Goal: Task Accomplishment & Management: Complete application form

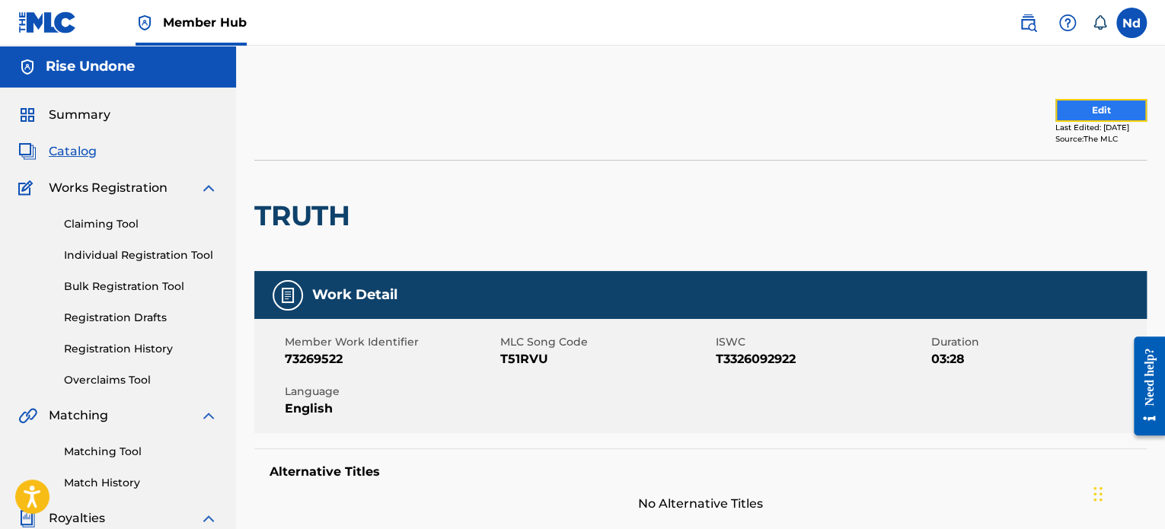
click at [1092, 115] on button "Edit" at bounding box center [1100, 110] width 91 height 23
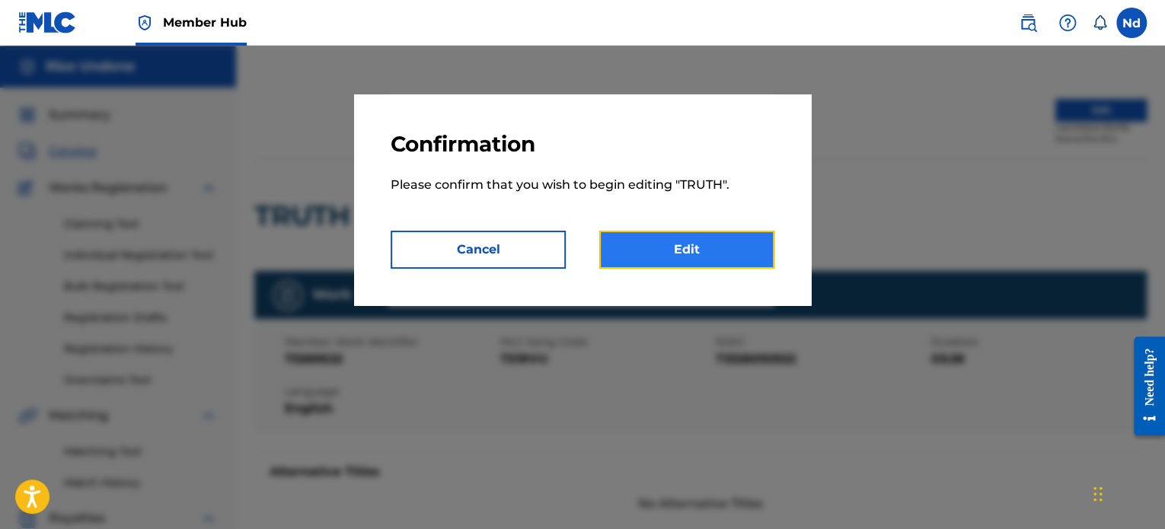
click at [708, 261] on link "Edit" at bounding box center [686, 250] width 175 height 38
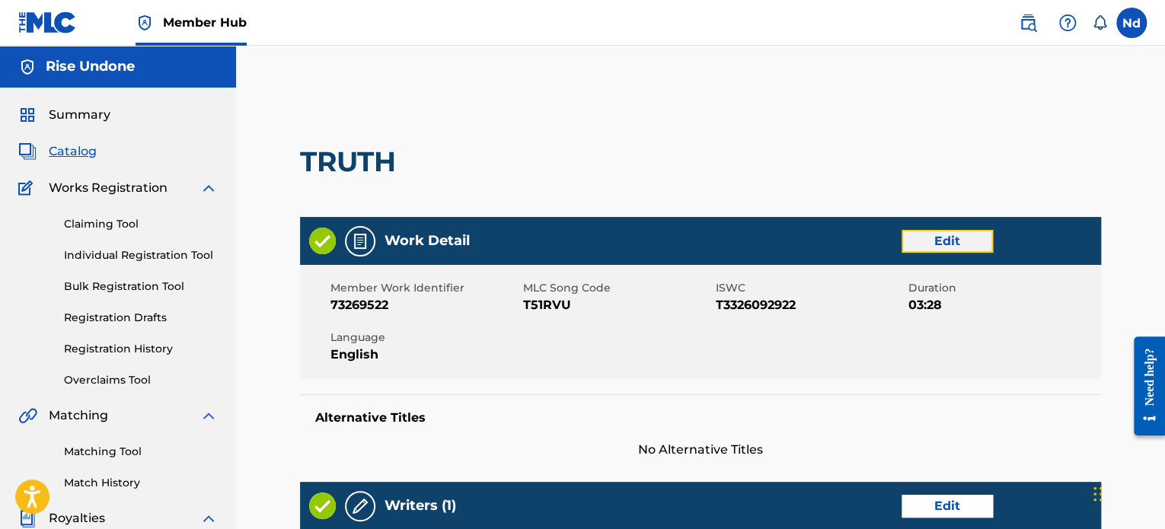
click at [974, 234] on link "Edit" at bounding box center [946, 241] width 91 height 23
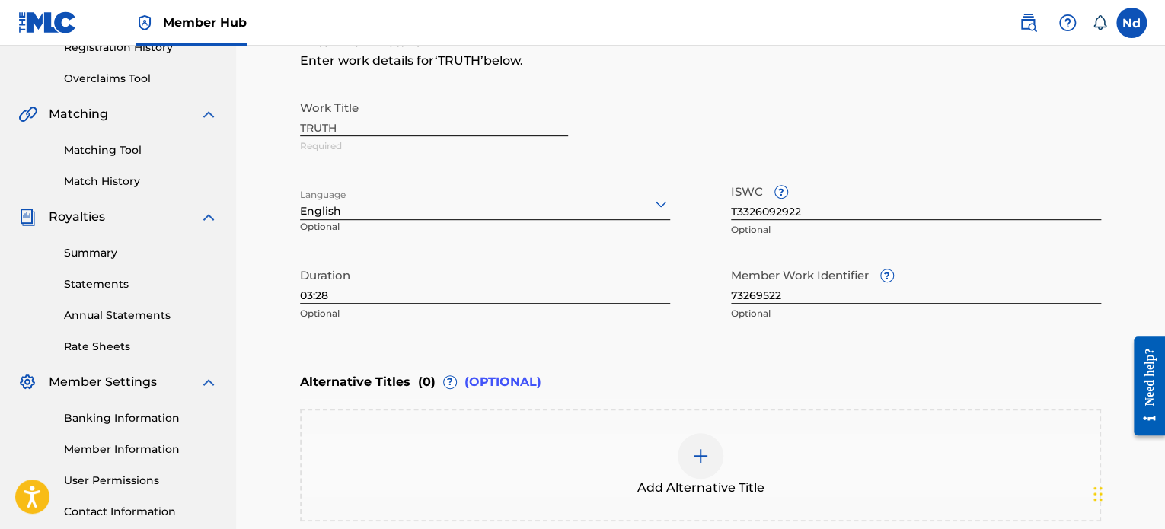
scroll to position [305, 0]
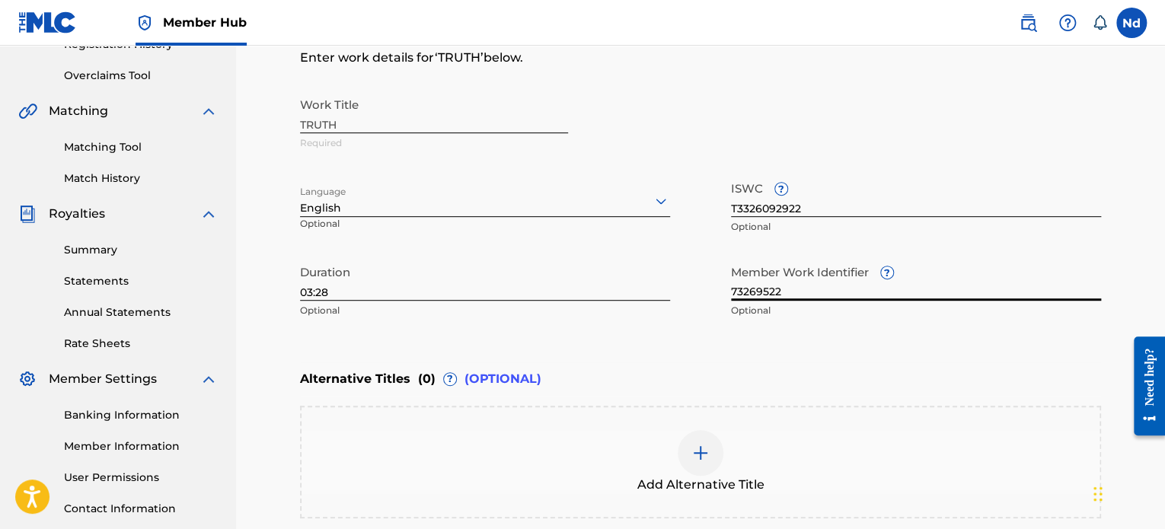
click at [773, 292] on input "73269522" at bounding box center [916, 278] width 370 height 43
click at [772, 292] on input "73269522" at bounding box center [916, 278] width 370 height 43
click at [770, 292] on input "73269522" at bounding box center [916, 278] width 370 height 43
click at [773, 292] on input "73269522" at bounding box center [916, 278] width 370 height 43
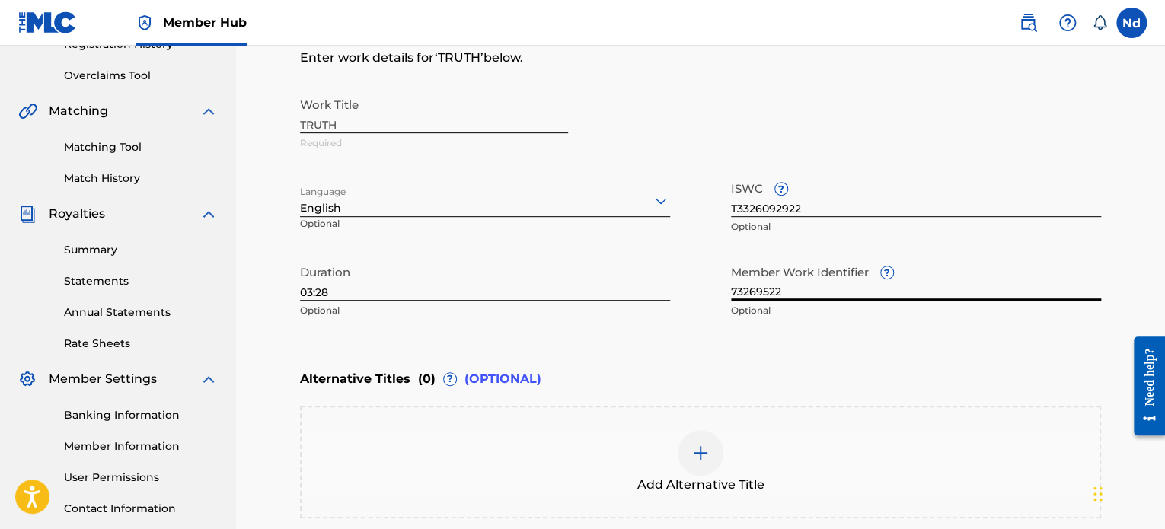
click at [773, 292] on input "73269522" at bounding box center [916, 278] width 370 height 43
paste input "03:24"
type input "03:24"
drag, startPoint x: 770, startPoint y: 292, endPoint x: 646, endPoint y: 287, distance: 124.2
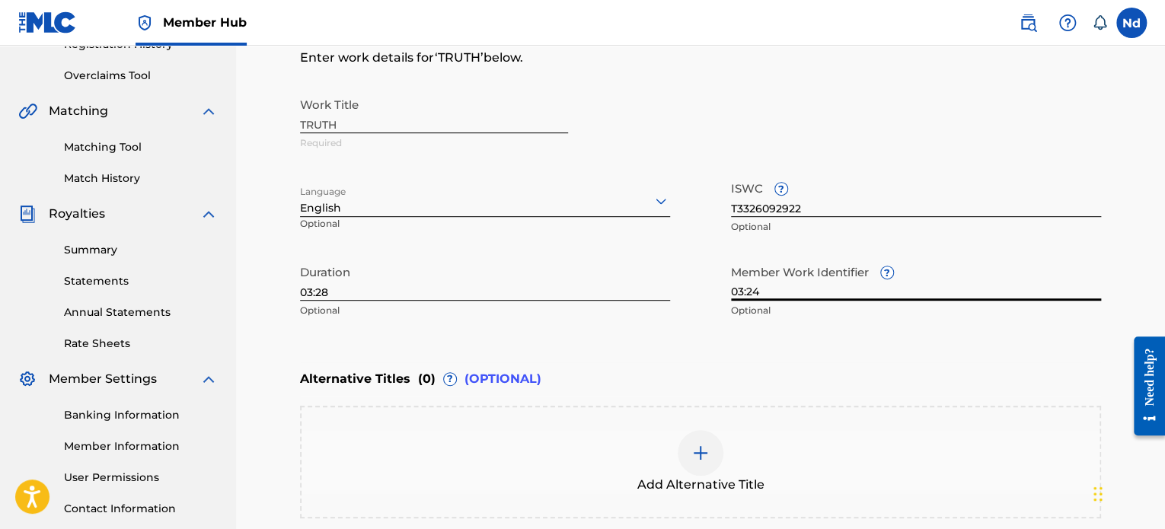
click at [643, 282] on div "Work Title TRUTH Required Language English Optional ISWC ? T3326092922 Optional…" at bounding box center [700, 208] width 801 height 236
paste input "930267892"
type input "930267892"
click at [852, 344] on div "Enter Work Details Enter work details for ‘ TRUTH ’ below. Work Title TRUTH Req…" at bounding box center [700, 178] width 801 height 368
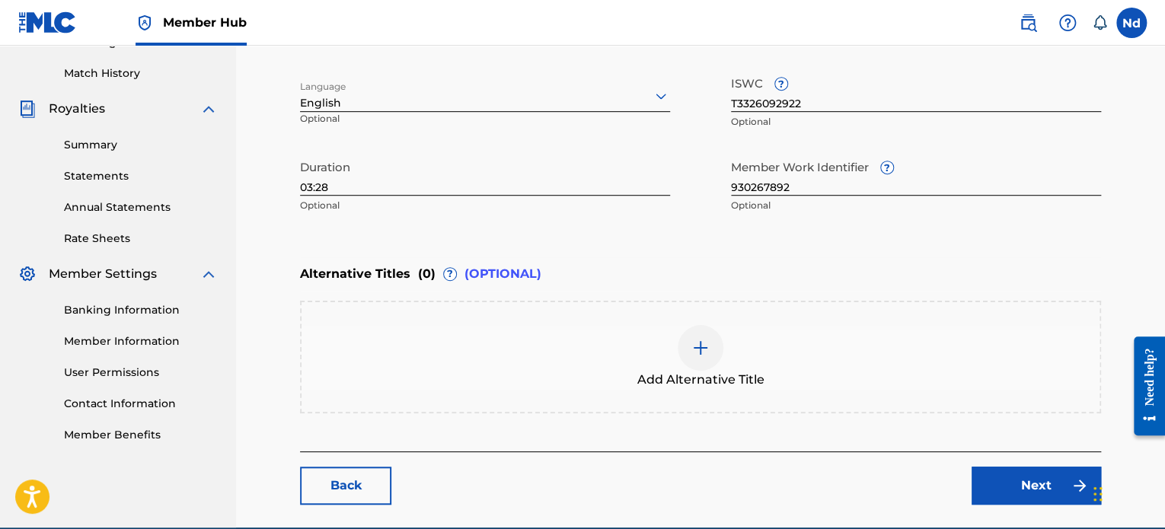
scroll to position [480, 0]
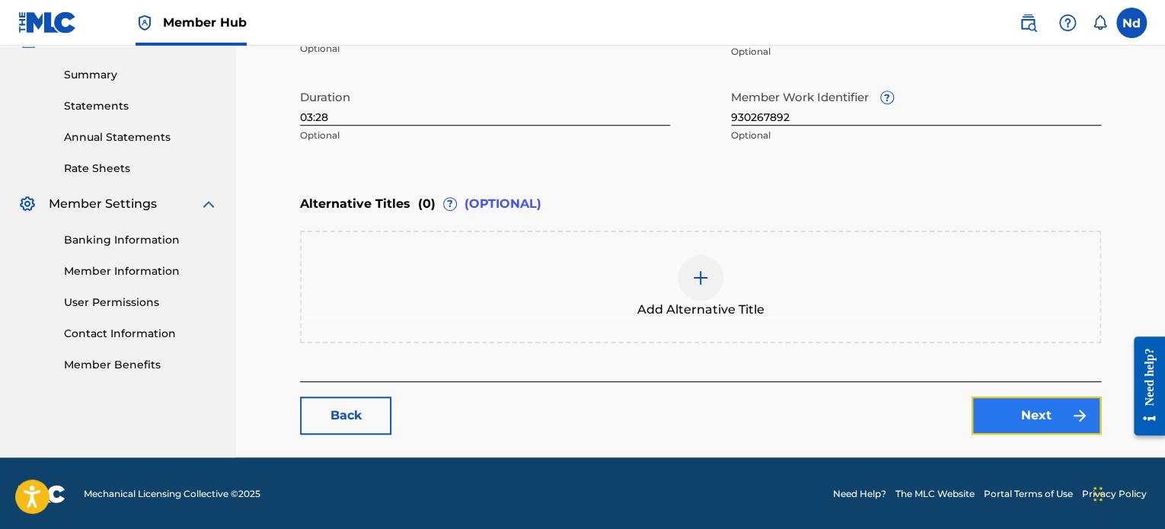
click at [1015, 406] on link "Next" at bounding box center [1035, 416] width 129 height 38
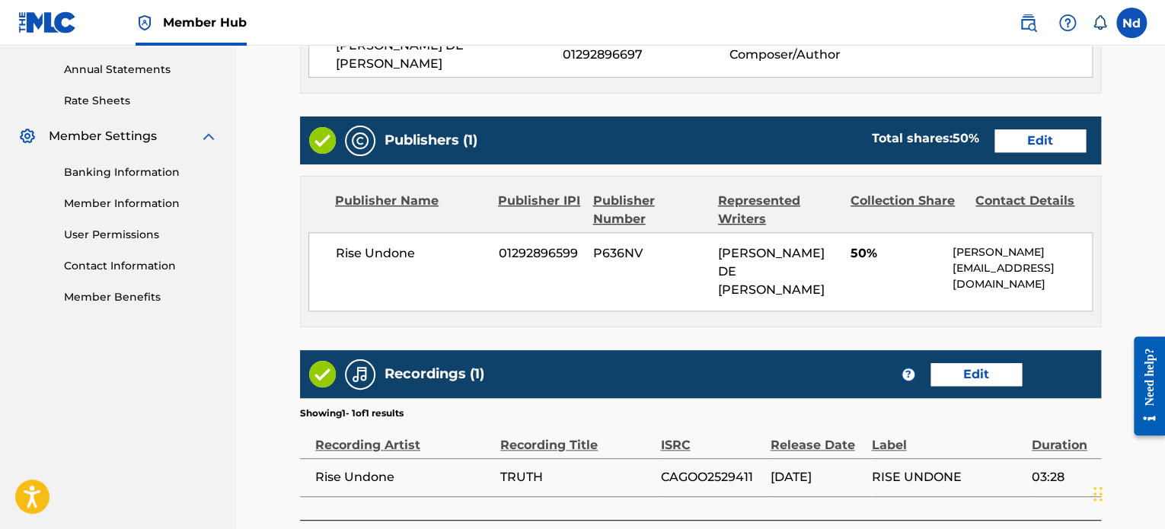
scroll to position [659, 0]
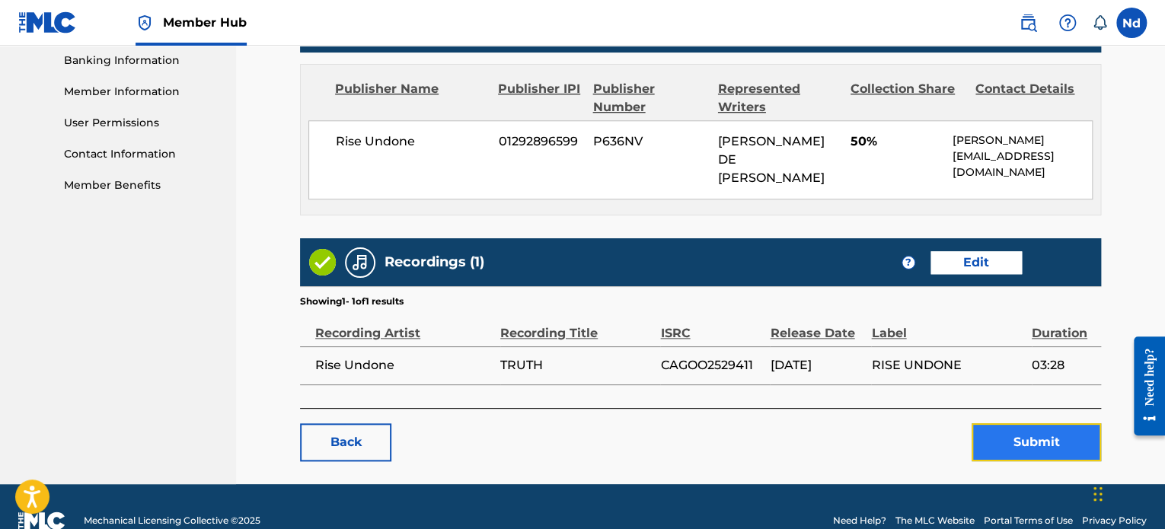
click at [1003, 423] on button "Submit" at bounding box center [1035, 442] width 129 height 38
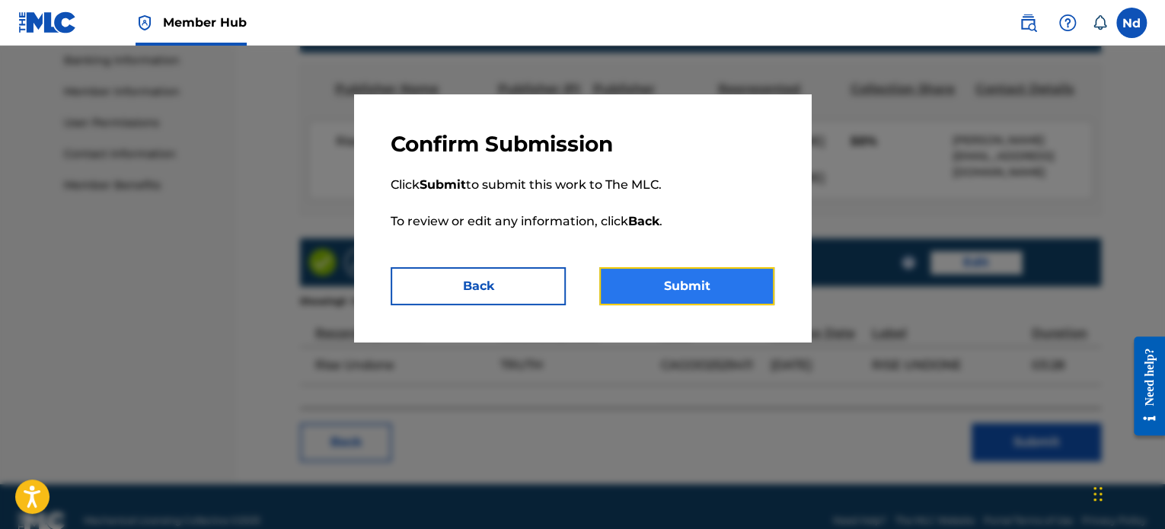
click at [697, 295] on button "Submit" at bounding box center [686, 286] width 175 height 38
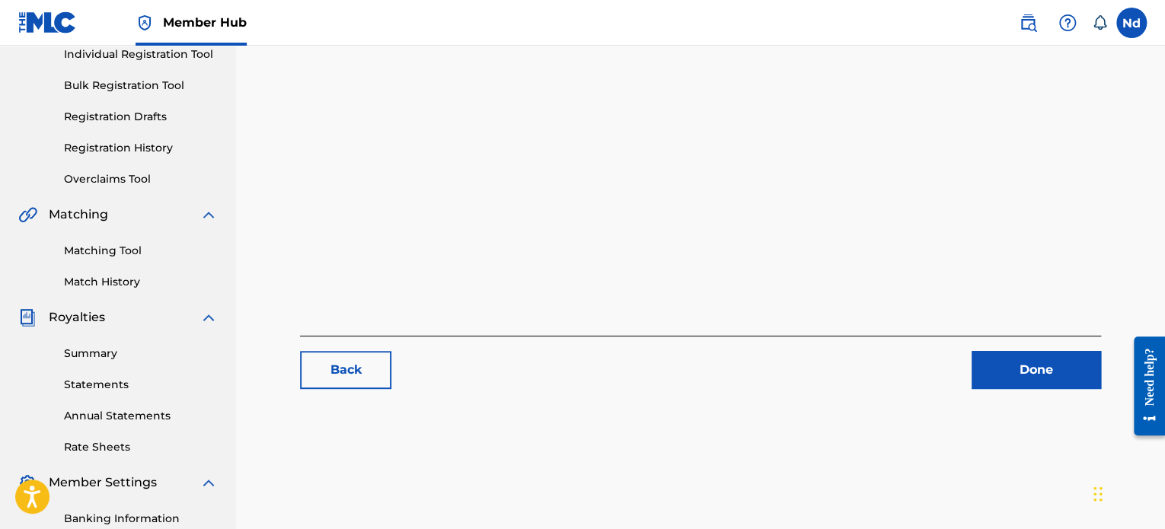
scroll to position [414, 0]
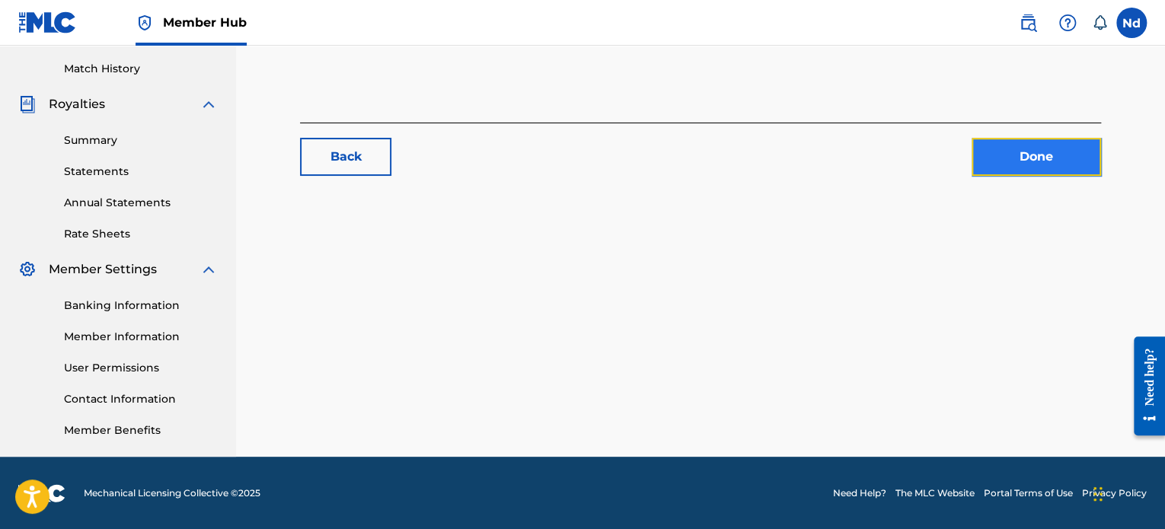
click at [1024, 170] on link "Done" at bounding box center [1035, 157] width 129 height 38
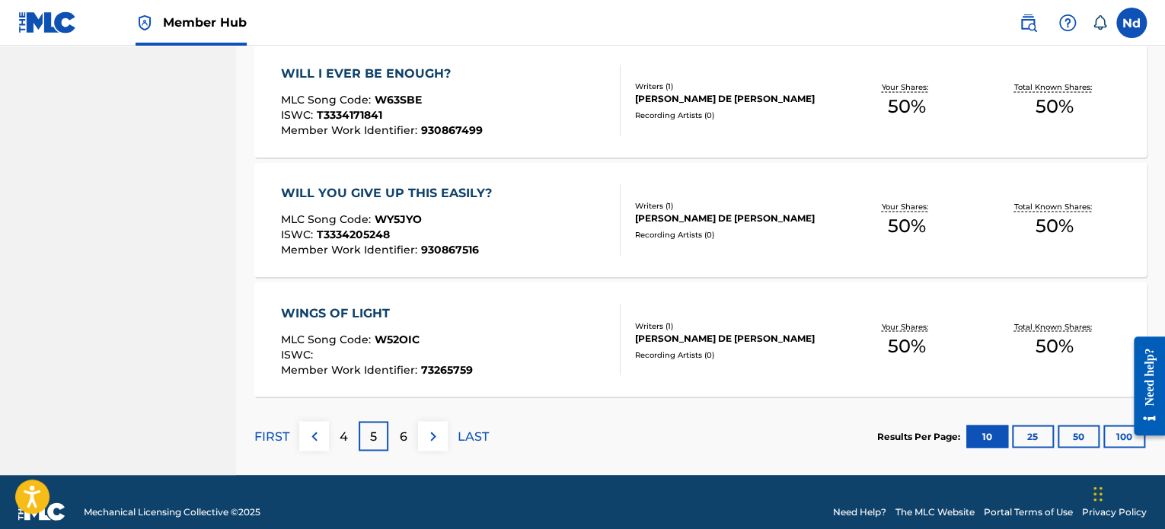
scroll to position [1213, 0]
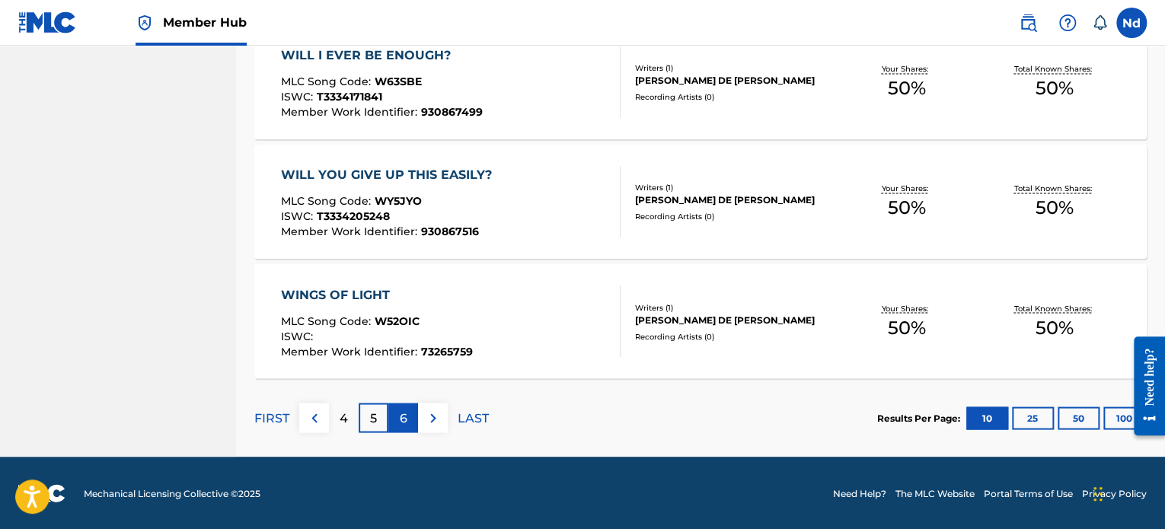
click at [400, 418] on p "6" at bounding box center [404, 418] width 8 height 18
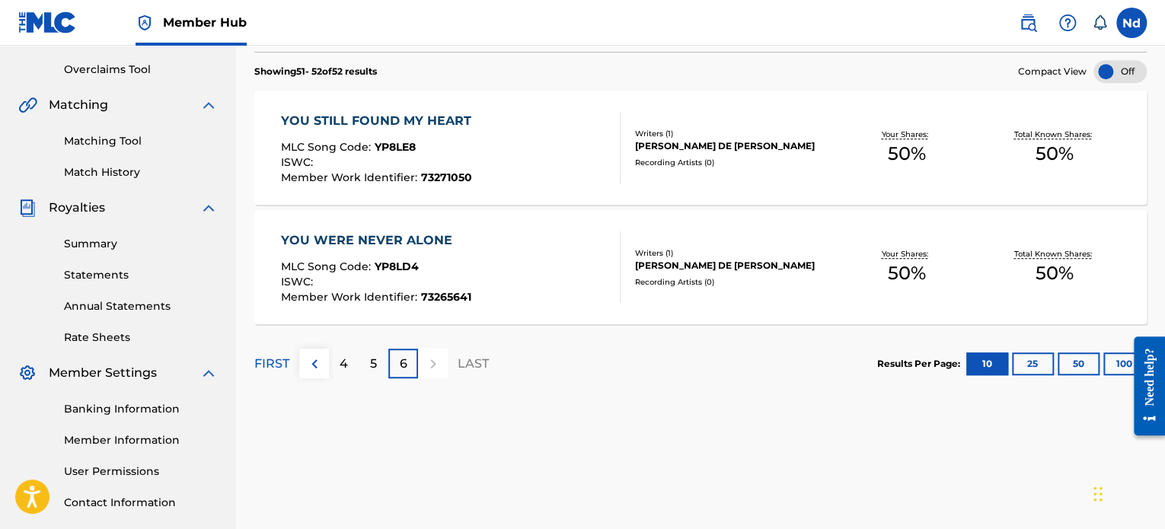
scroll to position [414, 0]
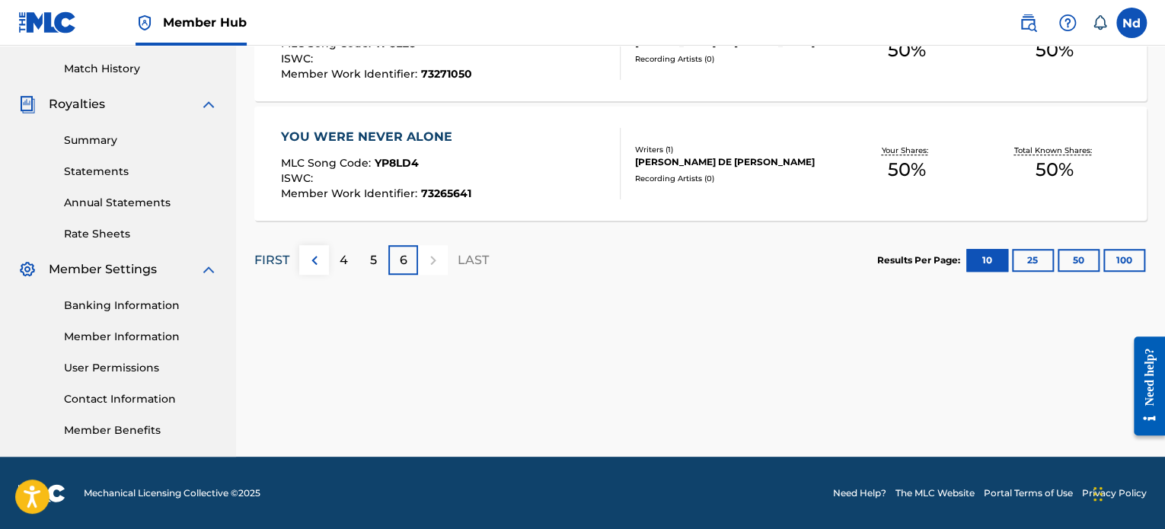
click at [271, 256] on p "FIRST" at bounding box center [271, 260] width 35 height 18
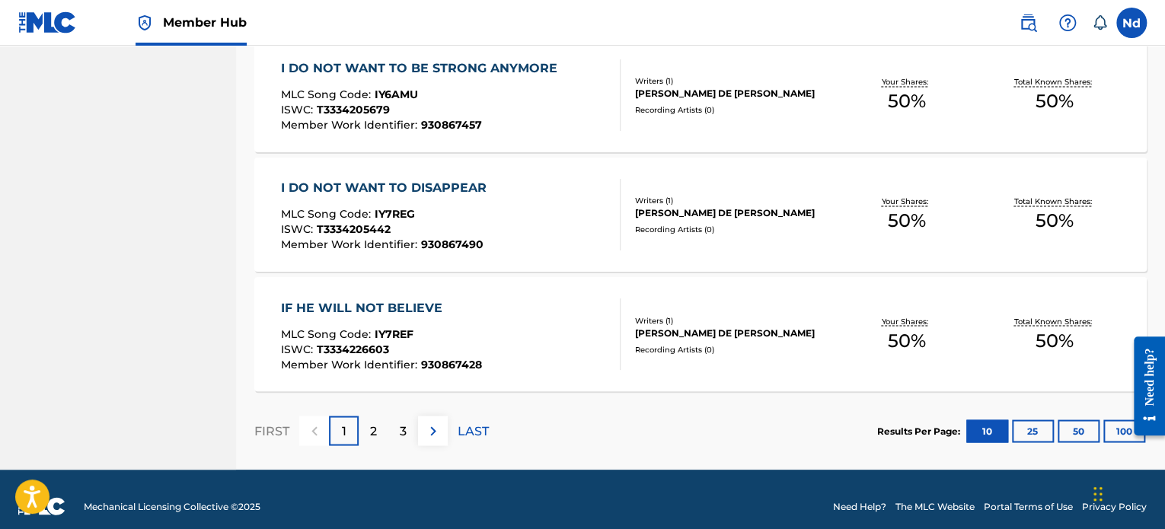
scroll to position [1213, 0]
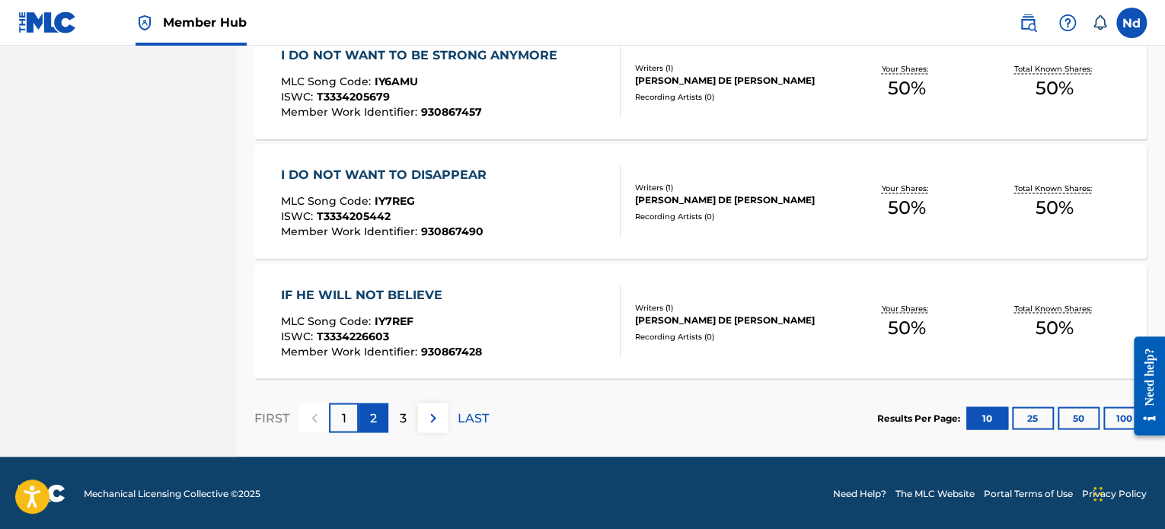
click at [381, 419] on div "2" at bounding box center [374, 418] width 30 height 30
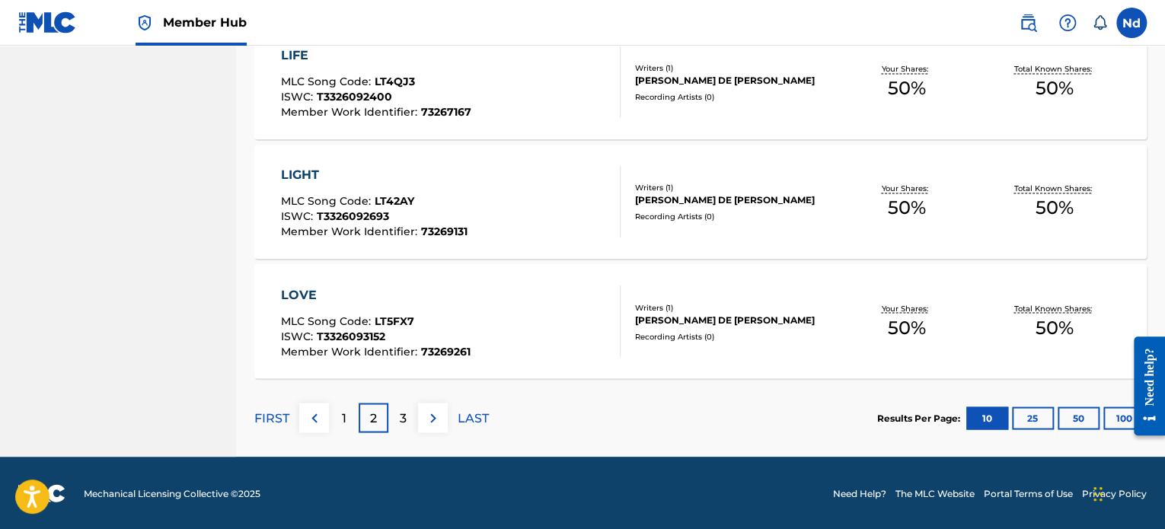
click at [394, 423] on div "3" at bounding box center [403, 418] width 30 height 30
click at [403, 425] on p "4" at bounding box center [403, 418] width 8 height 18
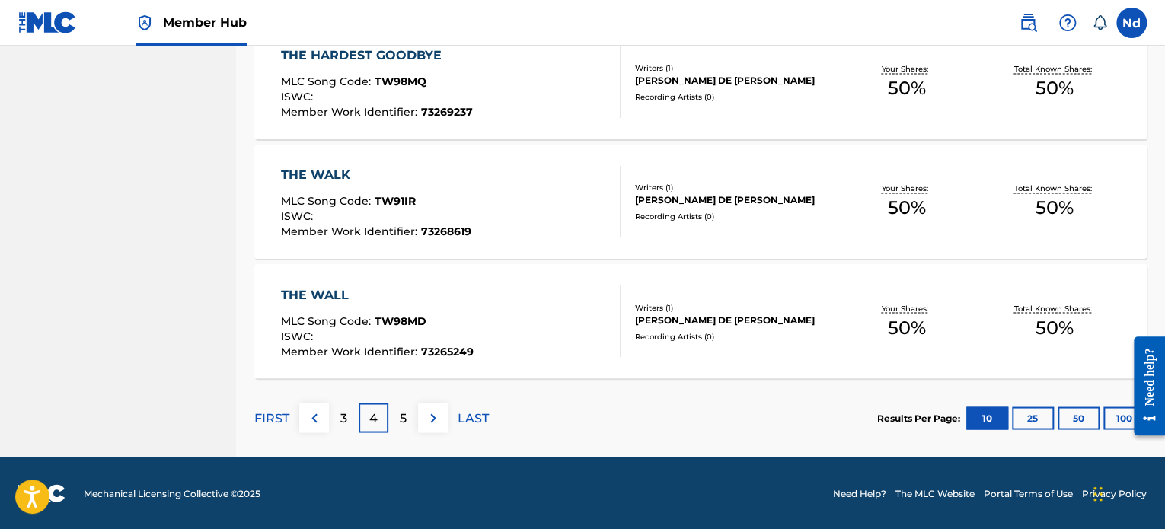
click at [405, 419] on p "5" at bounding box center [403, 418] width 7 height 18
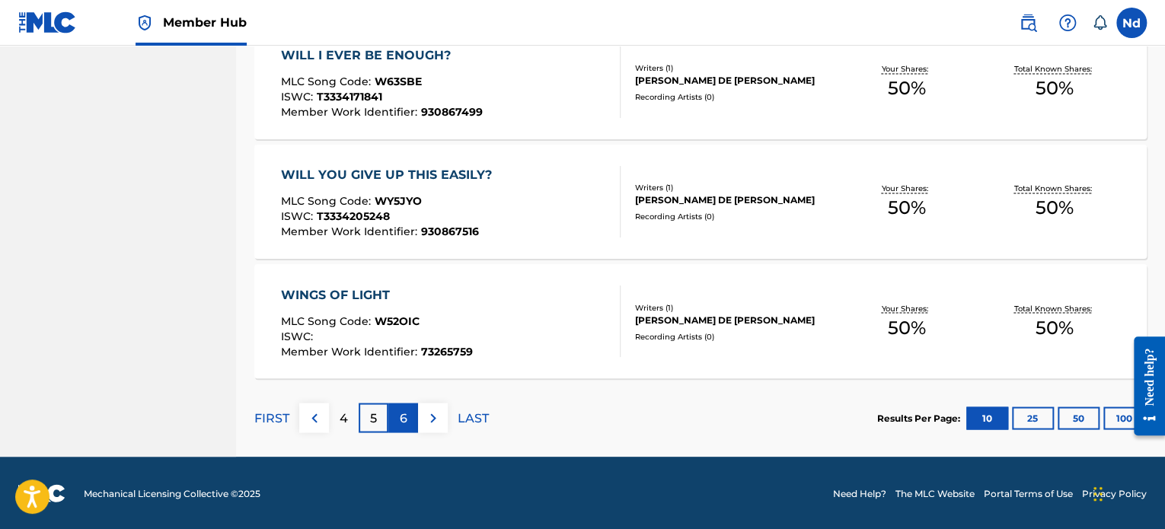
click at [404, 412] on p "6" at bounding box center [404, 418] width 8 height 18
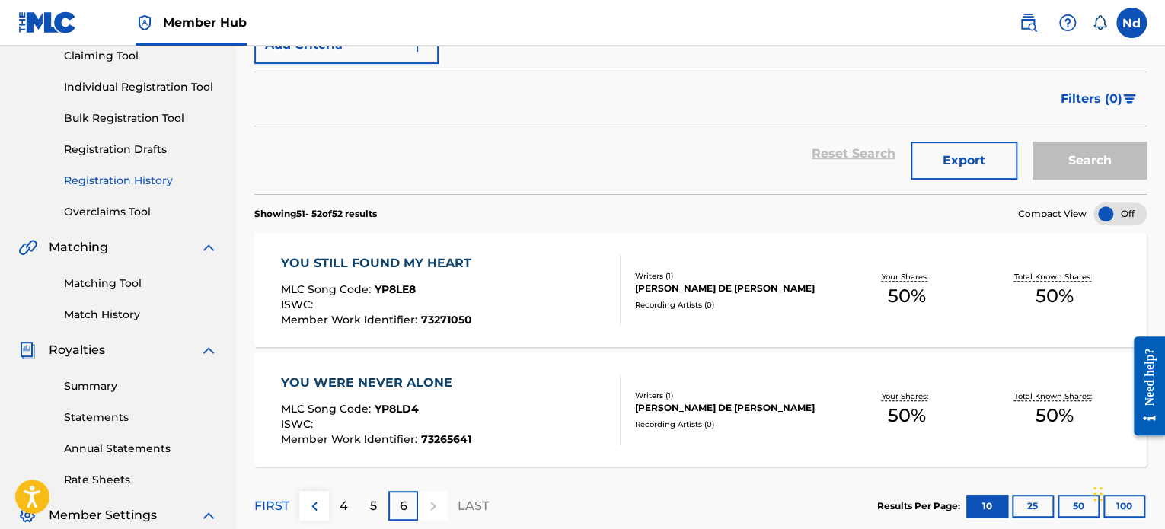
scroll to position [0, 0]
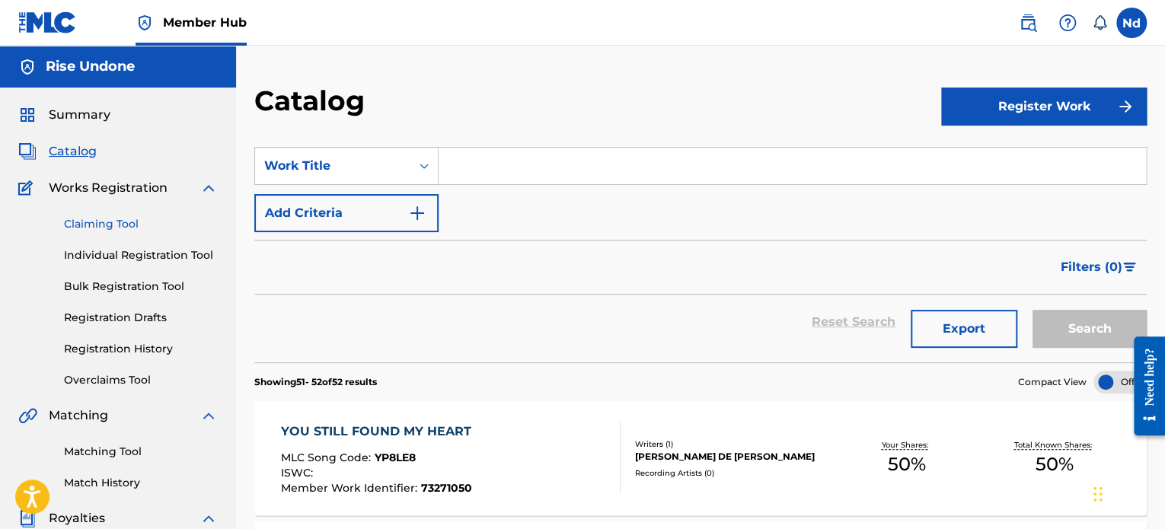
click at [104, 227] on link "Claiming Tool" at bounding box center [141, 224] width 154 height 16
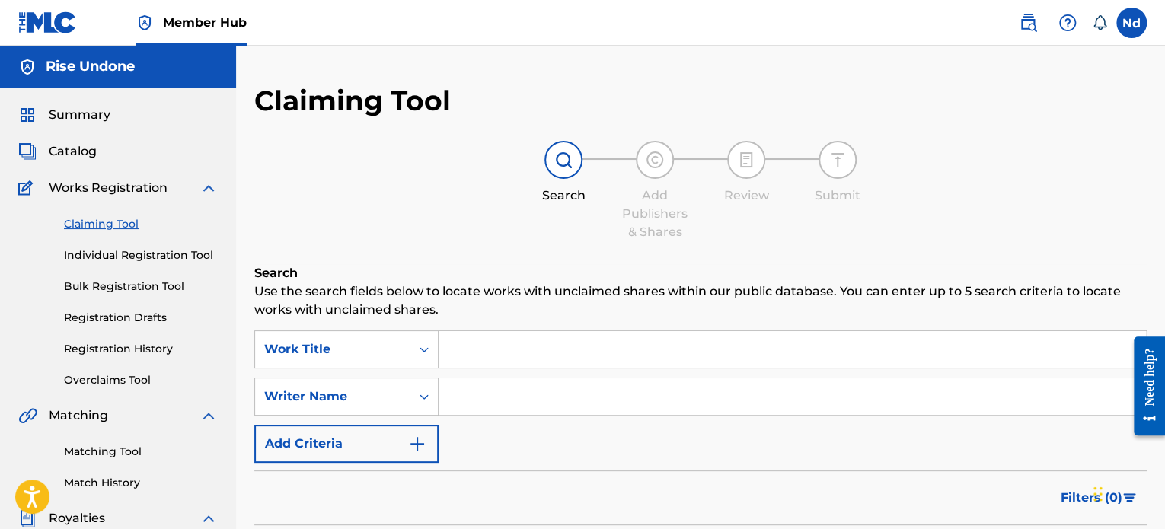
click at [582, 342] on input "Search Form" at bounding box center [792, 349] width 707 height 37
click at [518, 352] on input "Search Form" at bounding box center [792, 349] width 707 height 37
paste input "FREE"
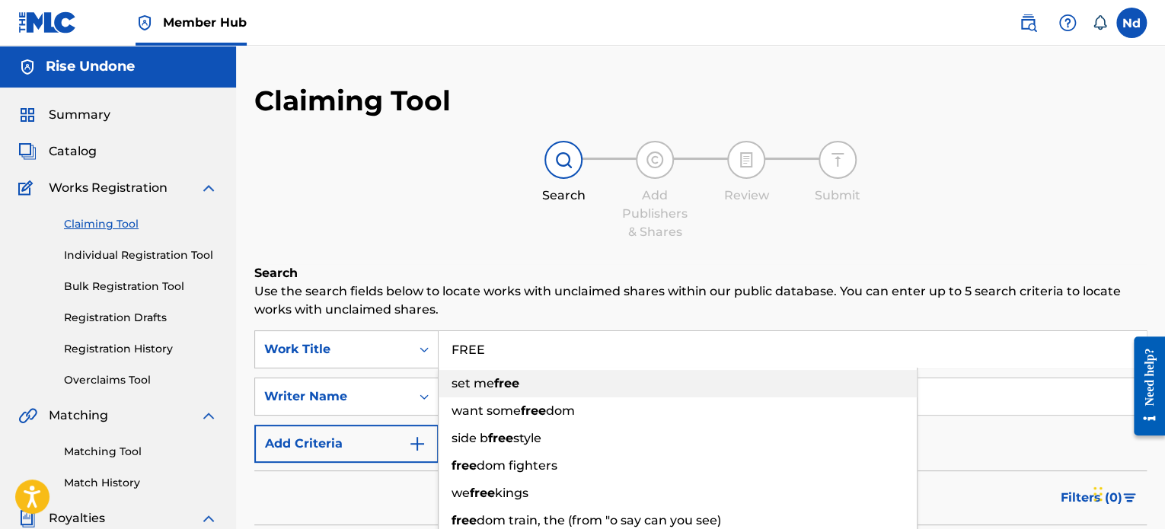
click at [510, 391] on strong "free" at bounding box center [506, 383] width 25 height 14
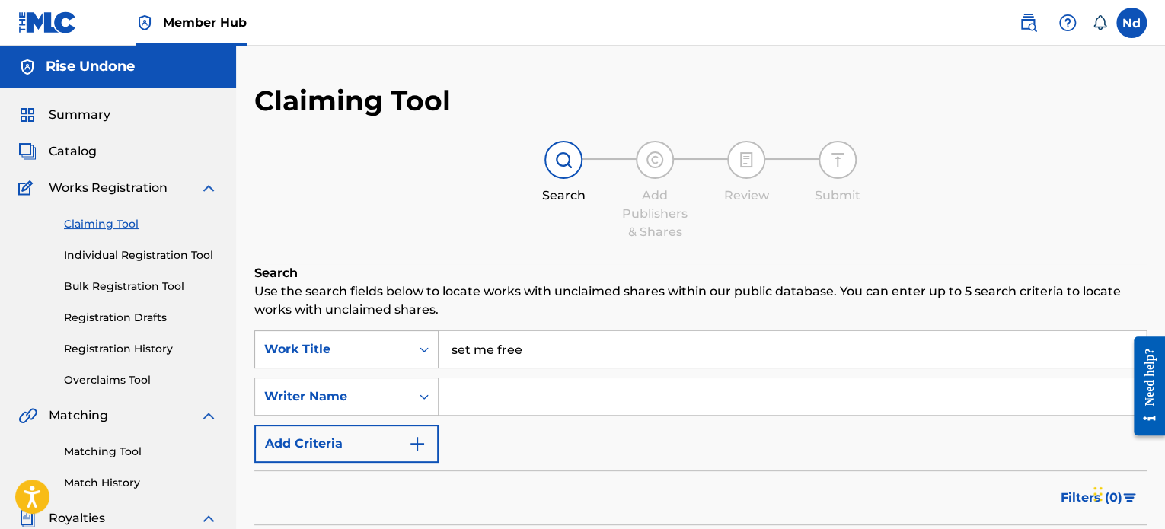
drag, startPoint x: 542, startPoint y: 349, endPoint x: 317, endPoint y: 351, distance: 225.4
click at [321, 351] on div "SearchWithCriteria73af9fa2-80b6-4334-a97b-da27d2306e9a Work Title set me free" at bounding box center [700, 349] width 892 height 38
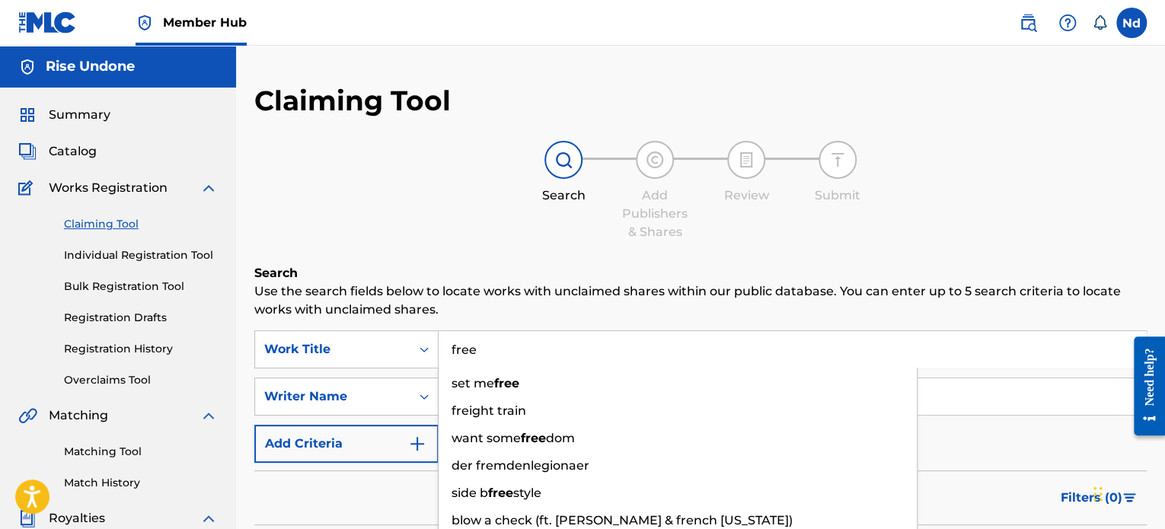
type input "free"
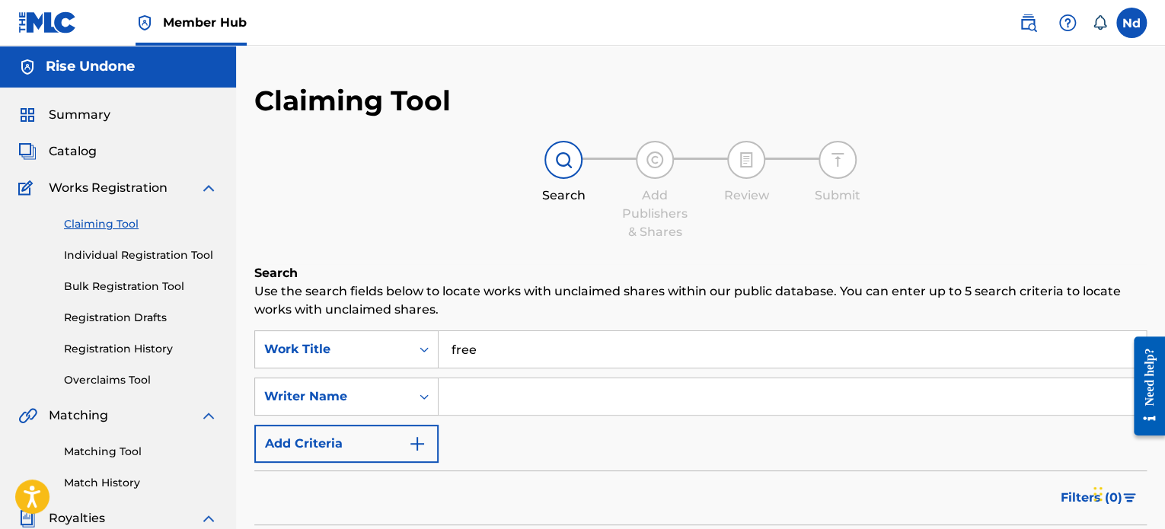
click at [411, 180] on div "Search Add Publishers & Shares Review Submit" at bounding box center [700, 191] width 892 height 100
click at [484, 404] on input "Search Form" at bounding box center [792, 396] width 707 height 37
type input "nadia bebiana de jesus cardoso"
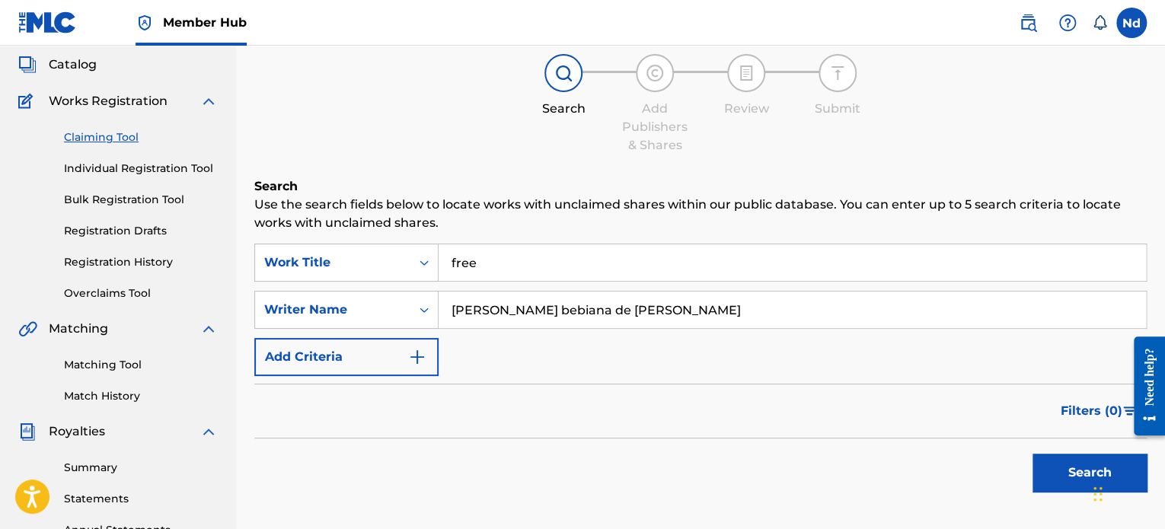
scroll to position [152, 0]
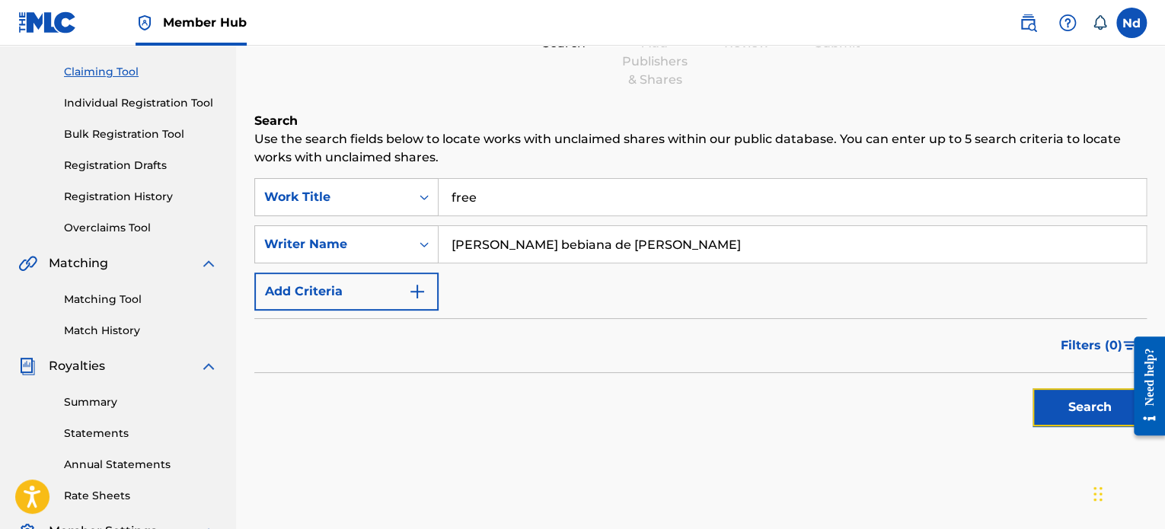
click at [1060, 407] on button "Search" at bounding box center [1089, 407] width 114 height 38
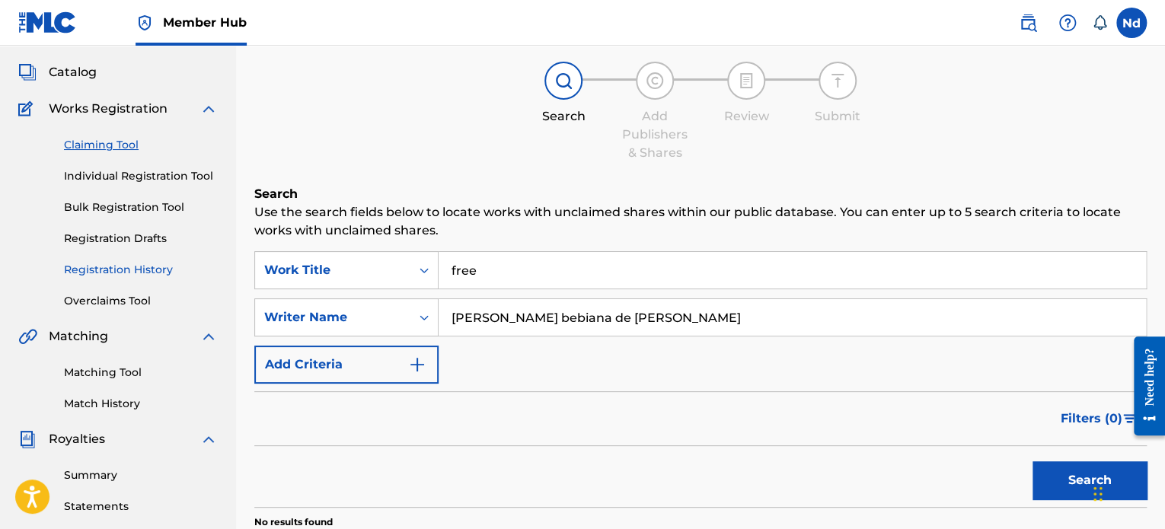
scroll to position [76, 0]
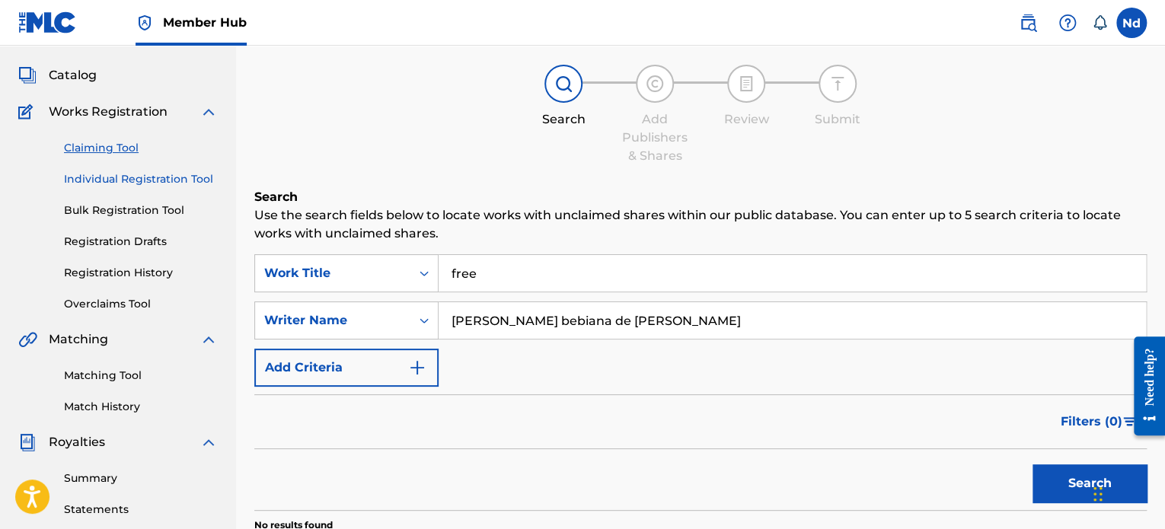
click at [126, 176] on link "Individual Registration Tool" at bounding box center [141, 179] width 154 height 16
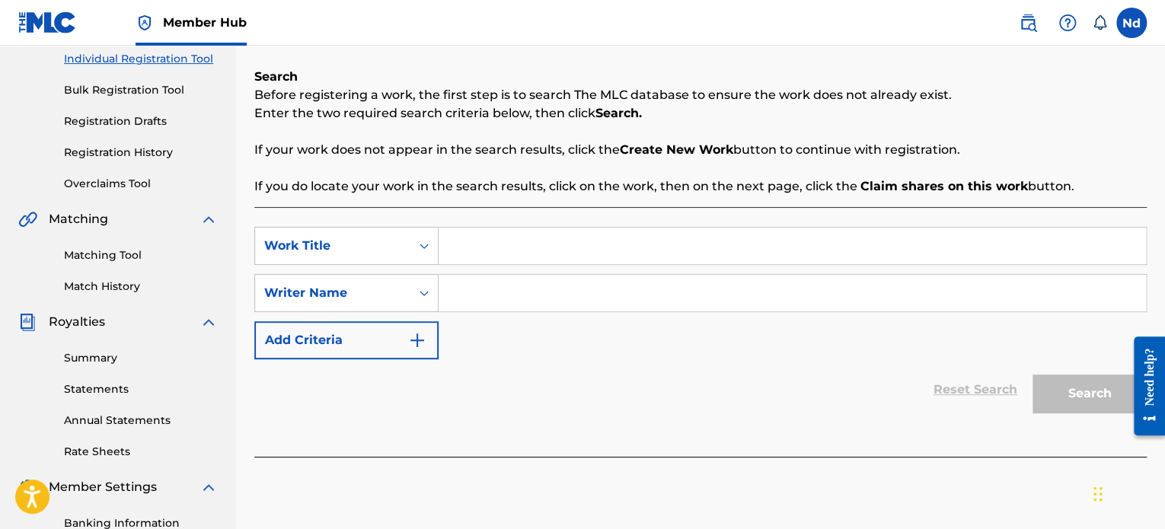
scroll to position [305, 0]
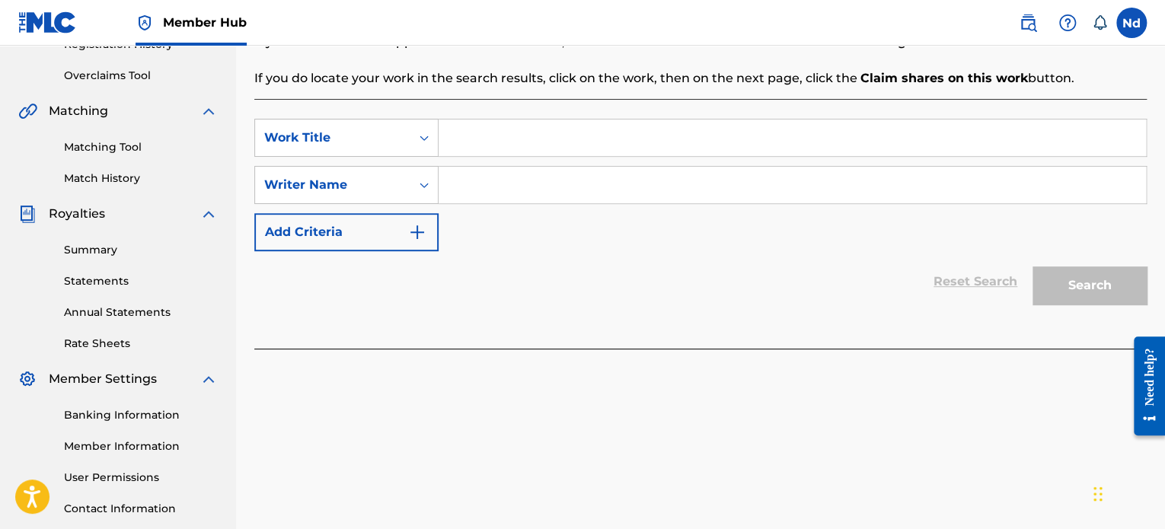
click at [481, 138] on input "Search Form" at bounding box center [792, 138] width 707 height 37
paste input "FREE"
type input "FREE"
click at [522, 185] on input "Search Form" at bounding box center [792, 185] width 707 height 37
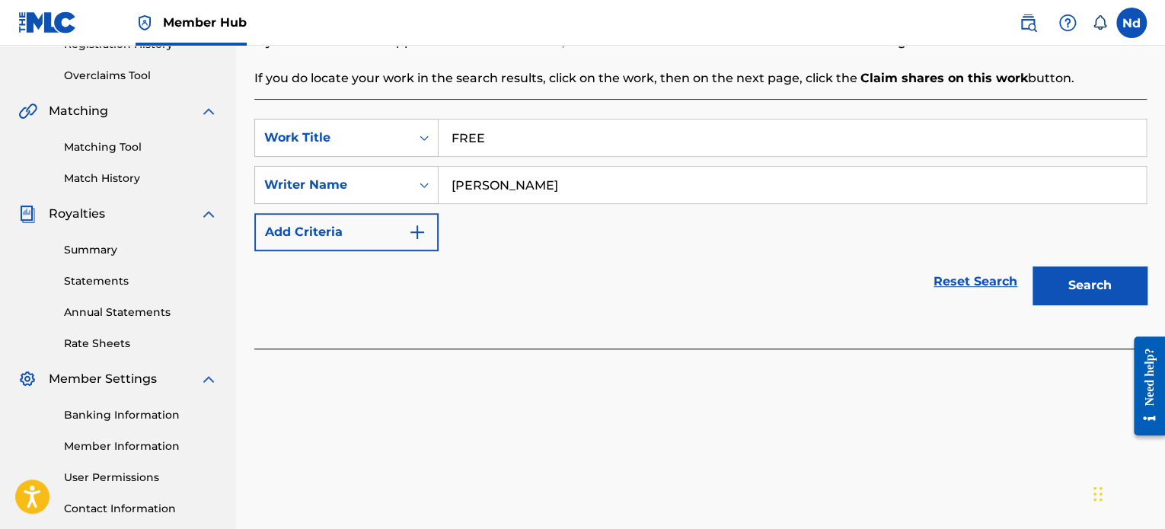
type input "nadia bebiana"
click at [1032, 266] on button "Search" at bounding box center [1089, 285] width 114 height 38
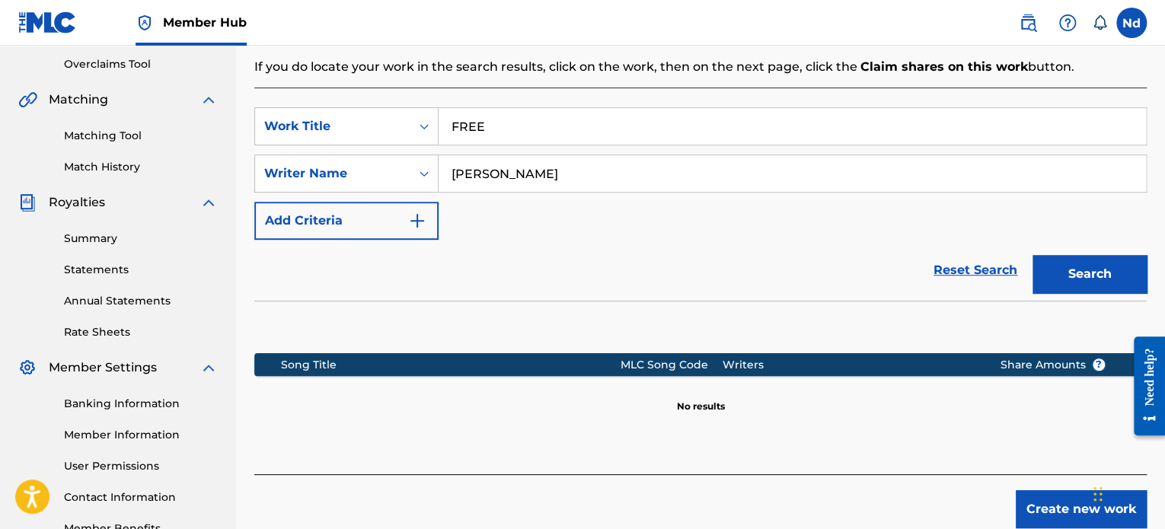
scroll to position [414, 0]
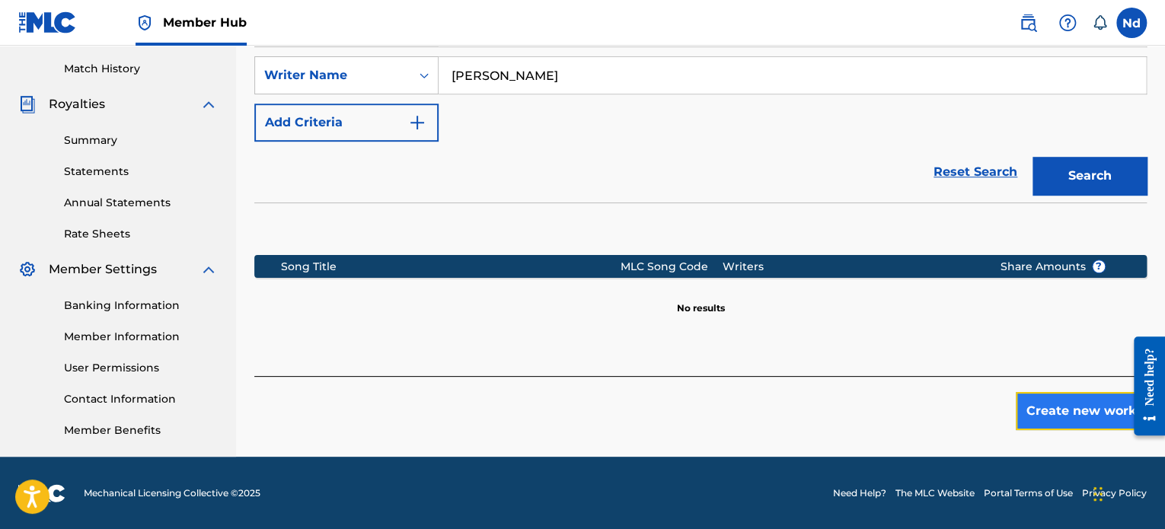
click at [1078, 410] on button "Create new work" at bounding box center [1081, 411] width 131 height 38
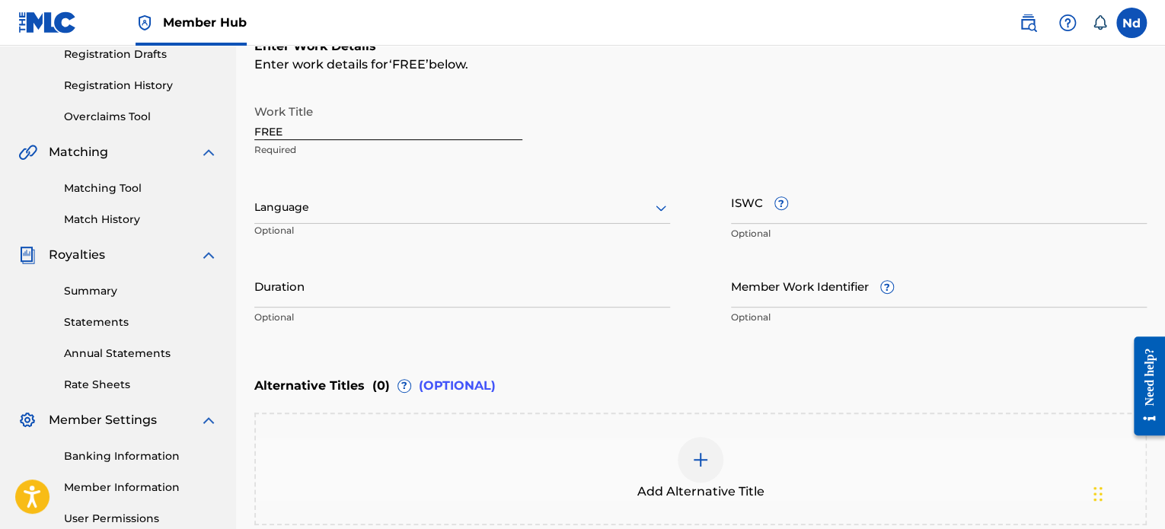
scroll to position [262, 0]
click at [343, 210] on div at bounding box center [462, 208] width 416 height 19
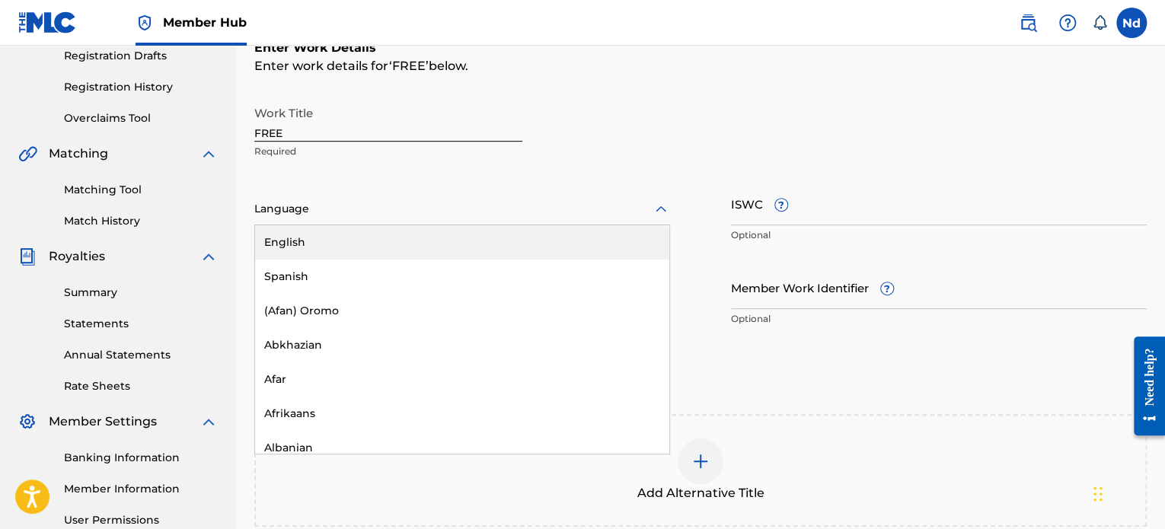
click at [314, 247] on div "English" at bounding box center [462, 242] width 414 height 34
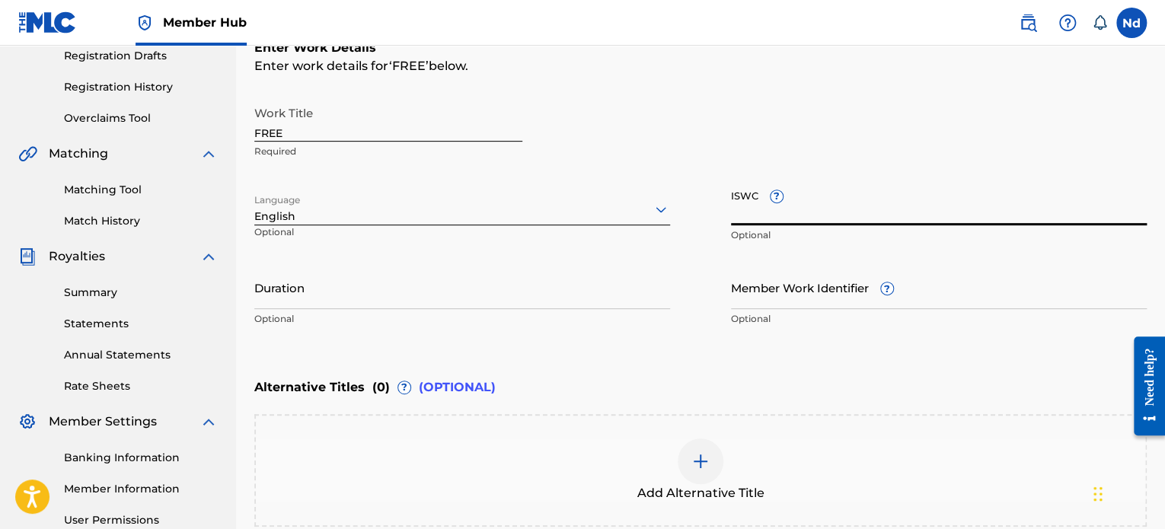
click at [751, 206] on input "ISWC ?" at bounding box center [939, 203] width 416 height 43
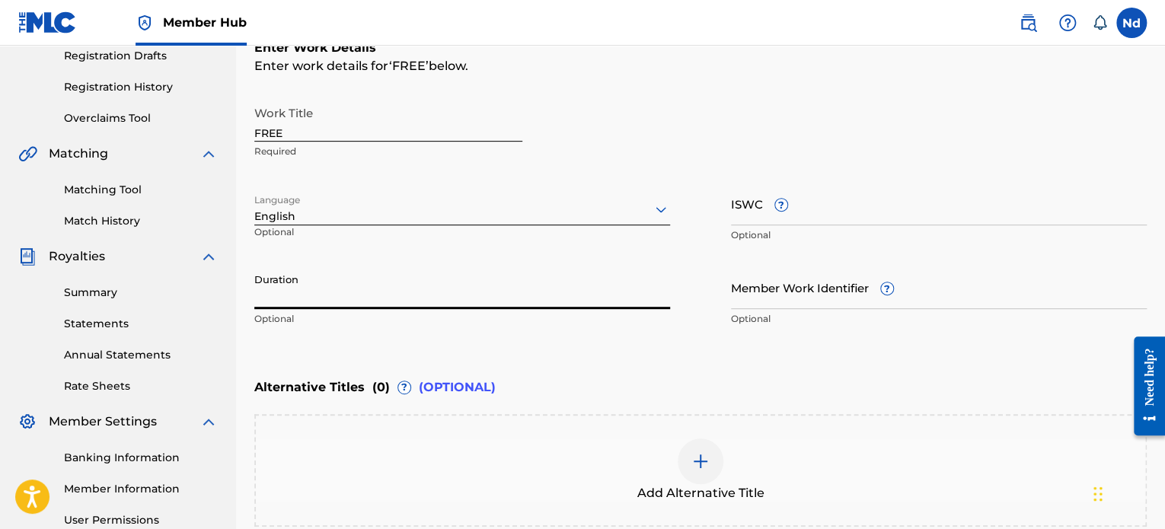
click at [391, 292] on input "Duration" at bounding box center [462, 287] width 416 height 43
paste input "03:34"
type input "03:34"
click at [741, 215] on input "ISWC ?" at bounding box center [939, 203] width 416 height 43
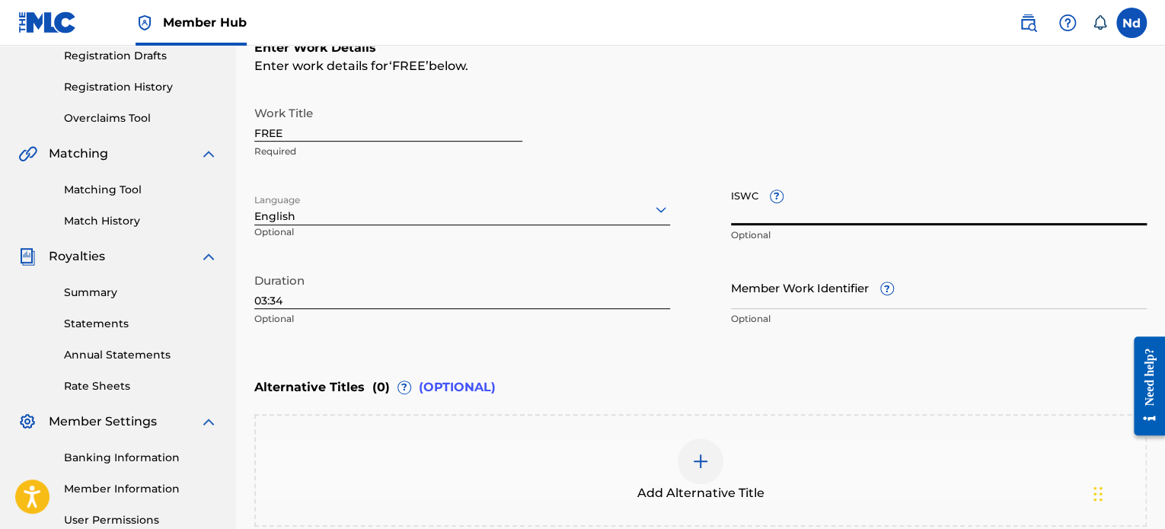
paste input "T3326092795"
type input "T3326092795"
click at [848, 295] on input "Member Work Identifier ?" at bounding box center [939, 287] width 416 height 43
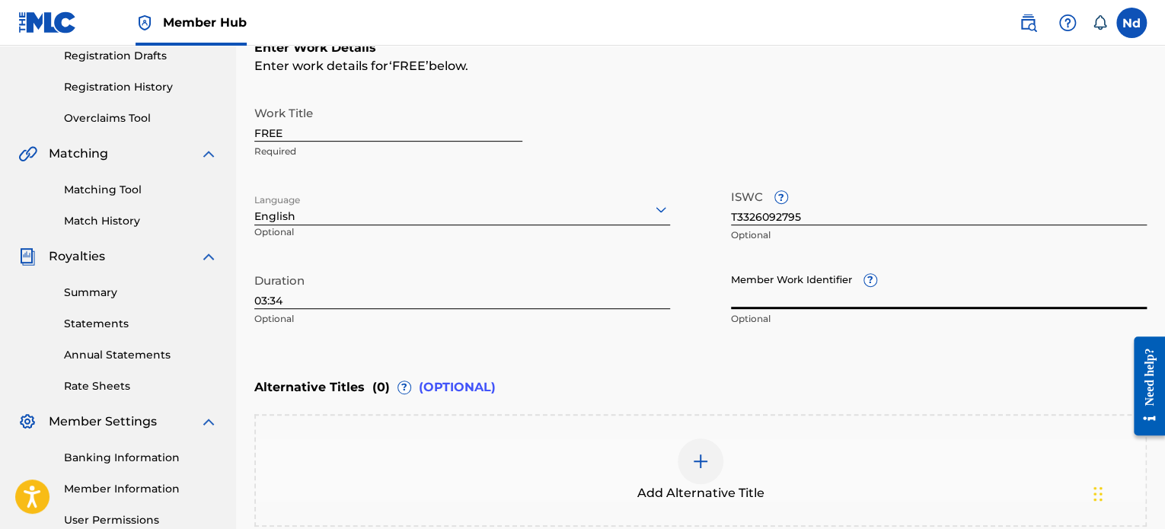
paste input "930267870"
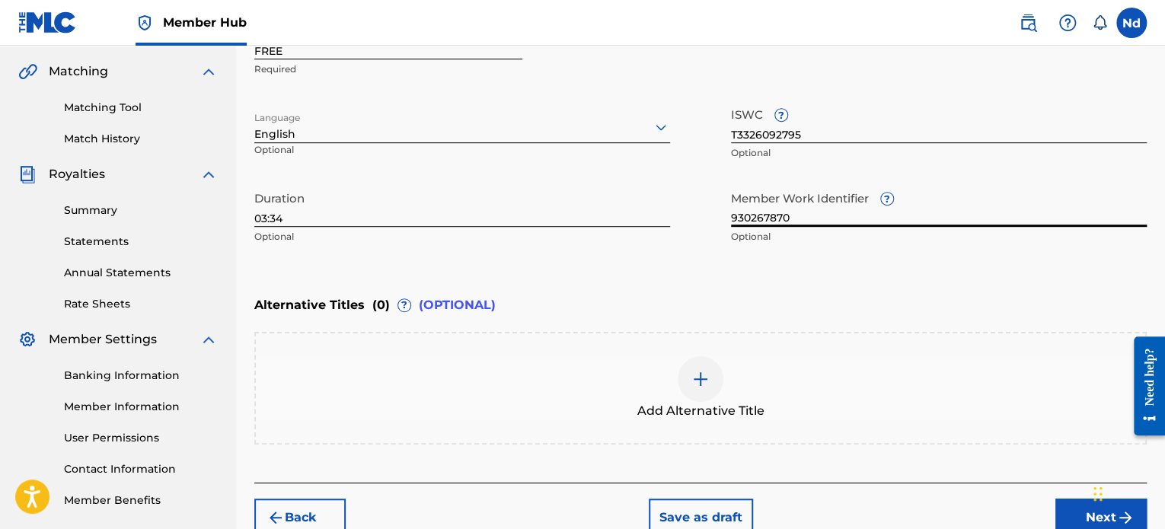
scroll to position [423, 0]
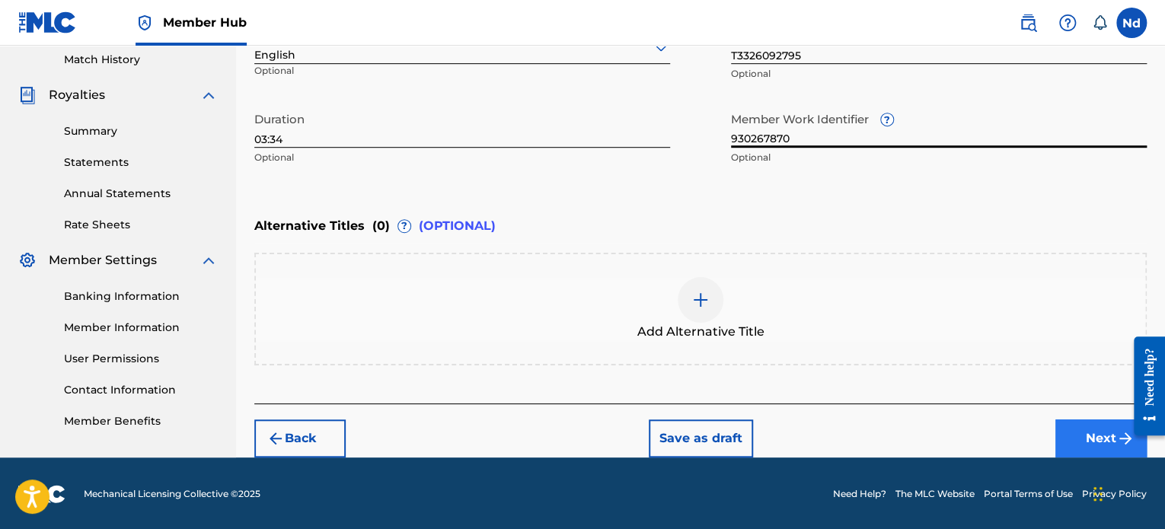
type input "930267870"
click at [1089, 436] on button "Next" at bounding box center [1100, 438] width 91 height 38
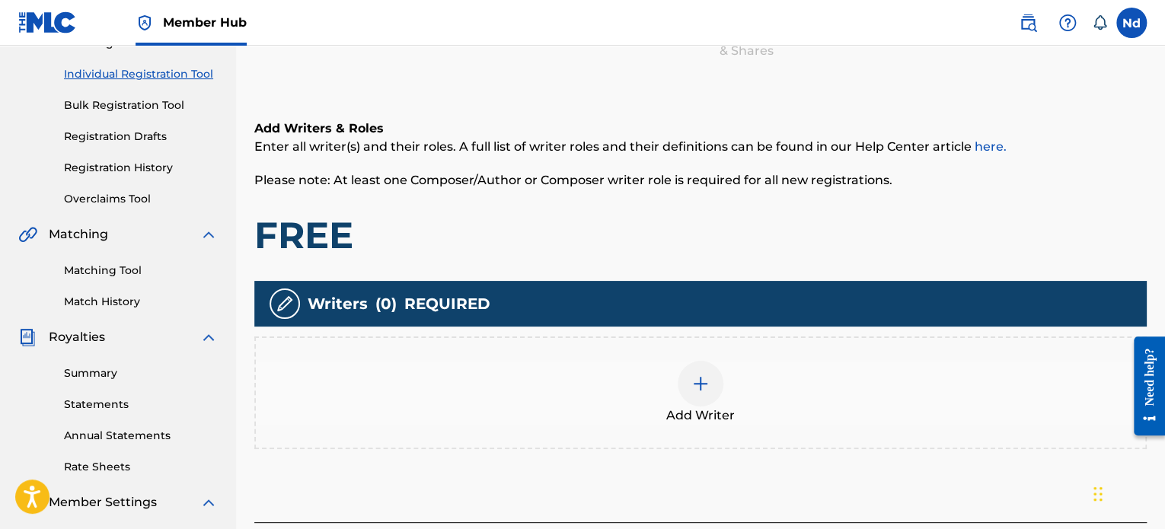
scroll to position [228, 0]
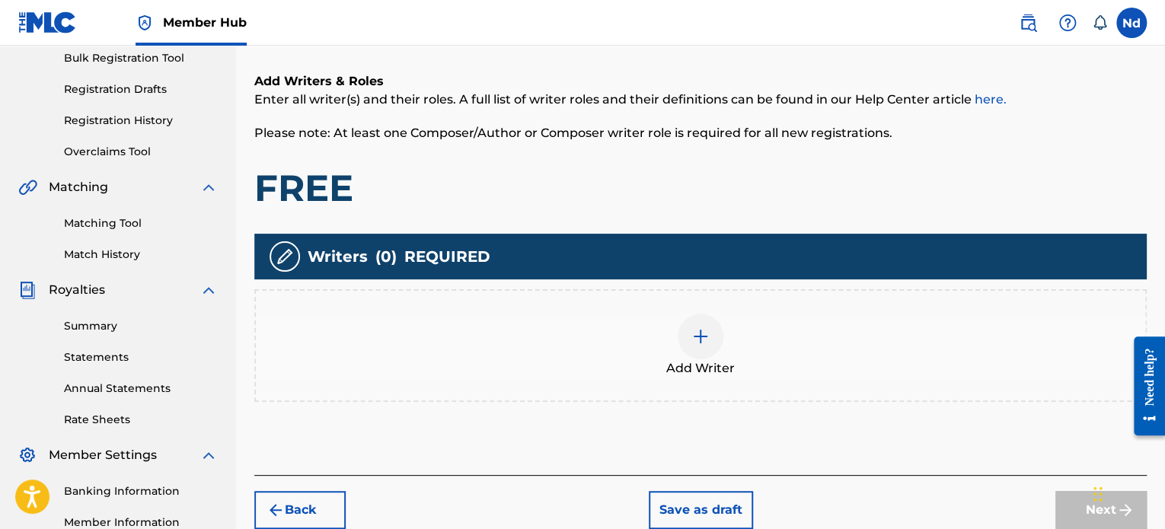
click at [714, 340] on div at bounding box center [701, 337] width 46 height 46
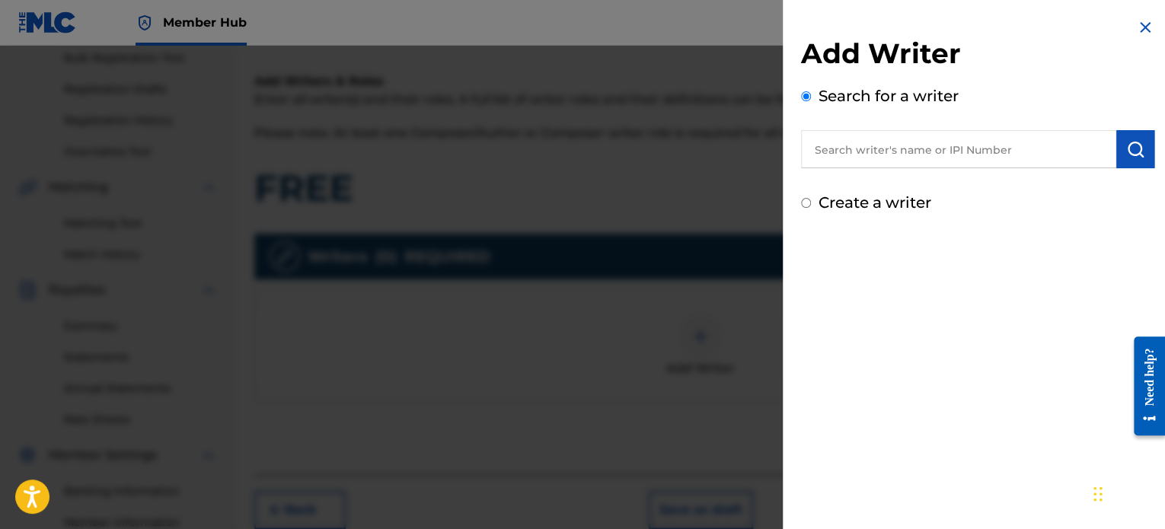
click at [917, 136] on input "text" at bounding box center [958, 149] width 315 height 38
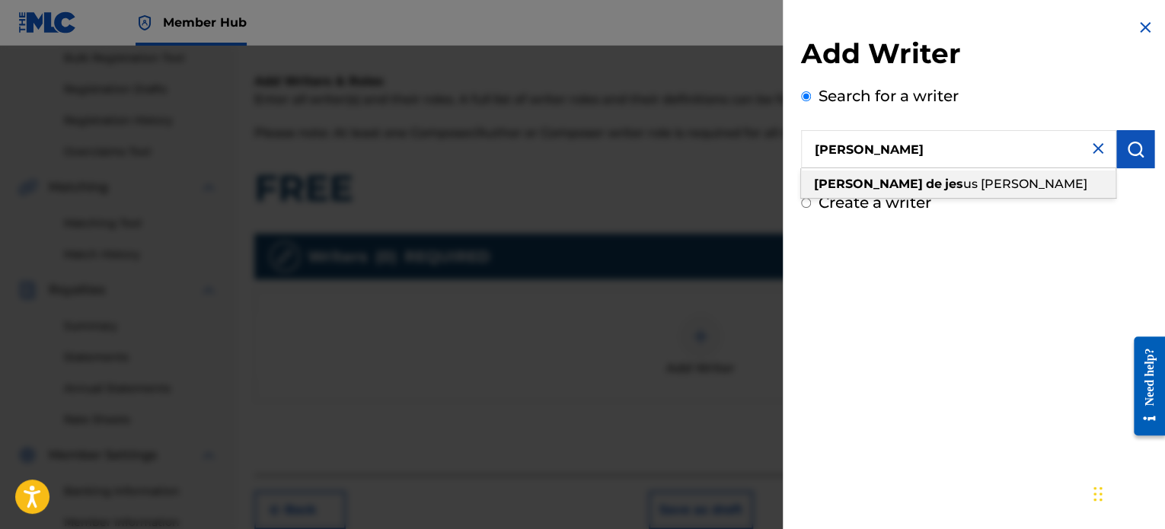
click at [963, 190] on span "us cardoso" at bounding box center [1025, 184] width 124 height 14
type input "[PERSON_NAME] de [PERSON_NAME]"
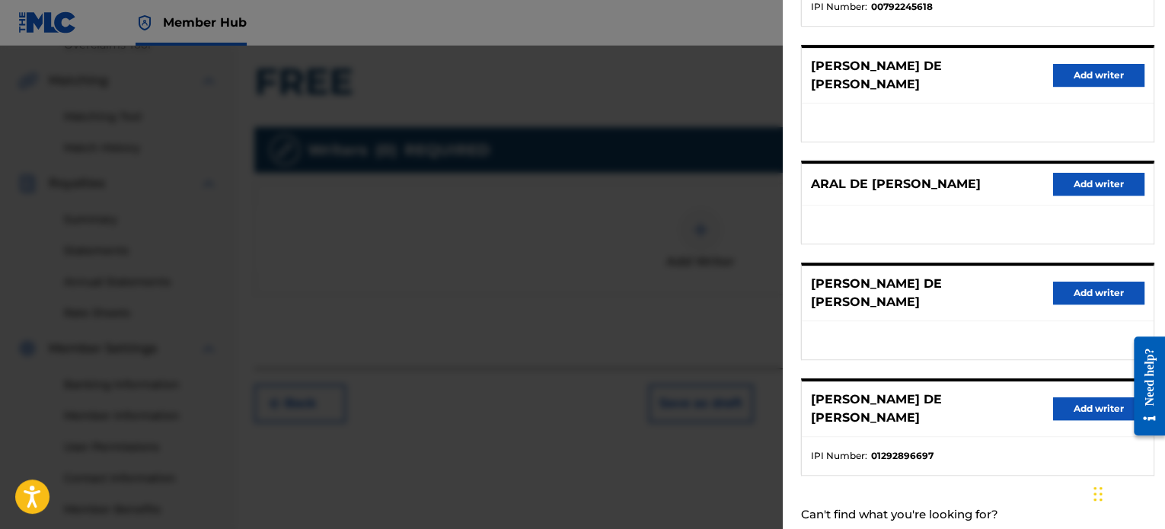
scroll to position [414, 0]
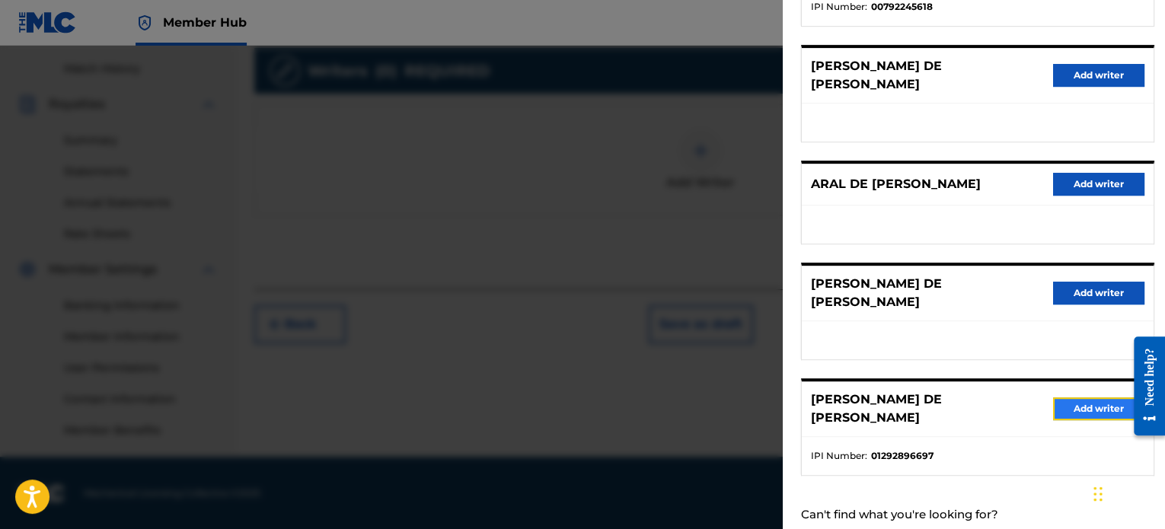
click at [1080, 397] on button "Add writer" at bounding box center [1098, 408] width 91 height 23
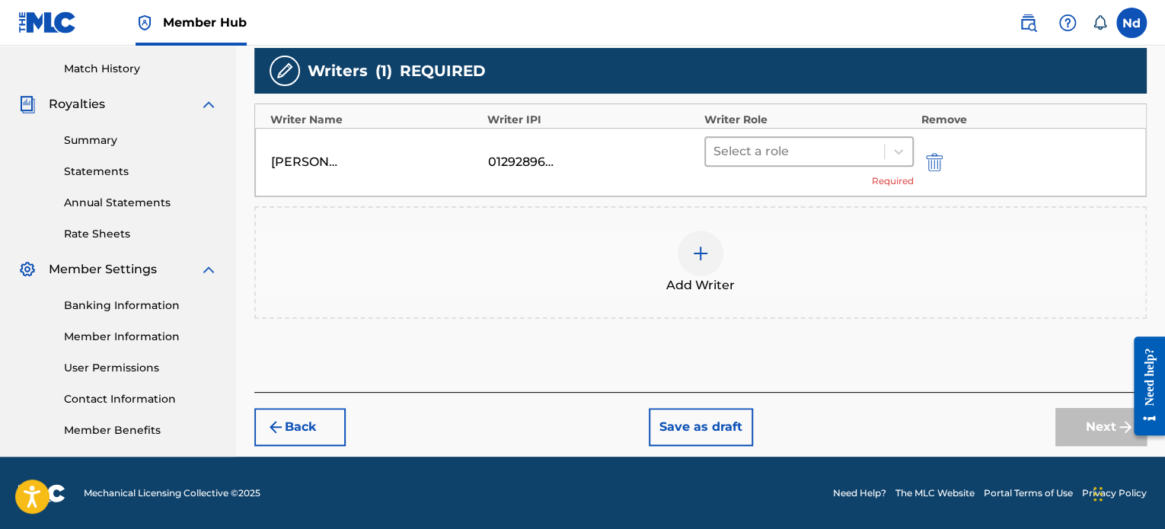
click at [807, 160] on div at bounding box center [794, 151] width 163 height 21
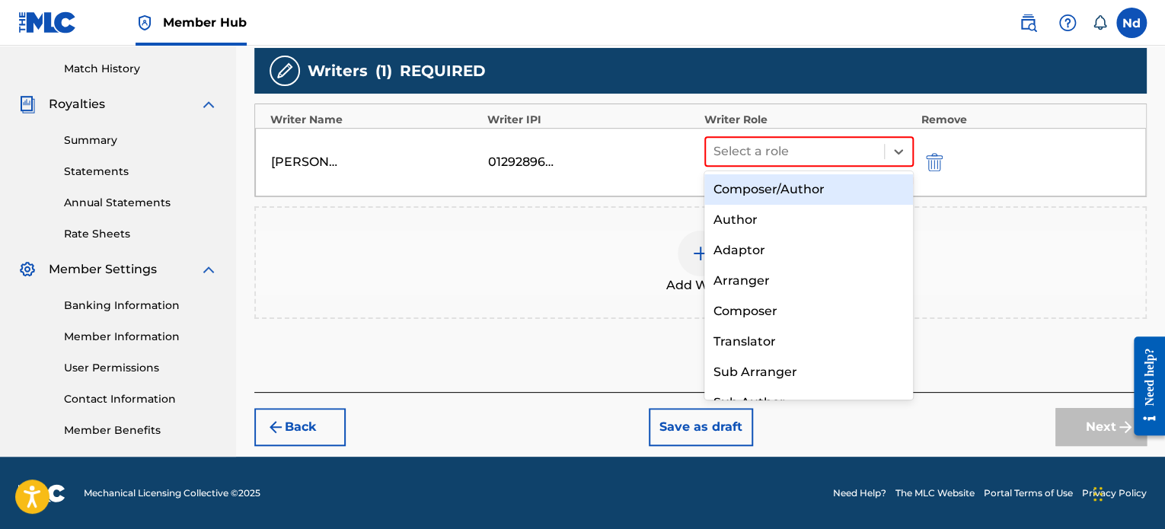
click at [801, 188] on div "Composer/Author" at bounding box center [808, 189] width 209 height 30
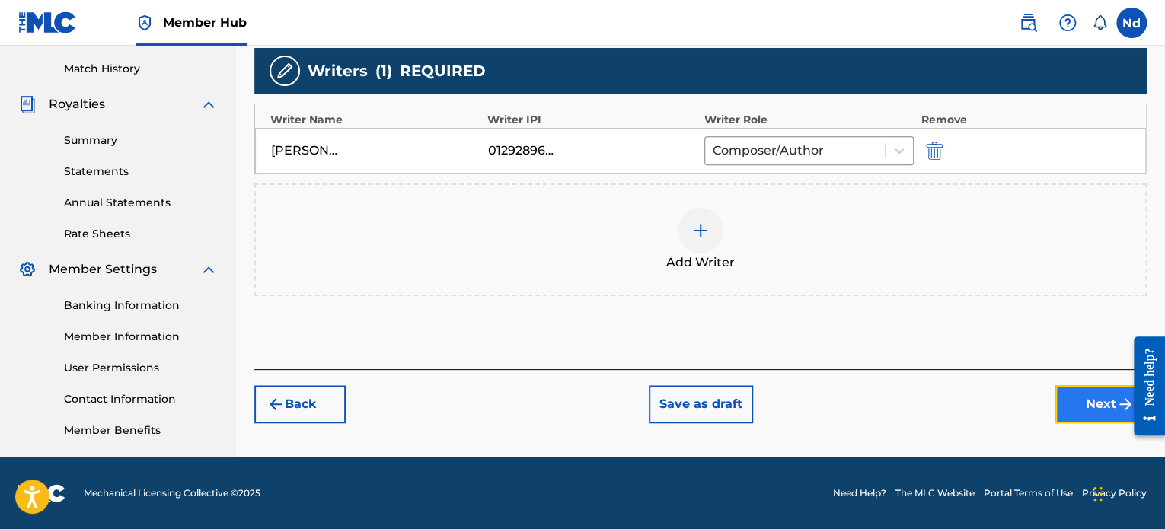
click at [1102, 400] on button "Next" at bounding box center [1100, 404] width 91 height 38
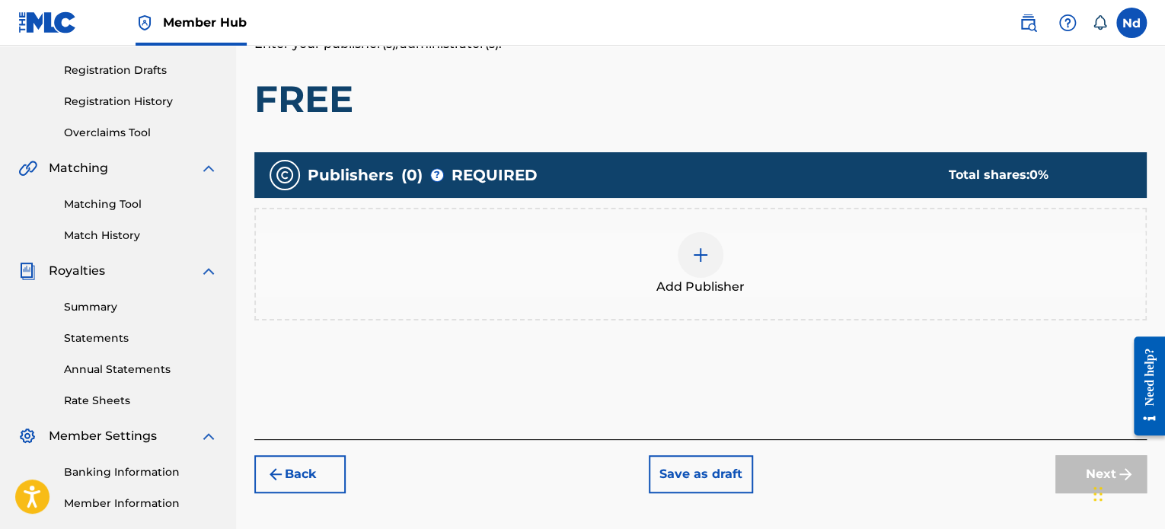
scroll to position [297, 0]
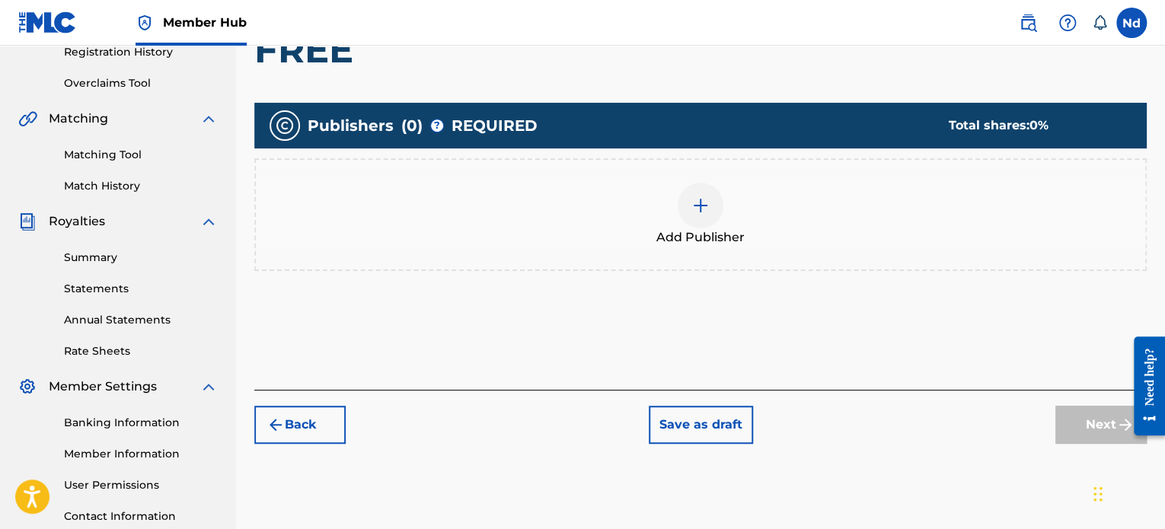
click at [711, 207] on div at bounding box center [701, 206] width 46 height 46
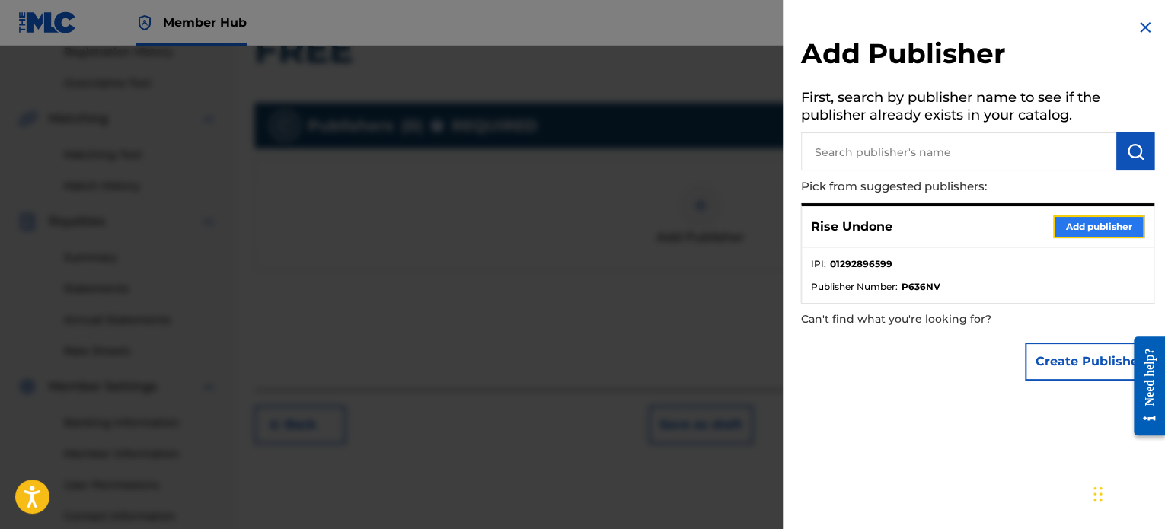
click at [1103, 223] on button "Add publisher" at bounding box center [1098, 226] width 91 height 23
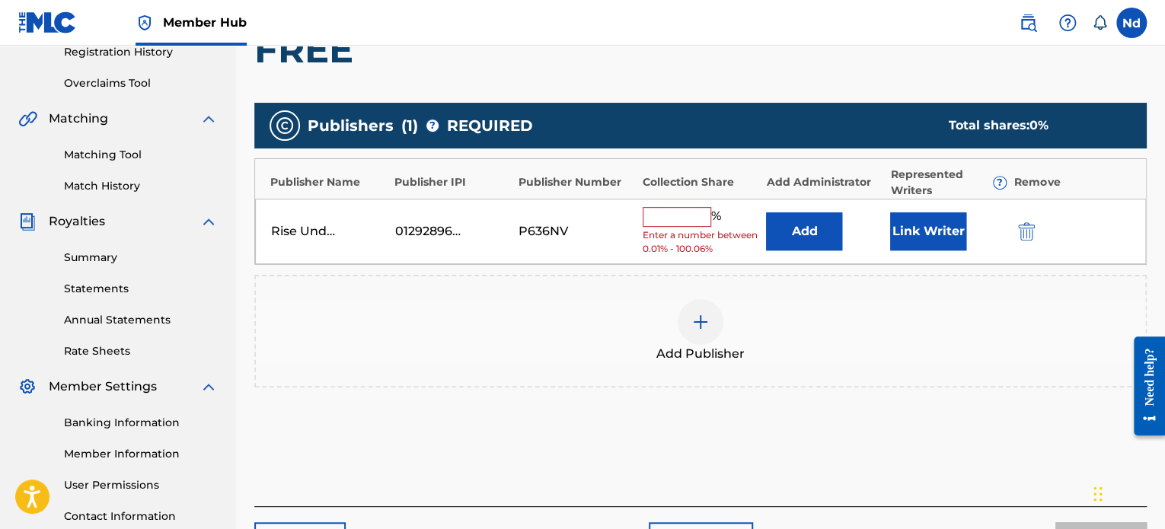
click at [675, 215] on input "text" at bounding box center [677, 217] width 69 height 20
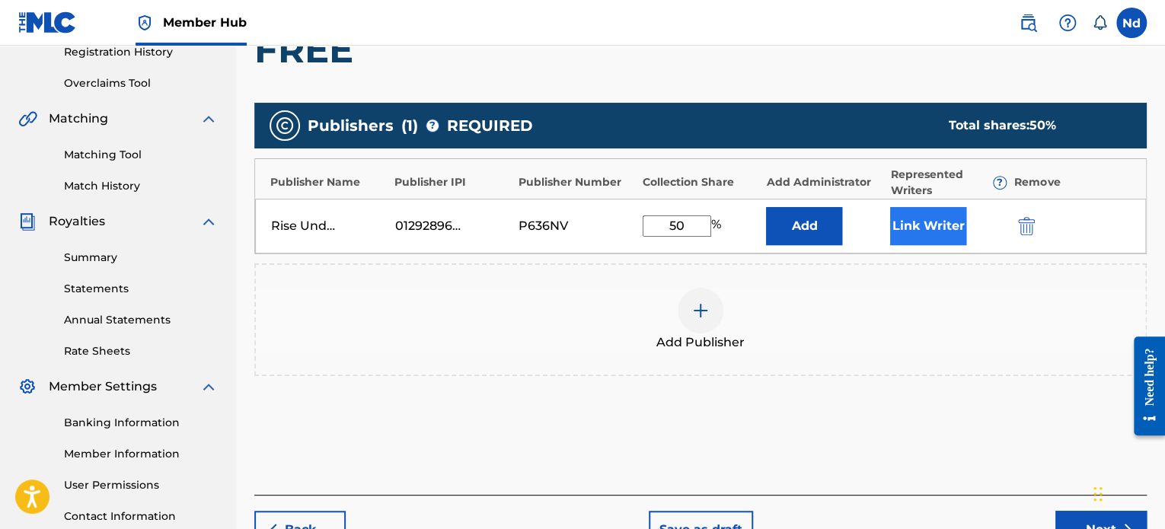
type input "50"
click at [927, 236] on button "Link Writer" at bounding box center [928, 226] width 76 height 38
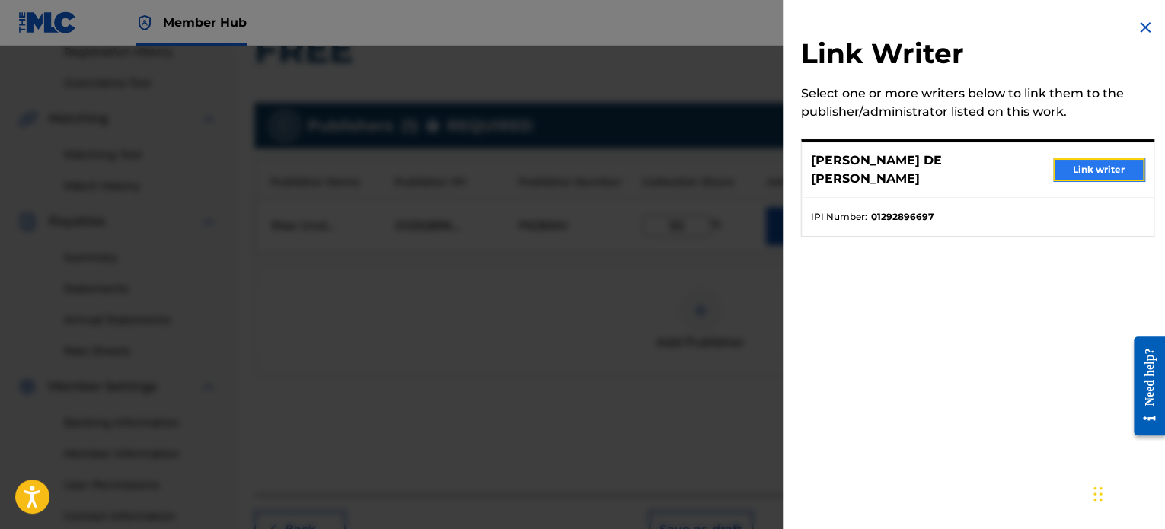
click at [1091, 166] on button "Link writer" at bounding box center [1098, 169] width 91 height 23
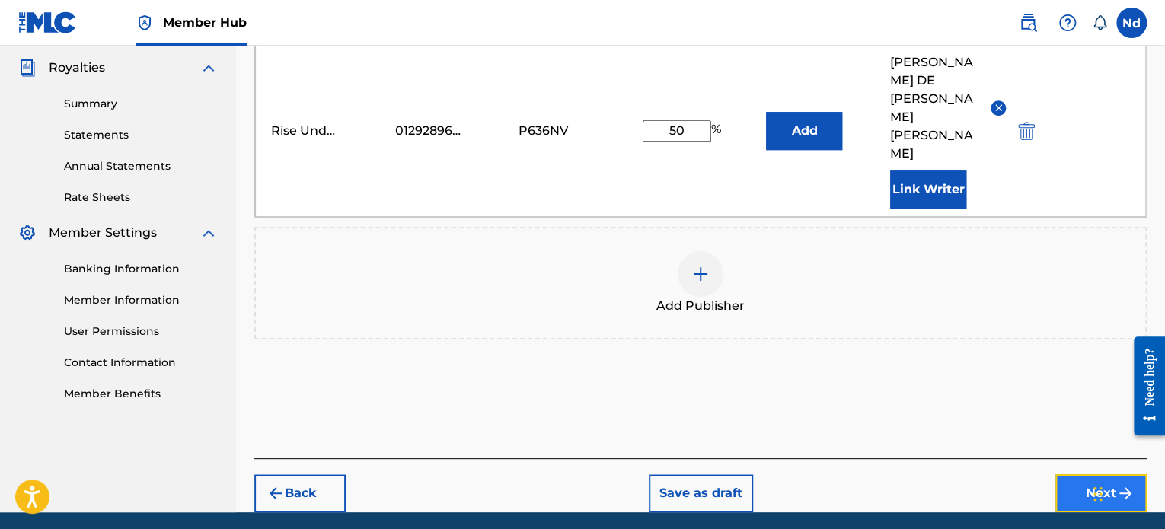
click at [1091, 474] on button "Next" at bounding box center [1100, 493] width 91 height 38
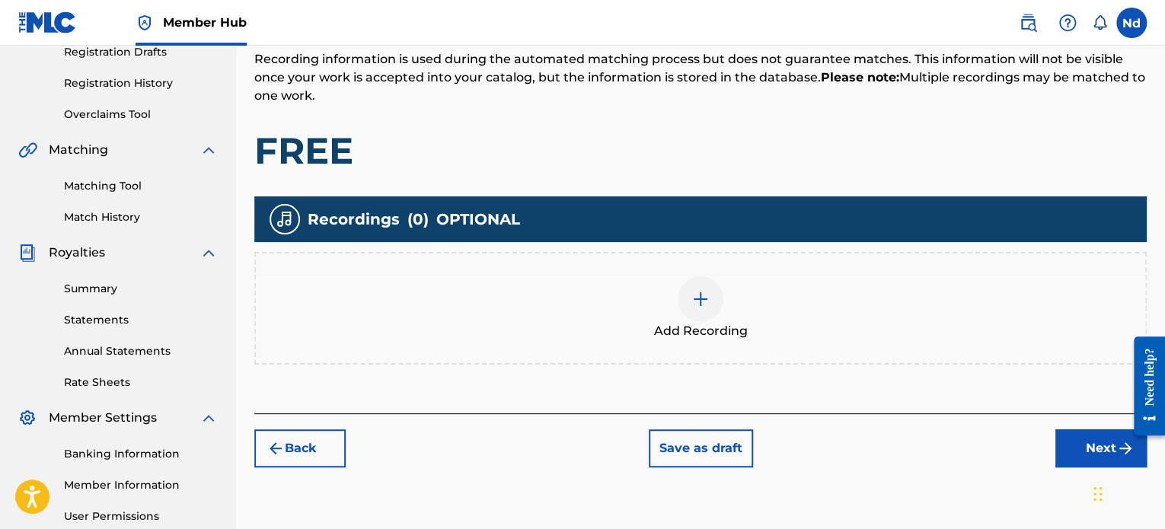
scroll to position [414, 0]
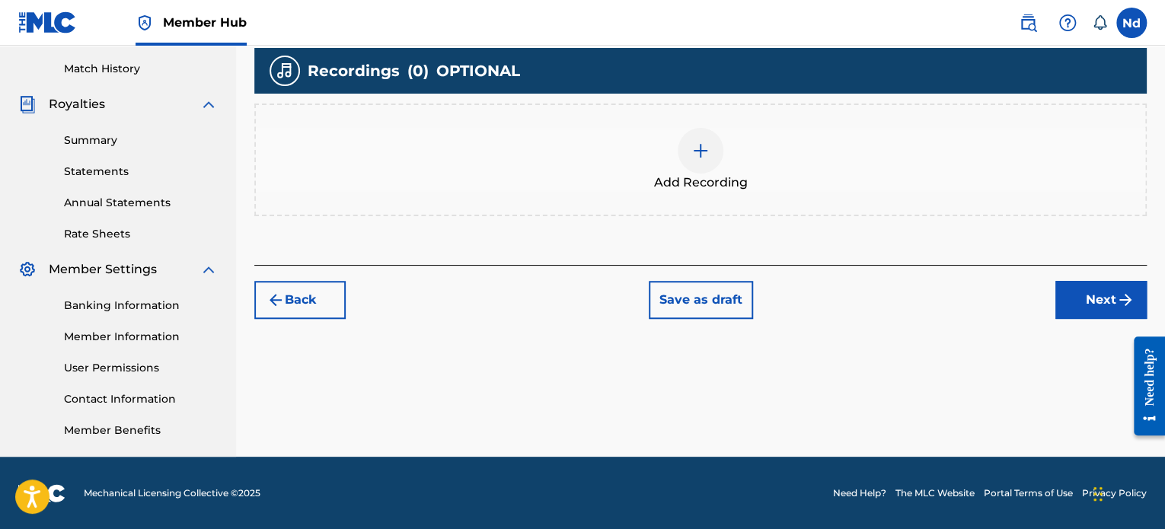
click at [730, 164] on div "Add Recording" at bounding box center [700, 160] width 889 height 64
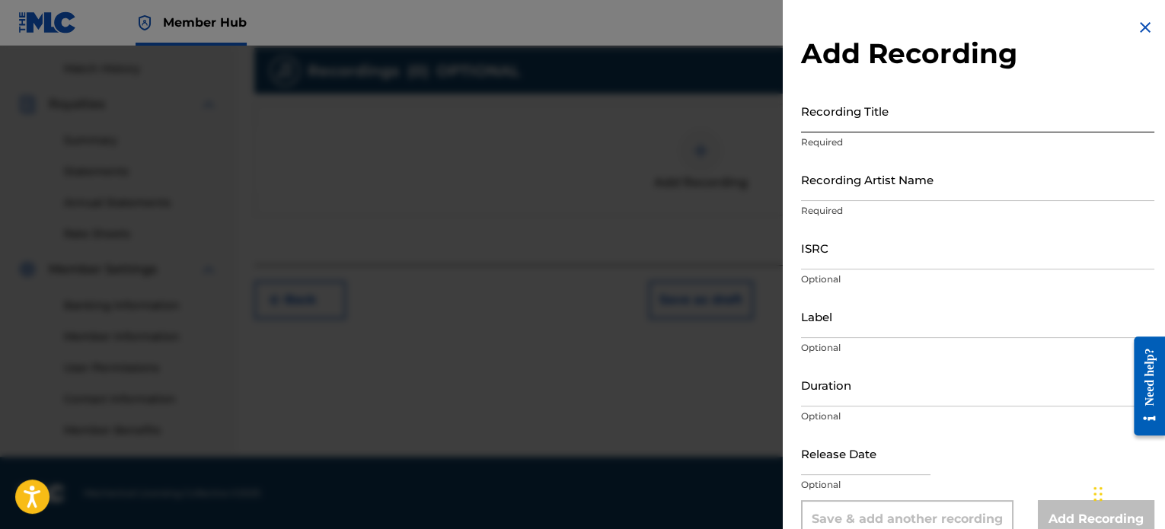
click at [892, 116] on input "Recording Title" at bounding box center [977, 110] width 353 height 43
paste input "FREE"
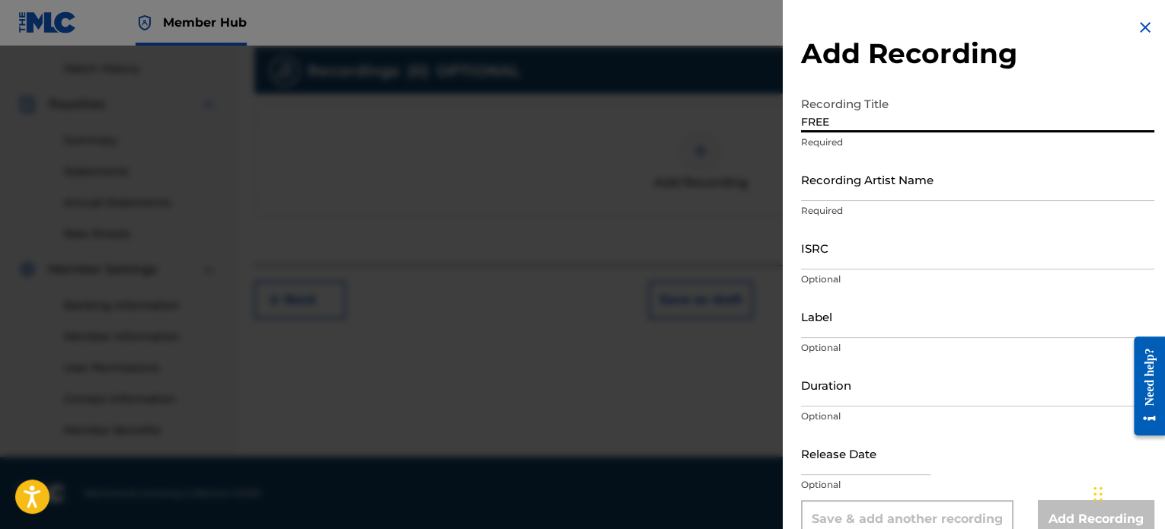
type input "FREE"
click at [844, 255] on input "ISRC" at bounding box center [977, 247] width 353 height 43
paste input "CAGOO2529403"
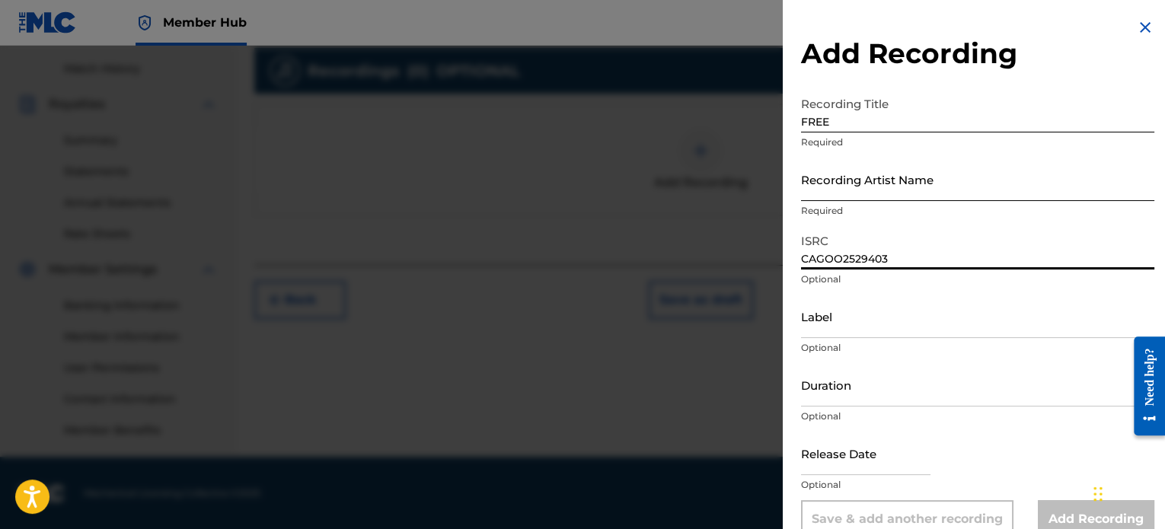
type input "CAGOO2529403"
click at [856, 180] on input "Recording Artist Name" at bounding box center [977, 179] width 353 height 43
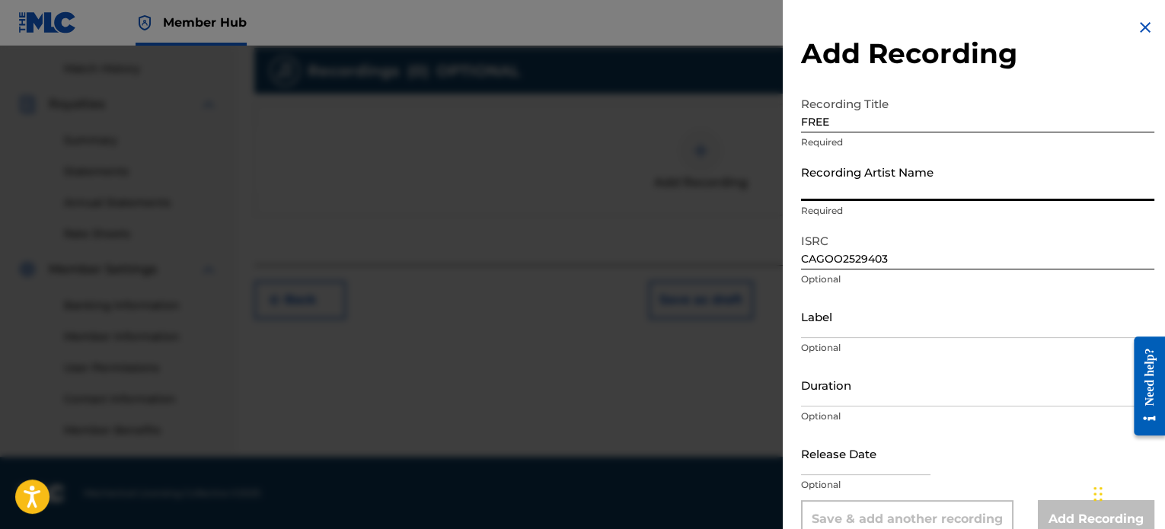
type input "Rise Undone"
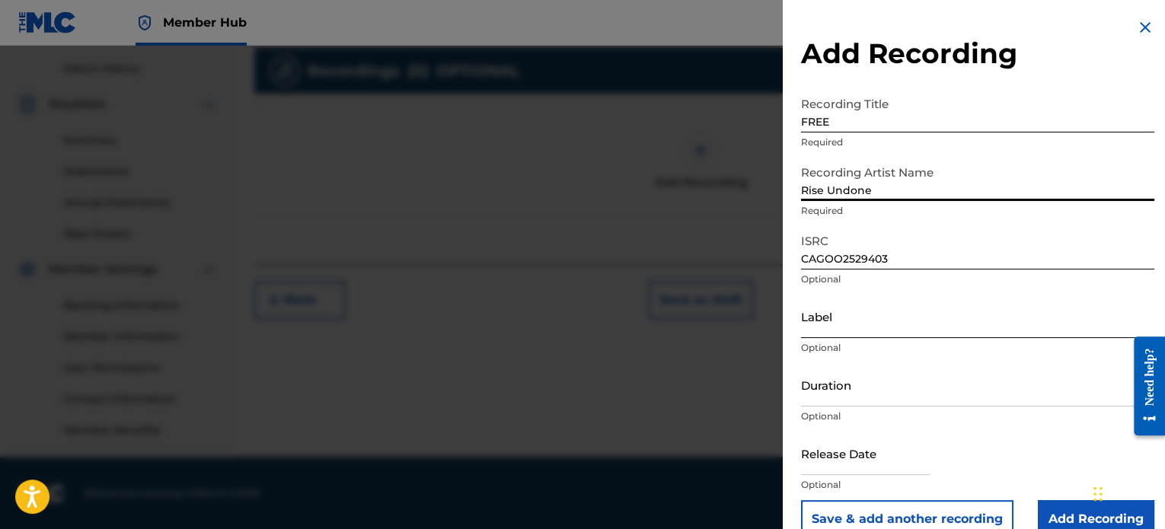
click at [833, 327] on input "Label" at bounding box center [977, 316] width 353 height 43
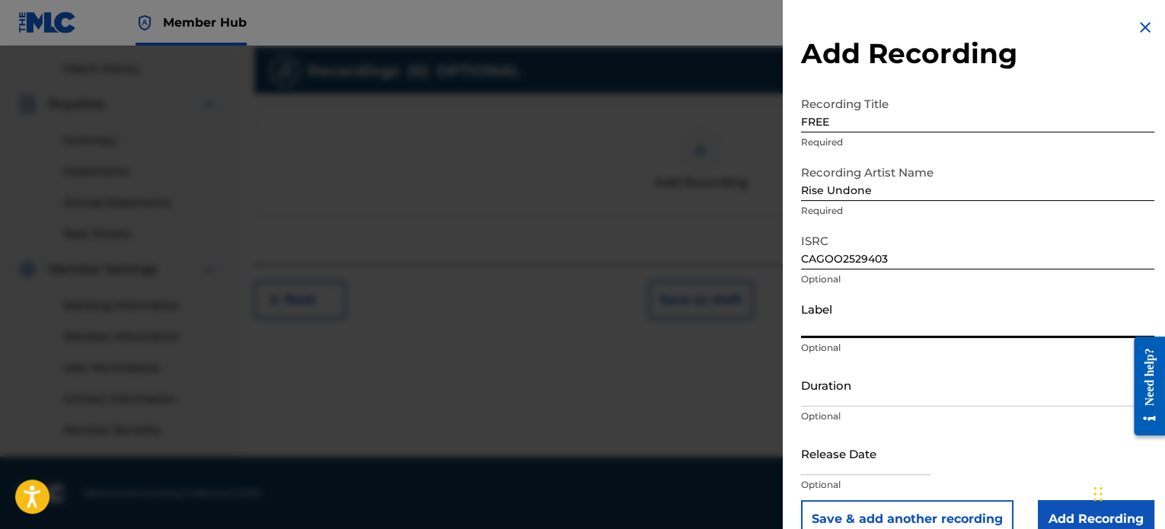
type input "Rise Undone"
click at [855, 395] on input "Duration" at bounding box center [977, 384] width 353 height 43
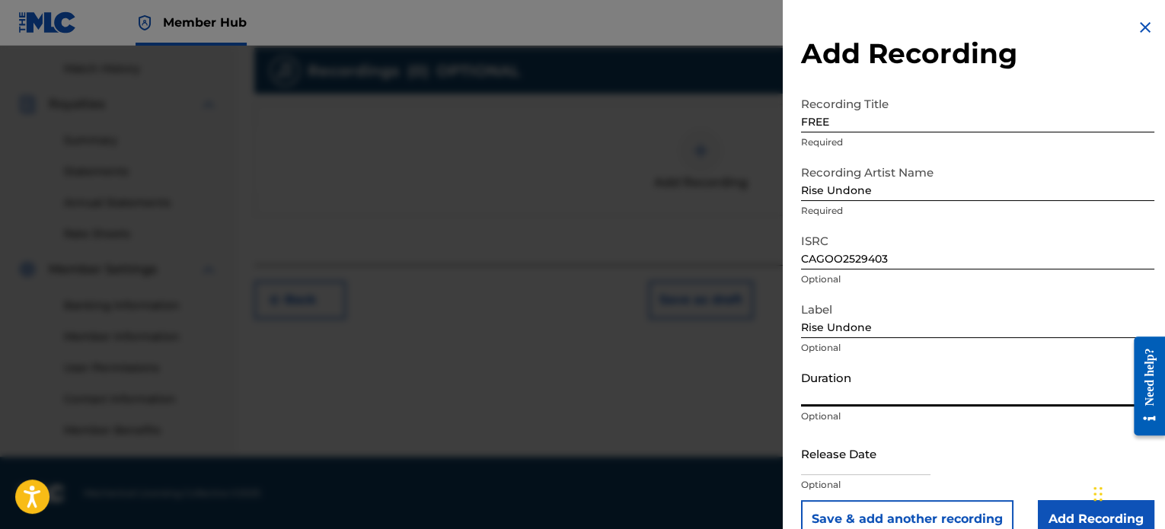
paste input "03:34"
type input "03:34"
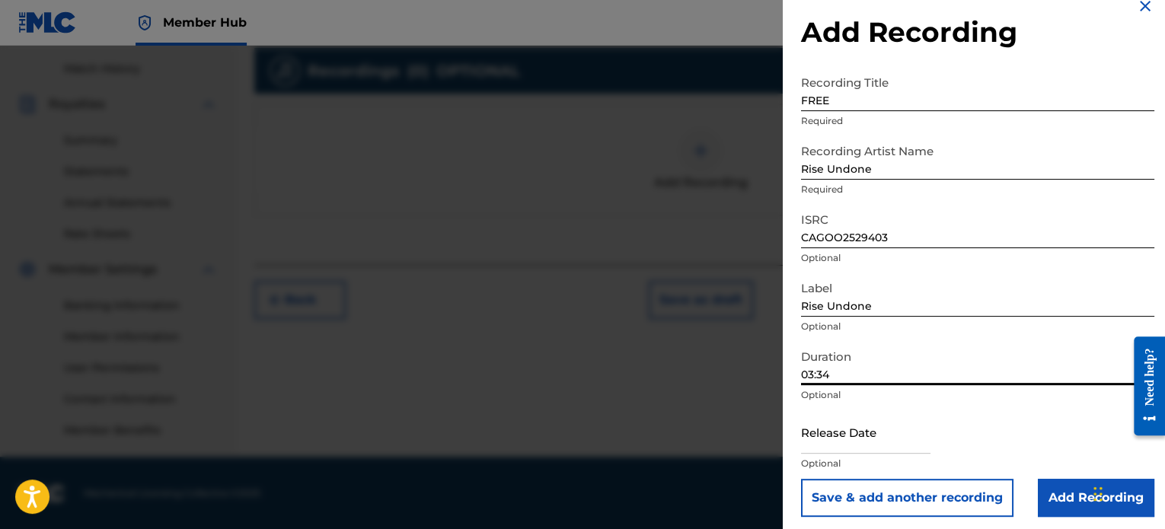
scroll to position [27, 0]
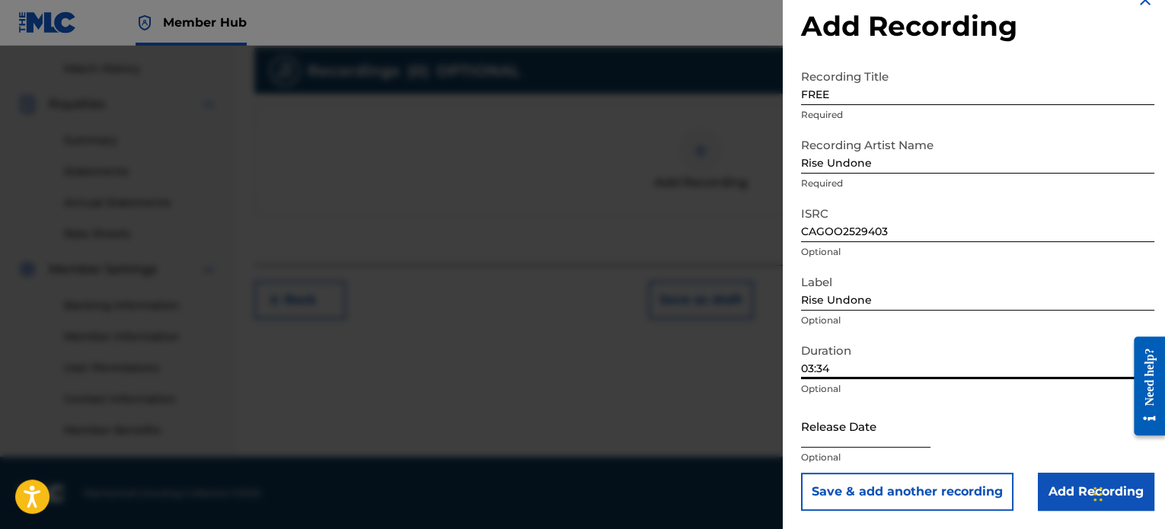
click at [880, 432] on input "text" at bounding box center [865, 425] width 129 height 43
select select "8"
select select "2025"
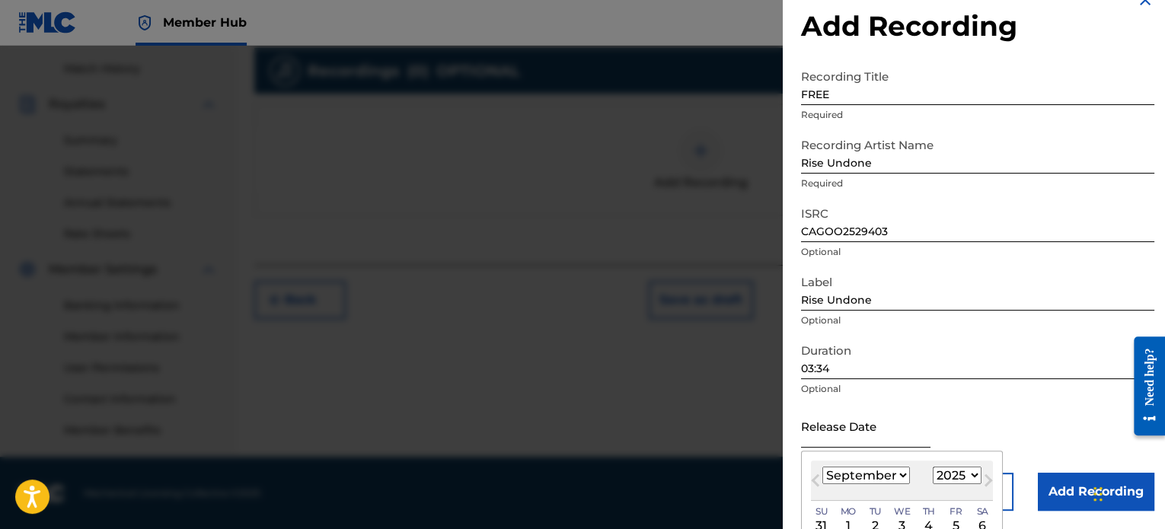
type input "[DATE]"
select select "4"
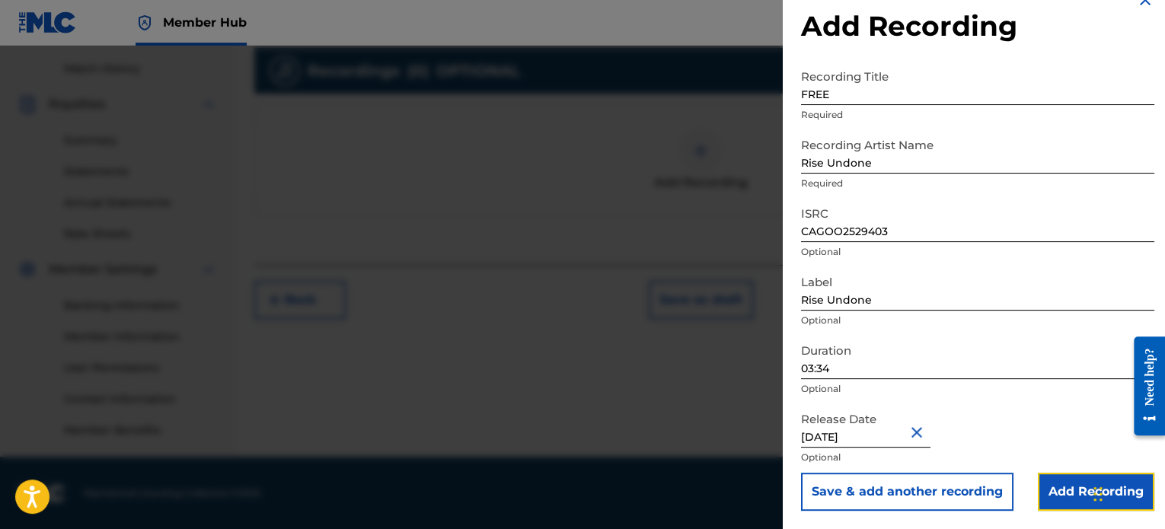
click at [1070, 490] on input "Add Recording" at bounding box center [1096, 492] width 116 height 38
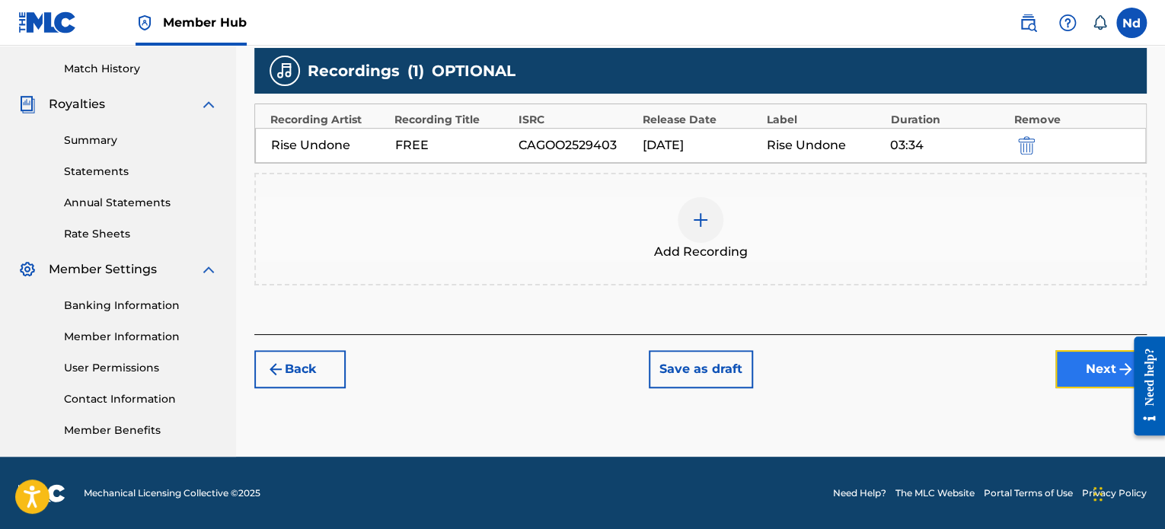
click at [1063, 351] on button "Next" at bounding box center [1100, 369] width 91 height 38
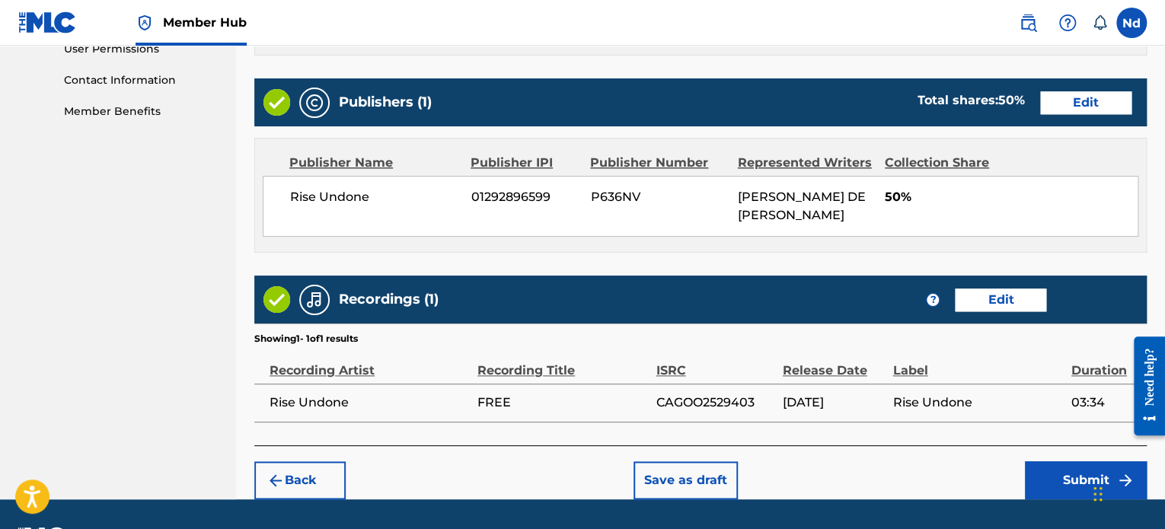
scroll to position [774, 0]
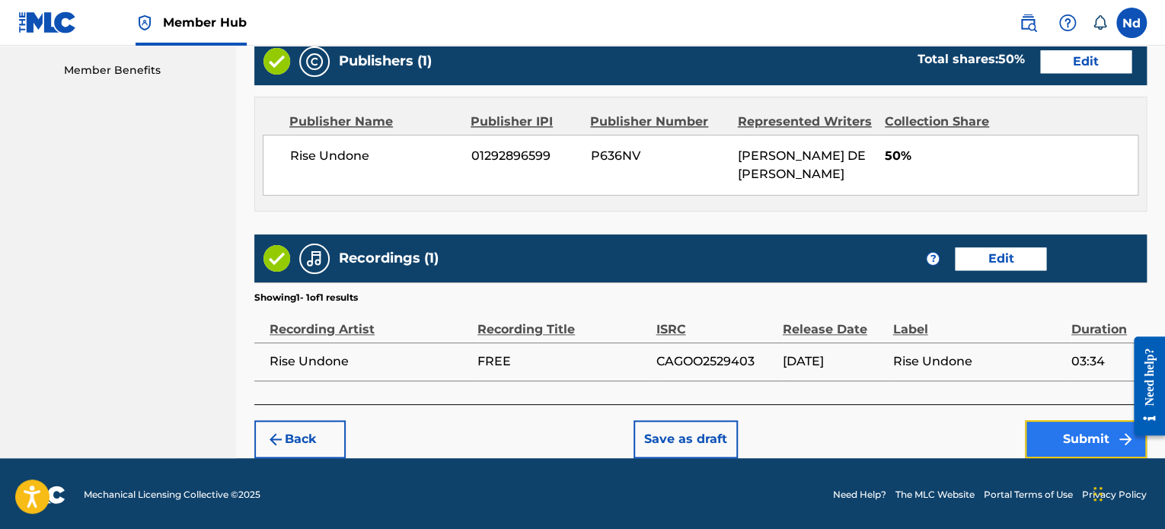
click at [1057, 424] on button "Submit" at bounding box center [1086, 439] width 122 height 38
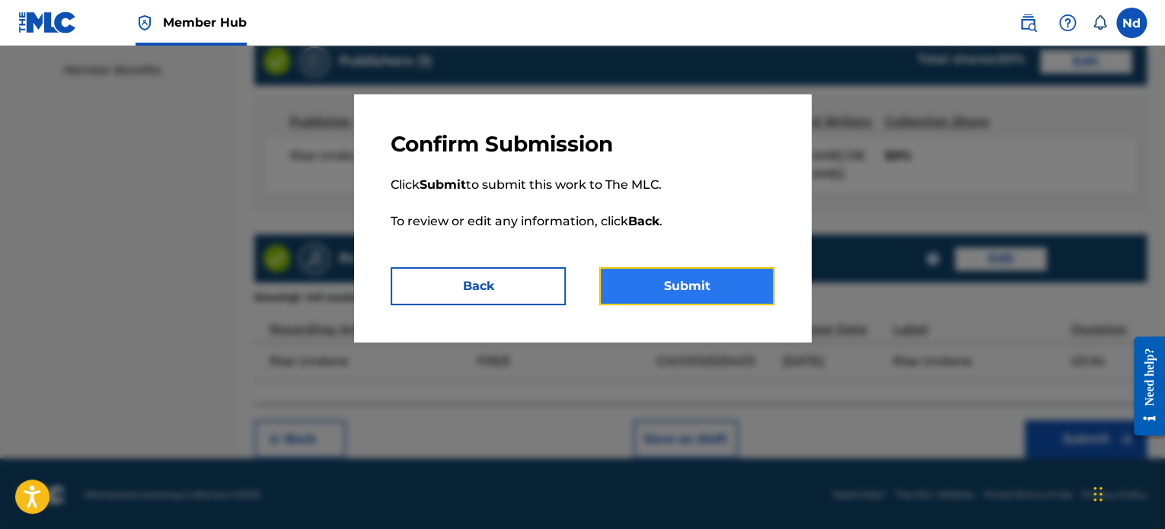
click at [655, 298] on button "Submit" at bounding box center [686, 286] width 175 height 38
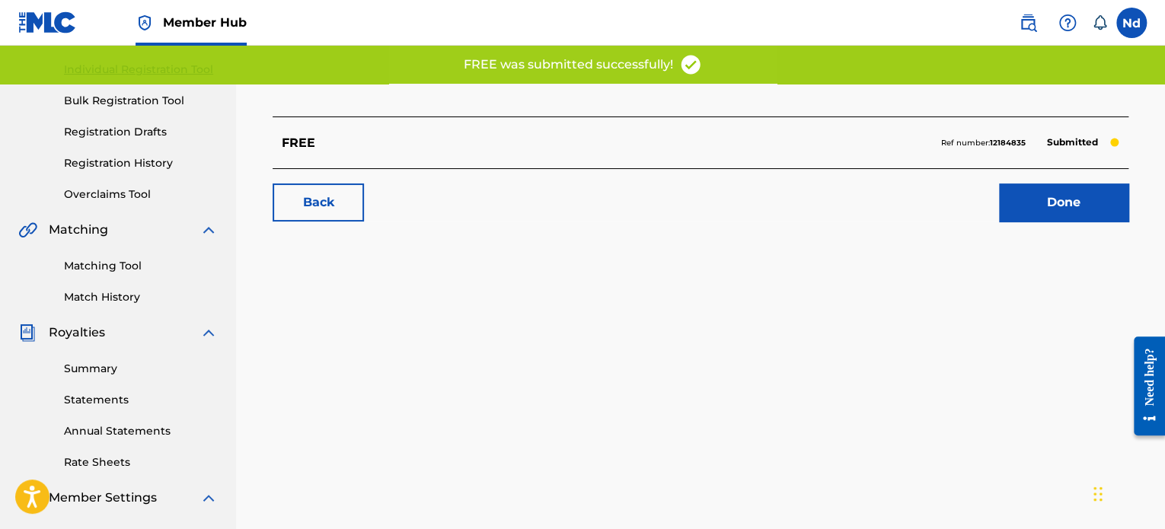
scroll to position [228, 0]
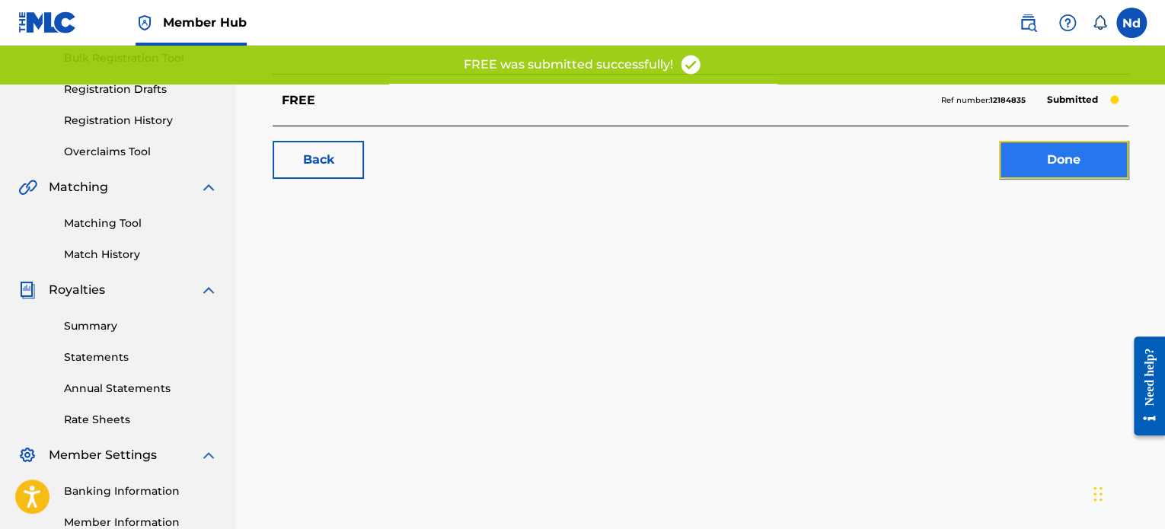
click at [1067, 163] on link "Done" at bounding box center [1063, 160] width 129 height 38
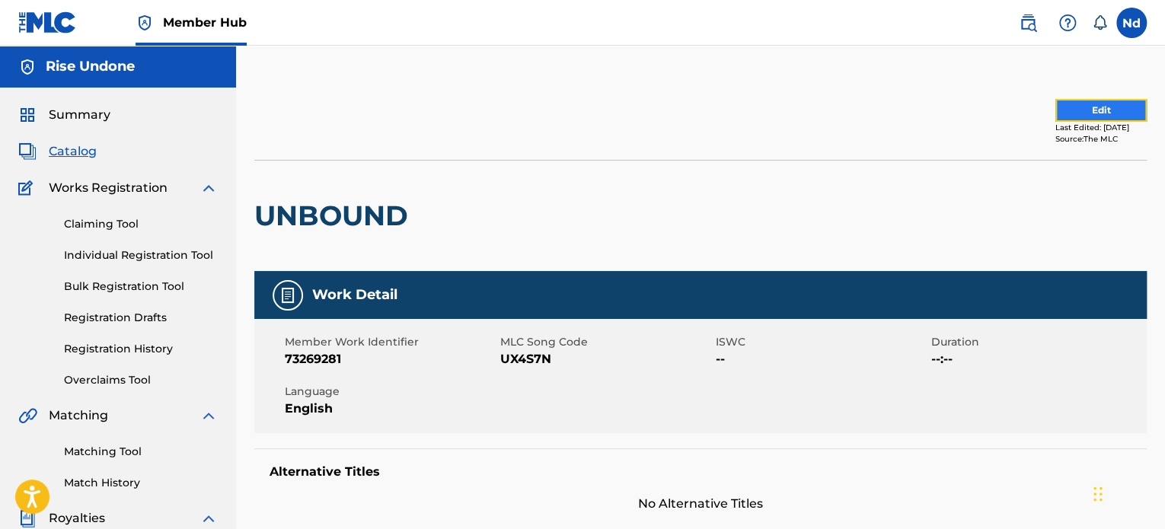
click at [1089, 109] on button "Edit" at bounding box center [1100, 110] width 91 height 23
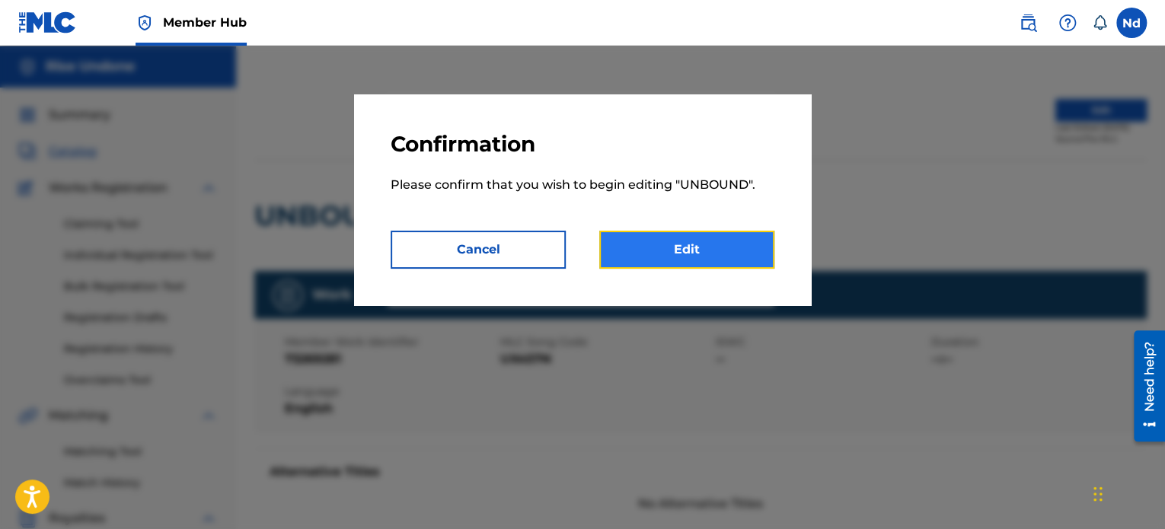
click at [630, 253] on link "Edit" at bounding box center [686, 250] width 175 height 38
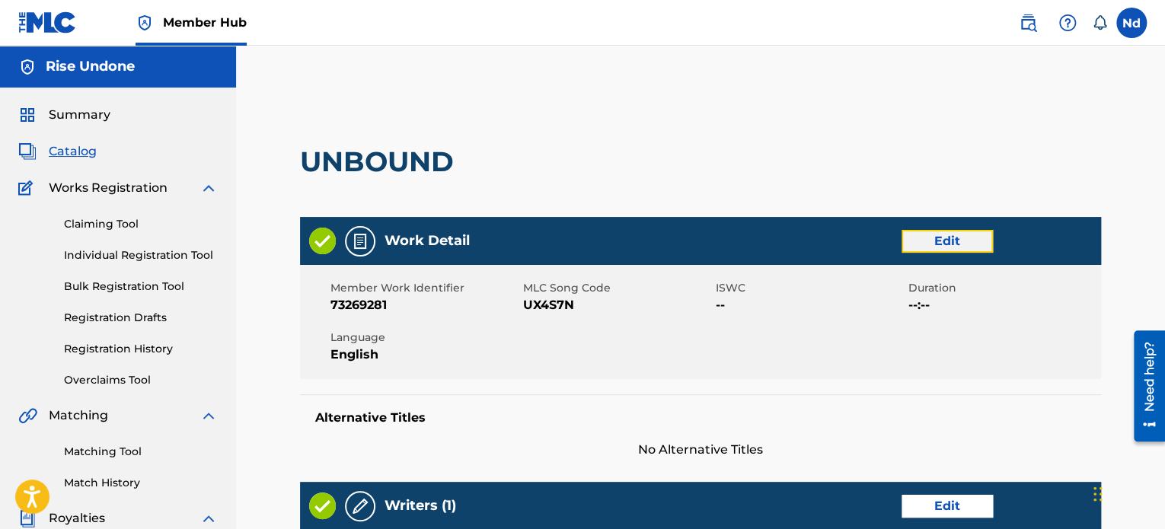
click at [920, 241] on link "Edit" at bounding box center [946, 241] width 91 height 23
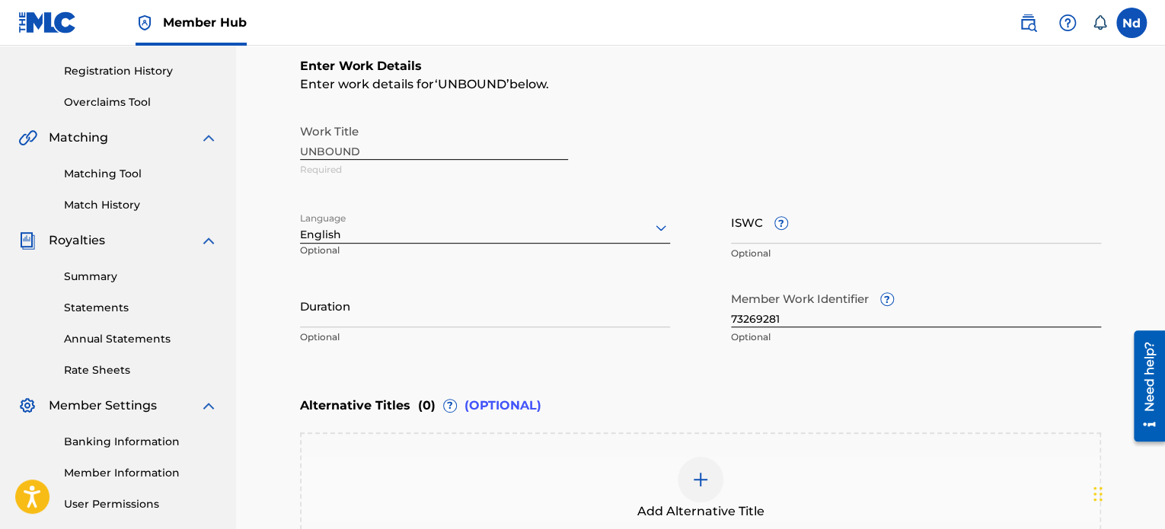
scroll to position [305, 0]
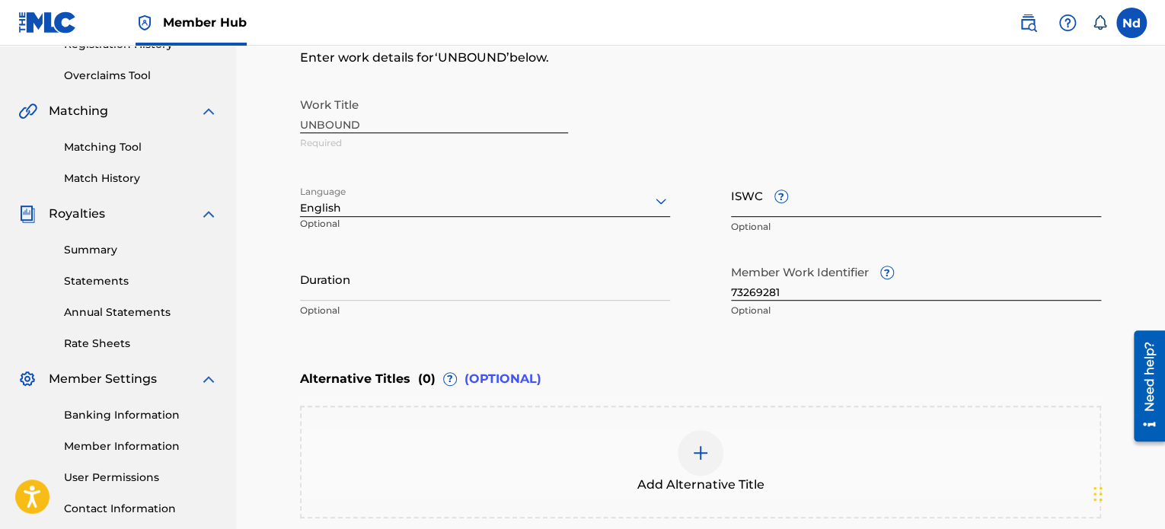
click at [742, 202] on input "ISWC ?" at bounding box center [916, 195] width 370 height 43
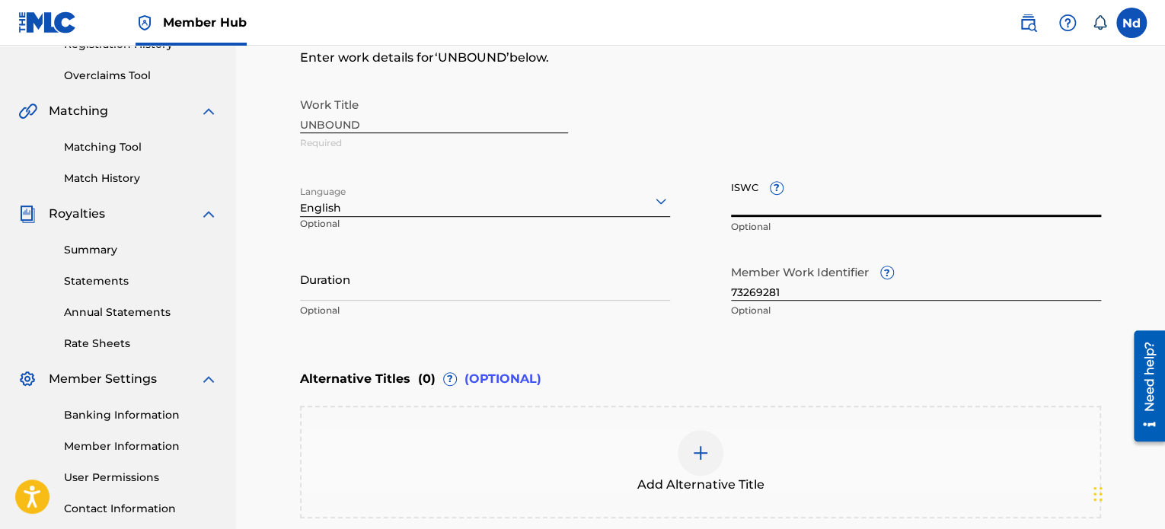
paste input "T3326093276"
type input "T3326093276"
click at [820, 279] on input "73269281" at bounding box center [916, 278] width 370 height 43
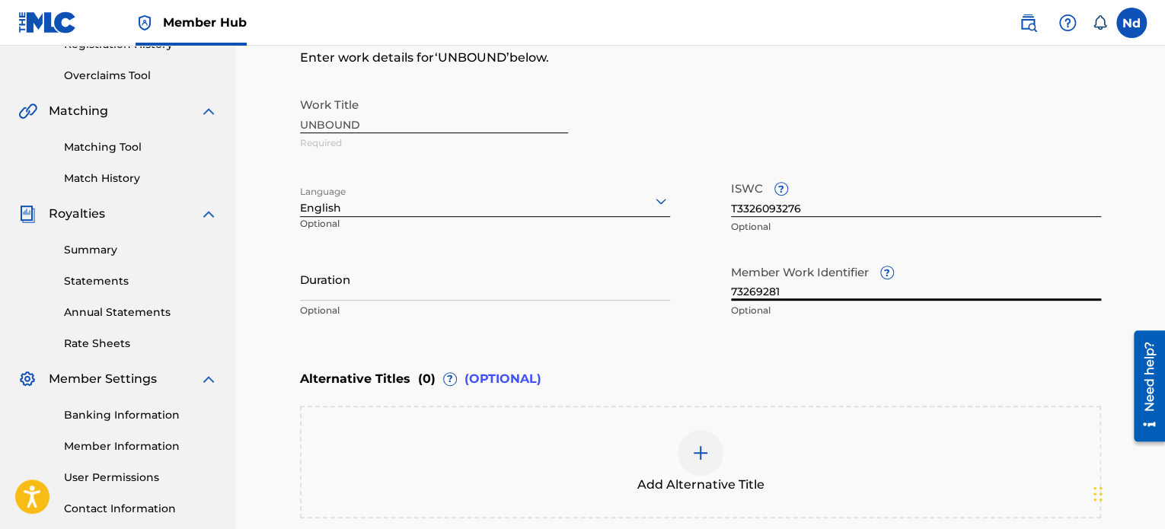
click at [820, 282] on input "73269281" at bounding box center [916, 278] width 370 height 43
paste input "930267819"
type input "930267819"
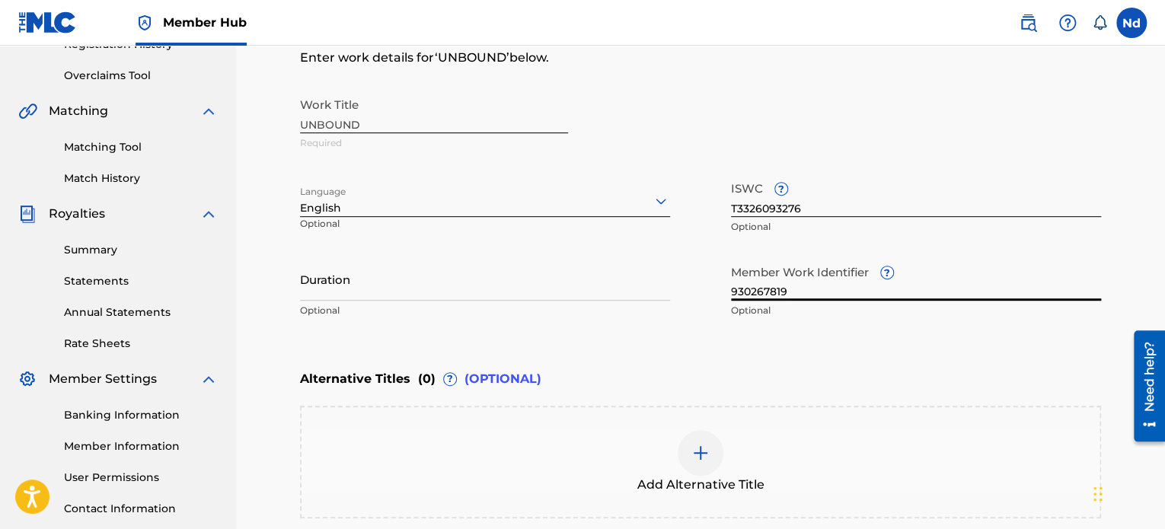
click at [629, 337] on div "Enter Work Details Enter work details for ‘ UNBOUND ’ below. Work Title UNBOUND…" at bounding box center [700, 178] width 801 height 368
click at [477, 302] on div "Duration Optional" at bounding box center [485, 291] width 370 height 69
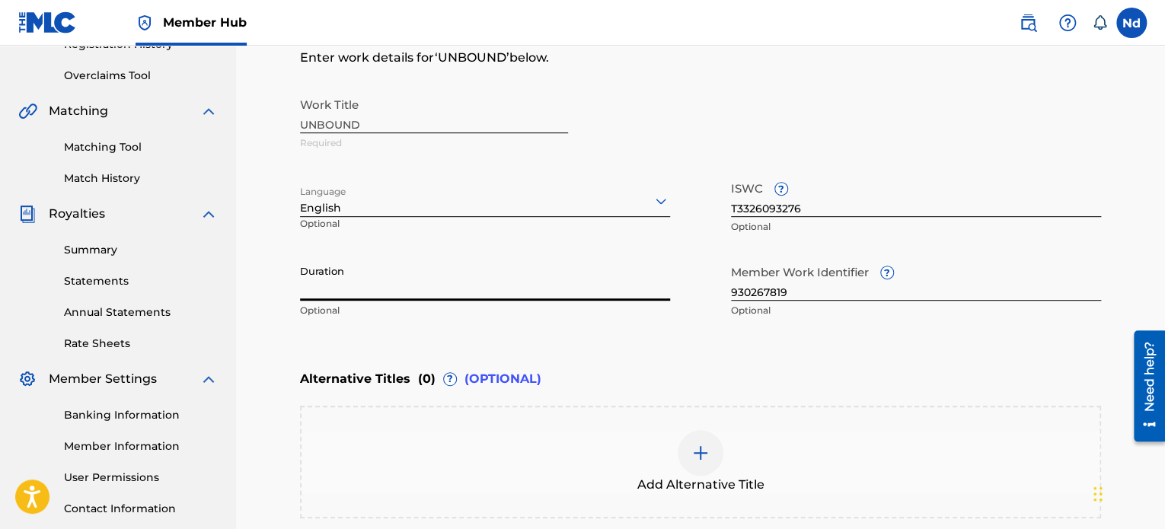
click at [478, 285] on input "Duration" at bounding box center [485, 278] width 370 height 43
paste input "03:08"
type input "03:08"
click at [729, 68] on div "Enter Work Details Enter work details for ‘ UNBOUND ’ below. Work Title UNBOUND…" at bounding box center [700, 178] width 801 height 368
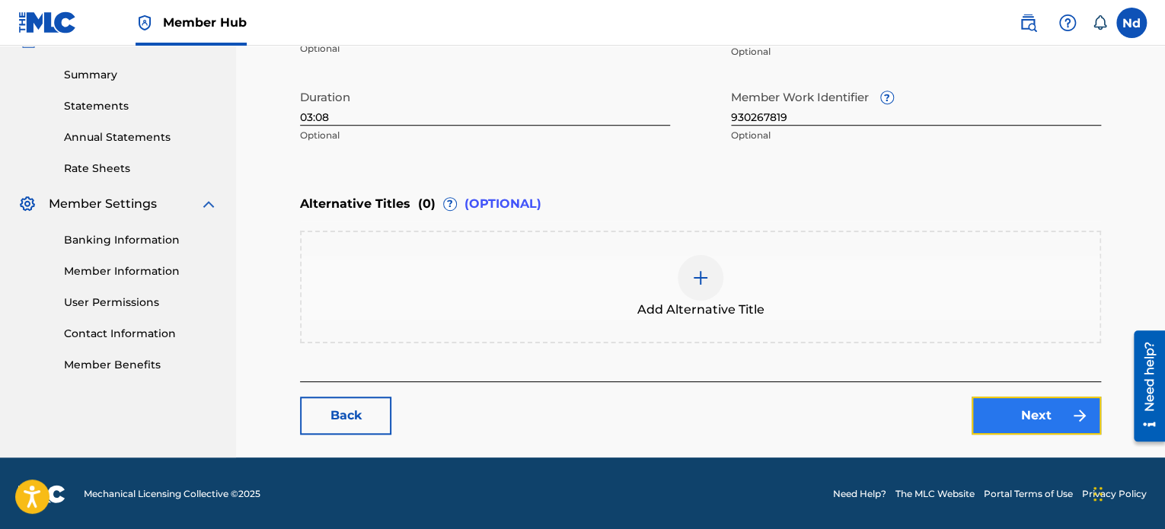
click at [1036, 423] on link "Next" at bounding box center [1035, 416] width 129 height 38
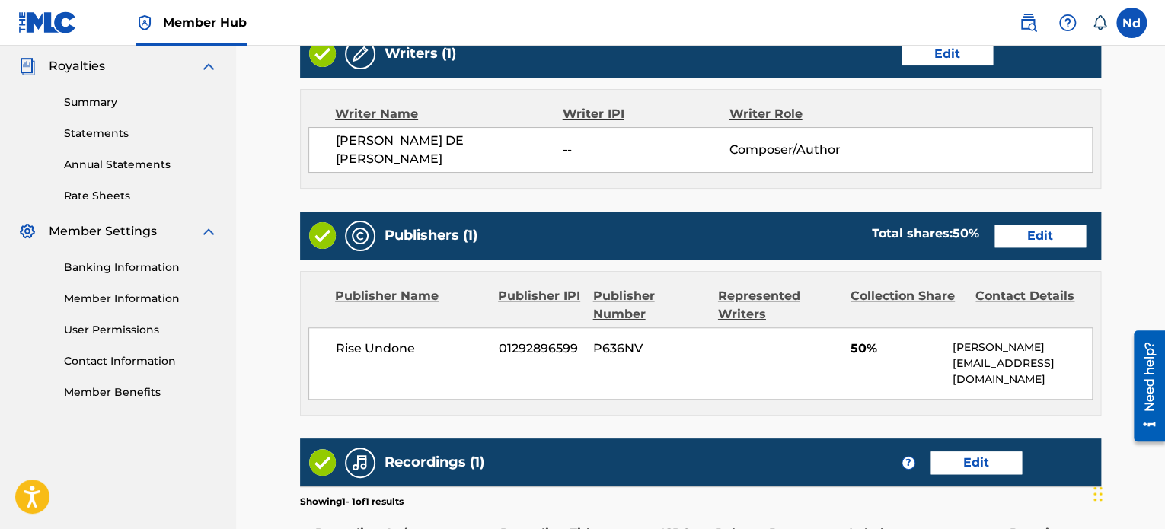
scroll to position [305, 0]
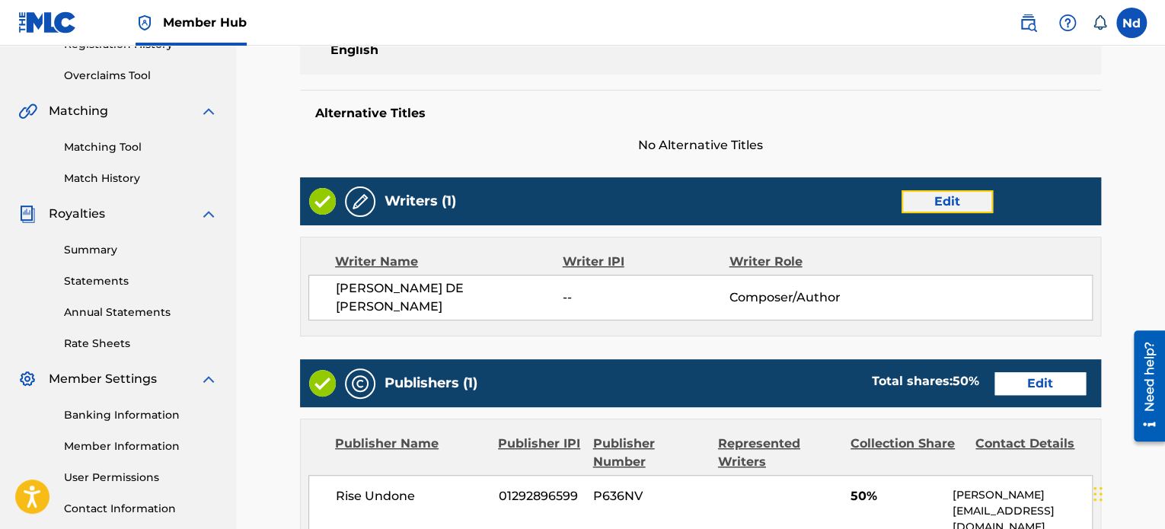
click at [938, 198] on link "Edit" at bounding box center [946, 201] width 91 height 23
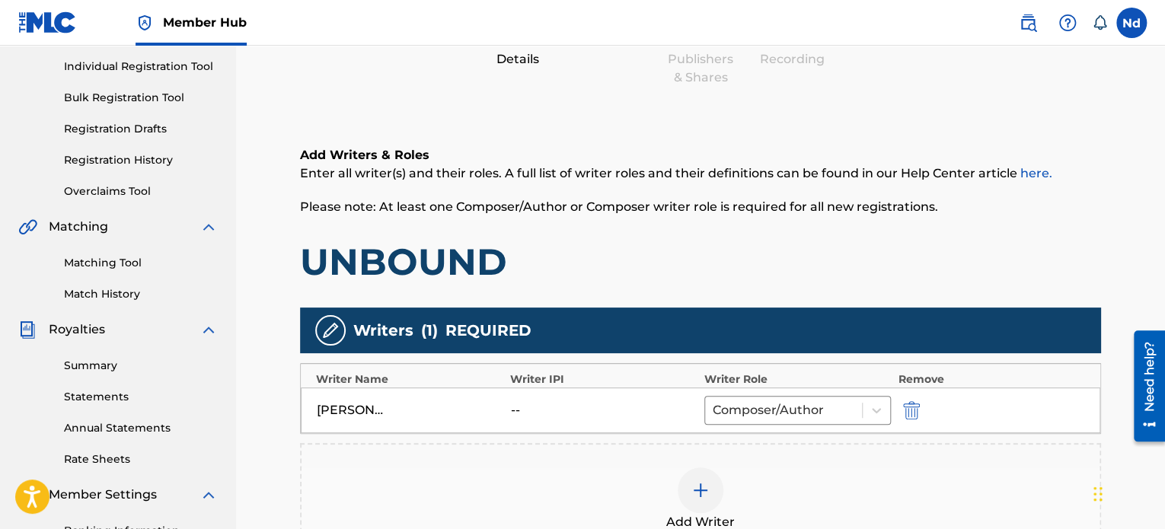
scroll to position [436, 0]
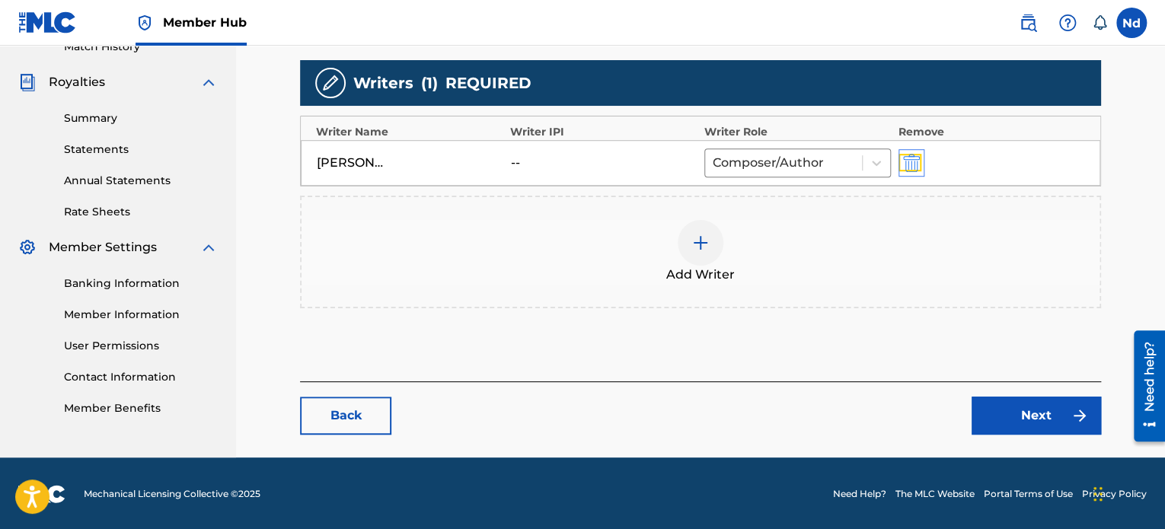
click at [909, 164] on img "submit" at bounding box center [911, 163] width 17 height 18
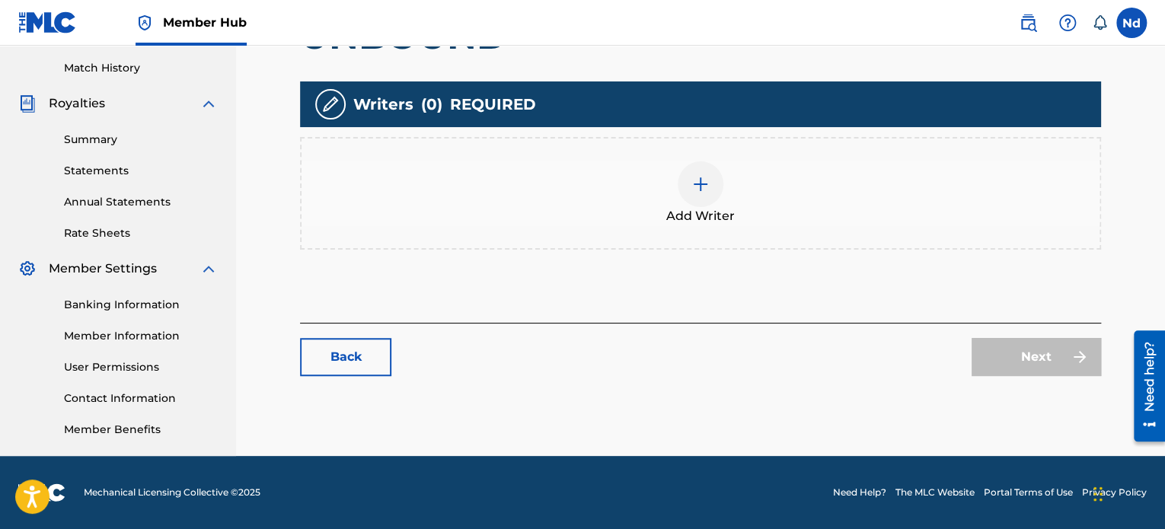
scroll to position [414, 0]
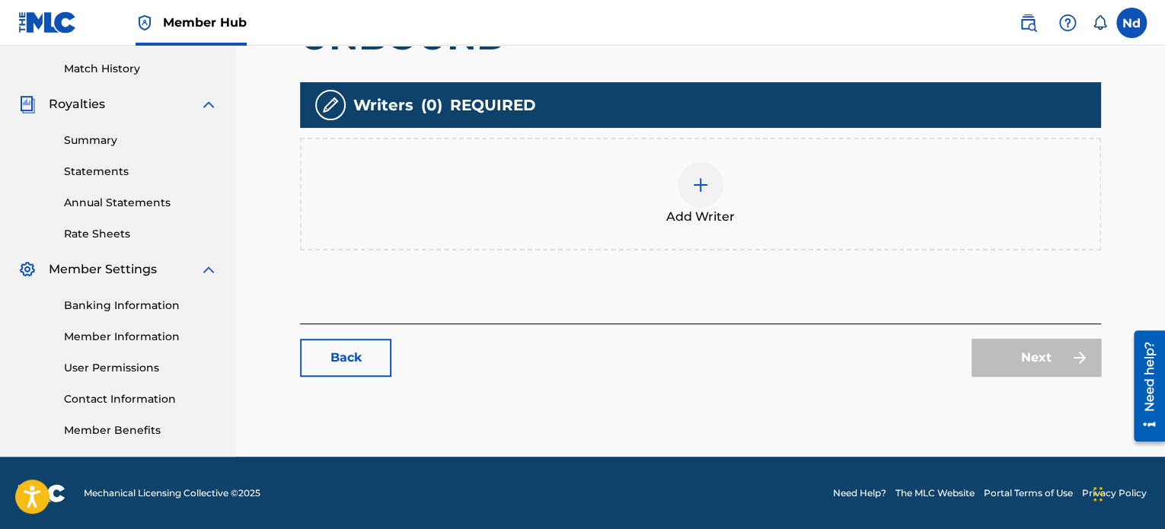
click at [706, 203] on div at bounding box center [701, 185] width 46 height 46
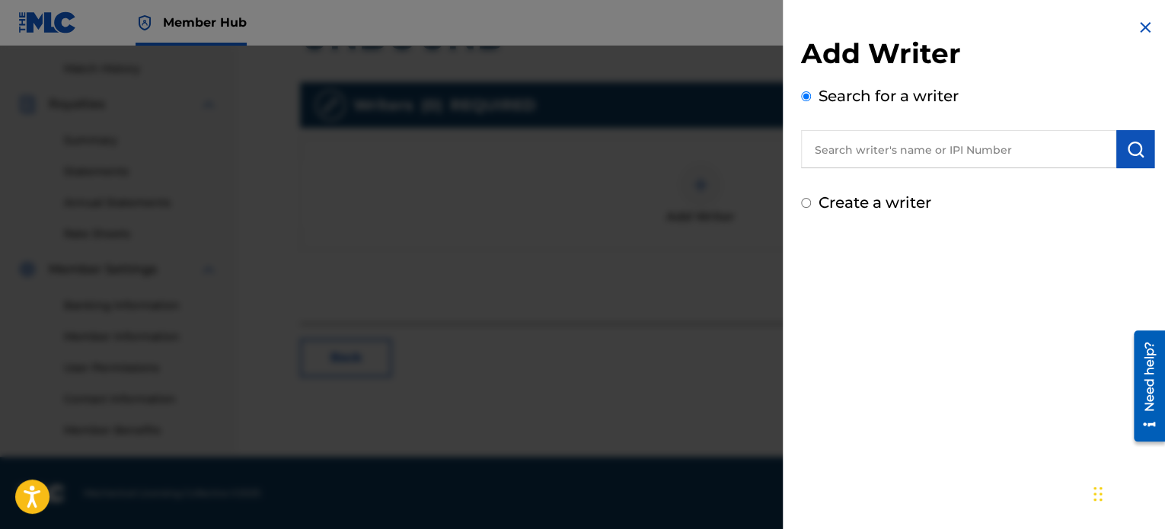
click at [919, 139] on input "text" at bounding box center [958, 149] width 315 height 38
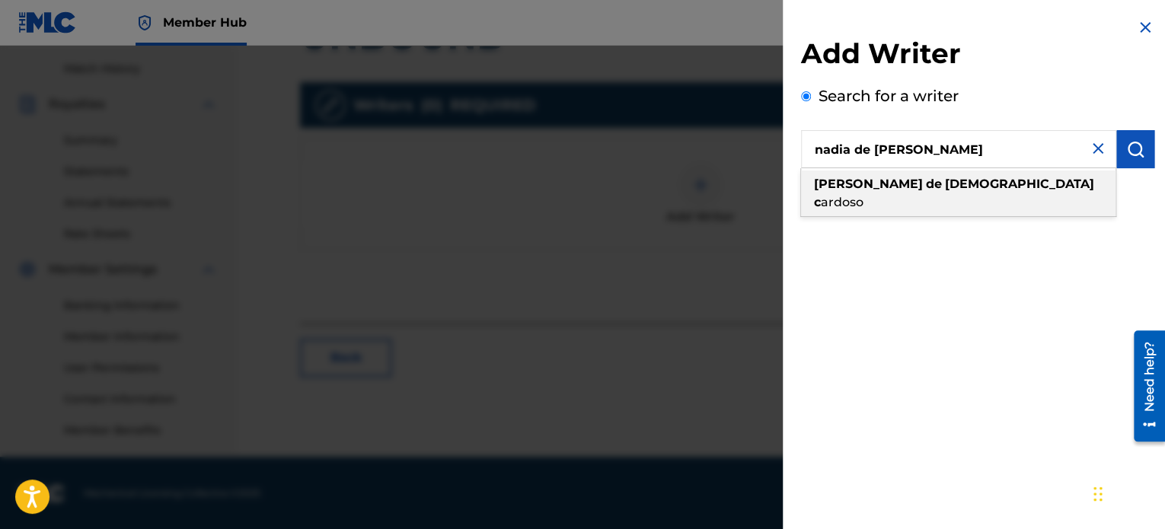
click at [915, 192] on div "nadia de jesus c ardoso" at bounding box center [958, 194] width 314 height 46
type input "nadia de jesus cardoso"
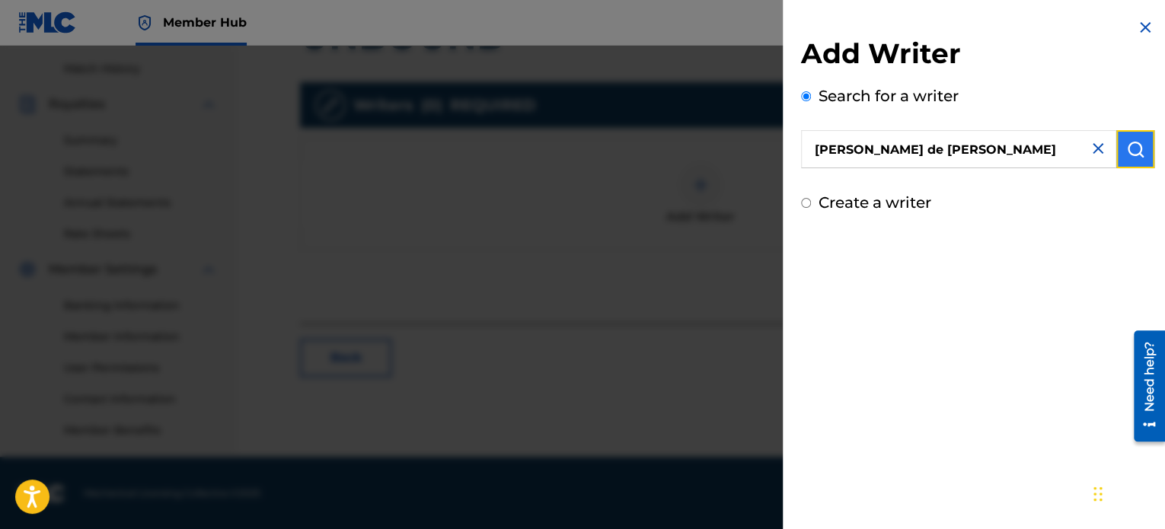
click at [1134, 145] on img "submit" at bounding box center [1135, 149] width 18 height 18
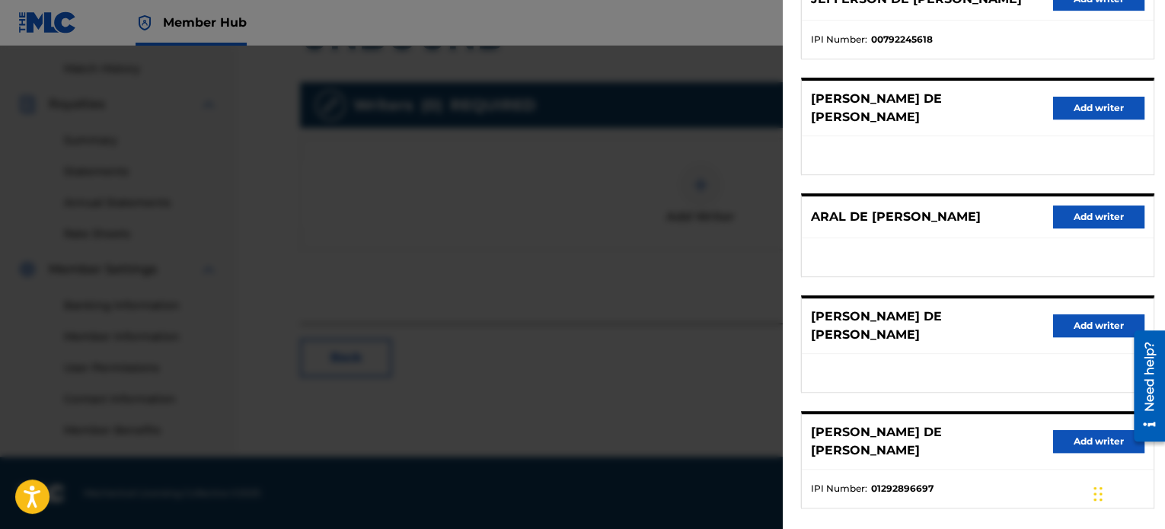
scroll to position [258, 0]
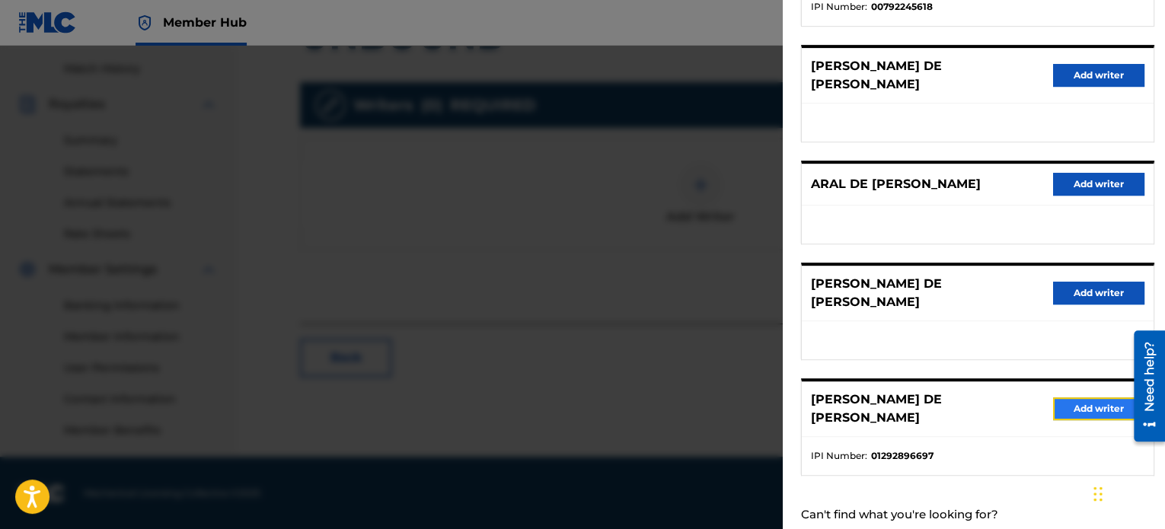
click at [1081, 397] on button "Add writer" at bounding box center [1098, 408] width 91 height 23
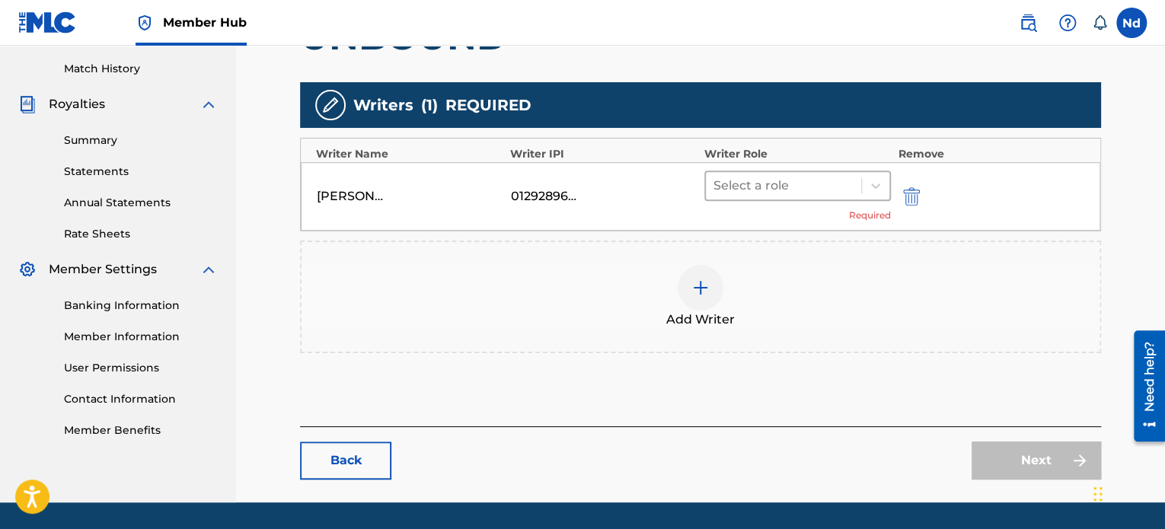
click at [812, 188] on div at bounding box center [783, 185] width 140 height 21
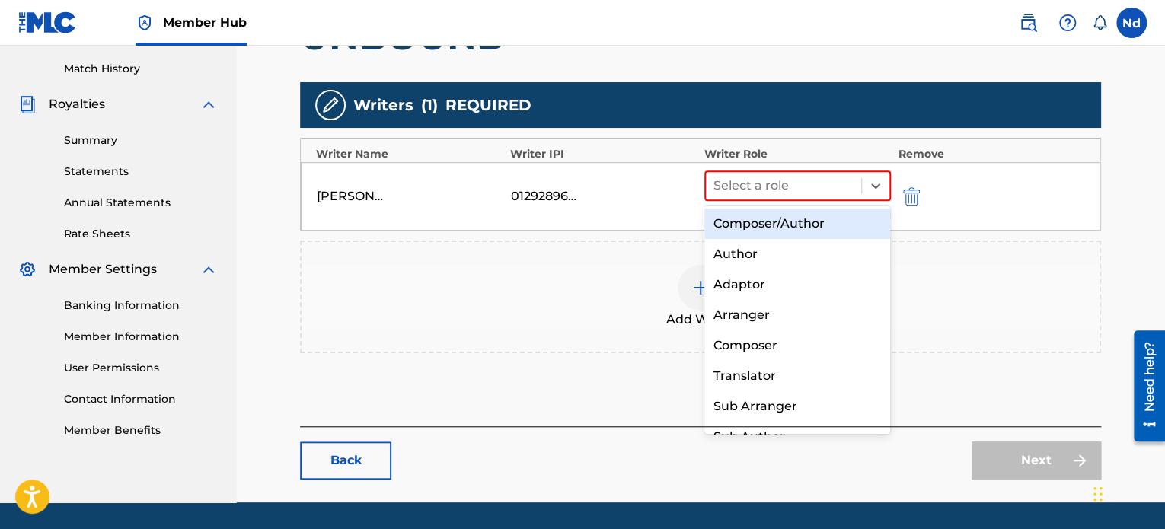
click at [793, 231] on div "Composer/Author" at bounding box center [797, 224] width 187 height 30
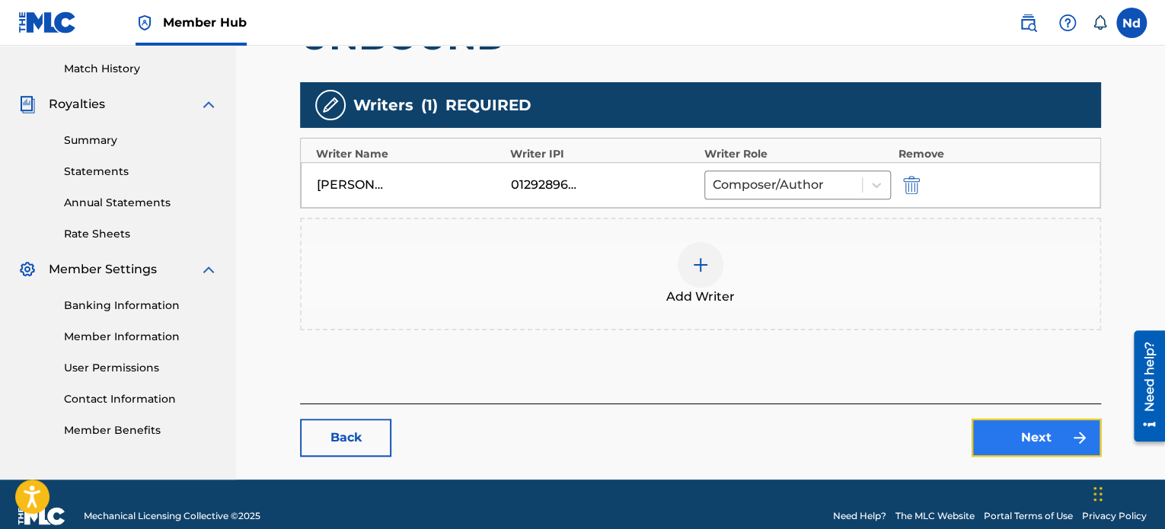
click at [1020, 432] on link "Next" at bounding box center [1035, 438] width 129 height 38
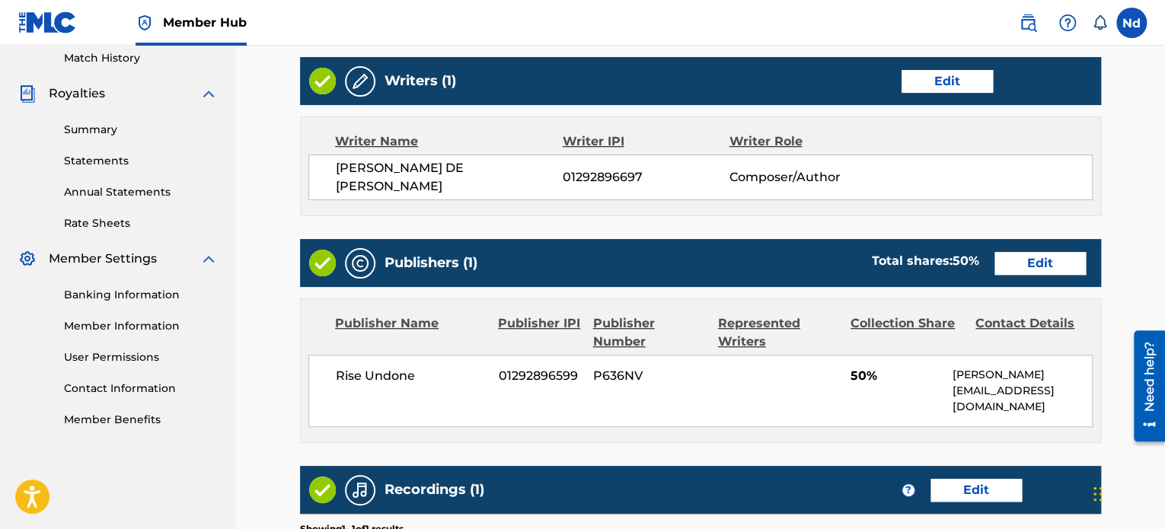
scroll to position [533, 0]
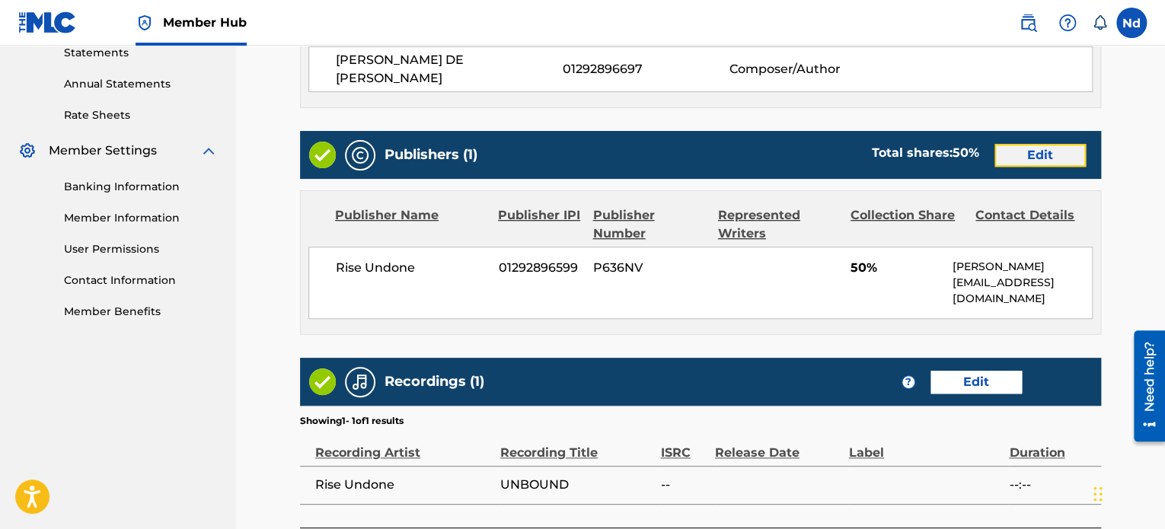
click at [1054, 144] on link "Edit" at bounding box center [1039, 155] width 91 height 23
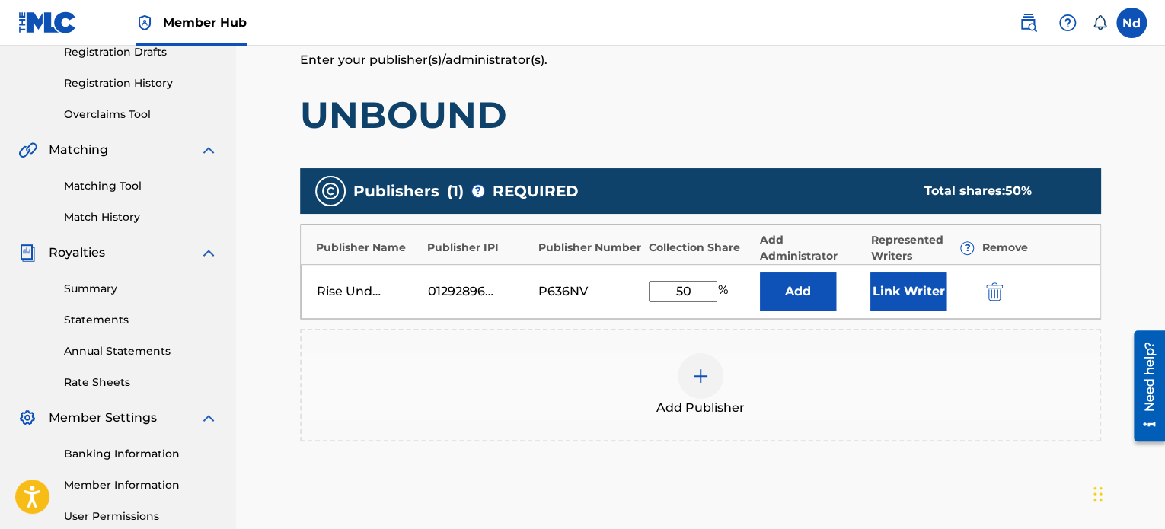
scroll to position [381, 0]
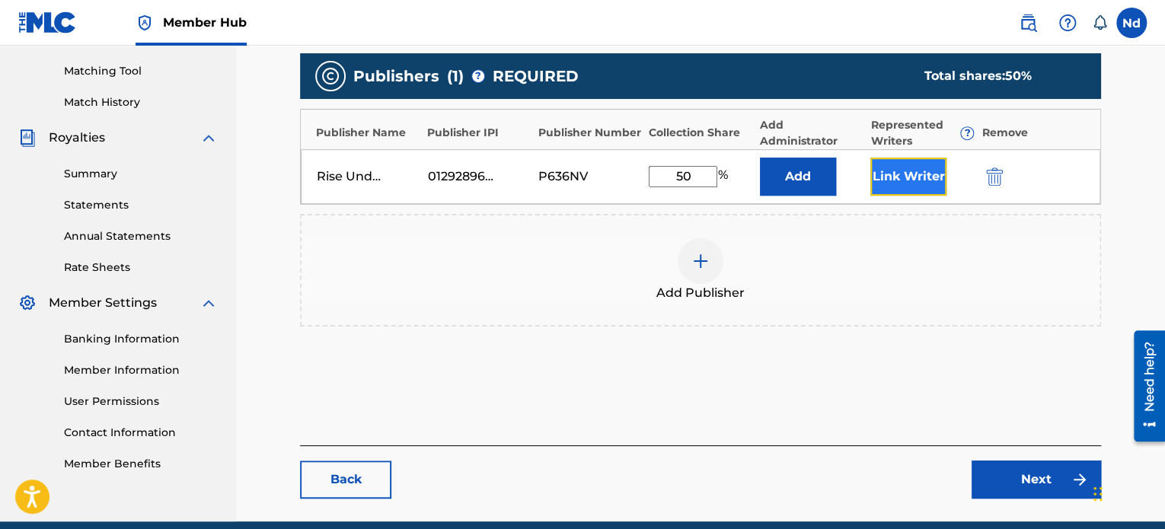
click at [908, 172] on button "Link Writer" at bounding box center [908, 177] width 76 height 38
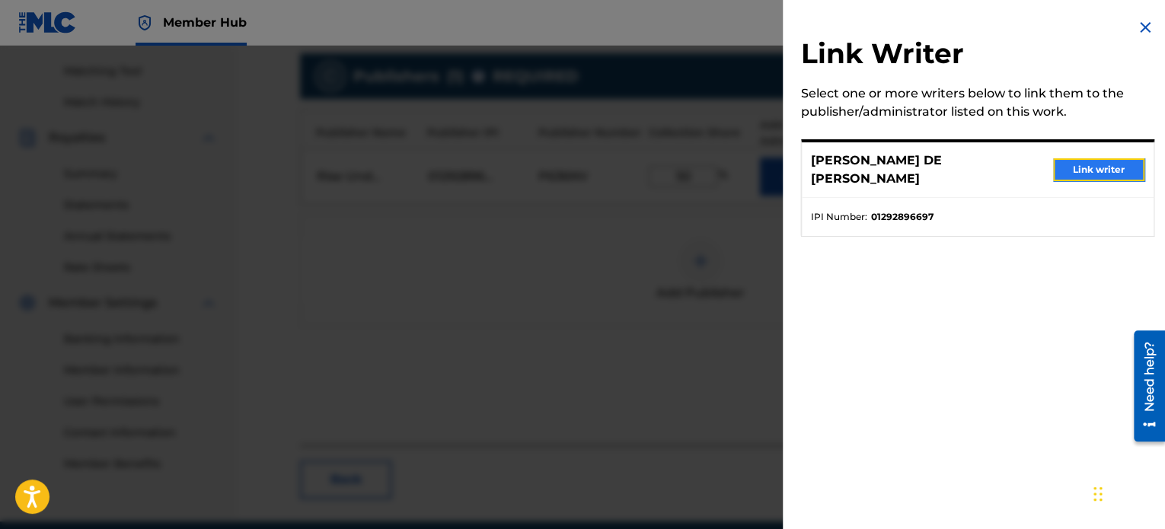
click at [1098, 158] on button "Link writer" at bounding box center [1098, 169] width 91 height 23
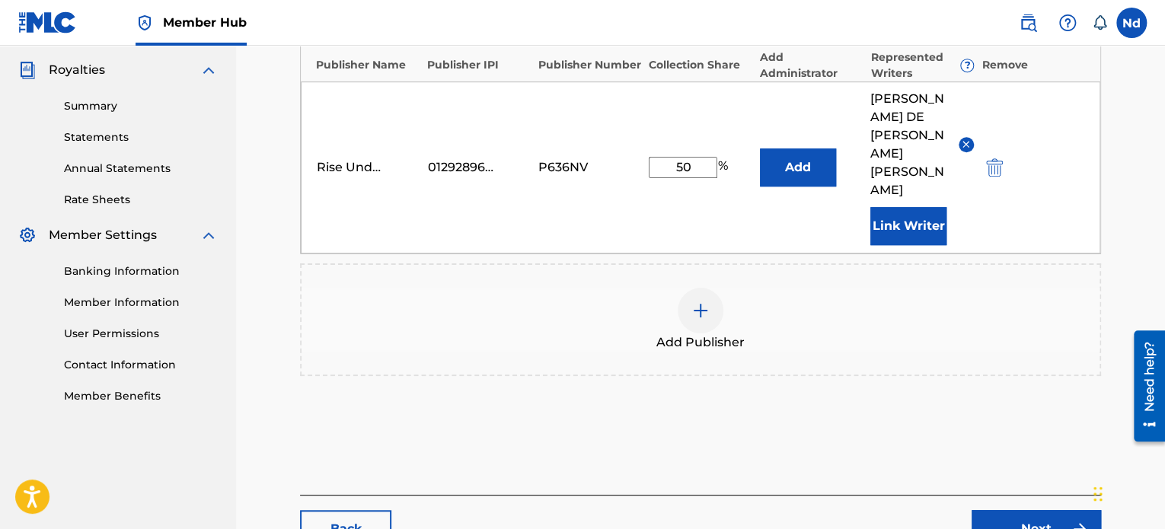
scroll to position [507, 0]
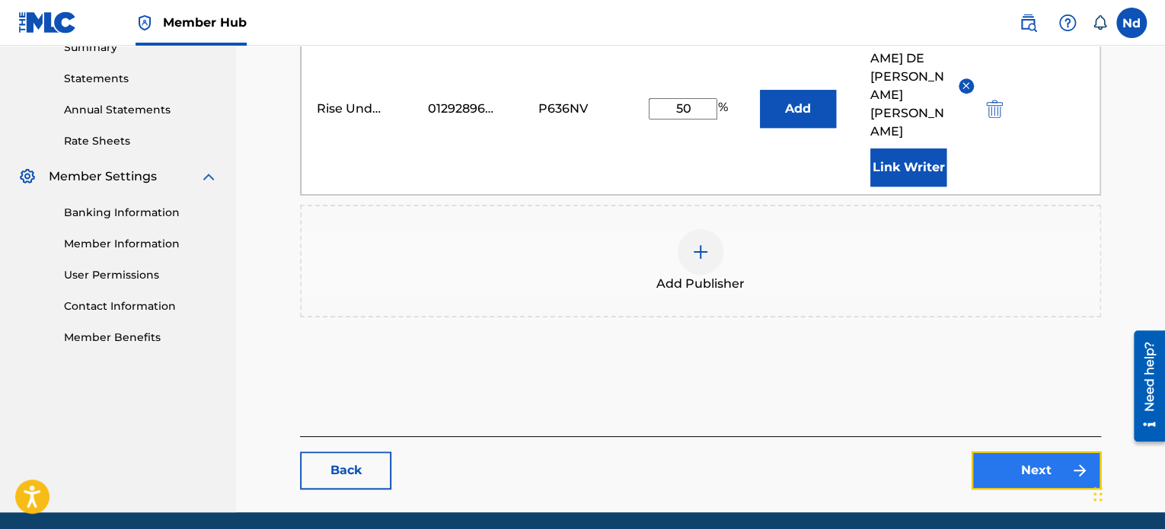
click at [1037, 451] on link "Next" at bounding box center [1035, 470] width 129 height 38
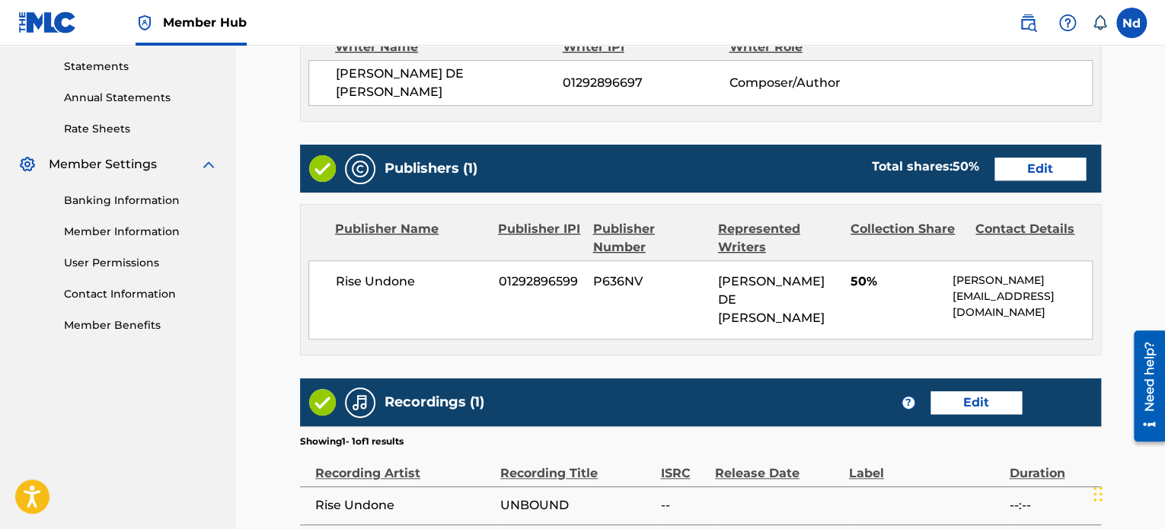
scroll to position [659, 0]
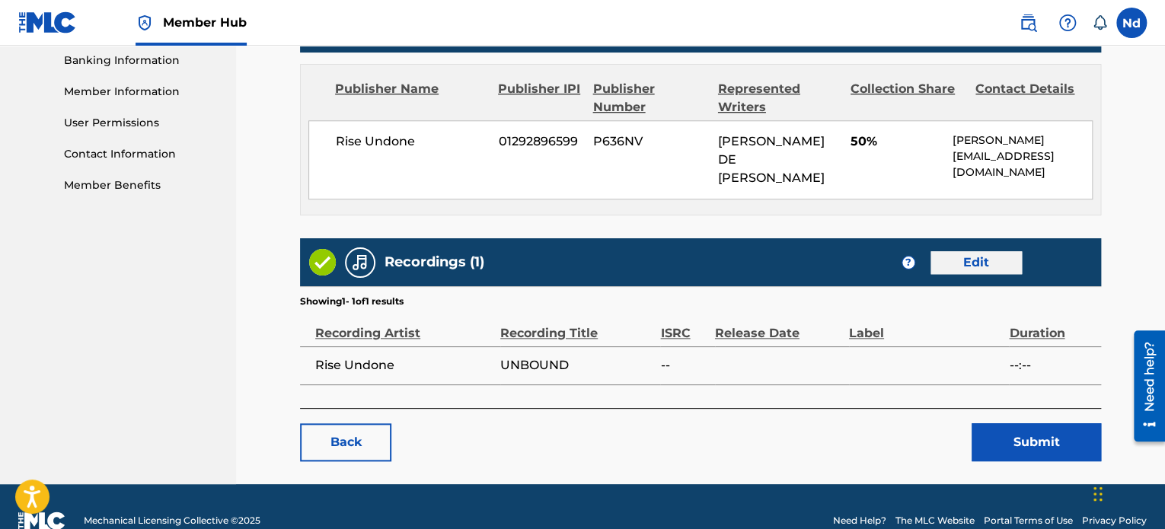
click at [989, 246] on div "Recordings (1) ? Edit" at bounding box center [700, 262] width 801 height 48
click at [970, 251] on link "Edit" at bounding box center [975, 262] width 91 height 23
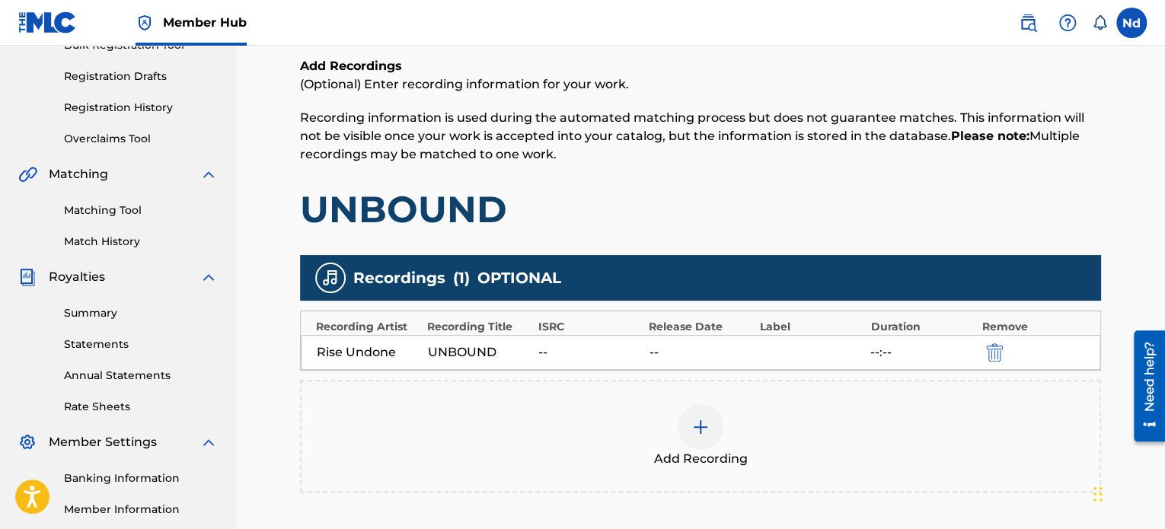
scroll to position [305, 0]
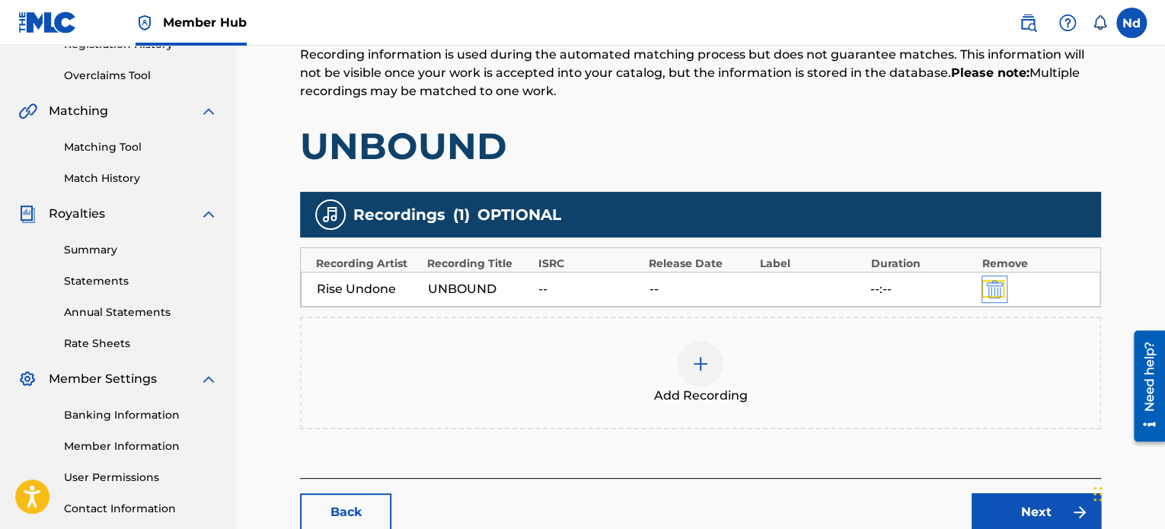
click at [992, 283] on img "submit" at bounding box center [994, 289] width 17 height 18
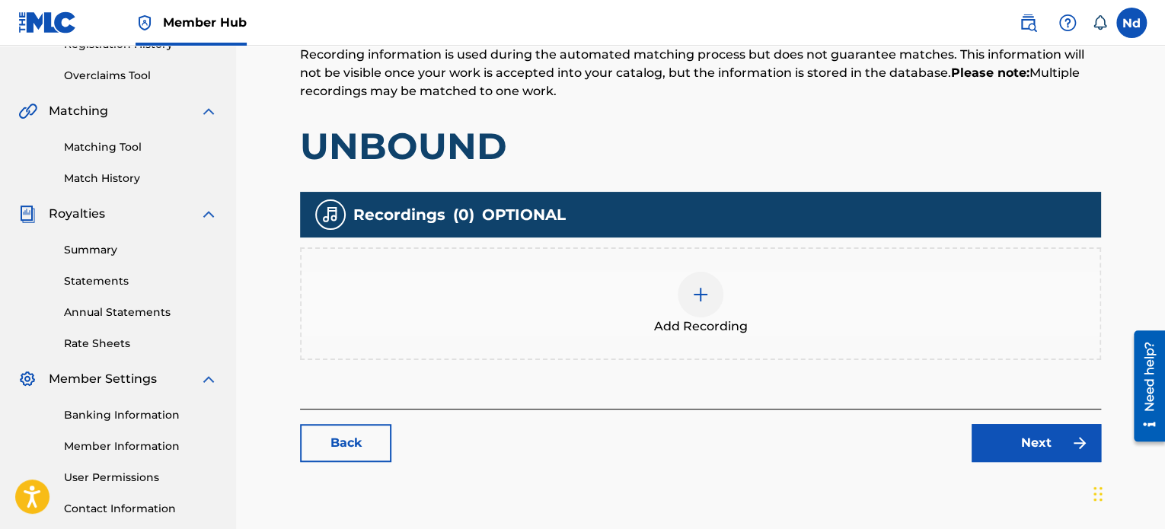
click at [697, 299] on img at bounding box center [700, 294] width 18 height 18
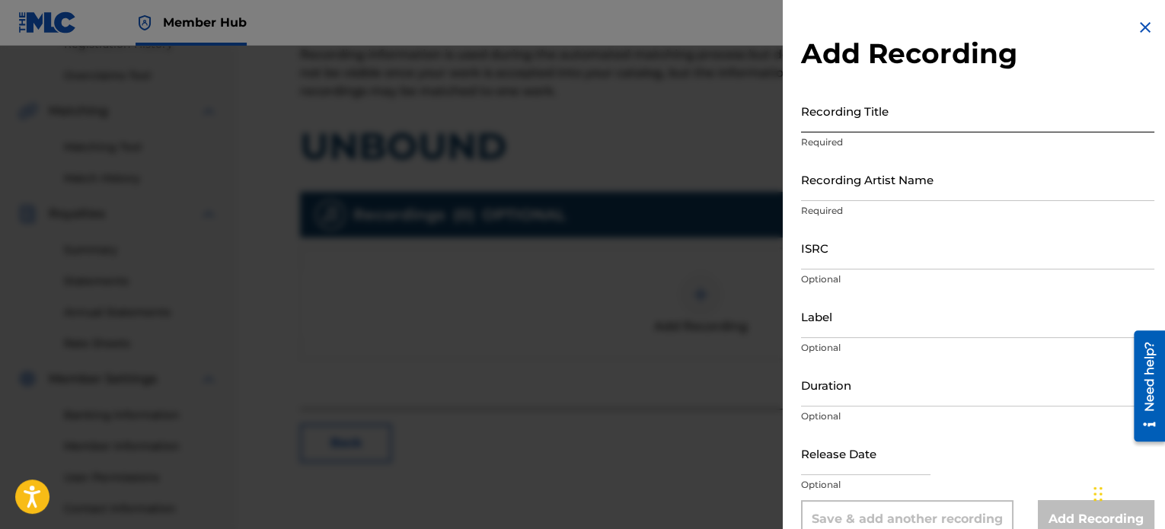
click at [888, 122] on input "Recording Title" at bounding box center [977, 110] width 353 height 43
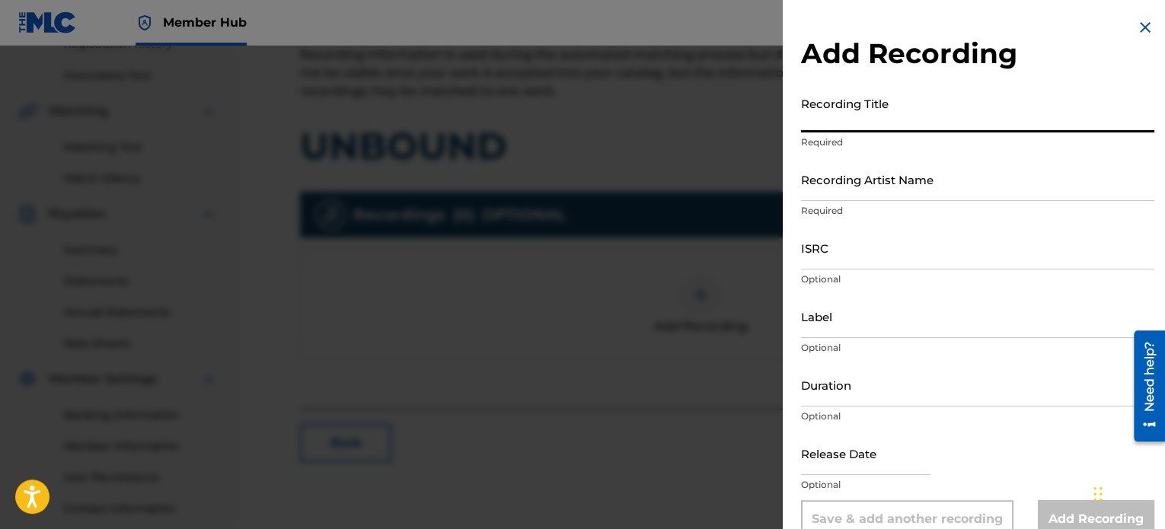
paste input "UNBOUND"
type input "UNBOUND"
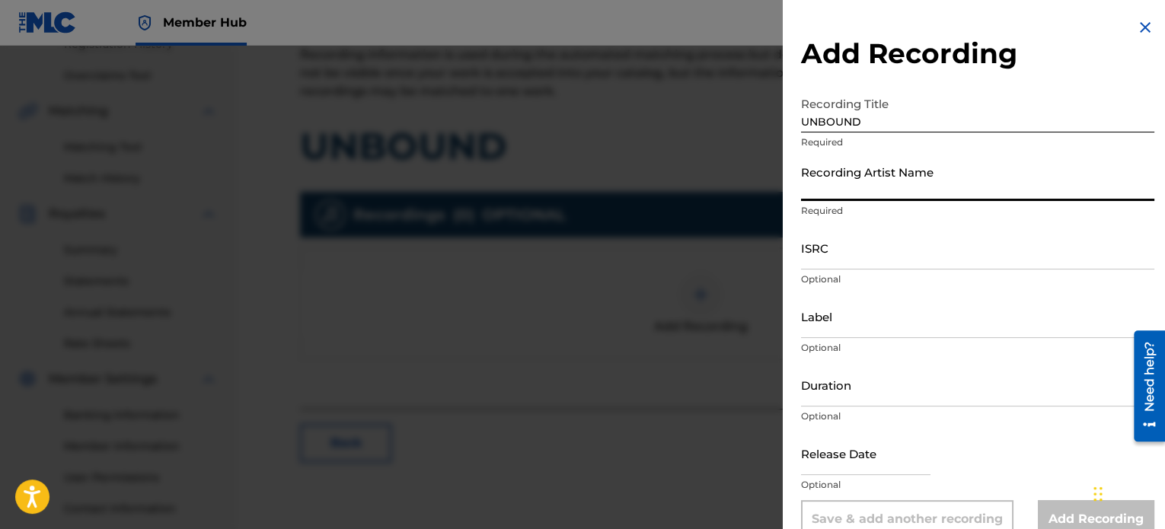
click at [868, 194] on input "Recording Artist Name" at bounding box center [977, 179] width 353 height 43
type input "Rise Undone"
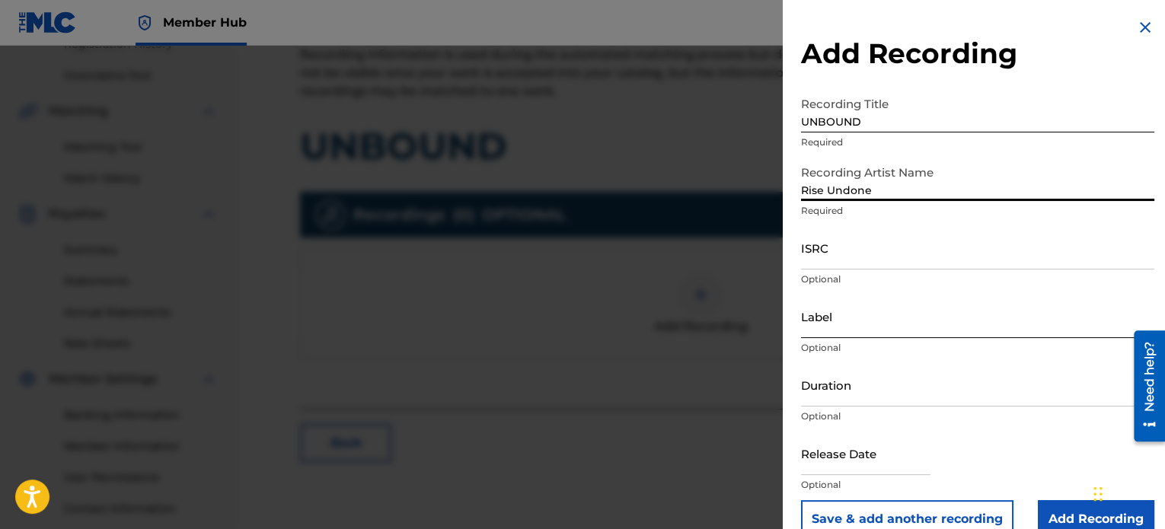
click at [876, 323] on input "Label" at bounding box center [977, 316] width 353 height 43
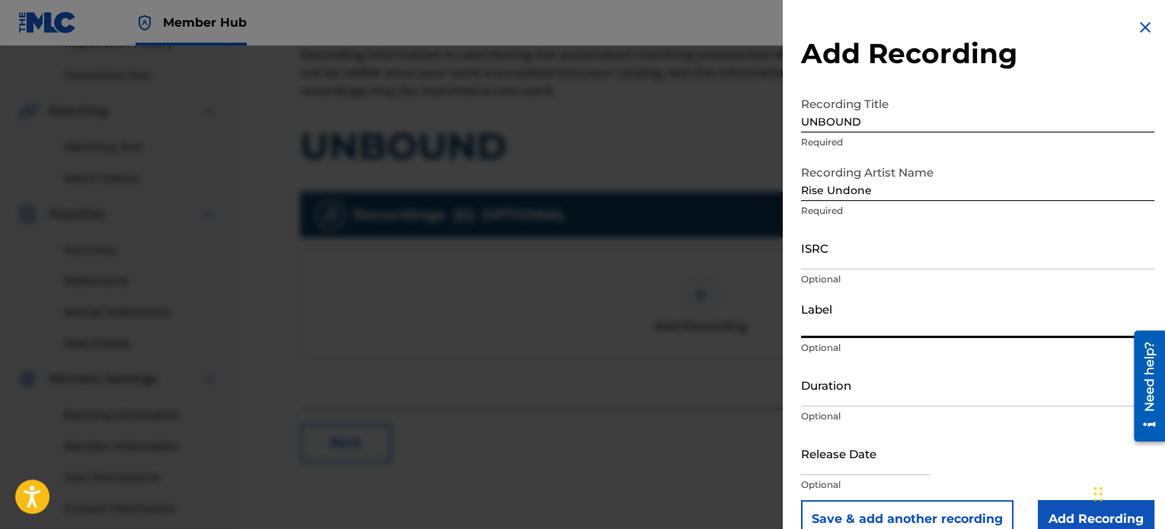
type input "Rise Undone"
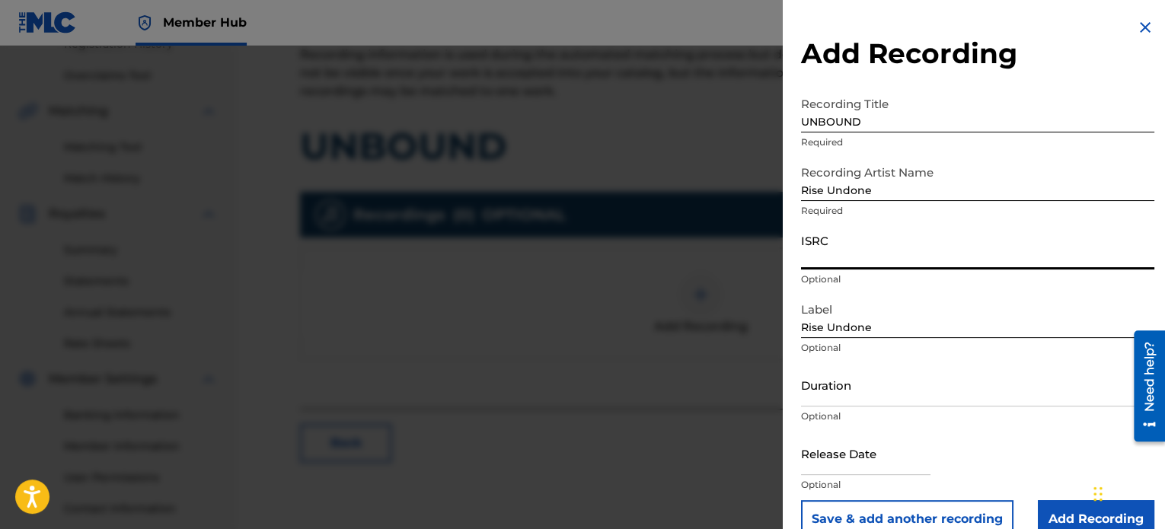
click at [837, 254] on input "ISRC" at bounding box center [977, 247] width 353 height 43
paste input "USHM22575289"
type input "USHM22575289"
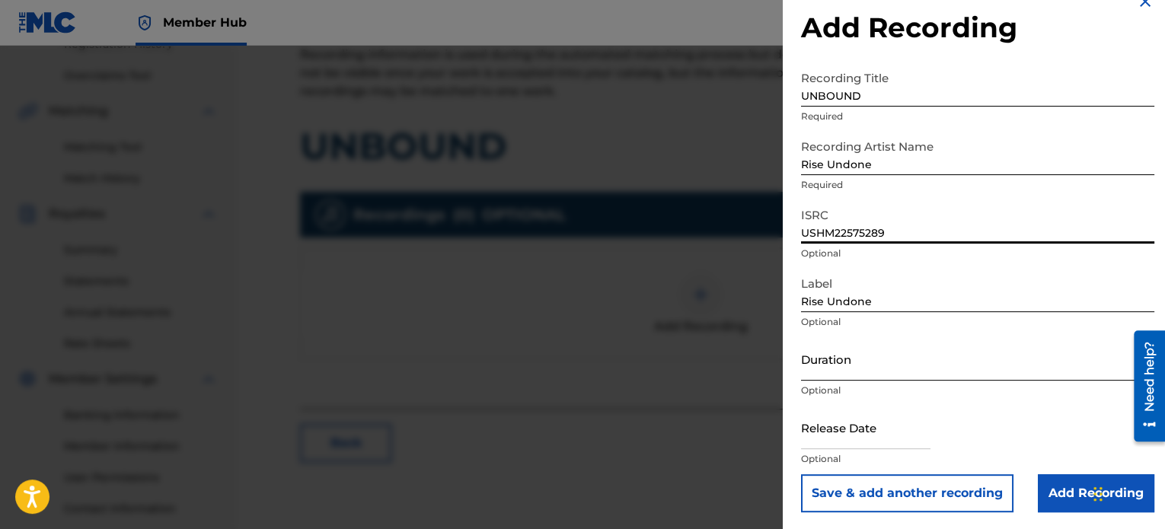
scroll to position [27, 0]
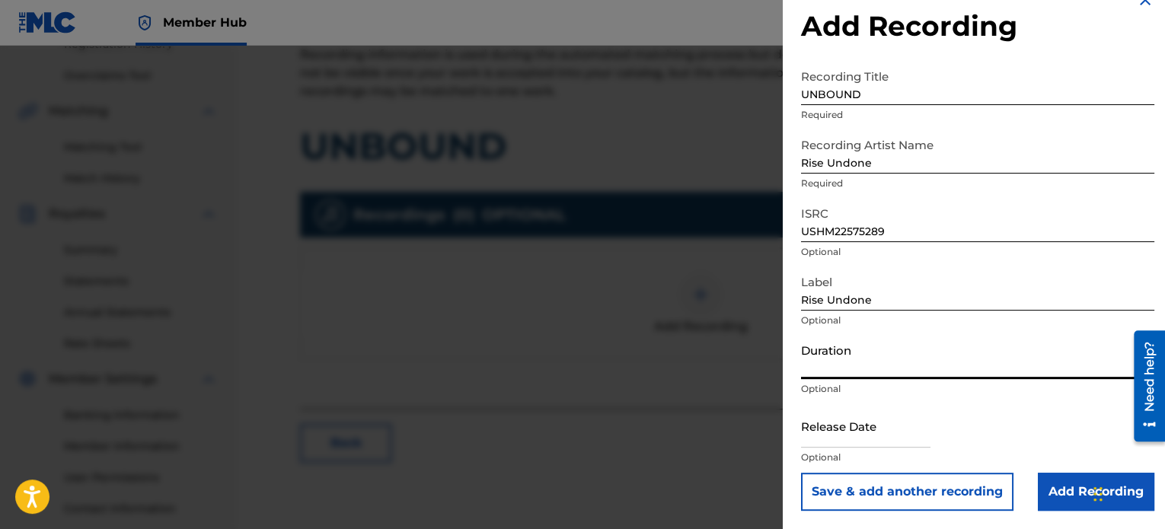
click at [870, 377] on input "Duration" at bounding box center [977, 357] width 353 height 43
paste input "03:08"
type input "03:08"
click at [875, 436] on input "text" at bounding box center [865, 425] width 129 height 43
select select "8"
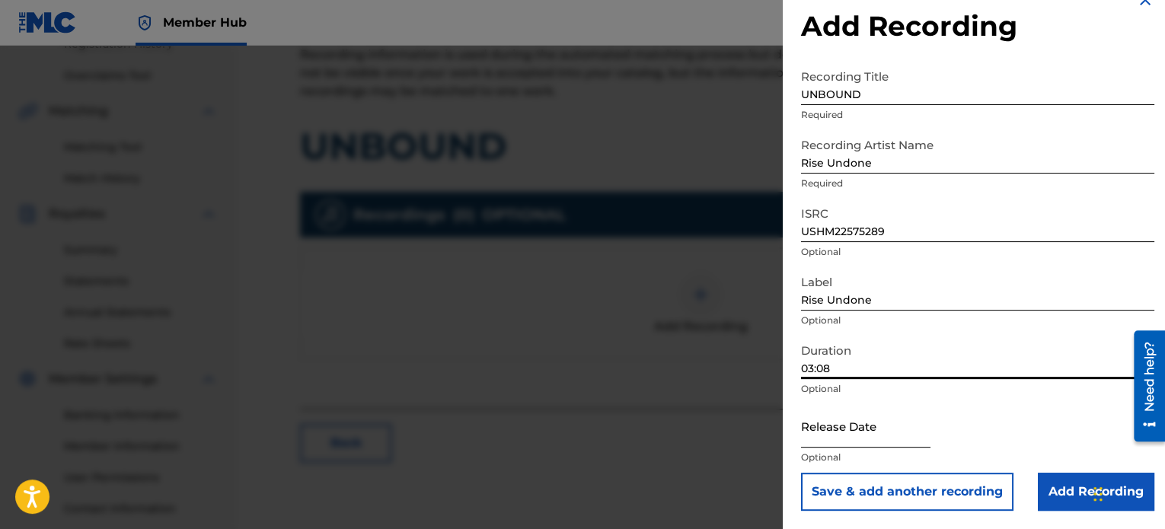
select select "2025"
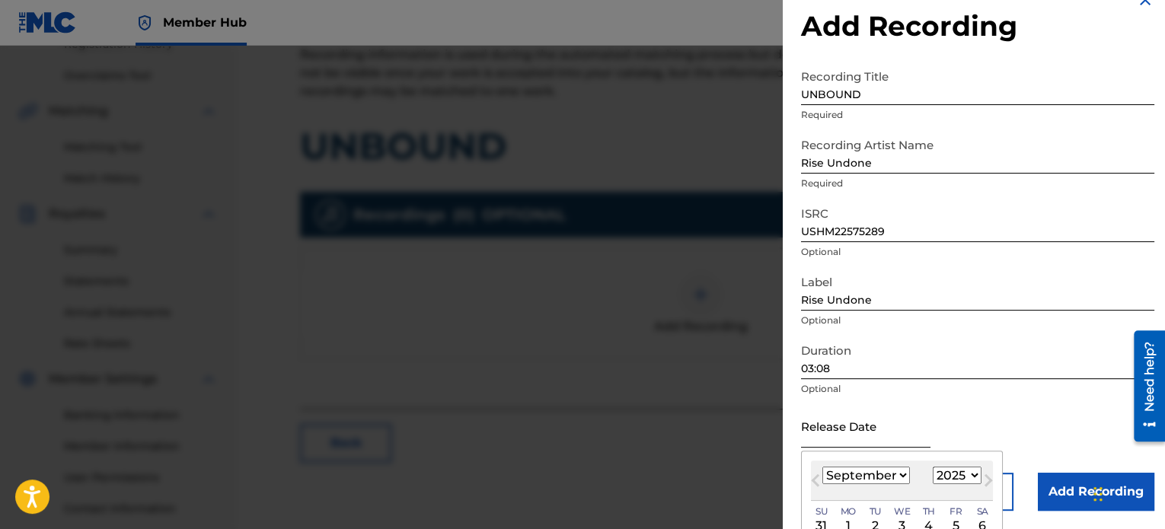
type input "May 13 2025"
select select "4"
click at [1077, 405] on div "Release Date May 13 2025 May 2025 Previous Month Next Month May 2025 January Fe…" at bounding box center [977, 438] width 353 height 69
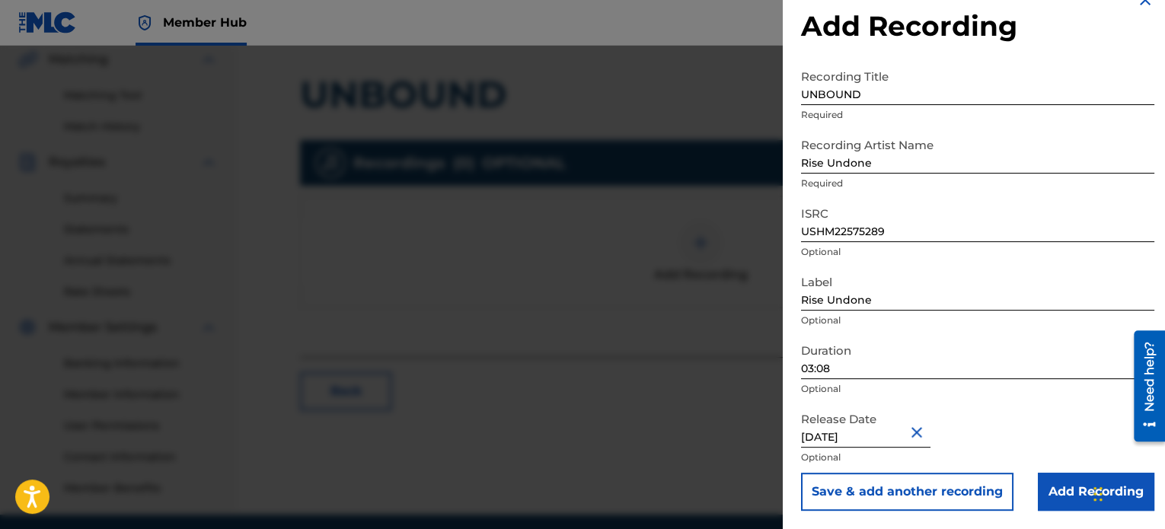
scroll to position [414, 0]
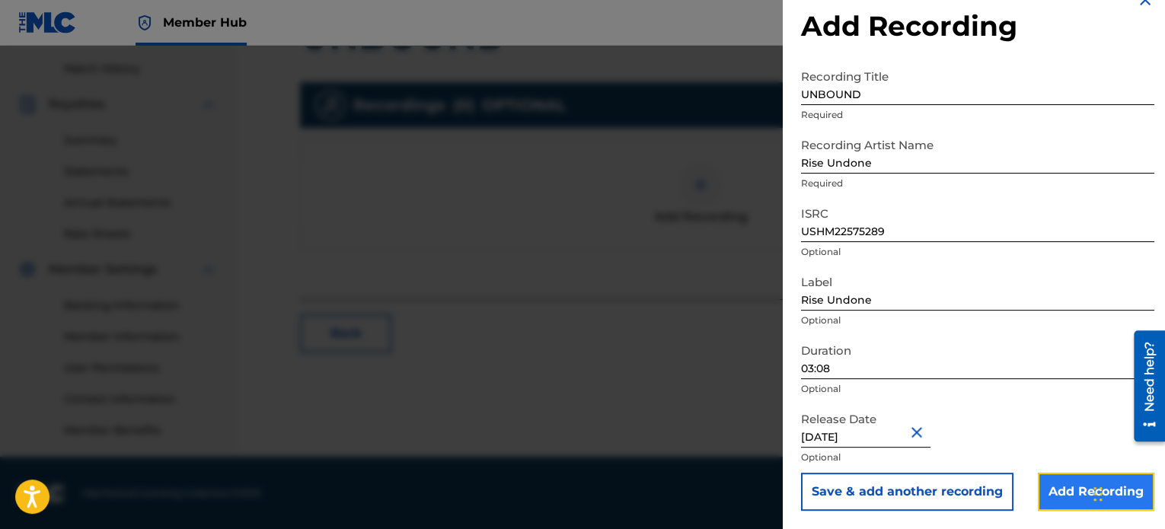
click at [1066, 490] on input "Add Recording" at bounding box center [1096, 492] width 116 height 38
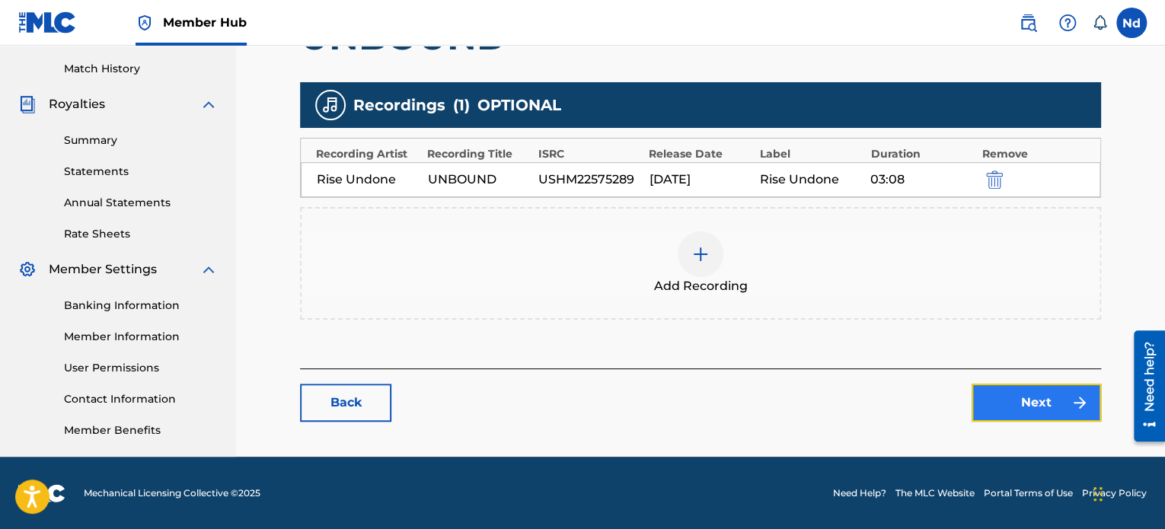
click at [1029, 412] on link "Next" at bounding box center [1035, 403] width 129 height 38
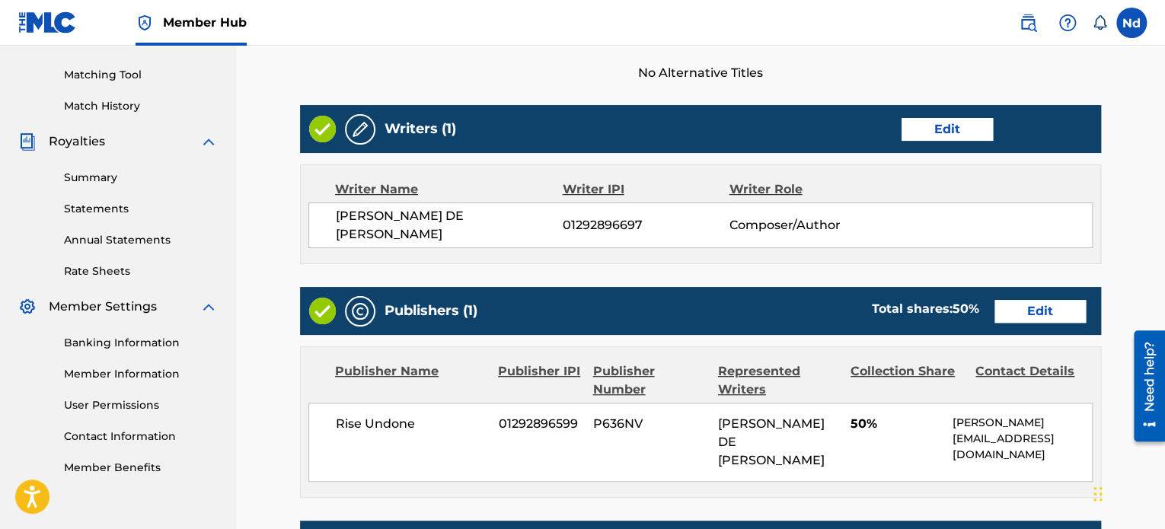
scroll to position [659, 0]
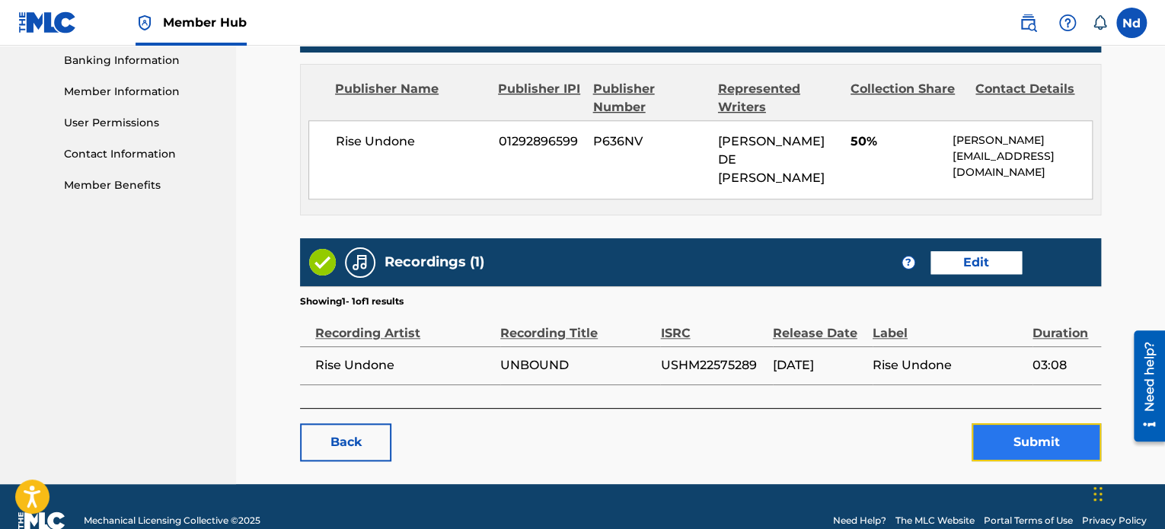
click at [1023, 423] on button "Submit" at bounding box center [1035, 442] width 129 height 38
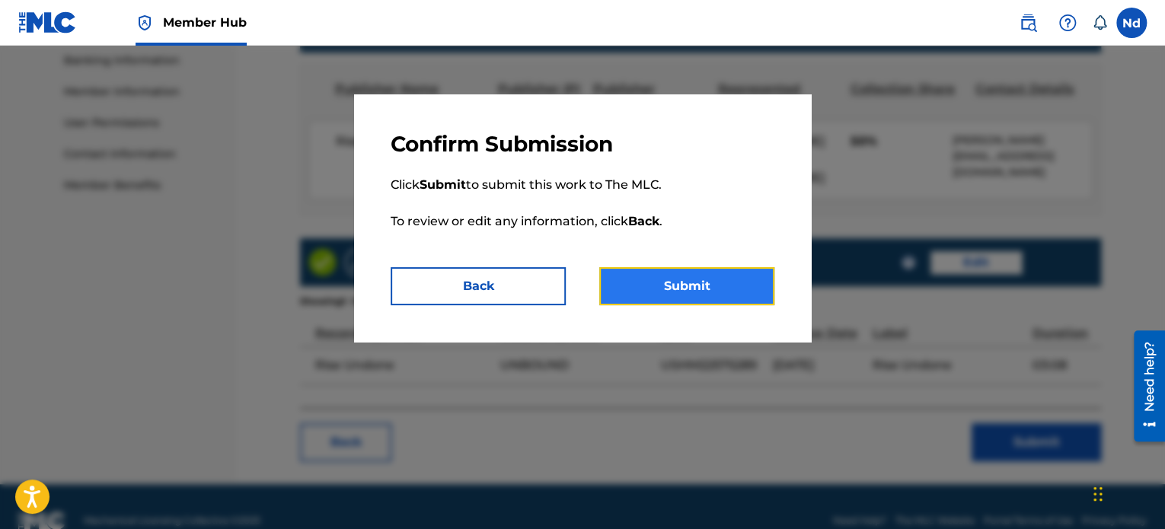
click at [665, 276] on button "Submit" at bounding box center [686, 286] width 175 height 38
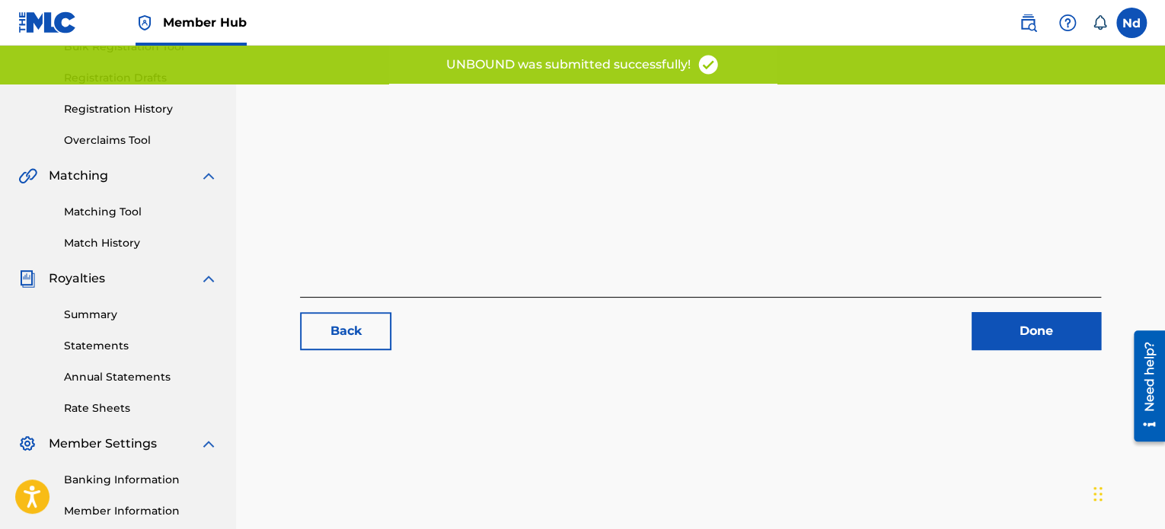
scroll to position [414, 0]
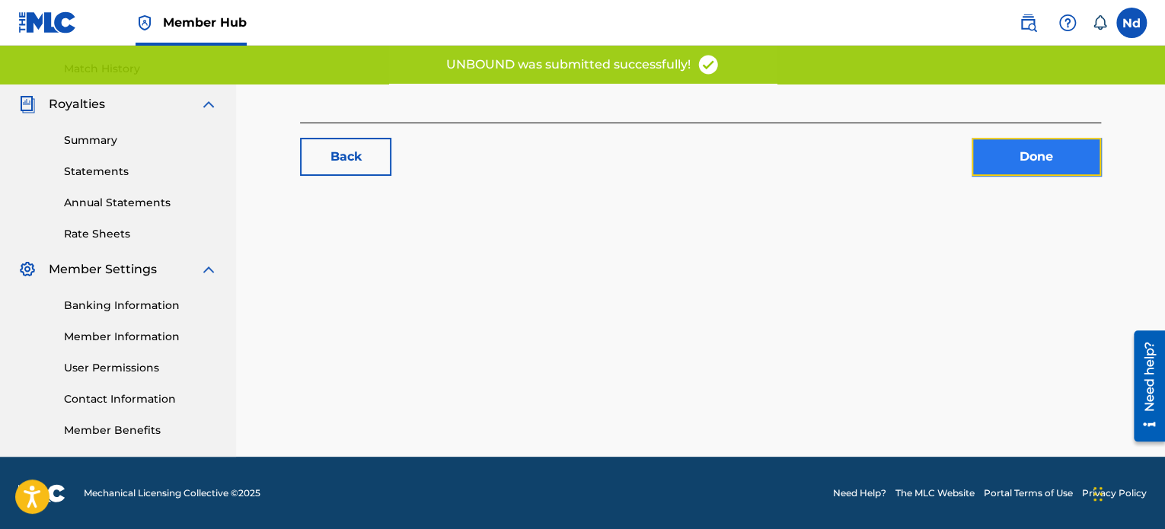
click at [1032, 159] on link "Done" at bounding box center [1035, 157] width 129 height 38
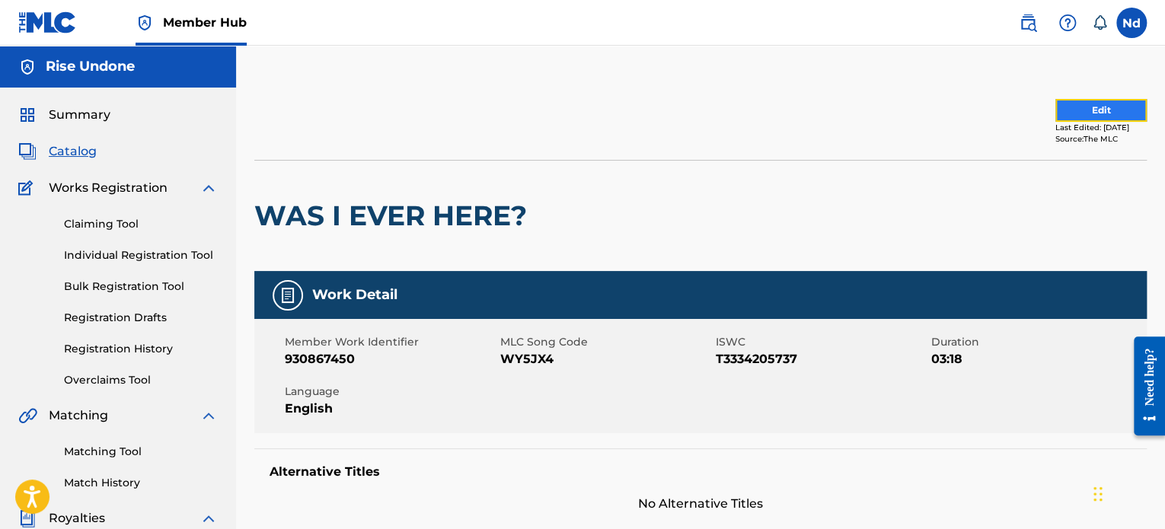
click at [1089, 118] on button "Edit" at bounding box center [1100, 110] width 91 height 23
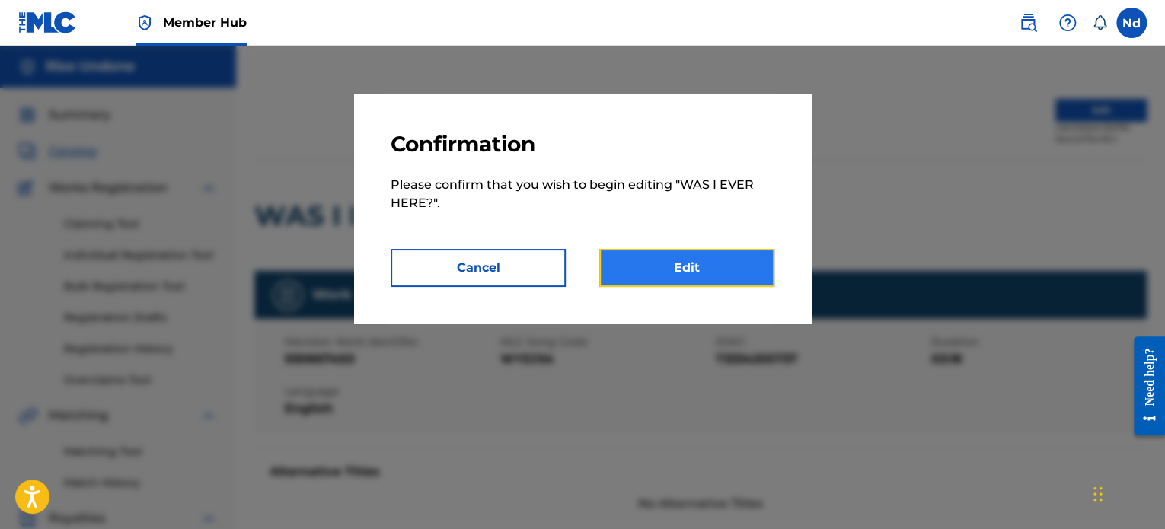
click at [701, 263] on link "Edit" at bounding box center [686, 268] width 175 height 38
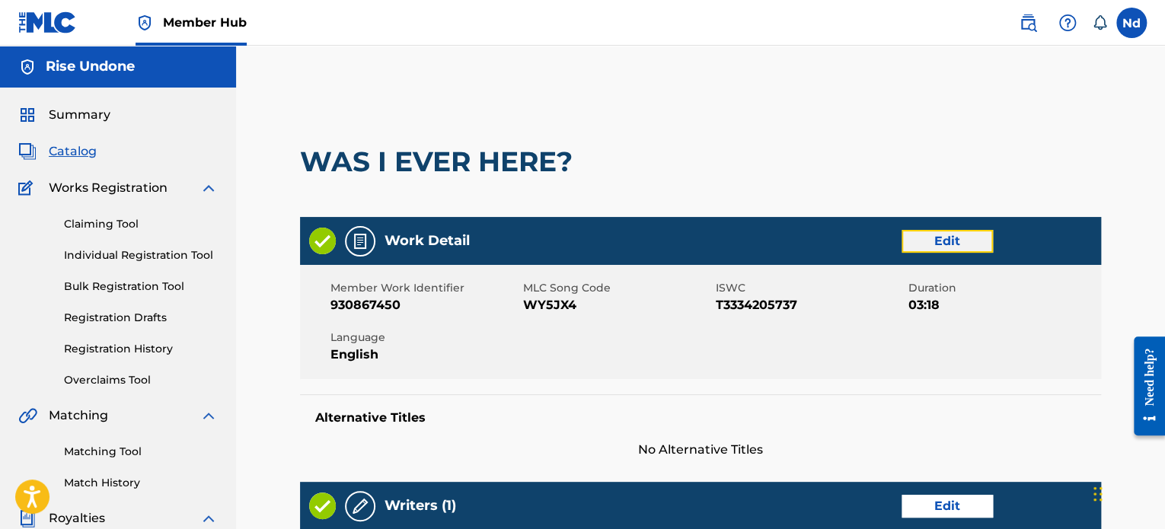
click at [965, 239] on link "Edit" at bounding box center [946, 241] width 91 height 23
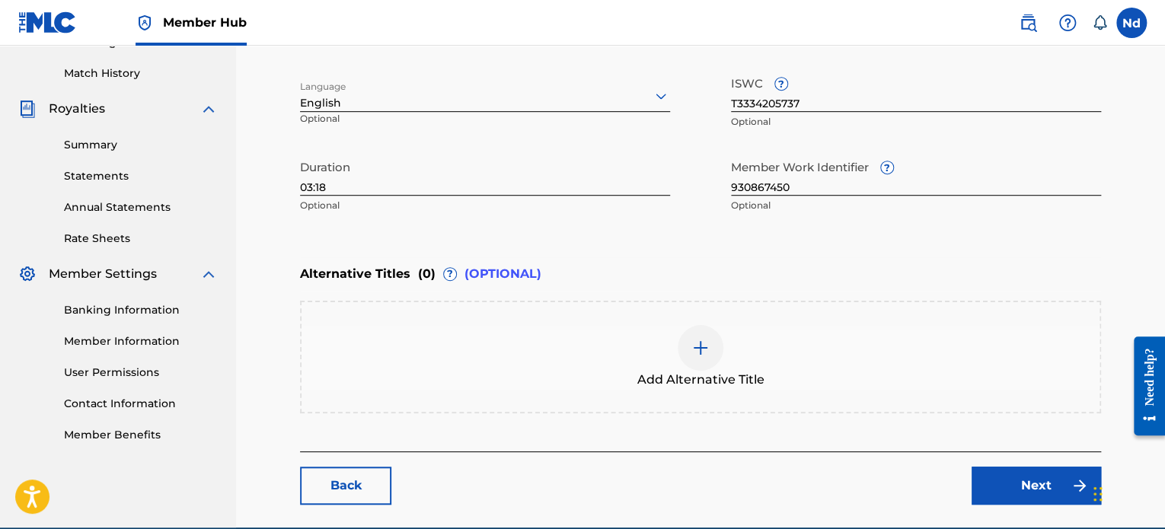
scroll to position [480, 0]
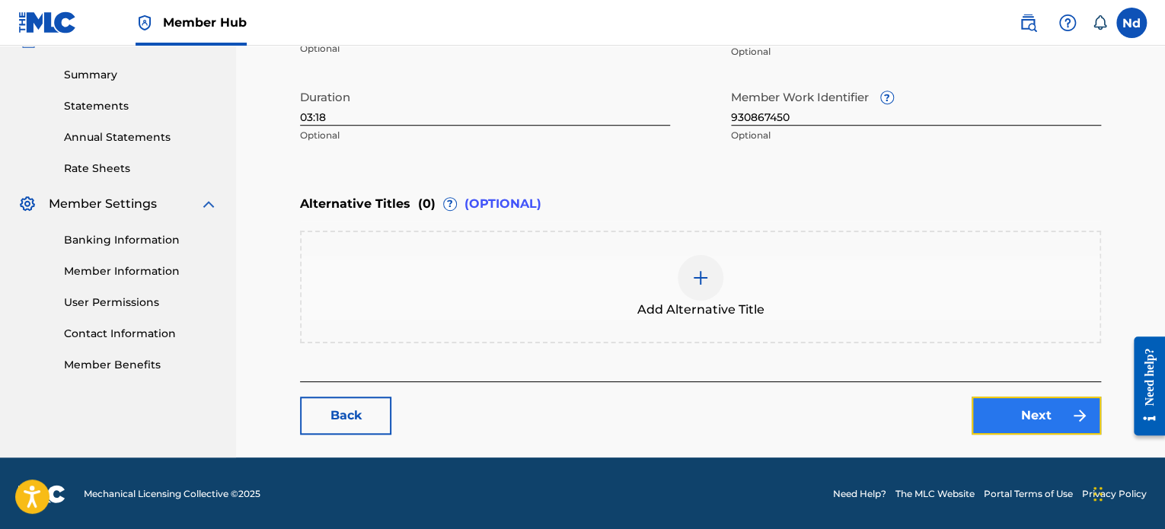
click at [1032, 407] on link "Next" at bounding box center [1035, 416] width 129 height 38
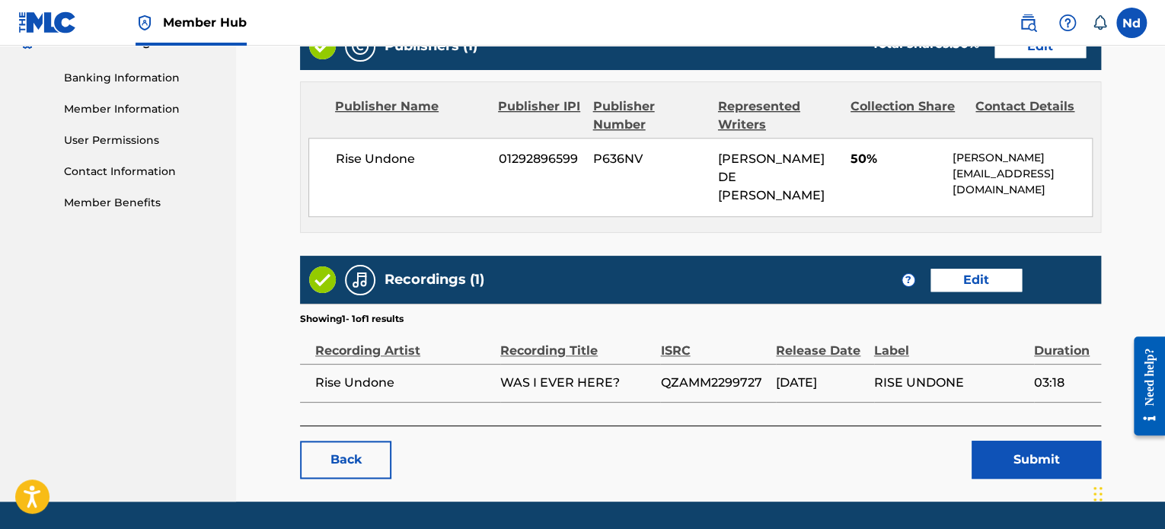
scroll to position [659, 0]
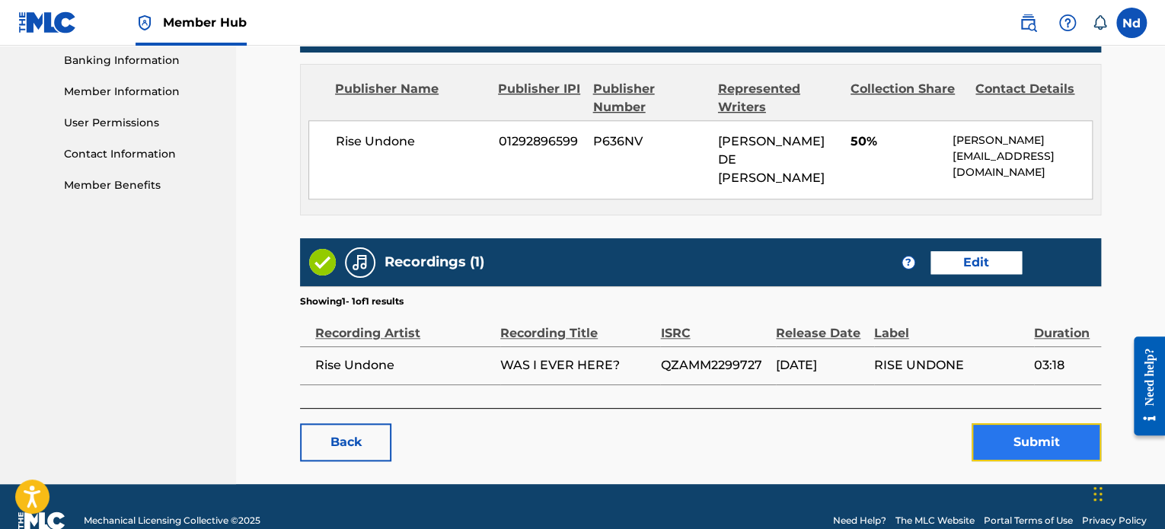
click at [1061, 423] on button "Submit" at bounding box center [1035, 442] width 129 height 38
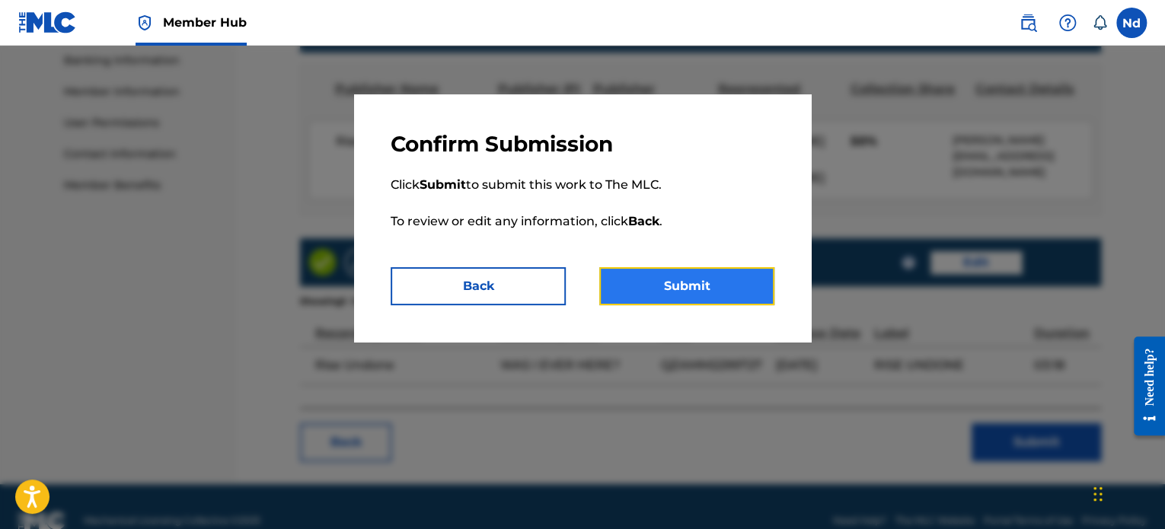
click at [703, 301] on button "Submit" at bounding box center [686, 286] width 175 height 38
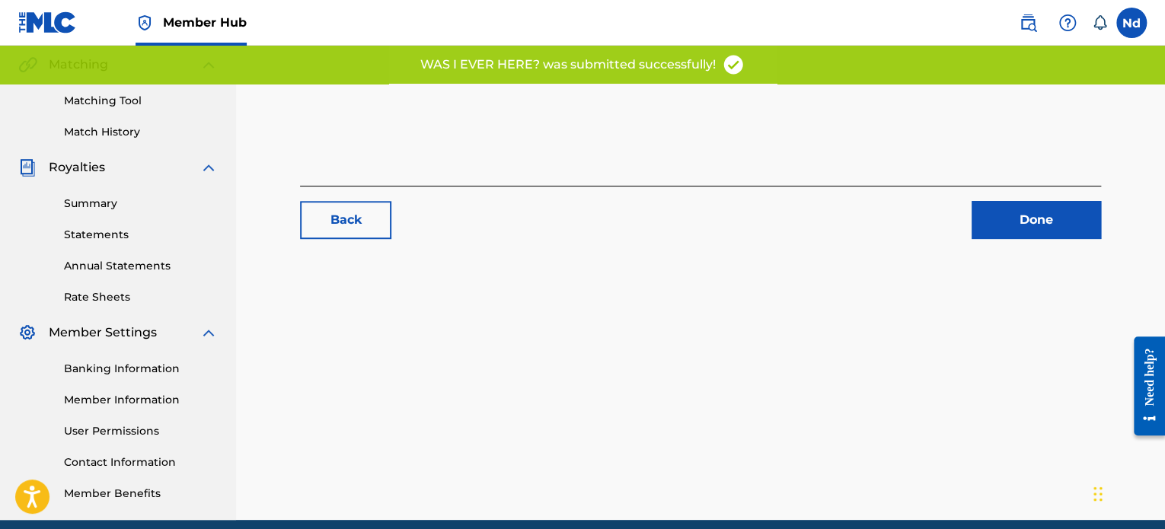
scroll to position [414, 0]
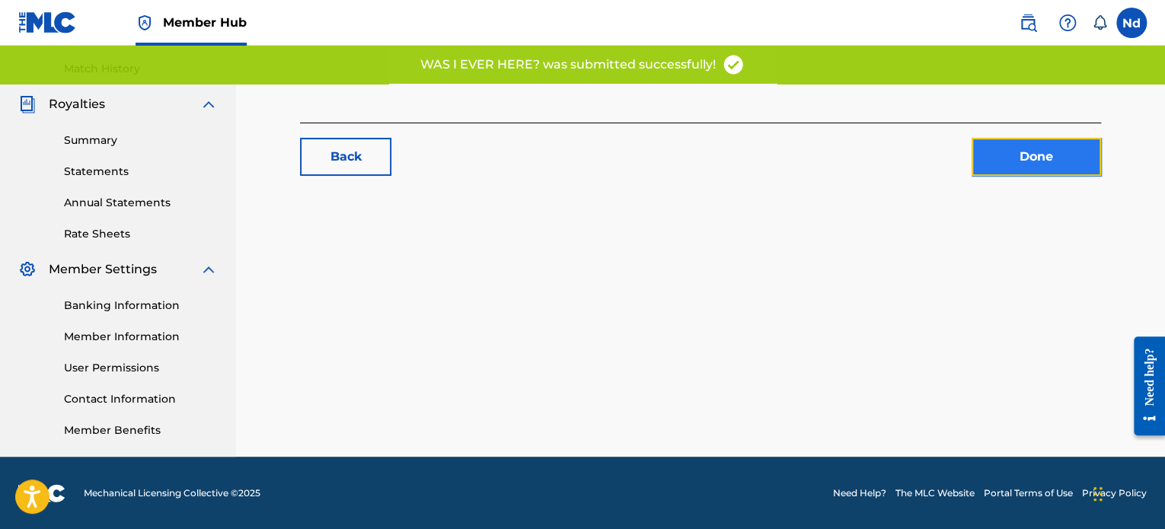
click at [1023, 155] on link "Done" at bounding box center [1035, 157] width 129 height 38
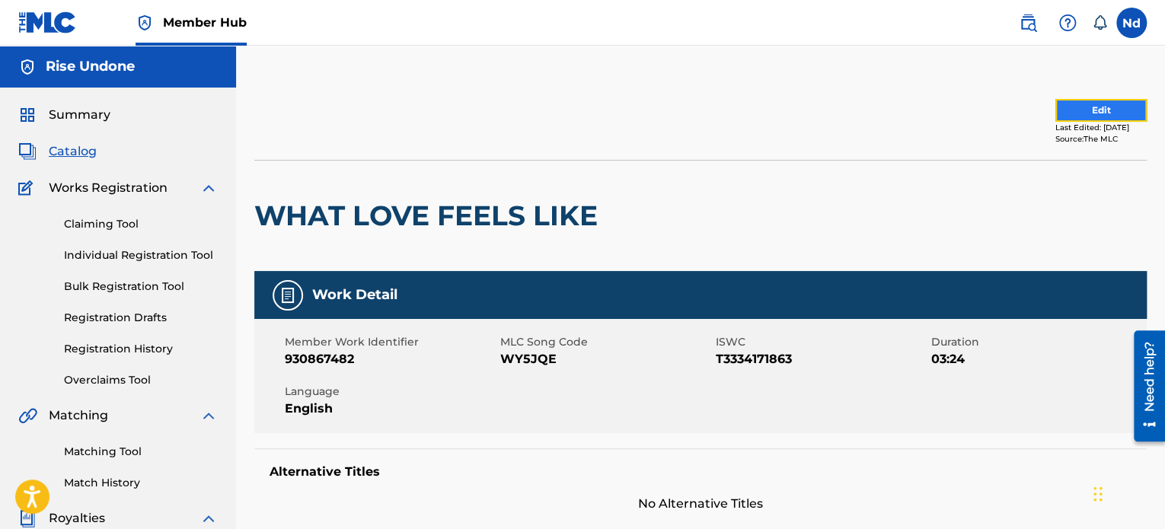
click at [1096, 115] on button "Edit" at bounding box center [1100, 110] width 91 height 23
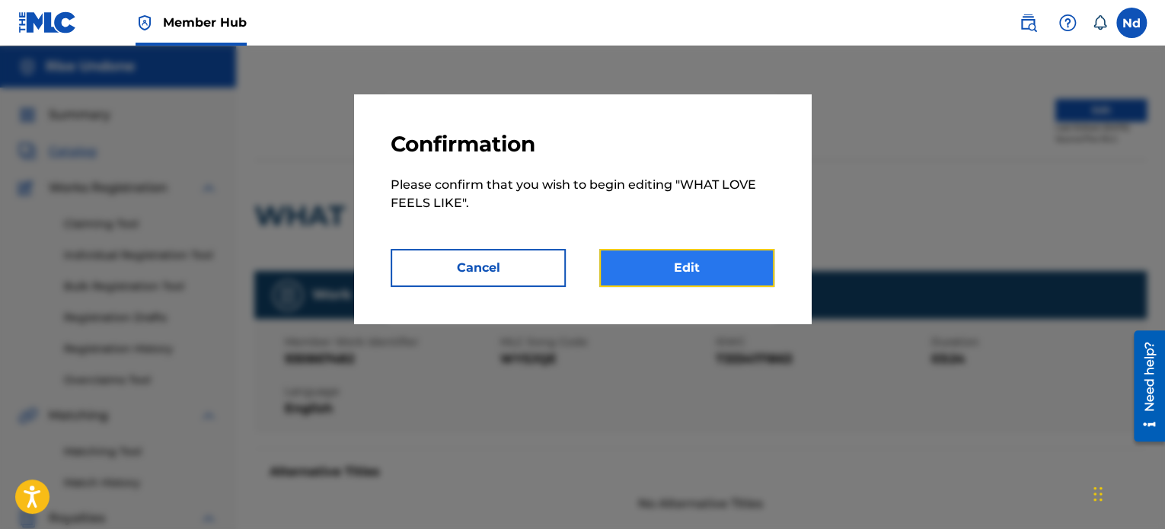
click at [672, 279] on link "Edit" at bounding box center [686, 268] width 175 height 38
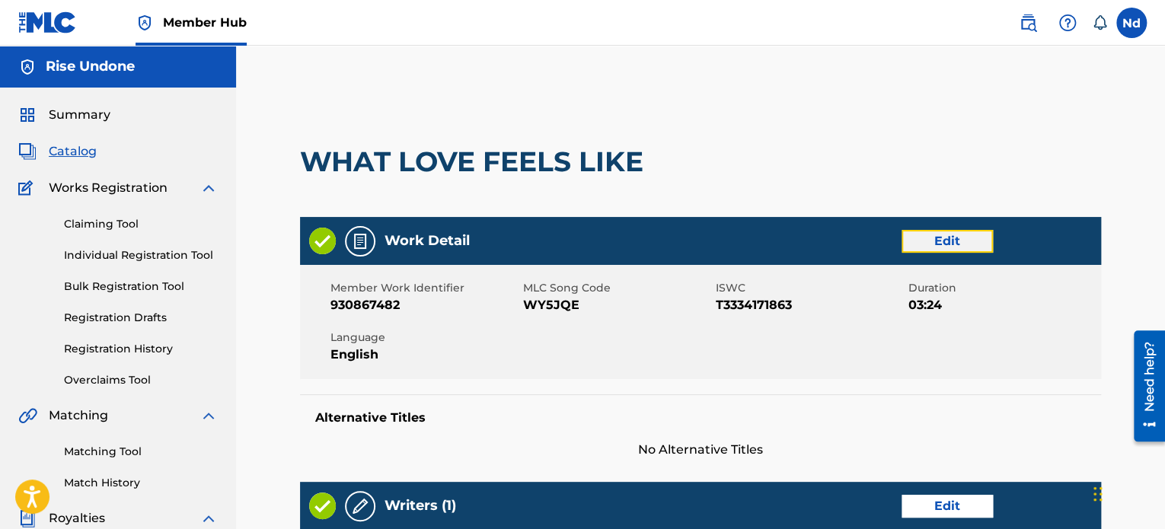
click at [930, 235] on link "Edit" at bounding box center [946, 241] width 91 height 23
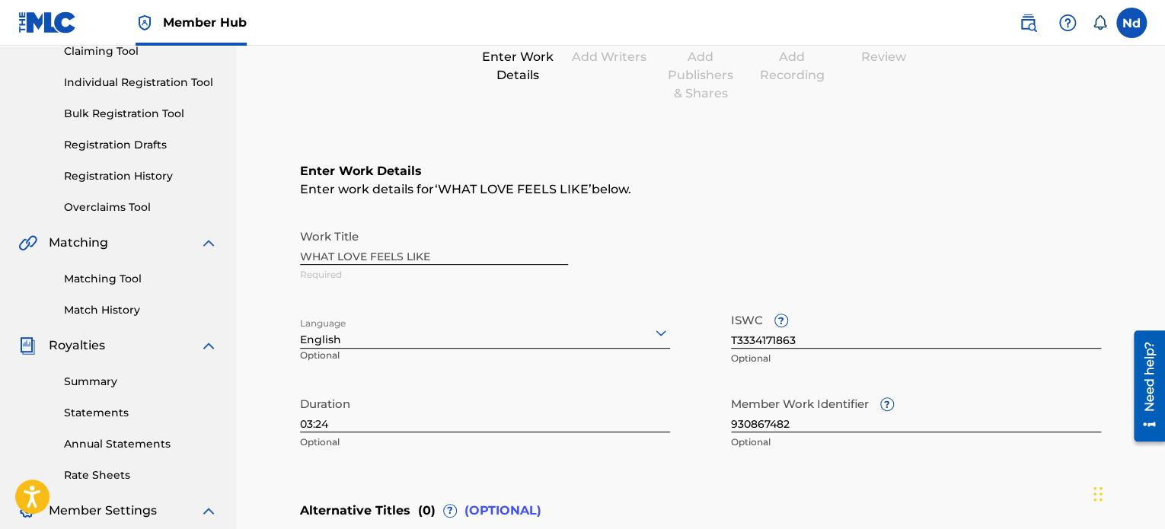
scroll to position [228, 0]
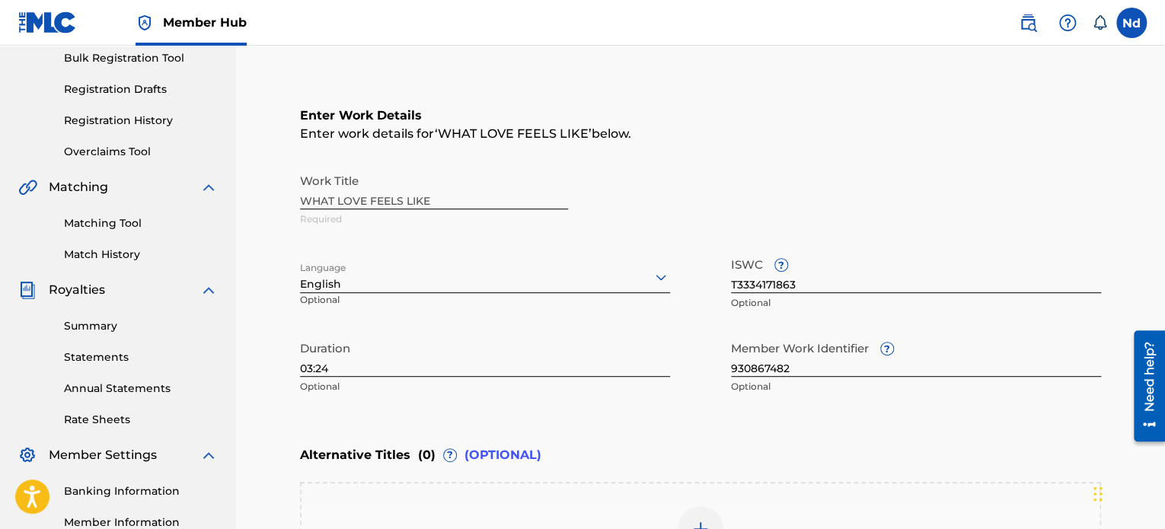
click at [346, 362] on input "03:24" at bounding box center [485, 354] width 370 height 43
type input "03:25"
click at [803, 436] on div "Enter Work Details Enter work details for ‘ WHAT LOVE FEELS LIKE ’ below. Work …" at bounding box center [700, 254] width 801 height 368
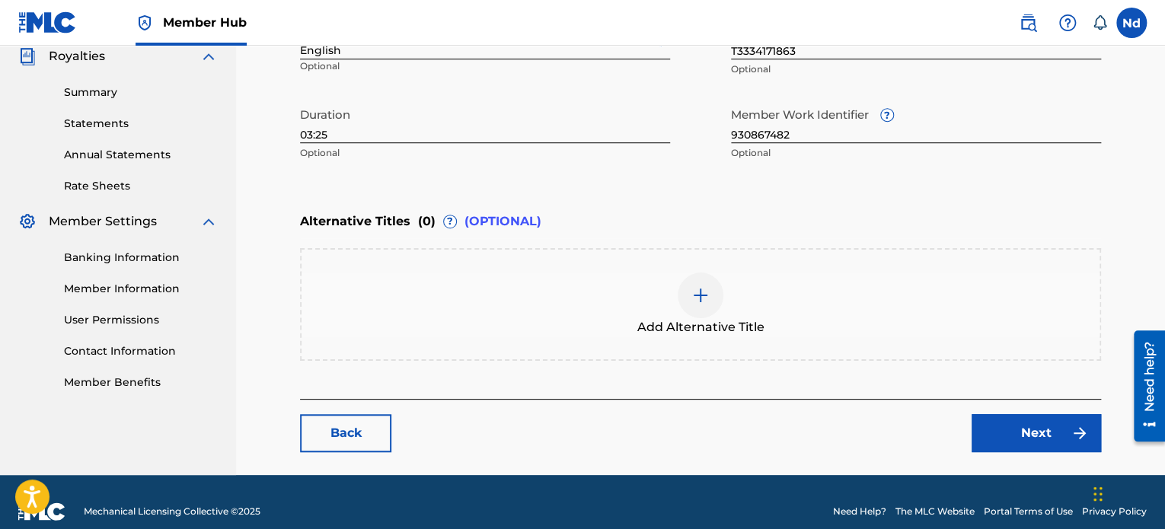
scroll to position [480, 0]
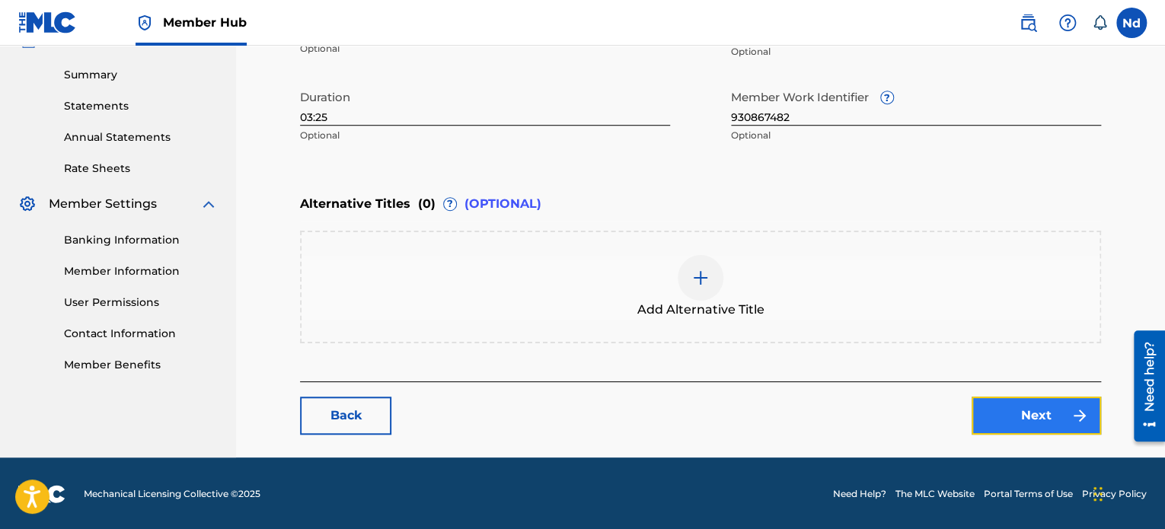
click at [1032, 418] on link "Next" at bounding box center [1035, 416] width 129 height 38
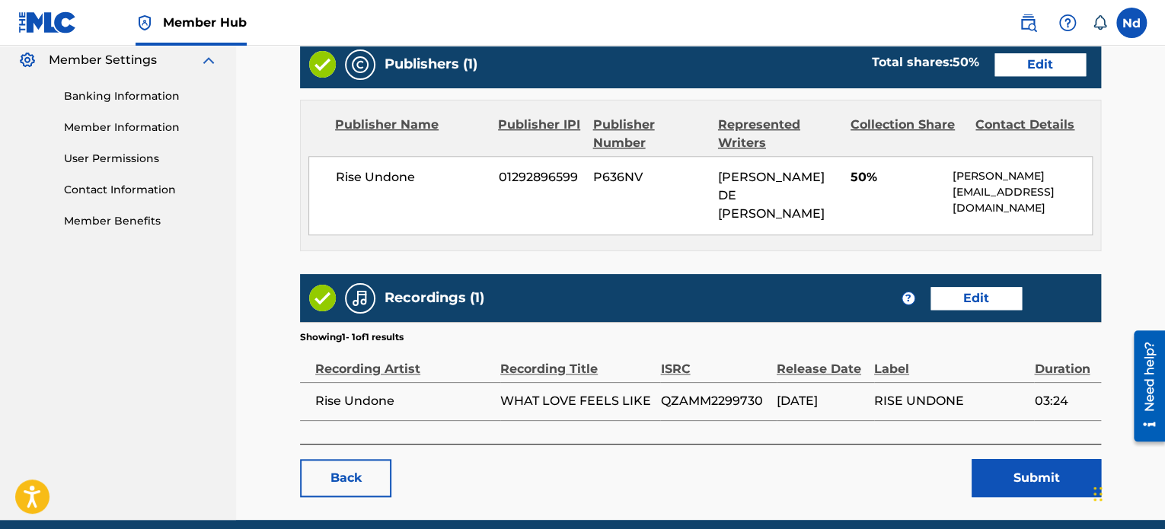
scroll to position [659, 0]
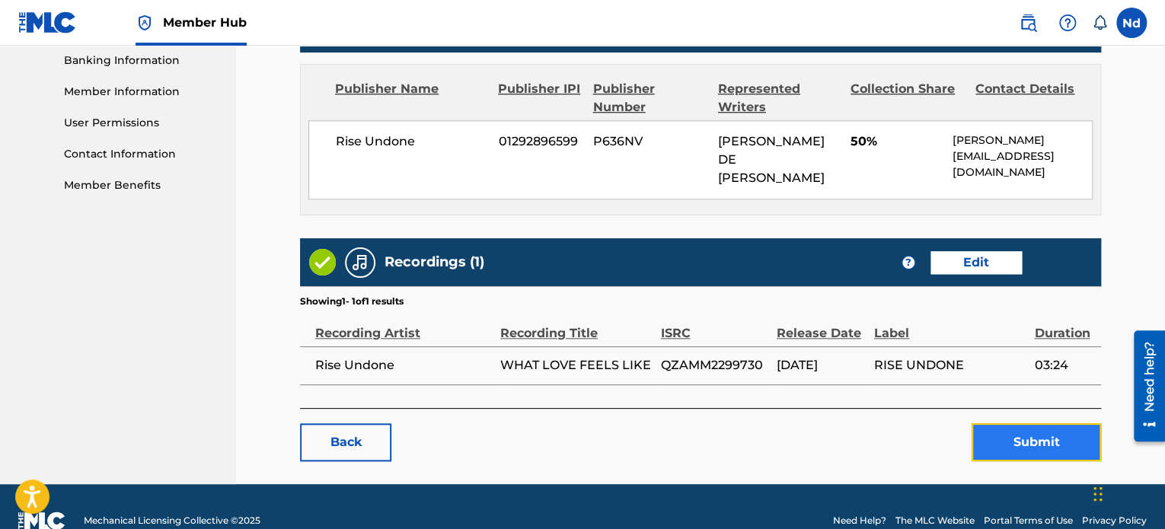
click at [1011, 423] on button "Submit" at bounding box center [1035, 442] width 129 height 38
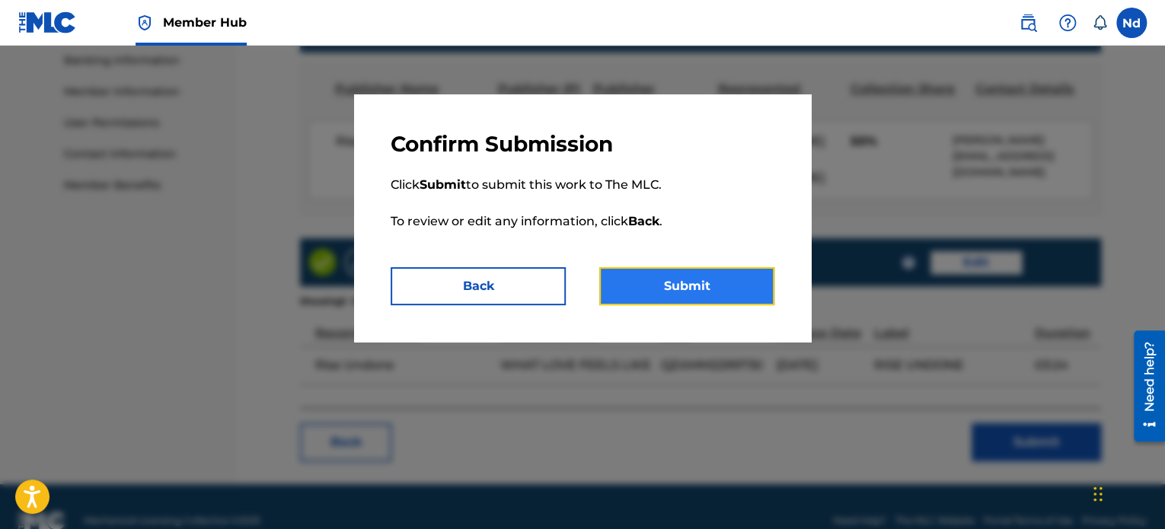
click at [680, 279] on button "Submit" at bounding box center [686, 286] width 175 height 38
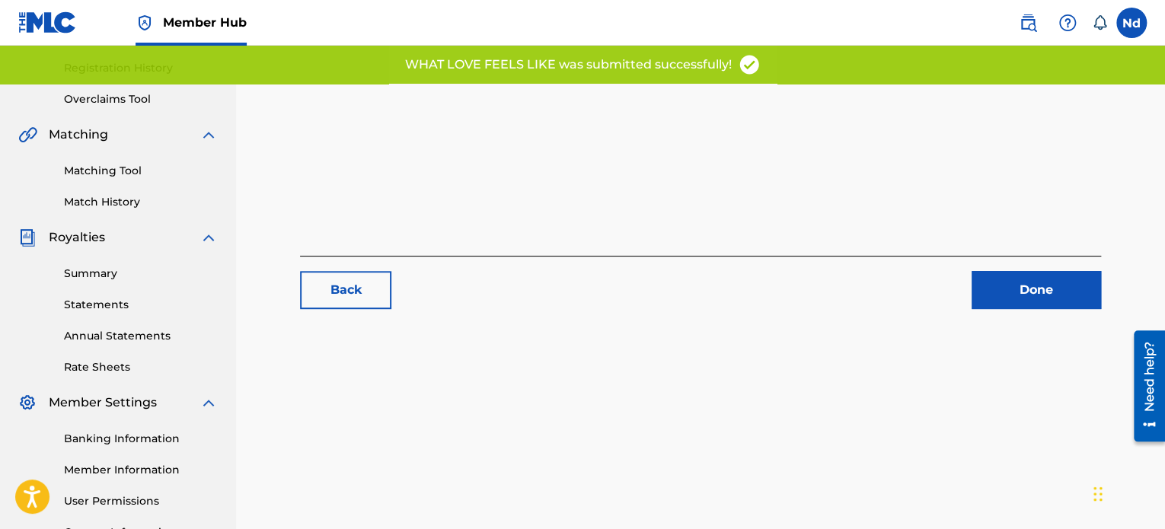
scroll to position [414, 0]
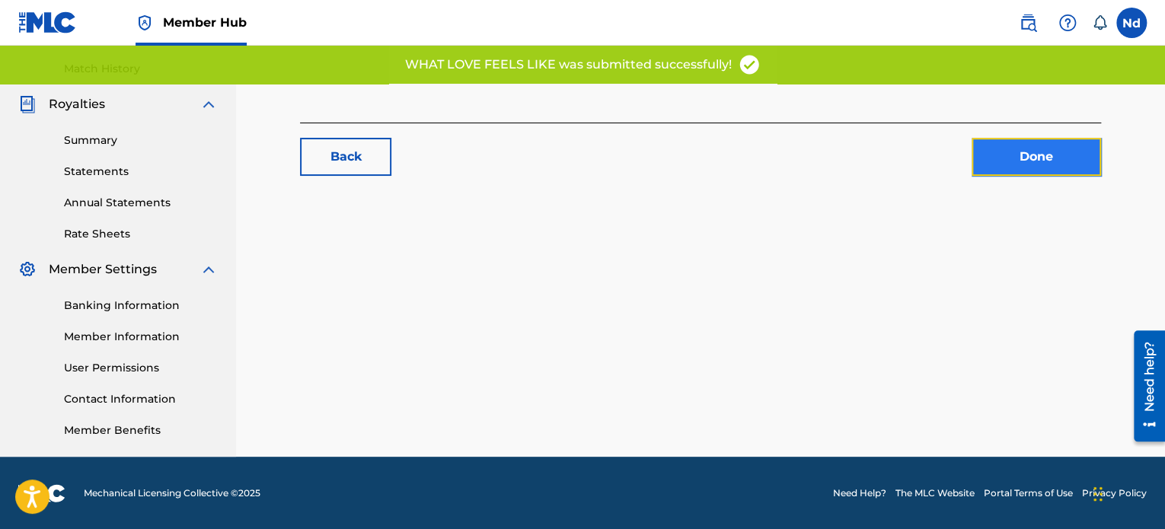
click at [1061, 145] on link "Done" at bounding box center [1035, 157] width 129 height 38
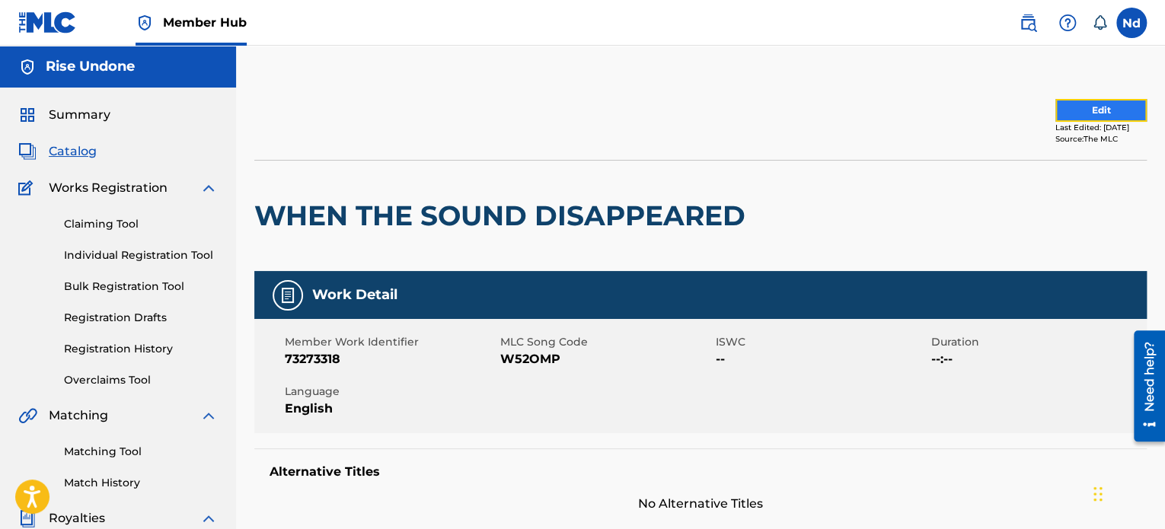
click at [1093, 100] on button "Edit" at bounding box center [1100, 110] width 91 height 23
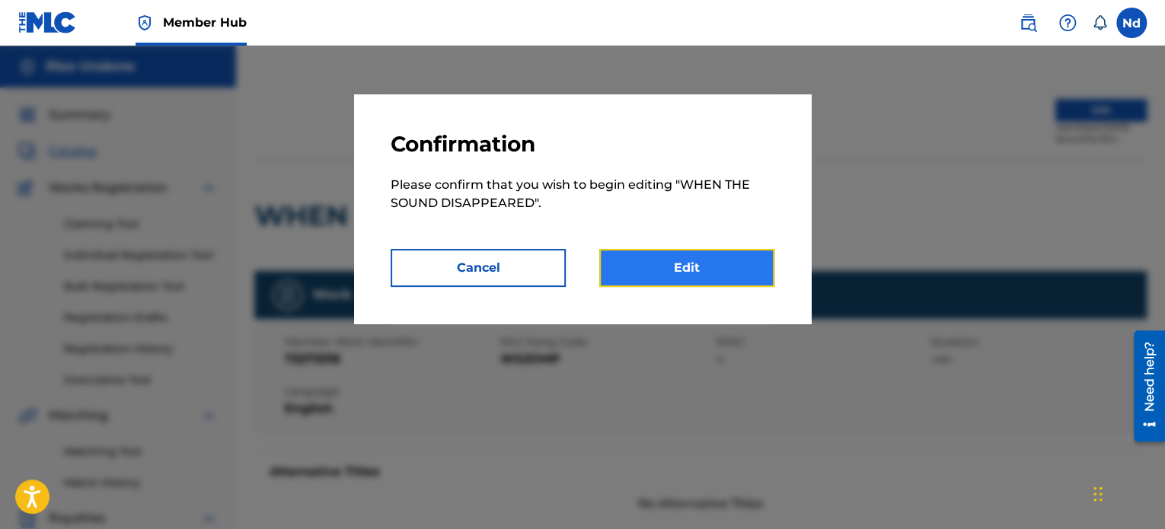
click at [700, 279] on link "Edit" at bounding box center [686, 268] width 175 height 38
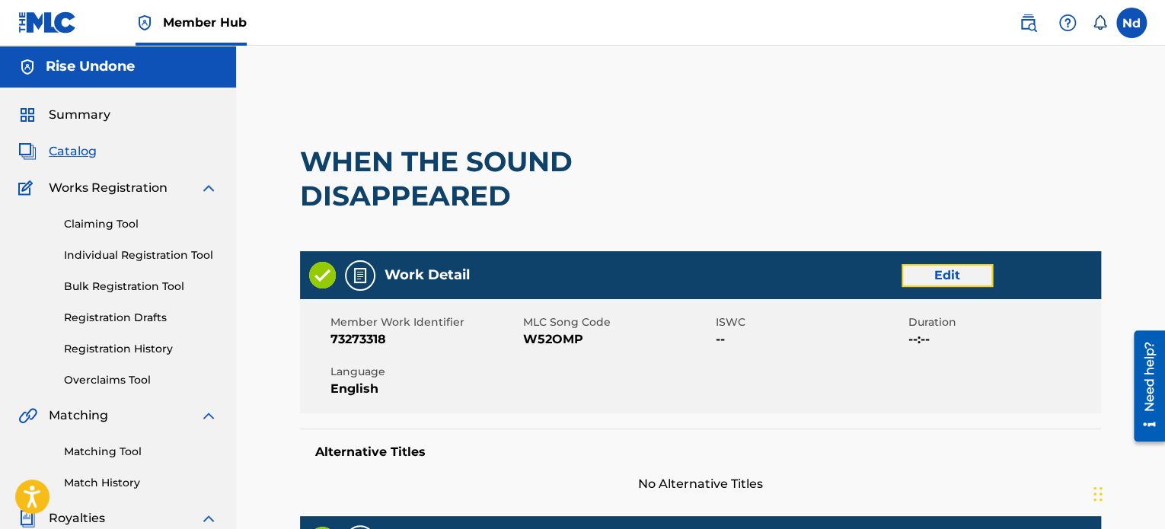
click at [933, 282] on link "Edit" at bounding box center [946, 275] width 91 height 23
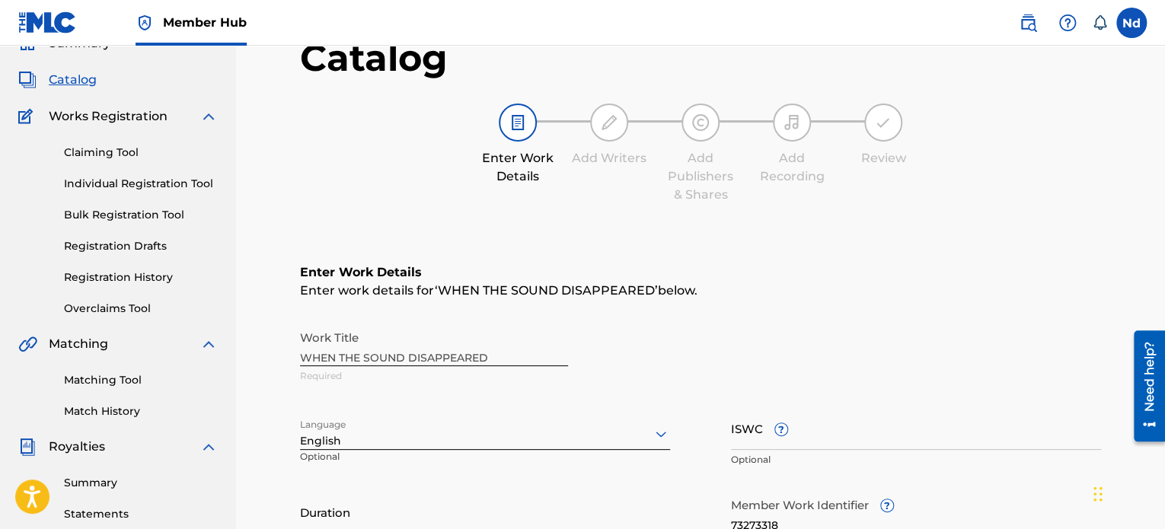
scroll to position [228, 0]
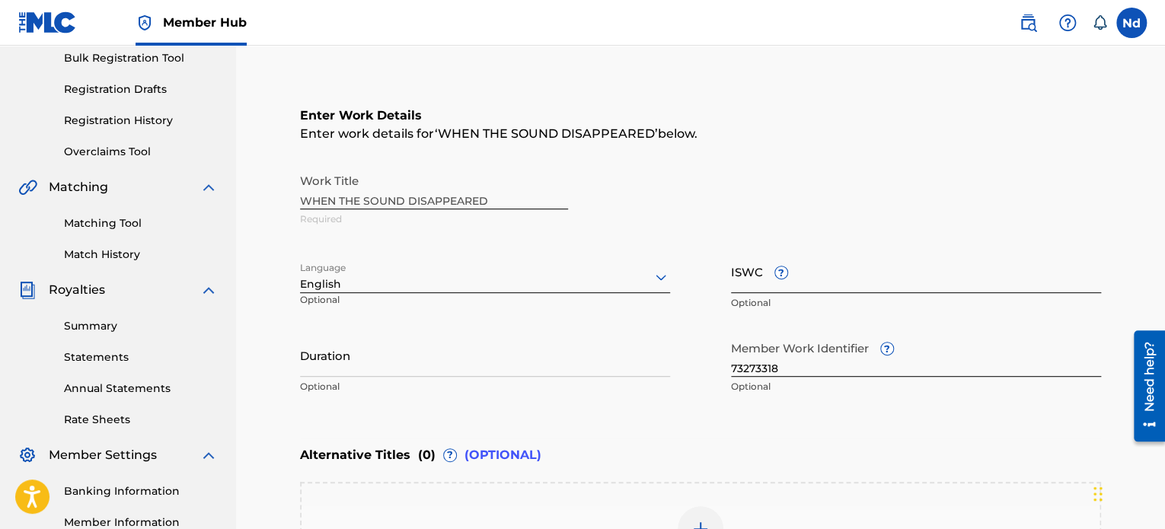
click at [809, 276] on input "ISWC ?" at bounding box center [916, 271] width 370 height 43
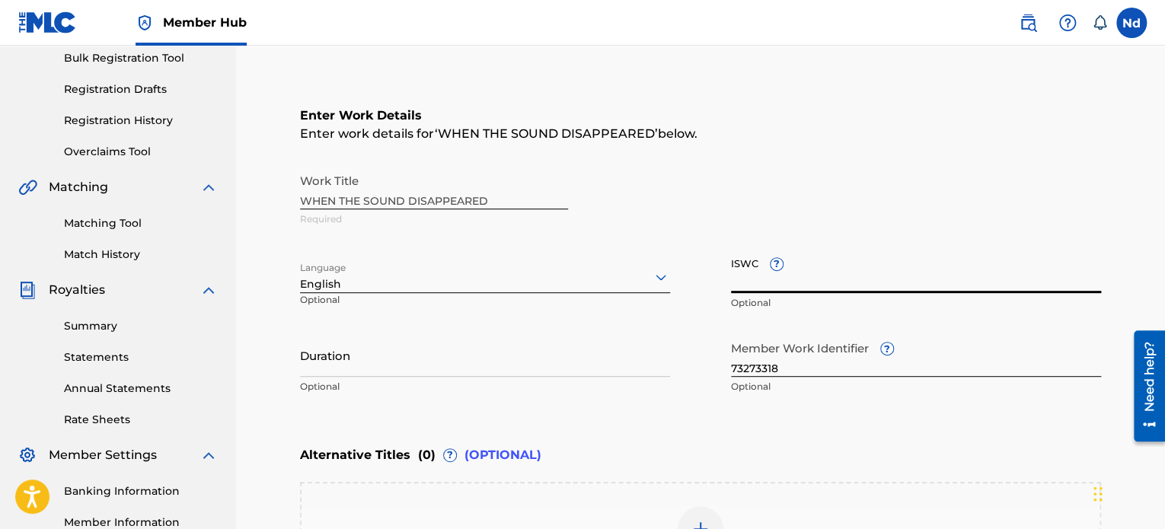
paste input "T3326092682"
type input "T3326092682"
click at [782, 359] on input "73273318" at bounding box center [916, 354] width 370 height 43
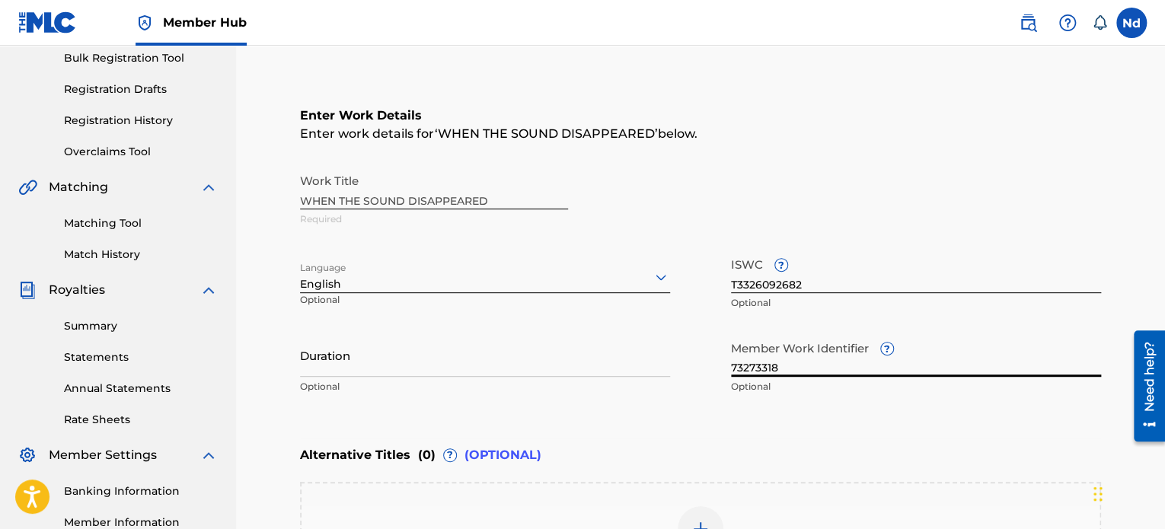
click at [782, 359] on input "73273318" at bounding box center [916, 354] width 370 height 43
paste input "930267853"
type input "930267853"
click at [416, 371] on input "Duration" at bounding box center [485, 354] width 370 height 43
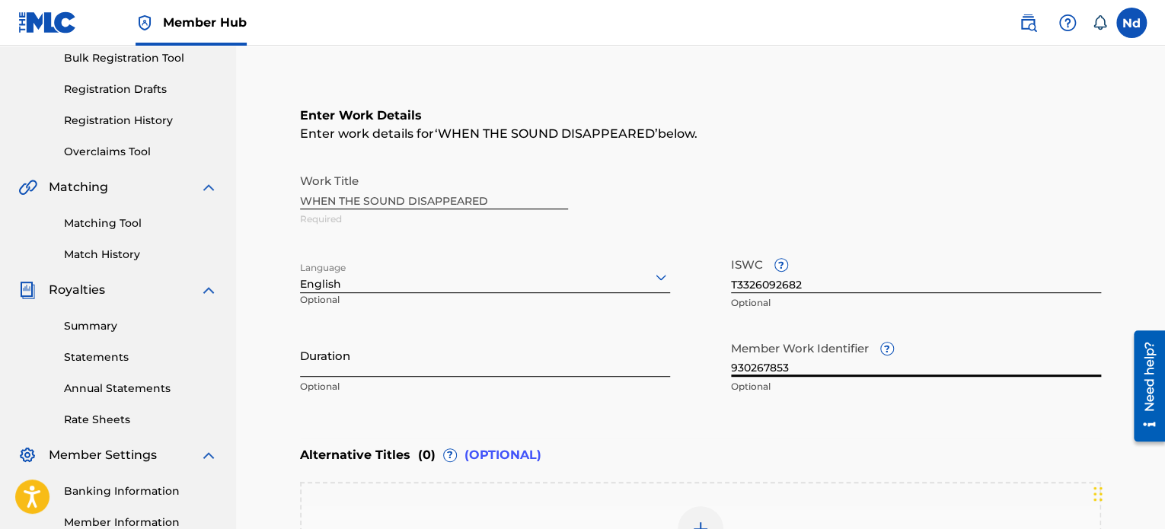
paste input "03:23"
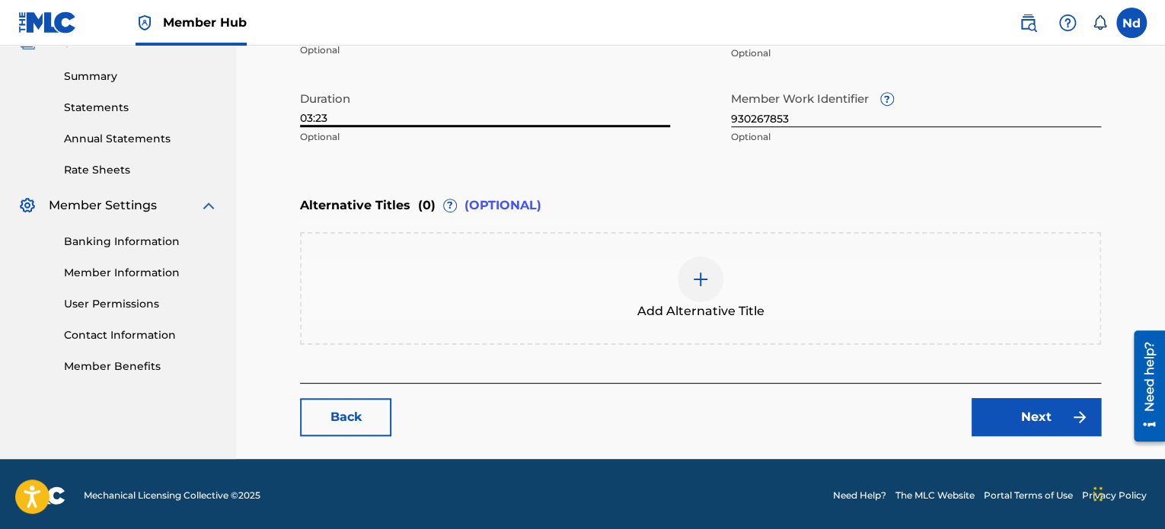
scroll to position [480, 0]
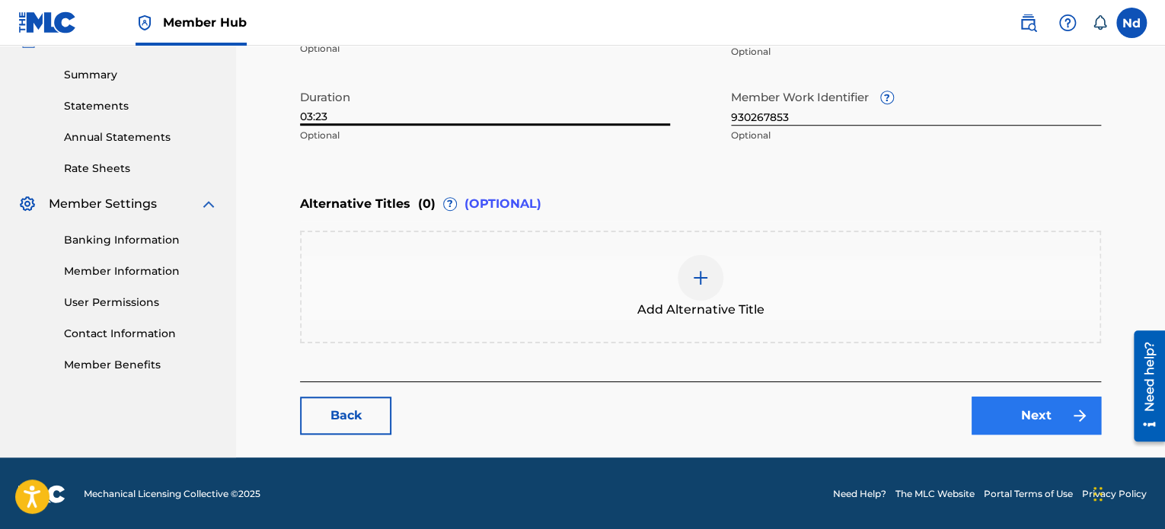
type input "03:23"
click at [1019, 417] on link "Next" at bounding box center [1035, 416] width 129 height 38
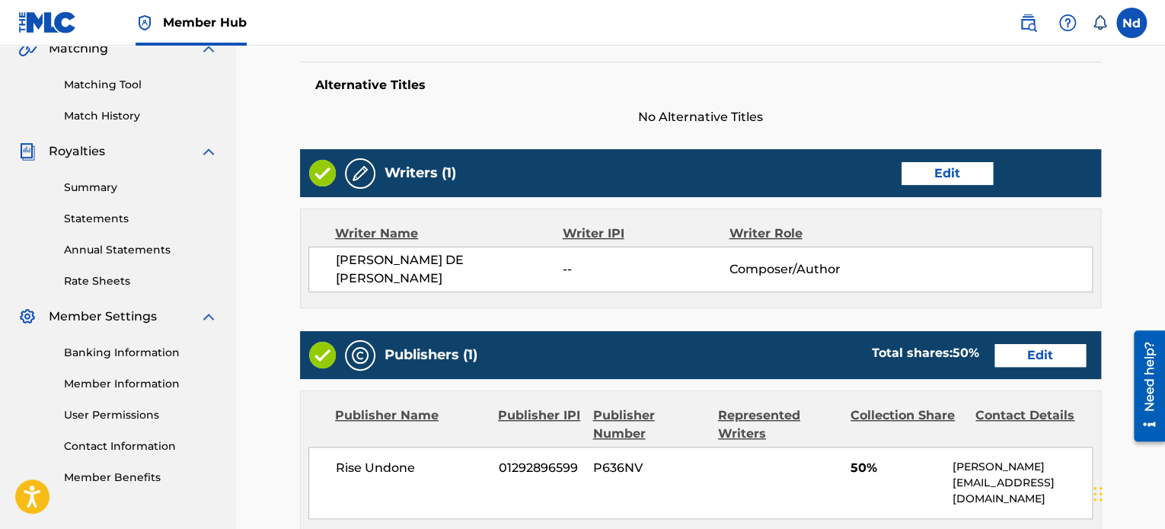
scroll to position [457, 0]
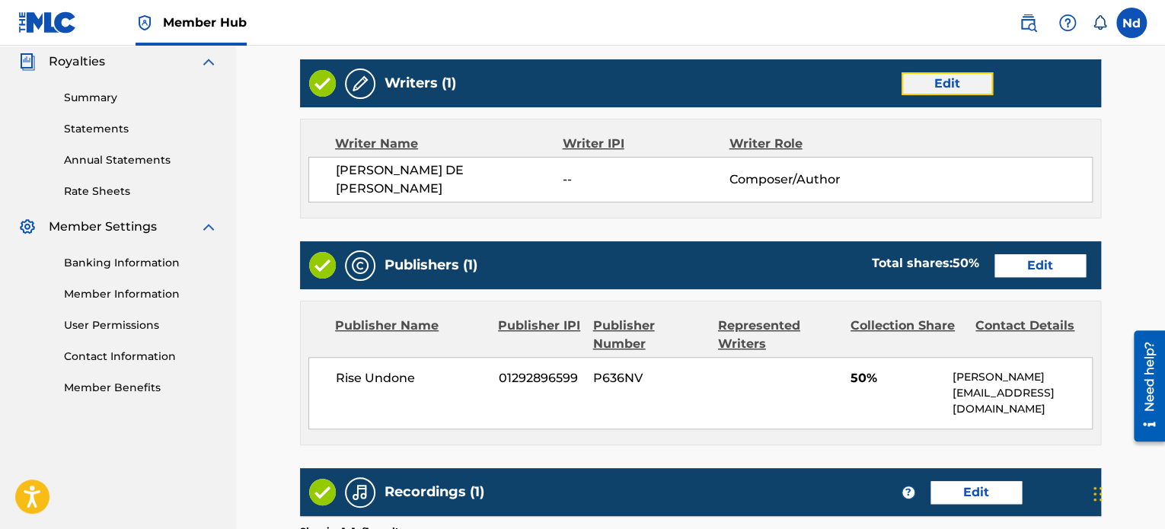
click at [956, 83] on link "Edit" at bounding box center [946, 83] width 91 height 23
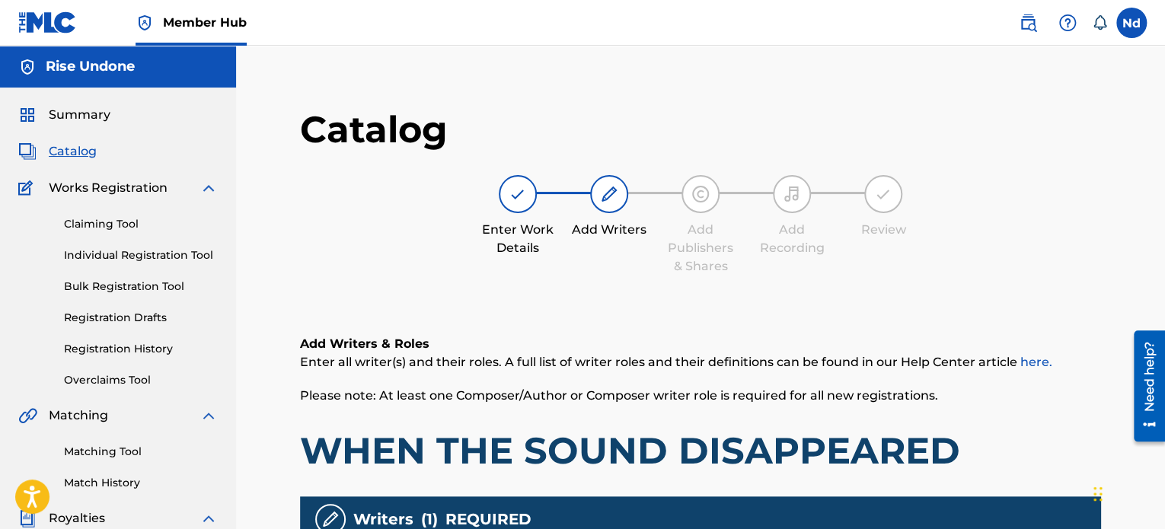
scroll to position [381, 0]
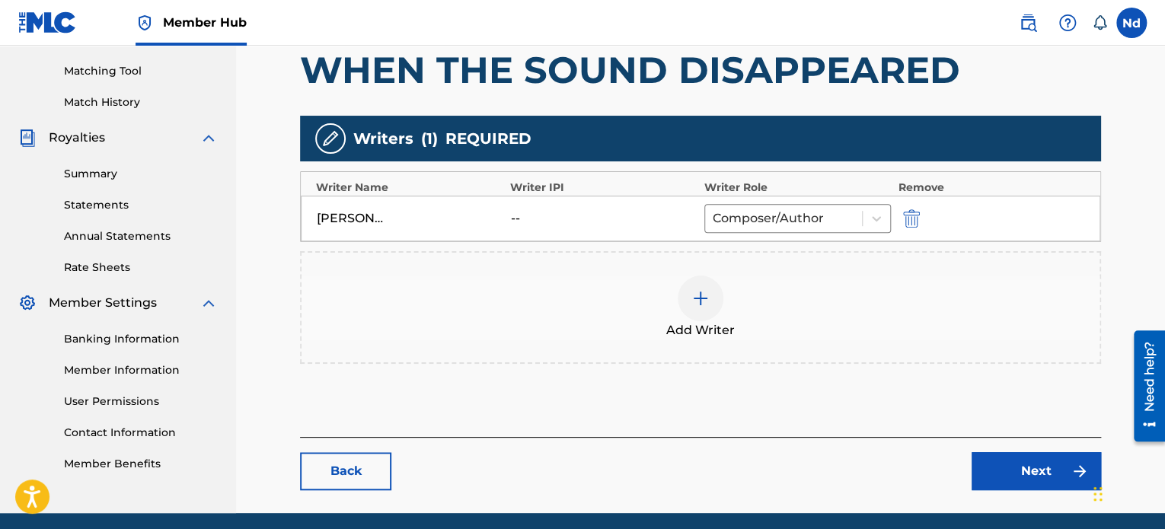
click at [910, 227] on div "NADIA DE JESUS CARDOSO -- Composer/Author" at bounding box center [700, 219] width 799 height 46
click at [923, 215] on div at bounding box center [932, 218] width 69 height 18
click at [923, 211] on div at bounding box center [932, 218] width 69 height 18
click at [904, 220] on img "submit" at bounding box center [911, 218] width 17 height 18
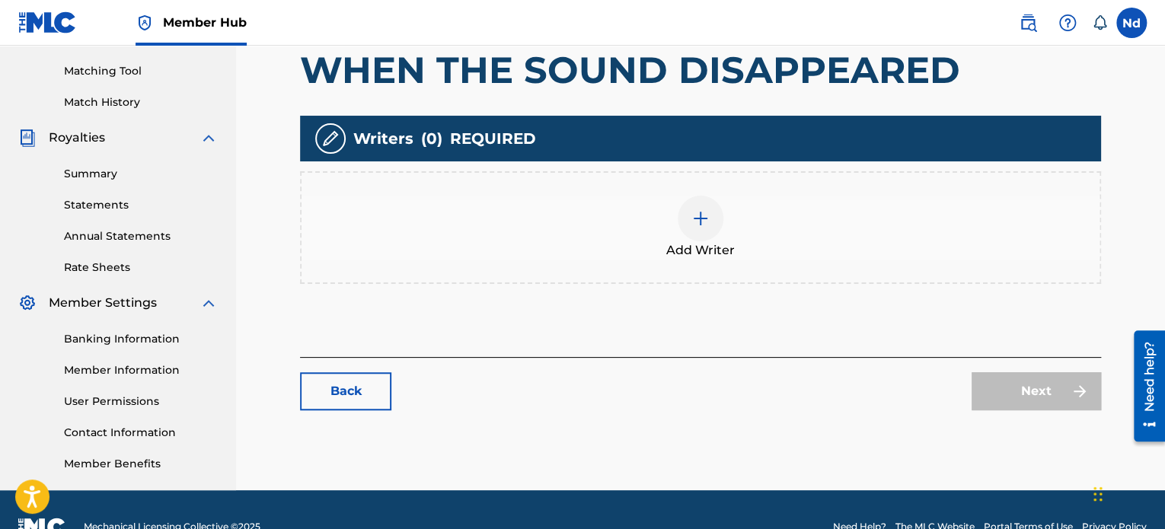
click at [670, 215] on div "Add Writer" at bounding box center [700, 228] width 798 height 64
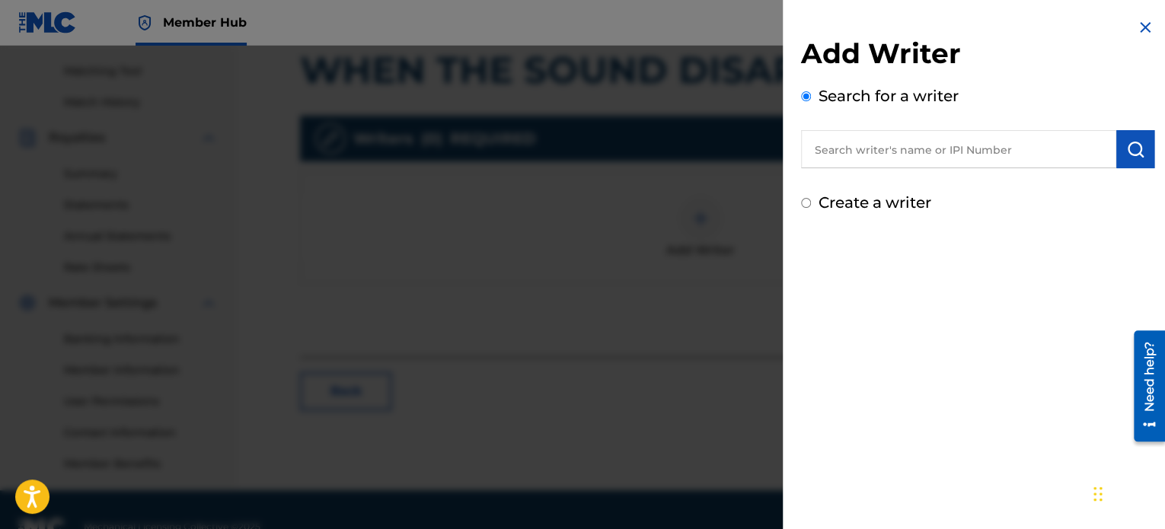
click at [883, 143] on input "text" at bounding box center [958, 149] width 315 height 38
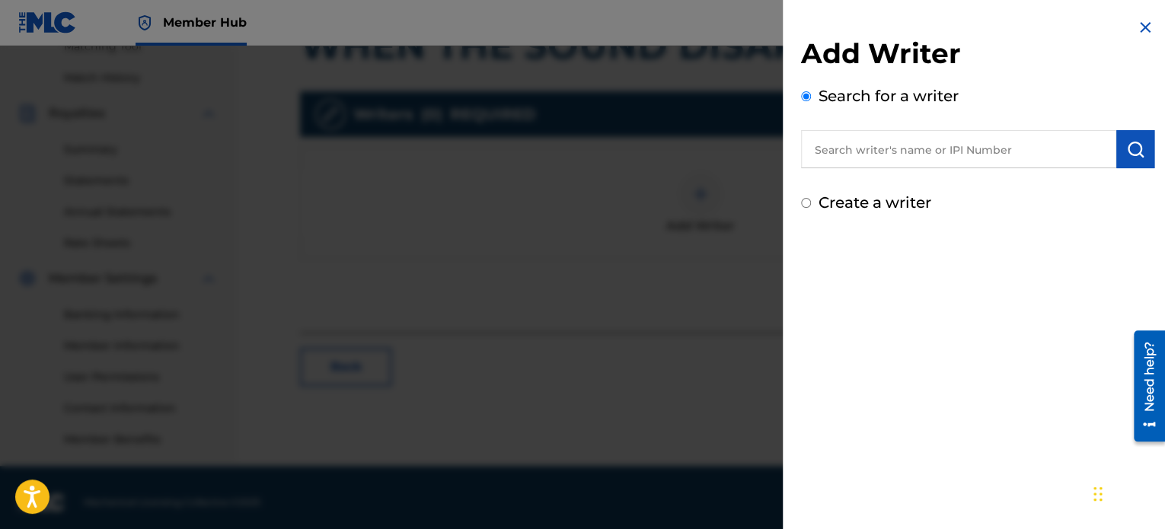
scroll to position [414, 0]
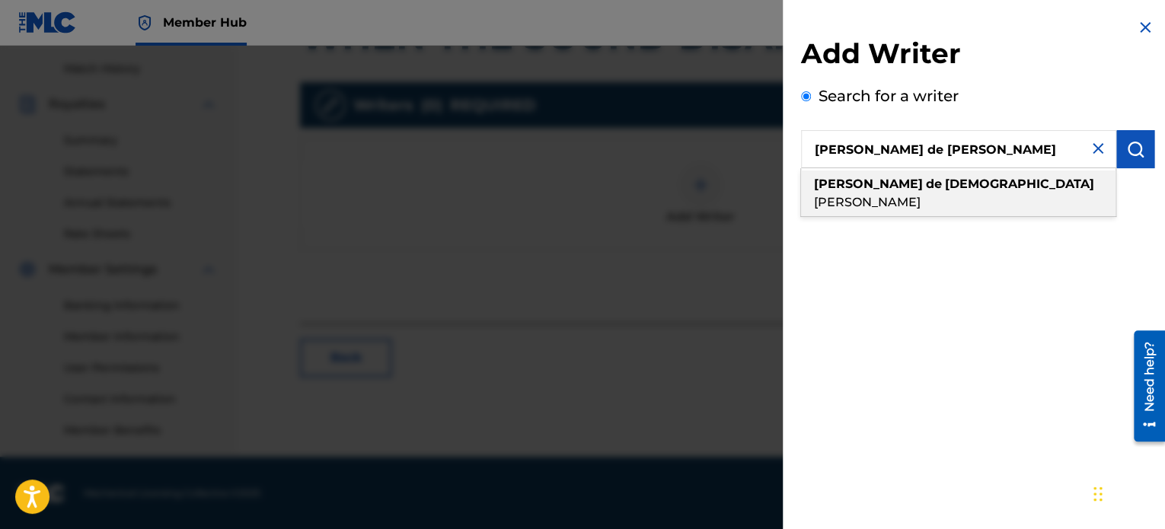
click at [926, 181] on strong "de" at bounding box center [934, 184] width 16 height 14
type input "nadia de jesus cardoso"
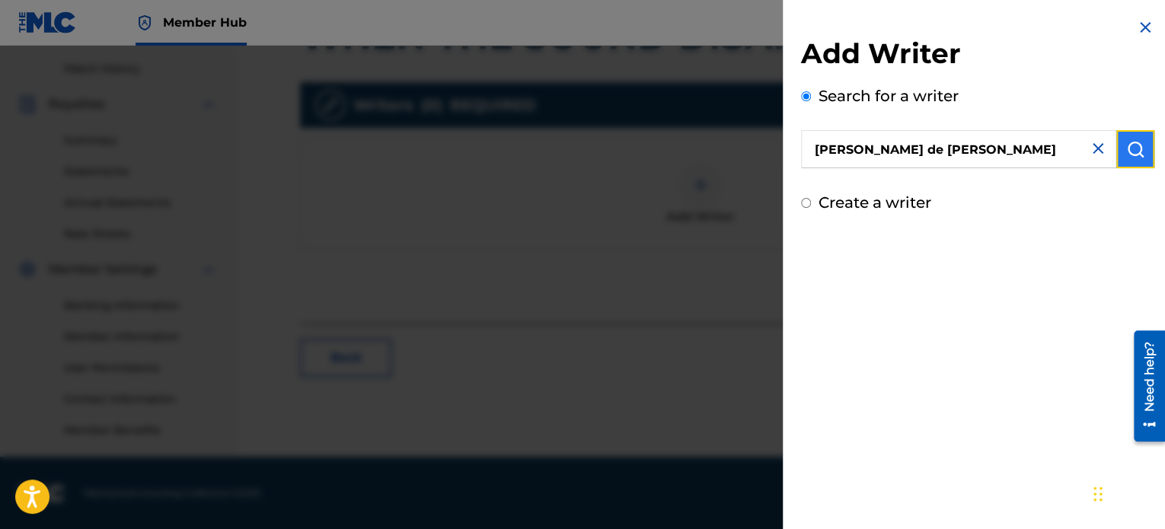
click at [1140, 155] on button "submit" at bounding box center [1135, 149] width 38 height 38
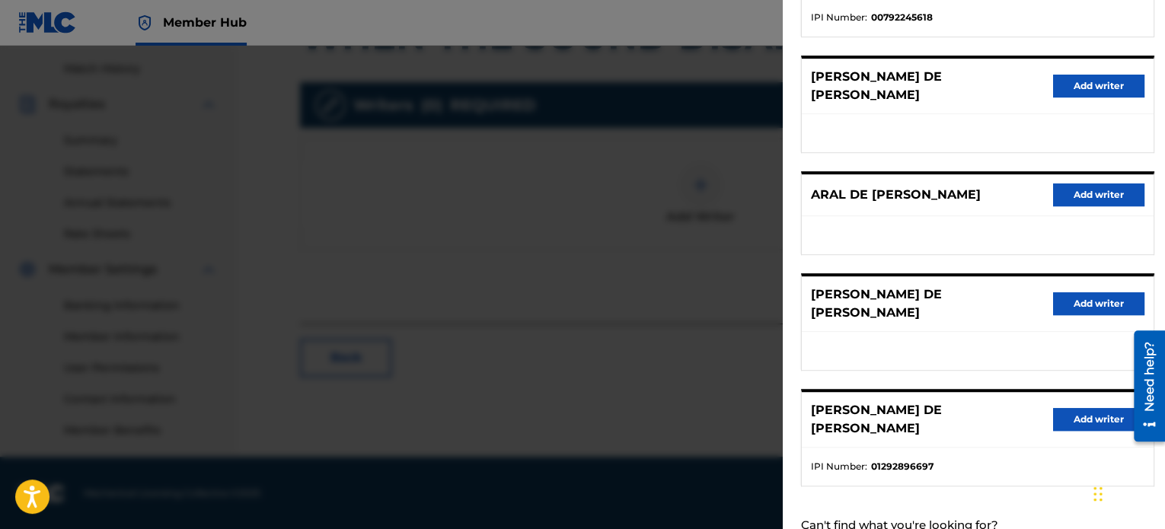
scroll to position [258, 0]
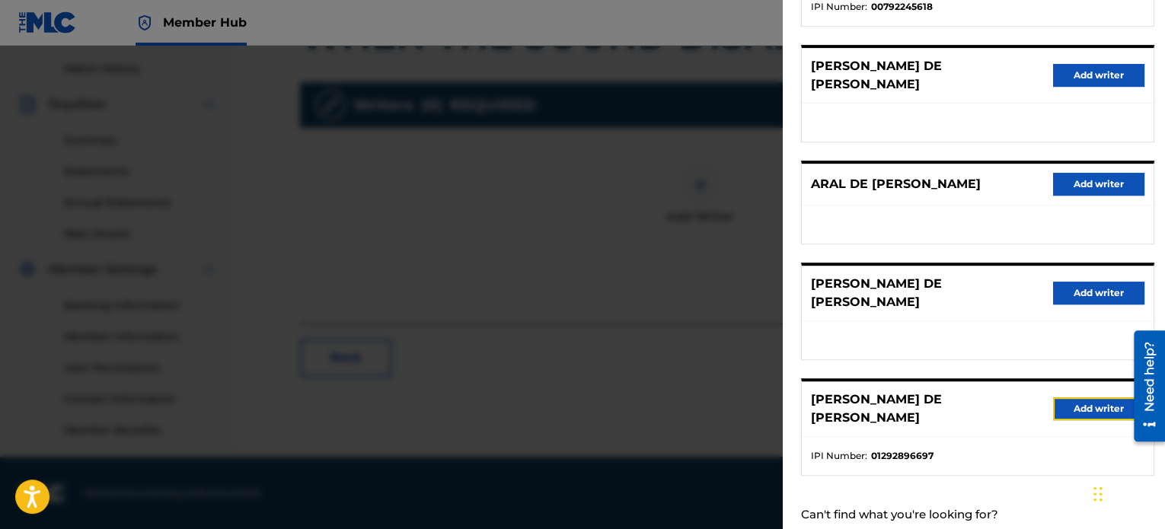
click at [1085, 397] on button "Add writer" at bounding box center [1098, 408] width 91 height 23
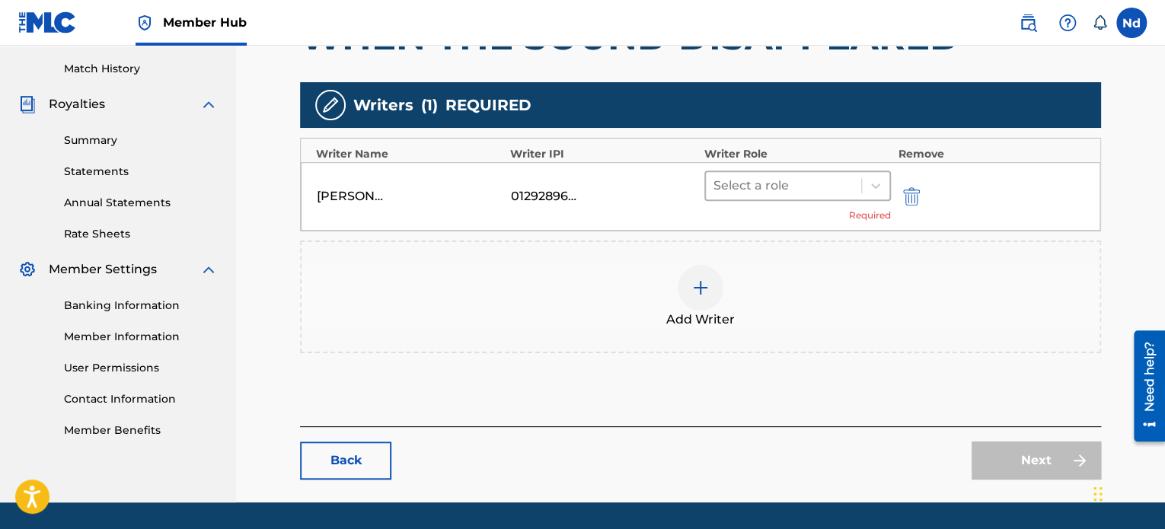
click at [854, 197] on div "Select a role" at bounding box center [783, 185] width 155 height 27
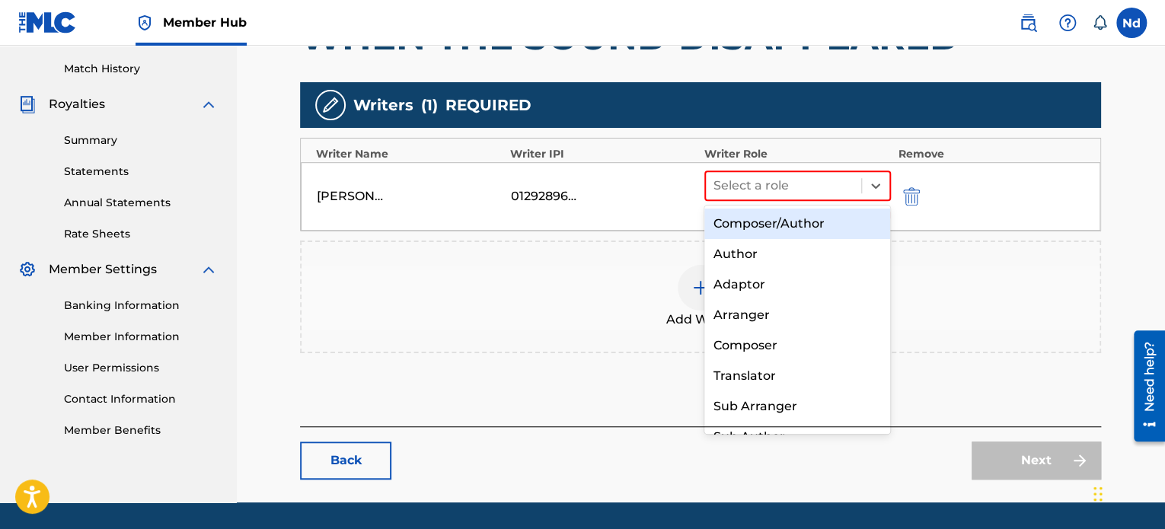
click at [825, 231] on div "Composer/Author" at bounding box center [797, 224] width 187 height 30
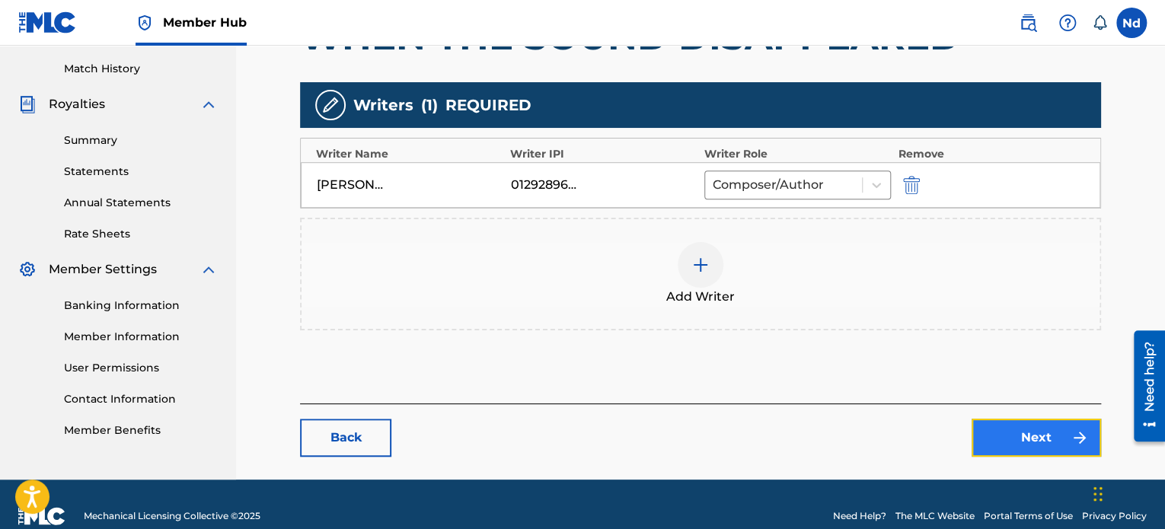
click at [1041, 441] on link "Next" at bounding box center [1035, 438] width 129 height 38
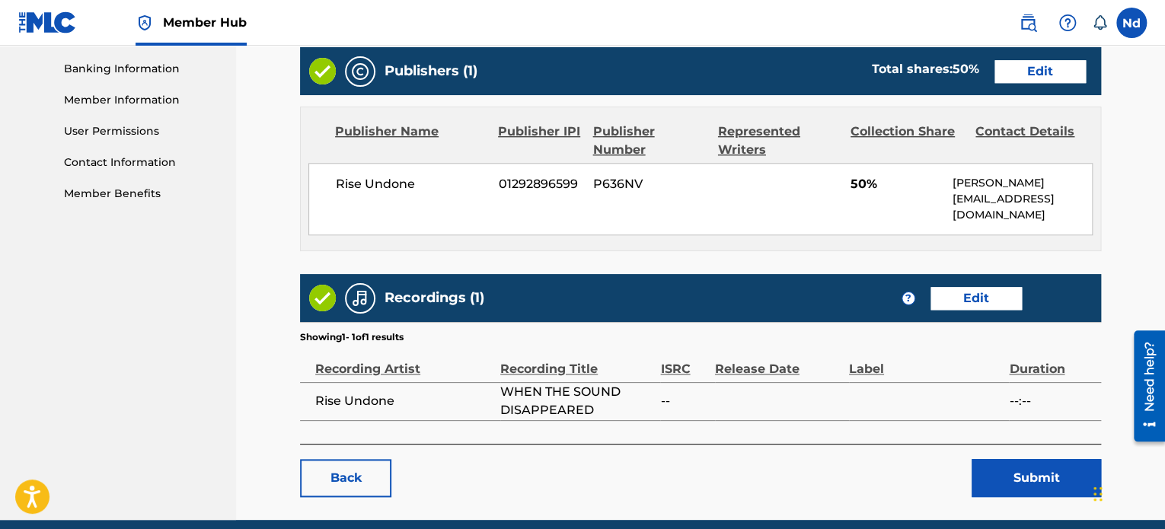
scroll to position [689, 0]
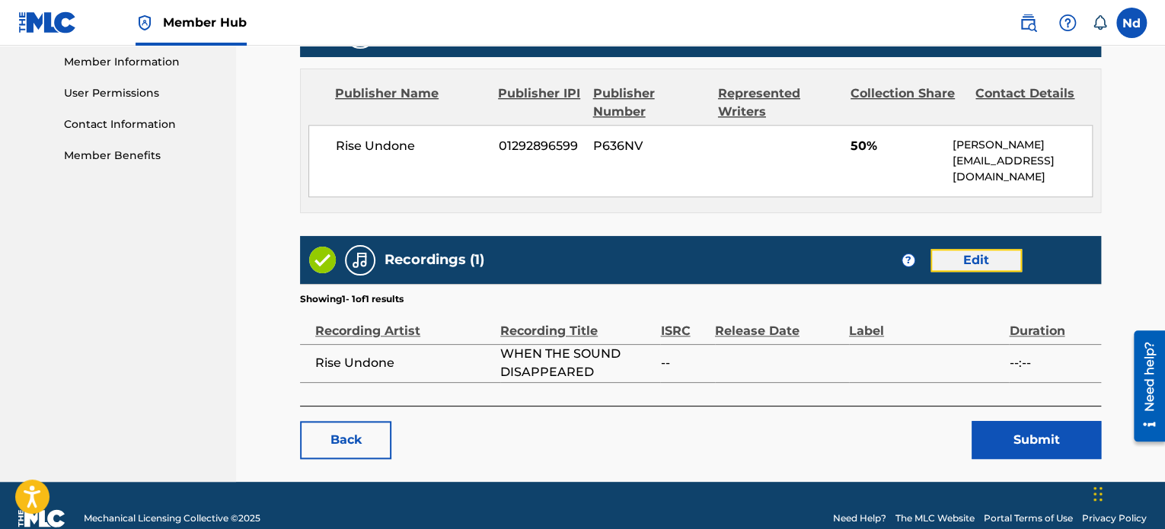
click at [984, 249] on link "Edit" at bounding box center [975, 260] width 91 height 23
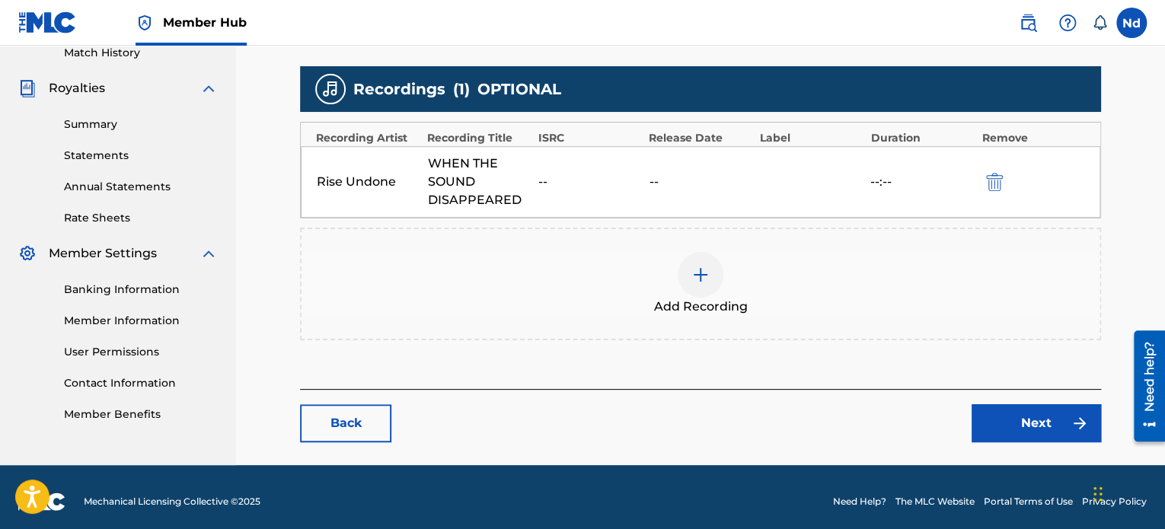
scroll to position [438, 0]
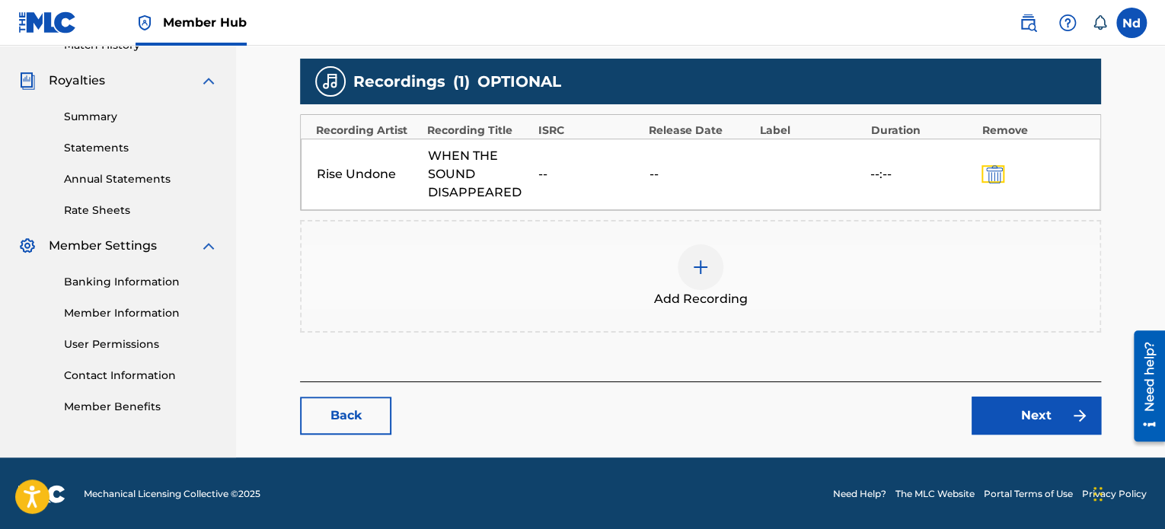
click at [987, 167] on button "submit" at bounding box center [992, 174] width 23 height 18
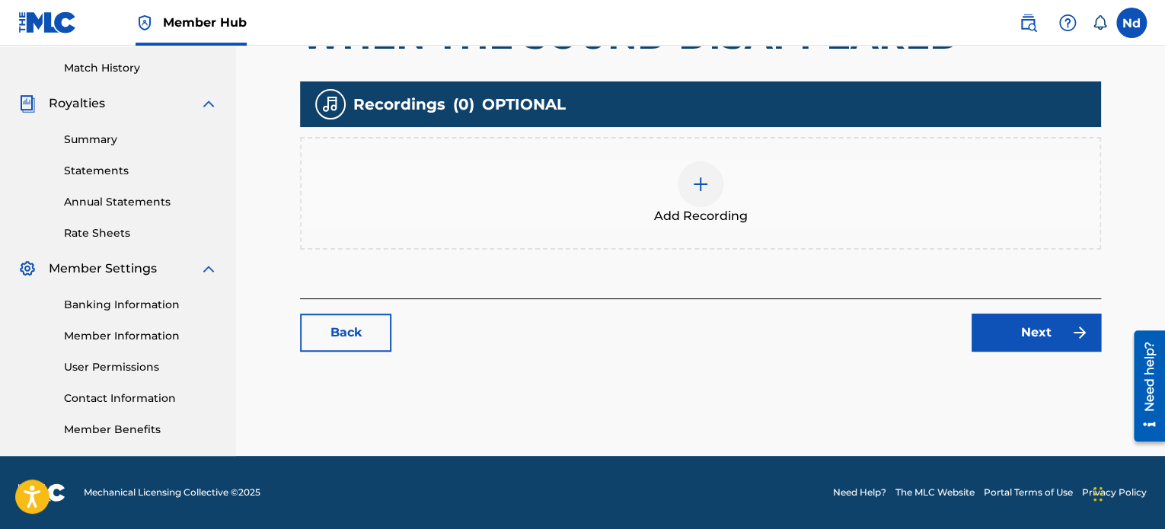
scroll to position [414, 0]
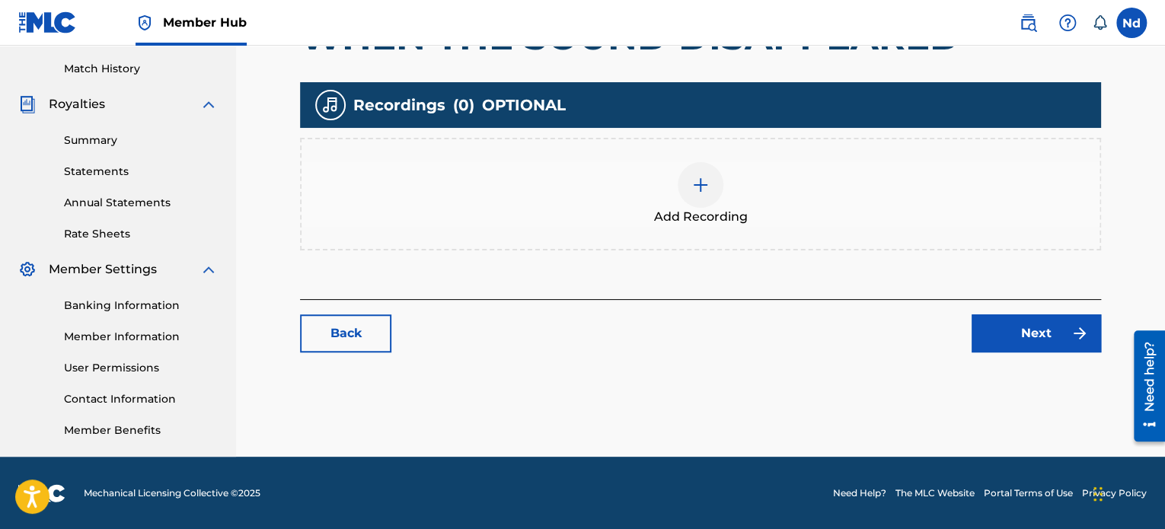
click at [707, 179] on img at bounding box center [700, 185] width 18 height 18
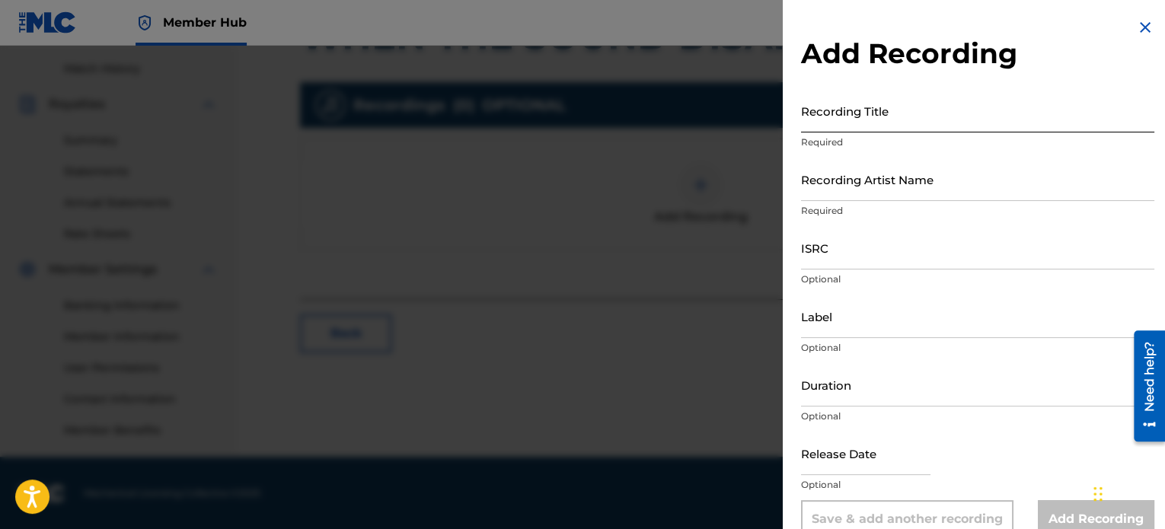
click at [917, 114] on input "Recording Title" at bounding box center [977, 110] width 353 height 43
paste input "WHEN THE SOUND DISAPPEARED"
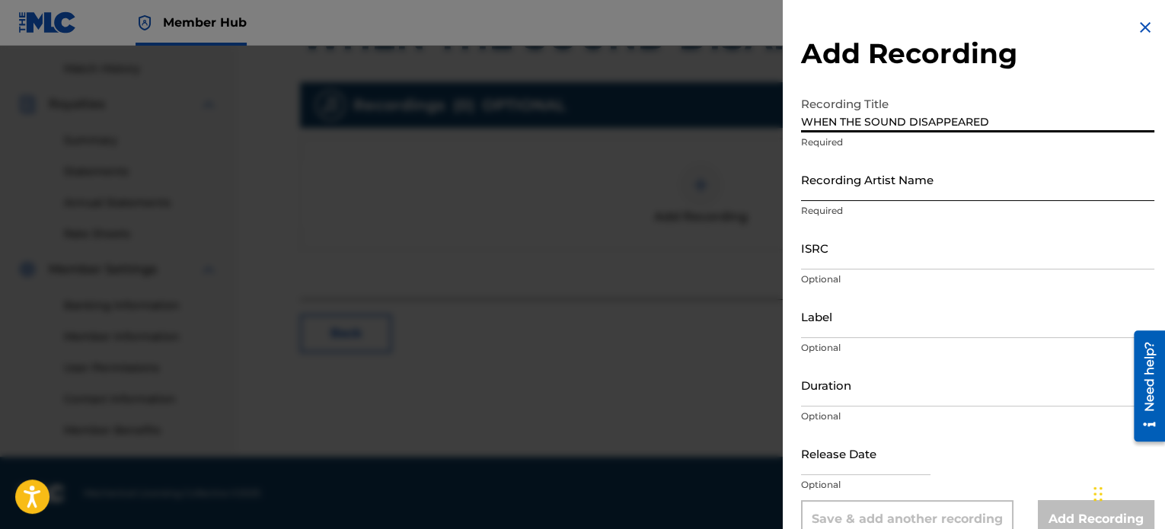
type input "WHEN THE SOUND DISAPPEARED"
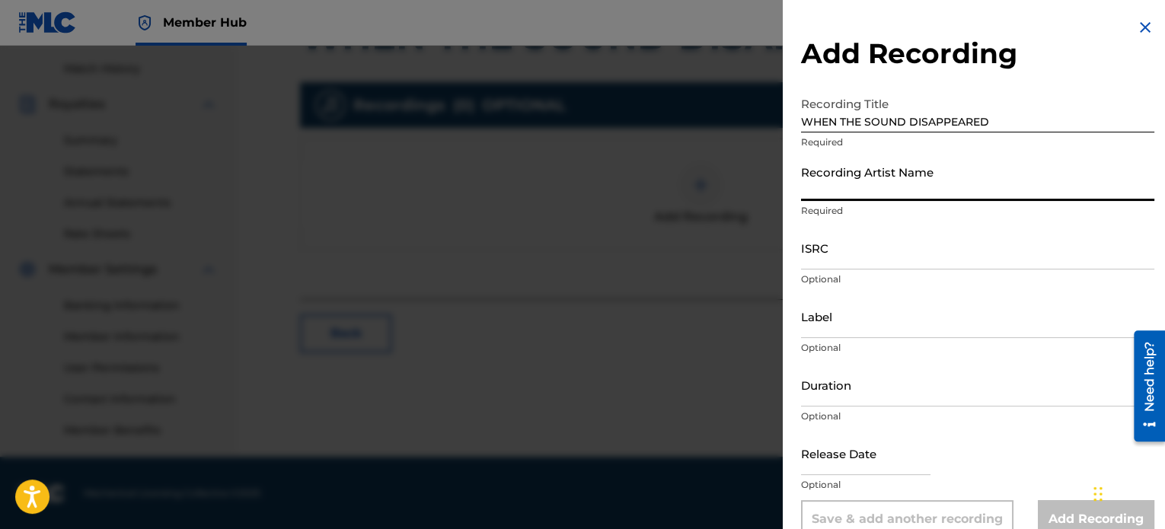
click at [906, 194] on input "Recording Artist Name" at bounding box center [977, 179] width 353 height 43
type input "Rise Undone"
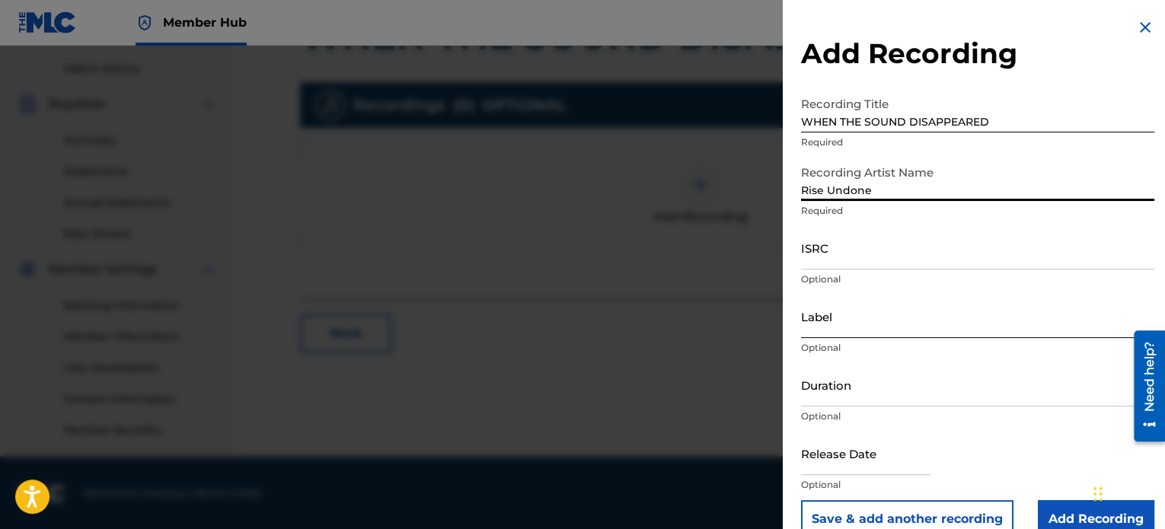
click at [872, 333] on input "Label" at bounding box center [977, 316] width 353 height 43
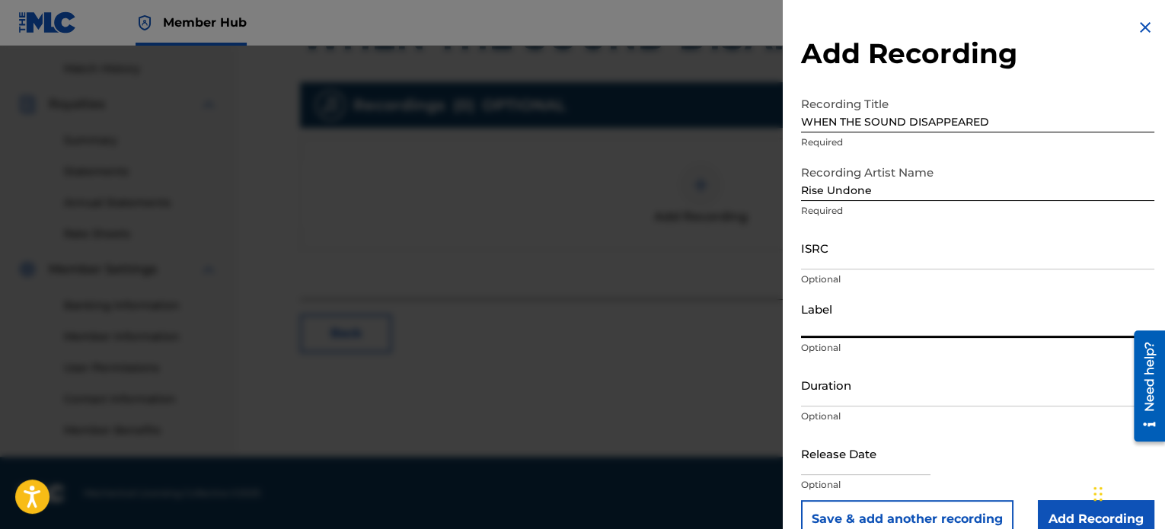
type input "Rise Undone"
click at [873, 259] on input "ISRC" at bounding box center [977, 247] width 353 height 43
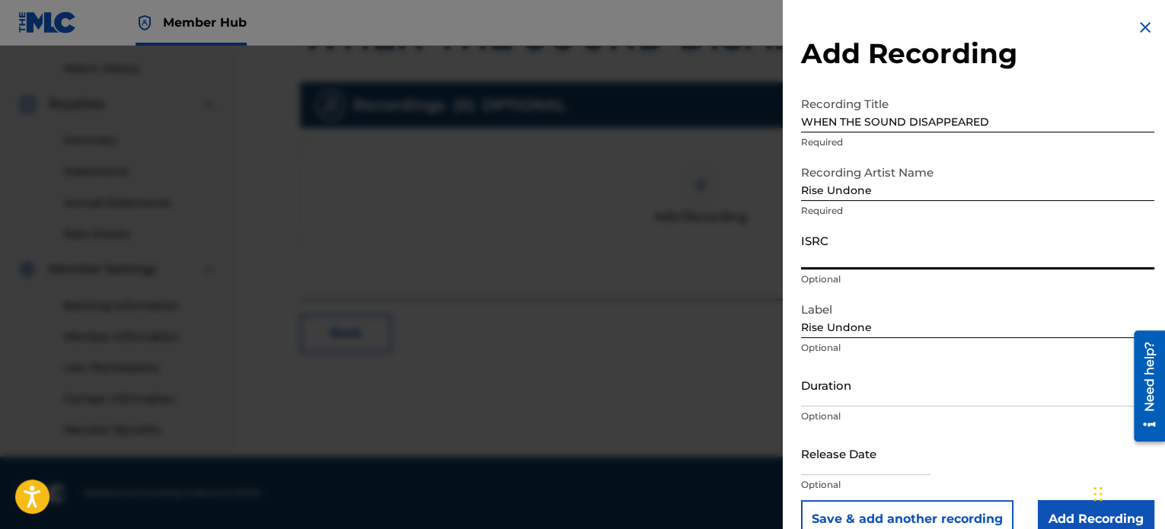
paste input "USHM22575300"
type input "USHM22575300"
click at [908, 392] on input "Duration" at bounding box center [977, 384] width 353 height 43
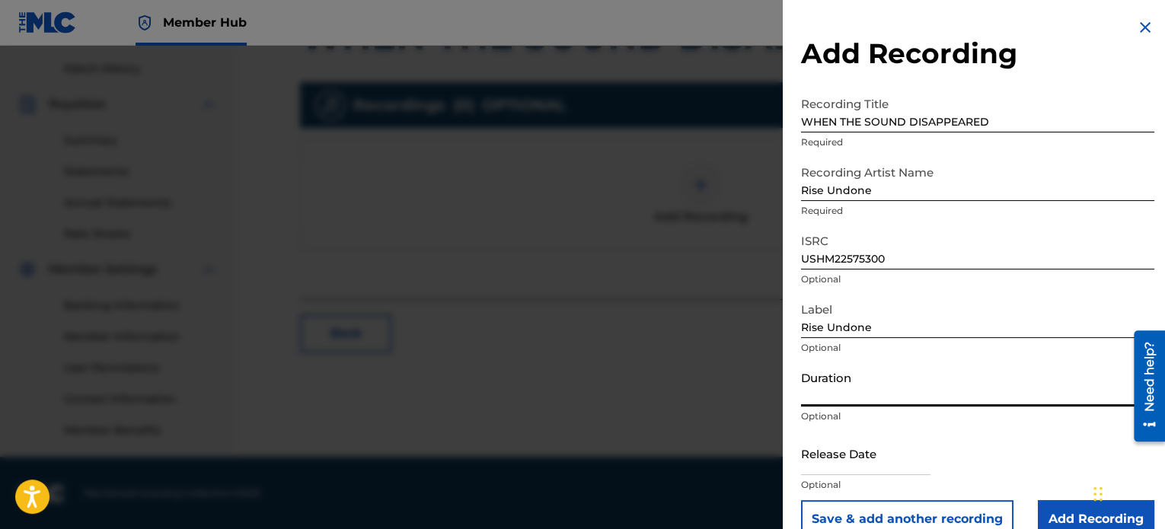
paste input "03:23"
type input "03:23"
click at [828, 458] on input "text" at bounding box center [865, 453] width 129 height 43
select select "8"
select select "2025"
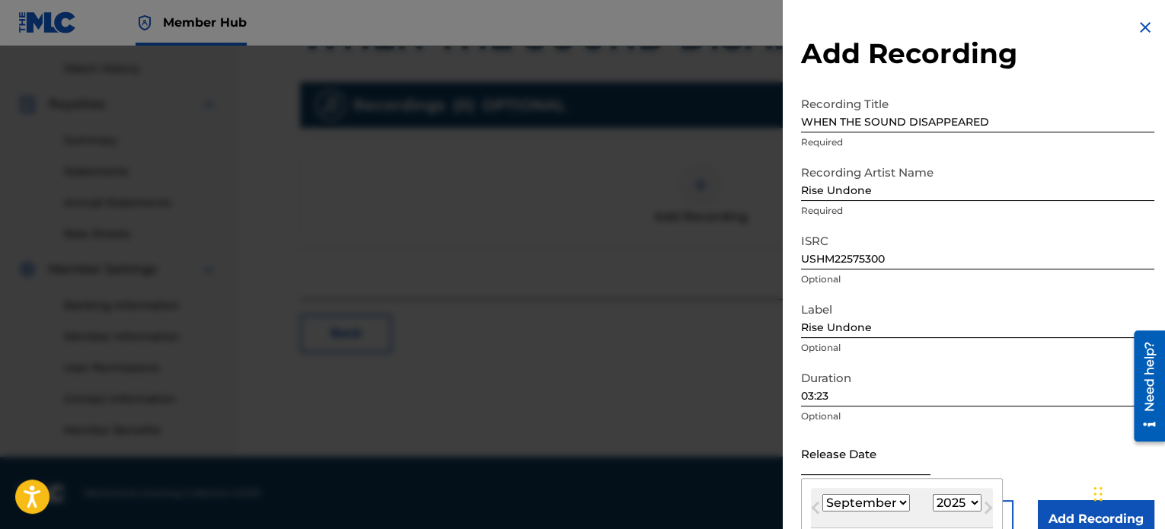
type input "May 13 2025"
select select "4"
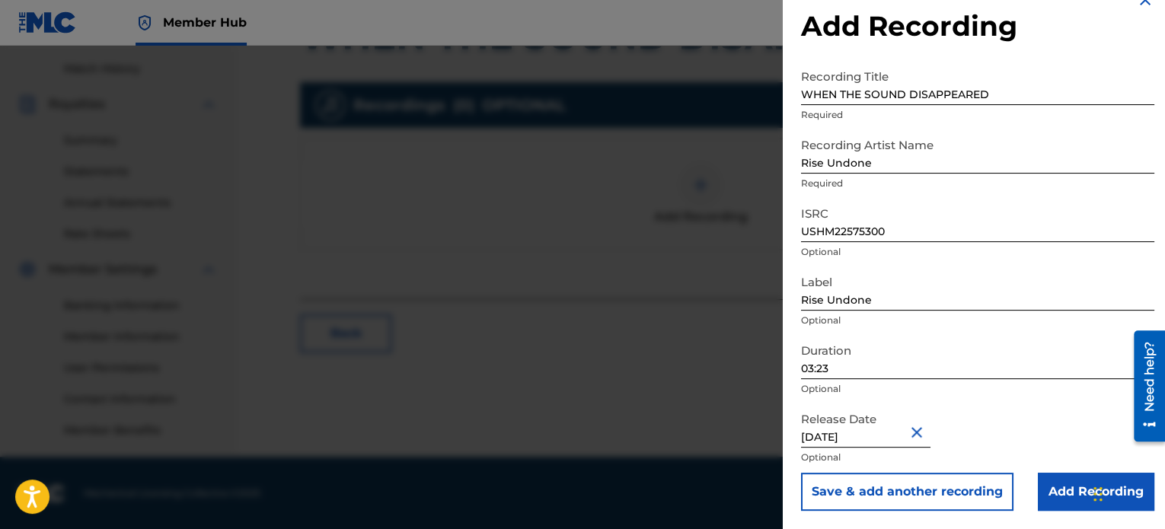
scroll to position [27, 0]
drag, startPoint x: 1069, startPoint y: 490, endPoint x: 1075, endPoint y: 480, distance: 11.0
click at [1071, 486] on input "Add Recording" at bounding box center [1096, 492] width 116 height 38
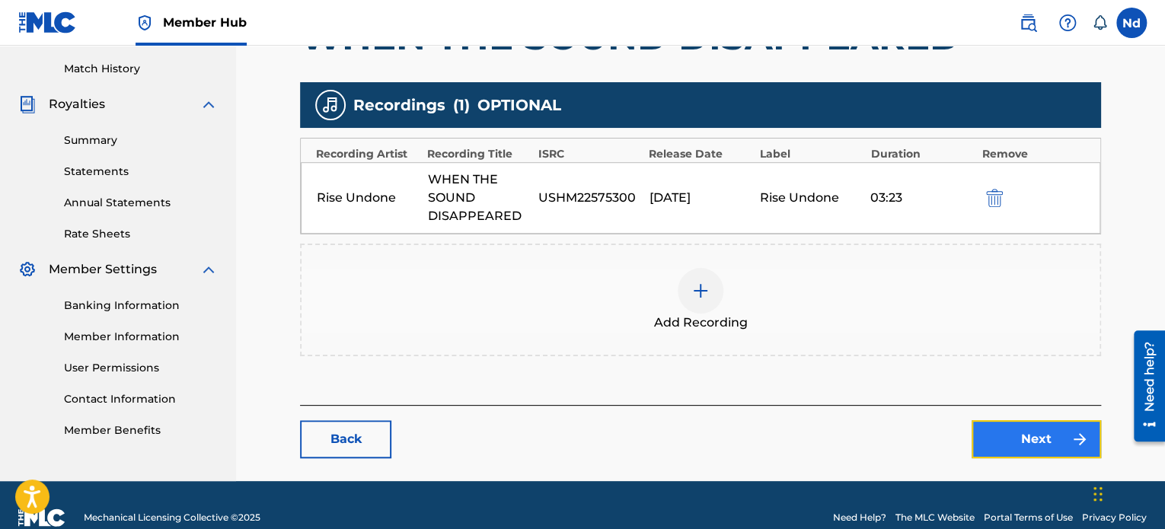
click at [994, 432] on link "Next" at bounding box center [1035, 439] width 129 height 38
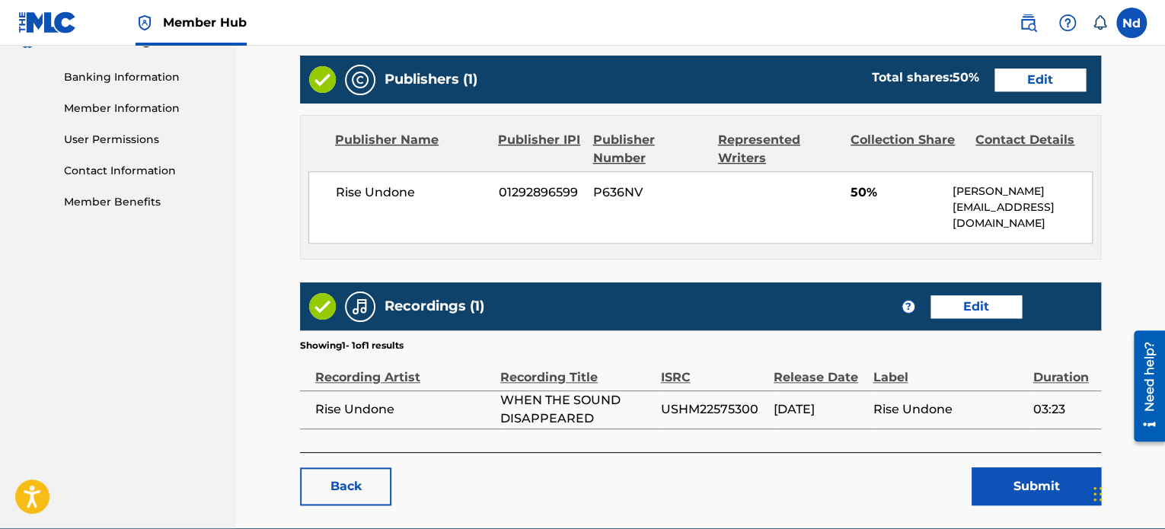
scroll to position [689, 0]
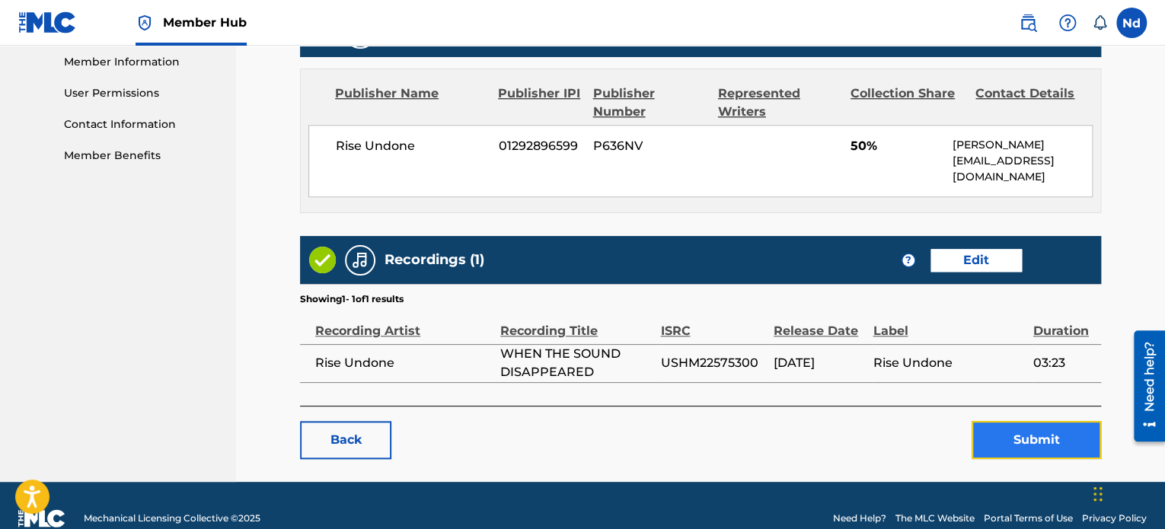
click at [1013, 421] on button "Submit" at bounding box center [1035, 440] width 129 height 38
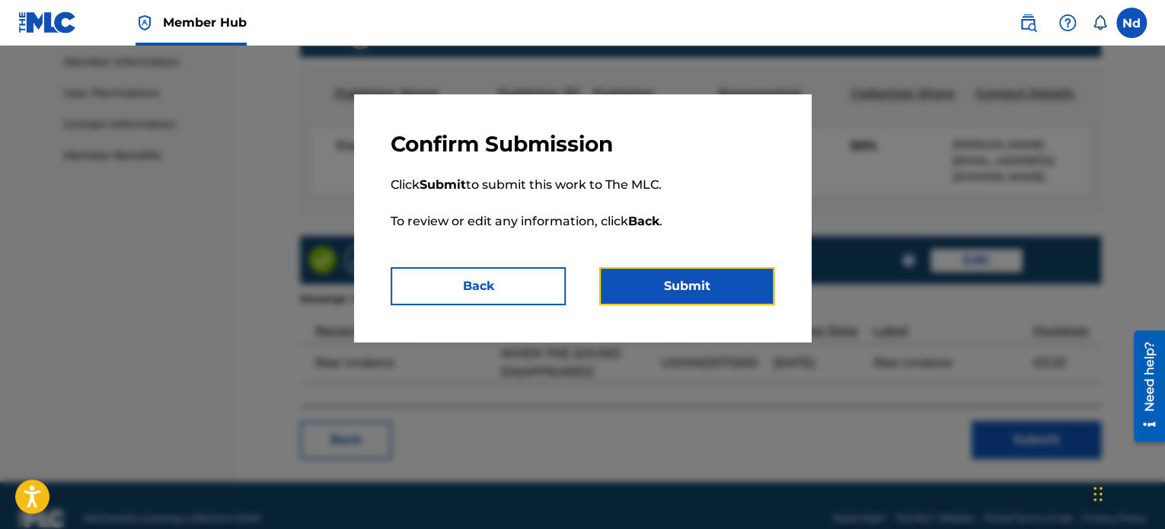
click at [665, 297] on button "Submit" at bounding box center [686, 286] width 175 height 38
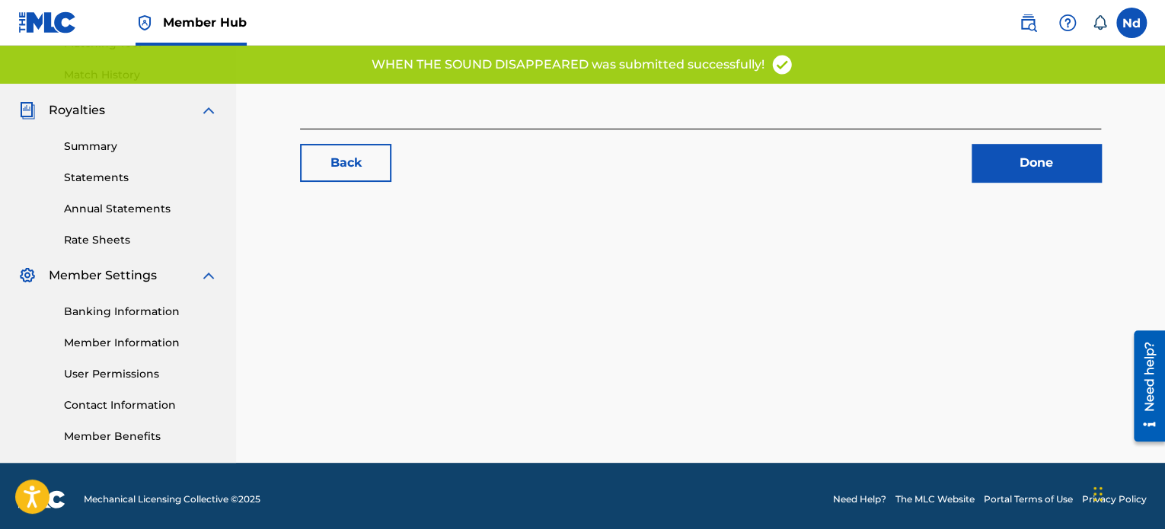
scroll to position [414, 0]
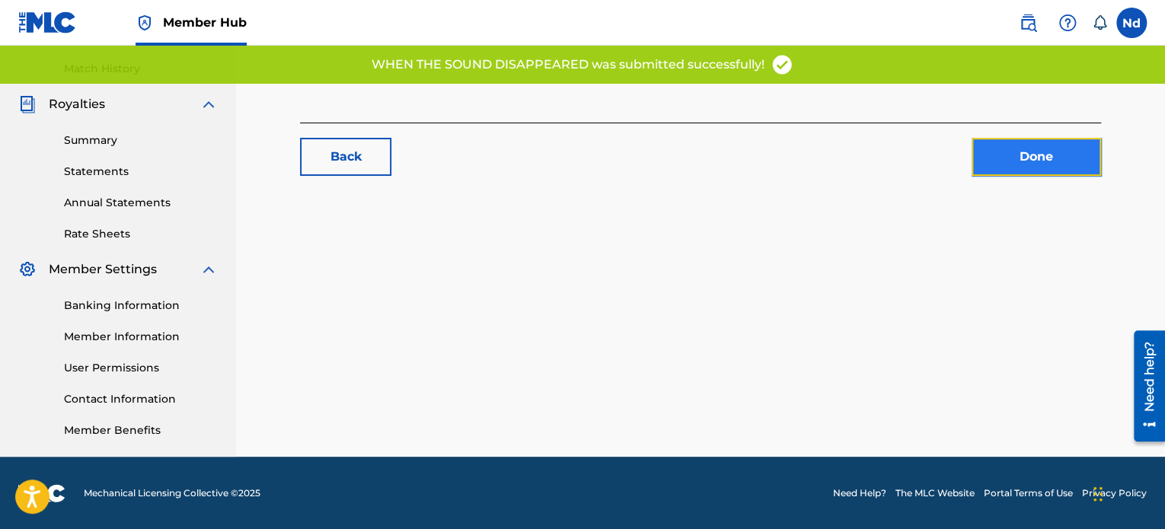
click at [1048, 171] on link "Done" at bounding box center [1035, 157] width 129 height 38
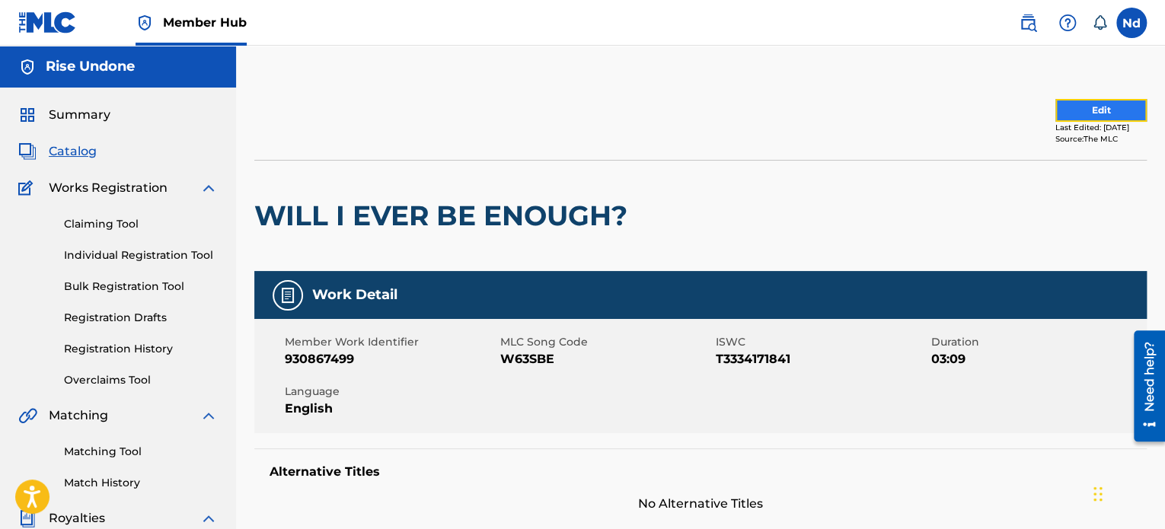
click at [1083, 116] on button "Edit" at bounding box center [1100, 110] width 91 height 23
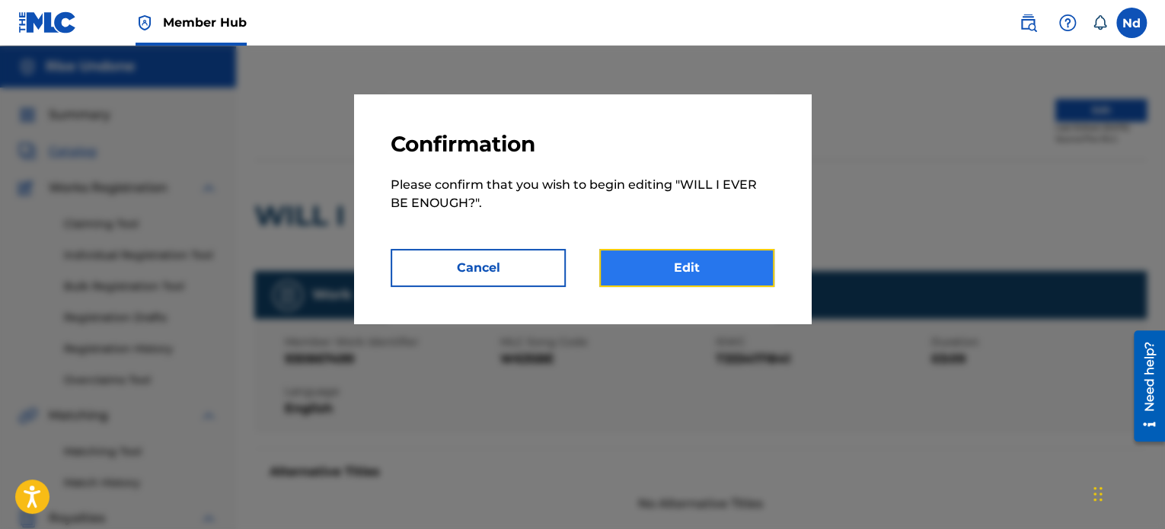
click at [694, 266] on link "Edit" at bounding box center [686, 268] width 175 height 38
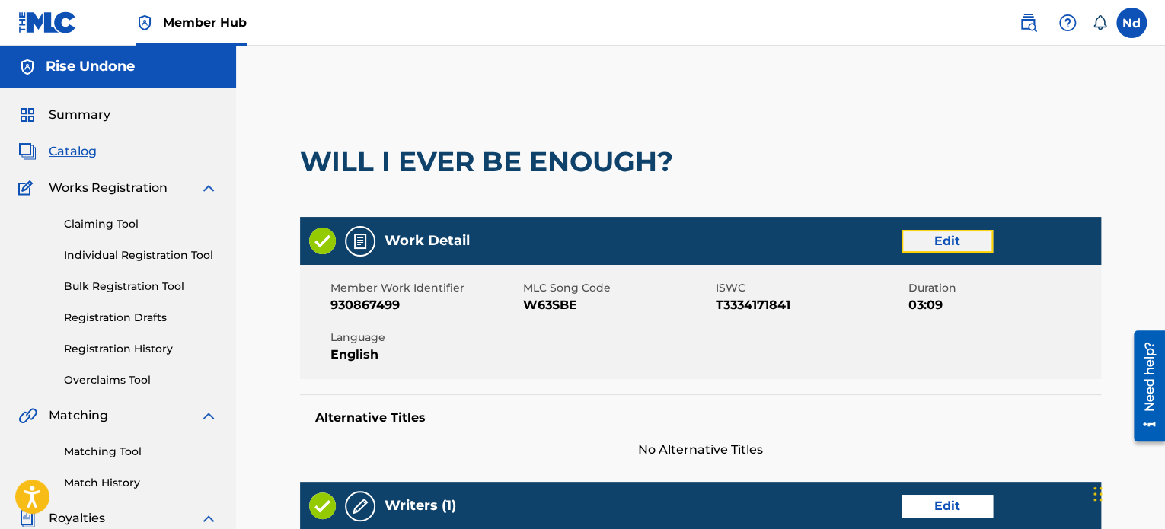
click at [923, 240] on link "Edit" at bounding box center [946, 241] width 91 height 23
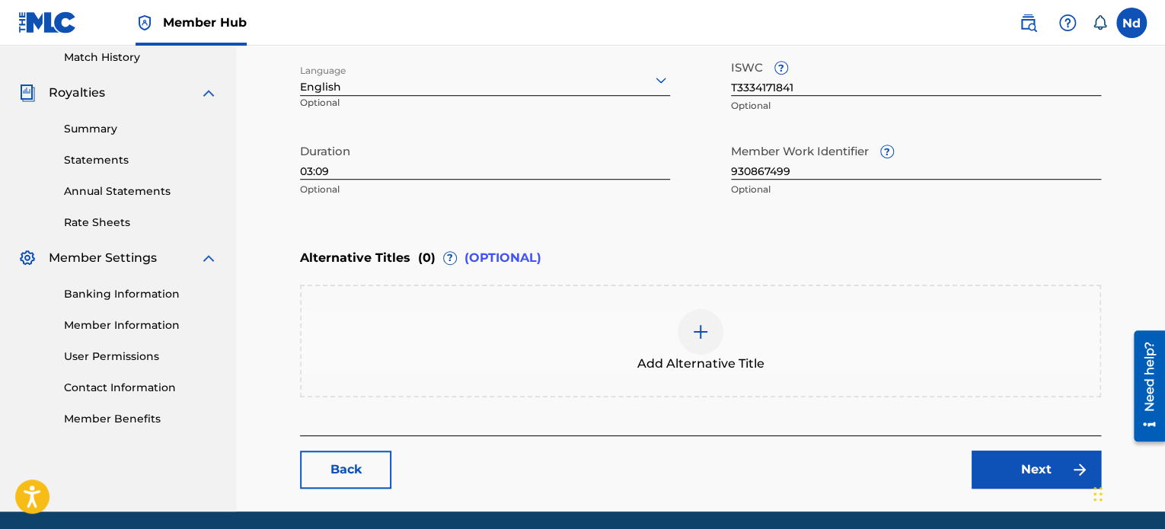
scroll to position [480, 0]
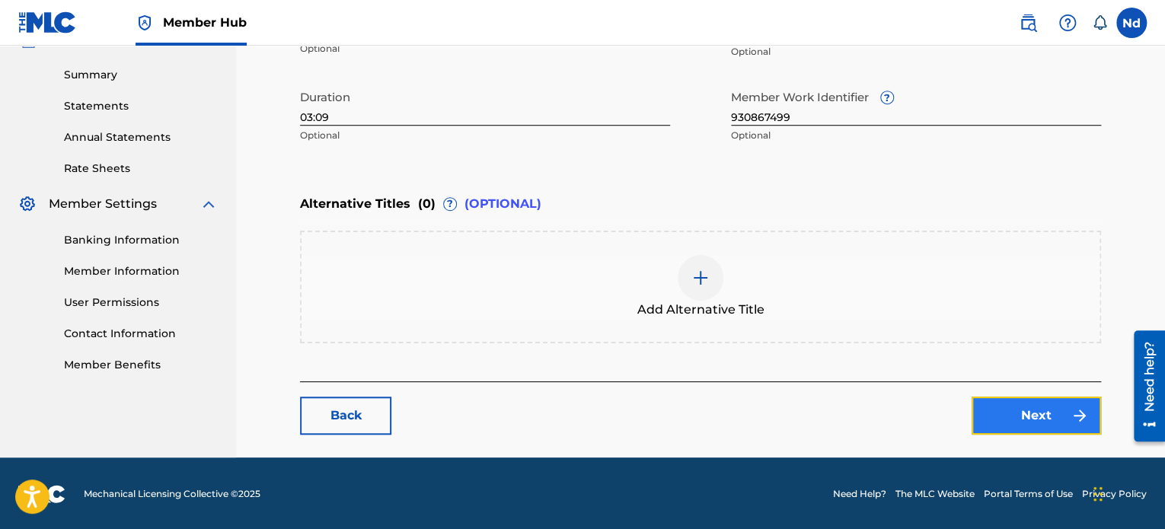
click at [1040, 416] on link "Next" at bounding box center [1035, 416] width 129 height 38
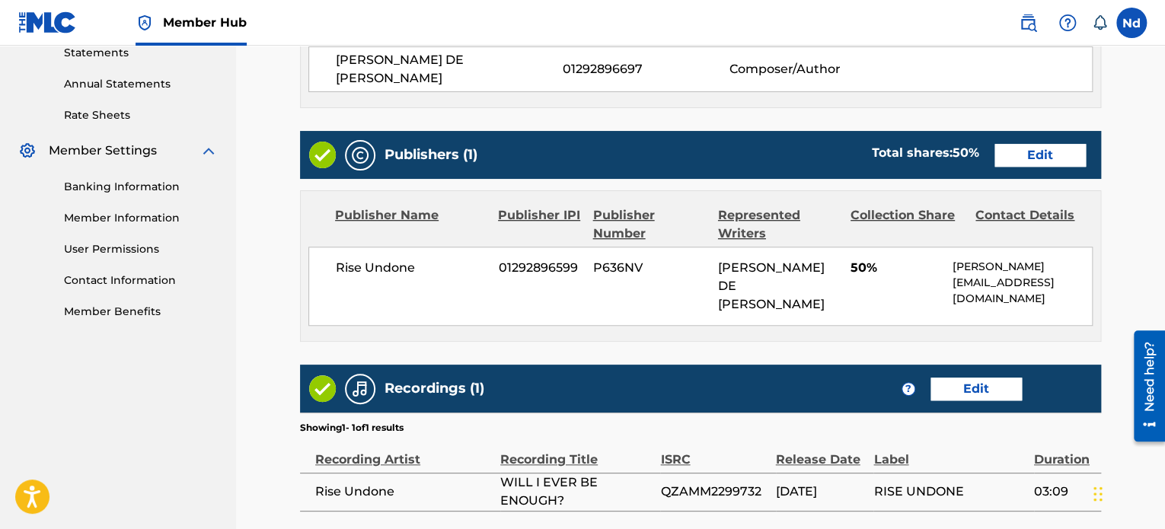
scroll to position [659, 0]
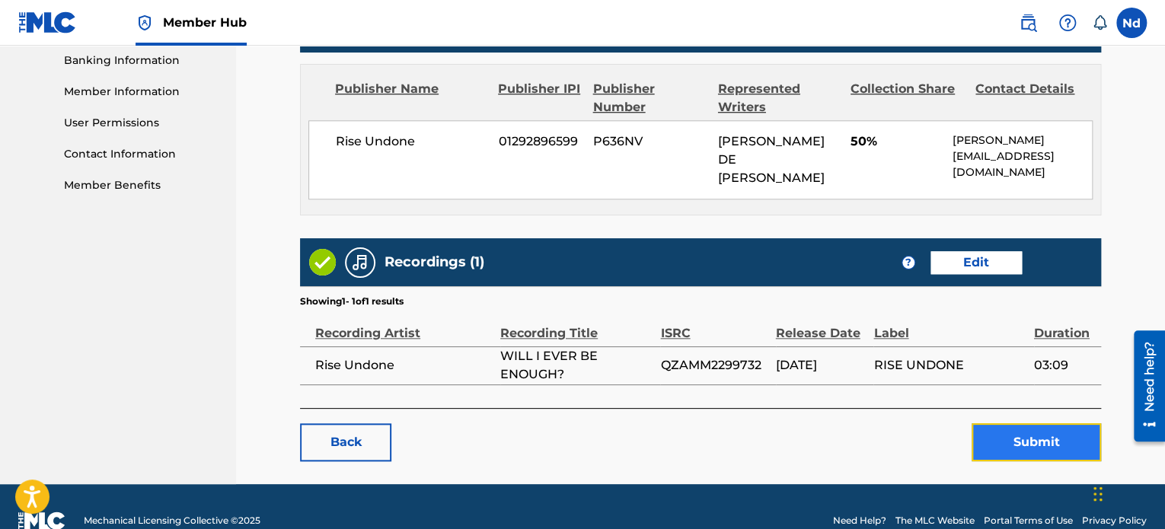
click at [1033, 423] on button "Submit" at bounding box center [1035, 442] width 129 height 38
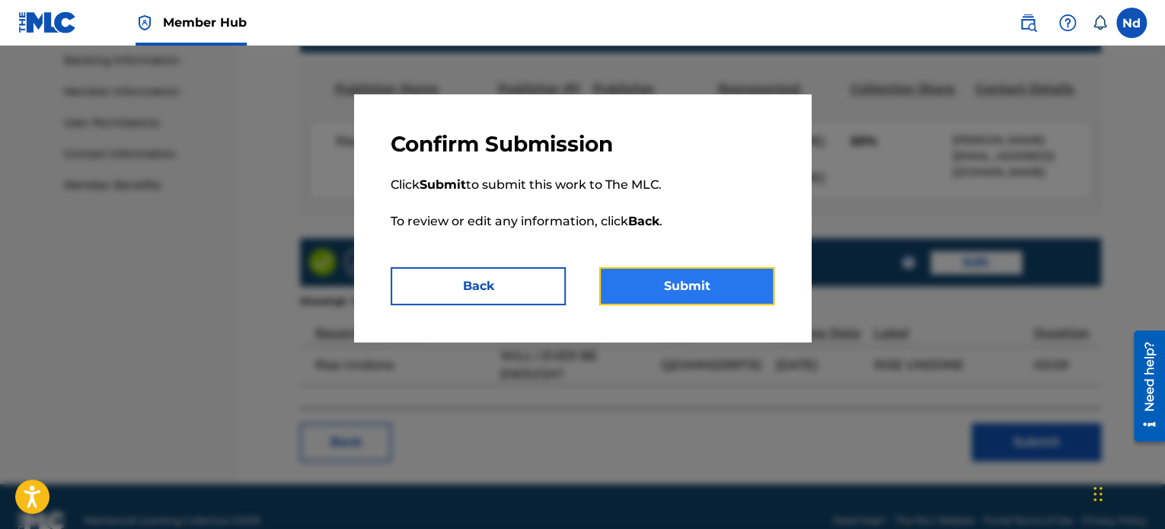
click at [686, 291] on button "Submit" at bounding box center [686, 286] width 175 height 38
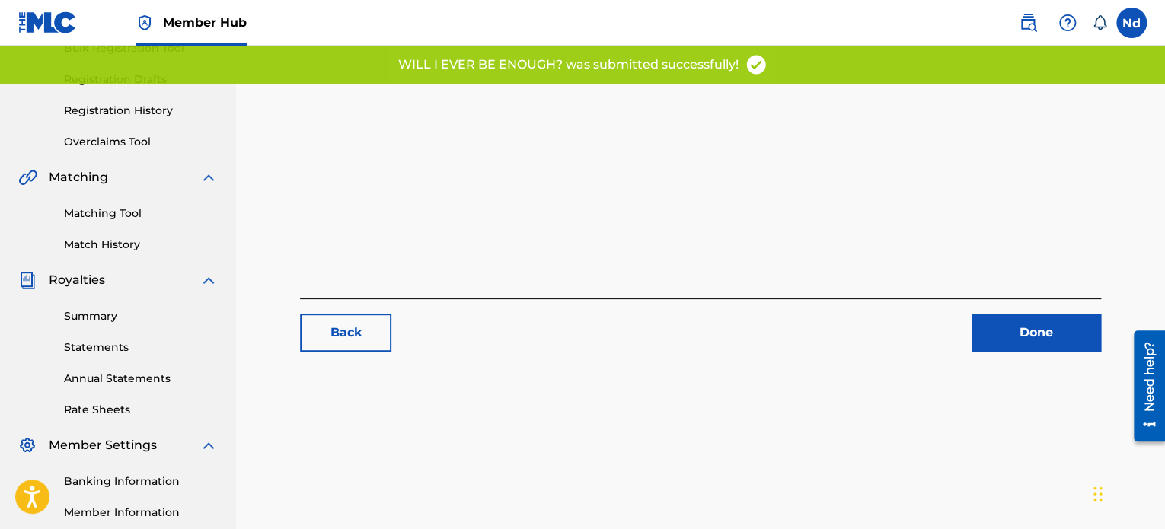
scroll to position [414, 0]
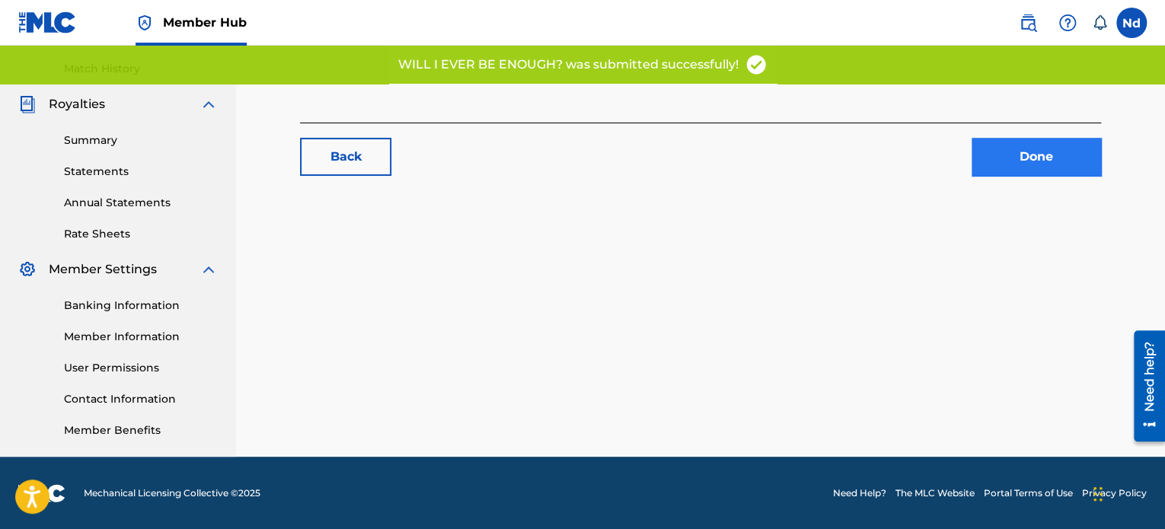
click at [1006, 136] on div "Back Done" at bounding box center [700, 149] width 801 height 53
click at [999, 161] on link "Done" at bounding box center [1035, 157] width 129 height 38
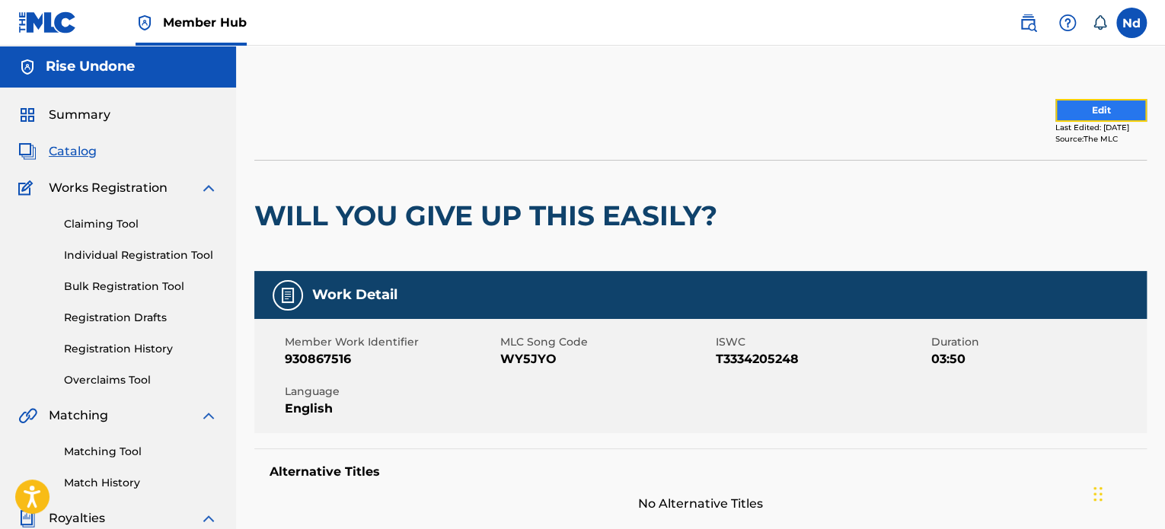
click at [1065, 108] on button "Edit" at bounding box center [1100, 110] width 91 height 23
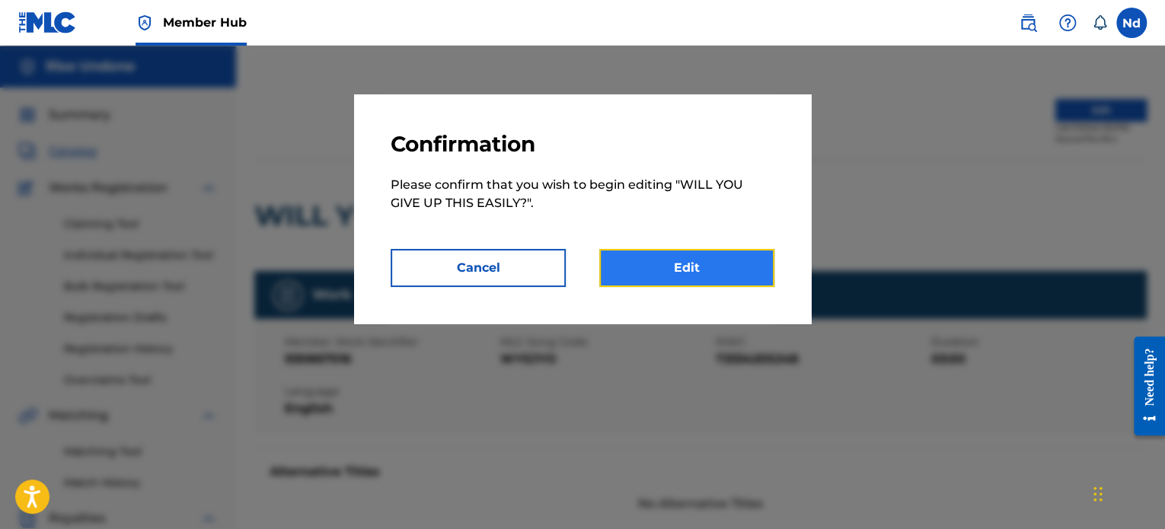
click at [692, 266] on link "Edit" at bounding box center [686, 268] width 175 height 38
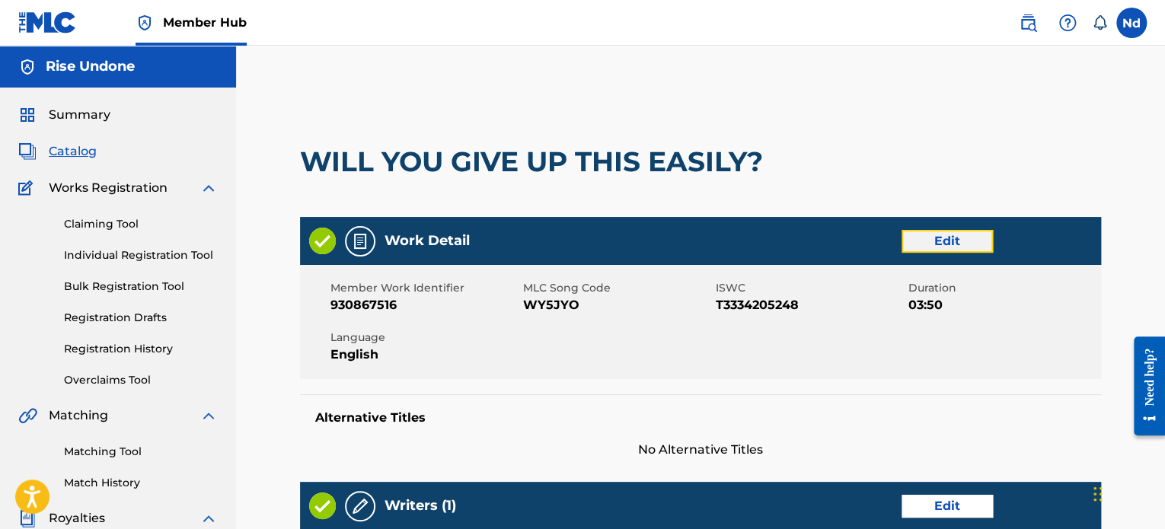
click at [924, 244] on link "Edit" at bounding box center [946, 241] width 91 height 23
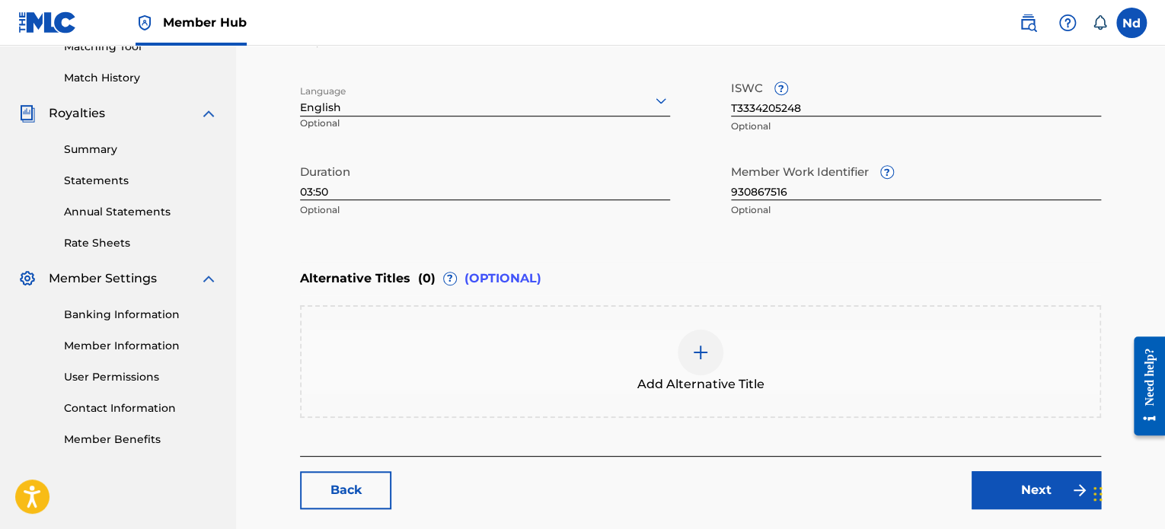
scroll to position [457, 0]
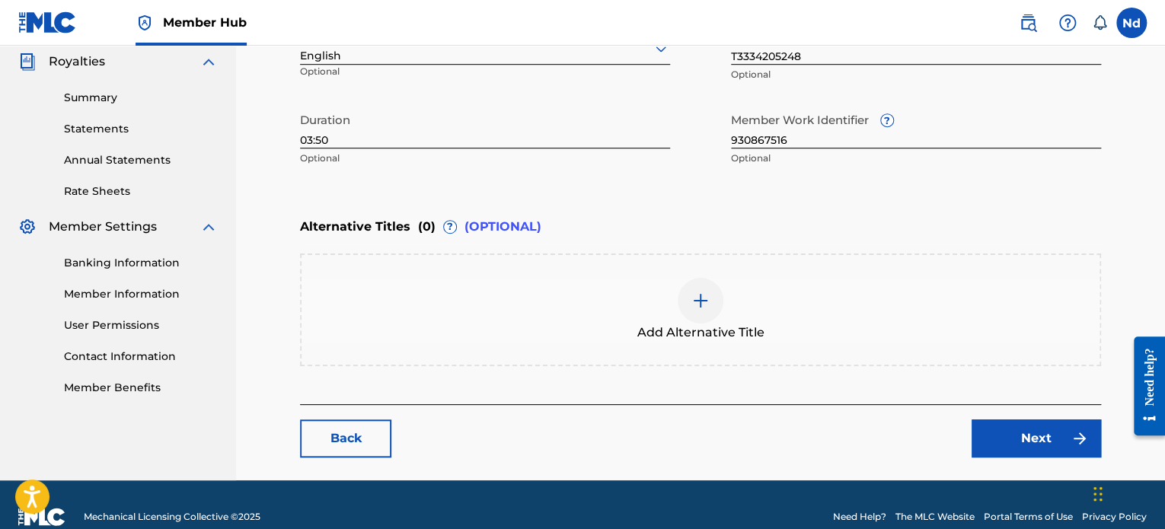
click at [346, 139] on input "03:50" at bounding box center [485, 126] width 370 height 43
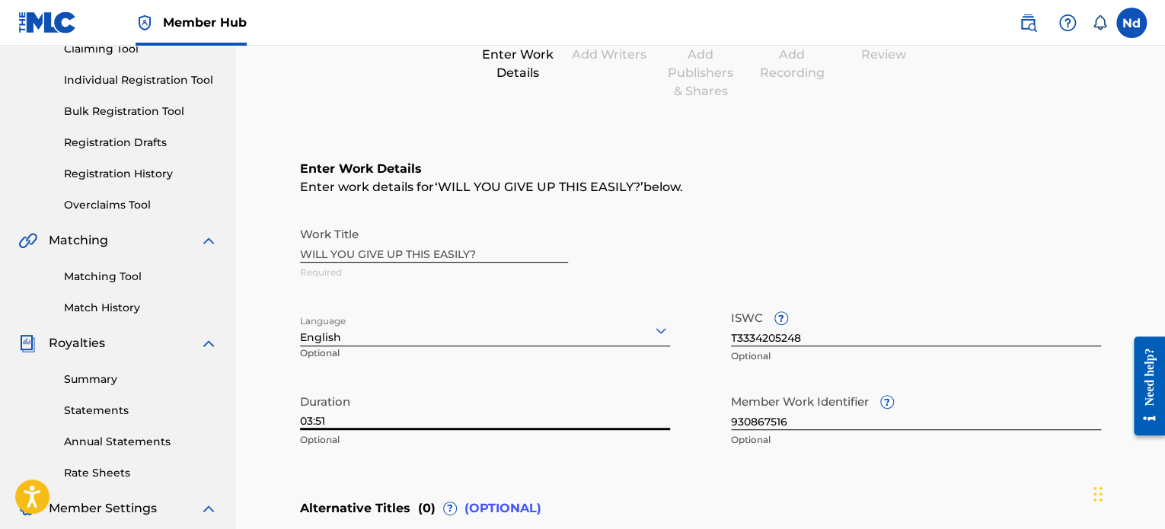
scroll to position [480, 0]
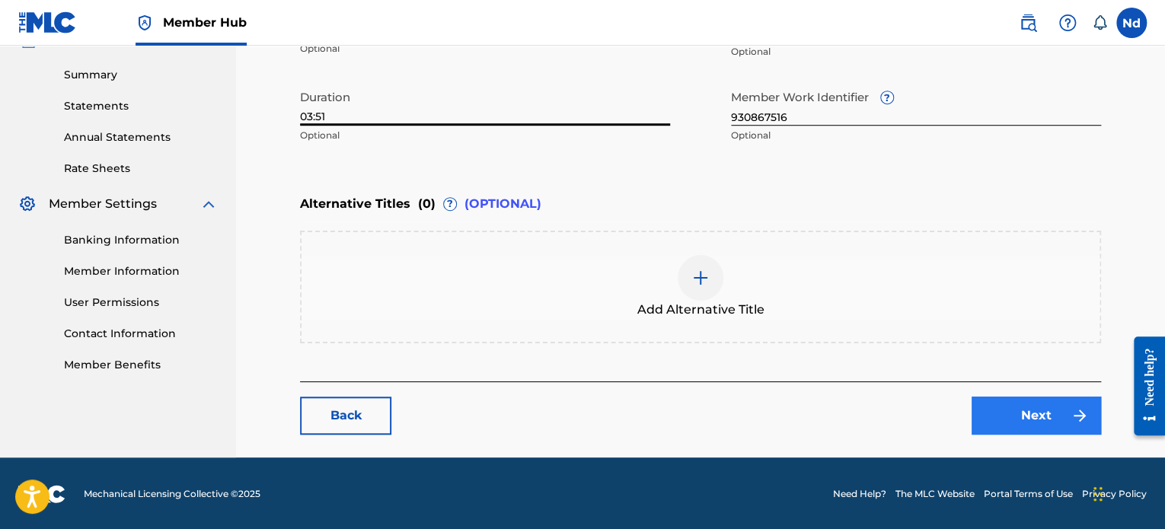
type input "03:51"
click at [1012, 417] on link "Next" at bounding box center [1035, 416] width 129 height 38
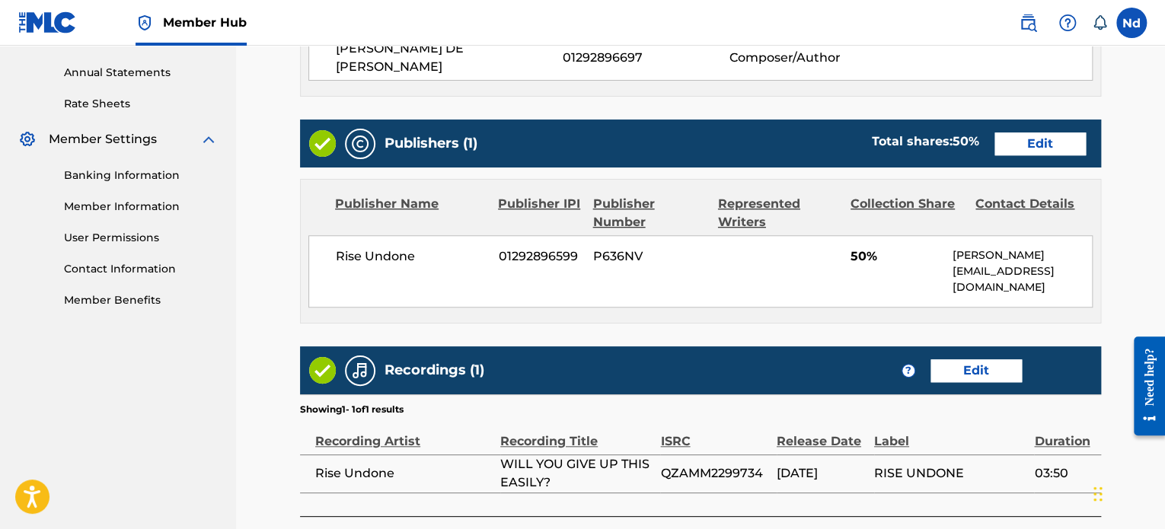
scroll to position [609, 0]
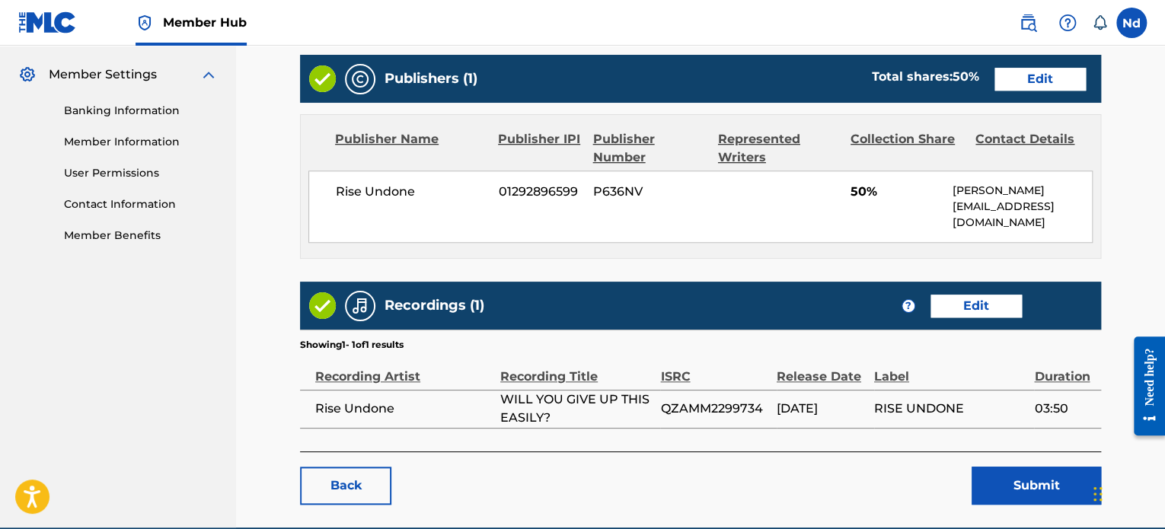
click at [1024, 85] on div "Publishers (1) Total shares: 50 % Edit" at bounding box center [700, 79] width 801 height 48
drag, startPoint x: 1024, startPoint y: 69, endPoint x: 1024, endPoint y: 78, distance: 9.1
click at [1024, 68] on link "Edit" at bounding box center [1039, 79] width 91 height 23
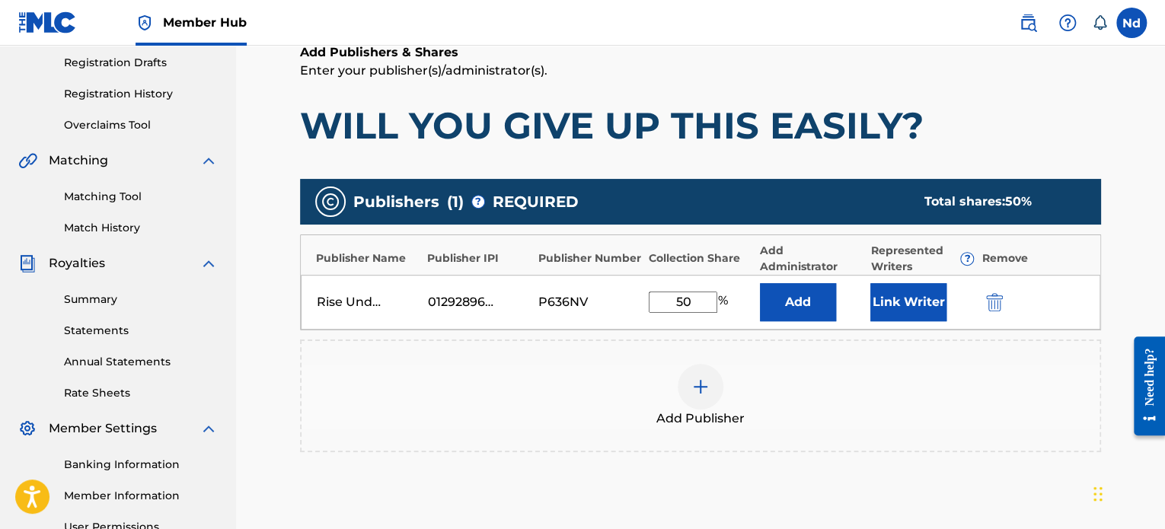
scroll to position [381, 0]
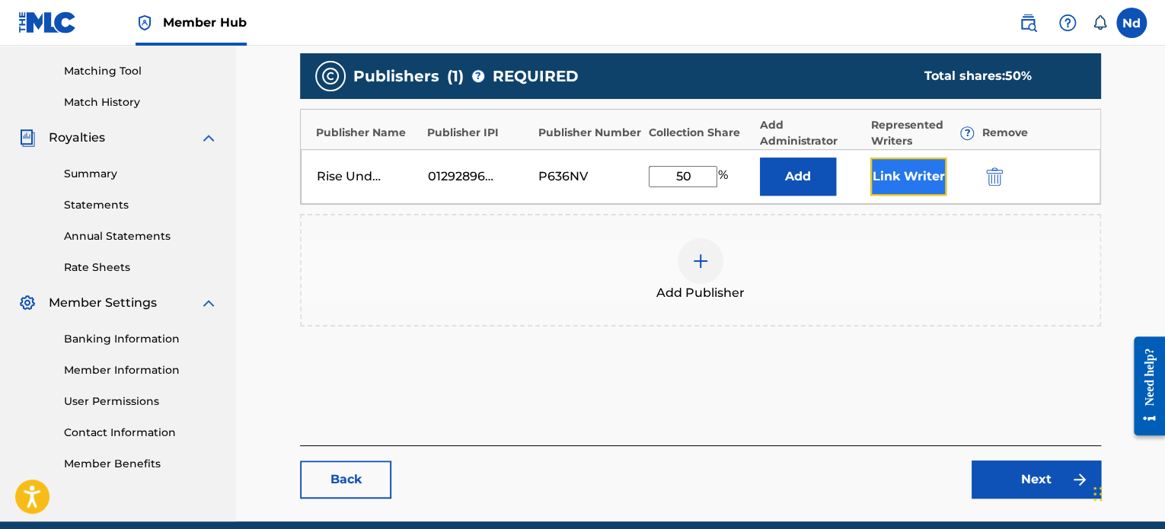
click at [907, 161] on button "Link Writer" at bounding box center [908, 177] width 76 height 38
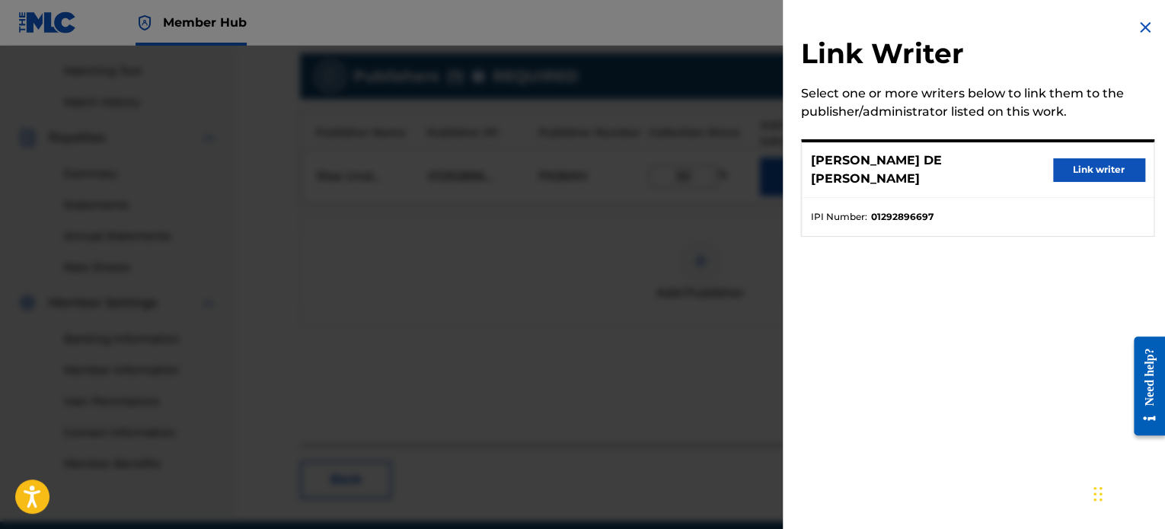
click at [1080, 142] on div "NADIA DE JESUS CARDOSO Link writer" at bounding box center [978, 170] width 352 height 56
click at [1070, 163] on button "Link writer" at bounding box center [1098, 169] width 91 height 23
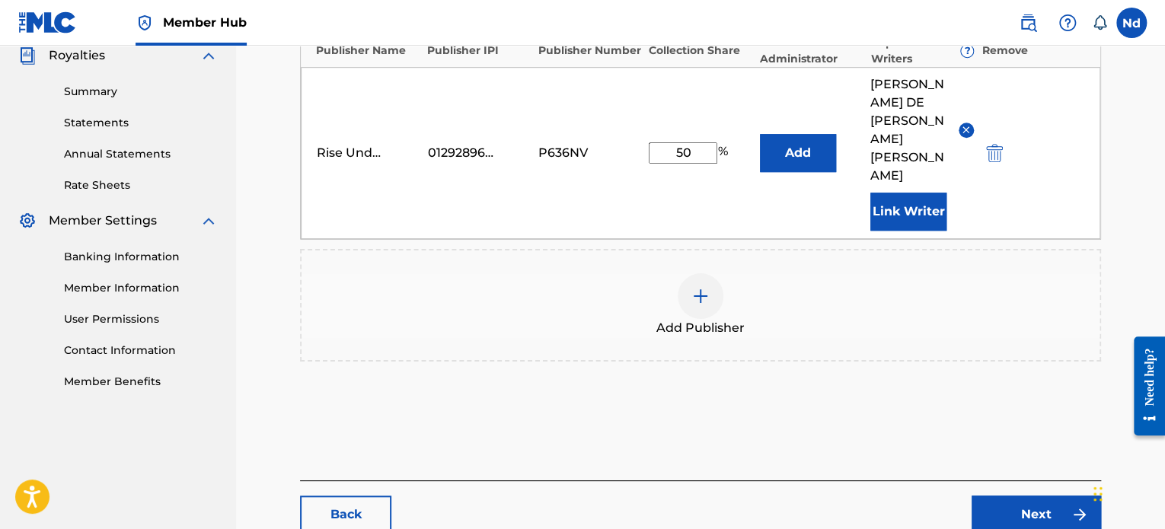
scroll to position [507, 0]
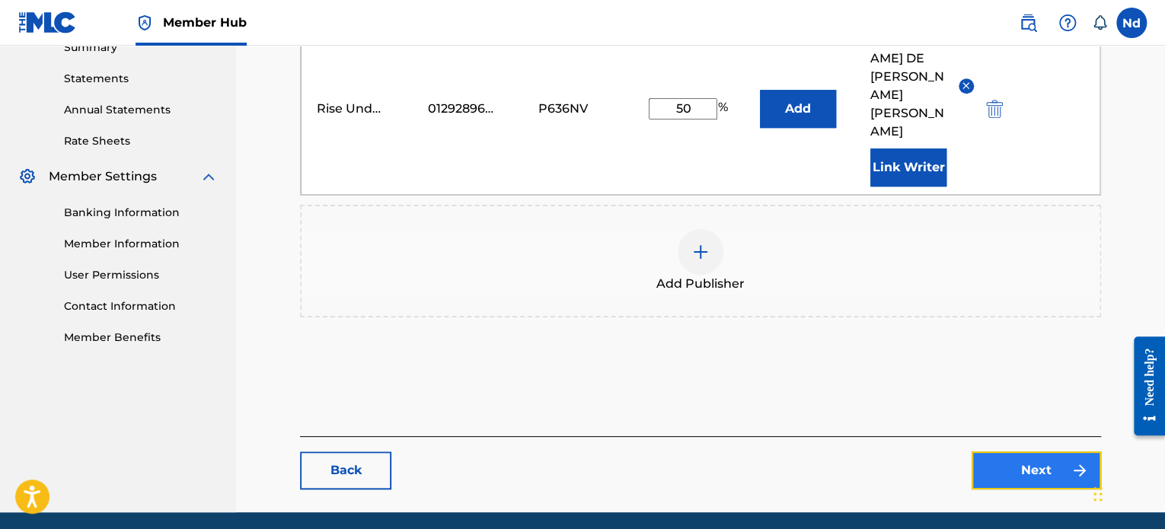
click at [1031, 451] on link "Next" at bounding box center [1035, 470] width 129 height 38
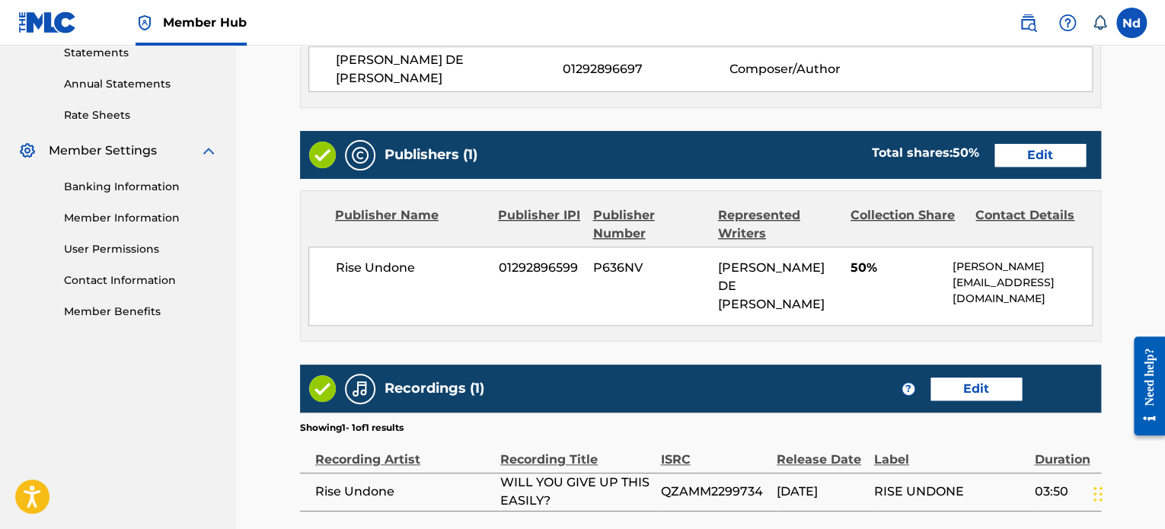
scroll to position [659, 0]
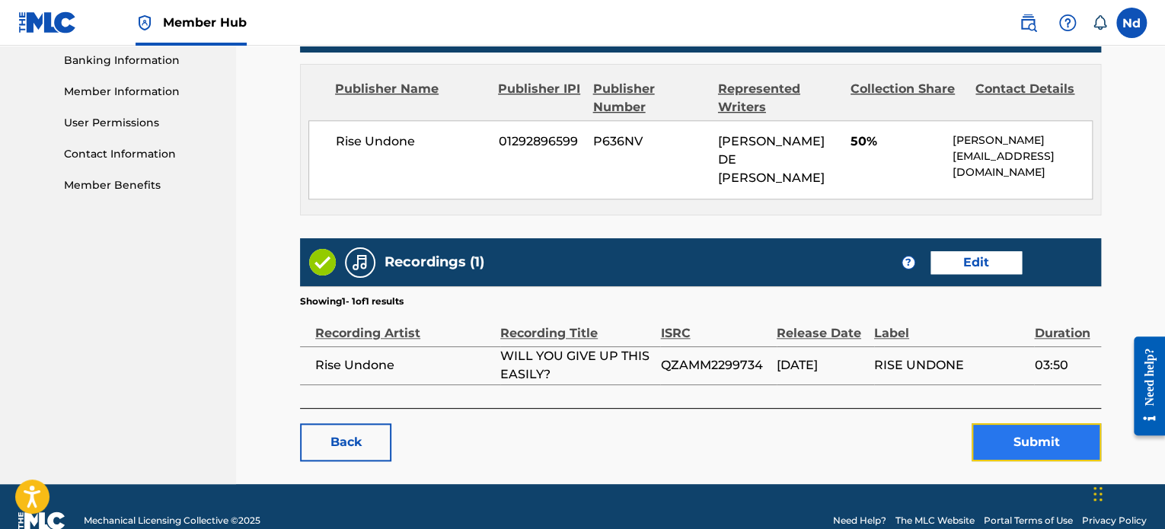
click at [1029, 423] on button "Submit" at bounding box center [1035, 442] width 129 height 38
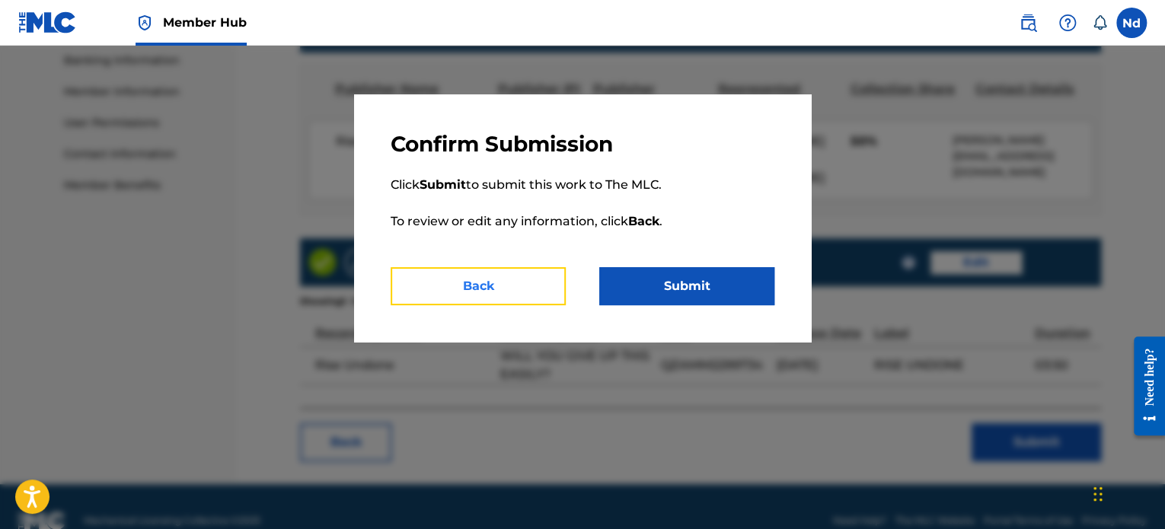
click at [413, 270] on button "Back" at bounding box center [478, 286] width 175 height 38
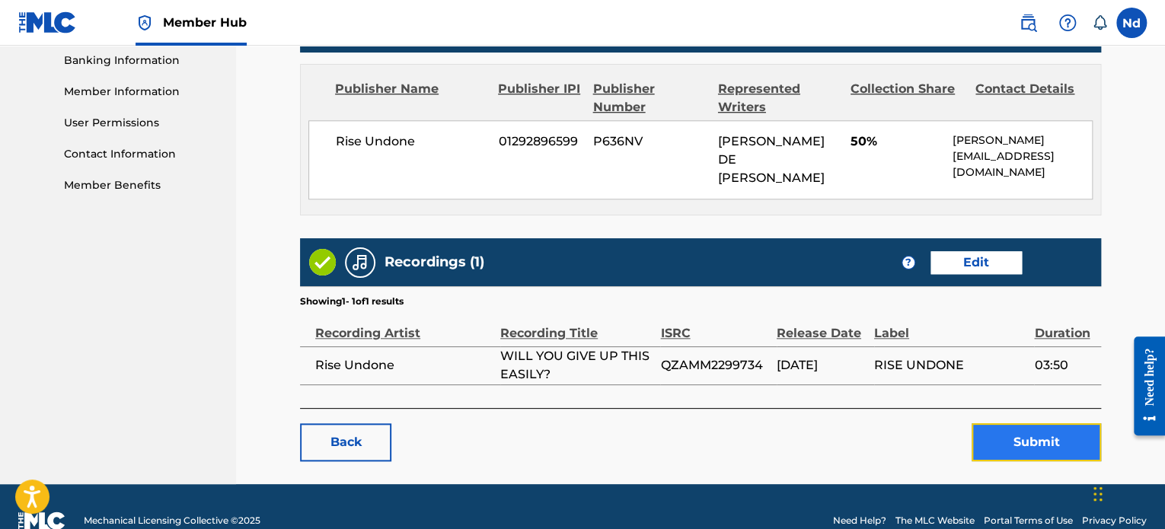
click at [1014, 423] on button "Submit" at bounding box center [1035, 442] width 129 height 38
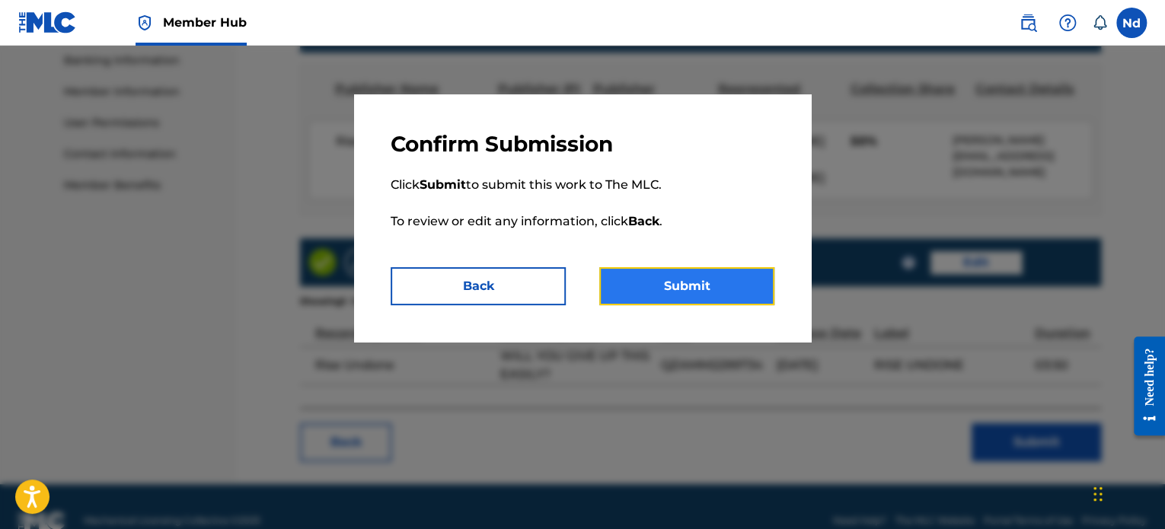
click at [661, 283] on button "Submit" at bounding box center [686, 286] width 175 height 38
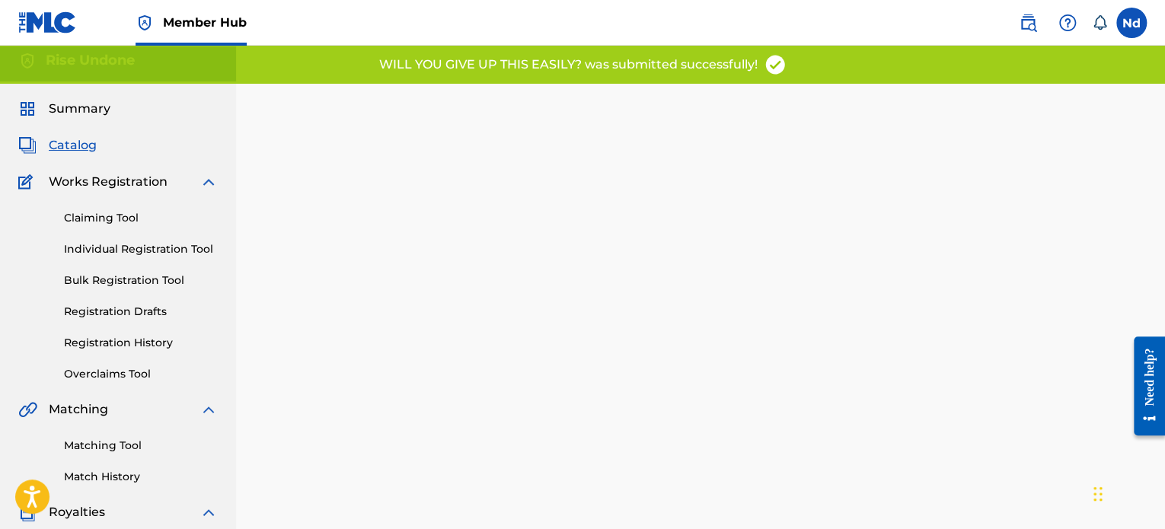
scroll to position [414, 0]
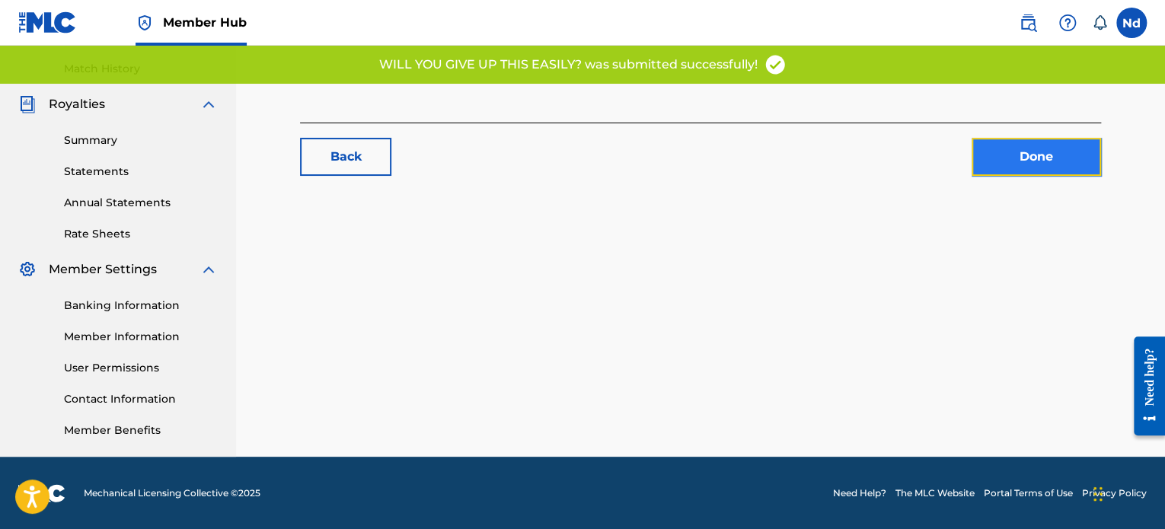
click at [1019, 167] on link "Done" at bounding box center [1035, 157] width 129 height 38
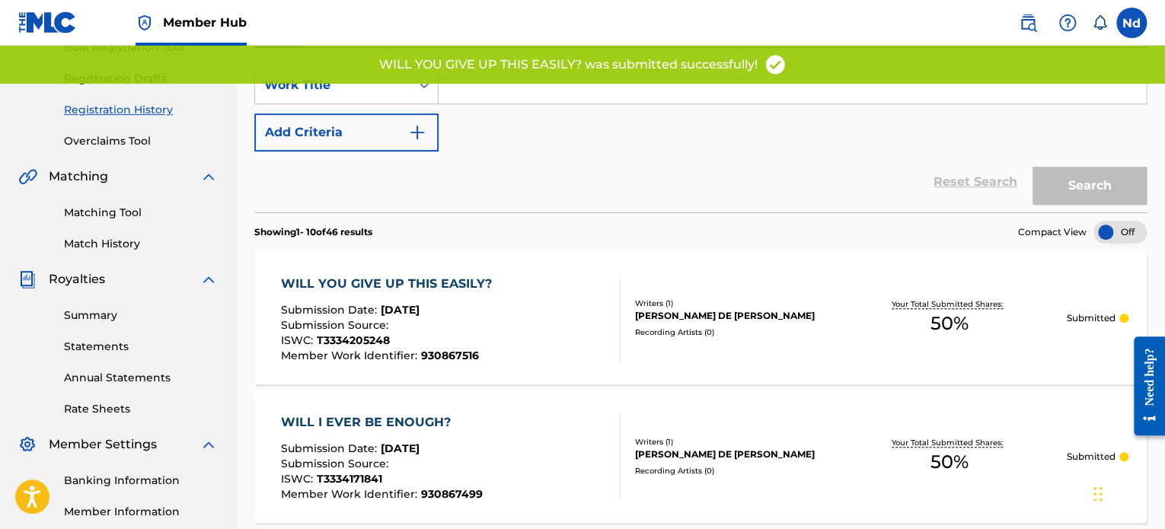
scroll to position [457, 0]
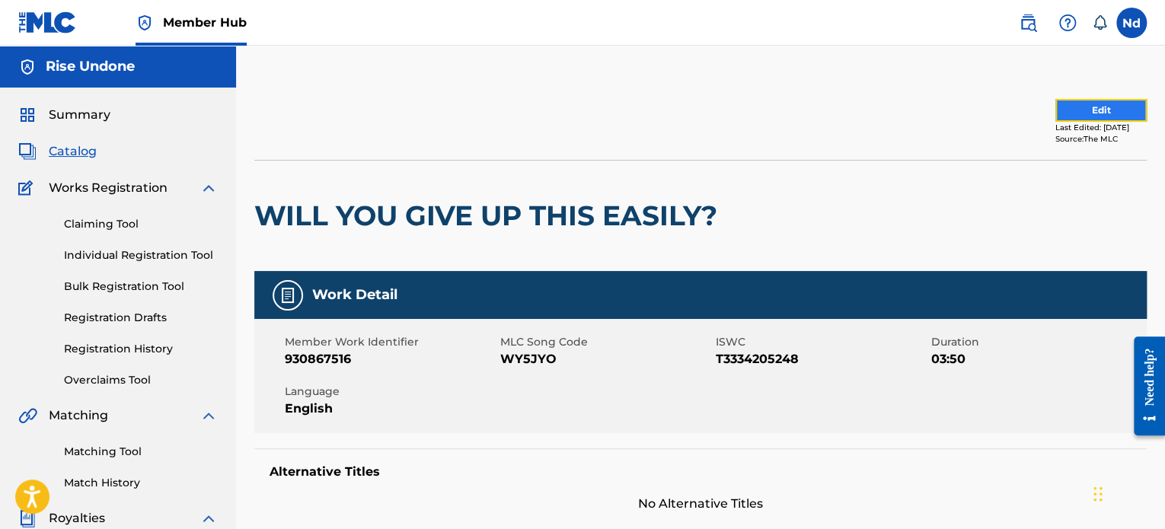
click at [1104, 116] on button "Edit" at bounding box center [1100, 110] width 91 height 23
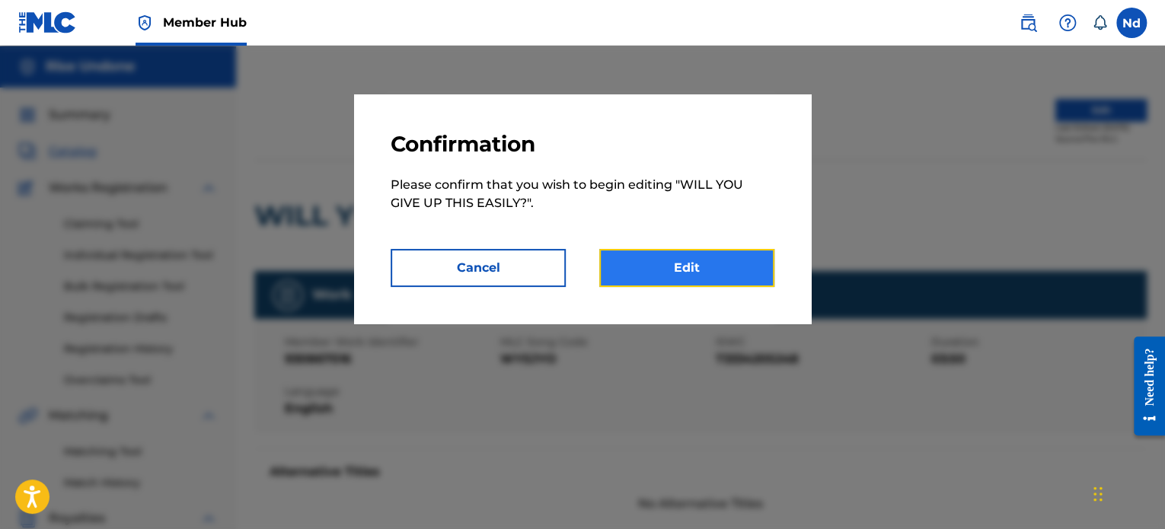
click at [657, 269] on link "Edit" at bounding box center [686, 268] width 175 height 38
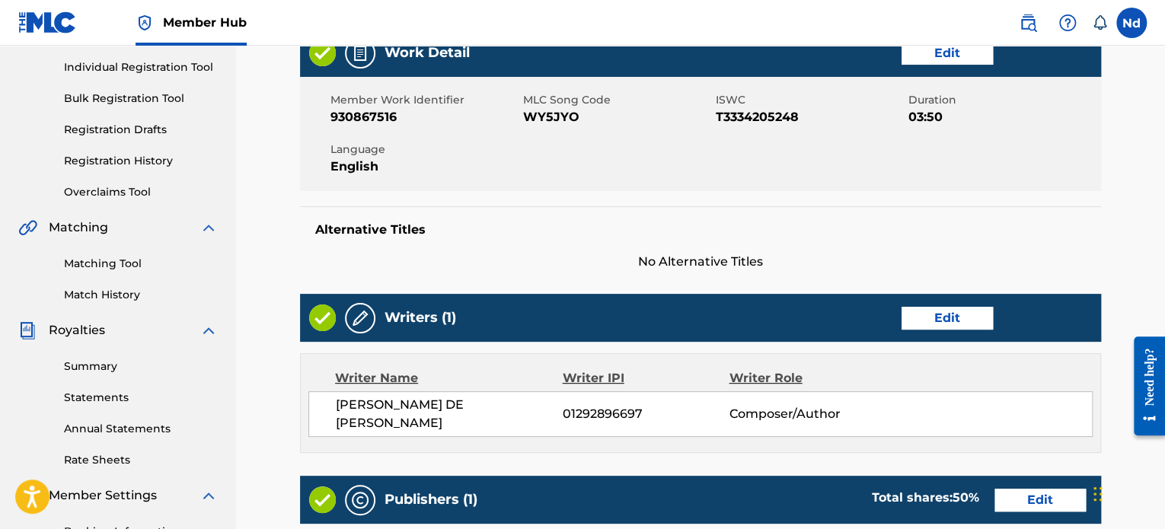
scroll to position [152, 0]
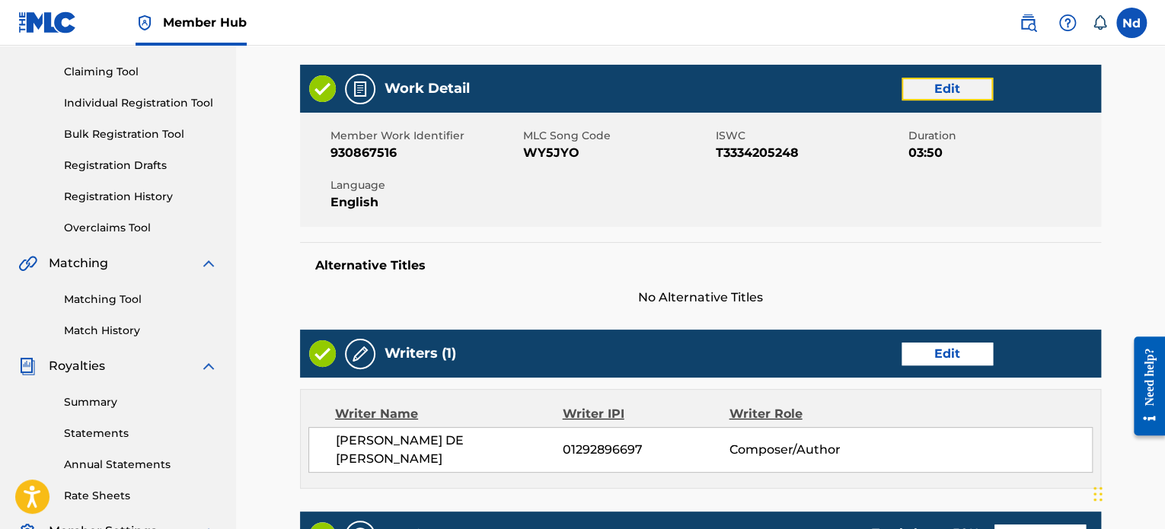
click at [941, 91] on link "Edit" at bounding box center [946, 89] width 91 height 23
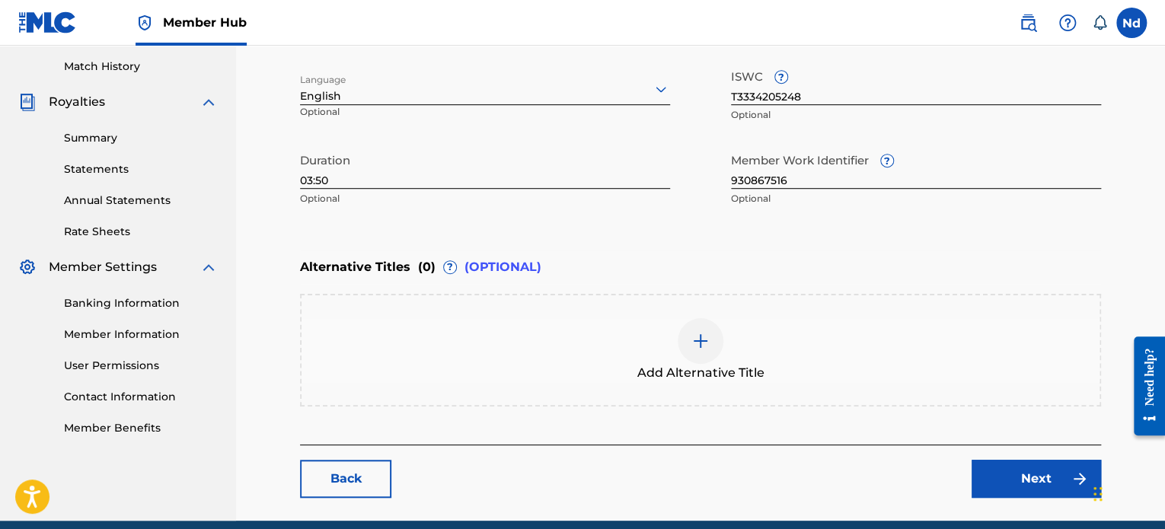
scroll to position [381, 0]
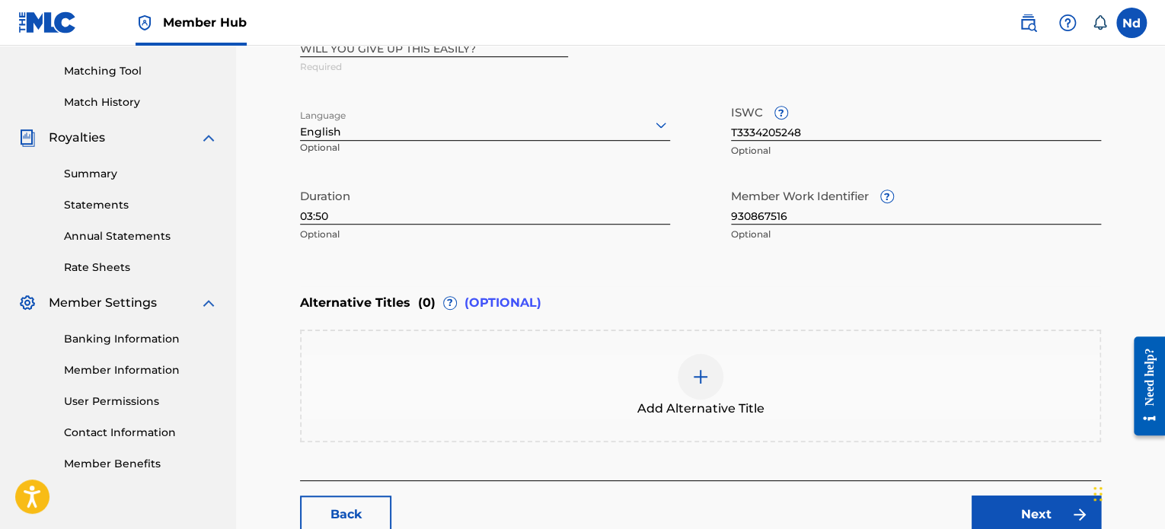
click at [423, 215] on input "03:50" at bounding box center [485, 202] width 370 height 43
type input "03:51"
click at [997, 516] on link "Next" at bounding box center [1035, 515] width 129 height 38
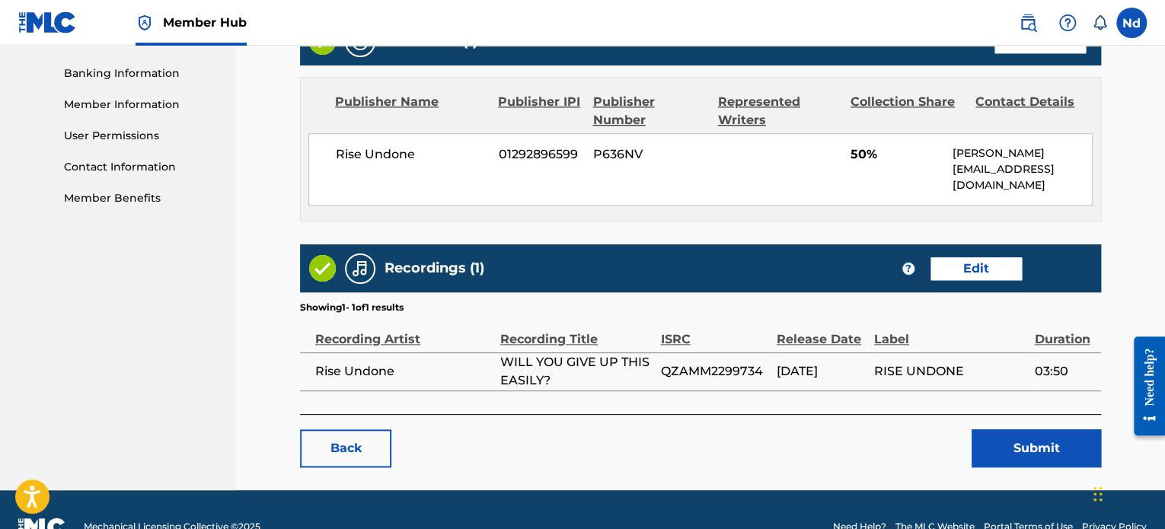
scroll to position [655, 0]
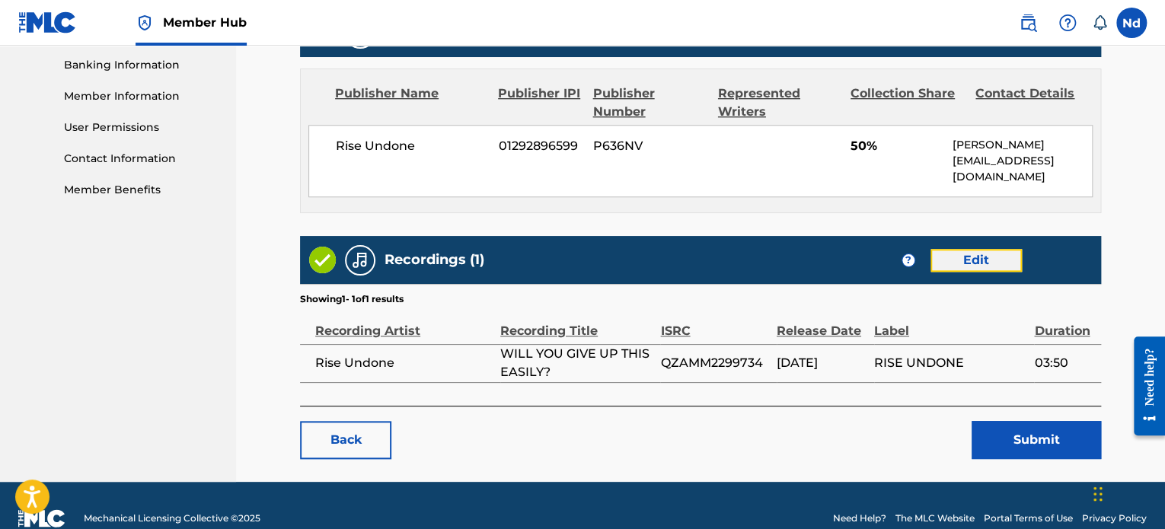
click at [956, 249] on link "Edit" at bounding box center [975, 260] width 91 height 23
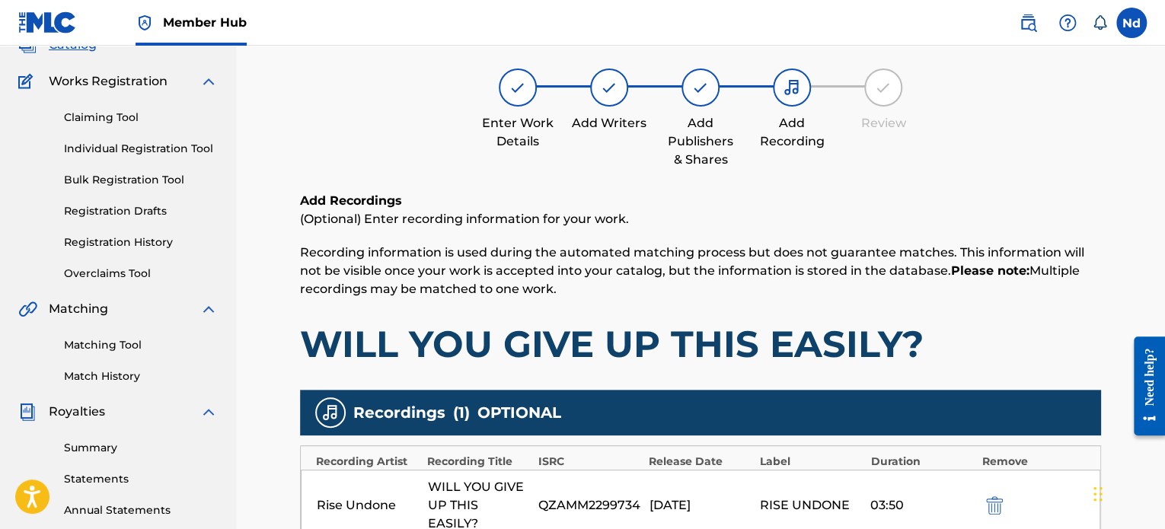
scroll to position [381, 0]
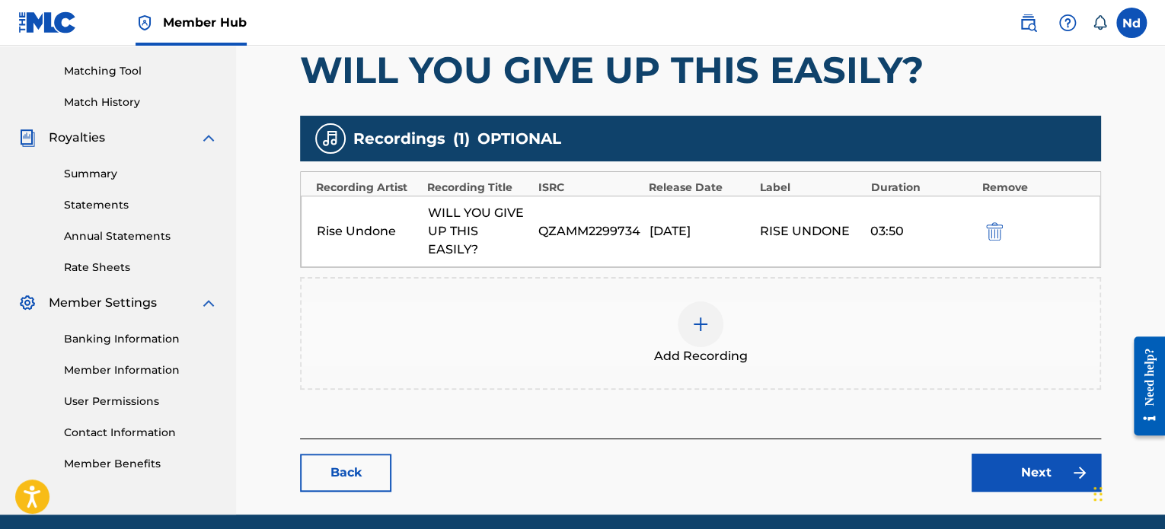
click at [703, 315] on img at bounding box center [700, 324] width 18 height 18
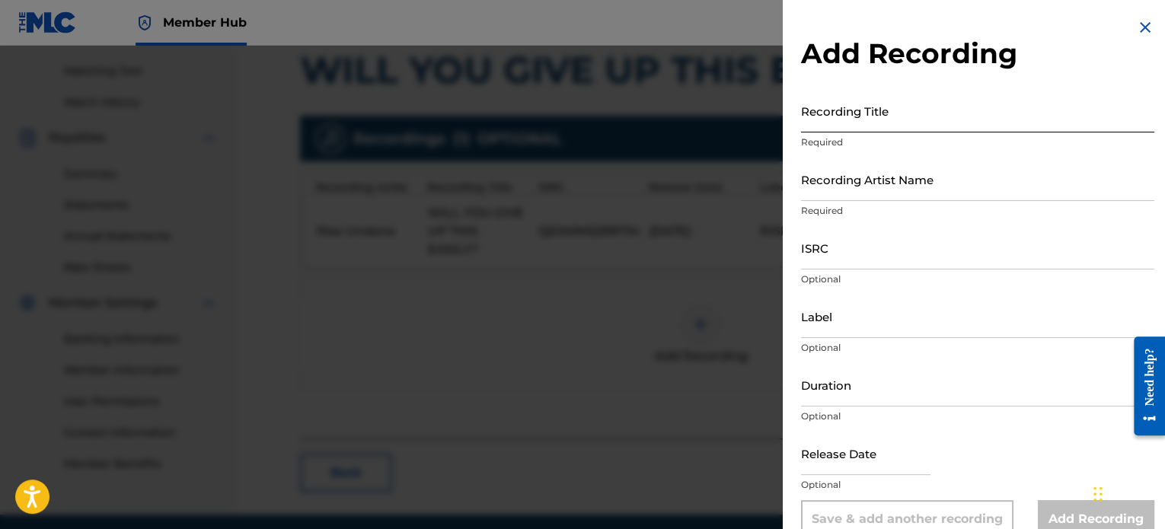
click at [867, 91] on input "Recording Title" at bounding box center [977, 110] width 353 height 43
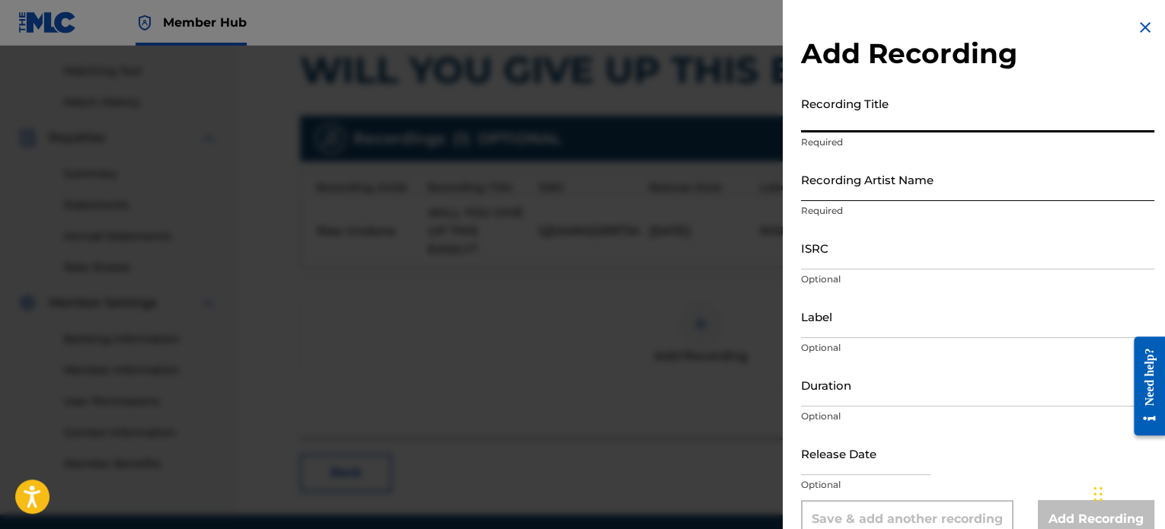
paste input "WILL YOU GIVE UP THIS EASILY?"
type input "WILL YOU GIVE UP THIS EASILY?"
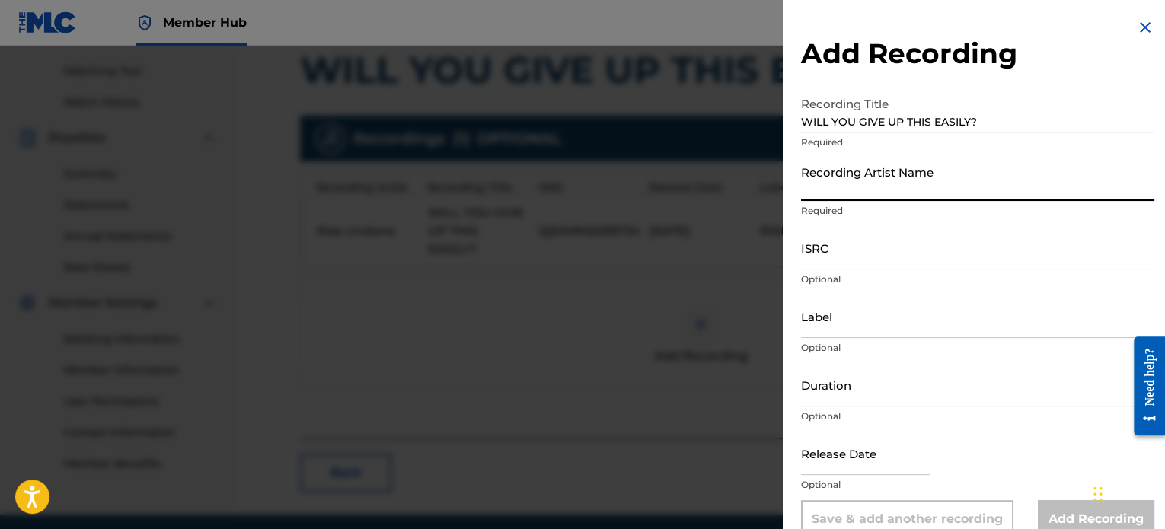
drag, startPoint x: 873, startPoint y: 179, endPoint x: 882, endPoint y: 194, distance: 17.4
click at [873, 179] on input "Recording Artist Name" at bounding box center [977, 179] width 353 height 43
type input "Rise Undone"
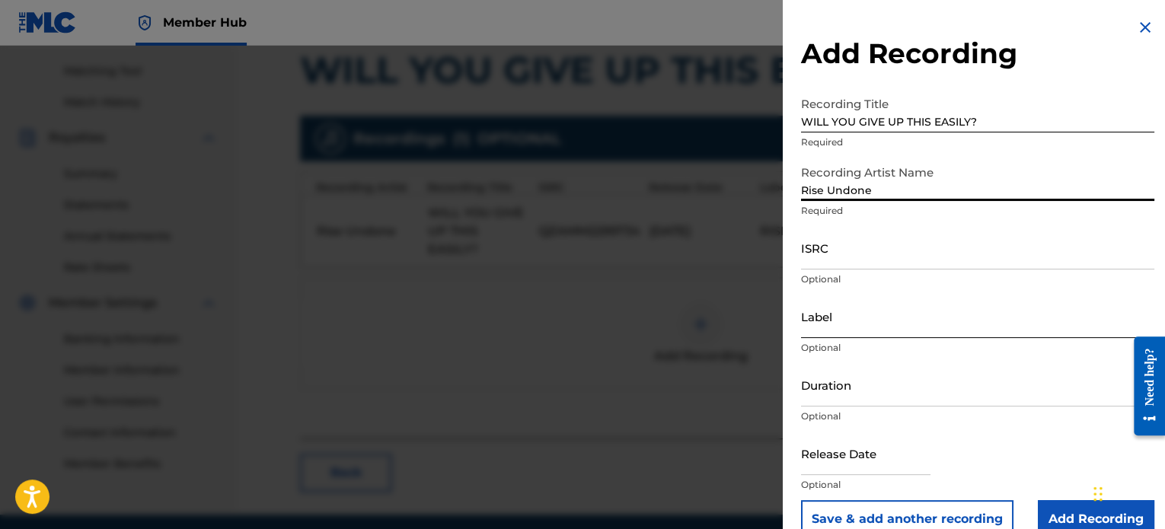
click at [855, 327] on input "Label" at bounding box center [977, 316] width 353 height 43
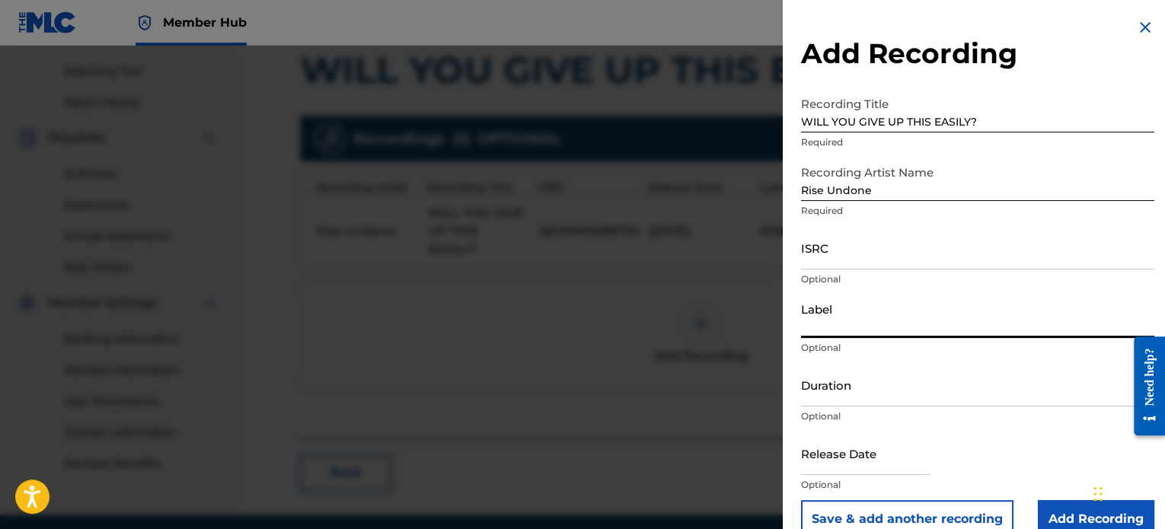
type input "Rise Undone"
click at [865, 244] on input "ISRC" at bounding box center [977, 247] width 353 height 43
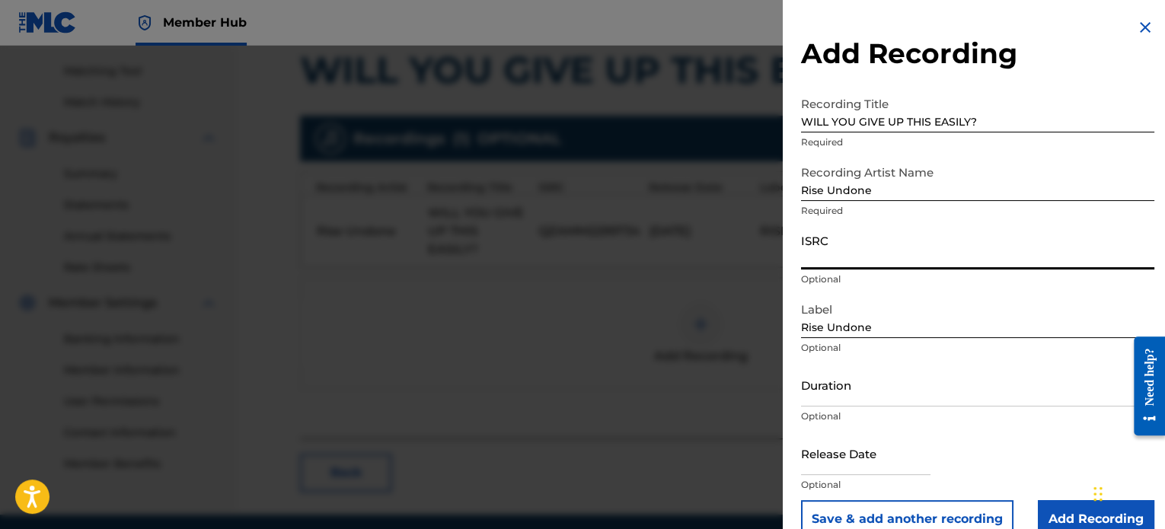
paste input "QZAMM2299734"
type input "QZAMM2299734"
click at [866, 388] on input "Duration" at bounding box center [977, 384] width 353 height 43
paste input "03:51"
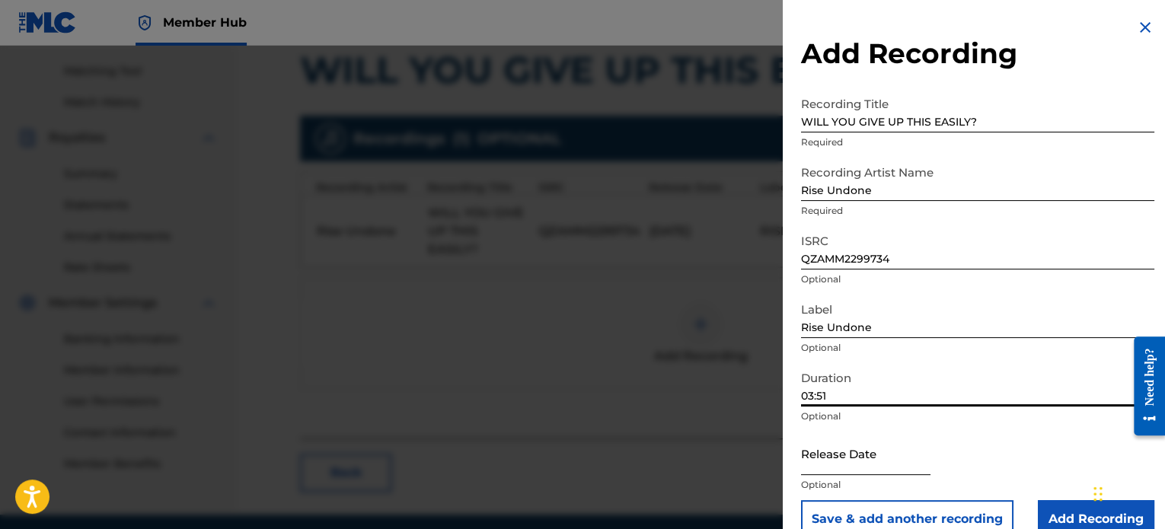
type input "03:51"
click at [871, 471] on input "text" at bounding box center [865, 453] width 129 height 43
select select "8"
select select "2025"
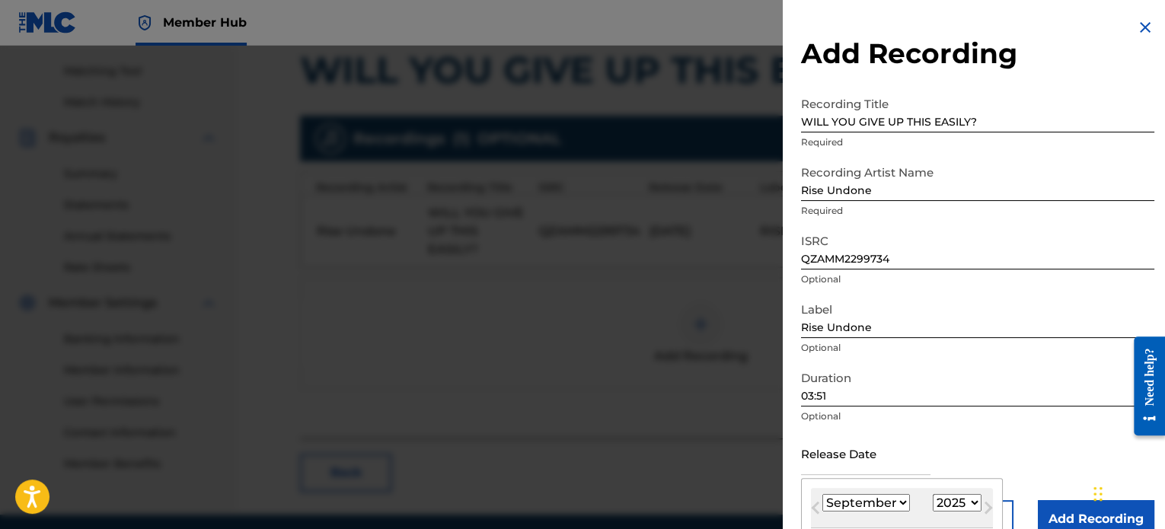
type input "[DATE]"
select select "5"
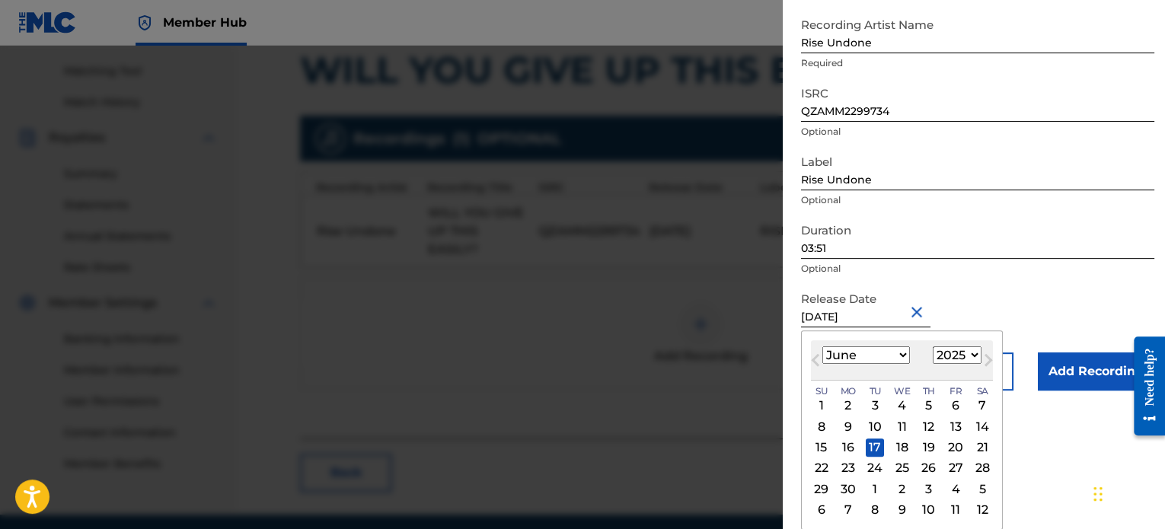
scroll to position [27, 0]
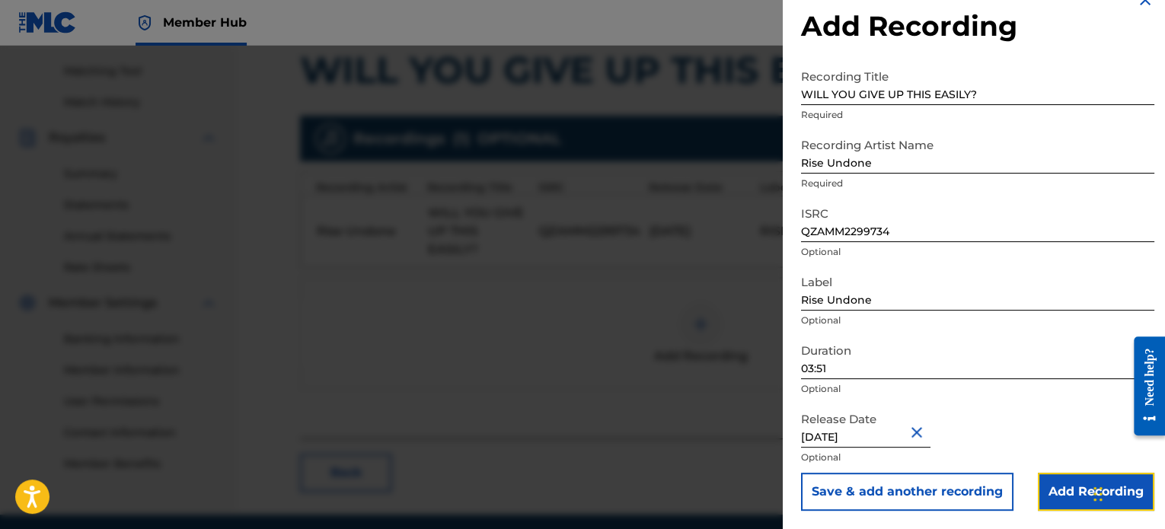
click at [1068, 491] on input "Add Recording" at bounding box center [1096, 492] width 116 height 38
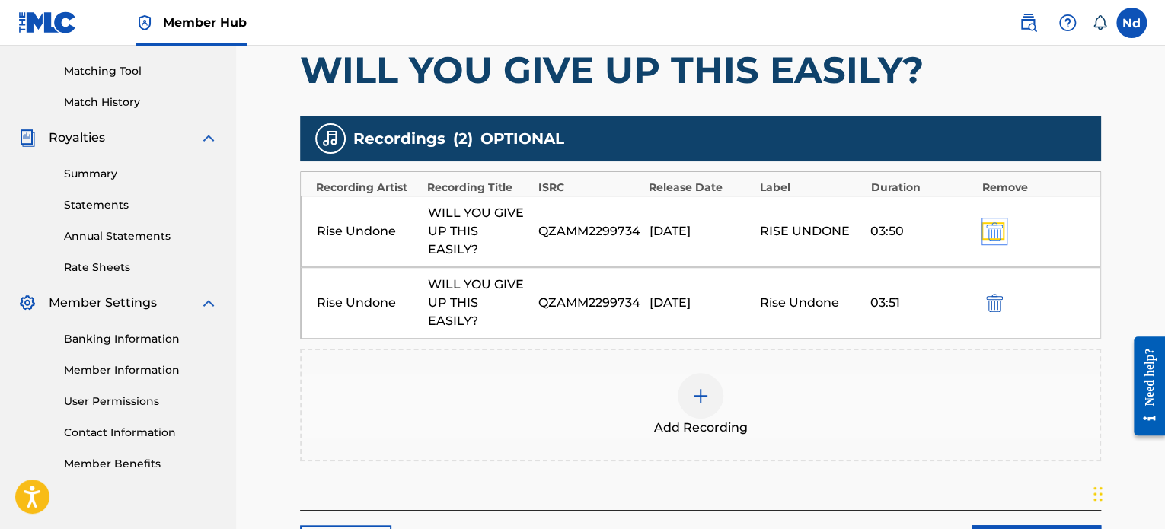
click at [993, 222] on img "submit" at bounding box center [994, 231] width 17 height 18
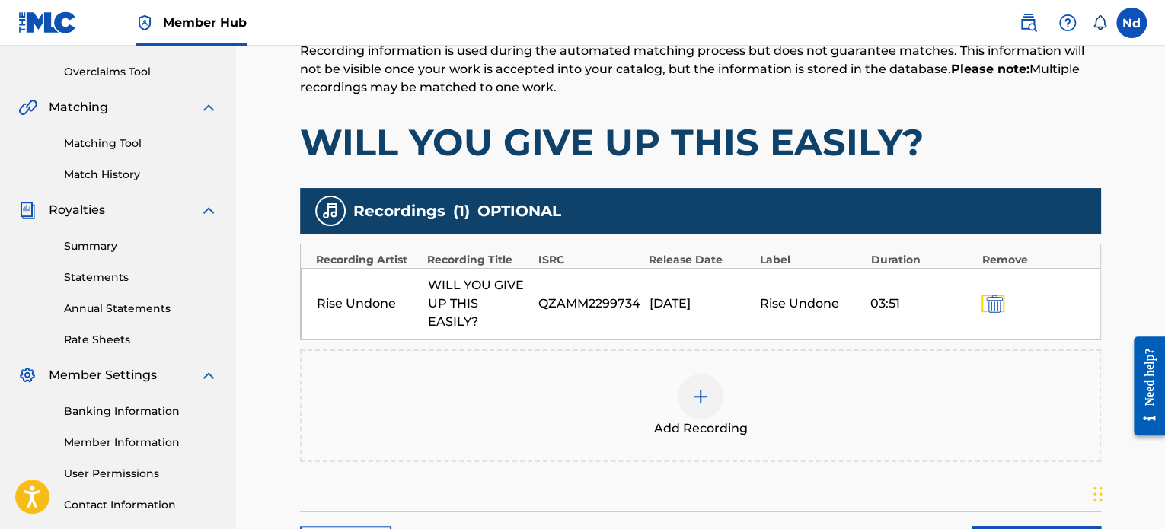
scroll to position [419, 0]
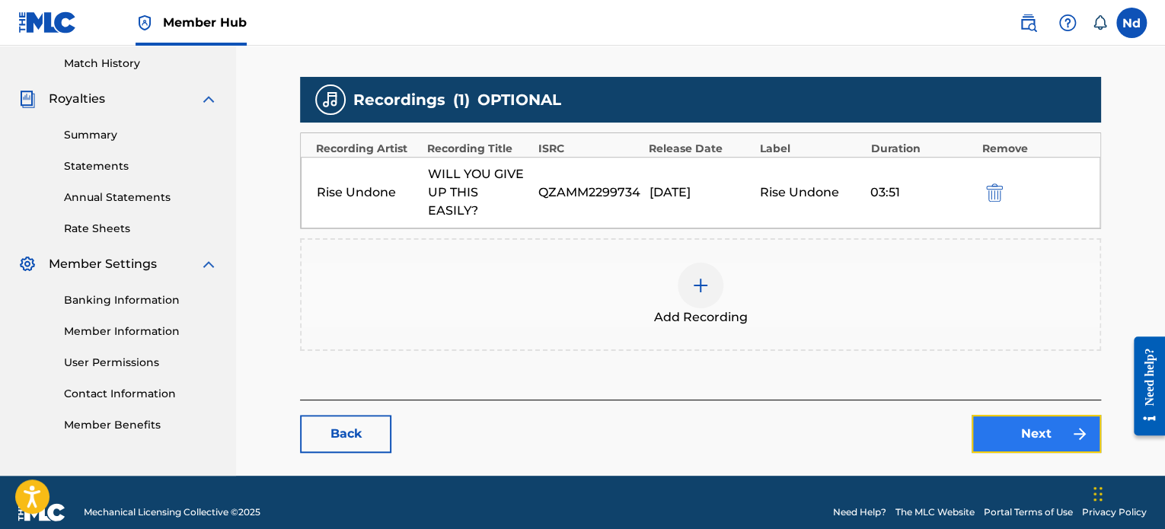
click at [1020, 427] on link "Next" at bounding box center [1035, 434] width 129 height 38
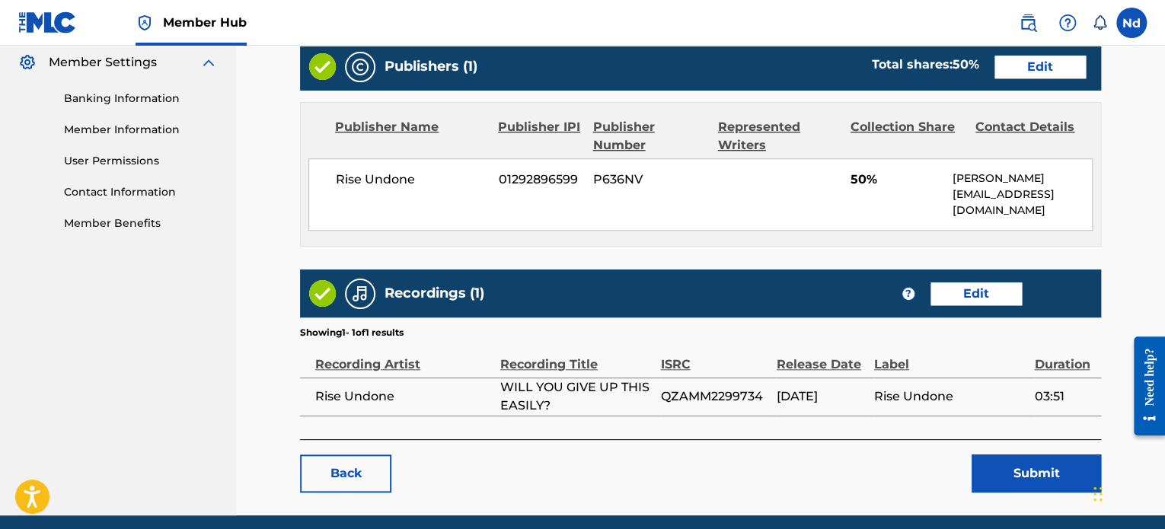
scroll to position [655, 0]
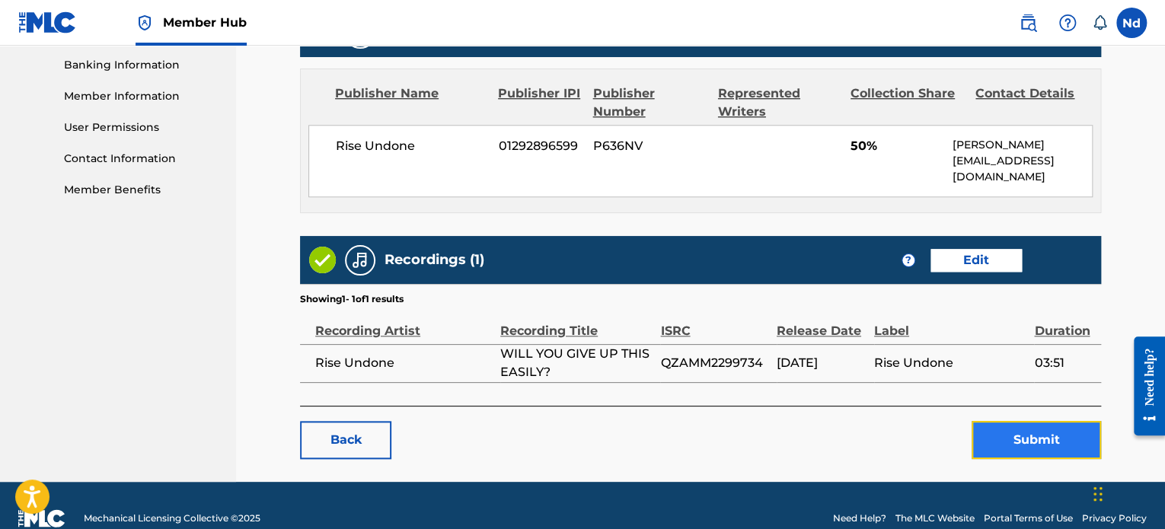
click at [1024, 421] on button "Submit" at bounding box center [1035, 440] width 129 height 38
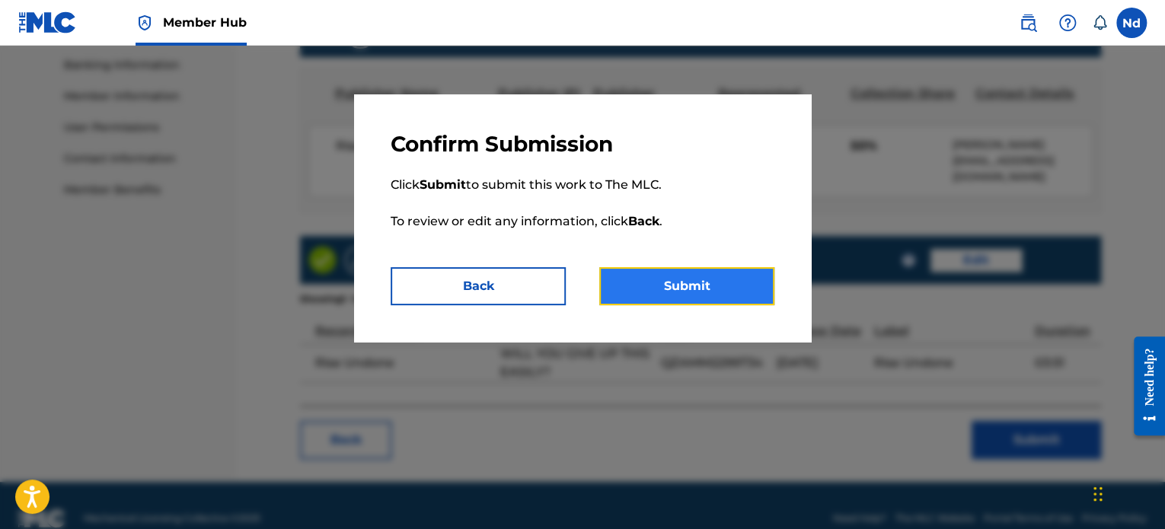
click at [694, 274] on button "Submit" at bounding box center [686, 286] width 175 height 38
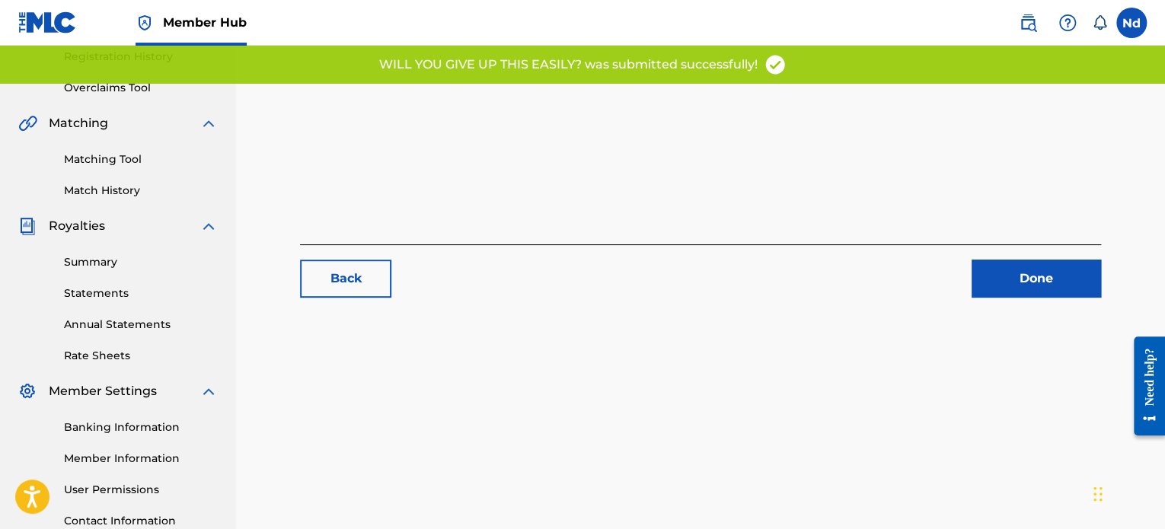
scroll to position [414, 0]
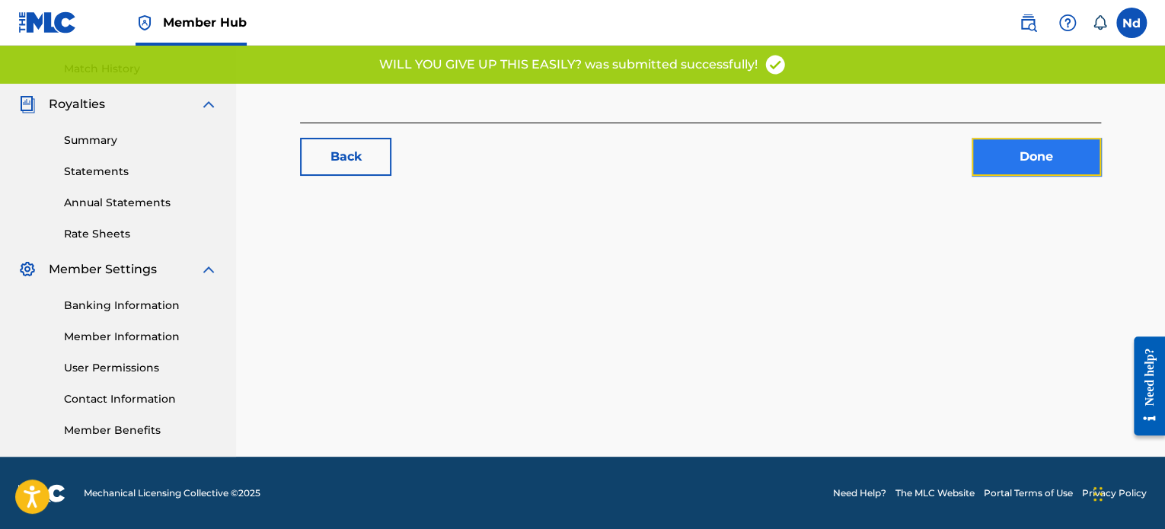
click at [1066, 148] on link "Done" at bounding box center [1035, 157] width 129 height 38
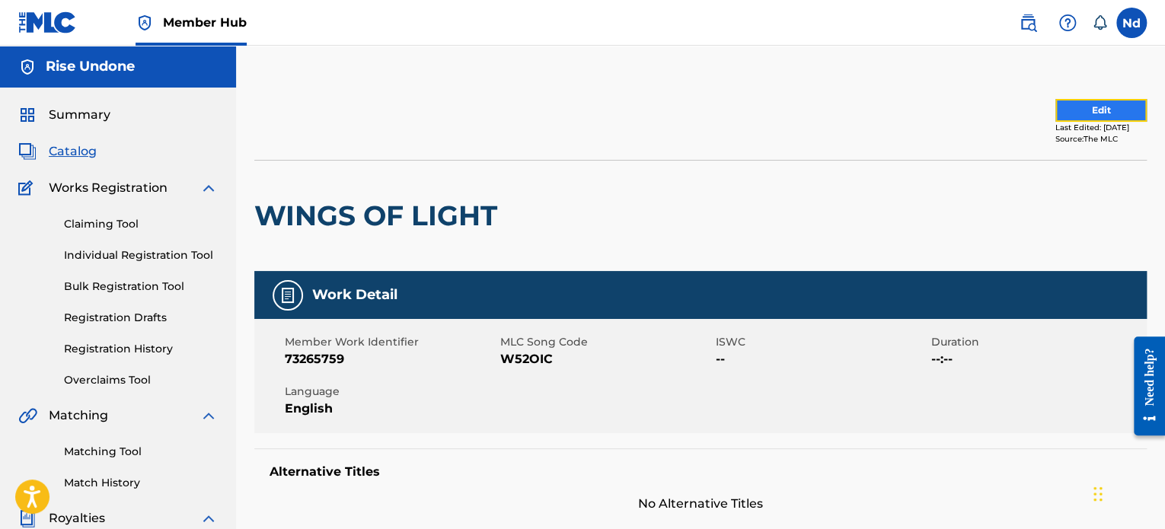
click at [1107, 103] on button "Edit" at bounding box center [1100, 110] width 91 height 23
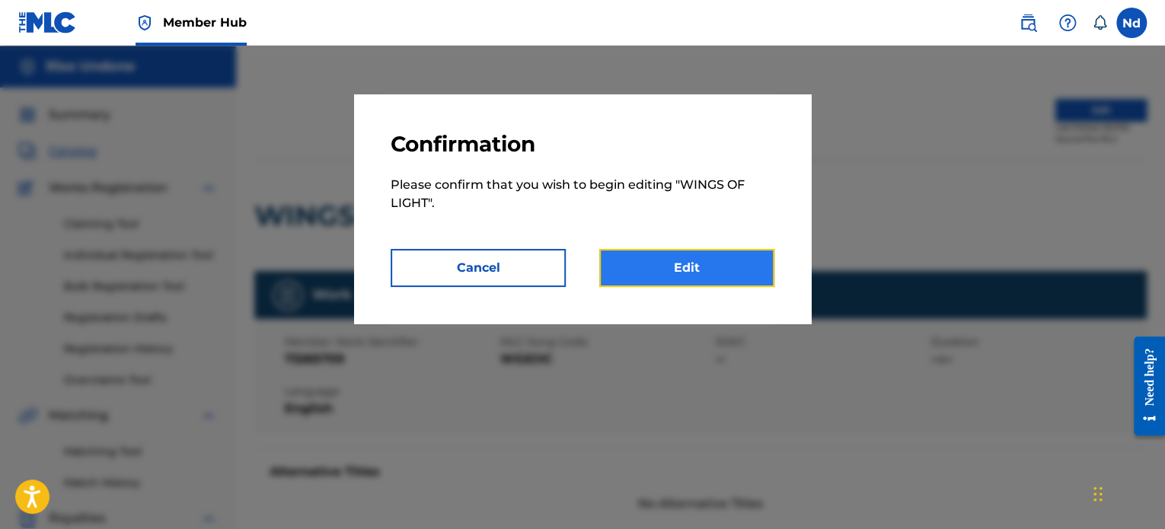
click at [652, 270] on link "Edit" at bounding box center [686, 268] width 175 height 38
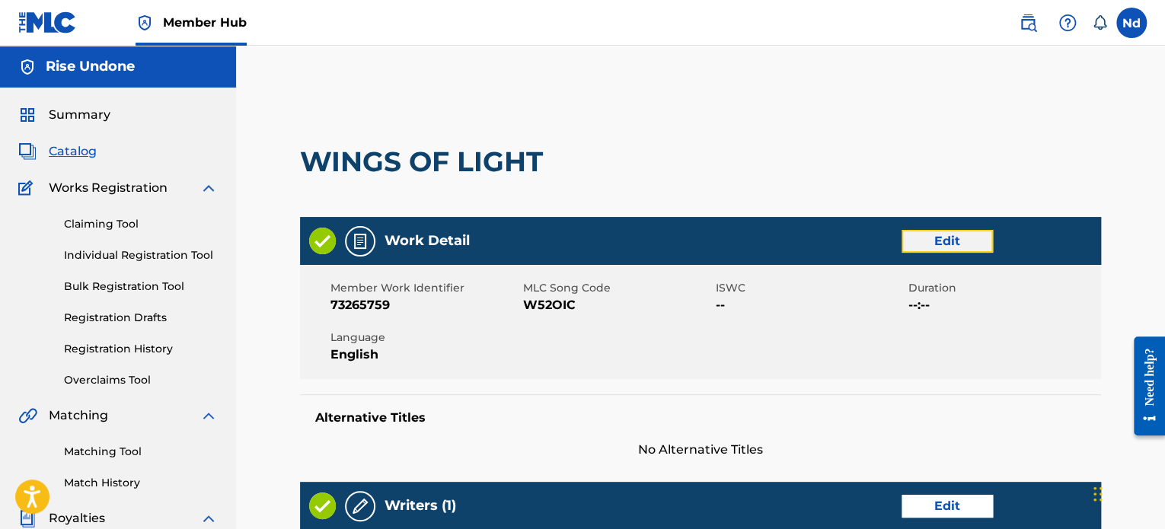
click at [947, 239] on link "Edit" at bounding box center [946, 241] width 91 height 23
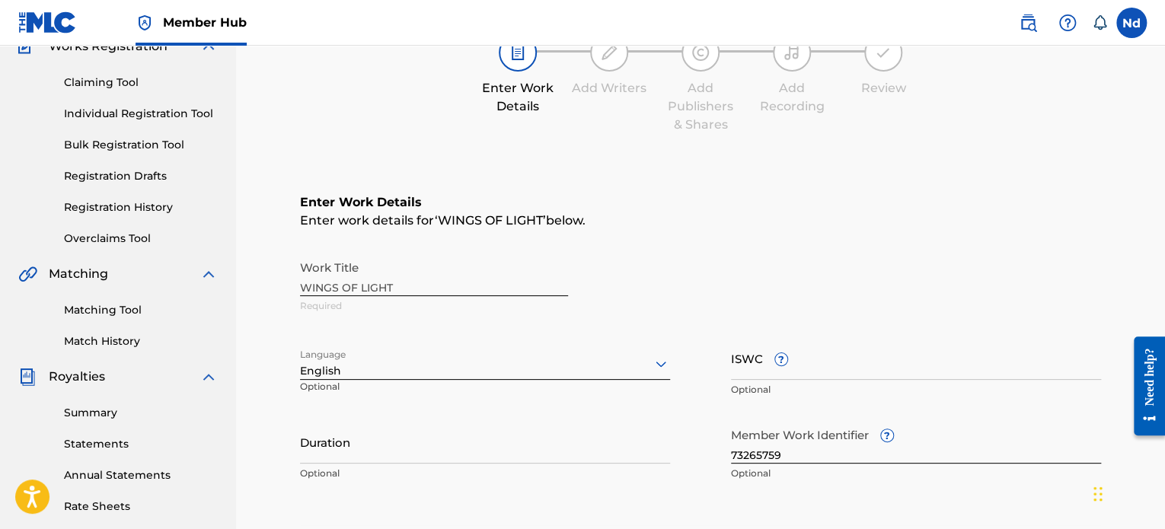
scroll to position [228, 0]
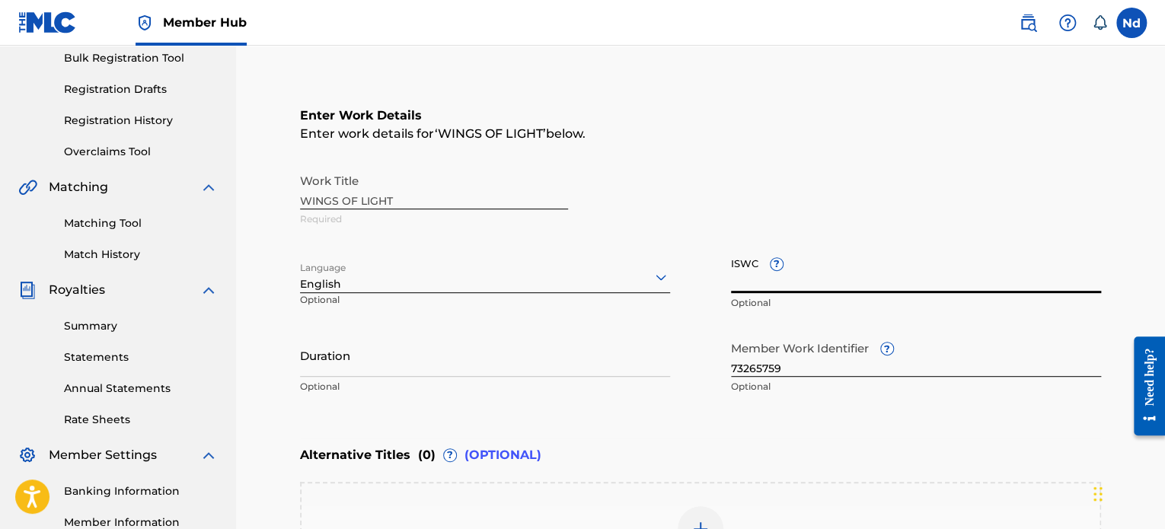
click at [833, 286] on input "ISWC ?" at bounding box center [916, 271] width 370 height 43
paste input "T3326093049"
type input "T3326093049"
click at [577, 356] on input "Duration" at bounding box center [485, 354] width 370 height 43
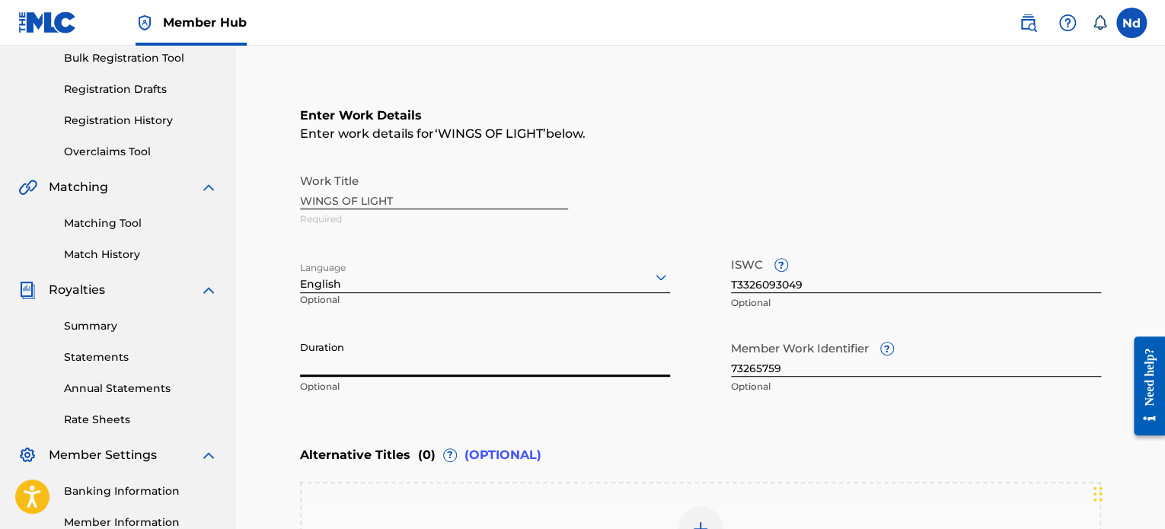
paste input "03:14"
type input "03:14"
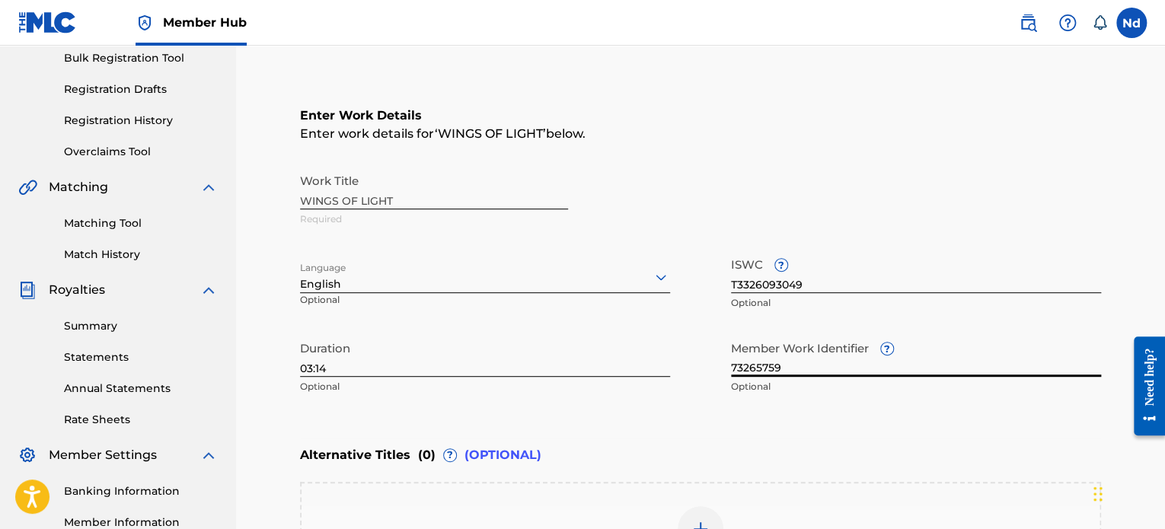
click at [783, 369] on input "73265759" at bounding box center [916, 354] width 370 height 43
click at [783, 368] on input "73265759" at bounding box center [916, 354] width 370 height 43
paste input "93026784"
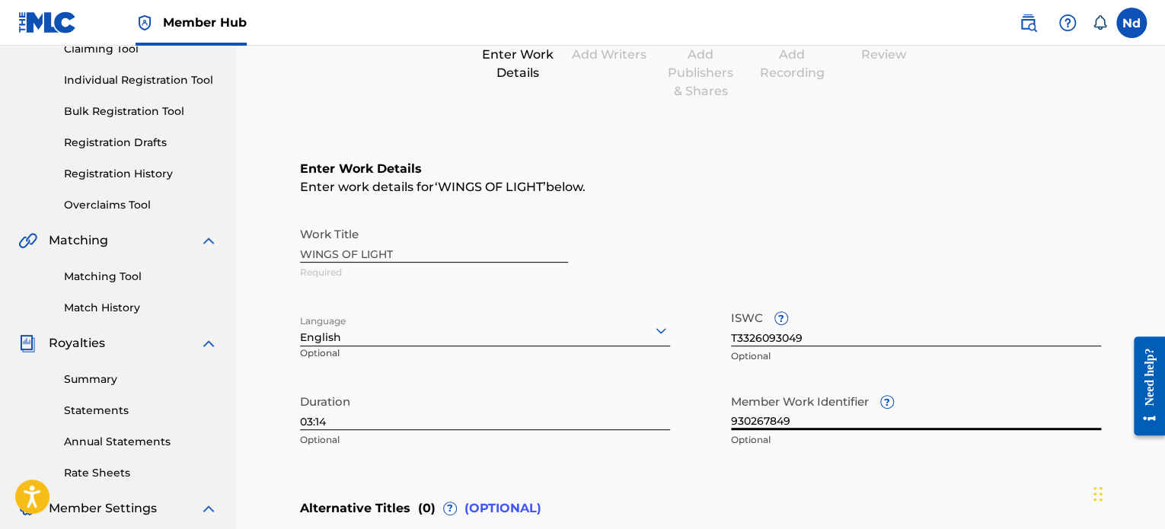
scroll to position [403, 0]
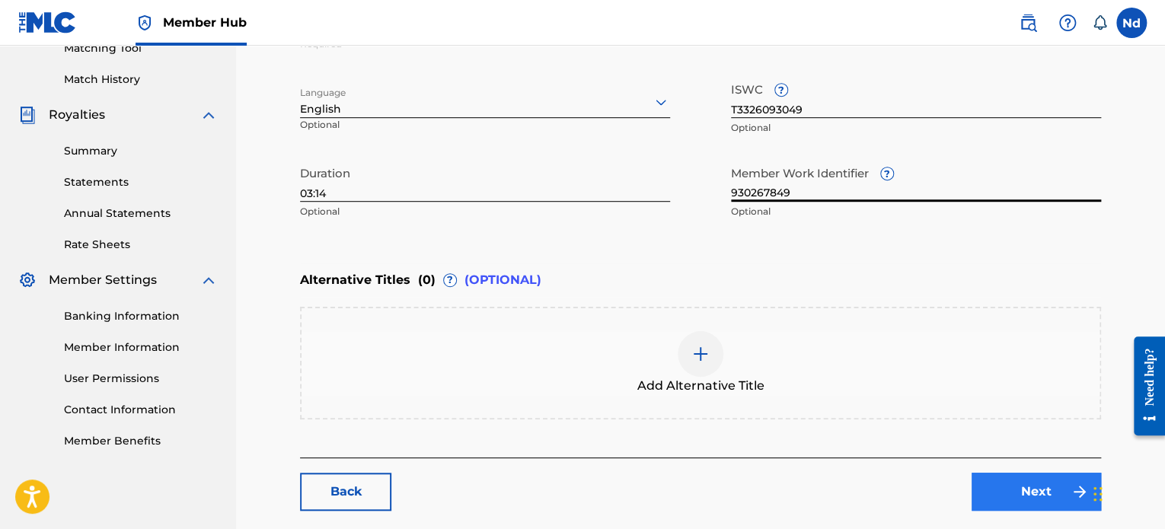
type input "930267849"
click at [1014, 496] on link "Next" at bounding box center [1035, 492] width 129 height 38
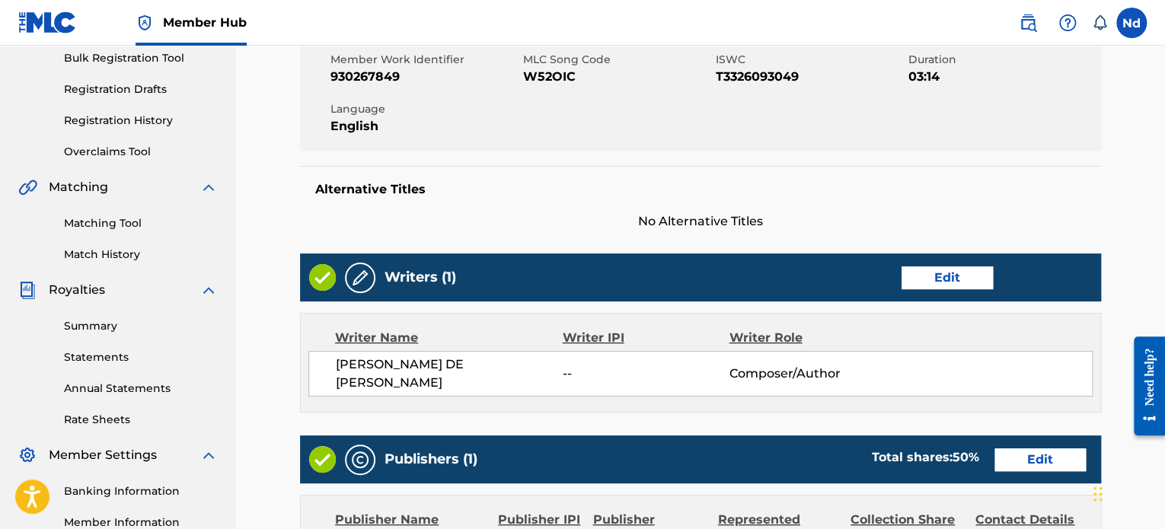
scroll to position [305, 0]
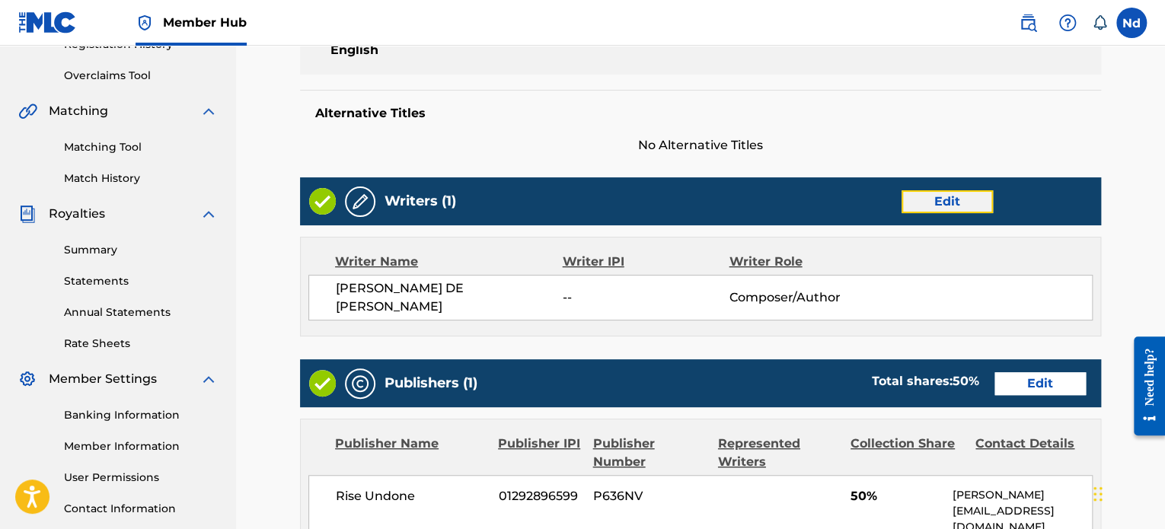
click at [954, 202] on link "Edit" at bounding box center [946, 201] width 91 height 23
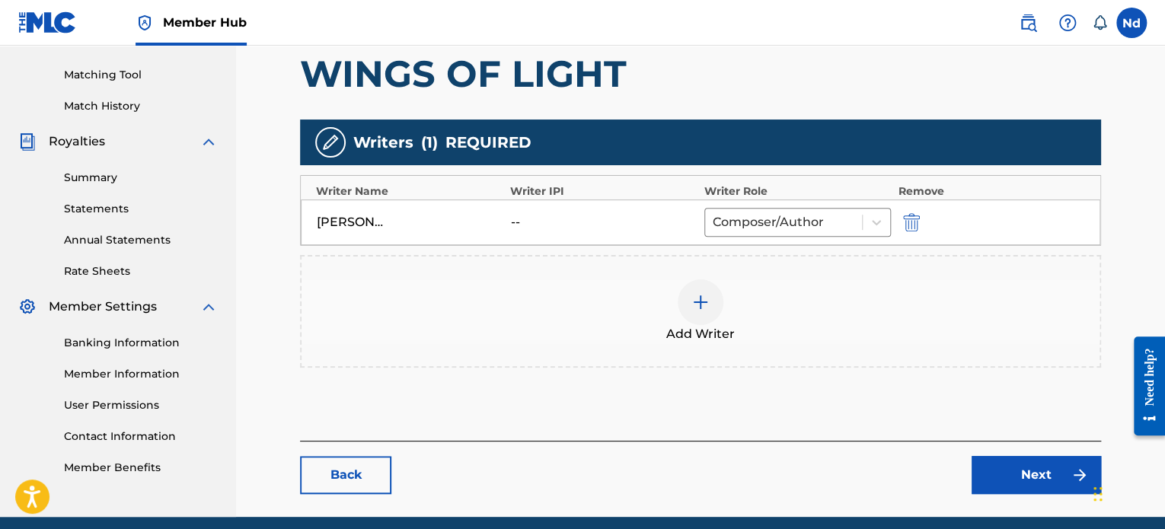
scroll to position [381, 0]
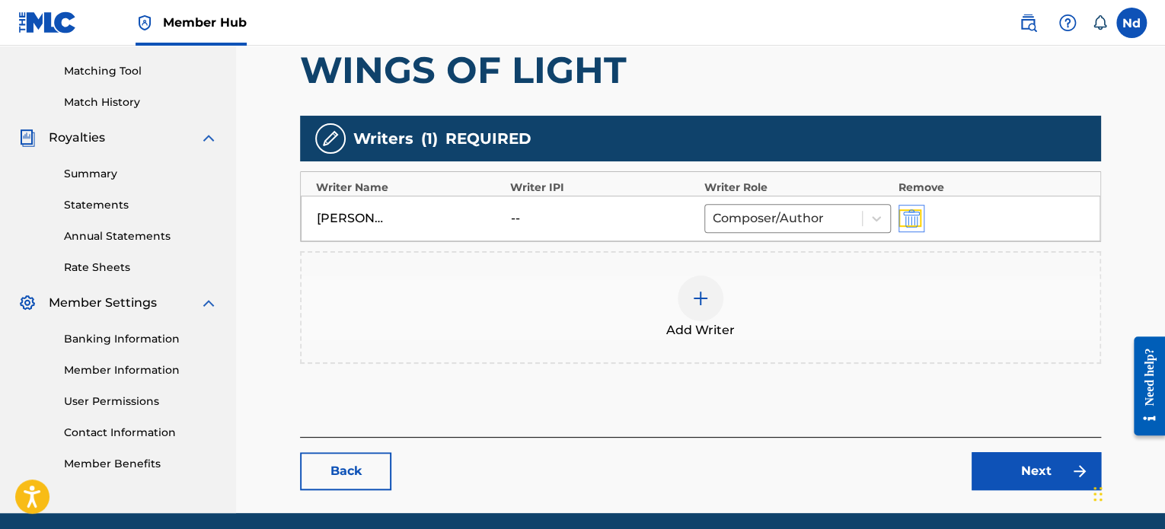
click at [904, 214] on img "submit" at bounding box center [911, 218] width 17 height 18
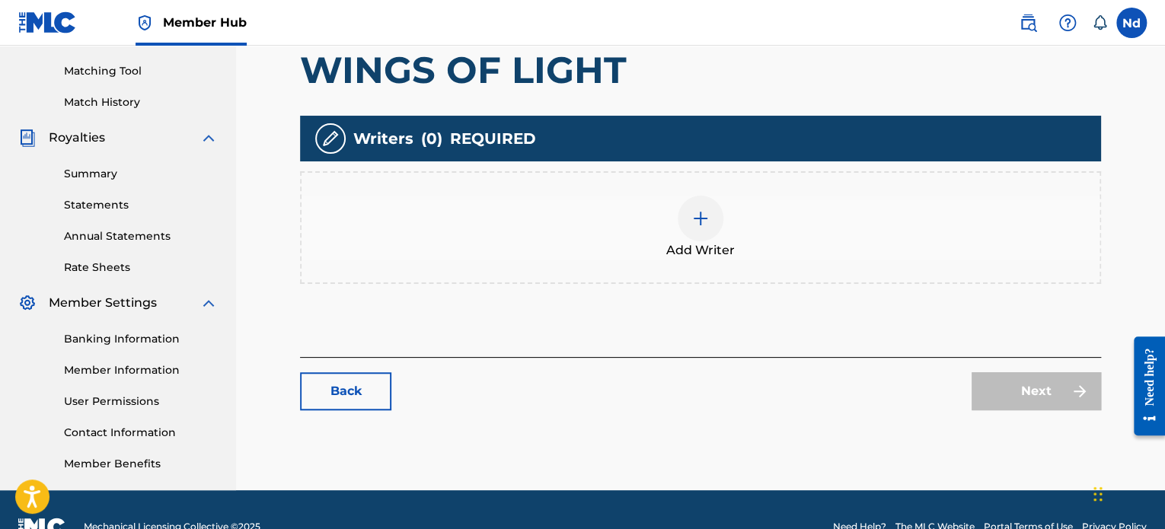
click at [676, 223] on div "Add Writer" at bounding box center [700, 228] width 798 height 64
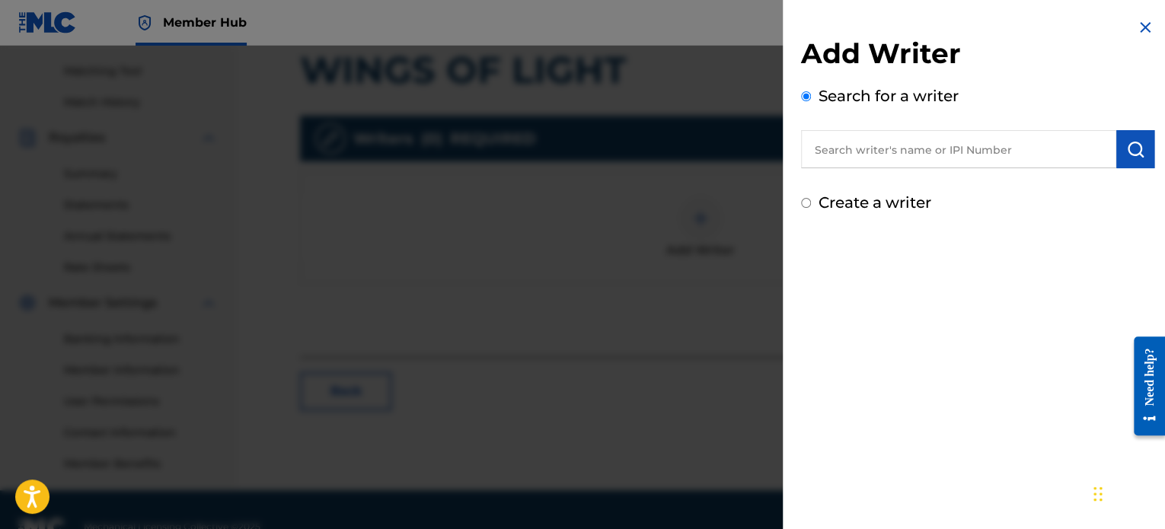
click at [869, 155] on input "text" at bounding box center [958, 149] width 315 height 38
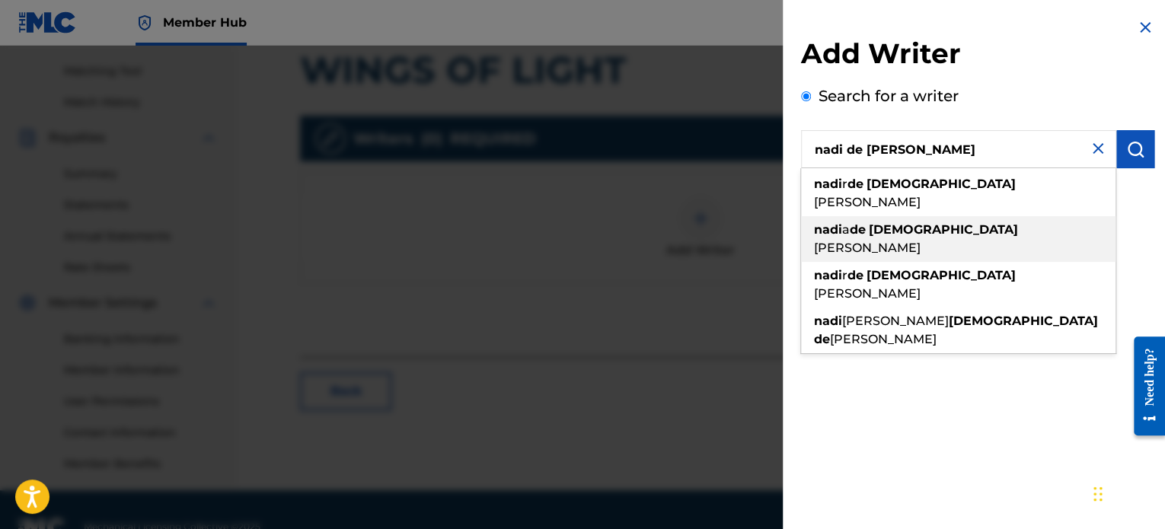
click at [958, 216] on div "nadi a de [PERSON_NAME]" at bounding box center [958, 239] width 314 height 46
type input "[PERSON_NAME] de [PERSON_NAME]"
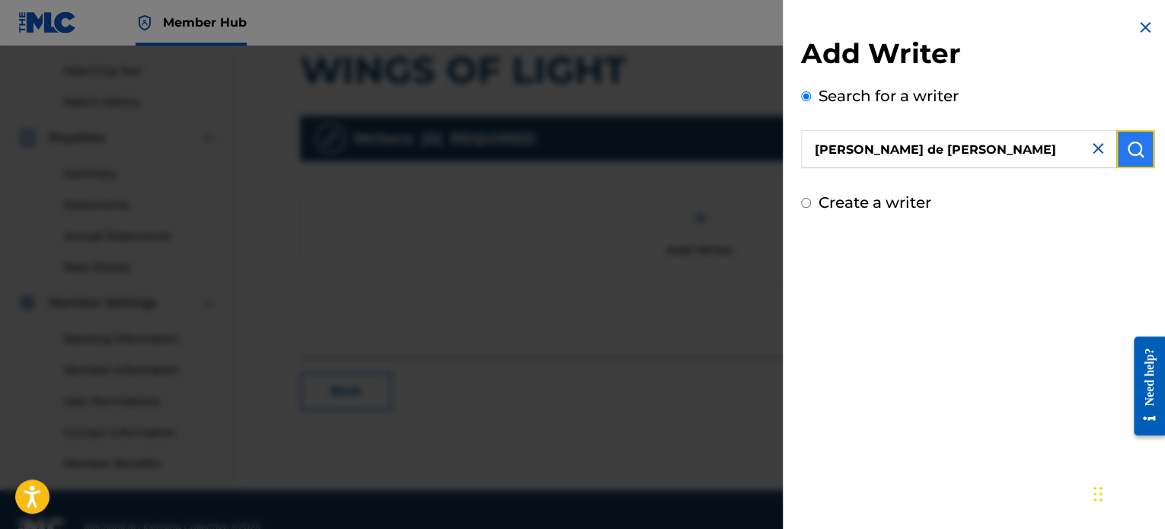
click at [1126, 142] on img "submit" at bounding box center [1135, 149] width 18 height 18
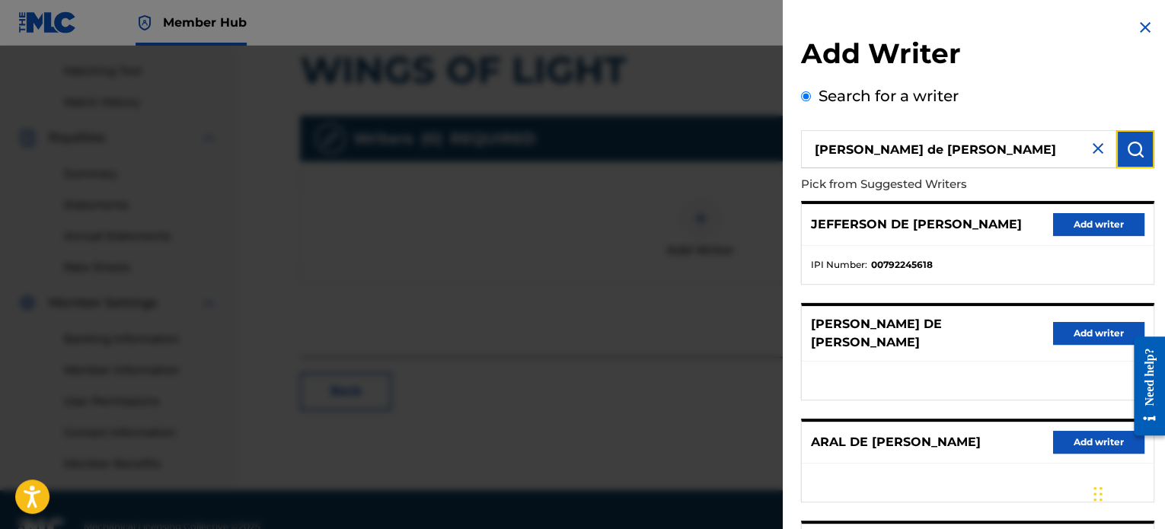
scroll to position [258, 0]
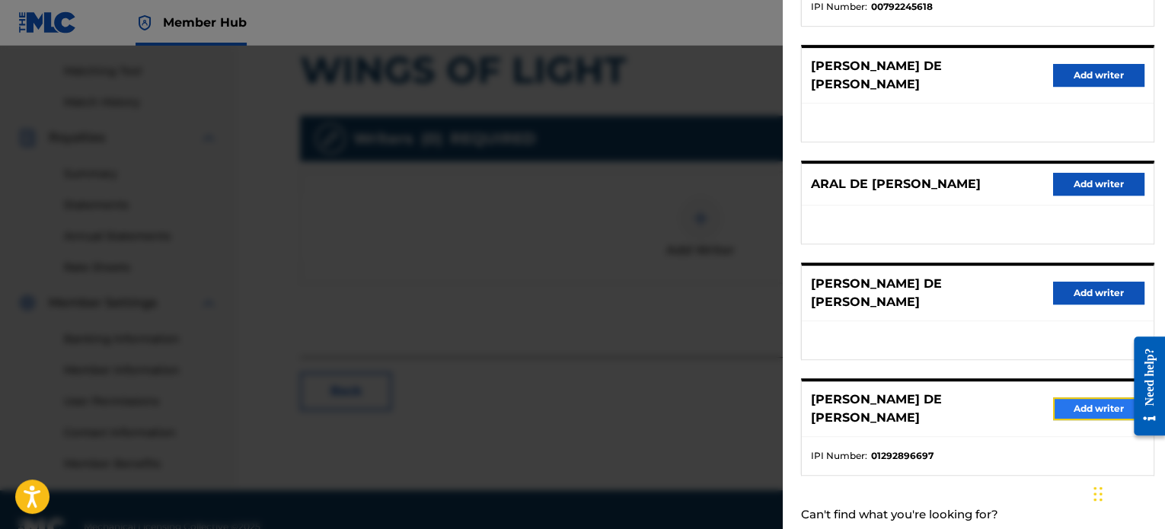
click at [1076, 397] on button "Add writer" at bounding box center [1098, 408] width 91 height 23
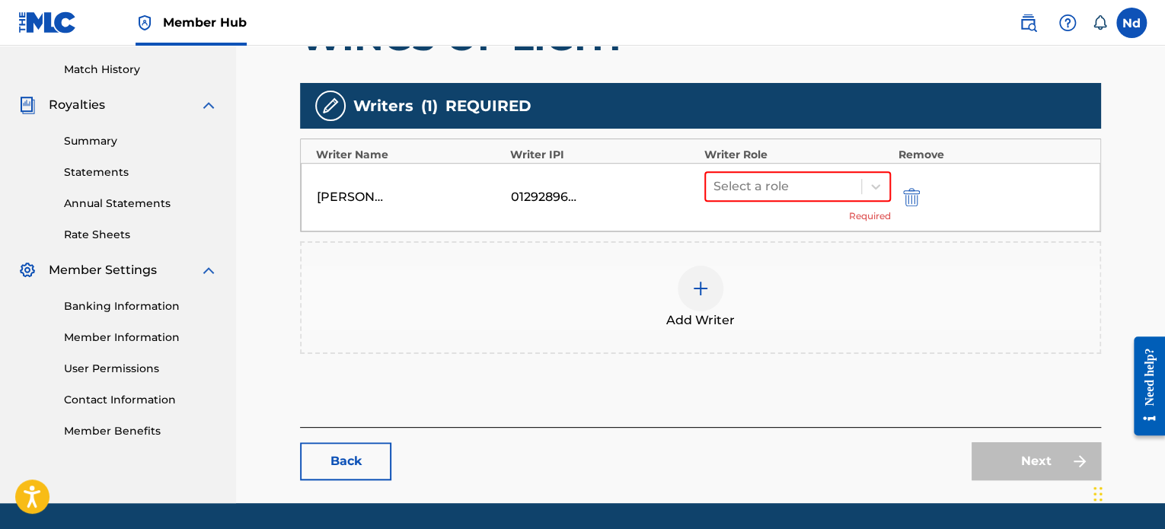
scroll to position [458, 0]
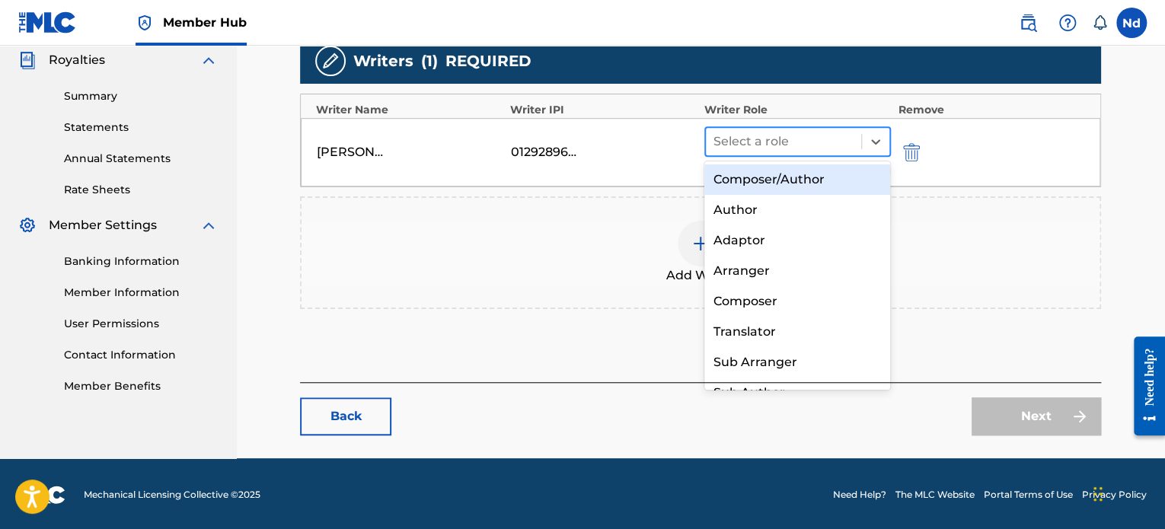
click at [812, 136] on div at bounding box center [783, 141] width 140 height 21
click at [794, 179] on div "Composer/Author" at bounding box center [797, 179] width 187 height 30
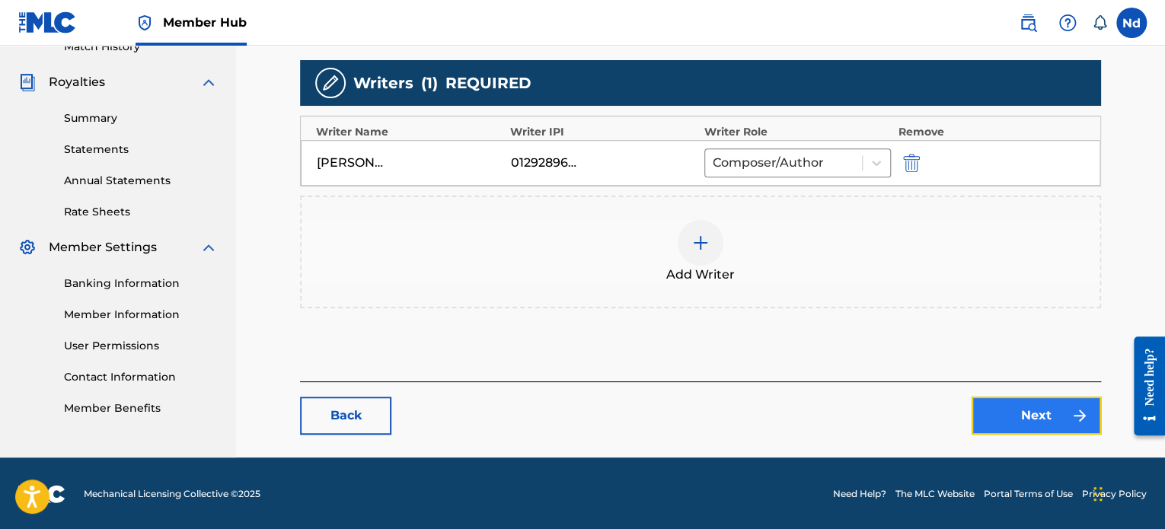
click at [1068, 414] on link "Next" at bounding box center [1035, 416] width 129 height 38
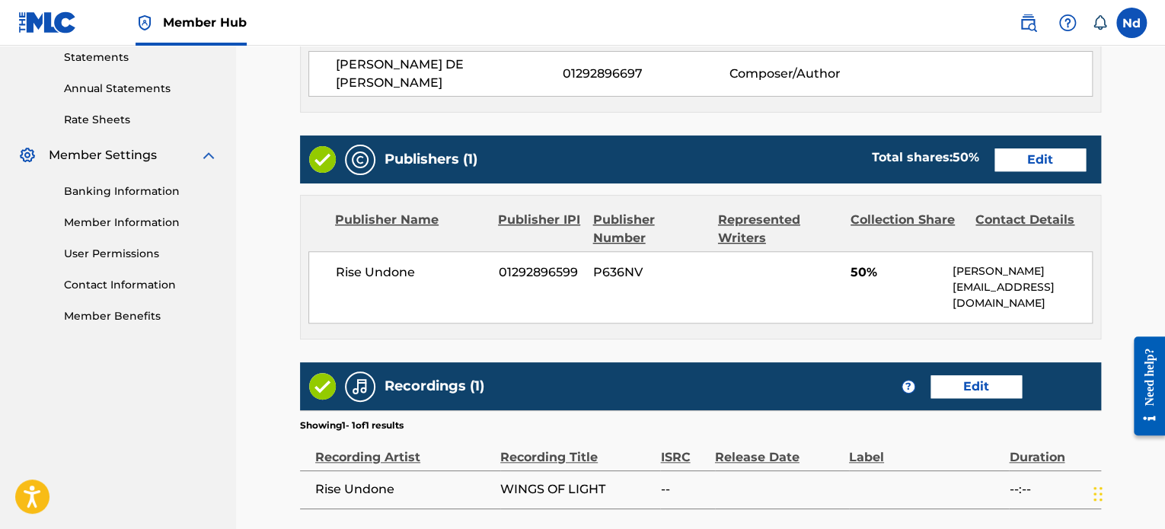
scroll to position [609, 0]
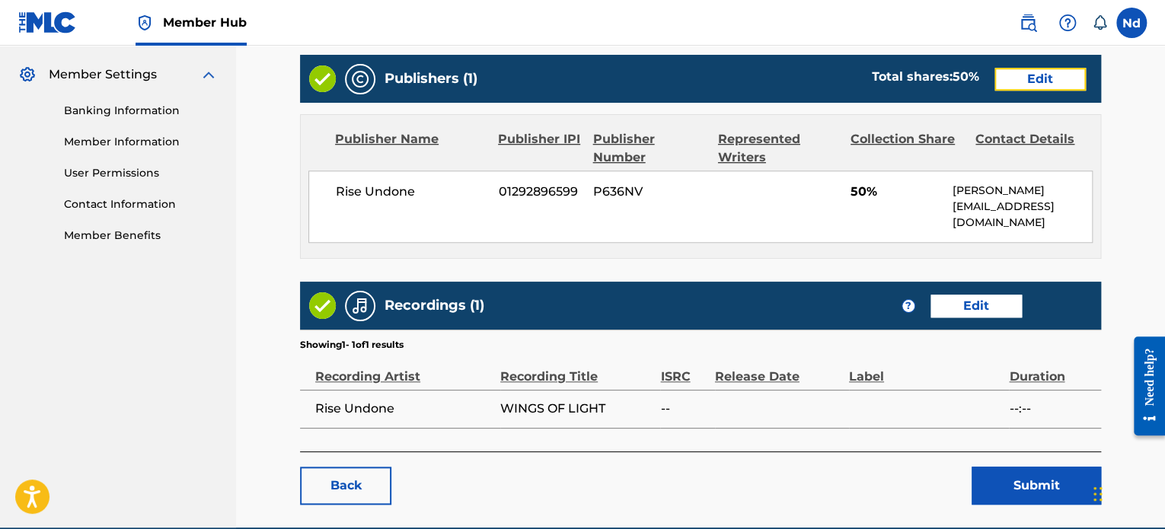
click at [1013, 76] on link "Edit" at bounding box center [1039, 79] width 91 height 23
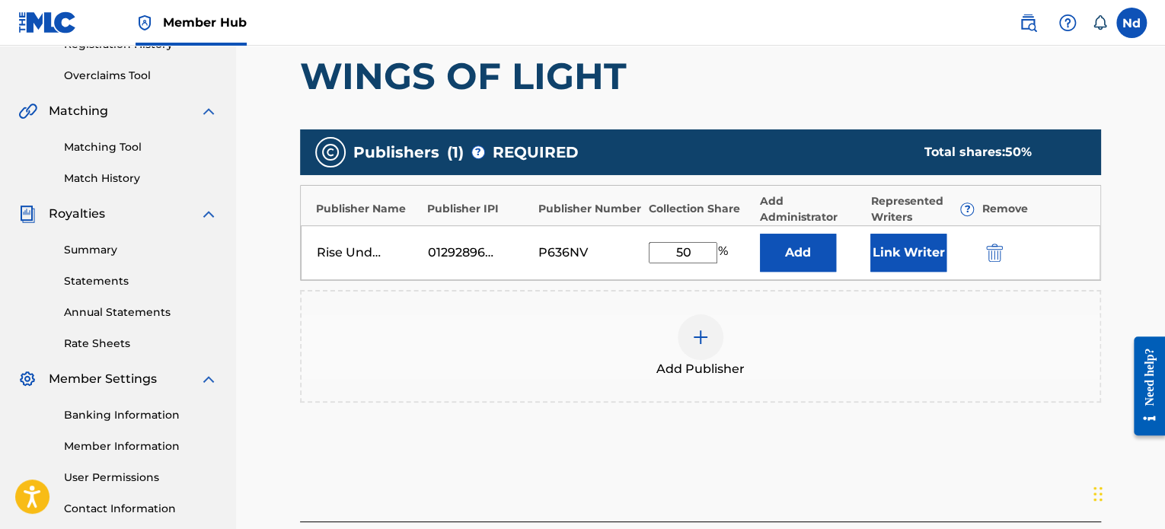
scroll to position [445, 0]
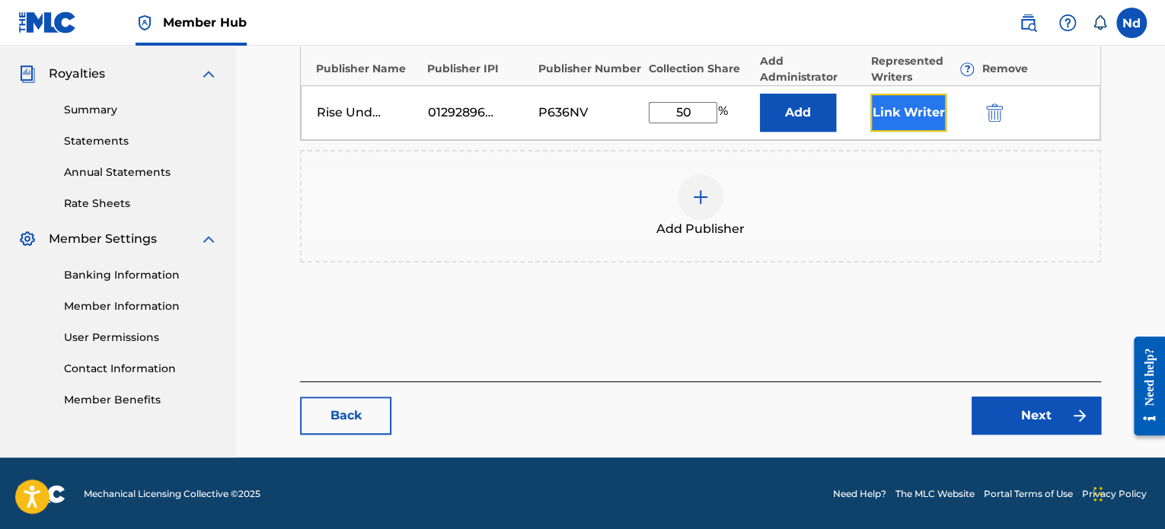
click at [911, 128] on button "Link Writer" at bounding box center [908, 113] width 76 height 38
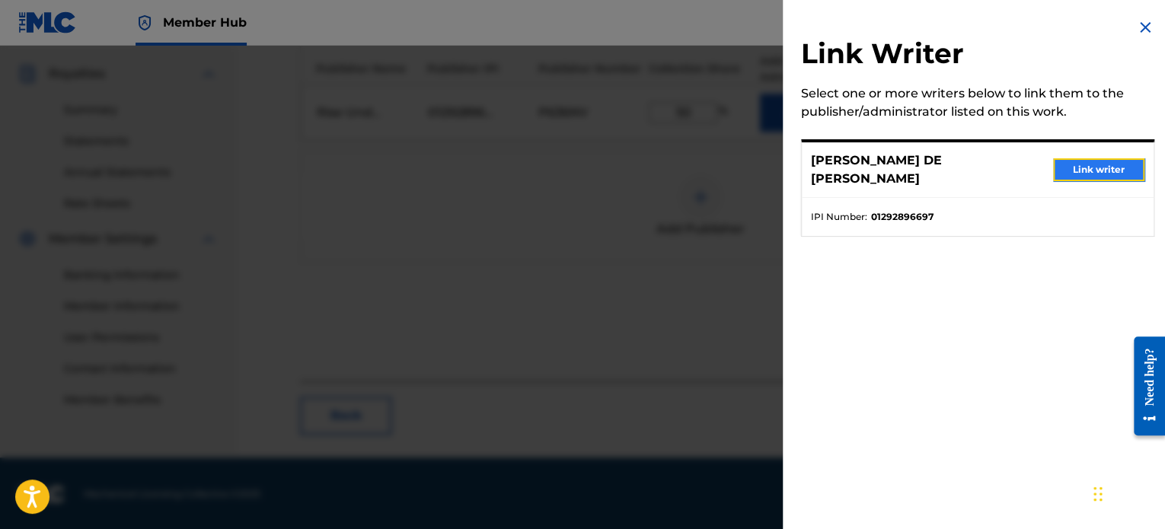
click at [1078, 170] on button "Link writer" at bounding box center [1098, 169] width 91 height 23
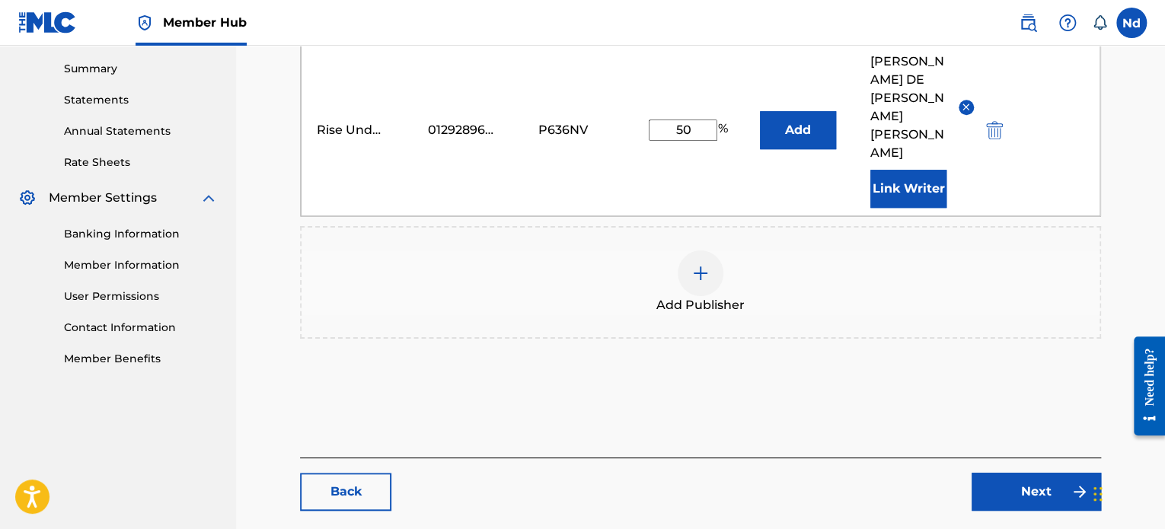
scroll to position [507, 0]
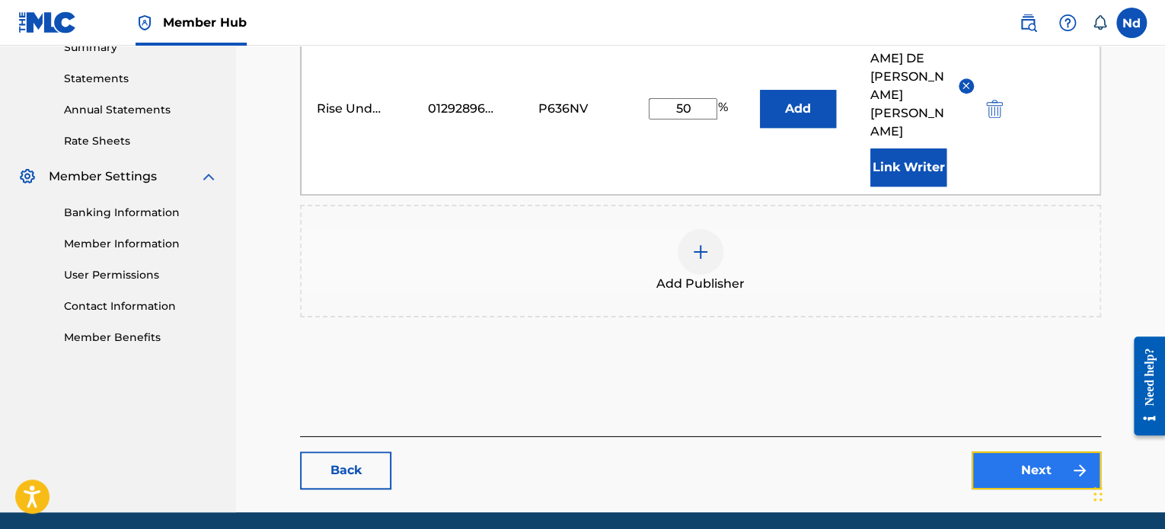
click at [1014, 451] on link "Next" at bounding box center [1035, 470] width 129 height 38
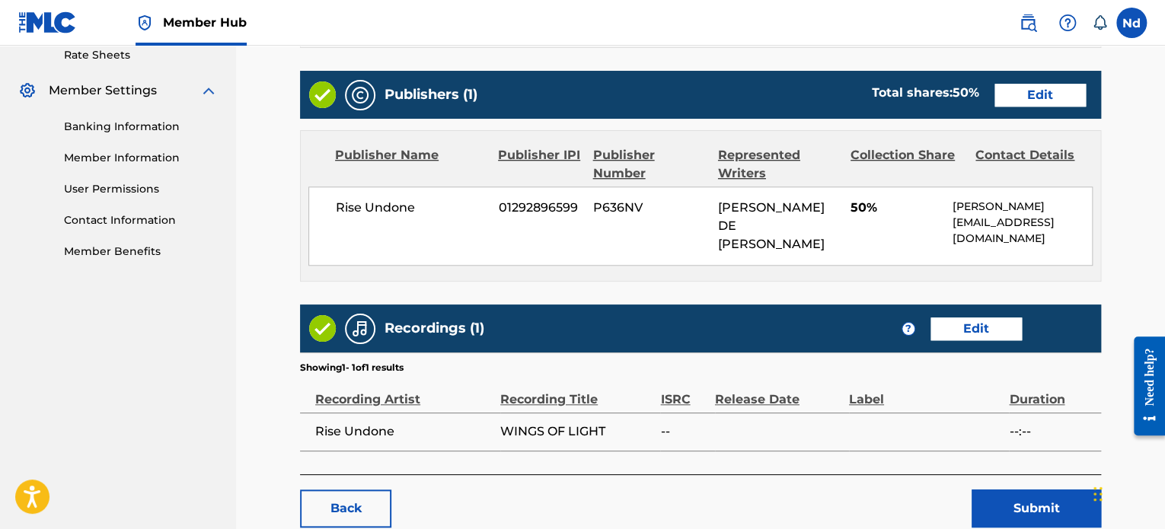
scroll to position [659, 0]
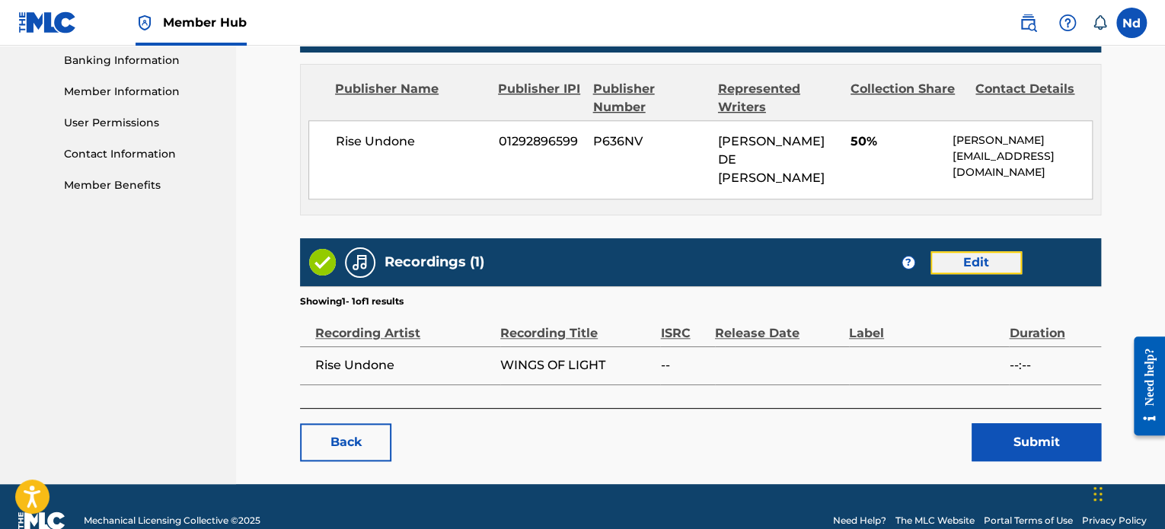
click at [965, 251] on link "Edit" at bounding box center [975, 262] width 91 height 23
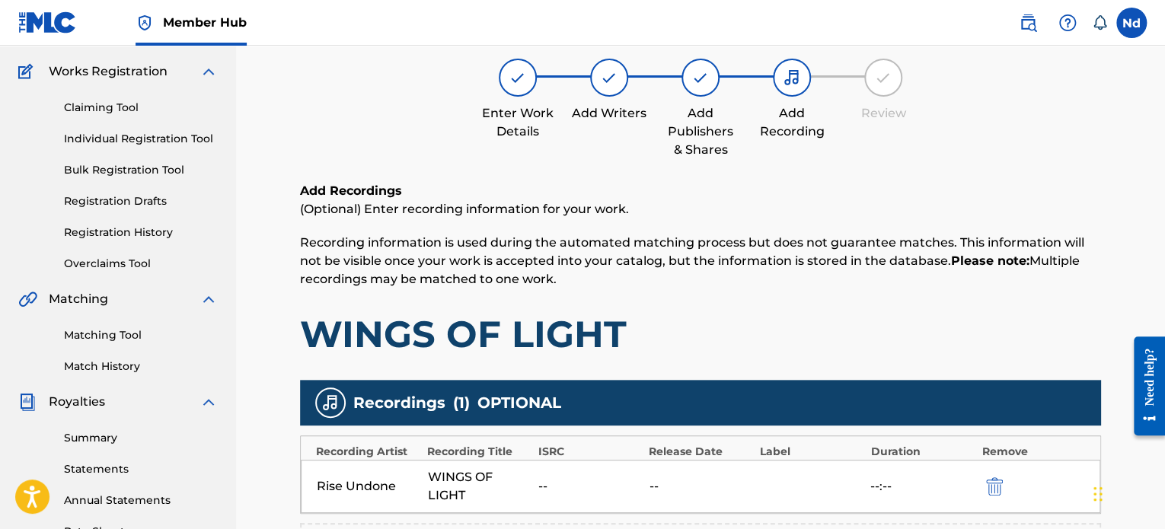
scroll to position [381, 0]
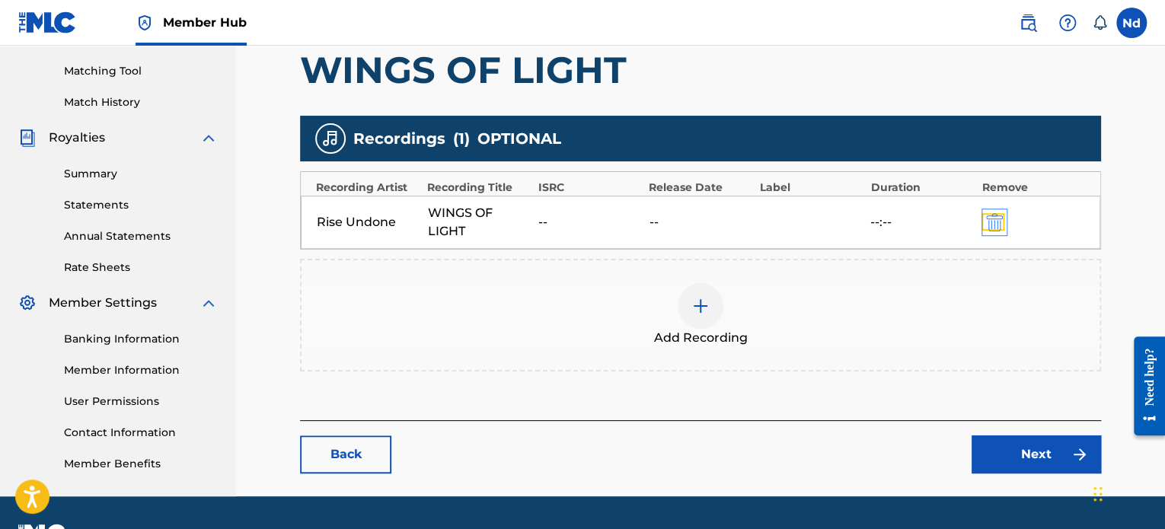
click at [986, 220] on img "submit" at bounding box center [994, 222] width 17 height 18
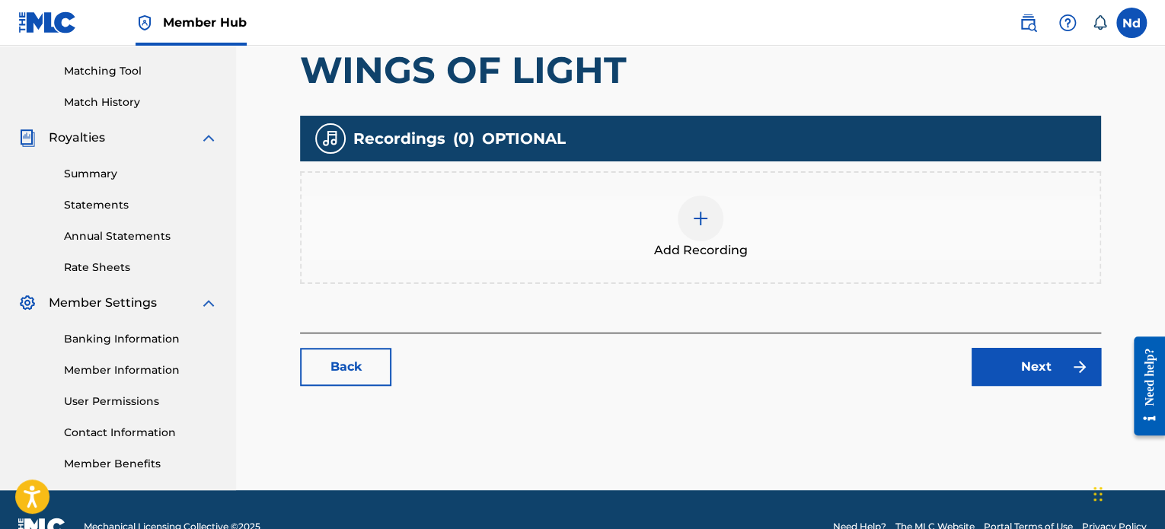
click at [706, 238] on div at bounding box center [701, 219] width 46 height 46
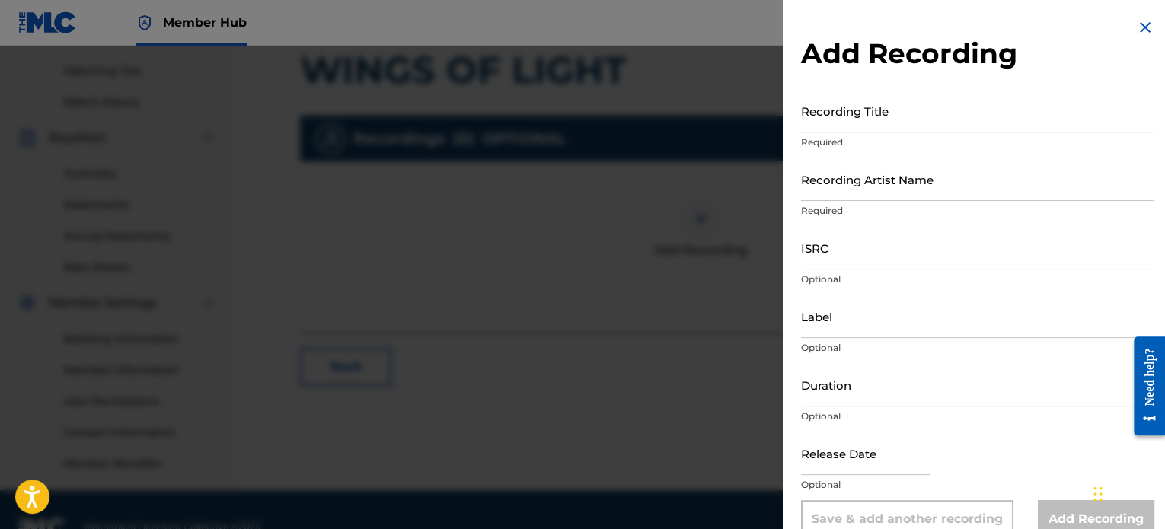
click at [876, 120] on input "Recording Title" at bounding box center [977, 110] width 353 height 43
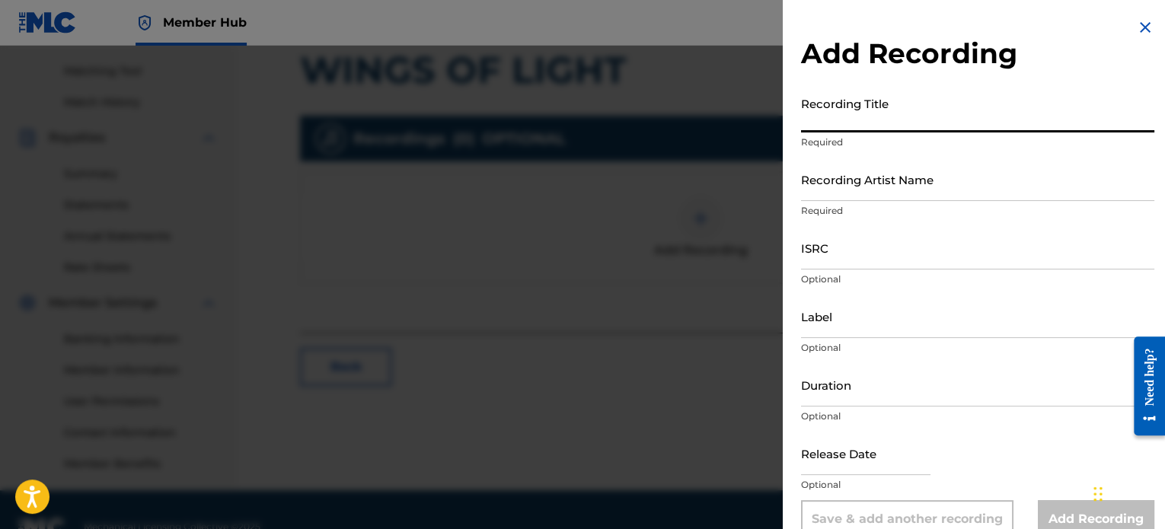
paste input "WINGS OF LIGHT"
type input "WINGS OF LIGHT"
click at [853, 252] on input "ISRC" at bounding box center [977, 247] width 353 height 43
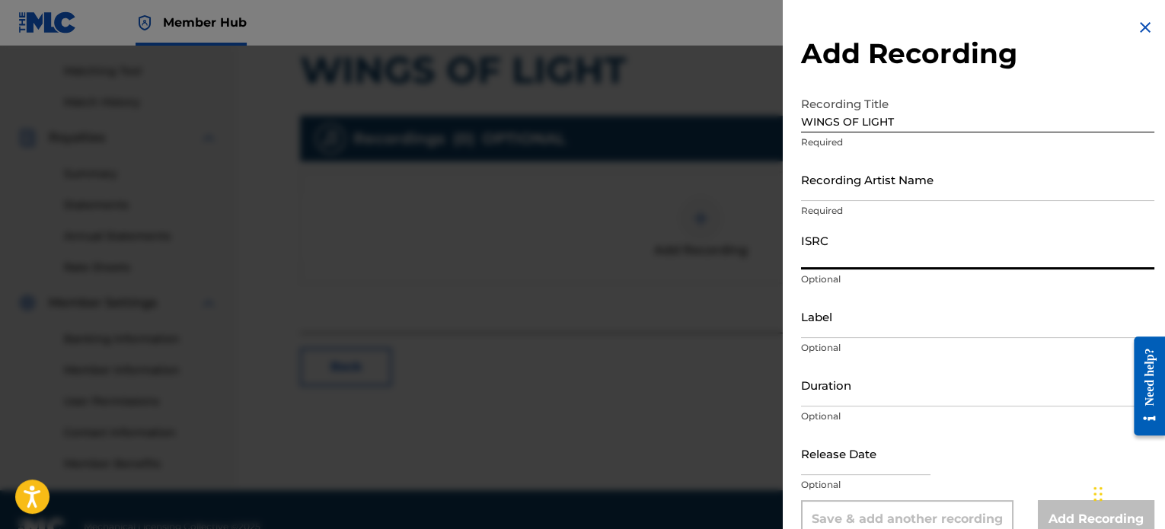
paste input "USHM22575297"
type input "USHM22575297"
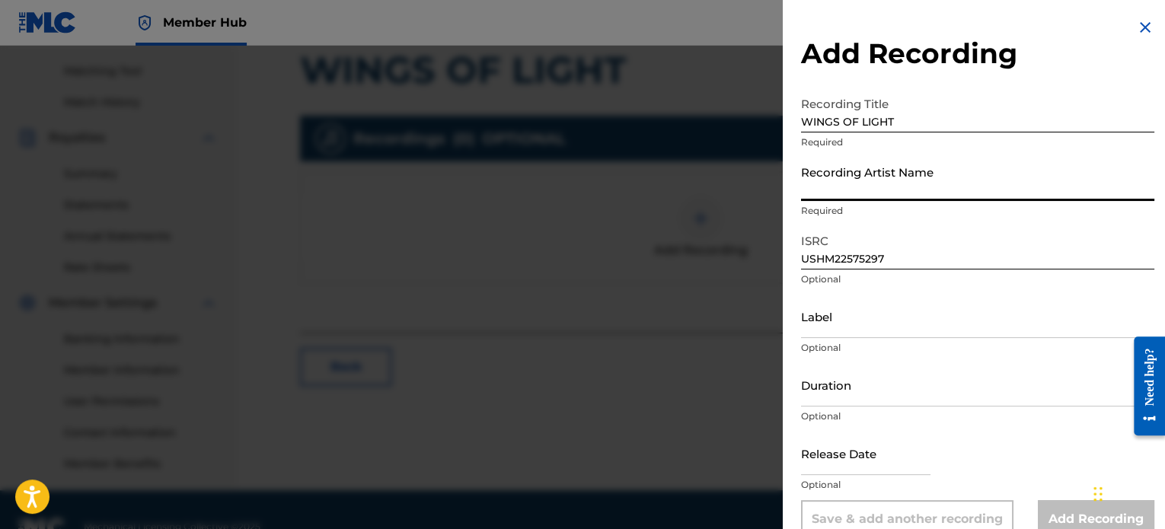
click at [878, 182] on input "Recording Artist Name" at bounding box center [977, 179] width 353 height 43
type input "Rise Undone"
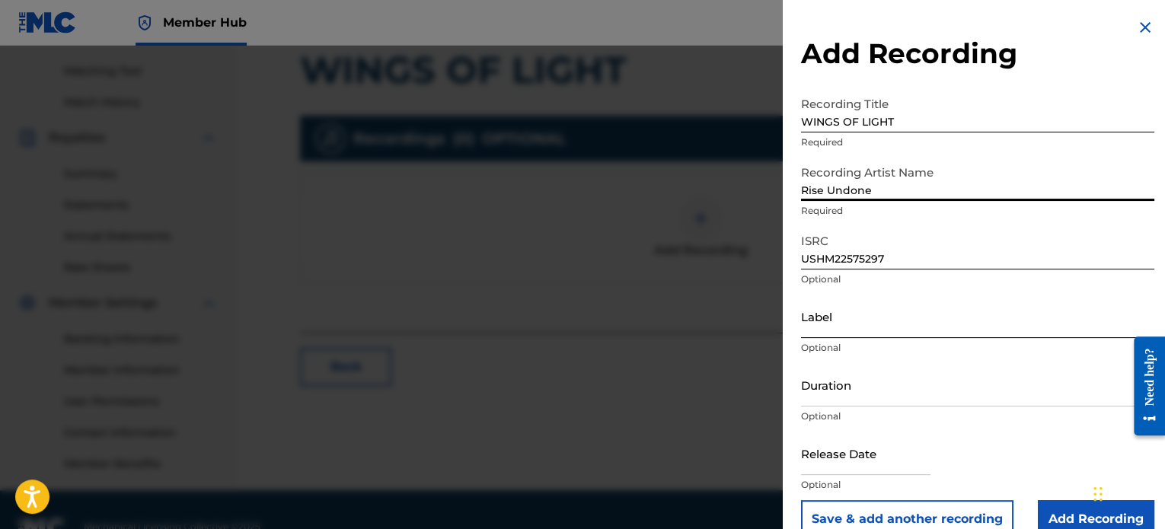
click at [855, 331] on input "Label" at bounding box center [977, 316] width 353 height 43
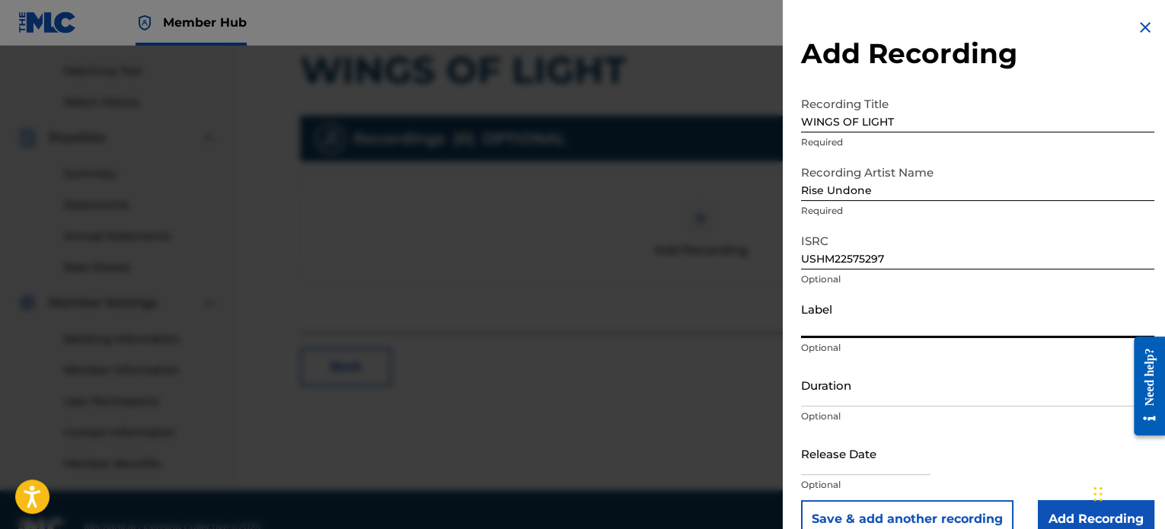
type input "Rise Undone"
click at [835, 377] on input "Duration" at bounding box center [977, 384] width 353 height 43
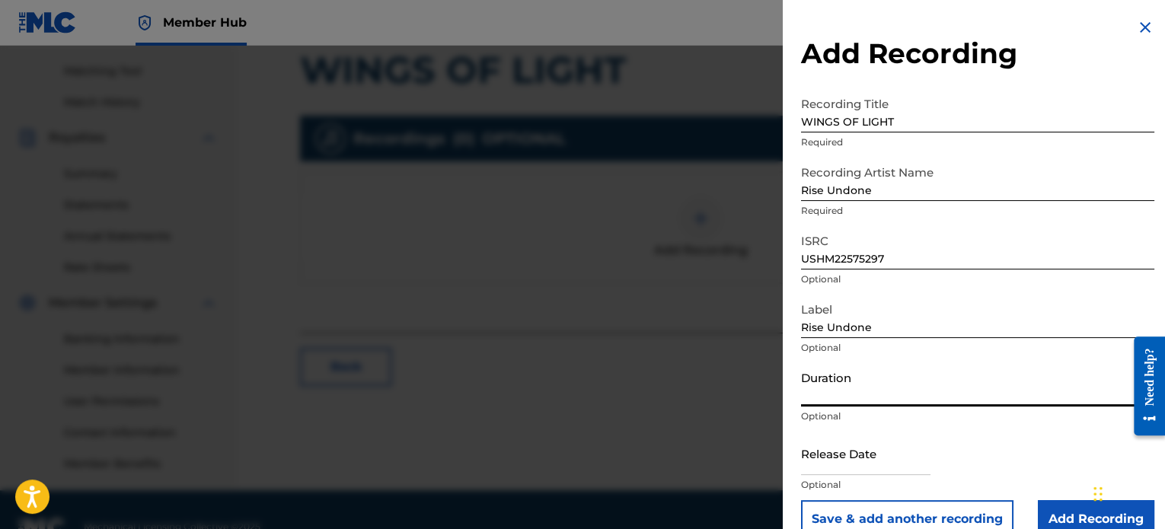
paste input "03:14"
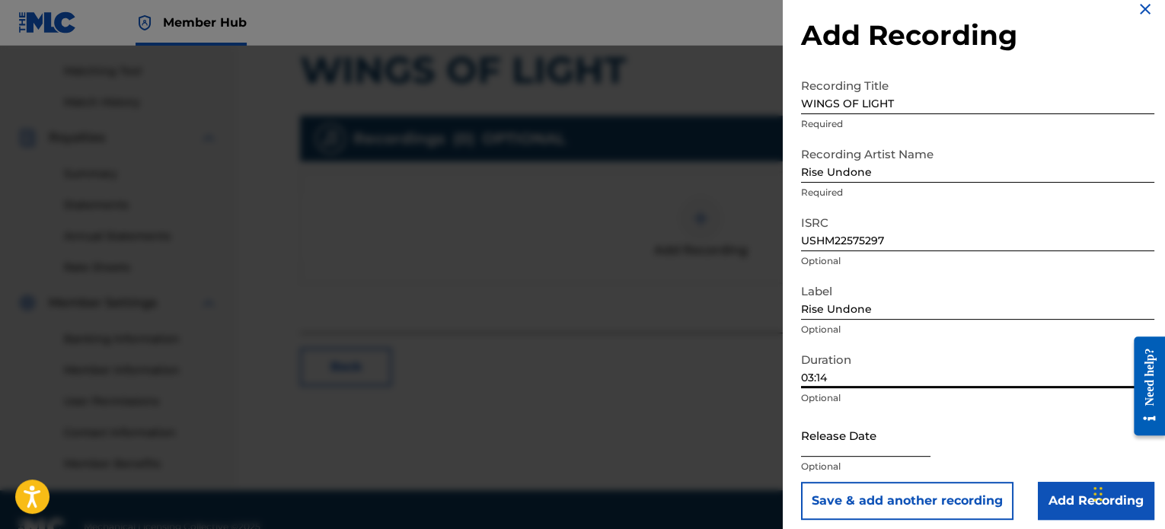
scroll to position [27, 0]
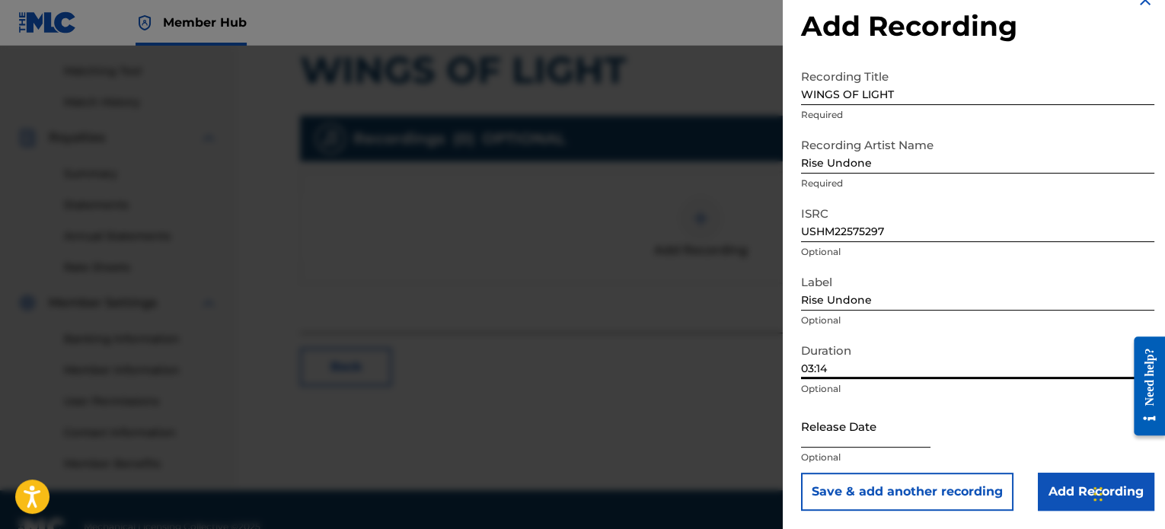
type input "03:14"
click at [863, 432] on input "text" at bounding box center [865, 425] width 129 height 43
select select "8"
select select "2025"
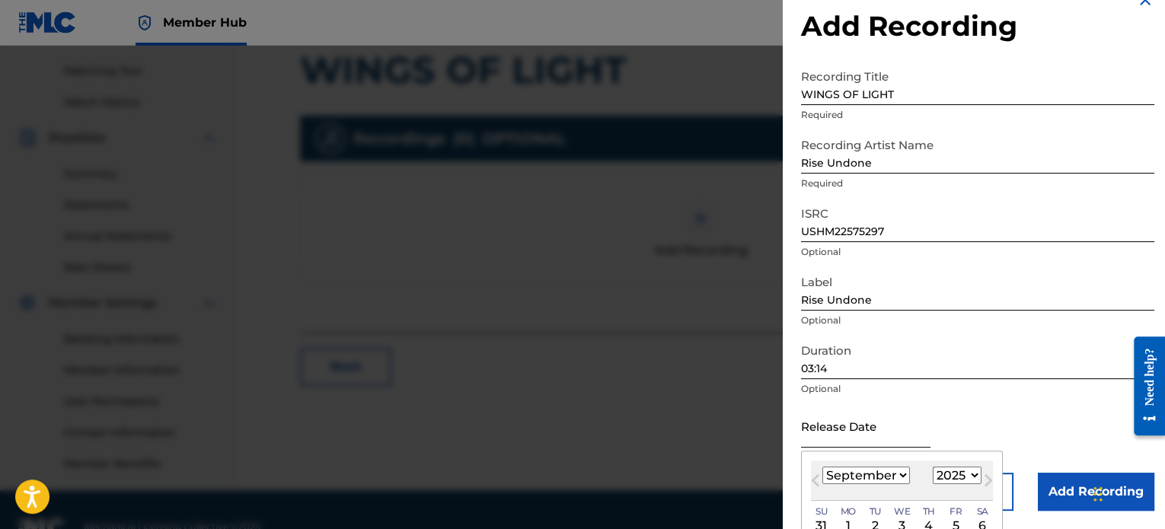
type input "[DATE]"
select select "4"
click at [1067, 48] on div "Add Recording Recording Title WINGS OF LIGHT Required Recording Artist Name Ris…" at bounding box center [978, 251] width 390 height 557
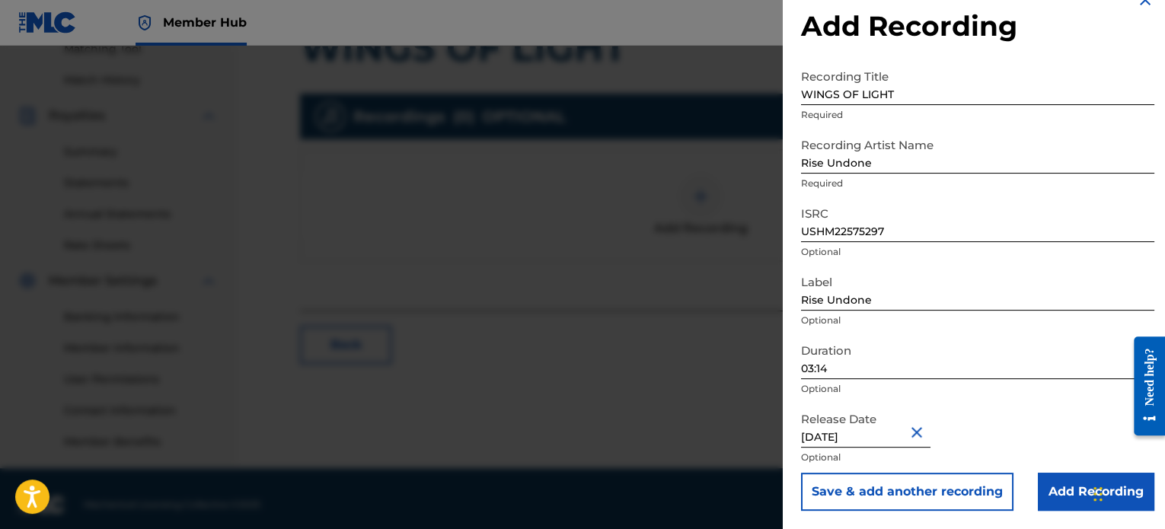
scroll to position [414, 0]
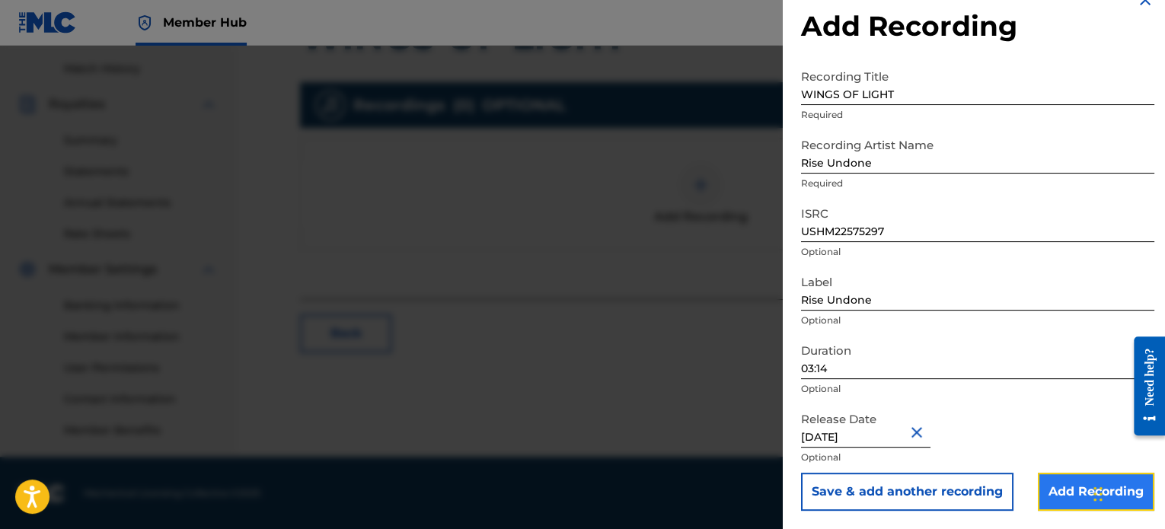
click at [1071, 498] on input "Add Recording" at bounding box center [1096, 492] width 116 height 38
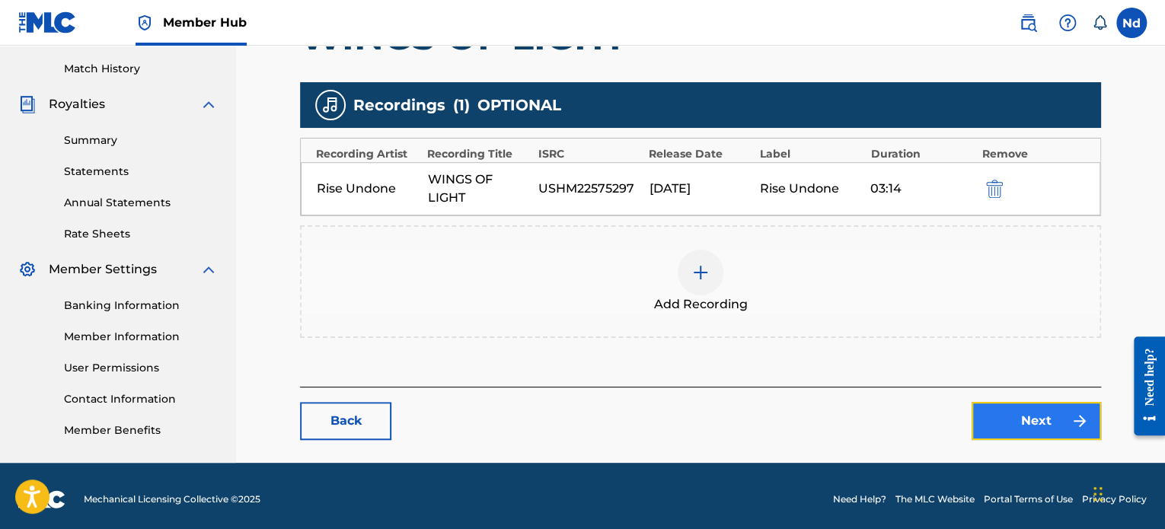
click at [1021, 432] on link "Next" at bounding box center [1035, 421] width 129 height 38
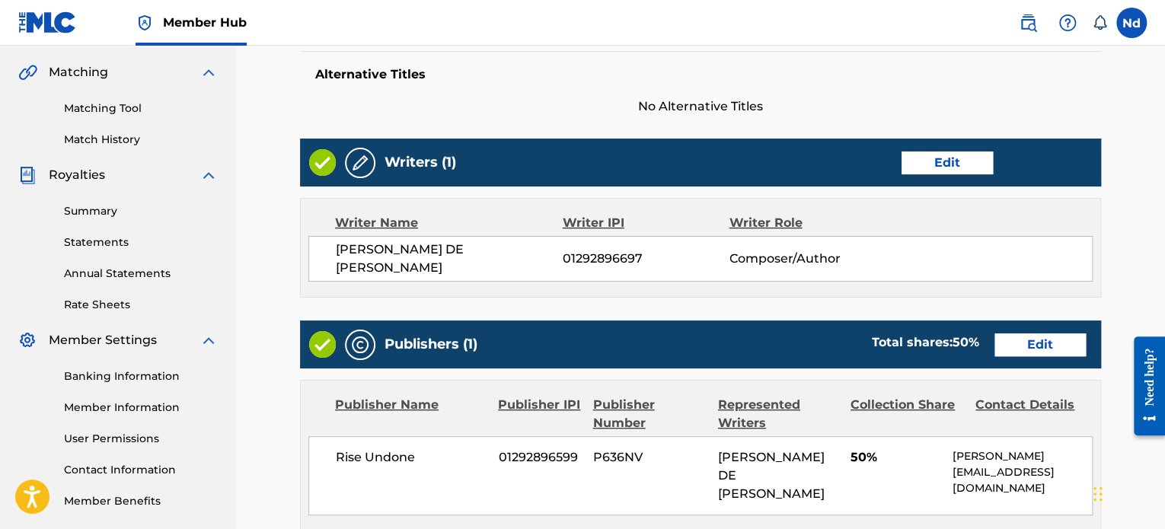
scroll to position [659, 0]
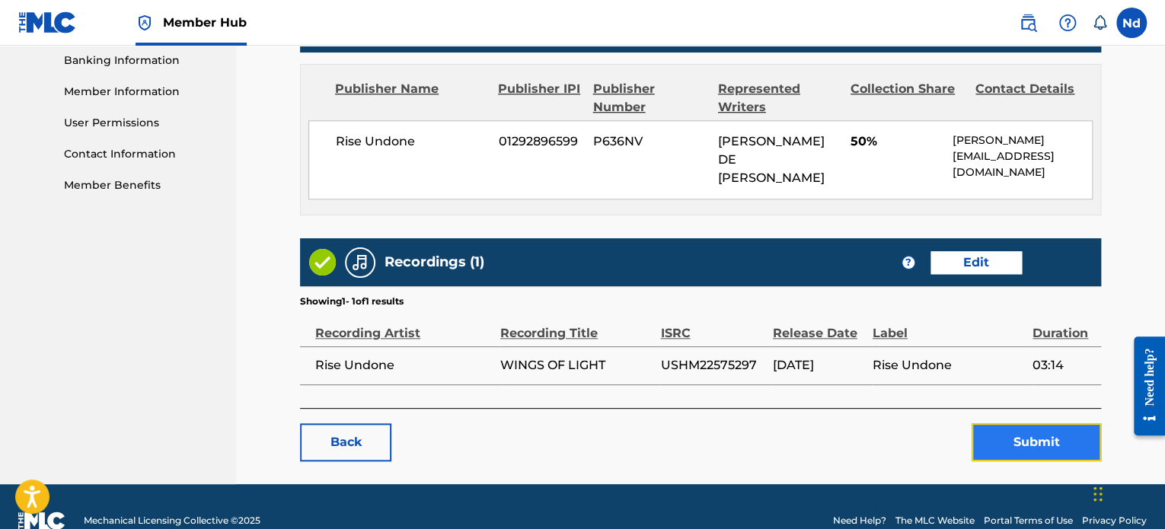
click at [1007, 423] on button "Submit" at bounding box center [1035, 442] width 129 height 38
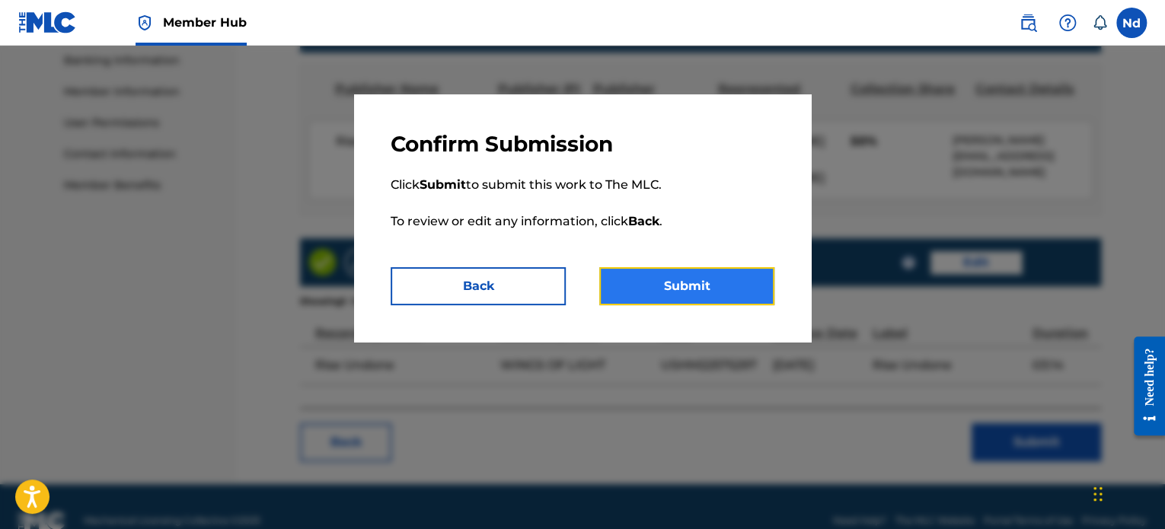
click at [655, 275] on button "Submit" at bounding box center [686, 286] width 175 height 38
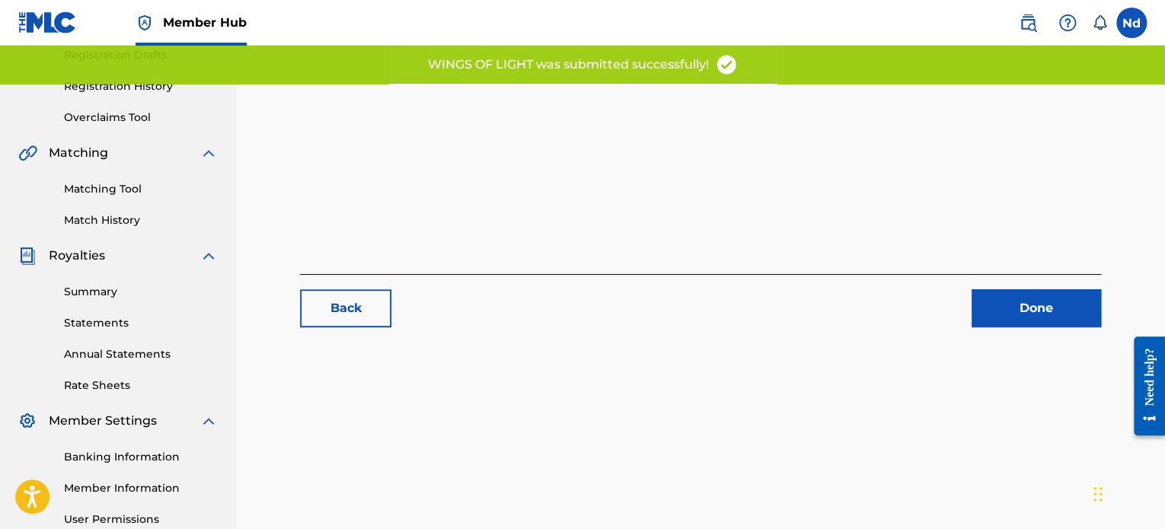
scroll to position [414, 0]
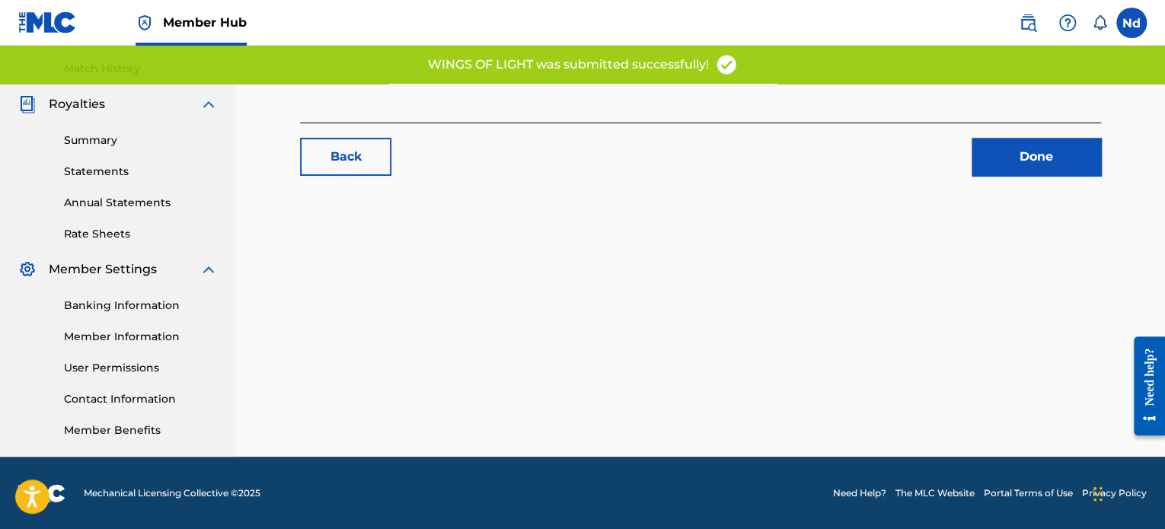
click at [960, 157] on div "Done" at bounding box center [1027, 157] width 148 height 38
click at [987, 161] on link "Done" at bounding box center [1035, 157] width 129 height 38
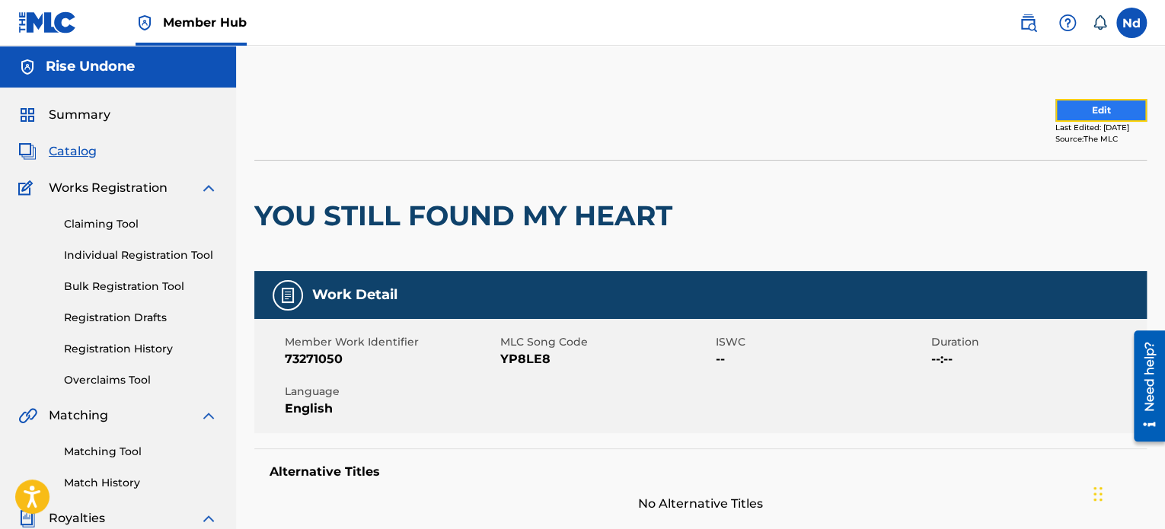
click at [1115, 110] on button "Edit" at bounding box center [1100, 110] width 91 height 23
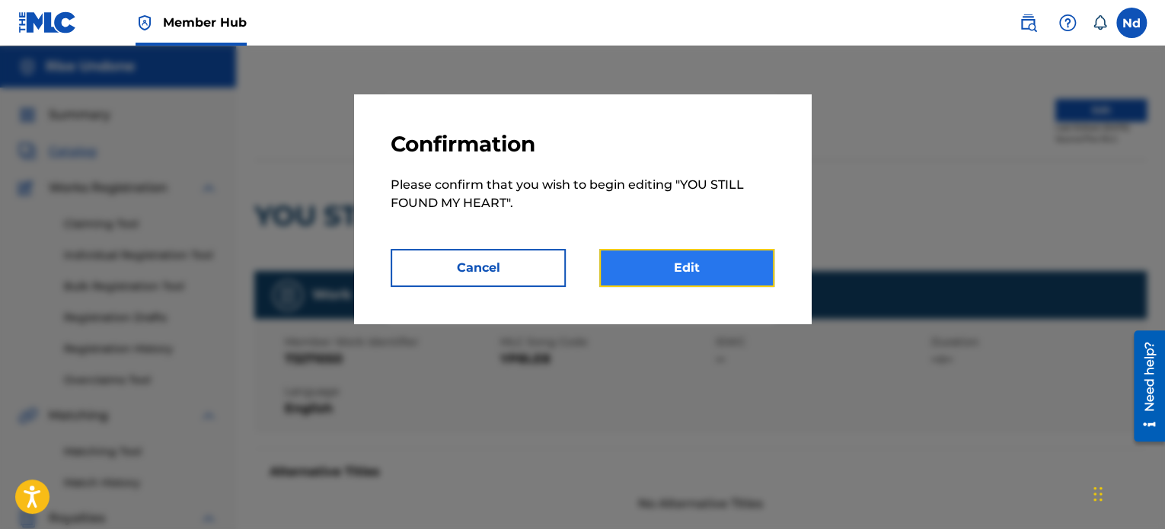
click at [646, 280] on link "Edit" at bounding box center [686, 268] width 175 height 38
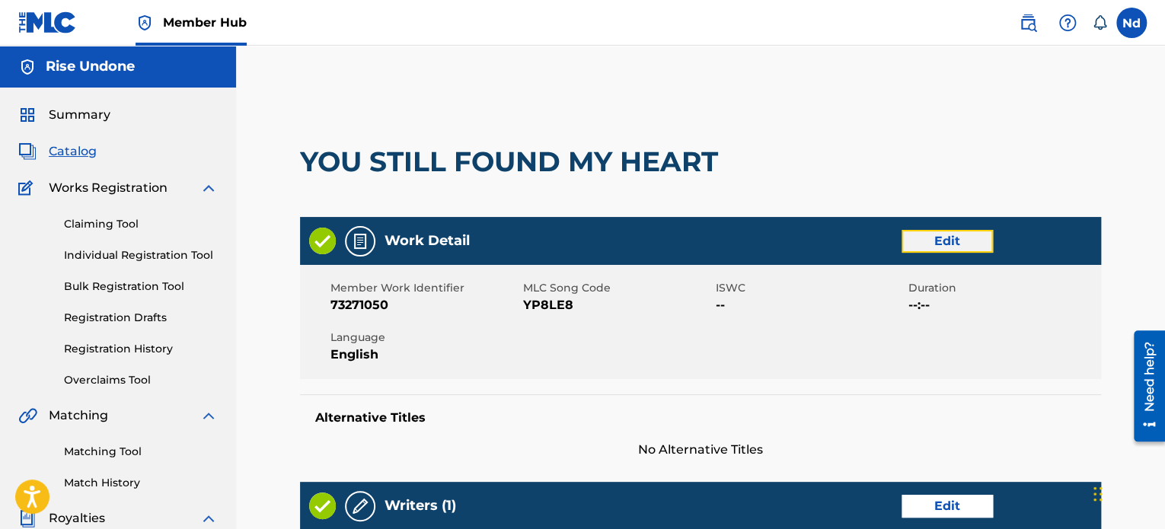
click at [943, 237] on link "Edit" at bounding box center [946, 241] width 91 height 23
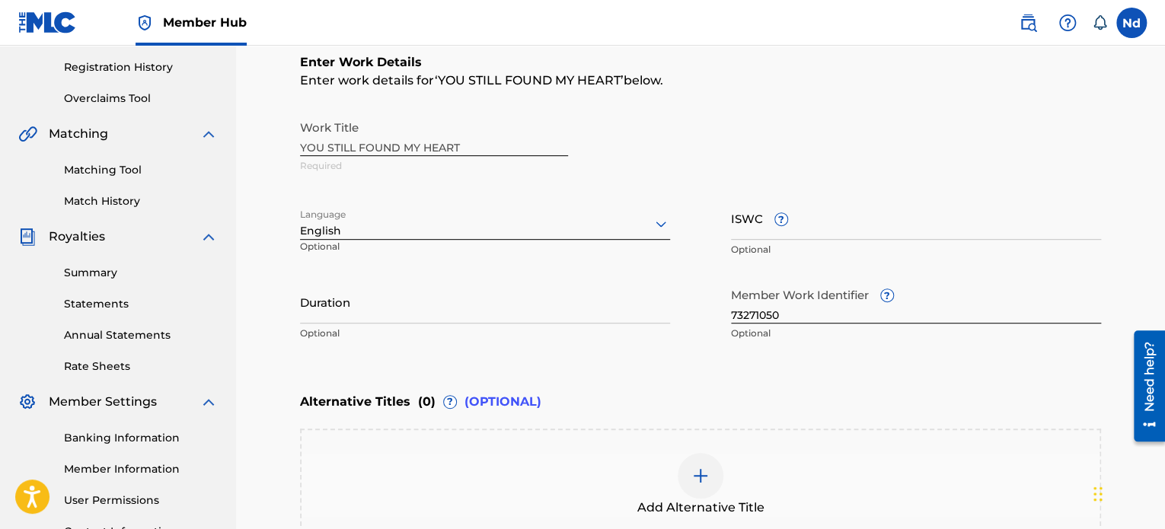
scroll to position [305, 0]
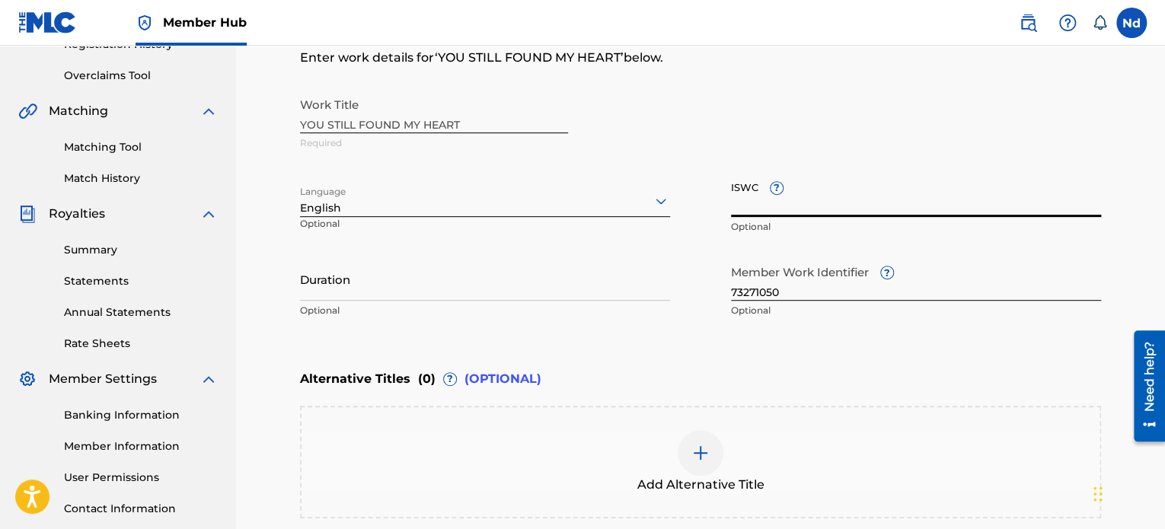
click at [856, 199] on input "ISWC ?" at bounding box center [916, 195] width 370 height 43
paste input "T3326093027"
type input "T3326093027"
click at [791, 303] on div "Member Work Identifier ? 73271050 Optional" at bounding box center [916, 291] width 370 height 69
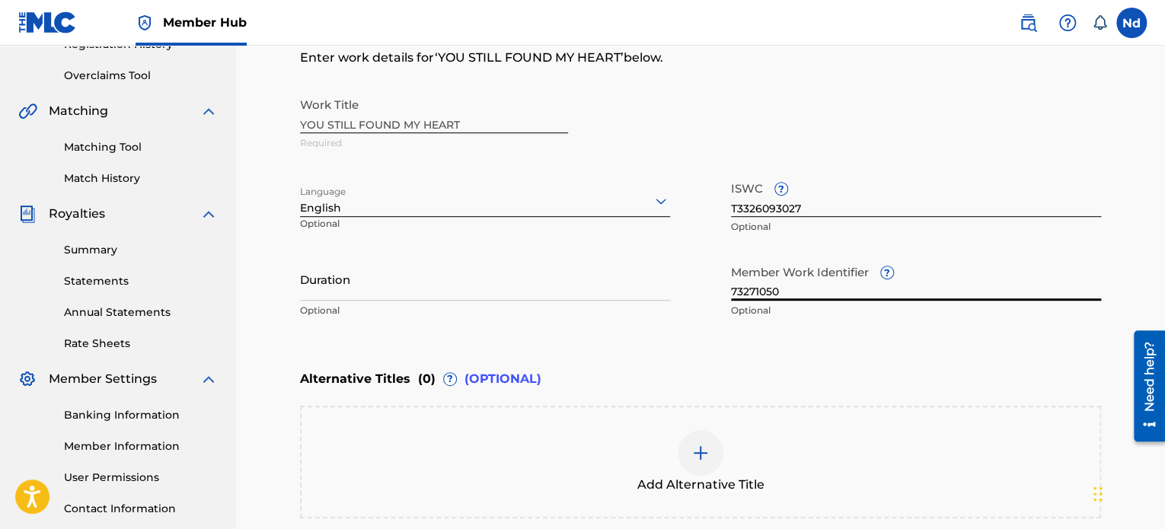
click at [791, 292] on input "73271050" at bounding box center [916, 278] width 370 height 43
click at [791, 291] on input "73271050" at bounding box center [916, 278] width 370 height 43
click at [792, 289] on input "73271050" at bounding box center [916, 278] width 370 height 43
paste input "930267856"
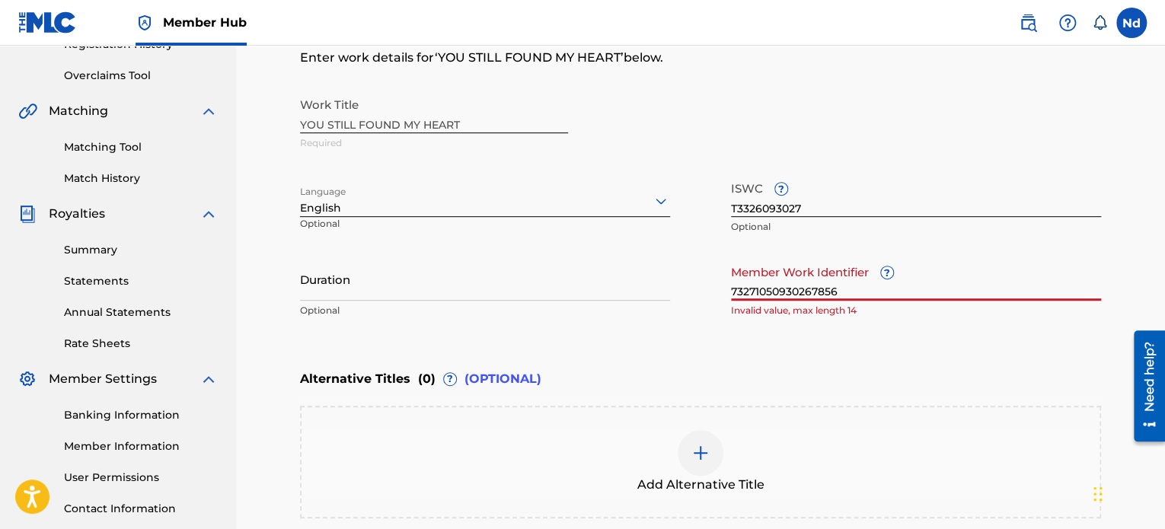
click at [787, 286] on input "73271050930267856" at bounding box center [916, 278] width 370 height 43
paste input "text"
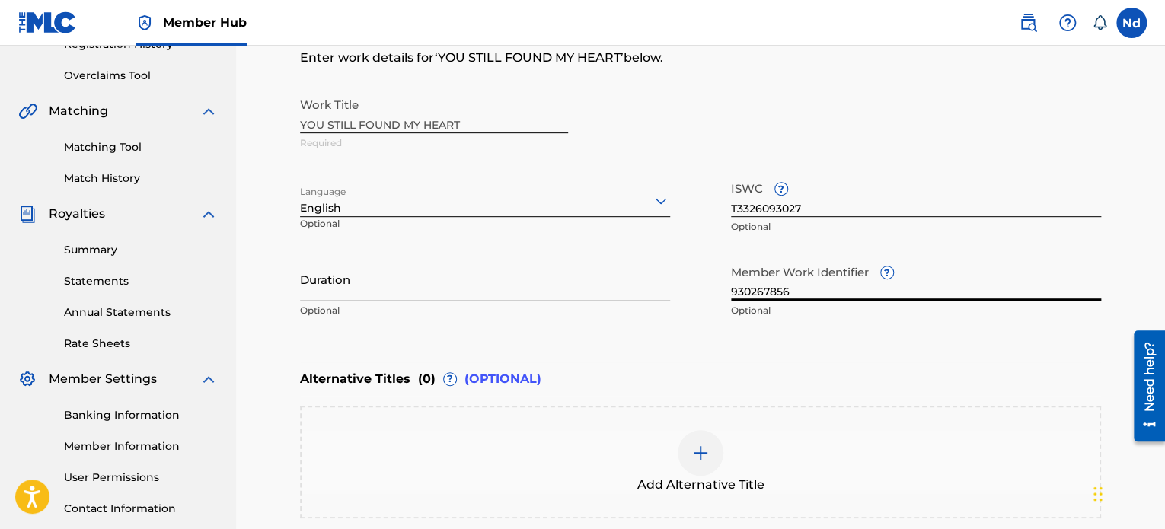
type input "930267856"
click at [407, 282] on input "Duration" at bounding box center [485, 278] width 370 height 43
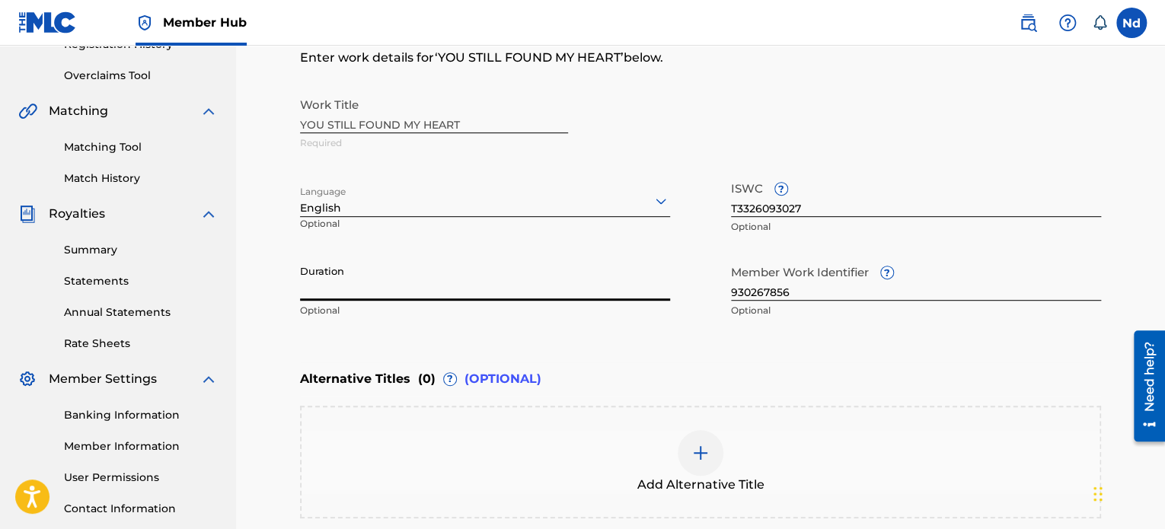
paste input "03:23"
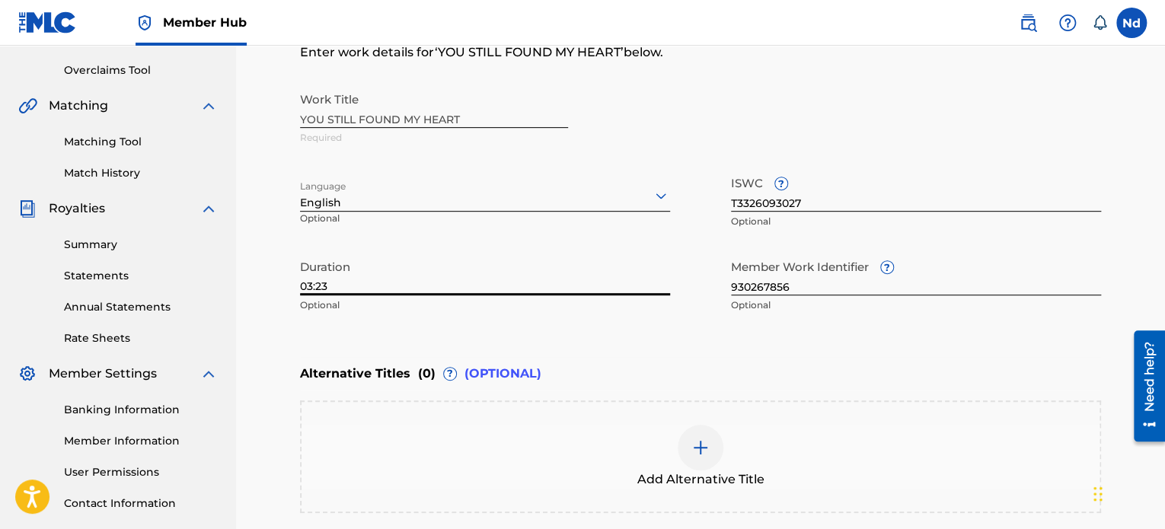
scroll to position [381, 0]
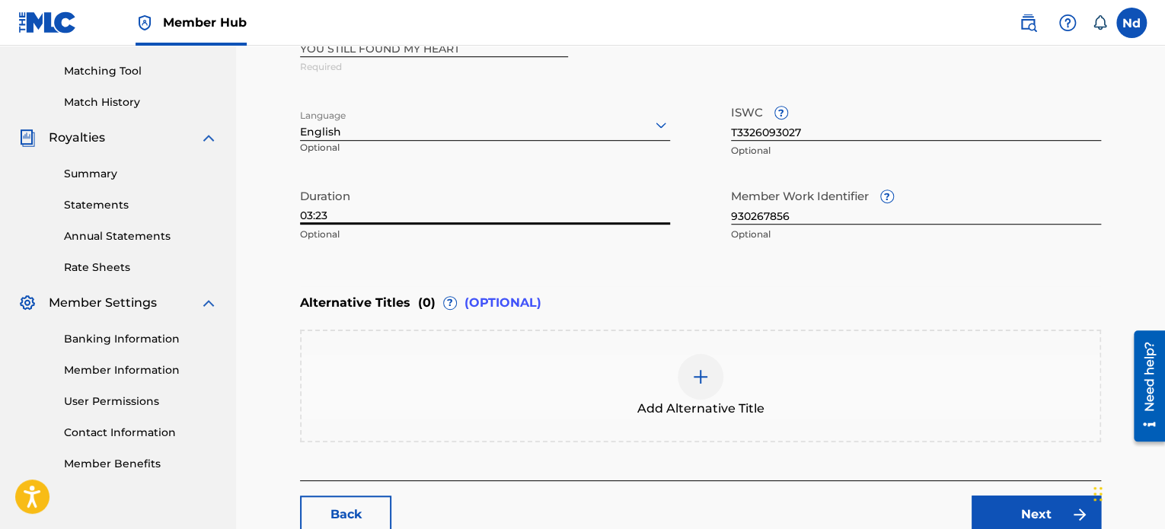
type input "03:23"
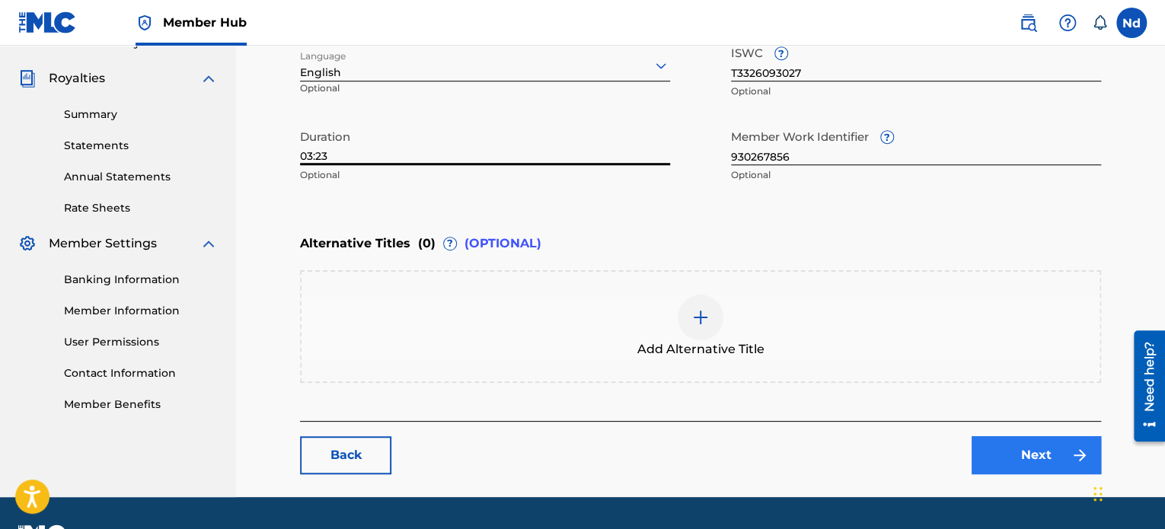
scroll to position [480, 0]
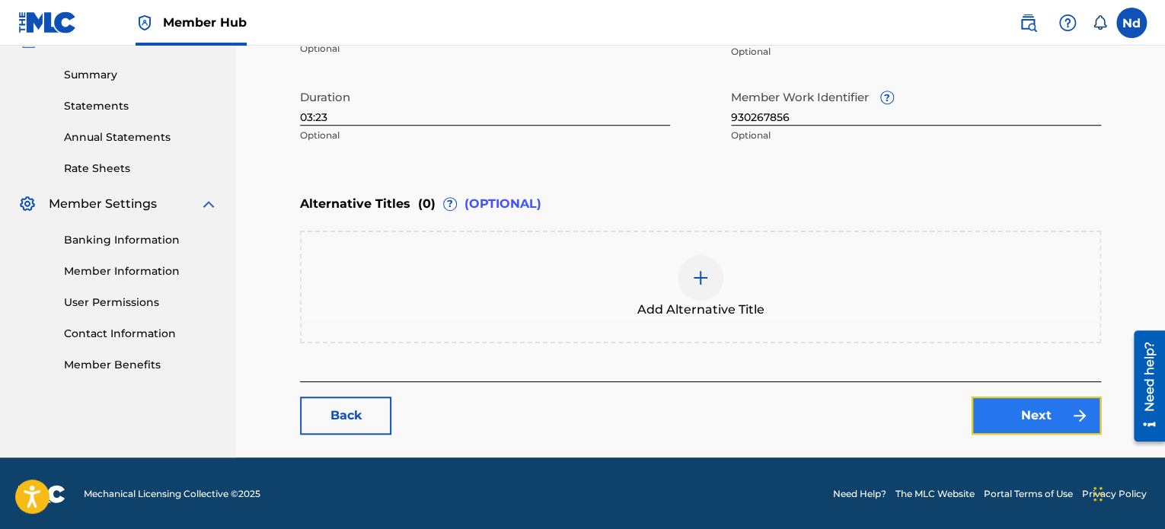
click at [994, 419] on link "Next" at bounding box center [1035, 416] width 129 height 38
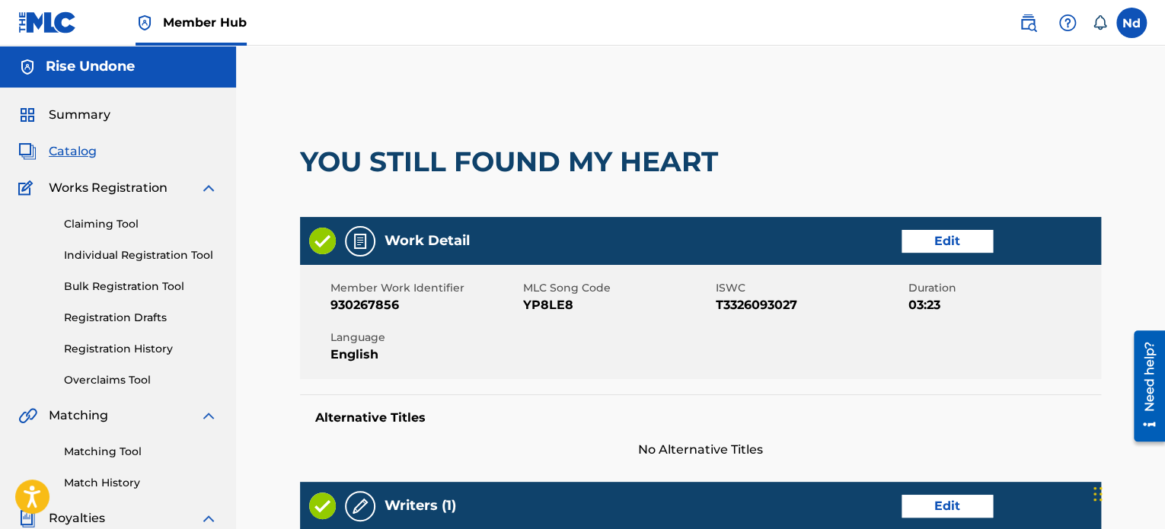
scroll to position [228, 0]
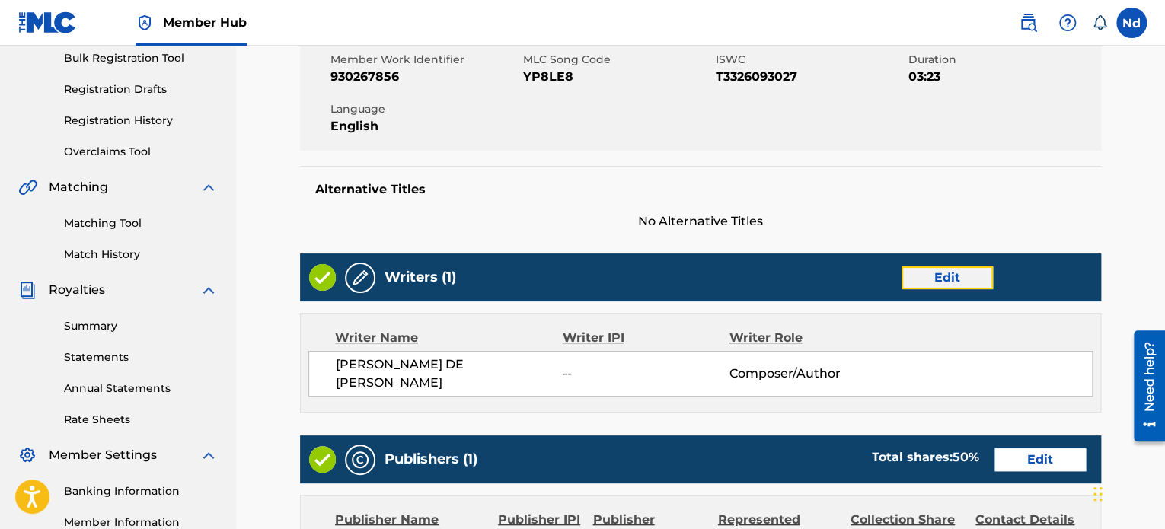
click at [955, 283] on link "Edit" at bounding box center [946, 277] width 91 height 23
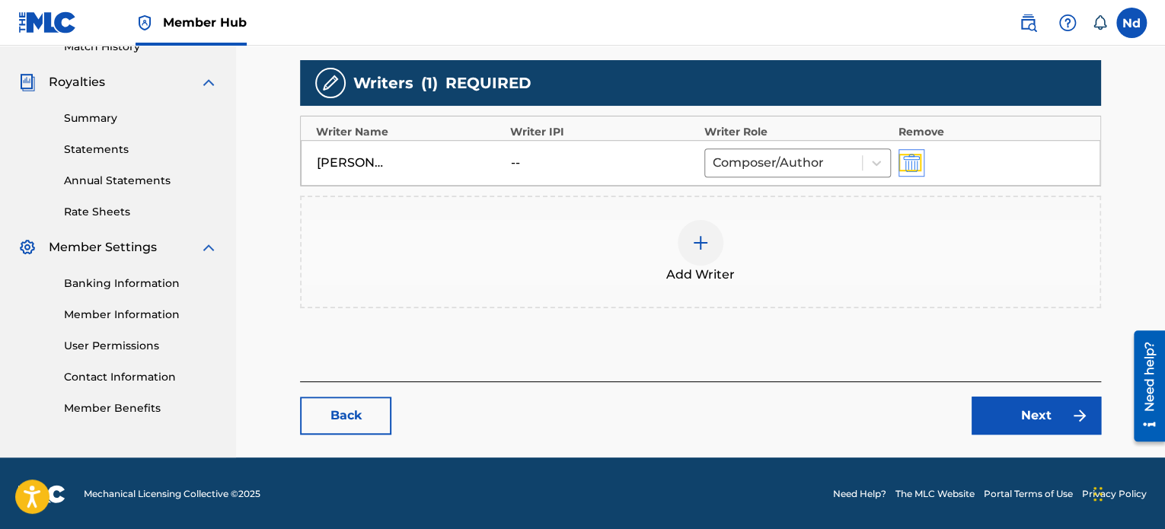
click at [907, 164] on img "submit" at bounding box center [911, 163] width 17 height 18
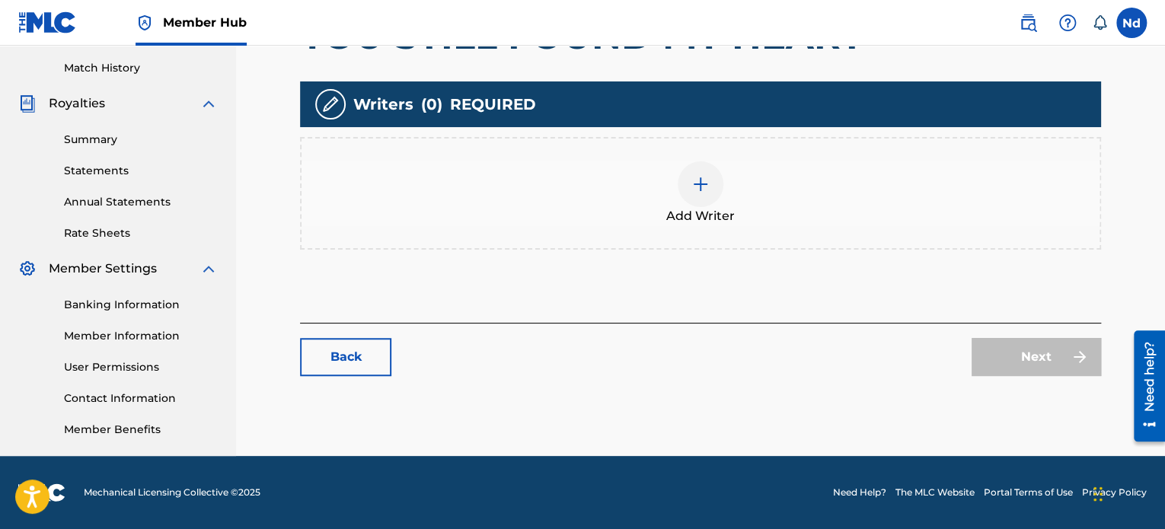
scroll to position [414, 0]
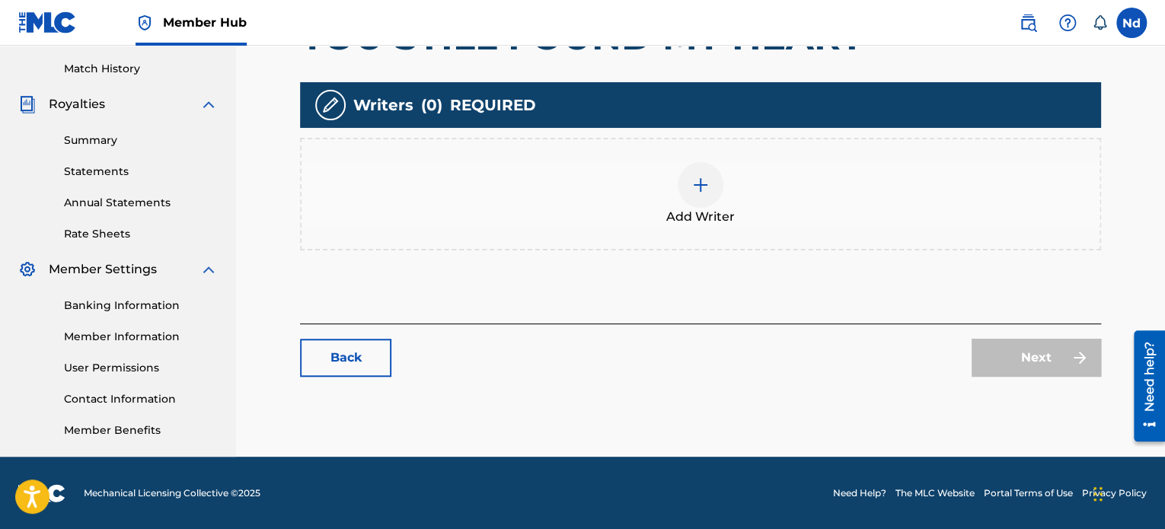
click at [685, 194] on div at bounding box center [701, 185] width 46 height 46
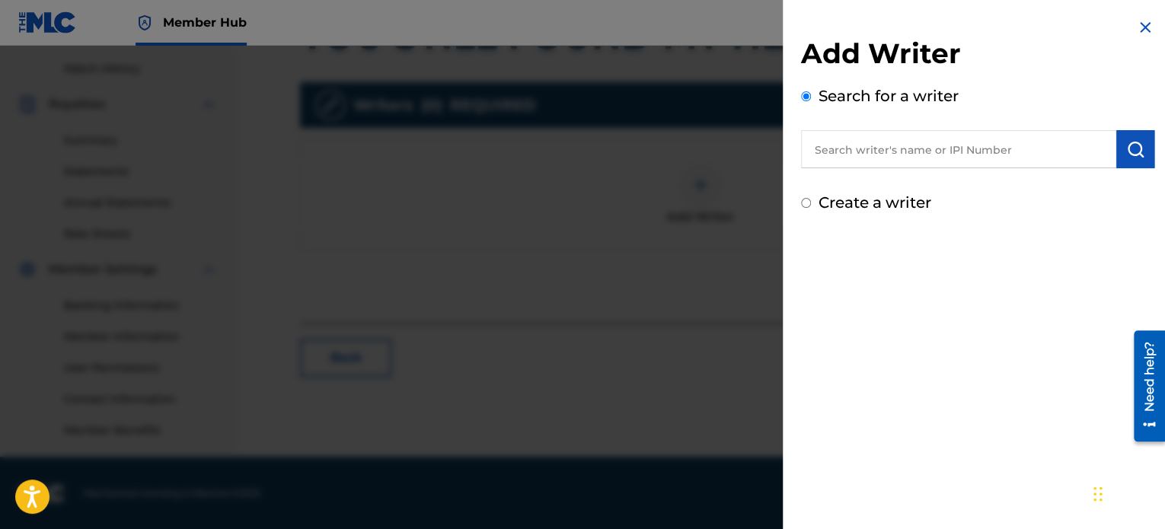
click at [923, 145] on input "text" at bounding box center [958, 149] width 315 height 38
click at [819, 148] on input "ndia de jesus cardoso" at bounding box center [958, 149] width 315 height 38
type input "[PERSON_NAME] de [PERSON_NAME]"
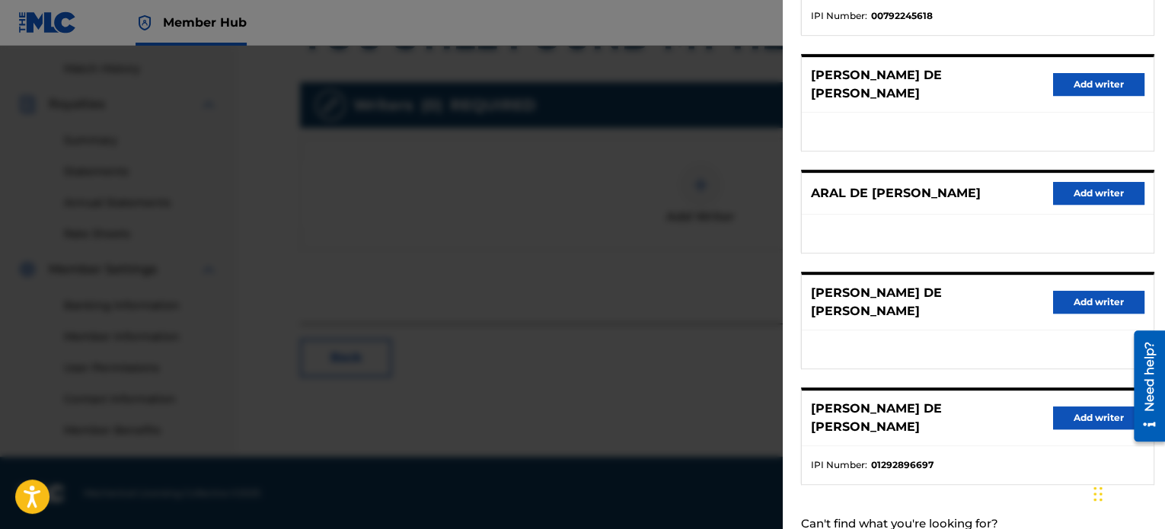
scroll to position [258, 0]
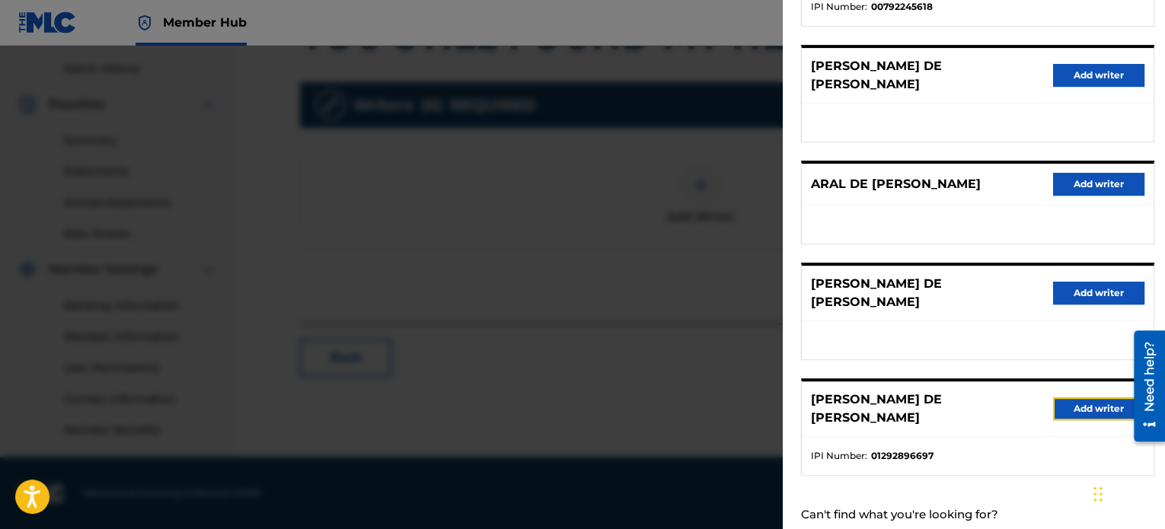
click at [1070, 397] on button "Add writer" at bounding box center [1098, 408] width 91 height 23
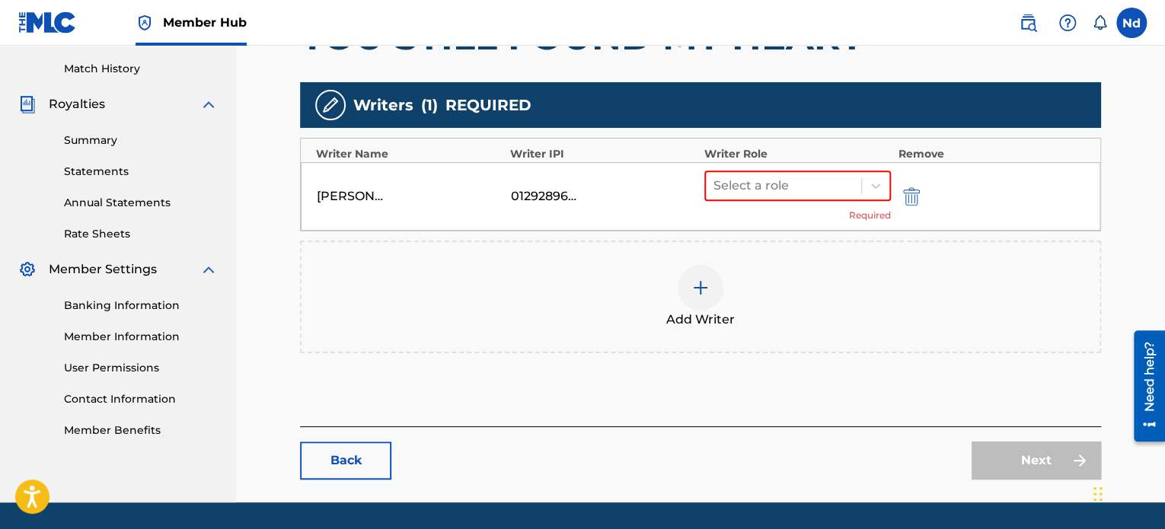
scroll to position [458, 0]
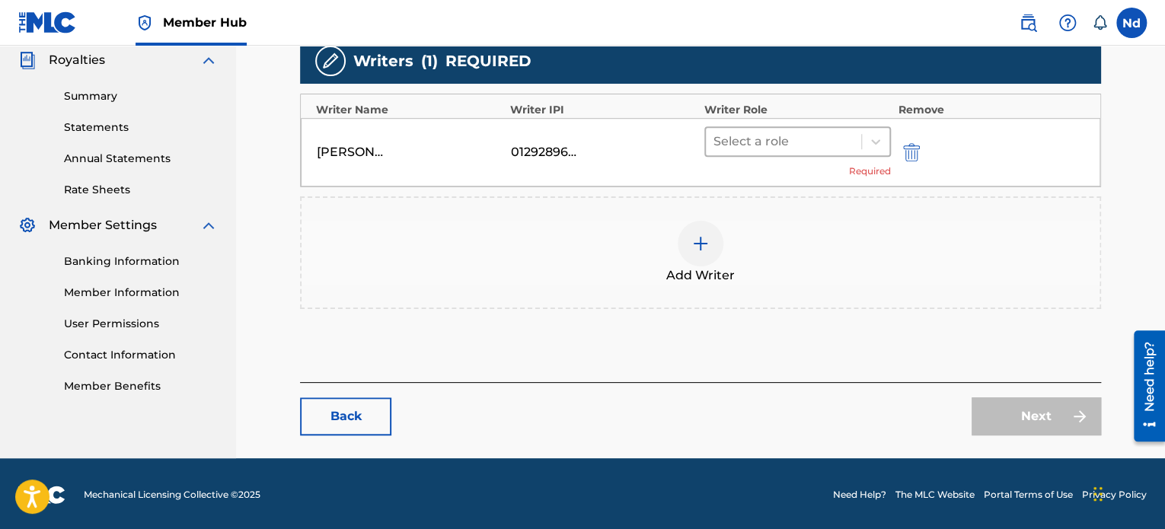
click at [789, 128] on div "Select a role" at bounding box center [783, 141] width 155 height 27
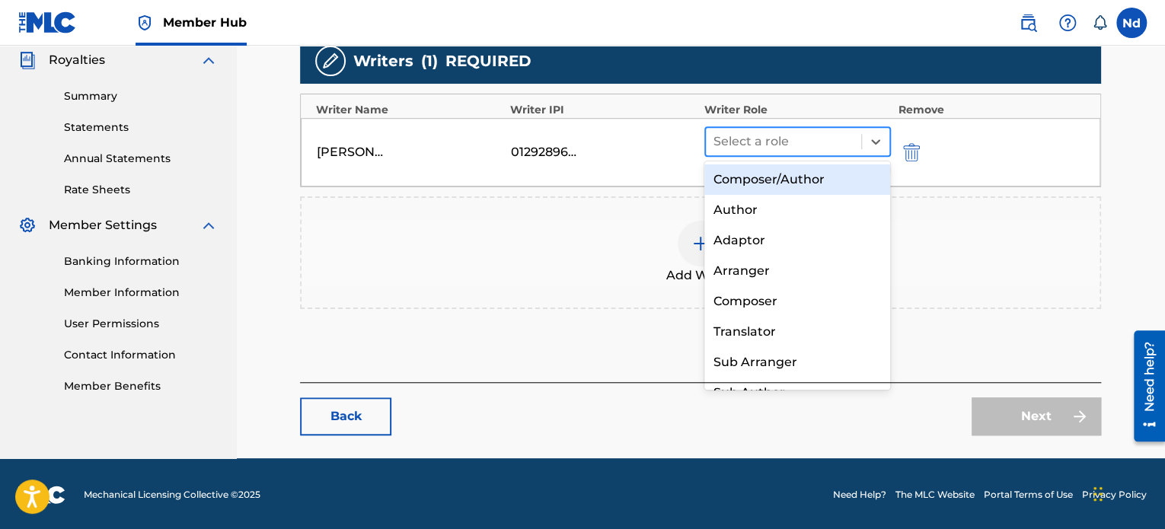
click at [783, 145] on div at bounding box center [783, 141] width 140 height 21
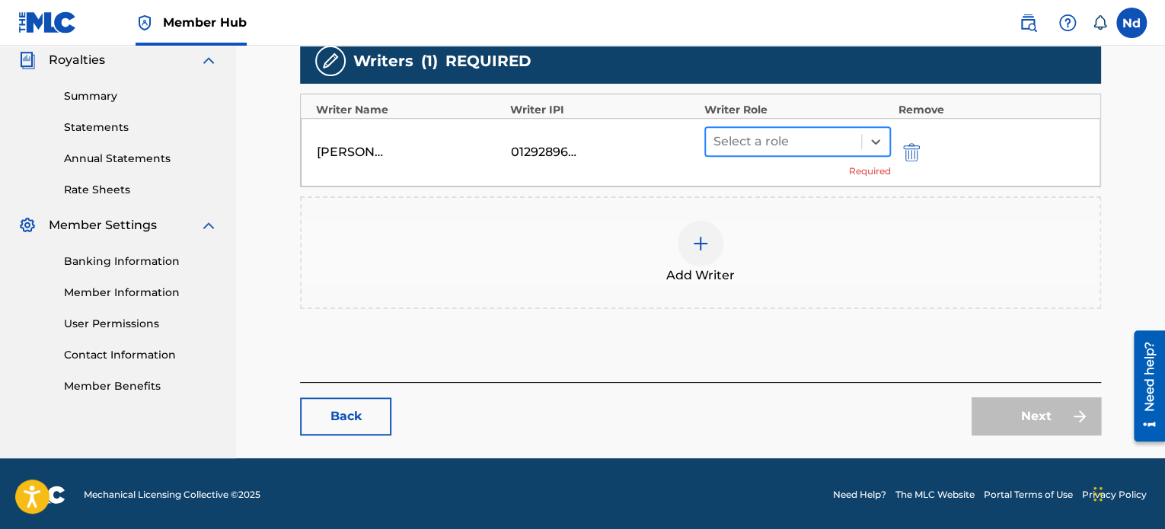
click at [783, 142] on div at bounding box center [783, 141] width 140 height 21
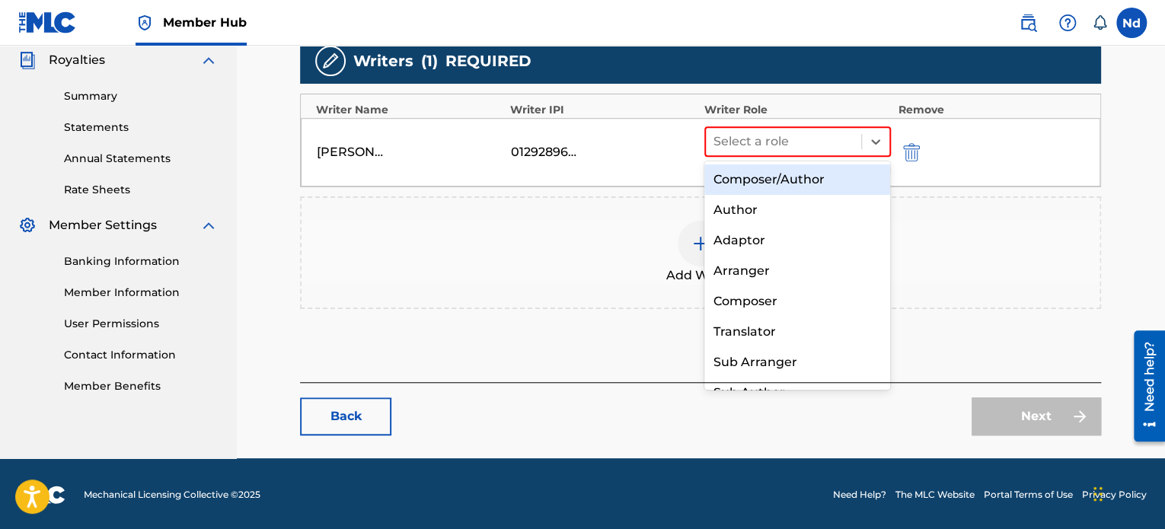
click at [777, 179] on div "Composer/Author" at bounding box center [797, 179] width 187 height 30
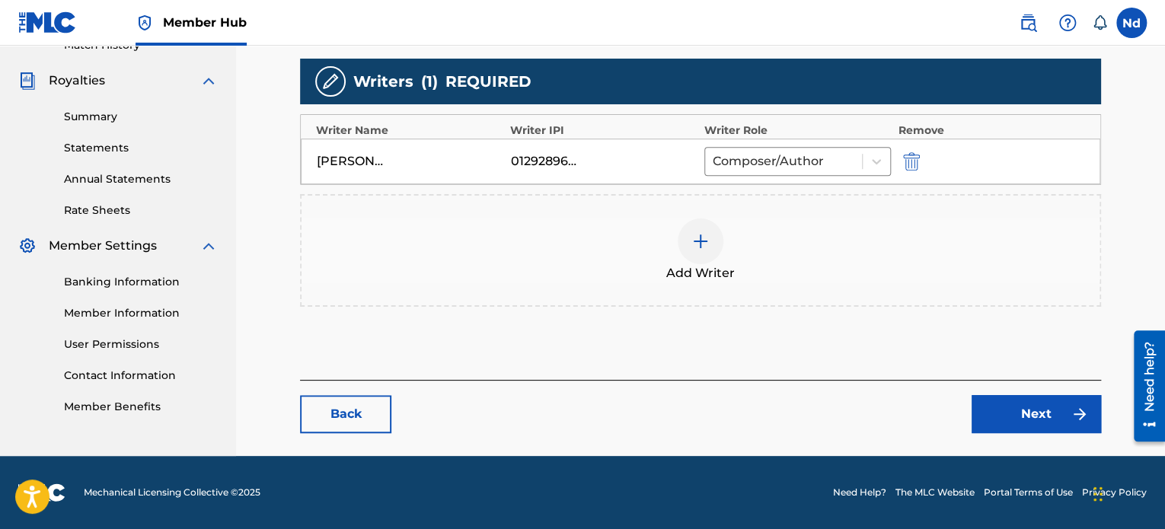
scroll to position [436, 0]
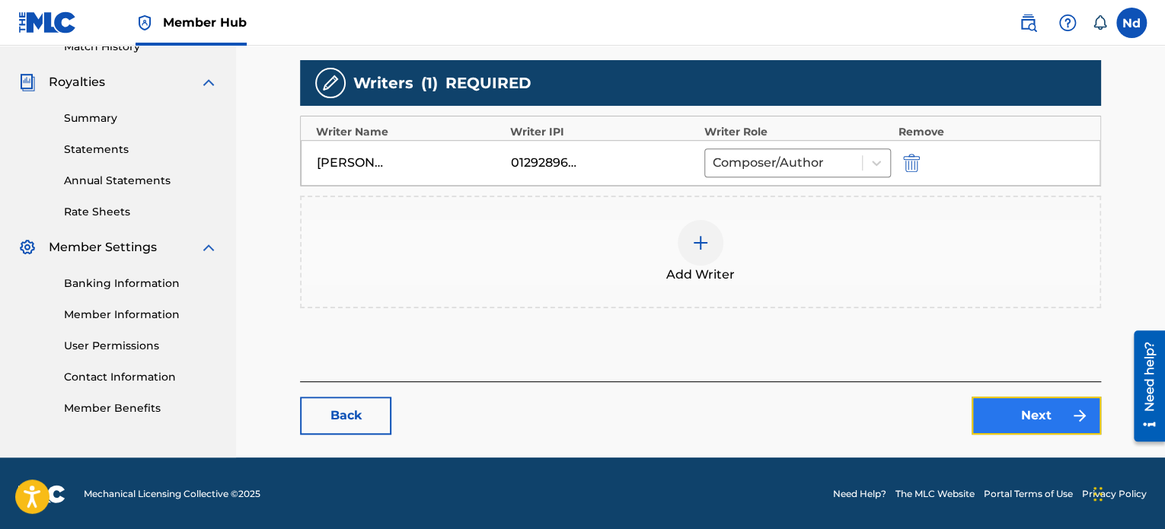
click at [1048, 422] on link "Next" at bounding box center [1035, 416] width 129 height 38
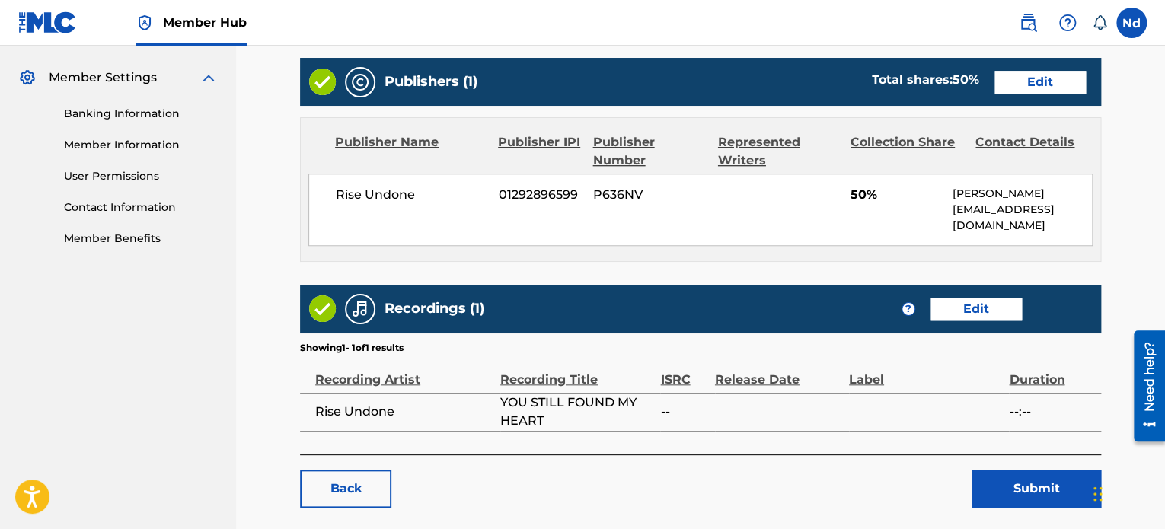
scroll to position [609, 0]
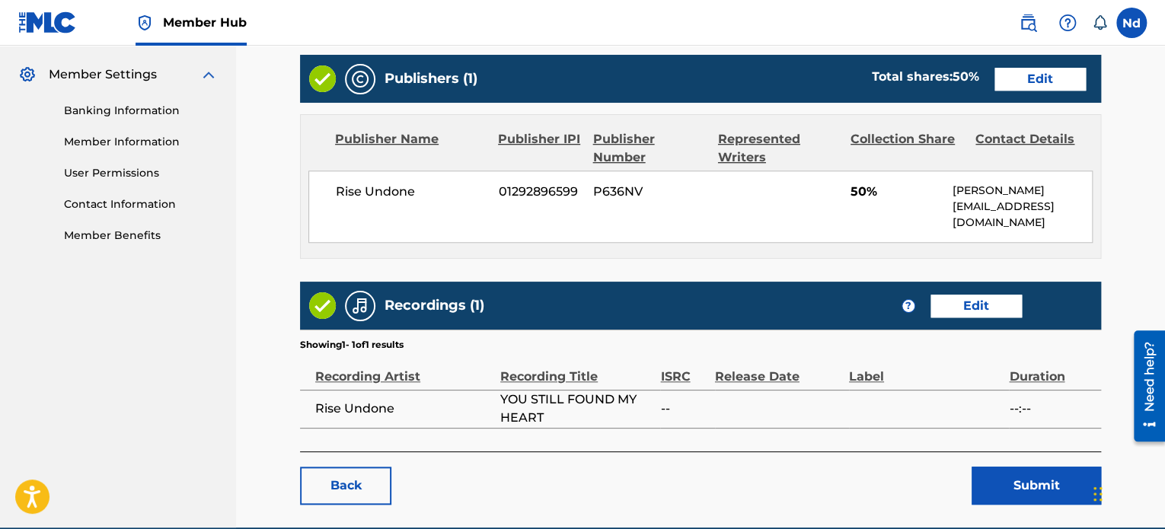
click at [1047, 83] on div "Publishers (1) Total shares: 50 % Edit" at bounding box center [700, 79] width 801 height 48
click at [1041, 68] on link "Edit" at bounding box center [1039, 79] width 91 height 23
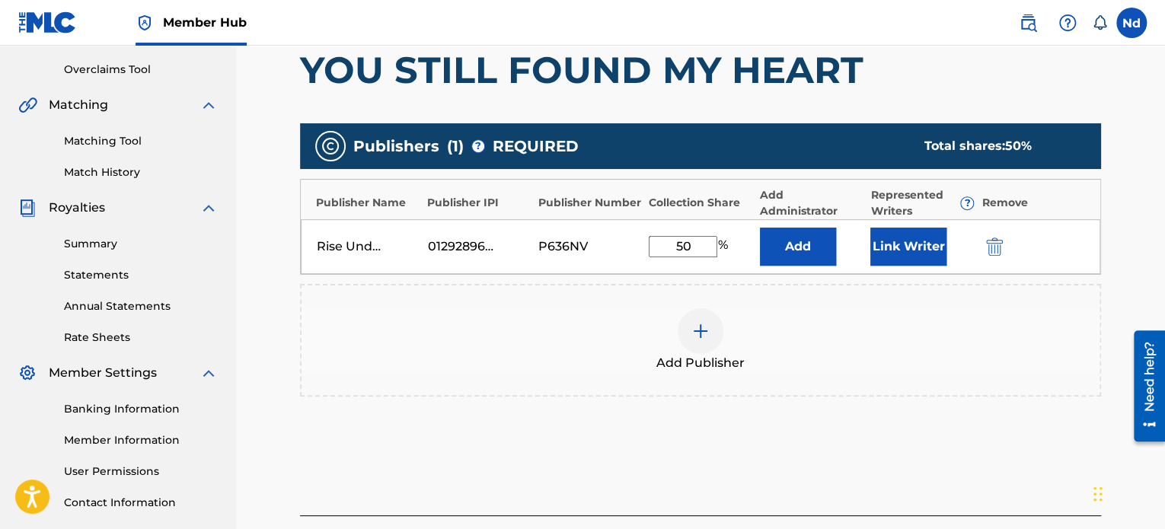
scroll to position [445, 0]
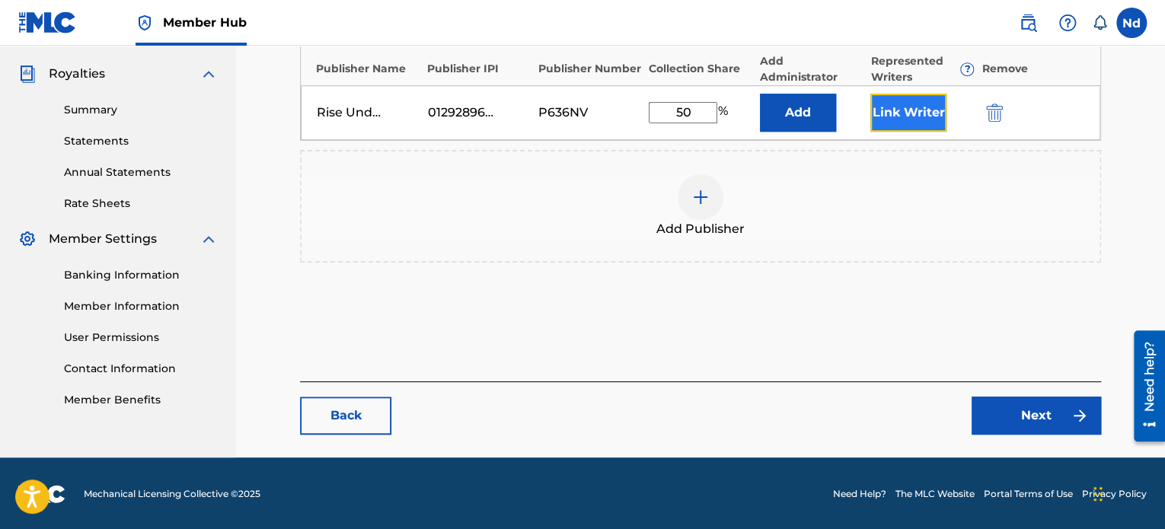
click at [918, 122] on button "Link Writer" at bounding box center [908, 113] width 76 height 38
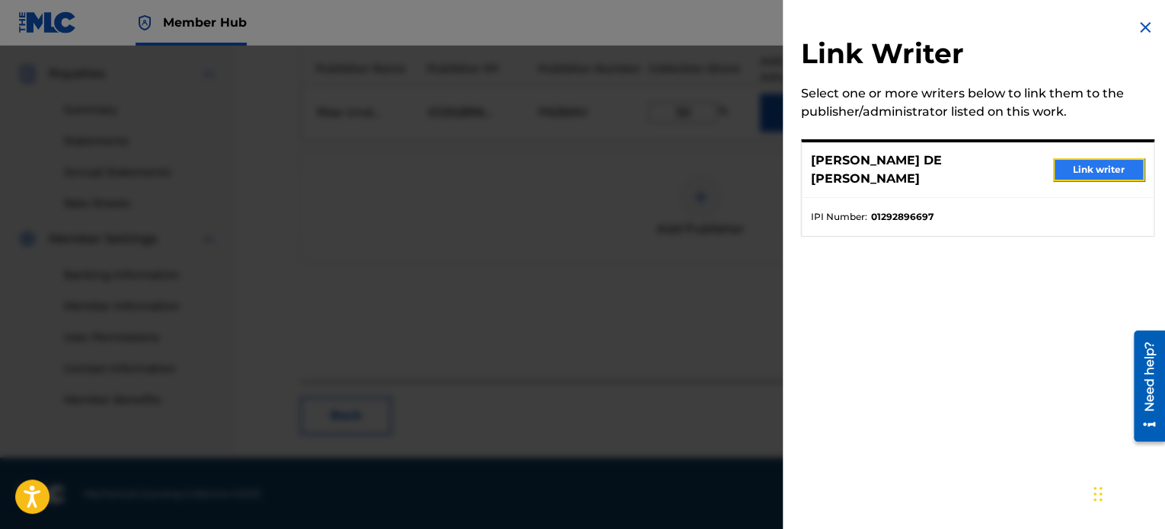
click at [1097, 161] on button "Link writer" at bounding box center [1098, 169] width 91 height 23
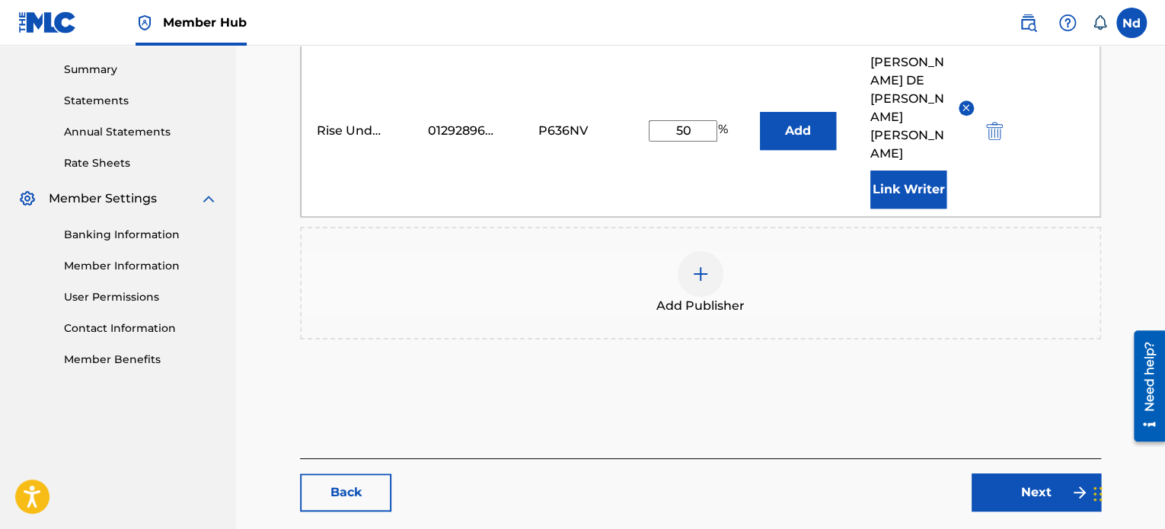
scroll to position [507, 0]
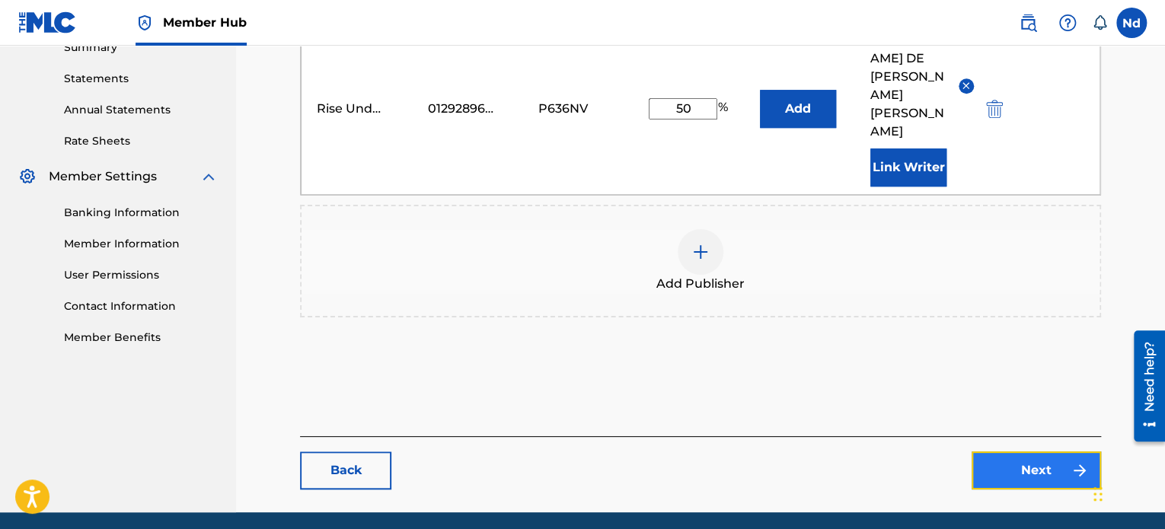
click at [1022, 451] on link "Next" at bounding box center [1035, 470] width 129 height 38
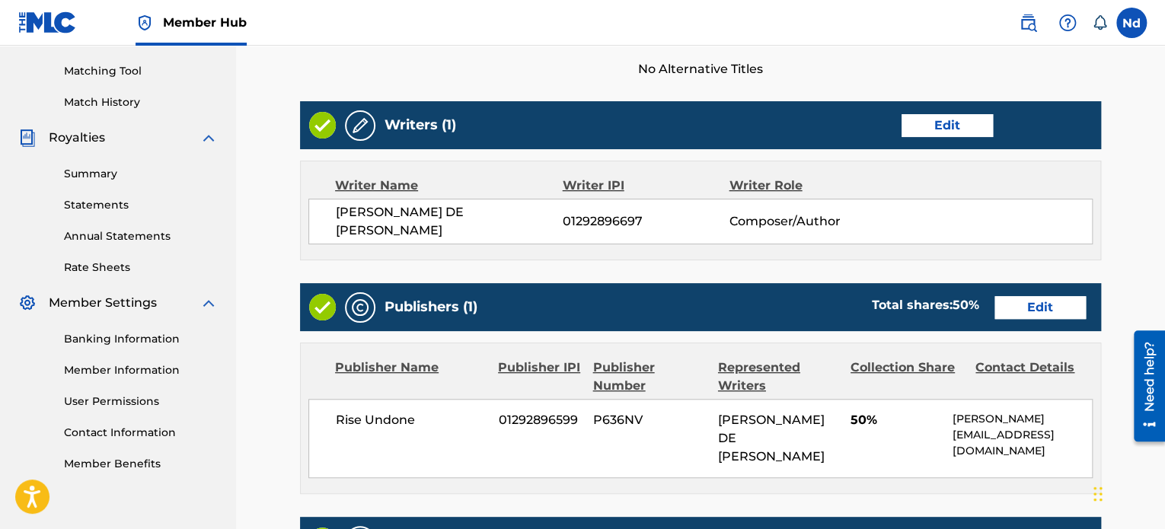
scroll to position [659, 0]
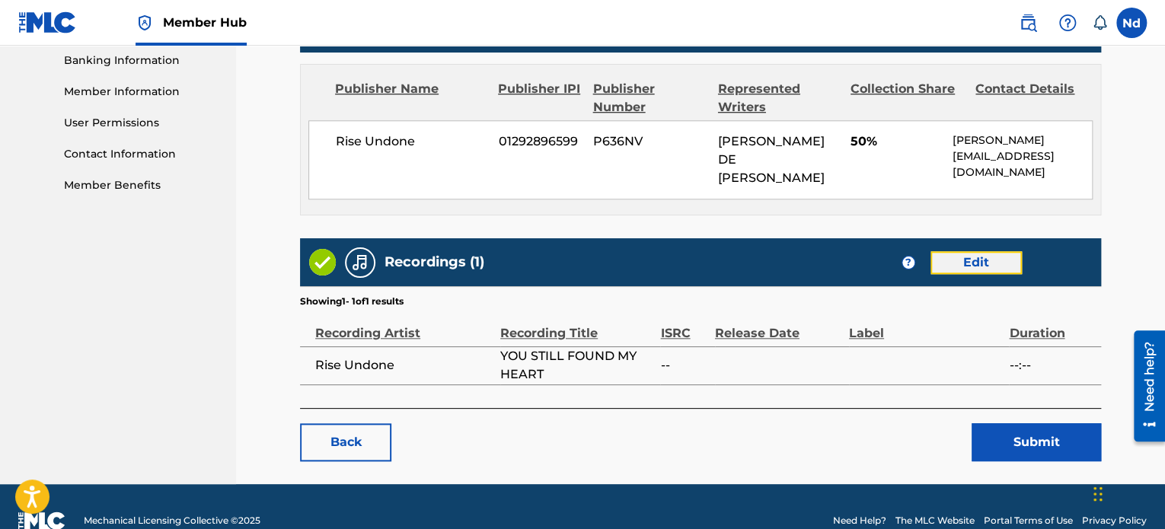
click at [980, 251] on link "Edit" at bounding box center [975, 262] width 91 height 23
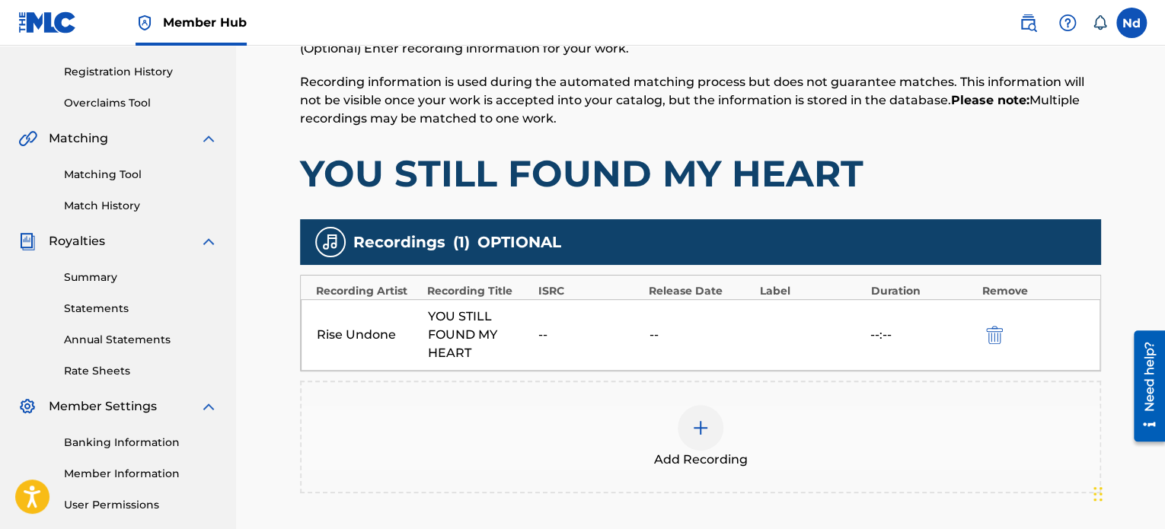
scroll to position [381, 0]
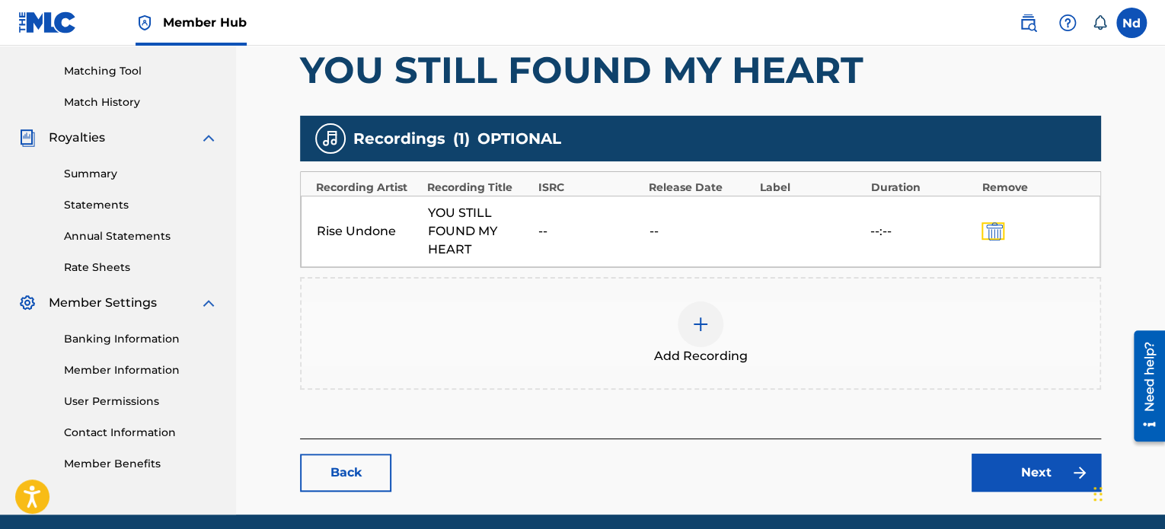
click at [986, 228] on img "submit" at bounding box center [994, 231] width 17 height 18
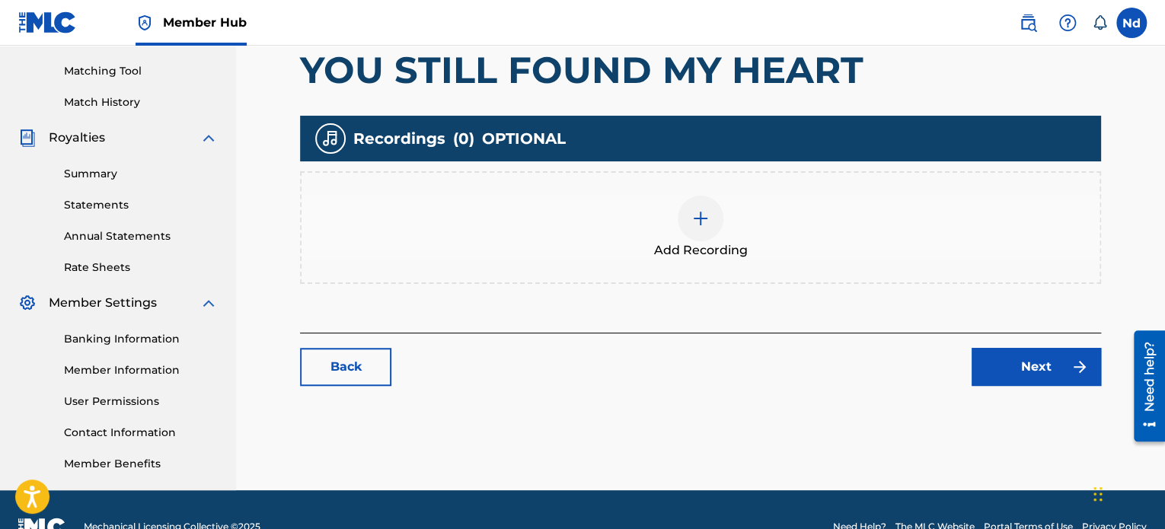
click at [707, 234] on div at bounding box center [701, 219] width 46 height 46
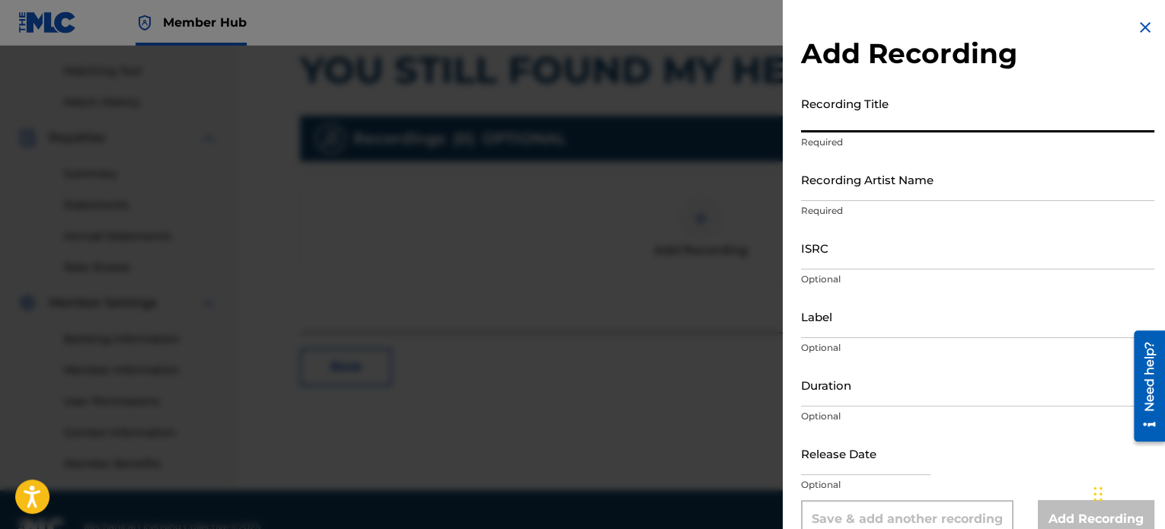
click at [869, 132] on input "Recording Title" at bounding box center [977, 110] width 353 height 43
paste input "YOU STILL FOUND MY HEART"
type input "YOU STILL FOUND MY HEART"
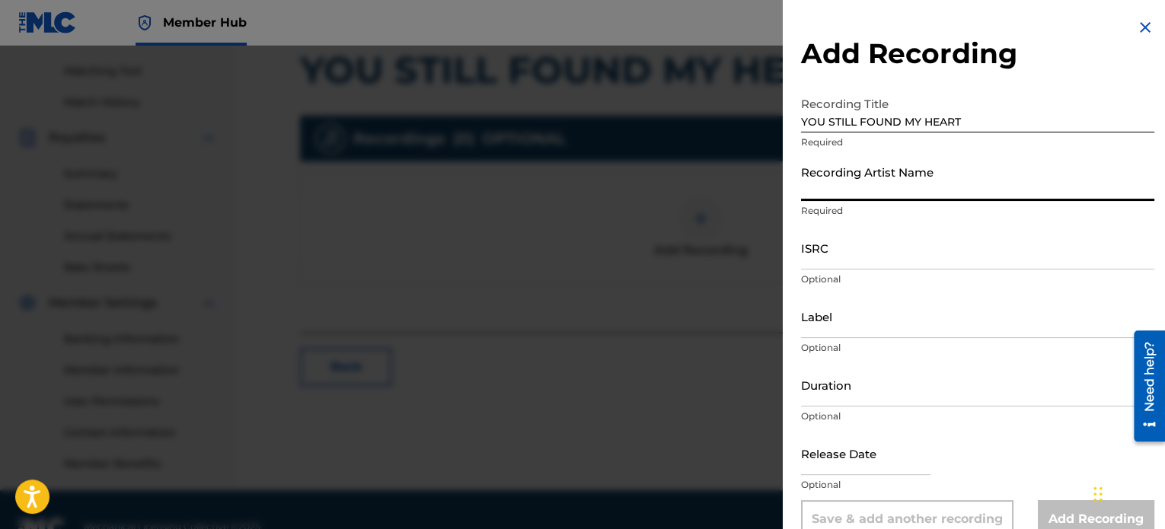
click at [881, 183] on input "Recording Artist Name" at bounding box center [977, 179] width 353 height 43
type input "Rise Undone"
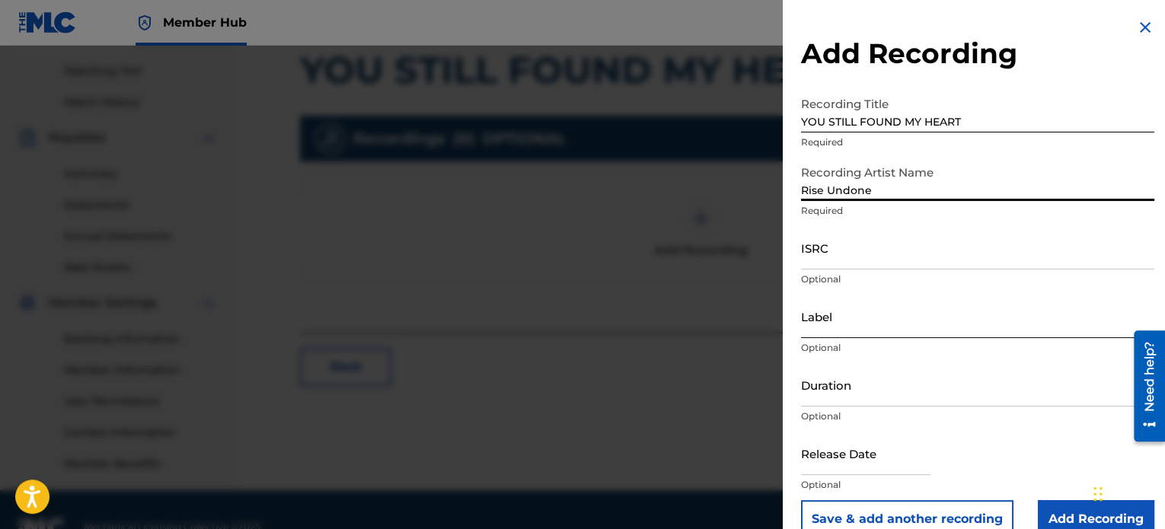
click at [862, 337] on input "Label" at bounding box center [977, 316] width 353 height 43
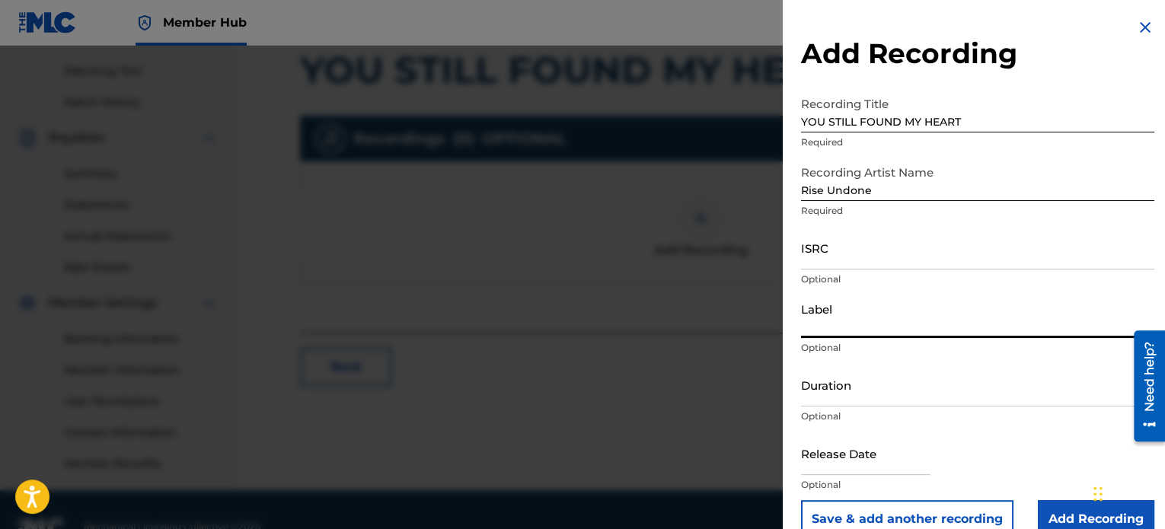
type input "Rise Undone"
click at [911, 252] on input "ISRC" at bounding box center [977, 247] width 353 height 43
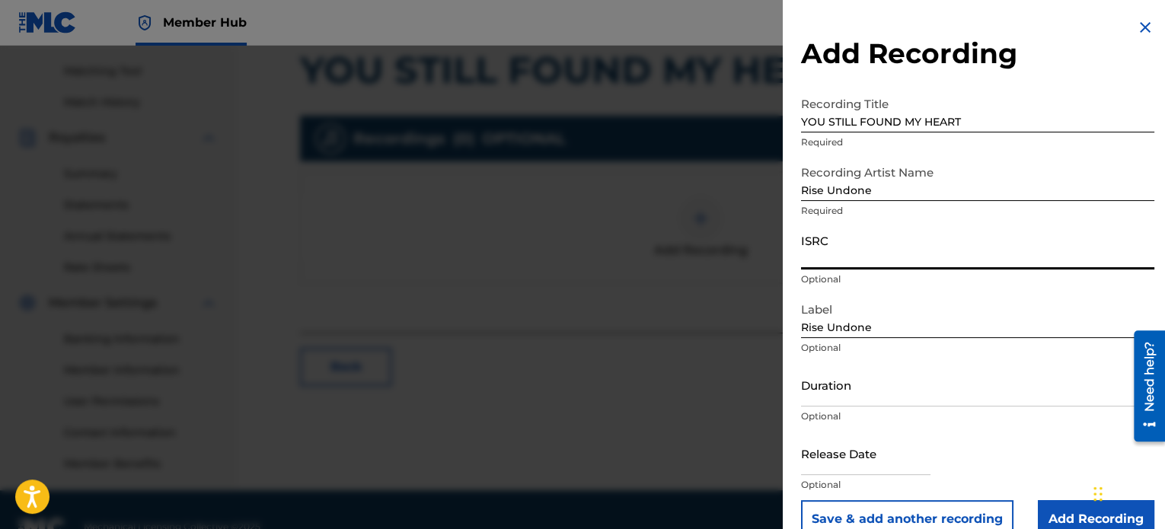
paste input "USHM22575302"
type input "USHM22575302"
click at [869, 397] on input "Duration" at bounding box center [977, 384] width 353 height 43
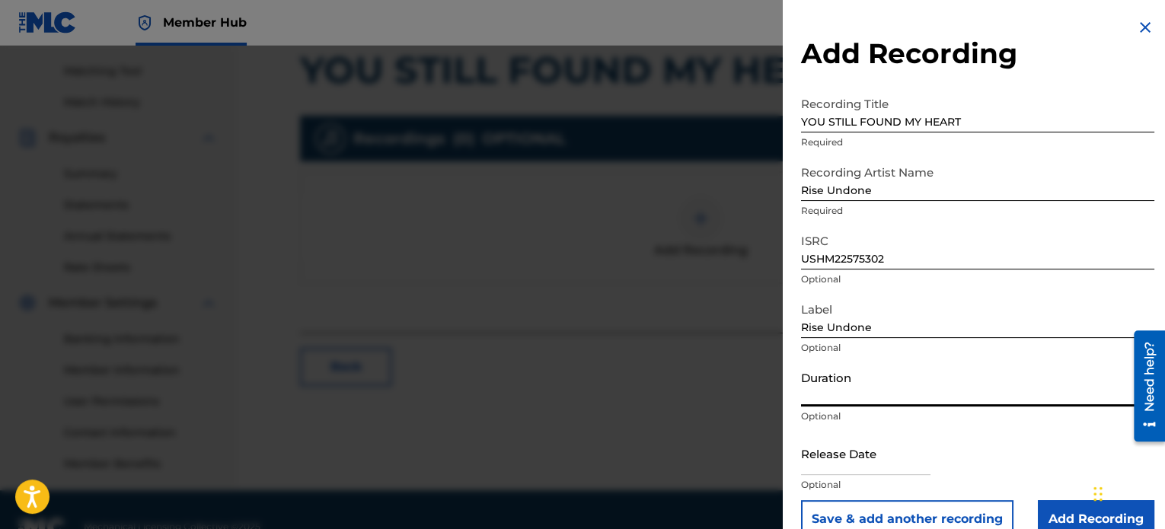
paste input "03:23"
type input "03:23"
click at [893, 460] on input "text" at bounding box center [865, 453] width 129 height 43
select select "8"
select select "2025"
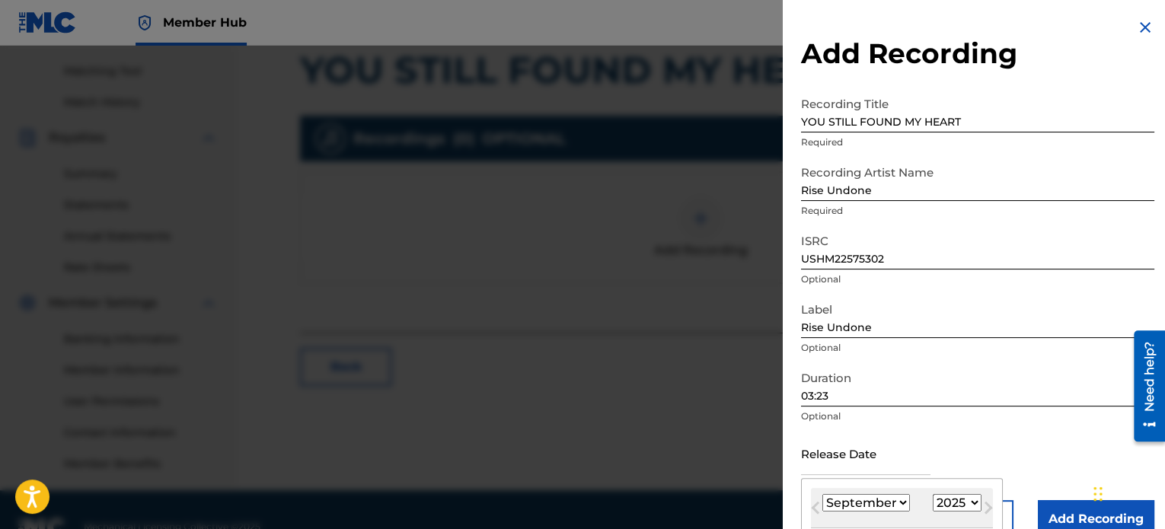
type input "[DATE]"
select select "4"
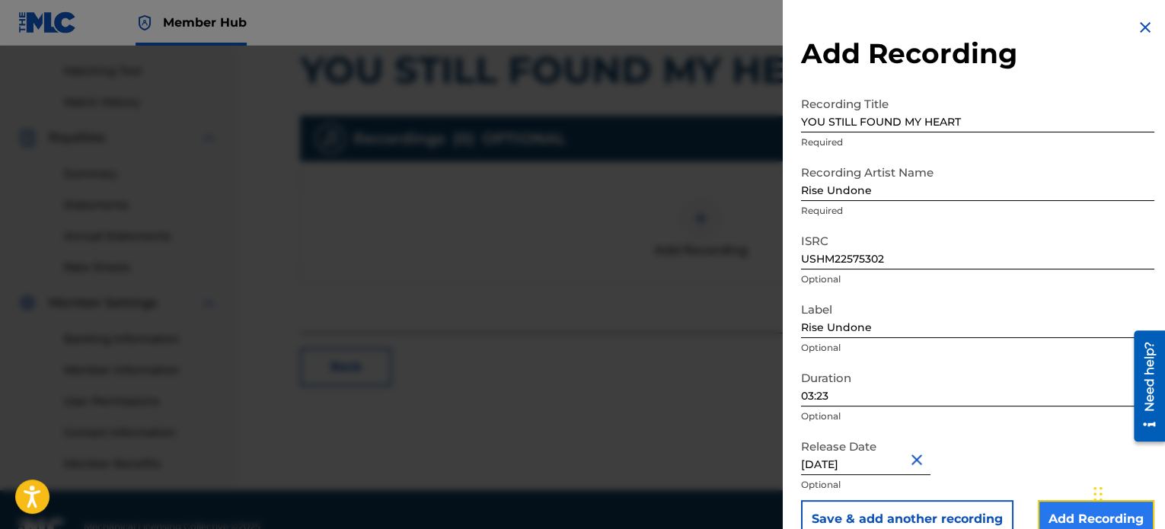
click at [1065, 511] on input "Add Recording" at bounding box center [1096, 519] width 116 height 38
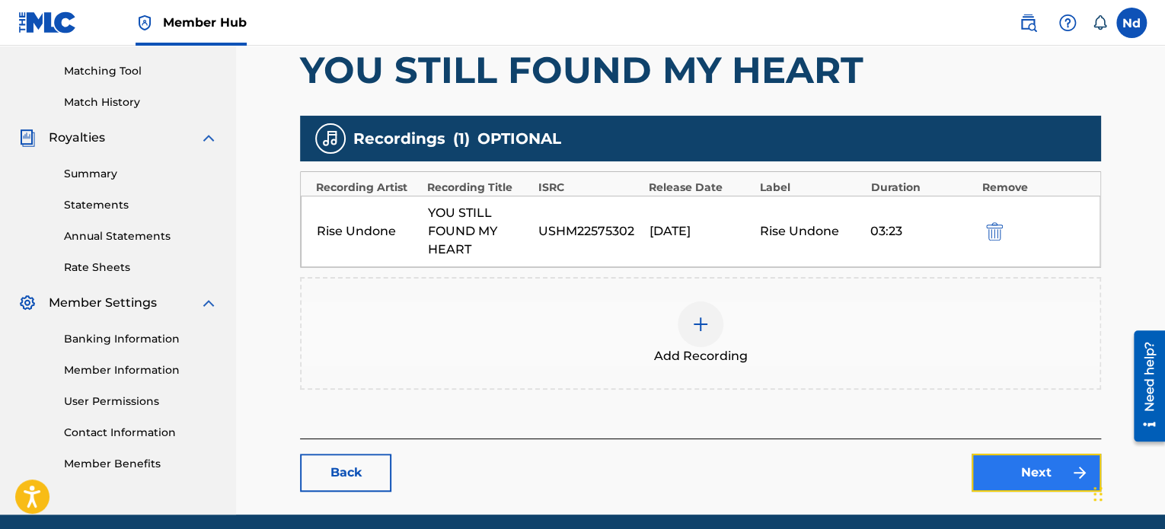
click at [996, 477] on link "Next" at bounding box center [1035, 473] width 129 height 38
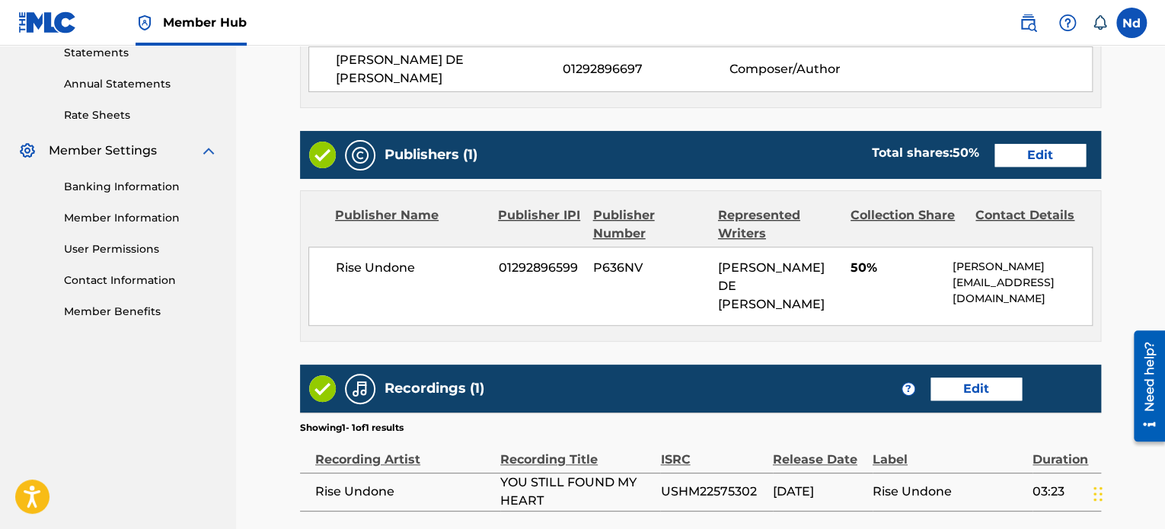
scroll to position [659, 0]
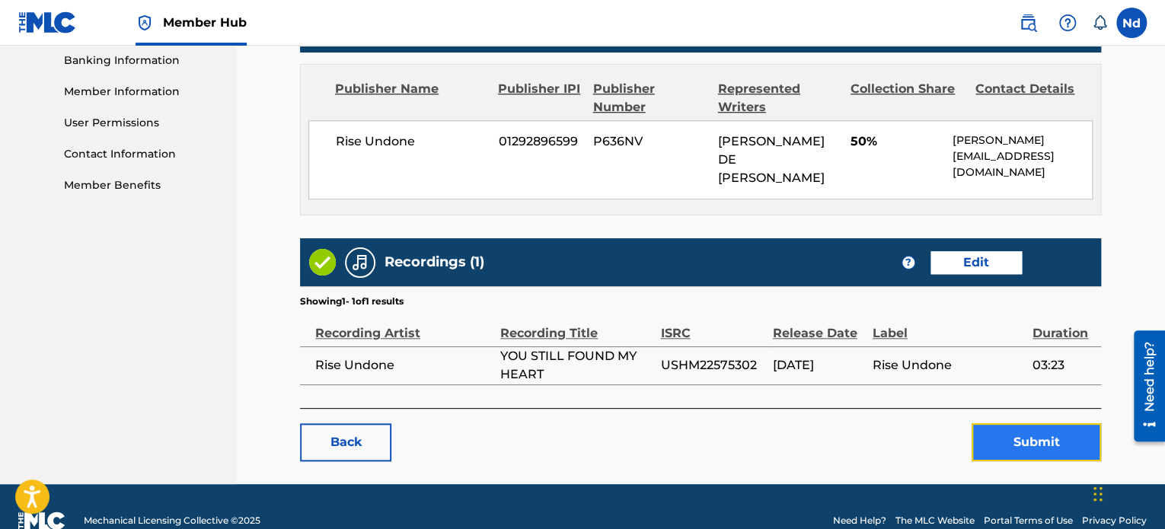
click at [1010, 423] on button "Submit" at bounding box center [1035, 442] width 129 height 38
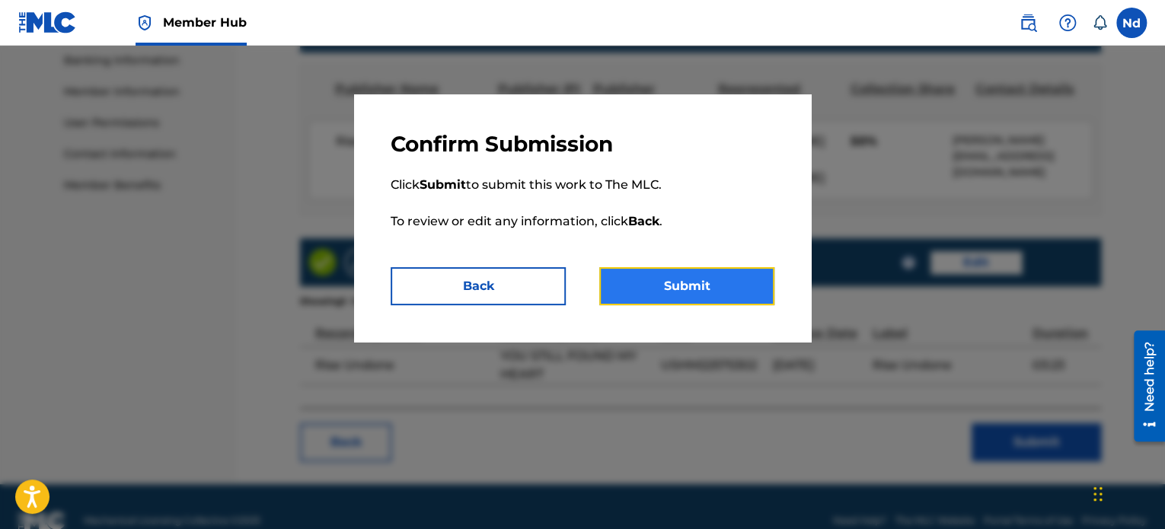
click at [716, 285] on button "Submit" at bounding box center [686, 286] width 175 height 38
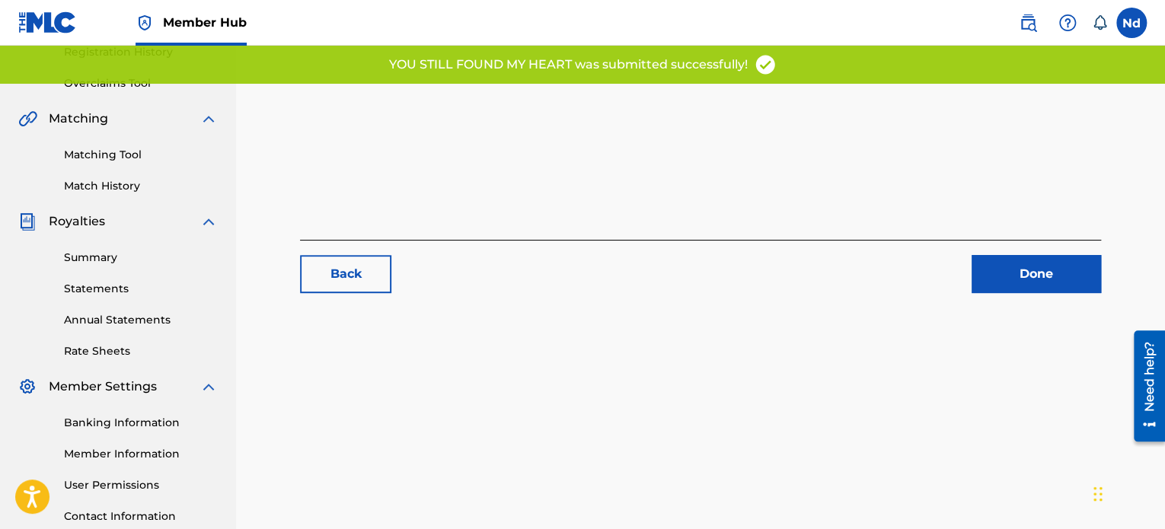
scroll to position [414, 0]
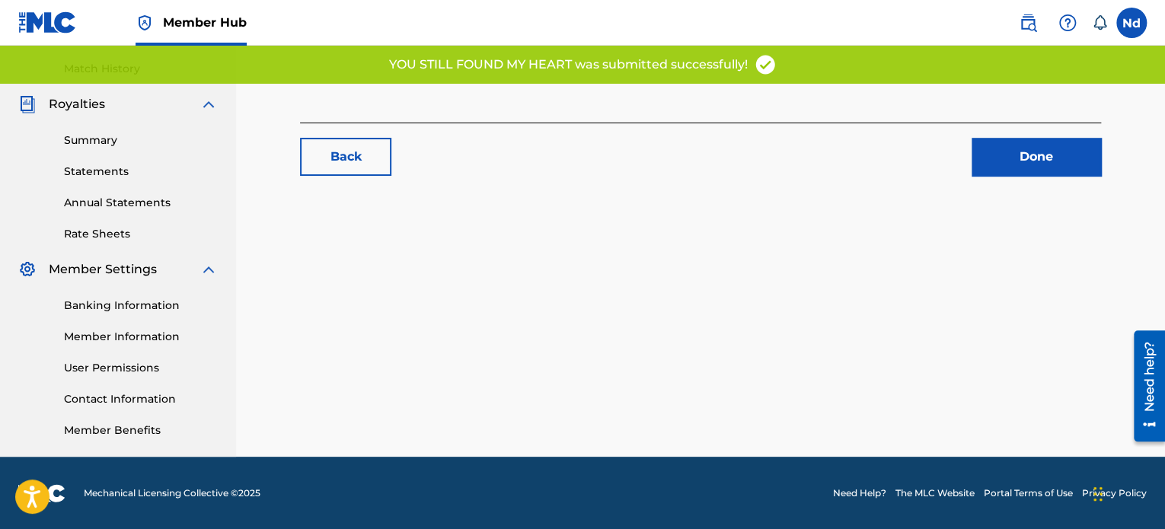
drag, startPoint x: 1009, startPoint y: 150, endPoint x: 796, endPoint y: 58, distance: 232.2
click at [1009, 149] on link "Done" at bounding box center [1035, 157] width 129 height 38
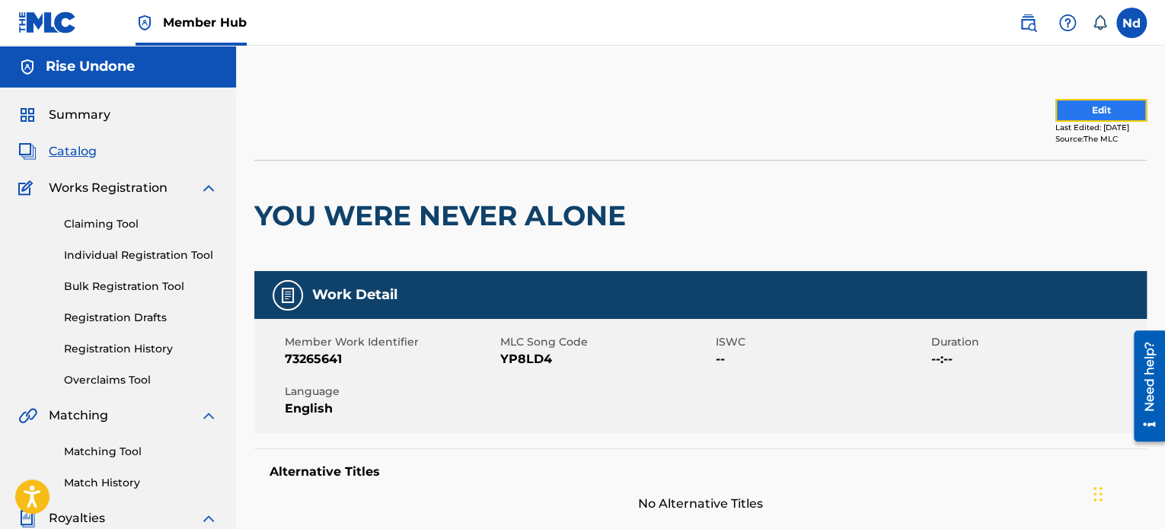
click at [1087, 115] on button "Edit" at bounding box center [1100, 110] width 91 height 23
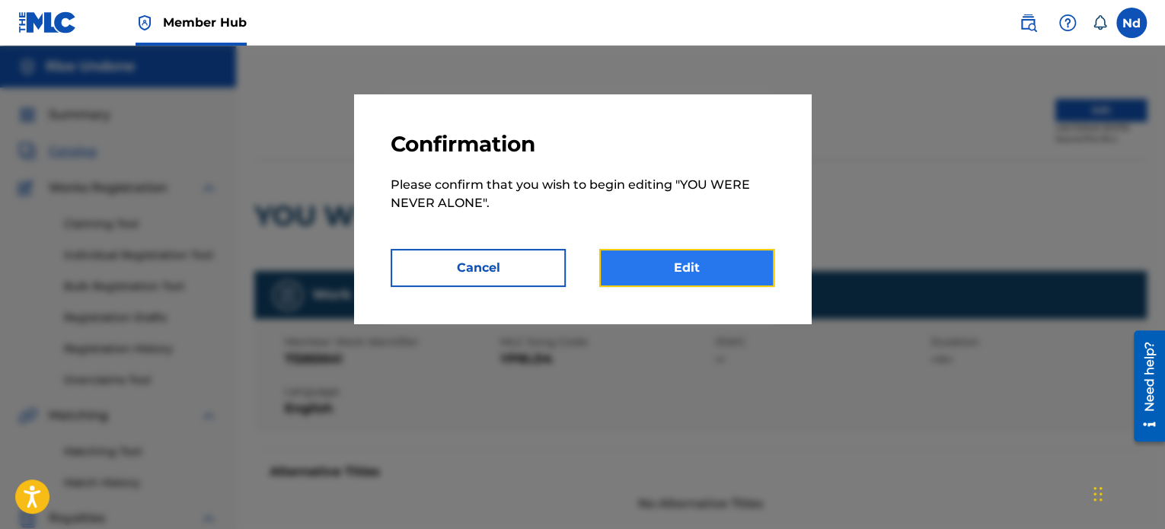
click at [652, 270] on link "Edit" at bounding box center [686, 268] width 175 height 38
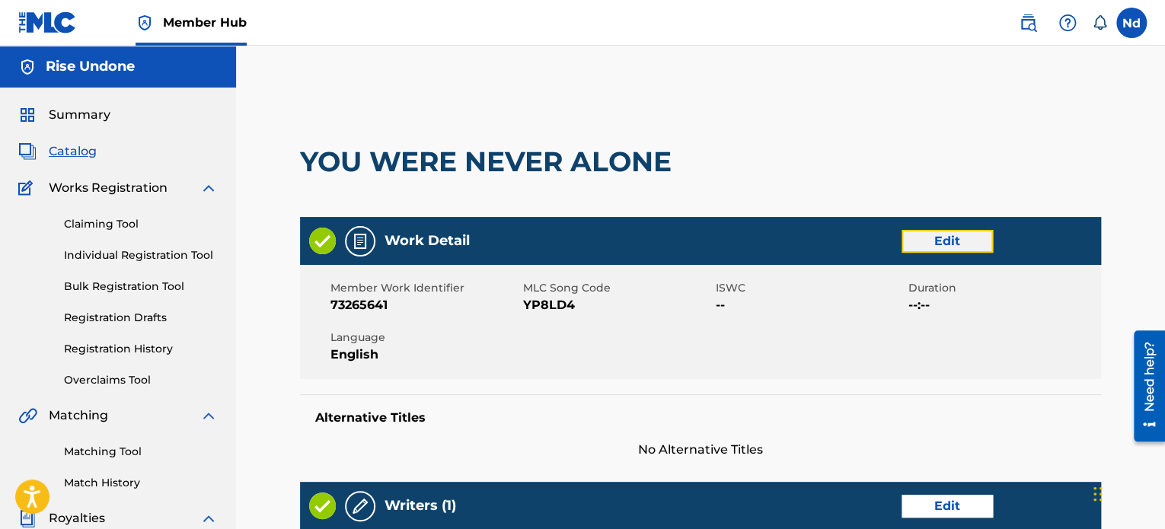
click at [966, 237] on link "Edit" at bounding box center [946, 241] width 91 height 23
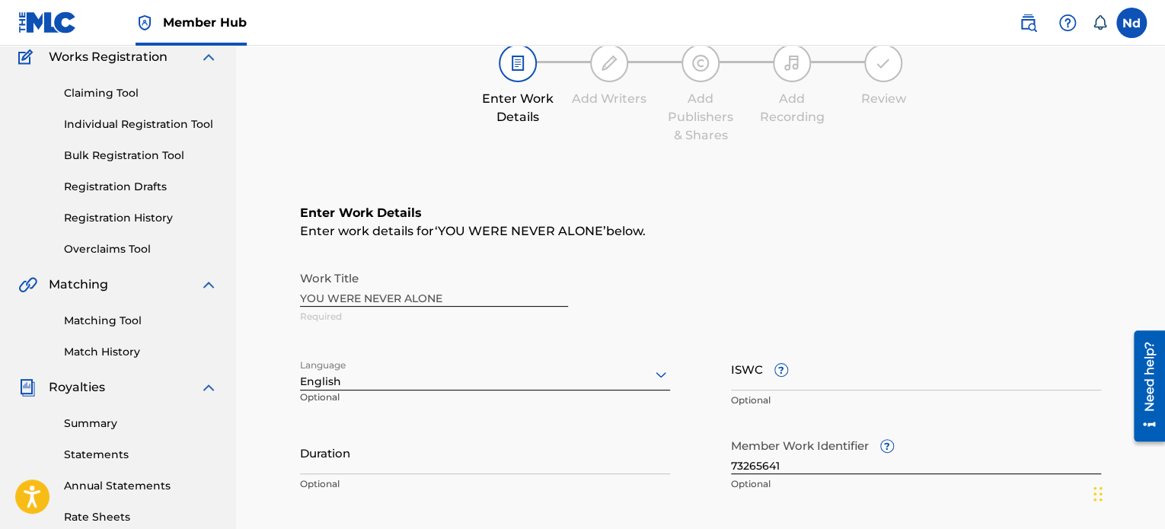
scroll to position [305, 0]
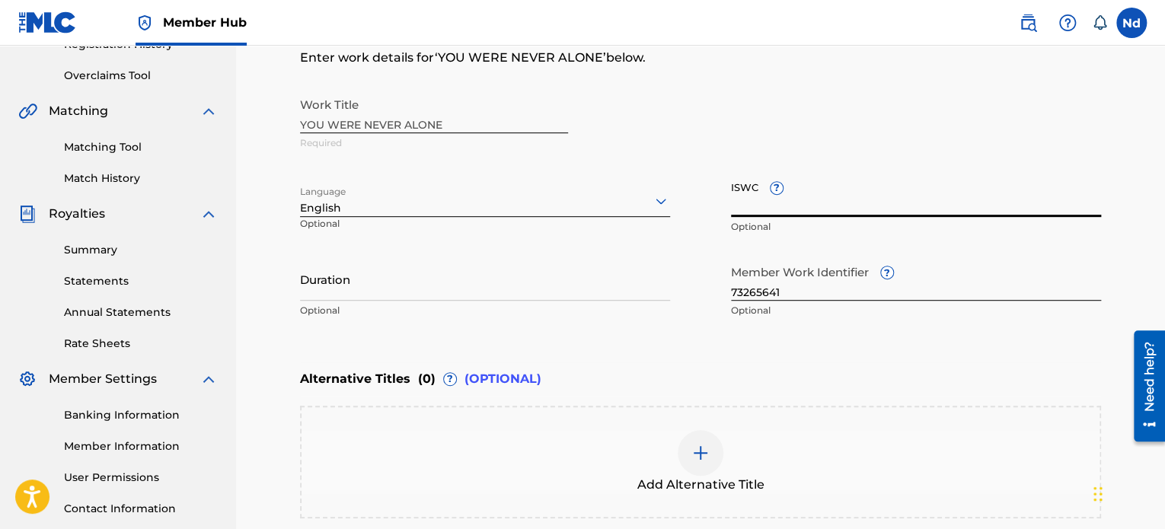
click at [746, 203] on input "ISWC ?" at bounding box center [916, 195] width 370 height 43
paste input "T3326093390"
type input "T3326093390"
click at [769, 281] on input "73265641" at bounding box center [916, 278] width 370 height 43
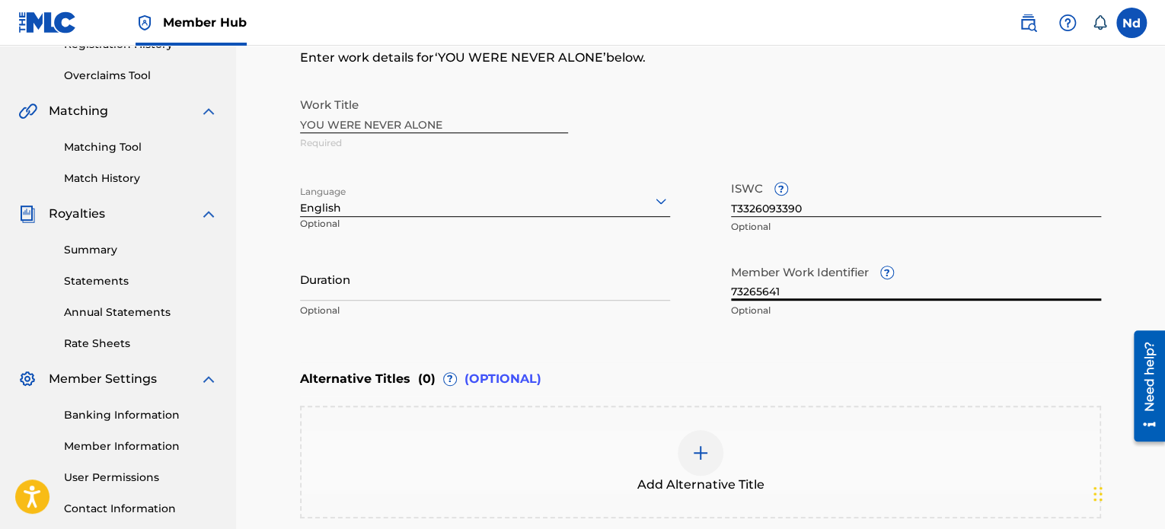
click at [768, 280] on input "73265641" at bounding box center [916, 278] width 370 height 43
paste input "930267806"
type input "930267806"
click at [442, 278] on input "Duration" at bounding box center [485, 278] width 370 height 43
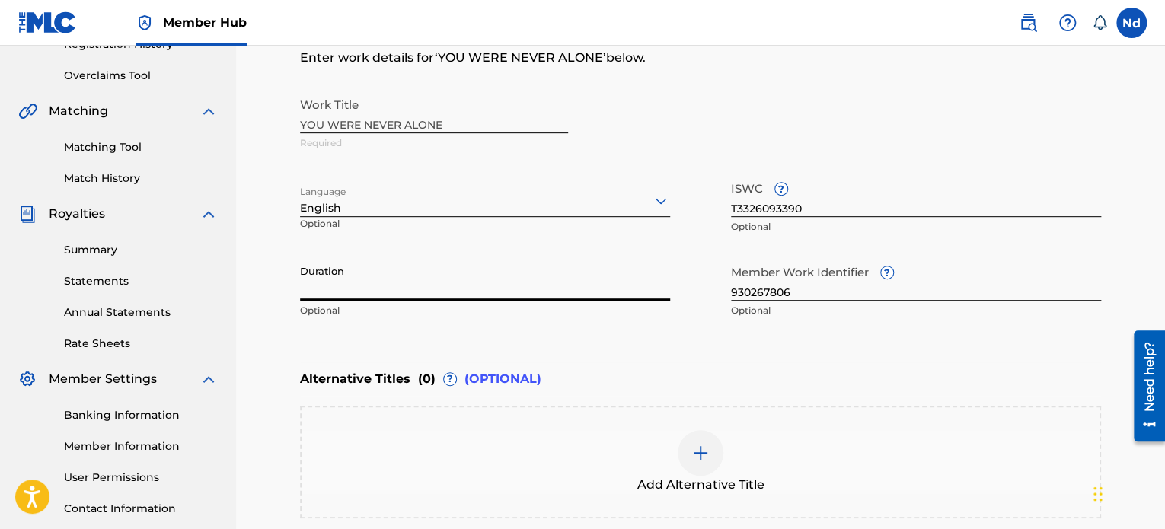
paste input "03:08"
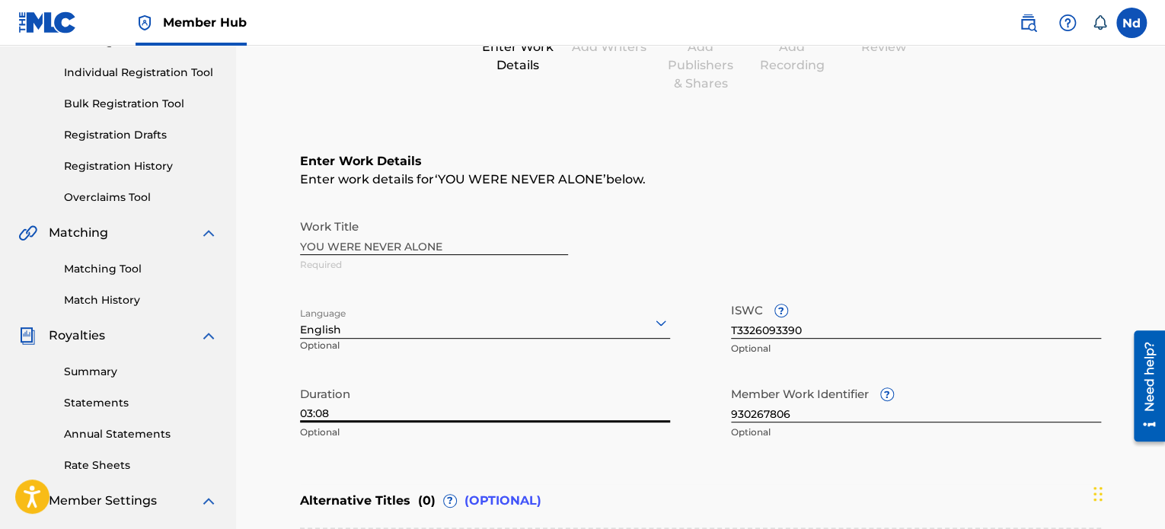
scroll to position [480, 0]
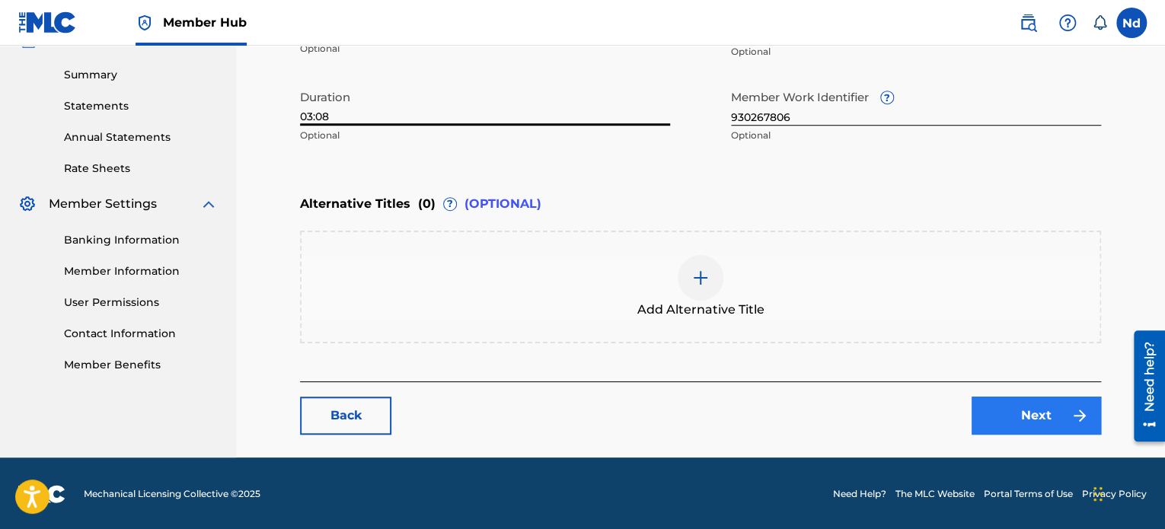
type input "03:08"
click at [1015, 412] on link "Next" at bounding box center [1035, 416] width 129 height 38
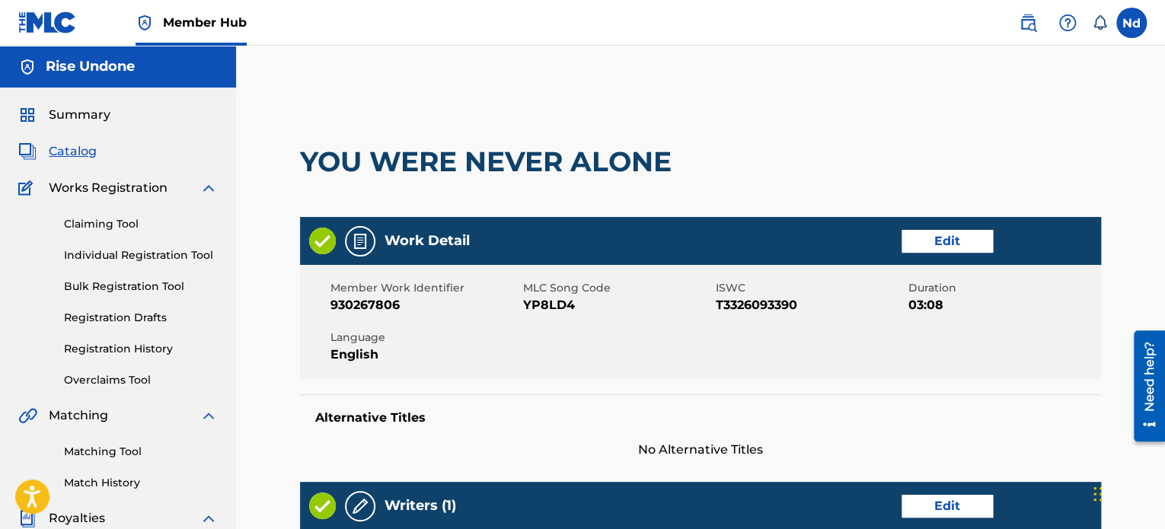
scroll to position [305, 0]
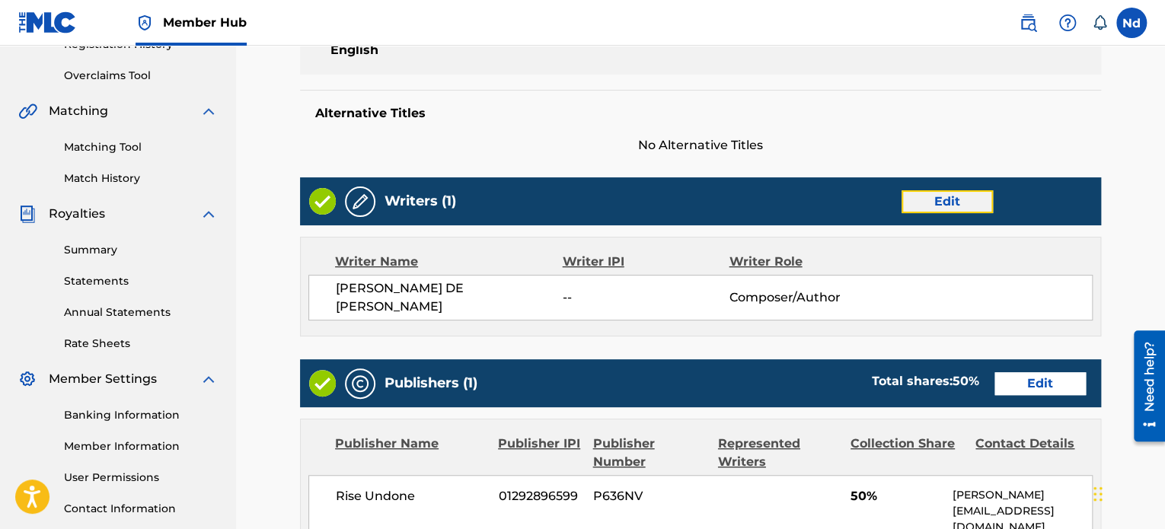
click at [929, 207] on link "Edit" at bounding box center [946, 201] width 91 height 23
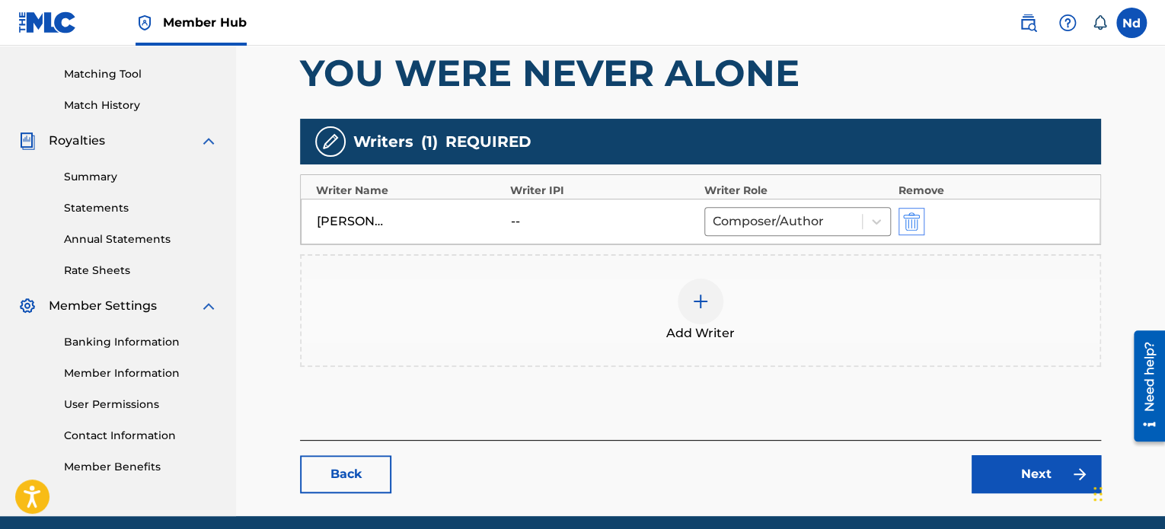
scroll to position [381, 0]
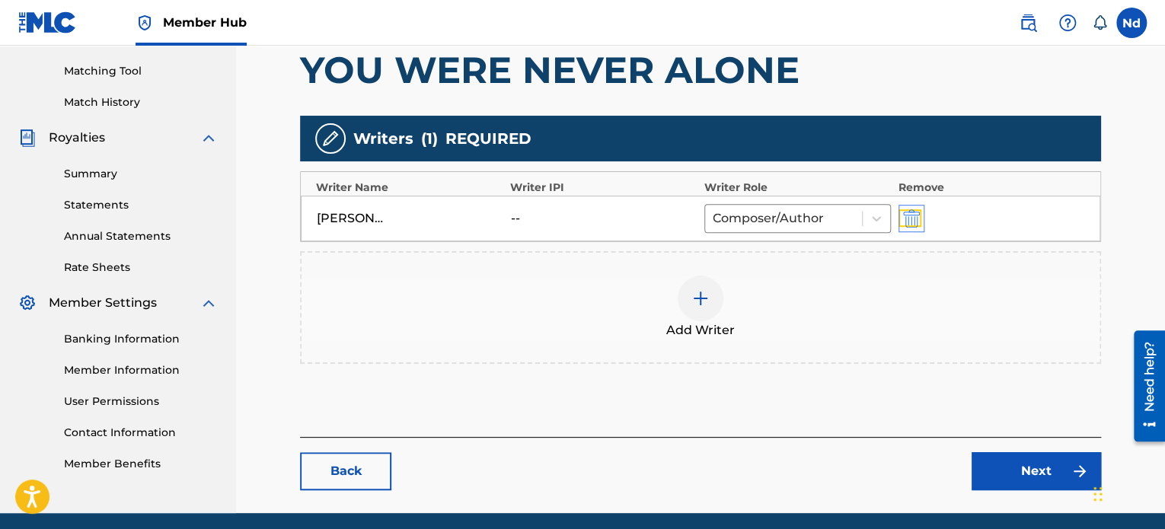
click at [911, 215] on img "submit" at bounding box center [911, 218] width 17 height 18
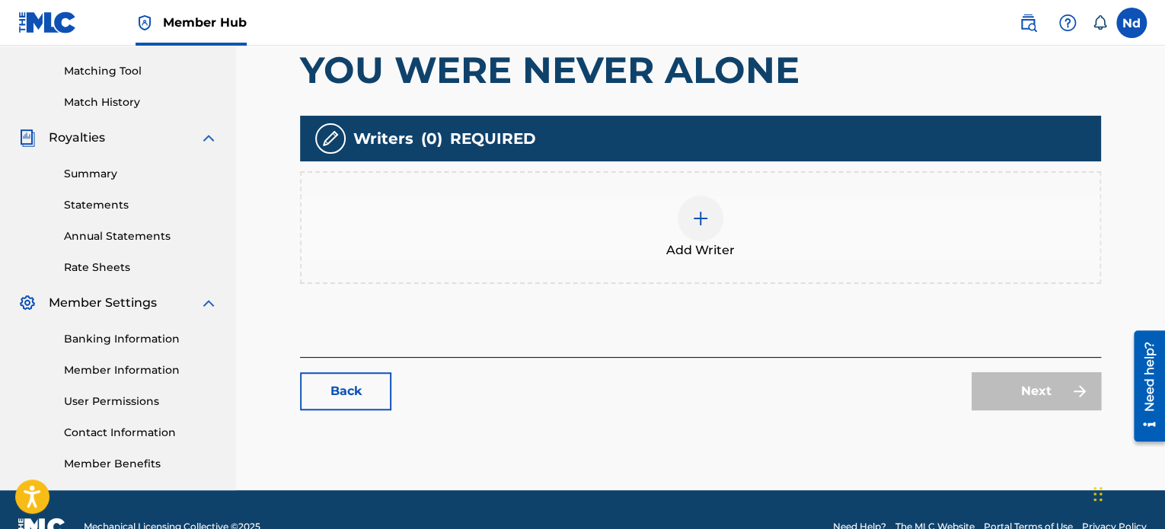
click at [699, 224] on img at bounding box center [700, 218] width 18 height 18
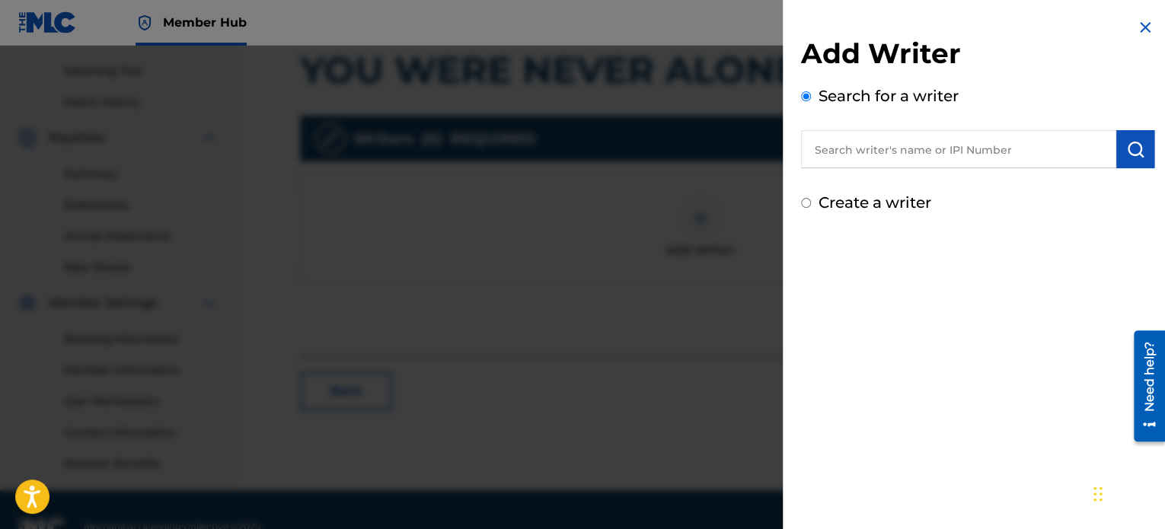
click at [1025, 142] on input "text" at bounding box center [958, 149] width 315 height 38
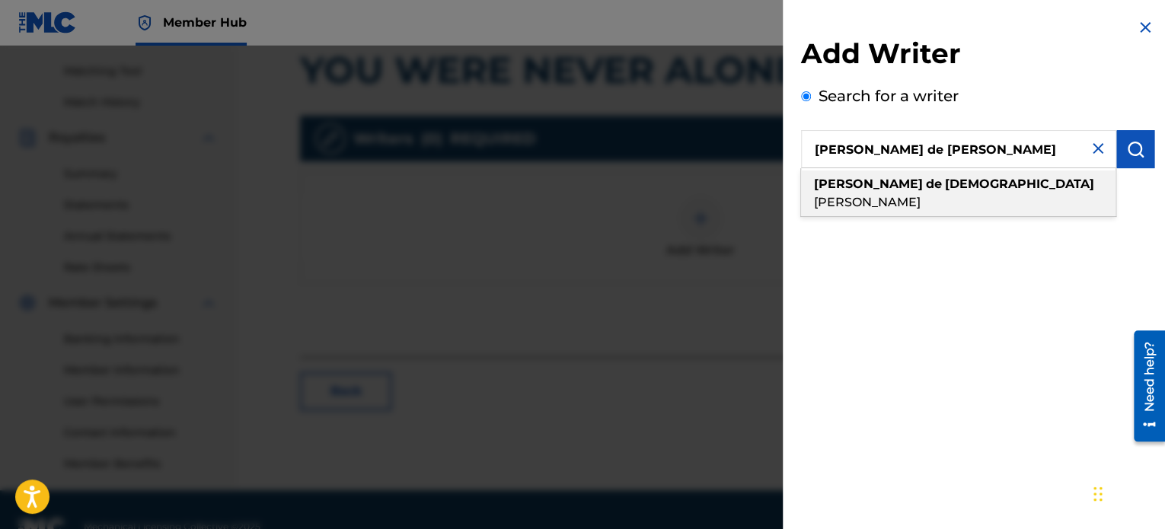
click at [963, 193] on div "[PERSON_NAME] de [PERSON_NAME]" at bounding box center [958, 194] width 314 height 46
type input "[PERSON_NAME] de [PERSON_NAME]"
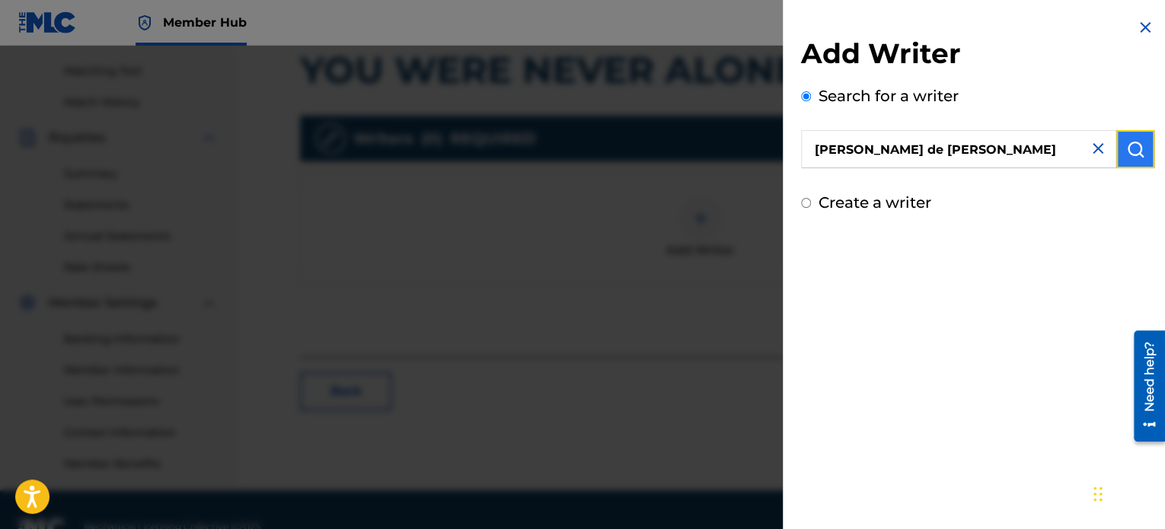
click at [1126, 153] on img "submit" at bounding box center [1135, 149] width 18 height 18
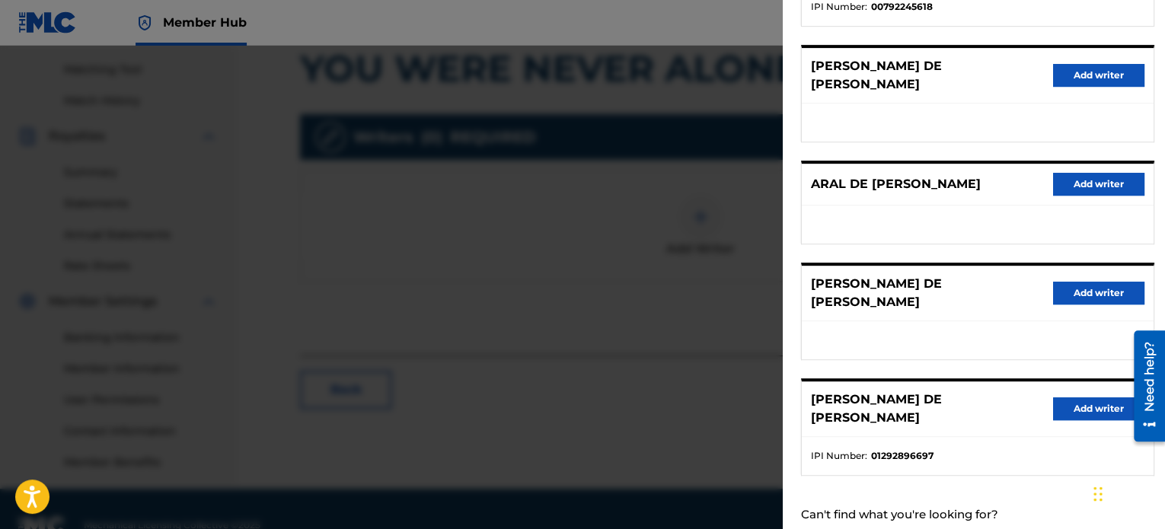
scroll to position [414, 0]
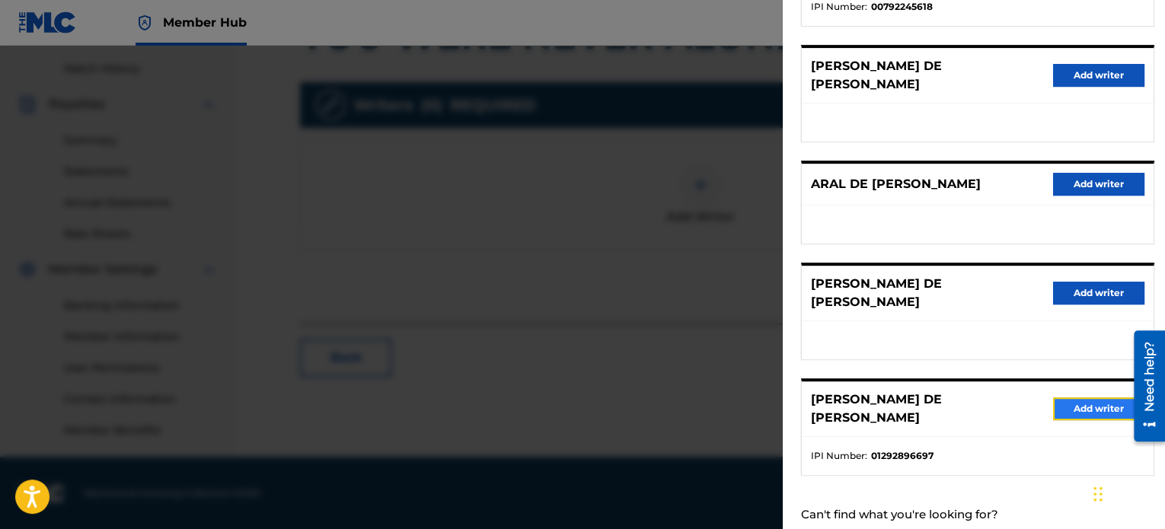
click at [1053, 397] on button "Add writer" at bounding box center [1098, 408] width 91 height 23
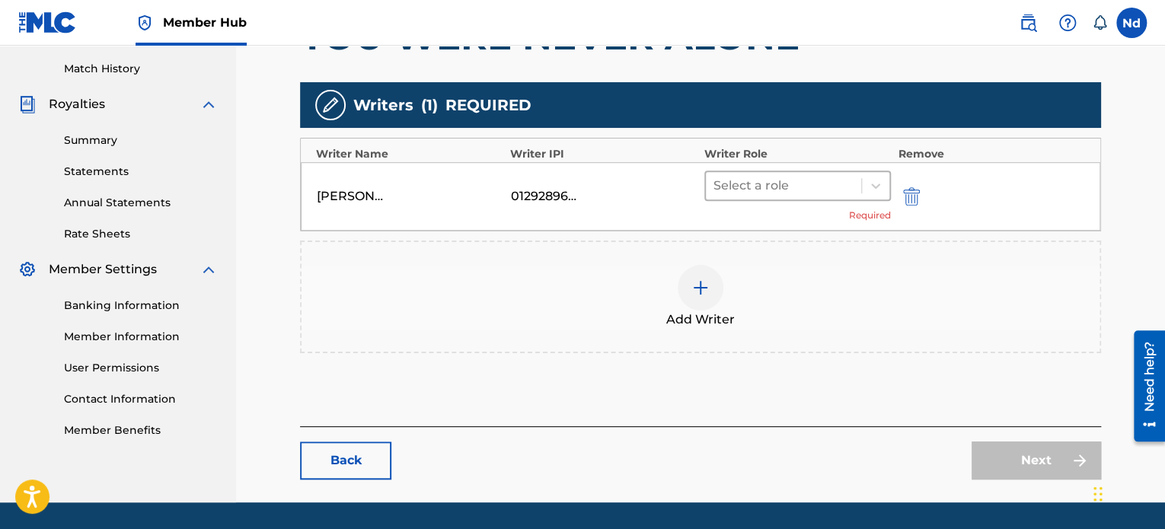
click at [821, 175] on div at bounding box center [783, 185] width 140 height 21
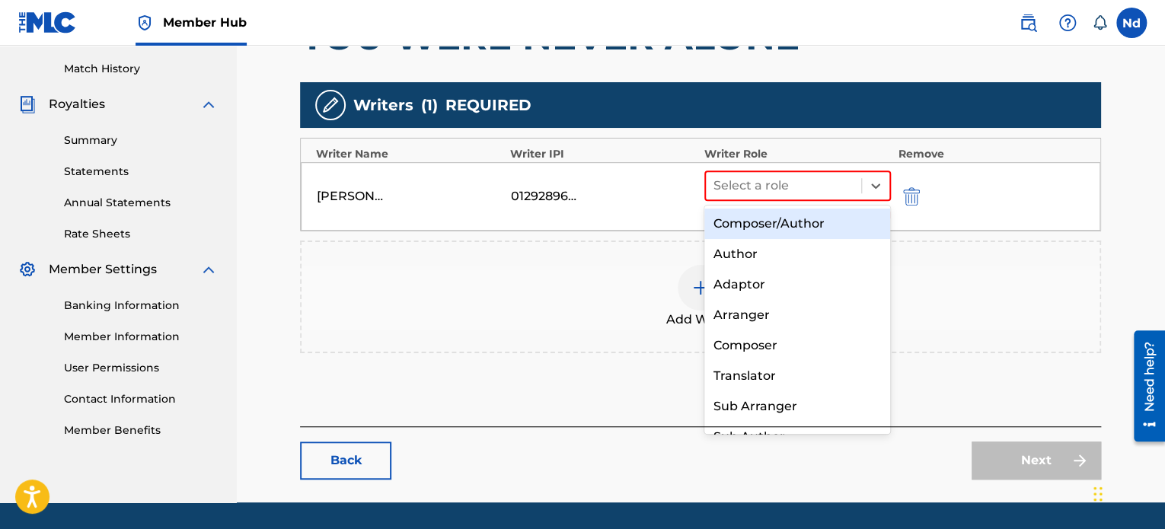
click at [802, 221] on div "Composer/Author" at bounding box center [797, 224] width 187 height 30
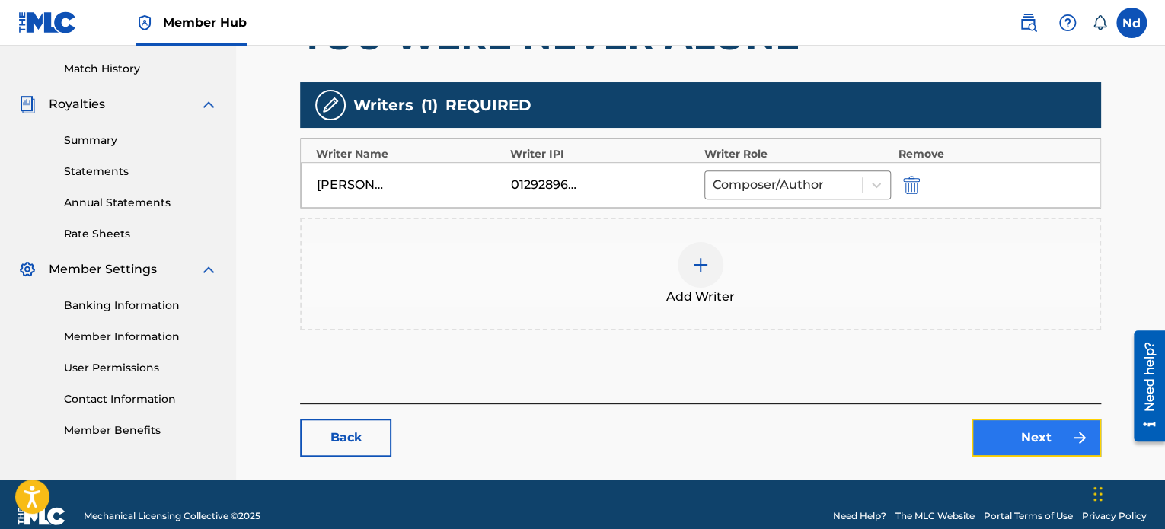
click at [1021, 421] on link "Next" at bounding box center [1035, 438] width 129 height 38
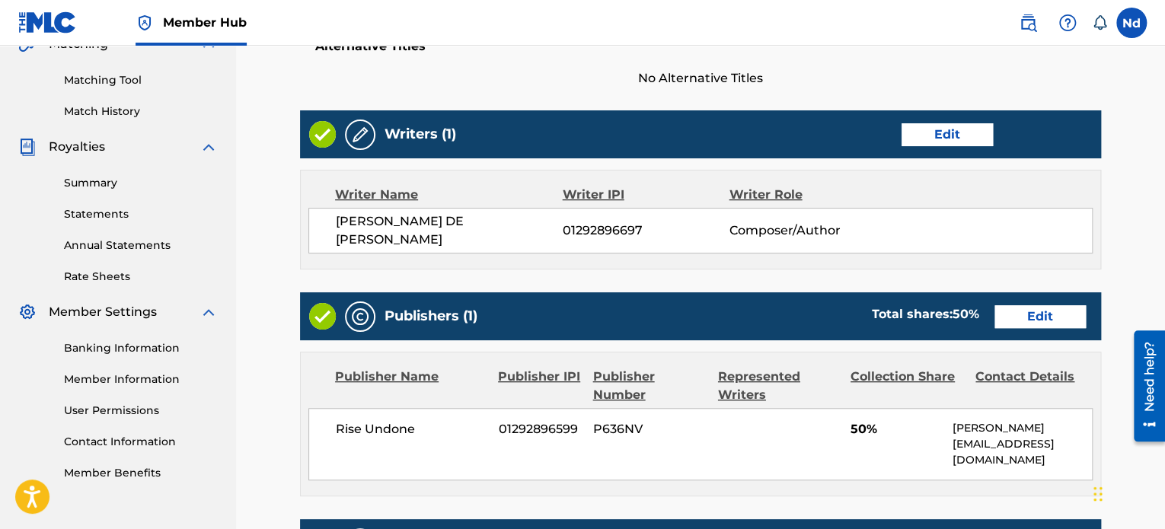
scroll to position [457, 0]
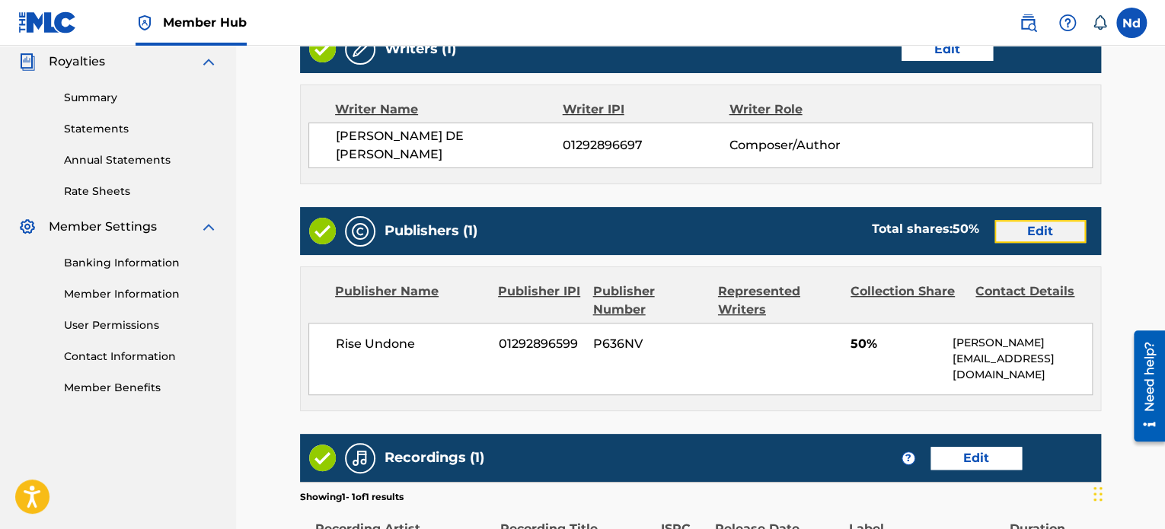
click at [1048, 220] on link "Edit" at bounding box center [1039, 231] width 91 height 23
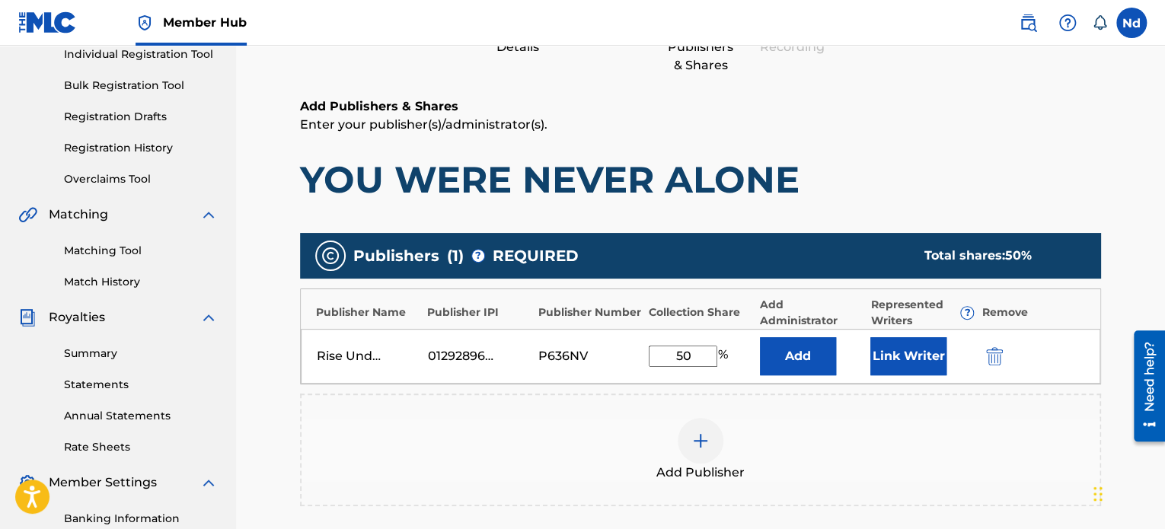
scroll to position [445, 0]
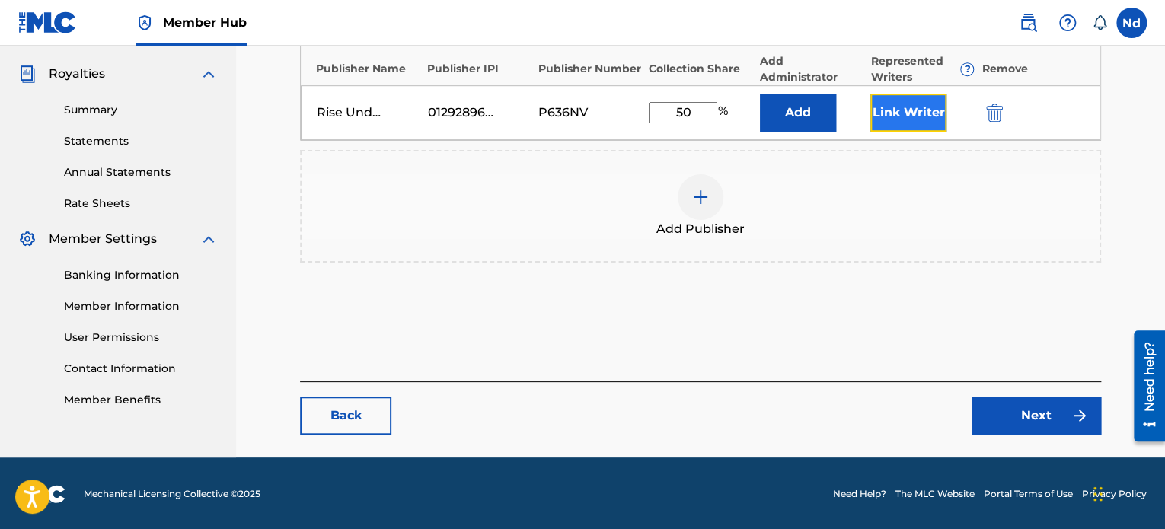
click at [932, 121] on button "Link Writer" at bounding box center [908, 113] width 76 height 38
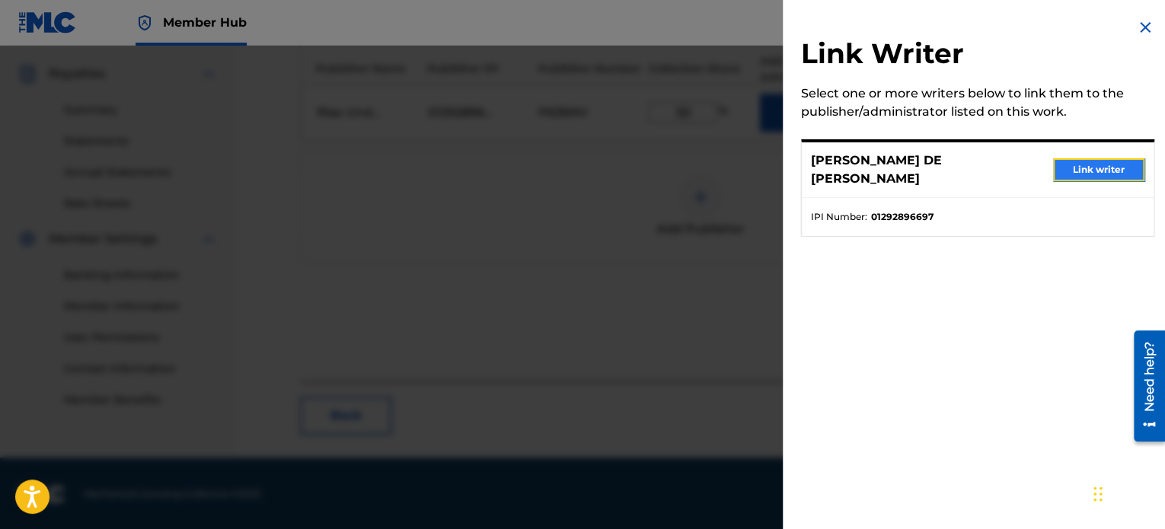
click at [1092, 162] on button "Link writer" at bounding box center [1098, 169] width 91 height 23
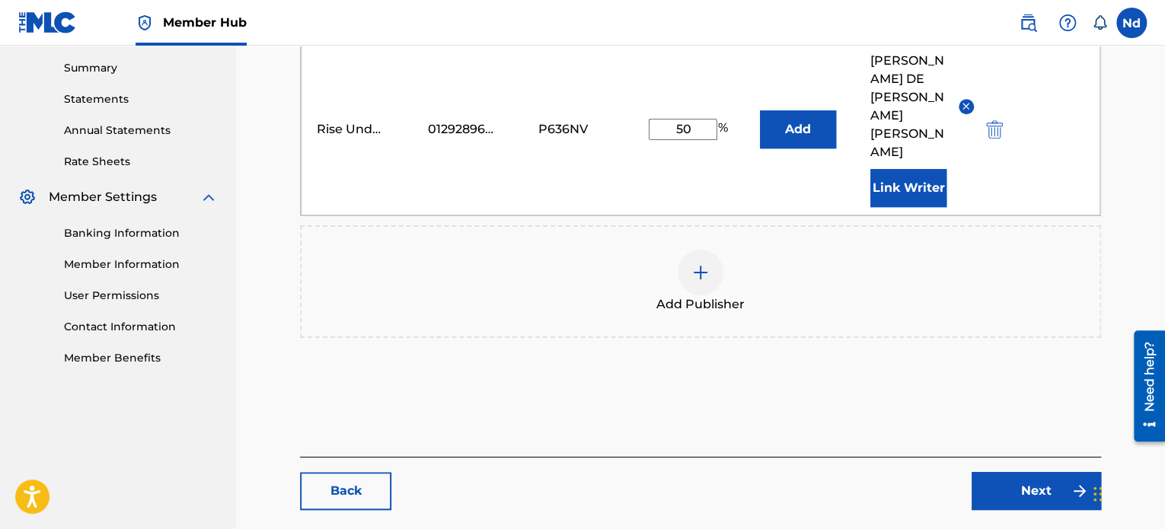
scroll to position [507, 0]
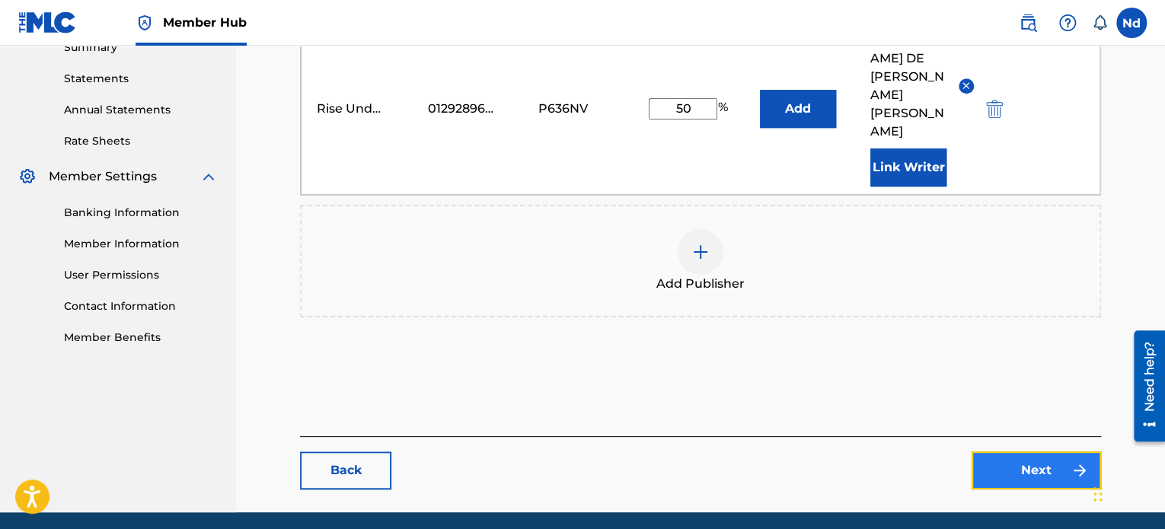
click at [1006, 451] on link "Next" at bounding box center [1035, 470] width 129 height 38
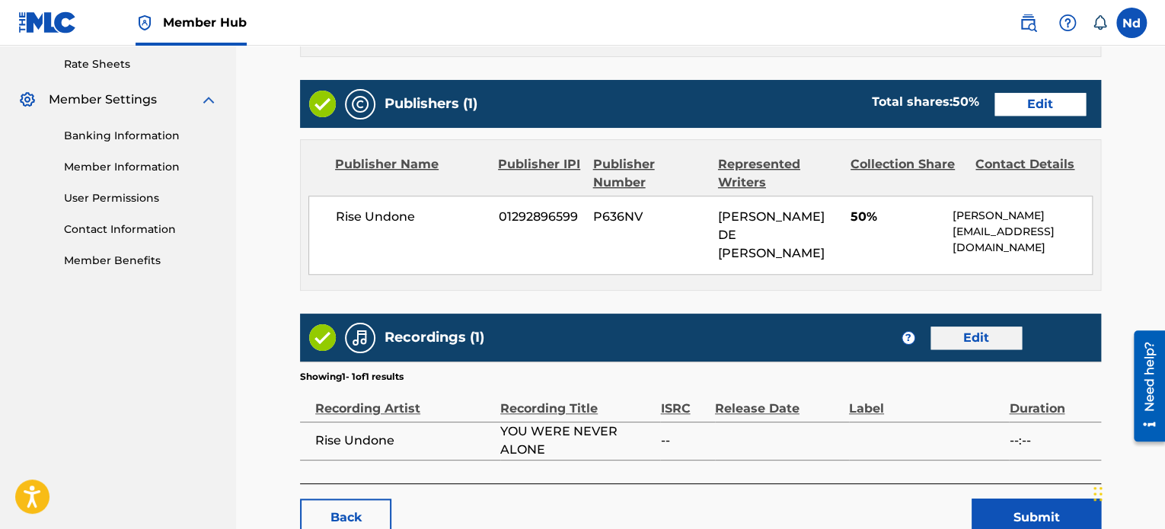
scroll to position [659, 0]
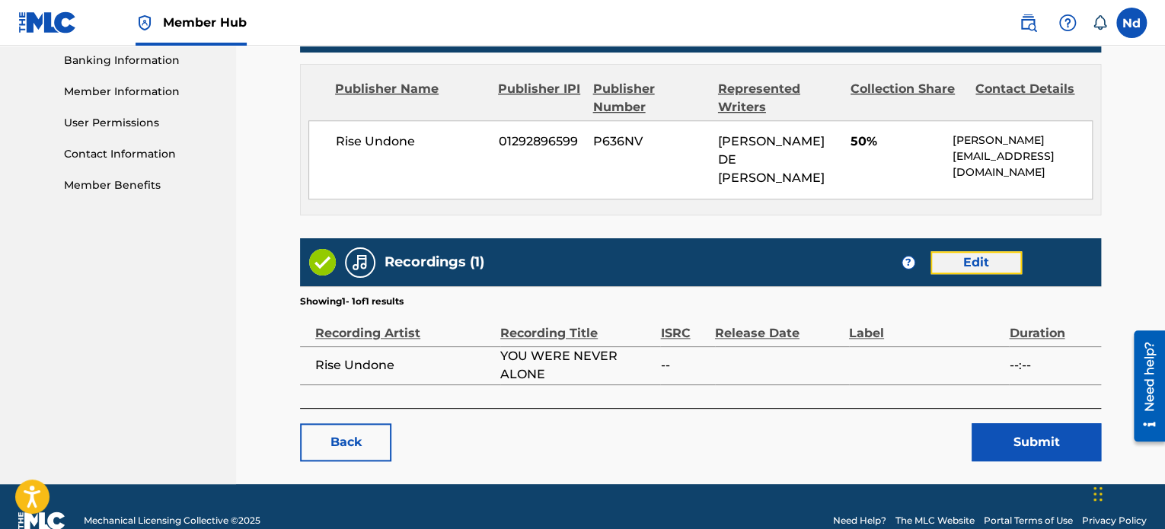
click at [993, 251] on link "Edit" at bounding box center [975, 262] width 91 height 23
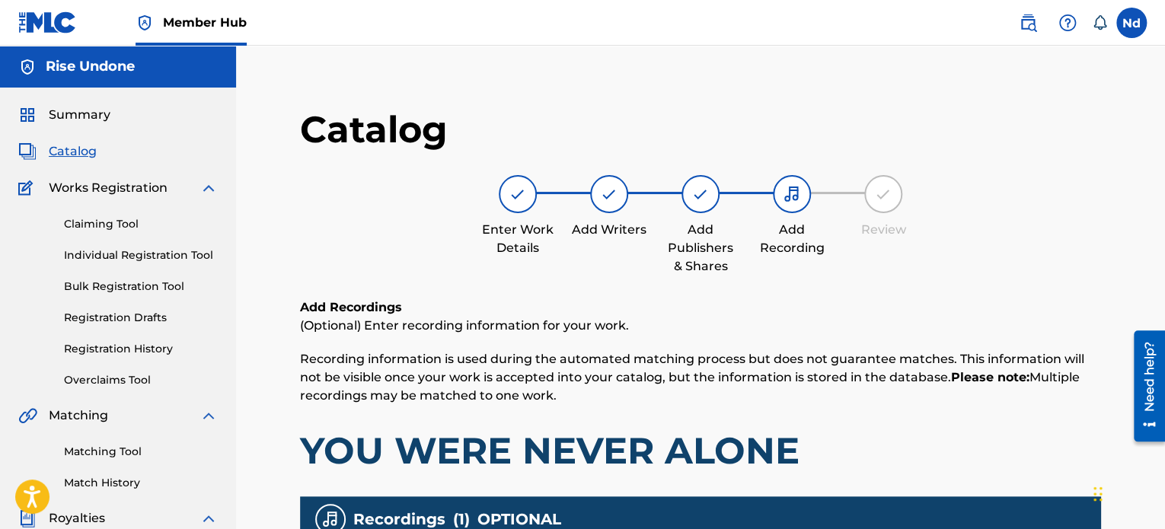
scroll to position [419, 0]
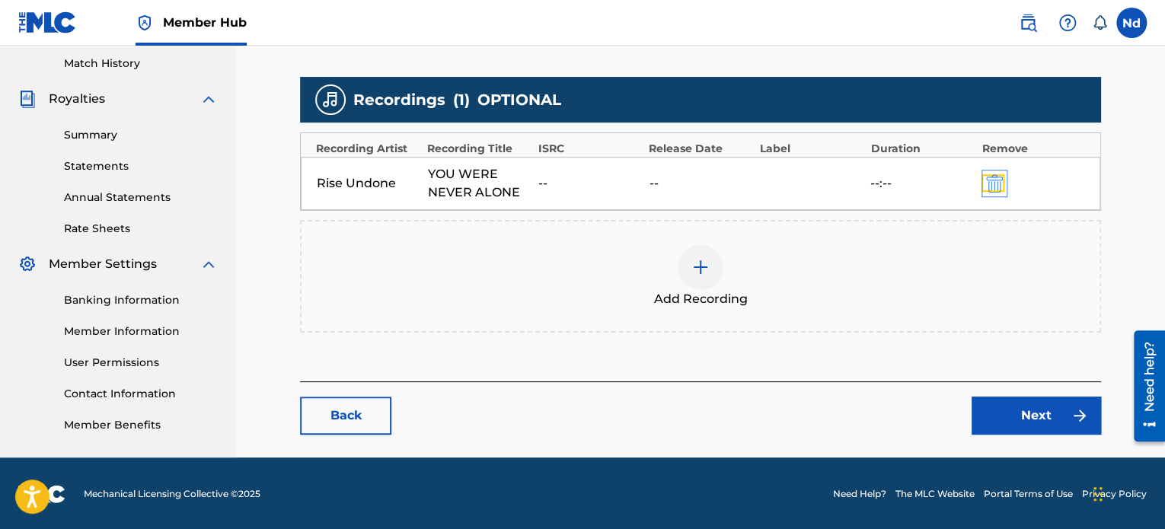
click at [1001, 183] on img "submit" at bounding box center [994, 183] width 17 height 18
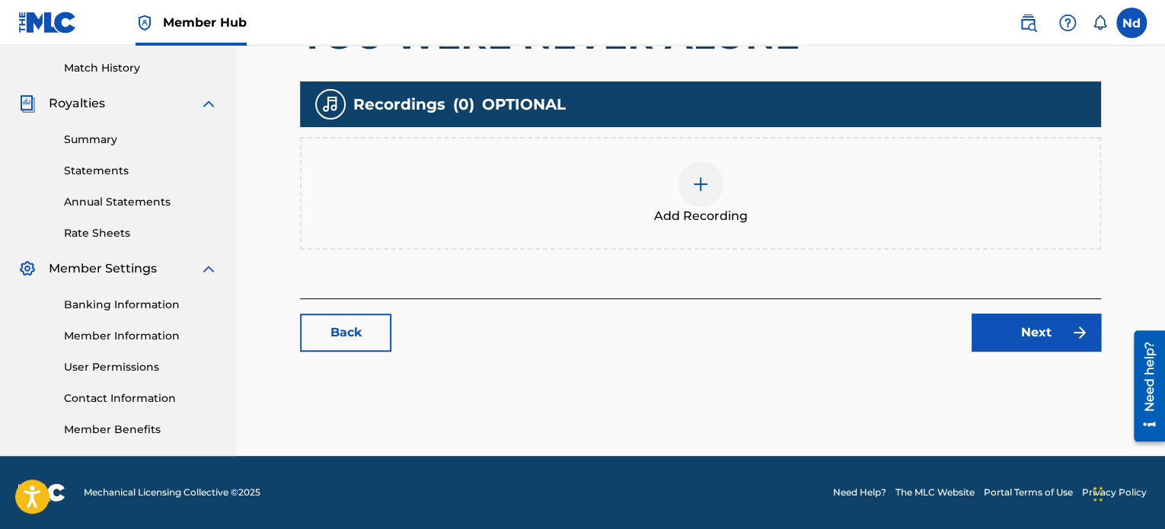
scroll to position [414, 0]
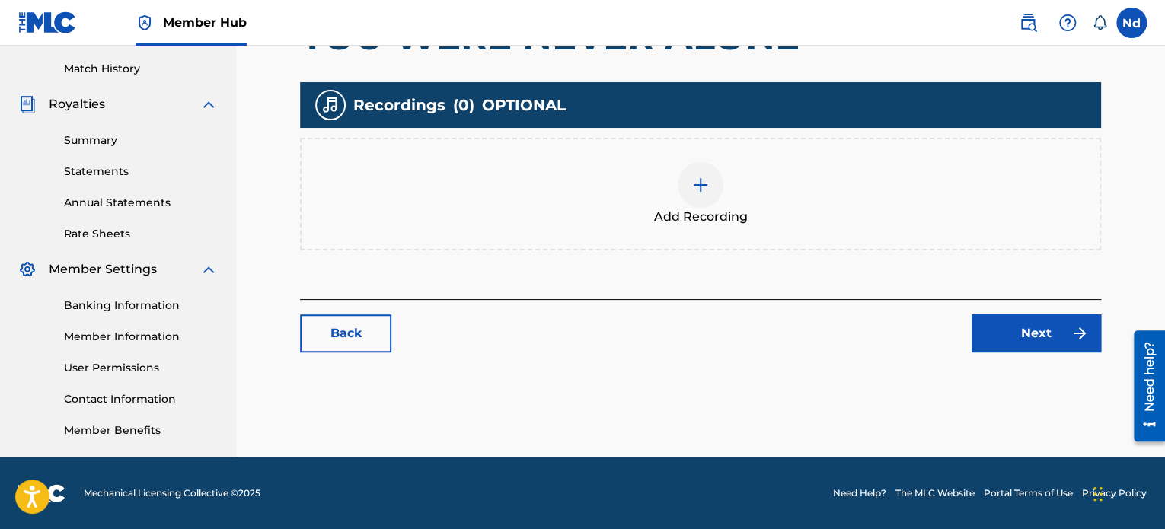
click at [732, 168] on div "Add Recording" at bounding box center [700, 194] width 798 height 64
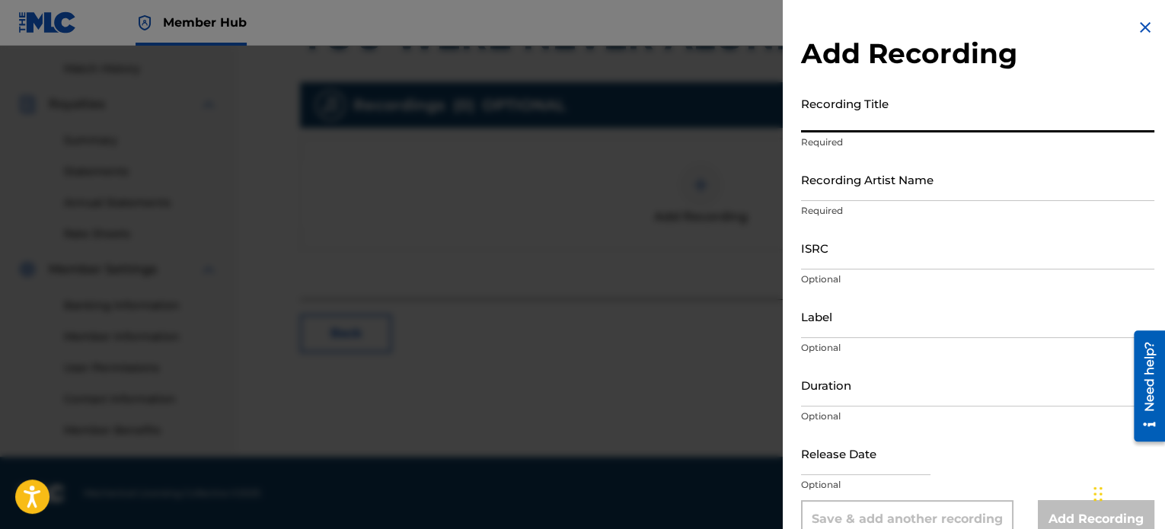
click at [871, 118] on input "Recording Title" at bounding box center [977, 110] width 353 height 43
paste input "YOU WERE NEVER ALONE"
type input "YOU WERE NEVER ALONE"
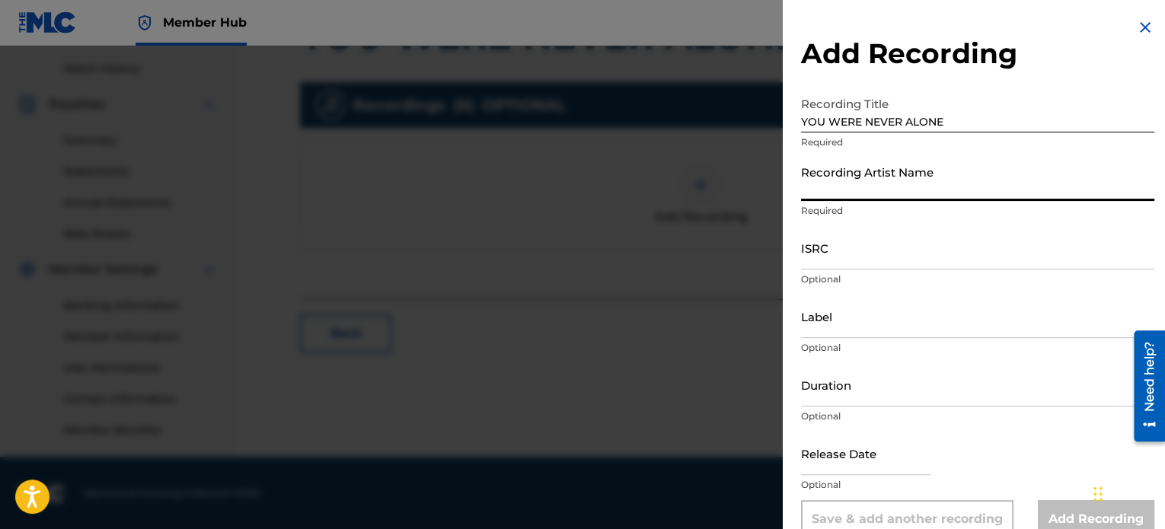
click at [883, 187] on input "Recording Artist Name" at bounding box center [977, 179] width 353 height 43
type input "Rise Undone"
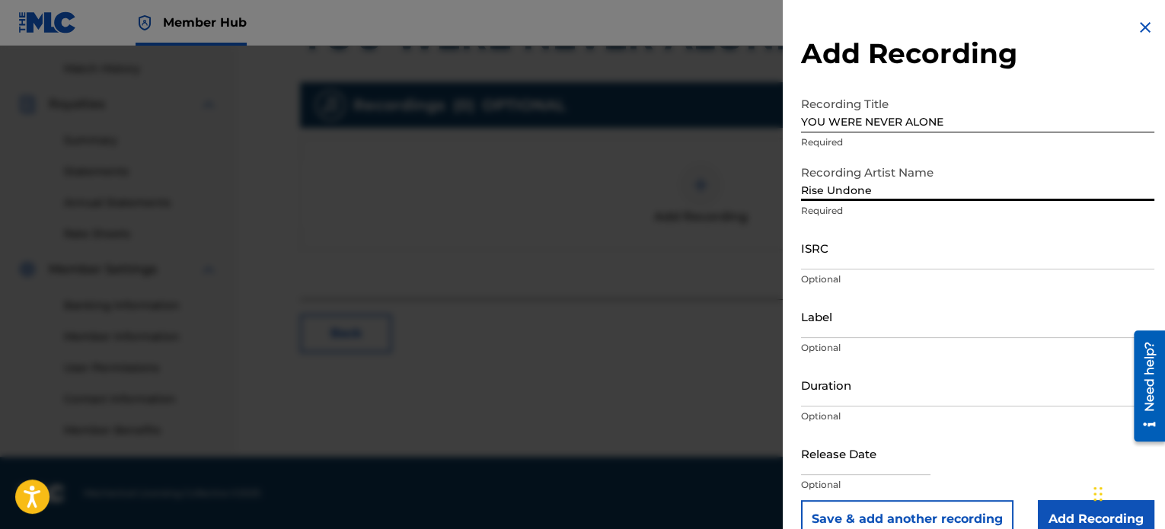
click at [858, 340] on div "Label Optional" at bounding box center [977, 329] width 353 height 69
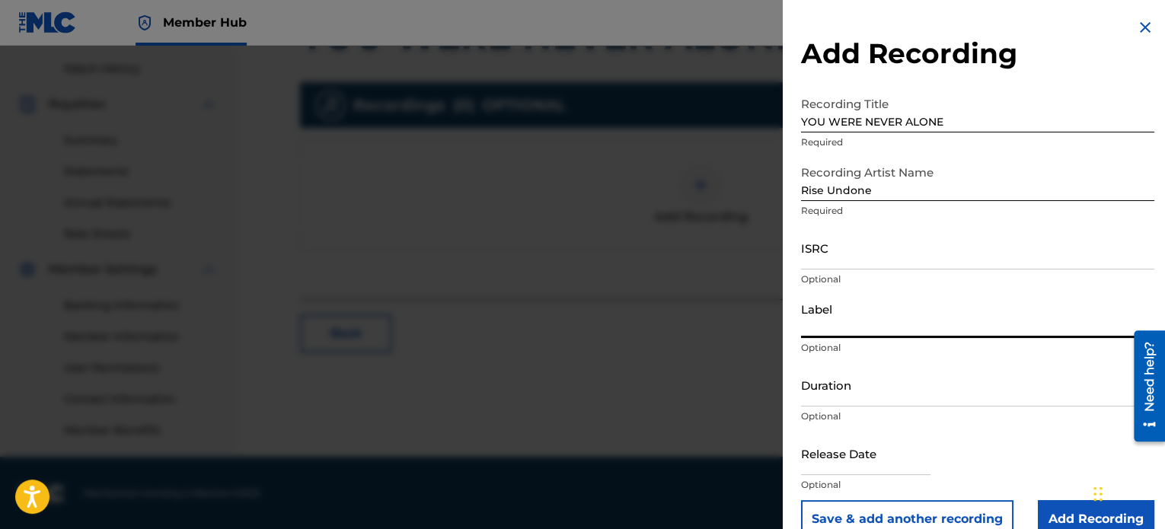
click at [859, 322] on input "Label" at bounding box center [977, 316] width 353 height 43
type input "Rise Undone"
click at [889, 267] on input "ISRC" at bounding box center [977, 247] width 353 height 43
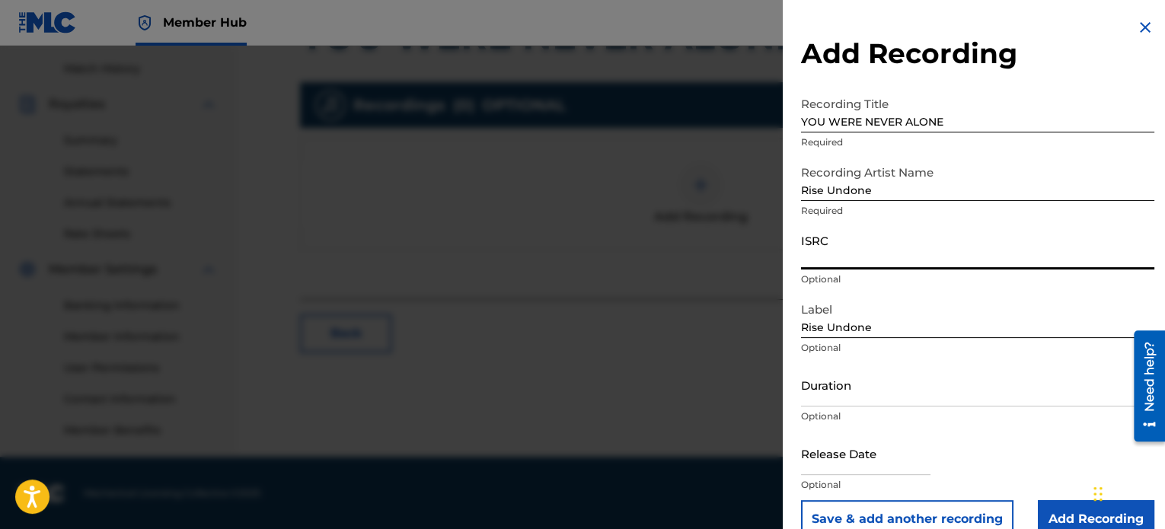
paste input "USHM22575287"
type input "USHM22575287"
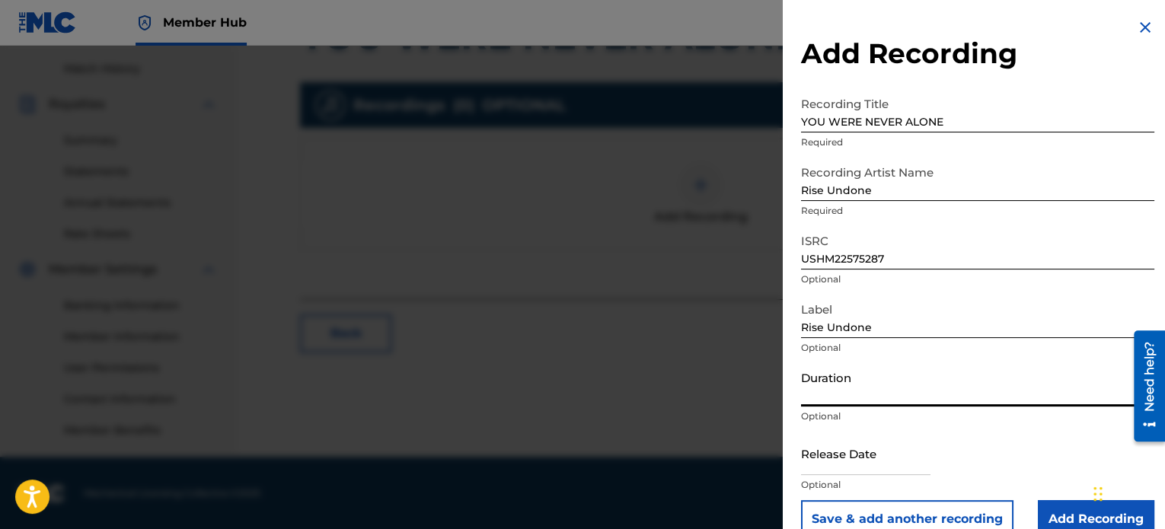
click at [886, 395] on input "Duration" at bounding box center [977, 384] width 353 height 43
paste input "03:08"
type input "03:08"
click at [874, 462] on input "text" at bounding box center [865, 453] width 129 height 43
select select "8"
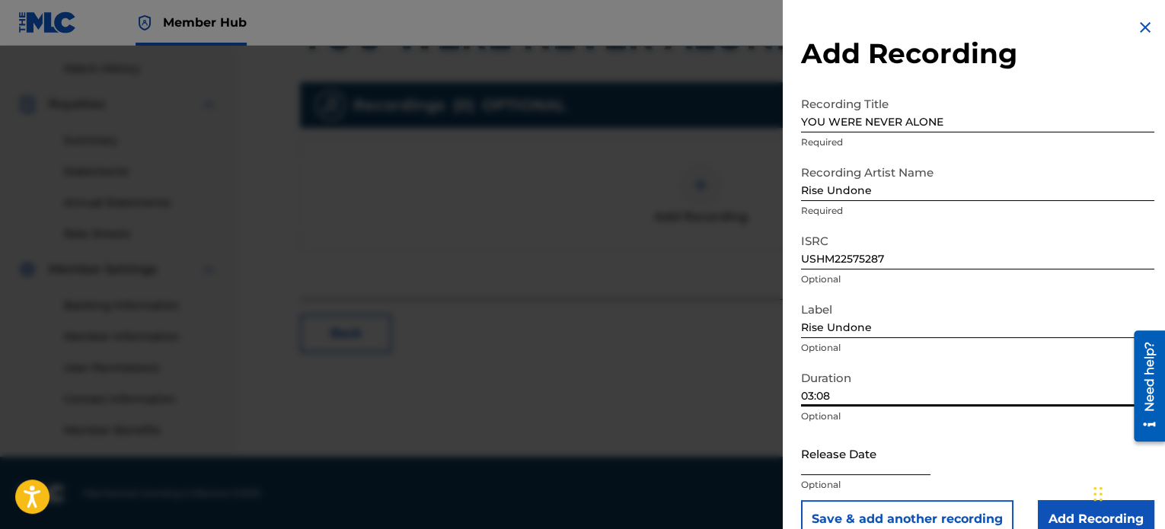
select select "2025"
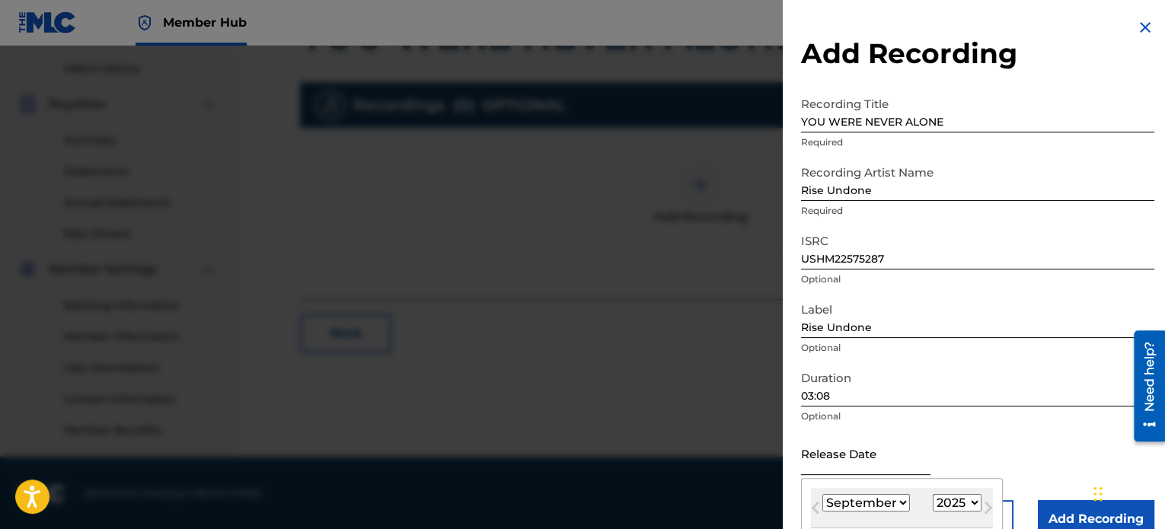
type input "June 17 2025"
select select "5"
click at [928, 457] on button "Close" at bounding box center [918, 459] width 23 height 46
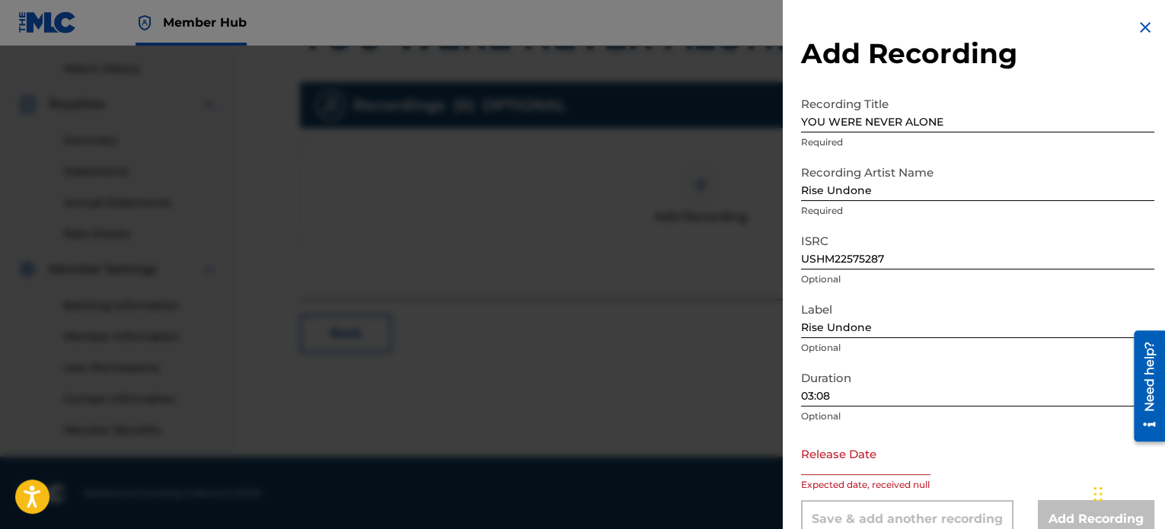
click at [895, 457] on input "text" at bounding box center [865, 453] width 129 height 43
select select "8"
select select "2025"
type input "[DATE]"
select select "4"
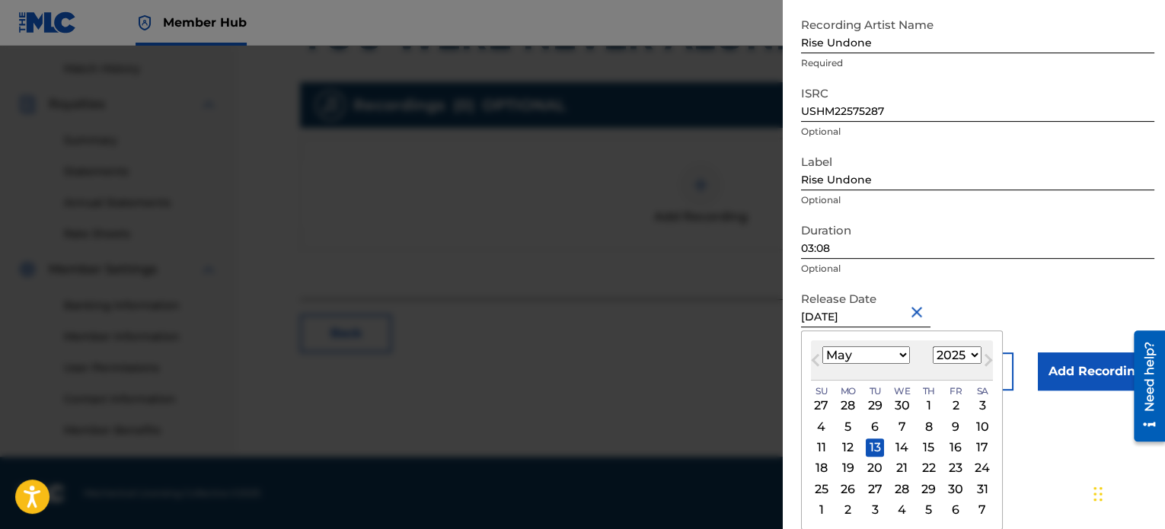
scroll to position [27, 0]
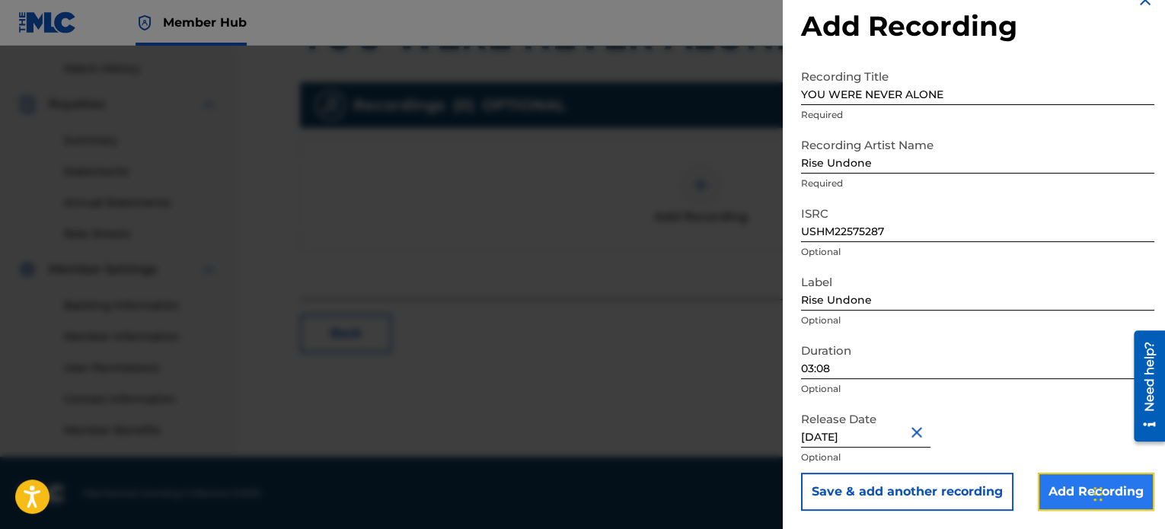
click at [1056, 490] on input "Add Recording" at bounding box center [1096, 492] width 116 height 38
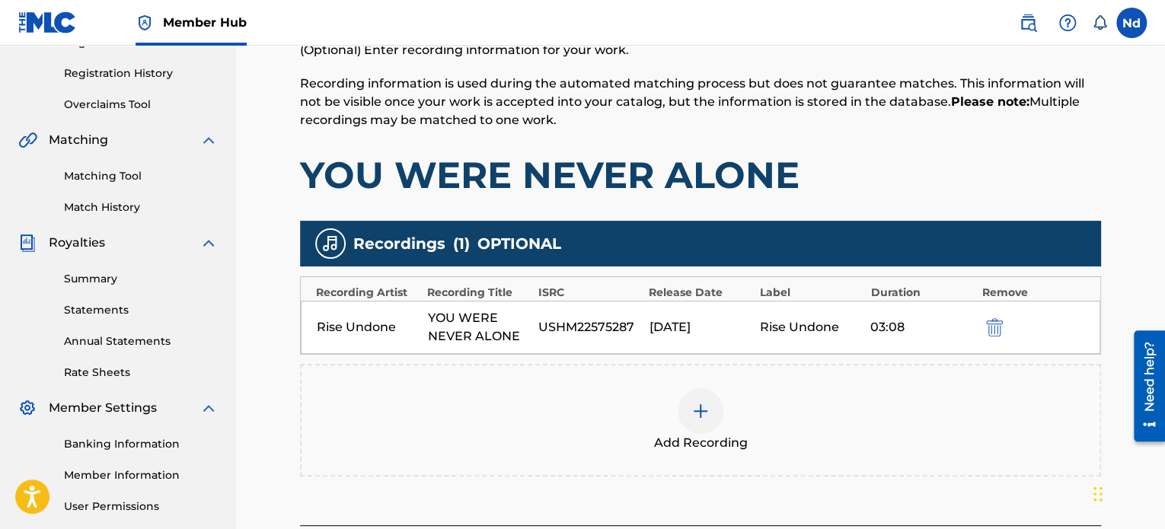
scroll to position [419, 0]
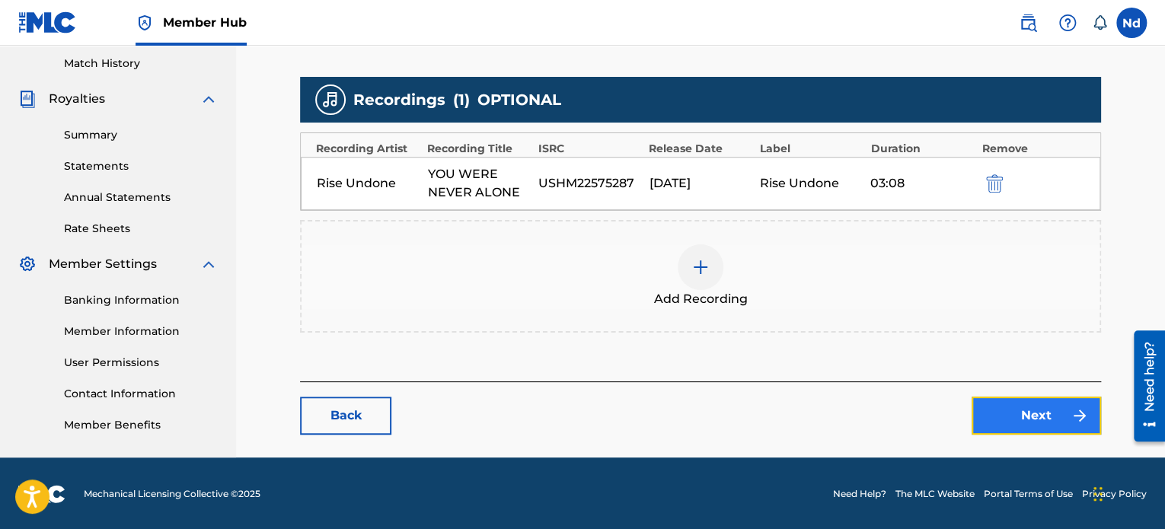
click at [1007, 427] on link "Next" at bounding box center [1035, 416] width 129 height 38
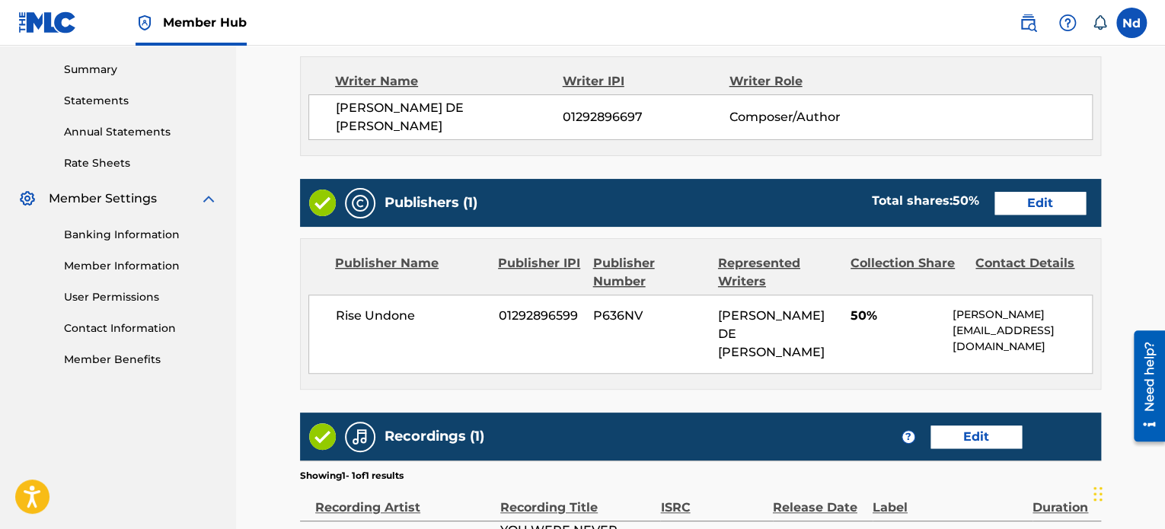
scroll to position [659, 0]
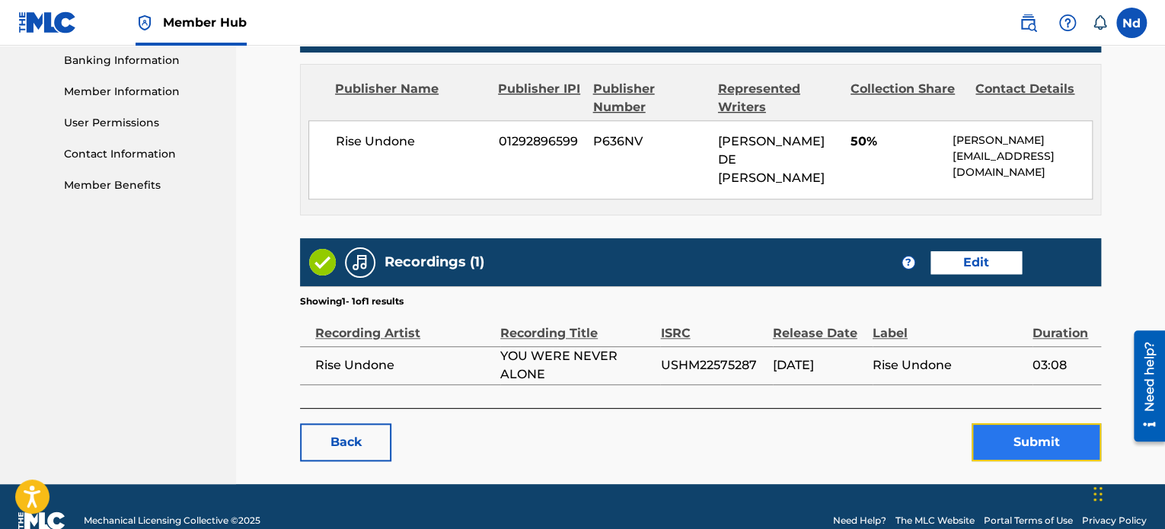
click at [999, 424] on button "Submit" at bounding box center [1035, 442] width 129 height 38
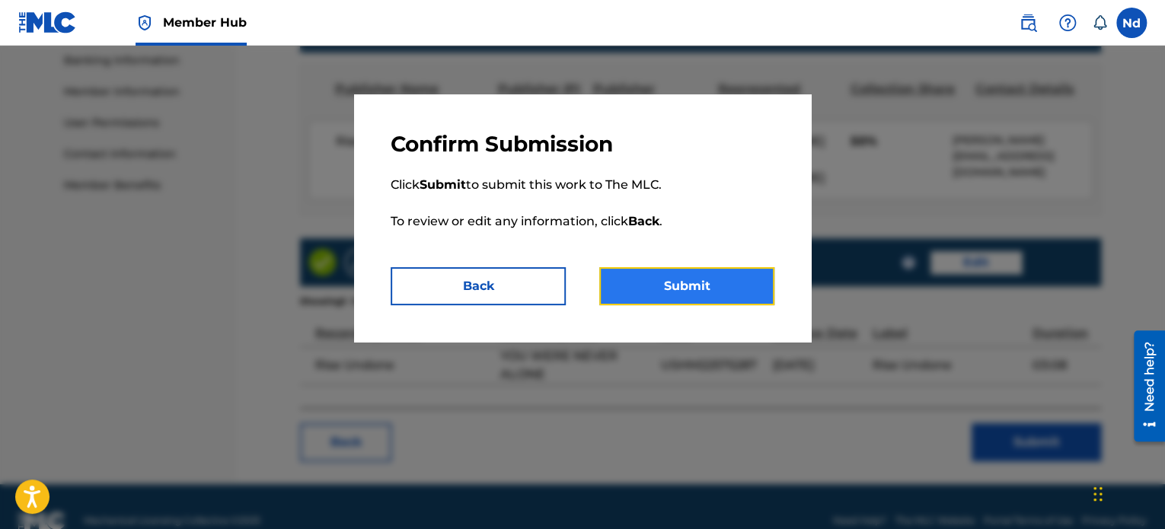
click at [722, 290] on button "Submit" at bounding box center [686, 286] width 175 height 38
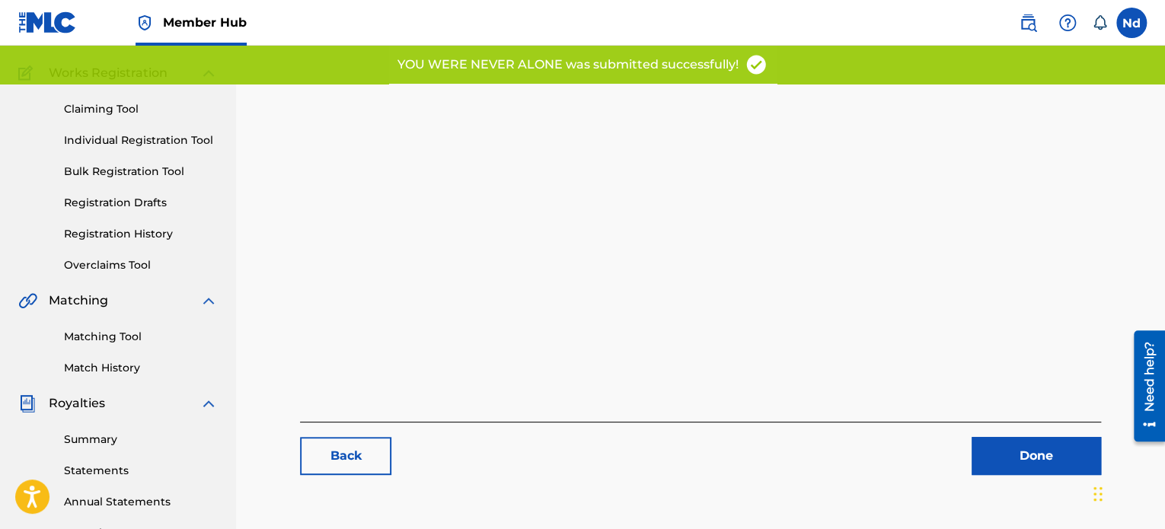
scroll to position [381, 0]
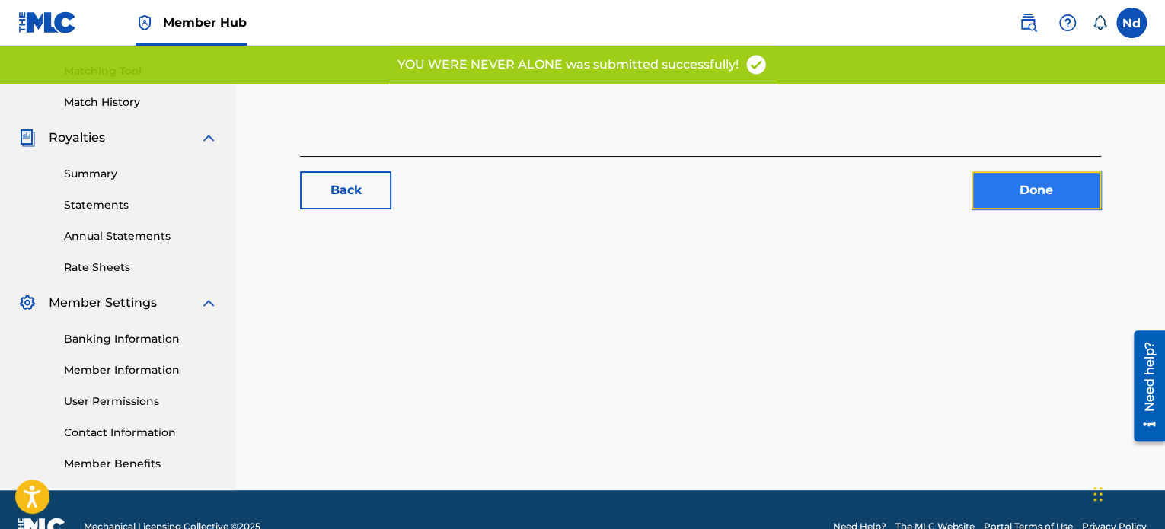
click at [1020, 197] on link "Done" at bounding box center [1035, 190] width 129 height 38
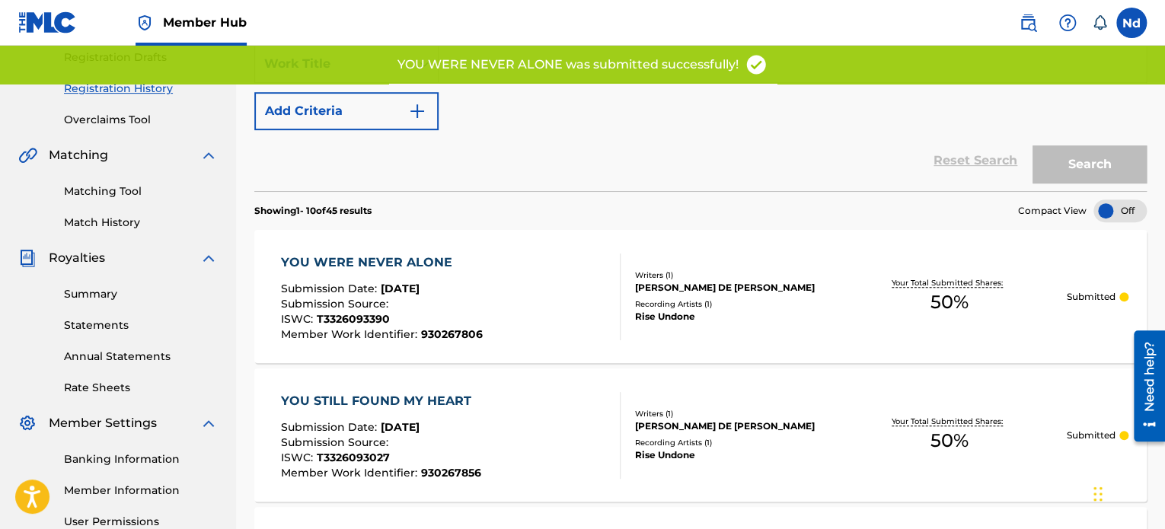
scroll to position [152, 0]
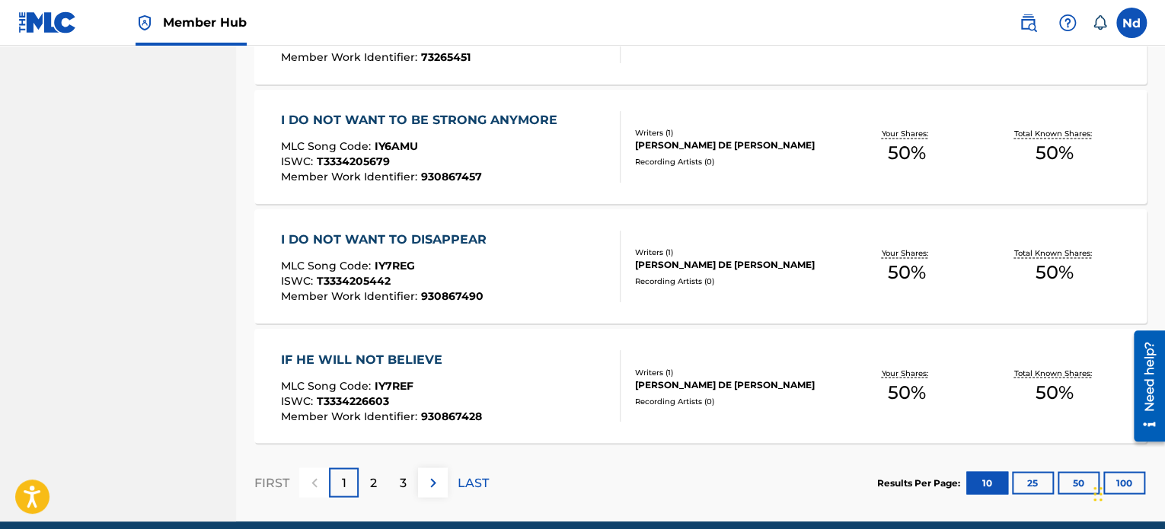
scroll to position [1213, 0]
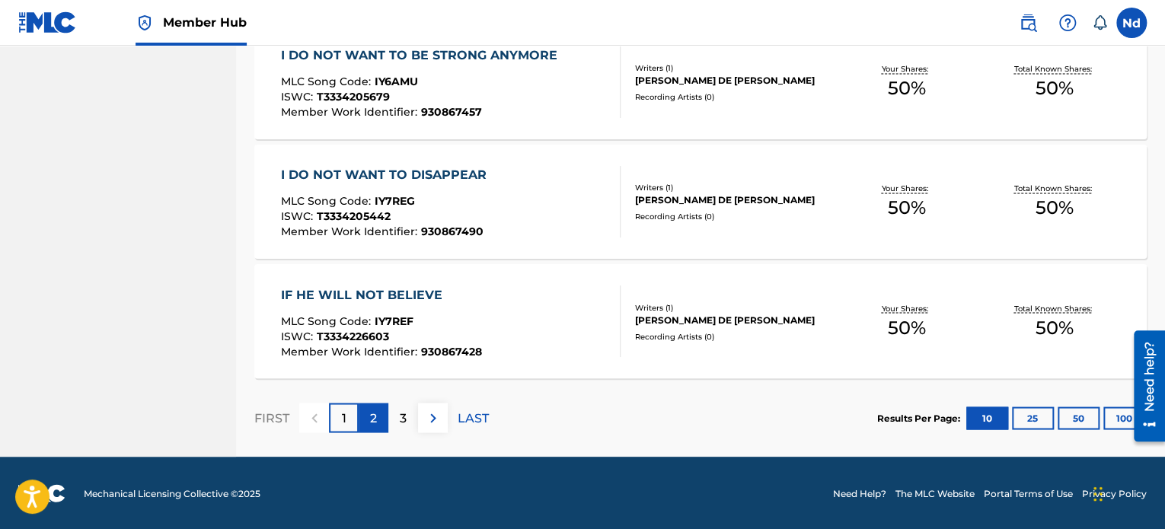
click at [374, 424] on p "2" at bounding box center [373, 418] width 7 height 18
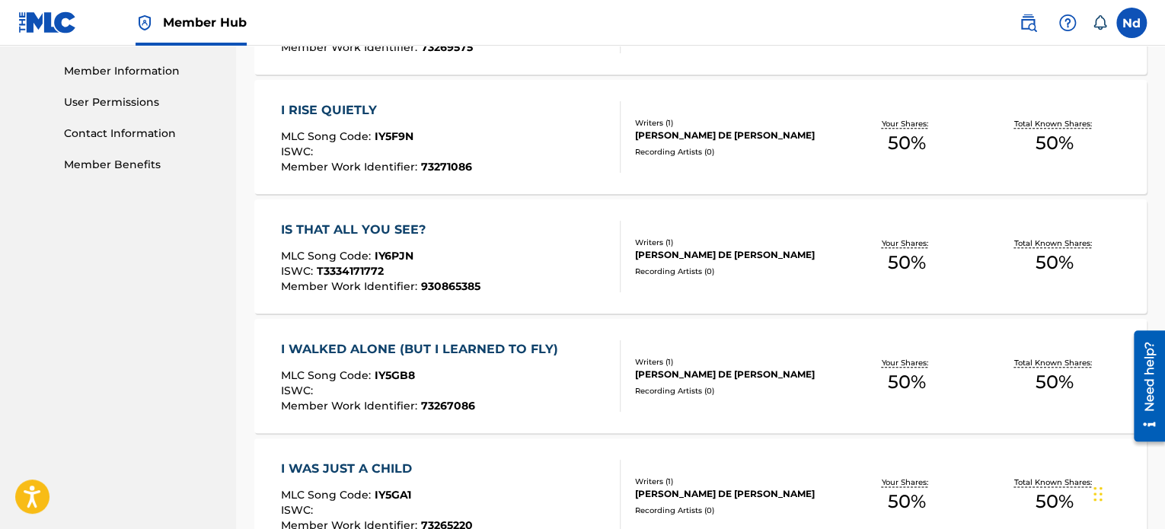
scroll to position [604, 0]
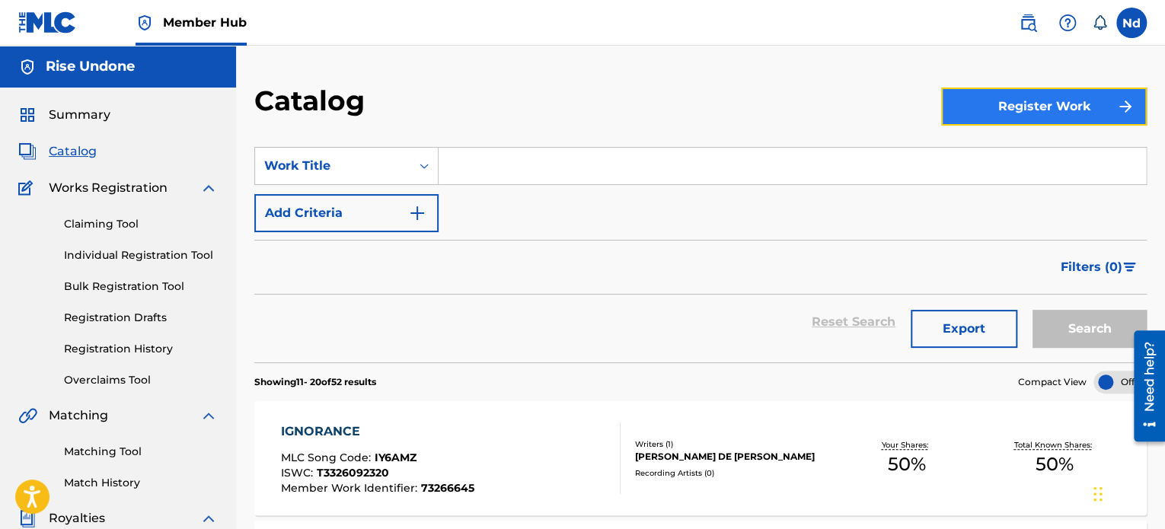
click at [1045, 103] on button "Register Work" at bounding box center [1044, 107] width 206 height 38
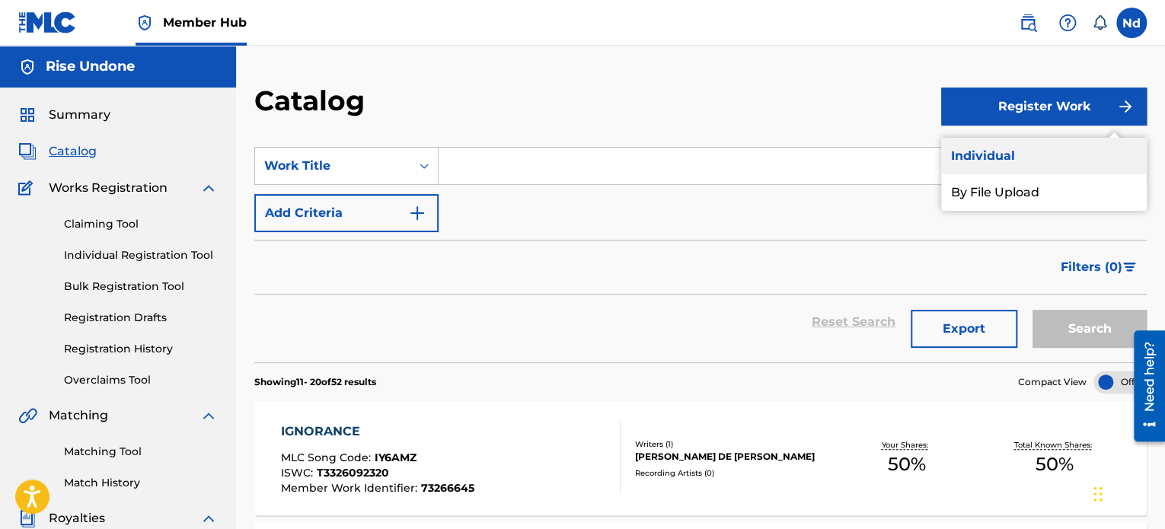
click at [1013, 164] on link "Individual" at bounding box center [1044, 156] width 206 height 37
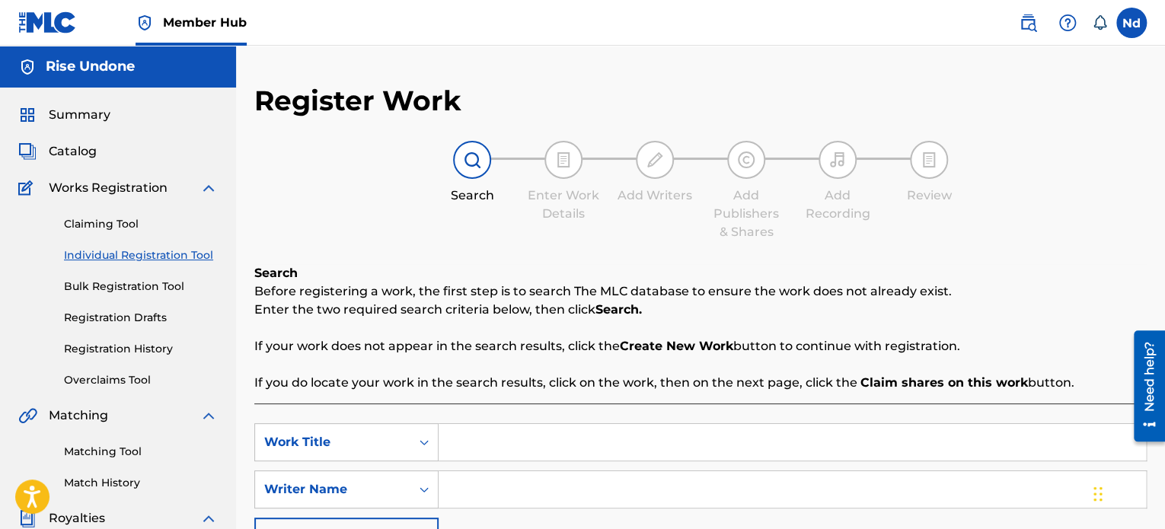
click at [482, 438] on input "Search Form" at bounding box center [792, 442] width 707 height 37
paste input "I WAS NEVER THE SHAME"
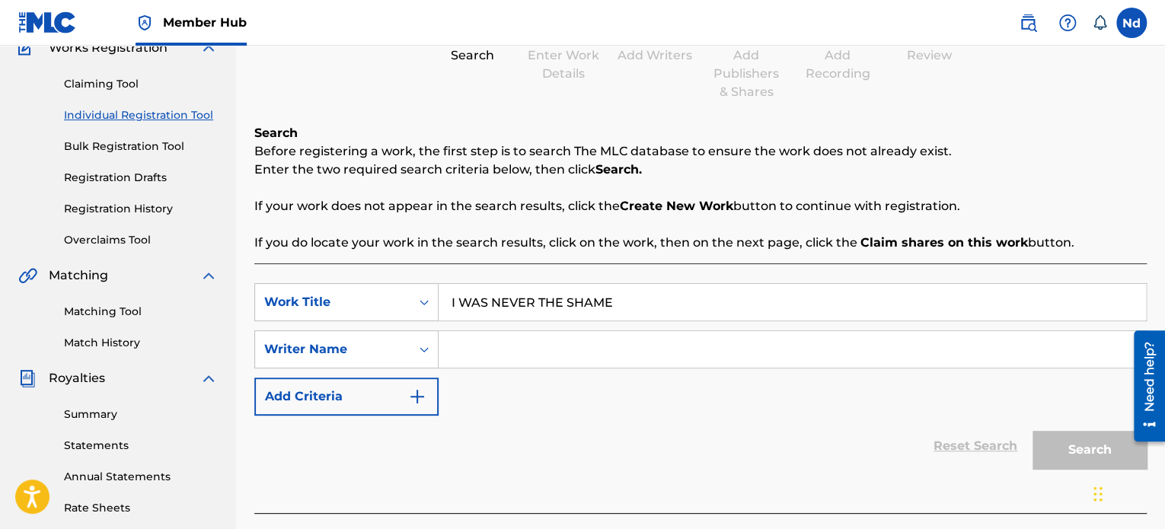
scroll to position [305, 0]
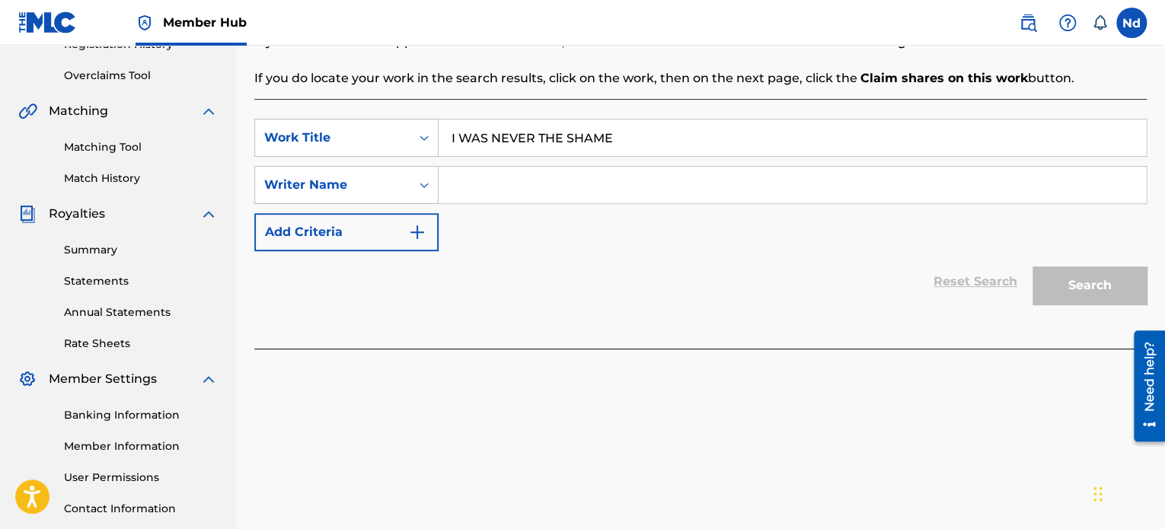
type input "I WAS NEVER THE SHAME"
click at [542, 190] on input "Search Form" at bounding box center [792, 185] width 707 height 37
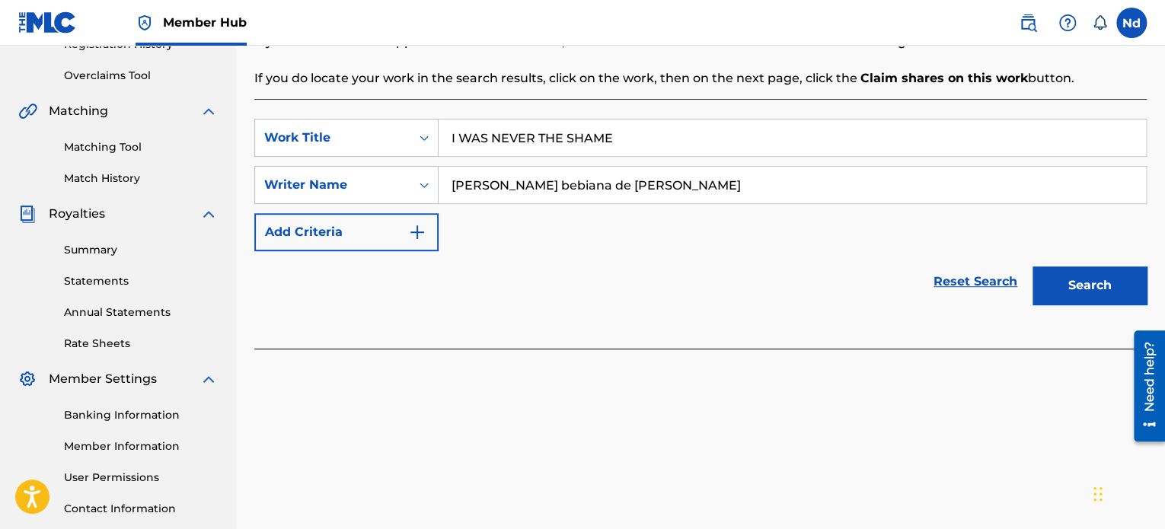
type input "[PERSON_NAME] bebiana de [PERSON_NAME]"
click at [1032, 266] on button "Search" at bounding box center [1089, 285] width 114 height 38
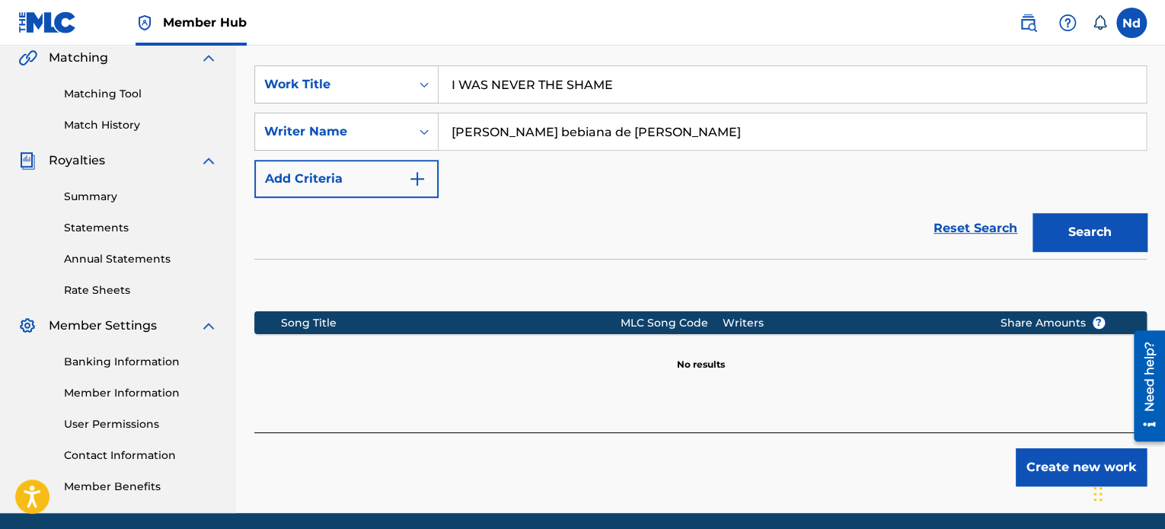
scroll to position [381, 0]
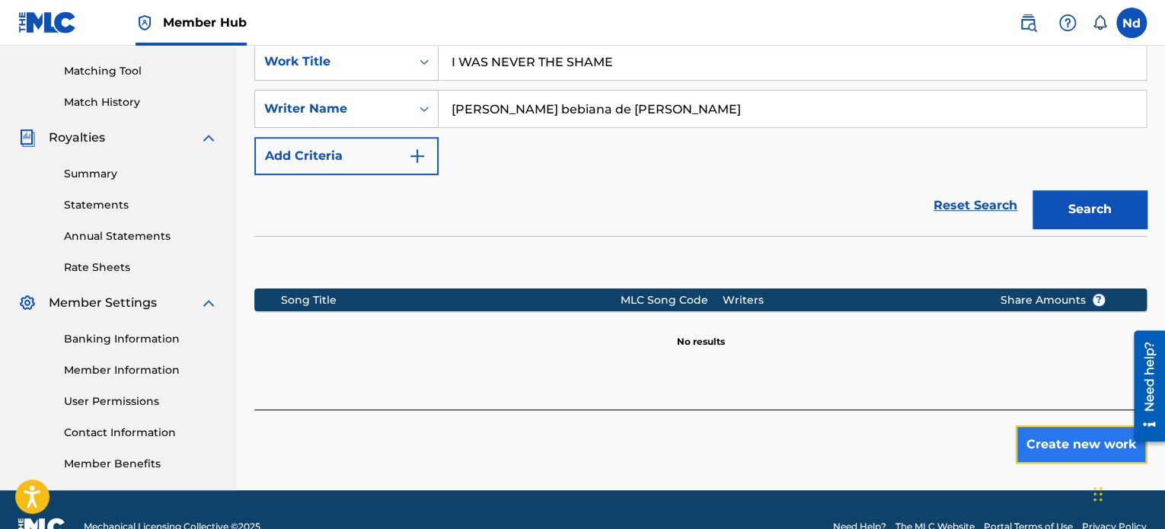
click at [1087, 446] on button "Create new work" at bounding box center [1081, 445] width 131 height 38
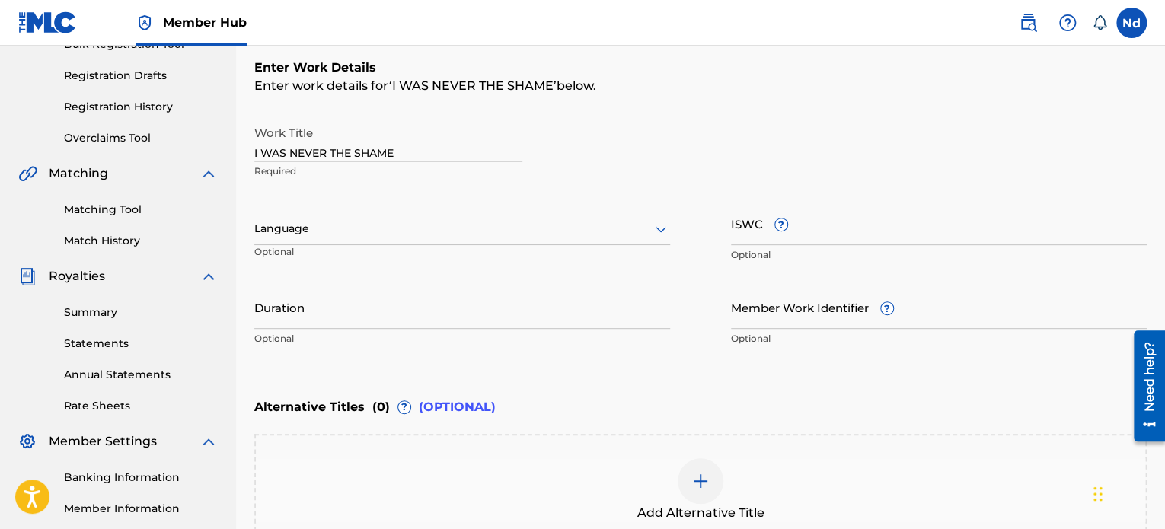
scroll to position [305, 0]
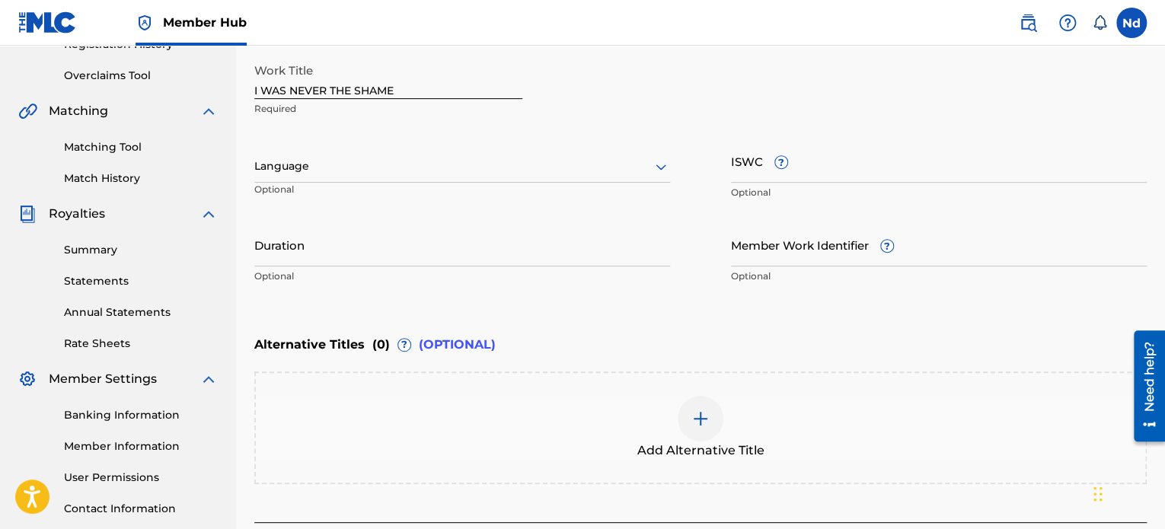
click at [429, 177] on div "Language" at bounding box center [462, 167] width 416 height 32
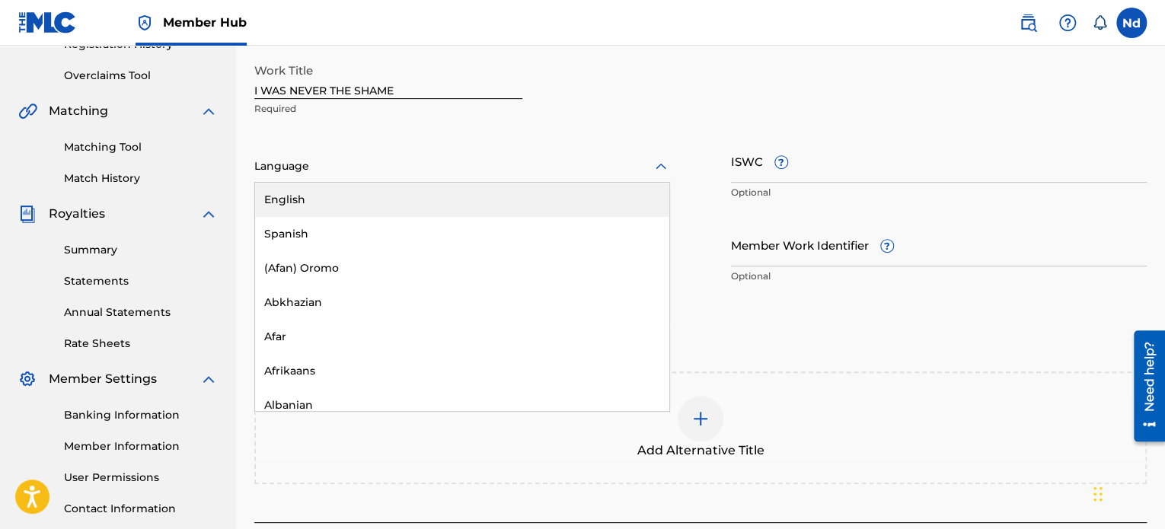
click at [406, 204] on div "English" at bounding box center [462, 200] width 414 height 34
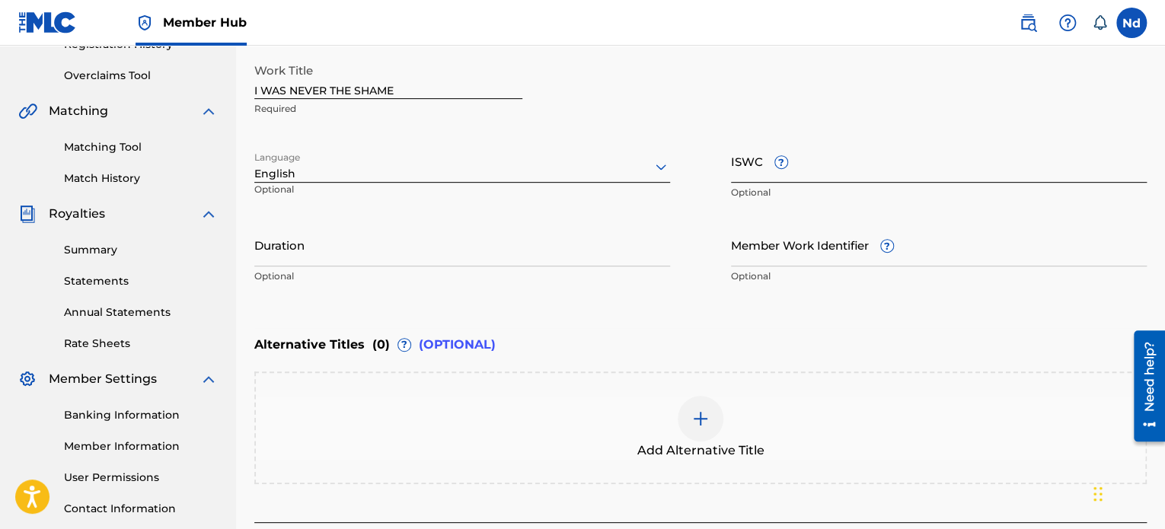
click at [753, 172] on input "ISWC ?" at bounding box center [939, 160] width 416 height 43
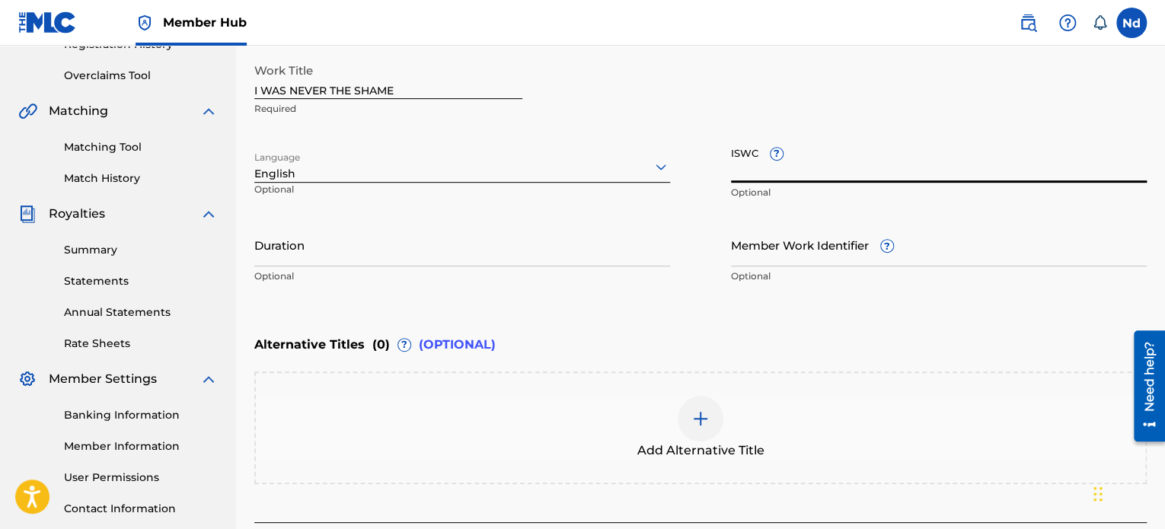
paste input "T3326093389"
type input "T3326093389"
click at [804, 254] on input "Member Work Identifier ?" at bounding box center [939, 244] width 416 height 43
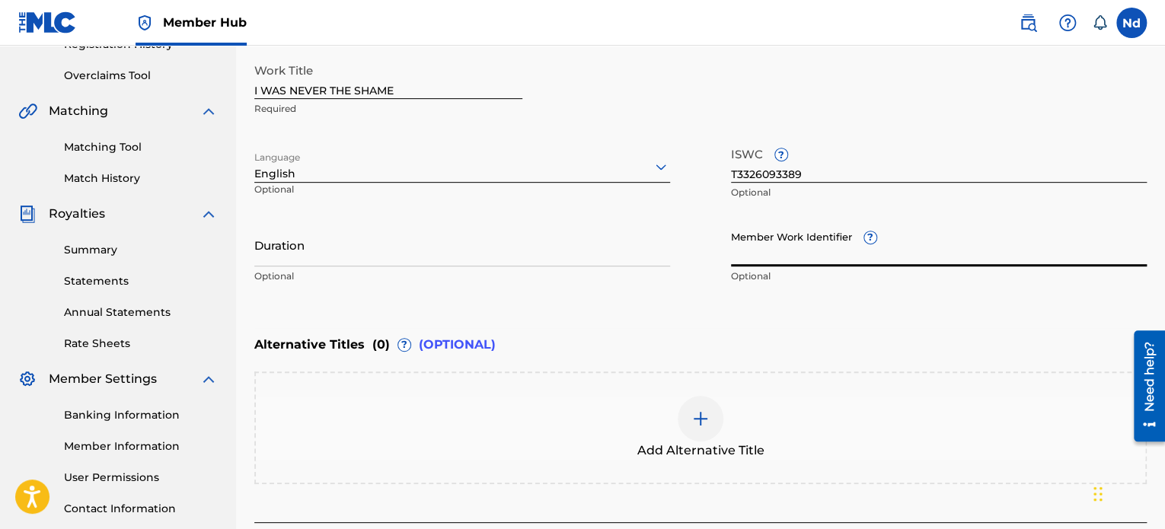
paste input "930267788"
type input "930267788"
click at [341, 258] on input "Duration" at bounding box center [462, 244] width 416 height 43
paste input "04:04"
type input "04:04"
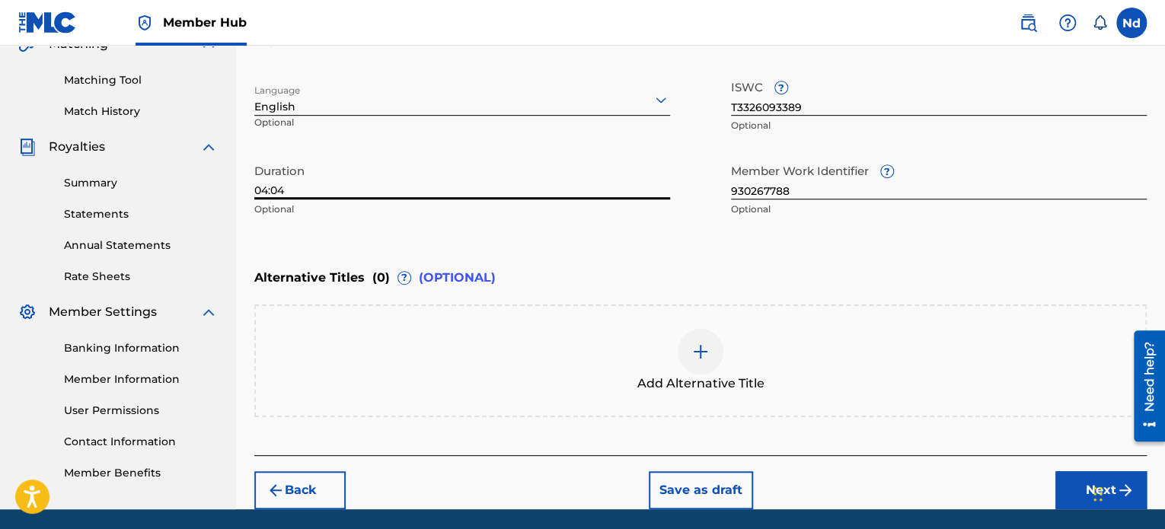
scroll to position [423, 0]
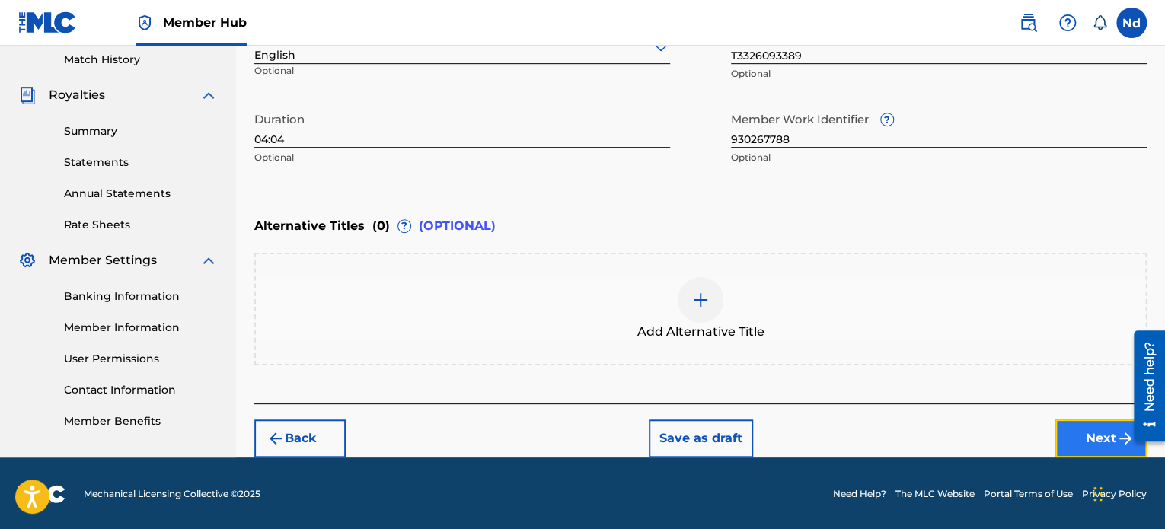
click at [1078, 438] on button "Next" at bounding box center [1100, 438] width 91 height 38
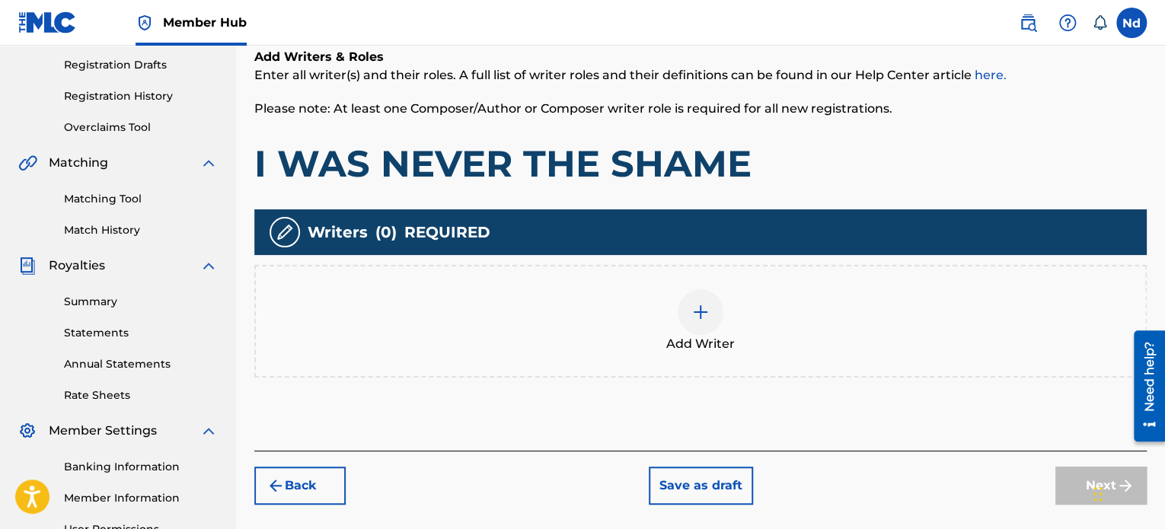
scroll to position [414, 0]
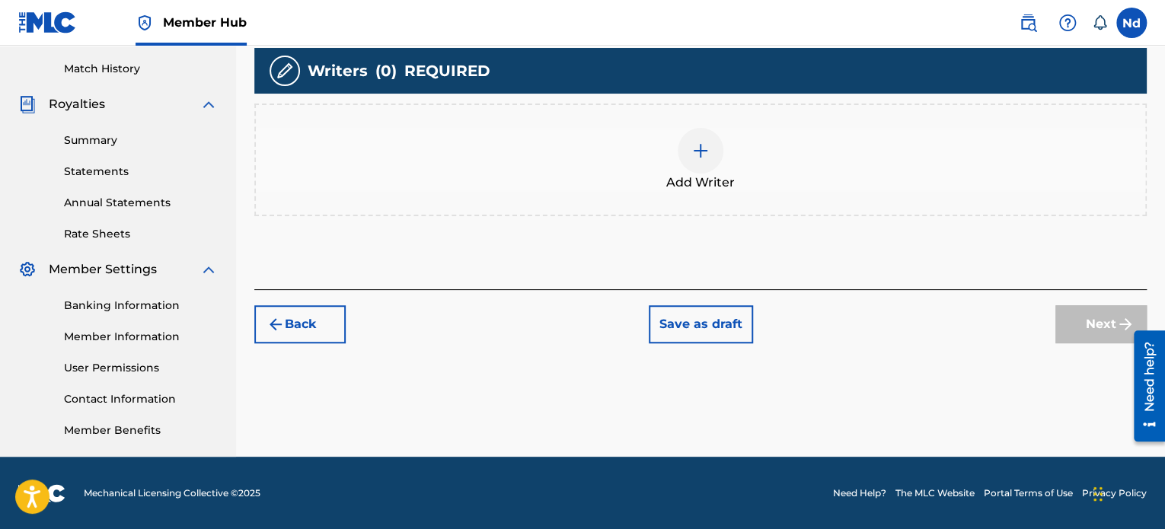
click at [691, 177] on span "Add Writer" at bounding box center [700, 183] width 69 height 18
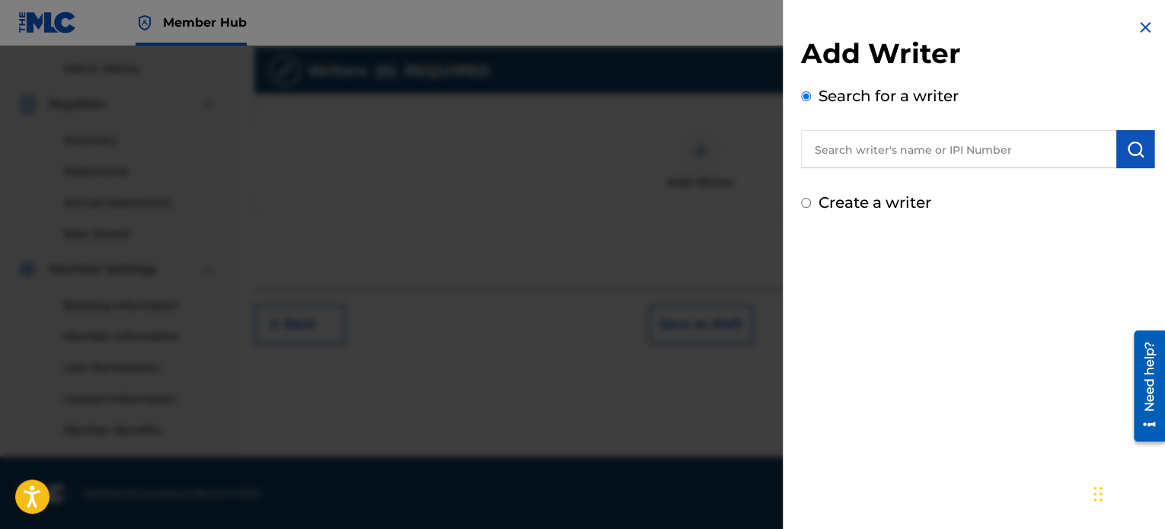
click at [927, 139] on input "text" at bounding box center [958, 149] width 315 height 38
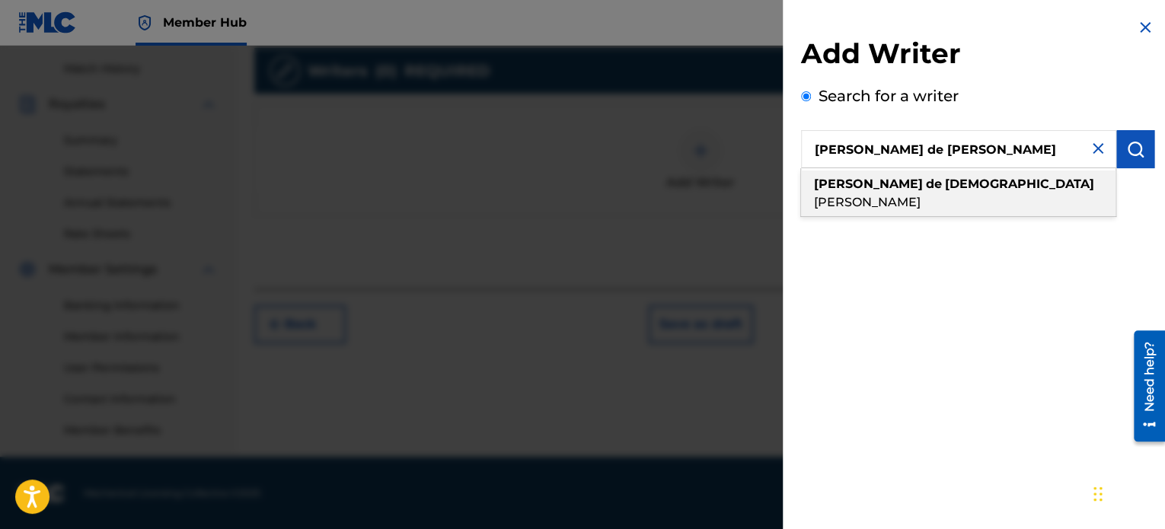
click at [961, 193] on div "[PERSON_NAME] de [PERSON_NAME]" at bounding box center [958, 194] width 314 height 46
type input "[PERSON_NAME] de [PERSON_NAME]"
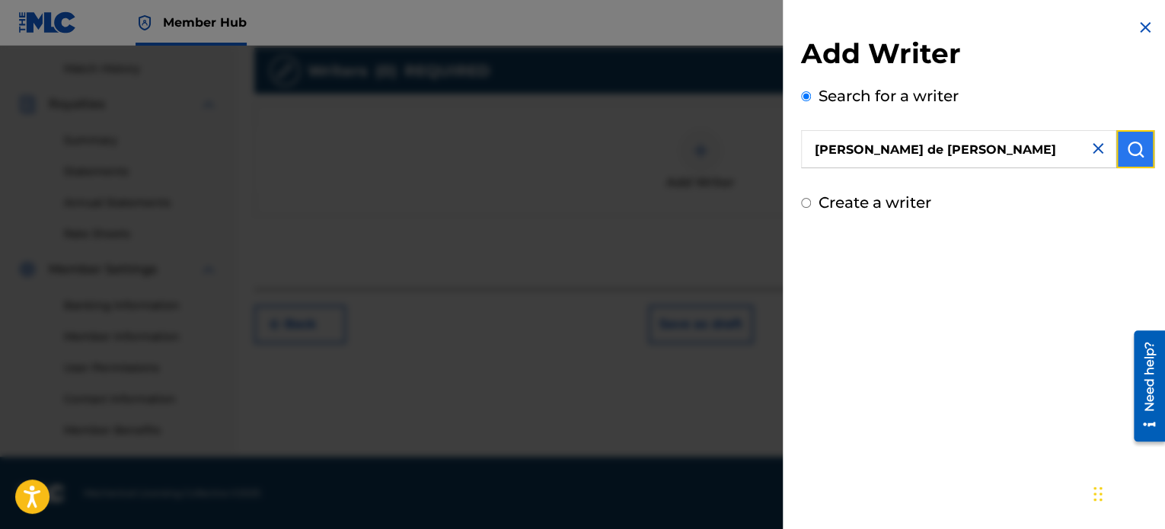
click at [1132, 156] on img "submit" at bounding box center [1135, 149] width 18 height 18
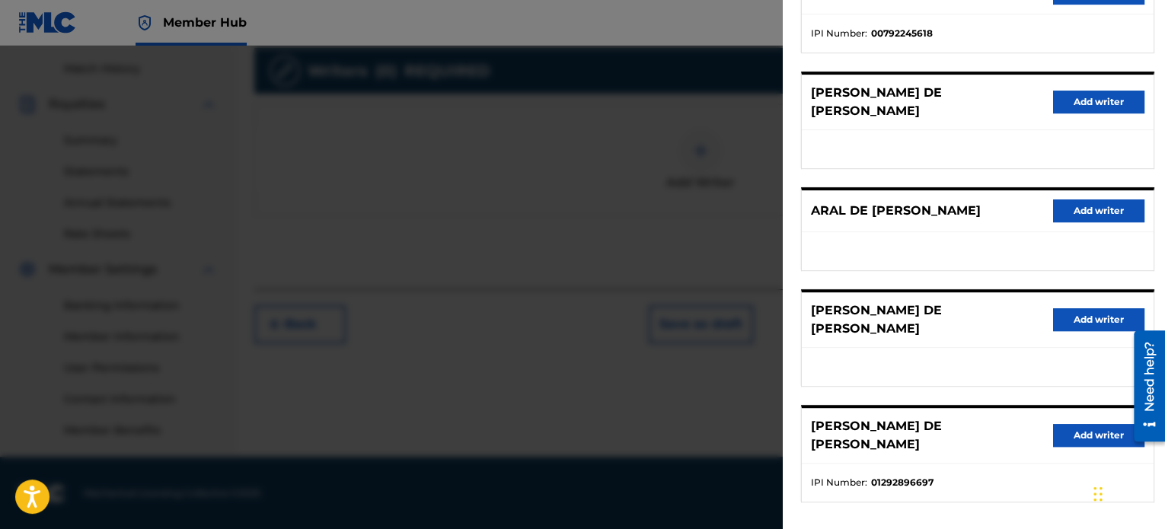
scroll to position [258, 0]
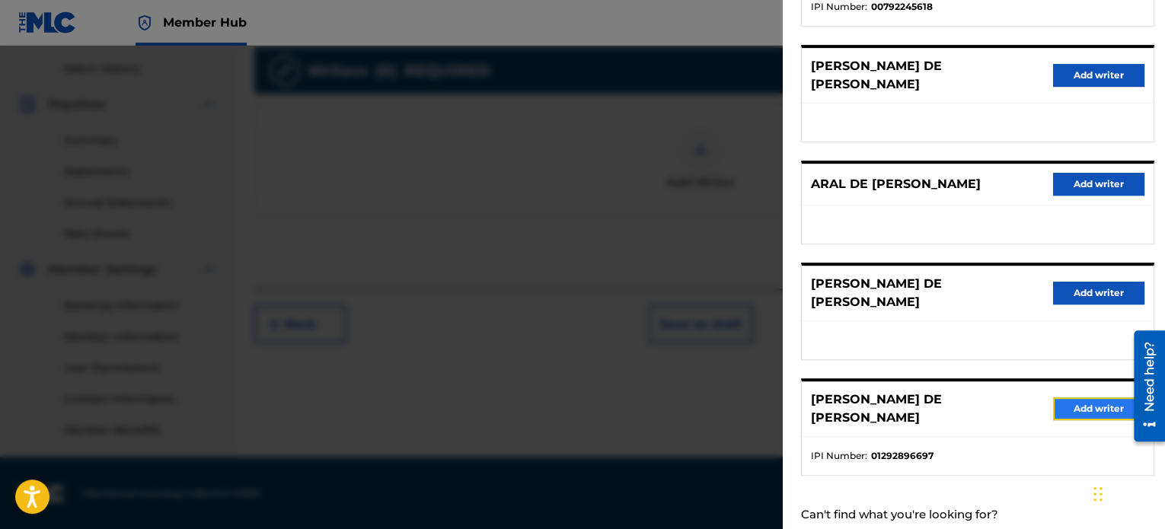
click at [1104, 397] on button "Add writer" at bounding box center [1098, 408] width 91 height 23
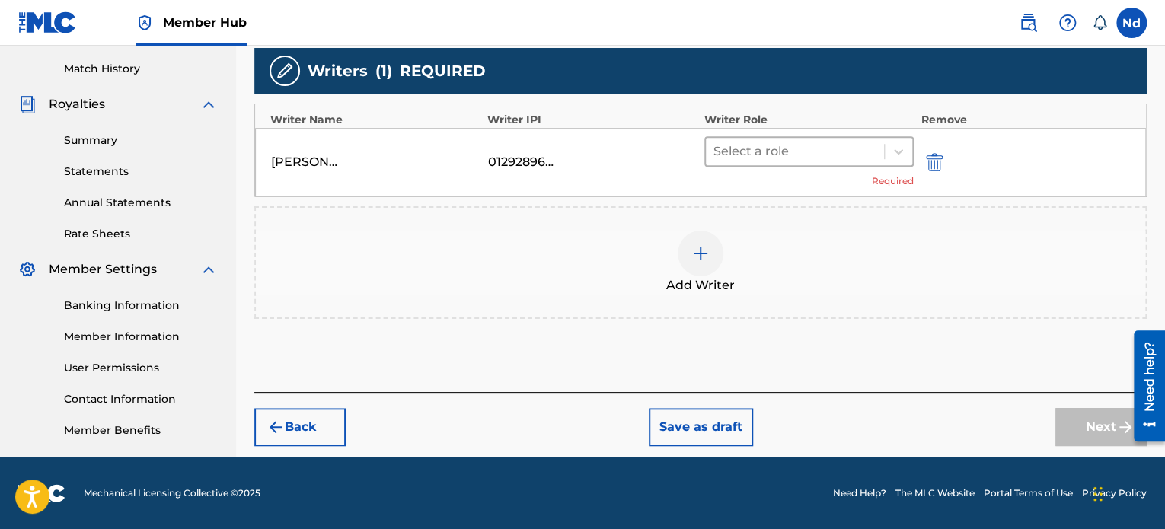
click at [807, 156] on div at bounding box center [794, 151] width 163 height 21
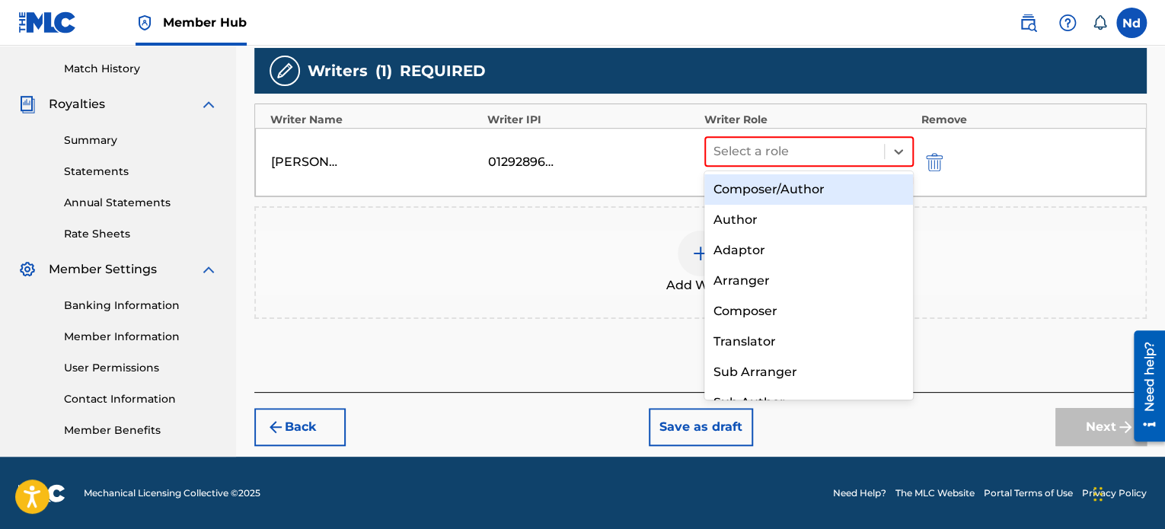
click at [804, 188] on div "Composer/Author" at bounding box center [808, 189] width 209 height 30
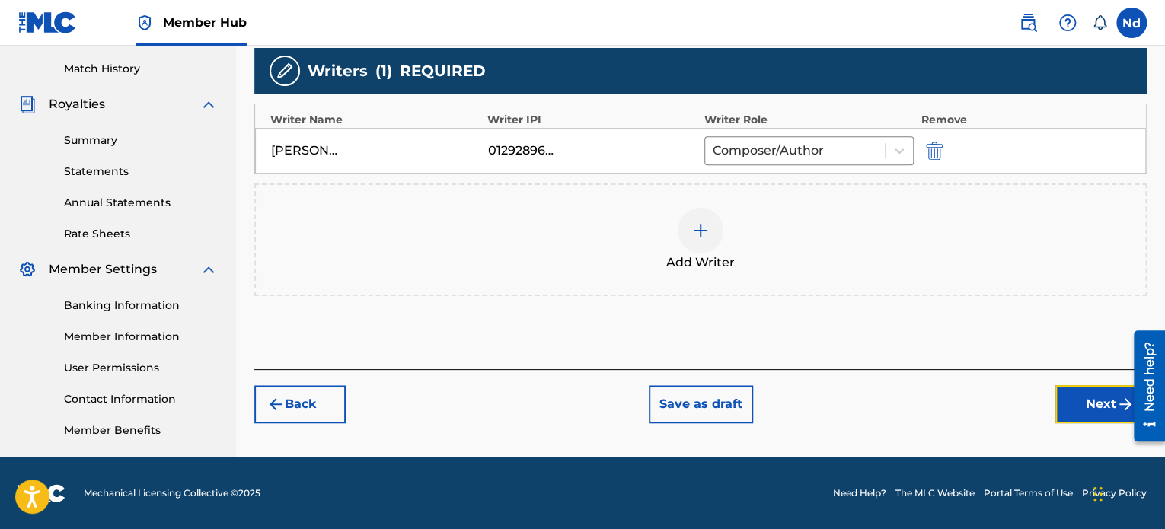
click at [1107, 396] on button "Next" at bounding box center [1100, 404] width 91 height 38
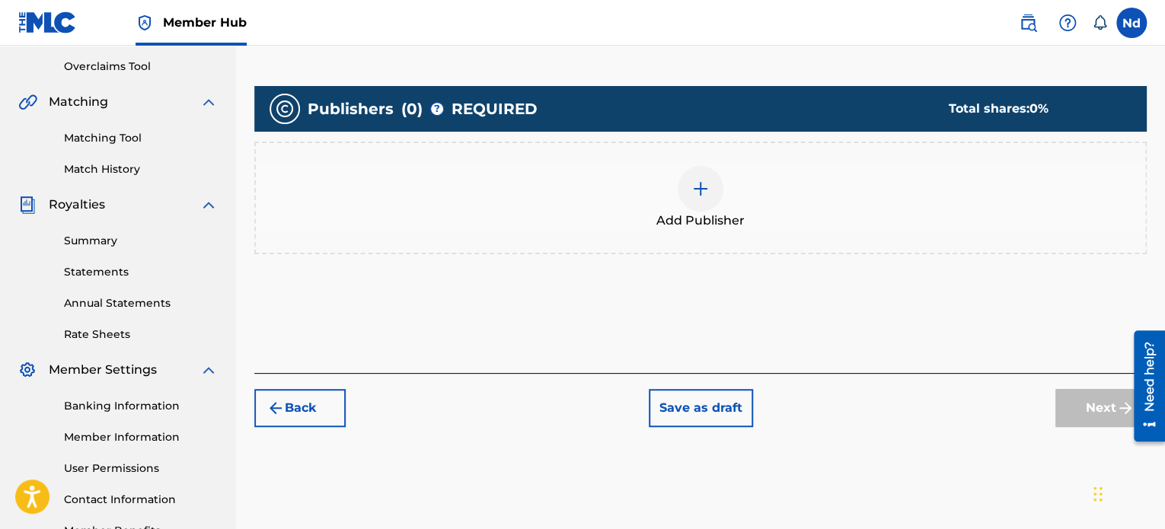
scroll to position [373, 0]
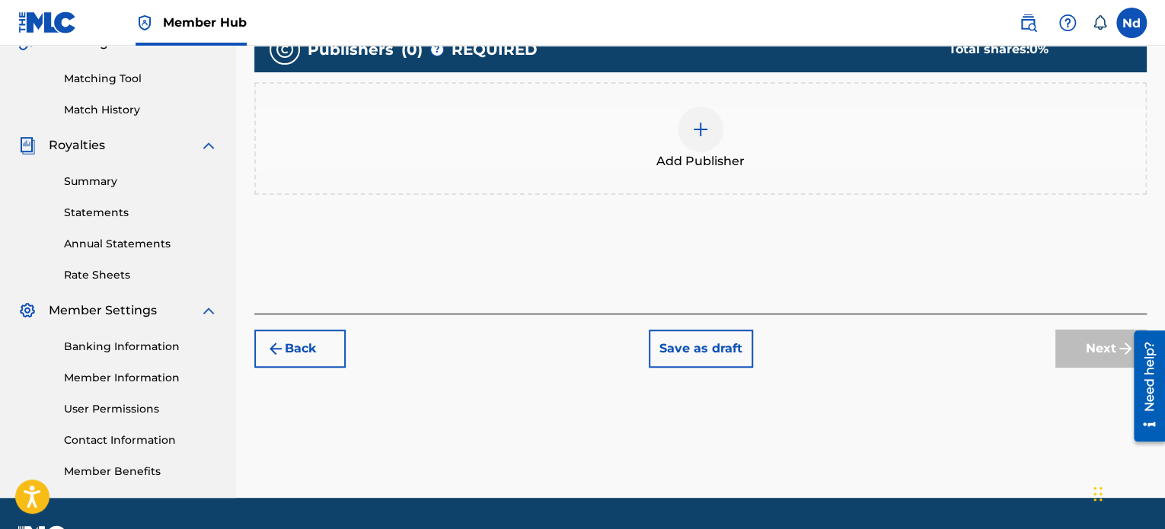
click at [683, 127] on div at bounding box center [701, 130] width 46 height 46
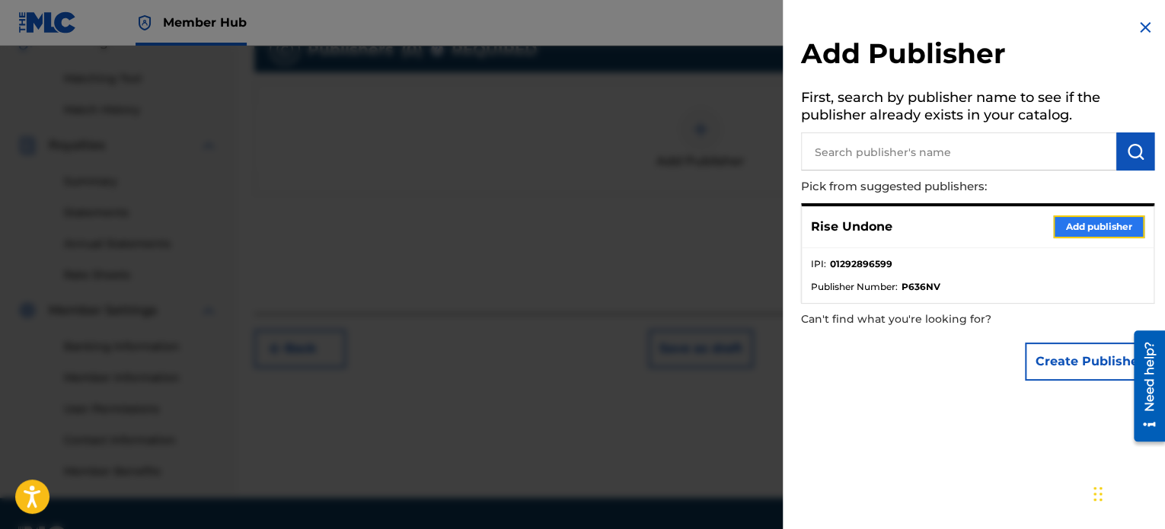
click at [1083, 222] on button "Add publisher" at bounding box center [1098, 226] width 91 height 23
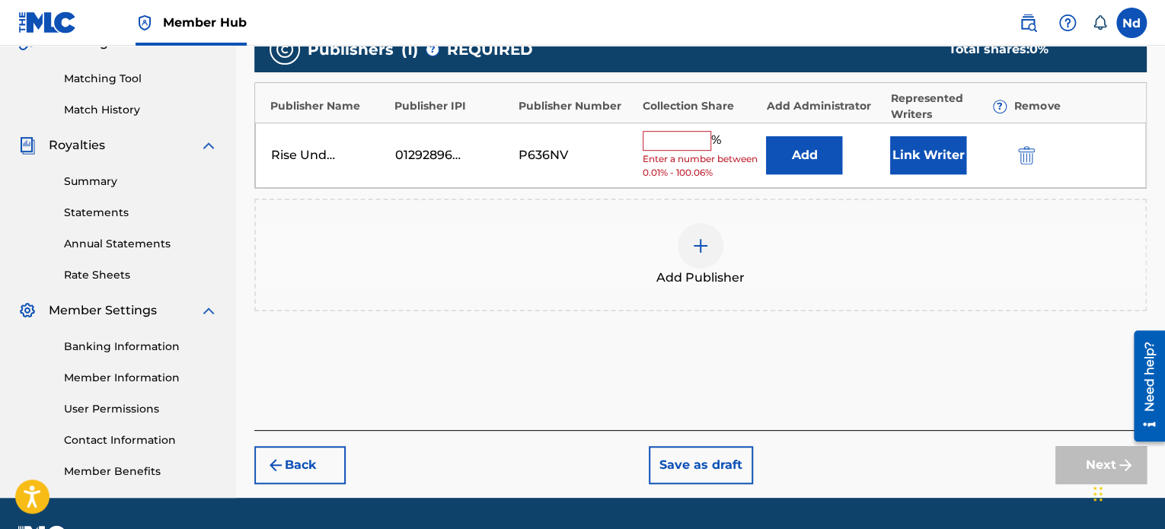
click at [675, 138] on input "text" at bounding box center [677, 141] width 69 height 20
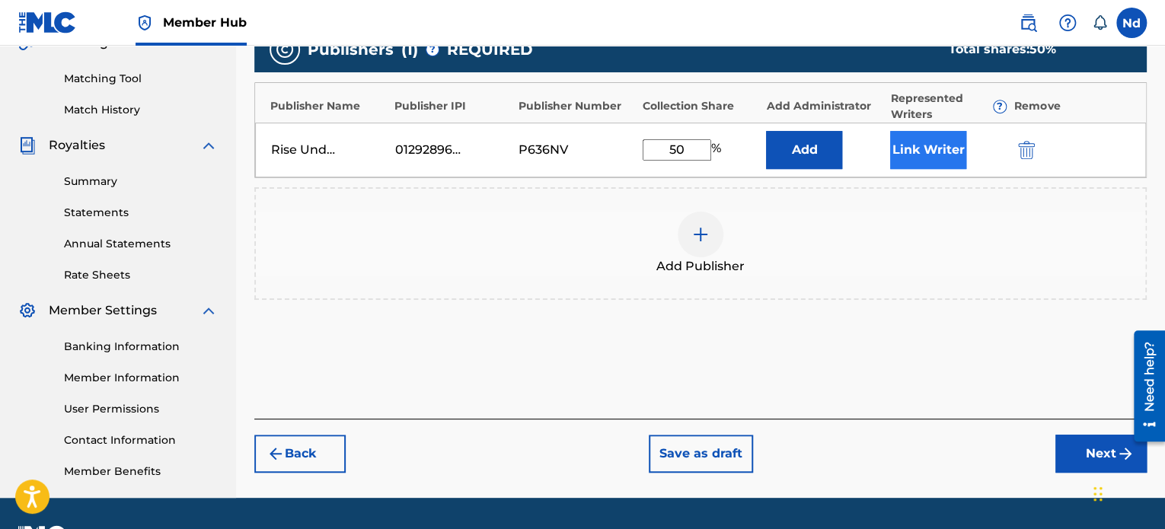
type input "50"
click at [903, 144] on button "Link Writer" at bounding box center [928, 150] width 76 height 38
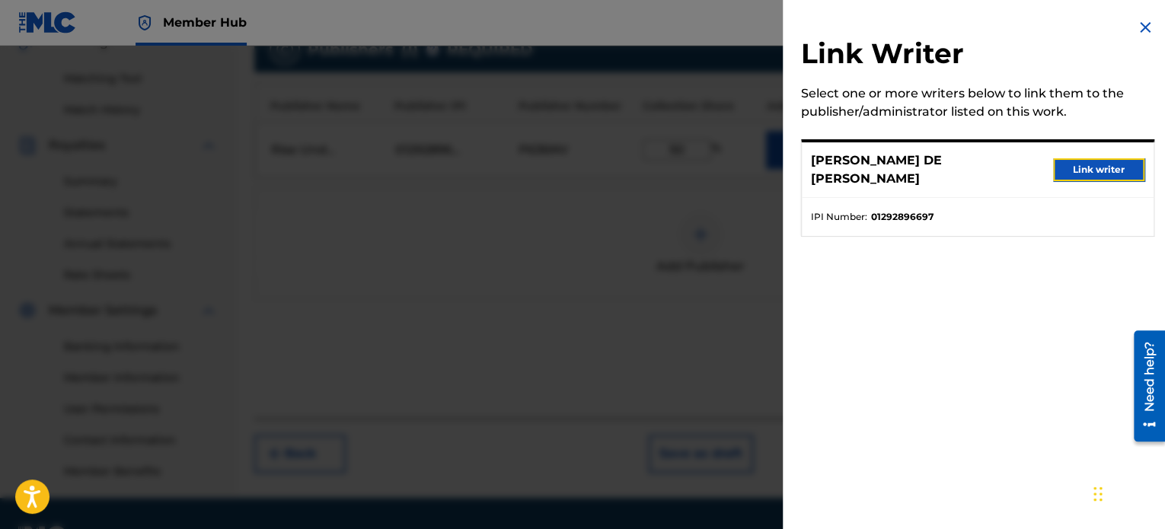
click at [1086, 161] on button "Link writer" at bounding box center [1098, 169] width 91 height 23
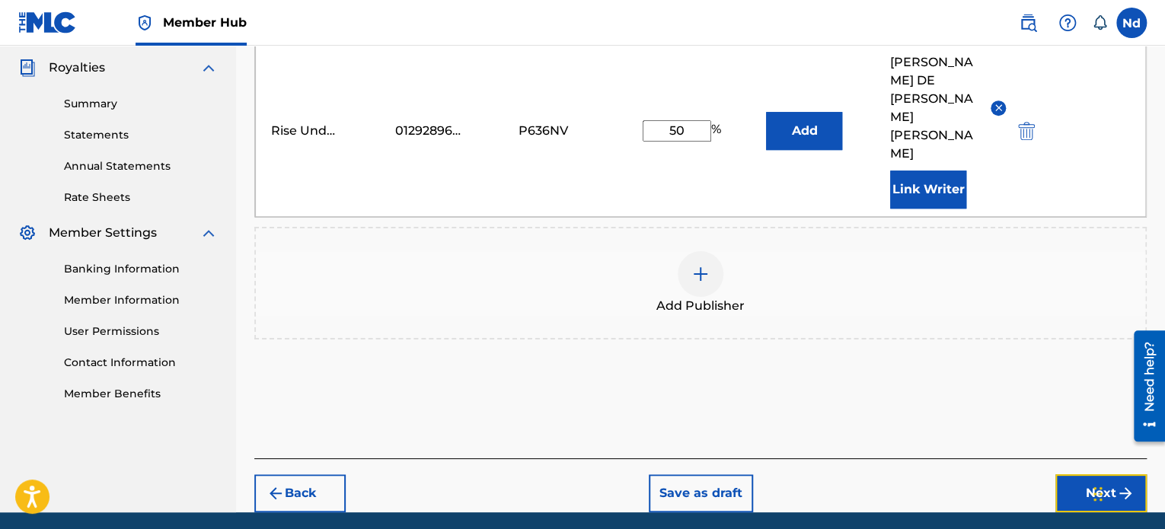
click at [1077, 474] on button "Next" at bounding box center [1100, 493] width 91 height 38
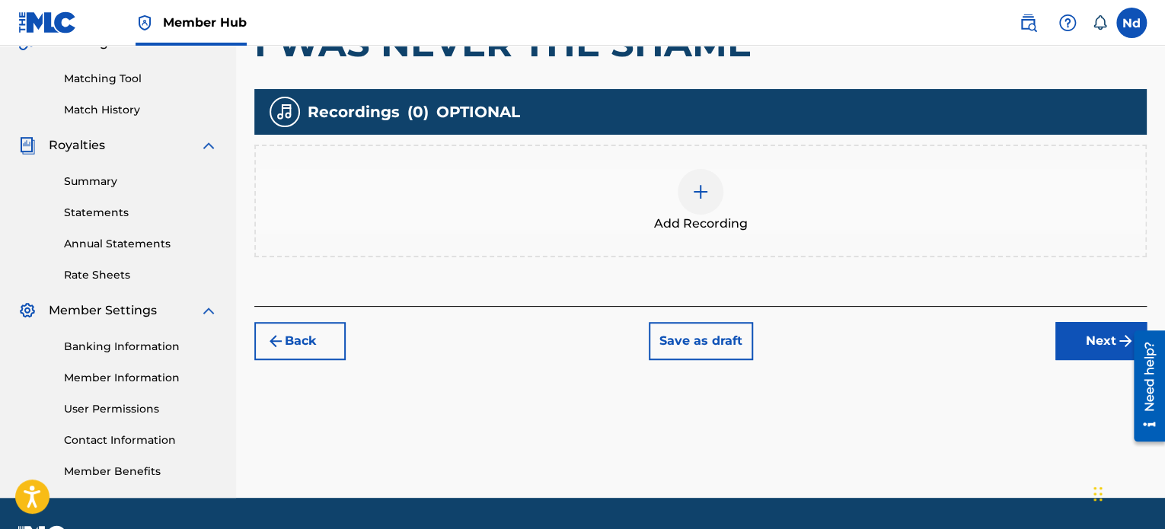
click at [674, 181] on div "Add Recording" at bounding box center [700, 201] width 889 height 64
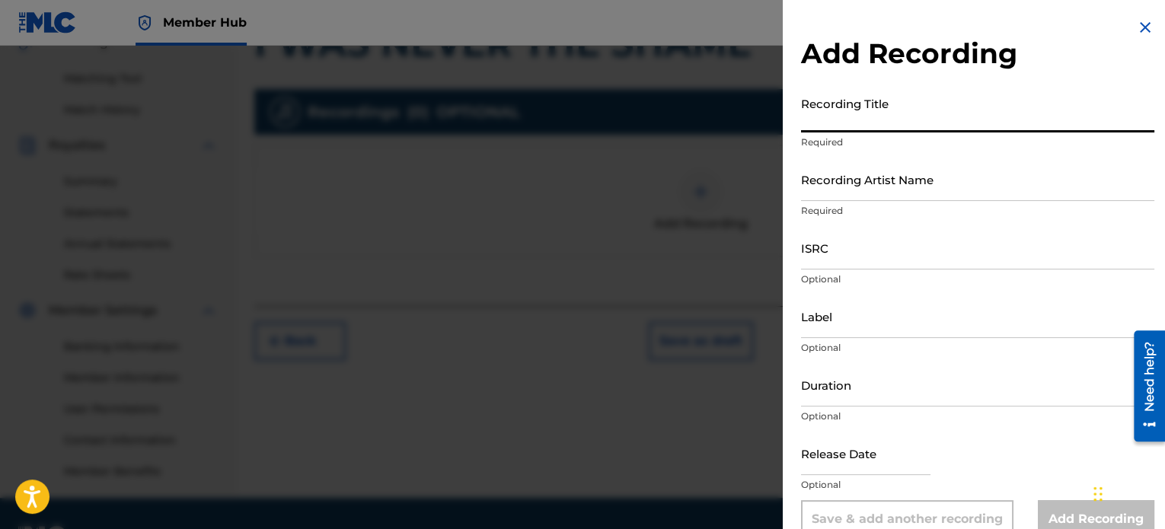
click at [874, 123] on input "Recording Title" at bounding box center [977, 110] width 353 height 43
paste input "I WAS NEVER THE SHAME"
type input "I WAS NEVER THE SHAME"
click at [878, 187] on input "Recording Artist Name" at bounding box center [977, 179] width 353 height 43
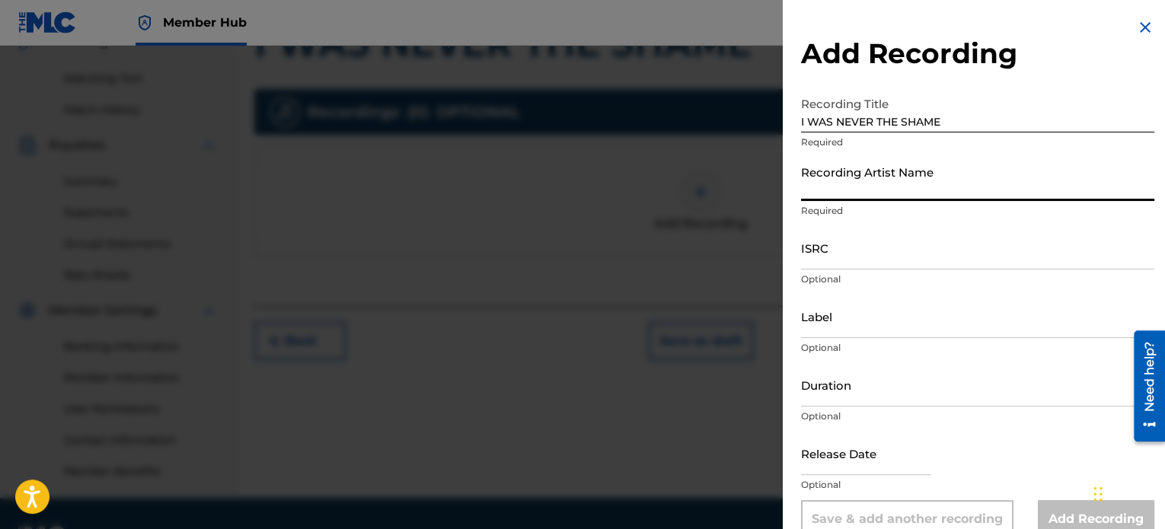
type input "Rise Undone"
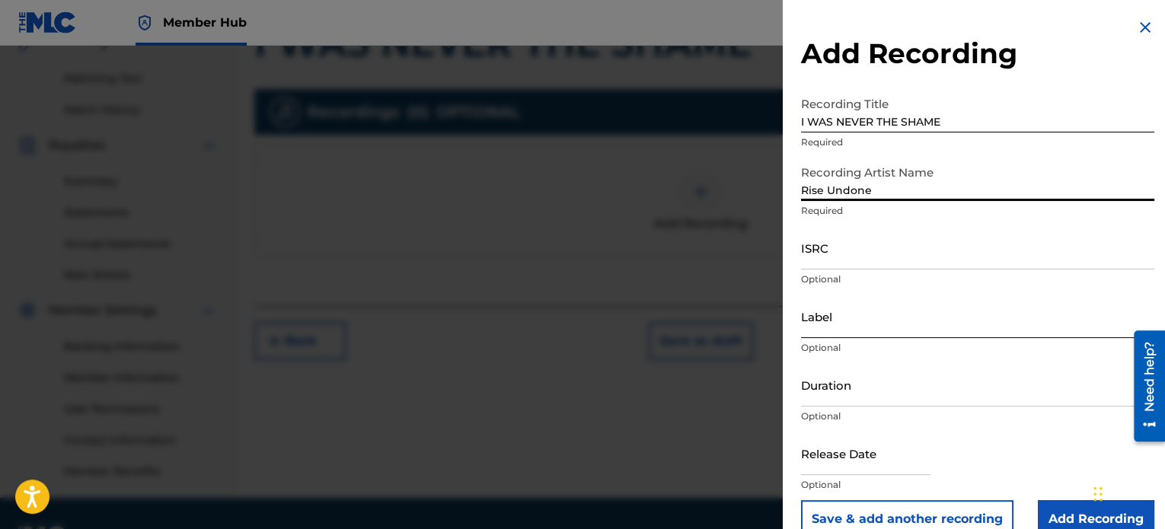
click at [869, 313] on input "Label" at bounding box center [977, 316] width 353 height 43
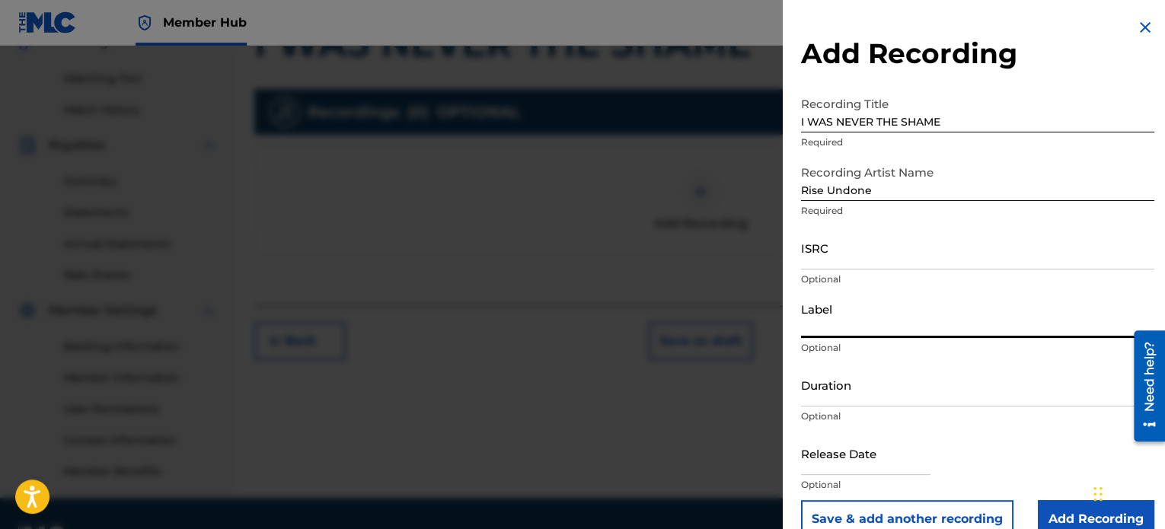
type input "Rise Undone"
click at [883, 269] on input "ISRC" at bounding box center [977, 247] width 353 height 43
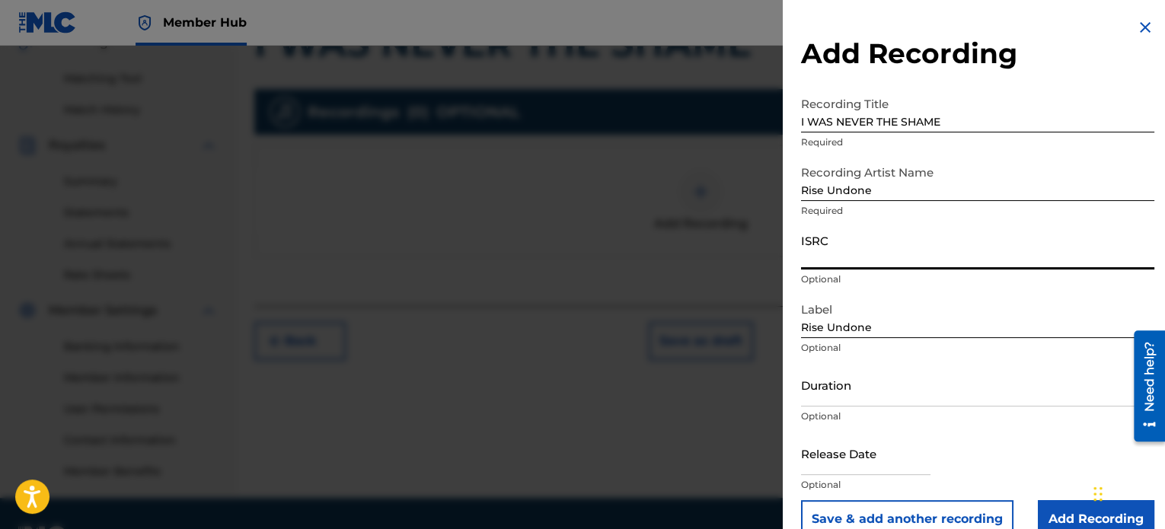
paste input "USHM22575285"
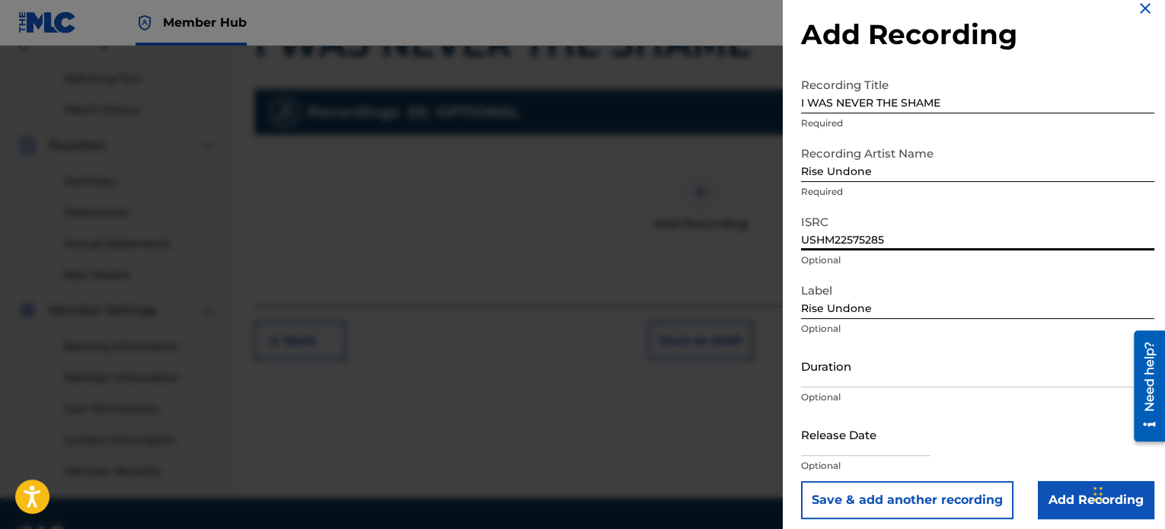
scroll to position [27, 0]
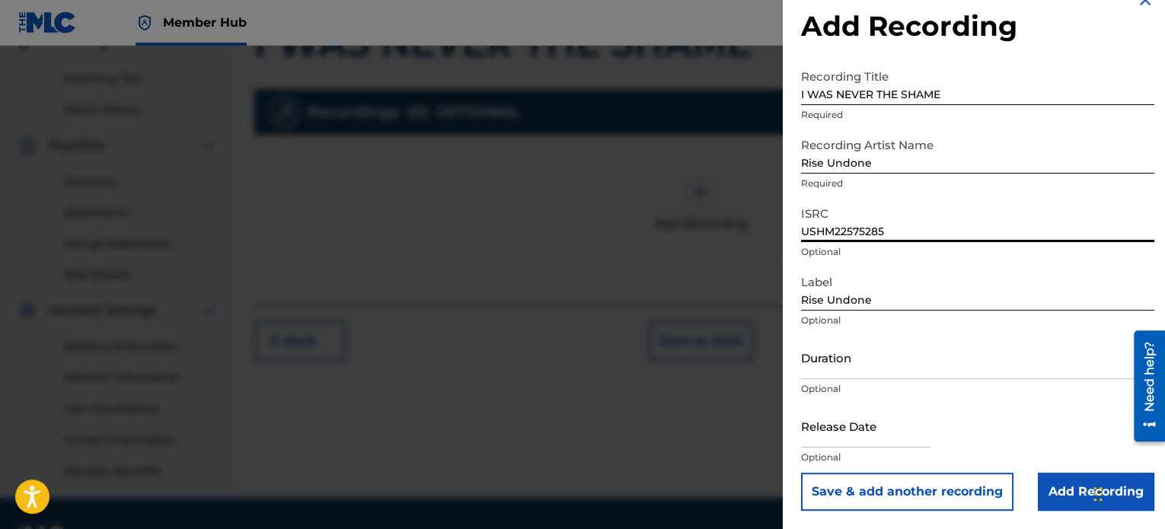
type input "USHM22575285"
click at [843, 370] on input "Duration" at bounding box center [977, 357] width 353 height 43
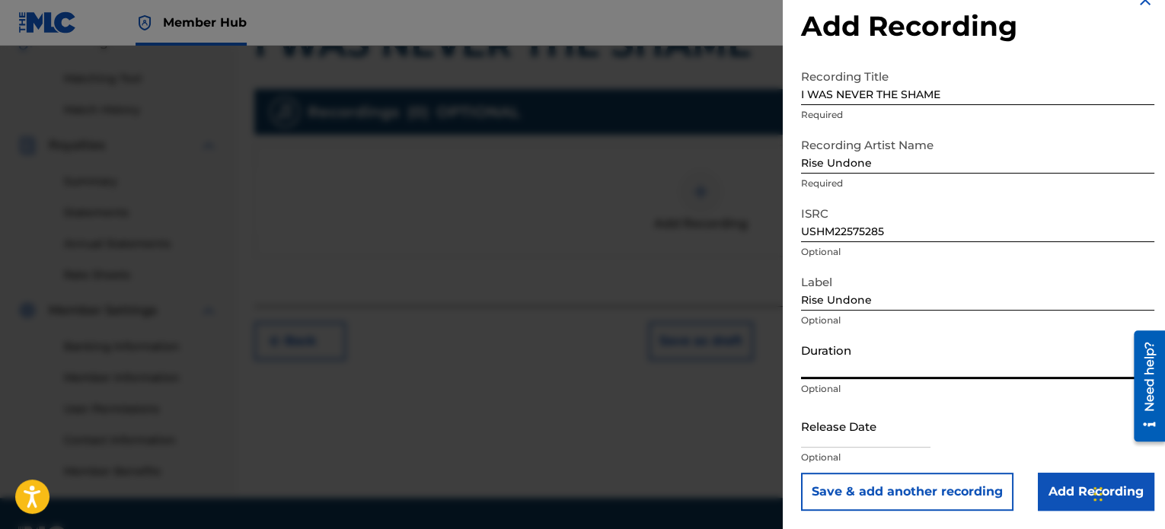
paste input "04:04"
type input "04:04"
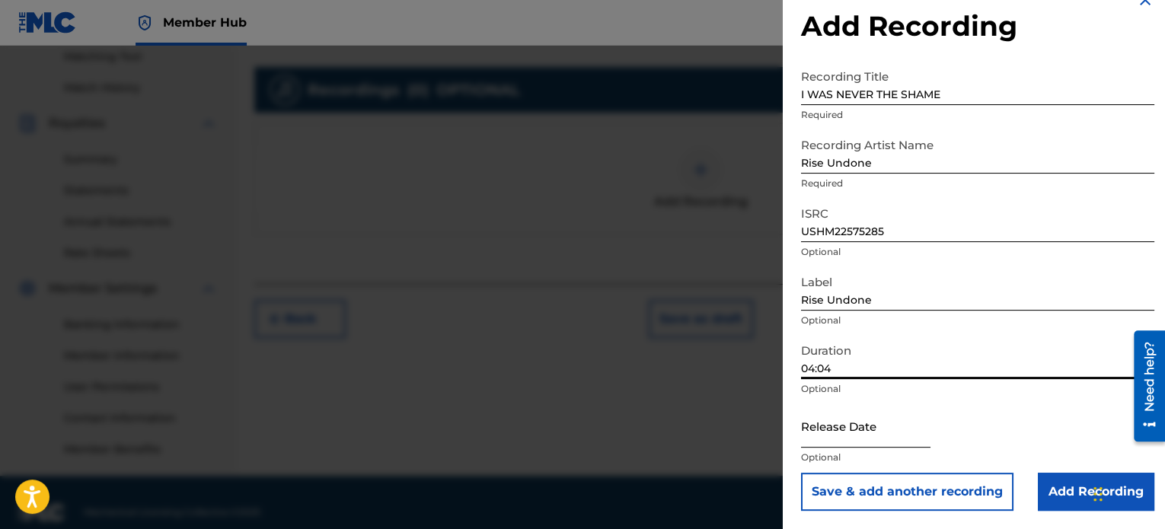
scroll to position [414, 0]
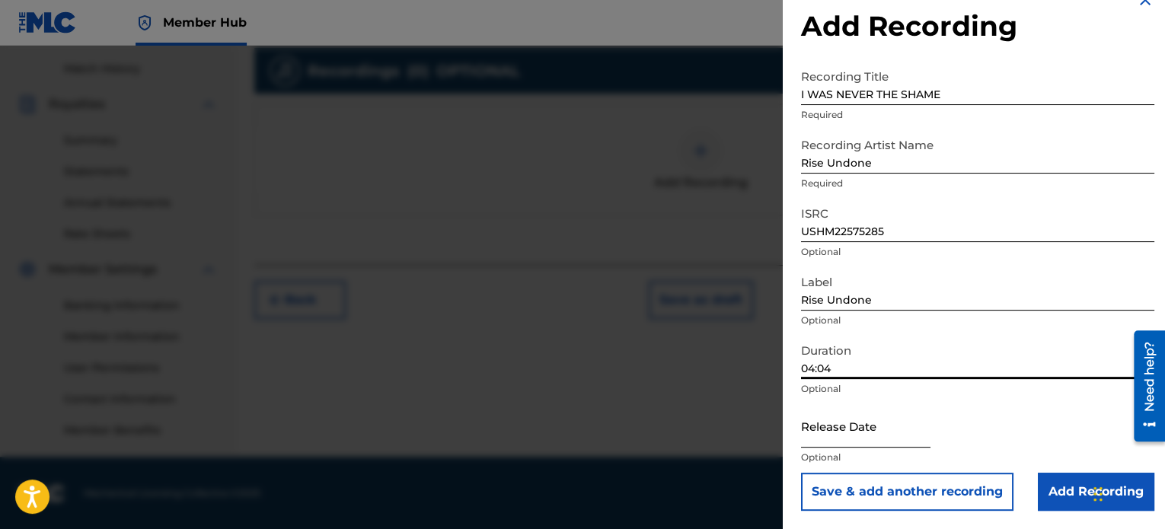
click at [842, 423] on input "text" at bounding box center [865, 425] width 129 height 43
select select "8"
select select "2025"
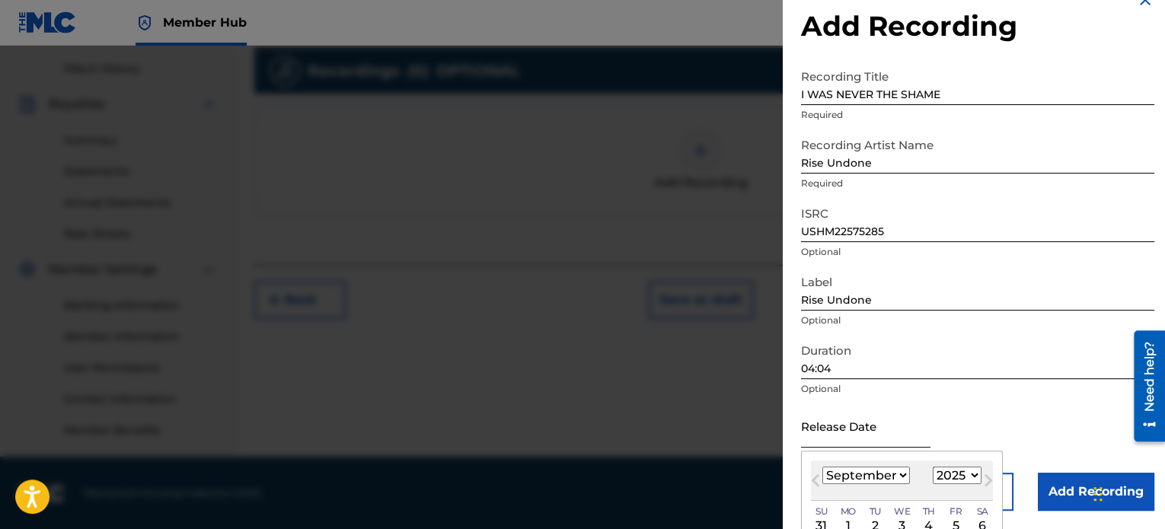
type input "[DATE]"
select select "4"
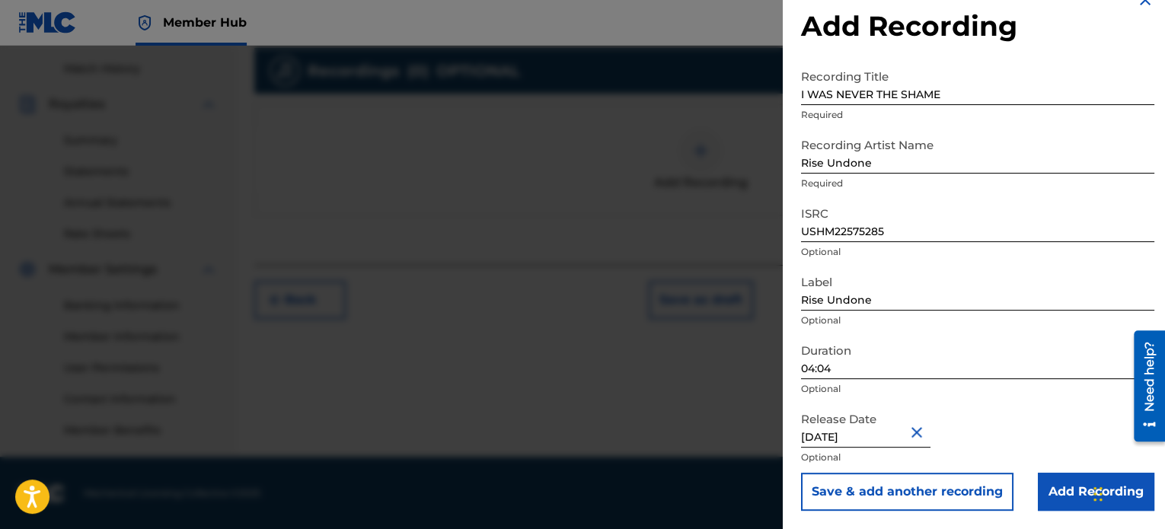
scroll to position [27, 0]
click at [1064, 496] on input "Add Recording" at bounding box center [1096, 492] width 116 height 38
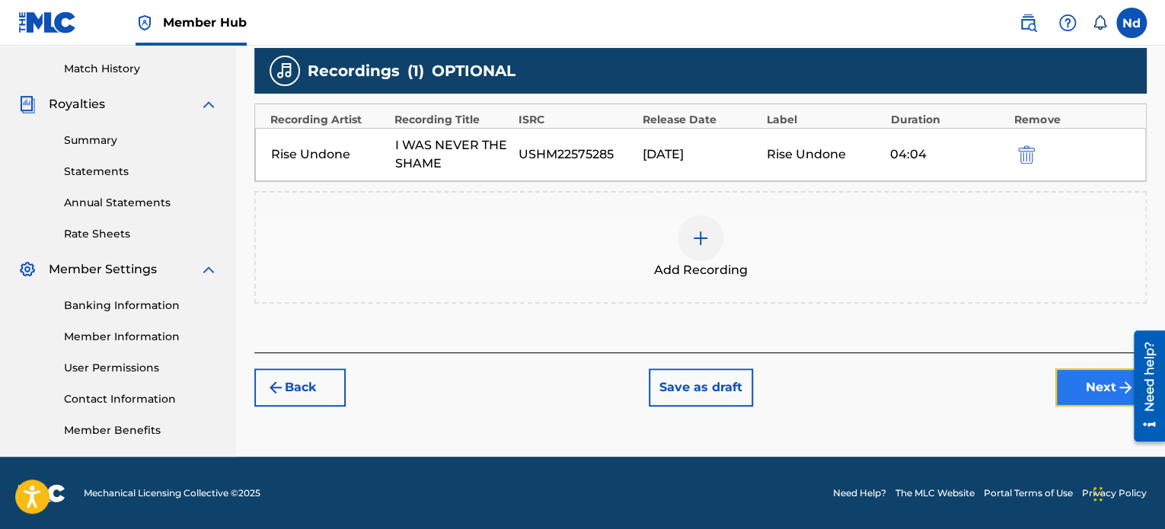
click at [1084, 368] on button "Next" at bounding box center [1100, 387] width 91 height 38
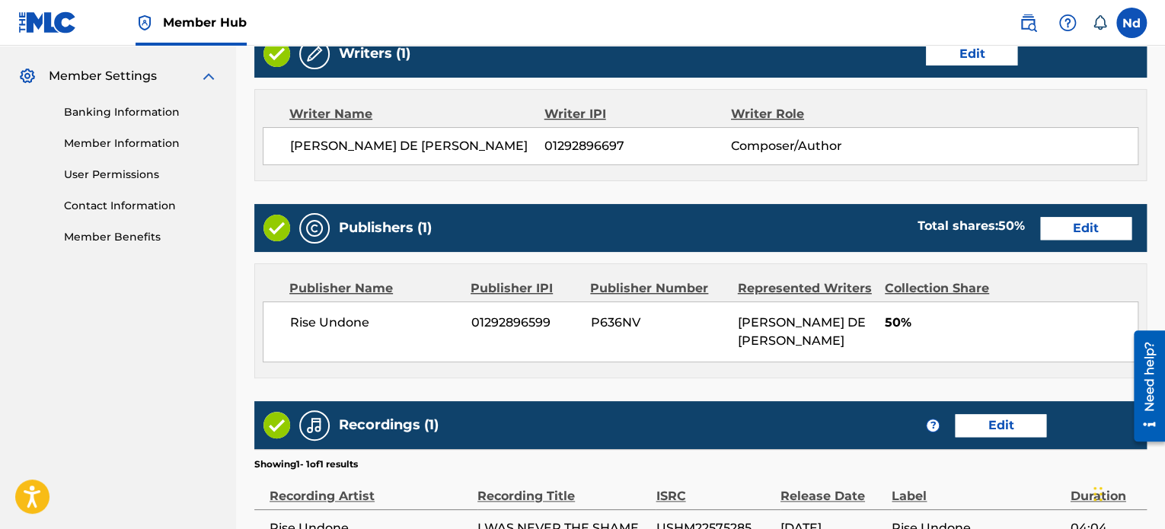
scroll to position [774, 0]
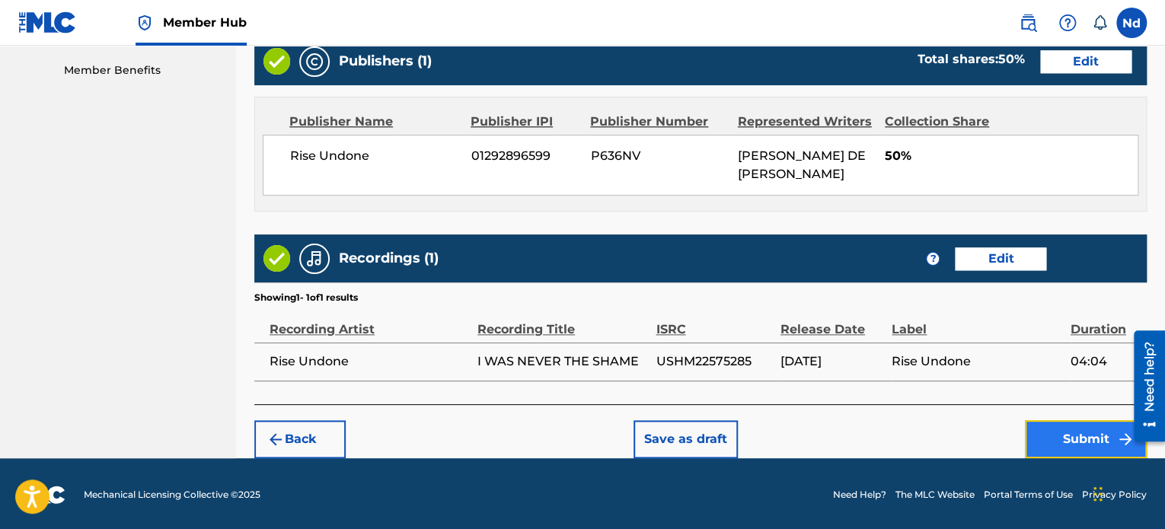
click at [1056, 439] on button "Submit" at bounding box center [1086, 439] width 122 height 38
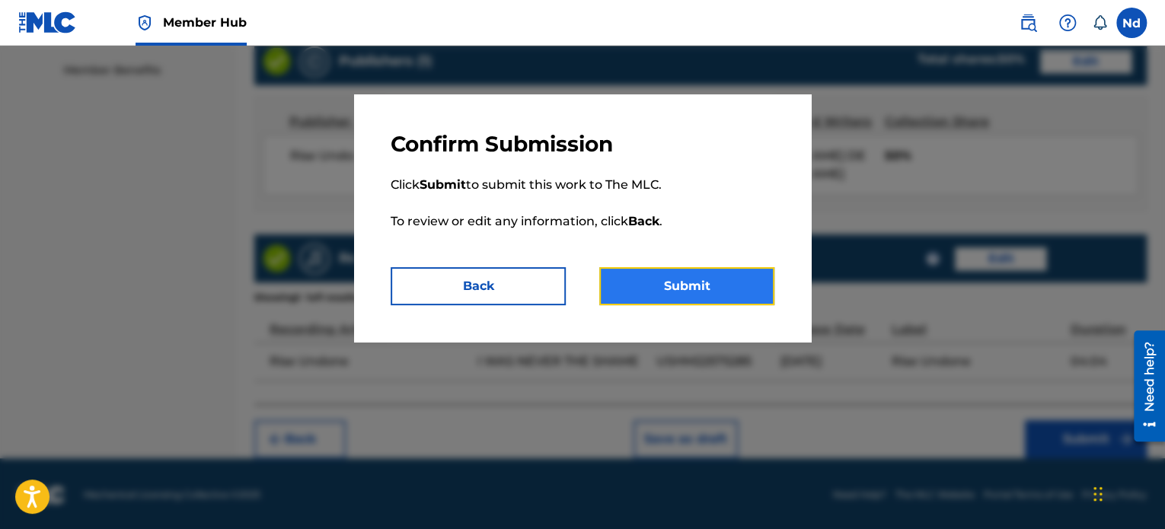
click at [633, 295] on button "Submit" at bounding box center [686, 286] width 175 height 38
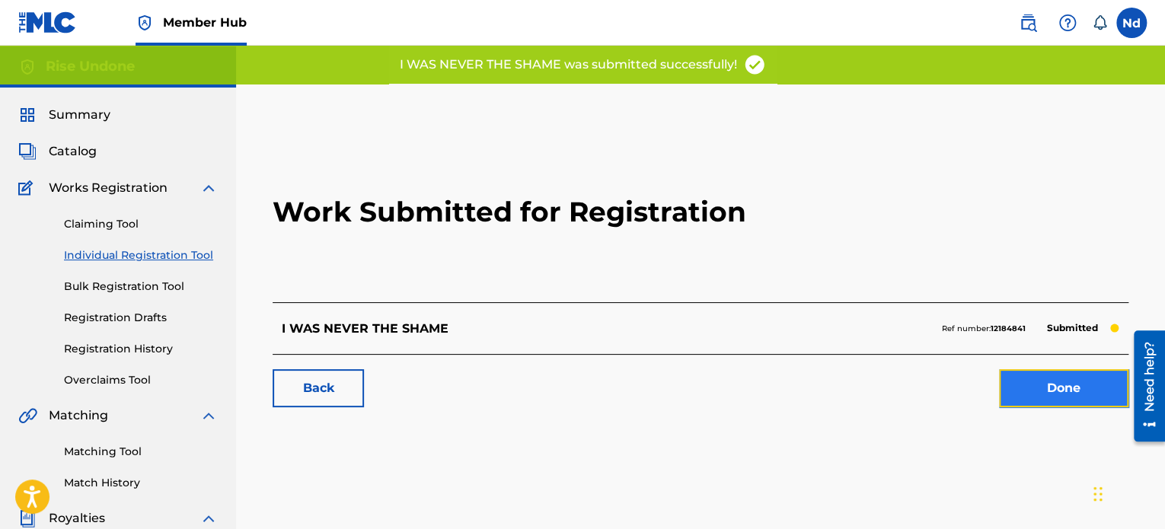
click at [1033, 405] on link "Done" at bounding box center [1063, 388] width 129 height 38
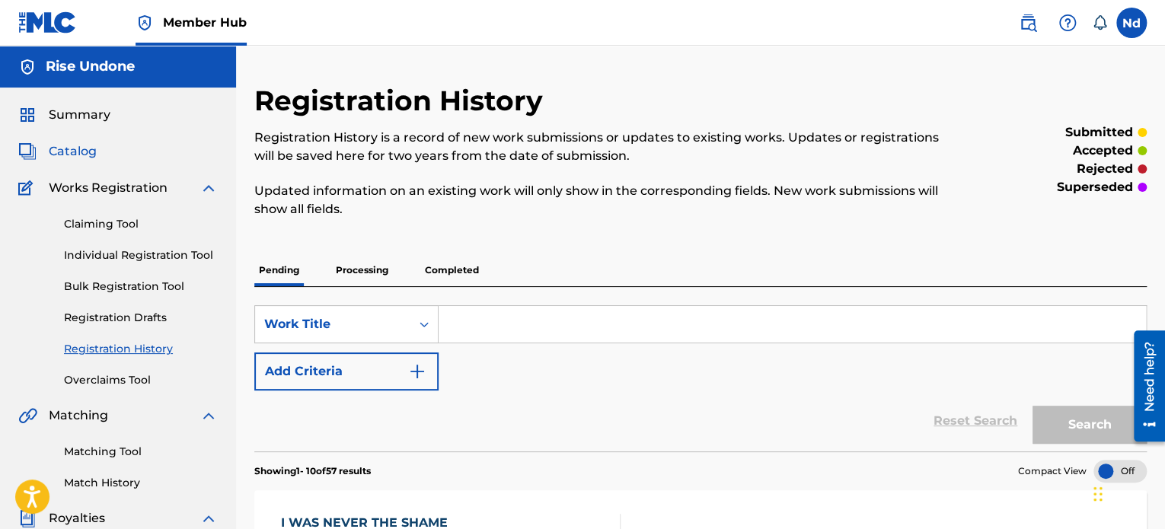
click at [78, 155] on span "Catalog" at bounding box center [73, 151] width 48 height 18
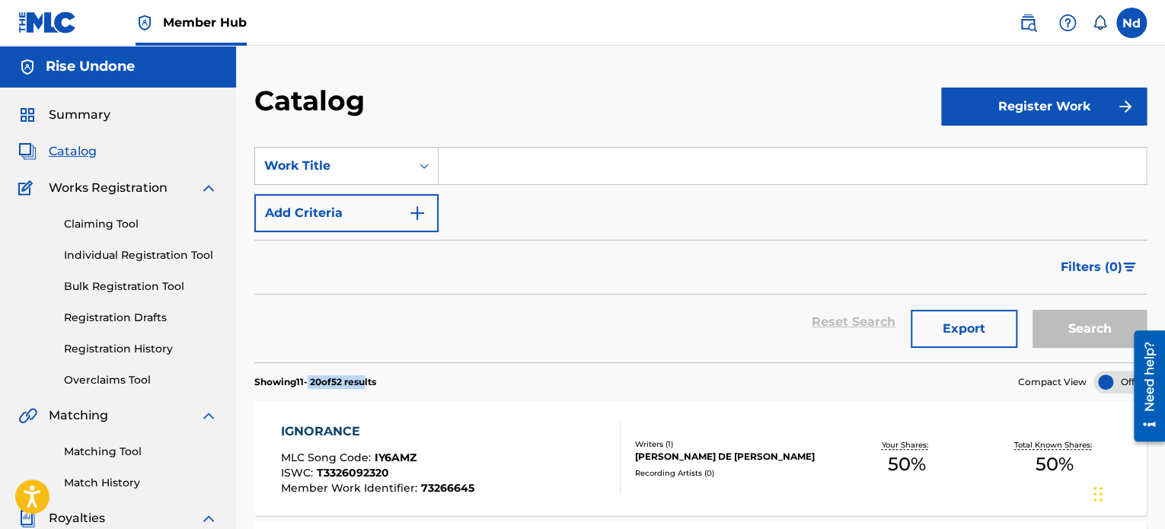
drag, startPoint x: 373, startPoint y: 381, endPoint x: 310, endPoint y: 378, distance: 63.3
click at [310, 378] on p "Showing 11 - 20 of 52 results" at bounding box center [315, 382] width 122 height 14
click at [512, 378] on section "Showing 11 - 20 of 52 results Compact View" at bounding box center [700, 377] width 892 height 31
drag, startPoint x: 427, startPoint y: 379, endPoint x: 257, endPoint y: 375, distance: 170.6
click at [256, 375] on section "Showing 11 - 20 of 52 results Compact View" at bounding box center [700, 377] width 892 height 31
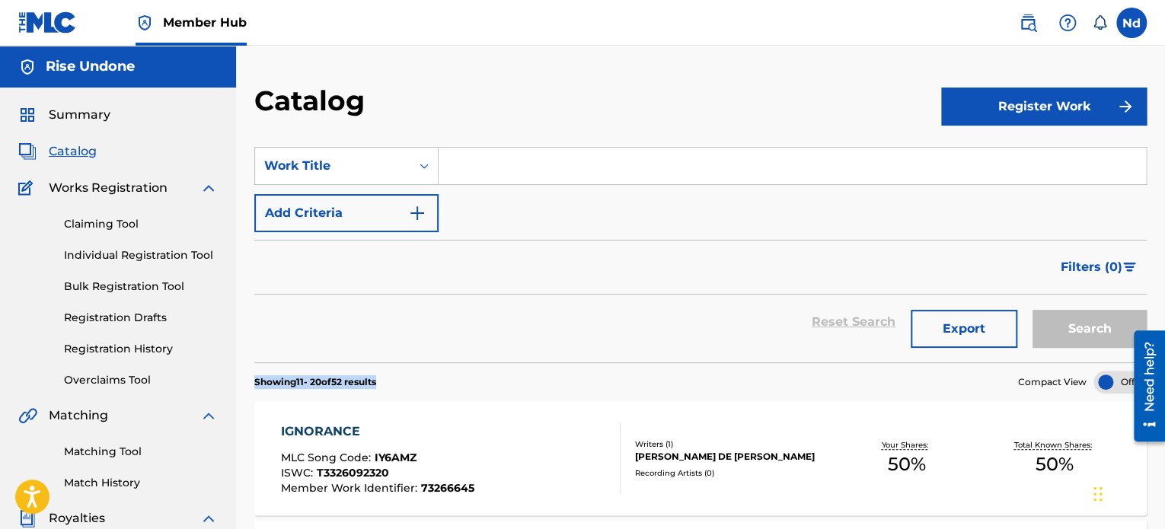
click at [446, 377] on section "Showing 11 - 20 of 52 results Compact View" at bounding box center [700, 377] width 892 height 31
drag, startPoint x: 421, startPoint y: 378, endPoint x: 417, endPoint y: 388, distance: 11.3
click at [420, 378] on section "Showing 11 - 20 of 52 results Compact View" at bounding box center [700, 377] width 892 height 31
click at [408, 380] on section "Showing 11 - 20 of 52 results Compact View" at bounding box center [700, 377] width 892 height 31
click at [376, 379] on p "Showing 11 - 20 of 52 results" at bounding box center [315, 382] width 122 height 14
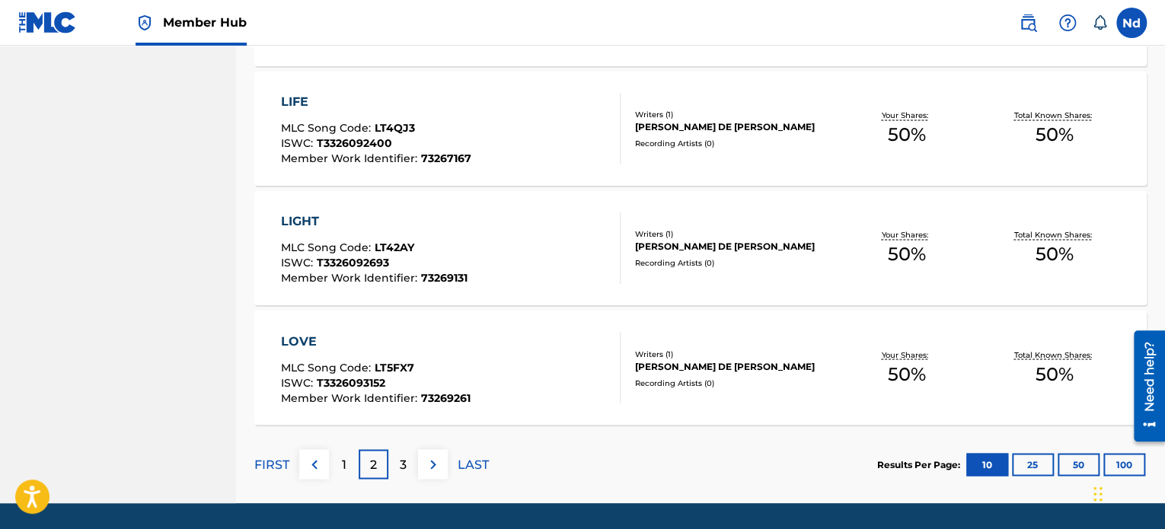
scroll to position [1213, 0]
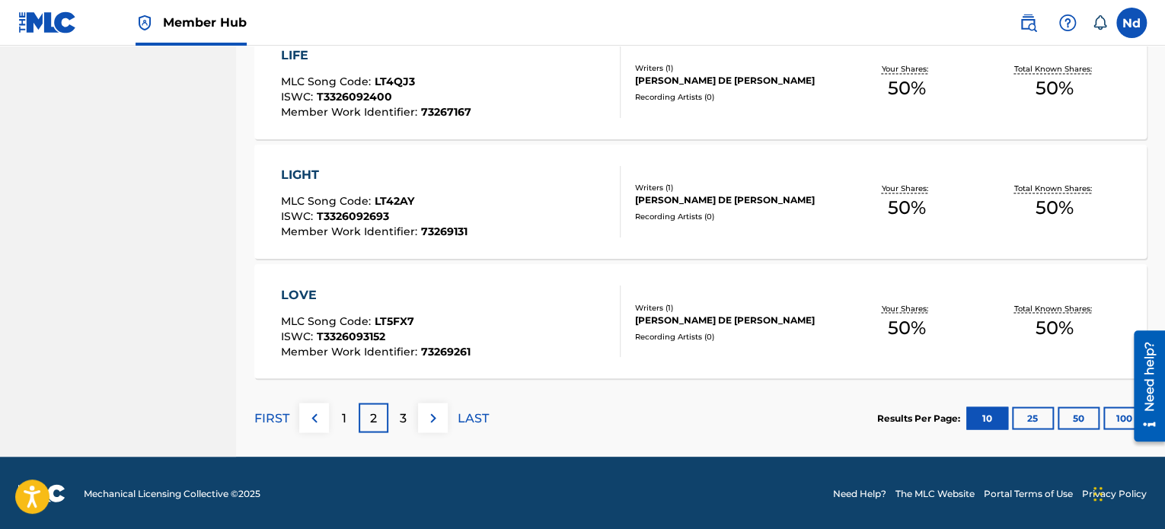
click at [1123, 418] on div at bounding box center [1143, 385] width 43 height 123
click at [1110, 416] on button "100" at bounding box center [1124, 418] width 42 height 23
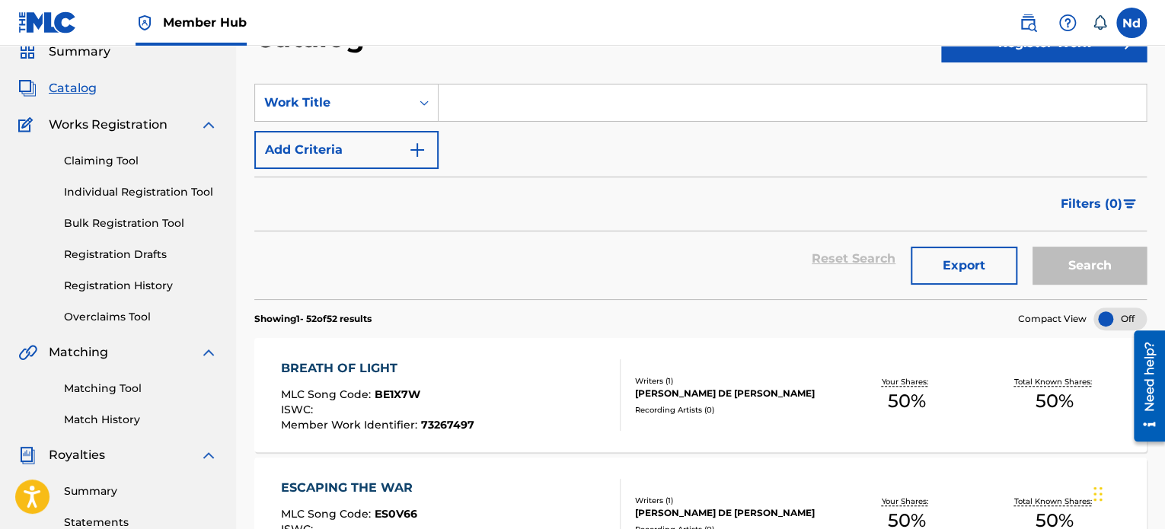
scroll to position [0, 0]
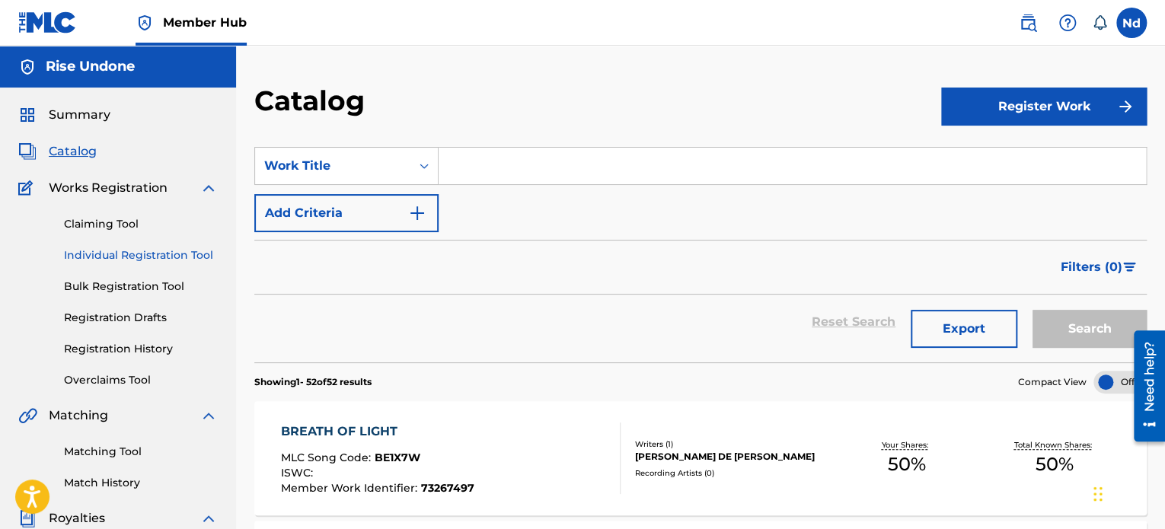
click at [154, 254] on link "Individual Registration Tool" at bounding box center [141, 255] width 154 height 16
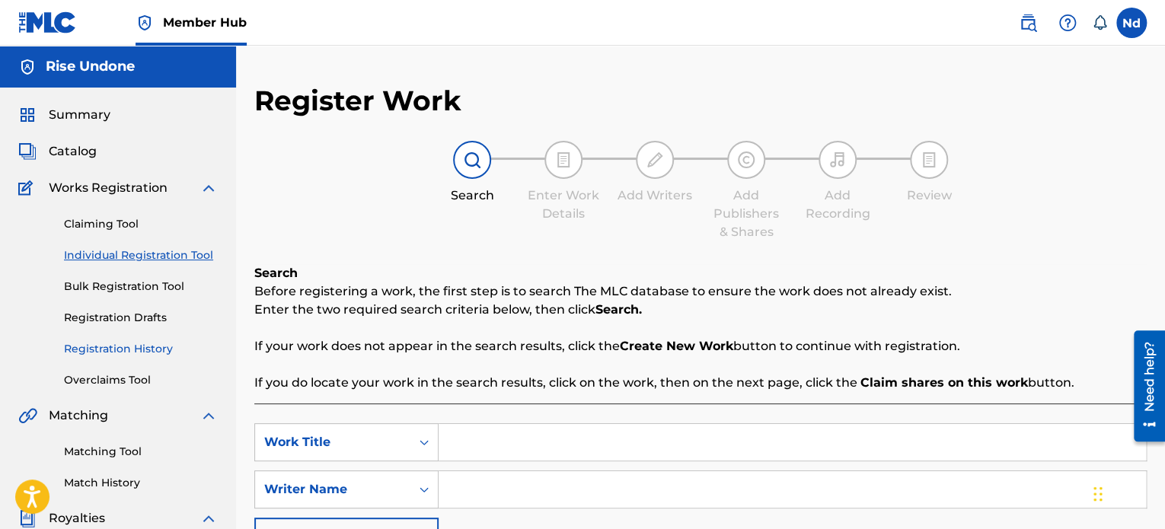
click at [104, 354] on link "Registration History" at bounding box center [141, 349] width 154 height 16
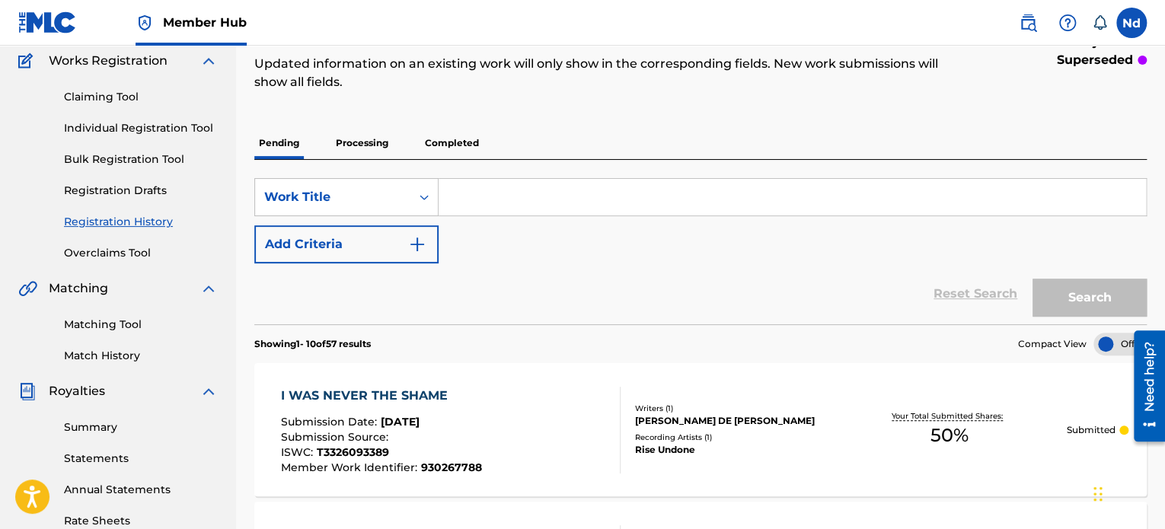
scroll to position [152, 0]
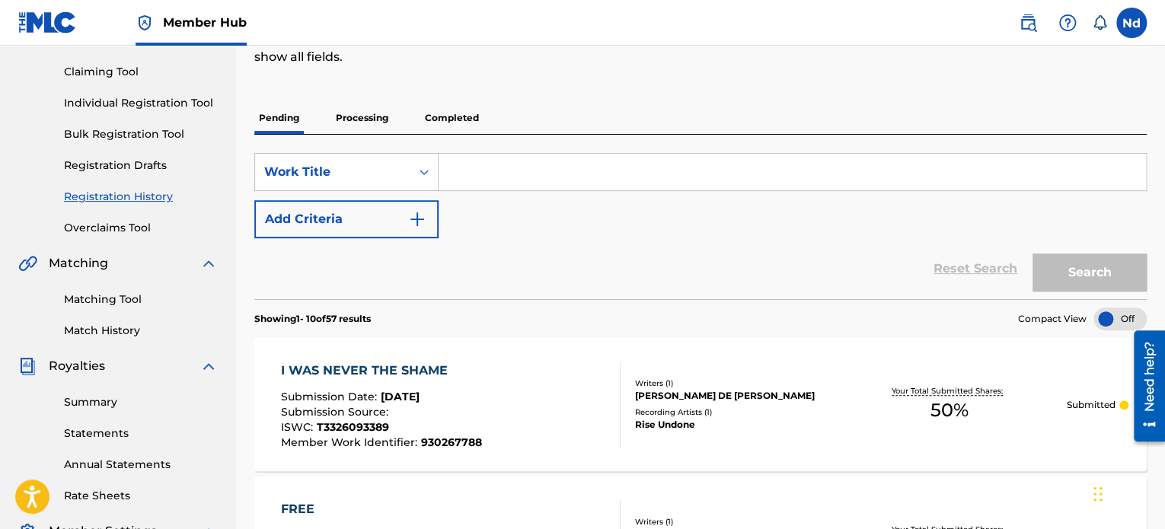
click at [366, 121] on p "Processing" at bounding box center [362, 118] width 62 height 32
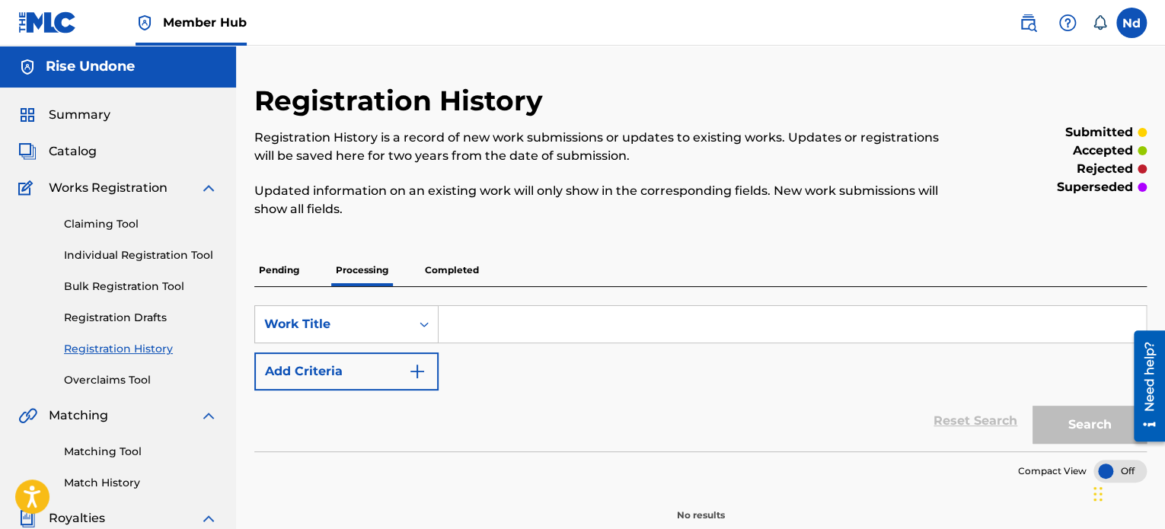
click at [445, 274] on p "Completed" at bounding box center [451, 270] width 63 height 32
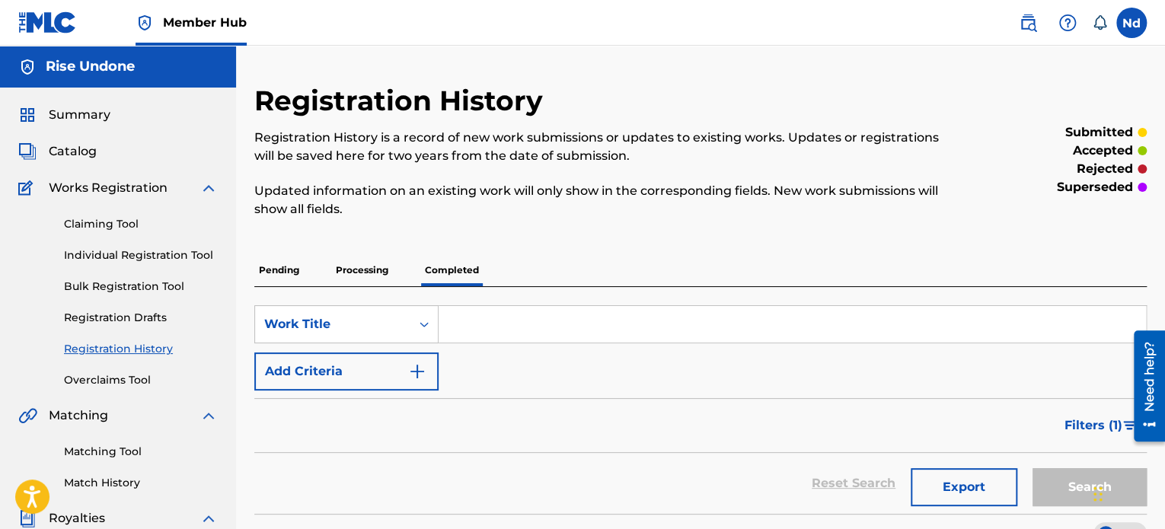
click at [365, 268] on p "Processing" at bounding box center [362, 270] width 62 height 32
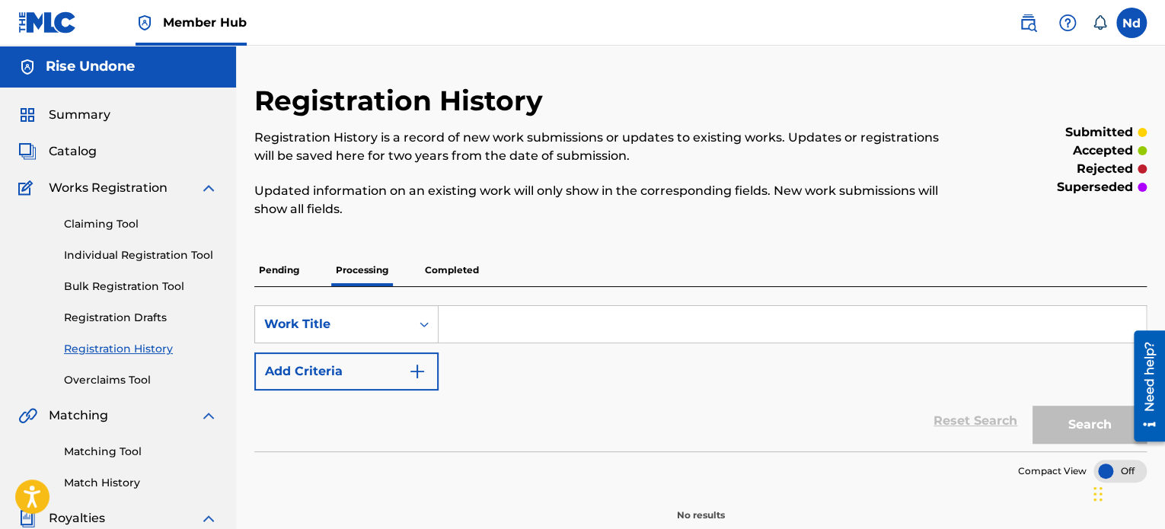
click at [273, 260] on p "Pending" at bounding box center [278, 270] width 49 height 32
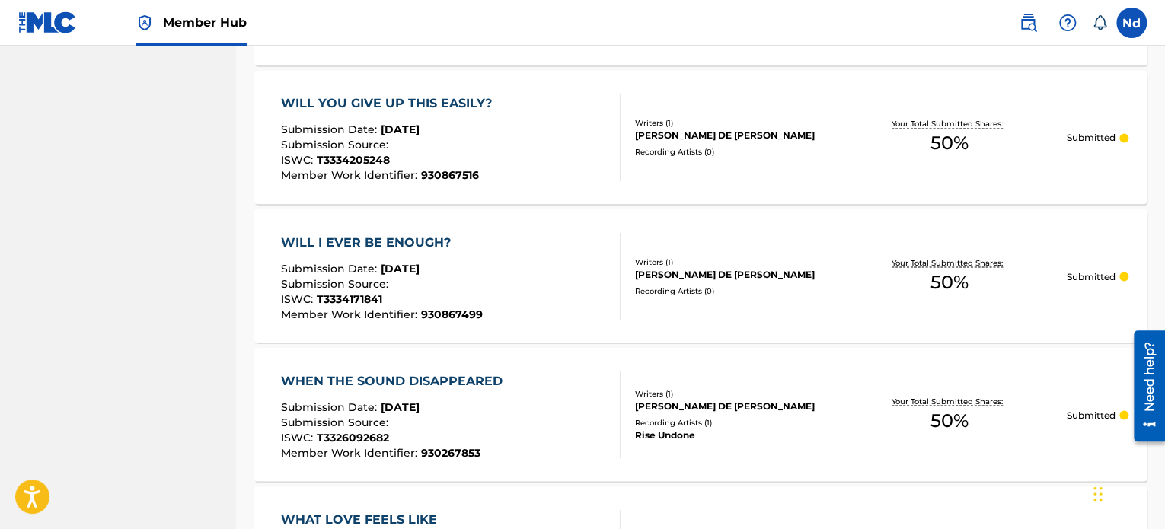
scroll to position [1517, 0]
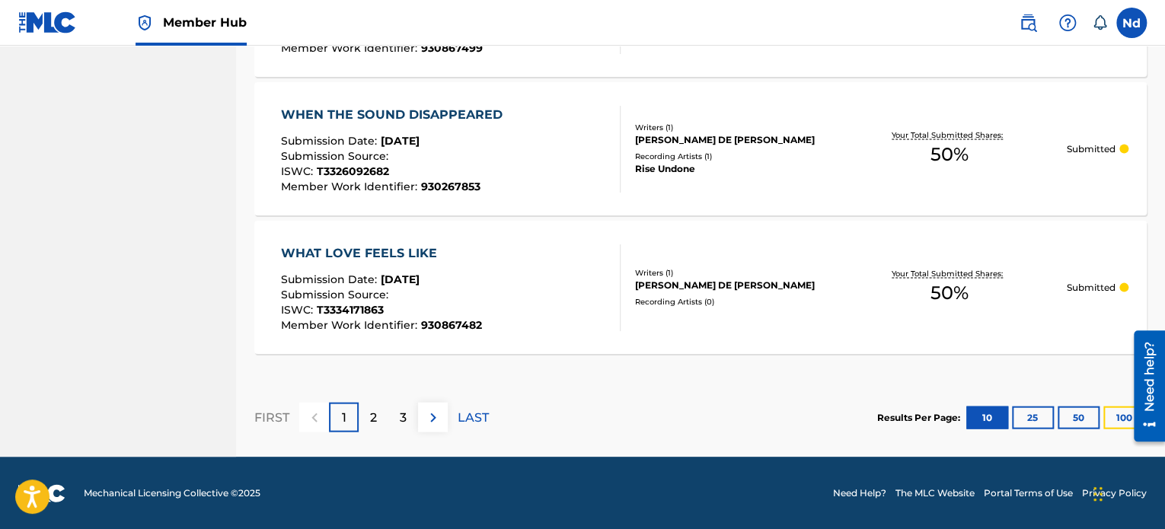
click at [1114, 407] on button "100" at bounding box center [1124, 418] width 42 height 23
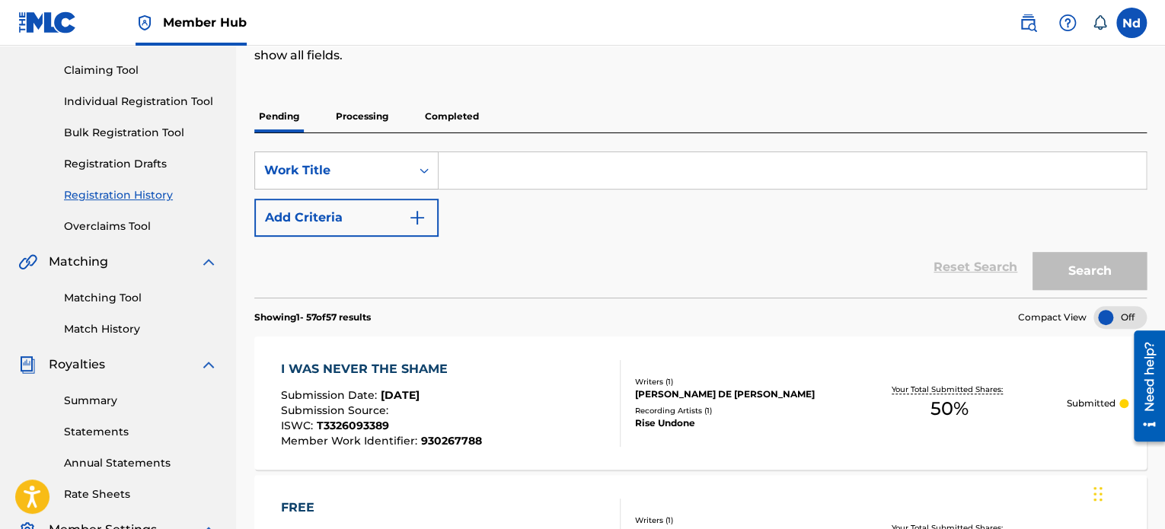
scroll to position [0, 0]
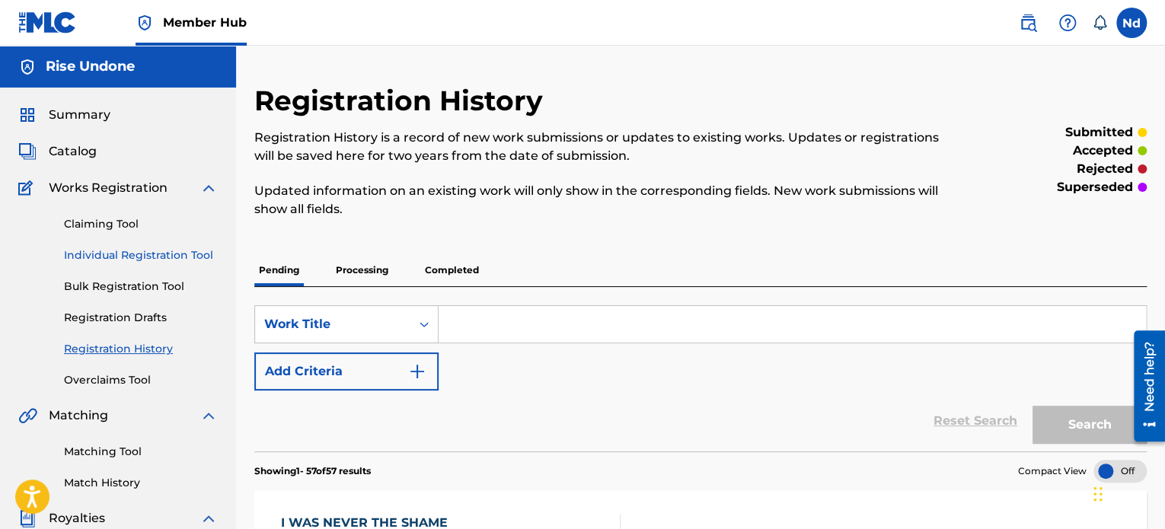
click at [120, 258] on link "Individual Registration Tool" at bounding box center [141, 255] width 154 height 16
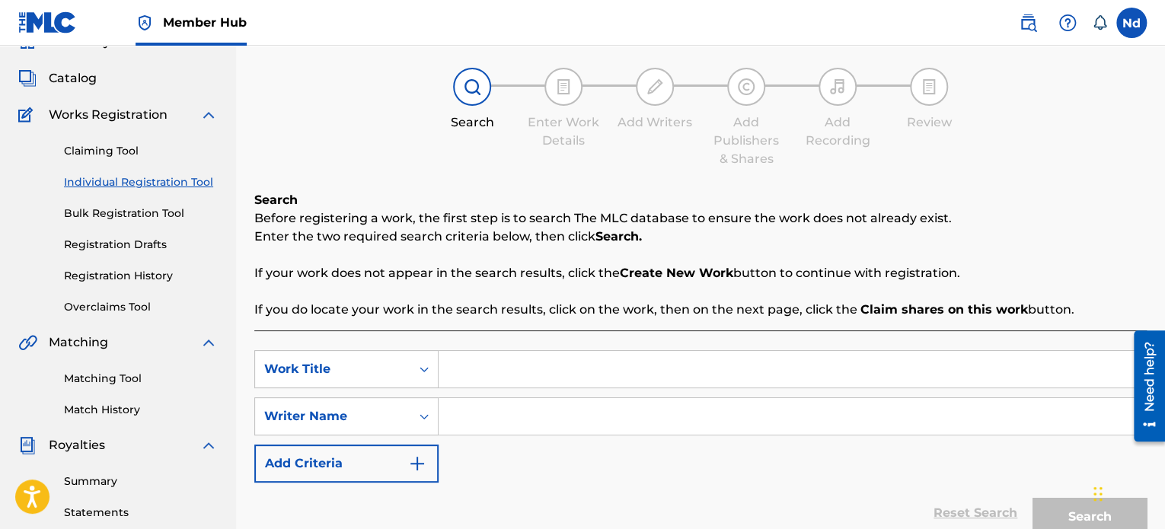
scroll to position [152, 0]
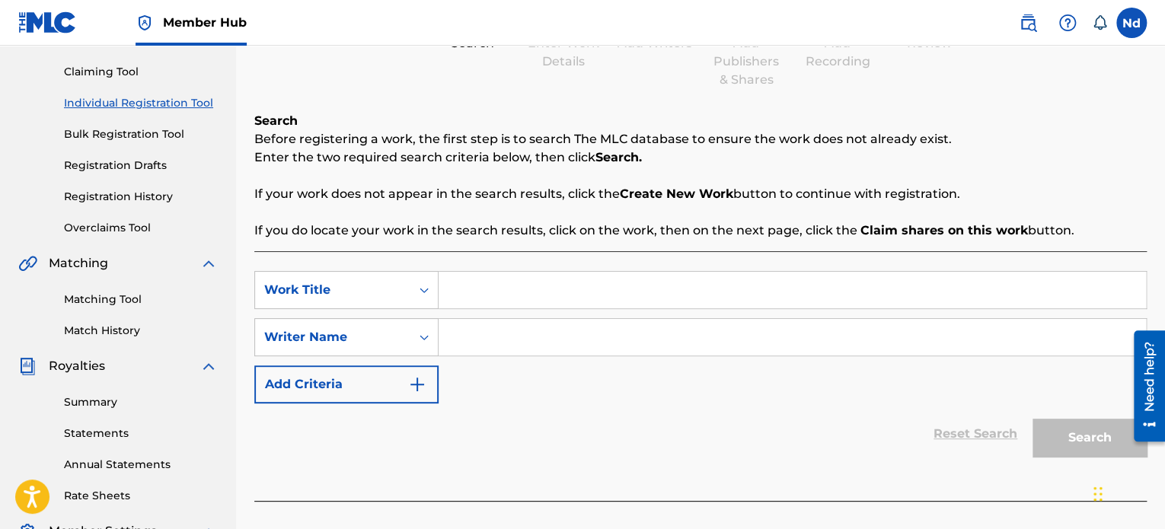
click at [509, 287] on input "Search Form" at bounding box center [792, 290] width 707 height 37
type input "happy"
click at [499, 340] on input "Search Form" at bounding box center [792, 337] width 707 height 37
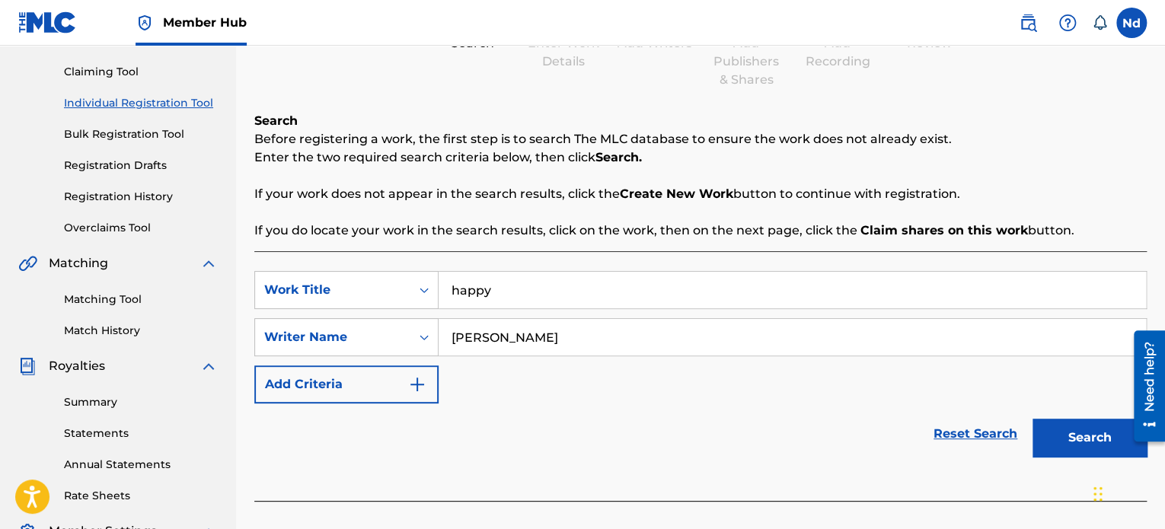
type input "[PERSON_NAME]"
click at [1032, 419] on button "Search" at bounding box center [1089, 438] width 114 height 38
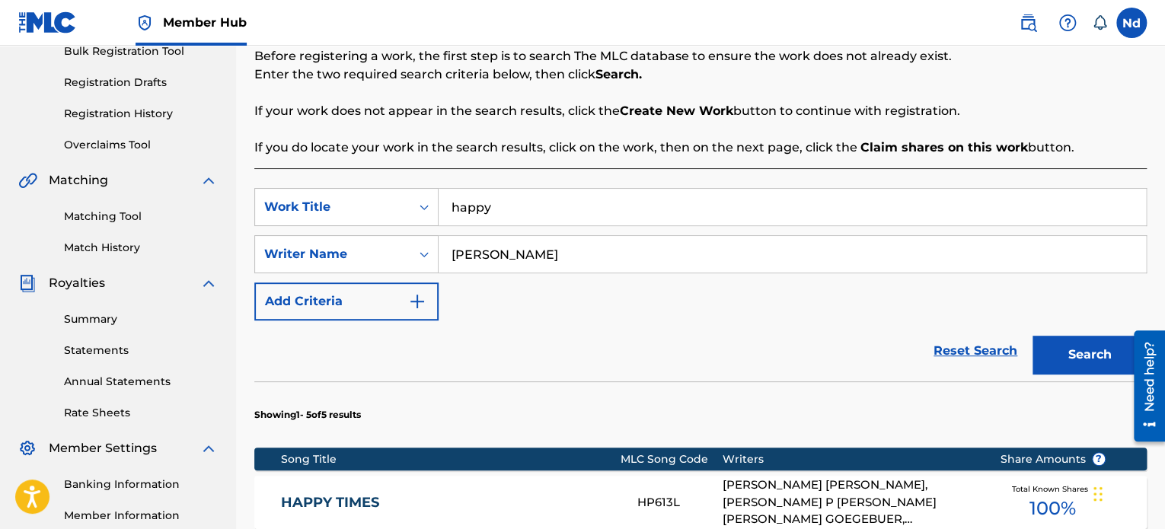
scroll to position [729, 0]
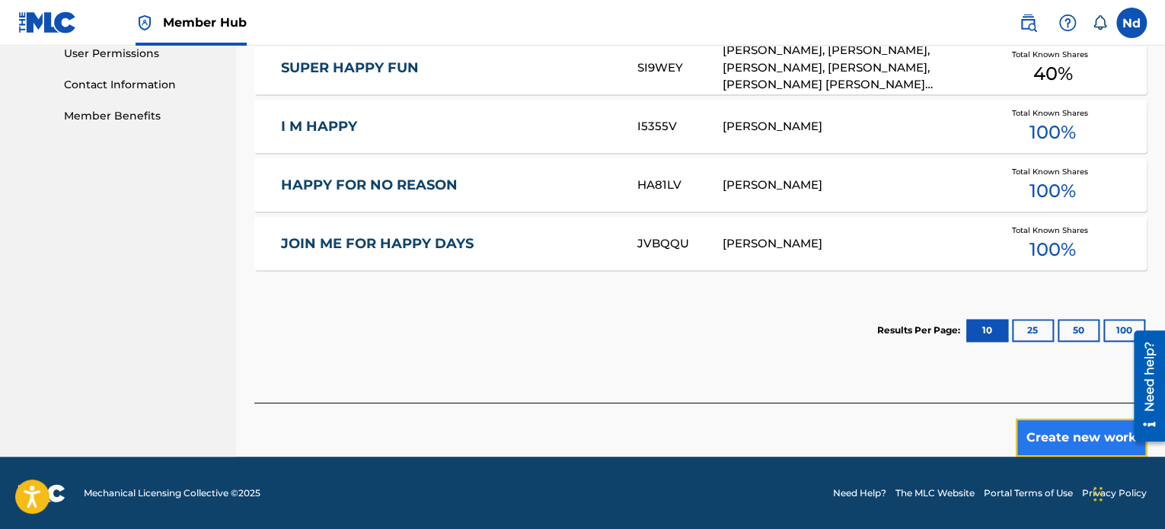
click at [1077, 432] on button "Create new work" at bounding box center [1081, 438] width 131 height 38
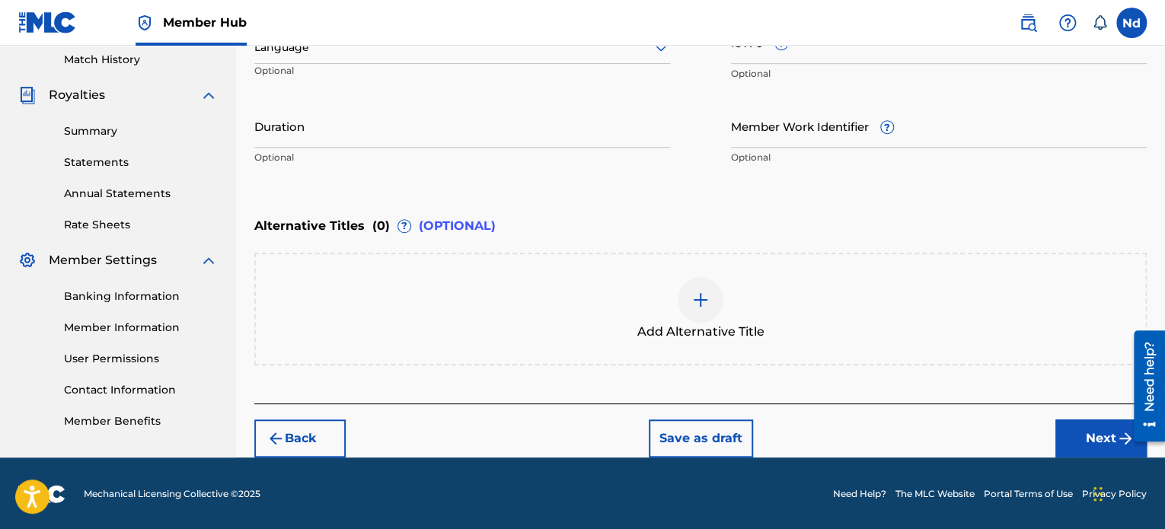
scroll to position [195, 0]
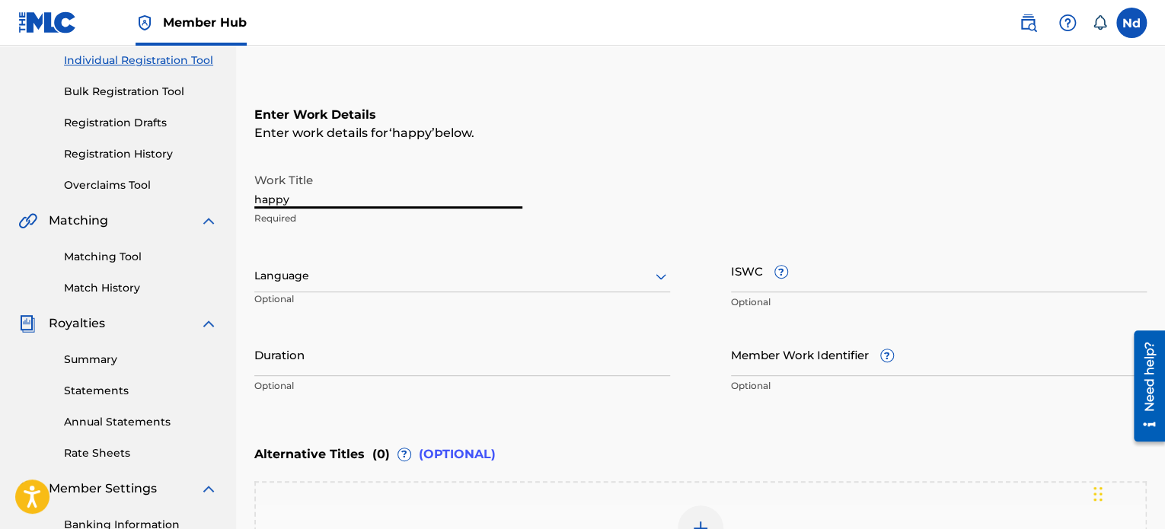
drag, startPoint x: 259, startPoint y: 196, endPoint x: 238, endPoint y: 197, distance: 21.3
click at [257, 196] on input "happy" at bounding box center [388, 186] width 268 height 43
type input "Happy"
click at [352, 273] on div at bounding box center [462, 275] width 416 height 19
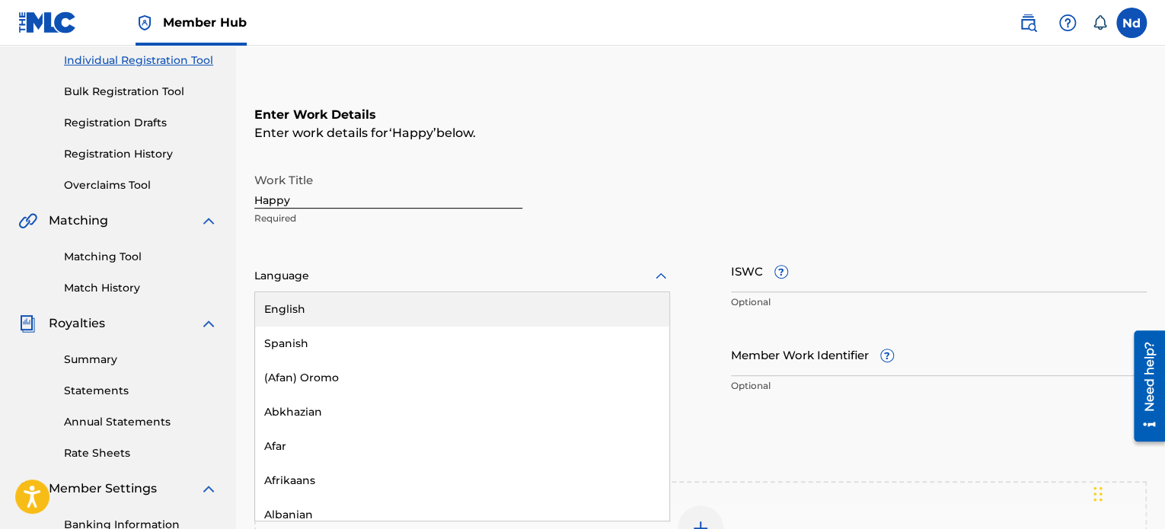
click at [349, 307] on div "English" at bounding box center [462, 309] width 414 height 34
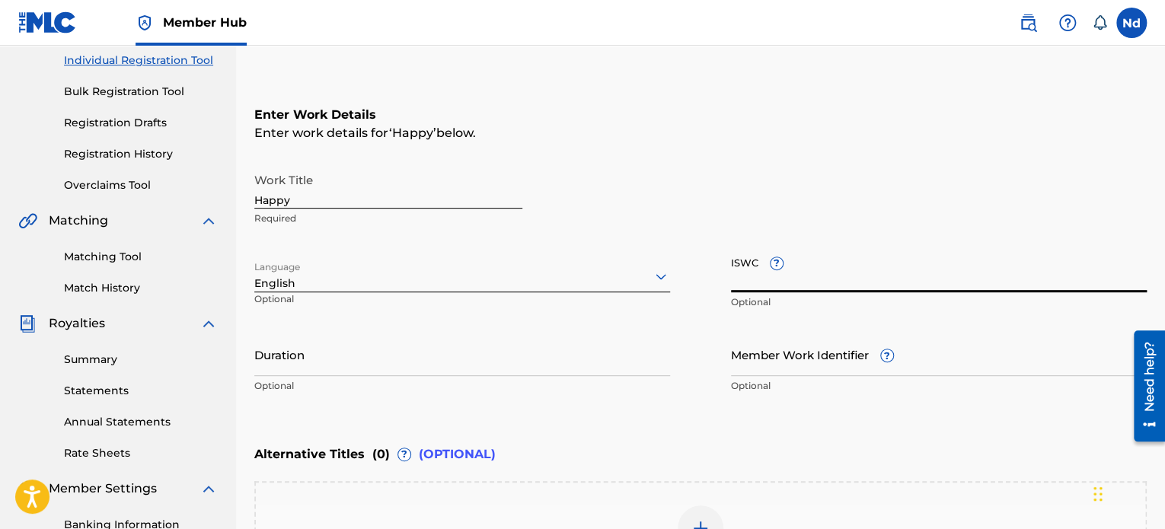
click at [816, 267] on input "ISWC ?" at bounding box center [939, 270] width 416 height 43
paste input "T3326093107"
type input "T3326093107"
click at [837, 364] on input "Member Work Identifier ?" at bounding box center [939, 354] width 416 height 43
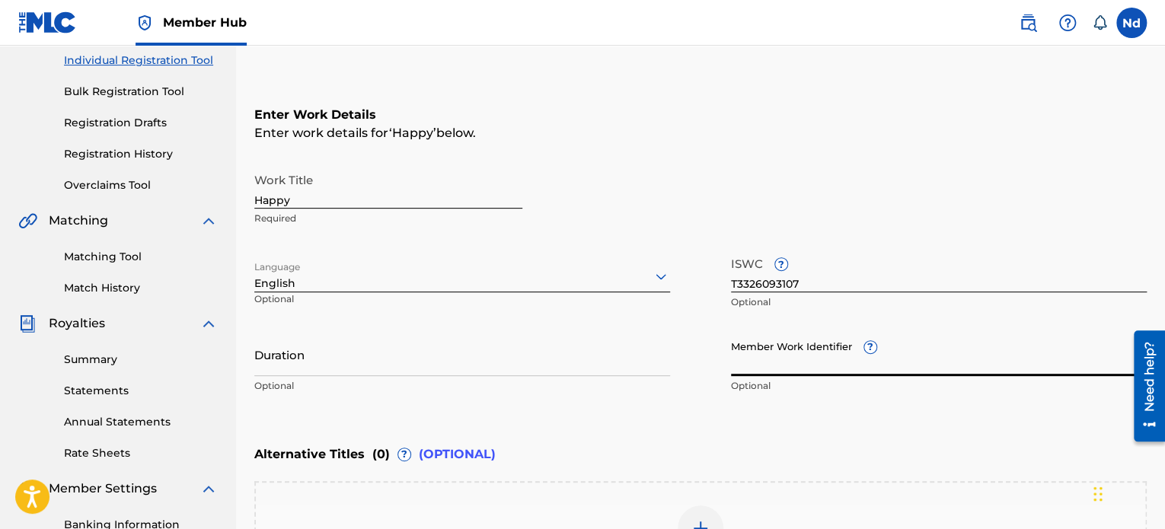
paste input "930267878"
type input "930267878"
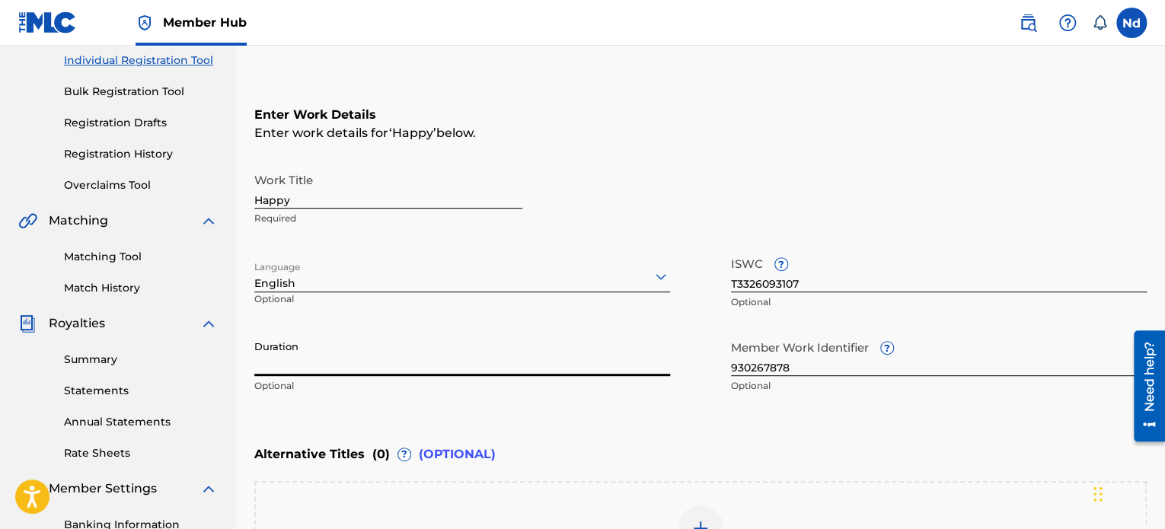
click at [395, 355] on input "Duration" at bounding box center [462, 354] width 416 height 43
paste input "03:06"
type input "03:06"
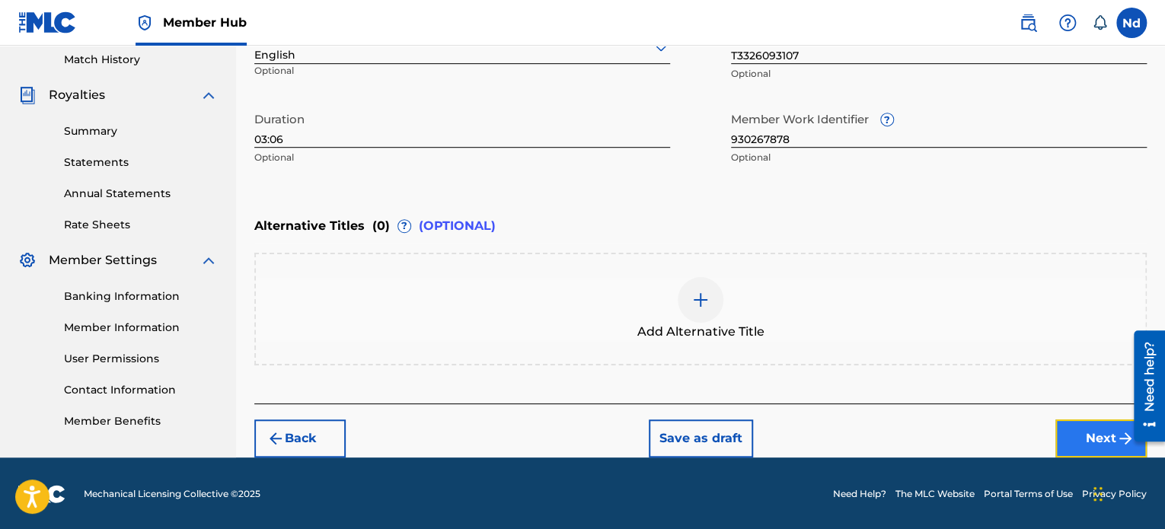
click at [1081, 426] on button "Next" at bounding box center [1100, 438] width 91 height 38
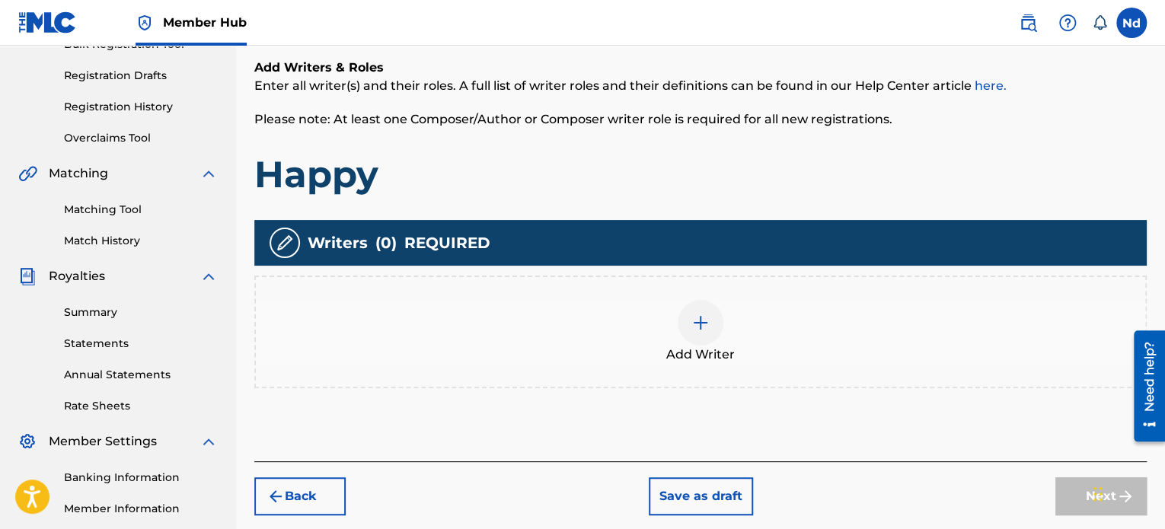
scroll to position [297, 0]
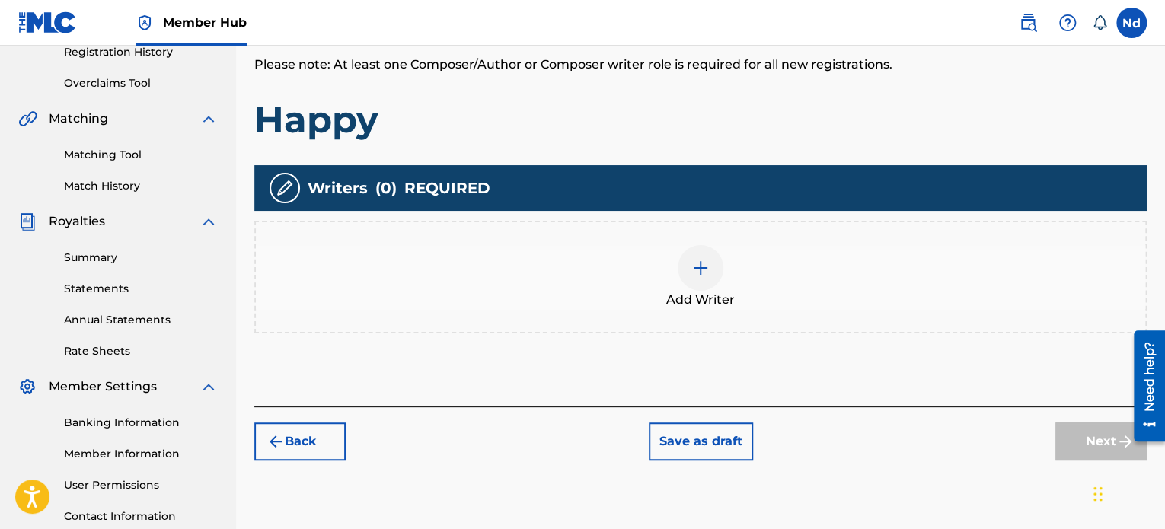
click at [682, 273] on div at bounding box center [701, 268] width 46 height 46
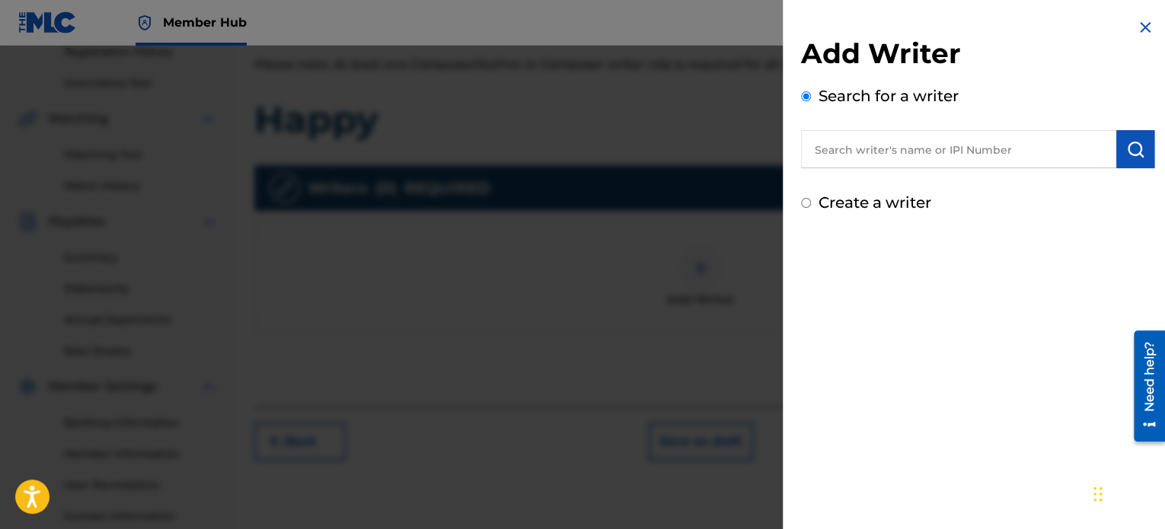
click at [880, 159] on input "text" at bounding box center [958, 149] width 315 height 38
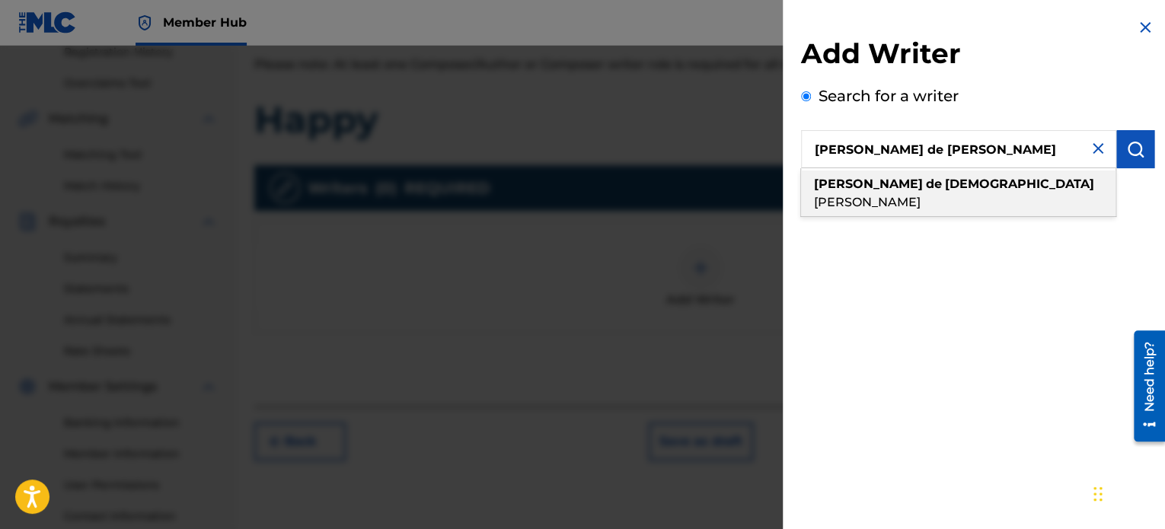
click at [945, 183] on strong "[DEMOGRAPHIC_DATA]" at bounding box center [1019, 184] width 149 height 14
type input "[PERSON_NAME] de [PERSON_NAME]"
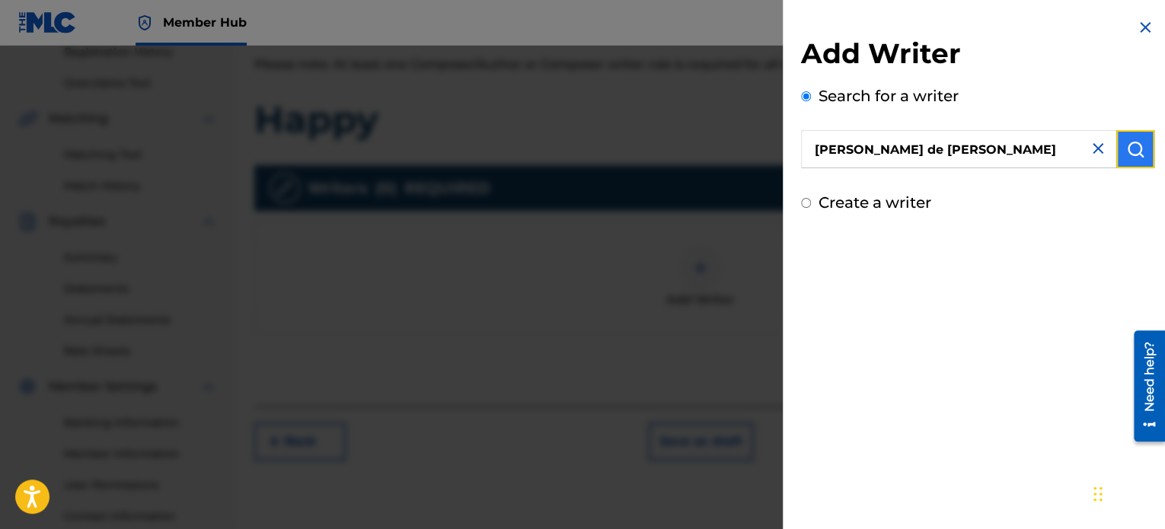
click at [1116, 151] on button "submit" at bounding box center [1135, 149] width 38 height 38
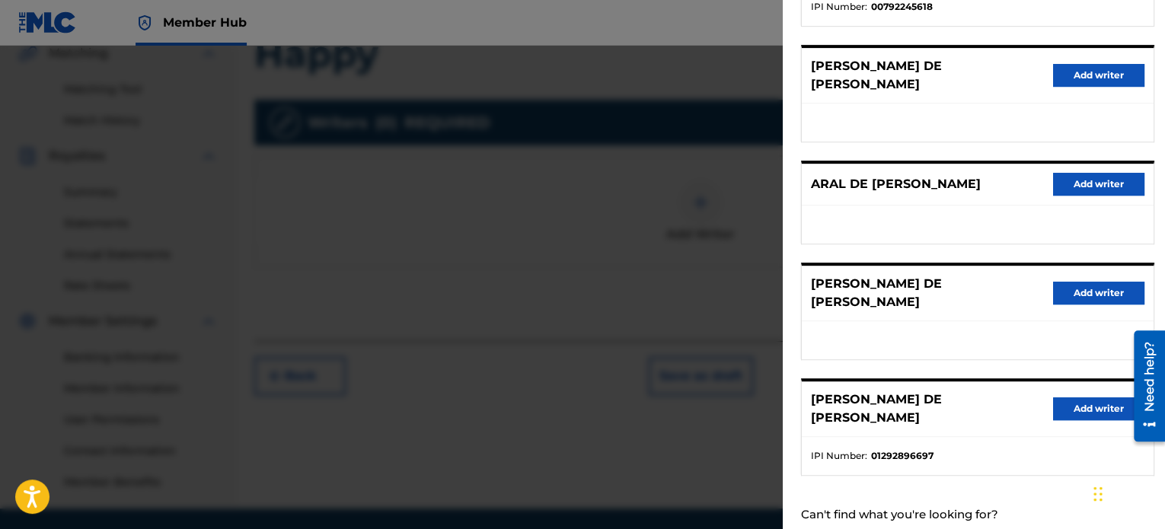
scroll to position [414, 0]
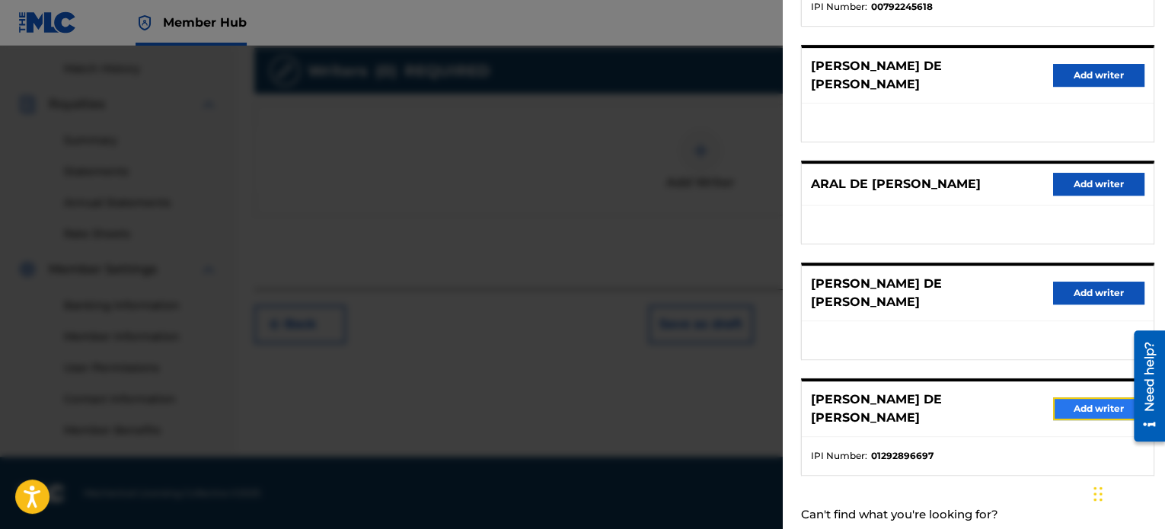
click at [1069, 397] on button "Add writer" at bounding box center [1098, 408] width 91 height 23
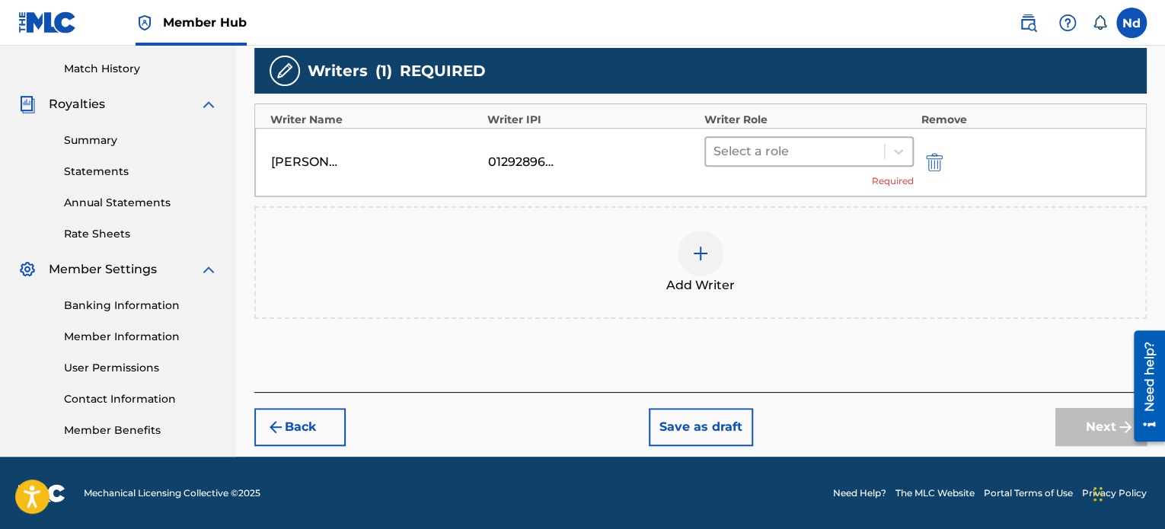
click at [876, 156] on div at bounding box center [794, 151] width 163 height 21
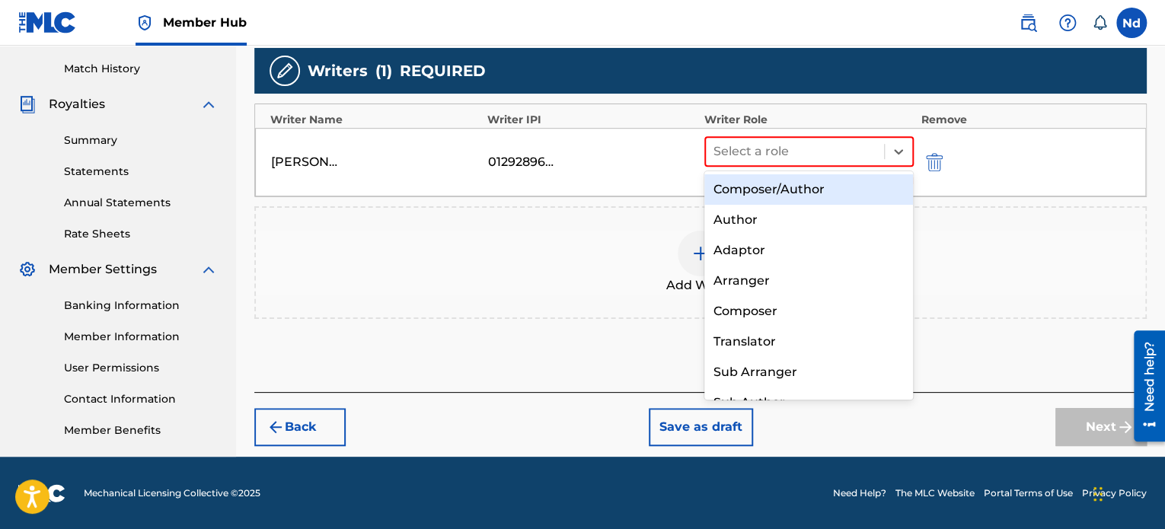
click at [846, 197] on div "Composer/Author" at bounding box center [808, 189] width 209 height 30
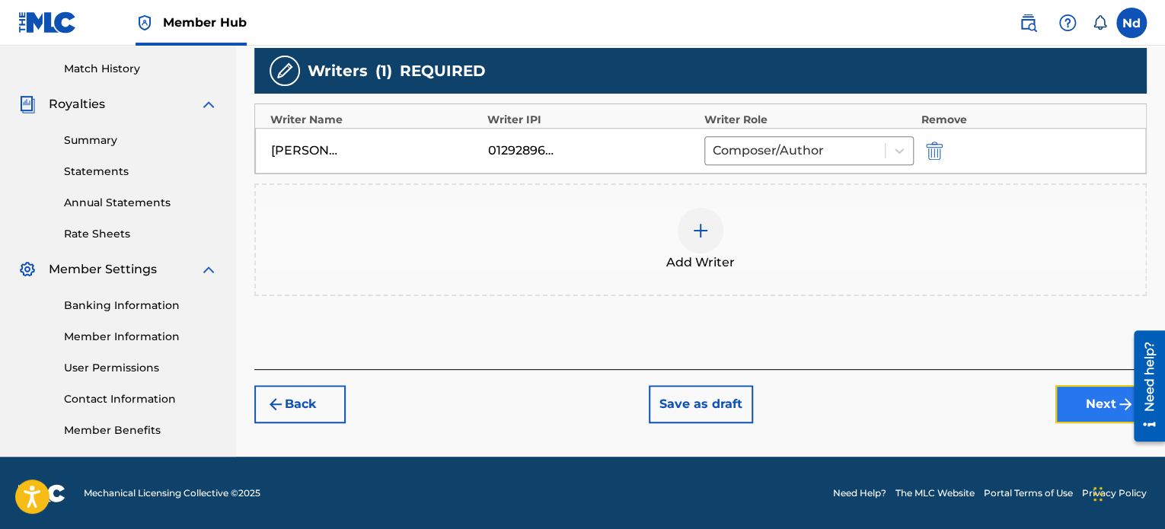
click at [1100, 419] on button "Next" at bounding box center [1100, 404] width 91 height 38
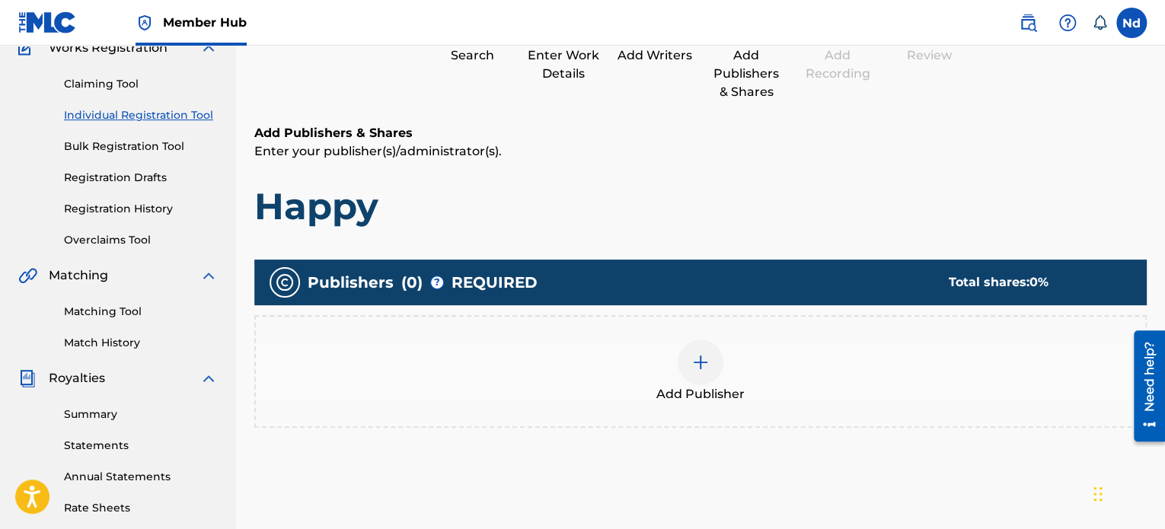
scroll to position [305, 0]
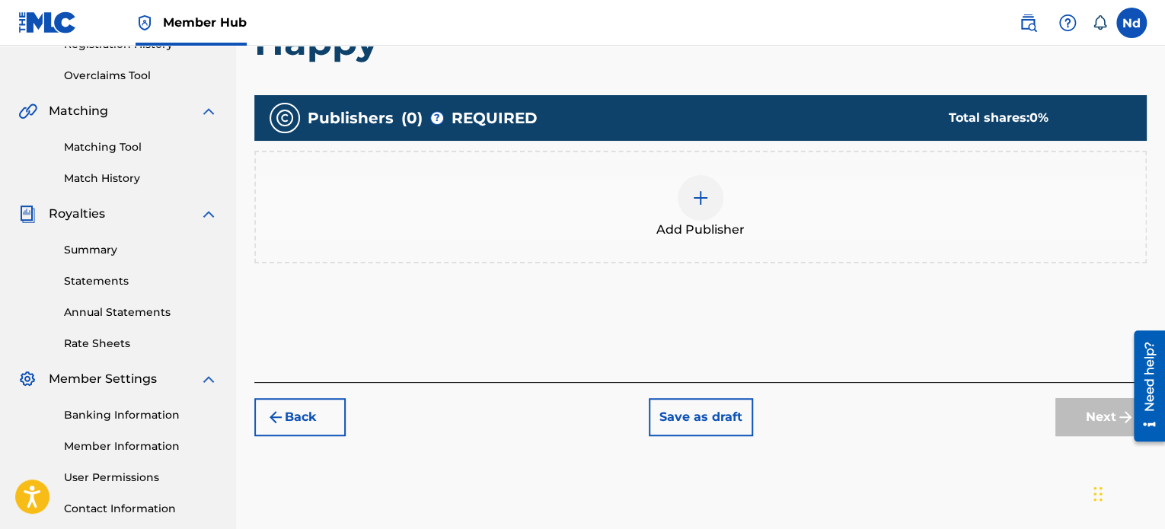
click at [693, 205] on img at bounding box center [700, 198] width 18 height 18
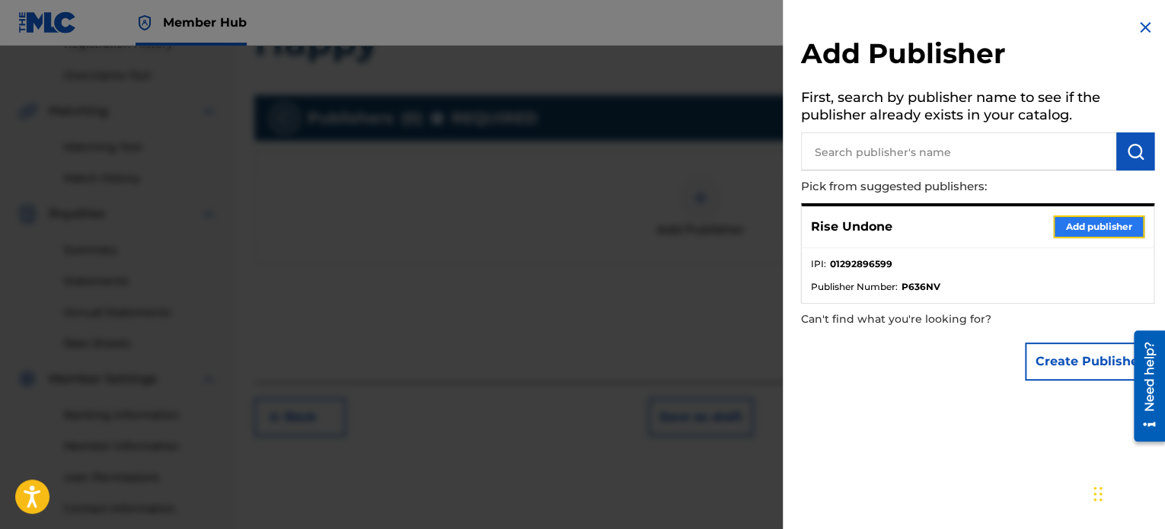
click at [1108, 226] on button "Add publisher" at bounding box center [1098, 226] width 91 height 23
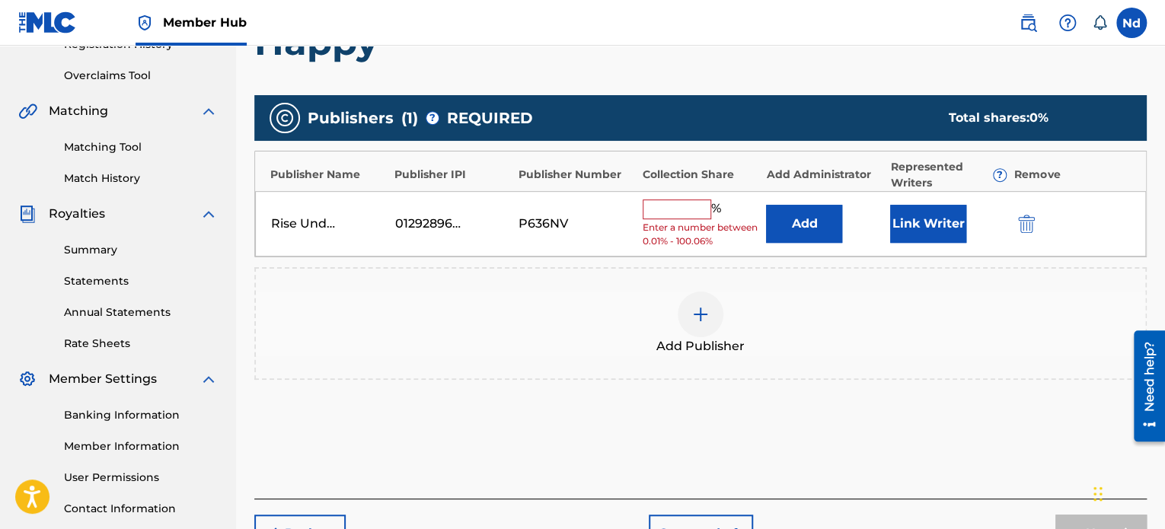
click at [693, 211] on input "text" at bounding box center [677, 209] width 69 height 20
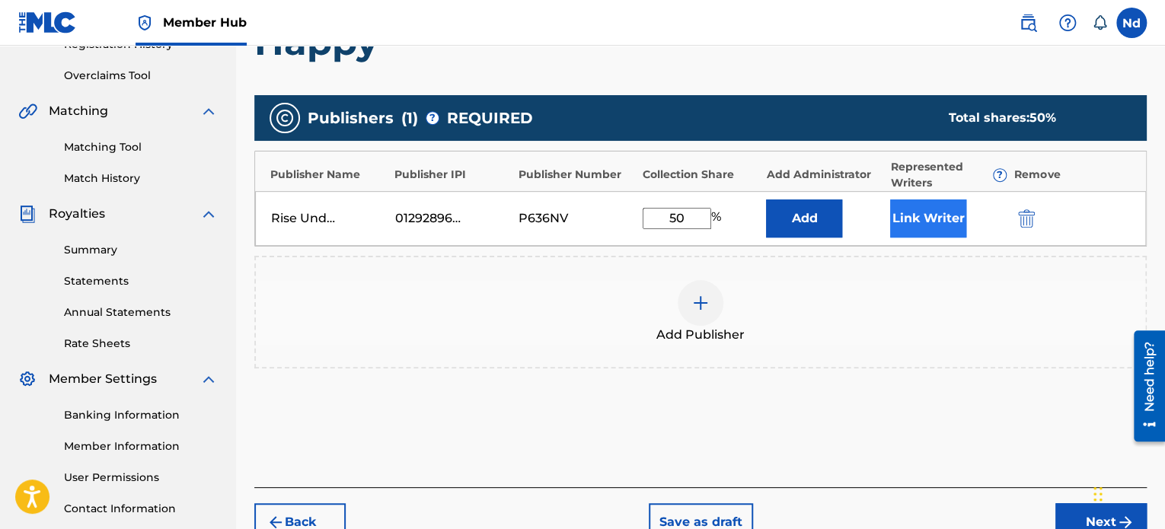
type input "50"
click at [898, 222] on button "Link Writer" at bounding box center [928, 218] width 76 height 38
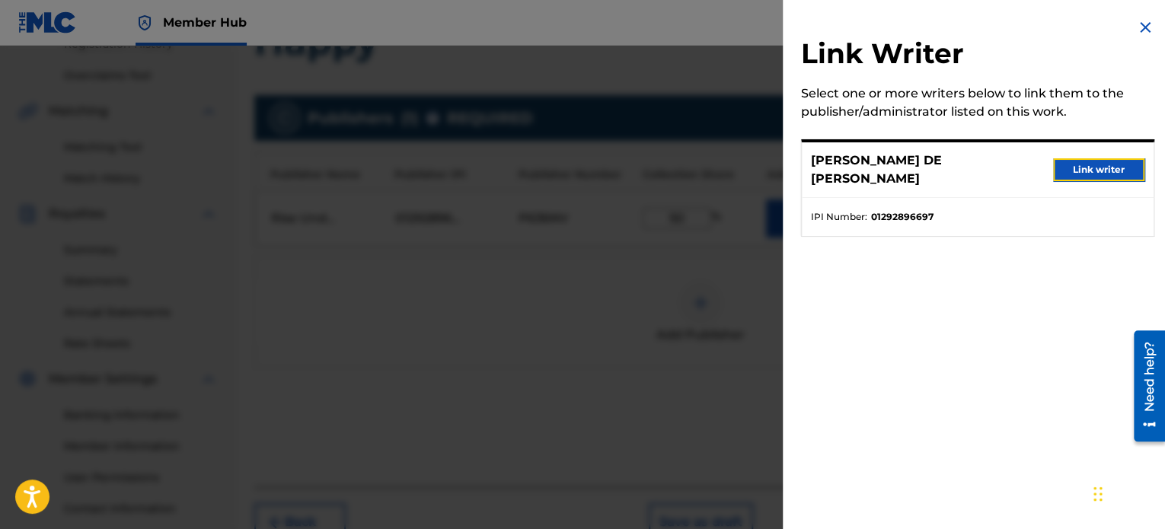
click at [1092, 167] on button "Link writer" at bounding box center [1098, 169] width 91 height 23
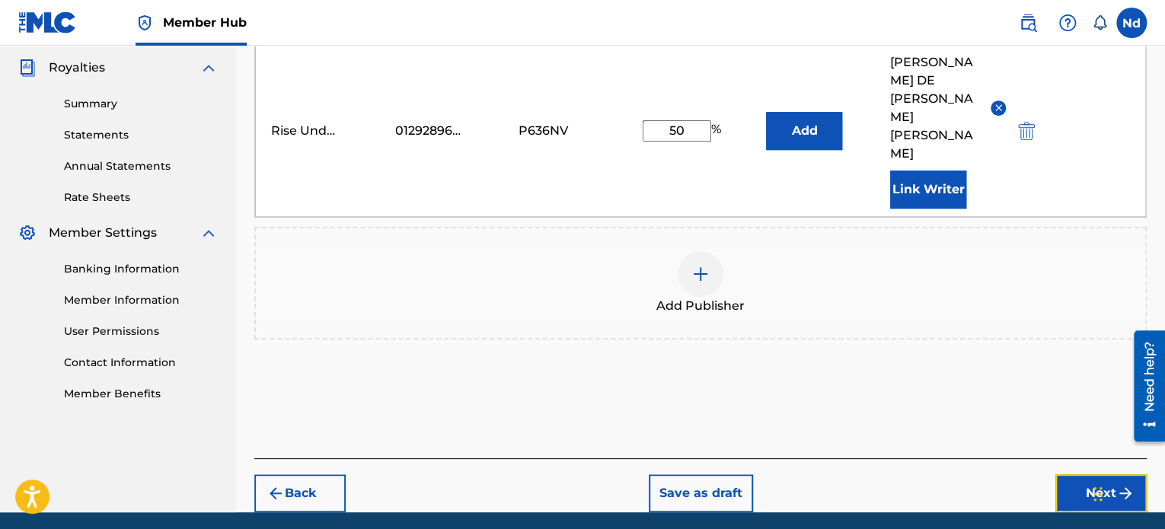
click at [1073, 474] on button "Next" at bounding box center [1100, 493] width 91 height 38
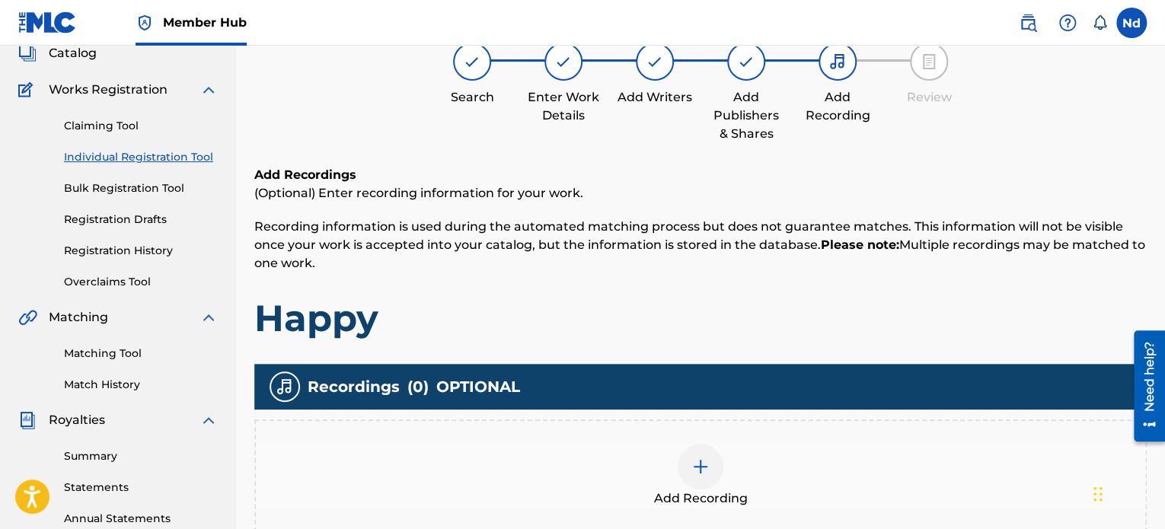
scroll to position [297, 0]
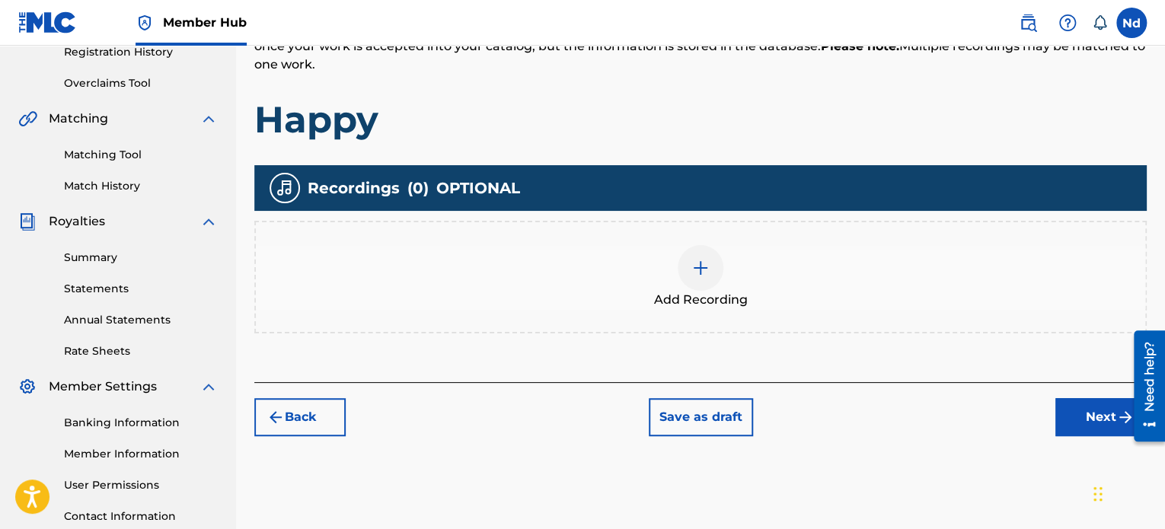
click at [694, 249] on div at bounding box center [701, 268] width 46 height 46
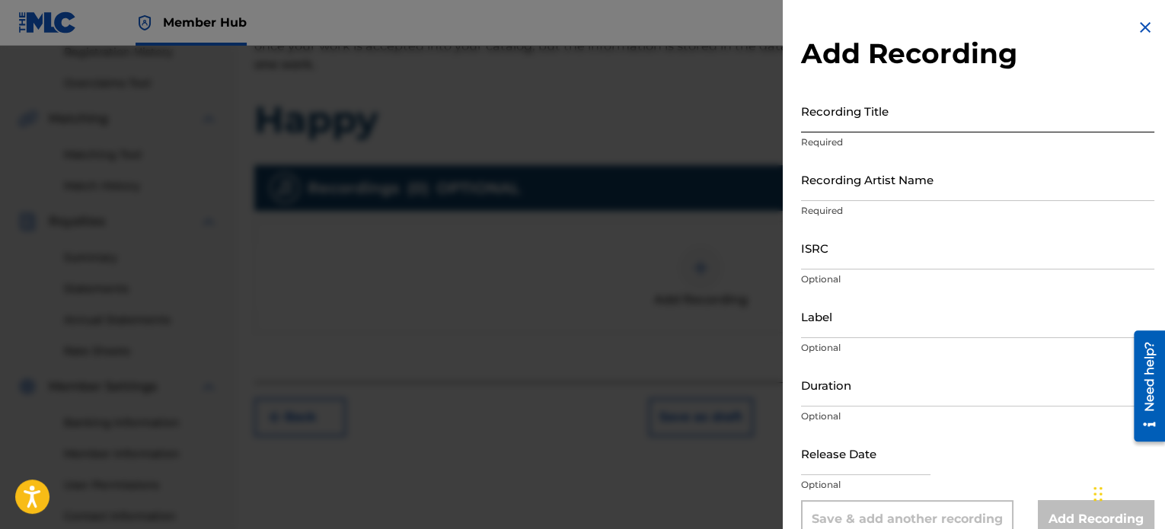
click at [882, 114] on input "Recording Title" at bounding box center [977, 110] width 353 height 43
paste input "HAPPY"
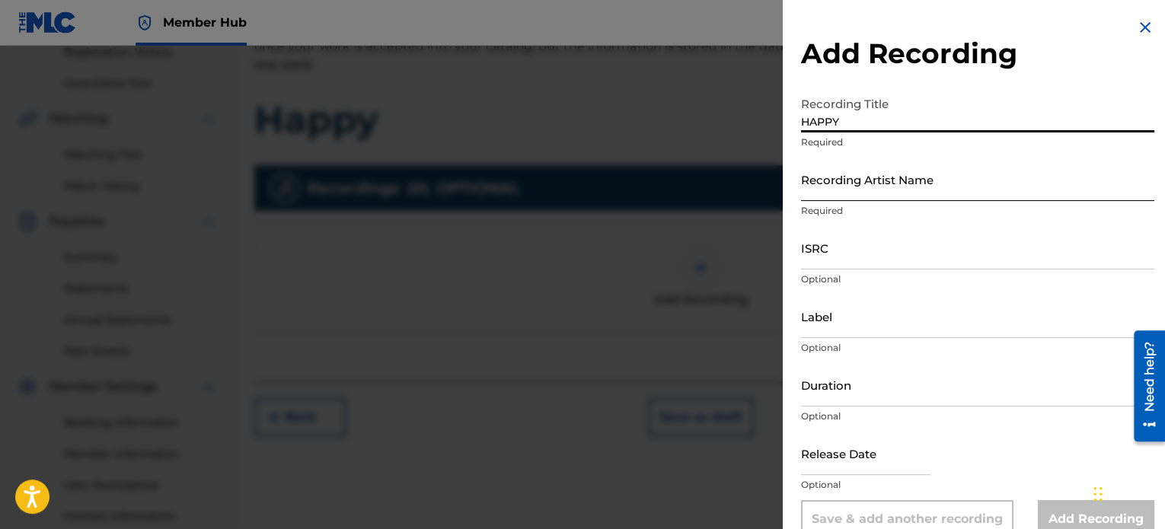
type input "HAPPY"
drag, startPoint x: 860, startPoint y: 174, endPoint x: 867, endPoint y: 191, distance: 18.1
click at [860, 173] on input "Recording Artist Name" at bounding box center [977, 179] width 353 height 43
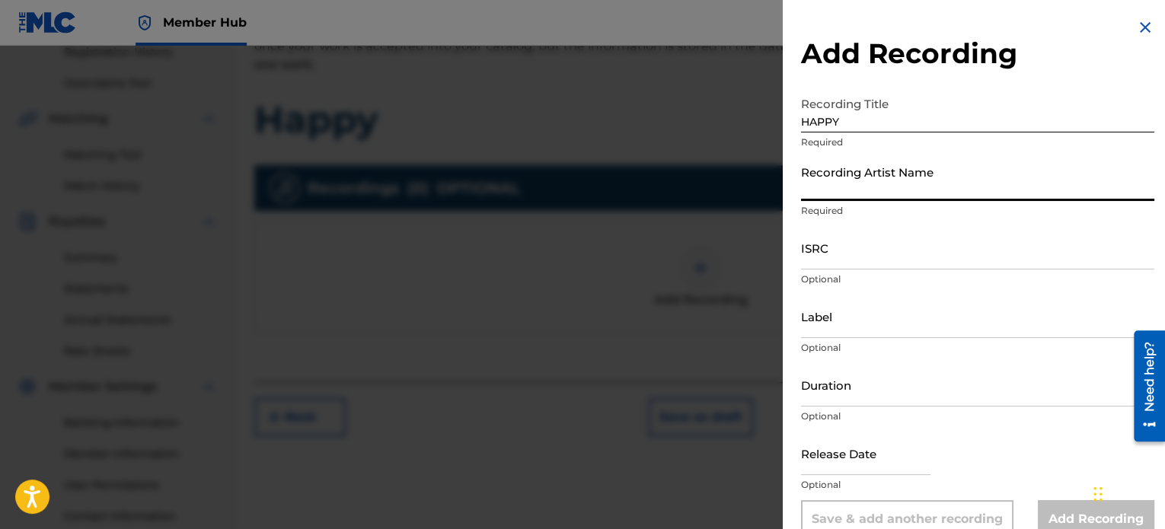
type input "Rise Undone"
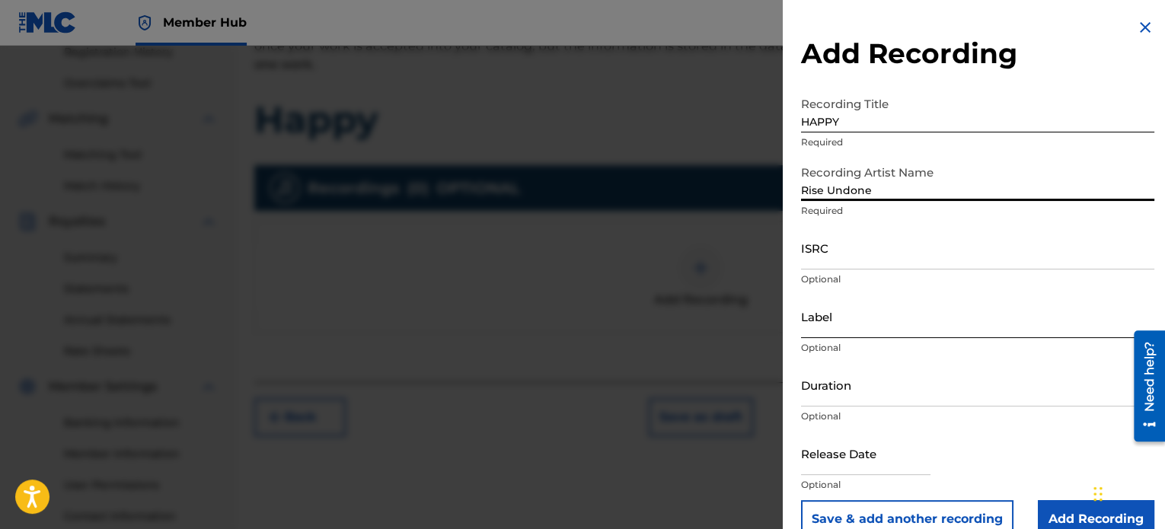
click at [834, 325] on input "Label" at bounding box center [977, 316] width 353 height 43
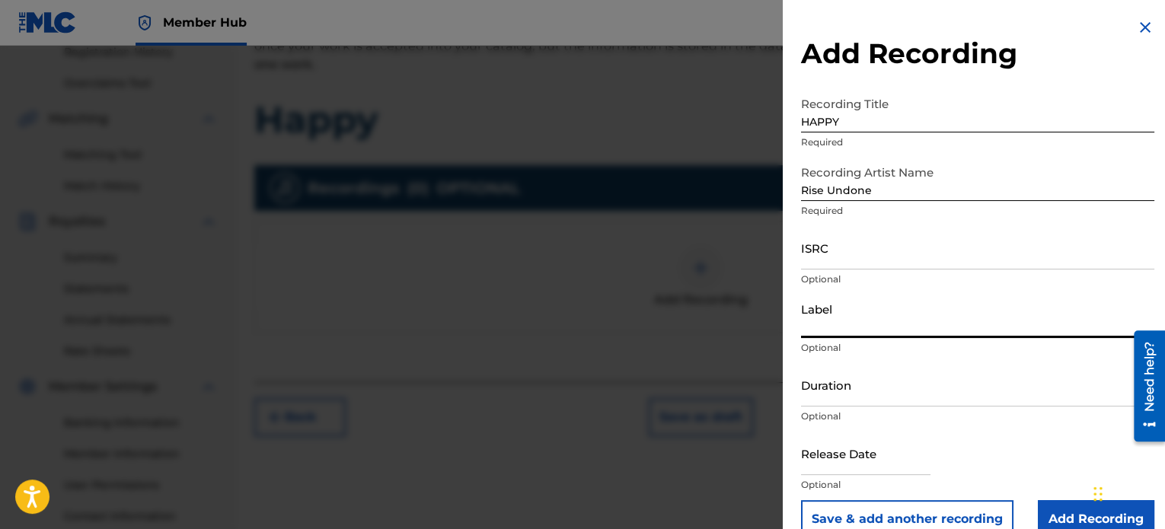
type input "Rise Undone"
click at [865, 266] on input "ISRC" at bounding box center [977, 247] width 353 height 43
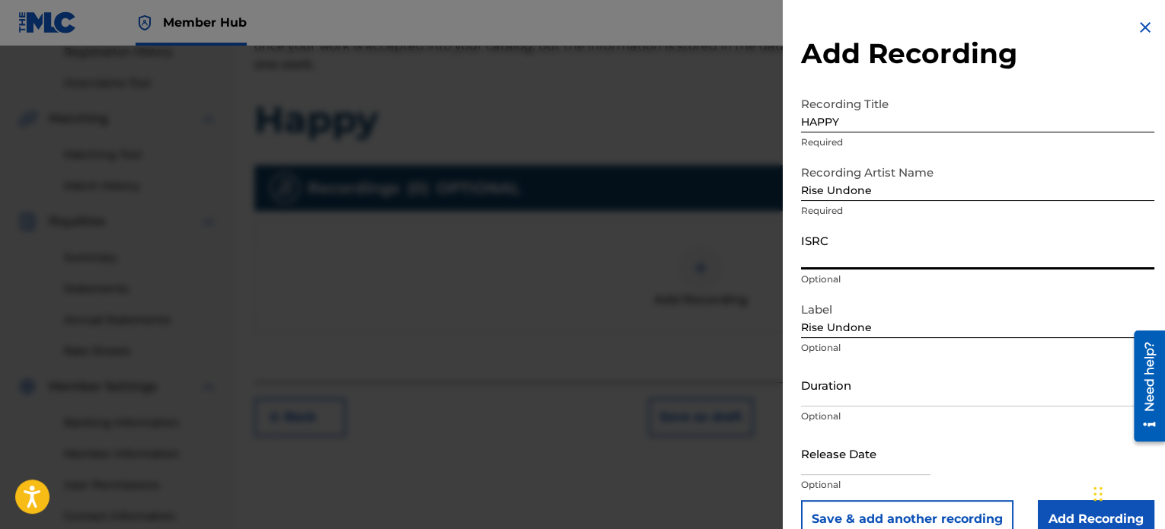
paste input "CAGOO2529406"
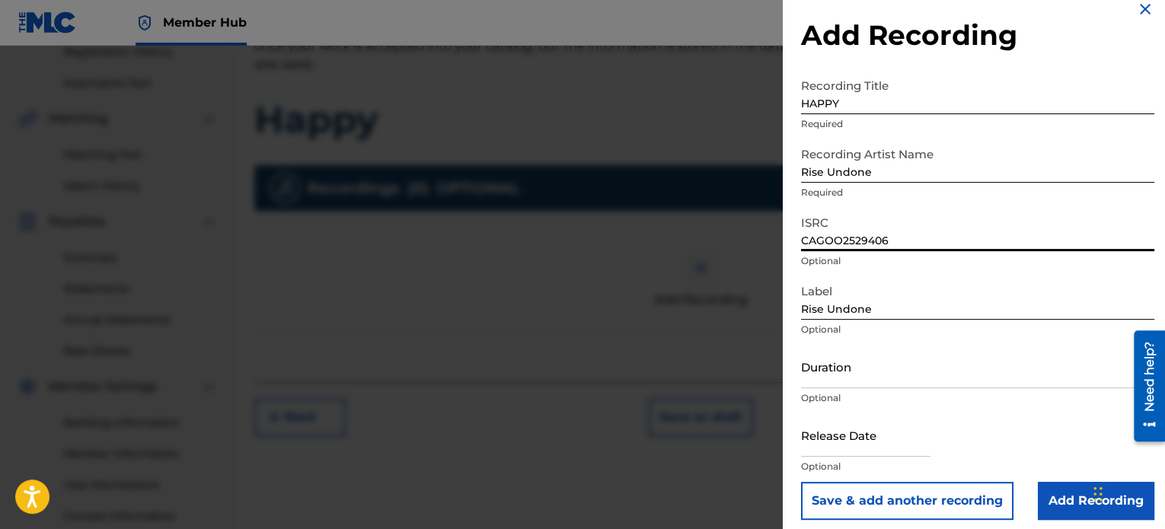
scroll to position [27, 0]
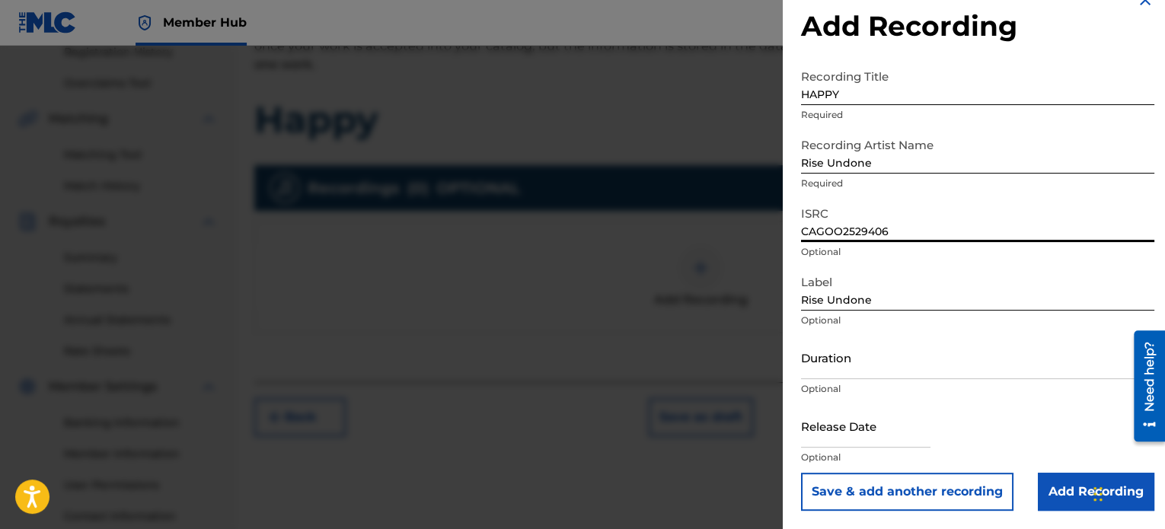
type input "CAGOO2529406"
click at [870, 352] on input "Duration" at bounding box center [977, 357] width 353 height 43
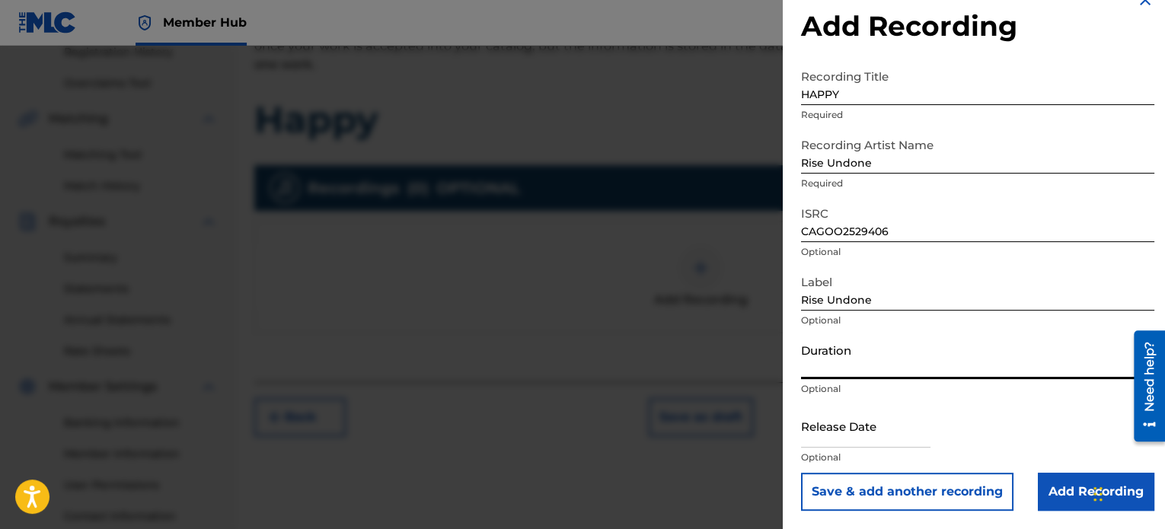
paste input "03:06"
type input "03:06"
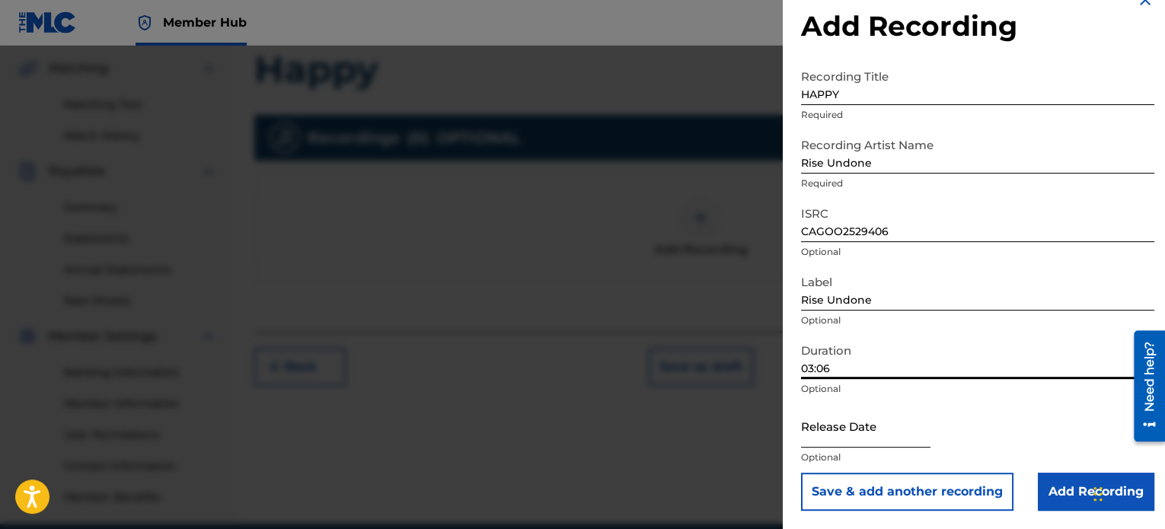
scroll to position [414, 0]
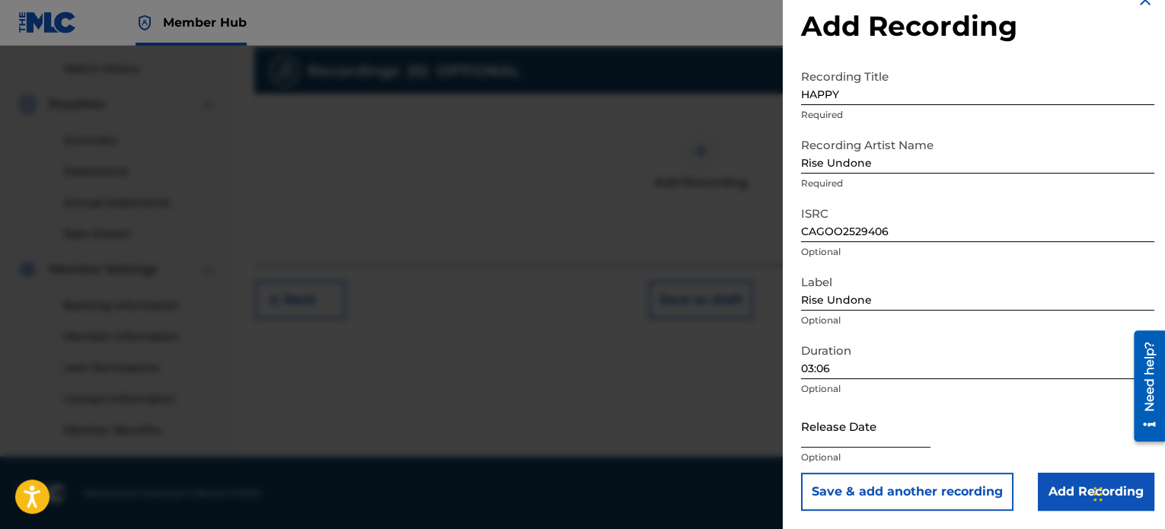
click at [876, 426] on input "text" at bounding box center [865, 425] width 129 height 43
select select "8"
select select "2025"
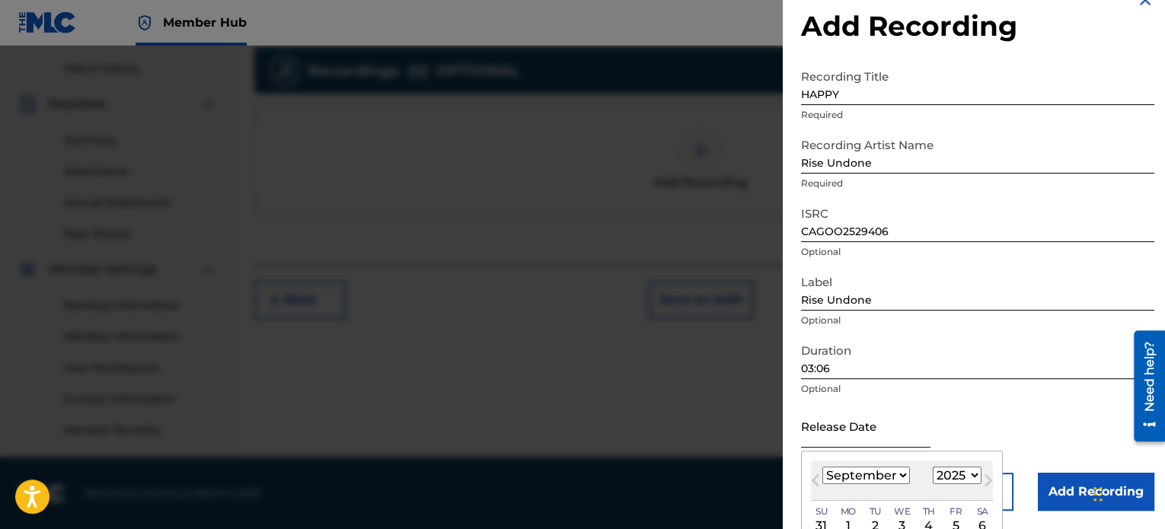
type input "[DATE]"
select select "4"
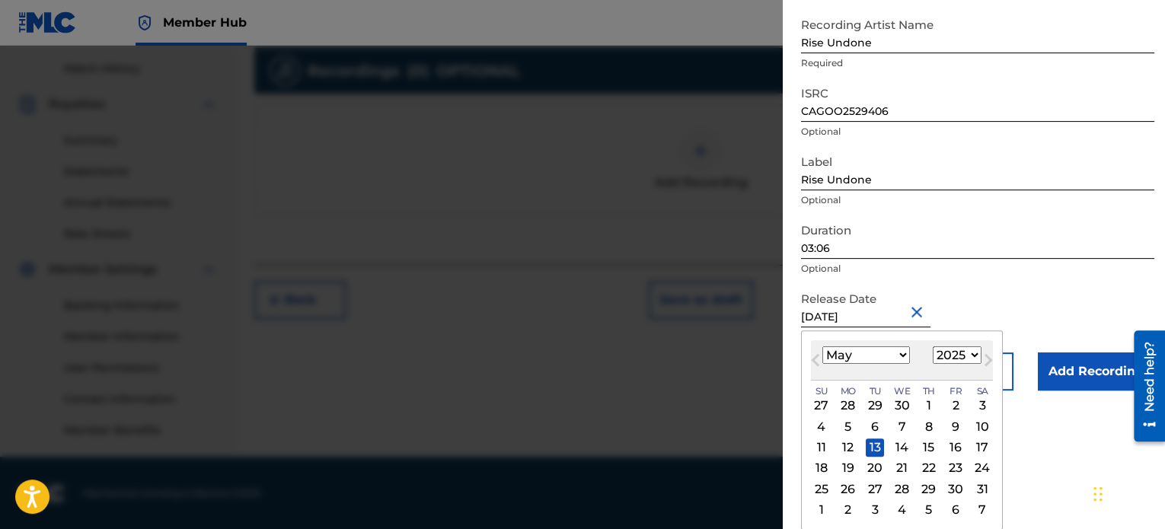
scroll to position [27, 0]
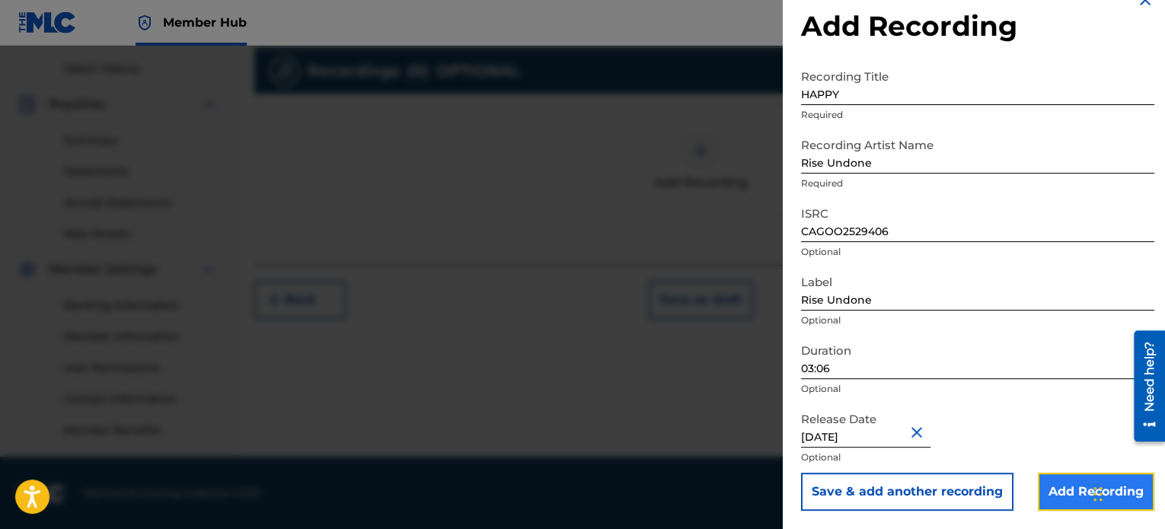
click at [1054, 501] on input "Add Recording" at bounding box center [1096, 492] width 116 height 38
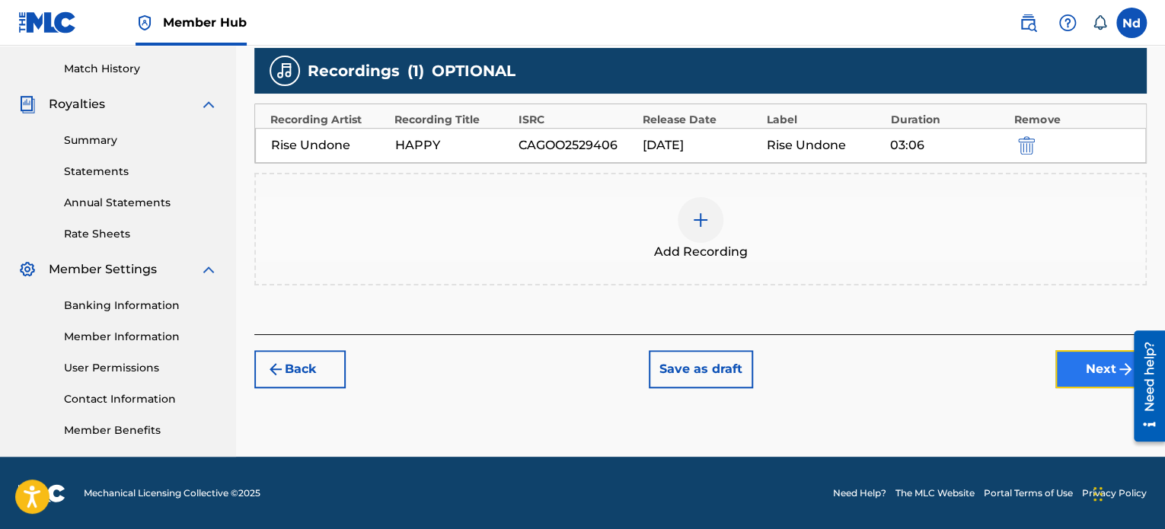
click at [1089, 360] on button "Next" at bounding box center [1100, 369] width 91 height 38
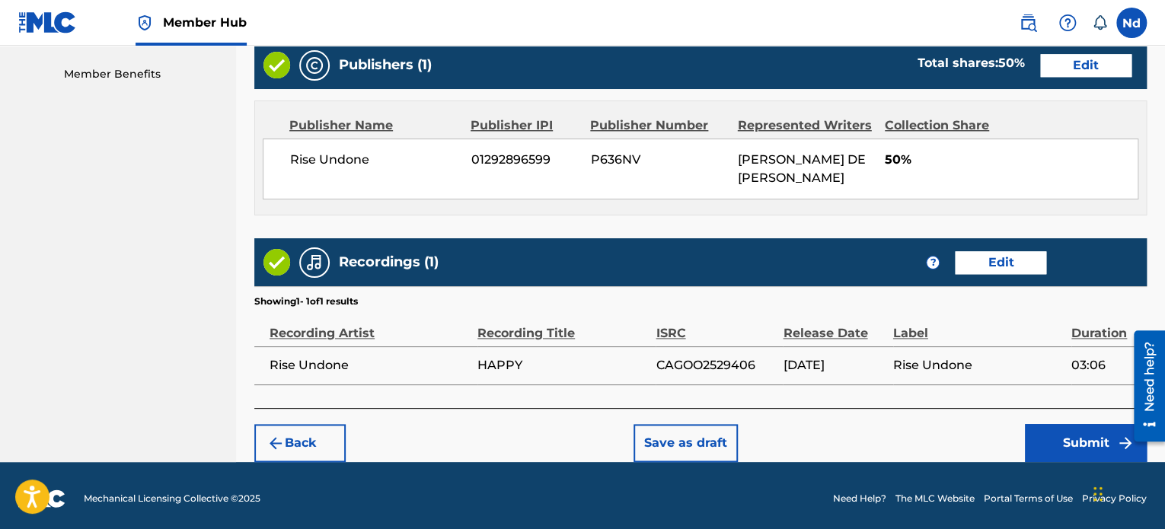
scroll to position [774, 0]
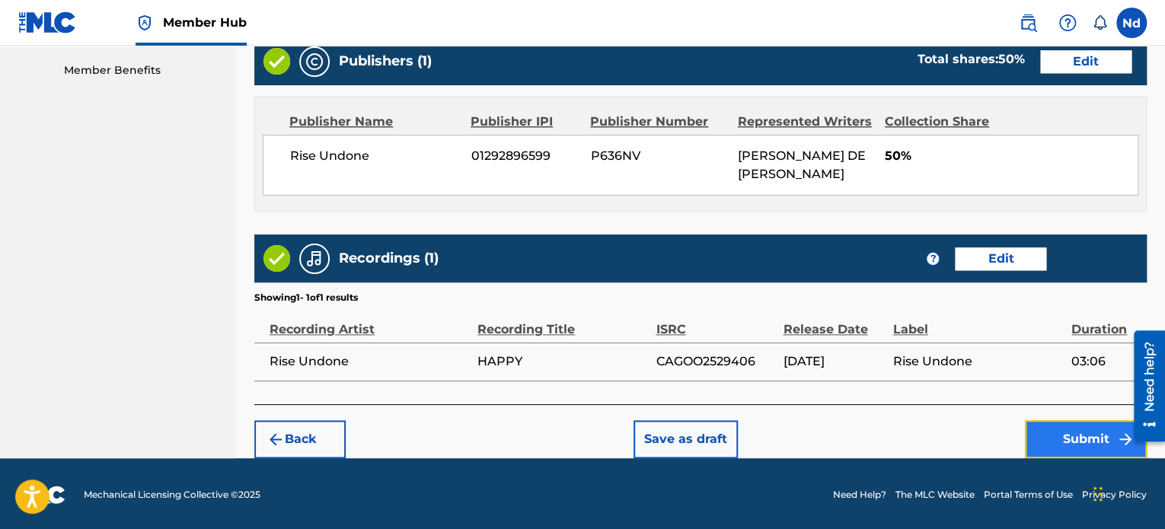
click at [1064, 423] on button "Submit" at bounding box center [1086, 439] width 122 height 38
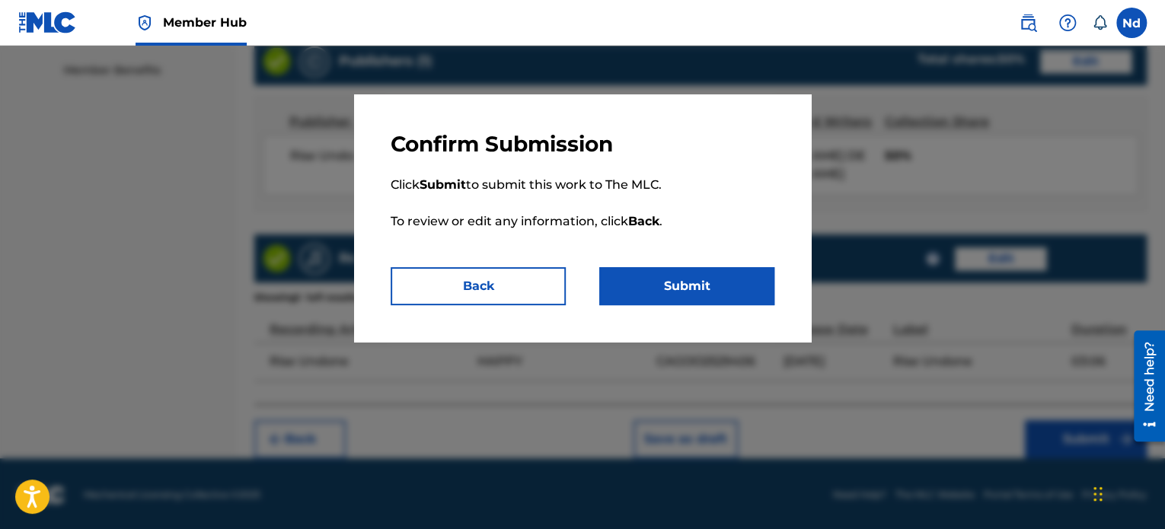
click at [682, 266] on p "Click Submit to submit this work to The MLC. To review or edit any information,…" at bounding box center [583, 213] width 384 height 110
click at [693, 292] on button "Submit" at bounding box center [686, 286] width 175 height 38
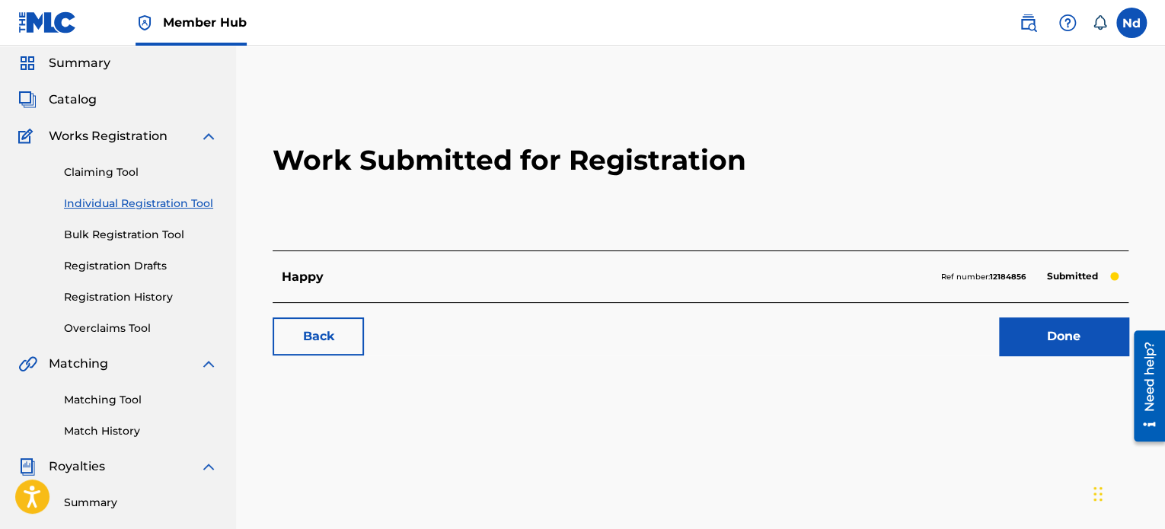
scroll to position [76, 0]
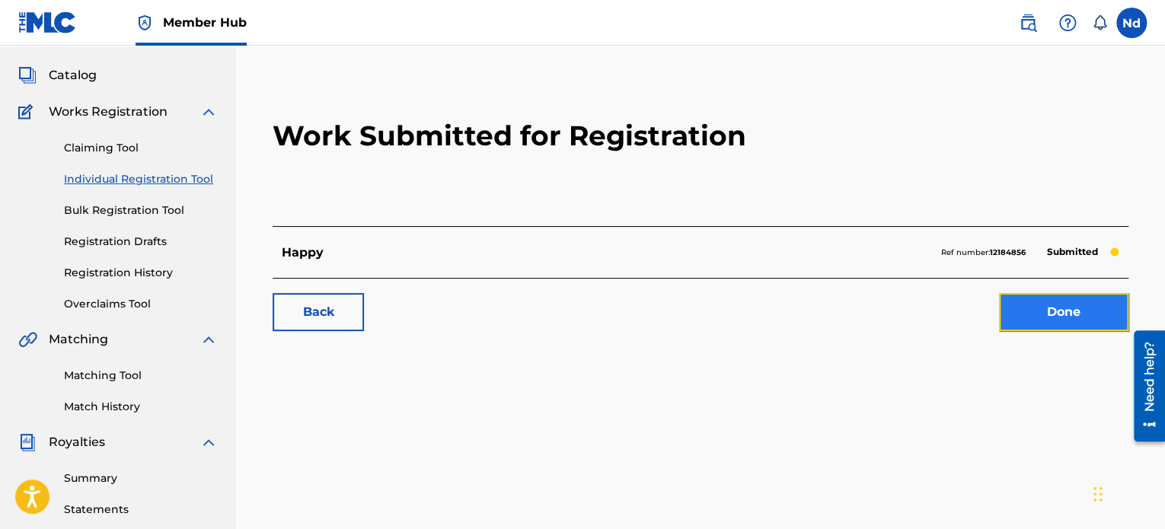
click at [1021, 324] on link "Done" at bounding box center [1063, 312] width 129 height 38
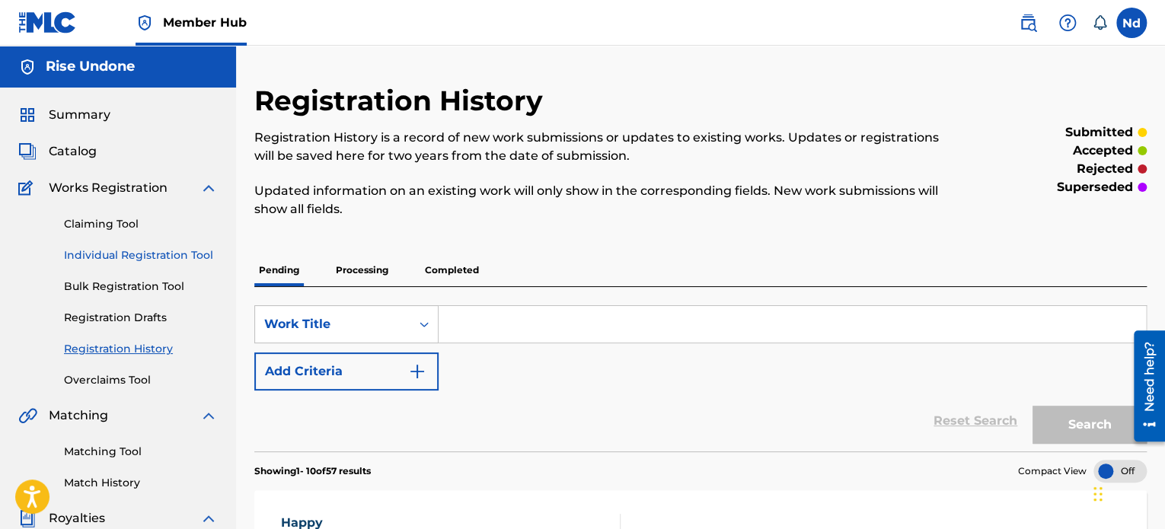
click at [118, 259] on link "Individual Registration Tool" at bounding box center [141, 255] width 154 height 16
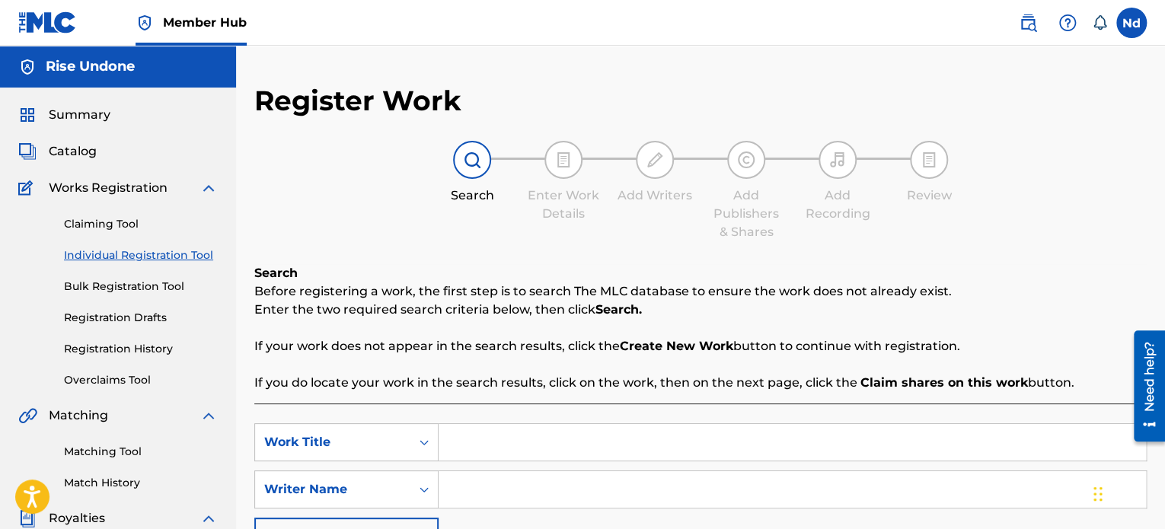
click at [491, 441] on input "Search Form" at bounding box center [792, 442] width 707 height 37
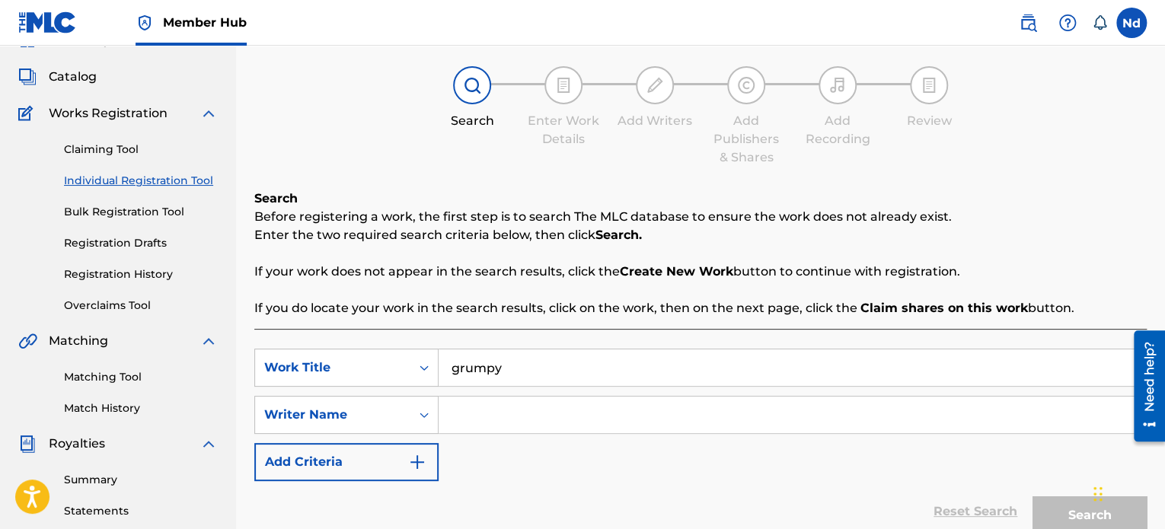
scroll to position [152, 0]
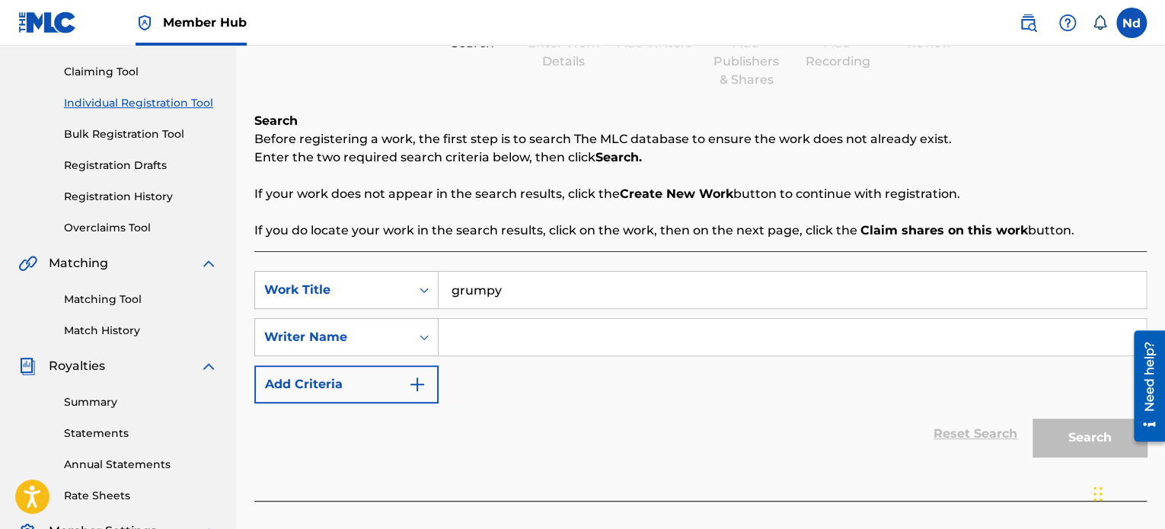
type input "grumpy"
click at [518, 343] on input "Search Form" at bounding box center [792, 337] width 707 height 37
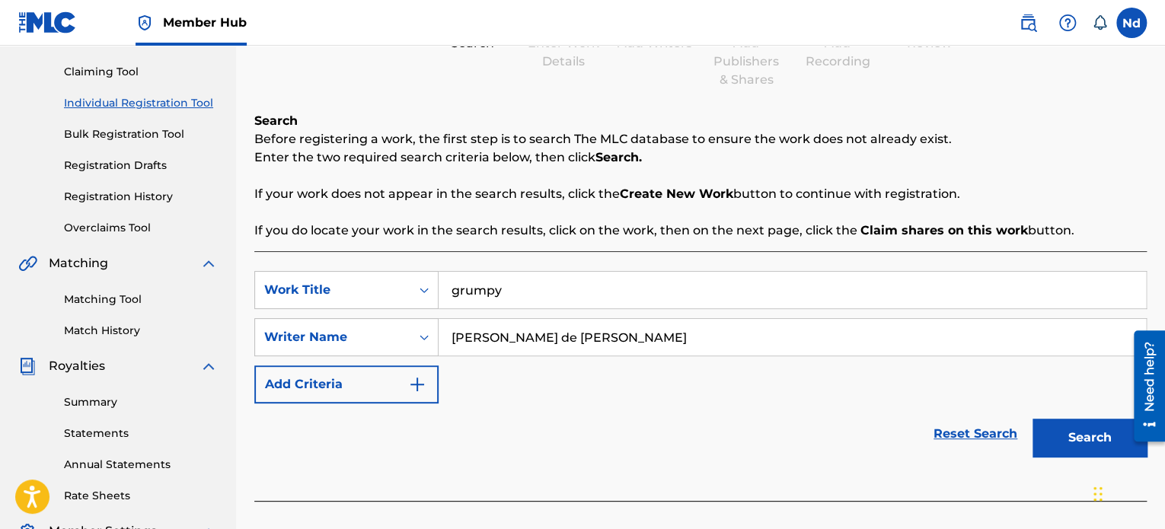
type input "[PERSON_NAME] de [PERSON_NAME]"
click at [1032, 419] on button "Search" at bounding box center [1089, 438] width 114 height 38
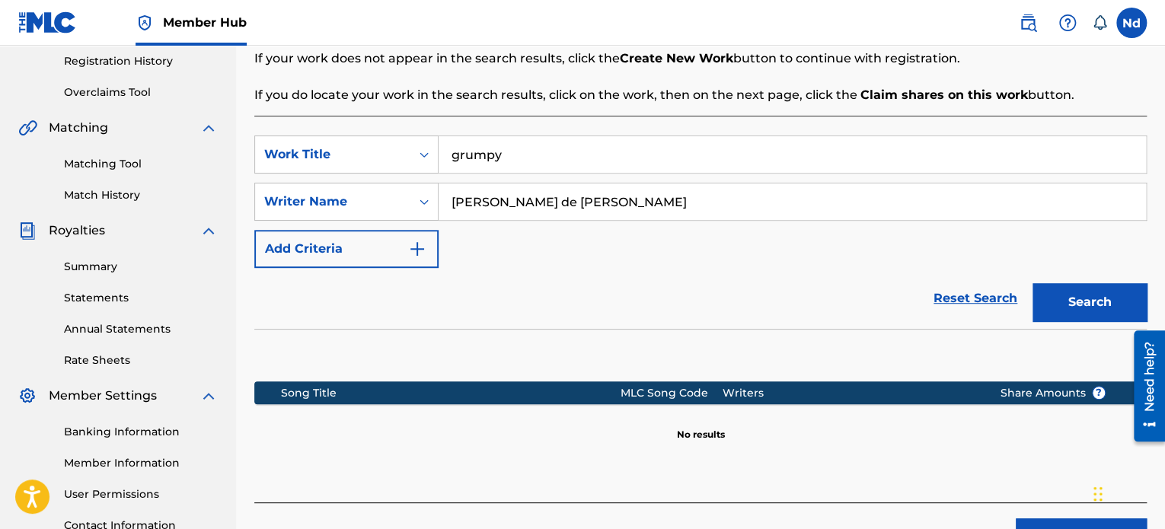
scroll to position [414, 0]
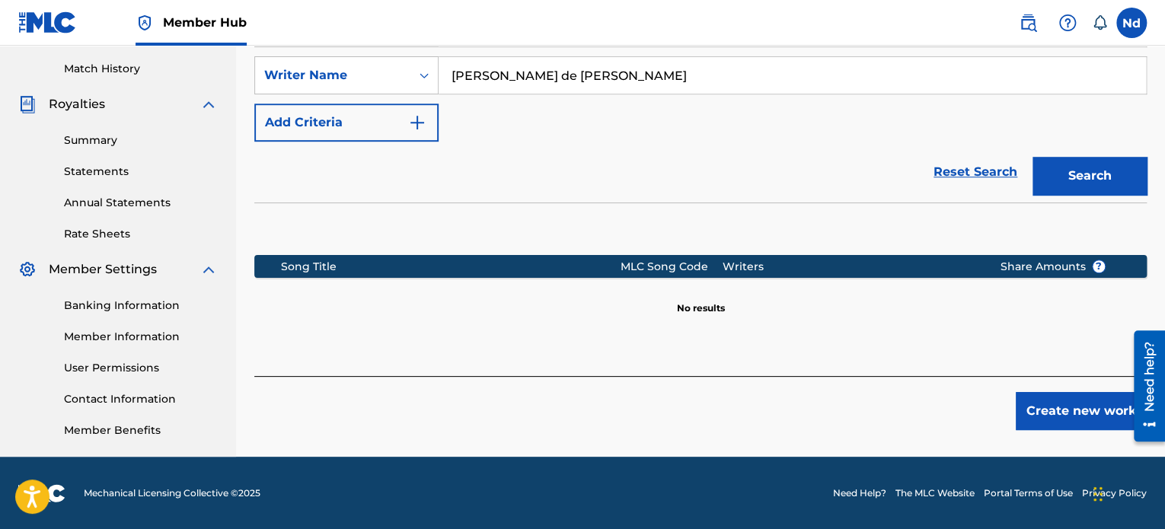
click at [1051, 388] on div "Create new work" at bounding box center [700, 403] width 892 height 54
click at [1057, 401] on button "Create new work" at bounding box center [1081, 411] width 131 height 38
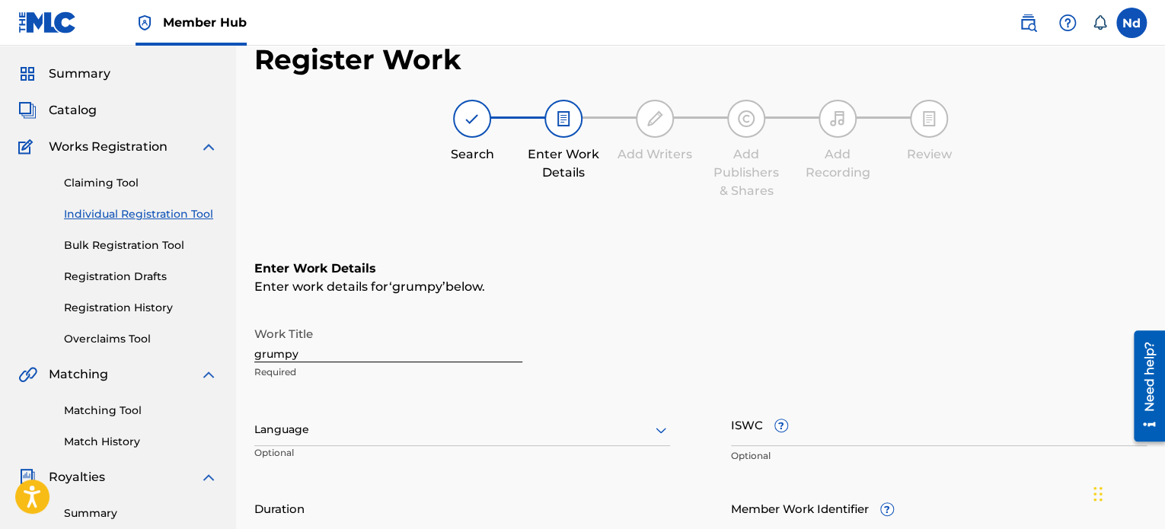
scroll to position [0, 0]
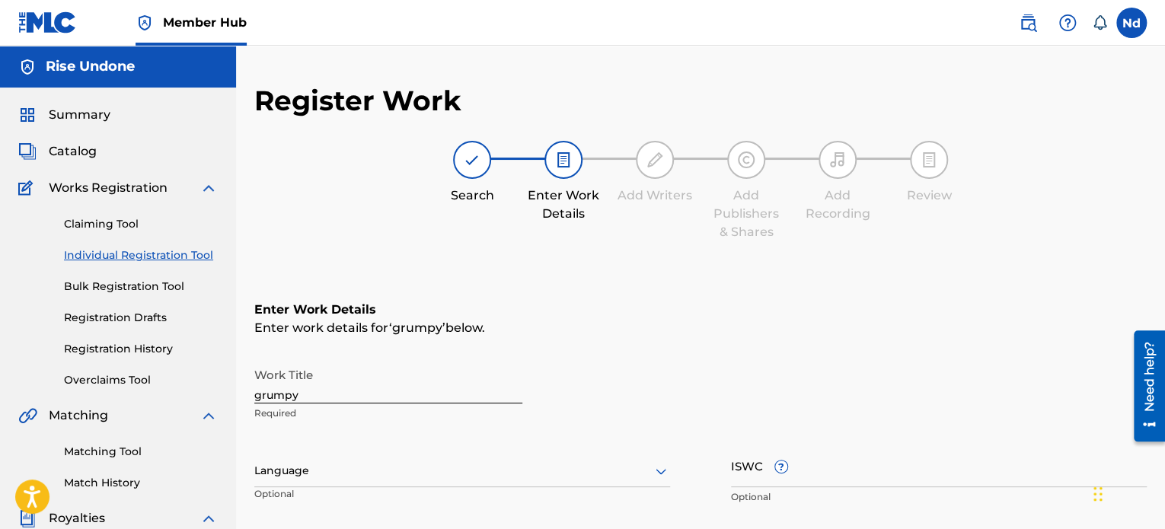
drag, startPoint x: 258, startPoint y: 394, endPoint x: 215, endPoint y: 396, distance: 42.7
click at [247, 395] on div "Register Work Search Enter Work Details Add Writers Add Publishers & Shares Add…" at bounding box center [700, 482] width 929 height 797
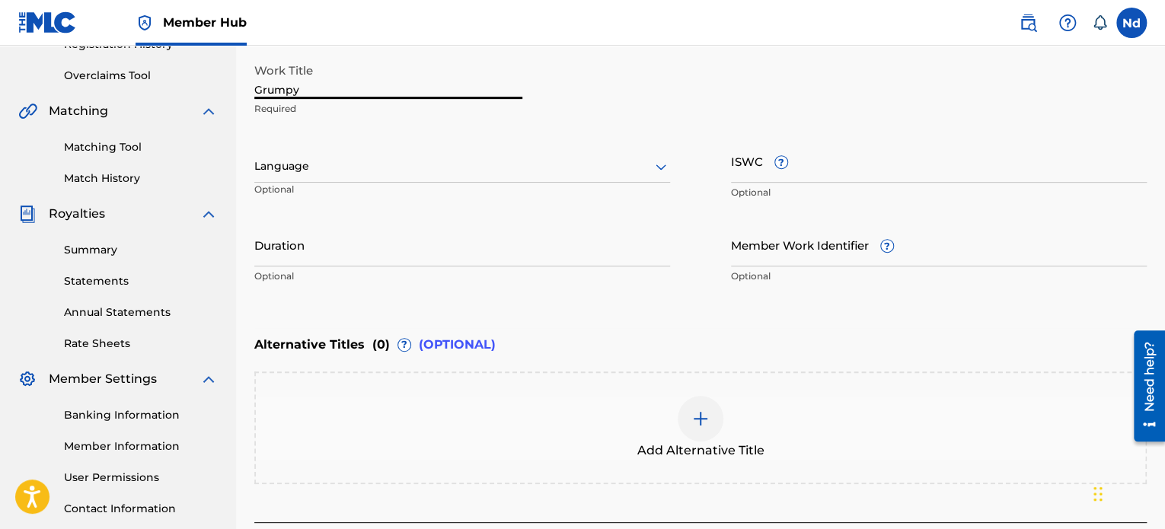
type input "Grumpy"
click at [367, 158] on div at bounding box center [462, 166] width 416 height 19
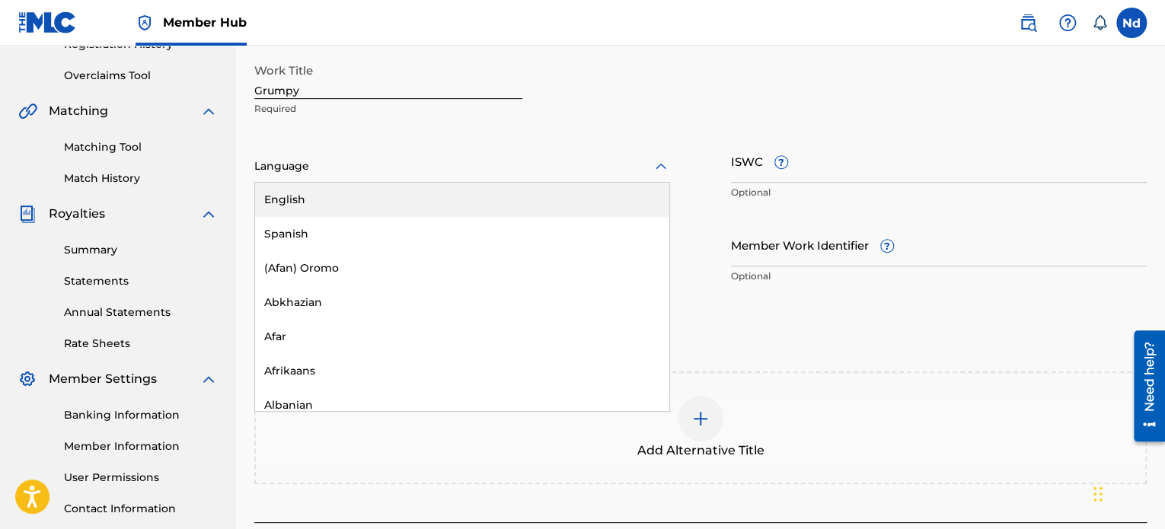
click at [369, 201] on div "English" at bounding box center [462, 200] width 414 height 34
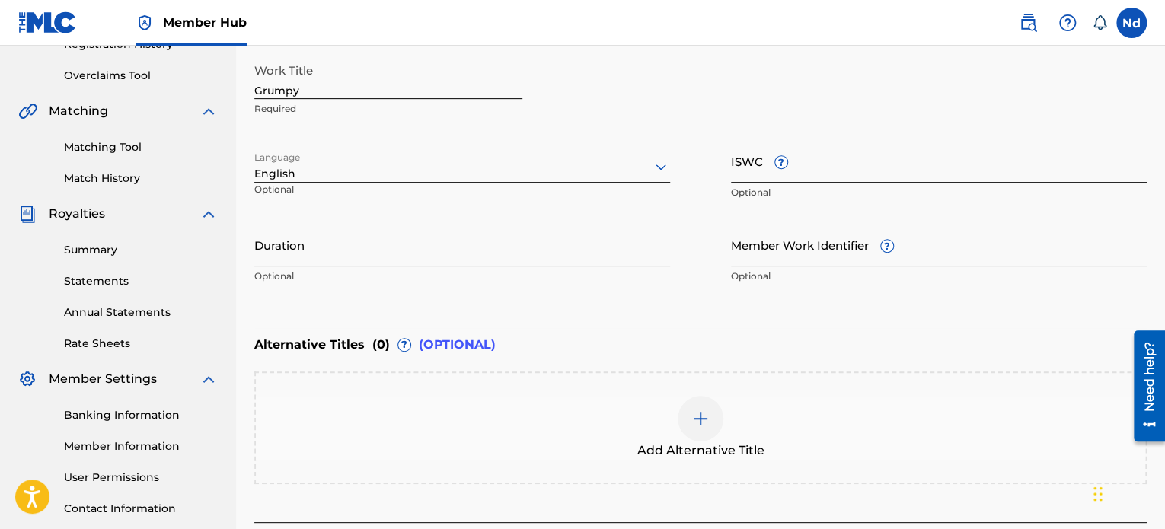
click at [841, 174] on input "ISWC ?" at bounding box center [939, 160] width 416 height 43
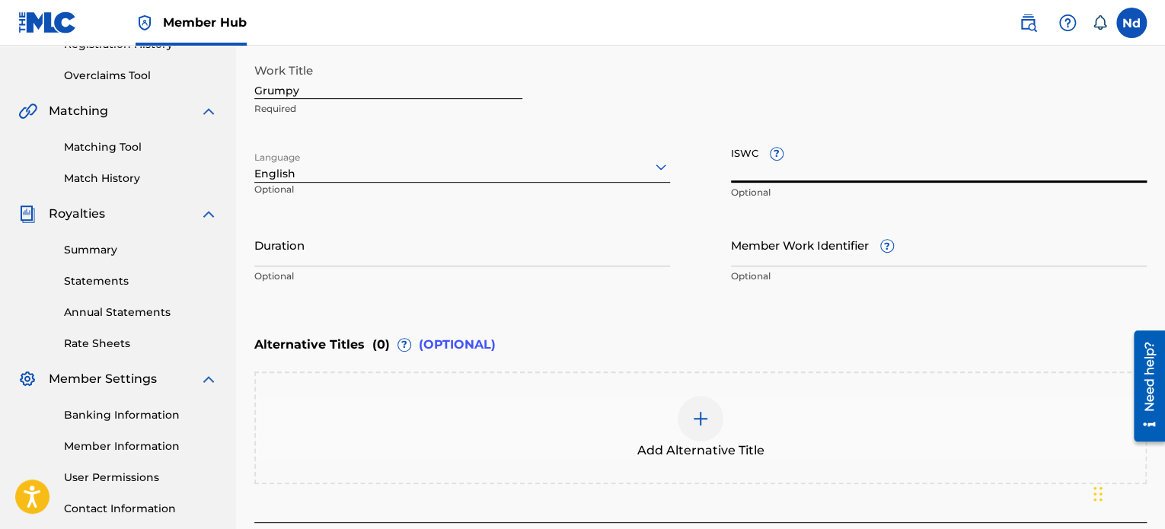
paste input "T3326092773"
type input "T3326092773"
click at [813, 254] on input "Member Work Identifier ?" at bounding box center [939, 244] width 416 height 43
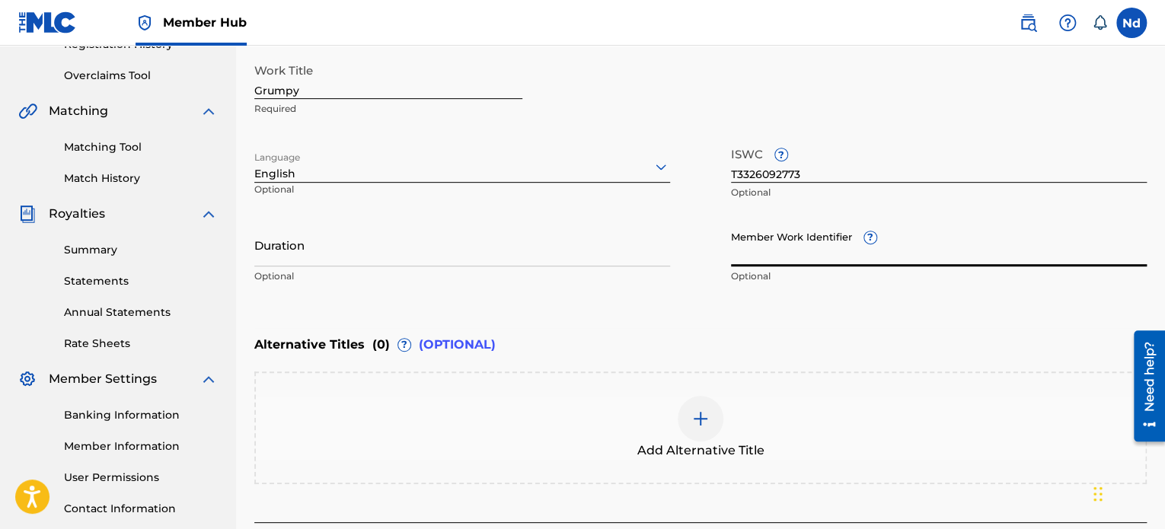
paste input "930267881"
type input "930267881"
click at [428, 261] on input "Duration" at bounding box center [462, 244] width 416 height 43
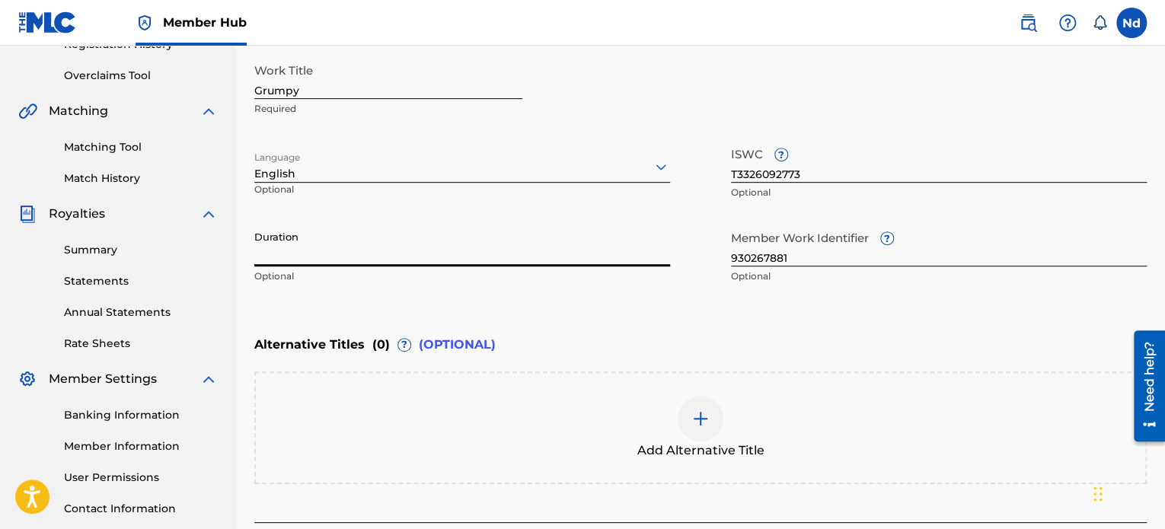
paste input "02:44"
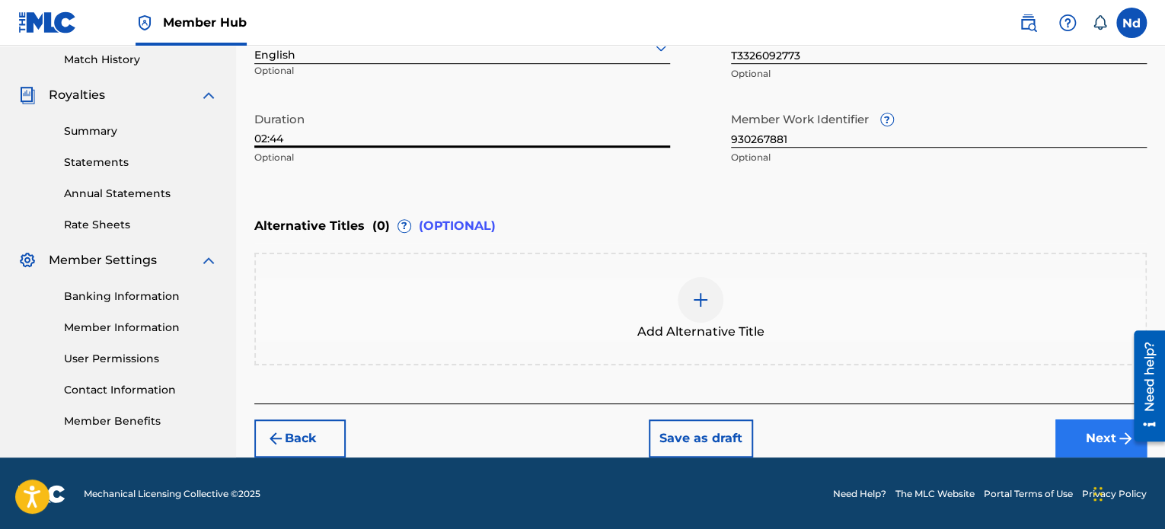
type input "02:44"
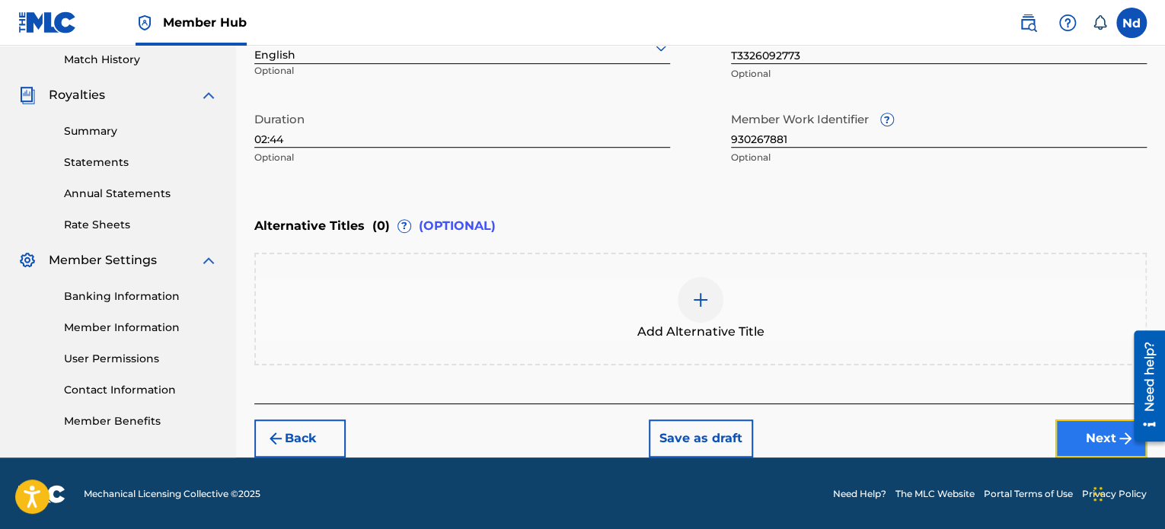
click at [1075, 441] on button "Next" at bounding box center [1100, 438] width 91 height 38
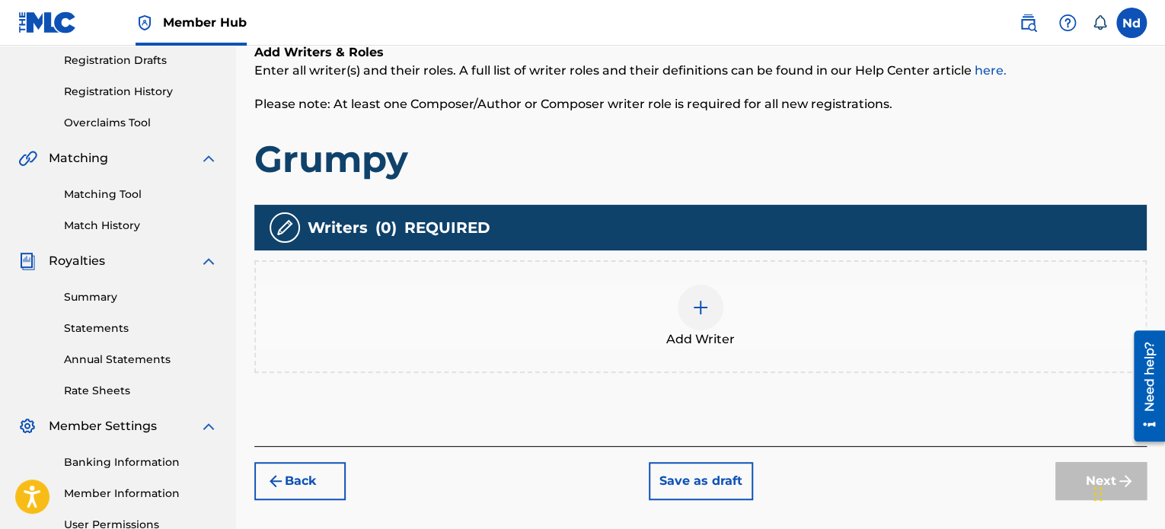
scroll to position [373, 0]
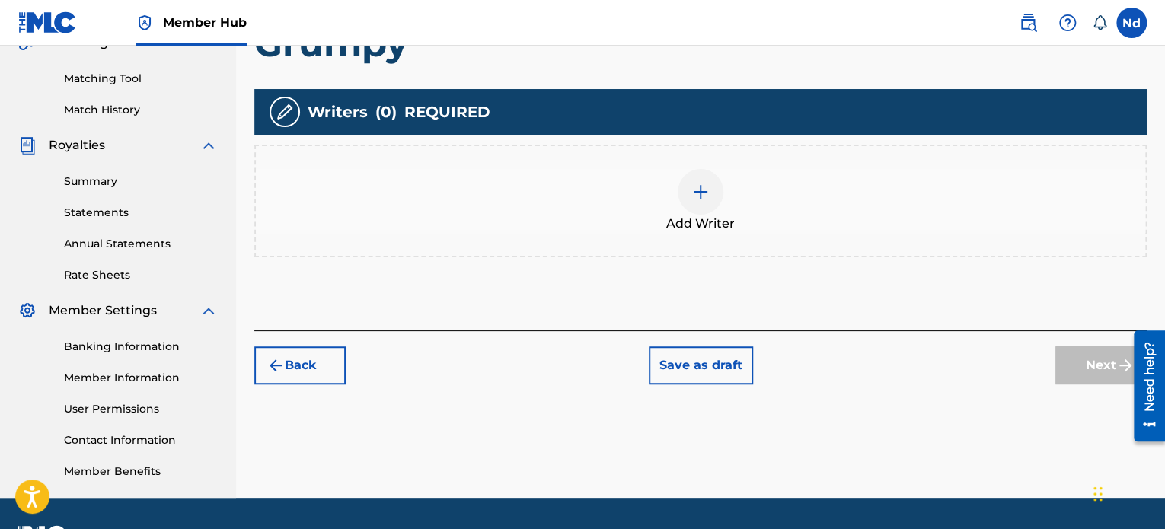
click at [717, 208] on div "Add Writer" at bounding box center [700, 201] width 889 height 64
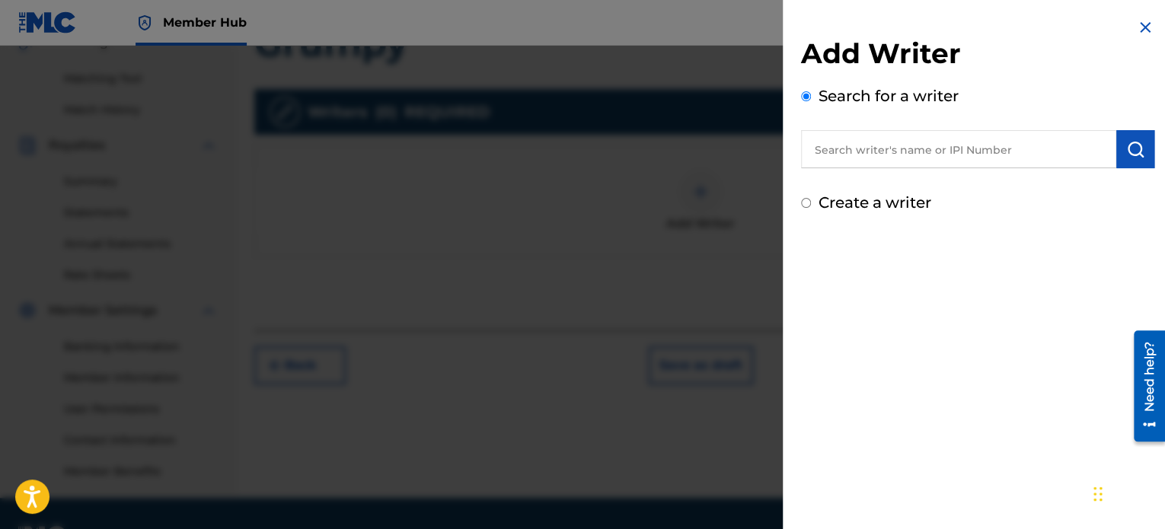
click at [874, 166] on input "text" at bounding box center [958, 149] width 315 height 38
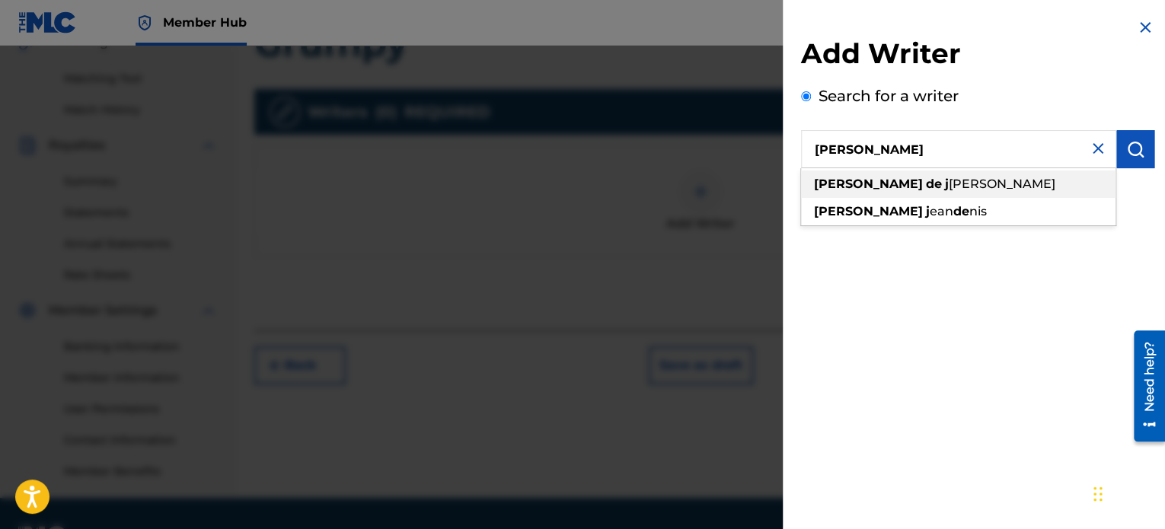
click at [949, 190] on span "esus cardoso" at bounding box center [1002, 184] width 107 height 14
type input "[PERSON_NAME] de [PERSON_NAME]"
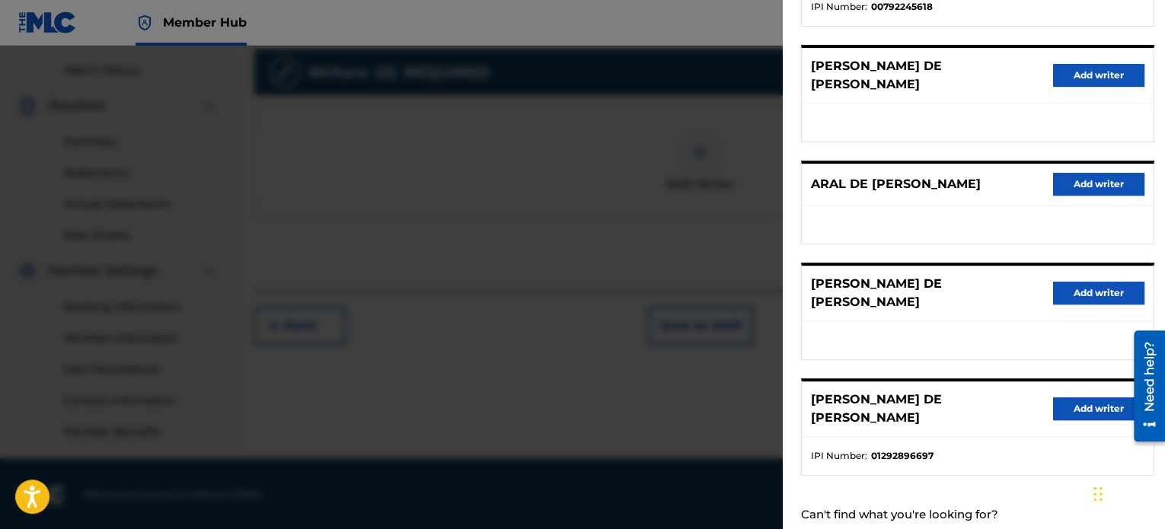
scroll to position [414, 0]
click at [1083, 397] on button "Add writer" at bounding box center [1098, 408] width 91 height 23
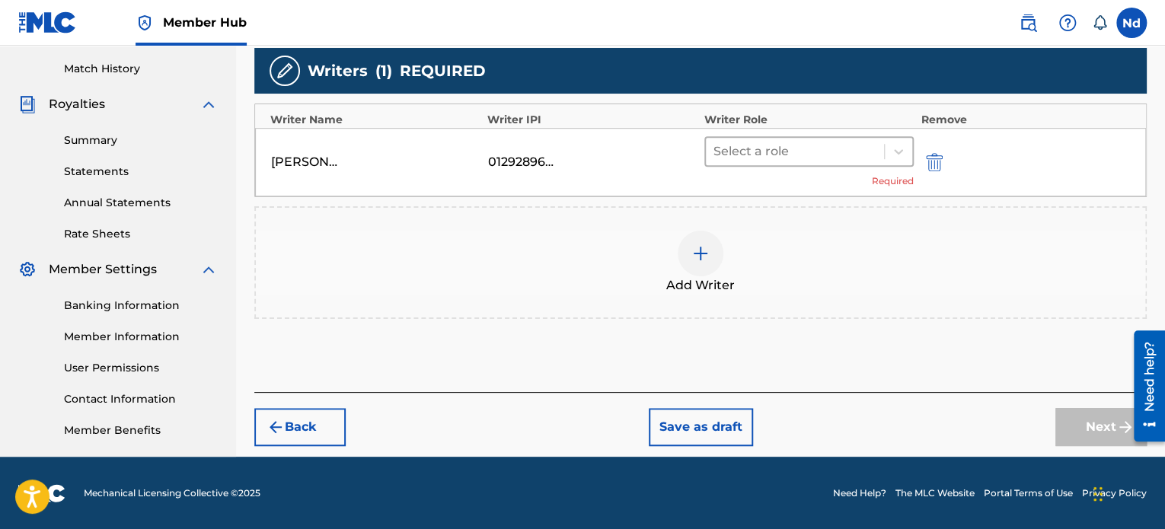
click at [836, 149] on div at bounding box center [794, 151] width 163 height 21
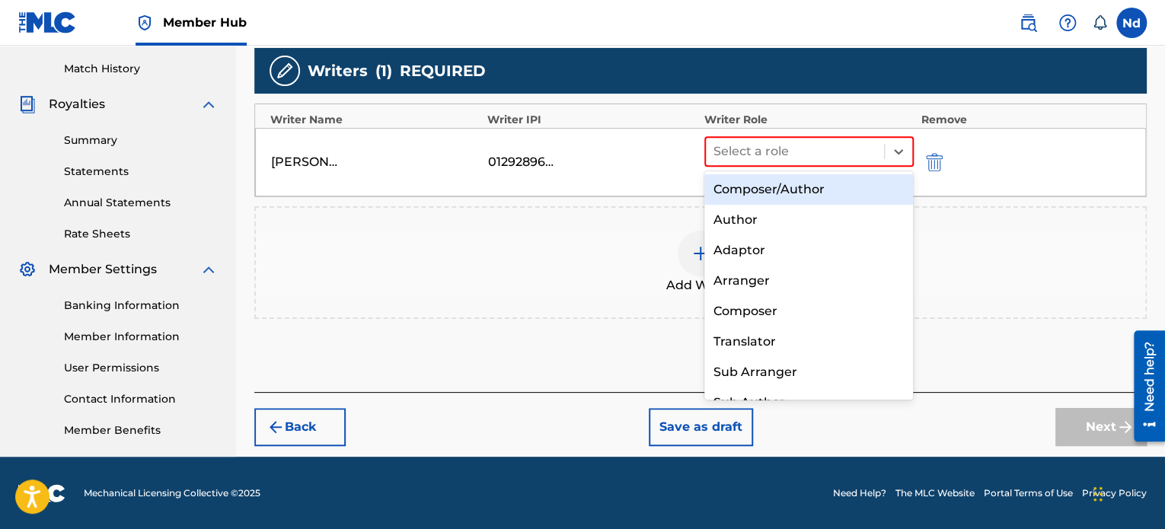
drag, startPoint x: 793, startPoint y: 187, endPoint x: 798, endPoint y: 194, distance: 8.2
click at [794, 187] on div "Composer/Author" at bounding box center [808, 189] width 209 height 30
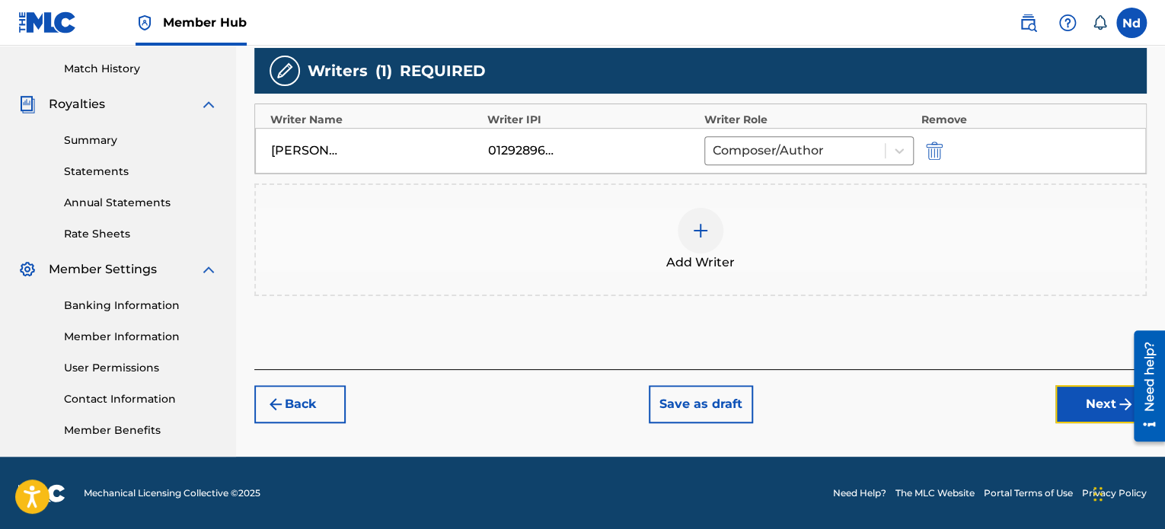
click at [1067, 402] on button "Next" at bounding box center [1100, 404] width 91 height 38
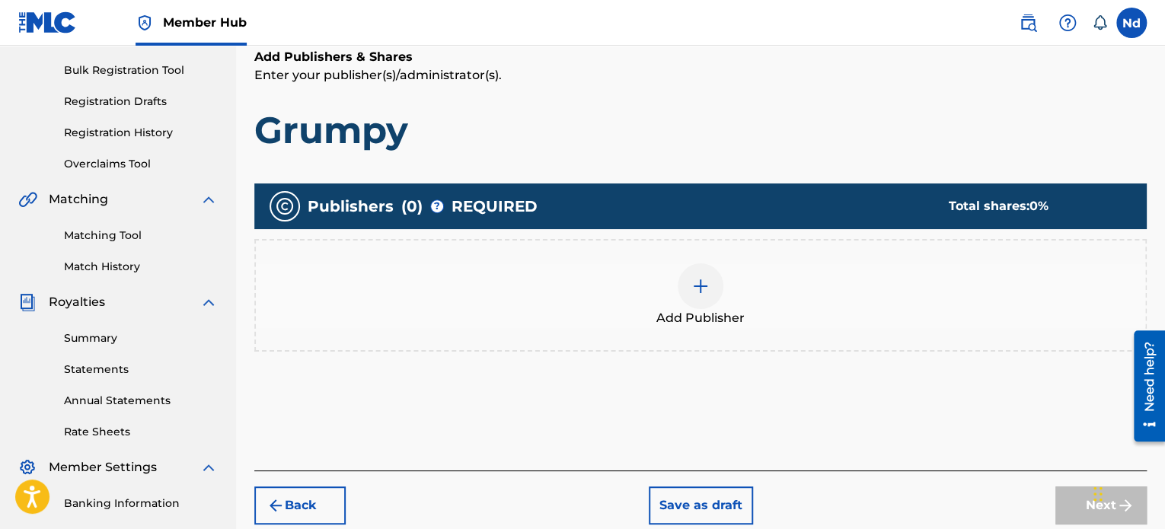
scroll to position [297, 0]
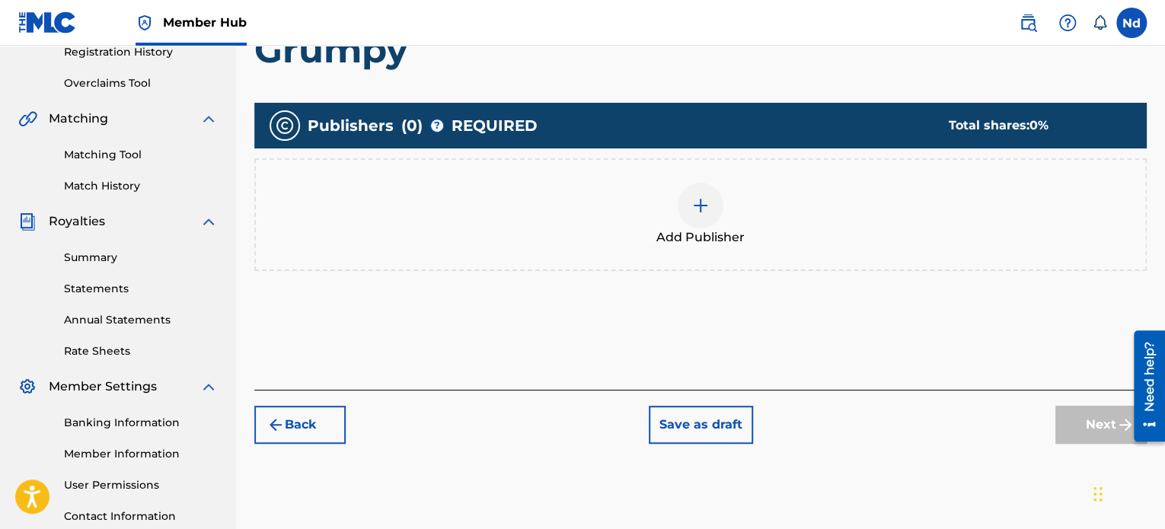
click at [694, 225] on div at bounding box center [701, 206] width 46 height 46
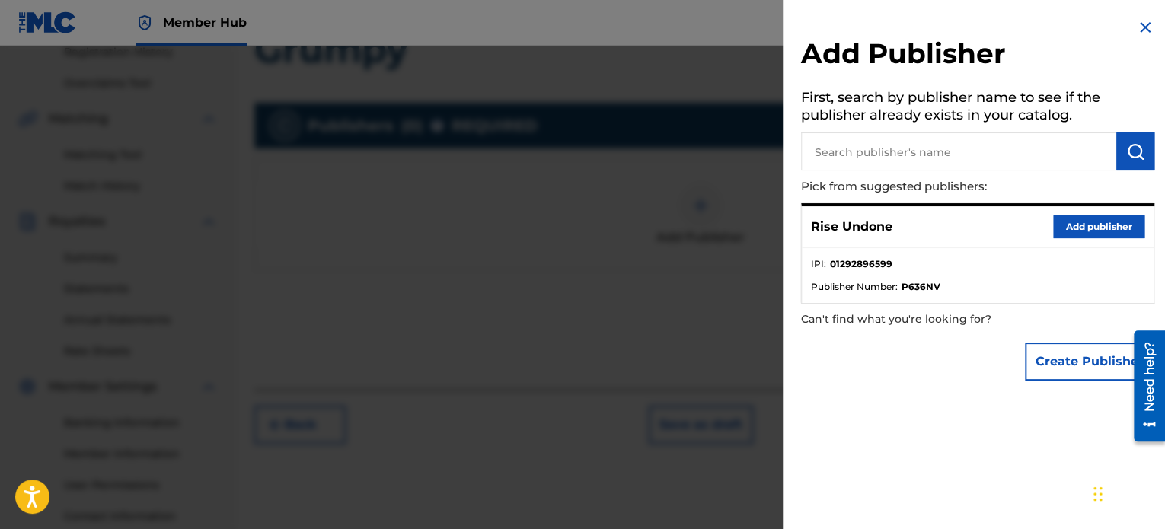
click at [1136, 214] on div "Rise Undone Add publisher" at bounding box center [978, 227] width 352 height 42
click at [1097, 231] on button "Add publisher" at bounding box center [1098, 226] width 91 height 23
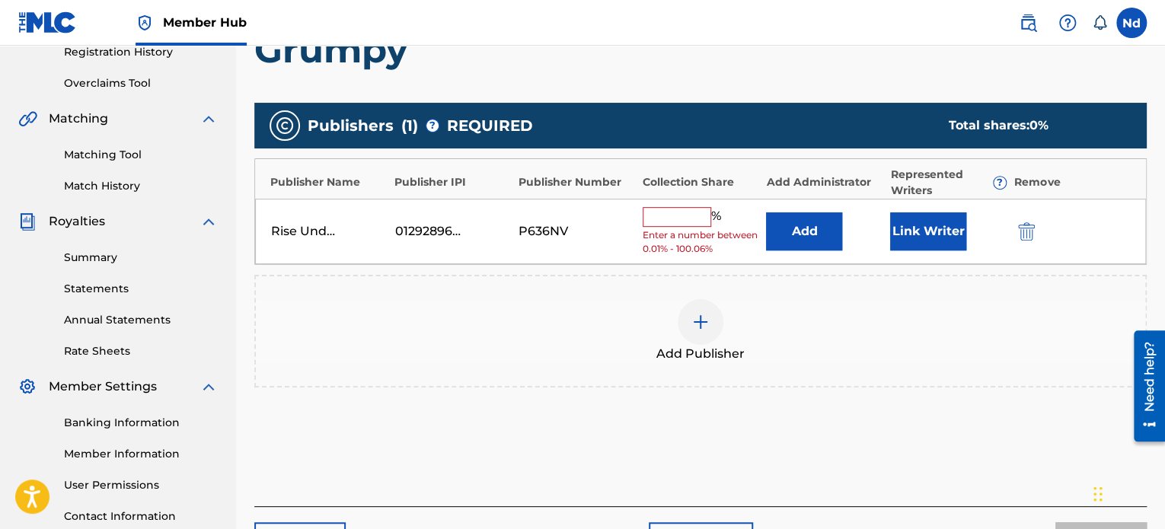
click at [671, 212] on input "text" at bounding box center [677, 217] width 69 height 20
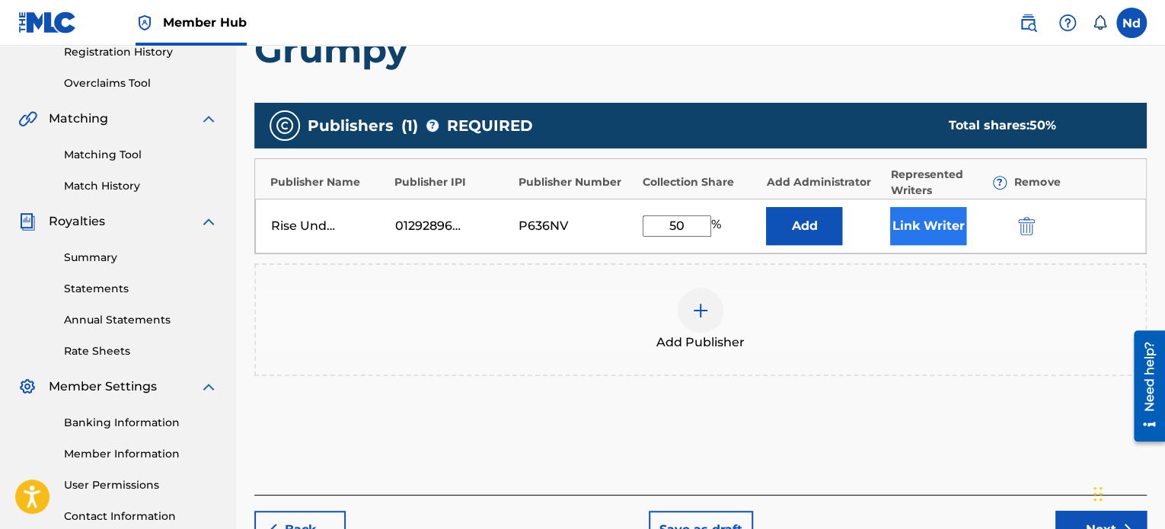
type input "50"
click at [918, 226] on button "Link Writer" at bounding box center [928, 226] width 76 height 38
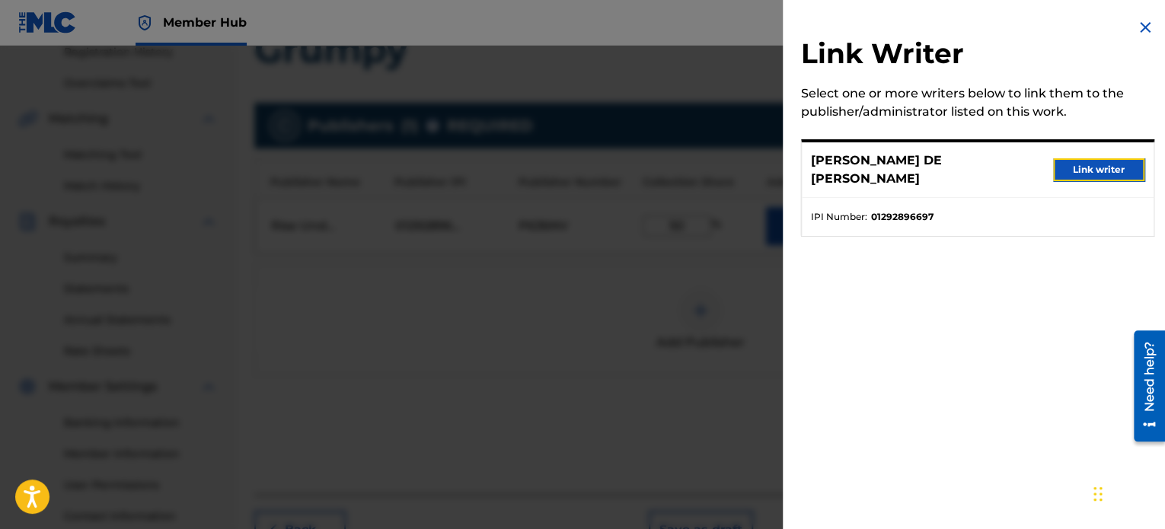
click at [1093, 163] on button "Link writer" at bounding box center [1098, 169] width 91 height 23
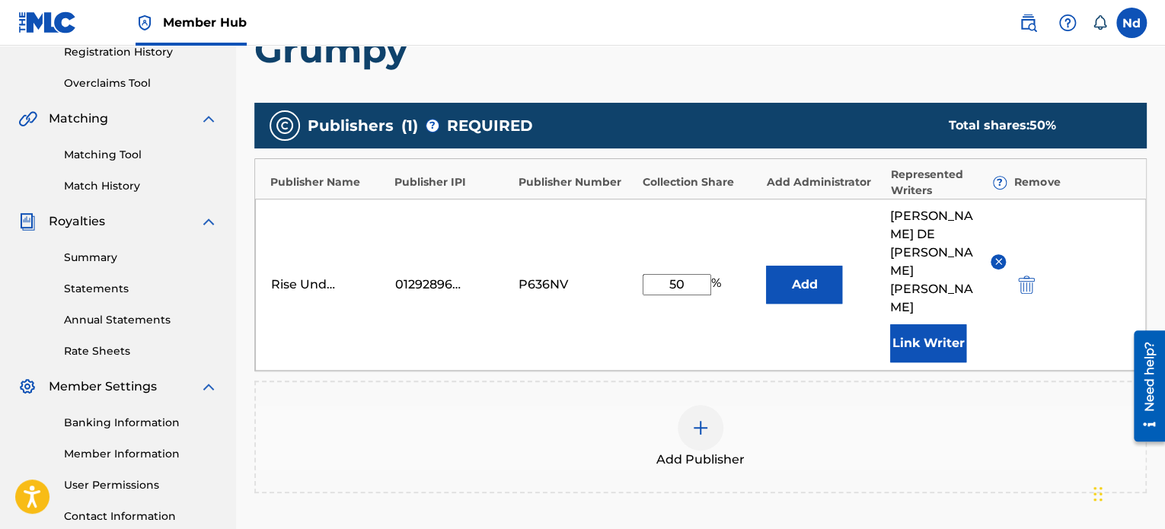
click at [939, 405] on div "Add Publisher" at bounding box center [700, 437] width 889 height 64
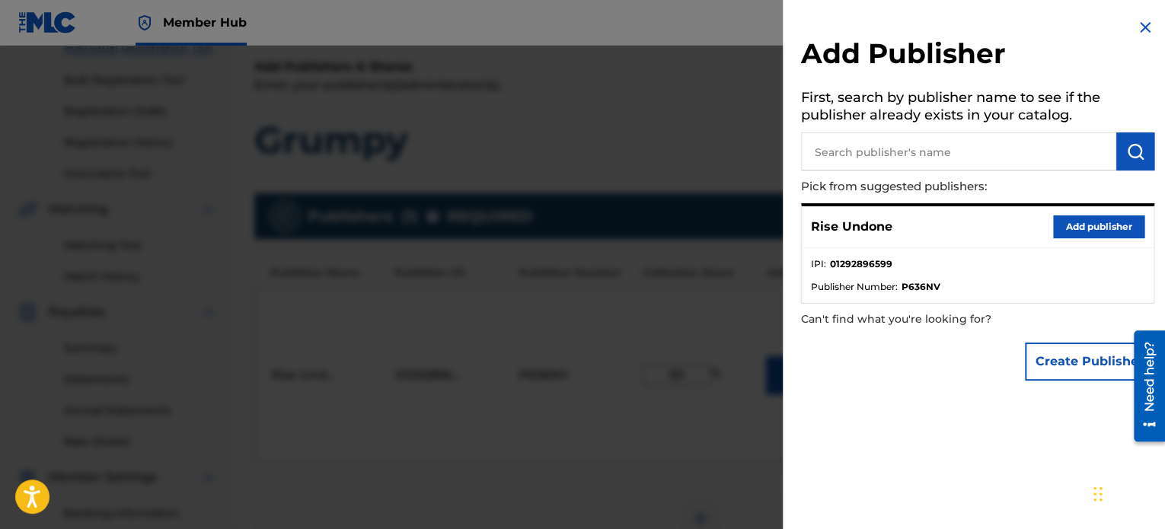
scroll to position [146, 0]
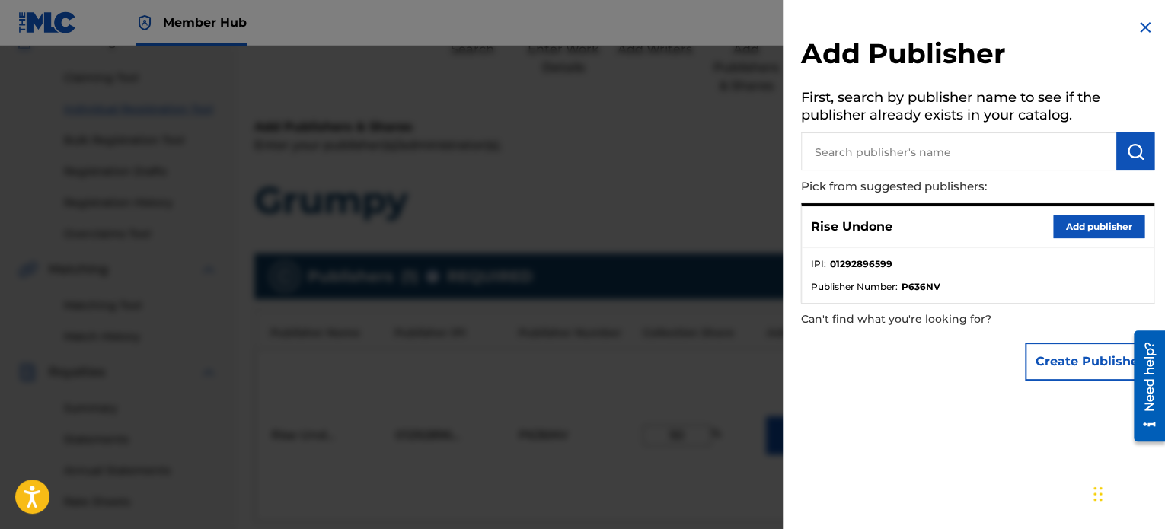
click at [676, 225] on div at bounding box center [582, 310] width 1165 height 529
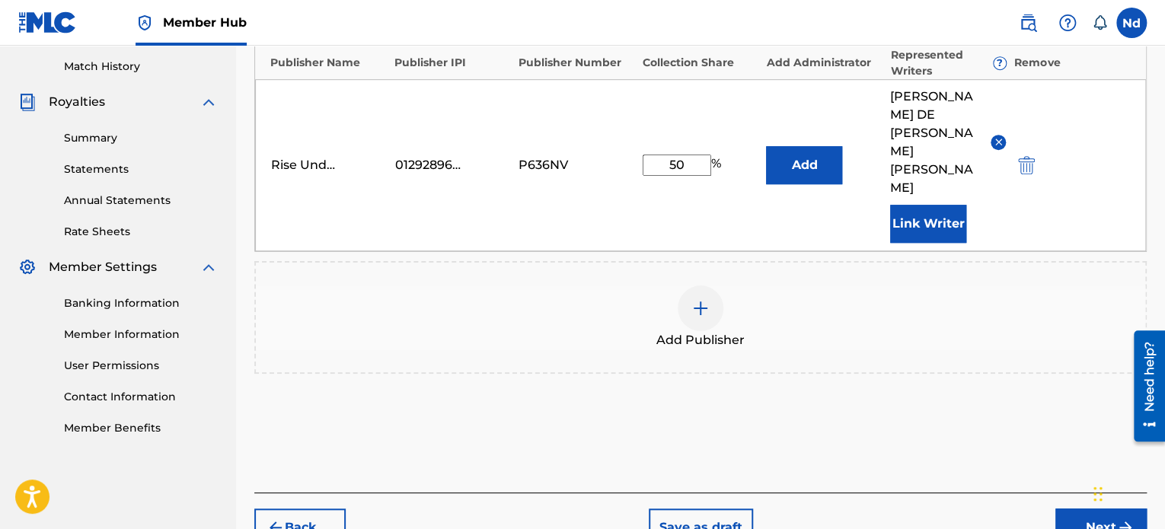
scroll to position [451, 0]
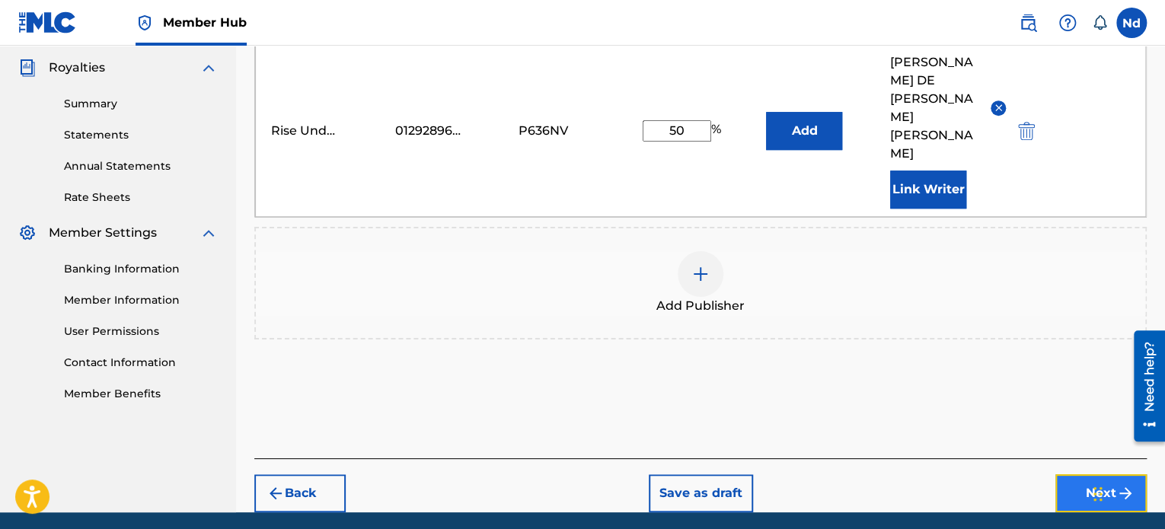
click at [1086, 474] on button "Next" at bounding box center [1100, 493] width 91 height 38
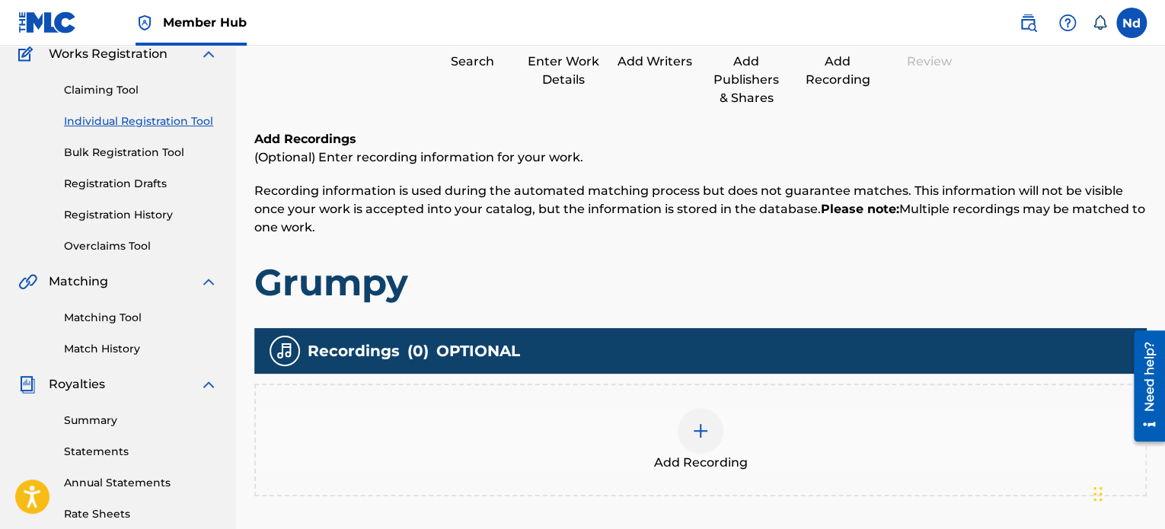
scroll to position [228, 0]
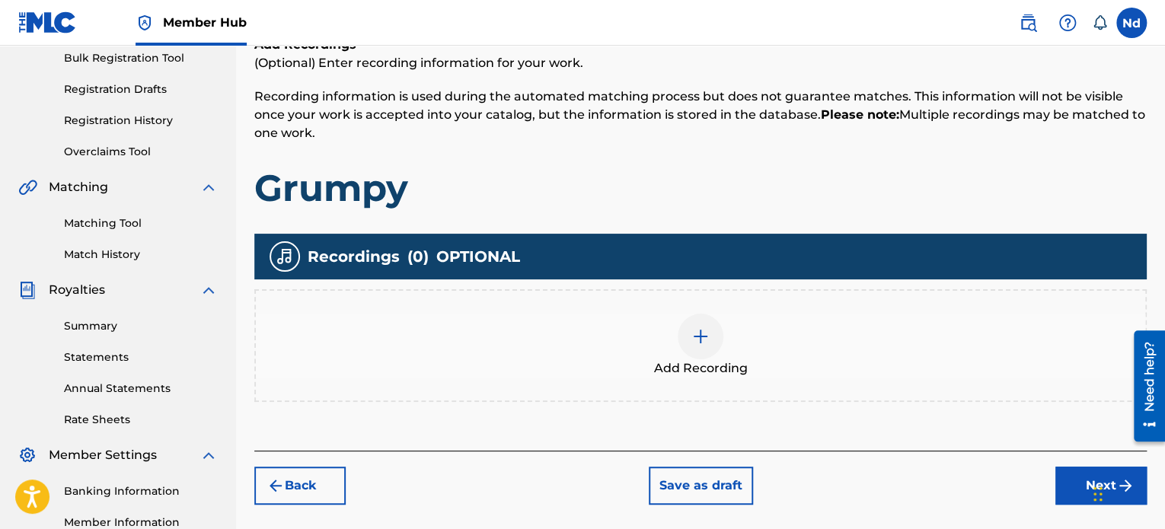
click at [707, 369] on span "Add Recording" at bounding box center [701, 368] width 94 height 18
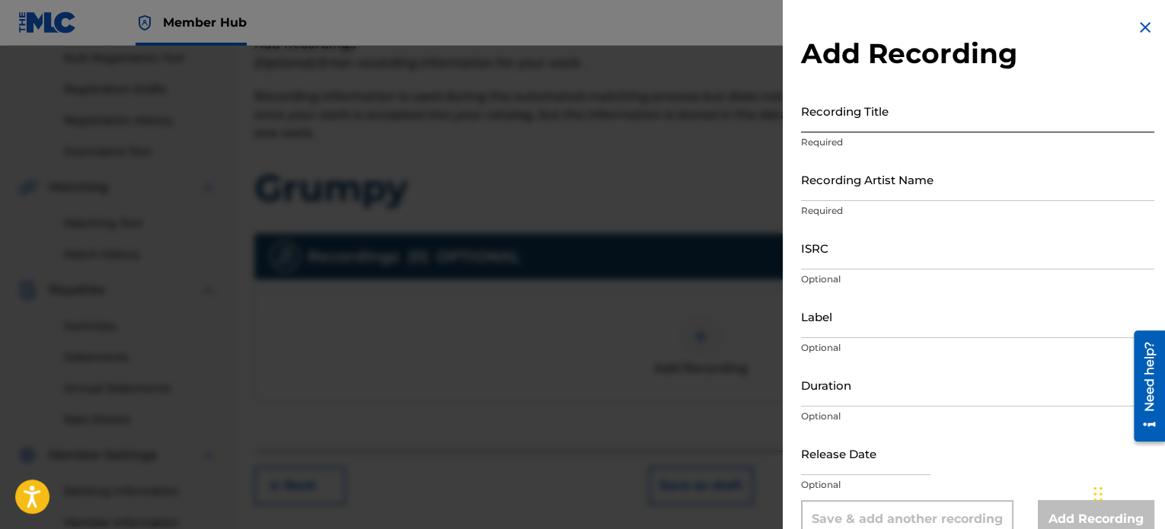
click at [894, 106] on input "Recording Title" at bounding box center [977, 110] width 353 height 43
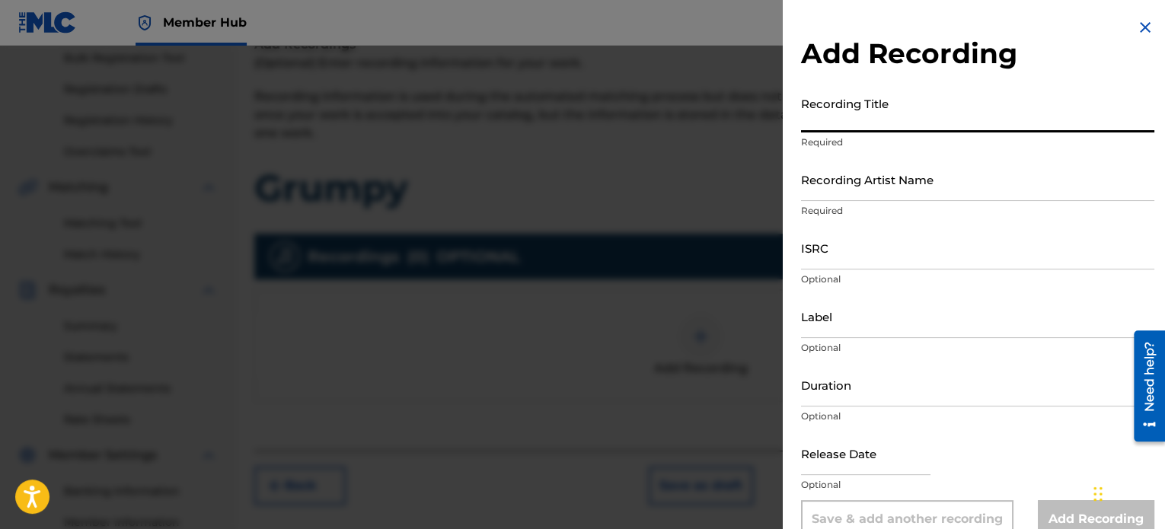
paste input "GRUMPY"
type input "GRUMPY"
click at [863, 263] on input "ISRC" at bounding box center [977, 247] width 353 height 43
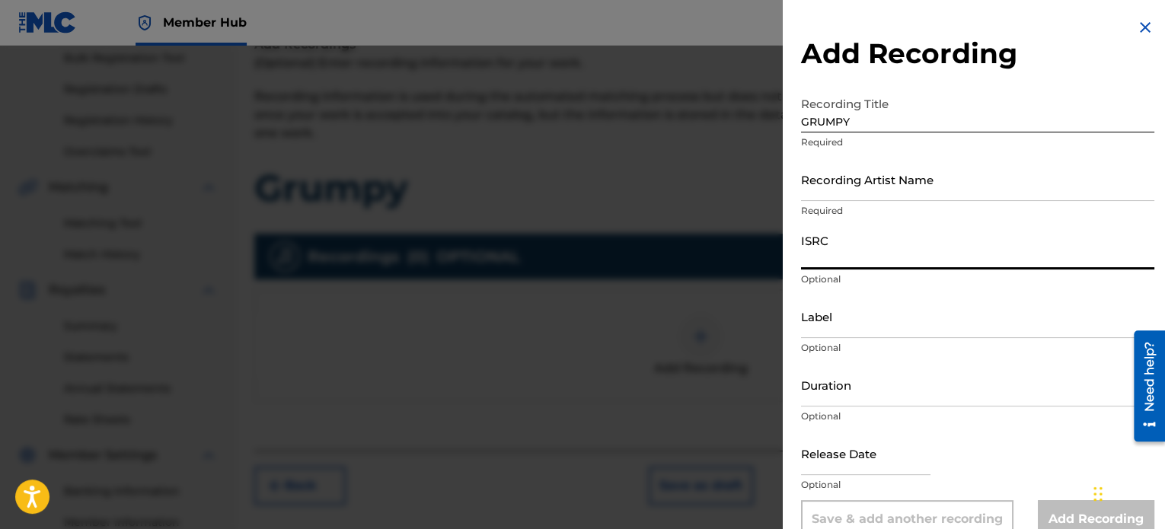
paste input "CAGOO2529407"
type input "CAGOO2529407"
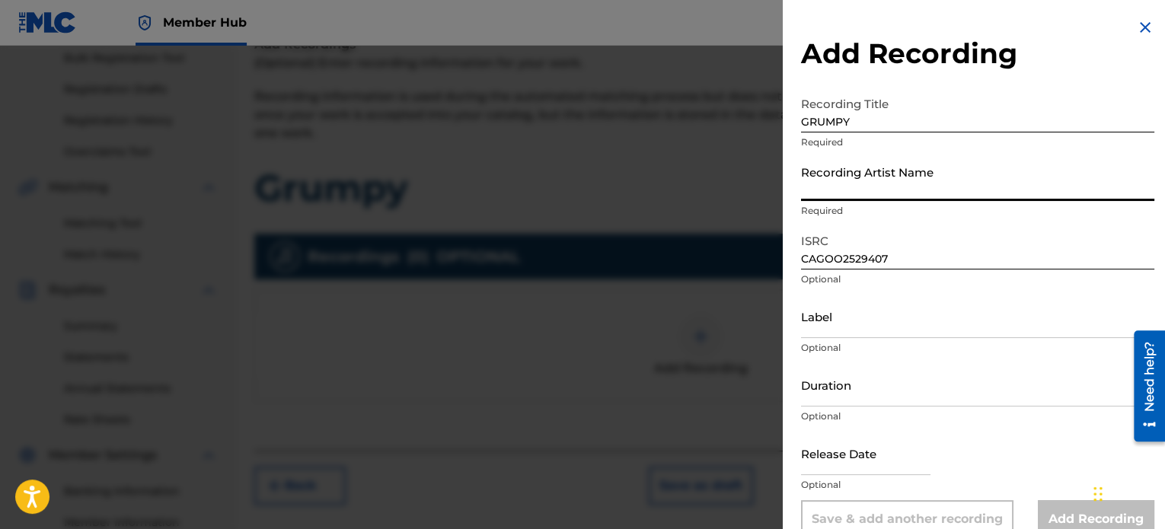
click at [876, 172] on input "Recording Artist Name" at bounding box center [977, 179] width 353 height 43
type input "Rise Undone"
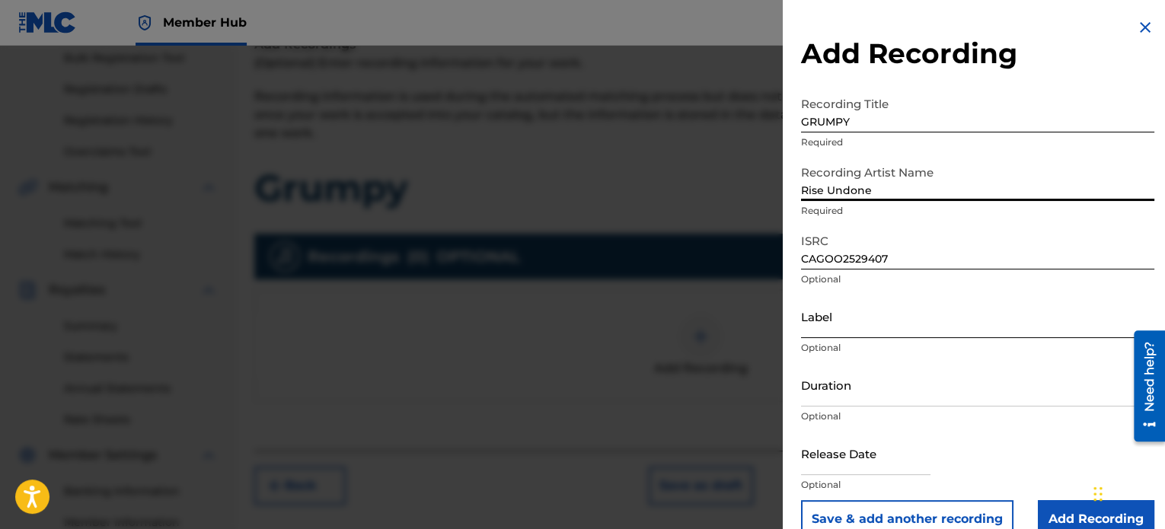
click at [867, 320] on input "Label" at bounding box center [977, 316] width 353 height 43
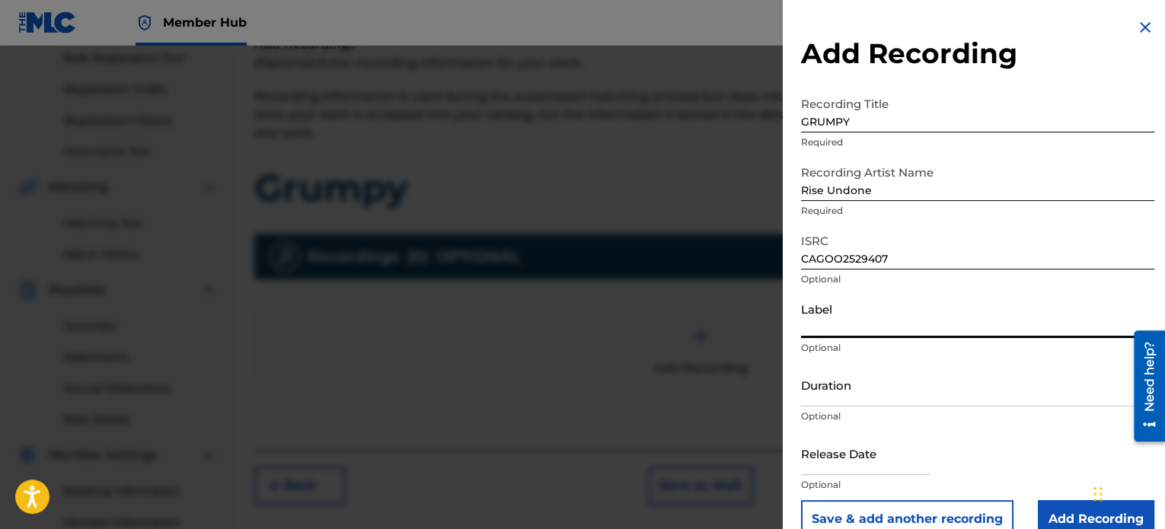
type input "Rise Undone"
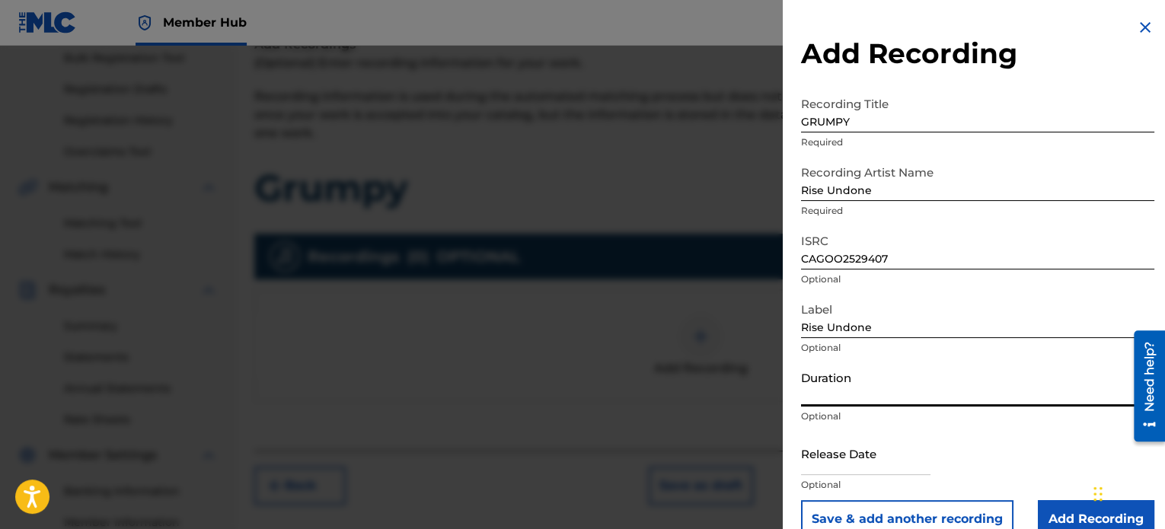
click at [861, 386] on input "Duration" at bounding box center [977, 384] width 353 height 43
paste input "02:44"
type input "02:44"
click at [877, 448] on input "text" at bounding box center [865, 453] width 129 height 43
select select "8"
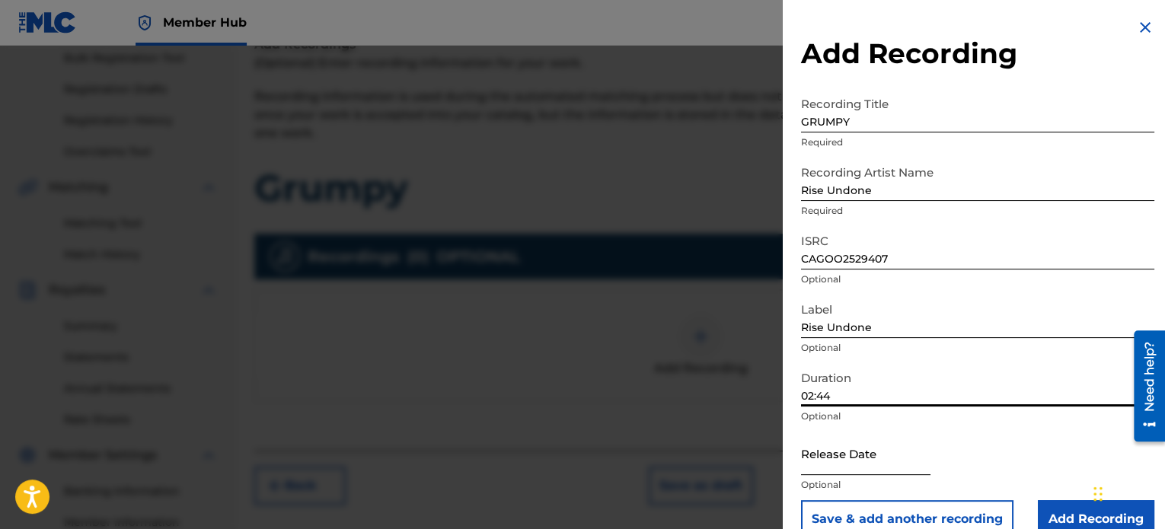
select select "2025"
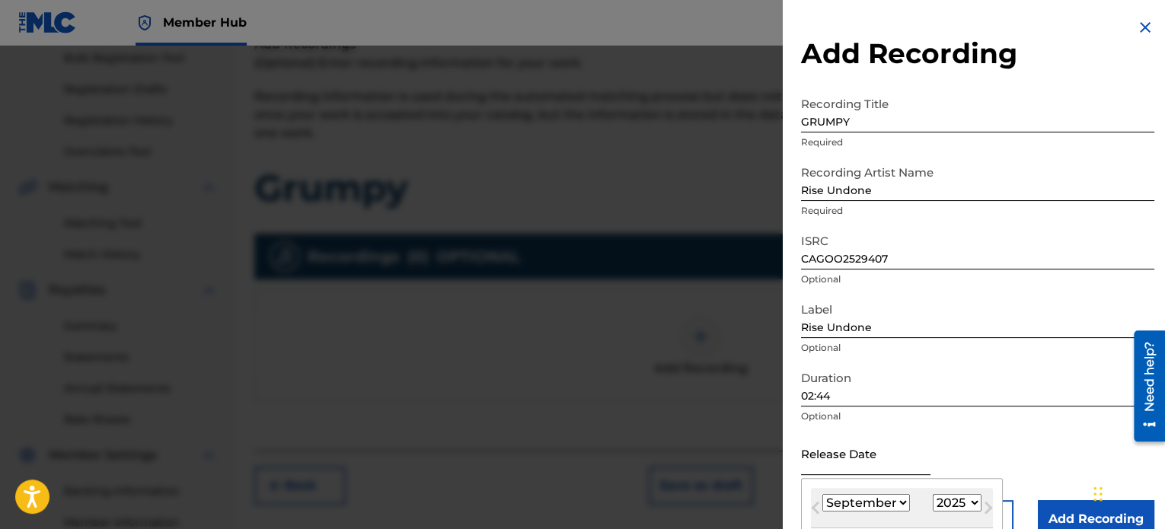
type input "[DATE]"
select select "4"
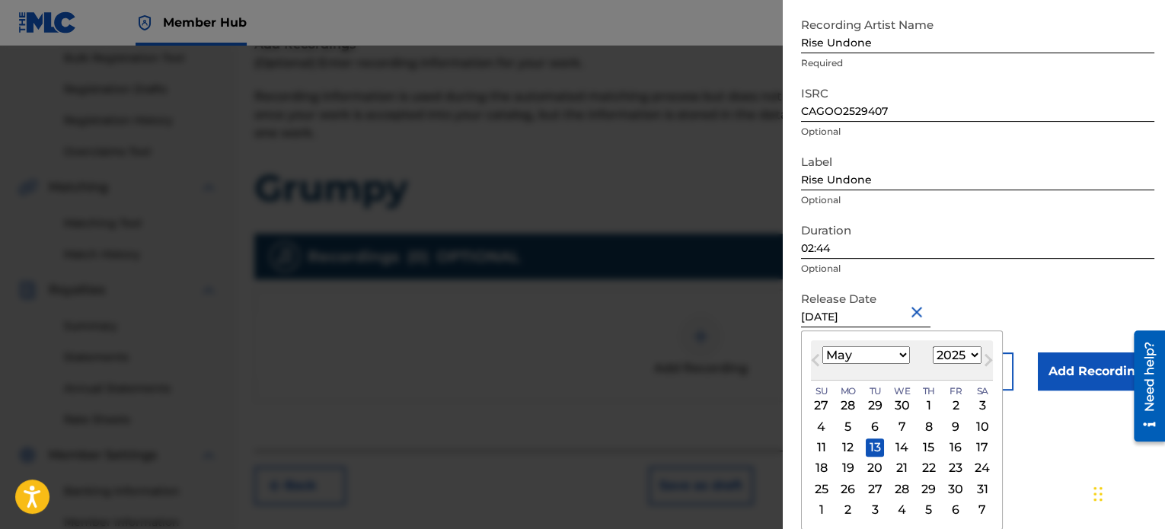
scroll to position [27, 0]
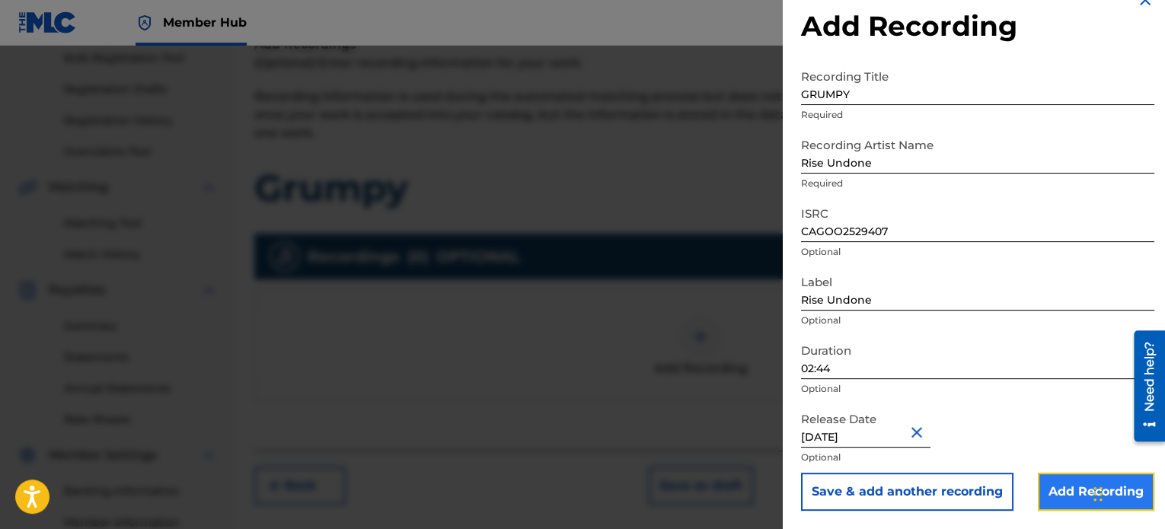
click at [1059, 487] on input "Add Recording" at bounding box center [1096, 492] width 116 height 38
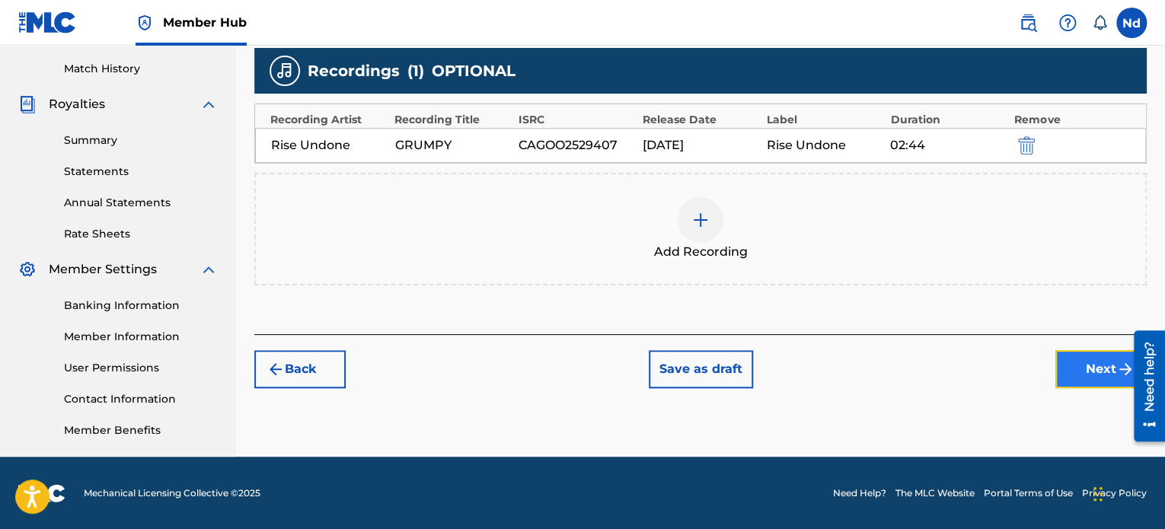
click at [1088, 360] on button "Next" at bounding box center [1100, 369] width 91 height 38
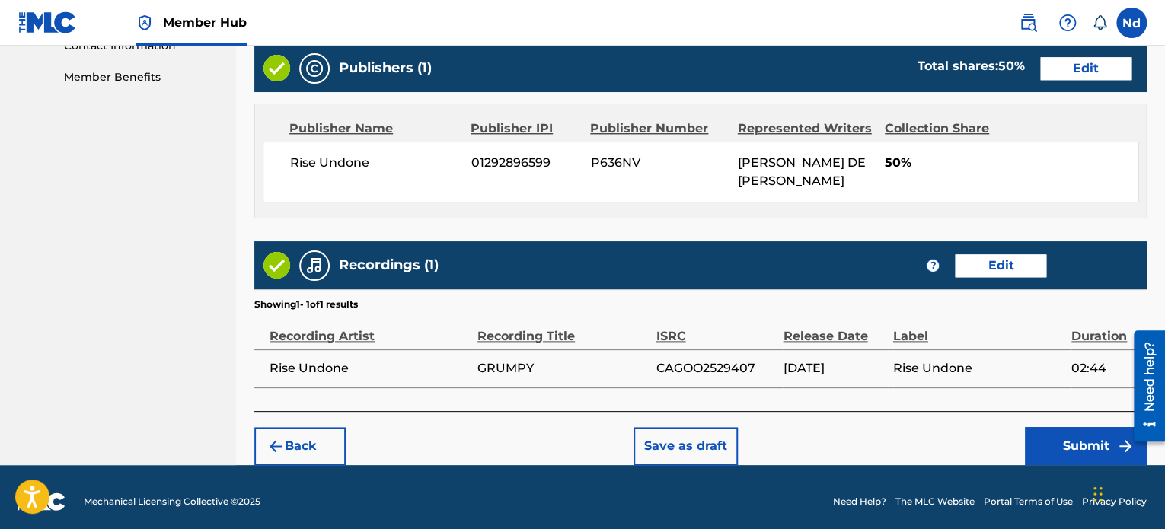
scroll to position [774, 0]
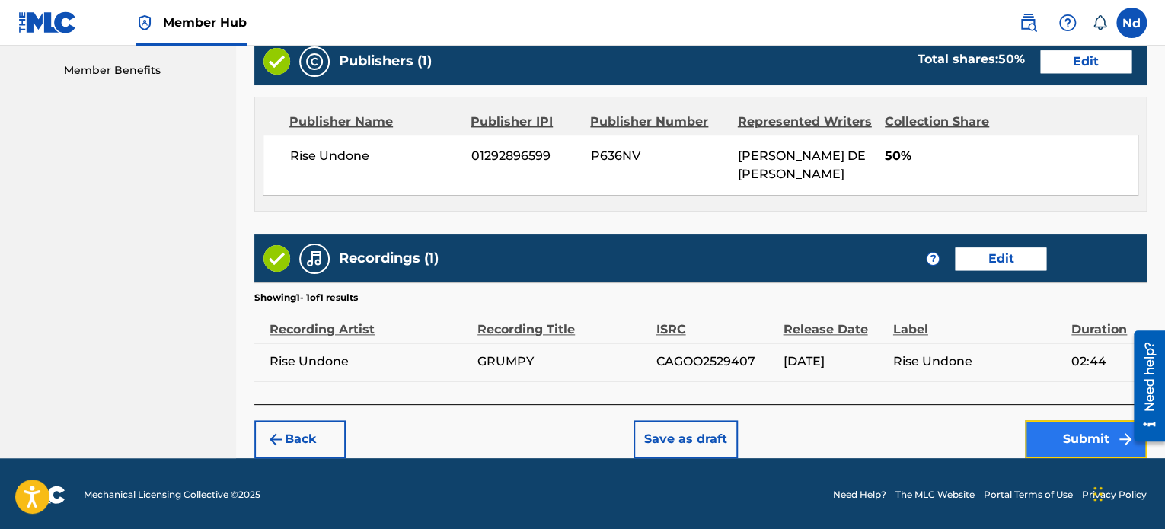
click at [1048, 425] on button "Submit" at bounding box center [1086, 439] width 122 height 38
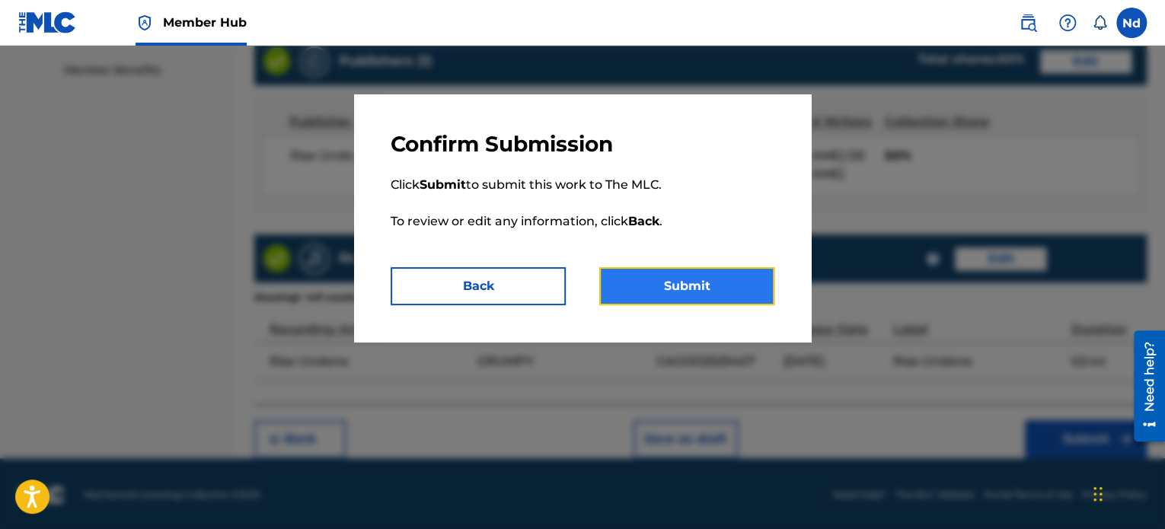
click at [686, 288] on button "Submit" at bounding box center [686, 286] width 175 height 38
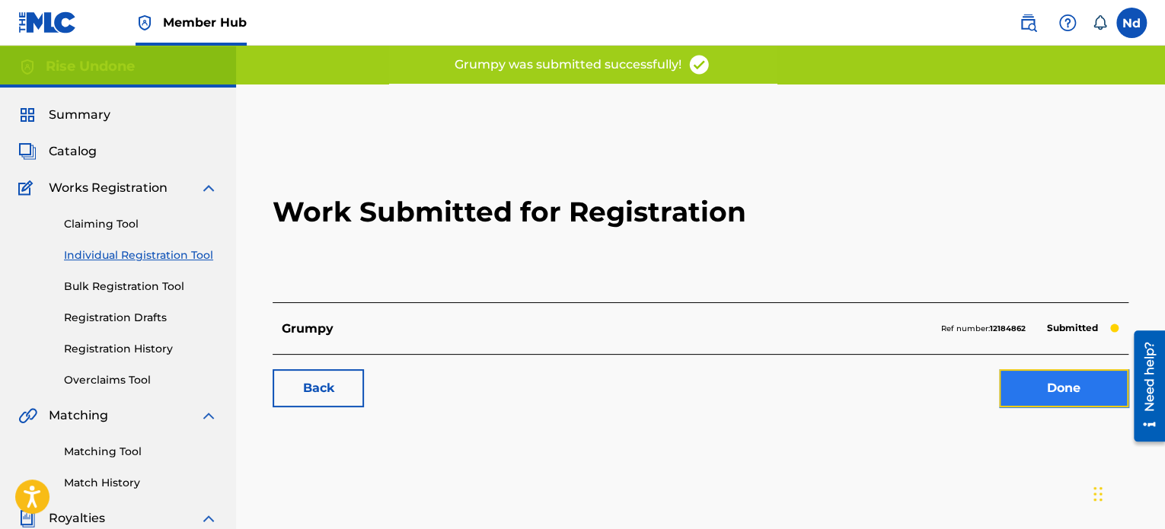
click at [1038, 392] on link "Done" at bounding box center [1063, 388] width 129 height 38
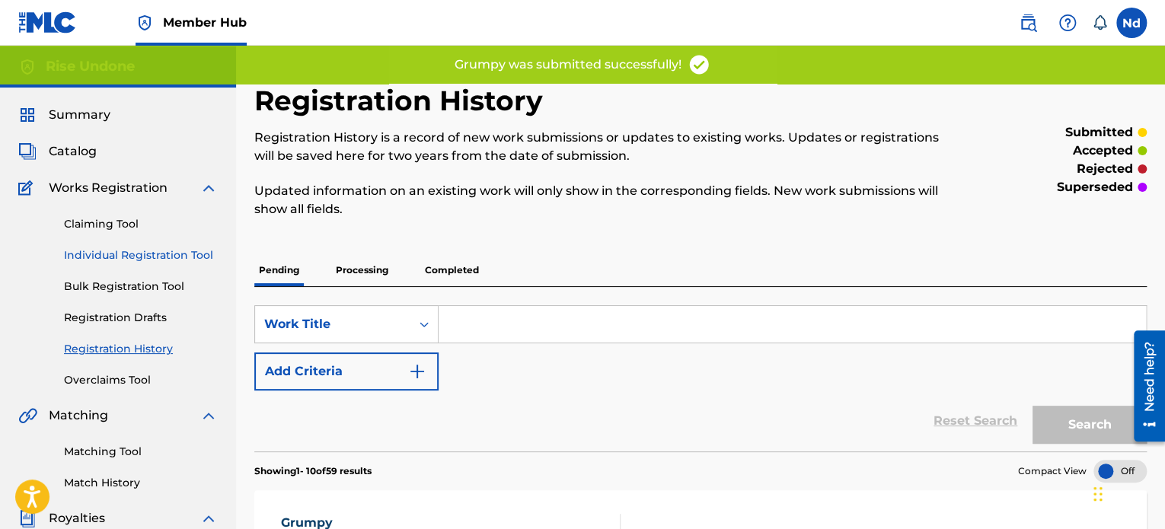
click at [131, 253] on link "Individual Registration Tool" at bounding box center [141, 255] width 154 height 16
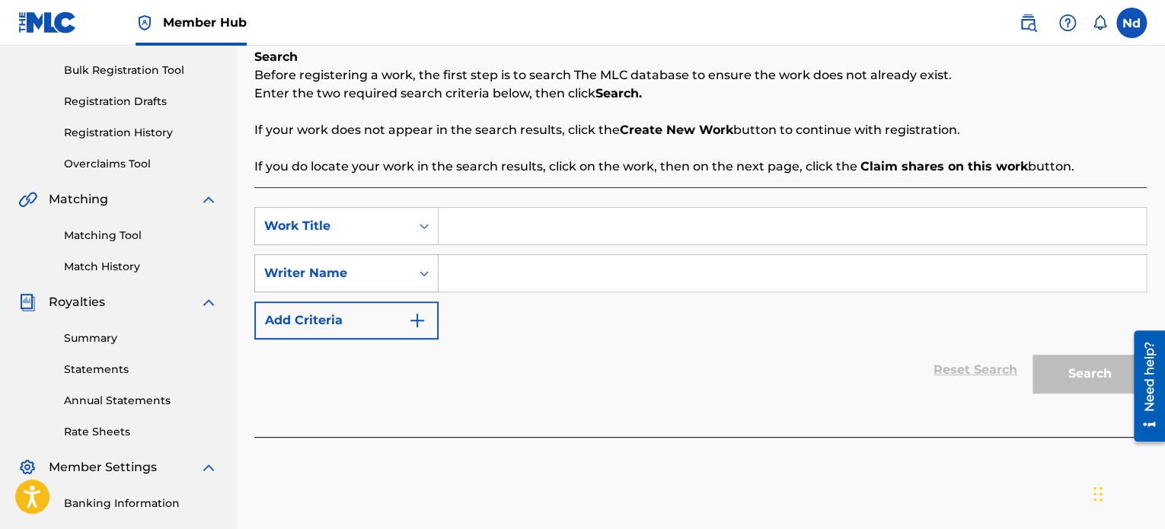
scroll to position [305, 0]
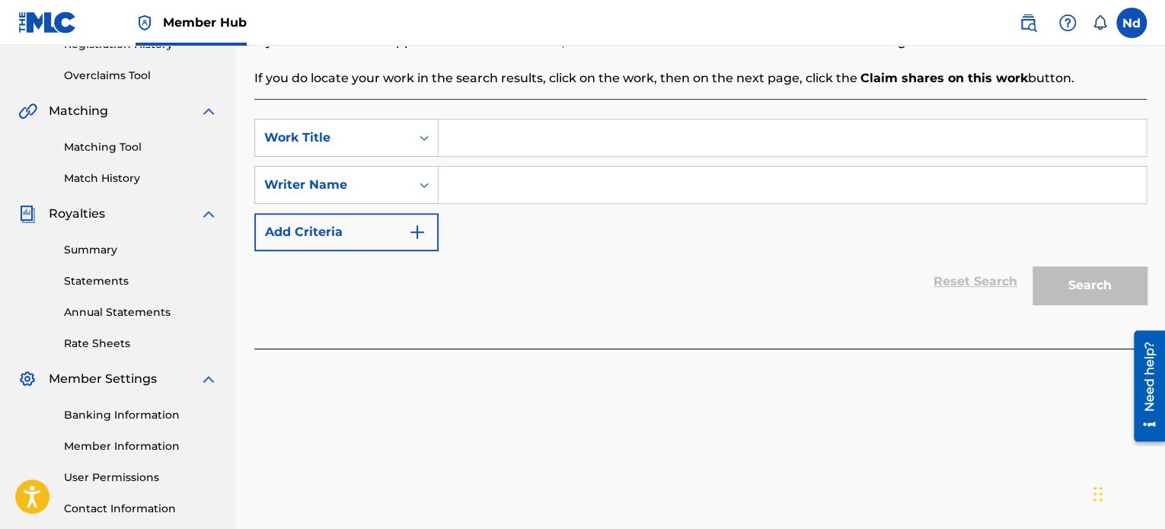
click at [554, 122] on input "Search Form" at bounding box center [792, 138] width 707 height 37
paste input "02:44"
drag, startPoint x: 518, startPoint y: 139, endPoint x: 331, endPoint y: 140, distance: 186.5
click at [331, 139] on div "SearchWithCriteria3be18efe-a1fe-4424-891f-bc535b18a3da Work Title 02:44" at bounding box center [700, 138] width 892 height 38
type input "Balance"
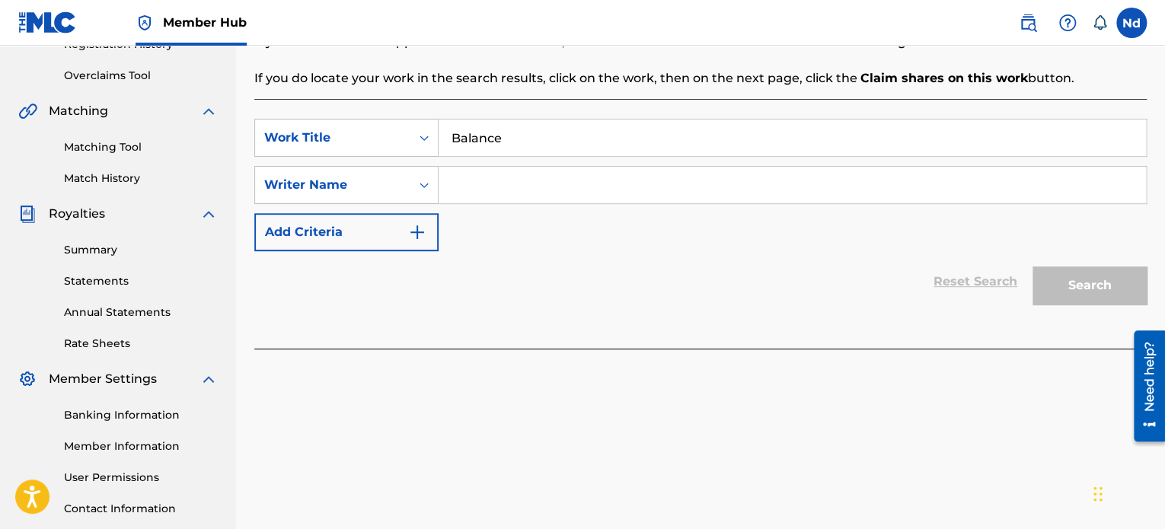
click at [585, 199] on input "Search Form" at bounding box center [792, 185] width 707 height 37
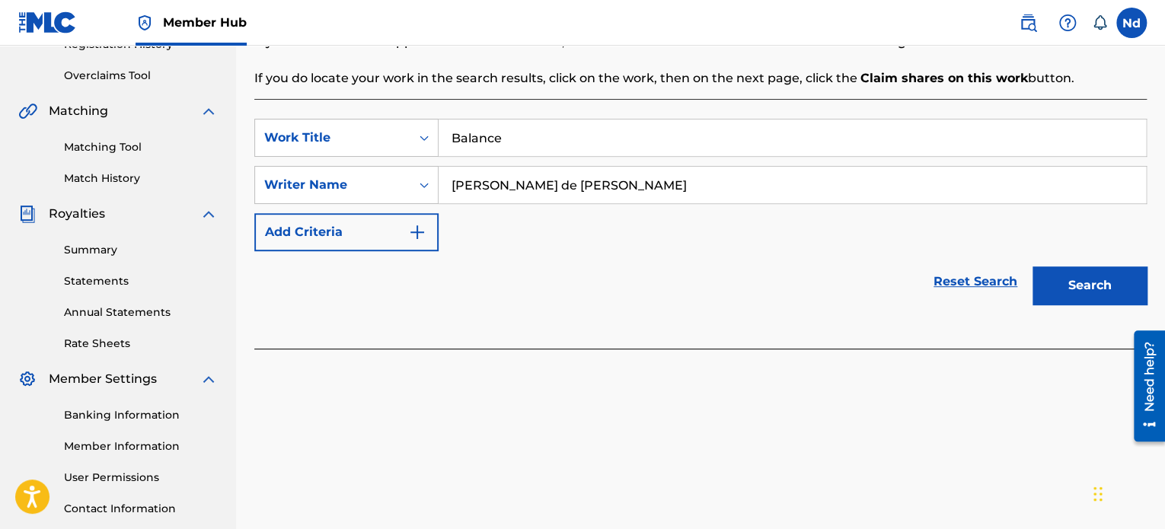
type input "[PERSON_NAME] de [PERSON_NAME]"
click at [1032, 266] on button "Search" at bounding box center [1089, 285] width 114 height 38
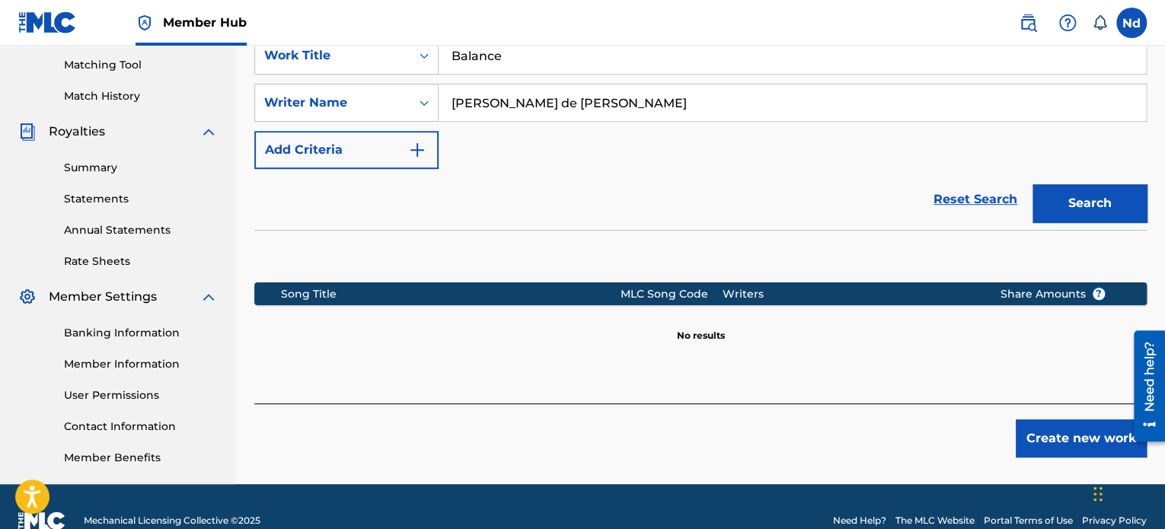
scroll to position [414, 0]
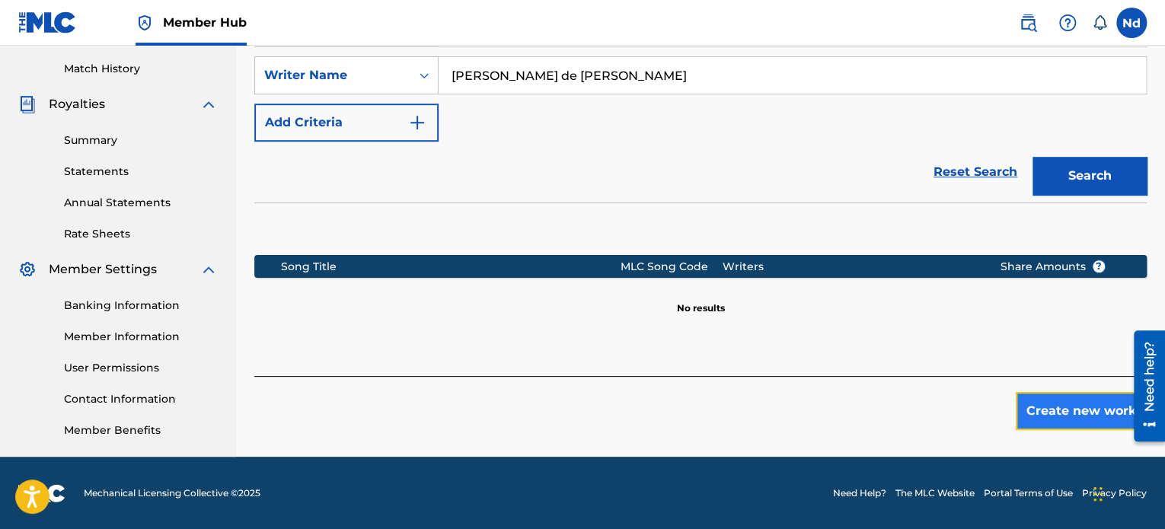
click at [1073, 410] on button "Create new work" at bounding box center [1081, 411] width 131 height 38
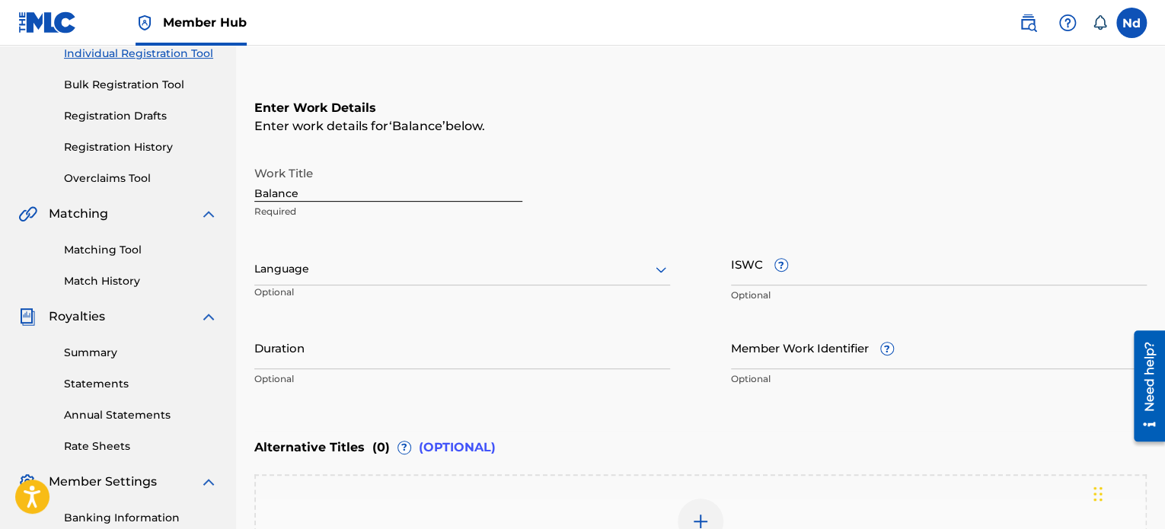
scroll to position [228, 0]
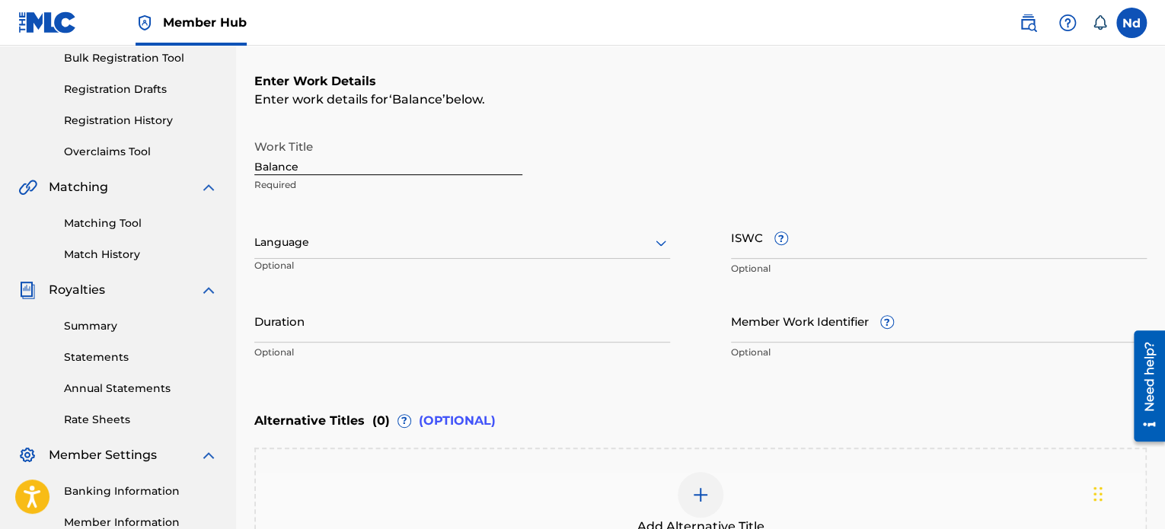
click at [343, 246] on div at bounding box center [462, 242] width 416 height 19
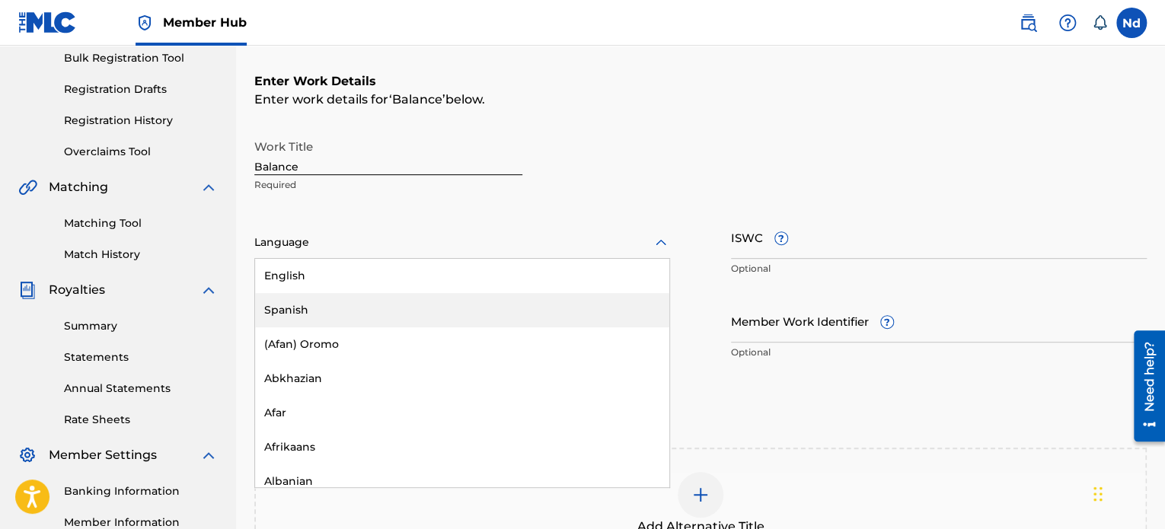
click at [353, 276] on div "English" at bounding box center [462, 276] width 414 height 34
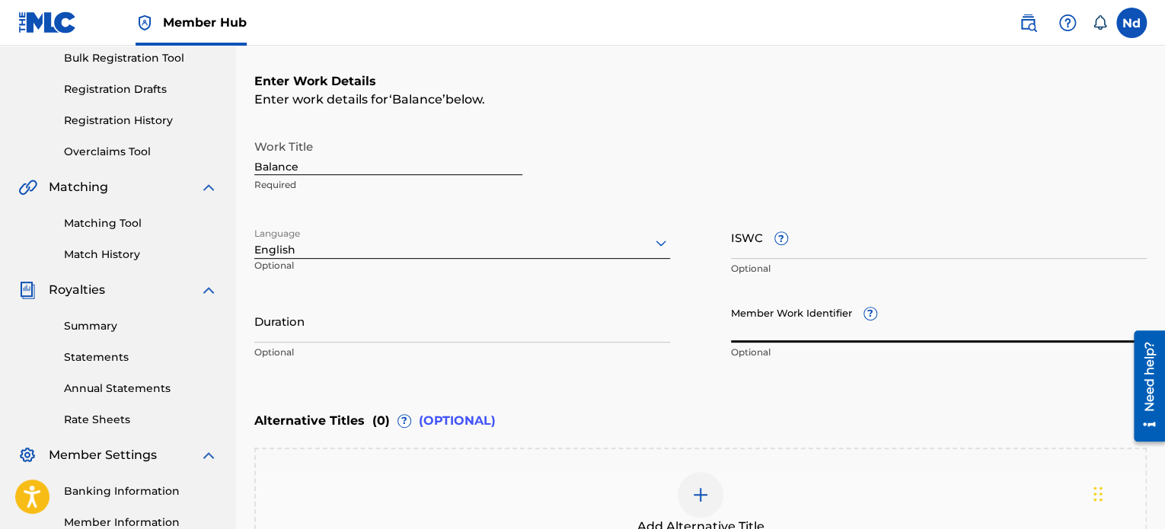
click at [814, 328] on input "Member Work Identifier ?" at bounding box center [939, 320] width 416 height 43
paste input "930267886"
type input "930267886"
click at [863, 248] on input "ISWC ?" at bounding box center [939, 236] width 416 height 43
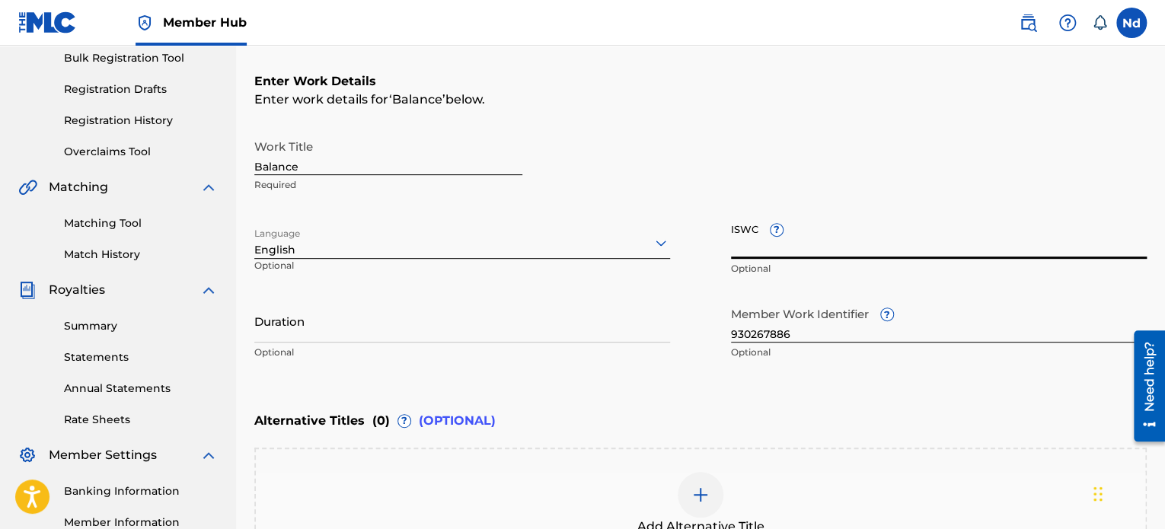
paste input "T3326092502"
type input "T3326092502"
click at [378, 340] on input "Duration" at bounding box center [462, 320] width 416 height 43
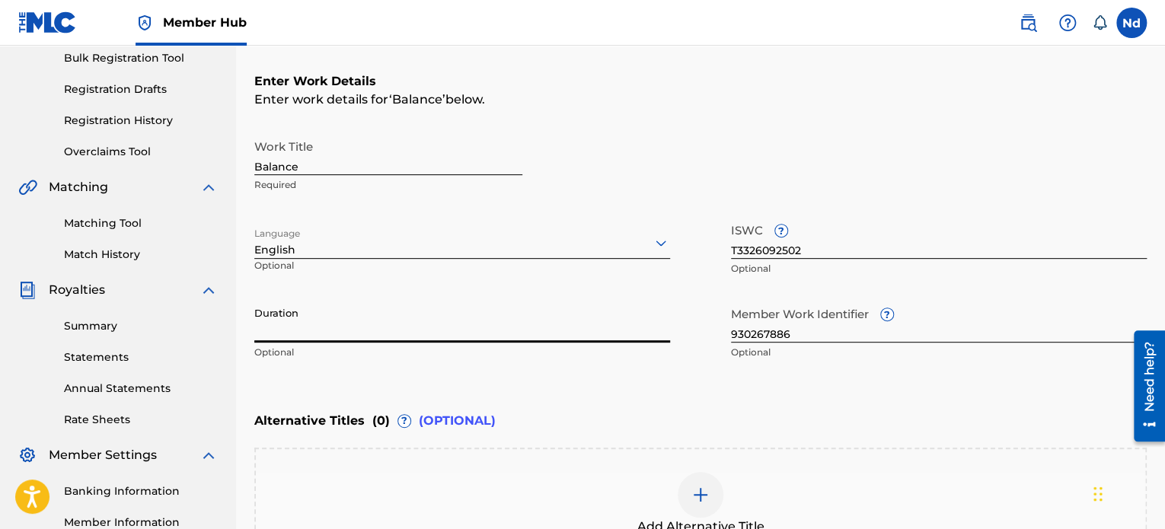
paste input "02:43"
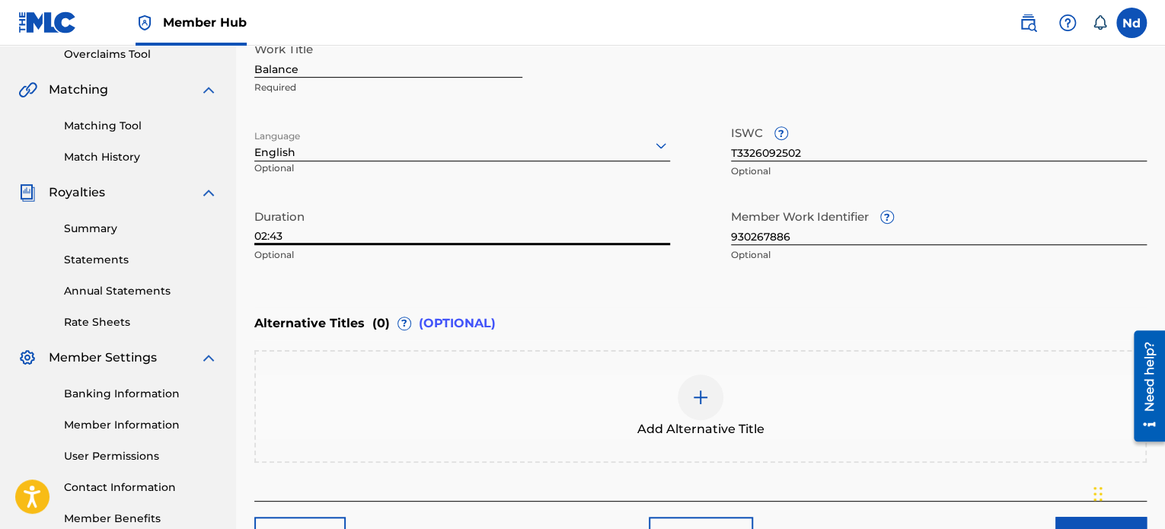
scroll to position [423, 0]
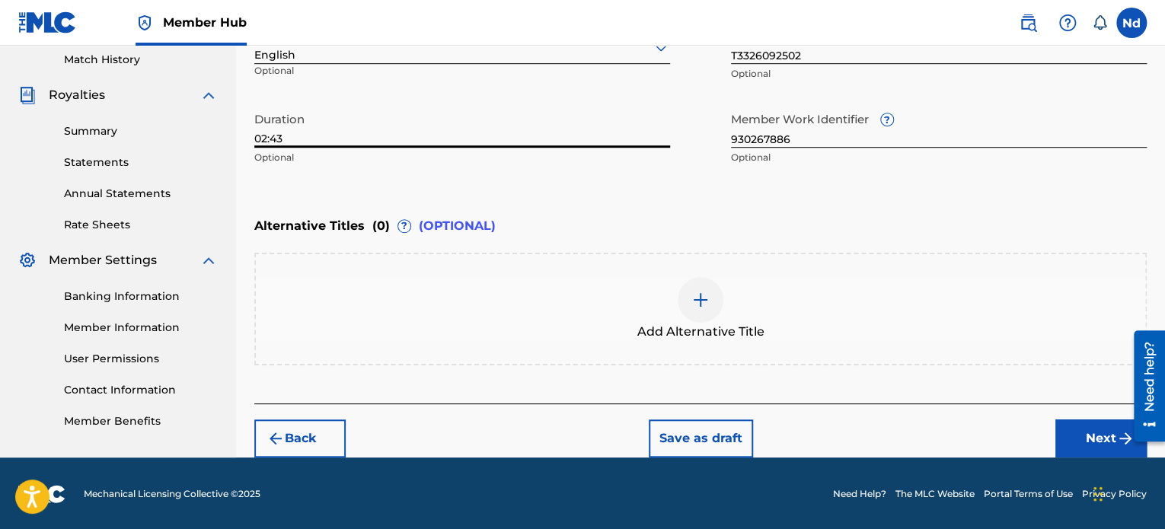
type input "02:43"
click at [1084, 435] on button "Next" at bounding box center [1100, 438] width 91 height 38
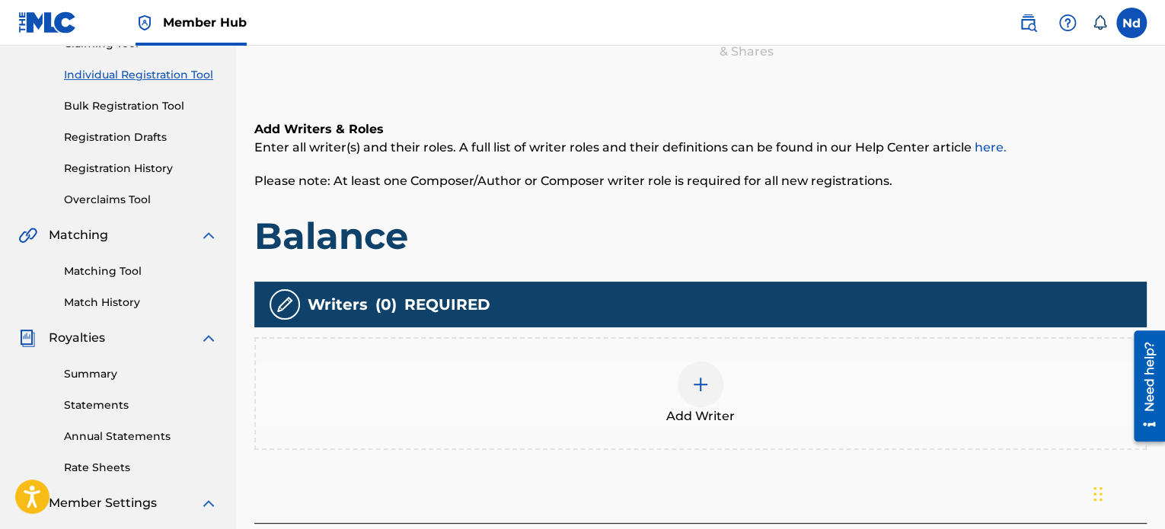
scroll to position [373, 0]
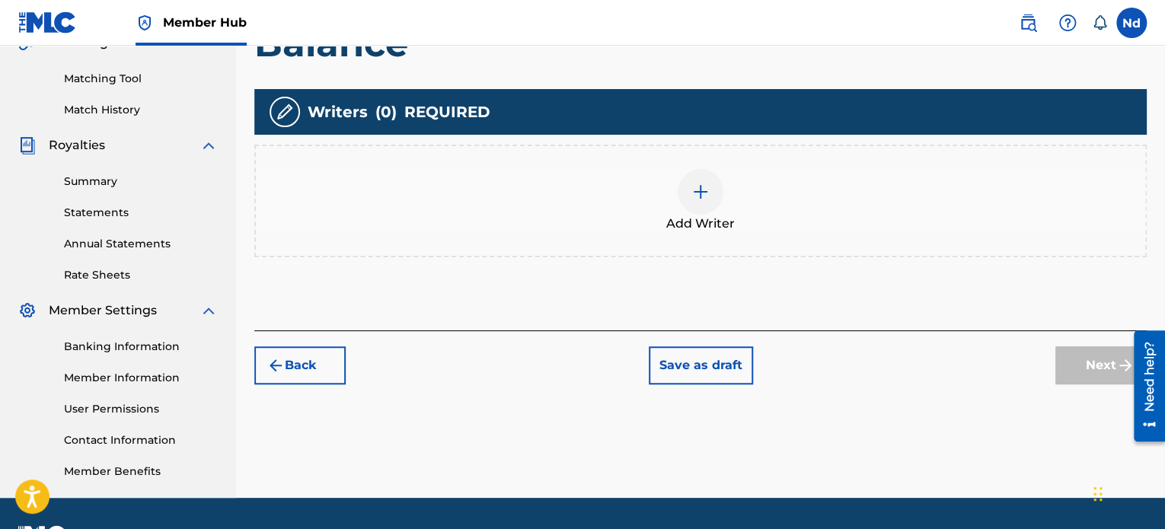
click at [709, 188] on img at bounding box center [700, 192] width 18 height 18
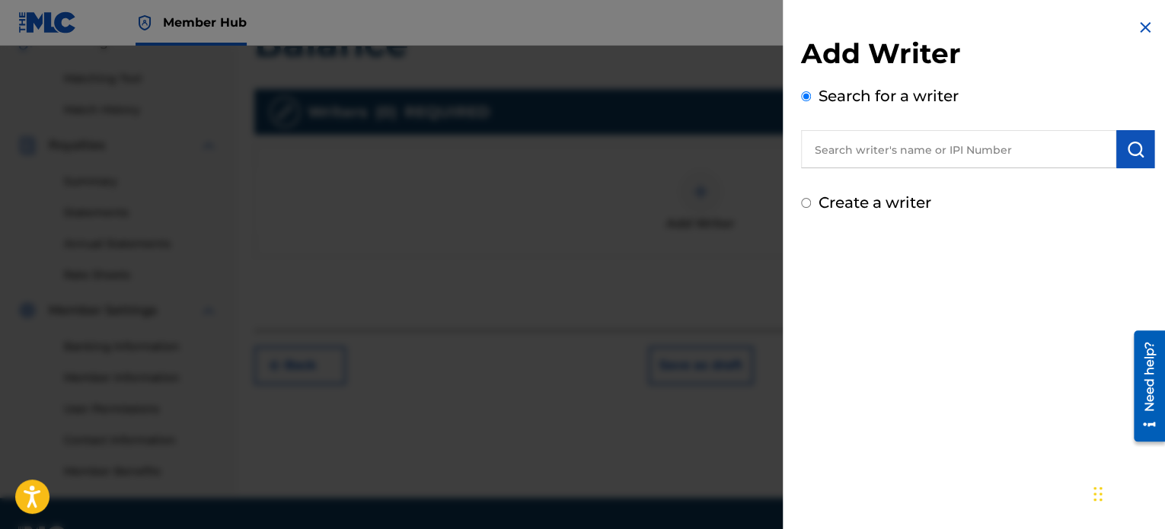
click at [971, 150] on input "text" at bounding box center [958, 149] width 315 height 38
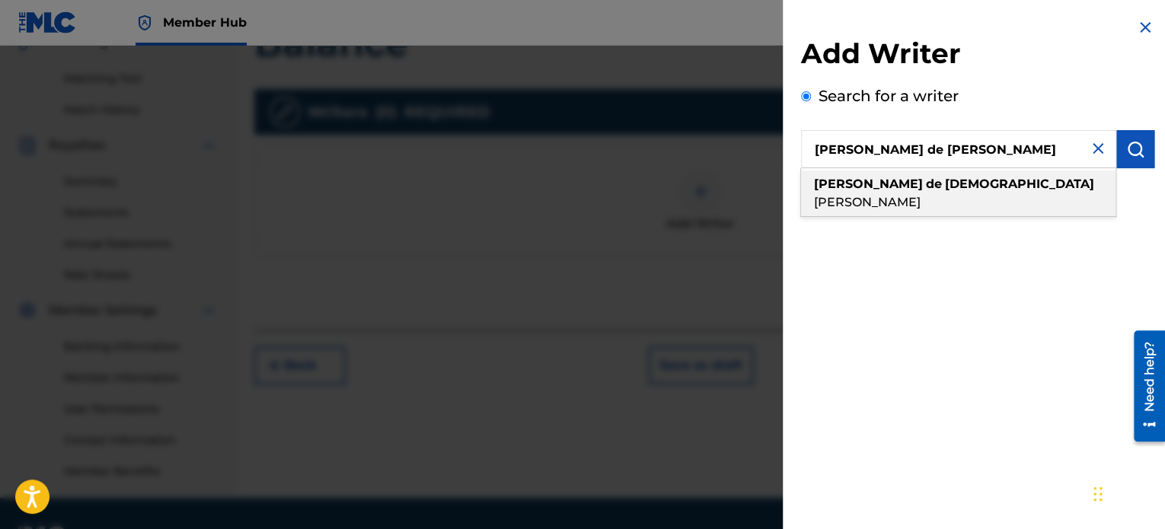
click at [920, 195] on span "[PERSON_NAME]" at bounding box center [867, 202] width 107 height 14
type input "[PERSON_NAME] de [PERSON_NAME]"
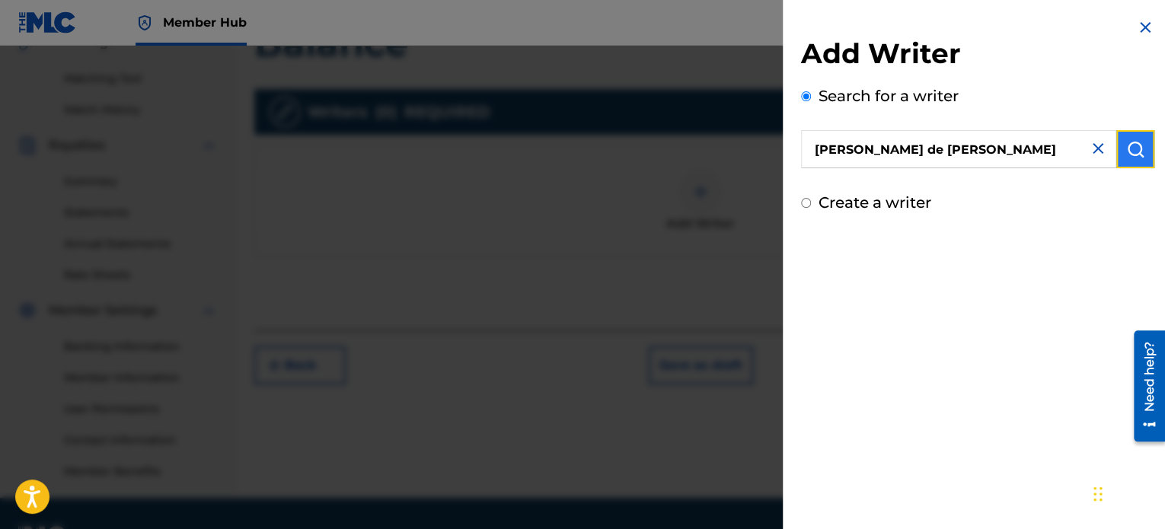
click at [1126, 149] on img "submit" at bounding box center [1135, 149] width 18 height 18
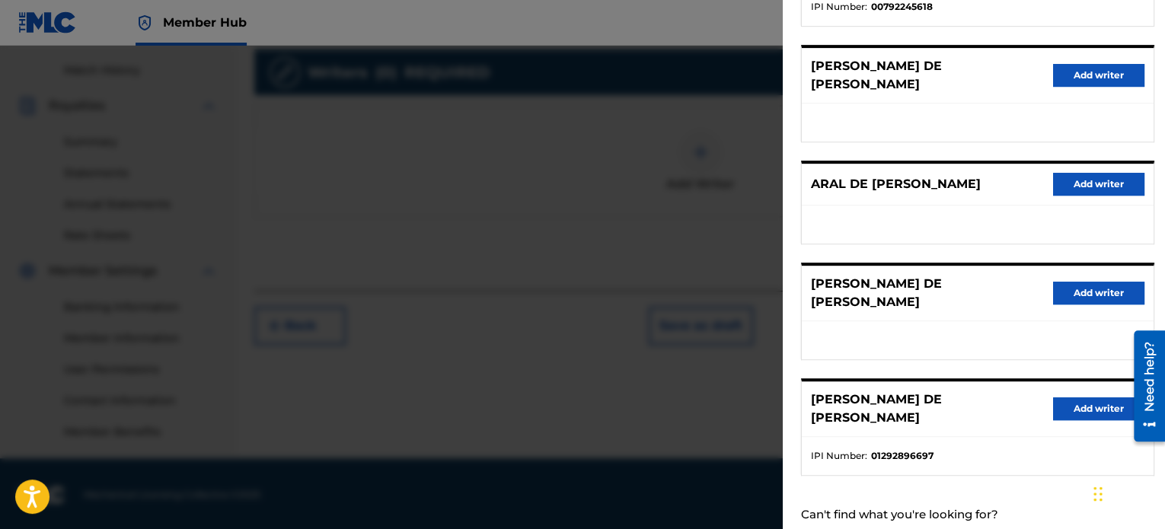
scroll to position [414, 0]
click at [1101, 397] on button "Add writer" at bounding box center [1098, 408] width 91 height 23
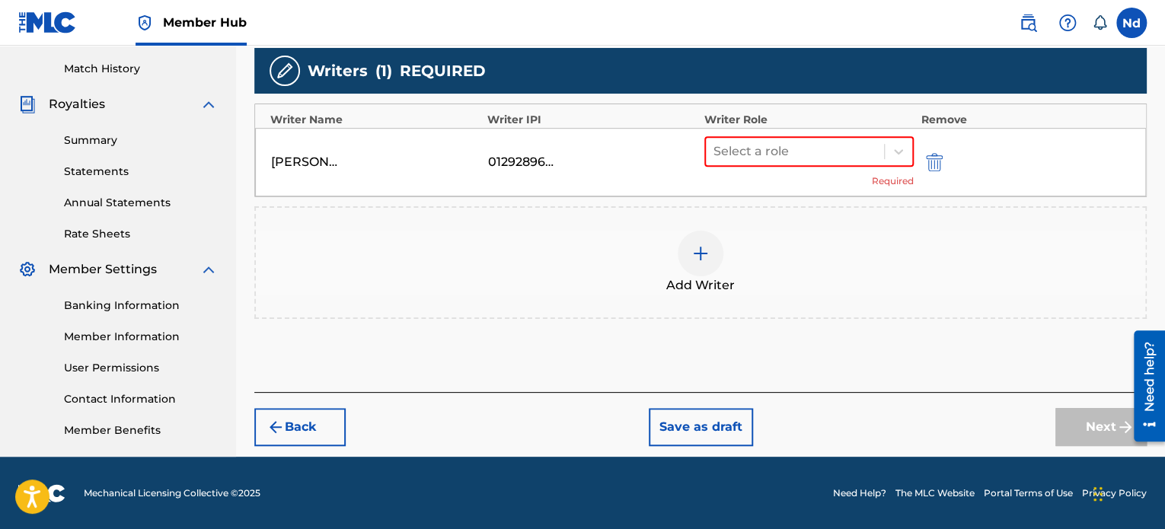
click at [760, 132] on div "NADIA DE JESUS CARDOSO 01292896697 Select a role Required" at bounding box center [700, 162] width 891 height 69
click at [760, 154] on div at bounding box center [794, 151] width 163 height 21
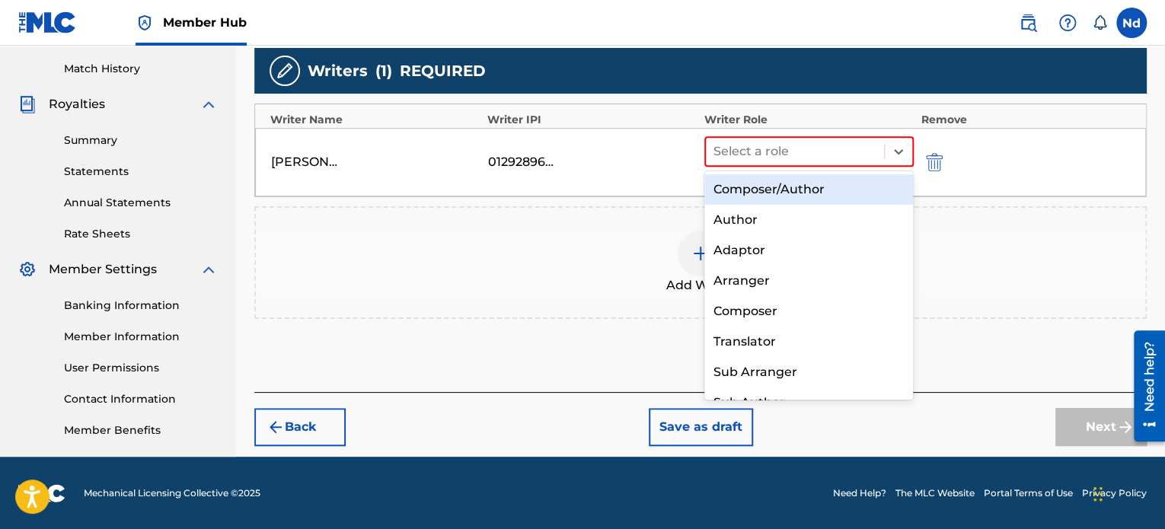
click at [781, 177] on div "Composer/Author" at bounding box center [808, 189] width 209 height 30
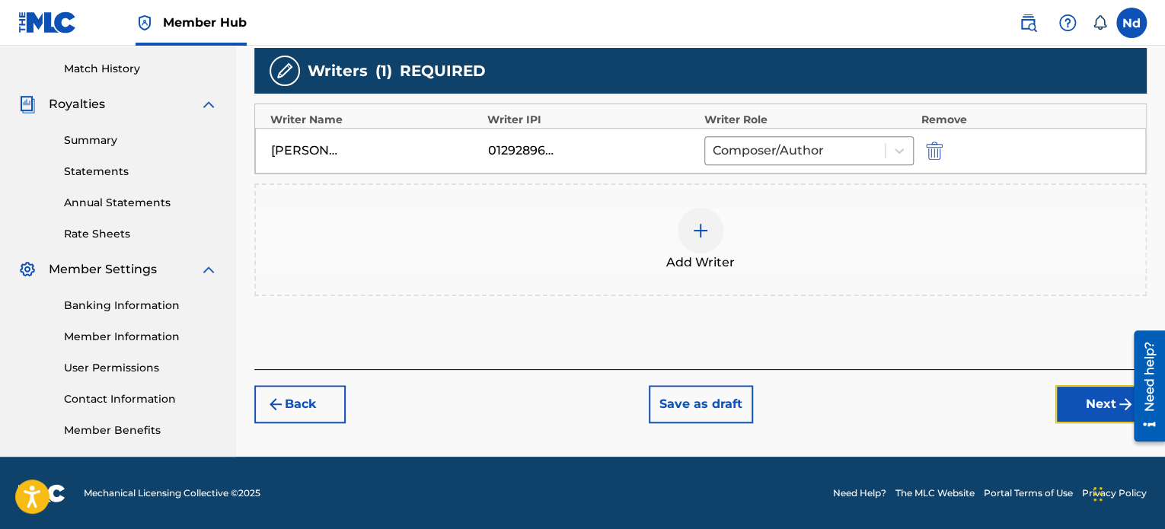
click at [1096, 400] on button "Next" at bounding box center [1100, 404] width 91 height 38
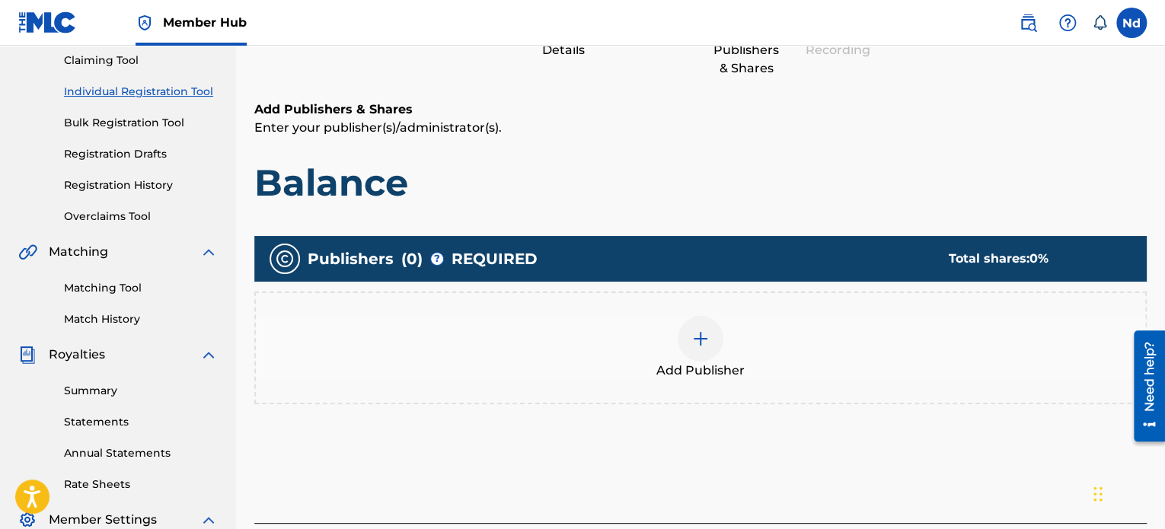
scroll to position [221, 0]
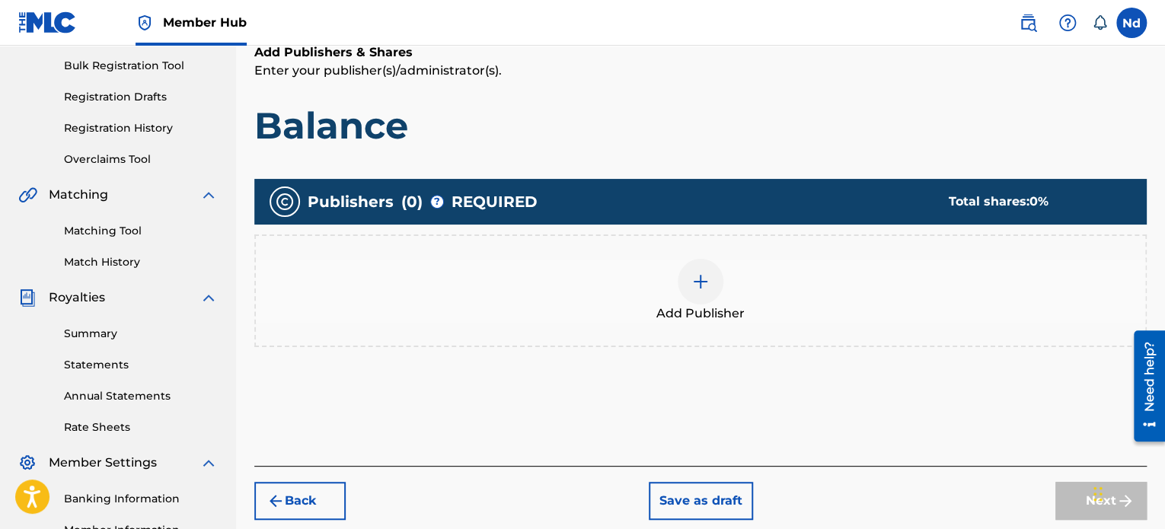
click at [722, 269] on div "Add Publisher" at bounding box center [700, 291] width 889 height 64
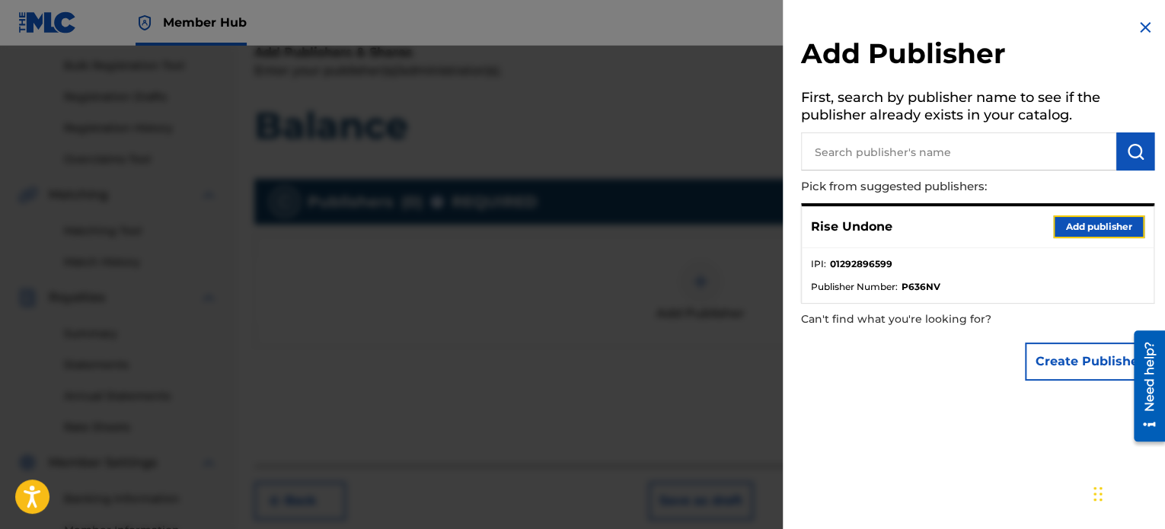
click at [1084, 234] on button "Add publisher" at bounding box center [1098, 226] width 91 height 23
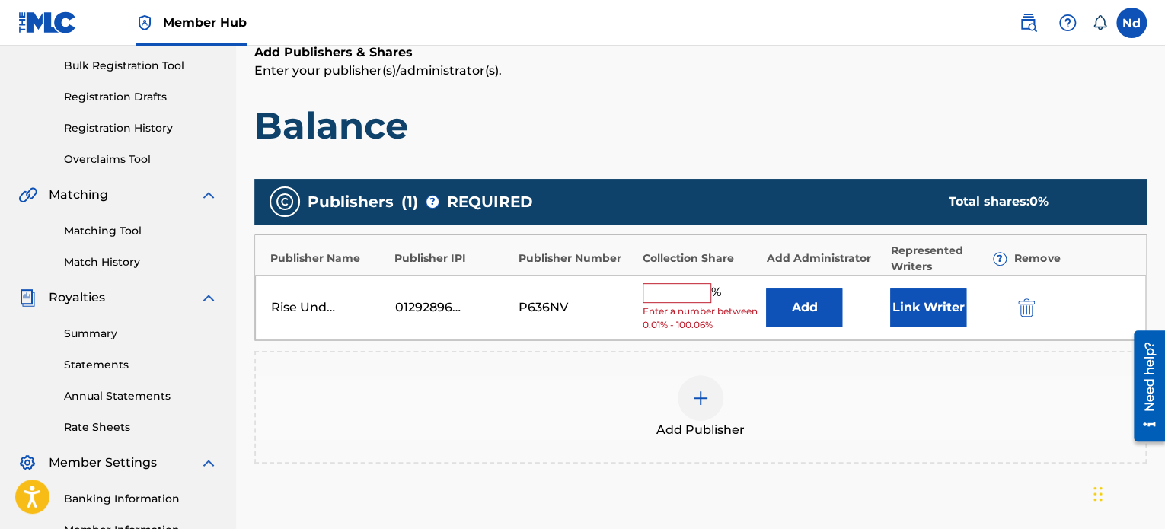
click at [670, 279] on div "Rise Undone 01292896599 P636NV % Enter a number between 0.01% - 100.06% Add Lin…" at bounding box center [700, 308] width 891 height 66
click at [671, 298] on input "text" at bounding box center [677, 293] width 69 height 20
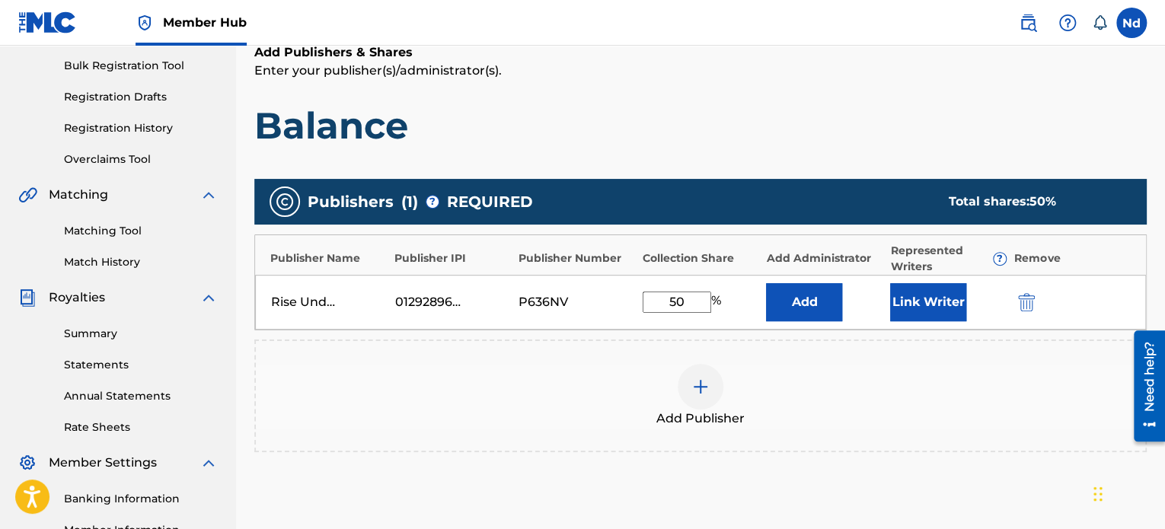
type input "50"
click at [879, 312] on div "Add" at bounding box center [824, 302] width 116 height 38
click at [907, 285] on button "Link Writer" at bounding box center [928, 302] width 76 height 38
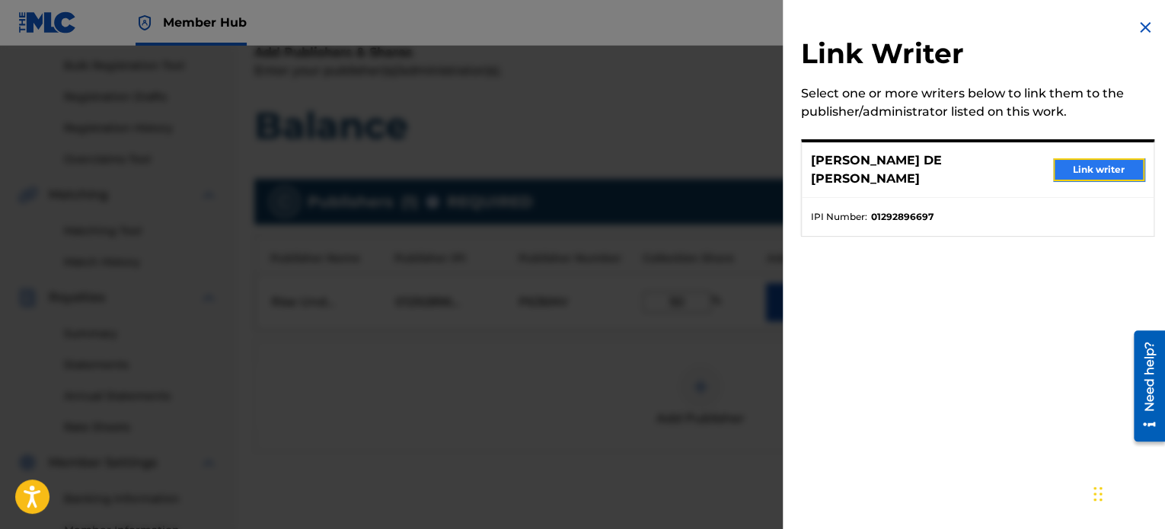
click at [1095, 158] on button "Link writer" at bounding box center [1098, 169] width 91 height 23
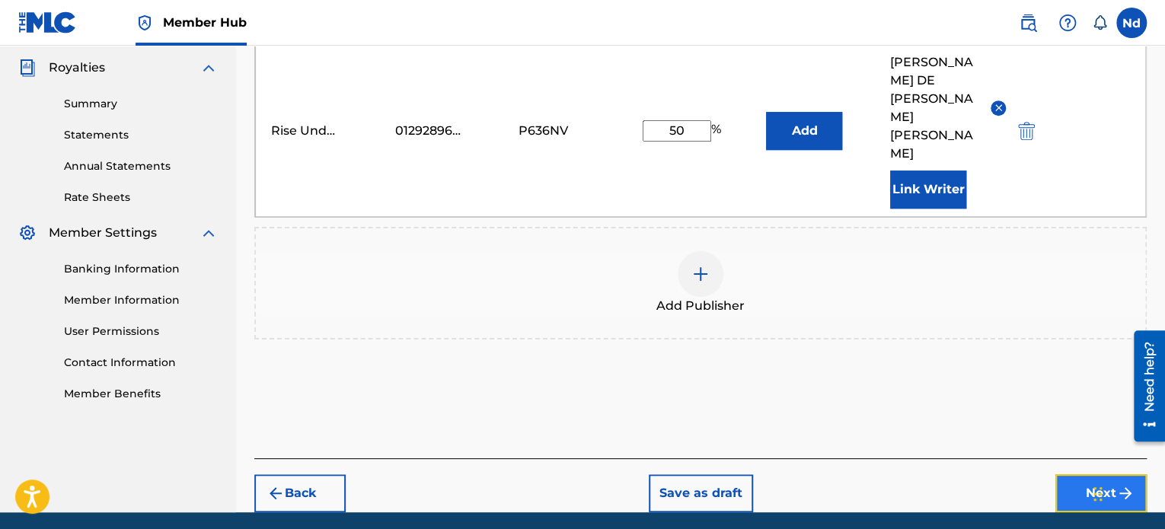
click at [1108, 474] on button "Next" at bounding box center [1100, 493] width 91 height 38
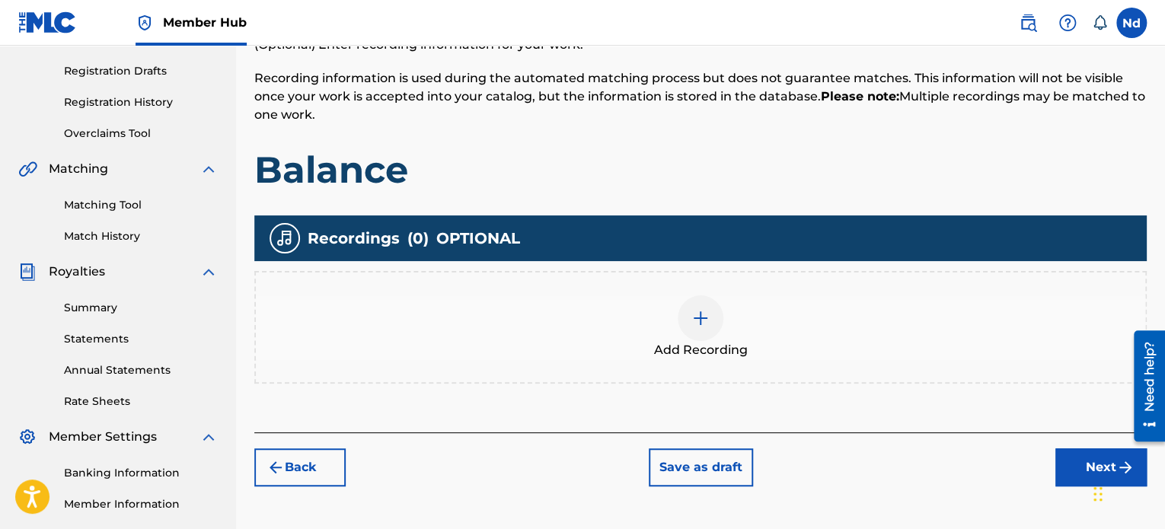
scroll to position [373, 0]
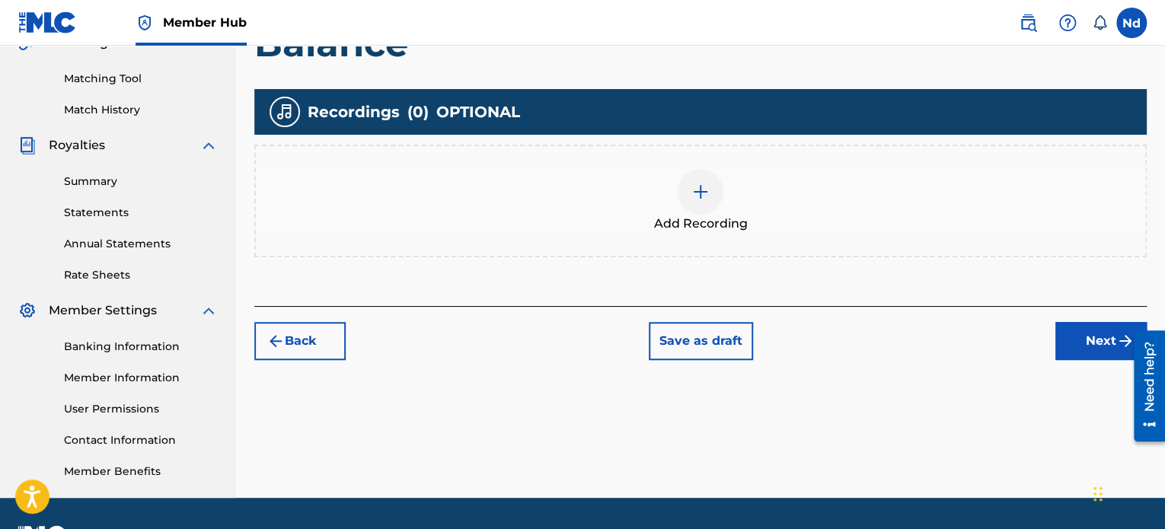
click at [713, 233] on div "Add Recording" at bounding box center [700, 201] width 892 height 113
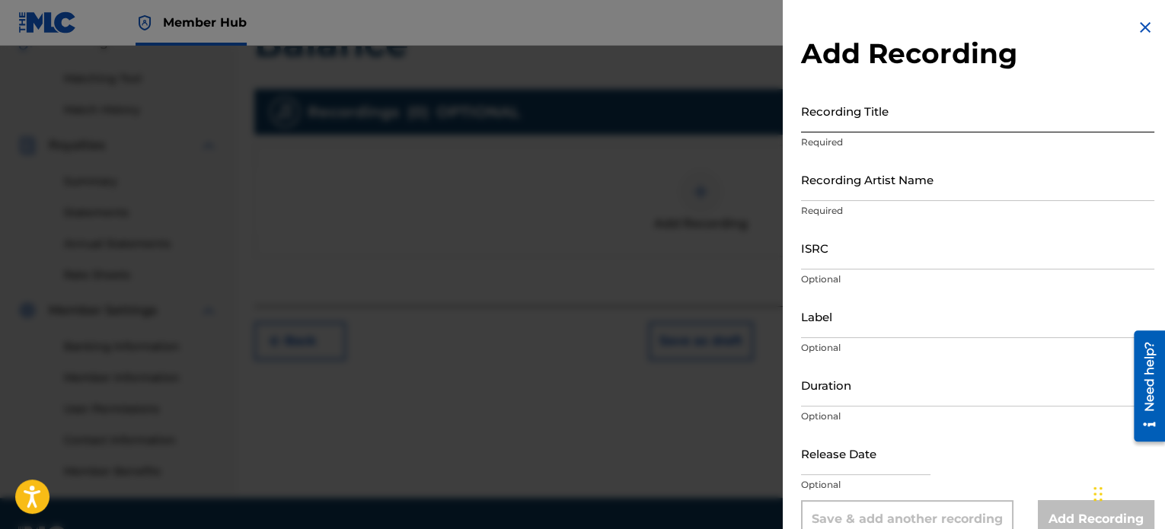
click at [920, 107] on input "Recording Title" at bounding box center [977, 110] width 353 height 43
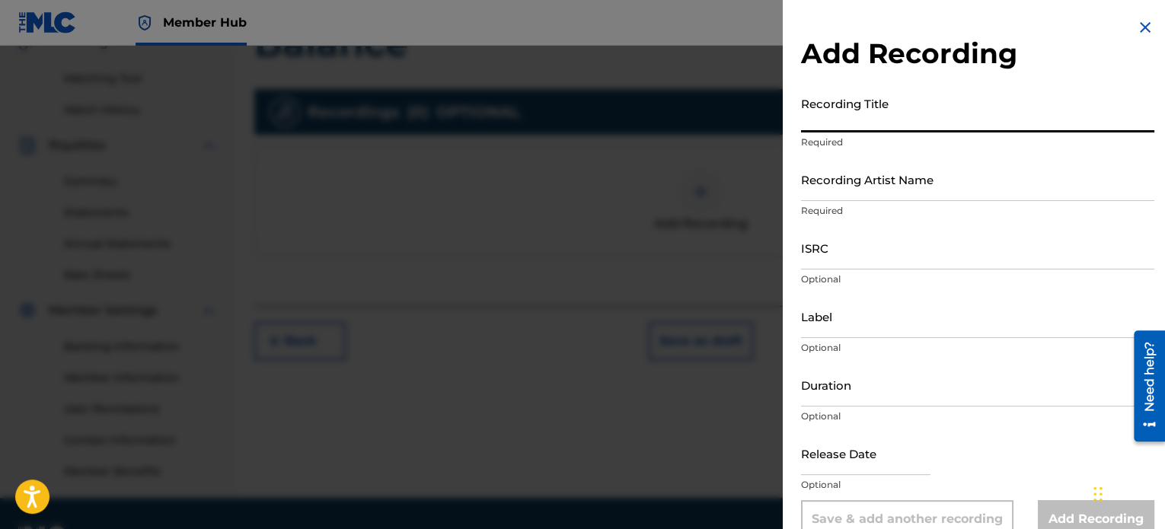
paste input "BALANCE"
type input "BALANCE"
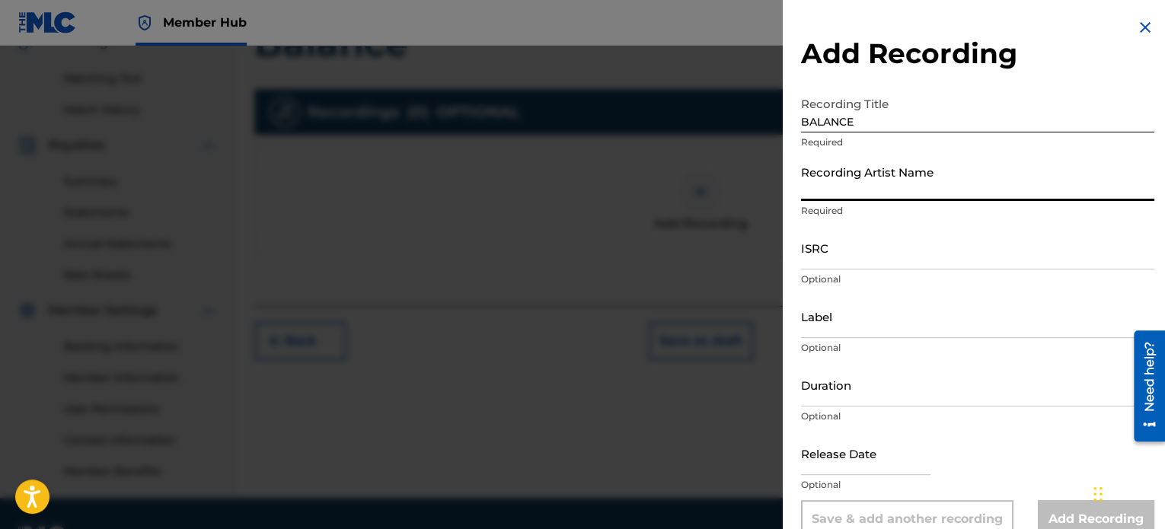
click at [822, 195] on input "Recording Artist Name" at bounding box center [977, 179] width 353 height 43
paste input "CAGOO2529409"
type input "CAGOO2529409"
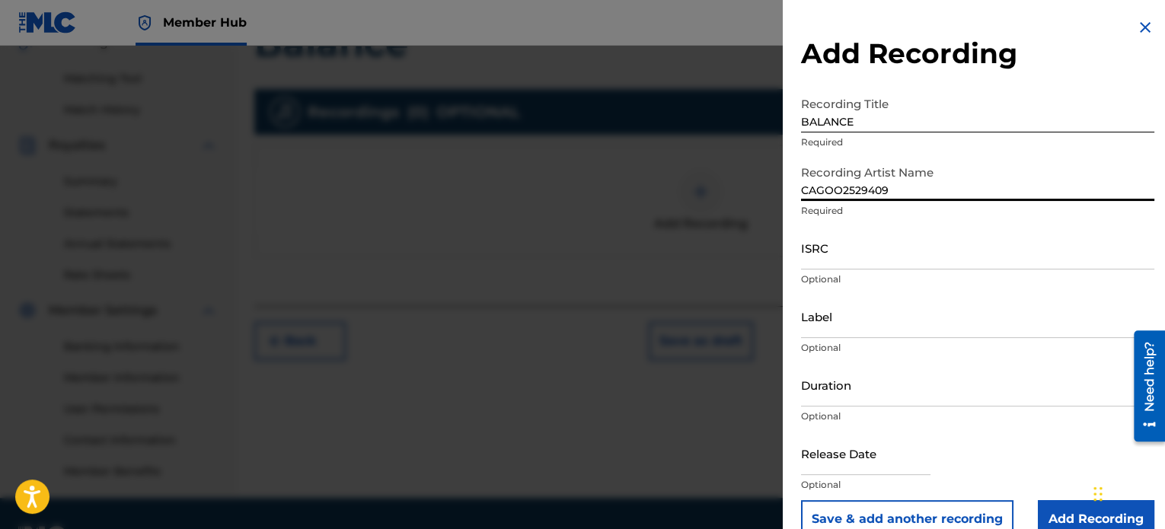
click at [861, 187] on input "CAGOO2529409" at bounding box center [977, 179] width 353 height 43
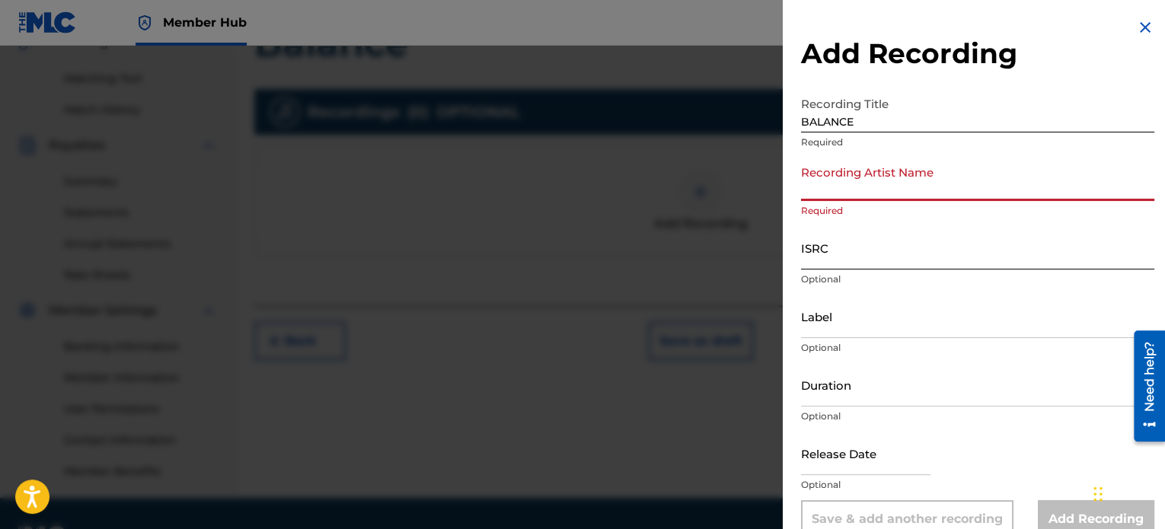
click at [899, 243] on input "ISRC" at bounding box center [977, 247] width 353 height 43
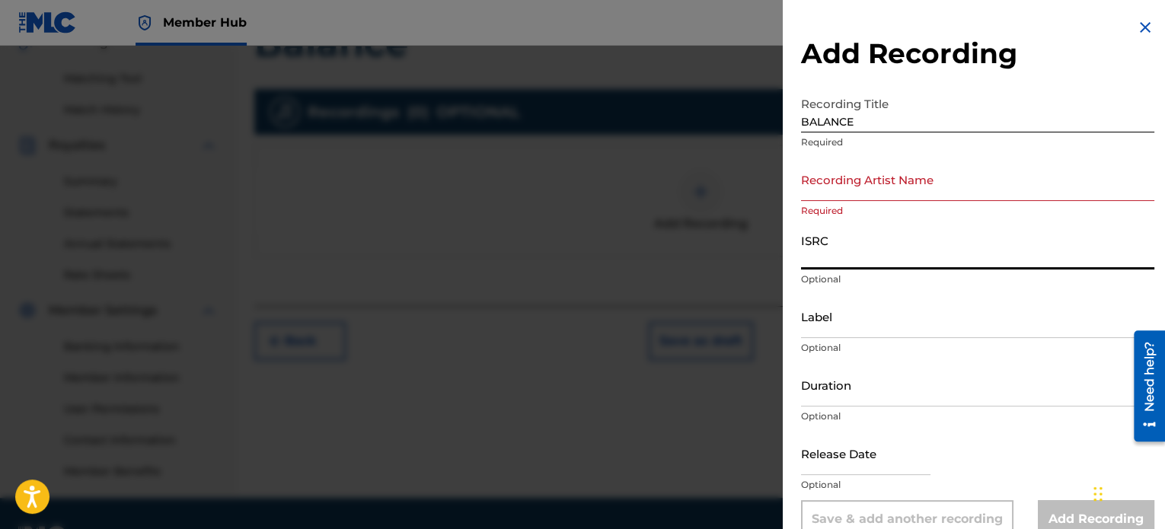
paste input "CAGOO2529409"
type input "CAGOO2529409"
click at [879, 190] on input "Recording Artist Name" at bounding box center [977, 179] width 353 height 43
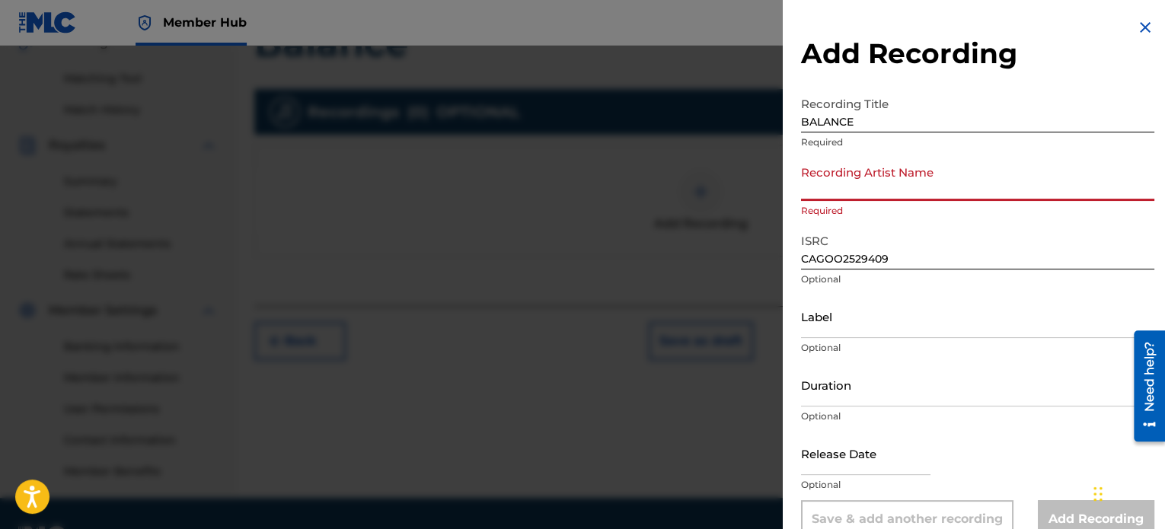
type input "Rise Undone"
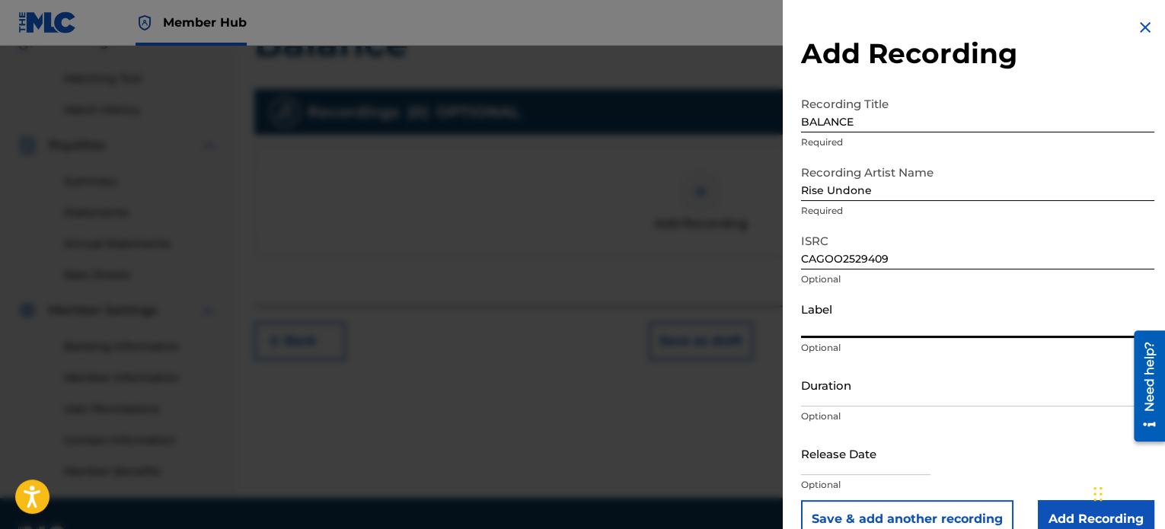
click at [853, 324] on input "Label" at bounding box center [977, 316] width 353 height 43
type input "Rise Undone"
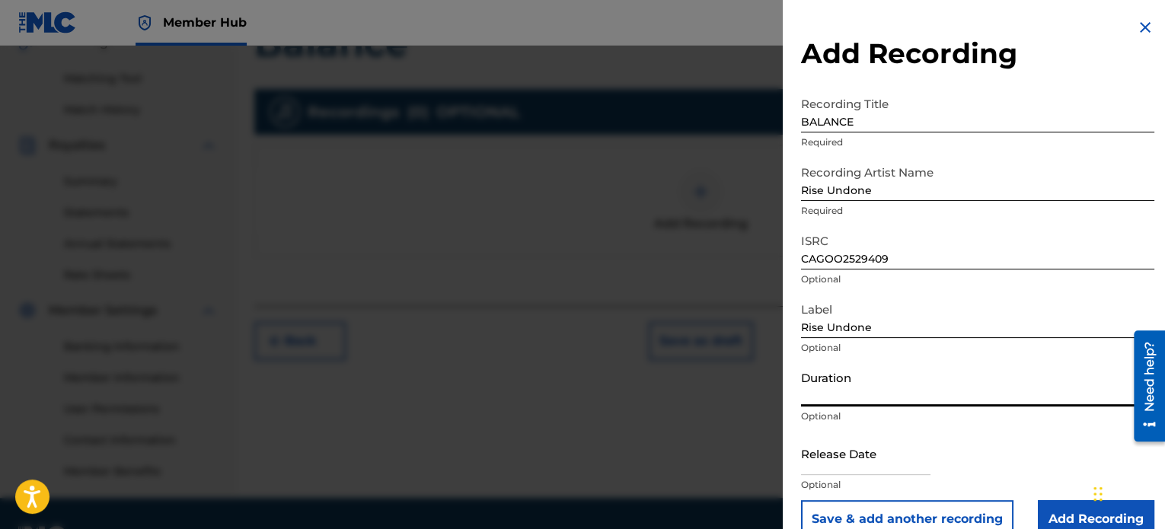
click at [894, 388] on input "Duration" at bounding box center [977, 384] width 353 height 43
paste input "02:43"
type input "02:43"
click at [868, 462] on input "text" at bounding box center [865, 453] width 129 height 43
select select "8"
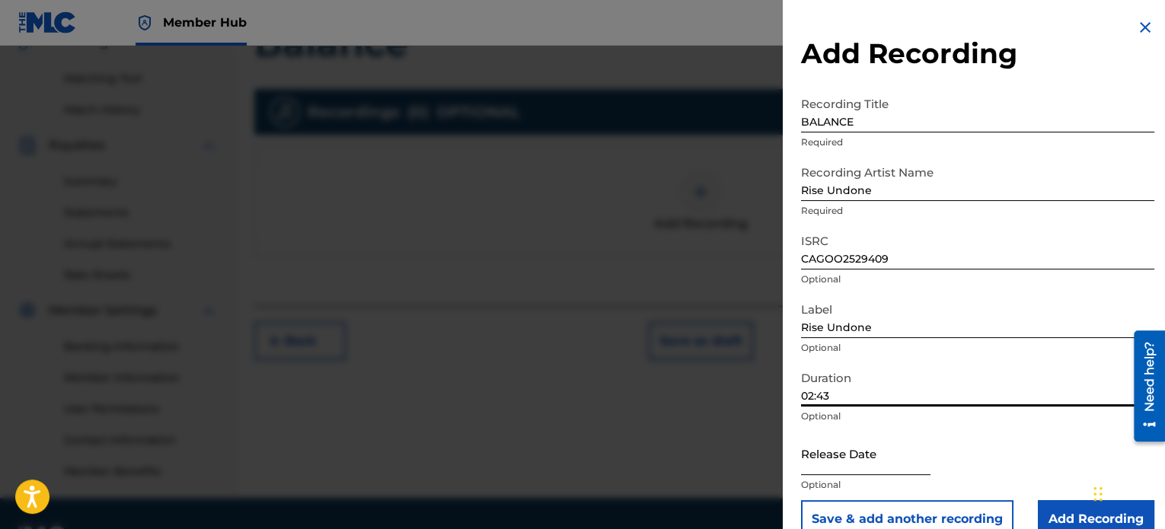
select select "2025"
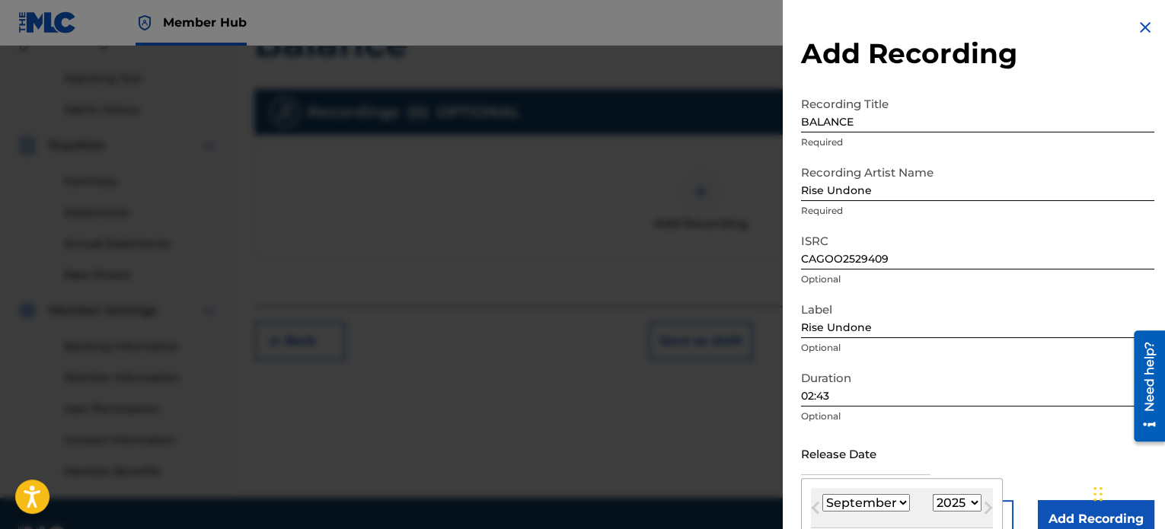
type input "[DATE]"
select select "4"
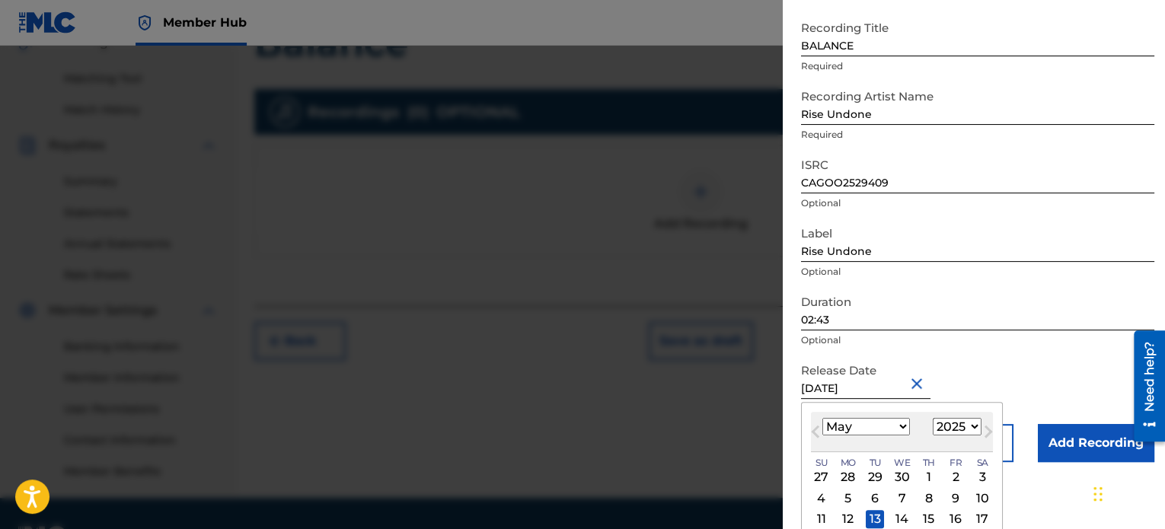
scroll to position [27, 0]
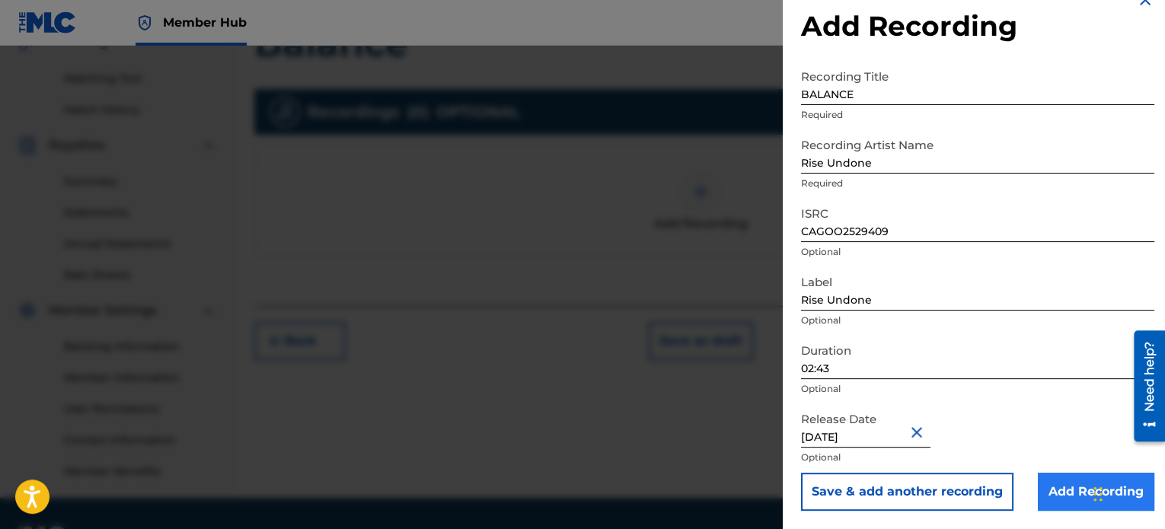
drag, startPoint x: 1072, startPoint y: 471, endPoint x: 1073, endPoint y: 485, distance: 13.8
click at [1072, 472] on form "Recording Title BALANCE Required Recording Artist Name Rise Undone Required ISR…" at bounding box center [977, 286] width 353 height 449
click at [1075, 486] on input "Add Recording" at bounding box center [1096, 492] width 116 height 38
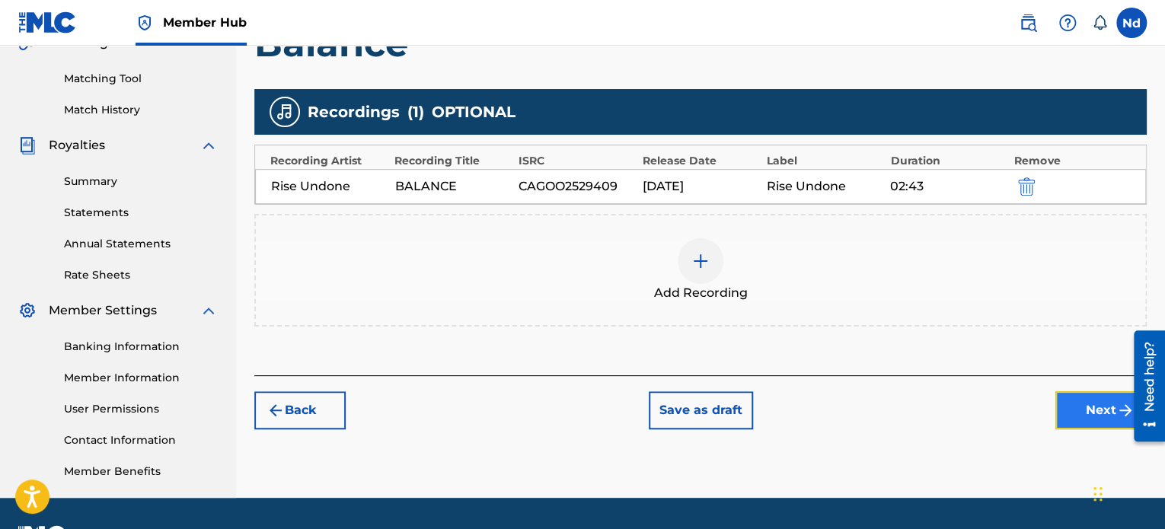
click at [1100, 402] on button "Next" at bounding box center [1100, 410] width 91 height 38
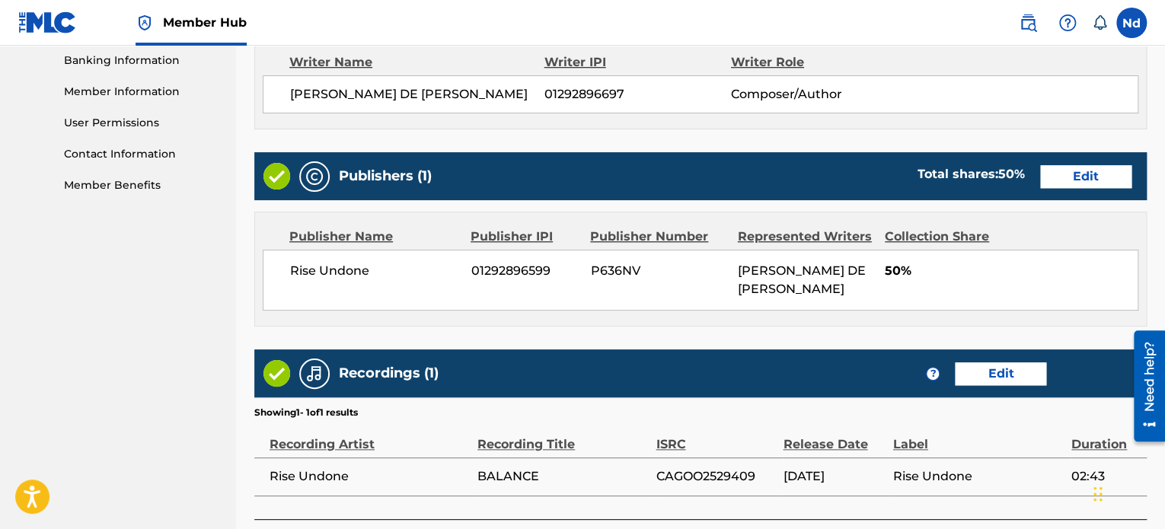
scroll to position [774, 0]
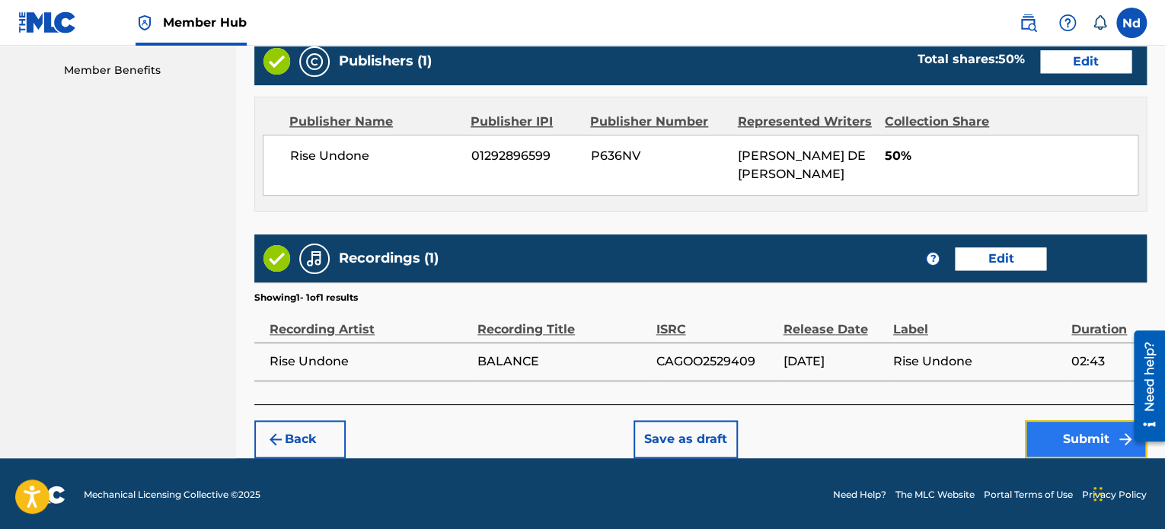
click at [1063, 441] on button "Submit" at bounding box center [1086, 439] width 122 height 38
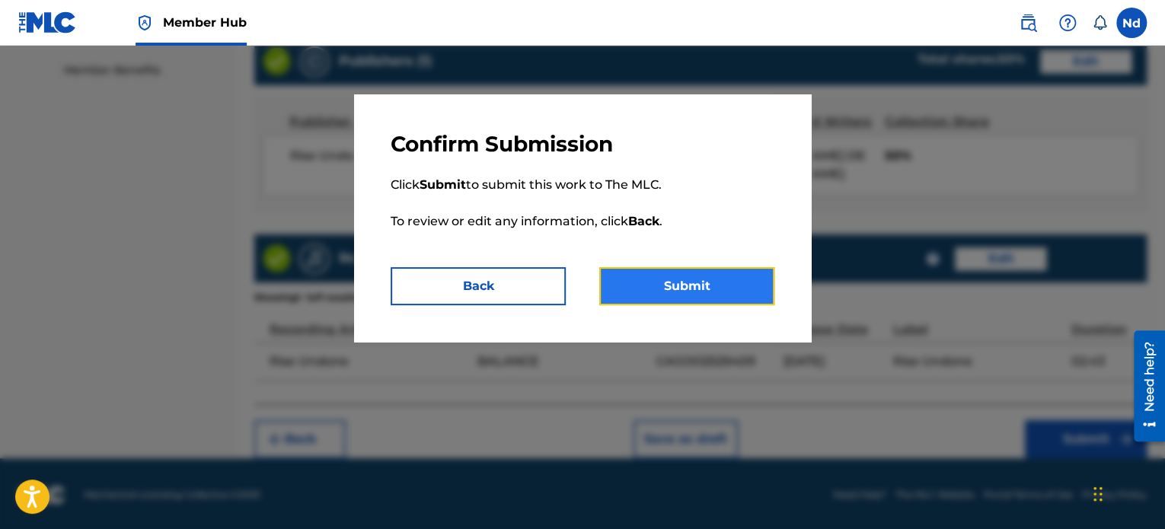
click at [676, 270] on button "Submit" at bounding box center [686, 286] width 175 height 38
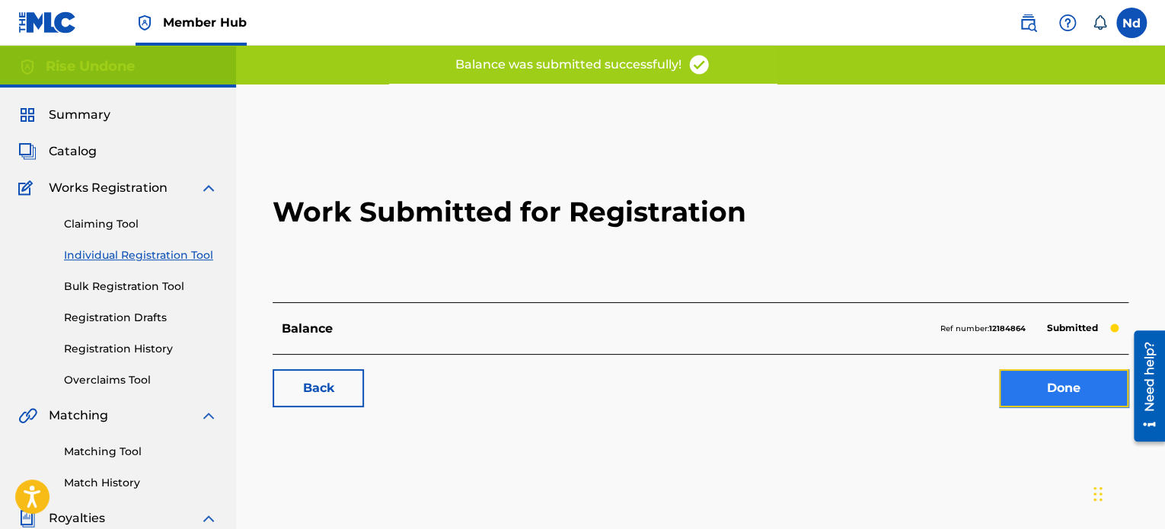
click at [1032, 378] on link "Done" at bounding box center [1063, 388] width 129 height 38
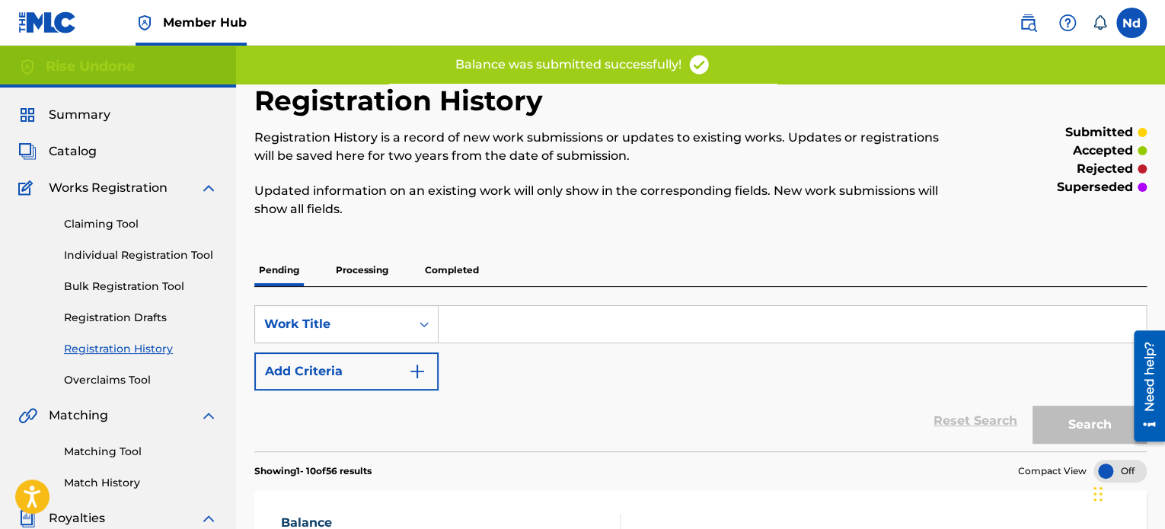
click at [170, 246] on div "Claiming Tool Individual Registration Tool Bulk Registration Tool Registration …" at bounding box center [117, 292] width 199 height 191
click at [171, 250] on link "Individual Registration Tool" at bounding box center [141, 255] width 154 height 16
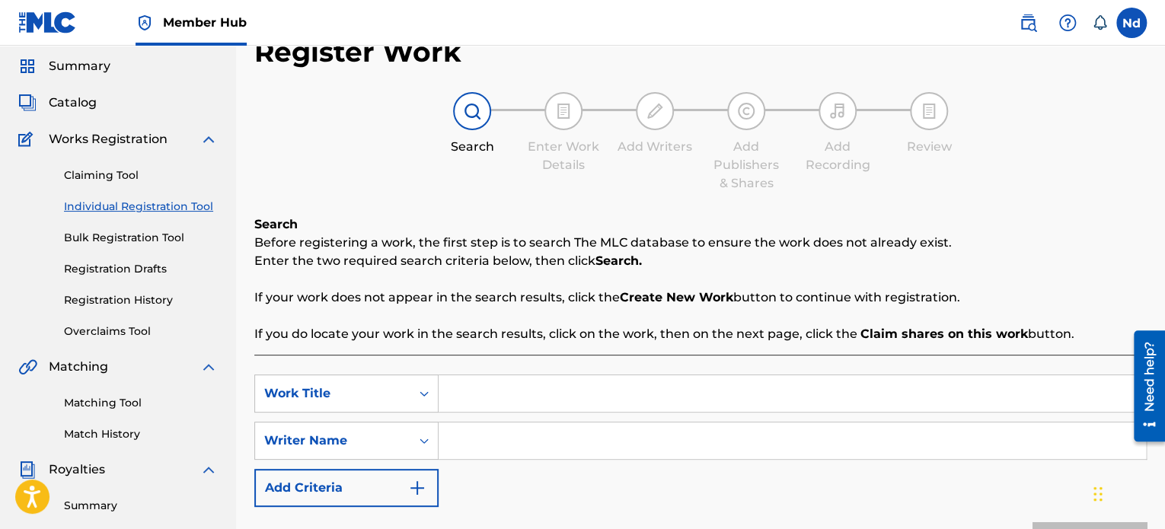
scroll to position [76, 0]
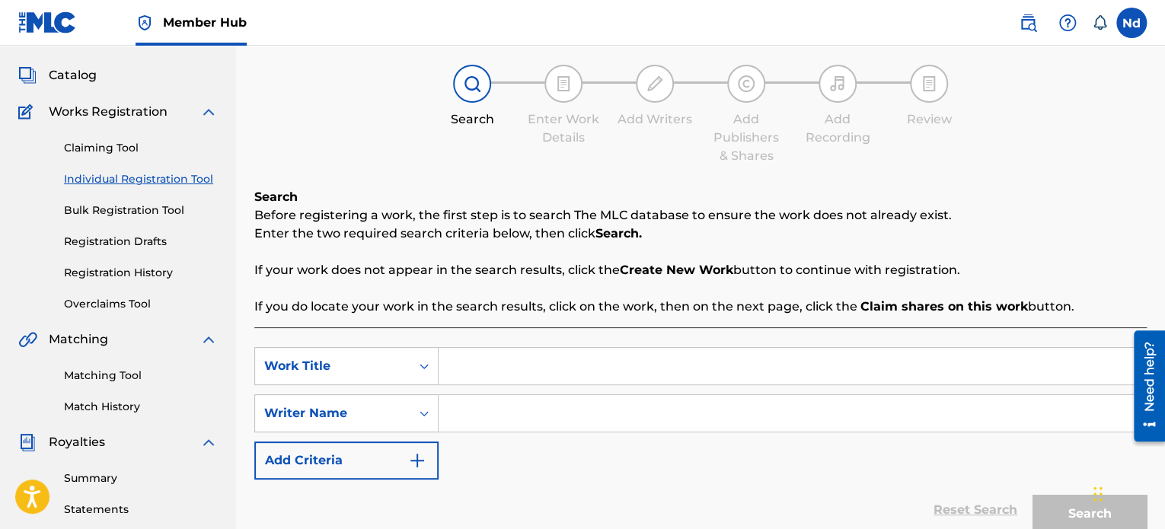
click at [507, 370] on input "Search Form" at bounding box center [792, 366] width 707 height 37
paste input "Dignity"
type input "Dignity"
click at [518, 424] on input "Search Form" at bounding box center [792, 413] width 707 height 37
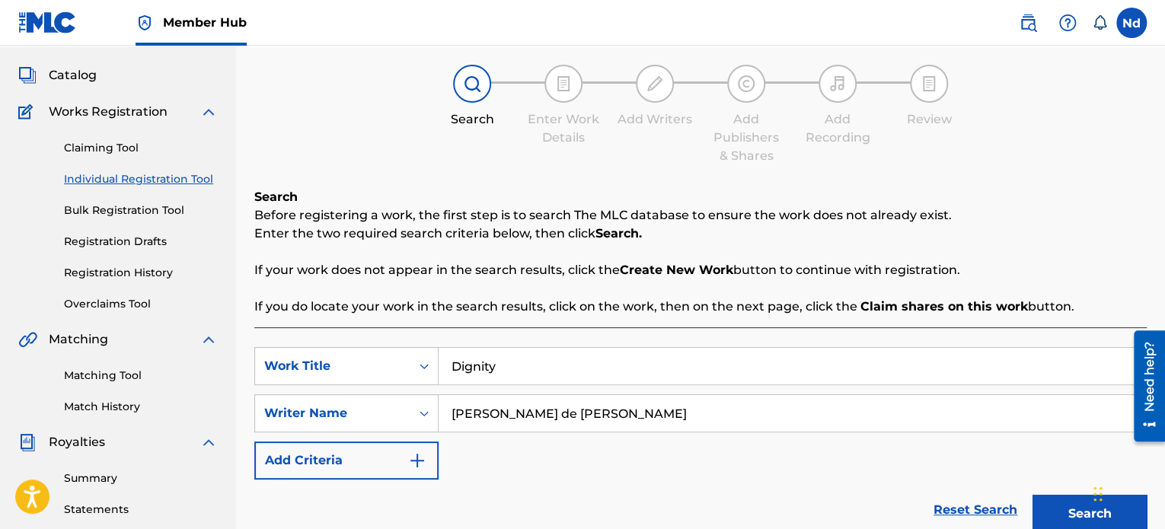
type input "[PERSON_NAME] de [PERSON_NAME]"
click at [1032, 495] on button "Search" at bounding box center [1089, 514] width 114 height 38
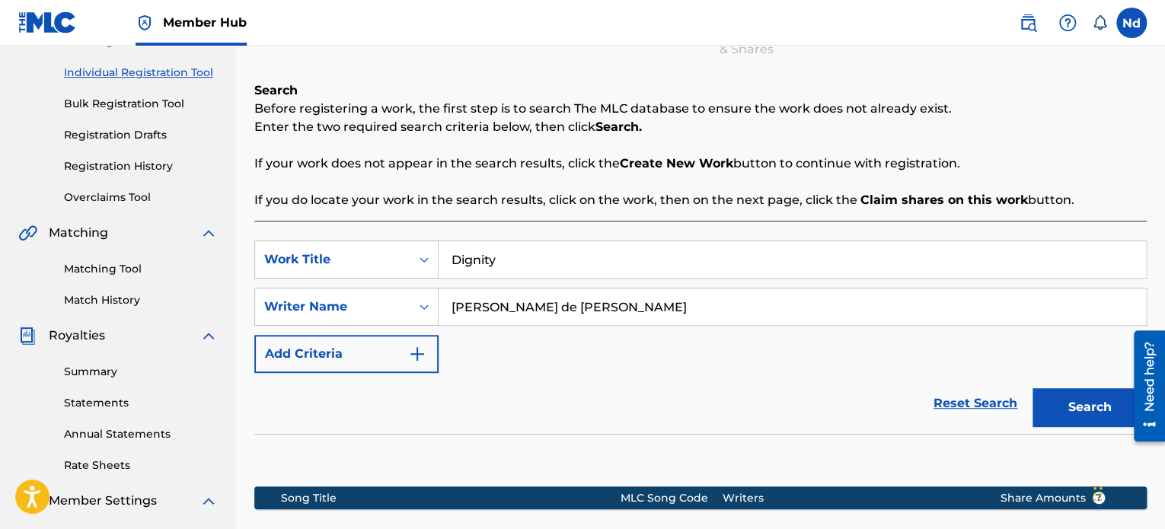
scroll to position [414, 0]
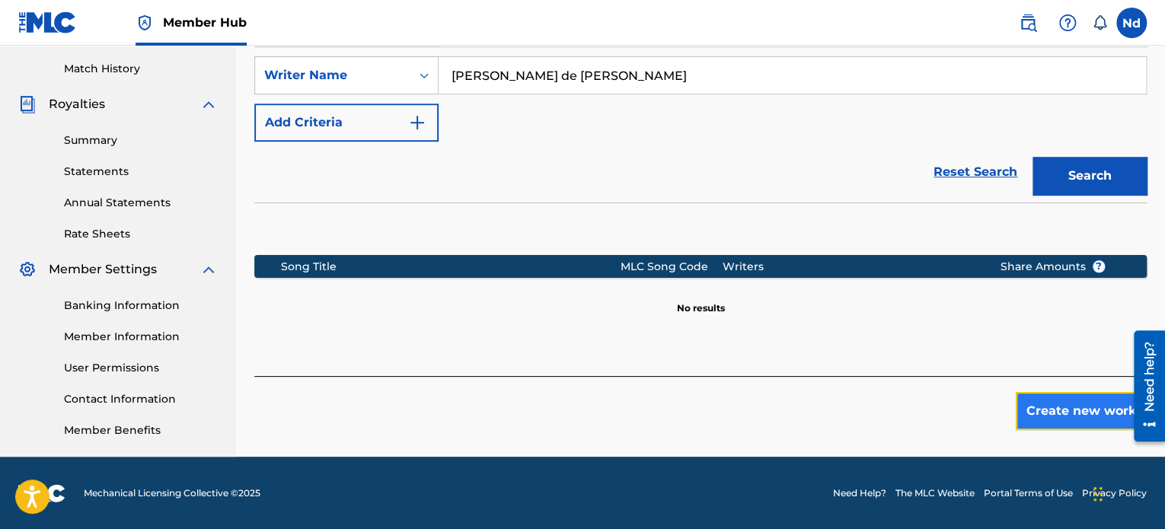
click at [1048, 407] on button "Create new work" at bounding box center [1081, 411] width 131 height 38
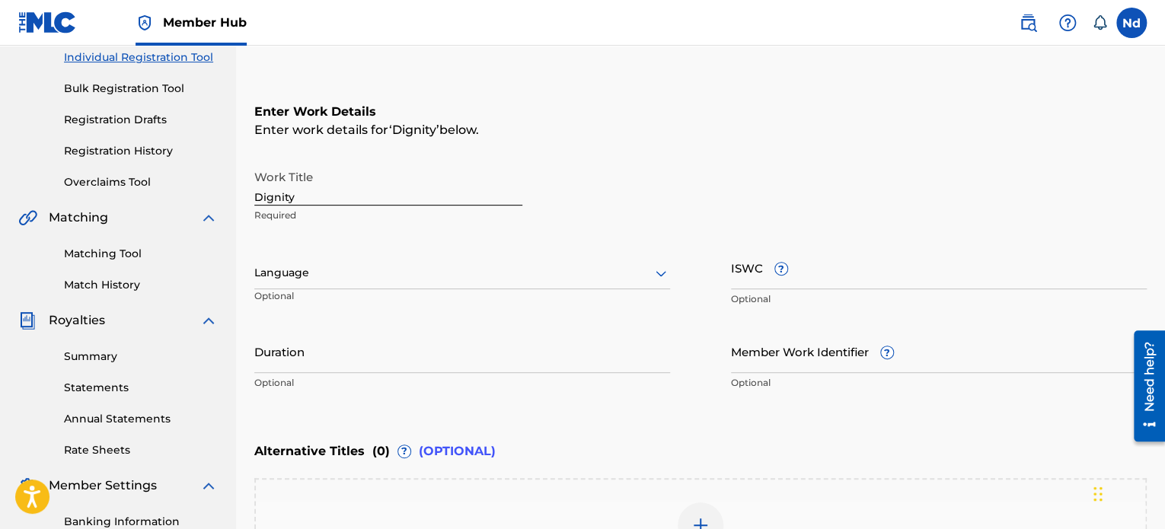
scroll to position [186, 0]
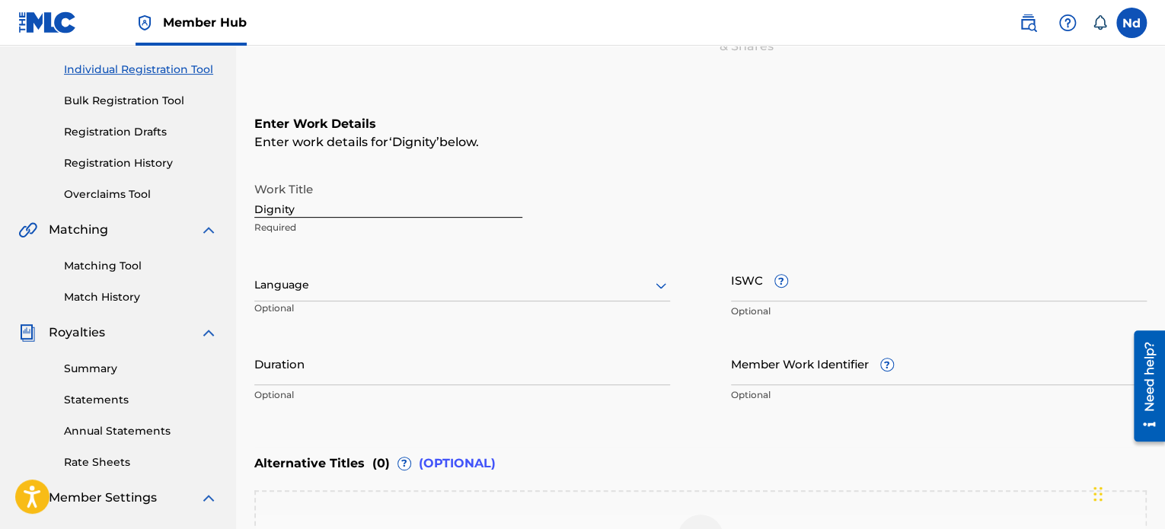
click at [356, 284] on div at bounding box center [462, 285] width 416 height 19
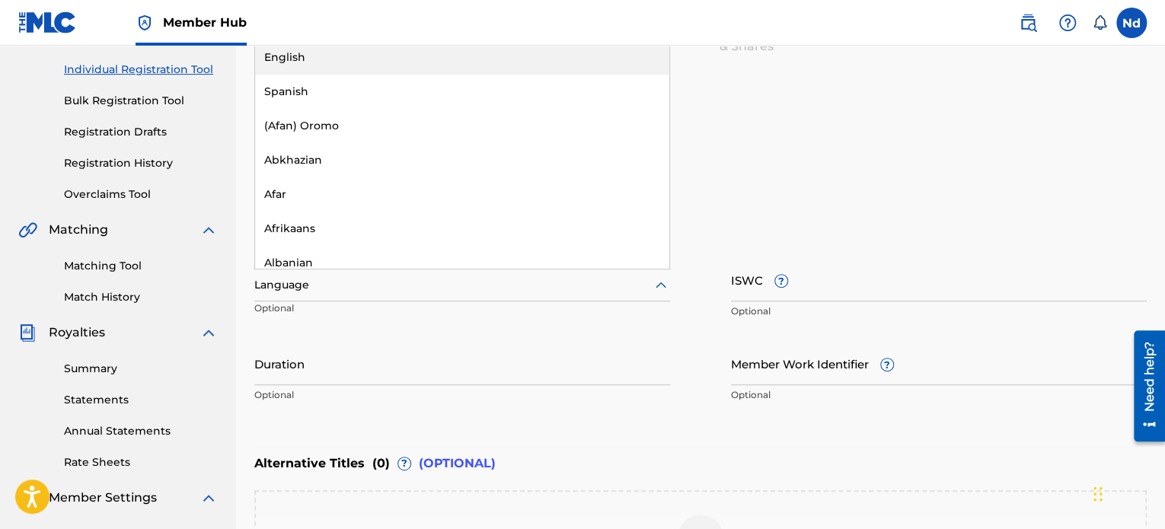
click at [347, 50] on div "English" at bounding box center [462, 57] width 414 height 34
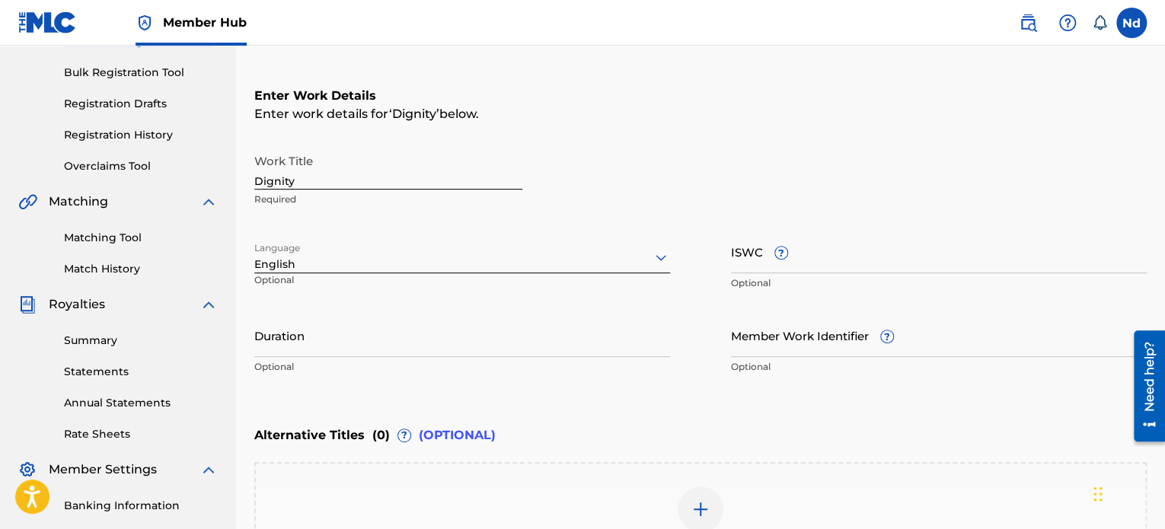
scroll to position [262, 0]
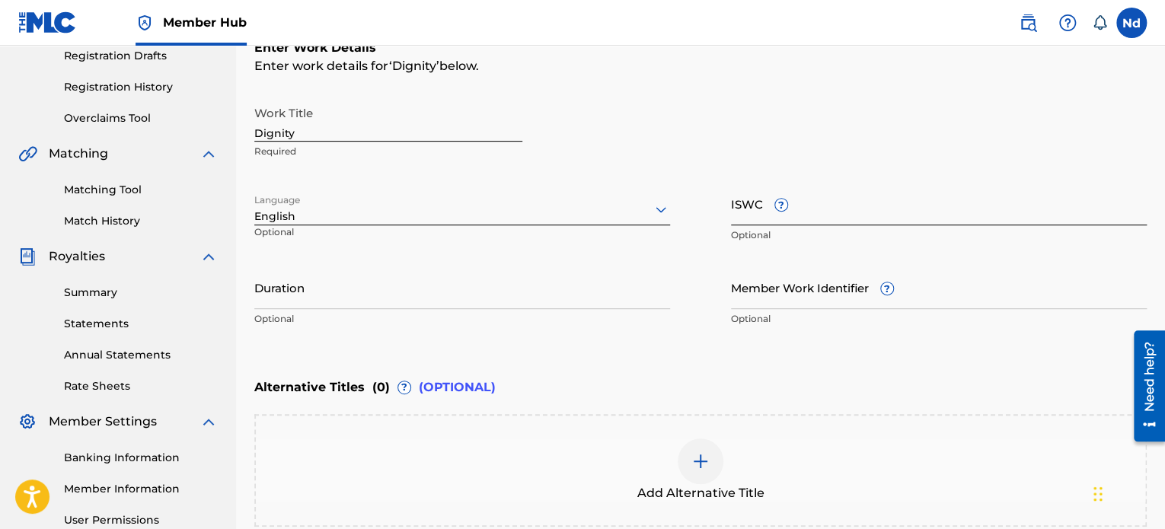
click at [755, 206] on input "ISWC ?" at bounding box center [939, 203] width 416 height 43
paste input "T3326093050"
type input "T3326093050"
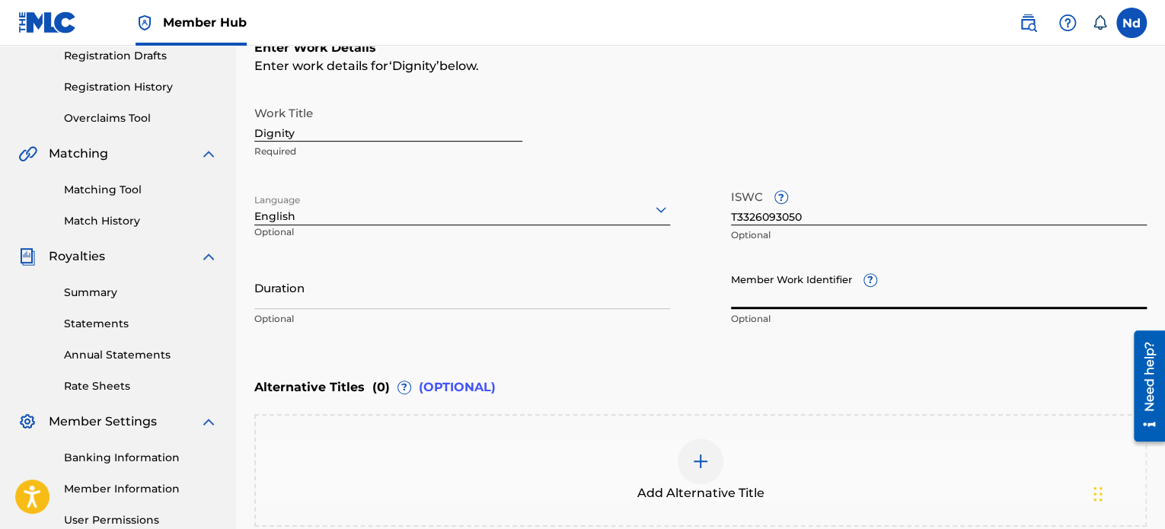
click at [757, 292] on input "Member Work Identifier ?" at bounding box center [939, 287] width 416 height 43
paste input "930267888"
type input "930267888"
click at [446, 300] on input "Duration" at bounding box center [462, 287] width 416 height 43
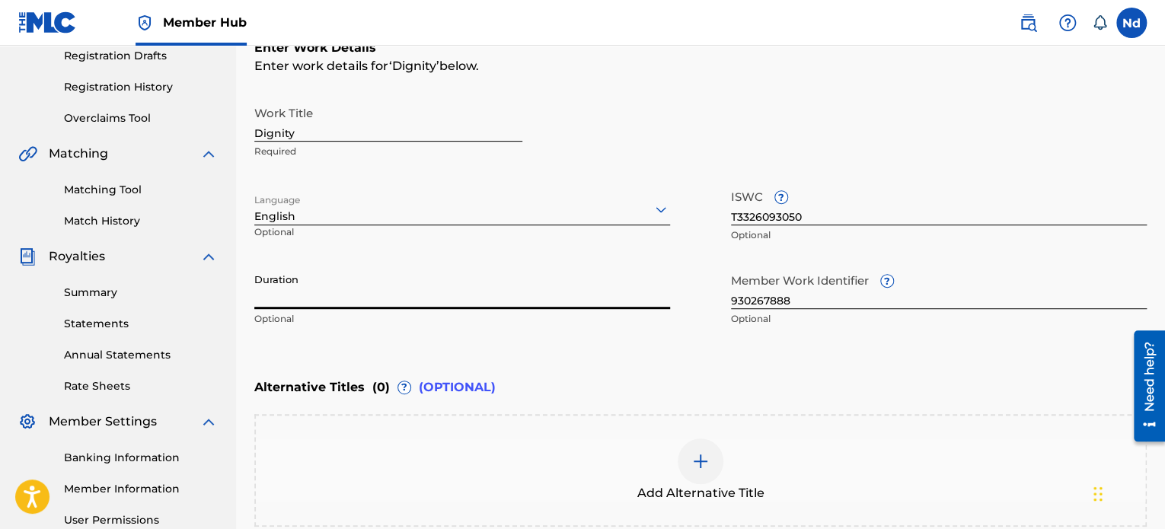
paste input "03:18"
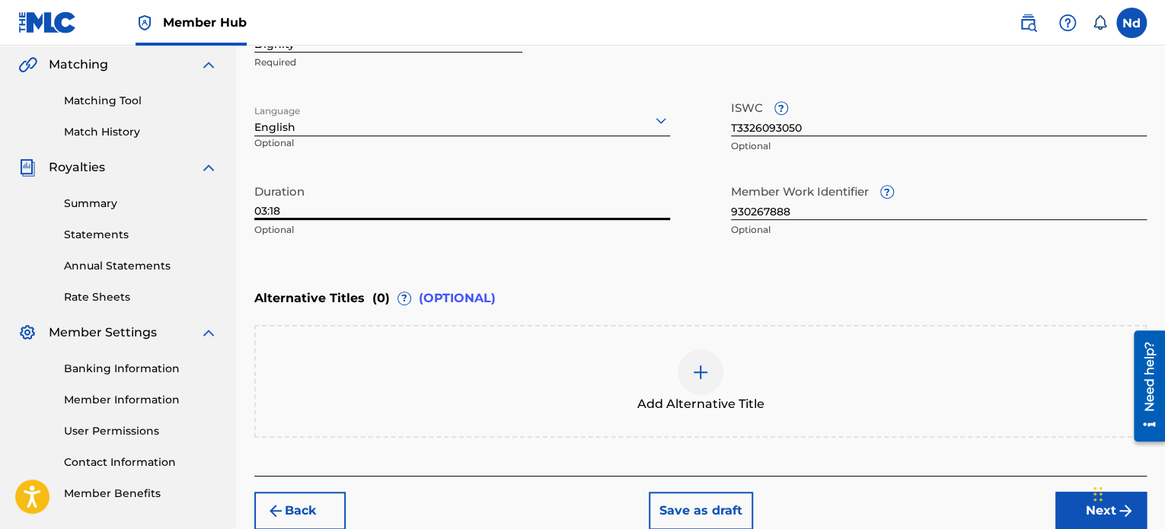
scroll to position [414, 0]
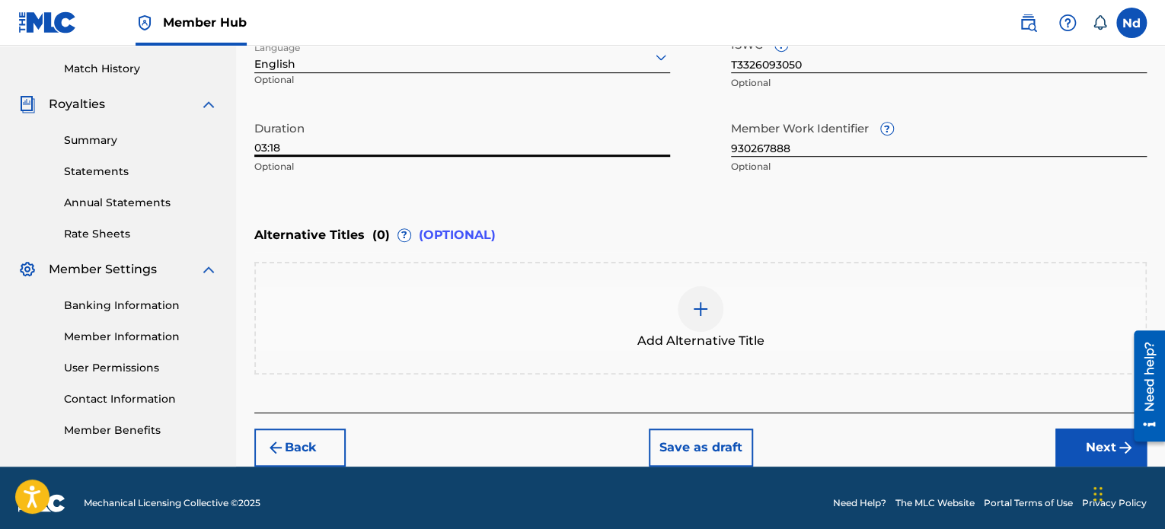
type input "03:18"
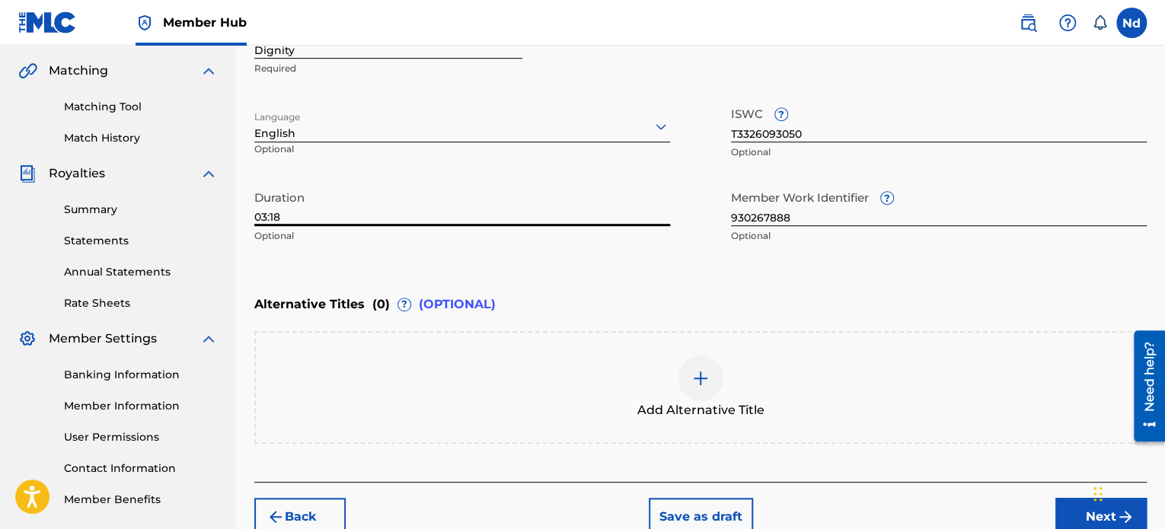
scroll to position [423, 0]
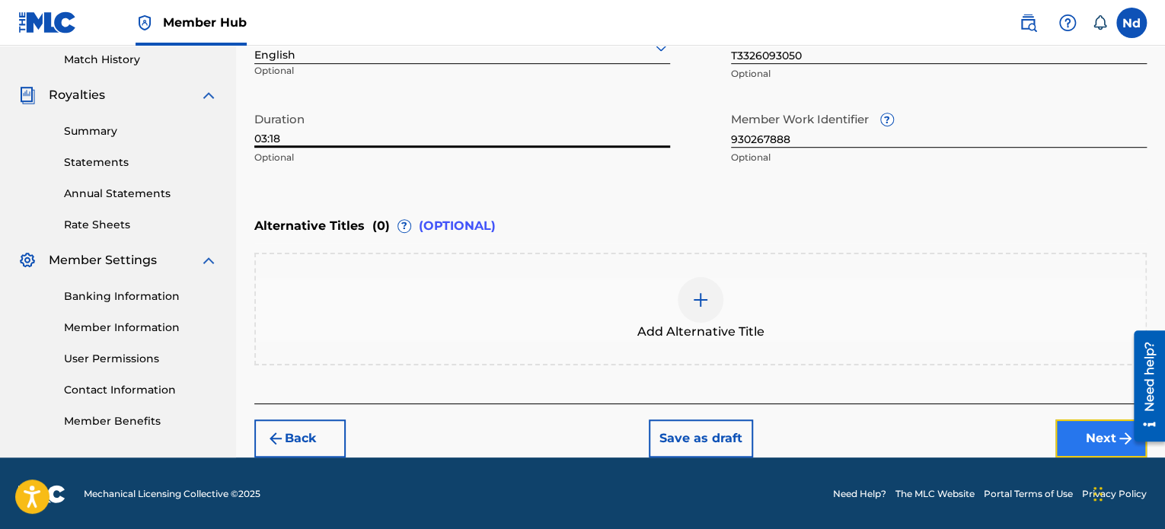
click at [1087, 426] on button "Next" at bounding box center [1100, 438] width 91 height 38
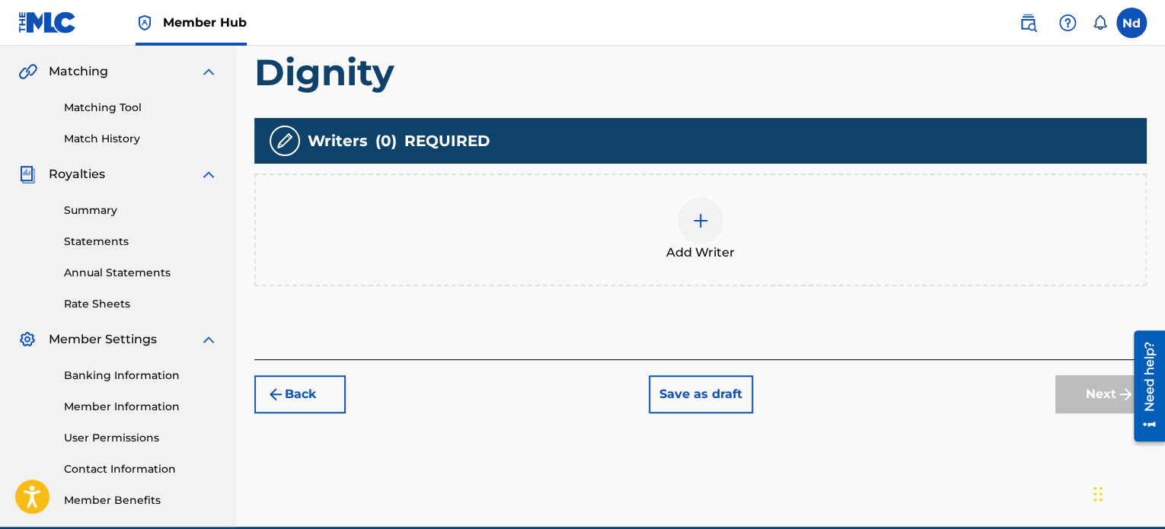
scroll to position [414, 0]
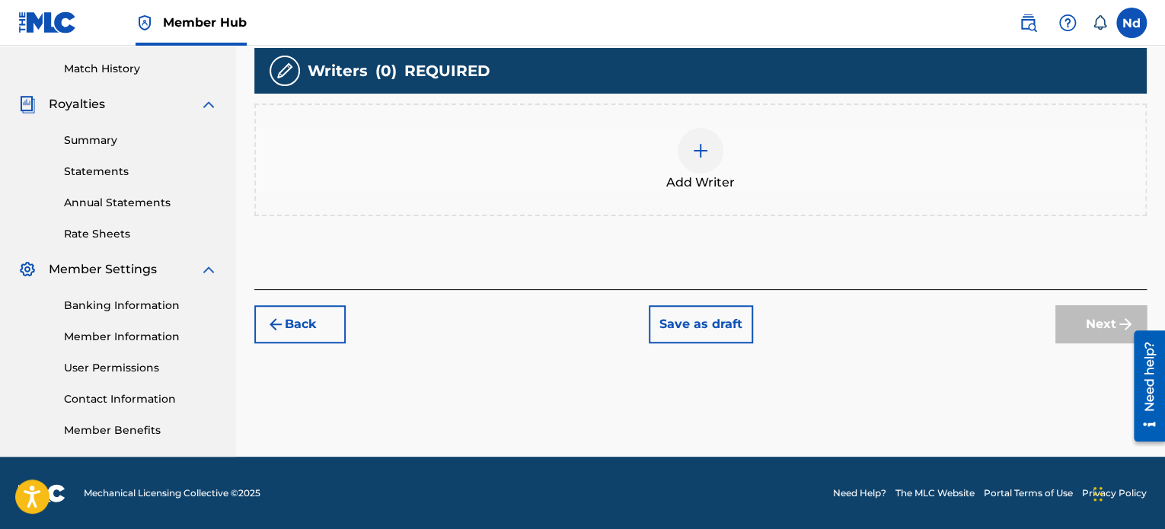
click at [697, 158] on img at bounding box center [700, 151] width 18 height 18
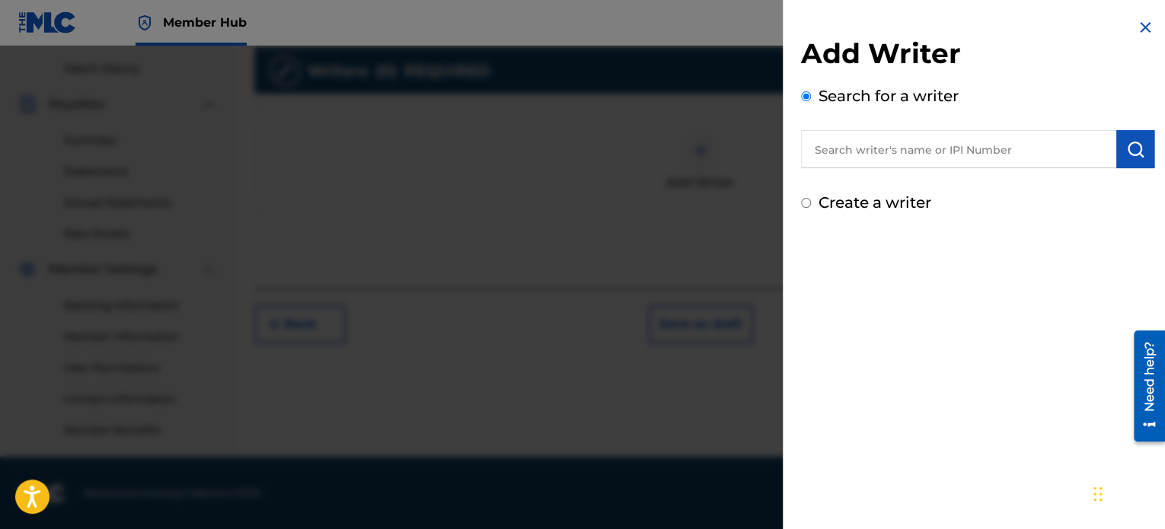
click at [885, 139] on input "text" at bounding box center [958, 149] width 315 height 38
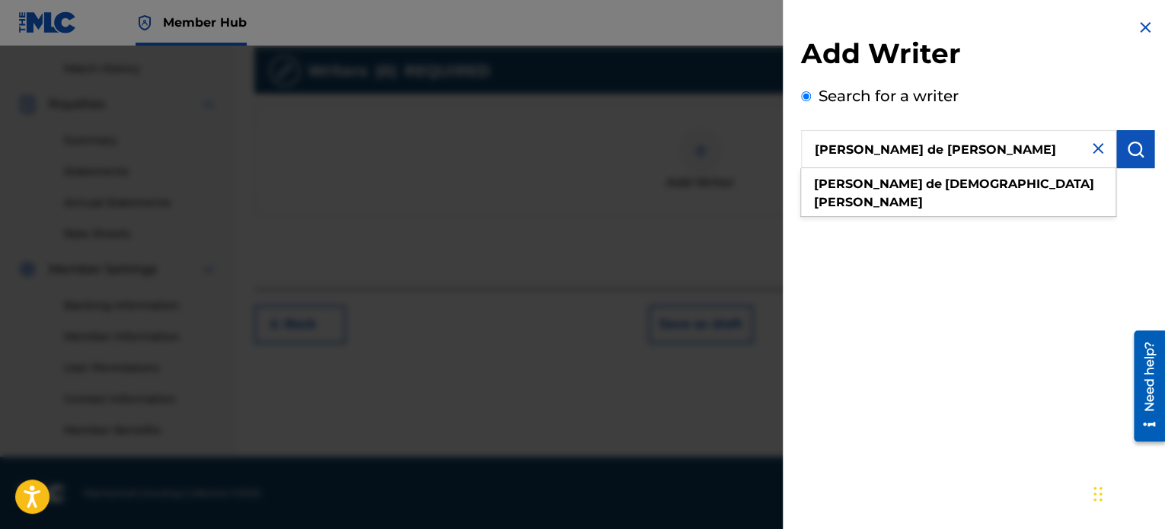
type input "[PERSON_NAME] de [PERSON_NAME]"
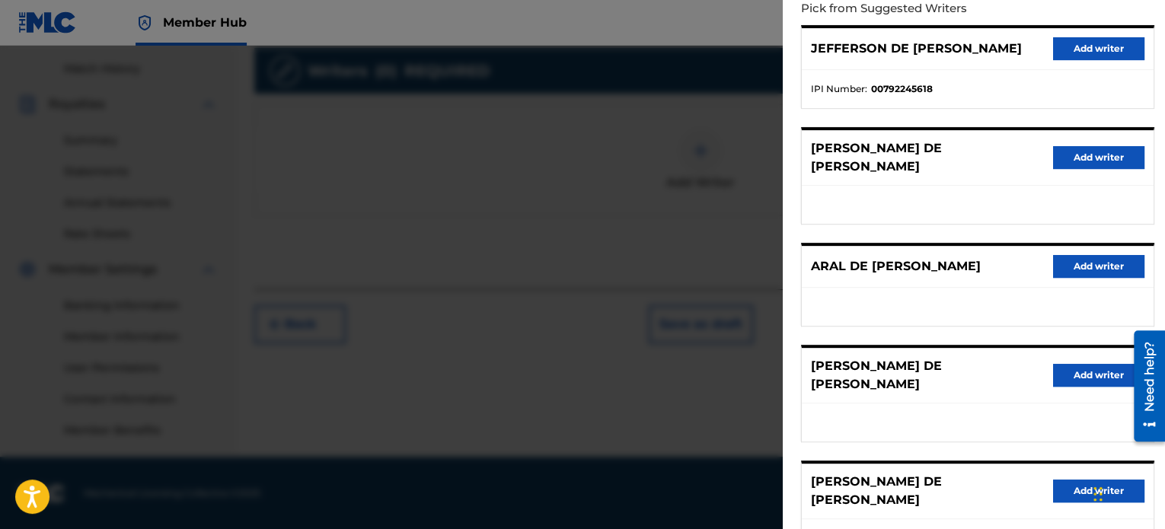
scroll to position [258, 0]
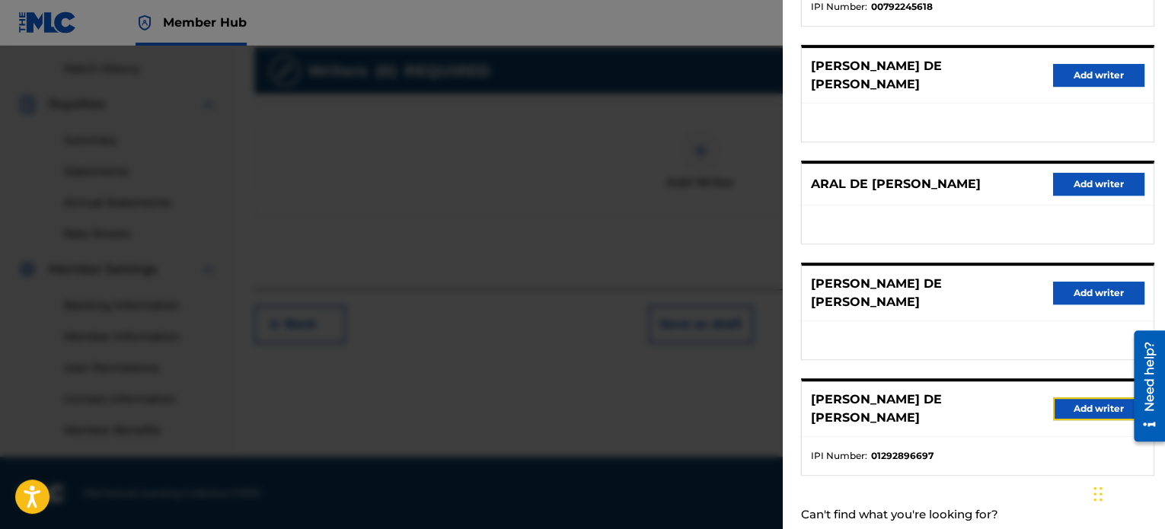
click at [1075, 397] on button "Add writer" at bounding box center [1098, 408] width 91 height 23
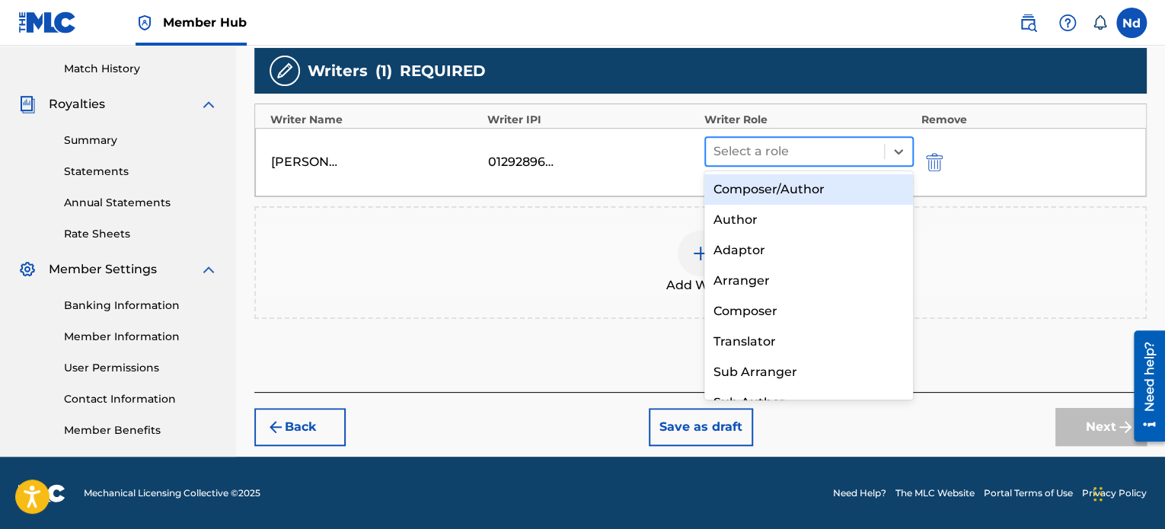
click at [772, 141] on div at bounding box center [794, 151] width 163 height 21
click at [773, 194] on div "Composer/Author" at bounding box center [808, 189] width 209 height 30
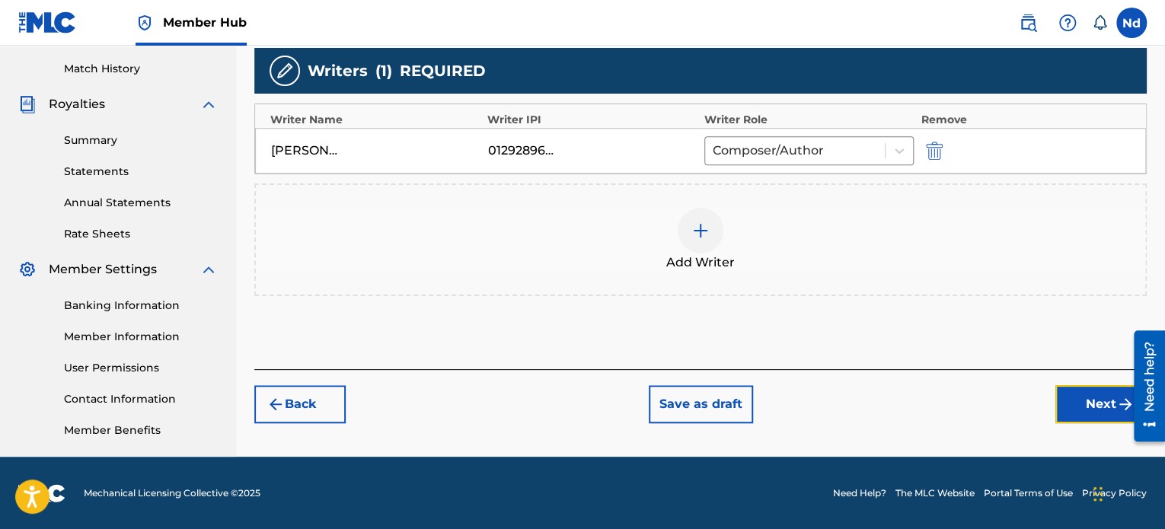
click at [1094, 398] on button "Next" at bounding box center [1100, 404] width 91 height 38
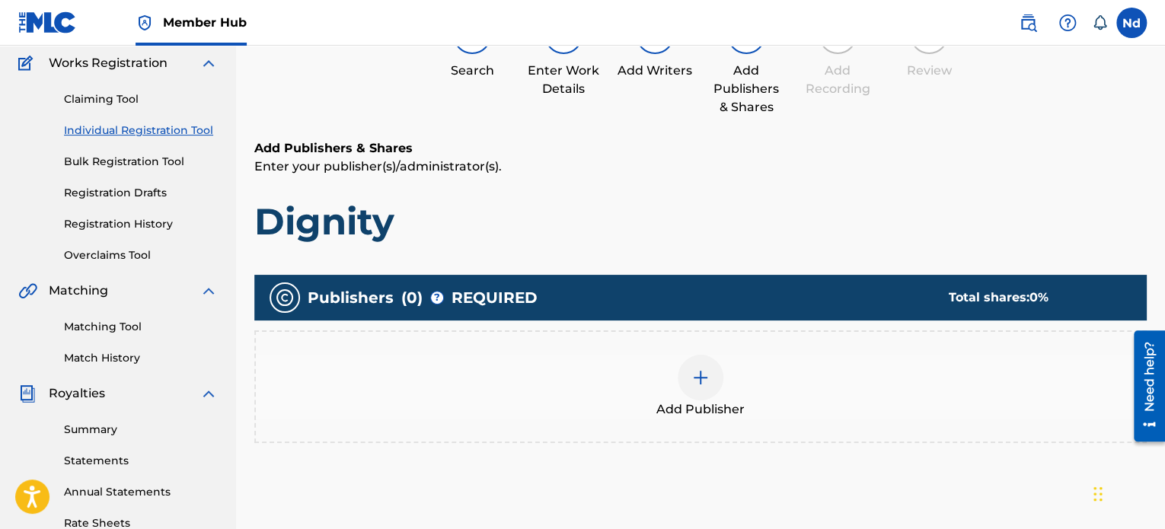
scroll to position [221, 0]
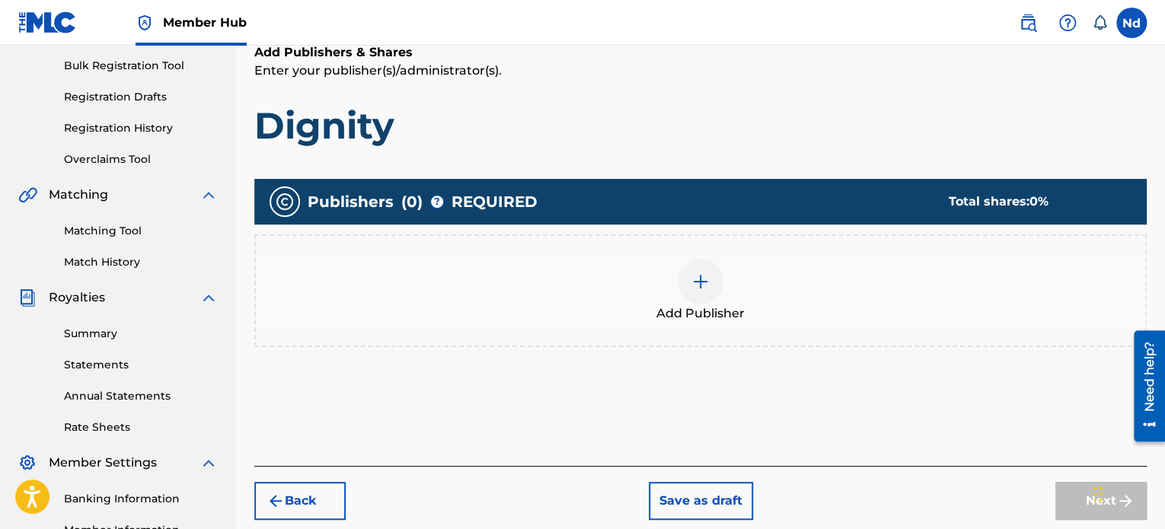
click at [700, 300] on div at bounding box center [701, 282] width 46 height 46
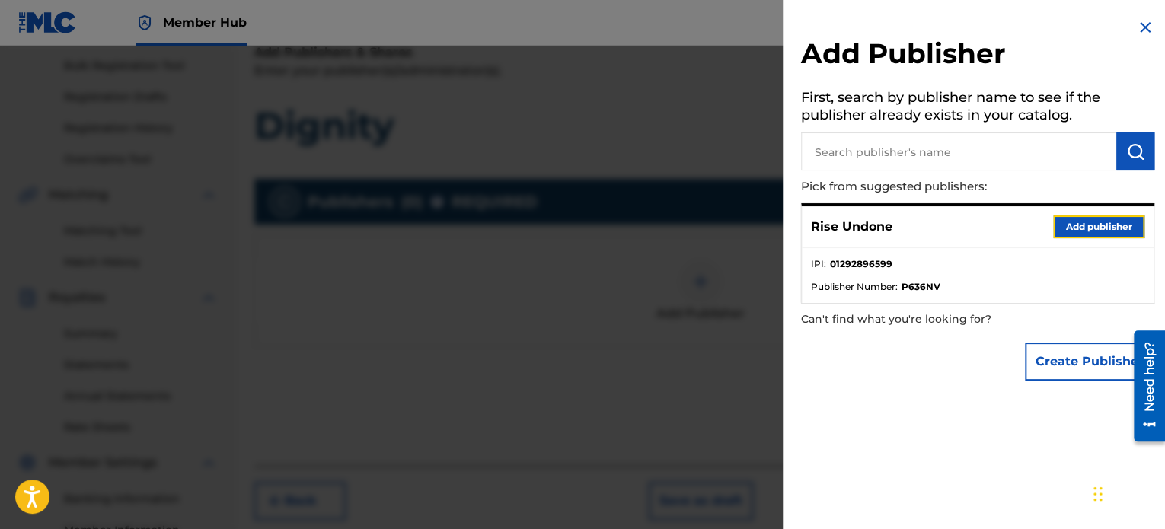
click at [1078, 229] on button "Add publisher" at bounding box center [1098, 226] width 91 height 23
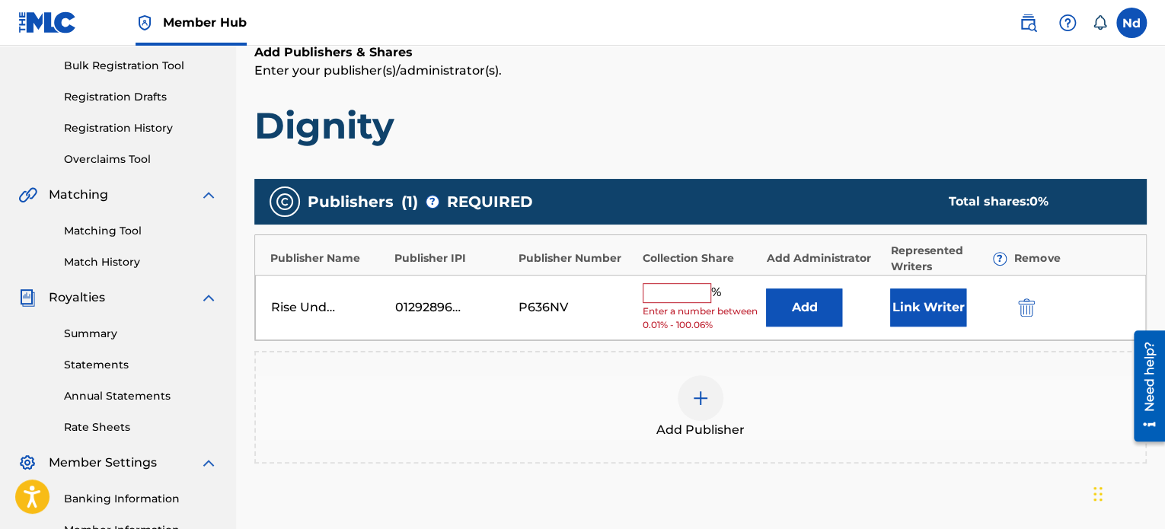
click at [646, 292] on input "text" at bounding box center [677, 293] width 69 height 20
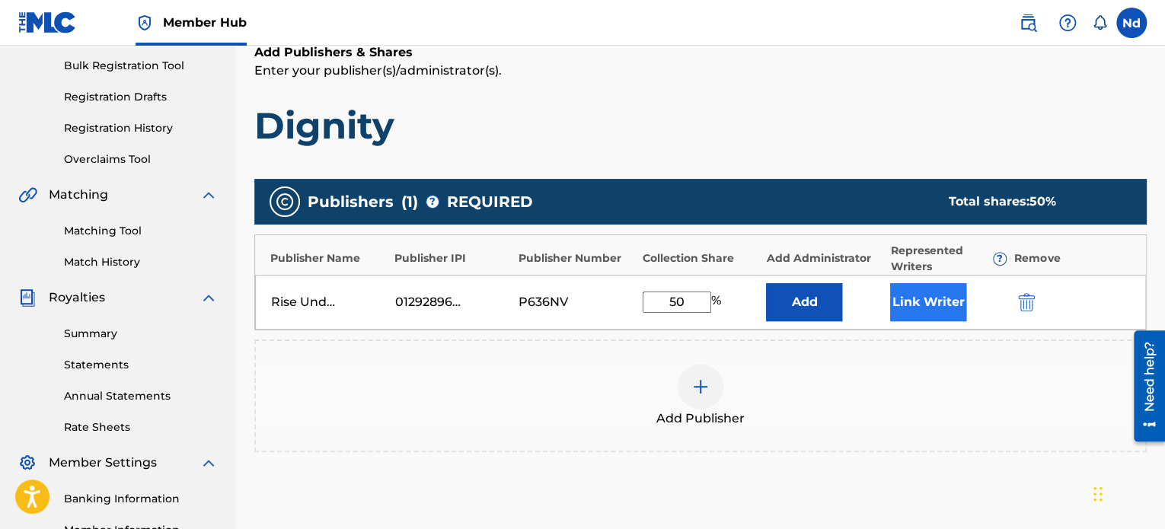
type input "50"
click at [939, 307] on button "Link Writer" at bounding box center [928, 302] width 76 height 38
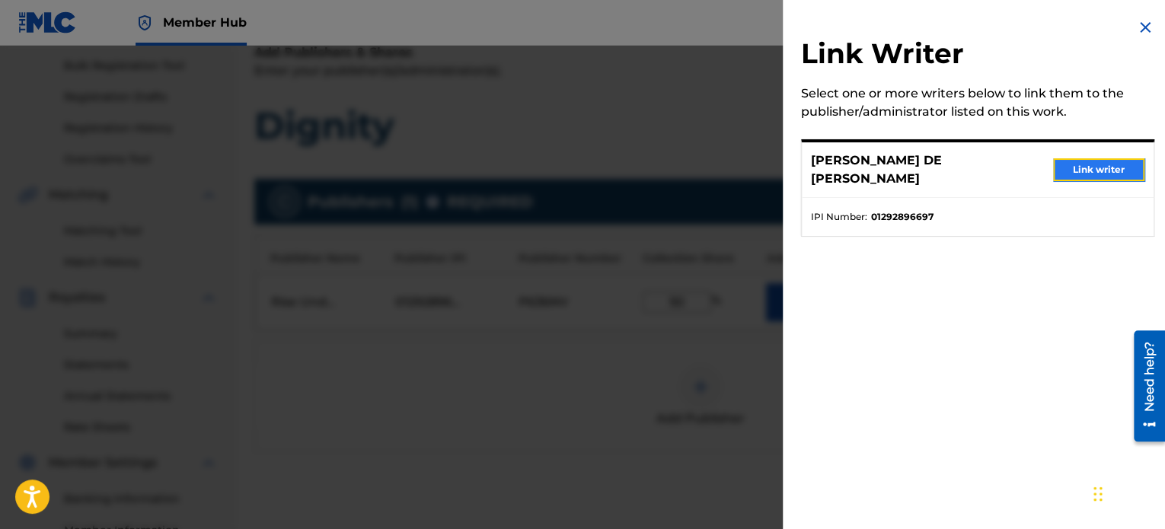
click at [1104, 167] on button "Link writer" at bounding box center [1098, 169] width 91 height 23
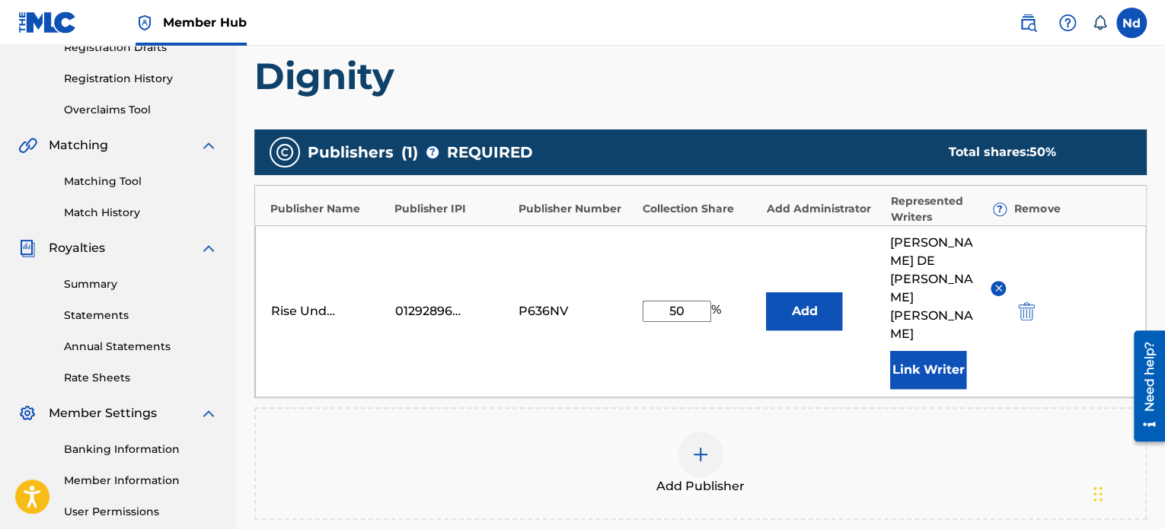
scroll to position [297, 0]
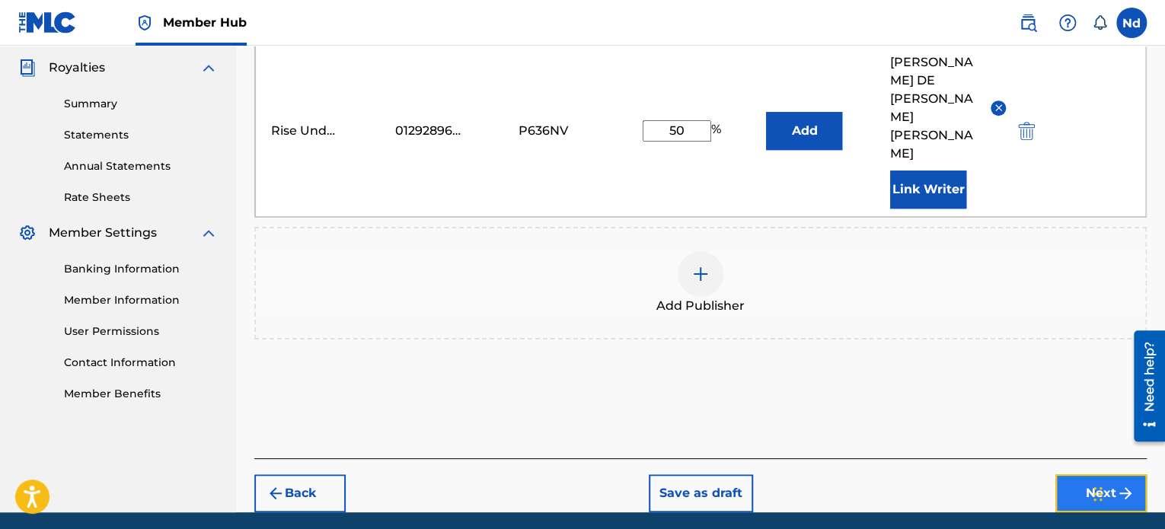
click at [1088, 474] on button "Next" at bounding box center [1100, 493] width 91 height 38
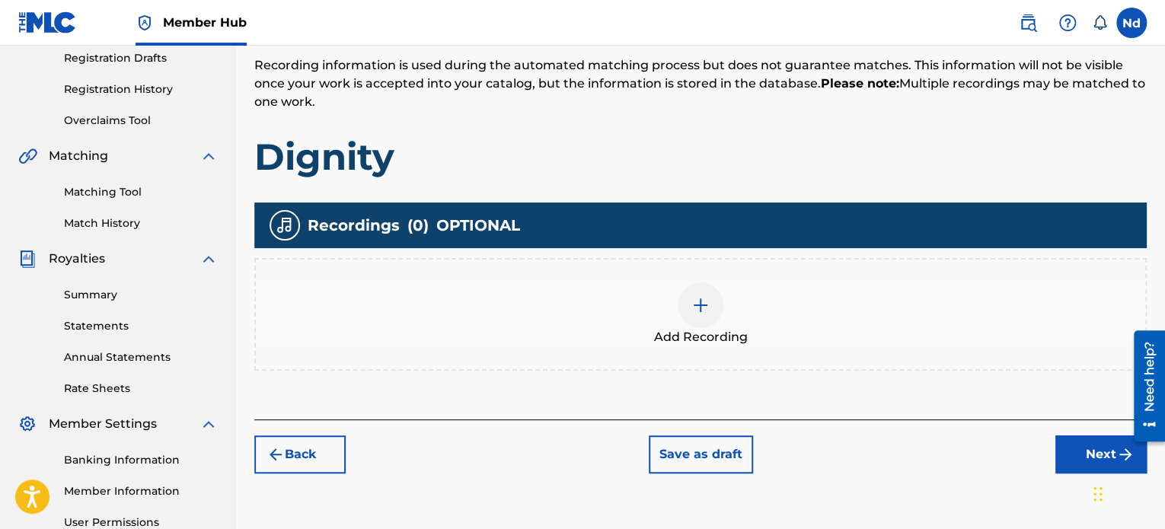
scroll to position [373, 0]
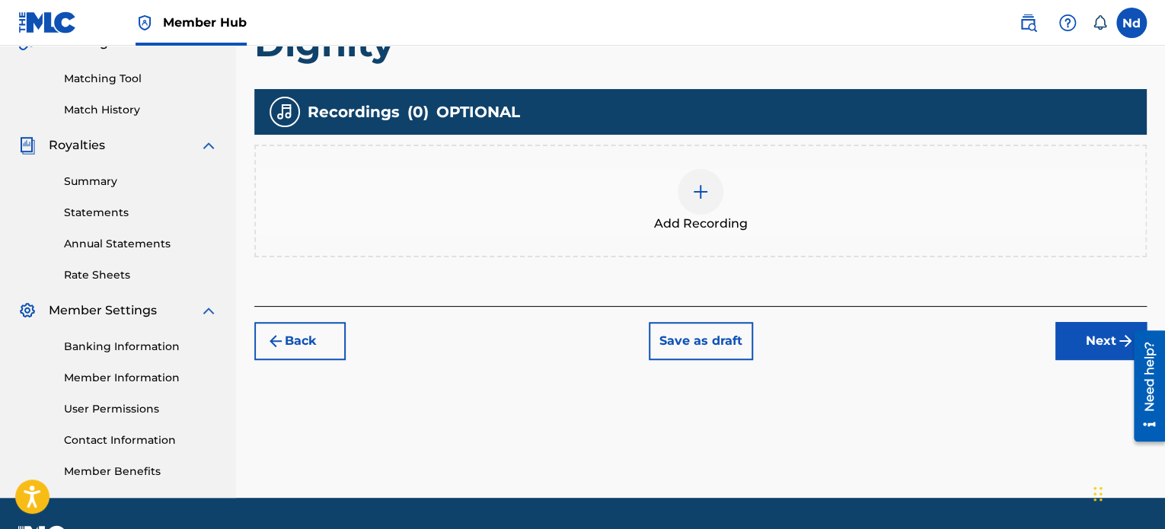
click at [727, 204] on div "Add Recording" at bounding box center [700, 201] width 889 height 64
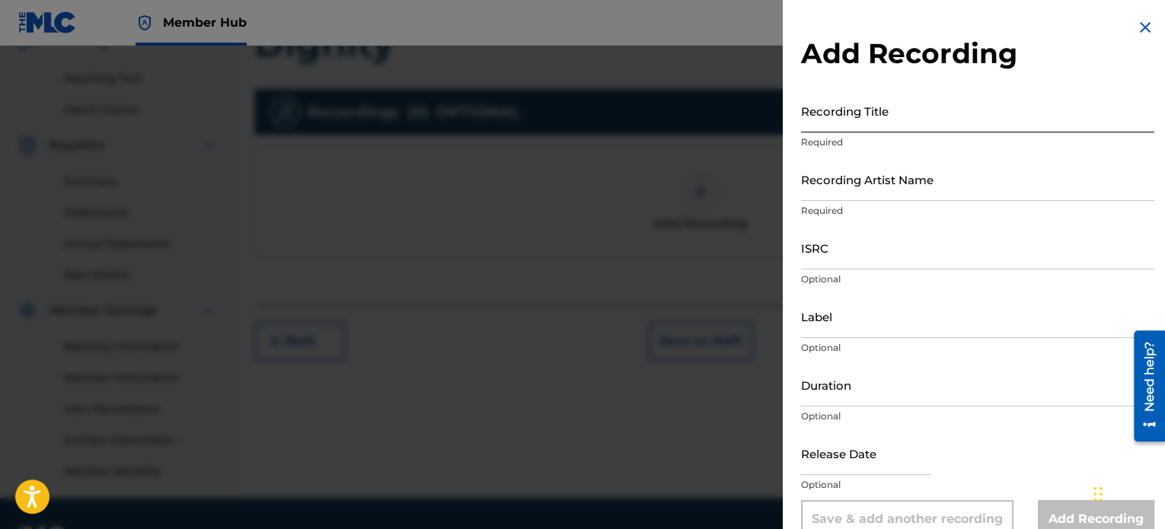
drag, startPoint x: 878, startPoint y: 124, endPoint x: 882, endPoint y: 117, distance: 7.8
click at [879, 125] on input "Recording Title" at bounding box center [977, 110] width 353 height 43
paste input "DIGNITY"
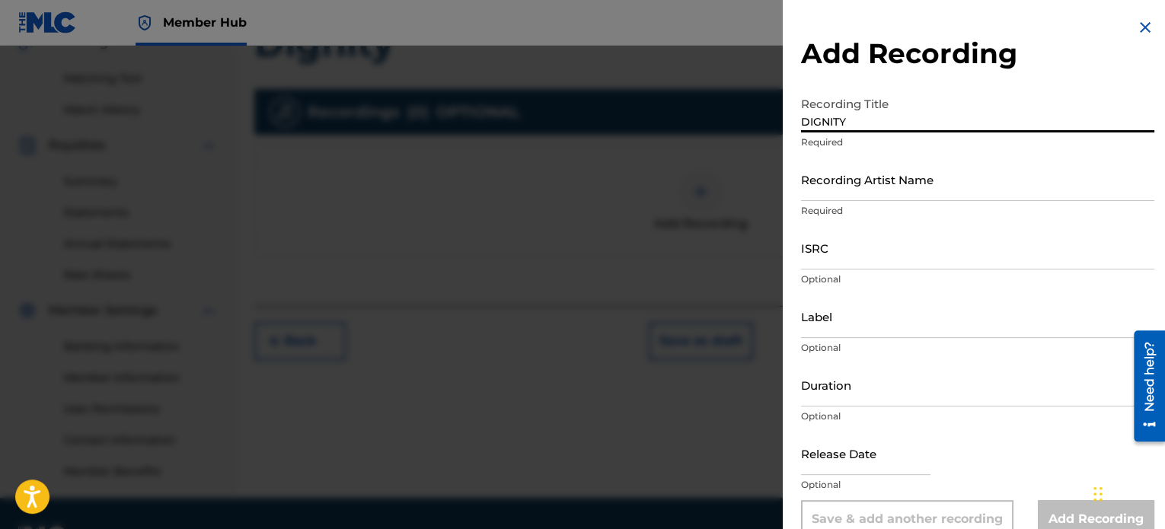
type input "DIGNITY"
click at [904, 249] on input "ISRC" at bounding box center [977, 247] width 353 height 43
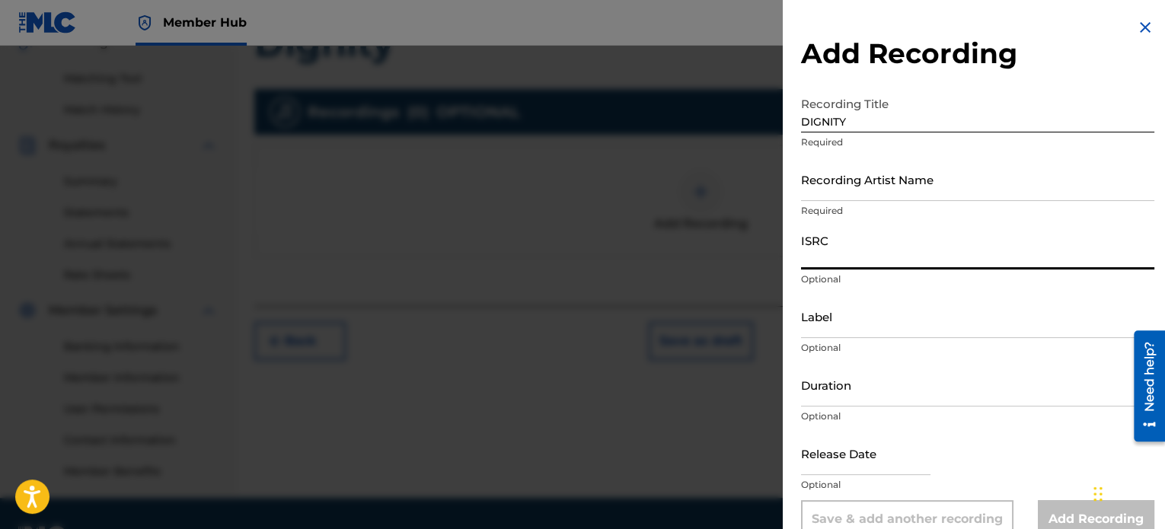
paste input "CAGOO2529410"
type input "CAGOO2529410"
click at [891, 174] on input "Recording Artist Name" at bounding box center [977, 179] width 353 height 43
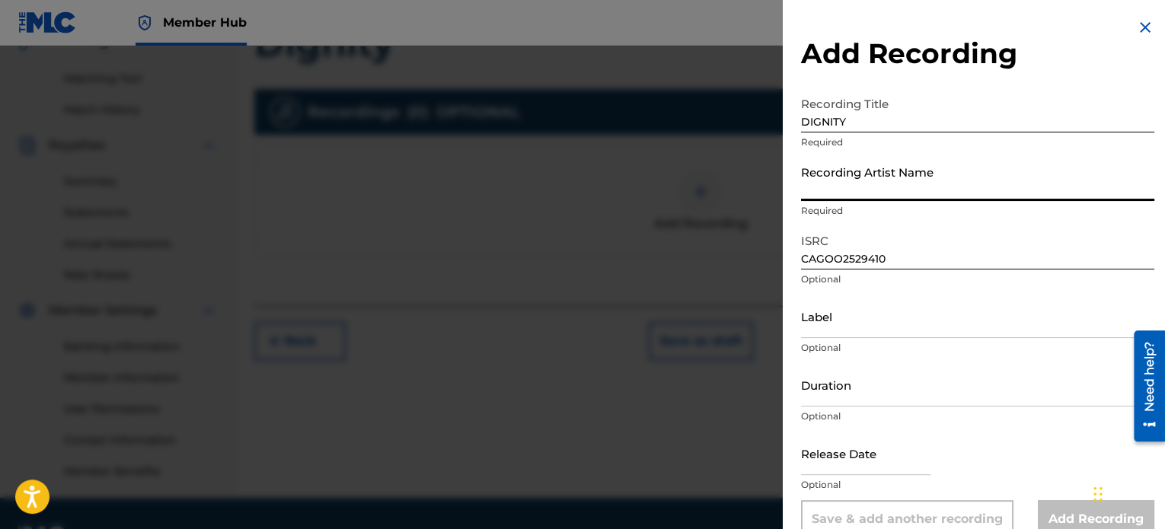
type input "Rise Undone"
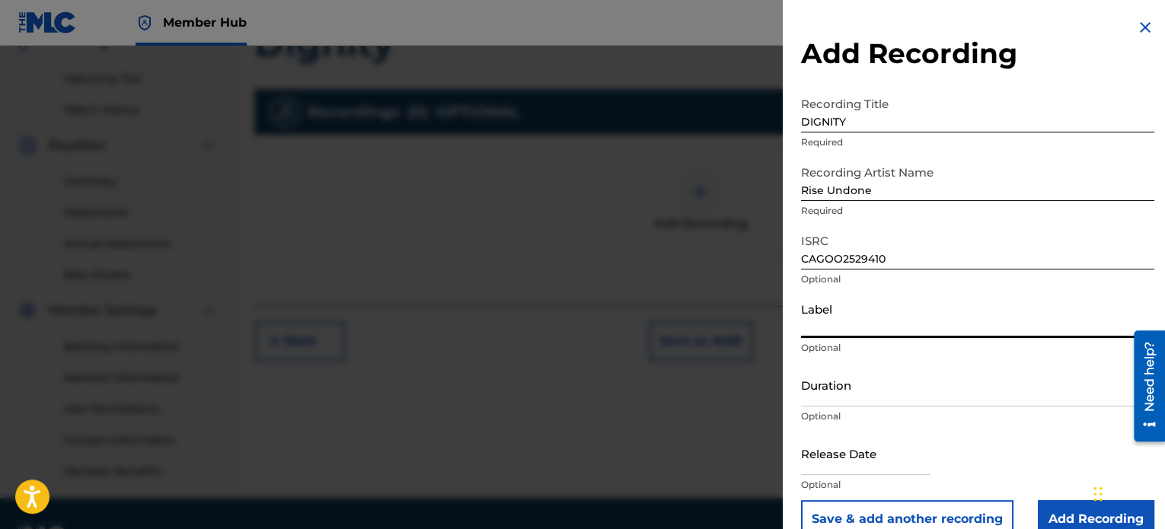
click at [868, 321] on input "Label" at bounding box center [977, 316] width 353 height 43
type input "Rise Undone"
click at [847, 392] on input "Duration" at bounding box center [977, 384] width 353 height 43
paste input "03:18"
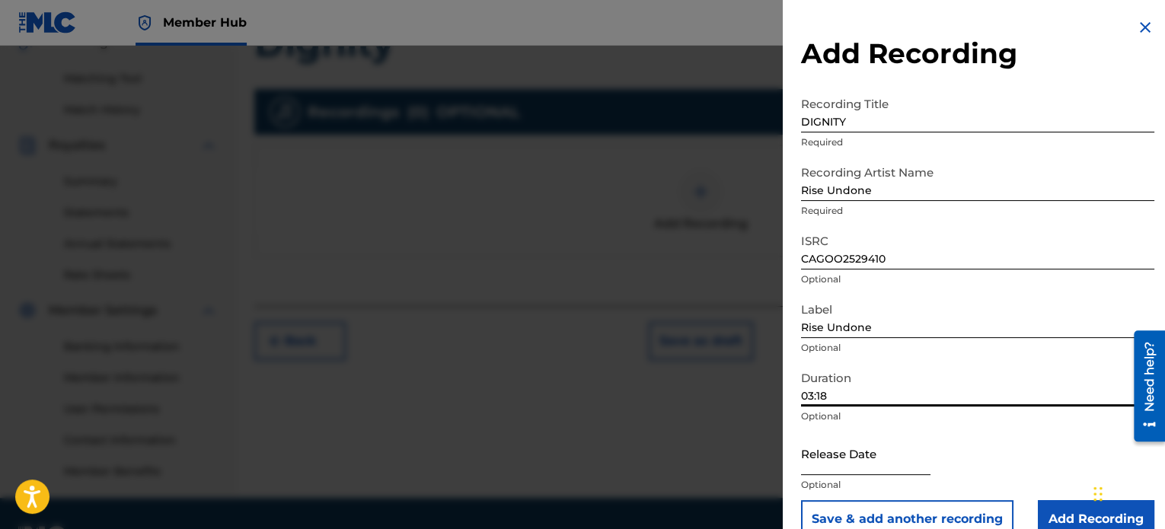
type input "03:18"
click at [871, 450] on input "text" at bounding box center [865, 453] width 129 height 43
select select "8"
select select "2025"
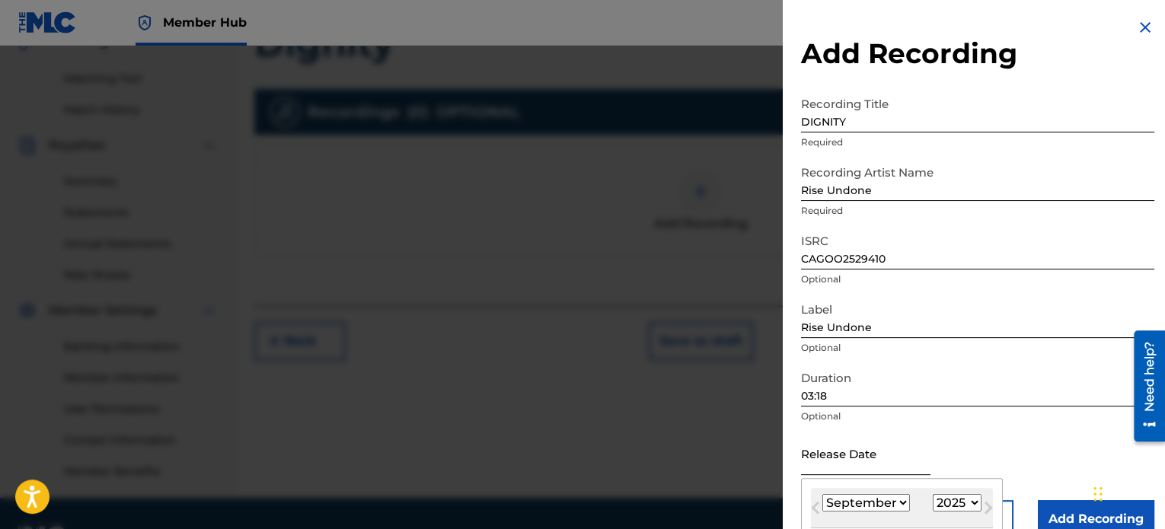
type input "[DATE]"
select select "4"
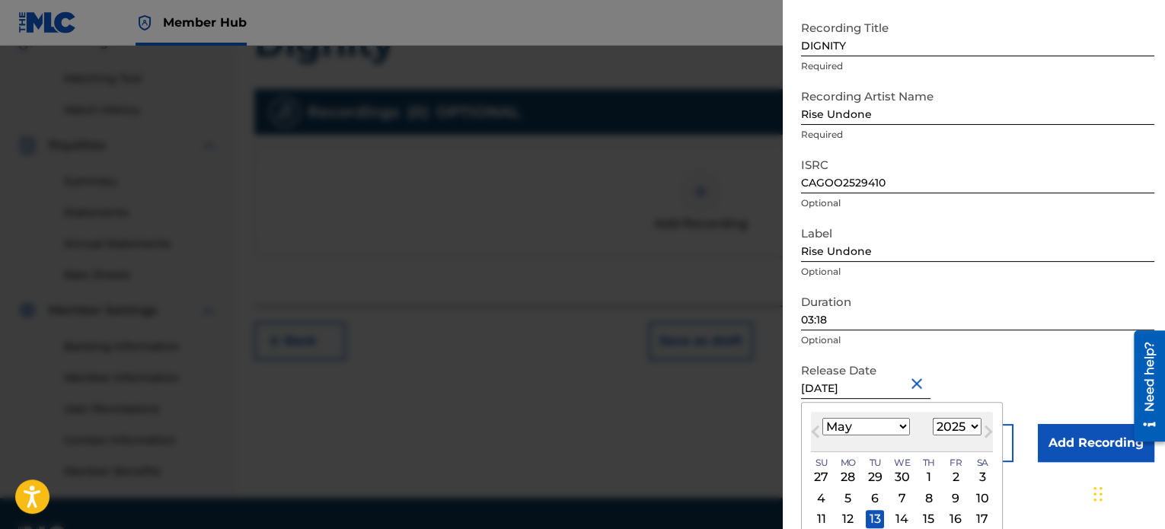
scroll to position [27, 0]
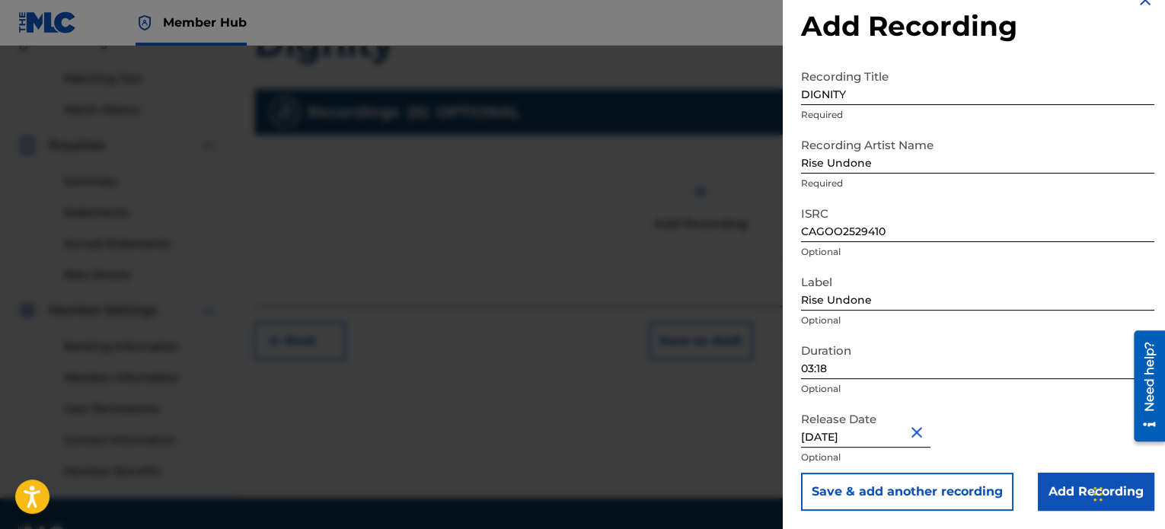
click at [1063, 471] on div "Release Date May 13 2025 Optional" at bounding box center [977, 438] width 353 height 69
click at [1057, 494] on input "Add Recording" at bounding box center [1096, 492] width 116 height 38
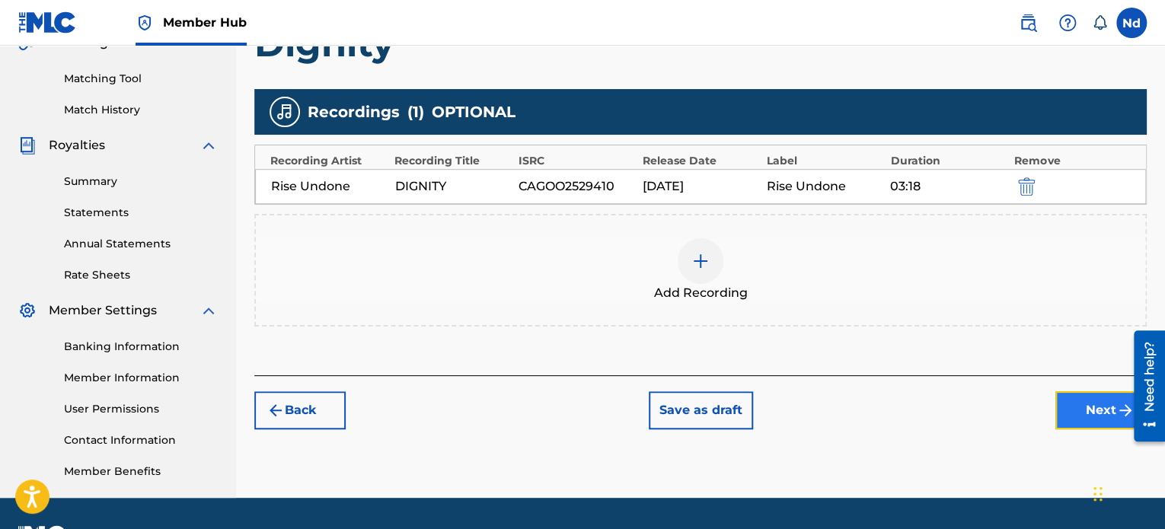
click at [1105, 409] on button "Next" at bounding box center [1100, 410] width 91 height 38
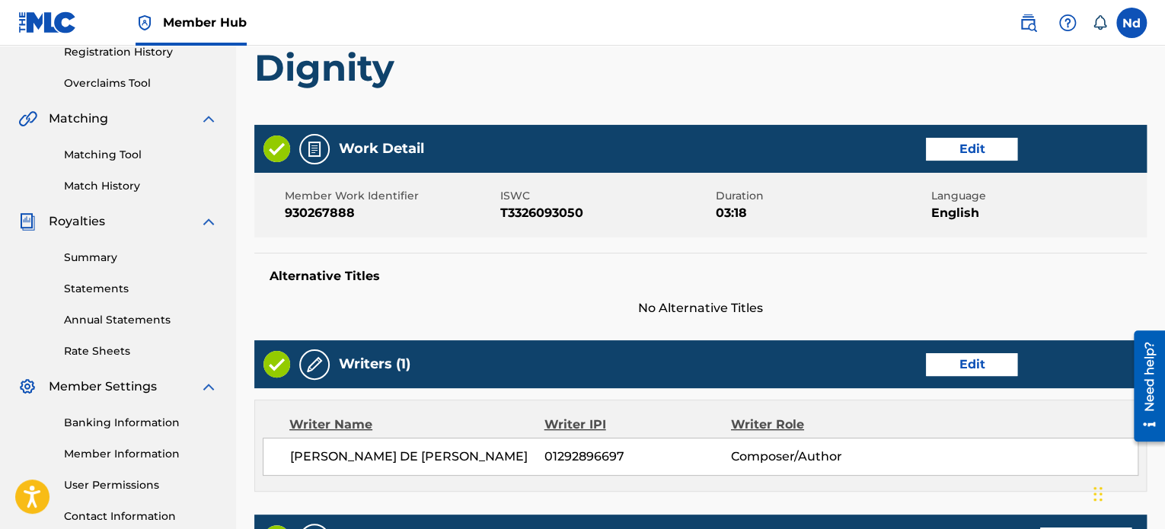
scroll to position [774, 0]
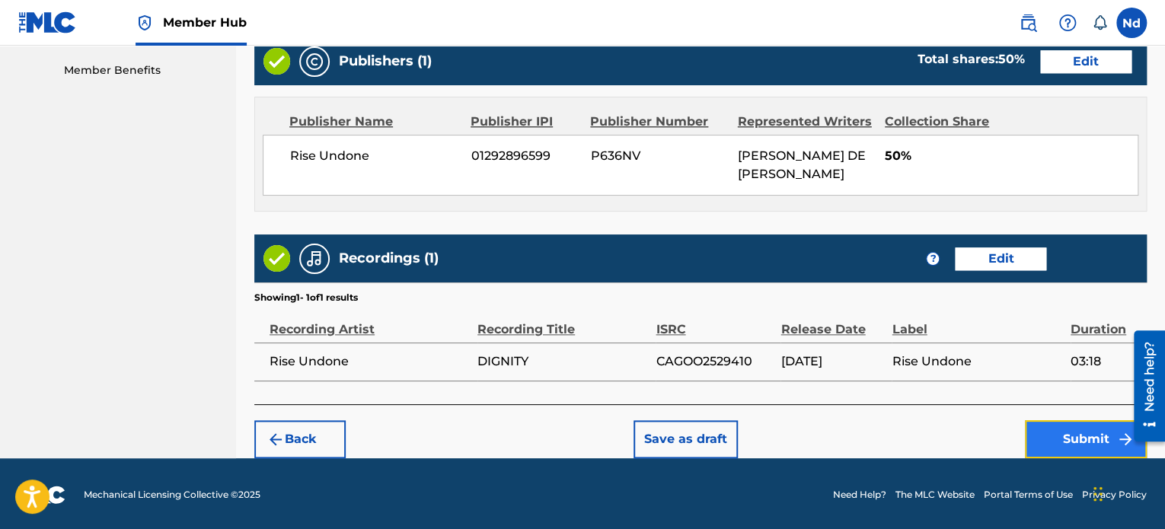
click at [1047, 438] on button "Submit" at bounding box center [1086, 439] width 122 height 38
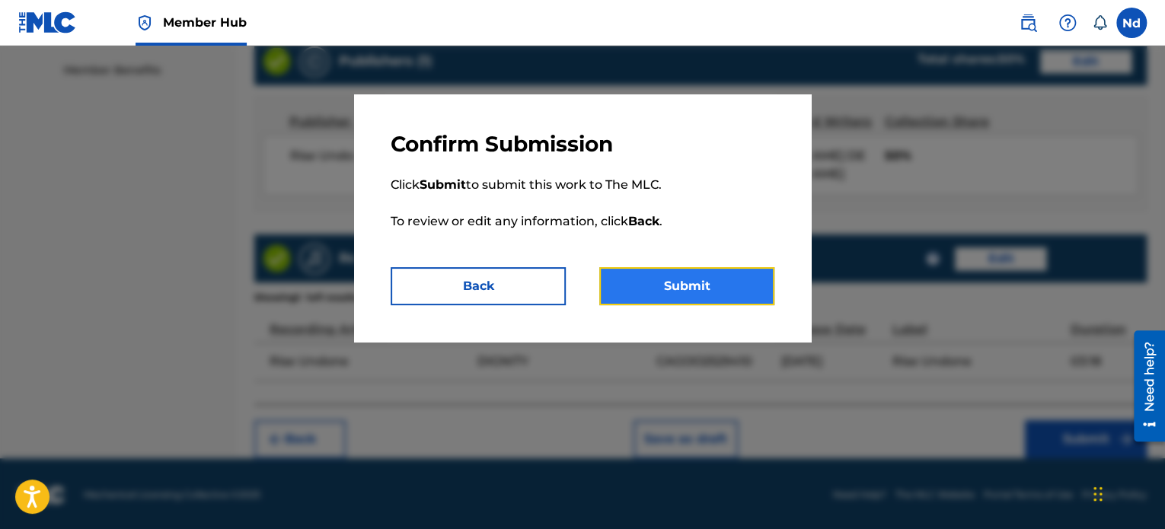
click at [667, 279] on button "Submit" at bounding box center [686, 286] width 175 height 38
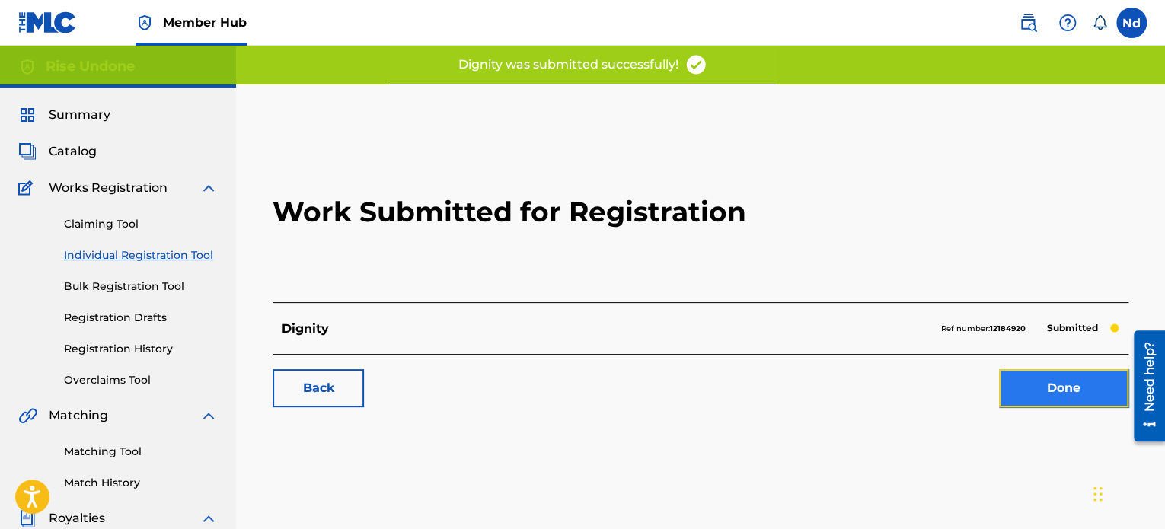
click at [1042, 395] on link "Done" at bounding box center [1063, 388] width 129 height 38
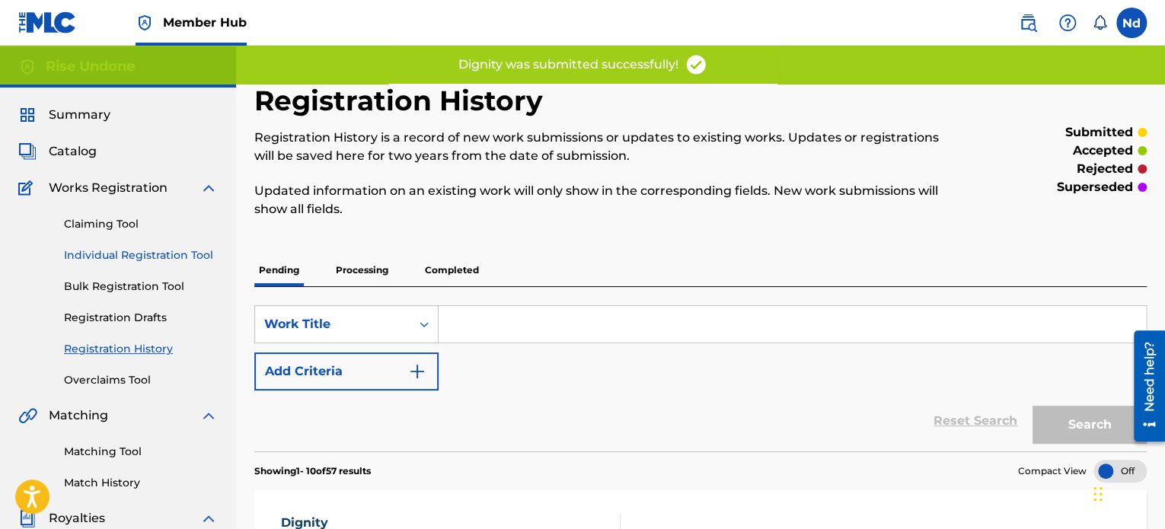
click at [135, 260] on link "Individual Registration Tool" at bounding box center [141, 255] width 154 height 16
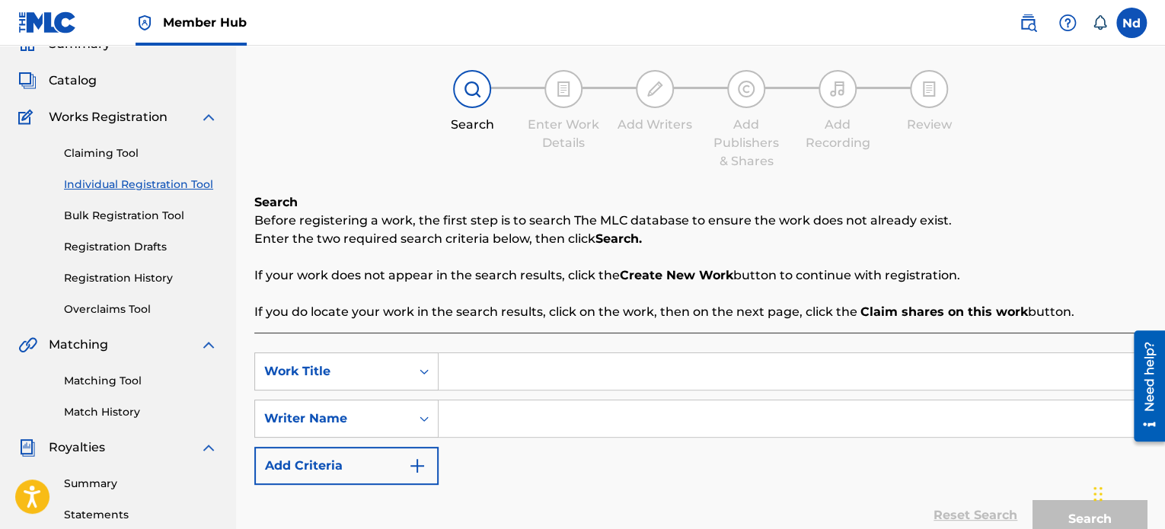
scroll to position [152, 0]
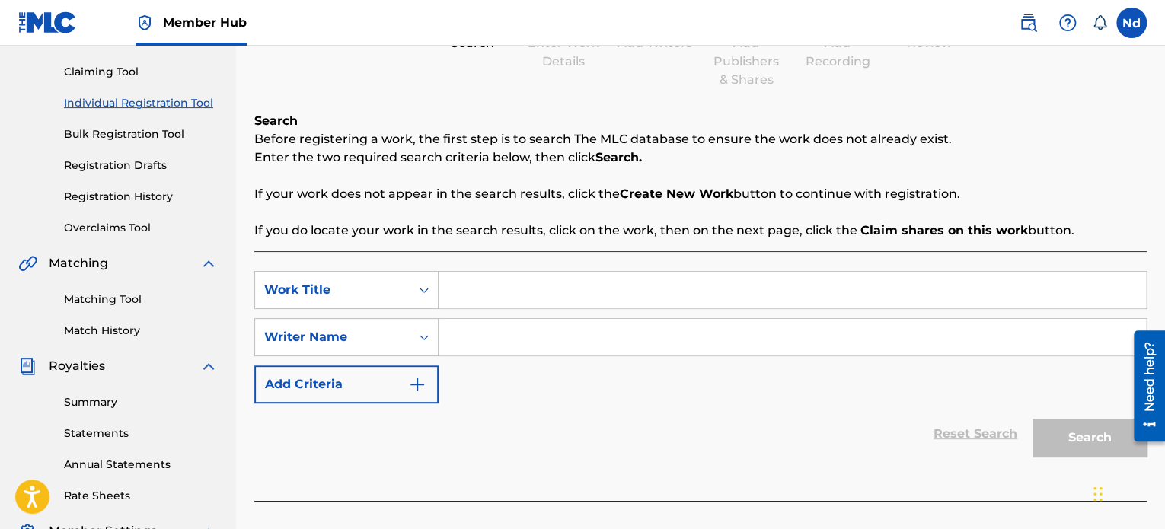
click at [531, 285] on input "Search Form" at bounding box center [792, 290] width 707 height 37
paste input "Gratitude"
type input "Gratitude"
click at [518, 359] on div "SearchWithCriteria3be18efe-a1fe-4424-891f-bc535b18a3da Work Title Gratitude Sea…" at bounding box center [700, 337] width 892 height 132
click at [518, 356] on div "Search Form" at bounding box center [793, 337] width 708 height 38
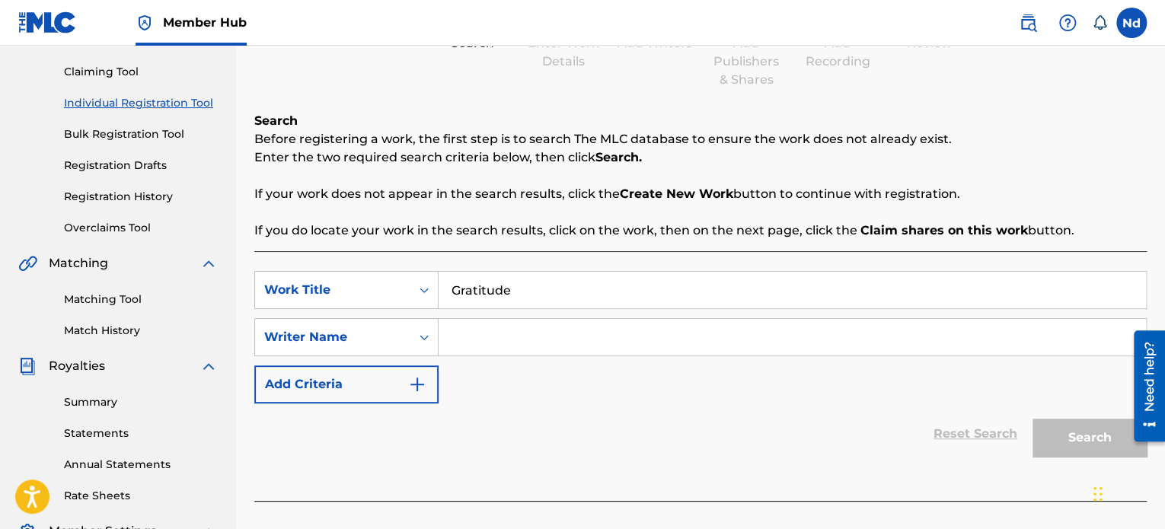
click at [516, 340] on input "Search Form" at bounding box center [792, 337] width 707 height 37
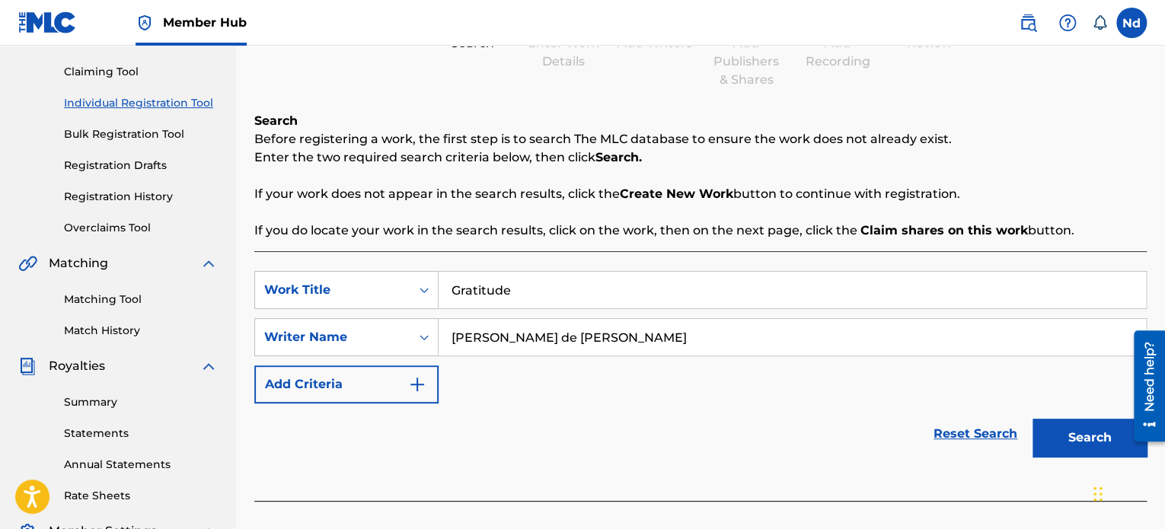
type input "[PERSON_NAME] de [PERSON_NAME]"
click at [1032, 419] on button "Search" at bounding box center [1089, 438] width 114 height 38
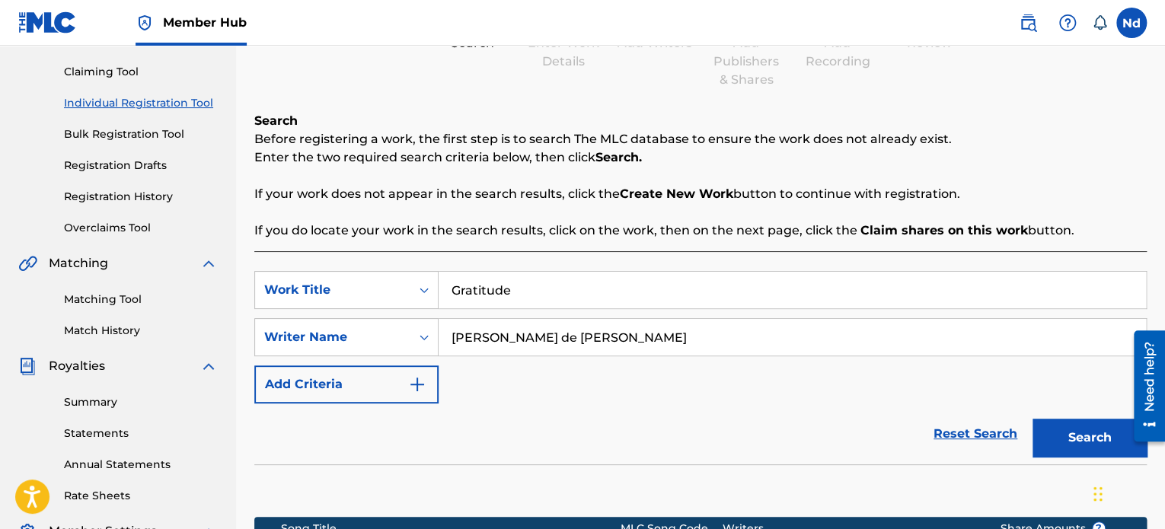
click at [1032, 419] on button "Search" at bounding box center [1089, 438] width 114 height 38
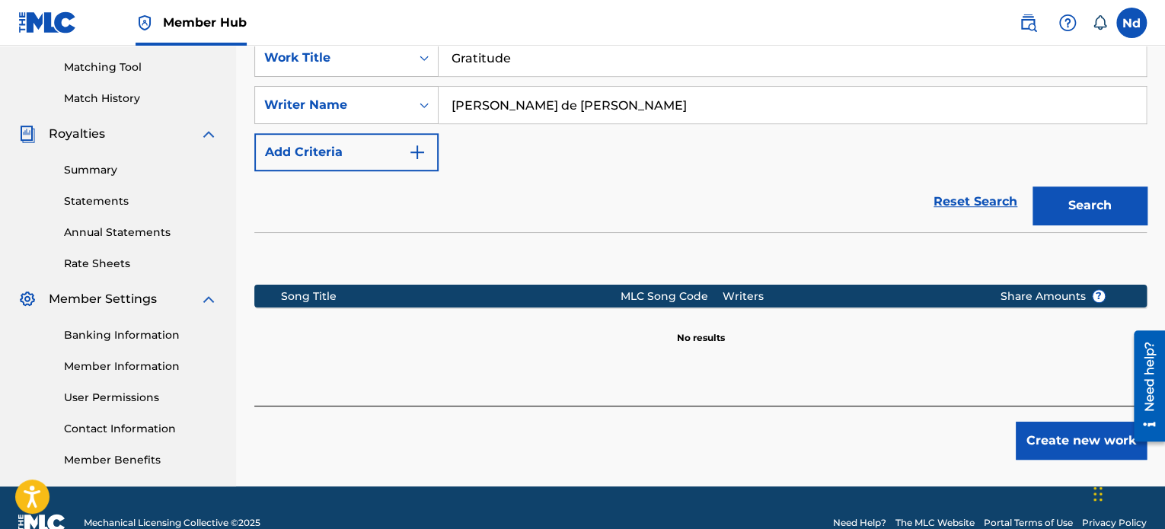
scroll to position [414, 0]
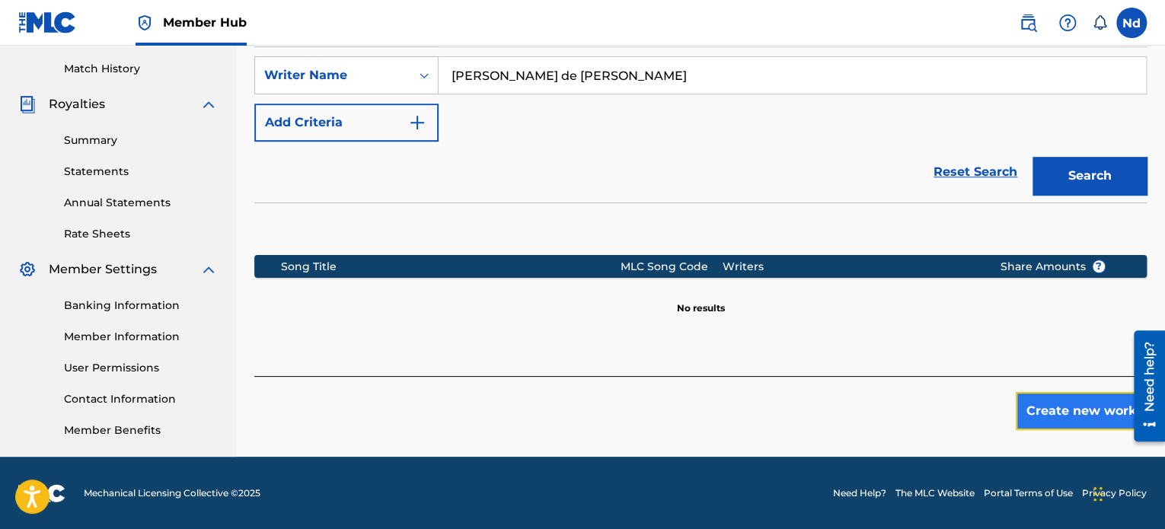
click at [1083, 416] on button "Create new work" at bounding box center [1081, 411] width 131 height 38
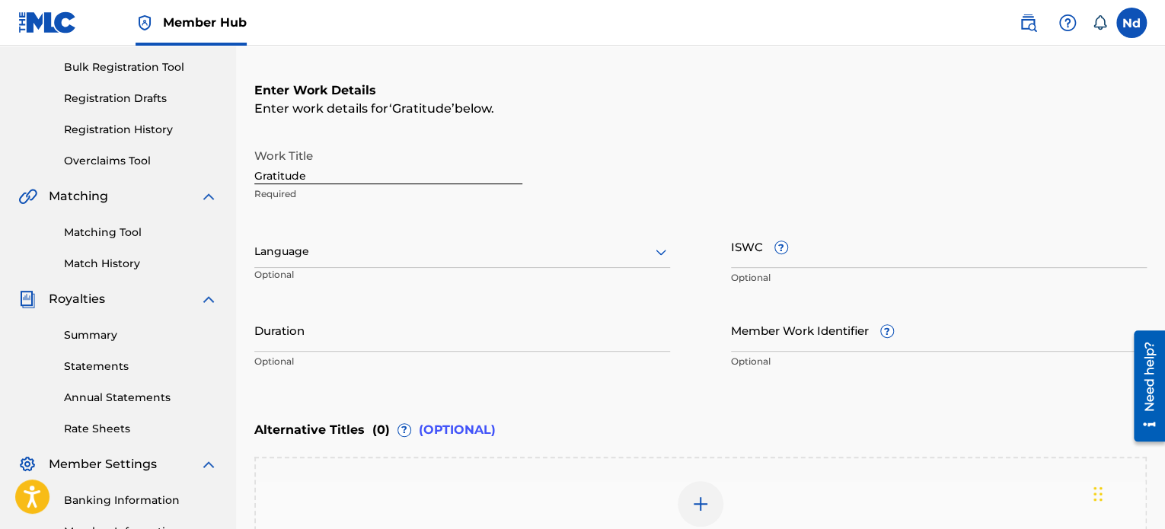
scroll to position [186, 0]
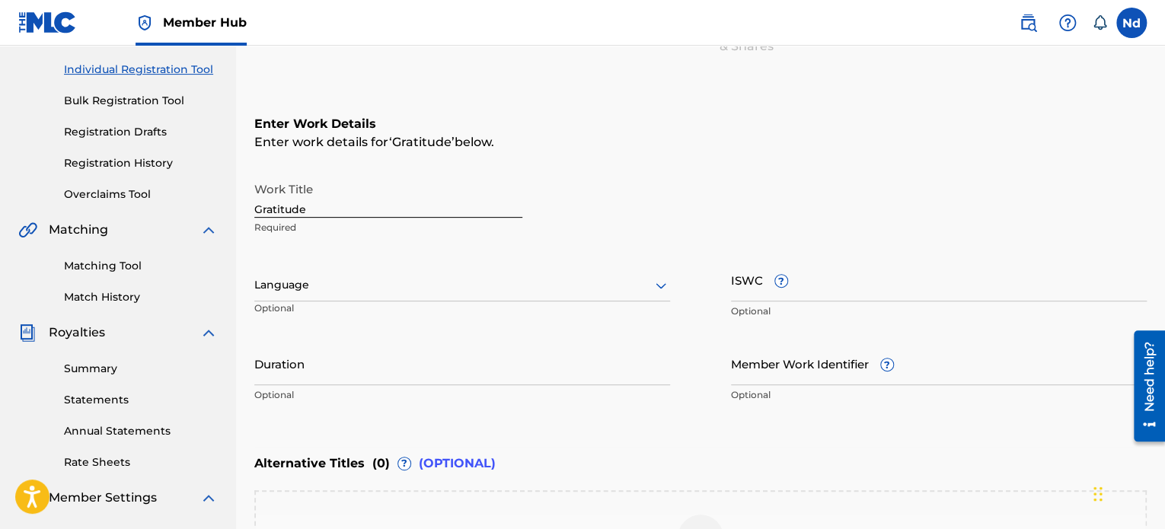
click at [329, 289] on div at bounding box center [462, 285] width 416 height 19
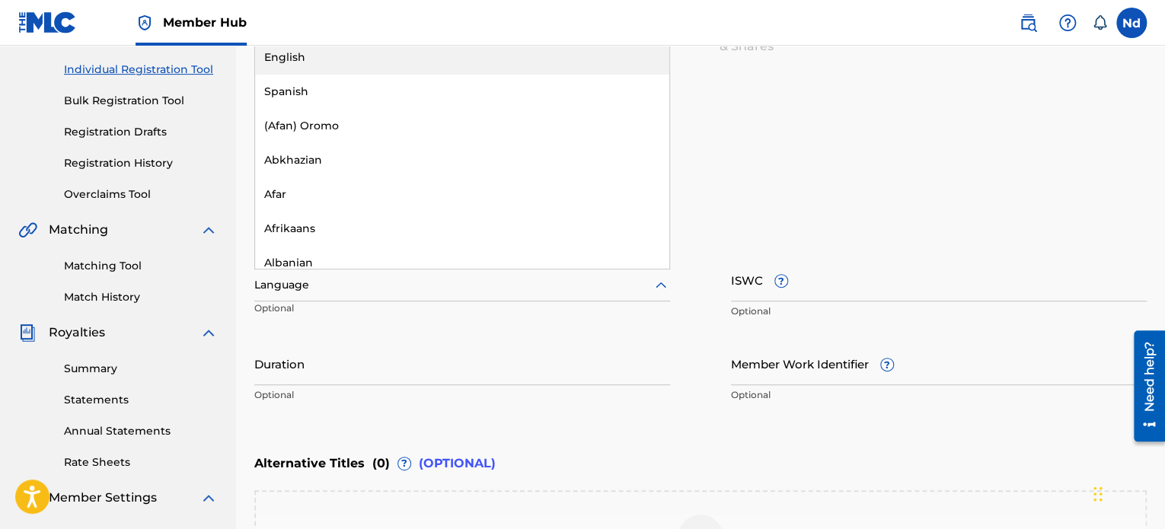
click at [362, 63] on div "English" at bounding box center [462, 57] width 414 height 34
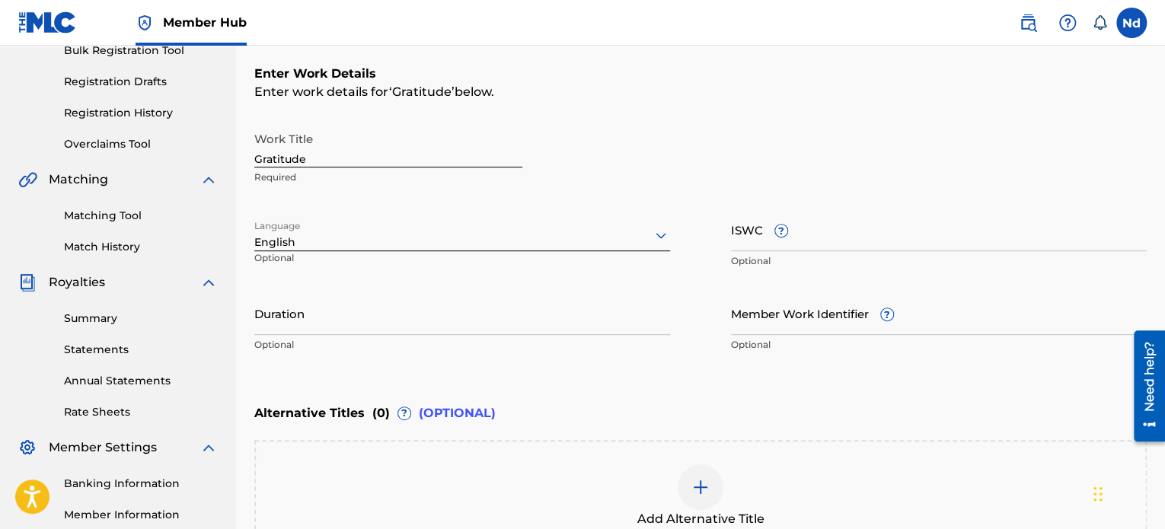
scroll to position [262, 0]
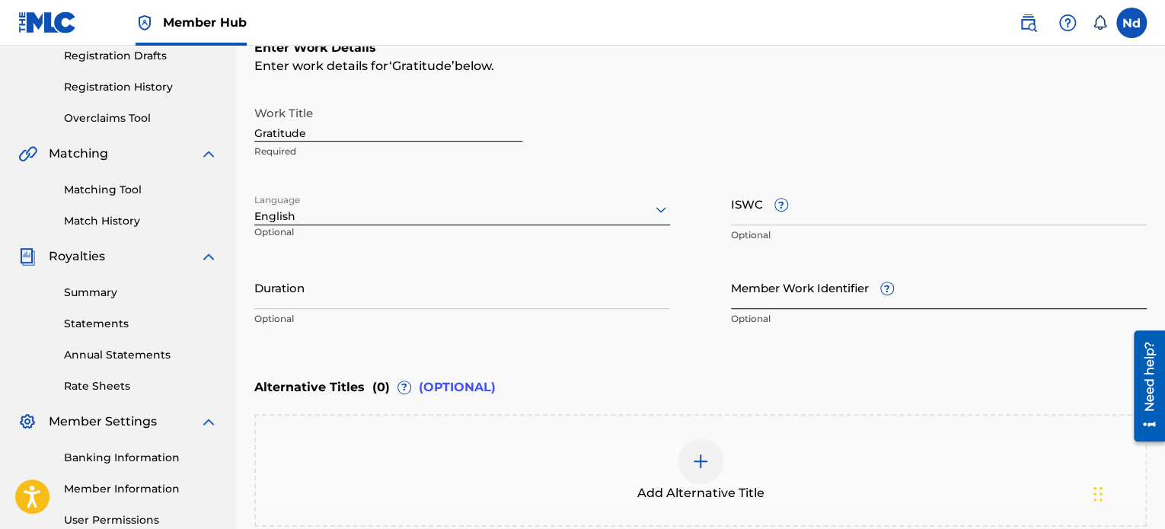
click at [810, 295] on input "Member Work Identifier ?" at bounding box center [939, 287] width 416 height 43
paste input "930267905"
type input "930267905"
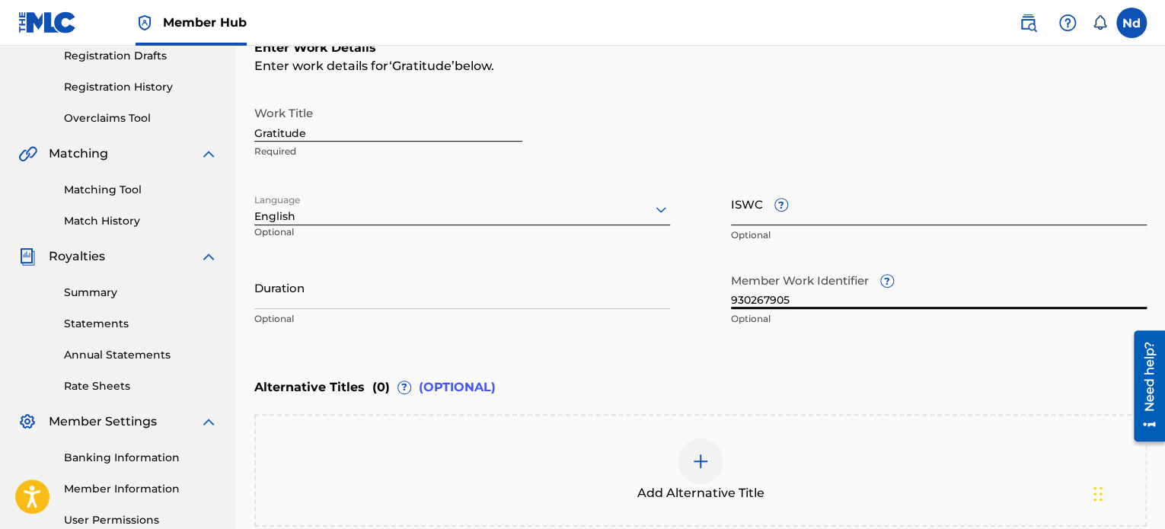
click at [806, 212] on input "ISWC ?" at bounding box center [939, 203] width 416 height 43
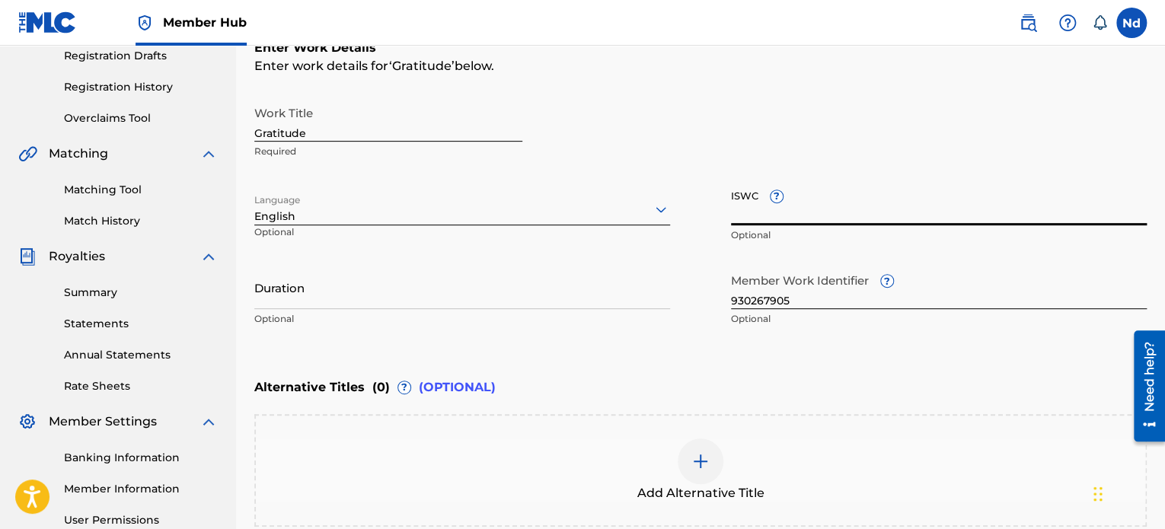
paste input "T3326092751"
type input "T3326092751"
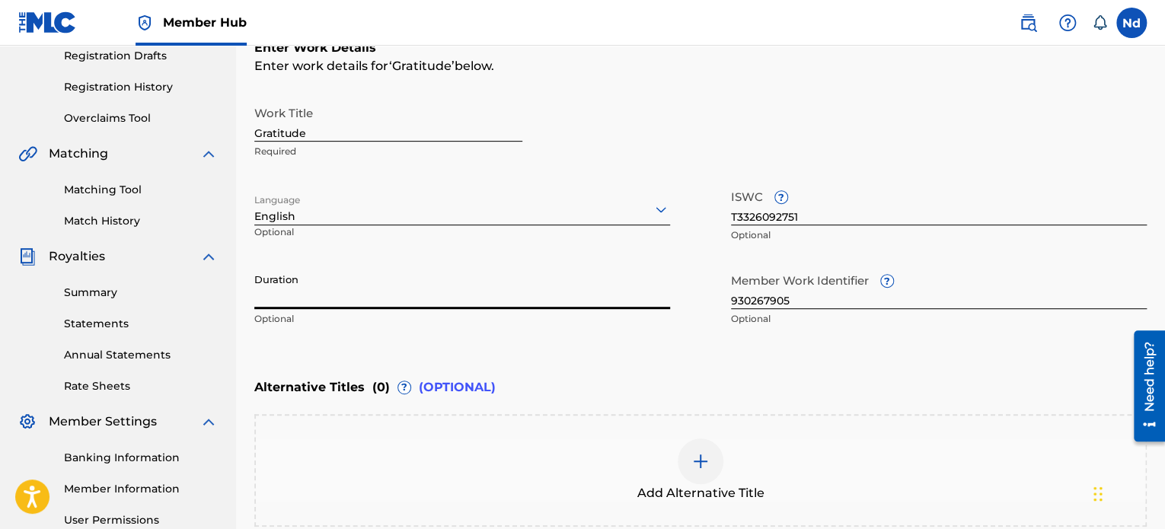
click at [467, 284] on input "Duration" at bounding box center [462, 287] width 416 height 43
paste input "03:02"
type input "03:02"
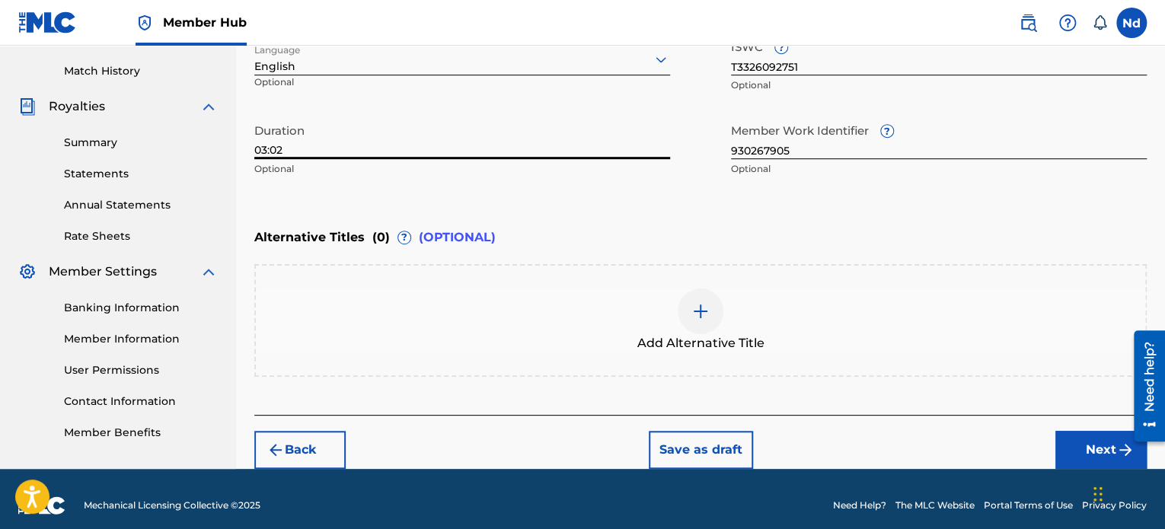
scroll to position [423, 0]
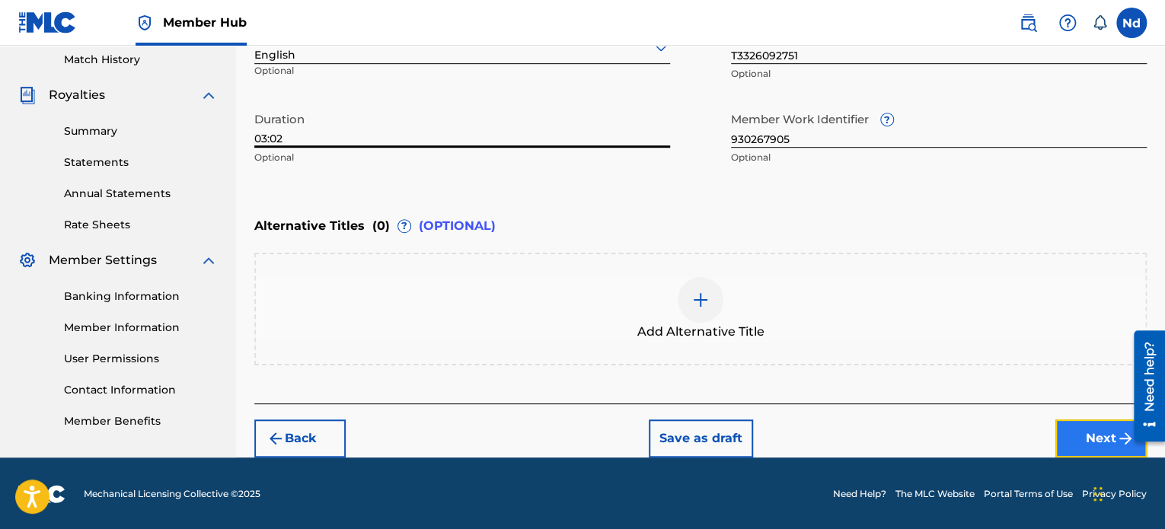
click at [1102, 440] on button "Next" at bounding box center [1100, 438] width 91 height 38
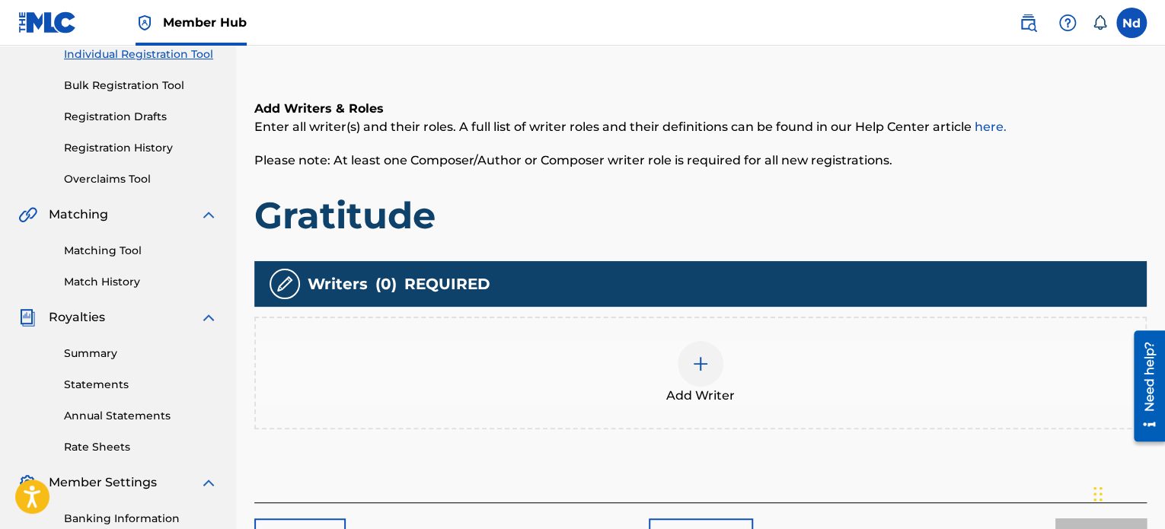
scroll to position [297, 0]
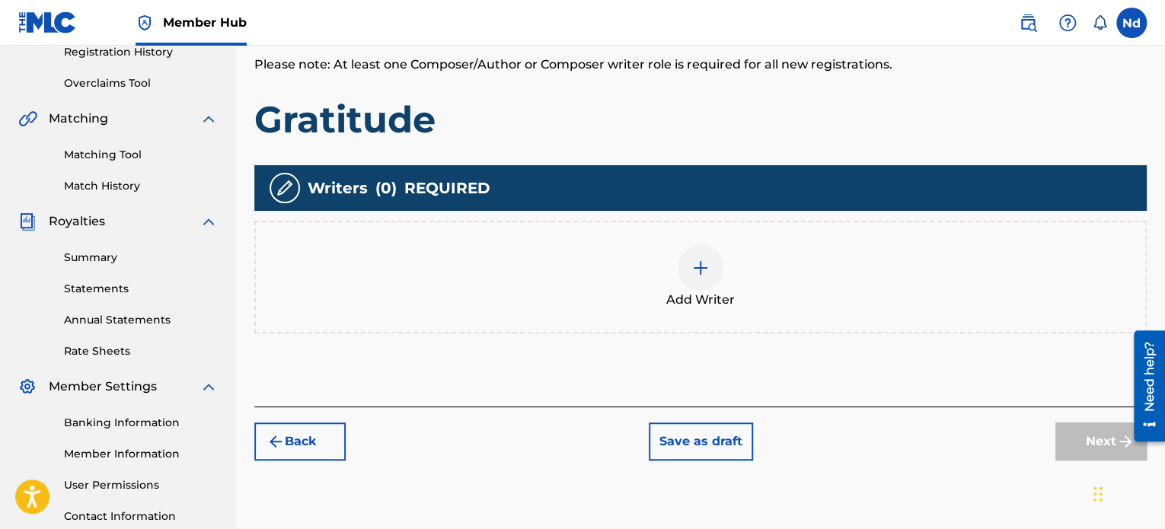
click at [687, 286] on div "Add Writer" at bounding box center [700, 277] width 889 height 64
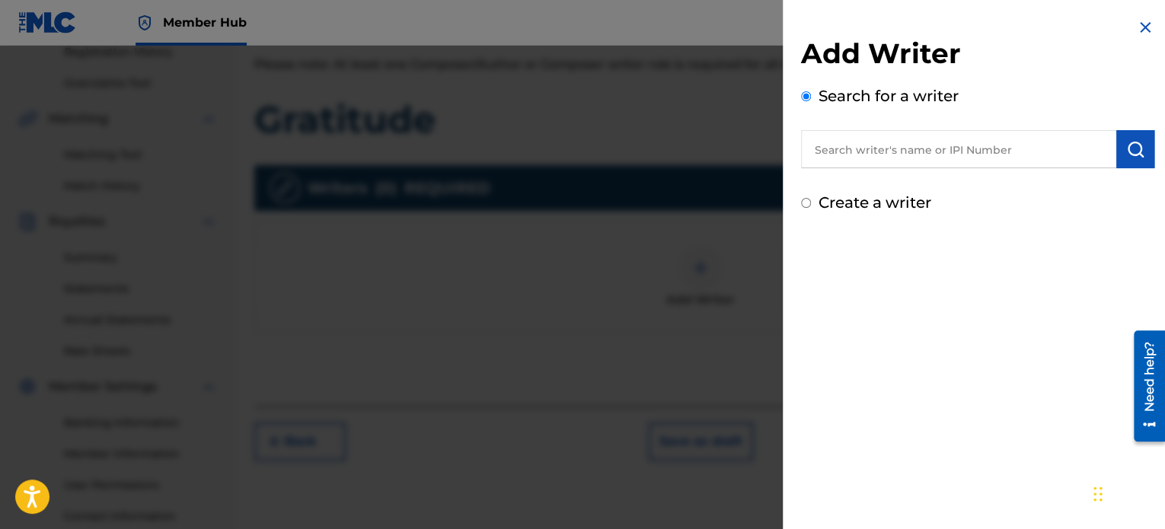
click at [902, 155] on input "text" at bounding box center [958, 149] width 315 height 38
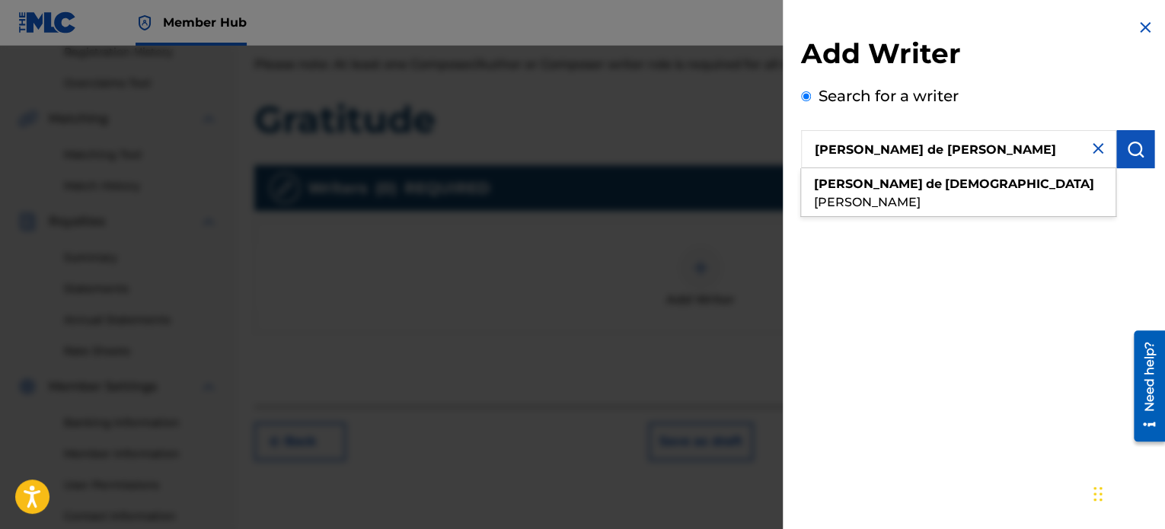
type input "[PERSON_NAME] de [PERSON_NAME]"
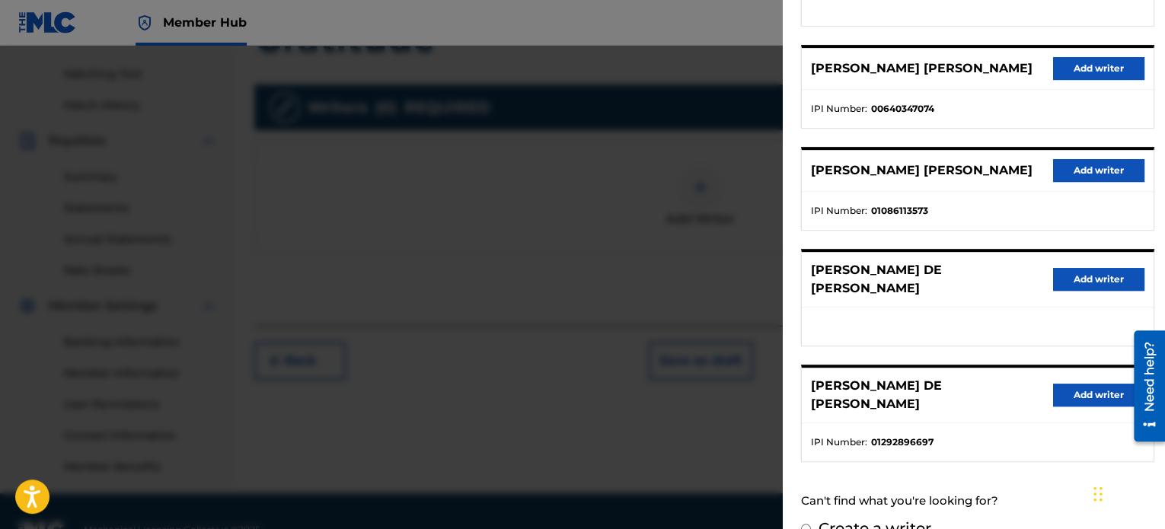
scroll to position [414, 0]
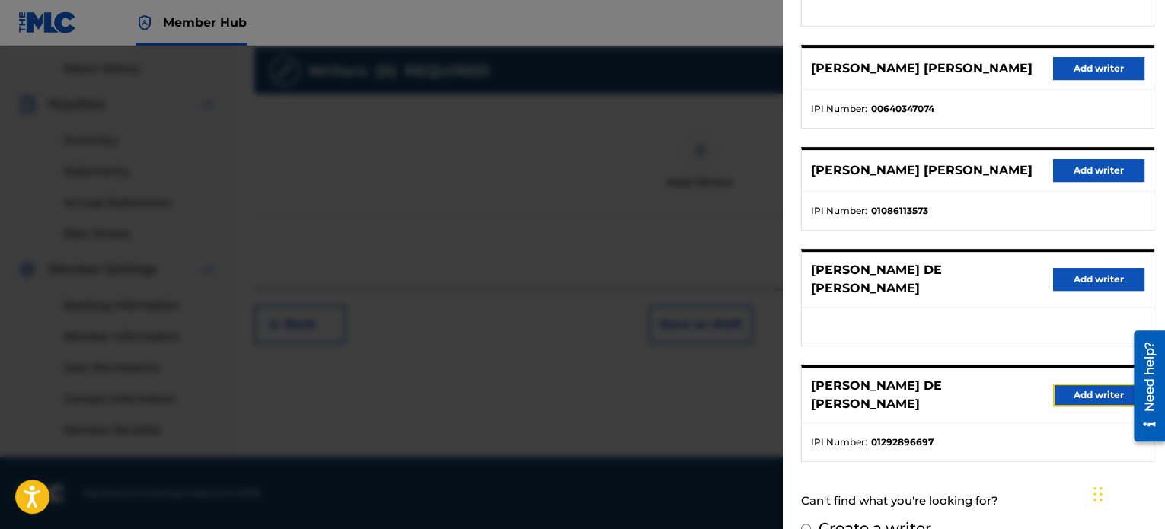
click at [1067, 384] on button "Add writer" at bounding box center [1098, 395] width 91 height 23
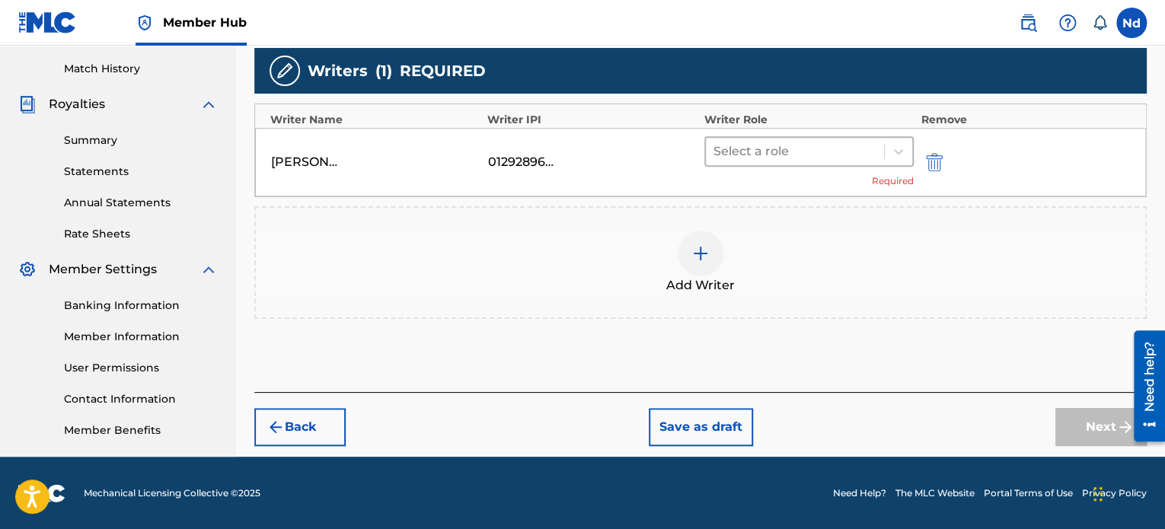
click at [771, 144] on div at bounding box center [794, 151] width 163 height 21
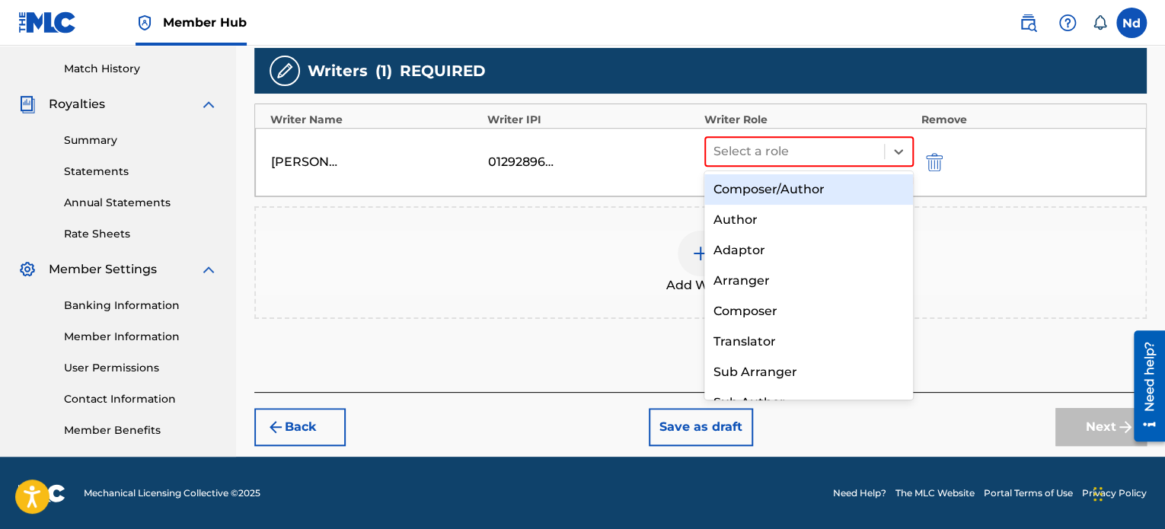
click at [783, 187] on div "Composer/Author" at bounding box center [808, 189] width 209 height 30
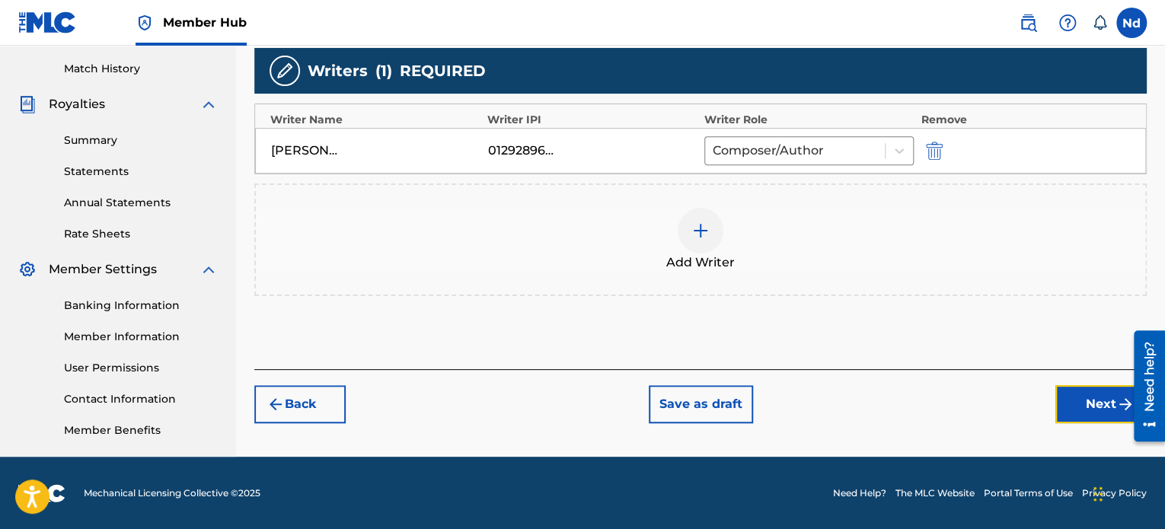
click at [1091, 403] on button "Next" at bounding box center [1100, 404] width 91 height 38
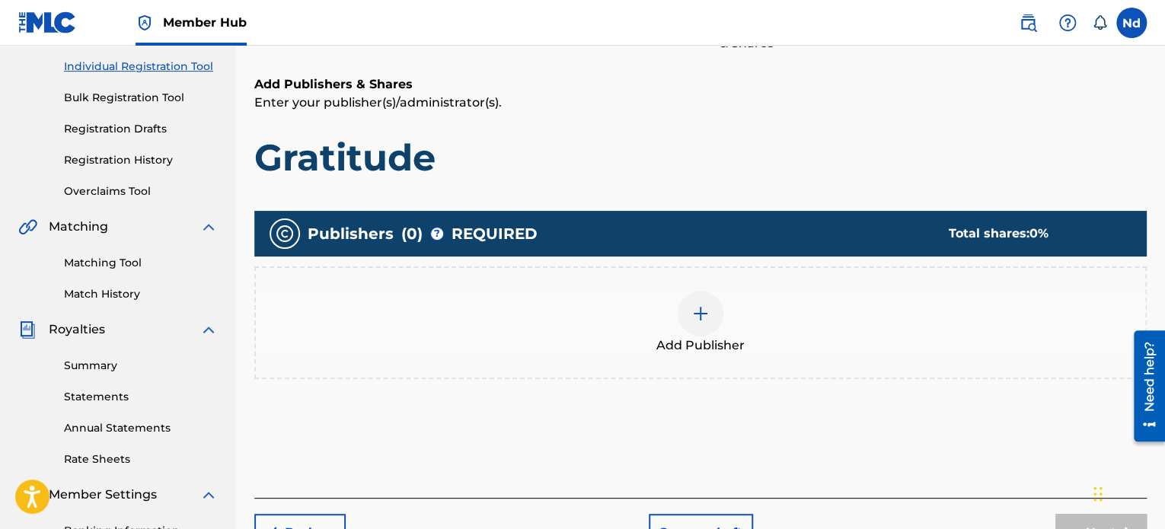
scroll to position [297, 0]
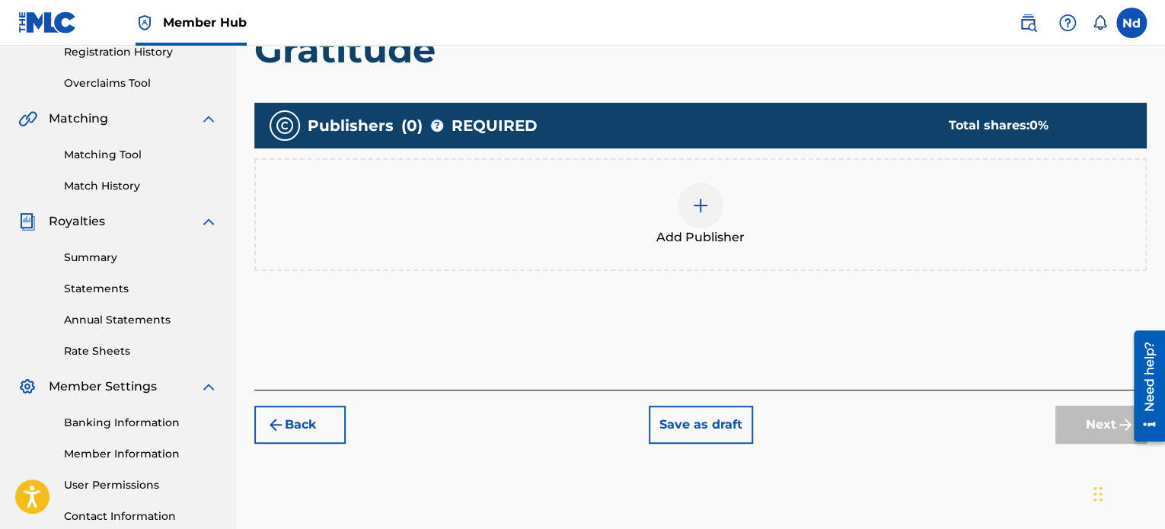
click at [700, 206] on img at bounding box center [700, 205] width 18 height 18
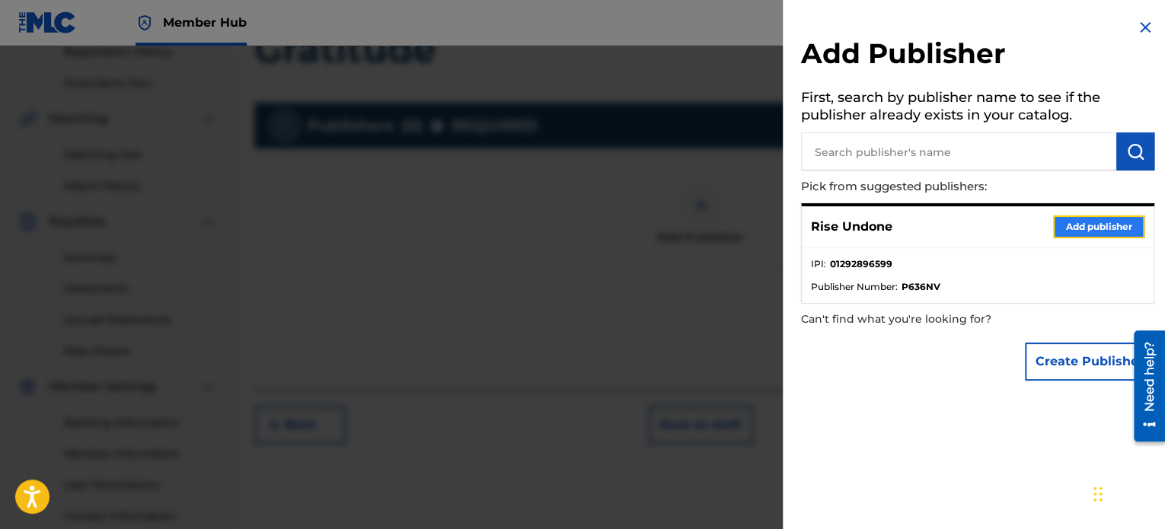
click at [1079, 231] on button "Add publisher" at bounding box center [1098, 226] width 91 height 23
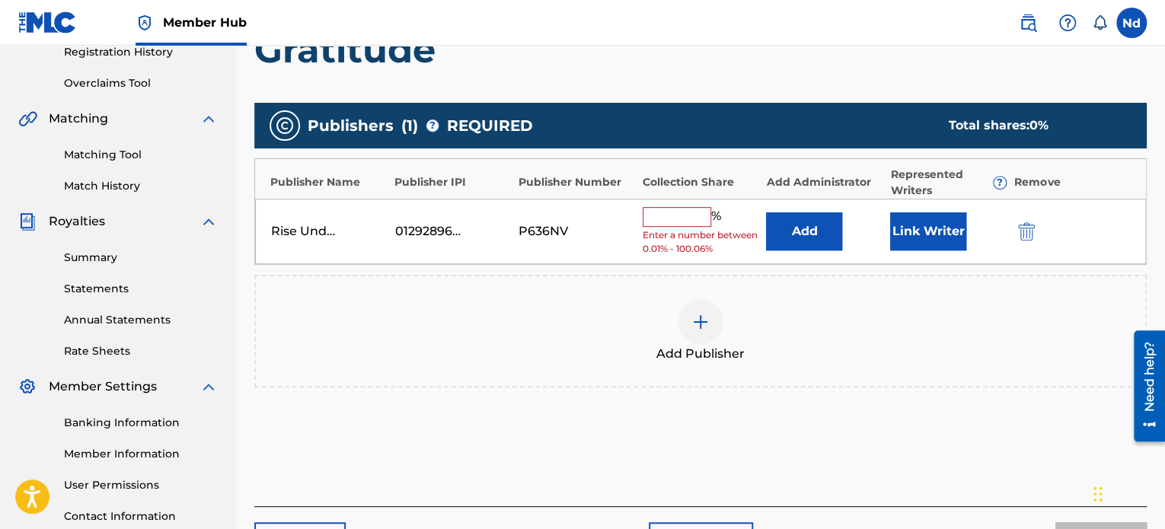
click at [665, 212] on input "text" at bounding box center [677, 217] width 69 height 20
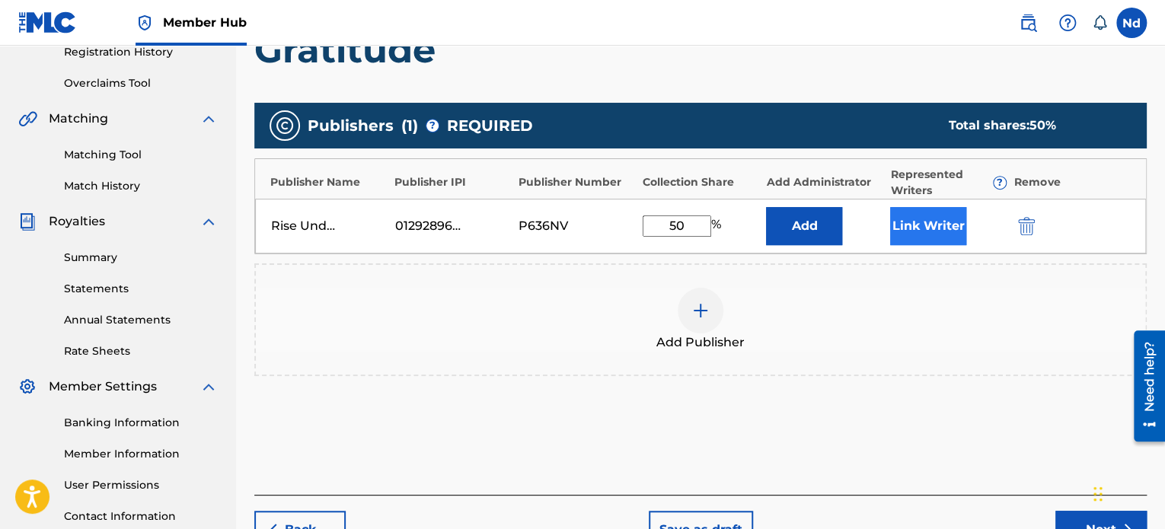
type input "50"
click at [926, 225] on button "Link Writer" at bounding box center [928, 226] width 76 height 38
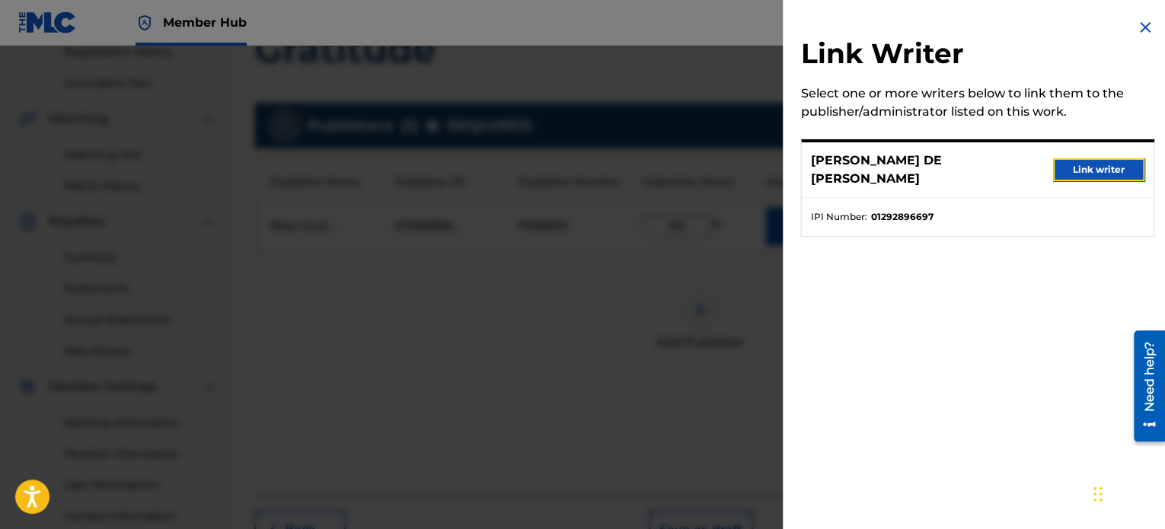
click at [1087, 161] on button "Link writer" at bounding box center [1098, 169] width 91 height 23
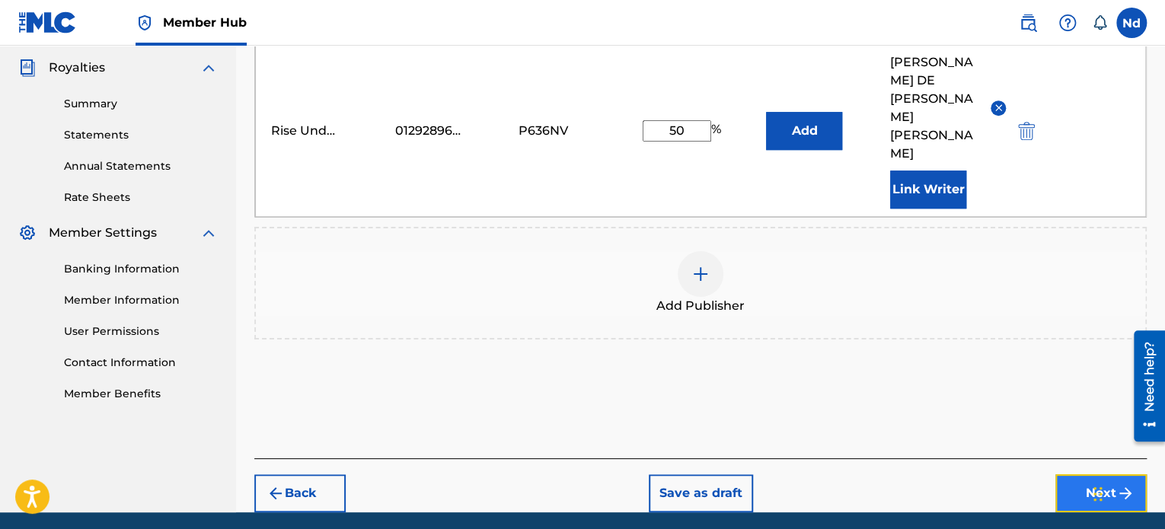
click at [1086, 474] on button "Next" at bounding box center [1100, 493] width 91 height 38
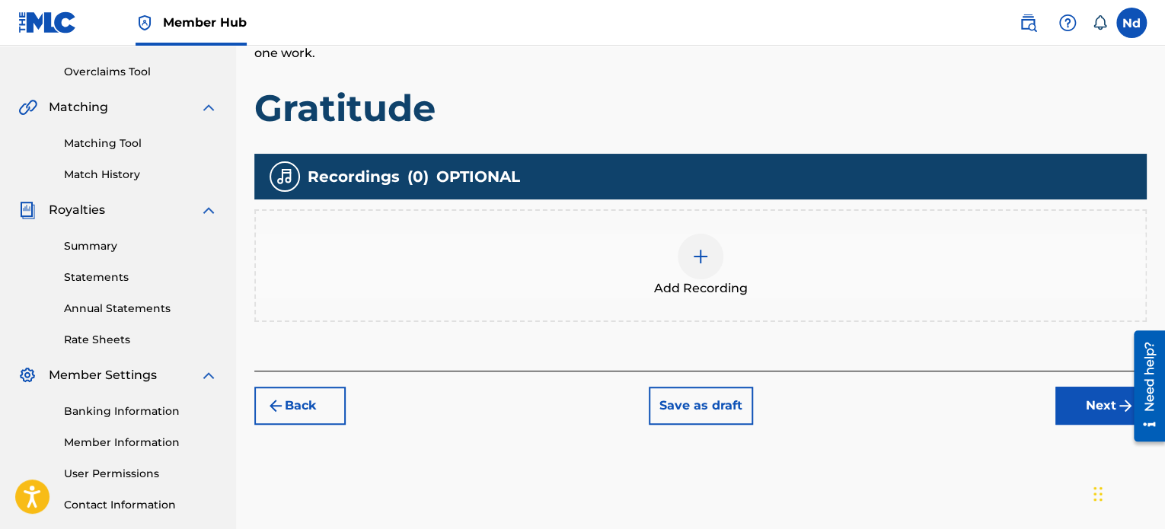
scroll to position [373, 0]
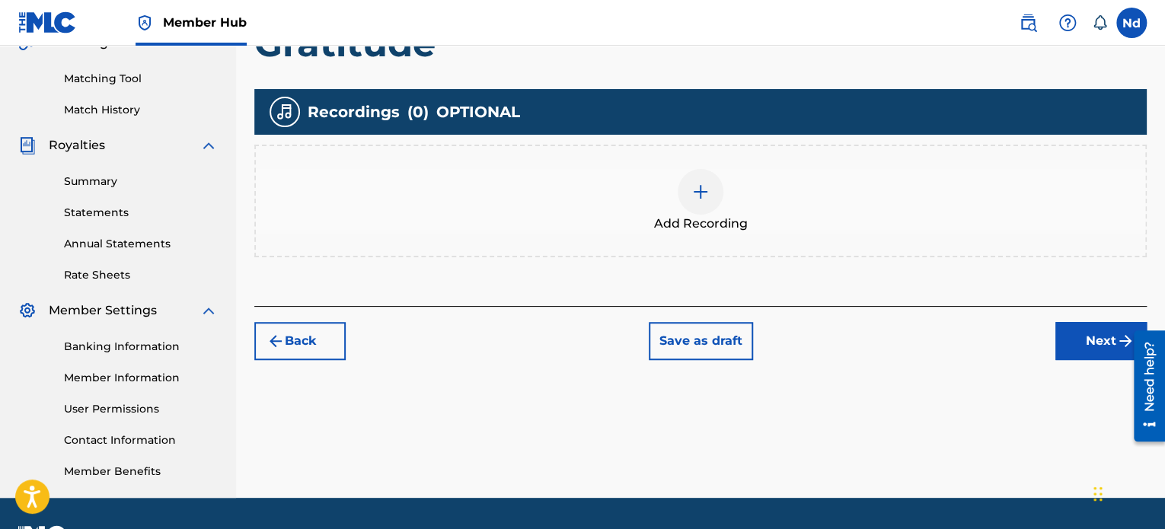
click at [726, 206] on div "Add Recording" at bounding box center [700, 201] width 889 height 64
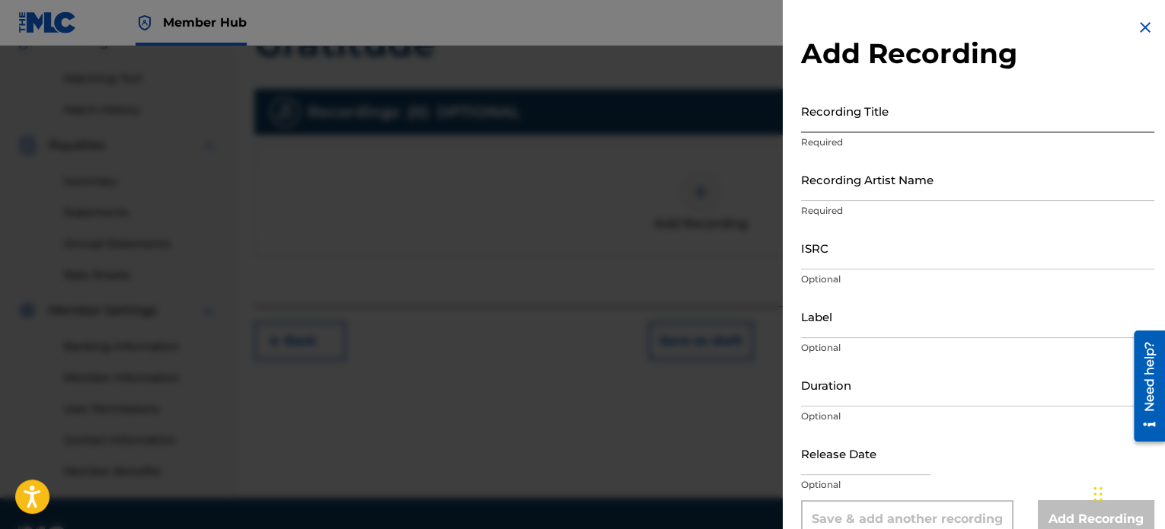
click at [907, 112] on input "Recording Title" at bounding box center [977, 110] width 353 height 43
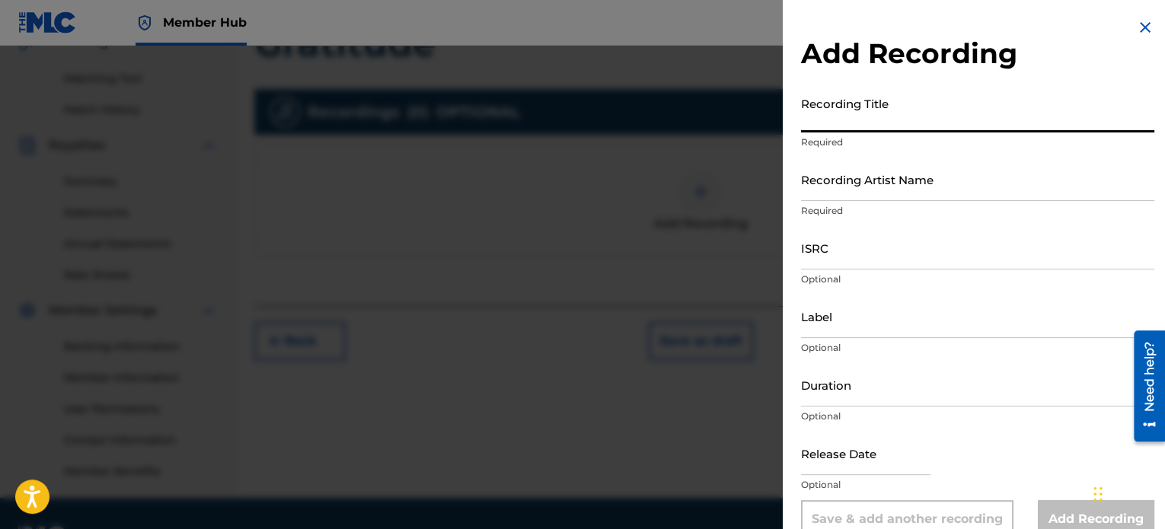
paste input "GRATITUDE"
type input "GRATITUDE"
click at [856, 260] on input "ISRC" at bounding box center [977, 247] width 353 height 43
paste input "CAGOO2529414"
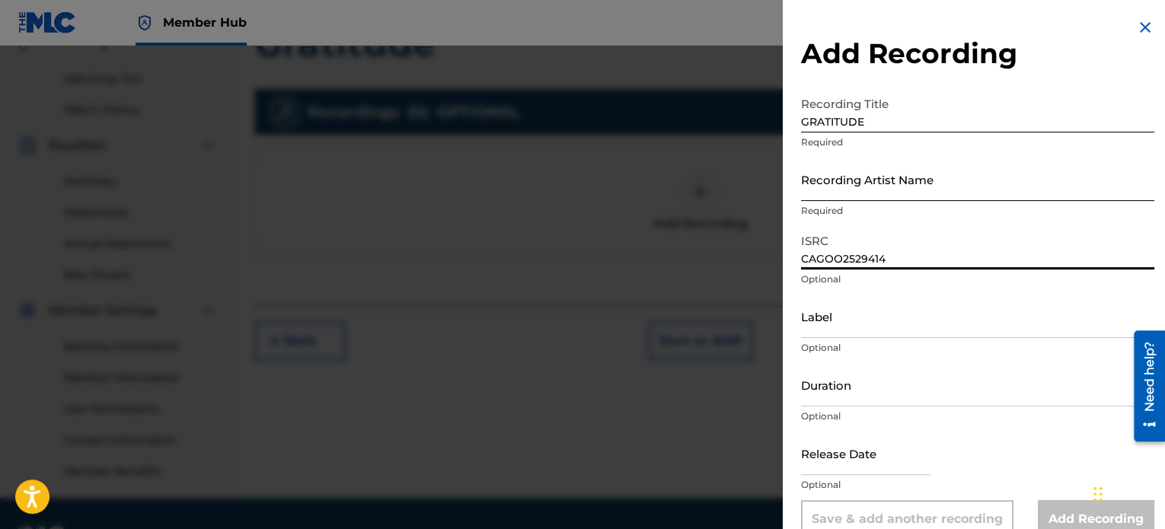
type input "CAGOO2529414"
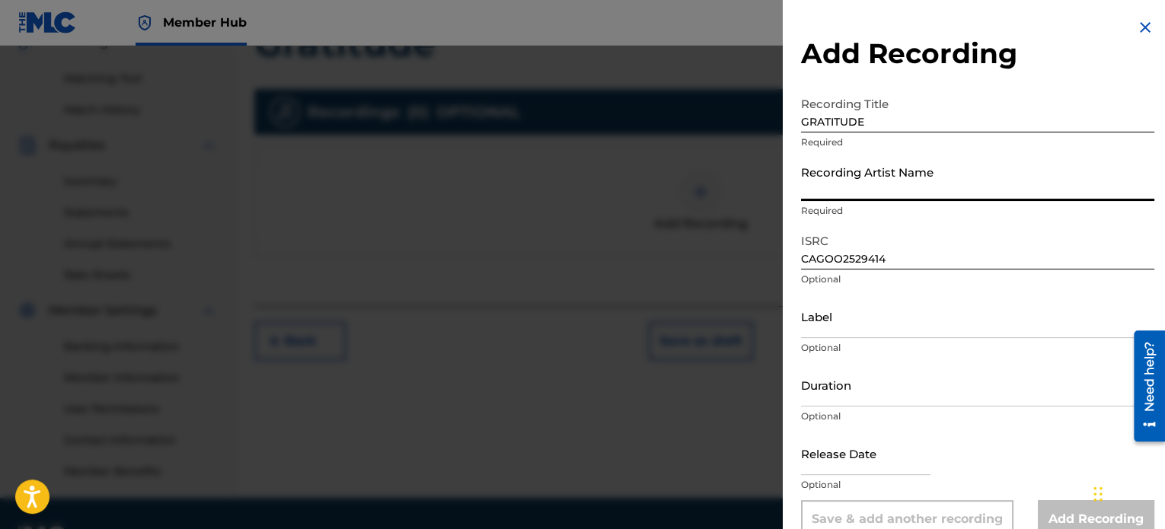
click at [862, 162] on input "Recording Artist Name" at bounding box center [977, 179] width 353 height 43
type input "Rise Undone"
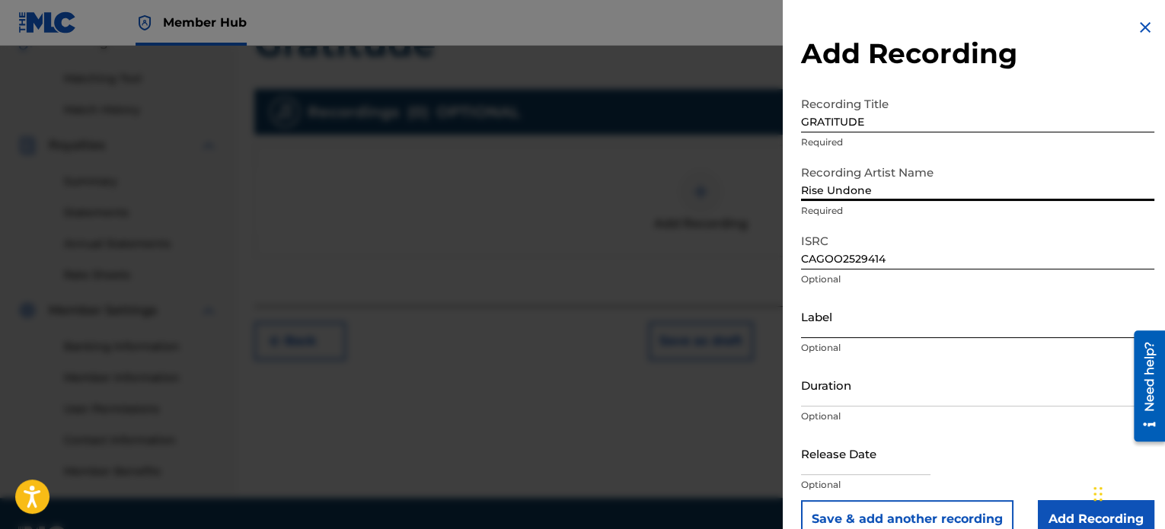
click at [847, 321] on input "Label" at bounding box center [977, 316] width 353 height 43
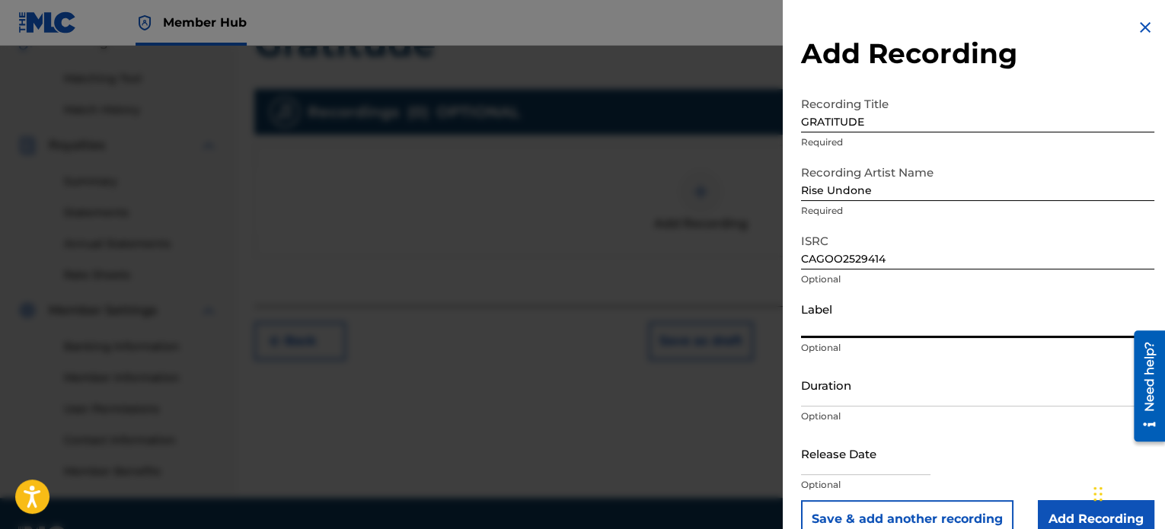
type input "Rise Undone"
click at [887, 404] on input "Duration" at bounding box center [977, 384] width 353 height 43
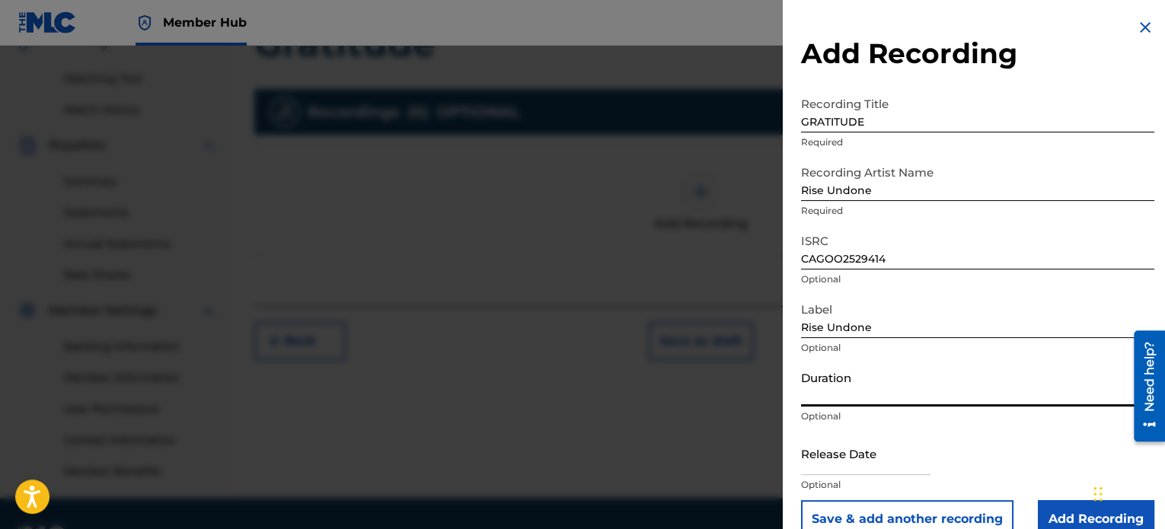
paste input "03:02"
type input "03:02"
click at [903, 461] on input "text" at bounding box center [865, 453] width 129 height 43
select select "8"
select select "2025"
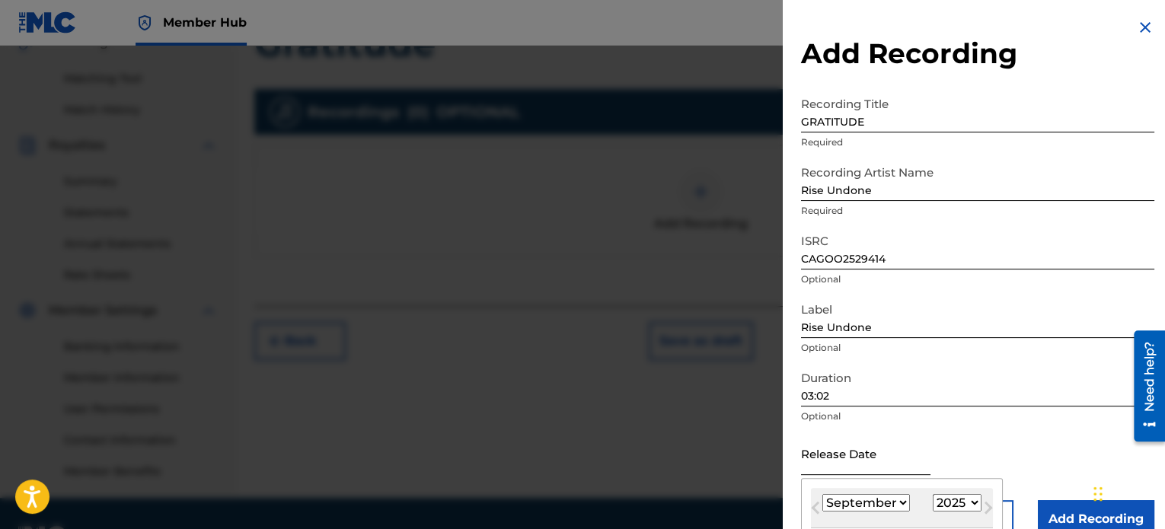
type input "[DATE]"
select select "4"
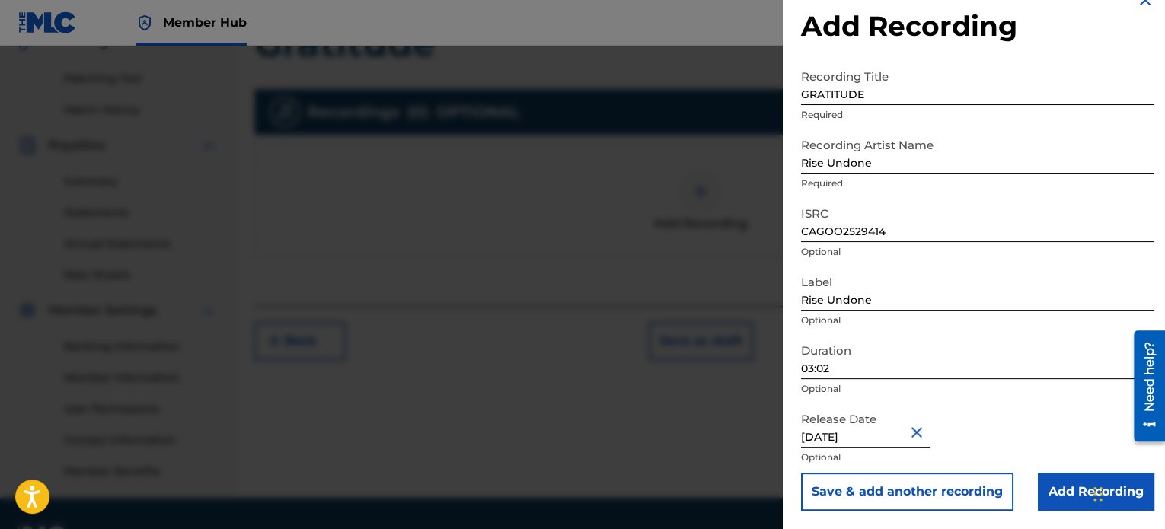
scroll to position [27, 0]
click at [1061, 468] on div "Release Date May 13 2025 Optional" at bounding box center [977, 438] width 353 height 69
click at [1061, 482] on input "Add Recording" at bounding box center [1096, 492] width 116 height 38
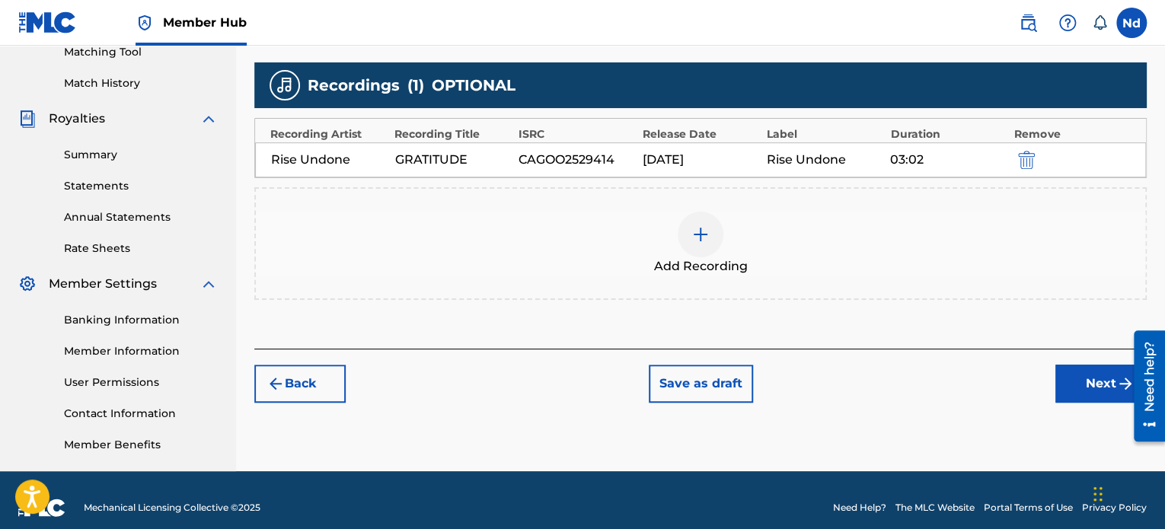
scroll to position [414, 0]
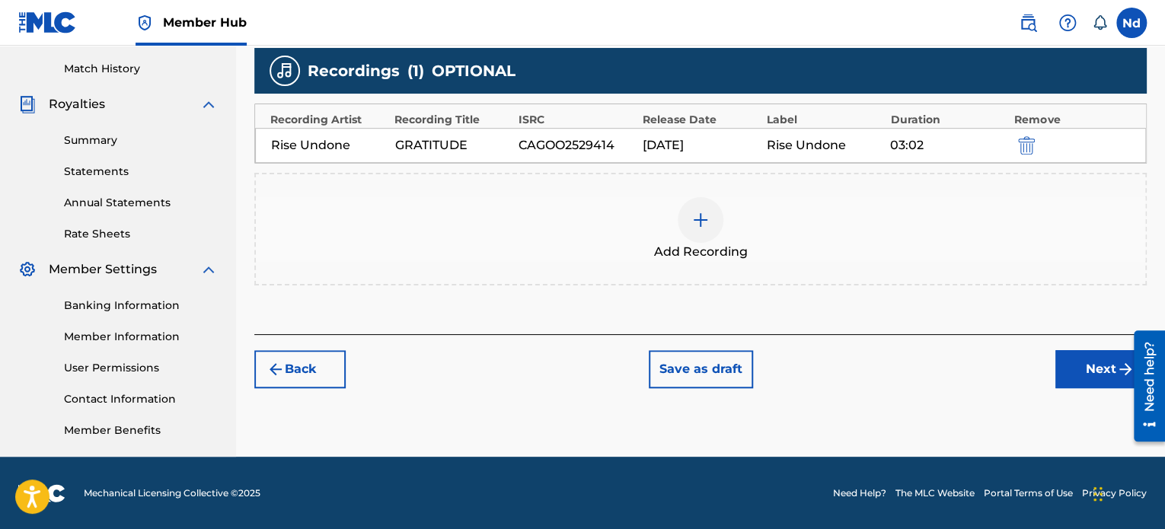
click at [1048, 362] on div "Back Save as draft Next" at bounding box center [700, 361] width 892 height 54
click at [1075, 372] on button "Next" at bounding box center [1100, 369] width 91 height 38
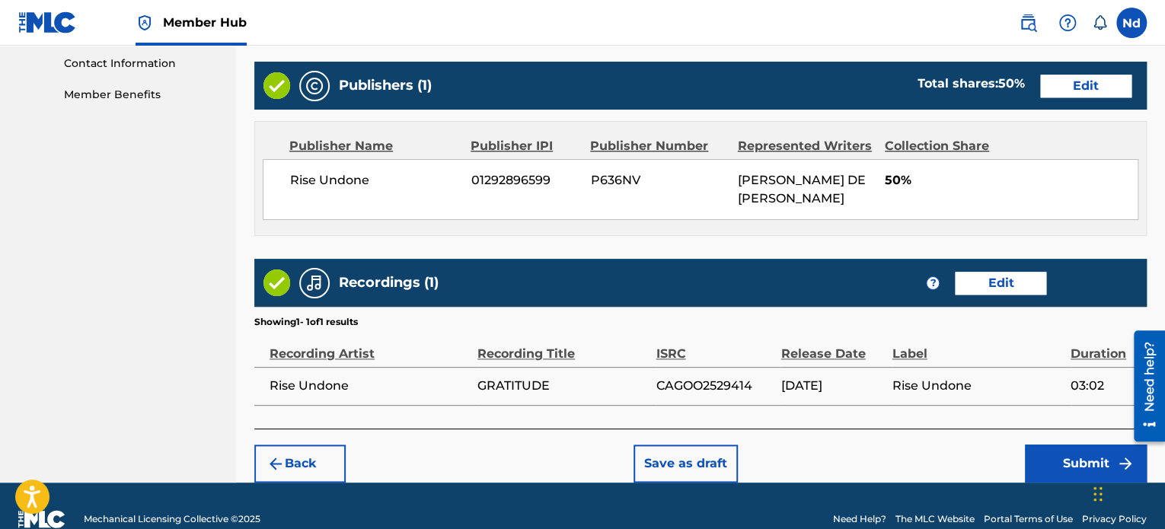
scroll to position [774, 0]
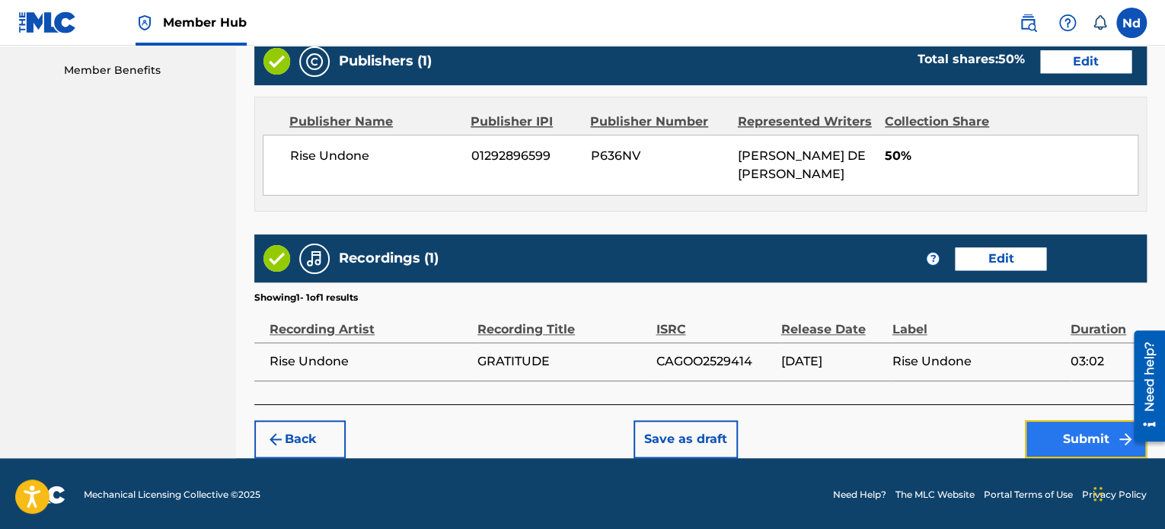
click at [1060, 447] on button "Submit" at bounding box center [1086, 439] width 122 height 38
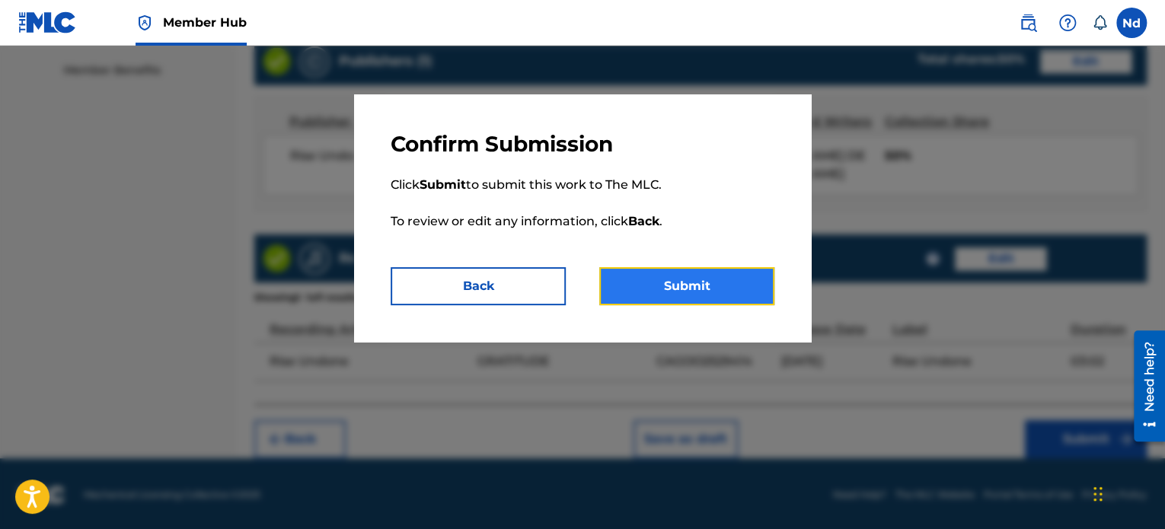
click at [667, 296] on button "Submit" at bounding box center [686, 286] width 175 height 38
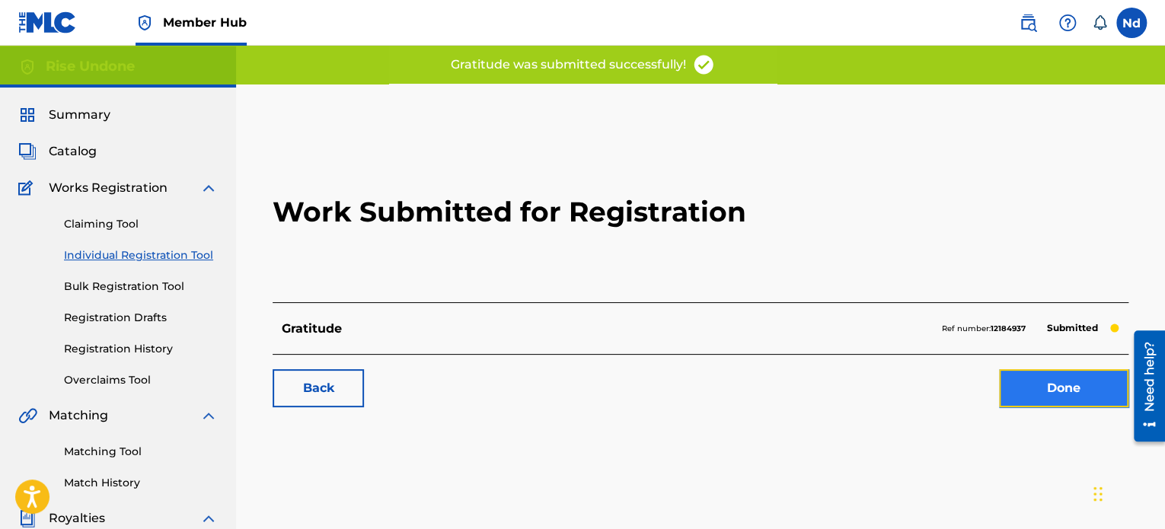
click at [1076, 395] on link "Done" at bounding box center [1063, 388] width 129 height 38
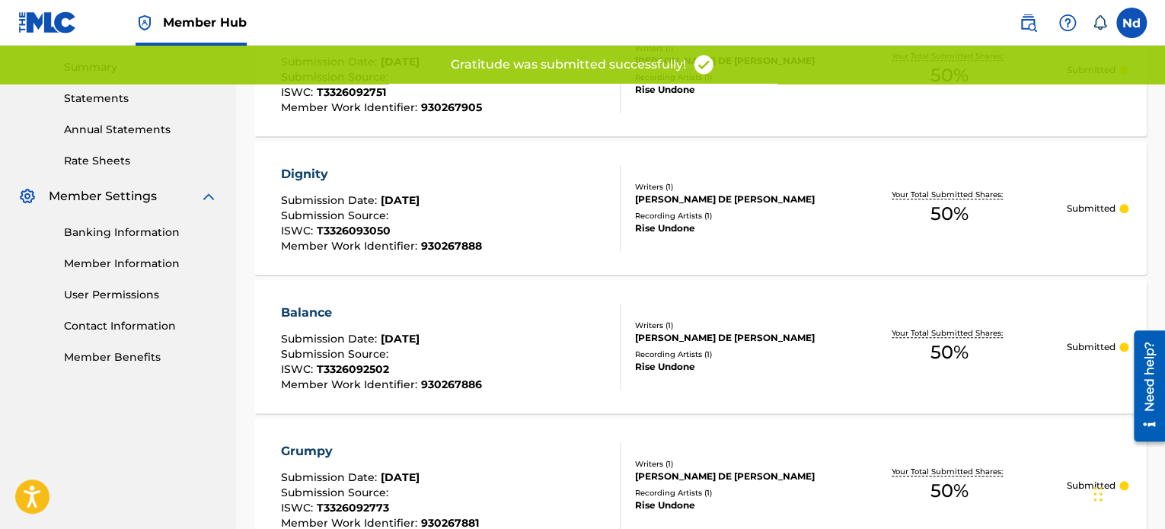
scroll to position [609, 0]
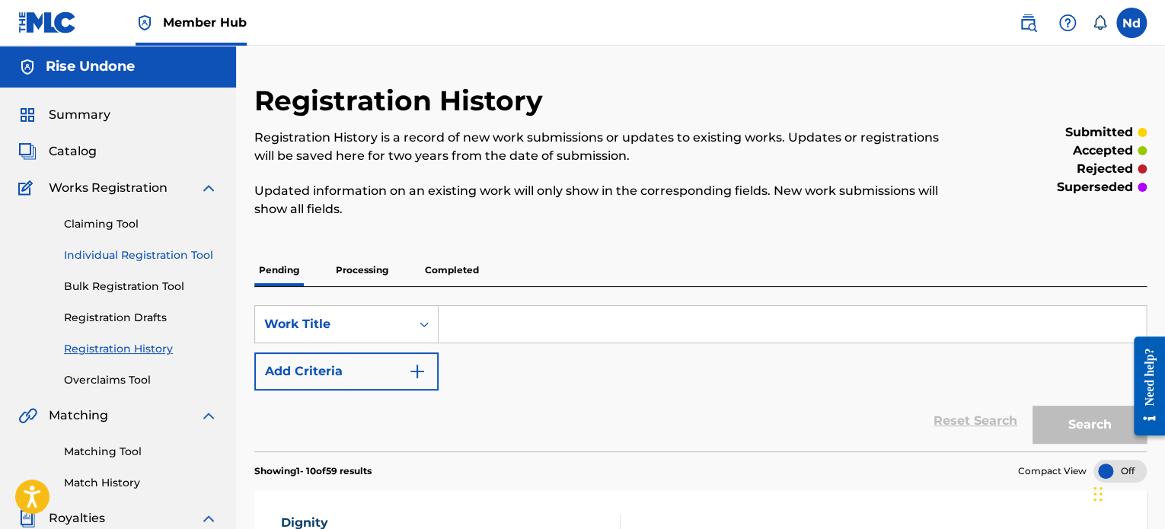
click at [145, 251] on link "Individual Registration Tool" at bounding box center [141, 255] width 154 height 16
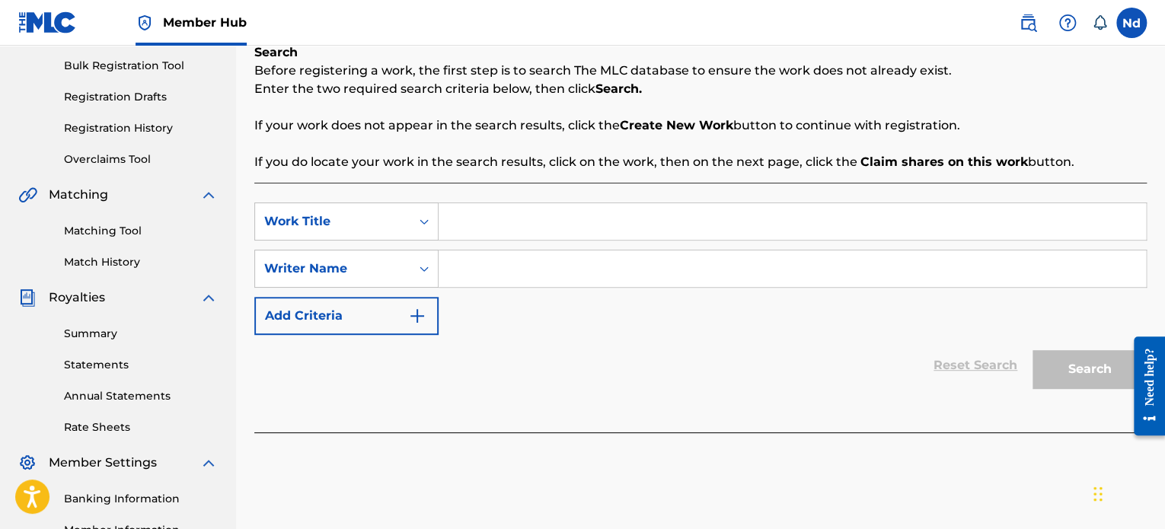
scroll to position [228, 0]
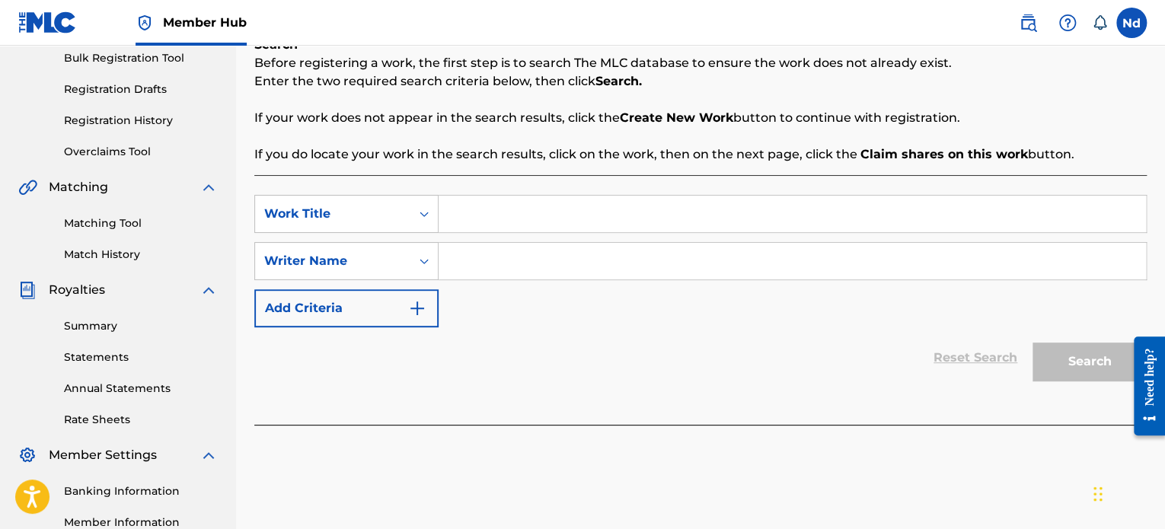
click at [506, 197] on input "Search Form" at bounding box center [792, 214] width 707 height 37
paste input "Death"
type input "Death"
click at [490, 276] on input "Search Form" at bounding box center [792, 261] width 707 height 37
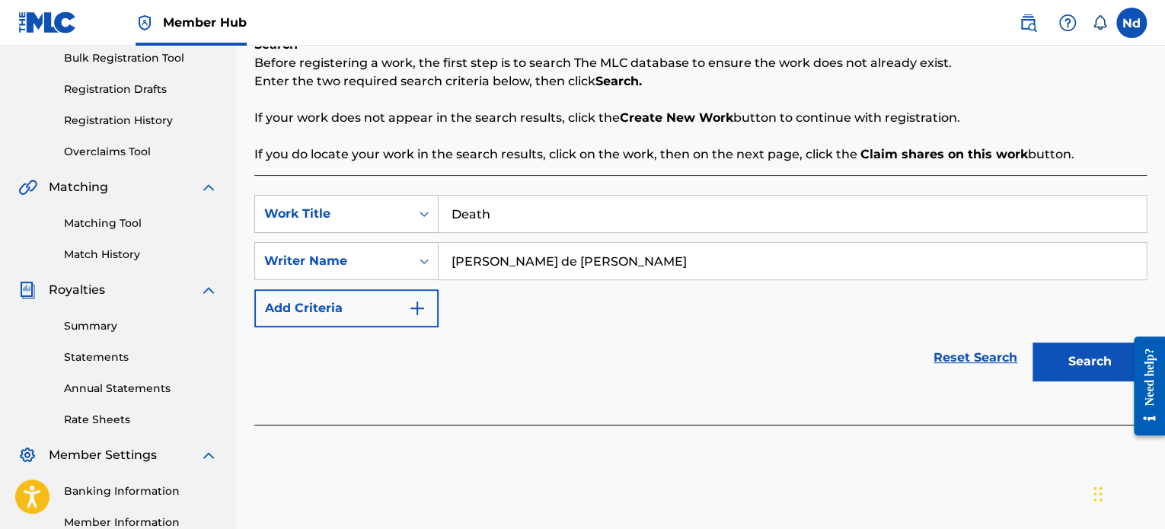
type input "[PERSON_NAME] de [PERSON_NAME]"
click at [1032, 343] on button "Search" at bounding box center [1089, 362] width 114 height 38
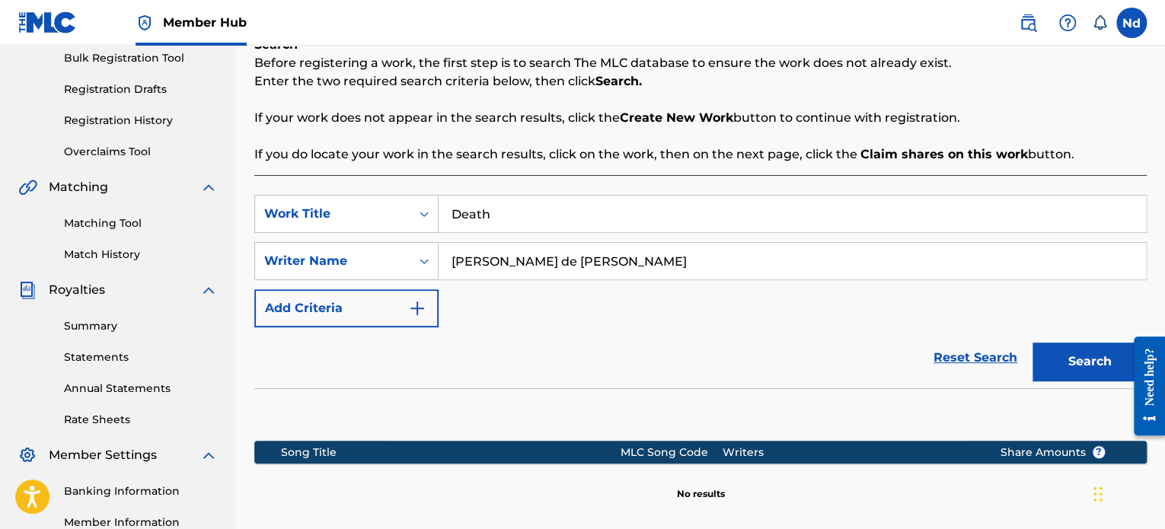
scroll to position [414, 0]
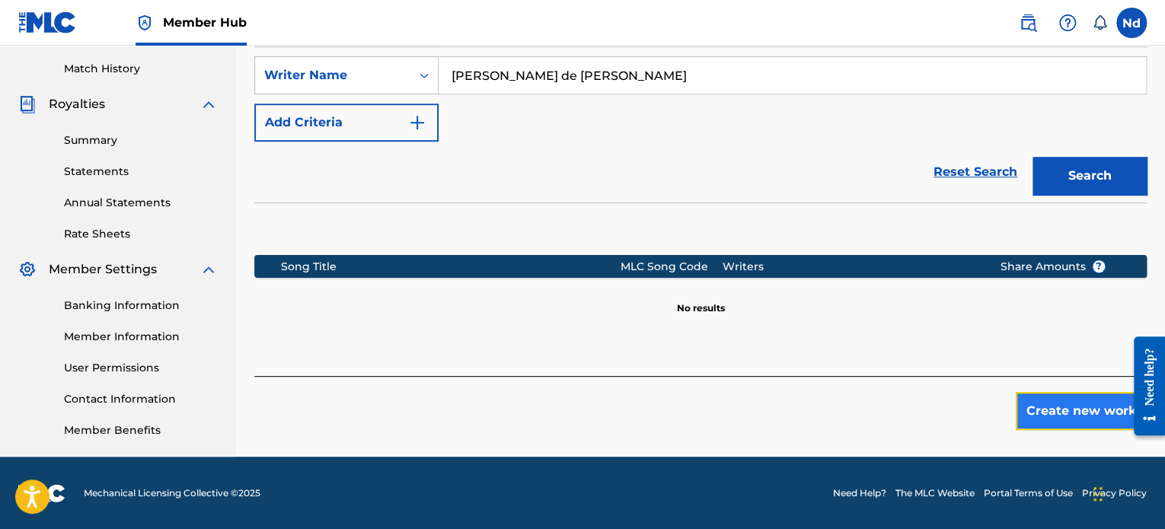
click at [1075, 395] on button "Create new work" at bounding box center [1081, 411] width 131 height 38
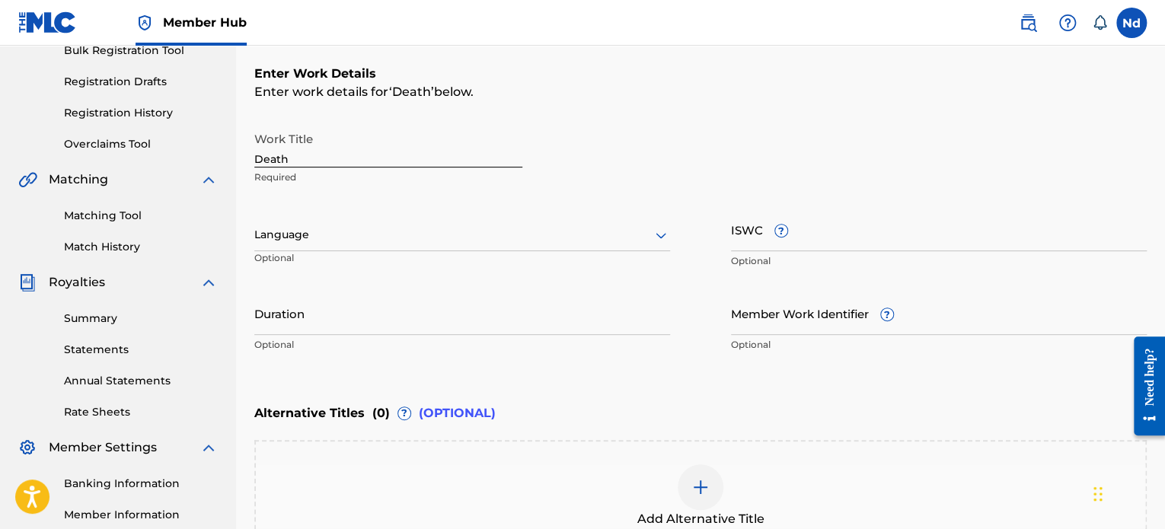
scroll to position [262, 0]
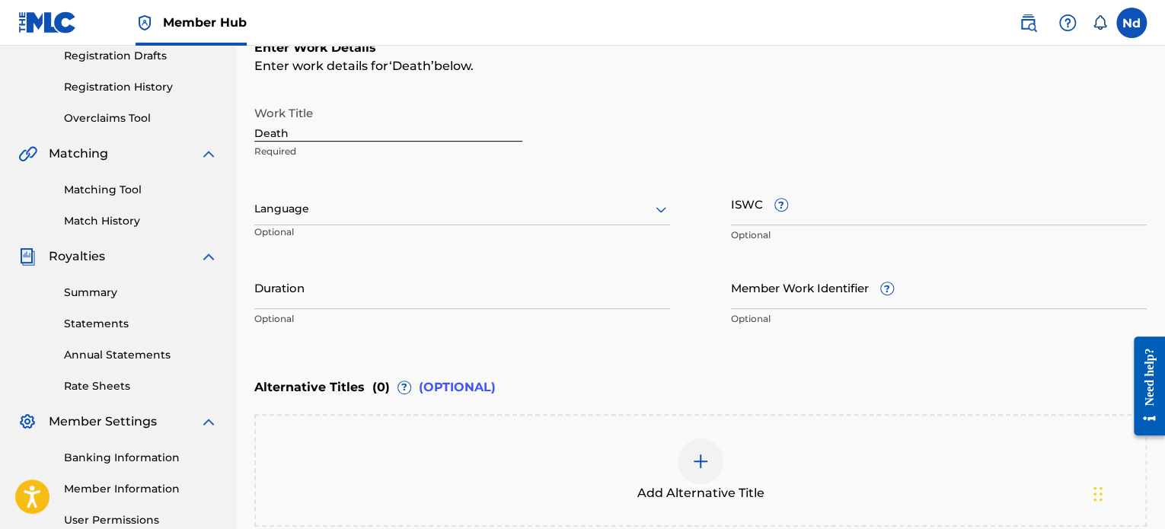
click at [299, 212] on div at bounding box center [462, 208] width 416 height 19
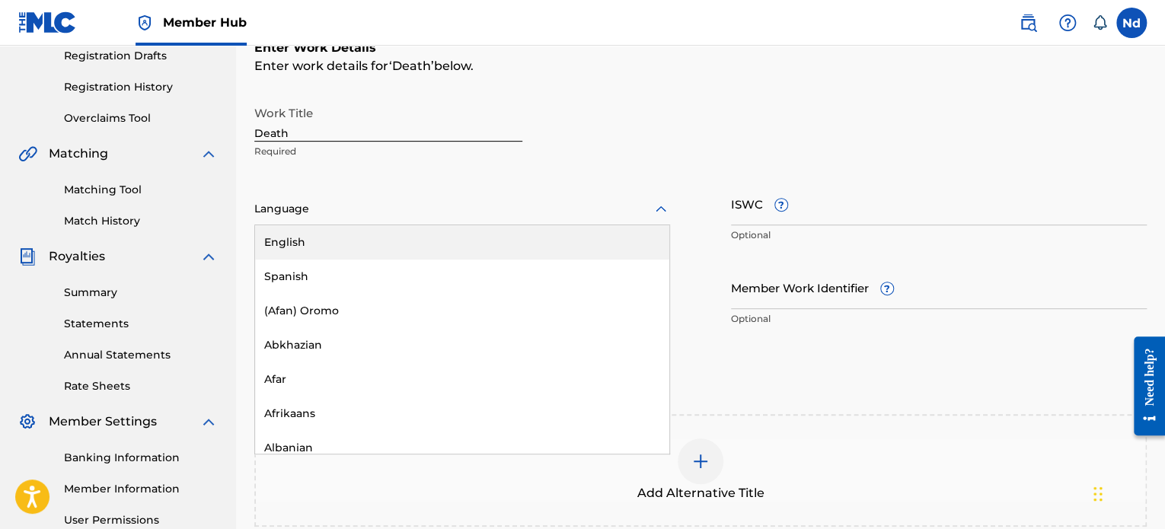
click at [329, 243] on div "English" at bounding box center [462, 242] width 414 height 34
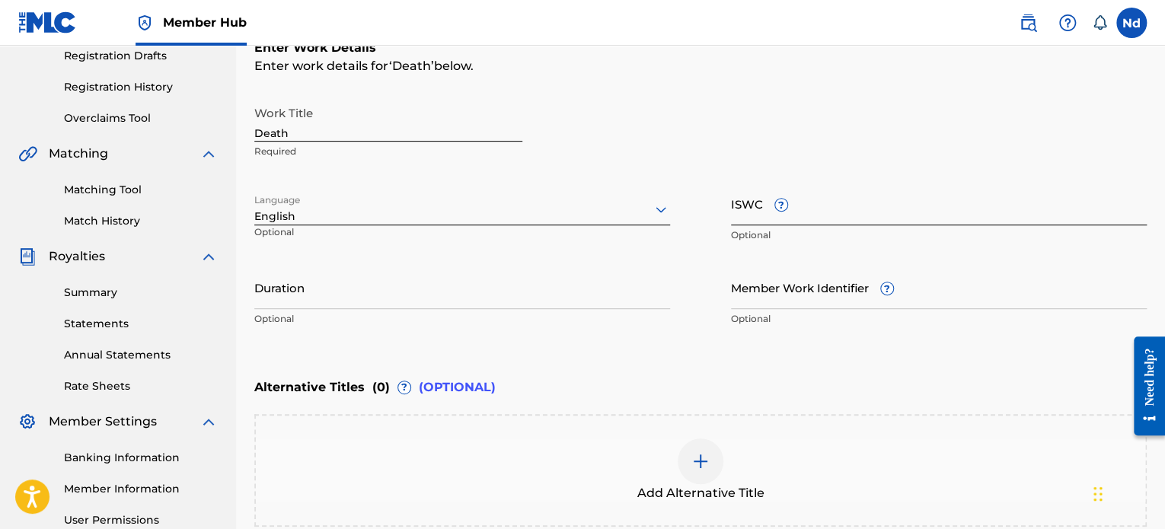
click at [831, 212] on input "ISWC ?" at bounding box center [939, 203] width 416 height 43
paste input "T3326092319"
type input "T3326092319"
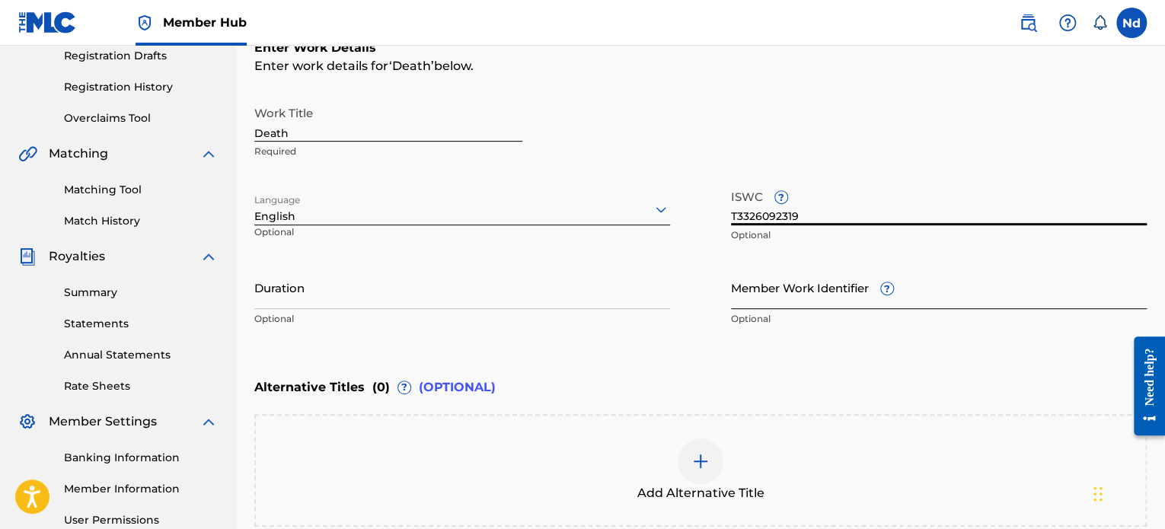
click at [828, 295] on input "Member Work Identifier ?" at bounding box center [939, 287] width 416 height 43
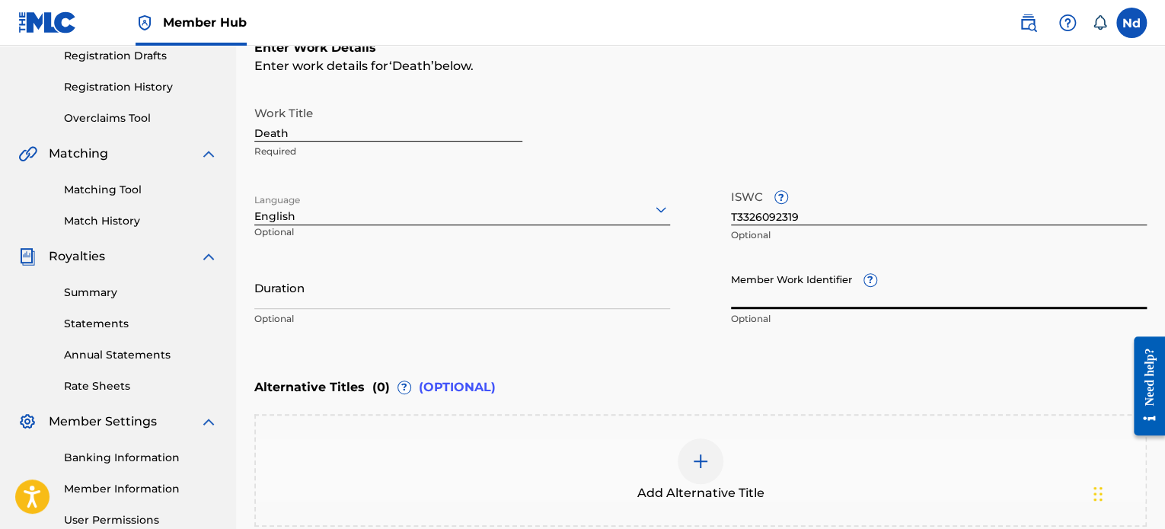
paste input "930267923"
type input "930267923"
click at [344, 294] on input "Duration" at bounding box center [462, 287] width 416 height 43
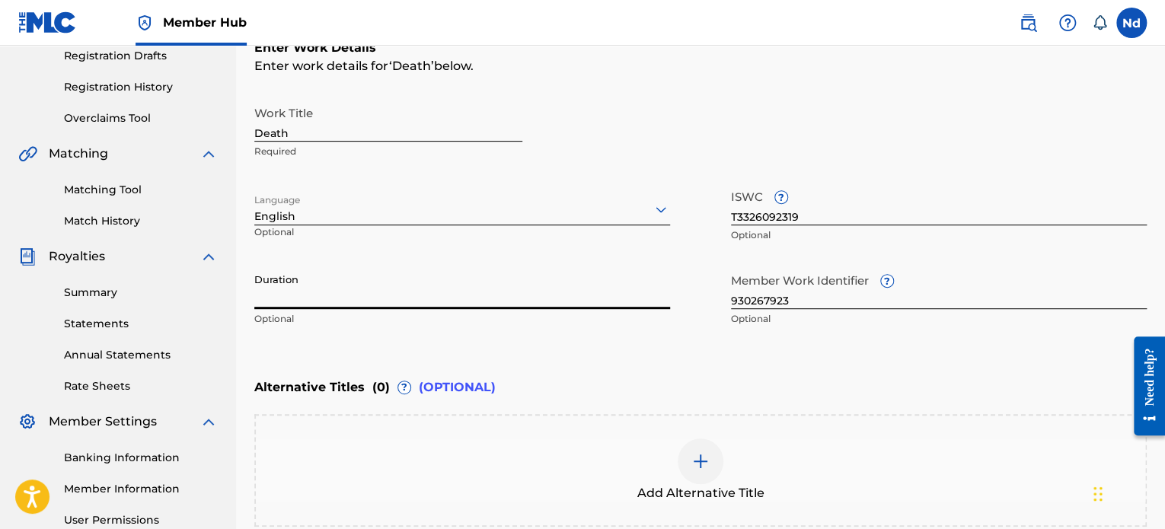
paste input "03:17"
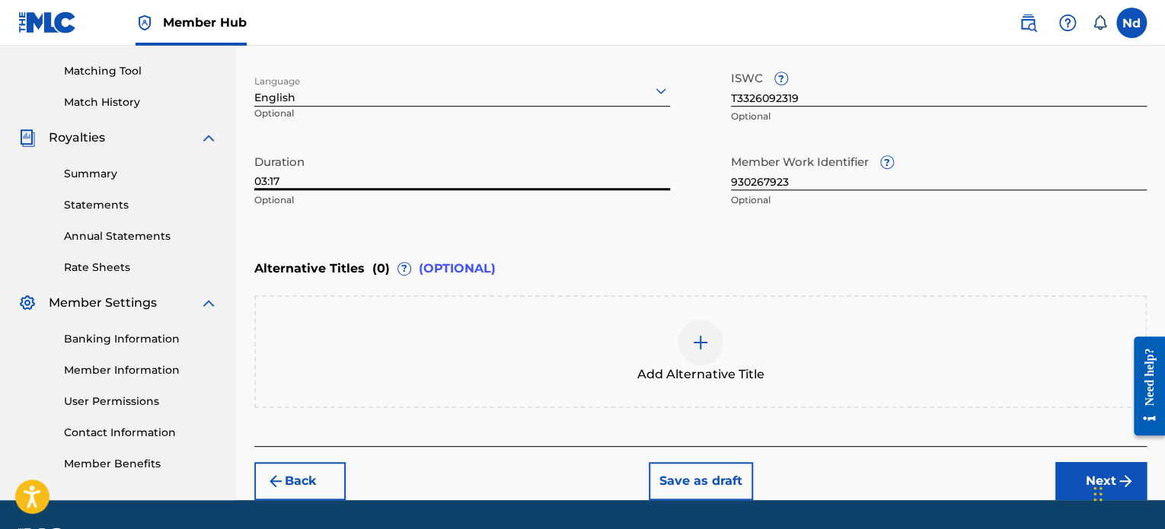
scroll to position [347, 0]
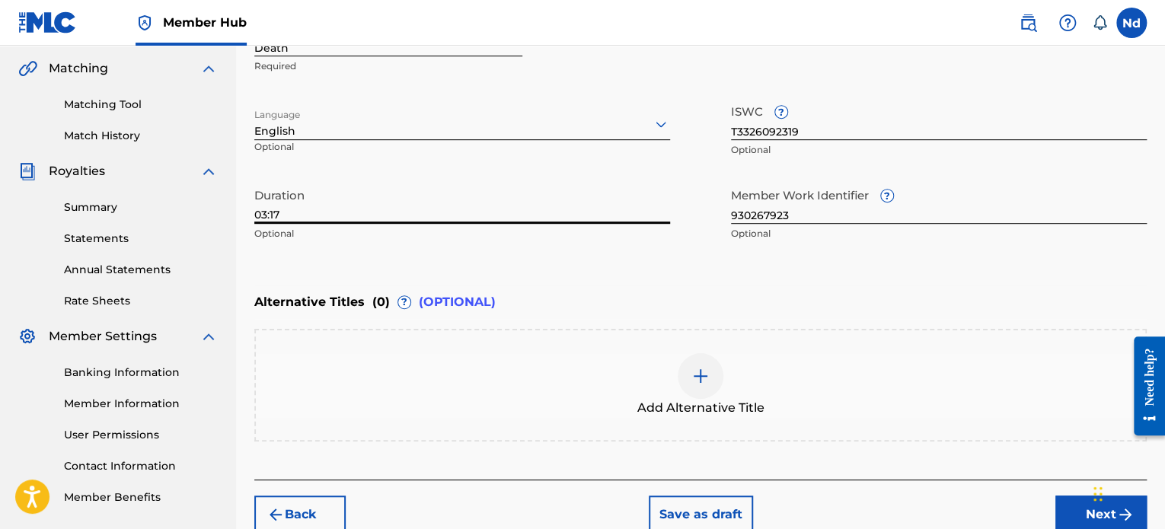
type input "03:17"
click at [1081, 507] on button "Next" at bounding box center [1100, 515] width 91 height 38
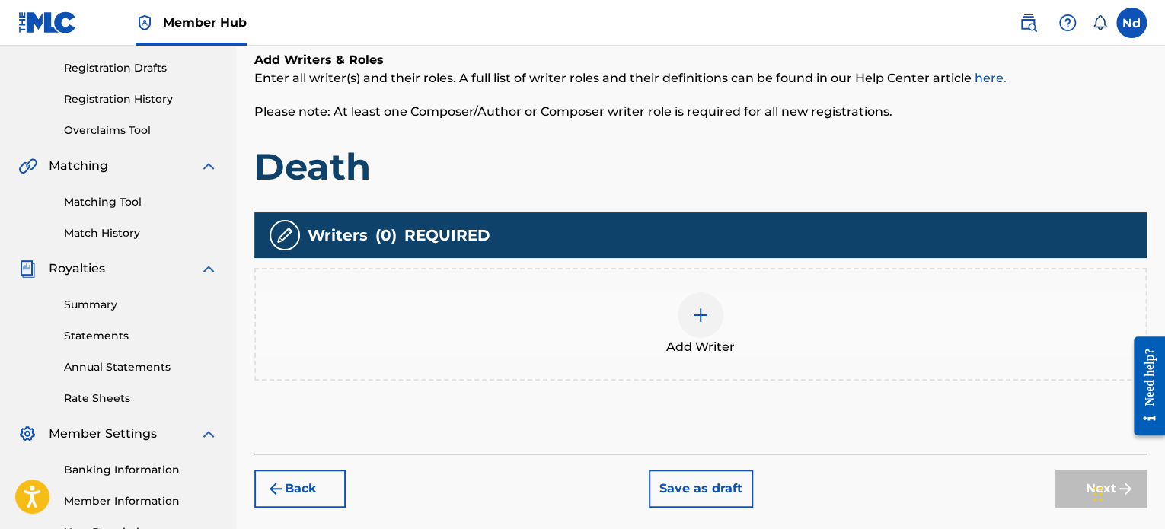
scroll to position [297, 0]
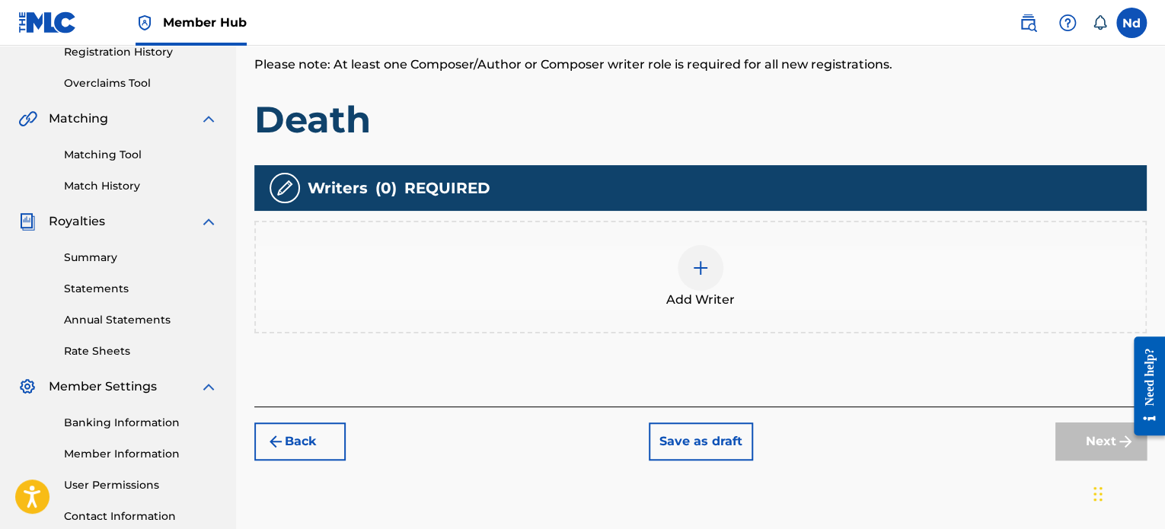
click at [697, 276] on div at bounding box center [701, 268] width 46 height 46
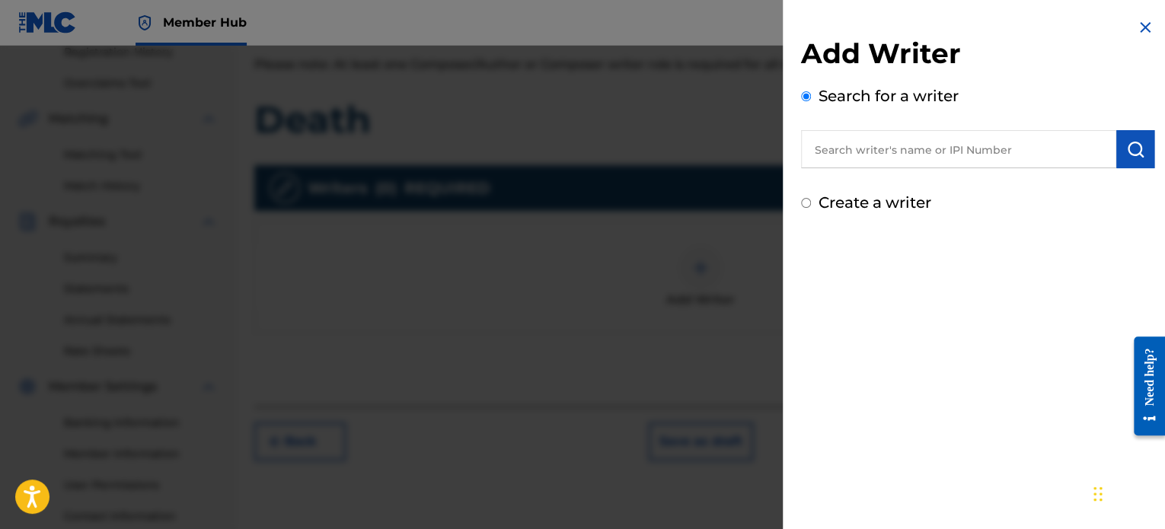
click at [874, 145] on input "text" at bounding box center [958, 149] width 315 height 38
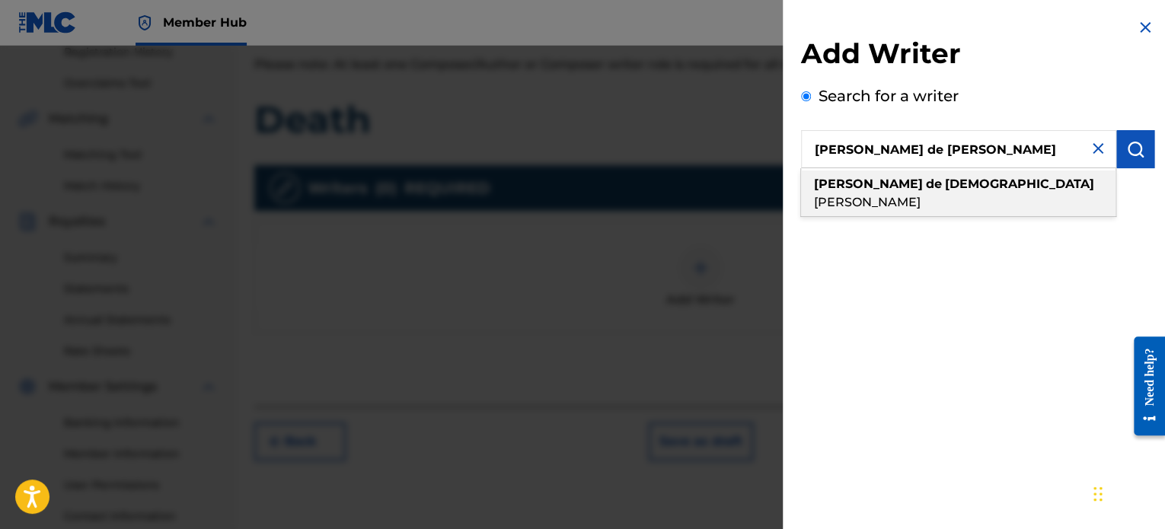
click at [911, 195] on span "[PERSON_NAME]" at bounding box center [867, 202] width 107 height 14
type input "[PERSON_NAME] de [PERSON_NAME]"
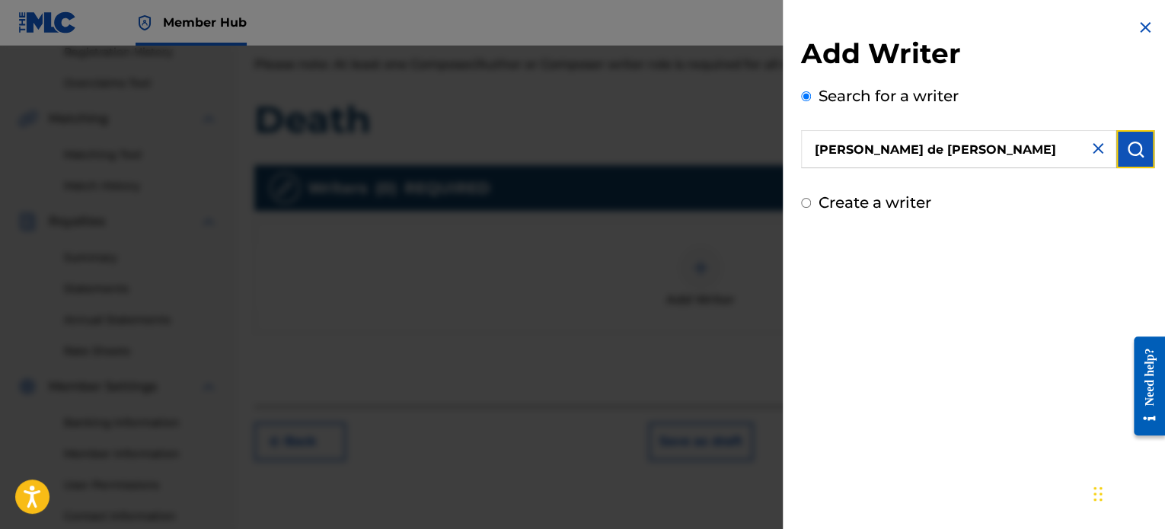
drag, startPoint x: 1133, startPoint y: 155, endPoint x: 1145, endPoint y: 182, distance: 30.0
click at [1132, 155] on img "submit" at bounding box center [1135, 149] width 18 height 18
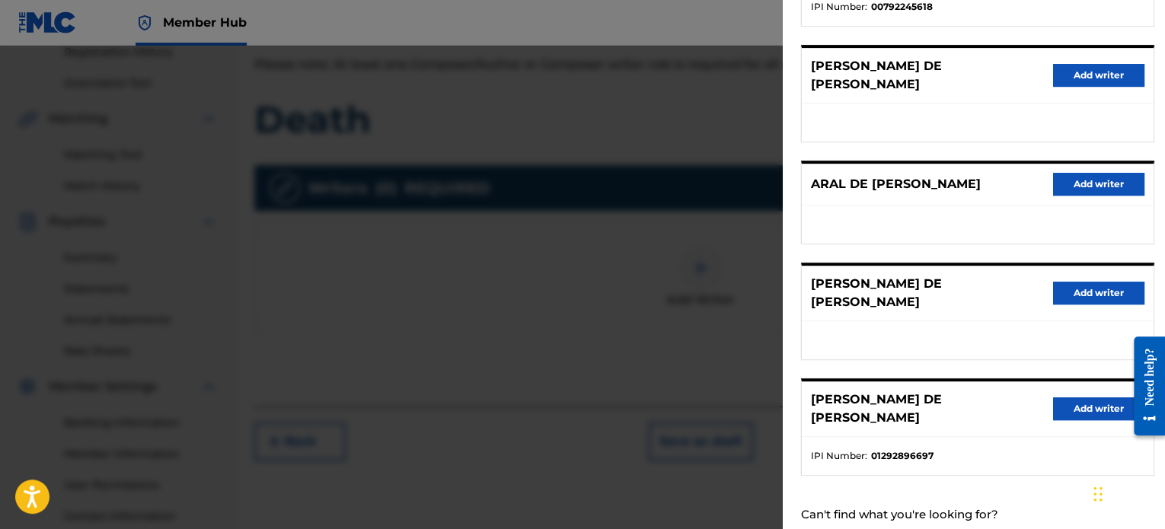
scroll to position [414, 0]
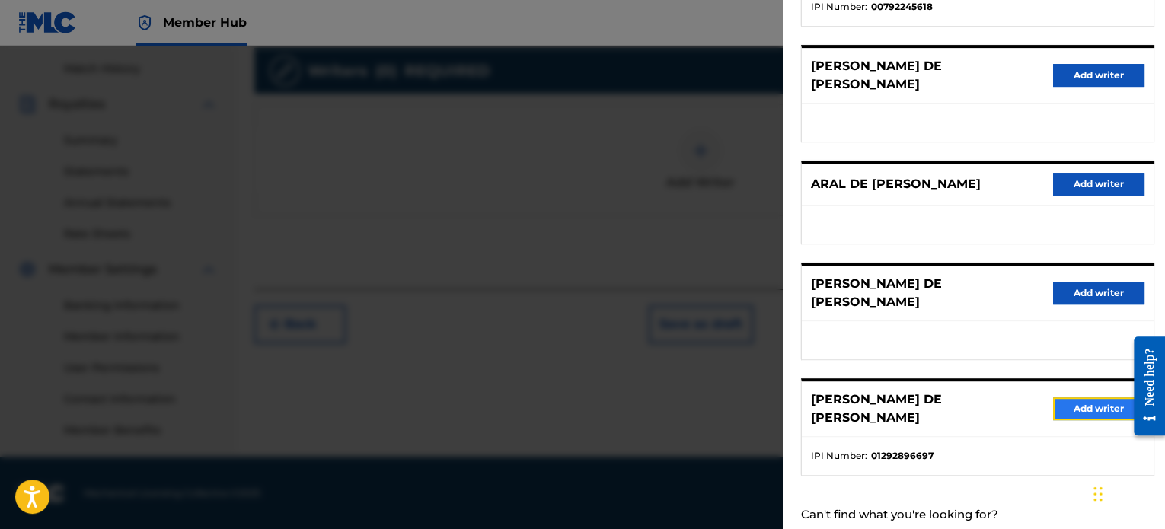
click at [1068, 397] on button "Add writer" at bounding box center [1098, 408] width 91 height 23
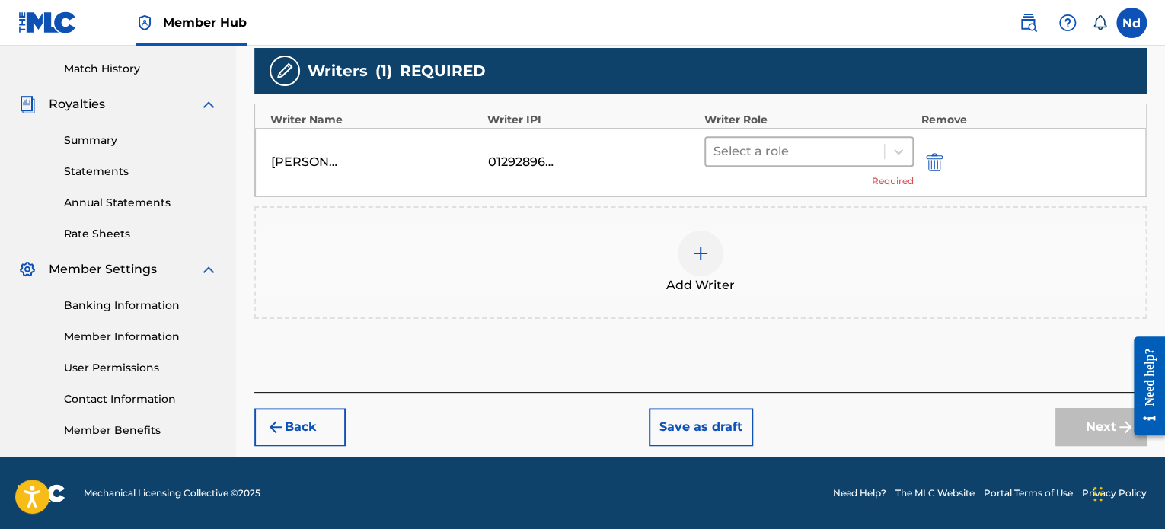
click at [804, 152] on div at bounding box center [794, 151] width 163 height 21
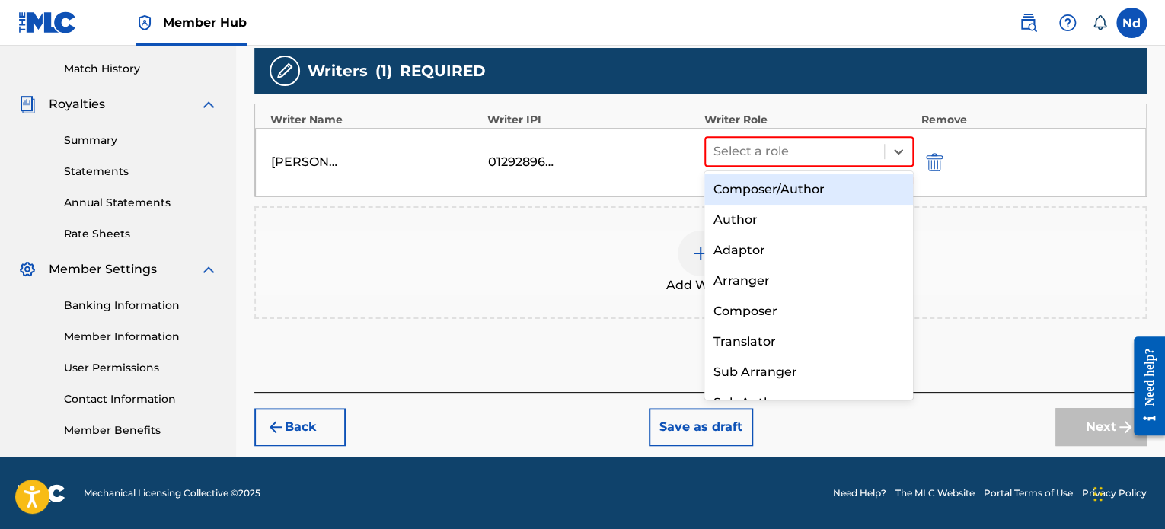
click at [802, 191] on div "Composer/Author" at bounding box center [808, 189] width 209 height 30
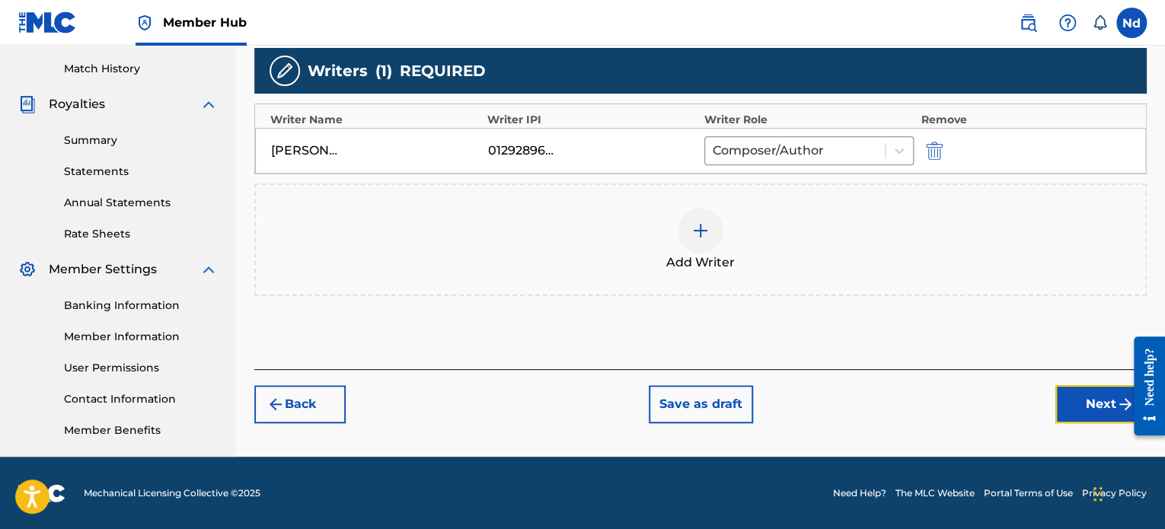
click at [1084, 407] on button "Next" at bounding box center [1100, 404] width 91 height 38
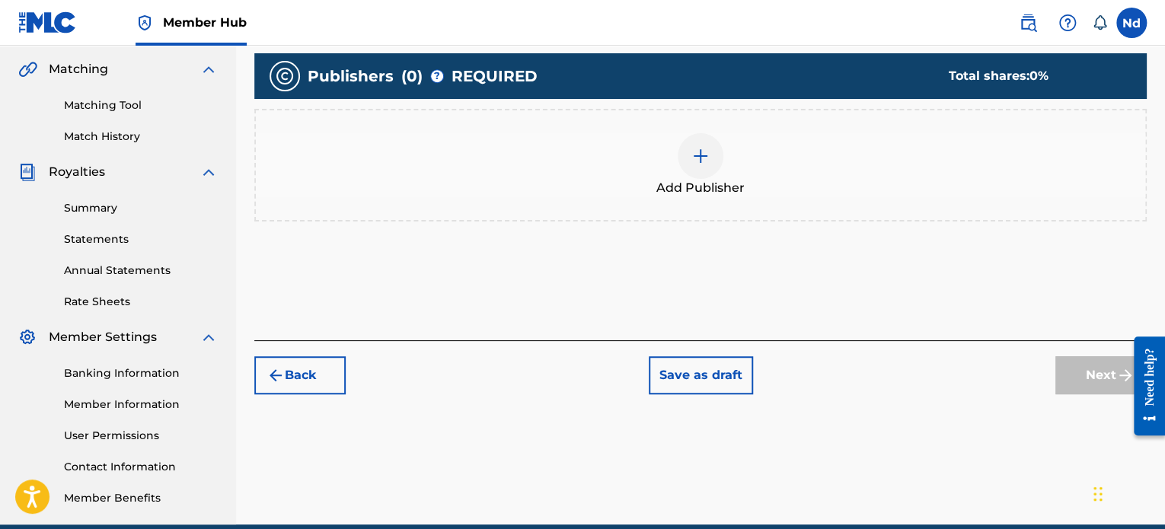
scroll to position [373, 0]
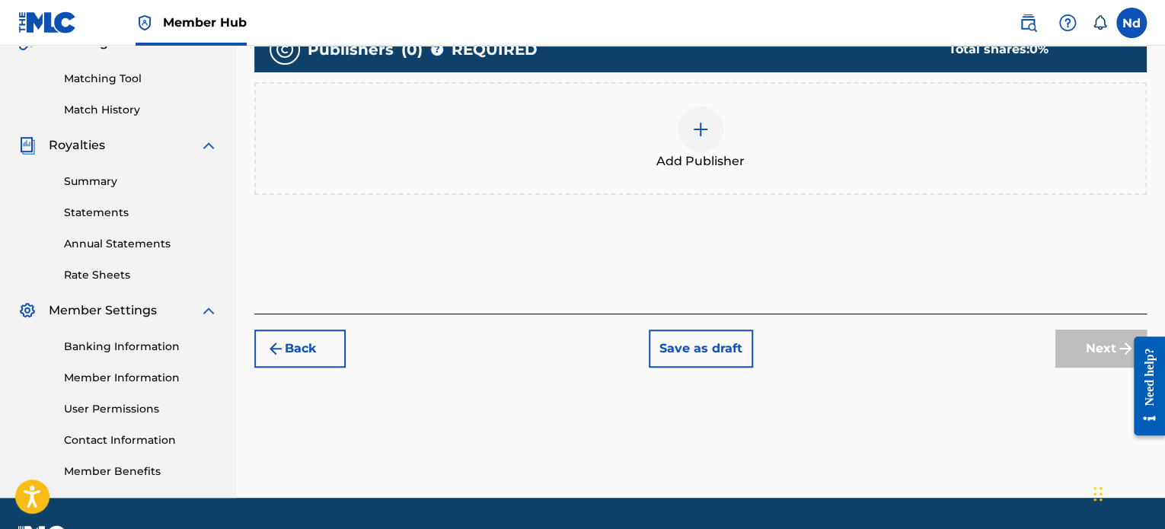
click at [726, 162] on span "Add Publisher" at bounding box center [700, 161] width 88 height 18
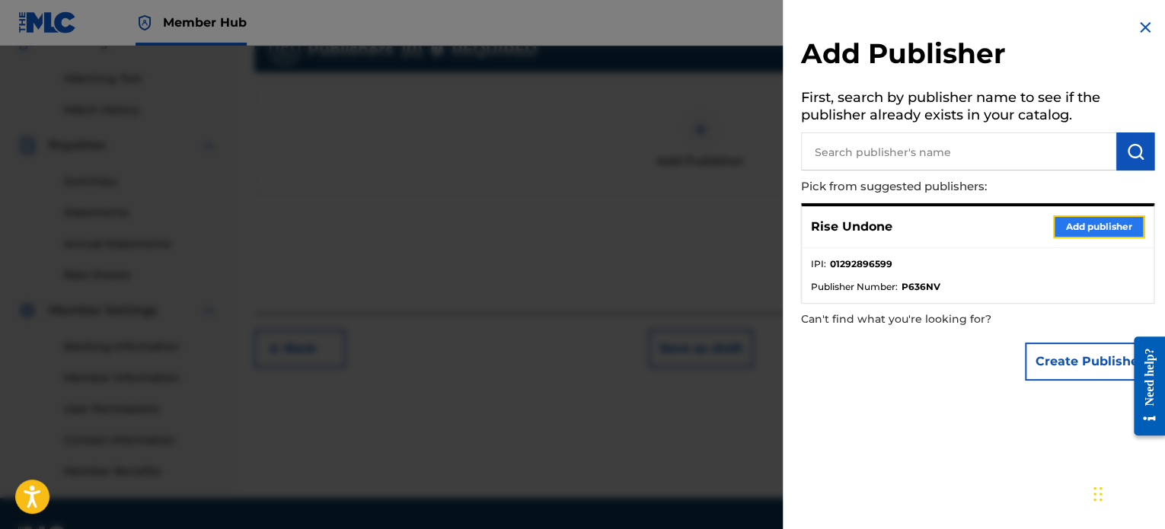
click at [1072, 228] on button "Add publisher" at bounding box center [1098, 226] width 91 height 23
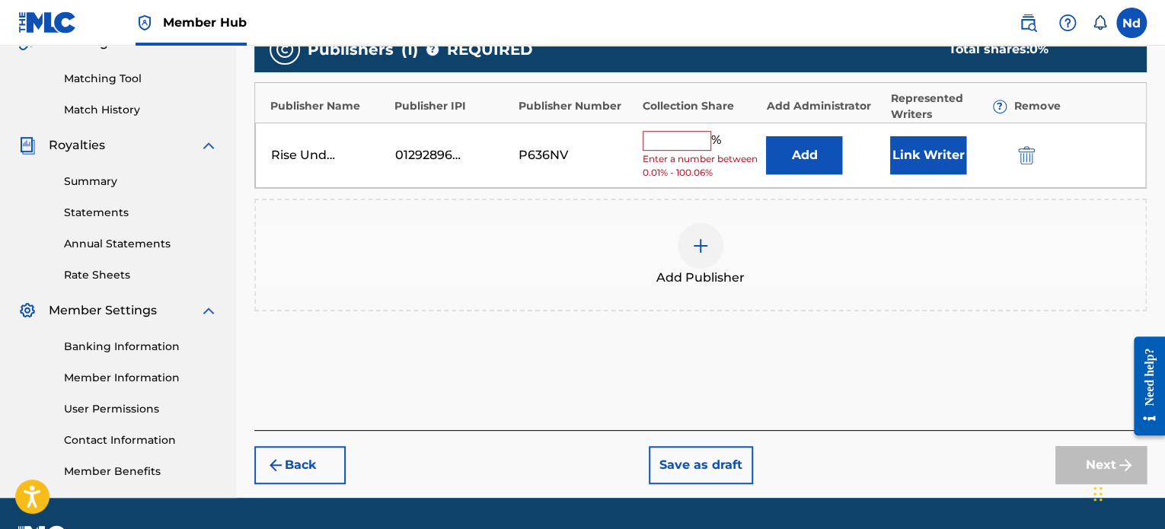
click at [685, 126] on div "Rise Undone 01292896599 P636NV % Enter a number between 0.01% - 100.06% Add Lin…" at bounding box center [700, 156] width 891 height 66
click at [686, 139] on input "text" at bounding box center [677, 141] width 69 height 20
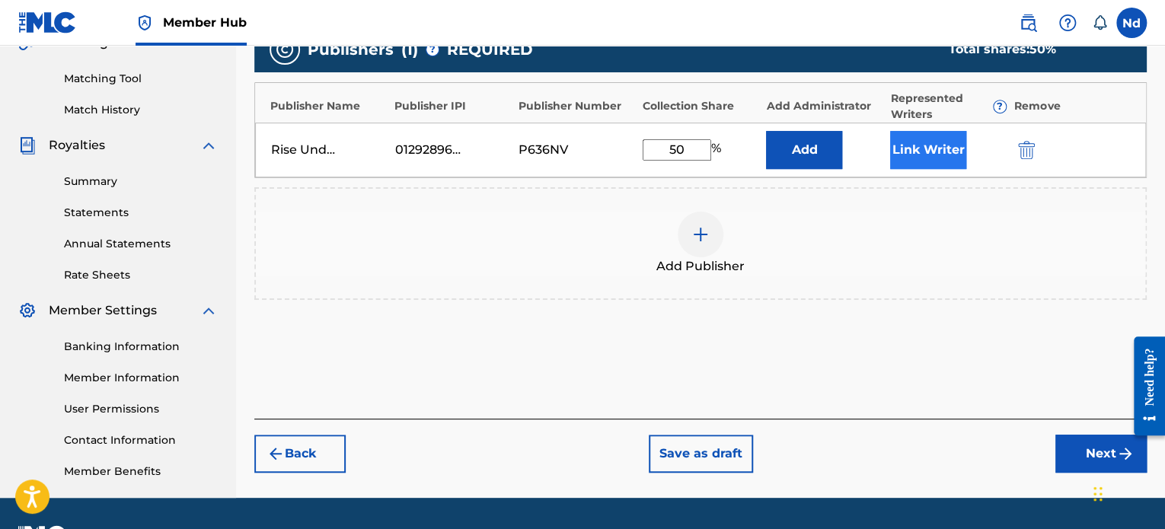
type input "50"
click at [920, 156] on button "Link Writer" at bounding box center [928, 150] width 76 height 38
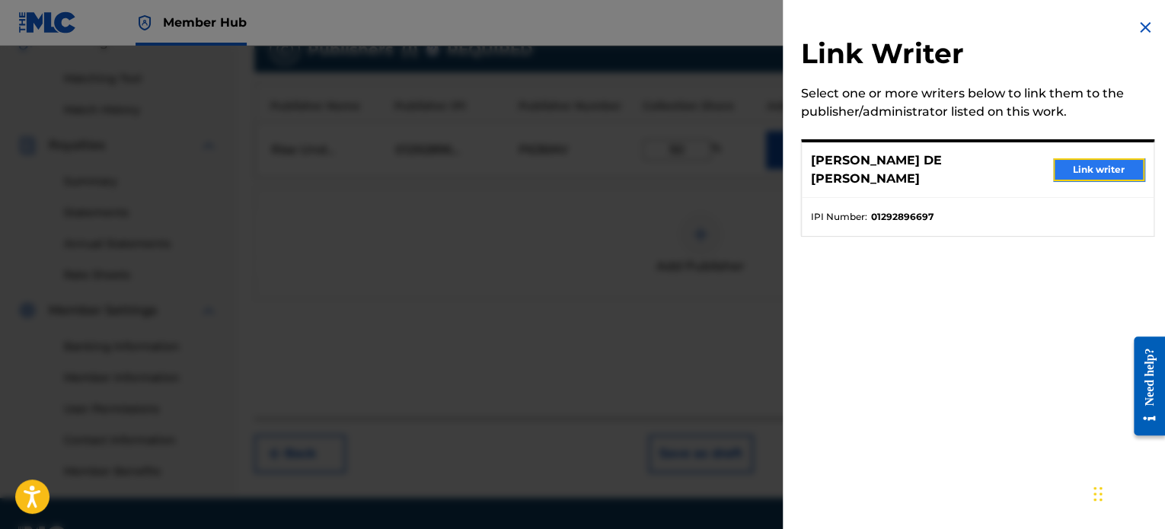
click at [1069, 165] on button "Link writer" at bounding box center [1098, 169] width 91 height 23
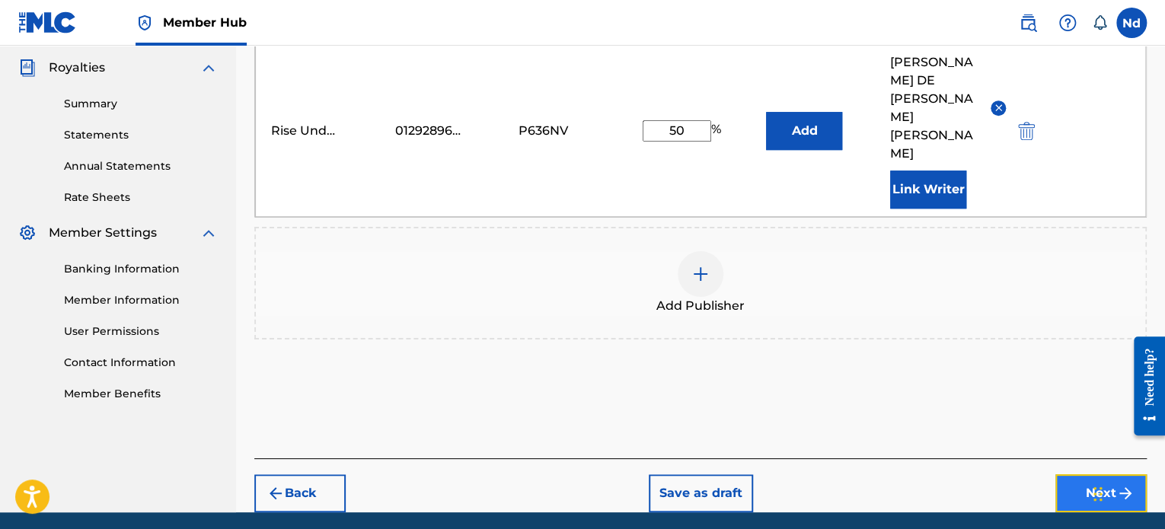
click at [1090, 474] on button "Next" at bounding box center [1100, 493] width 91 height 38
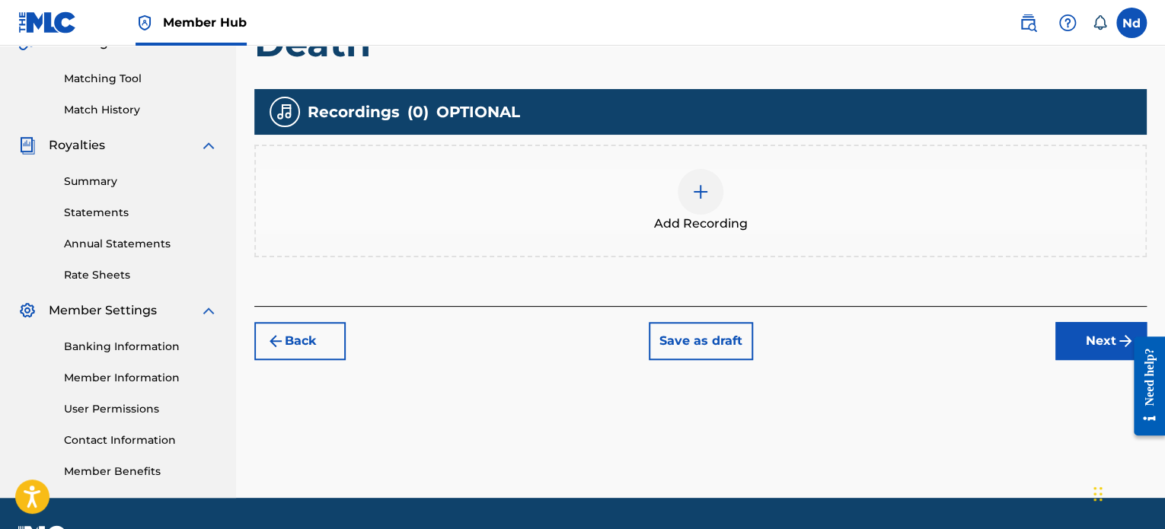
click at [716, 176] on div "Add Recording" at bounding box center [700, 201] width 889 height 64
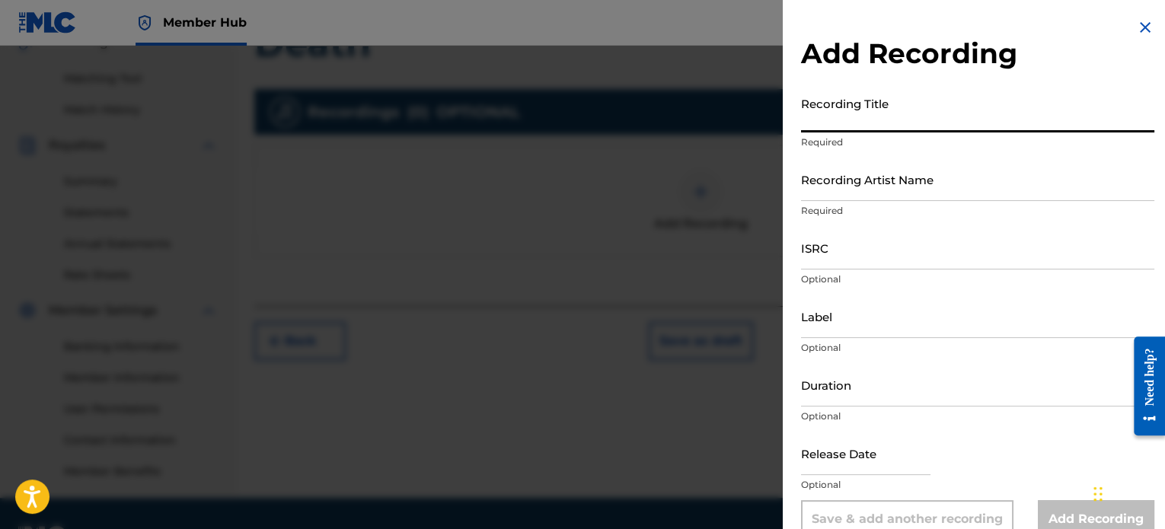
click at [969, 107] on input "Recording Title" at bounding box center [977, 110] width 353 height 43
paste input "DEATH"
type input "DEATH"
click at [946, 178] on input "Recording Artist Name" at bounding box center [977, 179] width 353 height 43
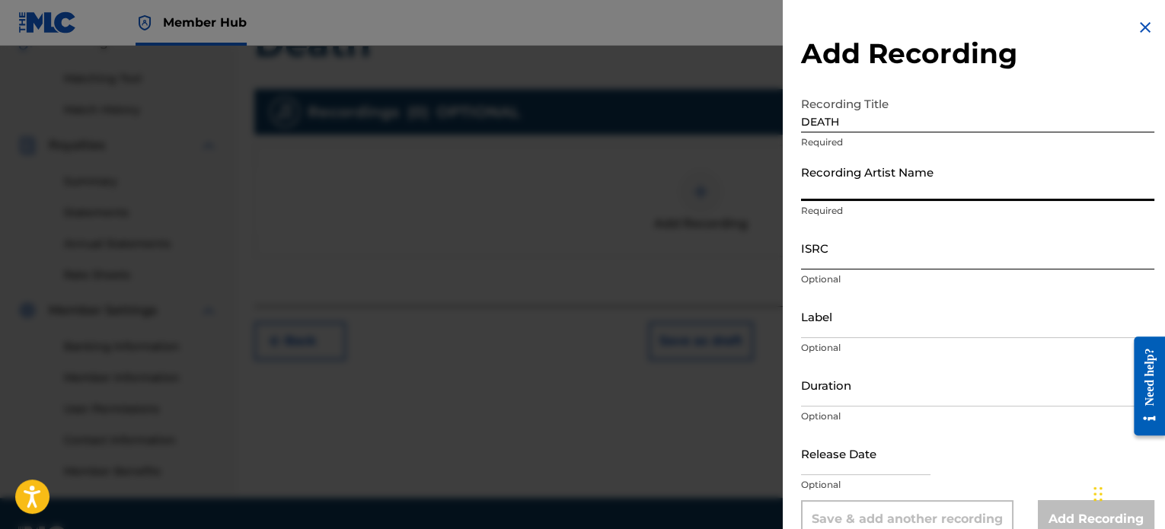
click at [828, 260] on input "ISRC" at bounding box center [977, 247] width 353 height 43
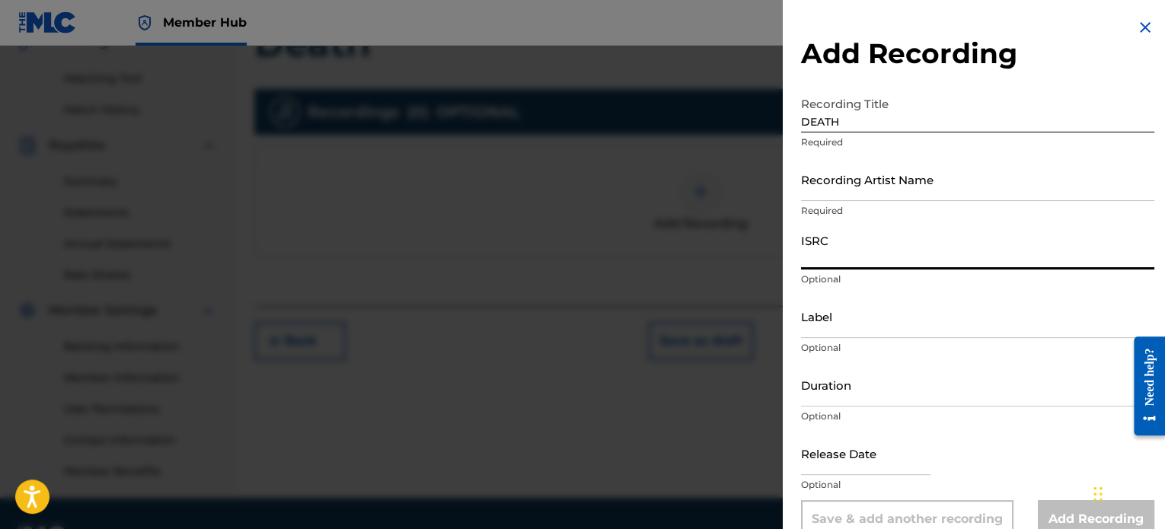
paste input "CAGOO2529419"
type input "CAGOO2529419"
click at [879, 174] on input "Recording Artist Name" at bounding box center [977, 179] width 353 height 43
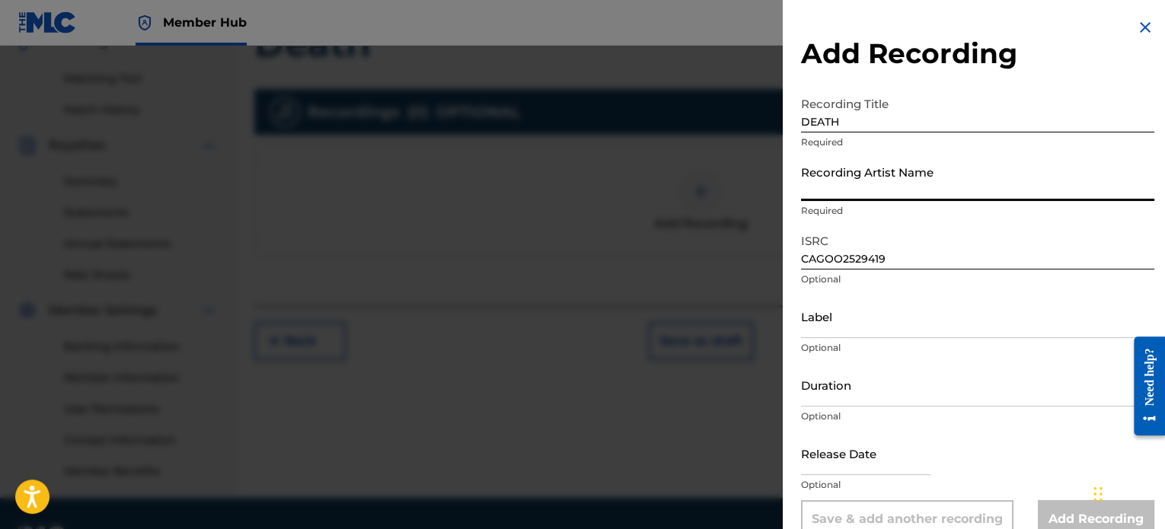
type input "Rise Undone"
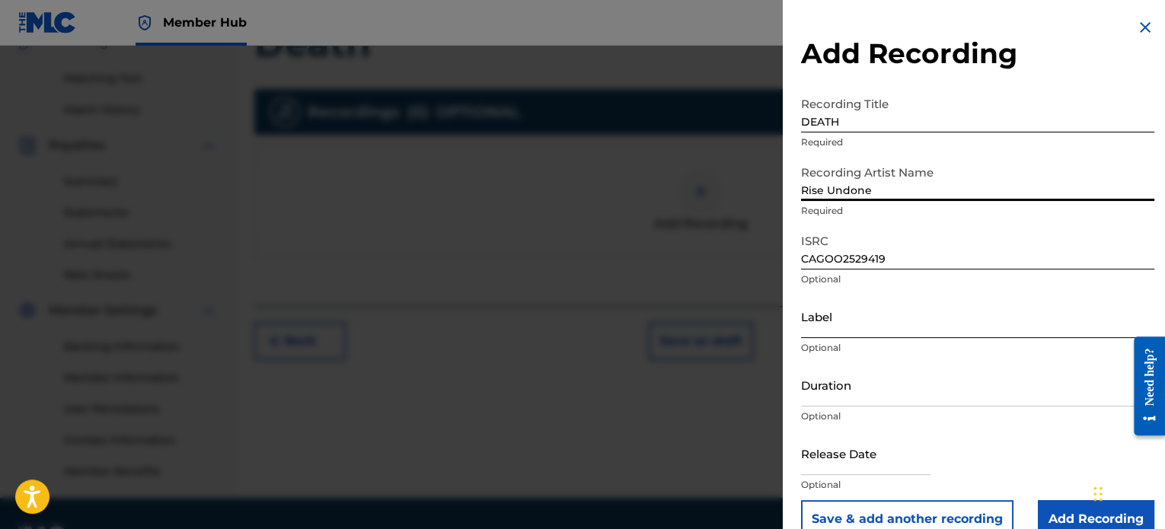
click at [818, 328] on input "Label" at bounding box center [977, 316] width 353 height 43
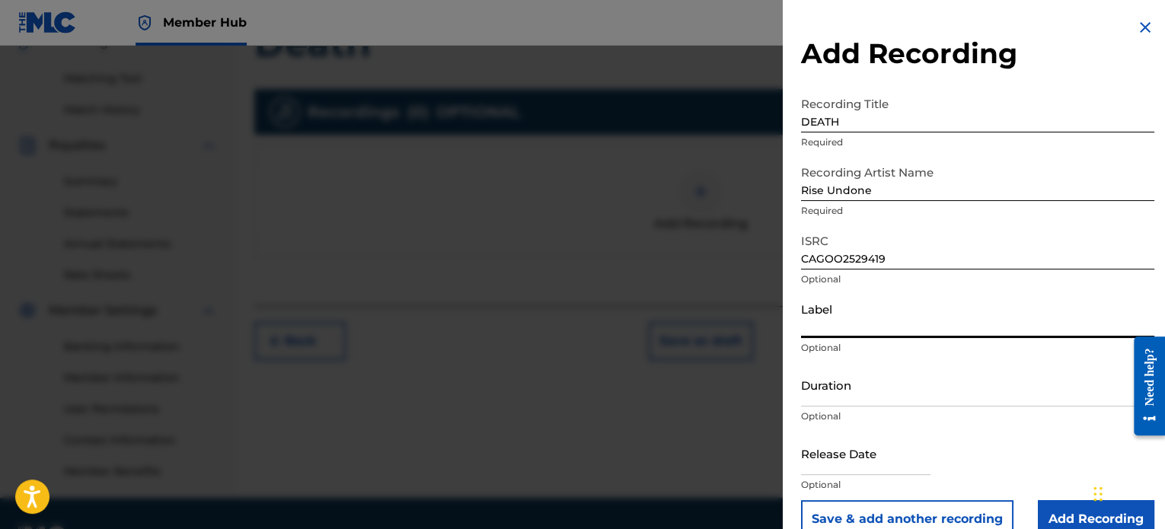
type input "Rise Undone"
click at [876, 384] on input "Duration" at bounding box center [977, 384] width 353 height 43
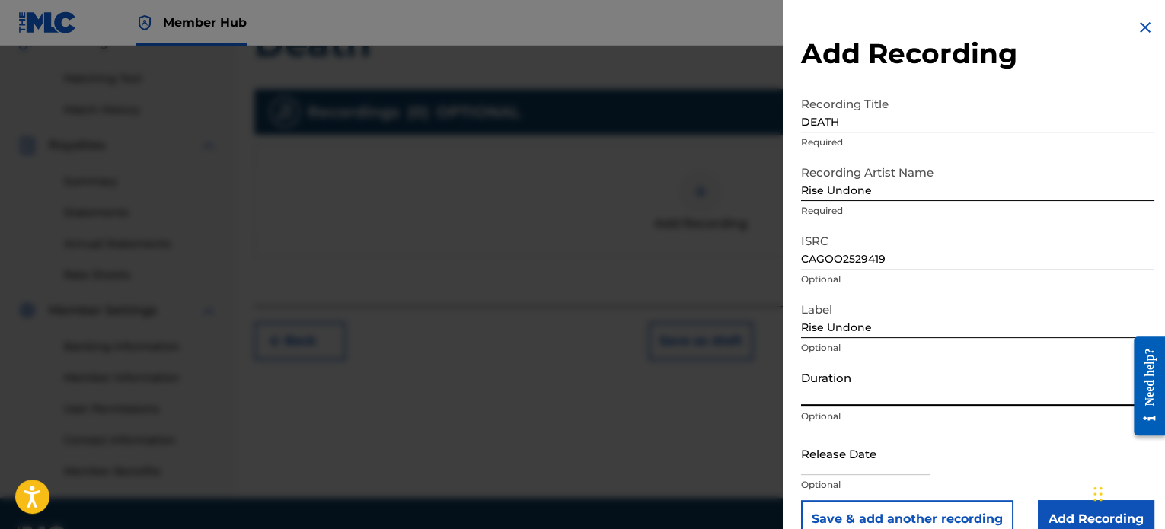
paste input "03:17"
type input "03:17"
click at [883, 462] on input "text" at bounding box center [865, 453] width 129 height 43
select select "8"
select select "2025"
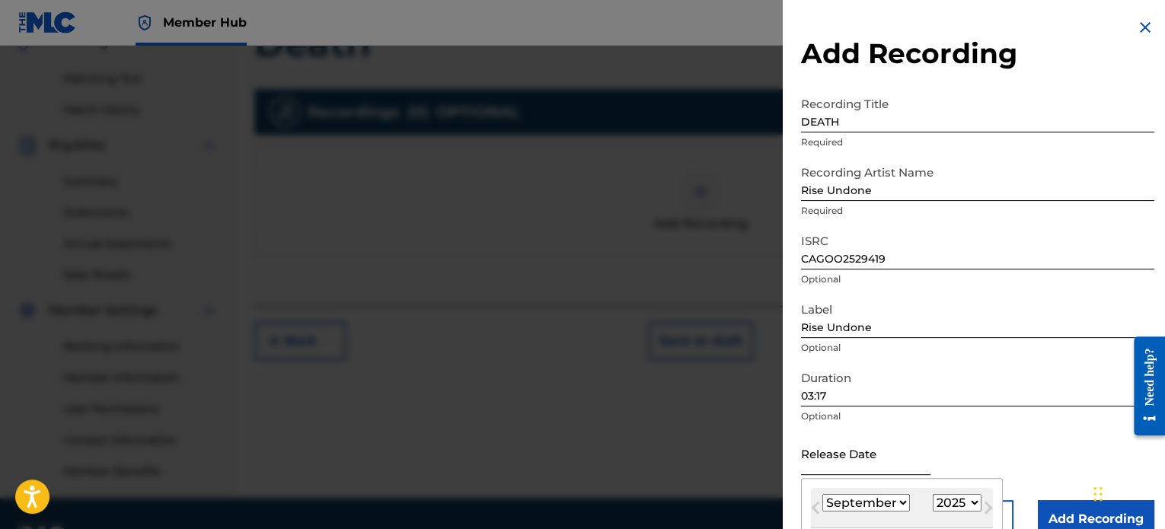
type input "[DATE]"
select select "4"
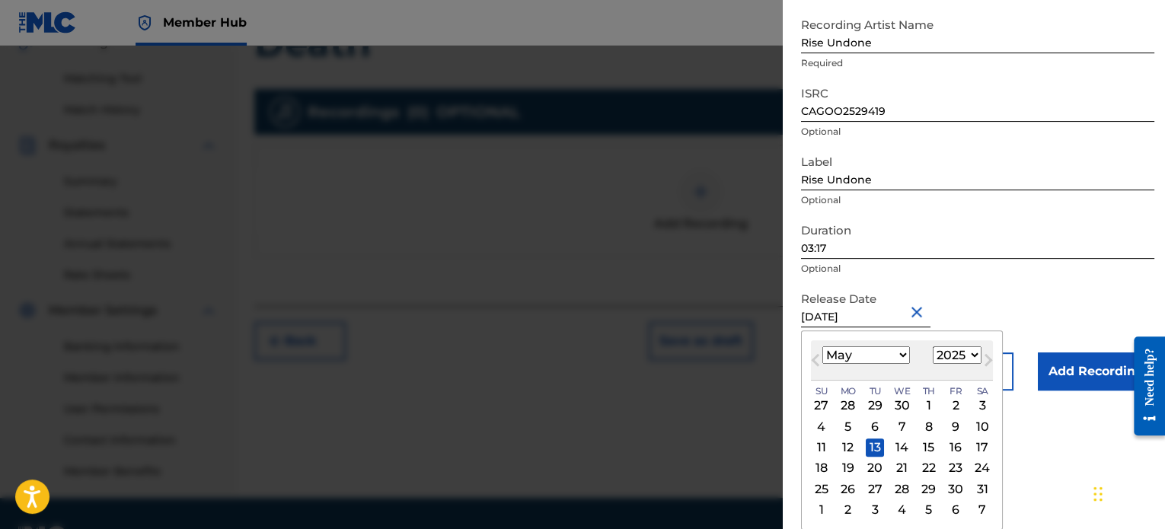
scroll to position [27, 0]
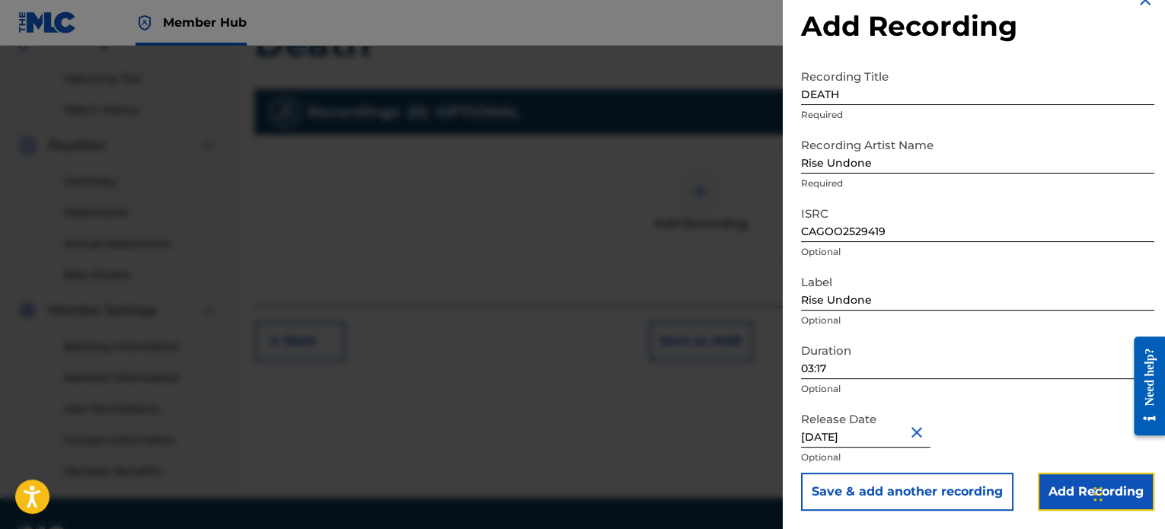
click at [1053, 484] on input "Add Recording" at bounding box center [1096, 492] width 116 height 38
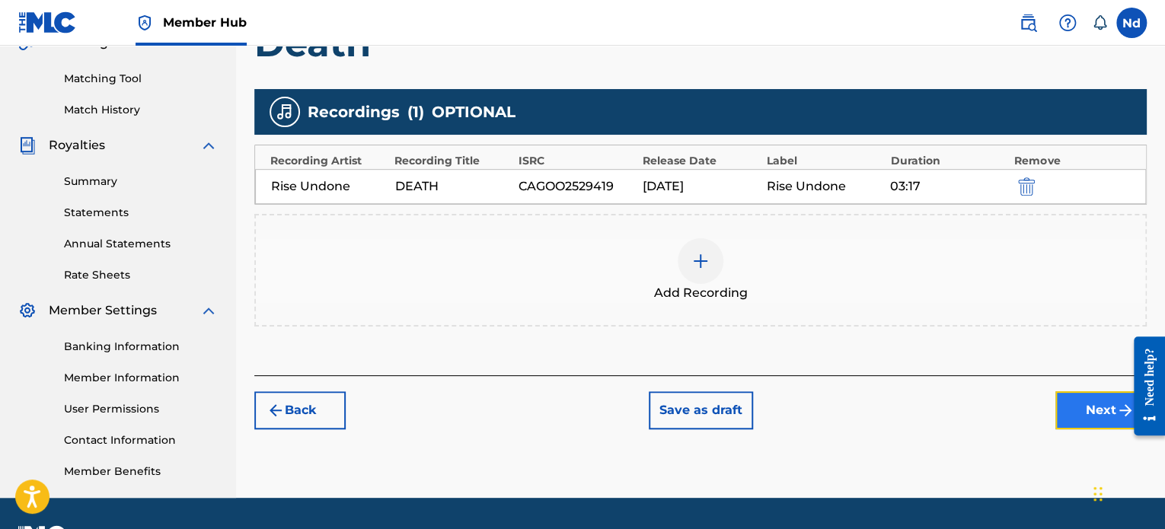
click at [1090, 398] on button "Next" at bounding box center [1100, 410] width 91 height 38
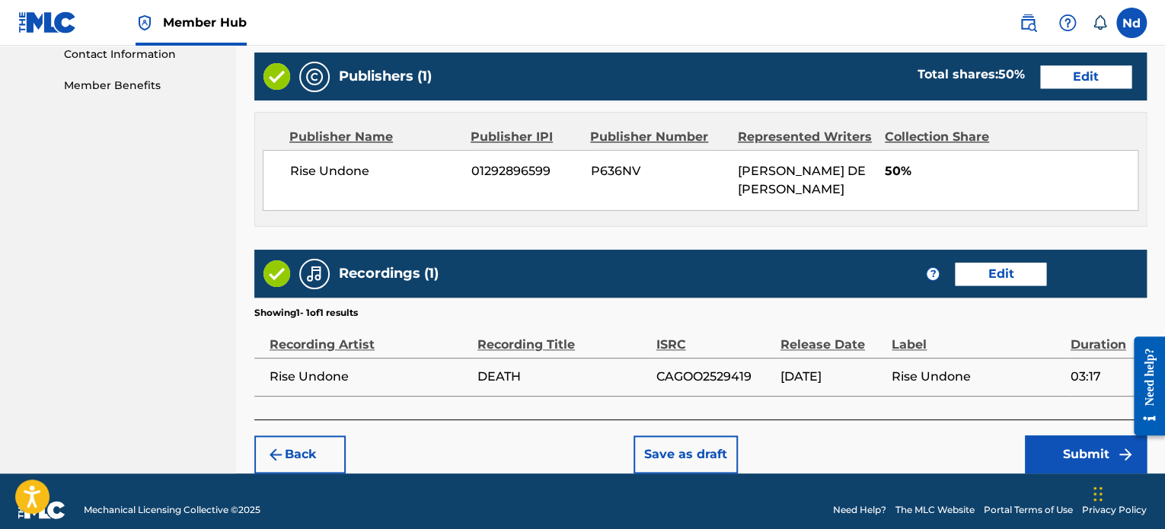
scroll to position [774, 0]
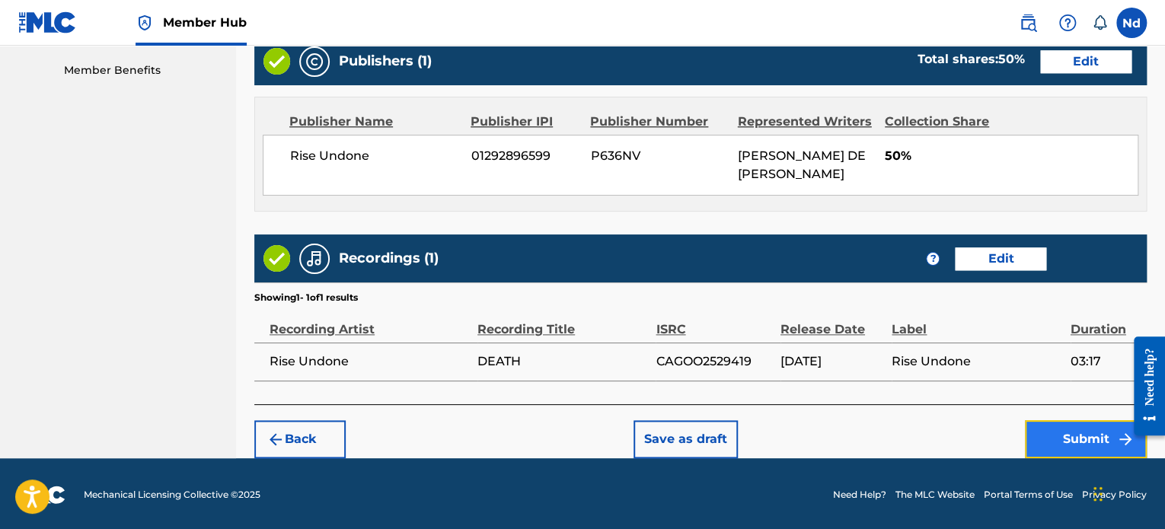
click at [1055, 429] on button "Submit" at bounding box center [1086, 439] width 122 height 38
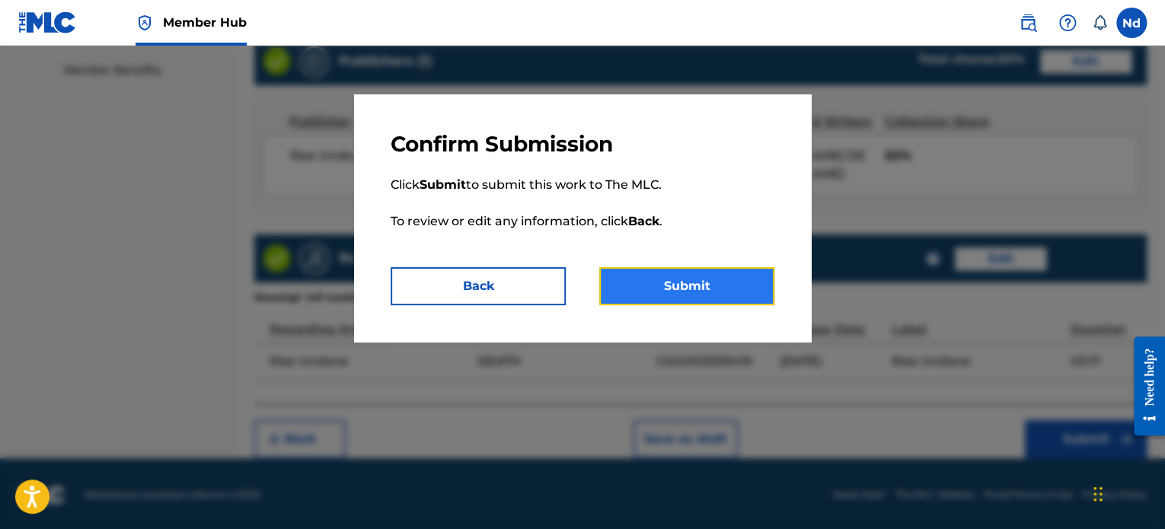
click at [674, 293] on button "Submit" at bounding box center [686, 286] width 175 height 38
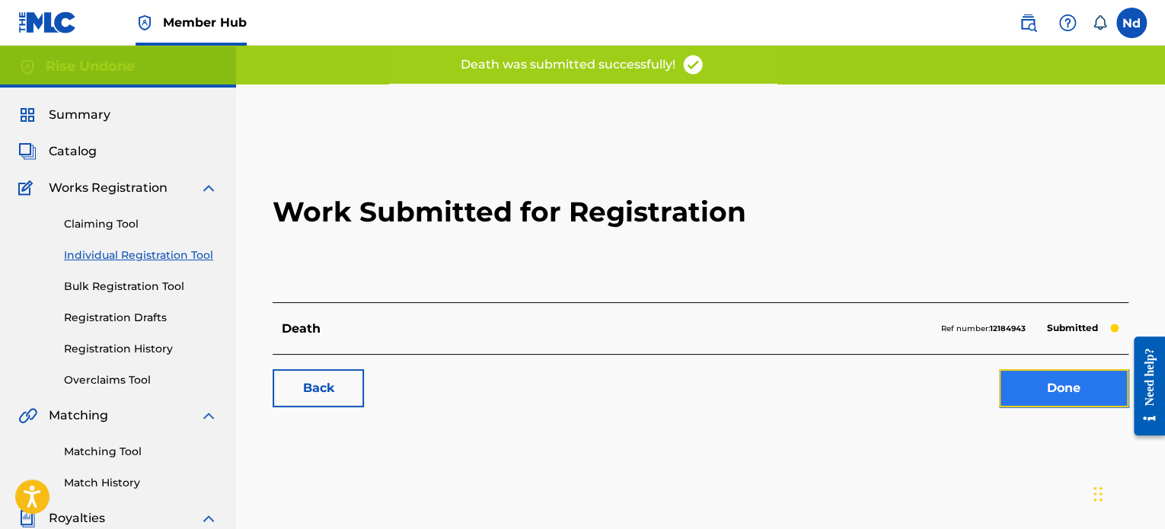
click at [1054, 390] on link "Done" at bounding box center [1063, 388] width 129 height 38
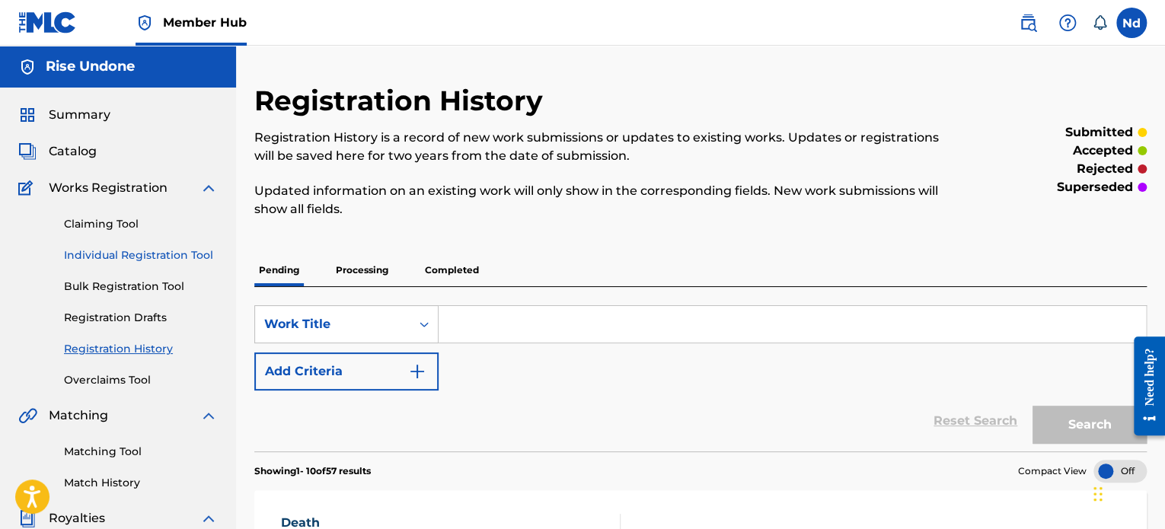
click at [113, 253] on link "Individual Registration Tool" at bounding box center [141, 255] width 154 height 16
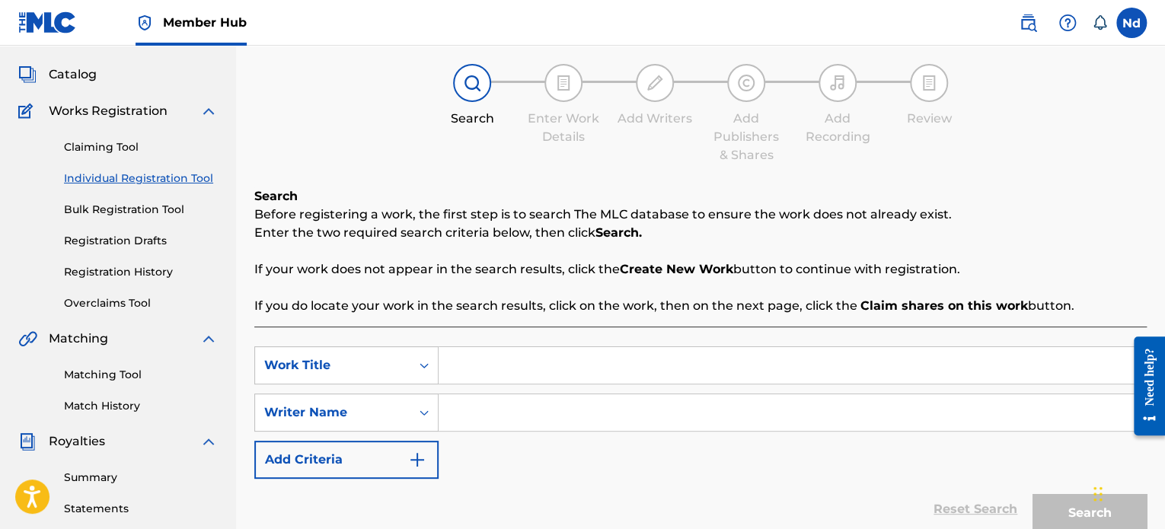
scroll to position [228, 0]
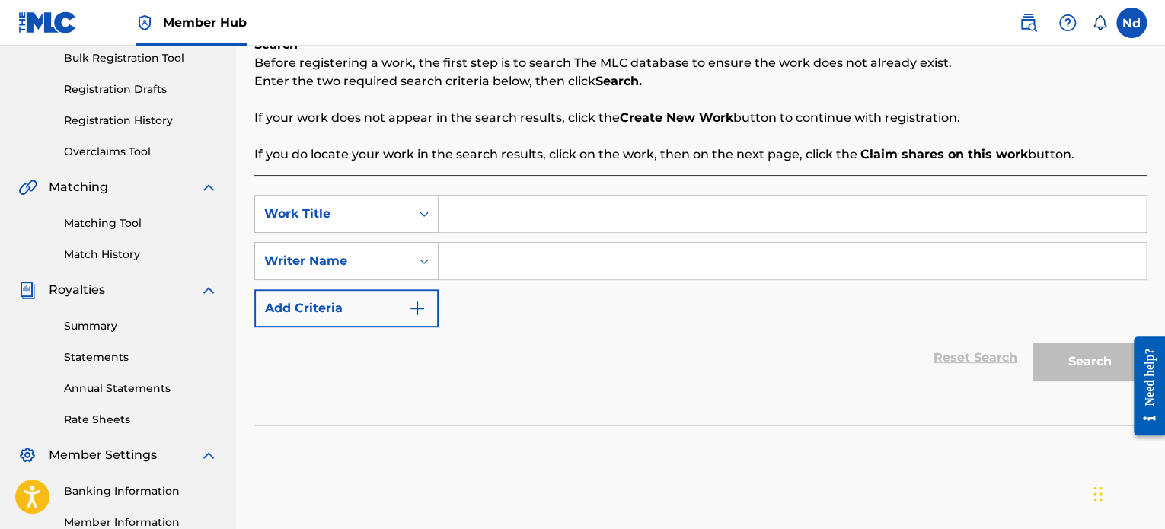
click at [481, 206] on input "Search Form" at bounding box center [792, 214] width 707 height 37
paste input "Pain"
type input "Pain"
click at [474, 265] on input "Search Form" at bounding box center [792, 261] width 707 height 37
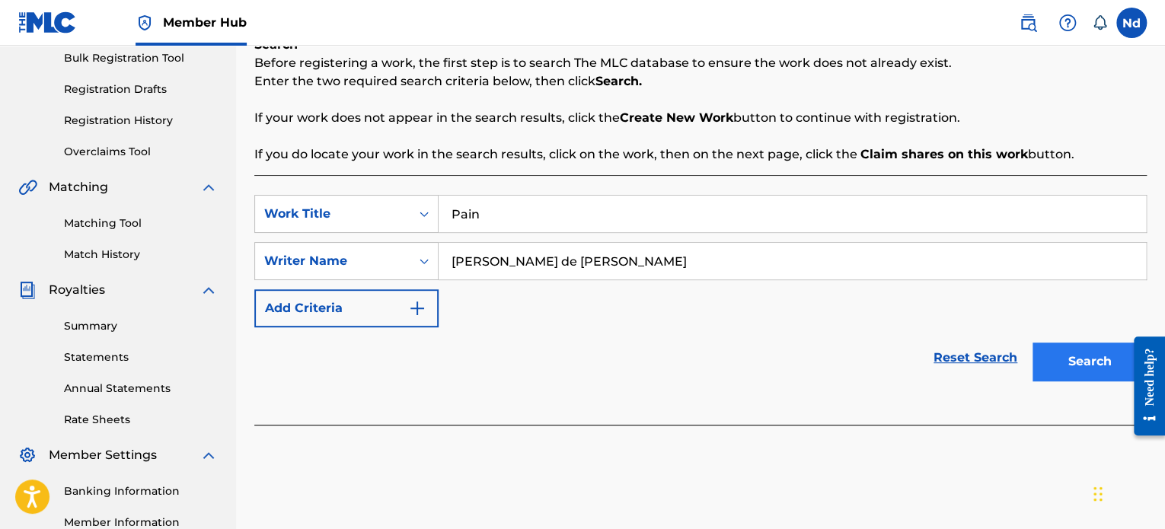
type input "[PERSON_NAME] de [PERSON_NAME]"
click at [1077, 365] on button "Search" at bounding box center [1089, 362] width 114 height 38
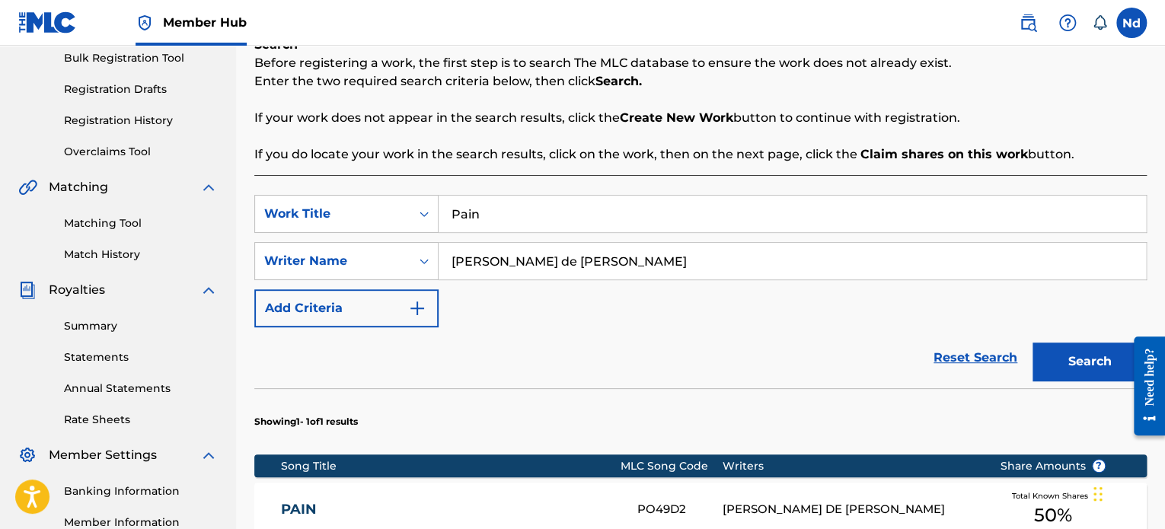
scroll to position [381, 0]
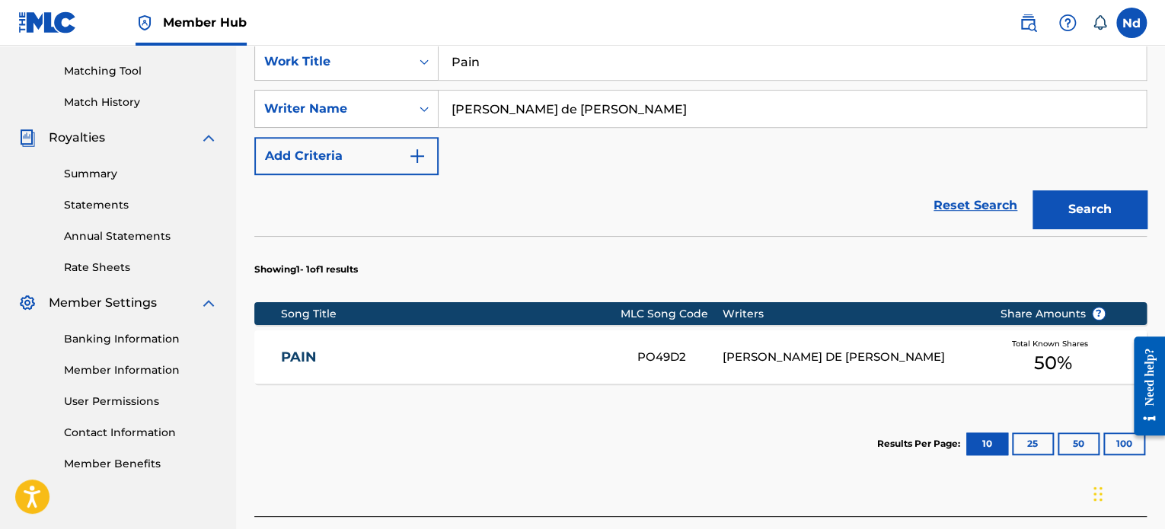
click at [764, 356] on div "[PERSON_NAME] DE [PERSON_NAME]" at bounding box center [849, 358] width 254 height 18
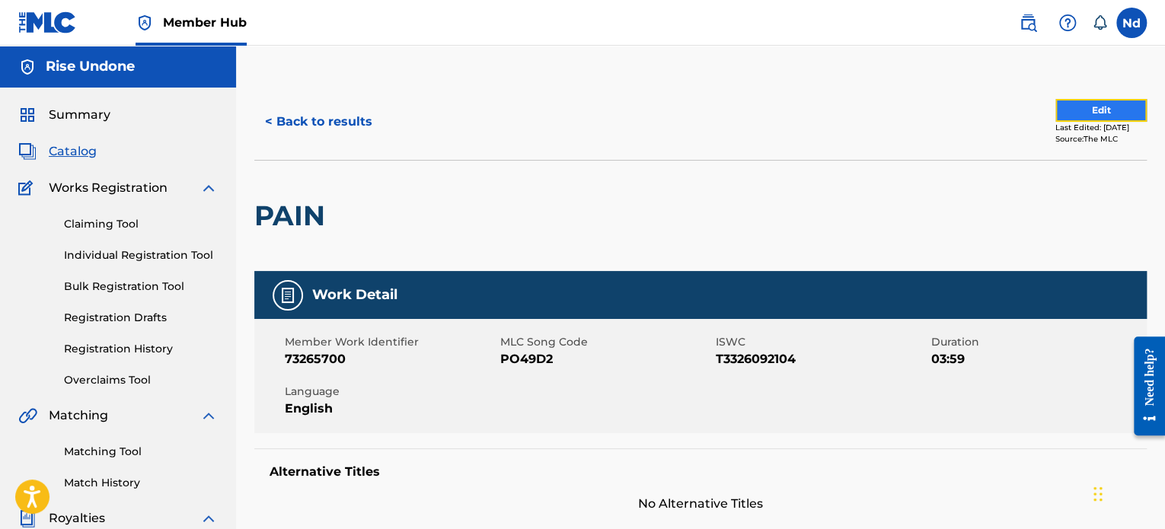
click at [1086, 109] on button "Edit" at bounding box center [1100, 110] width 91 height 23
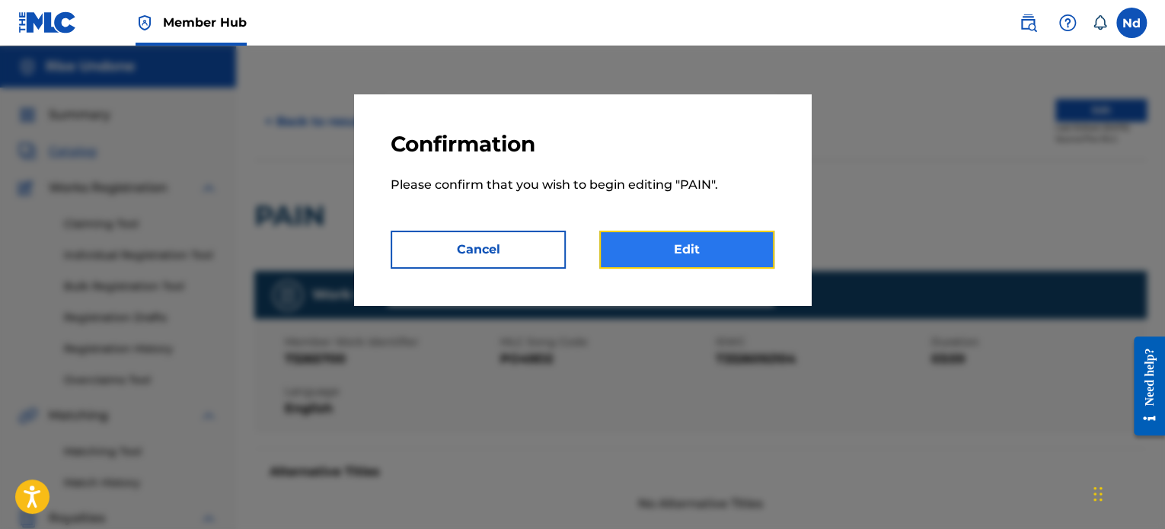
click at [694, 244] on link "Edit" at bounding box center [686, 250] width 175 height 38
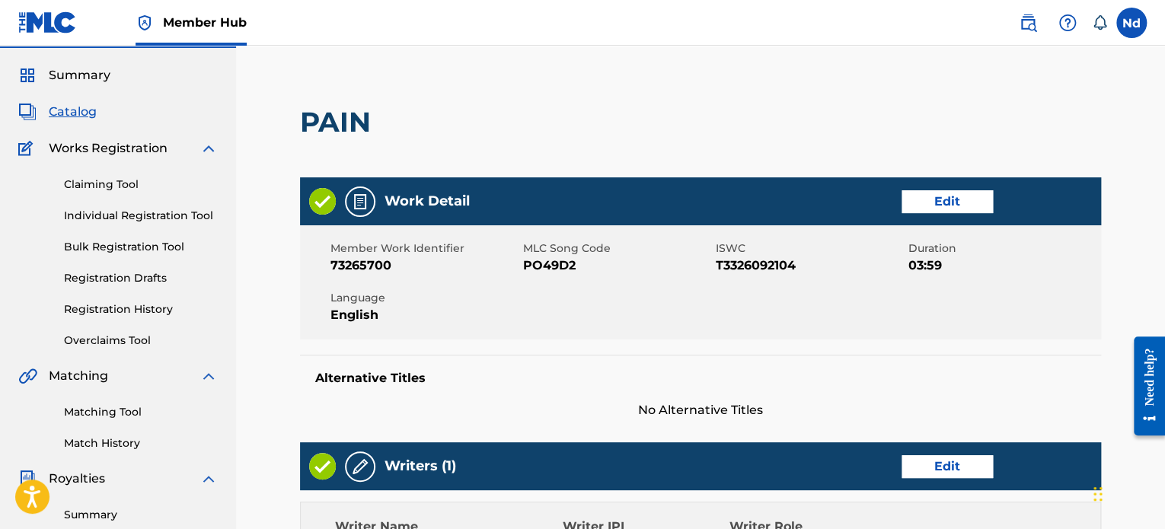
scroll to position [76, 0]
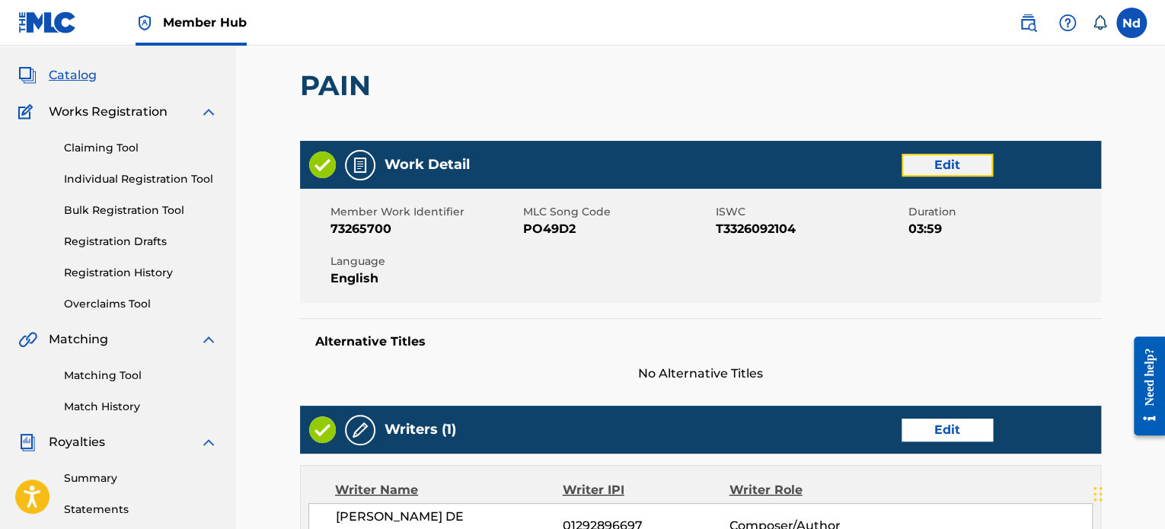
click at [927, 168] on link "Edit" at bounding box center [946, 165] width 91 height 23
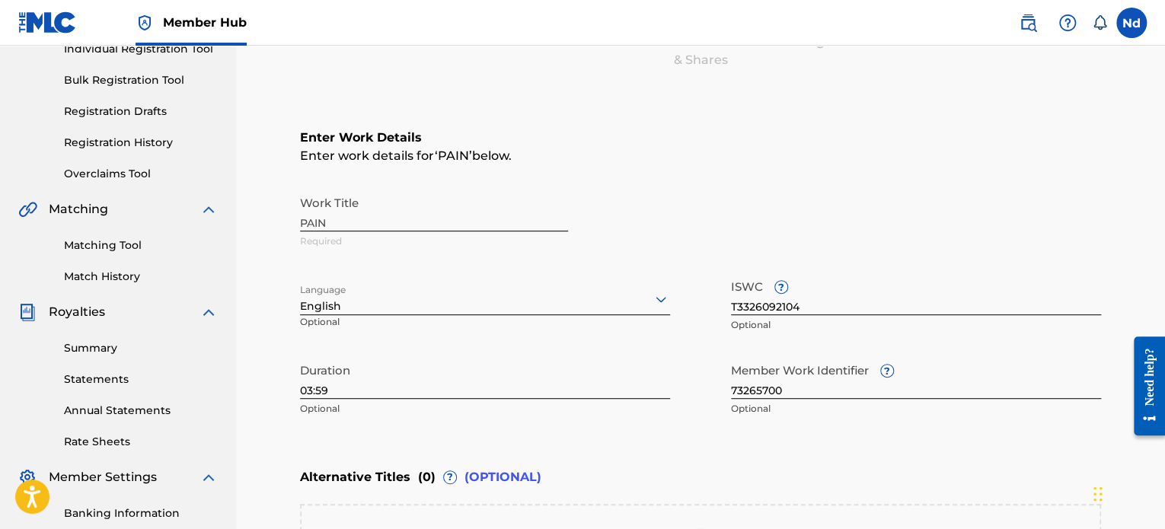
scroll to position [305, 0]
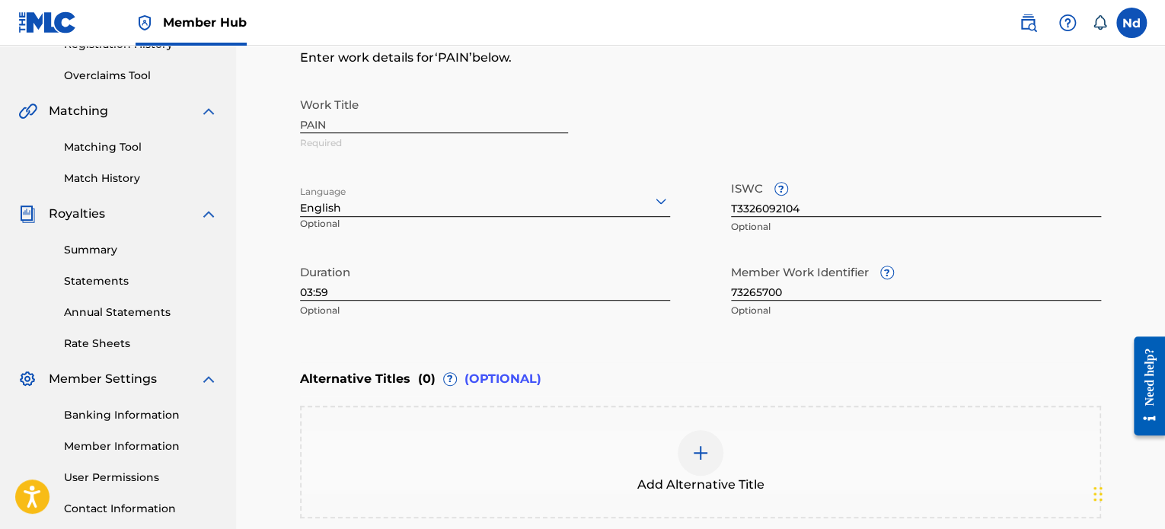
click at [758, 287] on input "73265700" at bounding box center [916, 278] width 370 height 43
click at [758, 288] on input "73265700" at bounding box center [916, 278] width 370 height 43
paste input "930267926"
type input "930267926"
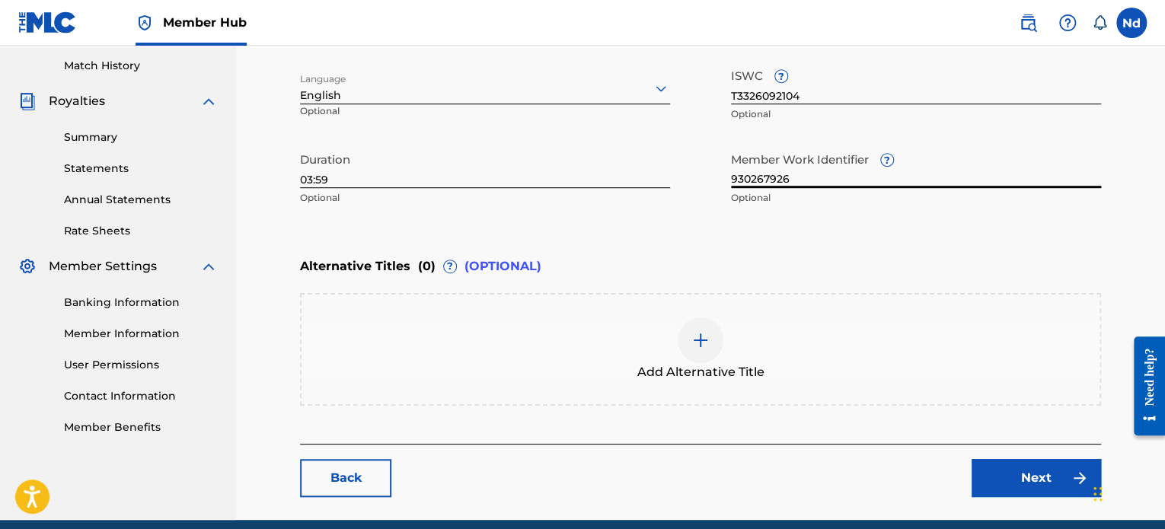
scroll to position [480, 0]
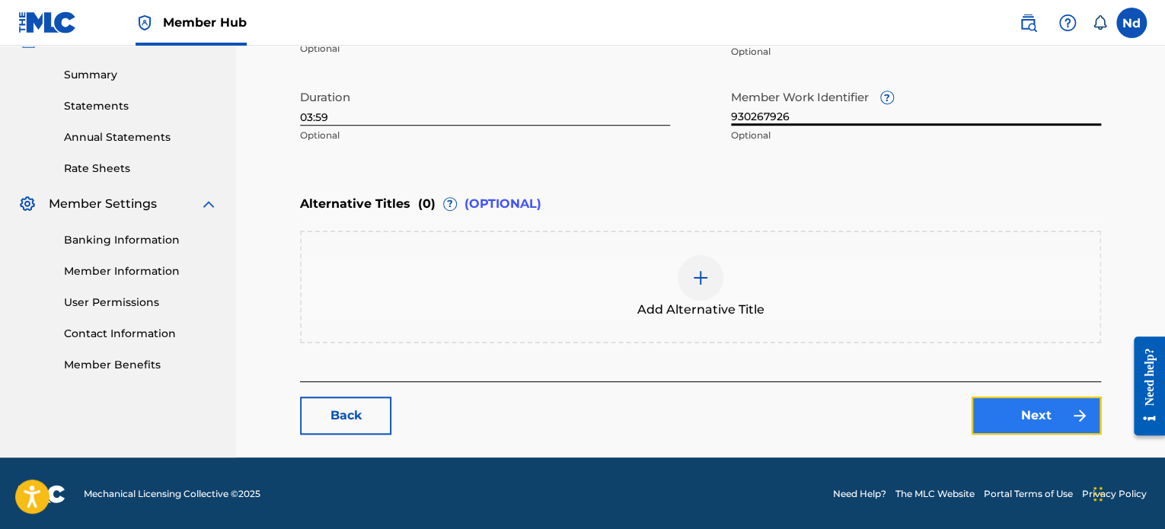
click at [1060, 419] on link "Next" at bounding box center [1035, 416] width 129 height 38
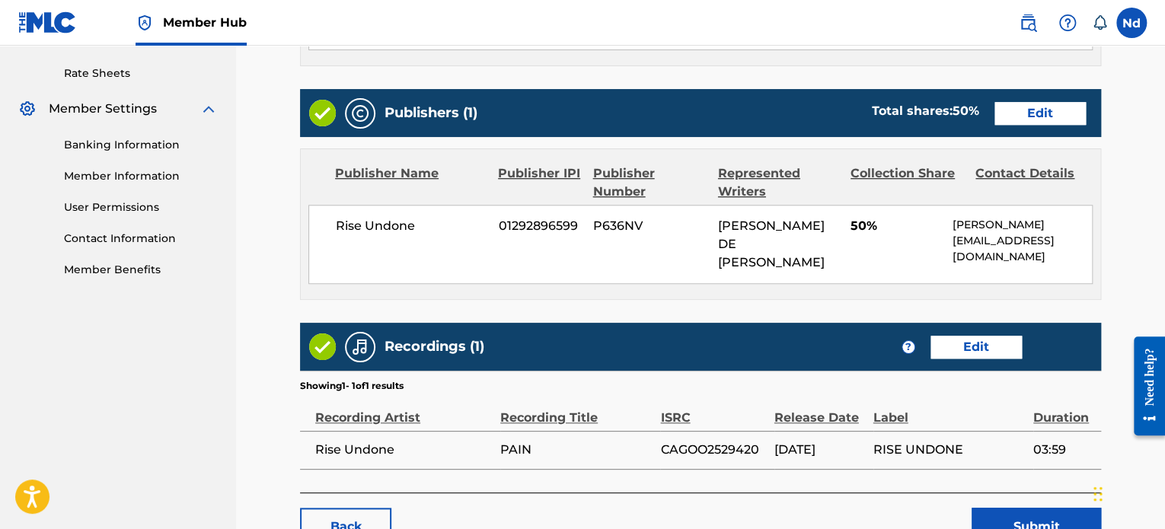
scroll to position [659, 0]
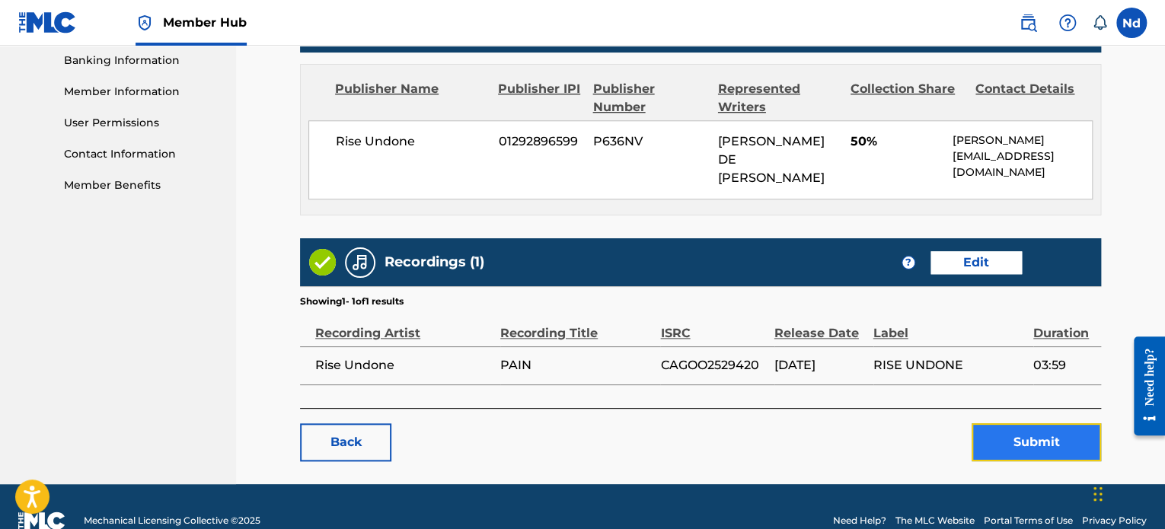
click at [1041, 423] on button "Submit" at bounding box center [1035, 442] width 129 height 38
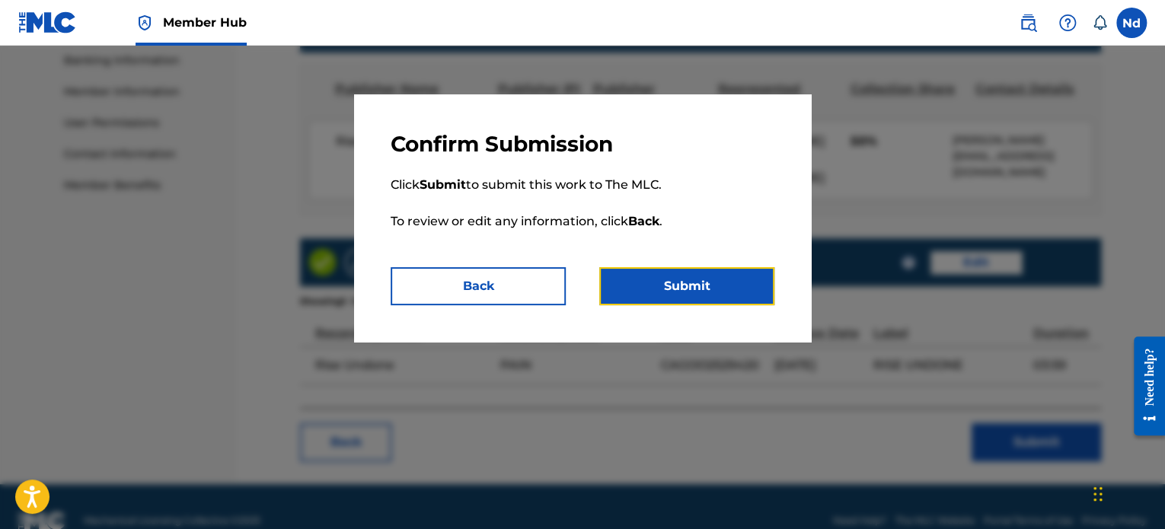
click at [678, 294] on button "Submit" at bounding box center [686, 286] width 175 height 38
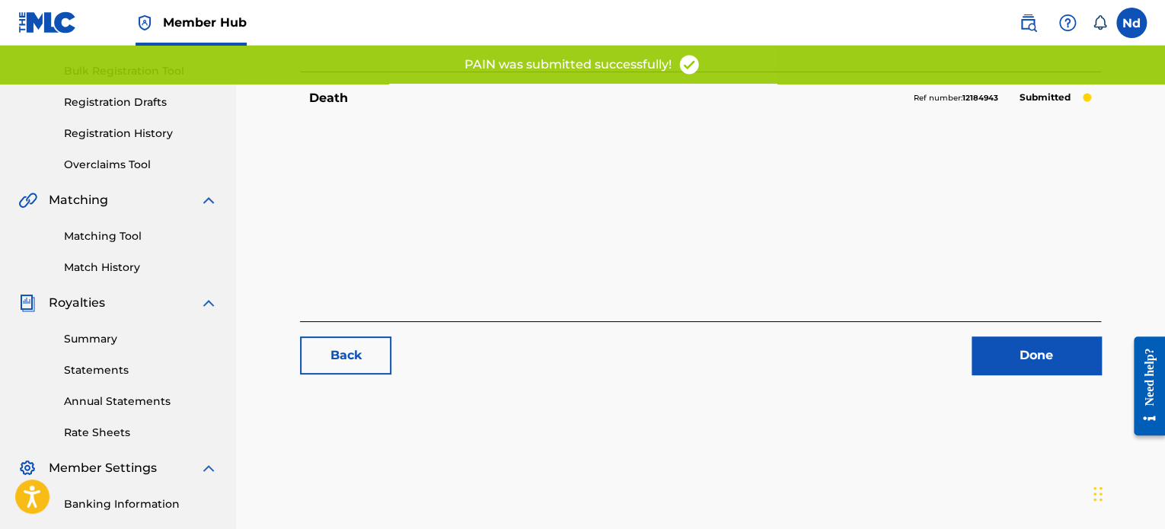
scroll to position [414, 0]
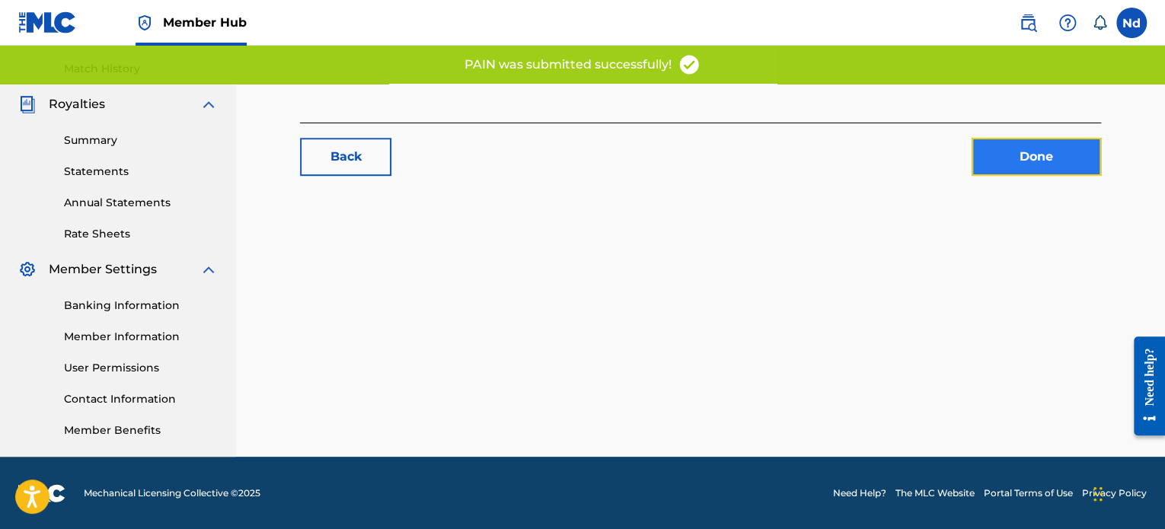
click at [1025, 144] on link "Done" at bounding box center [1035, 157] width 129 height 38
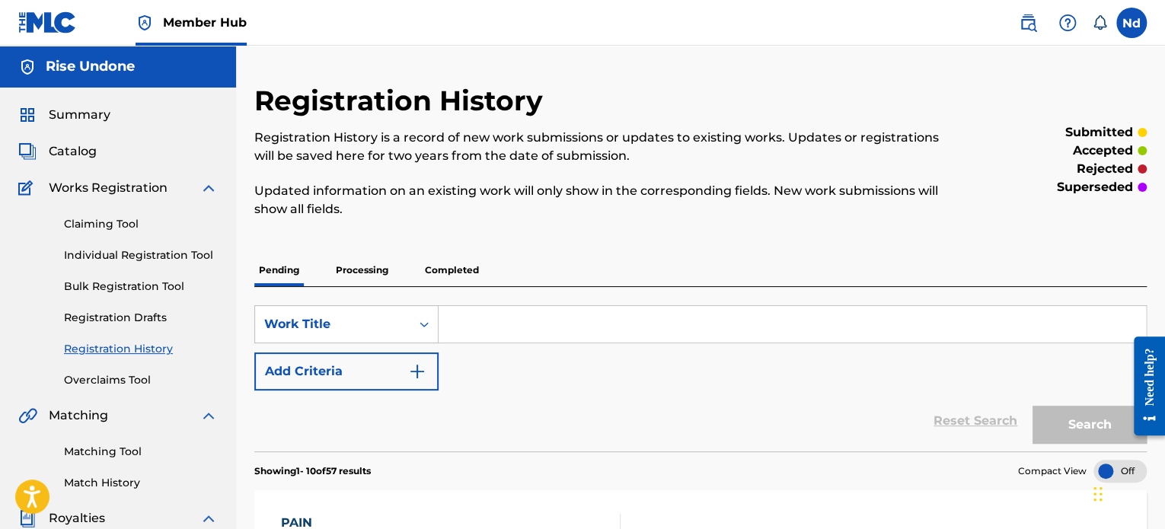
click at [359, 270] on p "Processing" at bounding box center [362, 270] width 62 height 32
click at [460, 279] on p "Completed" at bounding box center [451, 270] width 63 height 32
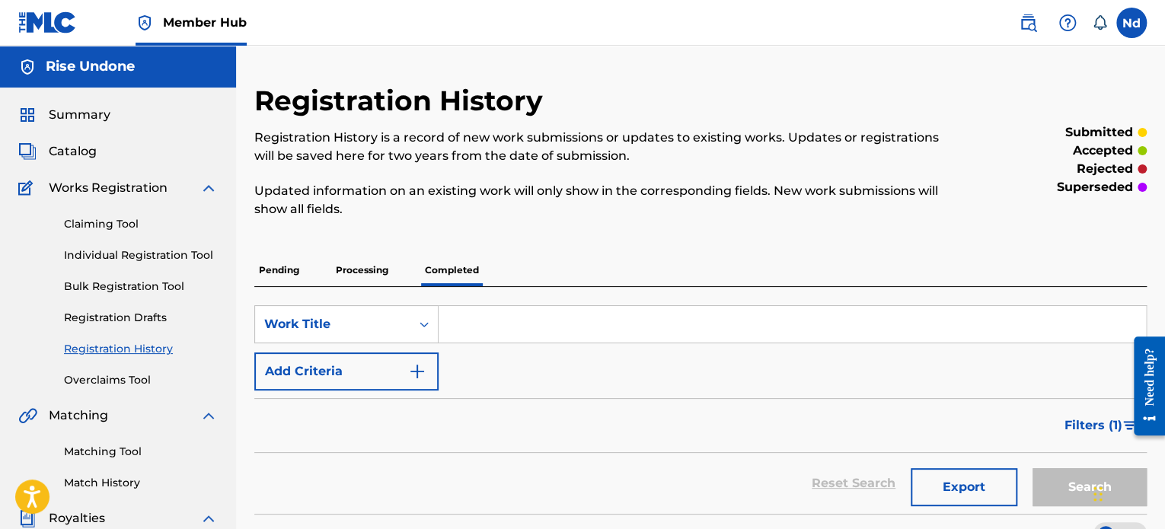
click at [276, 270] on p "Pending" at bounding box center [278, 270] width 49 height 32
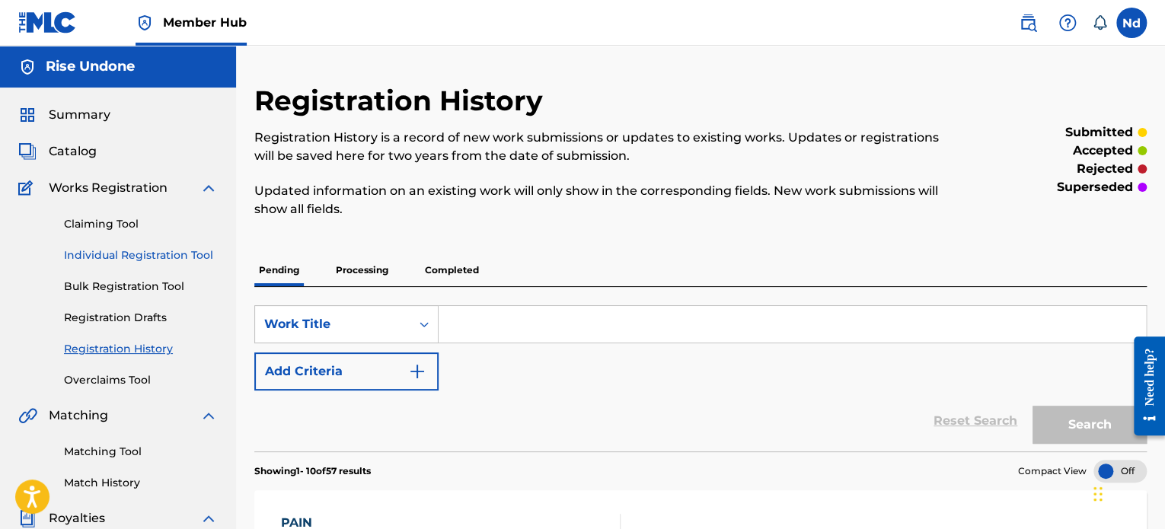
click at [111, 252] on link "Individual Registration Tool" at bounding box center [141, 255] width 154 height 16
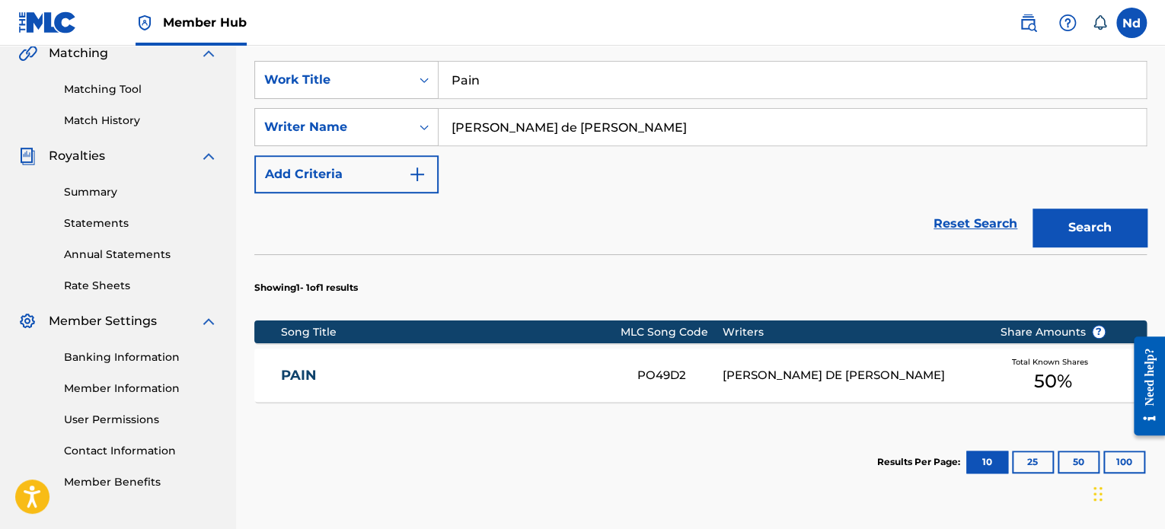
scroll to position [266, 0]
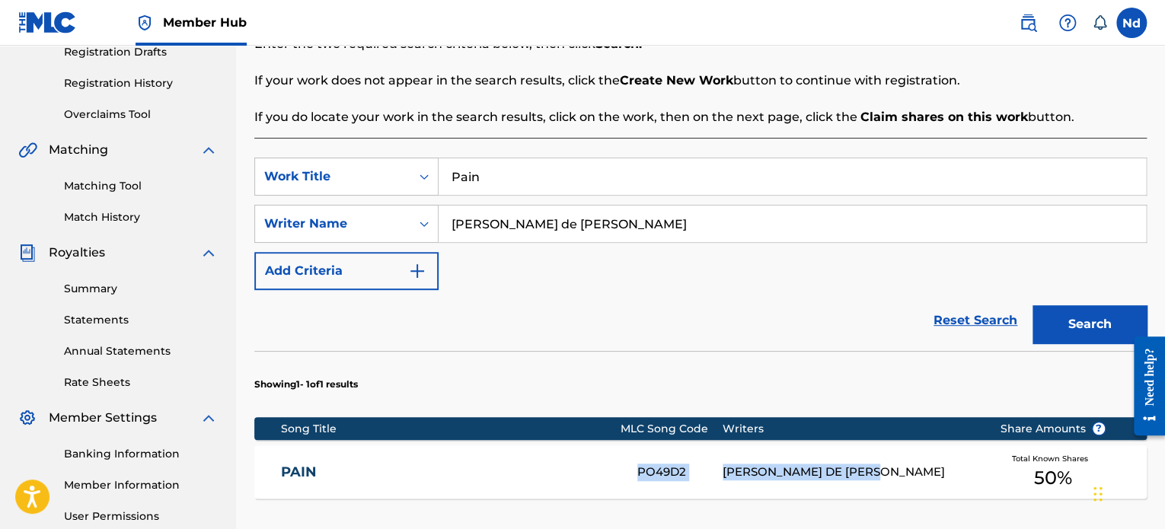
drag, startPoint x: 936, startPoint y: 479, endPoint x: 473, endPoint y: 444, distance: 464.2
click at [496, 444] on section "Song Title MLC Song Code Writers Share Amounts ? PAIN PO49D2 [PERSON_NAME] DE […" at bounding box center [700, 454] width 892 height 89
click at [547, 352] on section "Showing 1 - 1 of 1 results" at bounding box center [700, 380] width 892 height 59
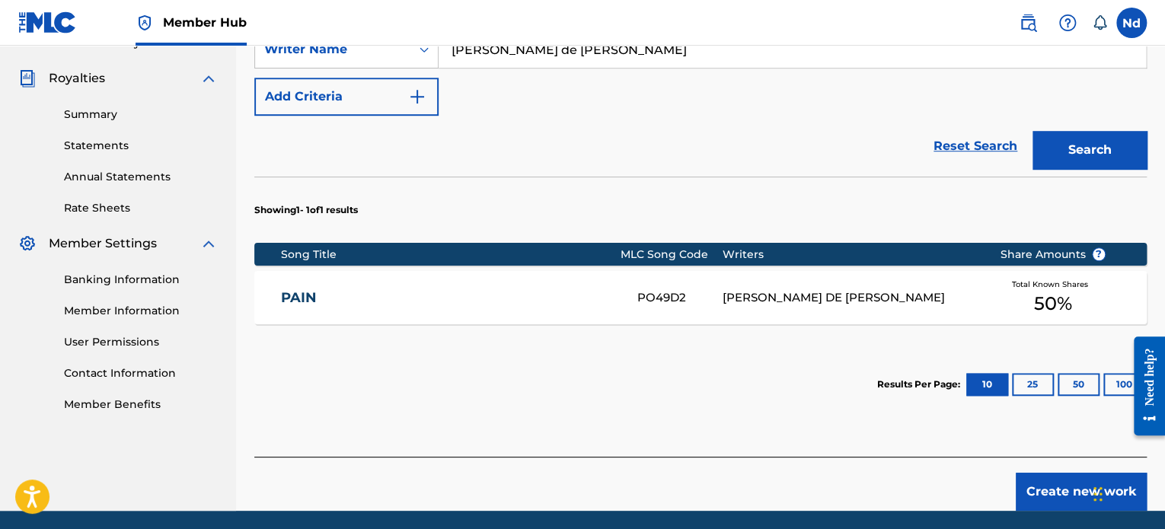
scroll to position [494, 0]
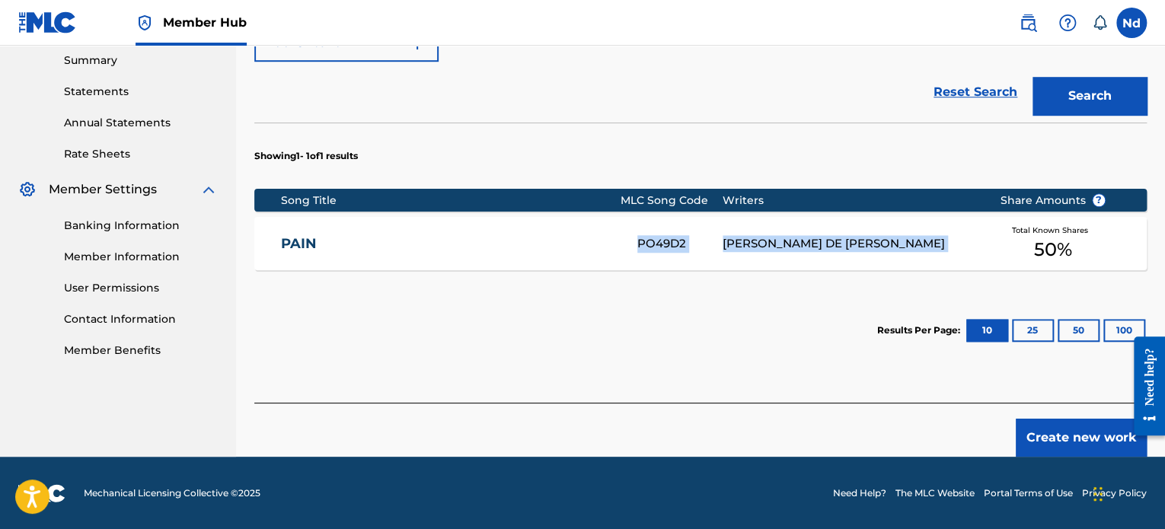
drag, startPoint x: 991, startPoint y: 238, endPoint x: 452, endPoint y: 232, distance: 539.0
click at [472, 217] on div "PAIN PO49D2 [PERSON_NAME] DE [PERSON_NAME] Total Known Shares 50 %" at bounding box center [700, 243] width 892 height 53
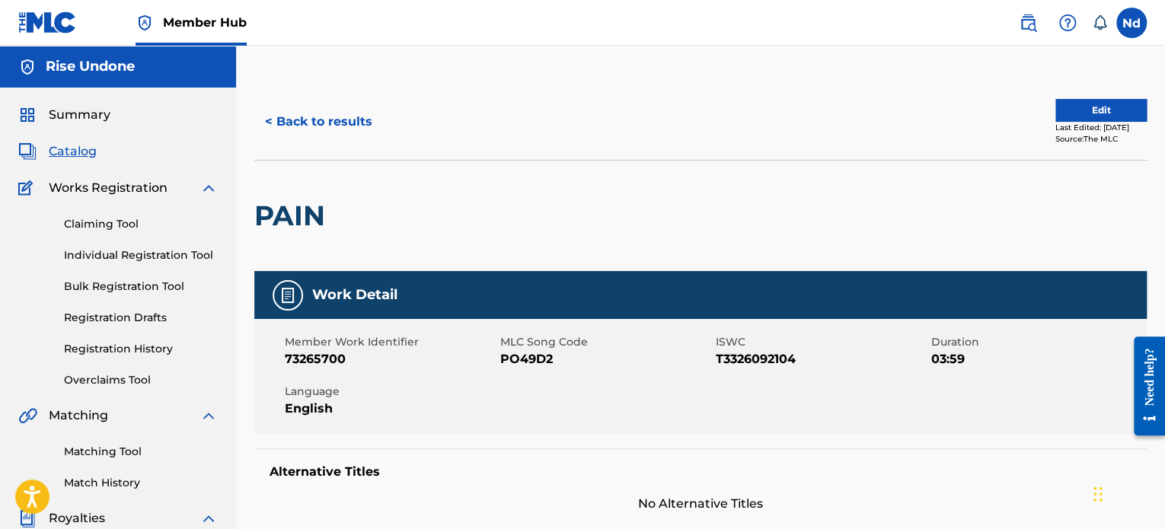
click at [477, 300] on div "Work Detail" at bounding box center [700, 295] width 892 height 48
click at [317, 121] on button "< Back to results" at bounding box center [318, 122] width 129 height 38
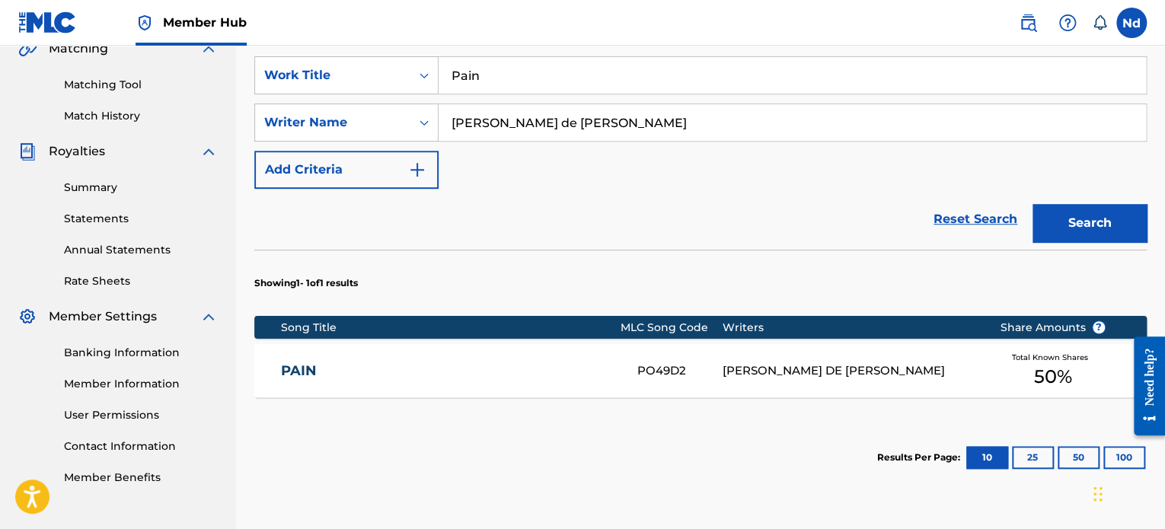
scroll to position [305, 0]
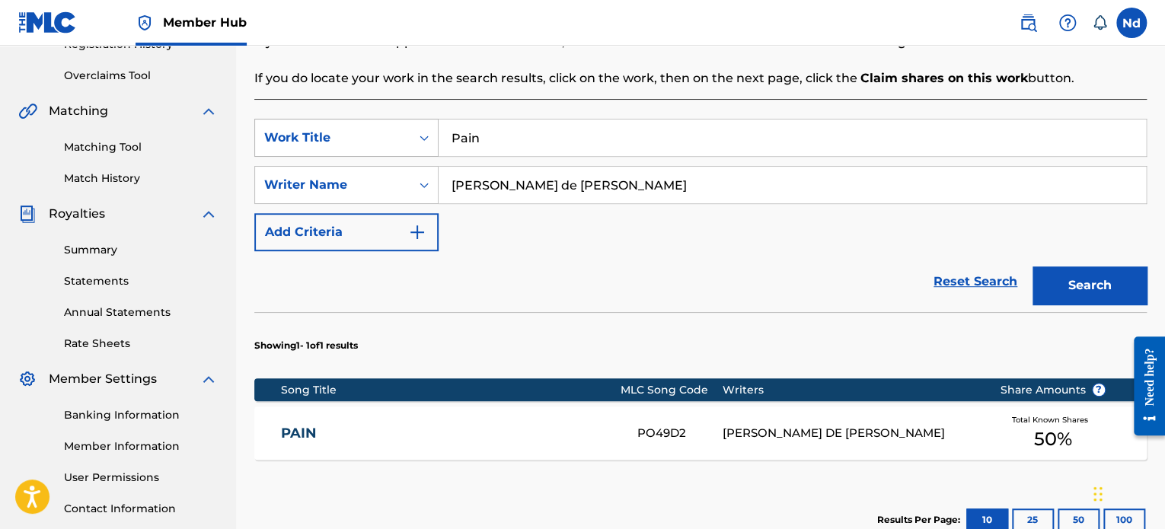
drag, startPoint x: 468, startPoint y: 139, endPoint x: 314, endPoint y: 139, distance: 154.5
click at [317, 139] on div "SearchWithCriteria38109c7f-bd78-4f26-8a17-c11a6bfcd399 Work Title Pain" at bounding box center [700, 138] width 892 height 38
type input "ignorance"
click at [1032, 266] on button "Search" at bounding box center [1089, 285] width 114 height 38
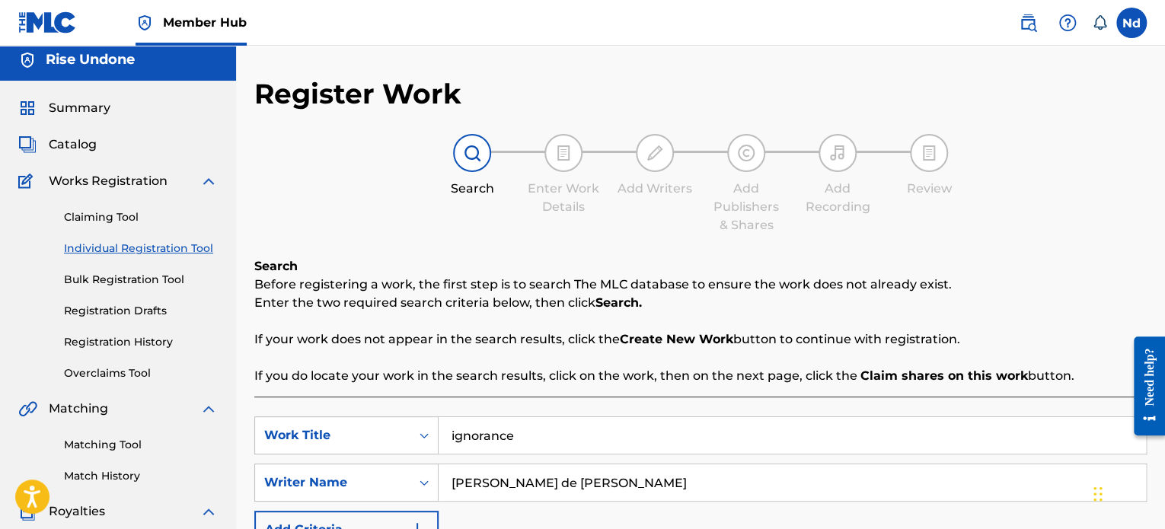
scroll to position [0, 0]
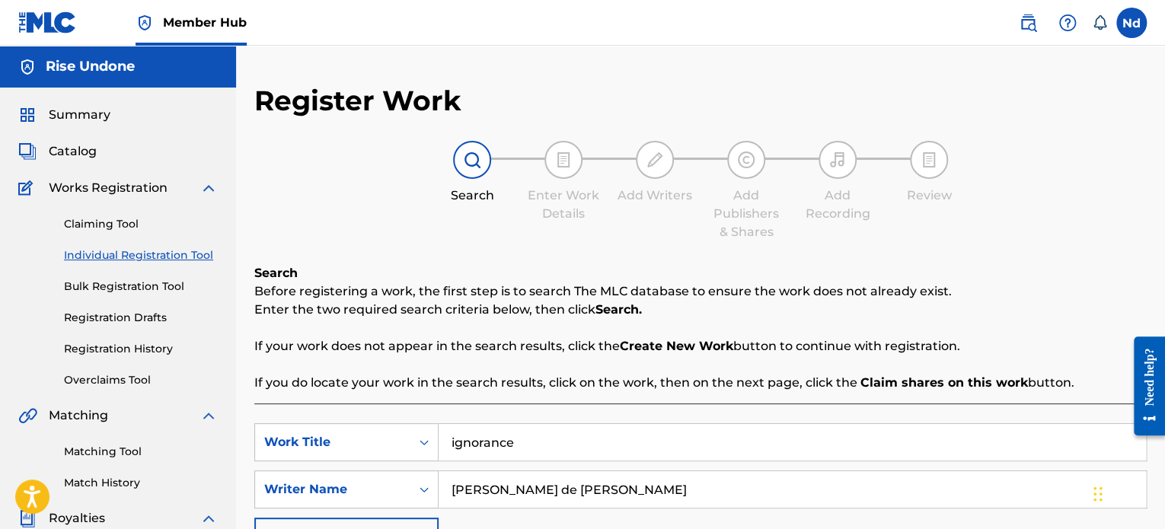
click at [116, 256] on link "Individual Registration Tool" at bounding box center [141, 255] width 154 height 16
click at [94, 227] on link "Claiming Tool" at bounding box center [141, 224] width 154 height 16
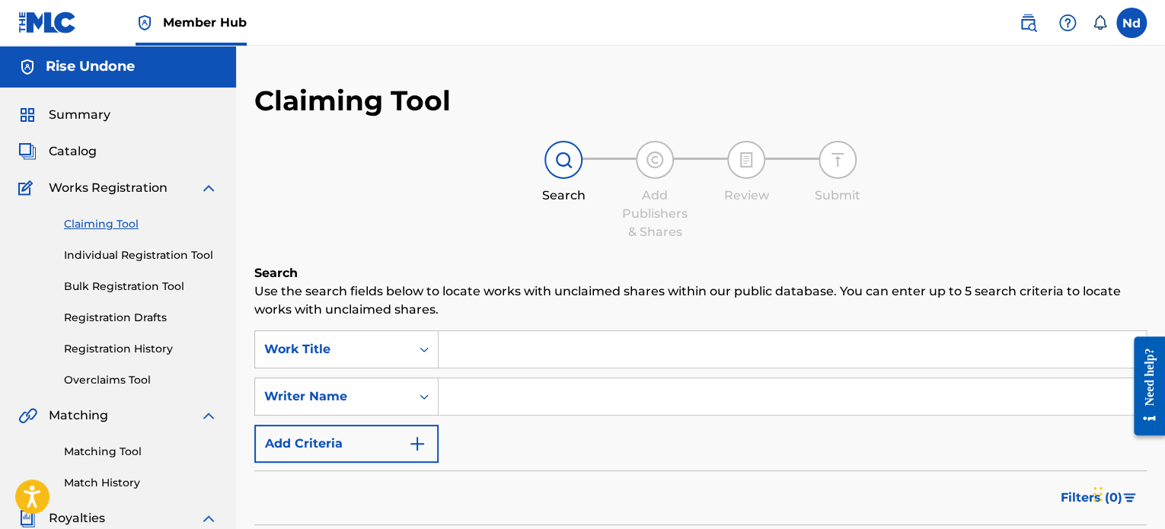
click at [78, 161] on div "Summary Catalog Works Registration Claiming Tool Individual Registration Tool B…" at bounding box center [118, 479] width 236 height 783
click at [75, 152] on span "Catalog" at bounding box center [73, 151] width 48 height 18
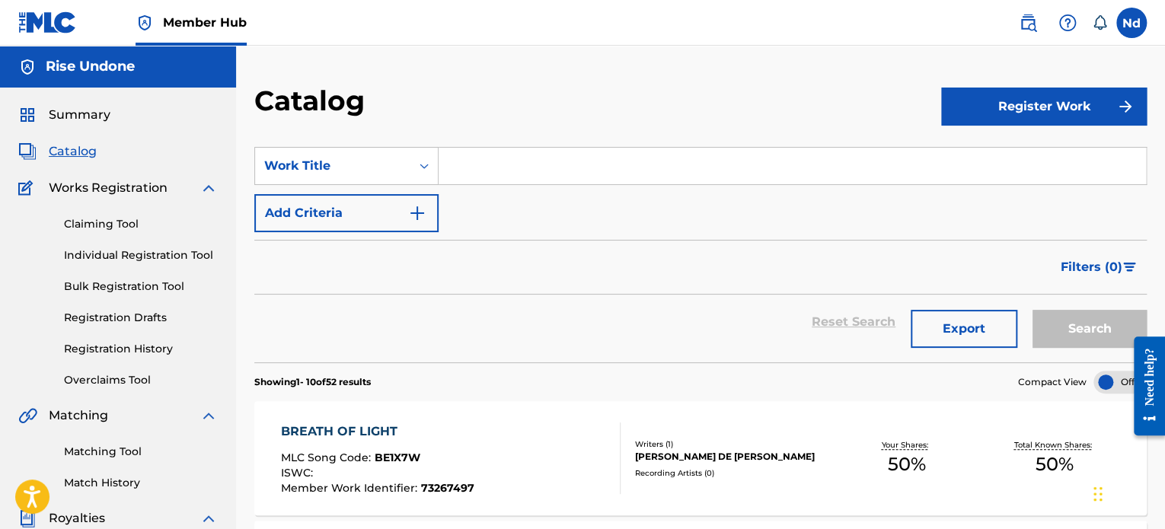
click at [506, 161] on input "Search Form" at bounding box center [792, 166] width 707 height 37
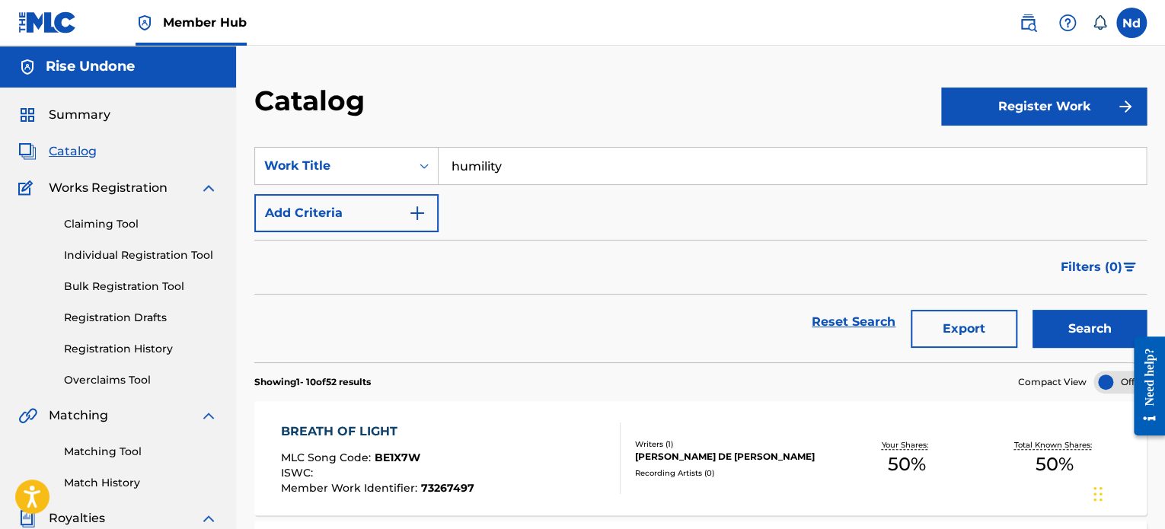
type input "humility"
click at [527, 203] on div "SearchWithCriteria8a312973-c830-4542-9122-b4defb1ba305 Work Title humility Add …" at bounding box center [700, 189] width 892 height 85
click at [516, 227] on div "SearchWithCriteria8a312973-c830-4542-9122-b4defb1ba305 Work Title humility Add …" at bounding box center [700, 189] width 892 height 85
click at [120, 249] on link "Individual Registration Tool" at bounding box center [141, 255] width 154 height 16
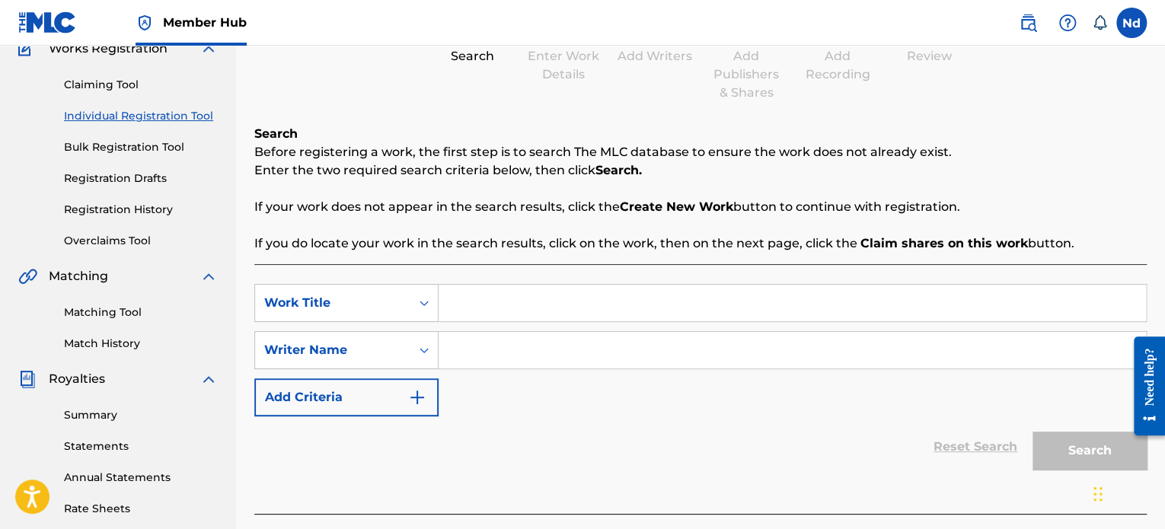
scroll to position [228, 0]
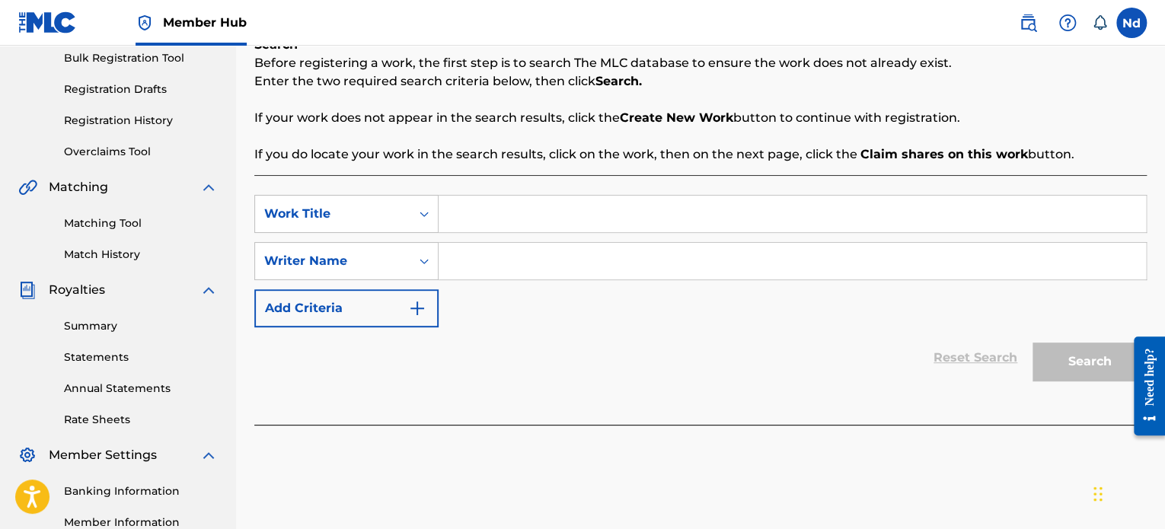
click at [506, 218] on input "Search Form" at bounding box center [792, 214] width 707 height 37
type input "humility"
click at [515, 255] on input "Search Form" at bounding box center [792, 261] width 707 height 37
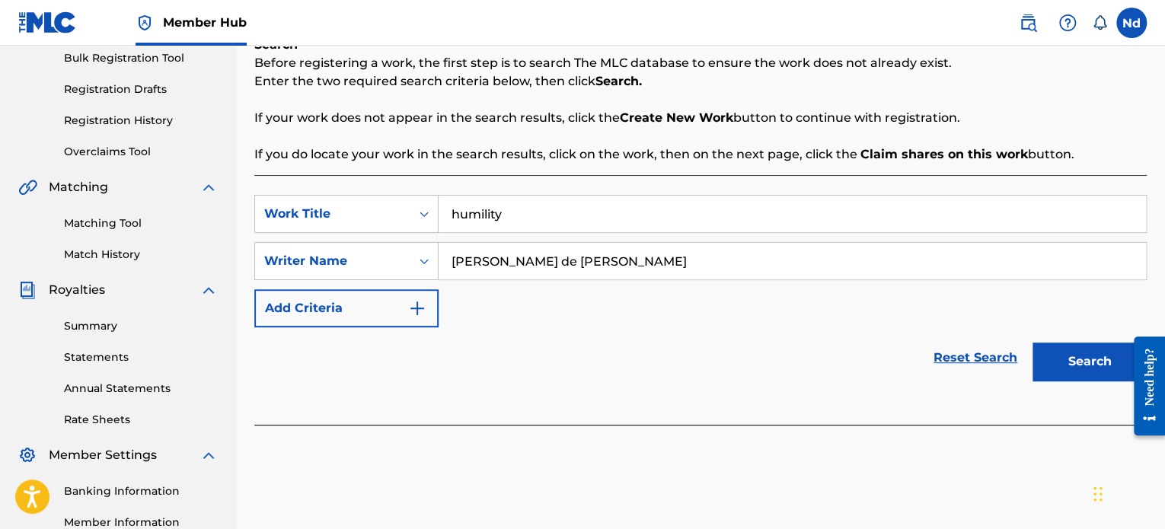
type input "[PERSON_NAME] de [PERSON_NAME]"
click at [1032, 343] on button "Search" at bounding box center [1089, 362] width 114 height 38
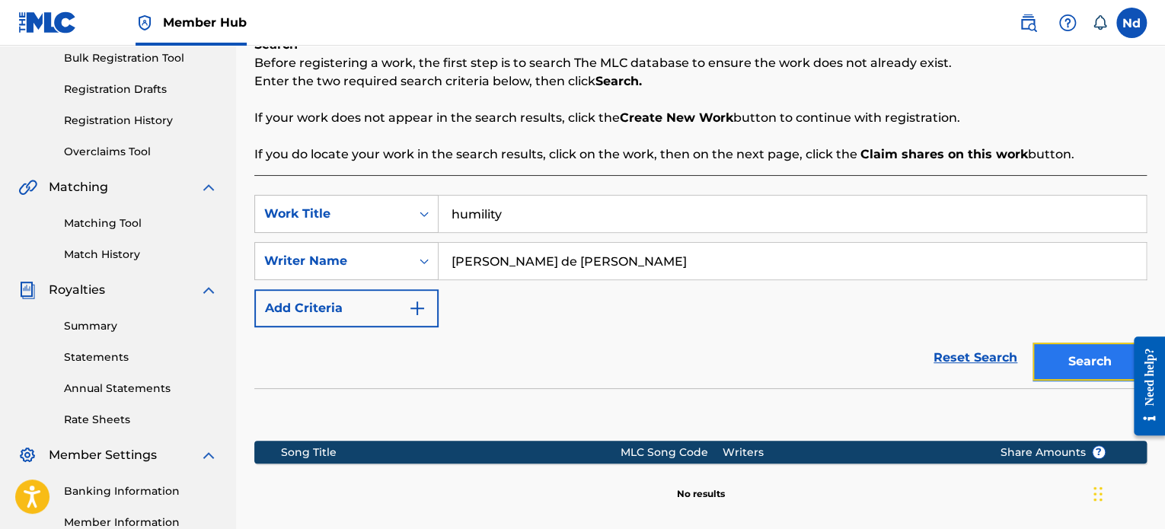
click at [1090, 362] on button "Search" at bounding box center [1089, 362] width 114 height 38
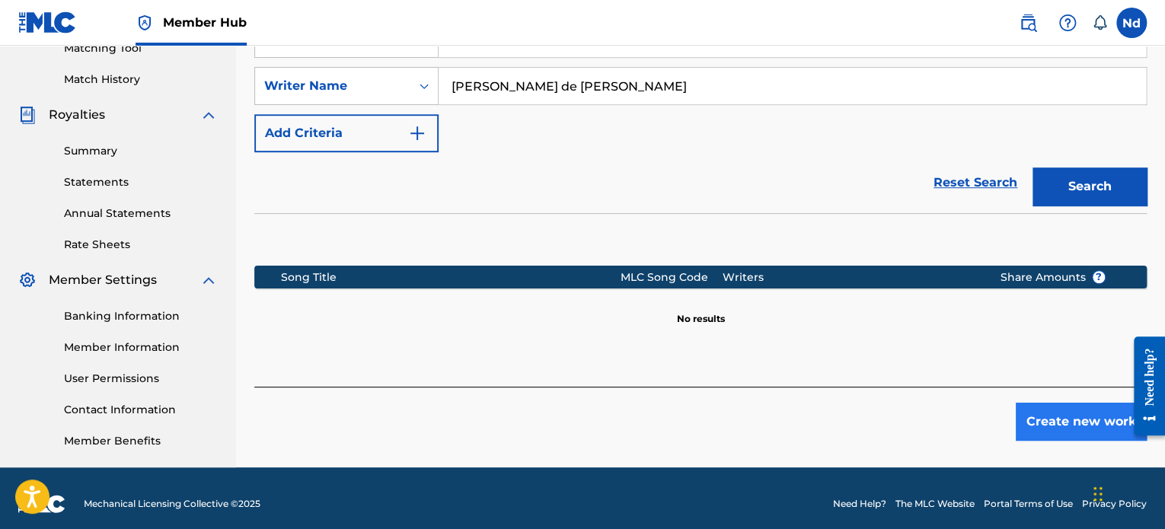
scroll to position [414, 0]
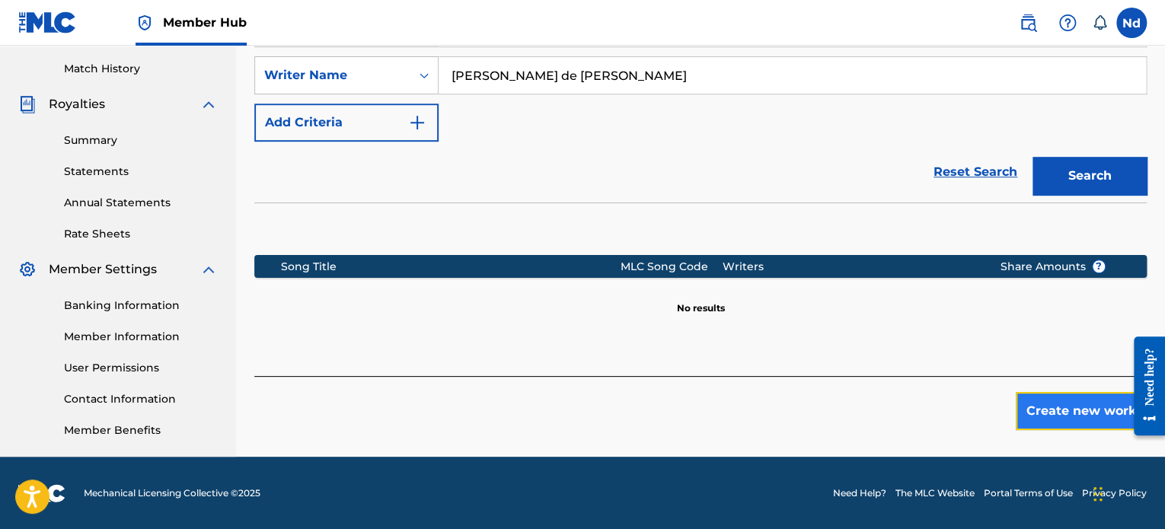
click at [1051, 410] on button "Create new work" at bounding box center [1081, 411] width 131 height 38
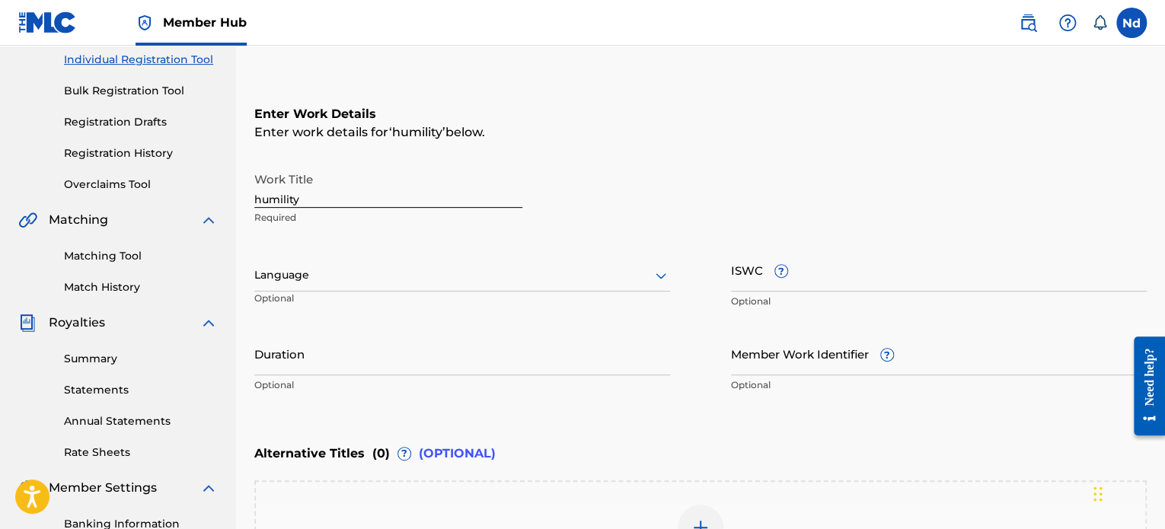
scroll to position [186, 0]
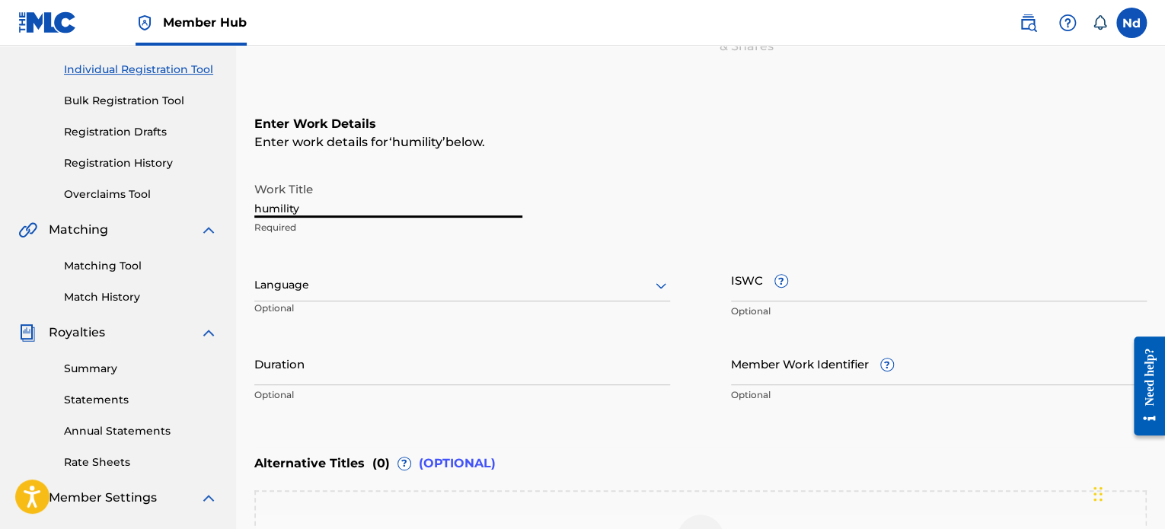
click at [260, 205] on input "humility" at bounding box center [388, 195] width 268 height 43
type input "Humility"
click at [809, 285] on input "ISWC ?" at bounding box center [939, 279] width 416 height 43
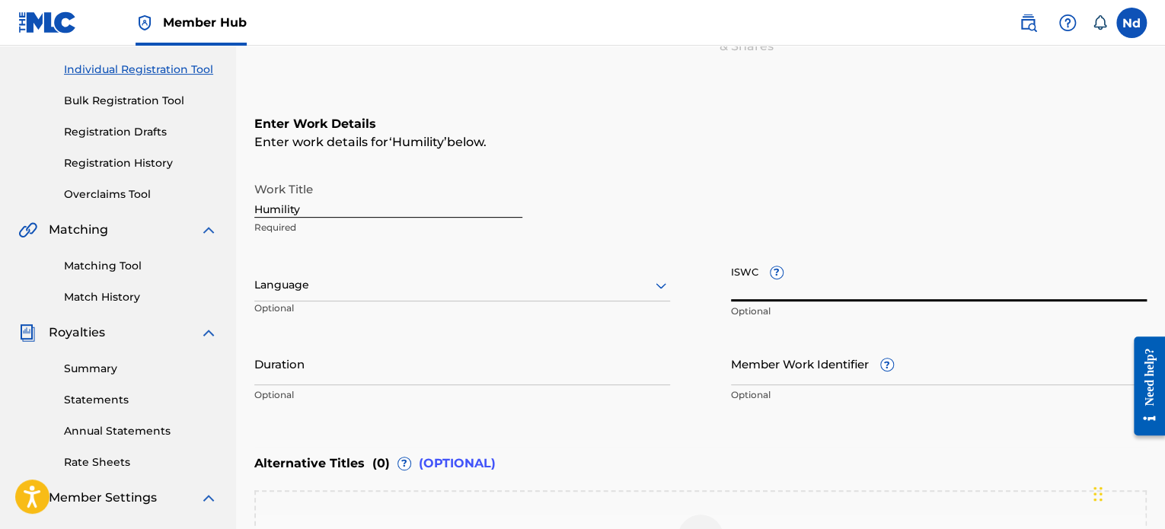
paste input "T3326092206"
type input "T3326092206"
click at [755, 381] on input "Member Work Identifier ?" at bounding box center [939, 363] width 416 height 43
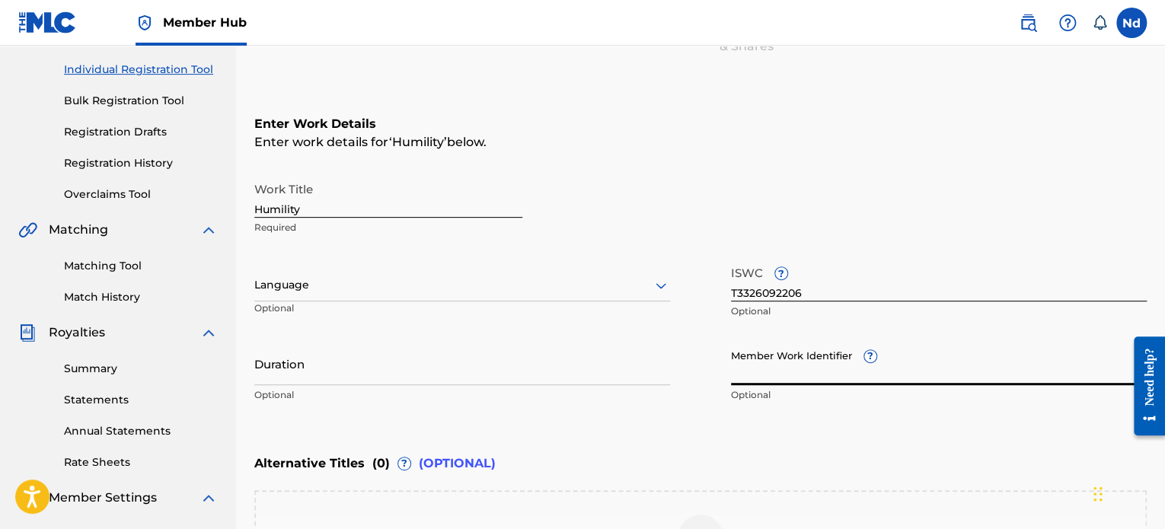
paste input "930267934"
type input "930267934"
click at [514, 365] on input "Duration" at bounding box center [462, 363] width 416 height 43
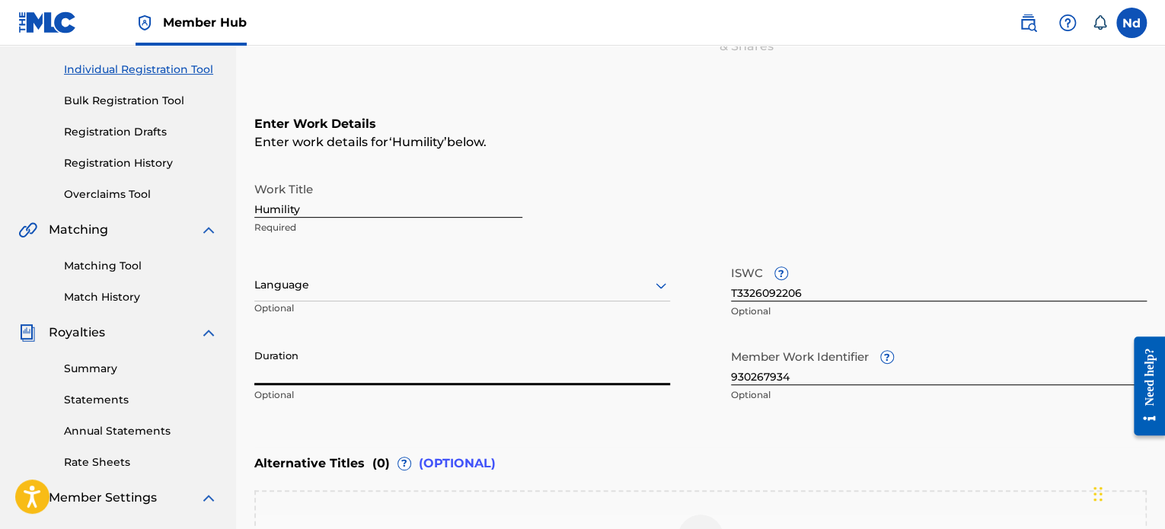
paste input "03:59"
type input "03:59"
click at [396, 276] on div at bounding box center [462, 285] width 416 height 19
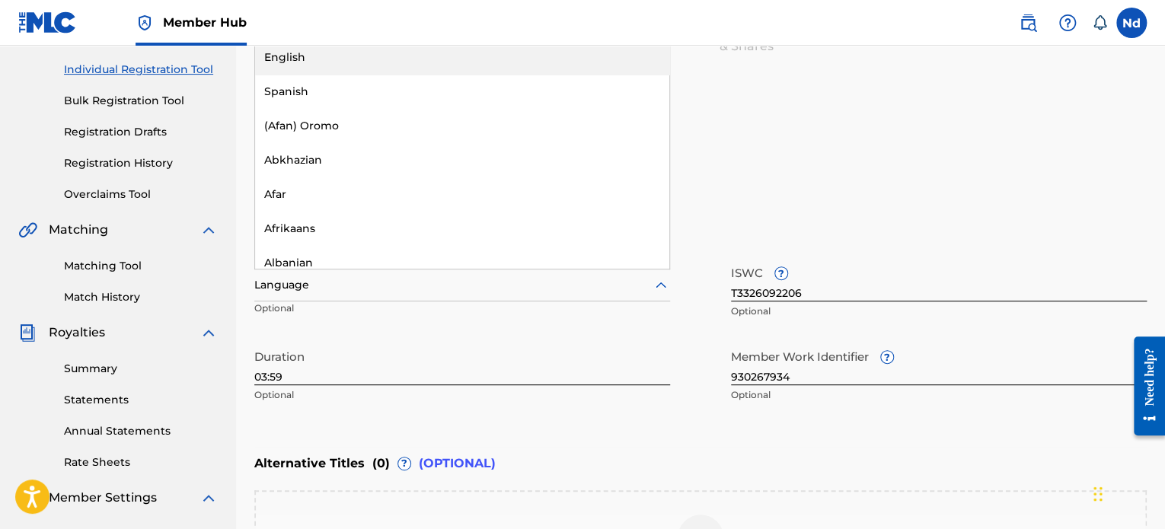
click at [342, 56] on div "English" at bounding box center [462, 57] width 414 height 34
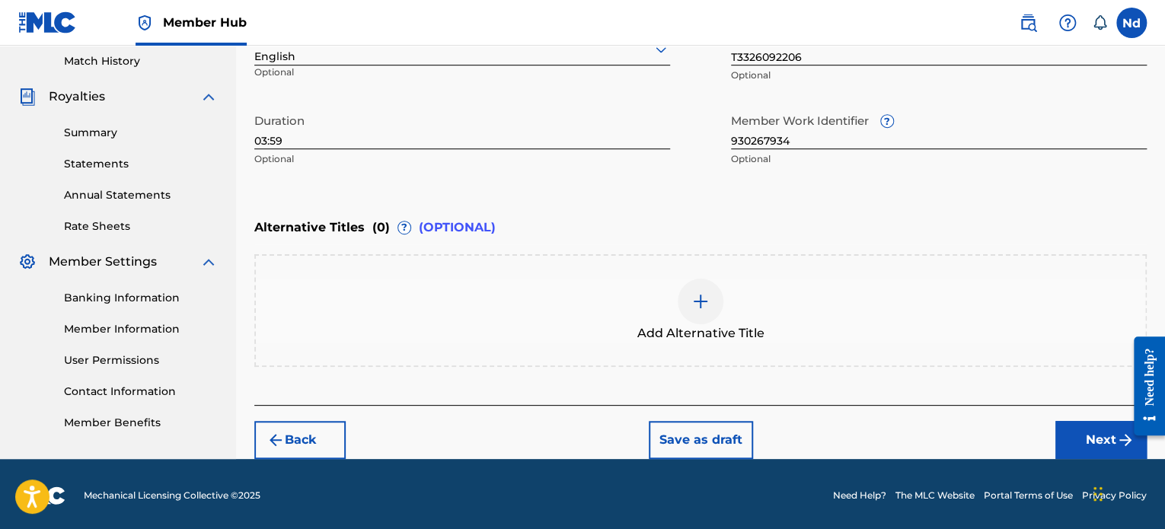
scroll to position [423, 0]
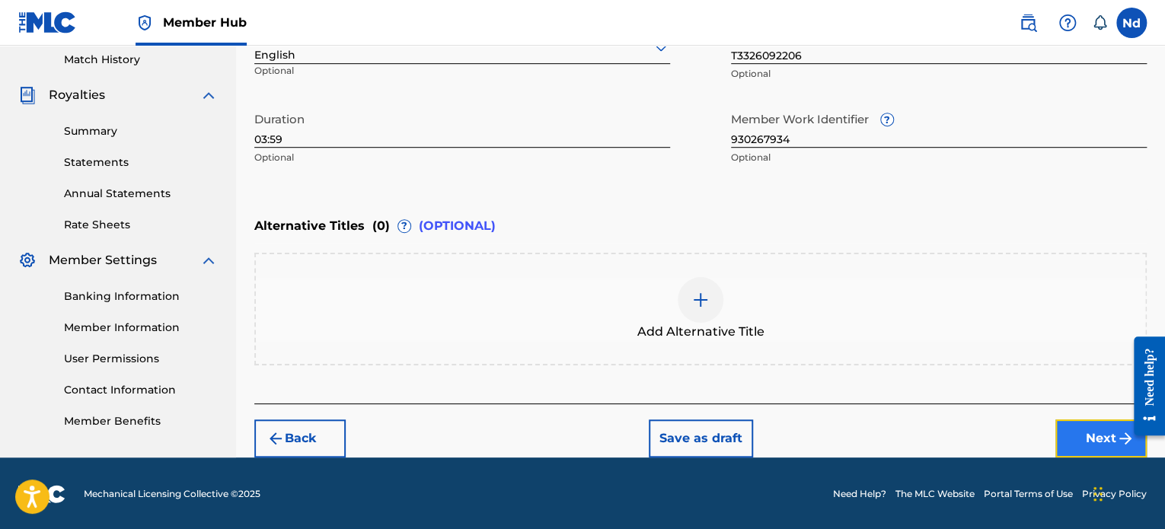
click at [1080, 441] on button "Next" at bounding box center [1100, 438] width 91 height 38
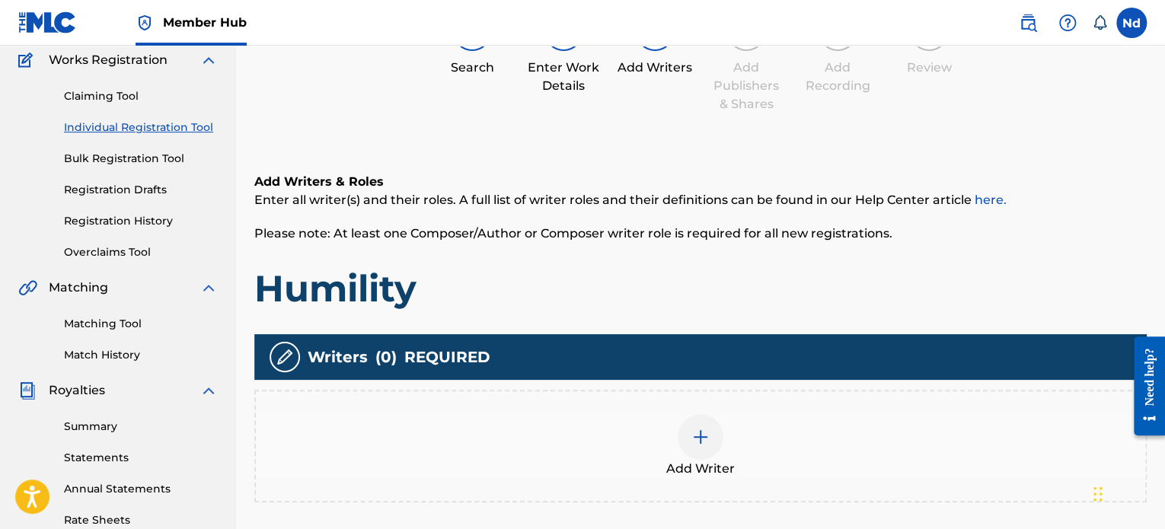
scroll to position [297, 0]
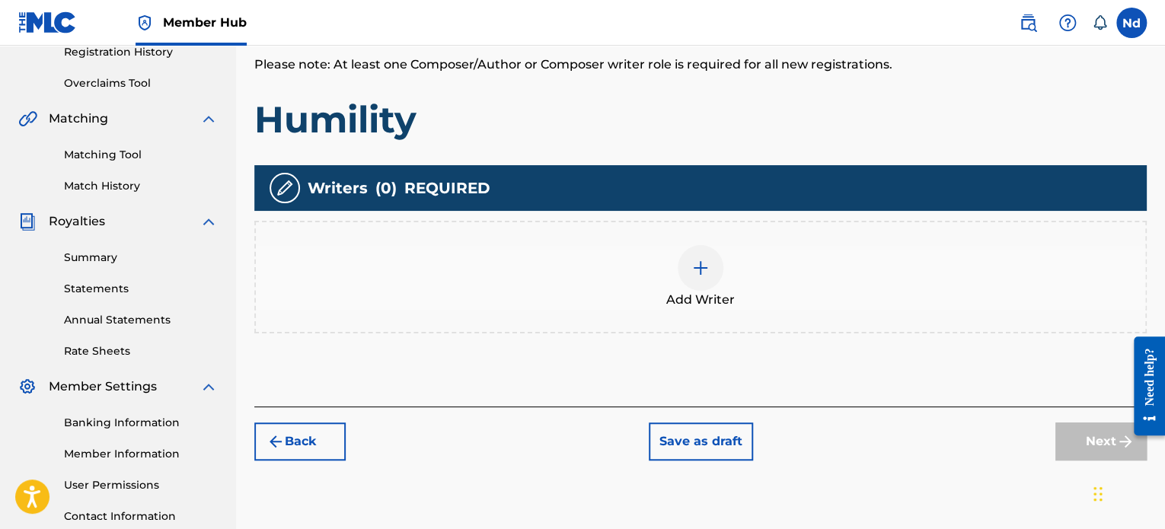
click at [730, 270] on div "Add Writer" at bounding box center [700, 277] width 889 height 64
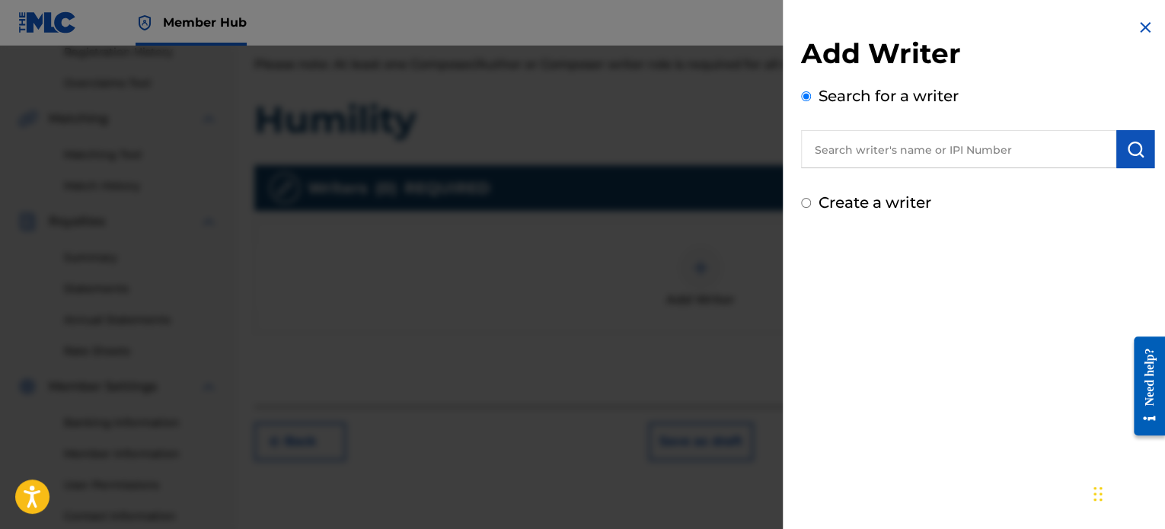
click at [958, 155] on input "text" at bounding box center [958, 149] width 315 height 38
type input "[PERSON_NAME] de [PERSON_NAME]"
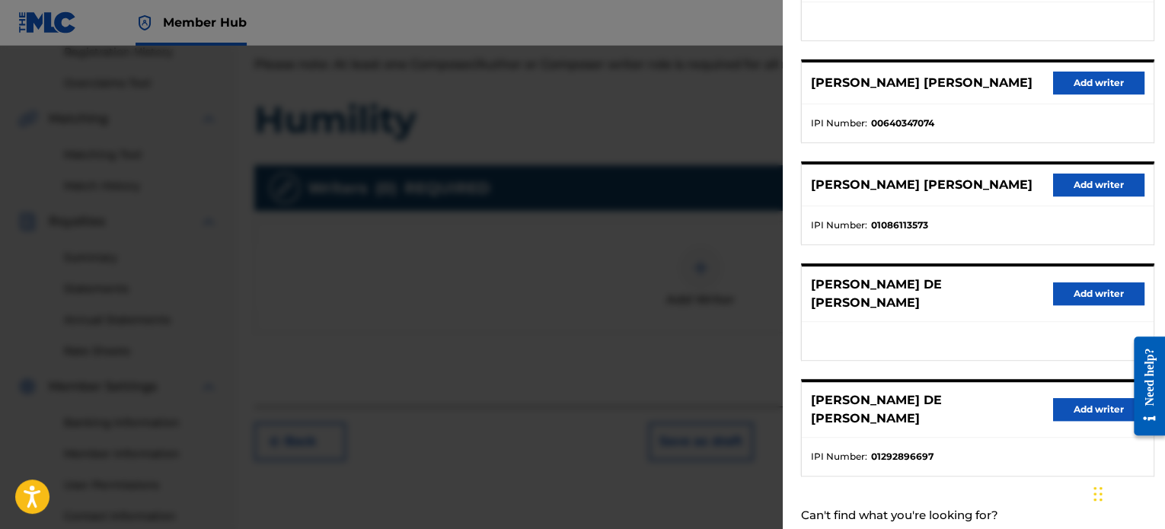
scroll to position [258, 0]
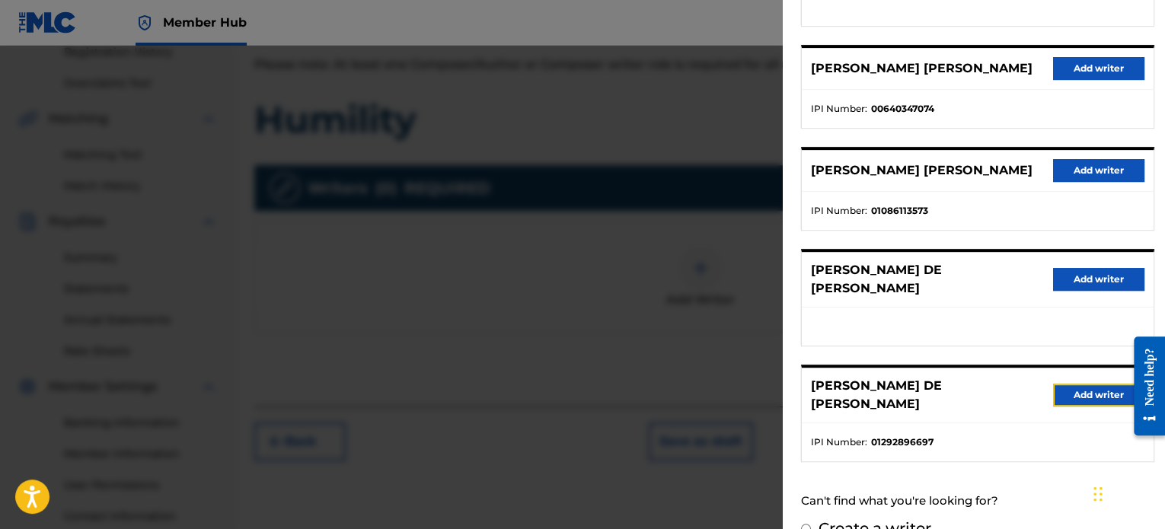
click at [1084, 384] on button "Add writer" at bounding box center [1098, 395] width 91 height 23
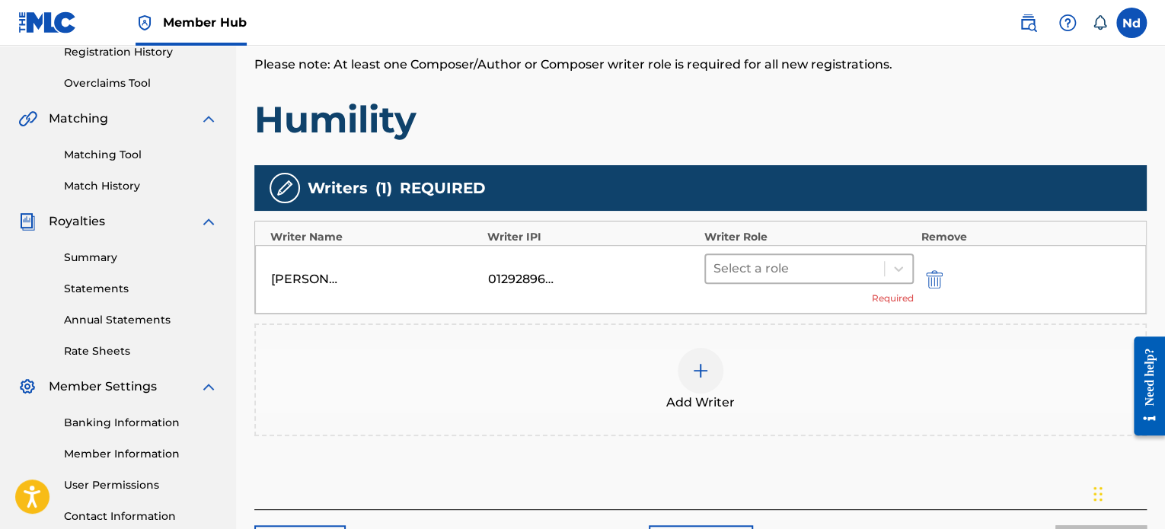
click at [854, 268] on div at bounding box center [794, 268] width 163 height 21
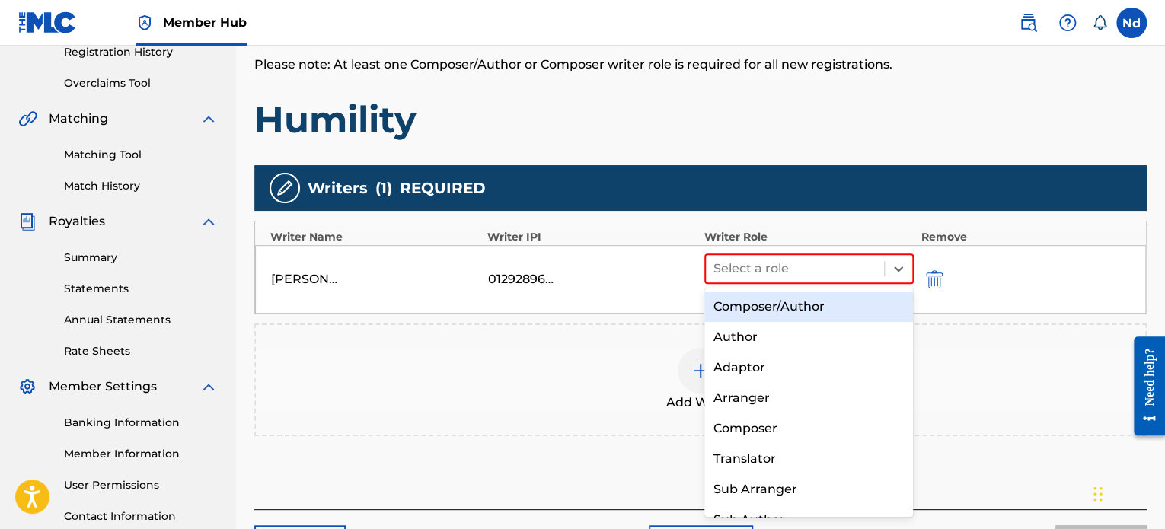
click at [837, 302] on div "Composer/Author" at bounding box center [808, 307] width 209 height 30
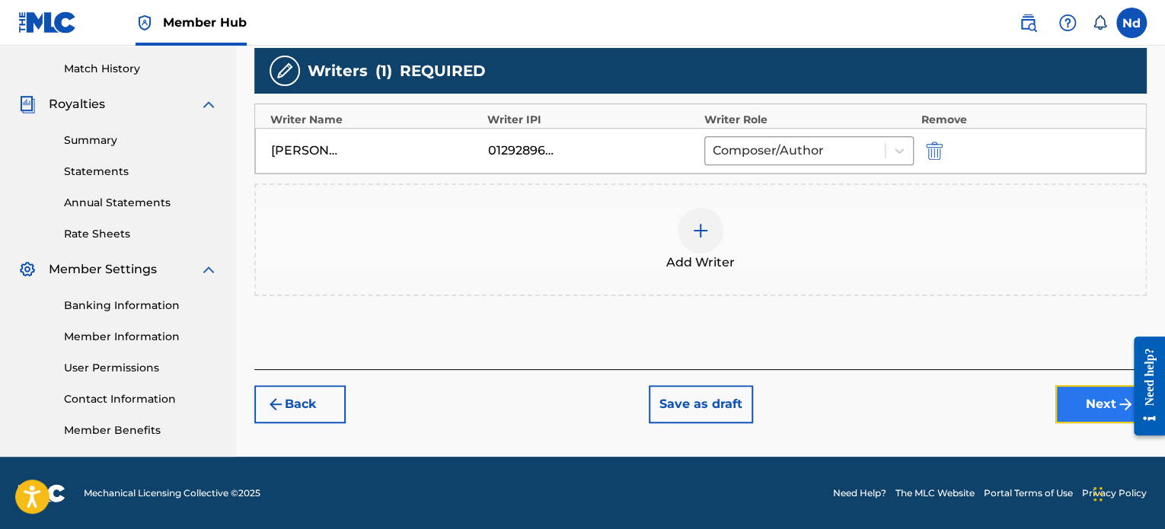
click at [1070, 403] on button "Next" at bounding box center [1100, 404] width 91 height 38
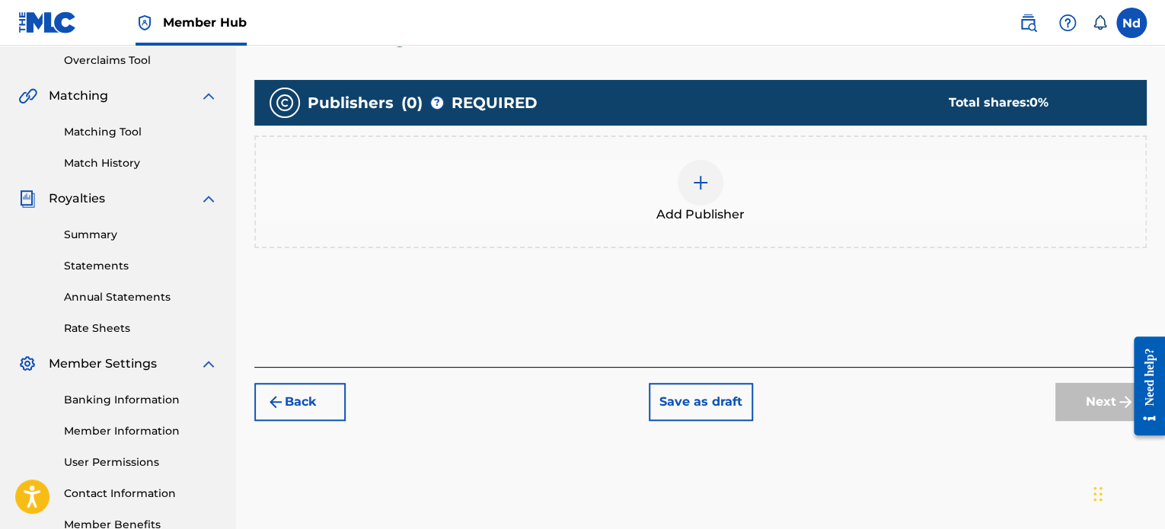
scroll to position [414, 0]
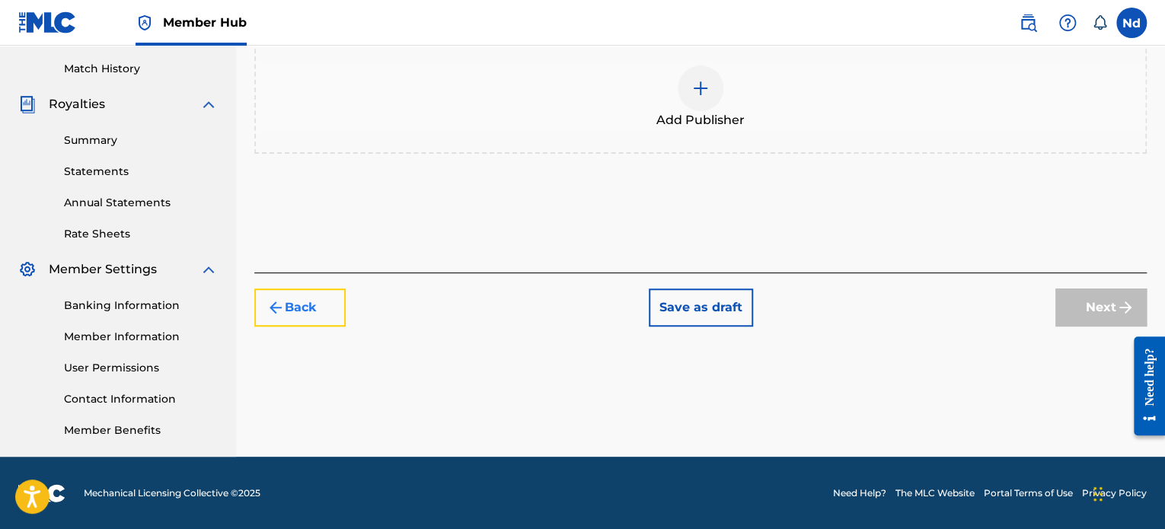
click at [273, 301] on img "submit" at bounding box center [275, 307] width 18 height 18
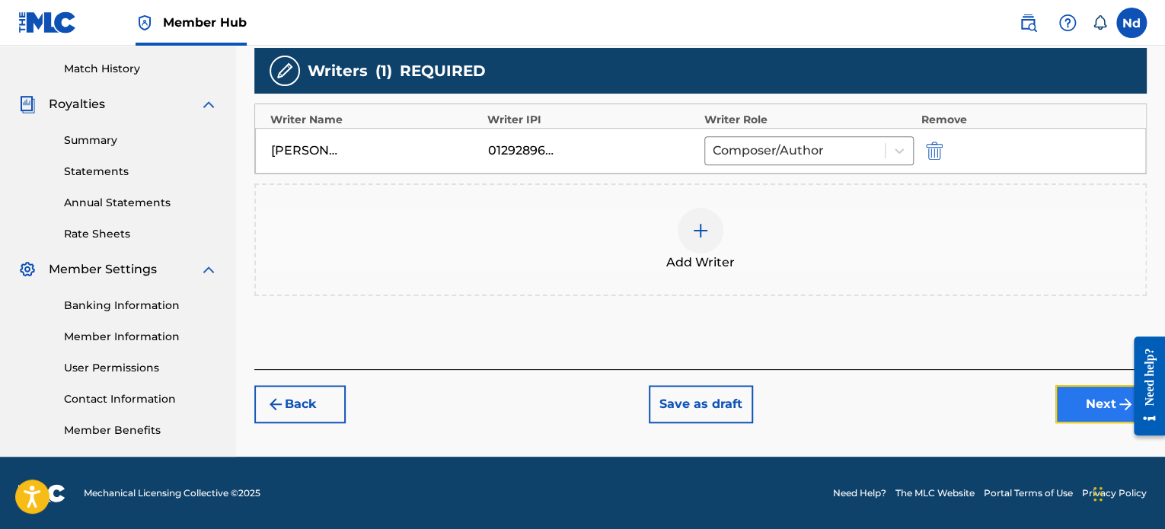
click at [1085, 406] on button "Next" at bounding box center [1100, 404] width 91 height 38
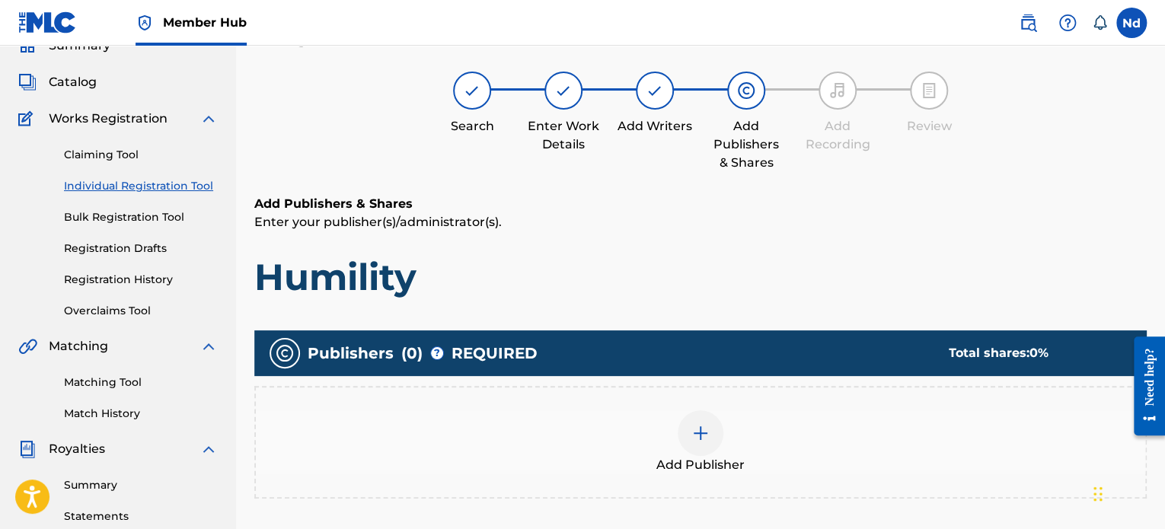
scroll to position [69, 0]
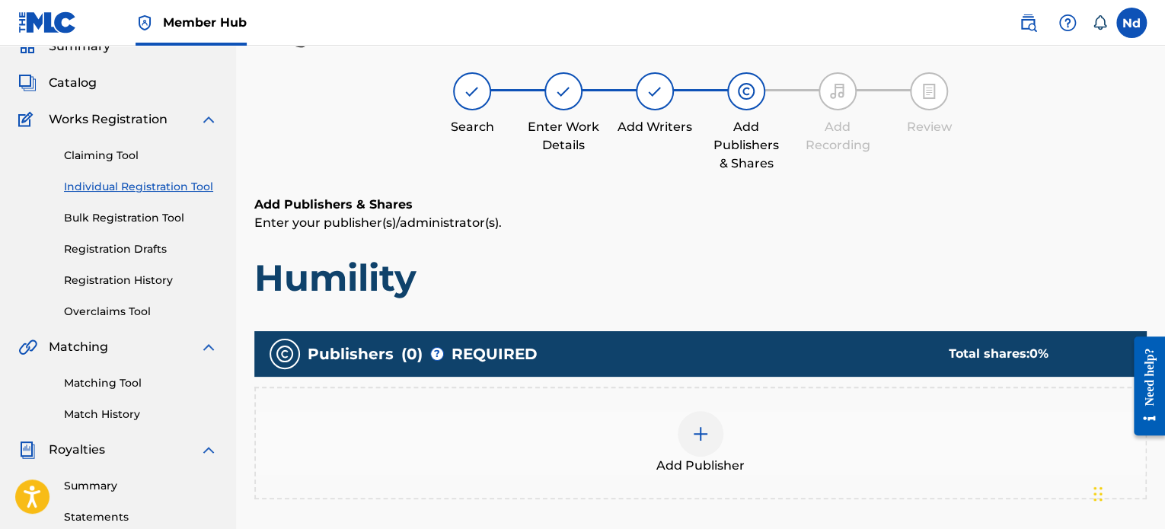
click at [691, 437] on img at bounding box center [700, 434] width 18 height 18
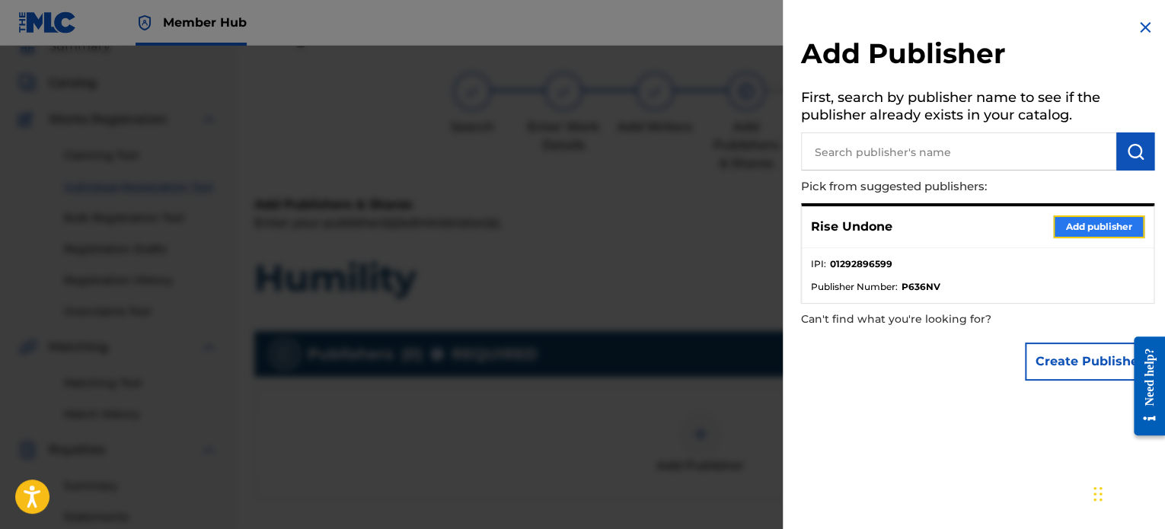
click at [1074, 225] on button "Add publisher" at bounding box center [1098, 226] width 91 height 23
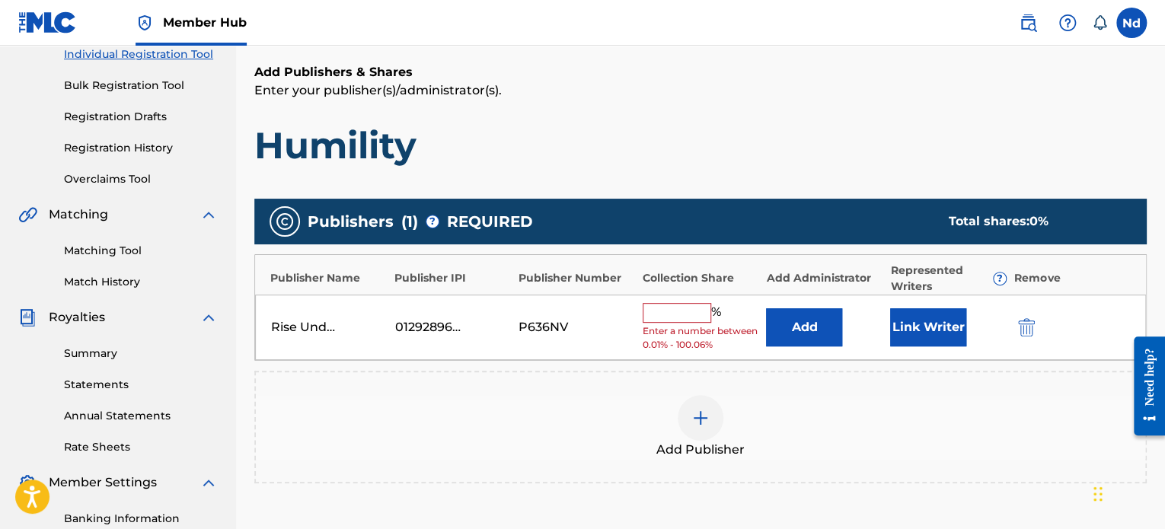
scroll to position [221, 0]
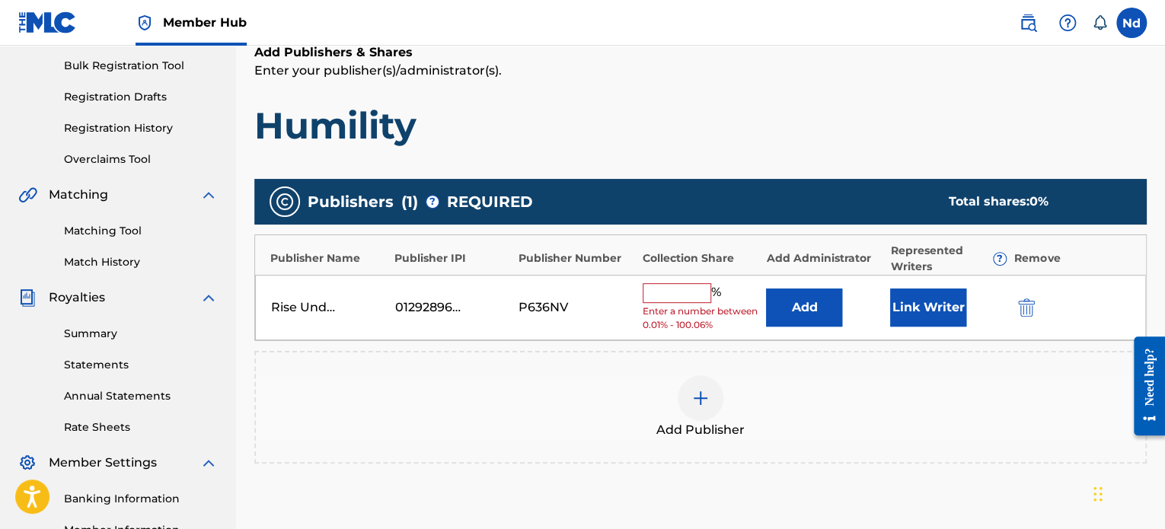
drag, startPoint x: 680, startPoint y: 284, endPoint x: 682, endPoint y: 294, distance: 10.2
click at [680, 284] on input "text" at bounding box center [677, 293] width 69 height 20
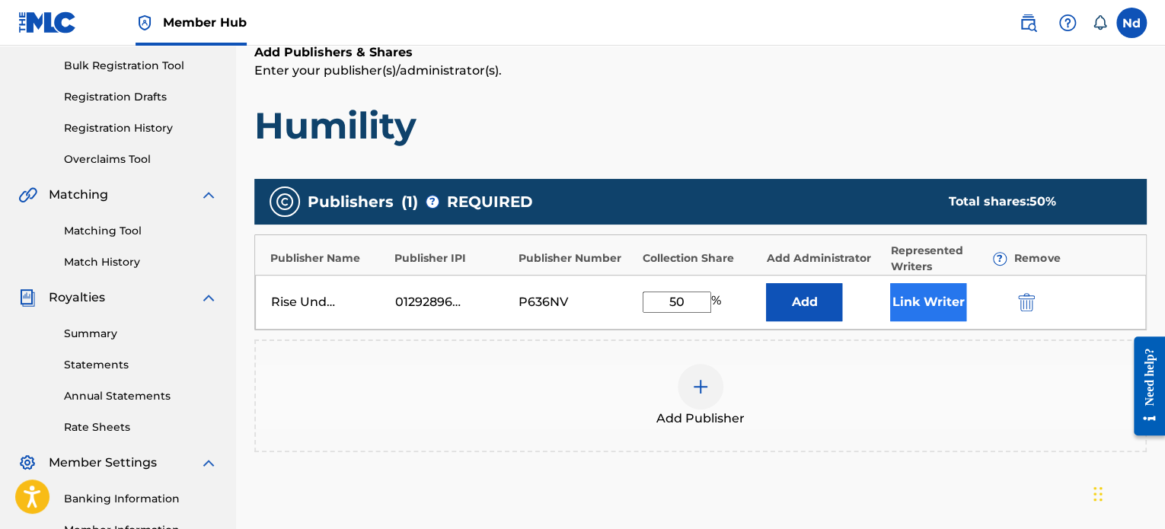
type input "50"
click at [920, 301] on button "Link Writer" at bounding box center [928, 302] width 76 height 38
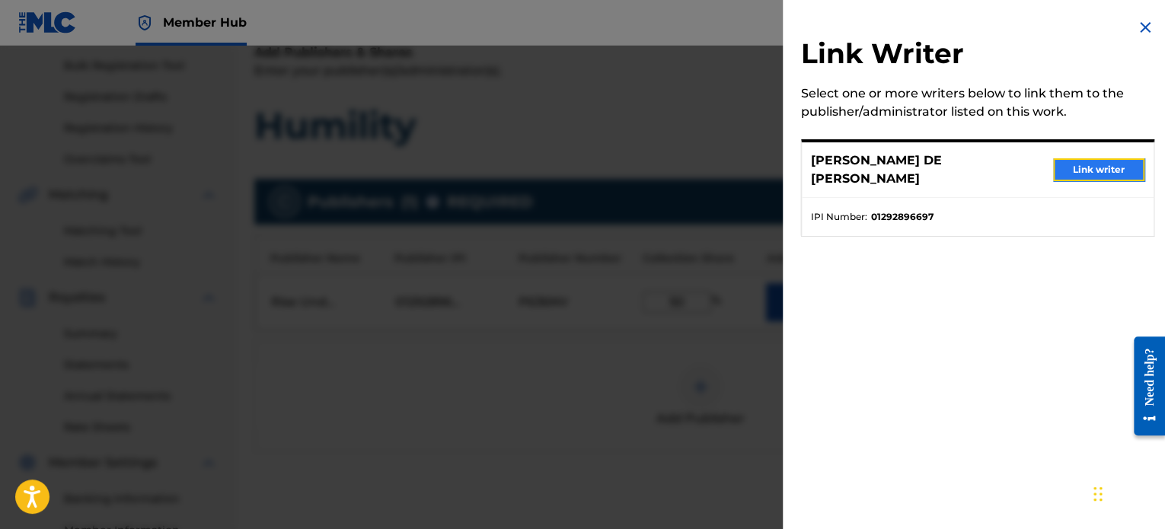
click at [1095, 160] on button "Link writer" at bounding box center [1098, 169] width 91 height 23
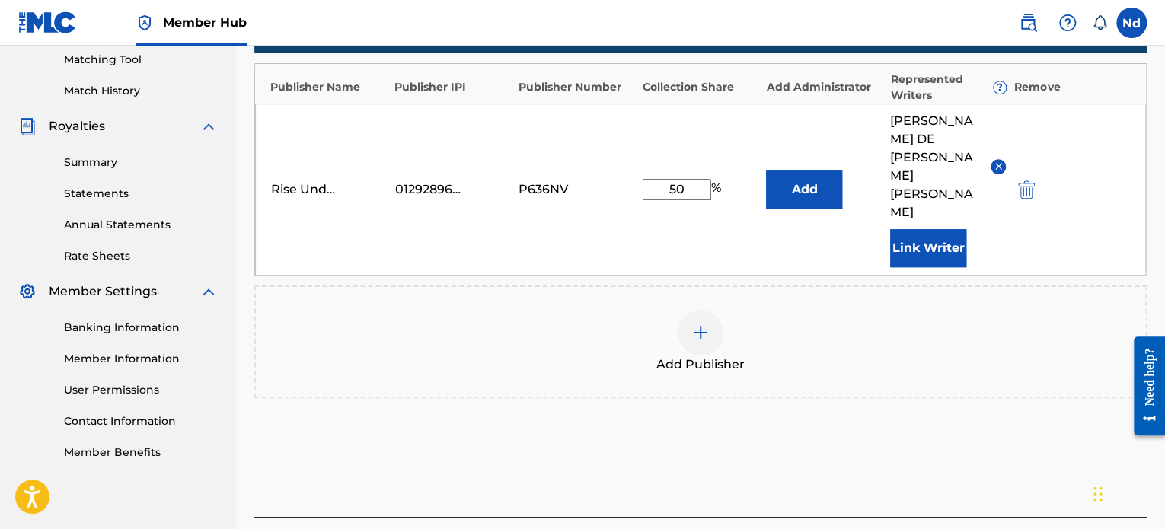
scroll to position [451, 0]
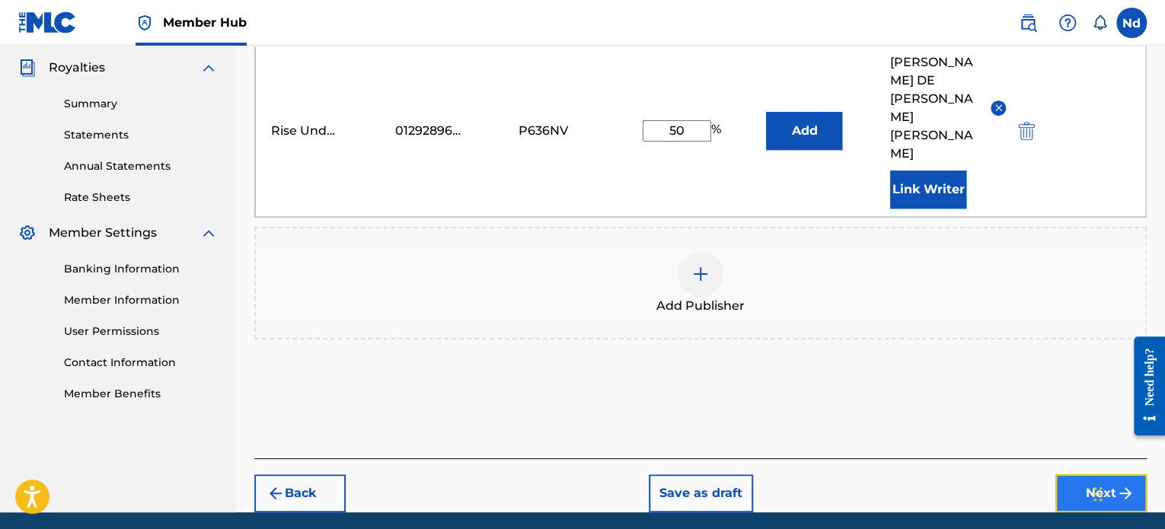
click at [1079, 474] on button "Next" at bounding box center [1100, 493] width 91 height 38
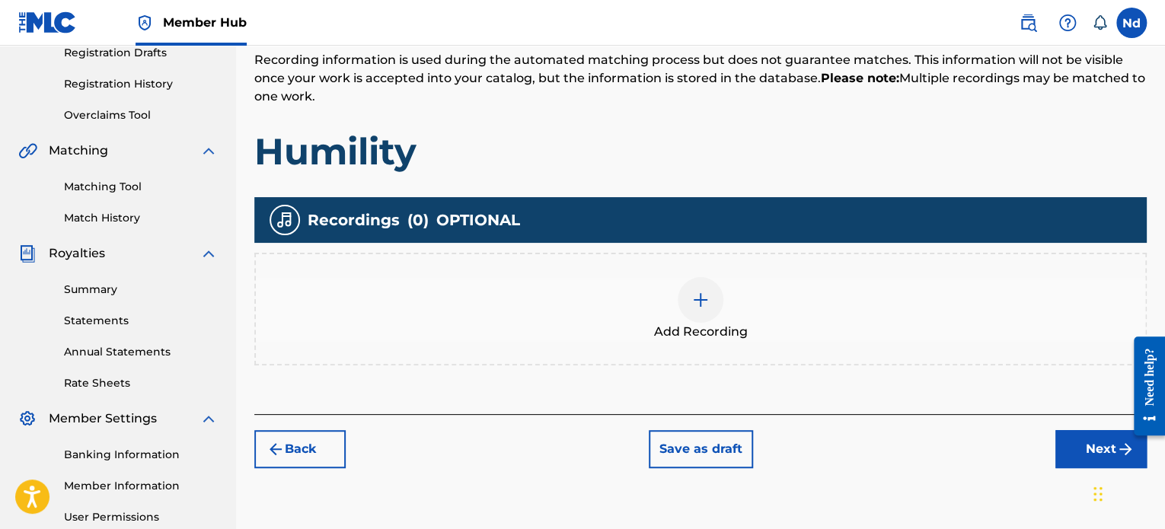
scroll to position [373, 0]
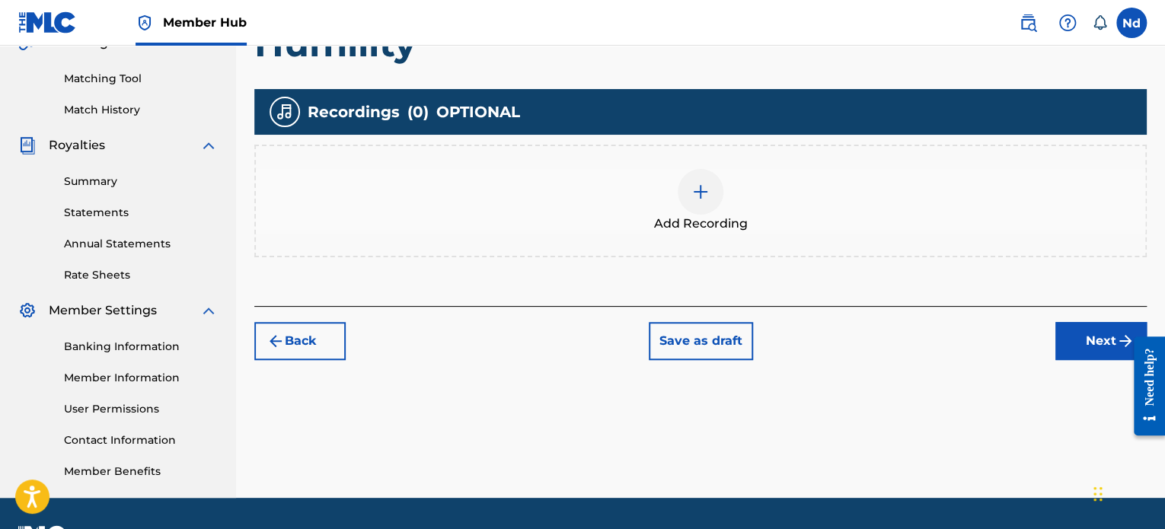
click at [687, 207] on div at bounding box center [701, 192] width 46 height 46
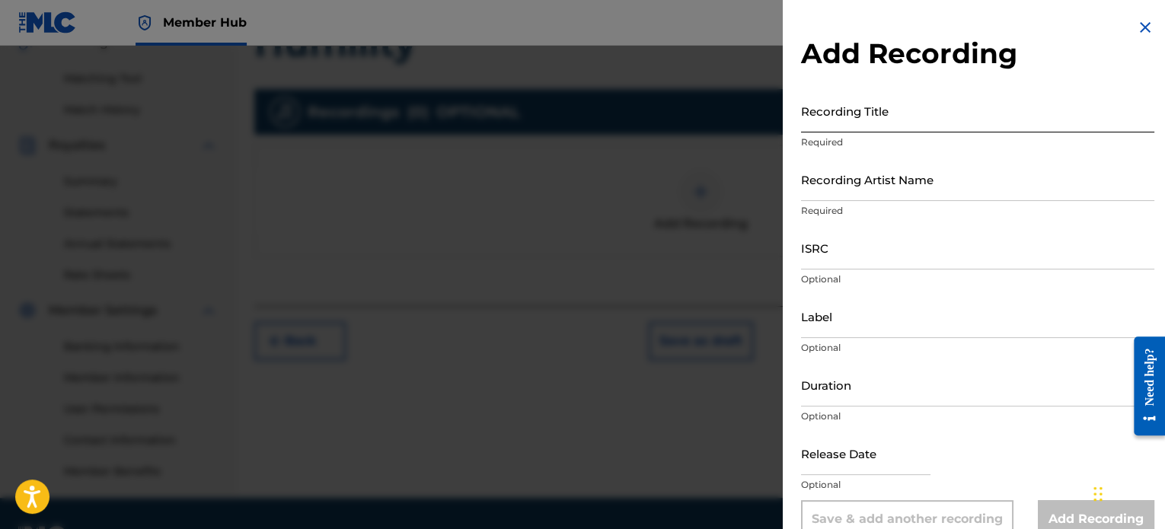
click at [933, 103] on input "Recording Title" at bounding box center [977, 110] width 353 height 43
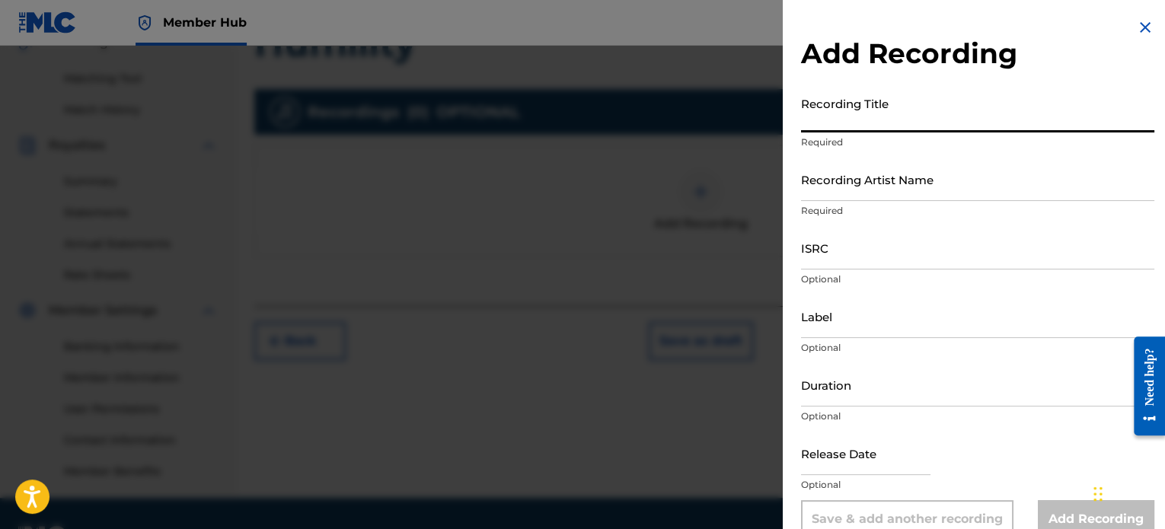
click at [874, 115] on input "Recording Title" at bounding box center [977, 110] width 353 height 43
paste input "HUMILITY"
type input "HUMILITY"
click at [869, 259] on input "ISRC" at bounding box center [977, 247] width 353 height 43
paste input "CAGOO2529613"
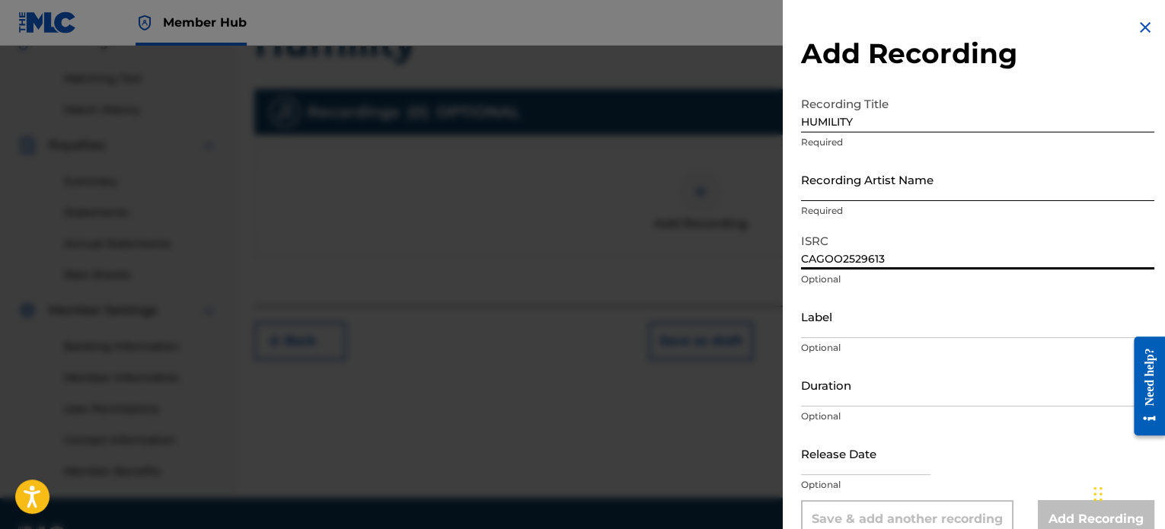
type input "CAGOO2529613"
click at [886, 182] on input "Recording Artist Name" at bounding box center [977, 179] width 353 height 43
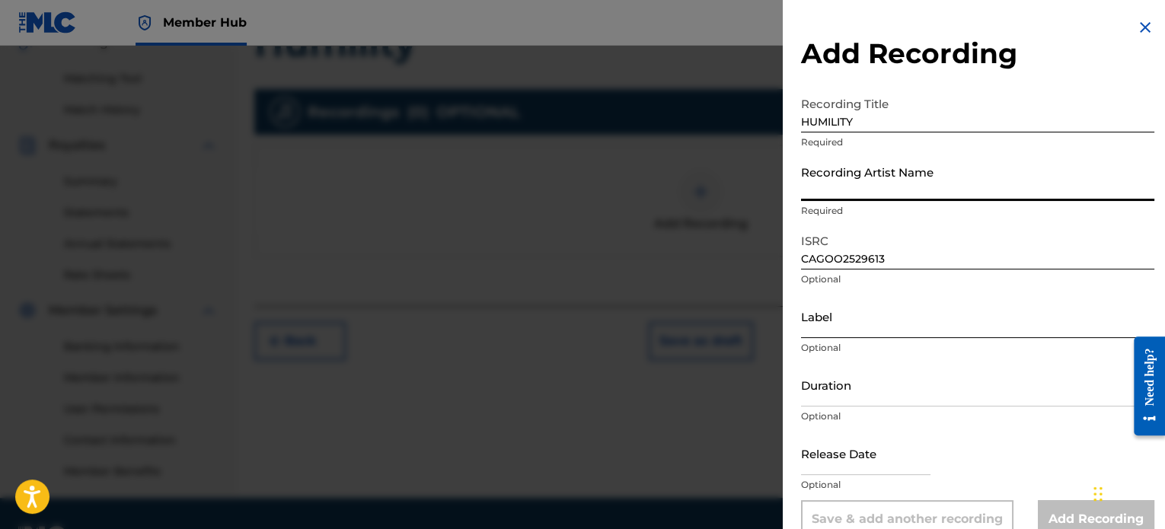
type input "Rise Undone"
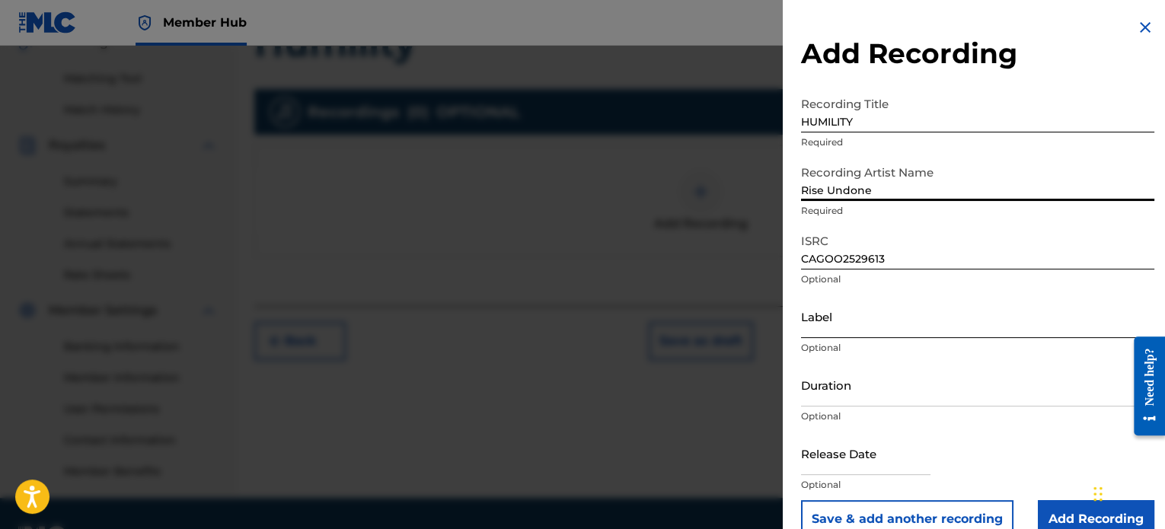
click at [837, 329] on input "Label" at bounding box center [977, 316] width 353 height 43
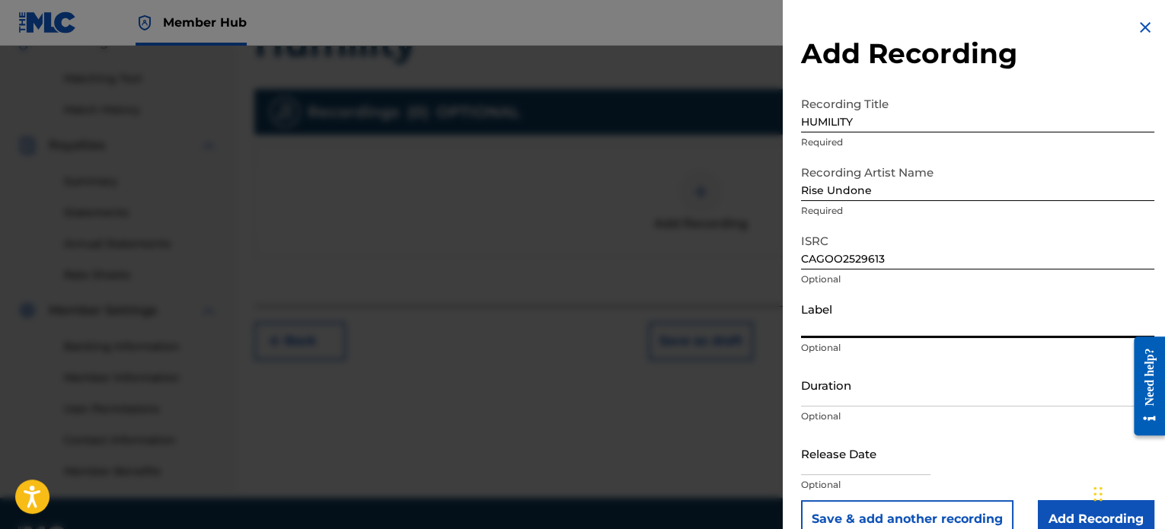
type input "Rise Undone"
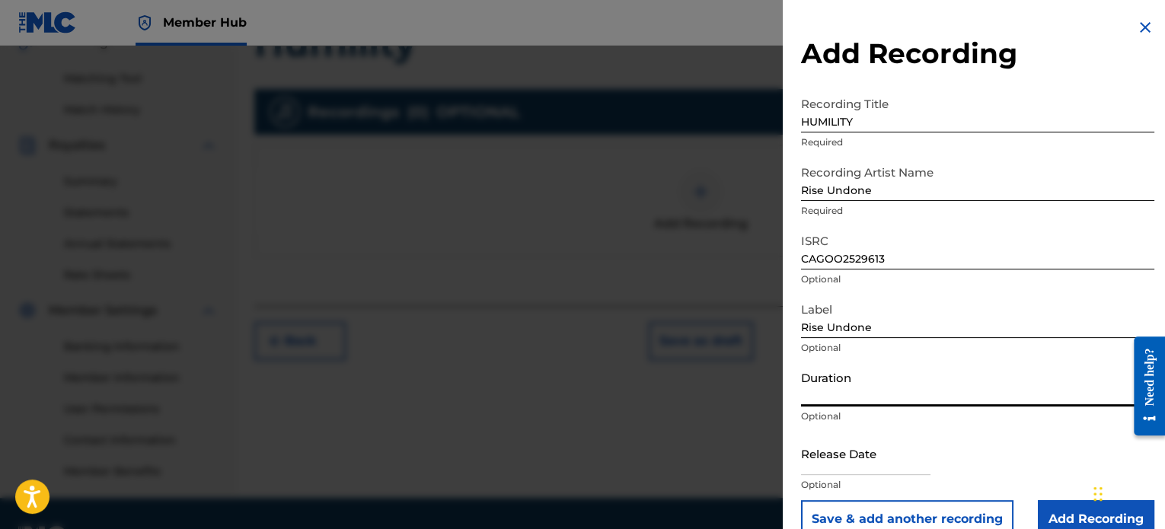
click at [866, 393] on input "Duration" at bounding box center [977, 384] width 353 height 43
paste input "03:59"
type input "03:59"
click at [877, 471] on input "text" at bounding box center [865, 453] width 129 height 43
select select "8"
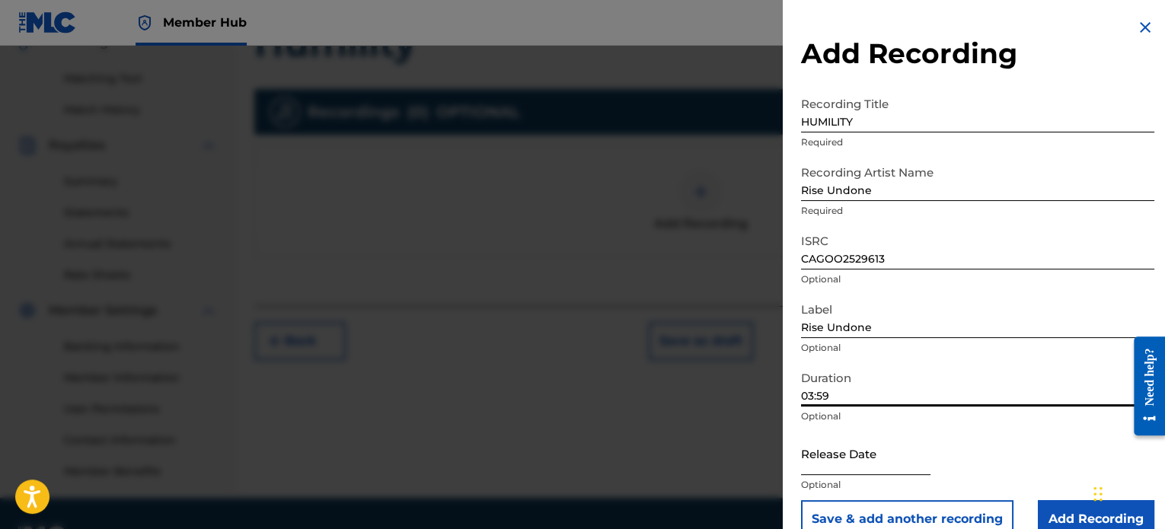
select select "2025"
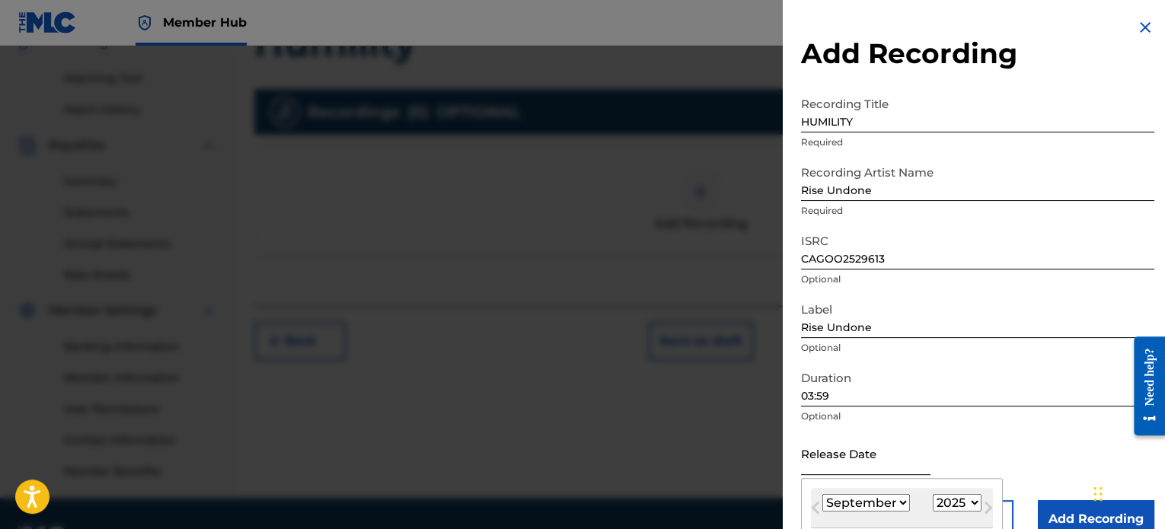
type input "[DATE]"
select select "4"
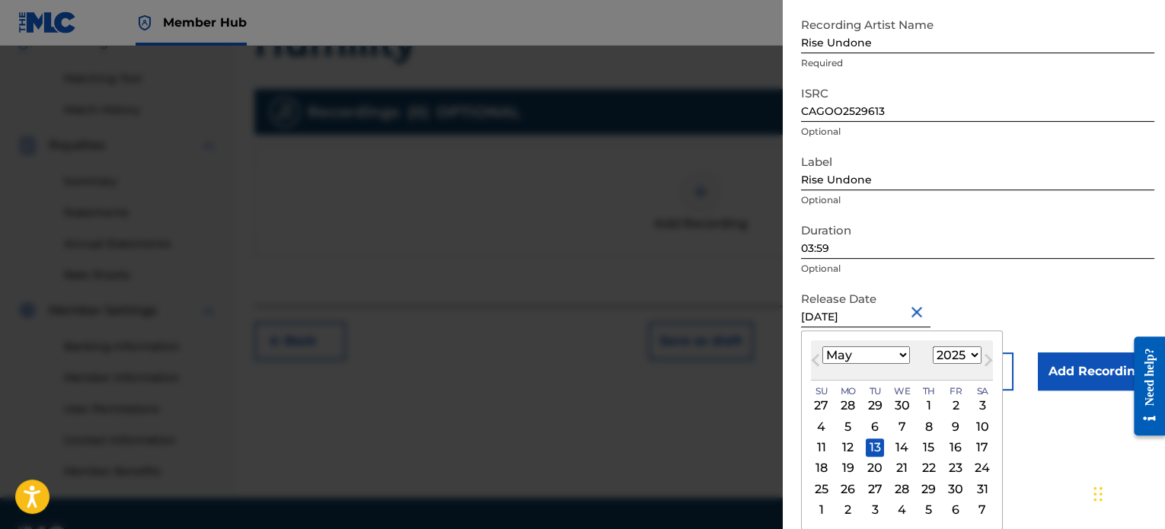
scroll to position [27, 0]
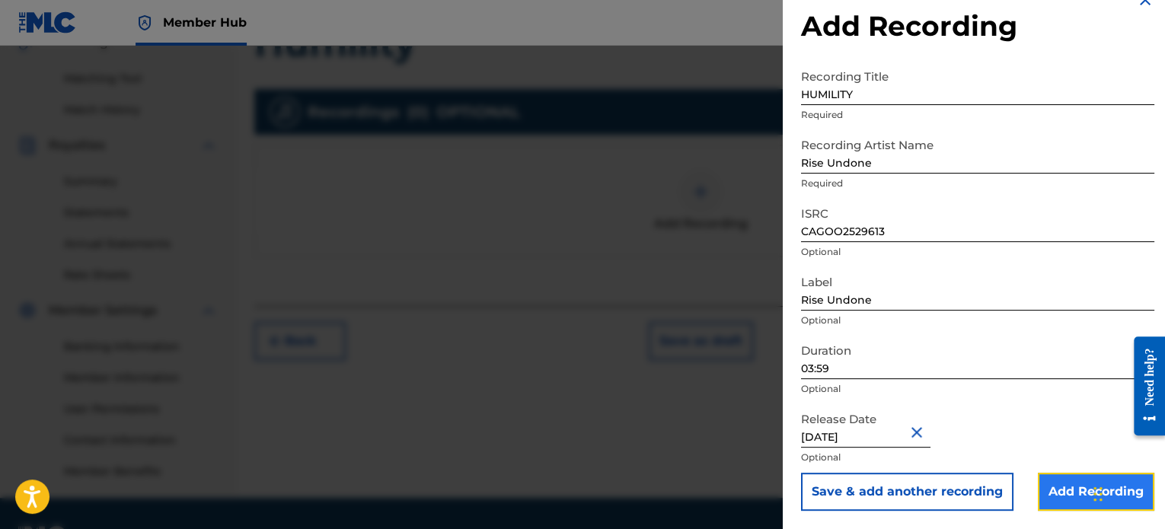
click at [1053, 477] on input "Add Recording" at bounding box center [1096, 492] width 116 height 38
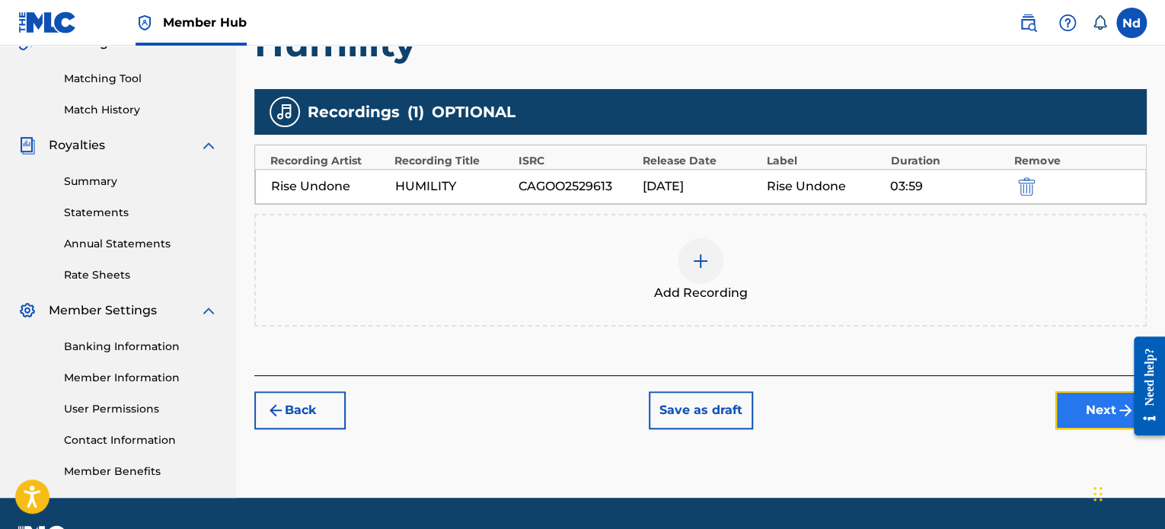
click at [1075, 411] on button "Next" at bounding box center [1100, 410] width 91 height 38
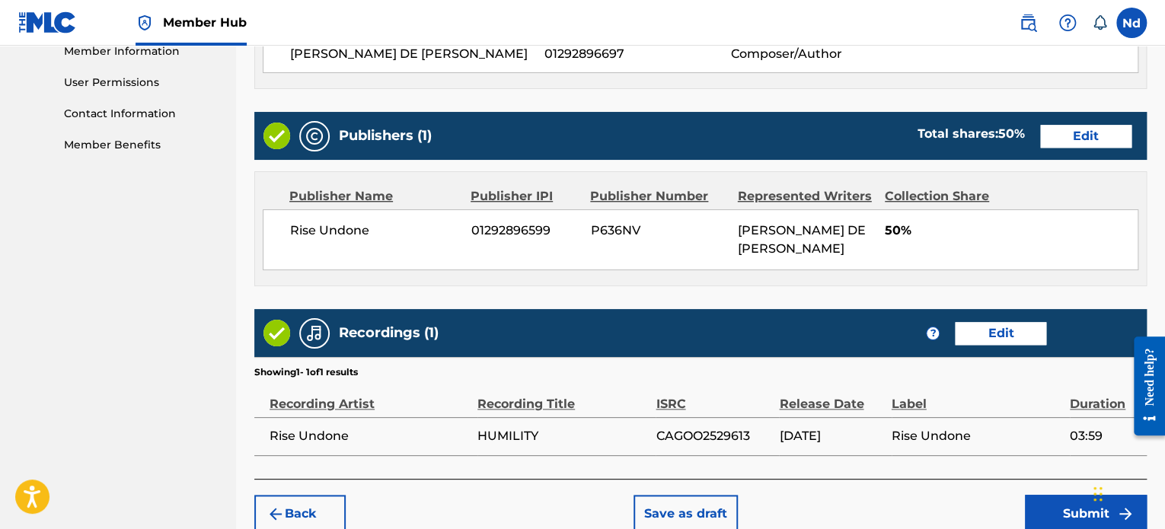
scroll to position [774, 0]
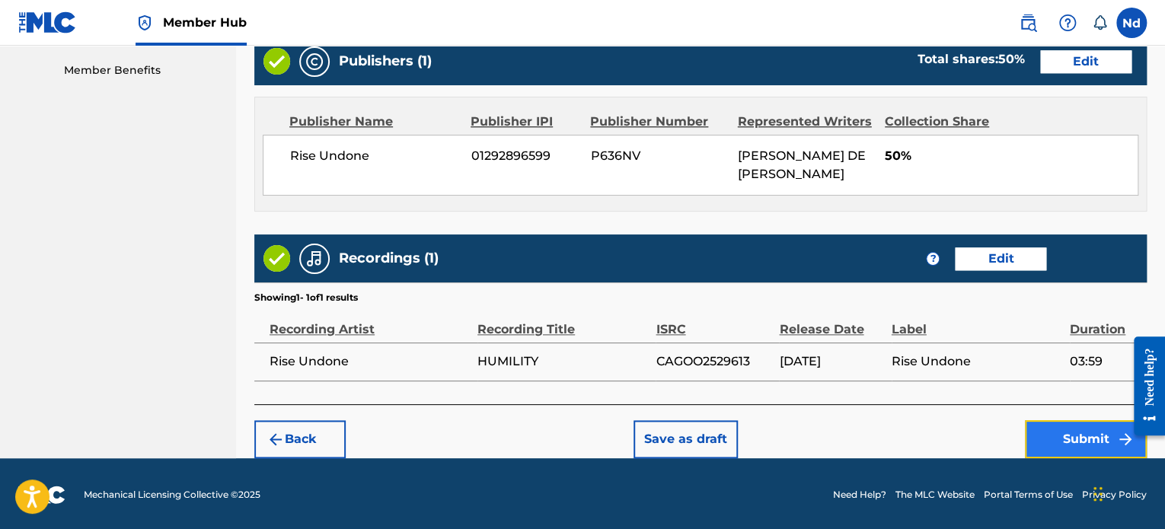
click at [1063, 426] on button "Submit" at bounding box center [1086, 439] width 122 height 38
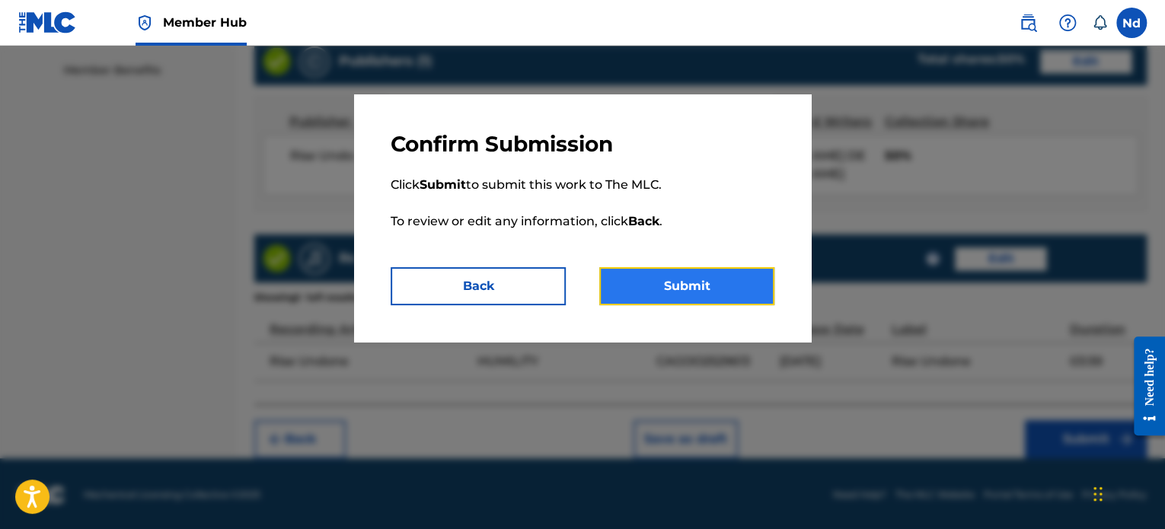
click at [742, 295] on button "Submit" at bounding box center [686, 286] width 175 height 38
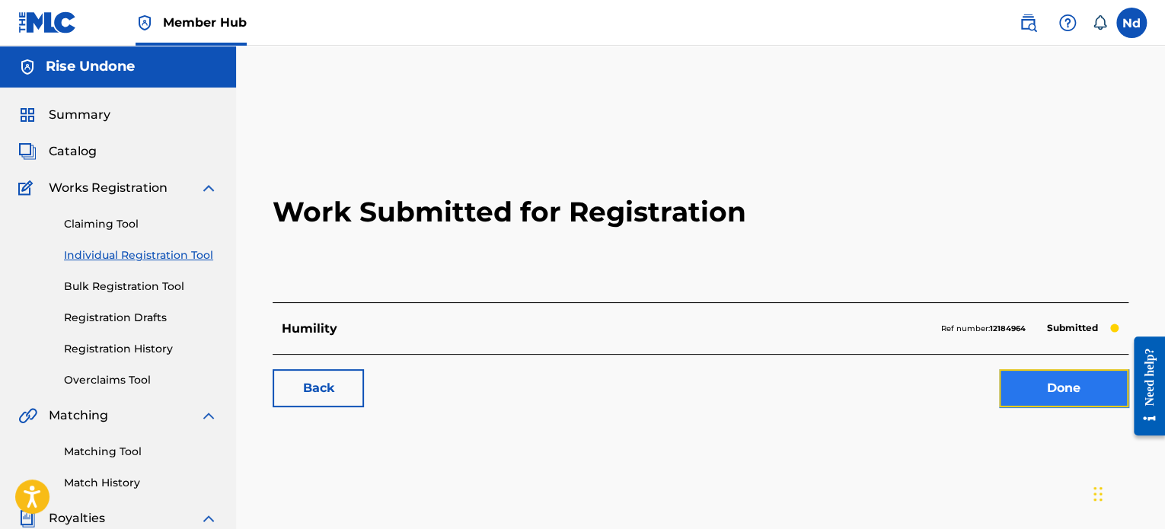
click at [1056, 395] on link "Done" at bounding box center [1063, 388] width 129 height 38
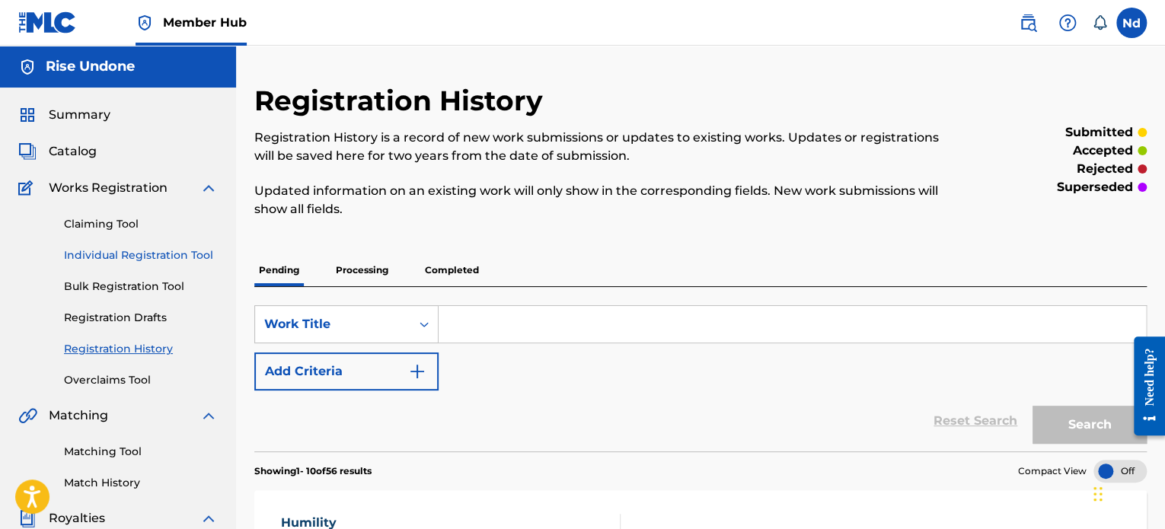
click at [100, 253] on link "Individual Registration Tool" at bounding box center [141, 255] width 154 height 16
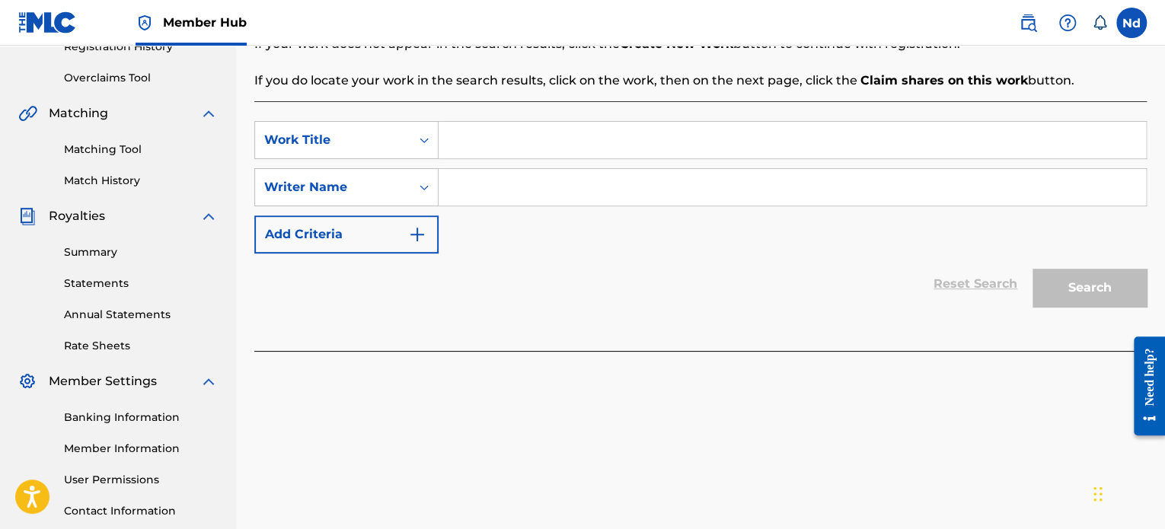
scroll to position [305, 0]
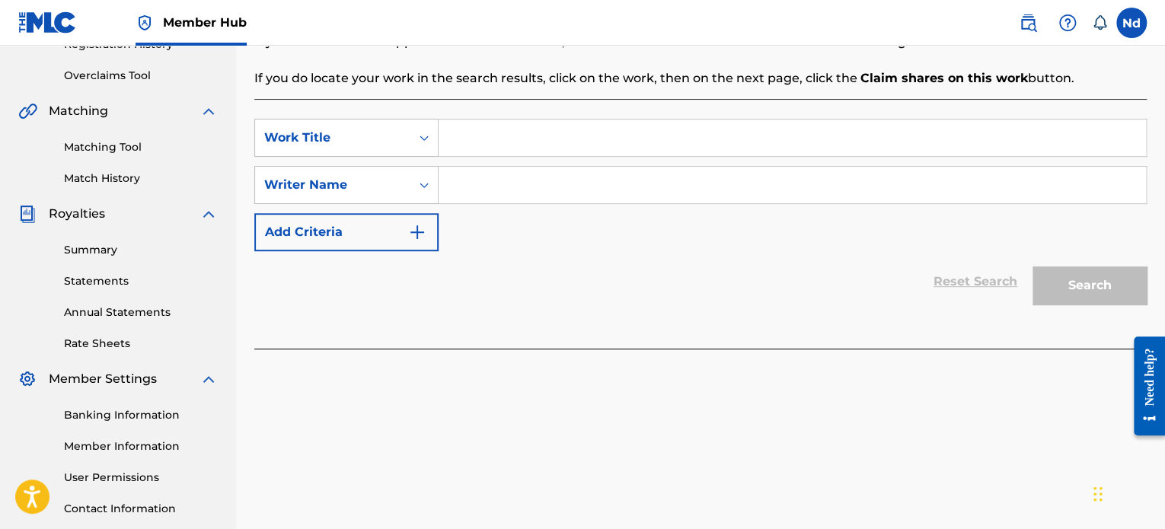
click at [523, 152] on input "Search Form" at bounding box center [792, 138] width 707 height 37
paste input "Disconnected"
type input "Disconnected"
click at [510, 191] on input "Search Form" at bounding box center [792, 185] width 707 height 37
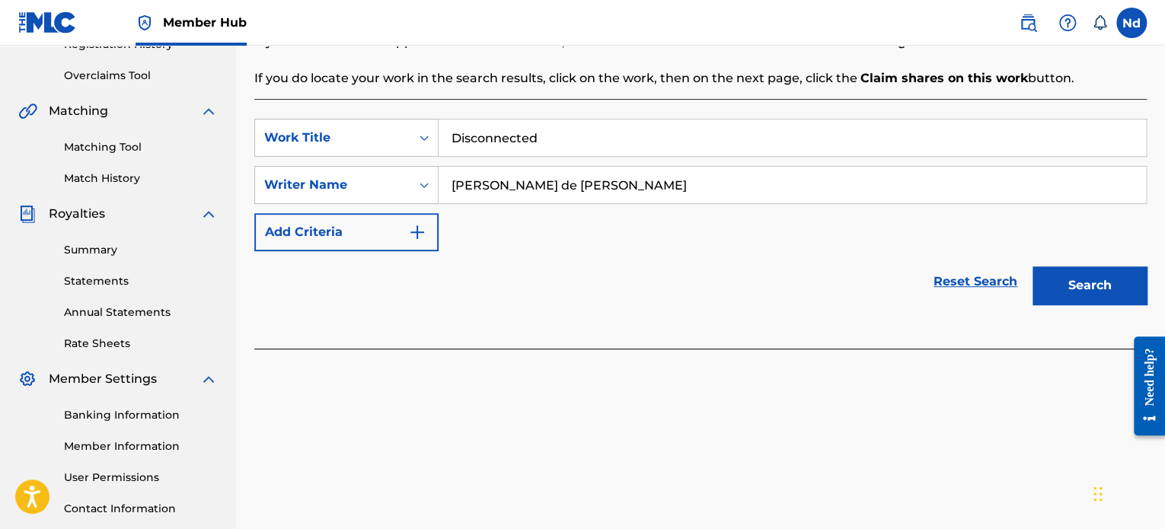
type input "[PERSON_NAME] de [PERSON_NAME]"
click at [1032, 266] on button "Search" at bounding box center [1089, 285] width 114 height 38
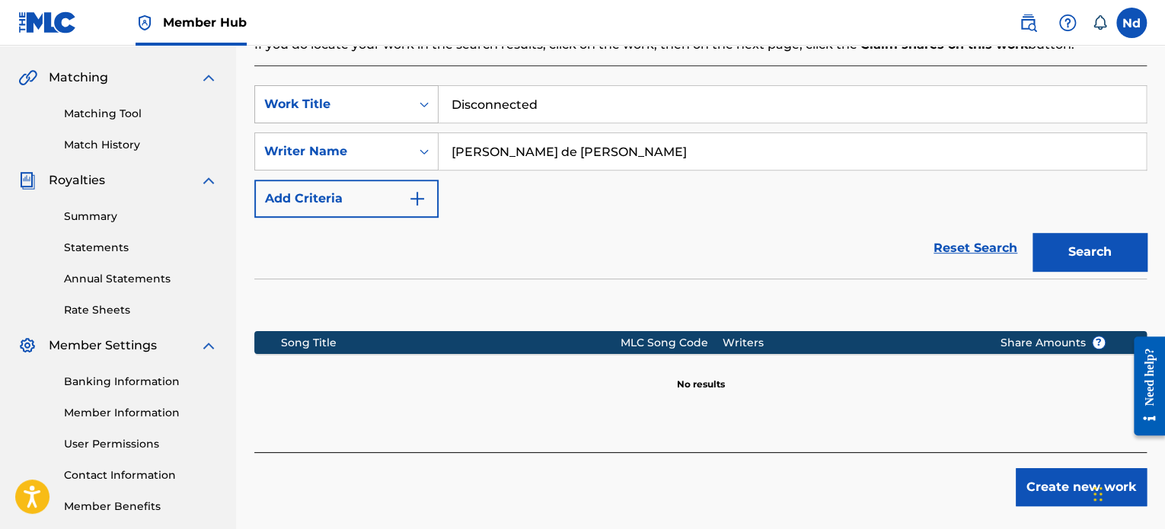
scroll to position [262, 0]
